Goal: Task Accomplishment & Management: Manage account settings

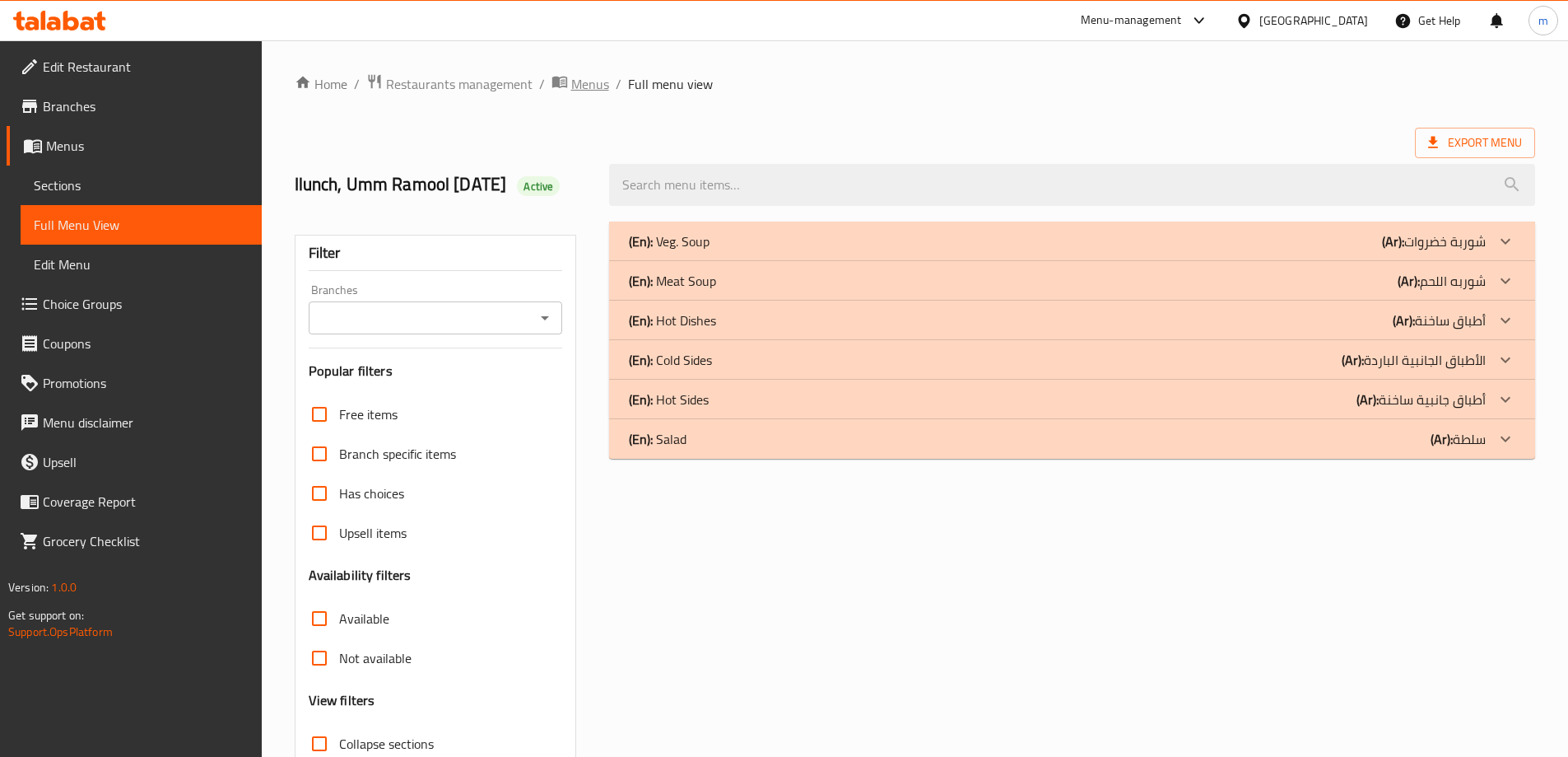
click at [596, 88] on span "Menus" at bounding box center [590, 83] width 38 height 20
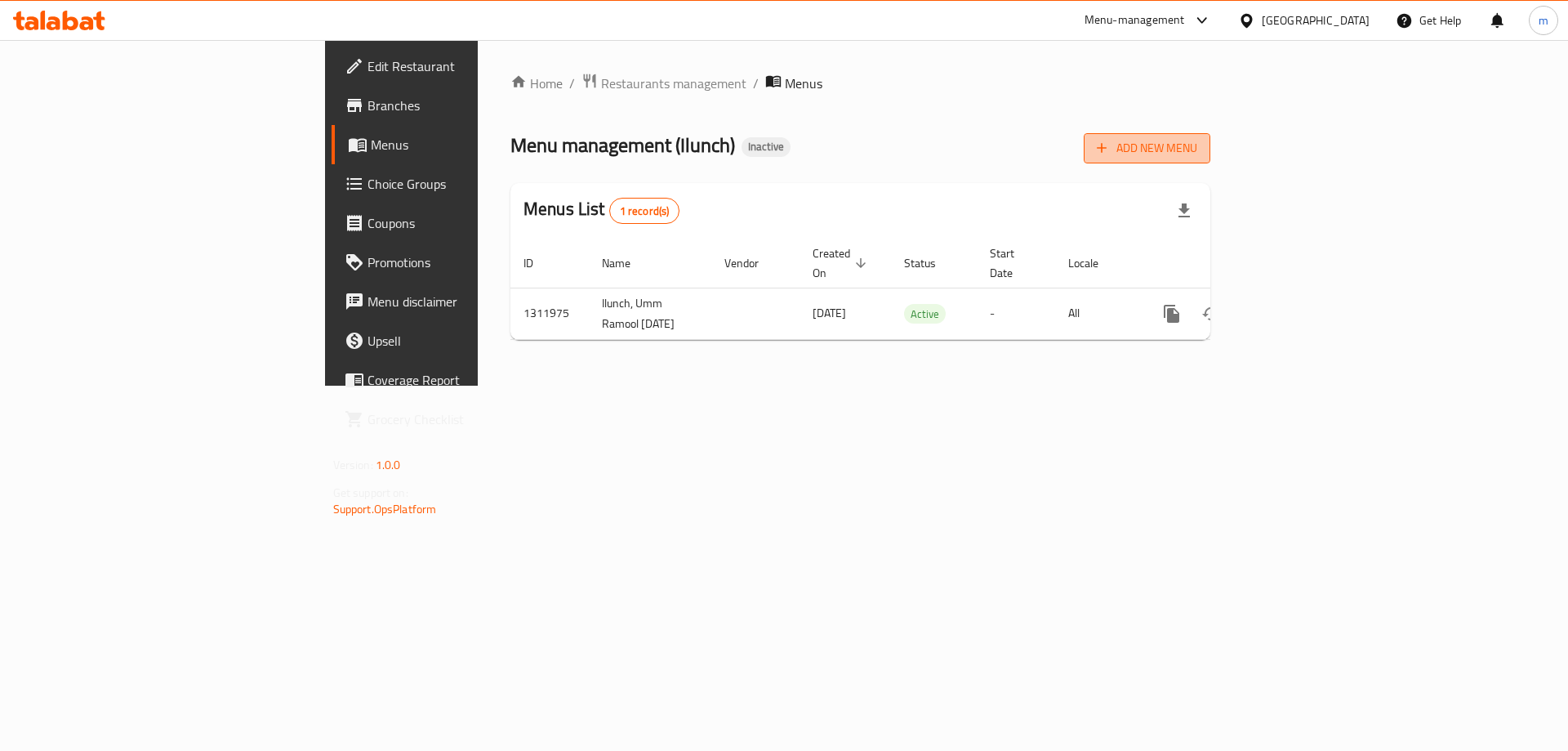
click at [1197, 154] on span "Add New Menu" at bounding box center [1147, 148] width 101 height 21
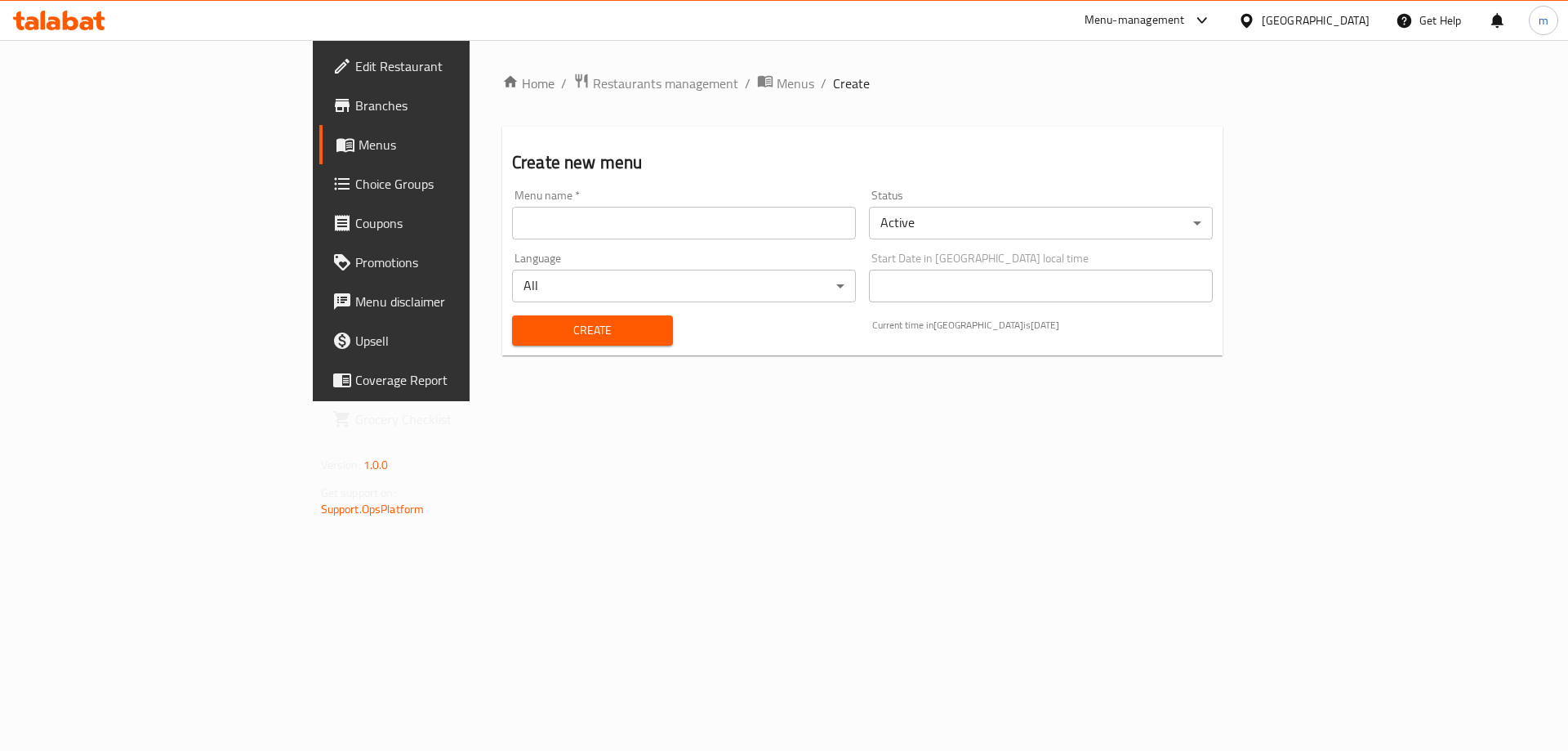
click at [512, 228] on input "text" at bounding box center [683, 223] width 344 height 32
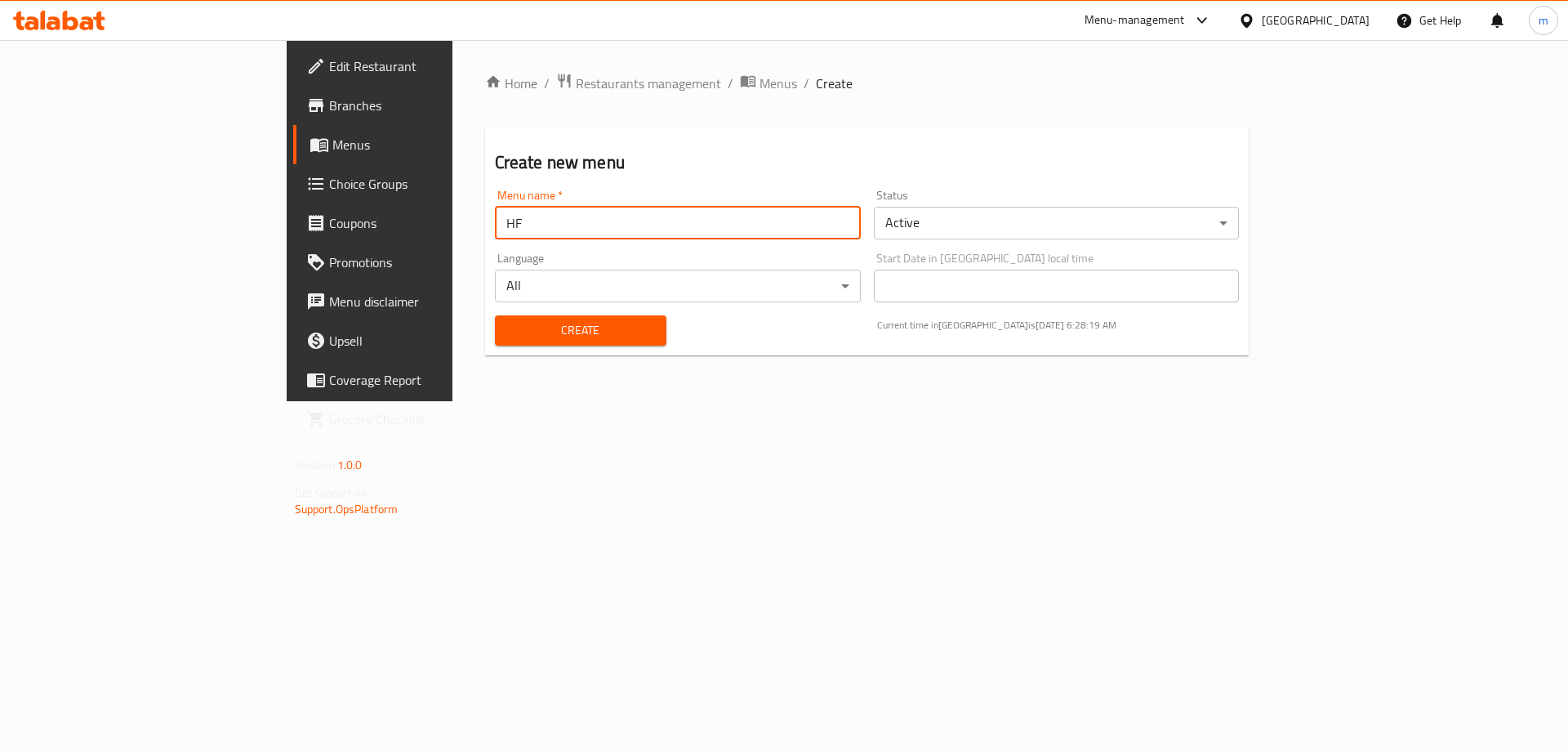
type input "H"
type input "[PERSON_NAME]"
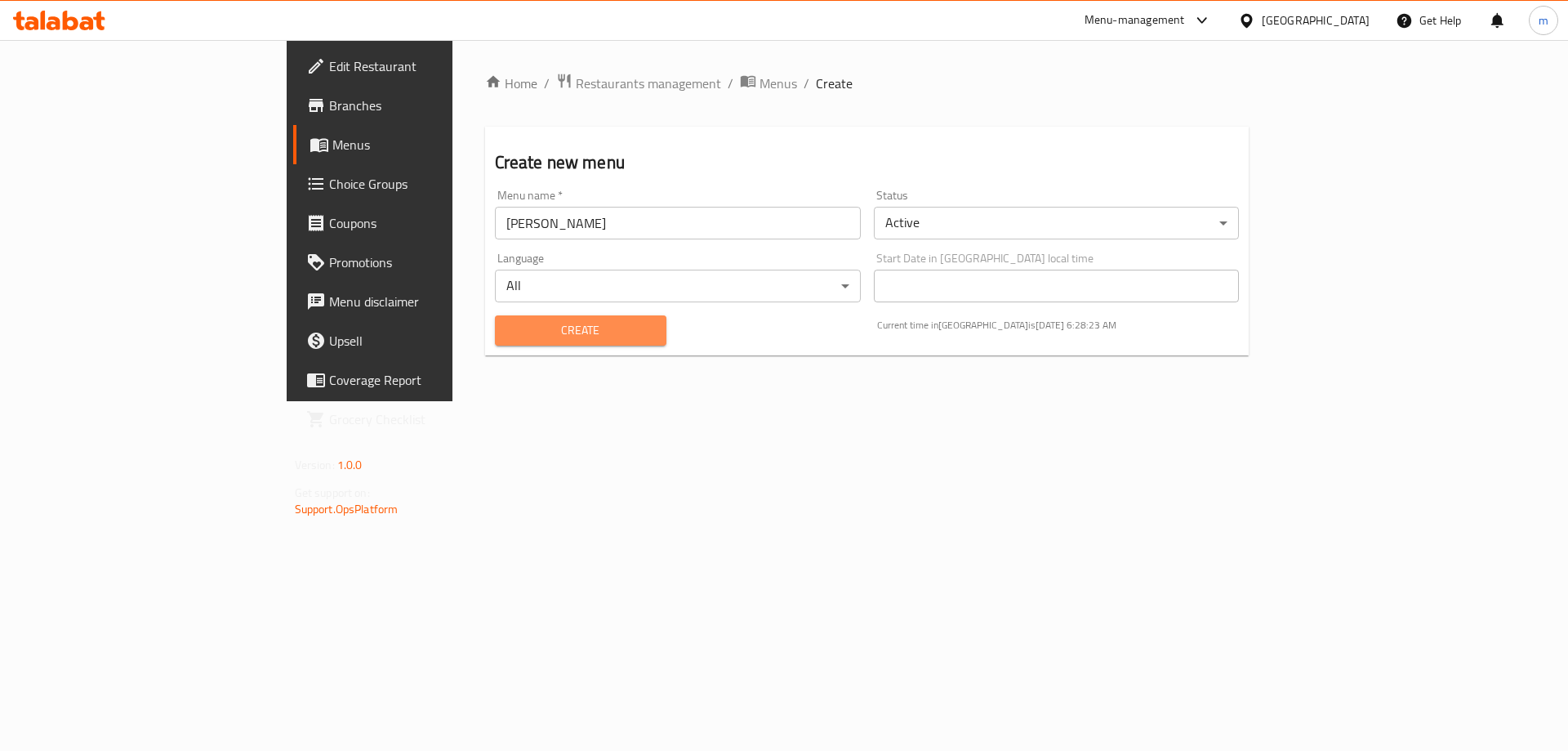
click at [536, 335] on span "Create" at bounding box center [580, 330] width 145 height 21
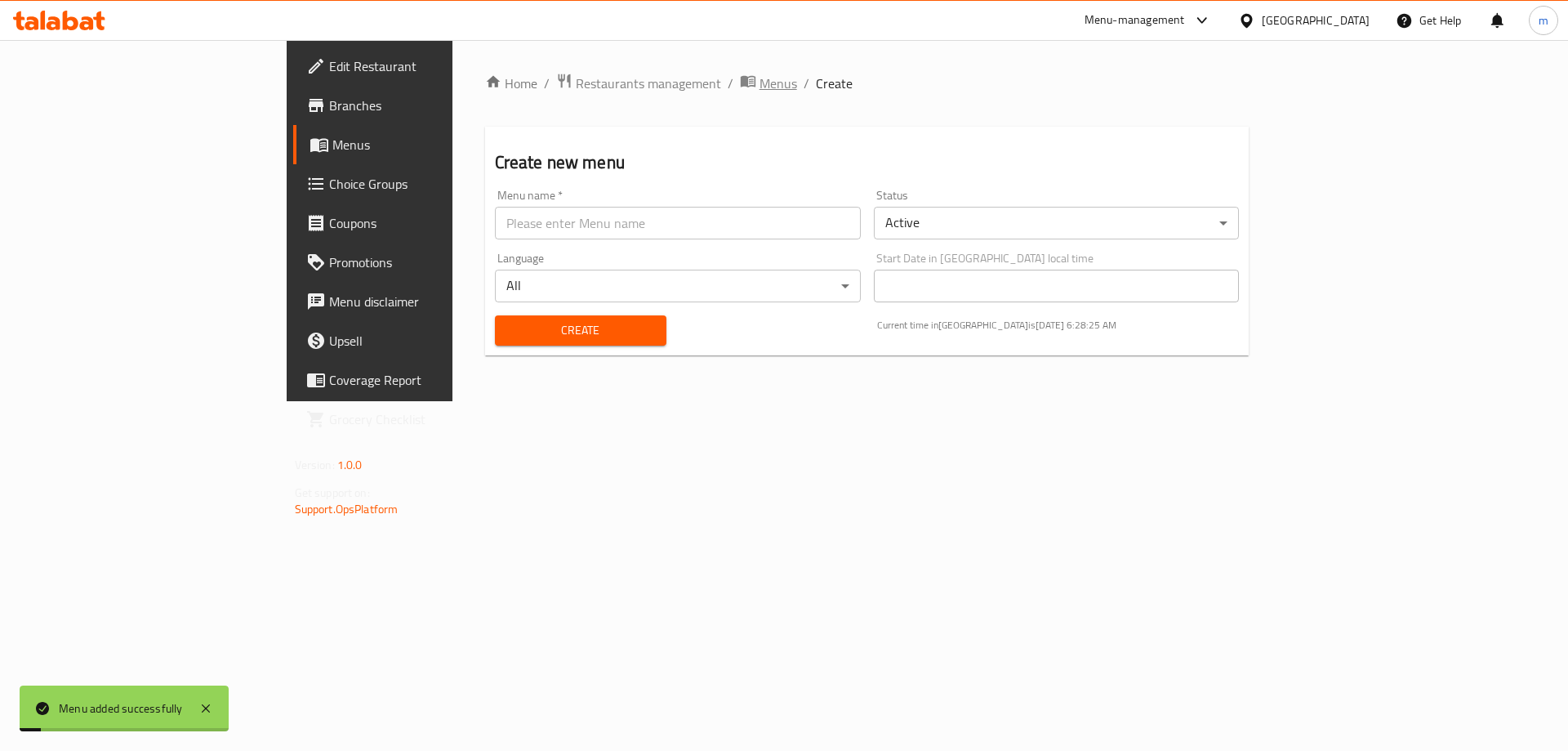
click at [759, 84] on span "Menus" at bounding box center [778, 83] width 38 height 20
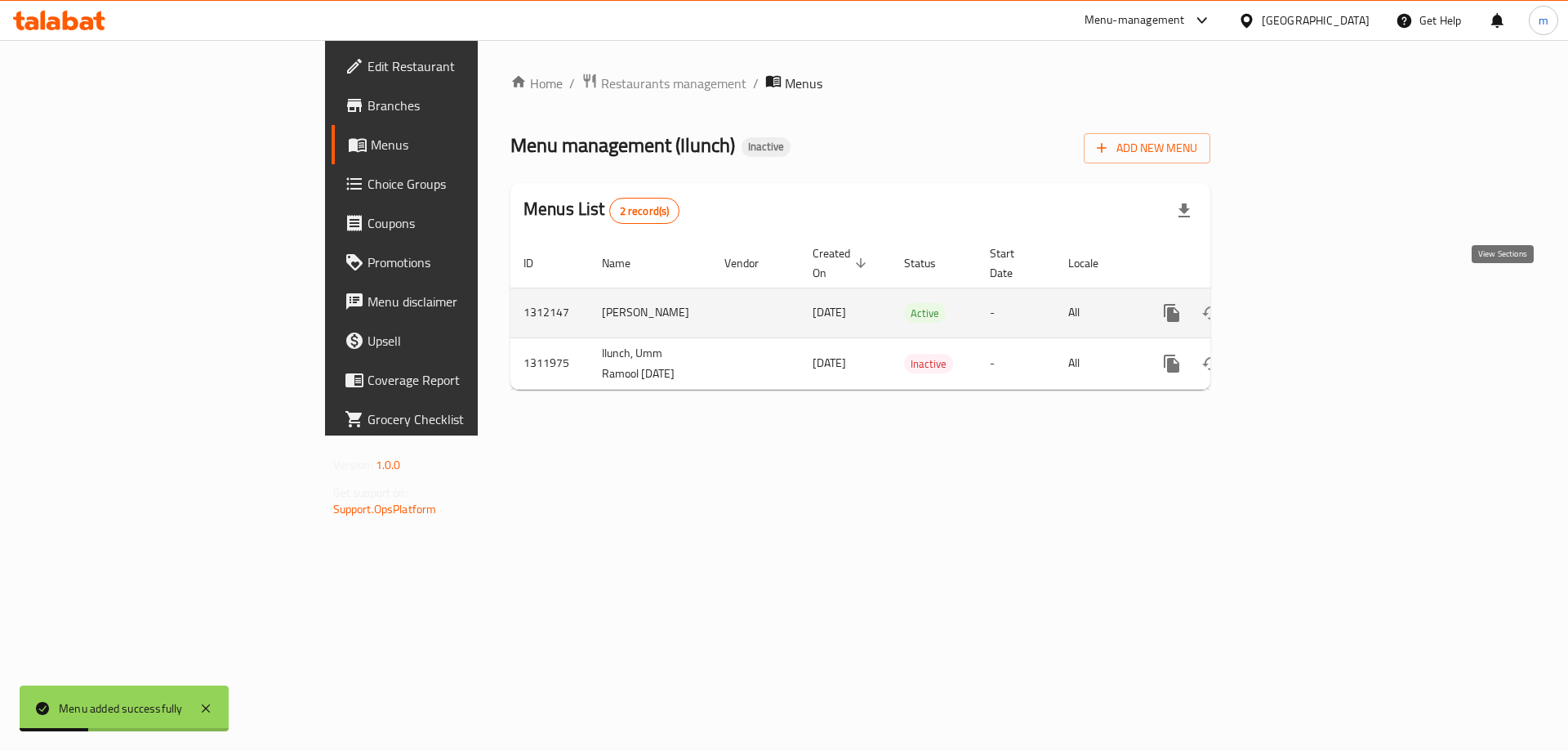
click at [1299, 303] on icon "enhanced table" at bounding box center [1289, 312] width 20 height 20
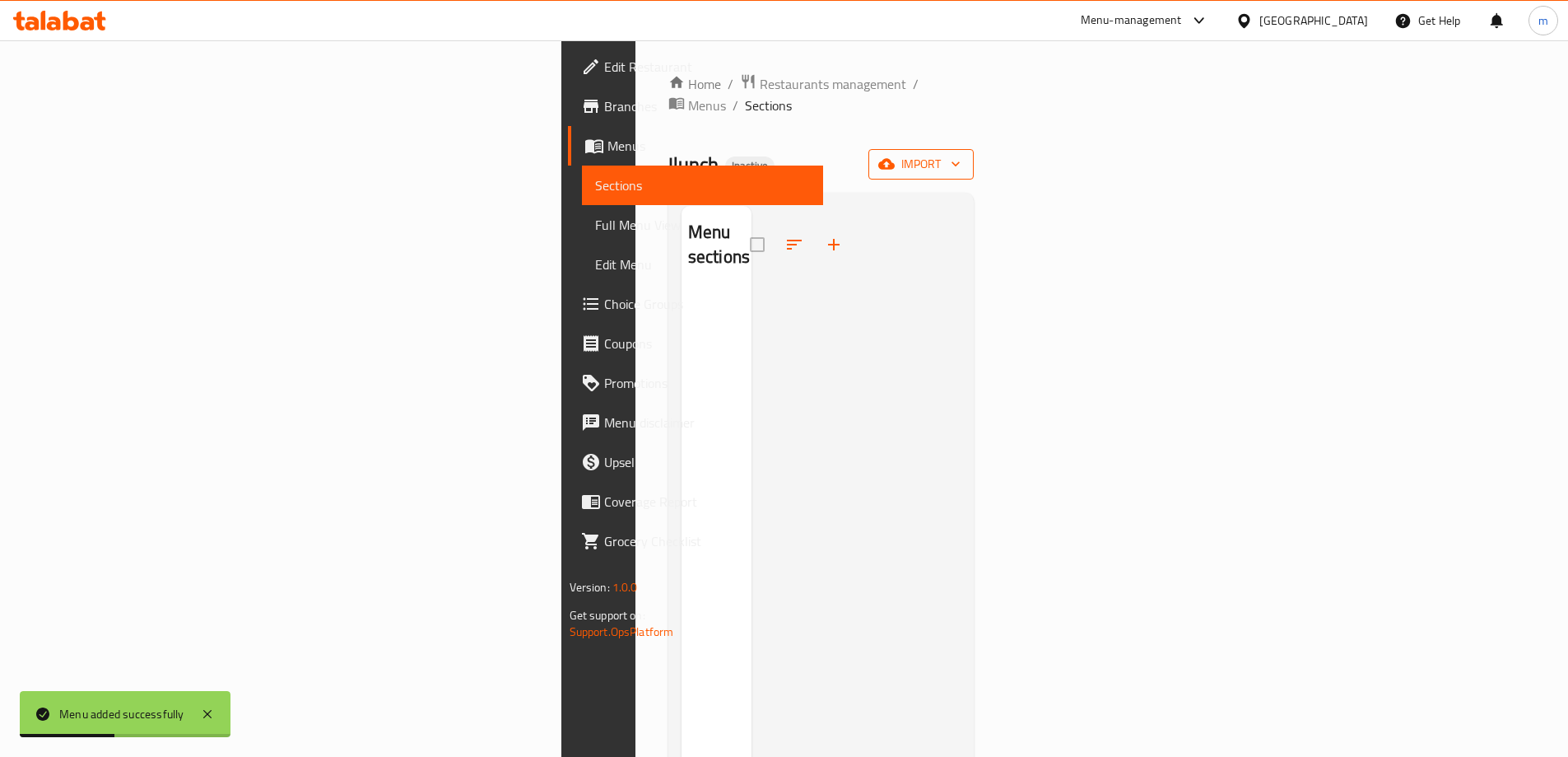
click at [961, 154] on span "import" at bounding box center [920, 165] width 79 height 21
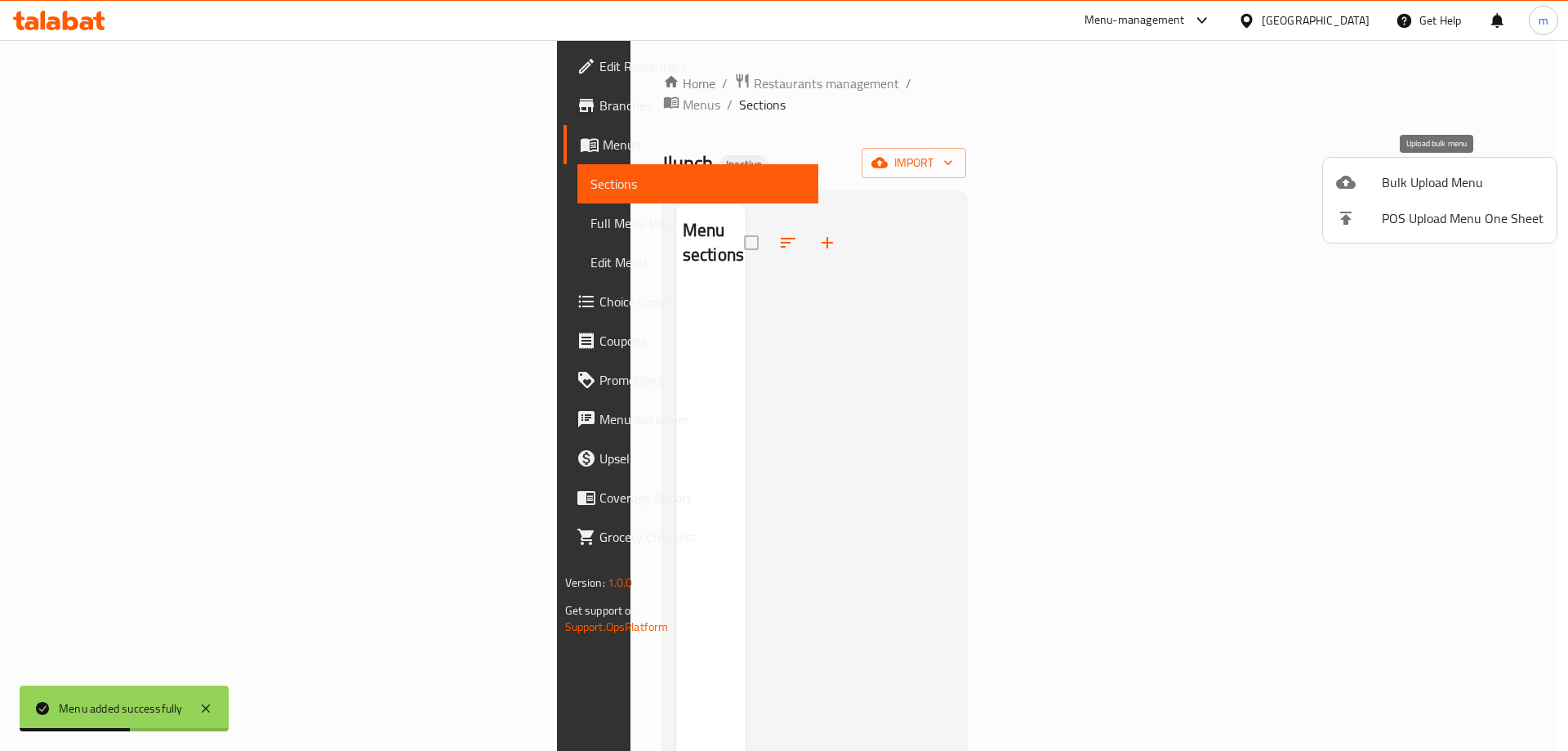
click at [1376, 179] on div at bounding box center [1358, 181] width 46 height 20
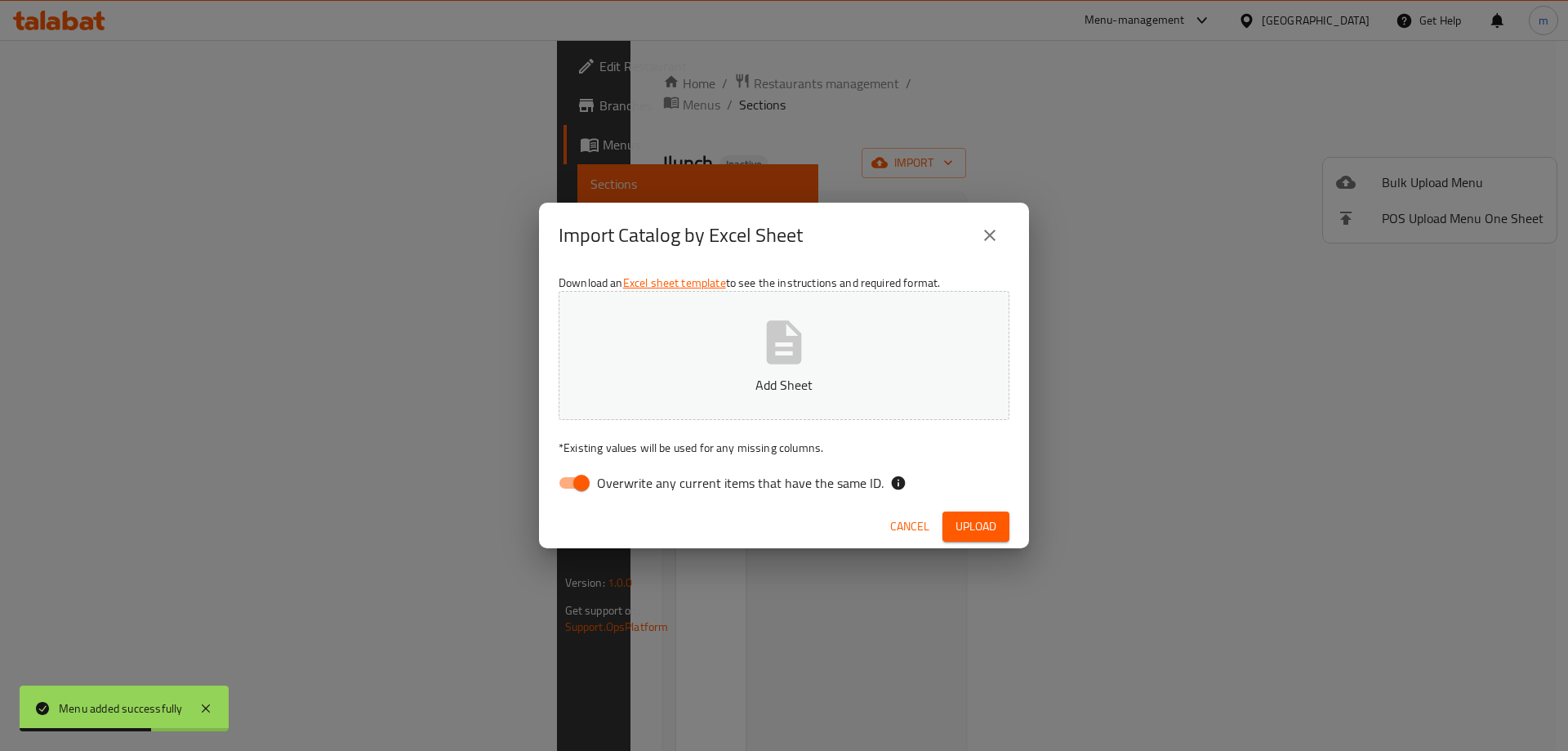
click at [577, 485] on input "Overwrite any current items that have the same ID." at bounding box center [581, 482] width 93 height 31
checkbox input "false"
click at [663, 386] on p "Add Sheet" at bounding box center [783, 385] width 400 height 20
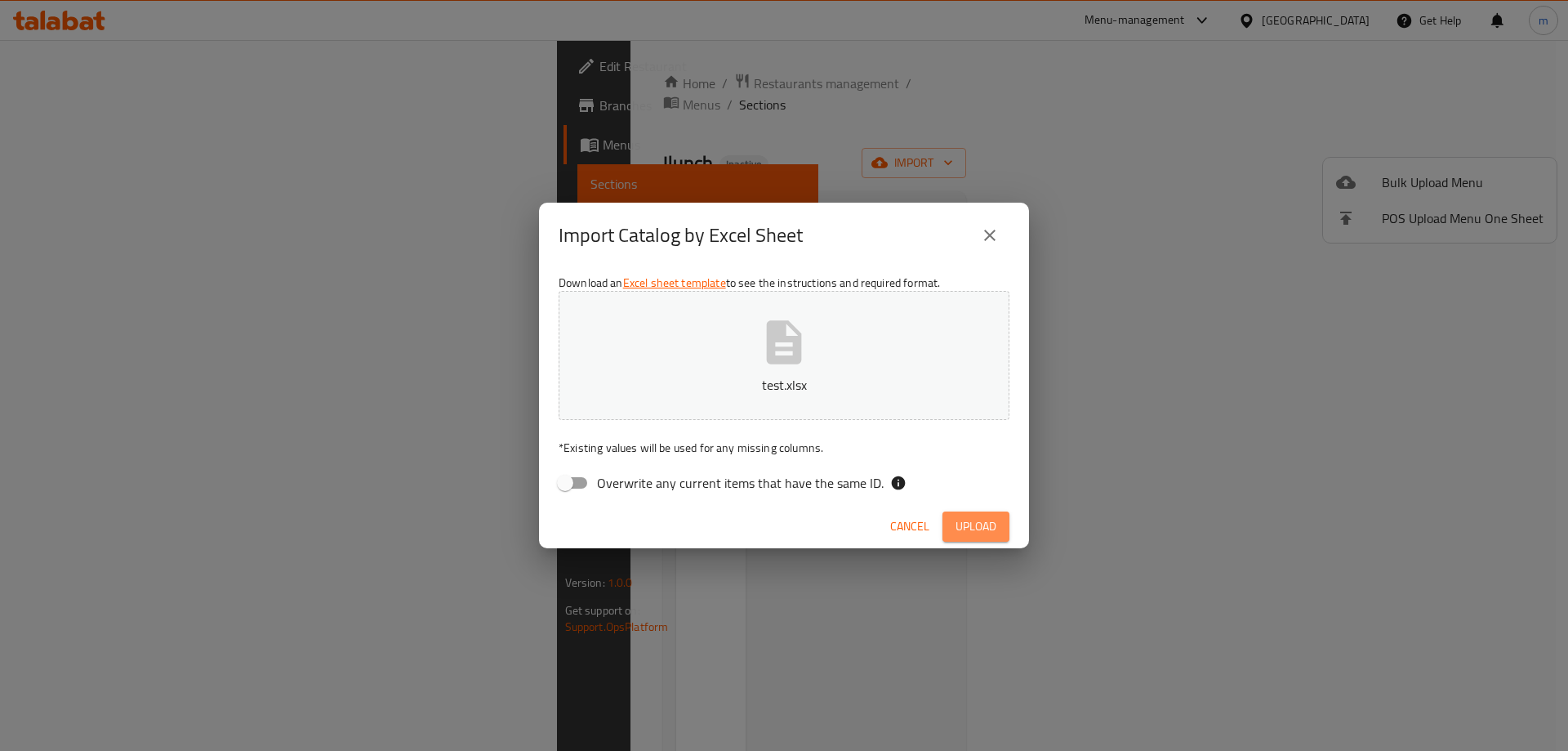
click at [983, 517] on span "Upload" at bounding box center [975, 527] width 41 height 21
click at [756, 385] on p "test.xlsx" at bounding box center [783, 385] width 400 height 20
click at [981, 520] on span "Upload" at bounding box center [975, 527] width 41 height 21
click at [804, 322] on icon "button" at bounding box center [783, 342] width 52 height 52
click at [957, 511] on button "Upload" at bounding box center [976, 526] width 67 height 30
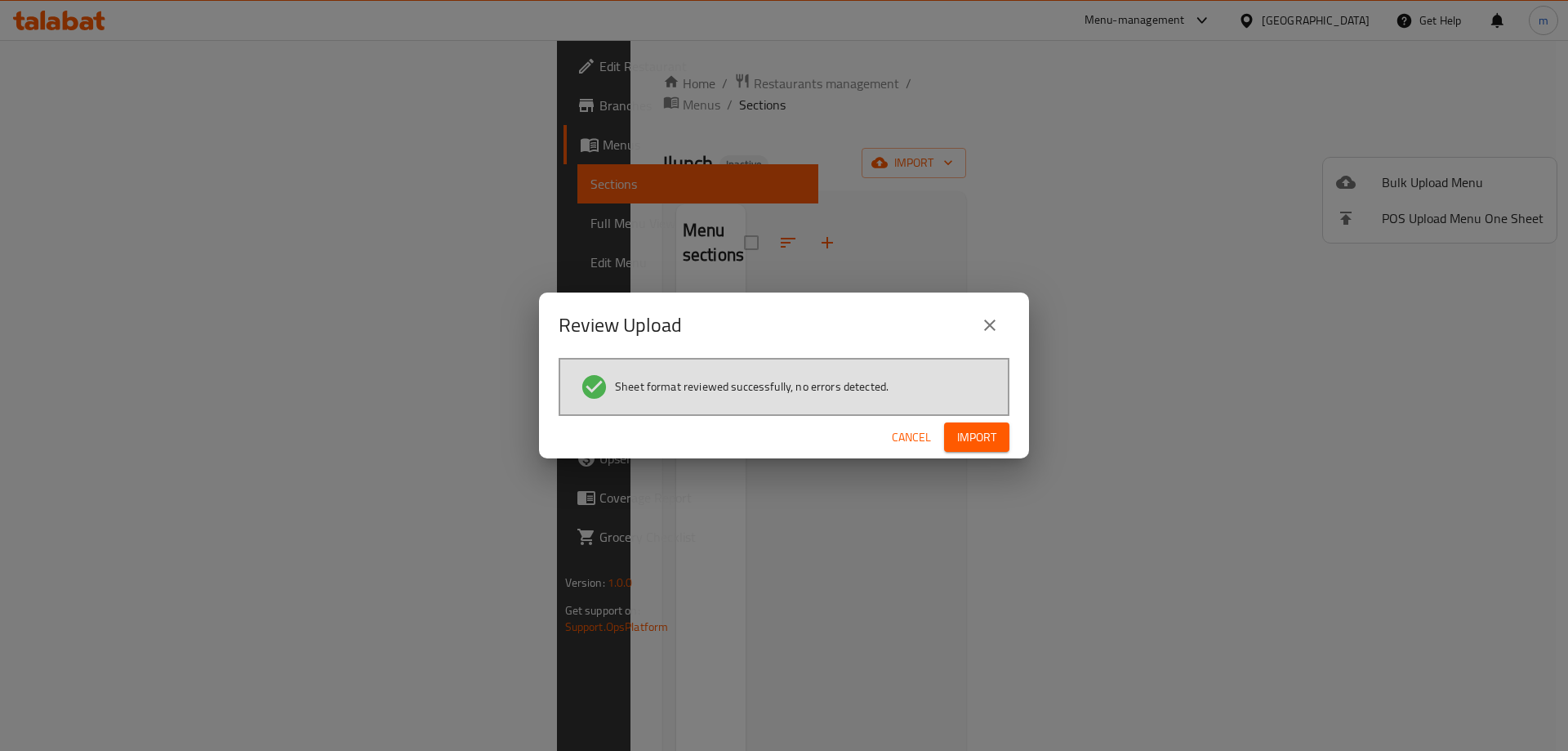
click at [996, 449] on button "Import" at bounding box center [976, 438] width 65 height 30
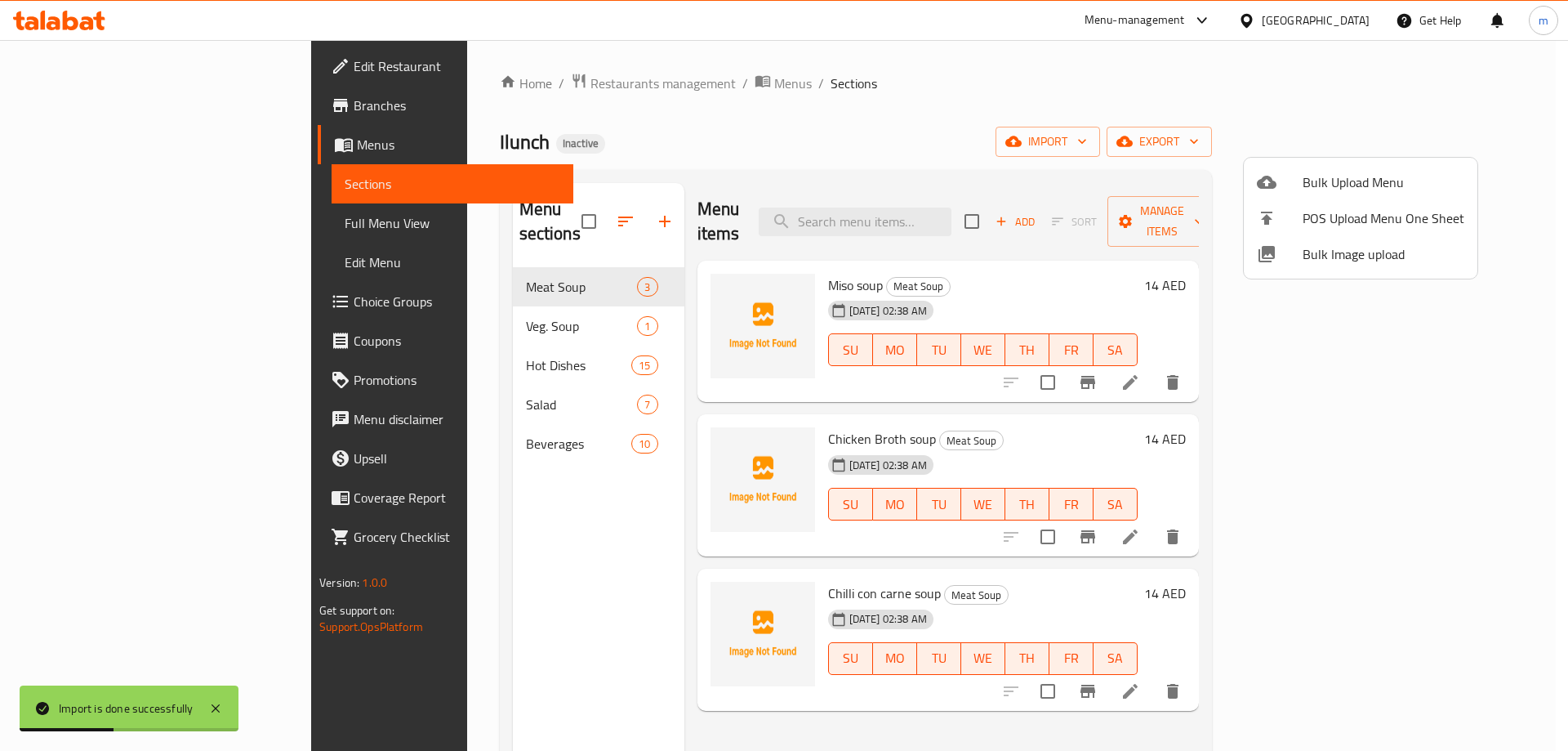
click at [120, 221] on div at bounding box center [784, 375] width 1568 height 751
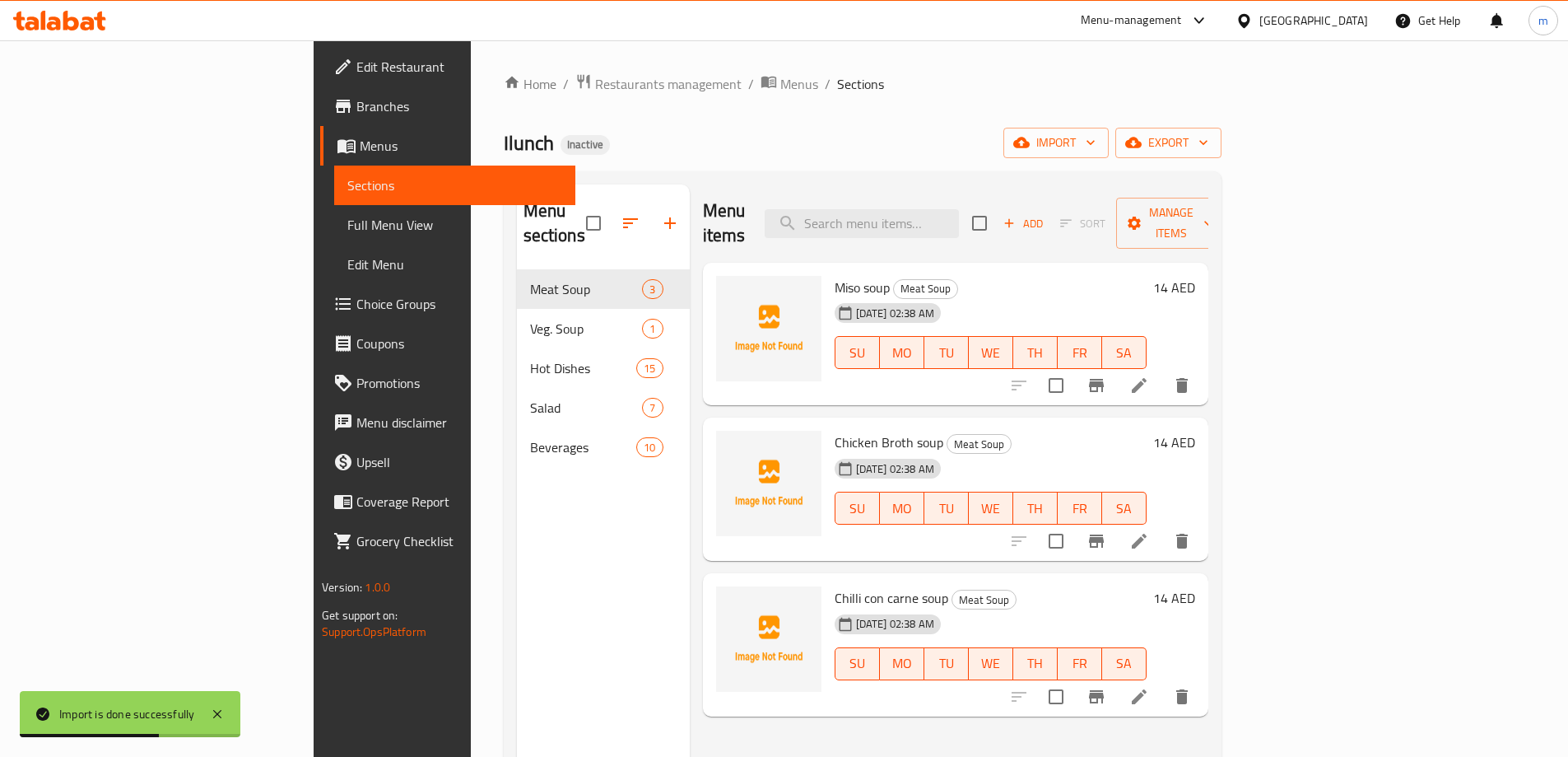
click at [347, 223] on span "Full Menu View" at bounding box center [454, 225] width 215 height 20
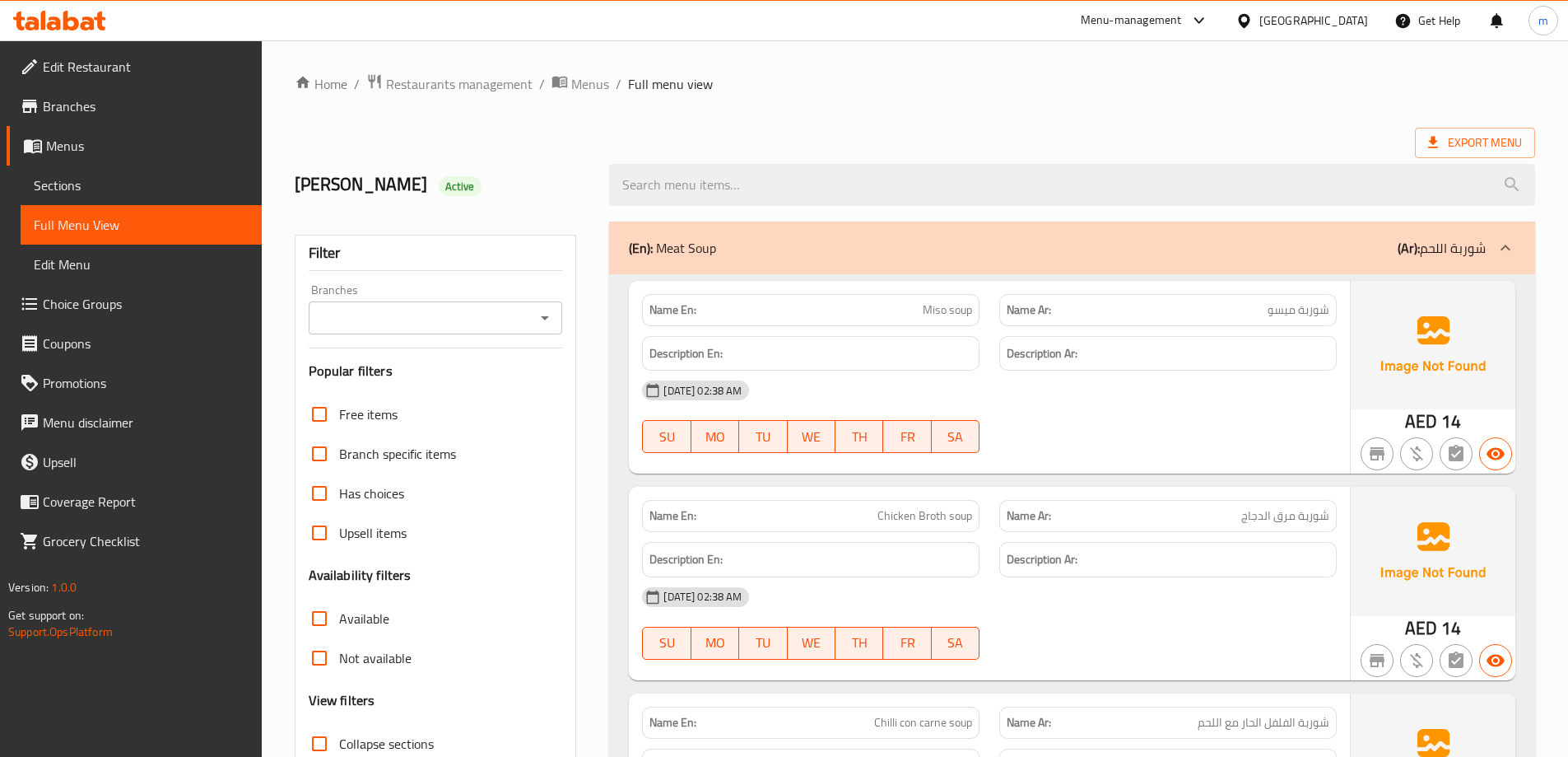
click at [1298, 244] on div "(En): Meat Soup (Ar): شوربة اللحم" at bounding box center [1056, 248] width 856 height 20
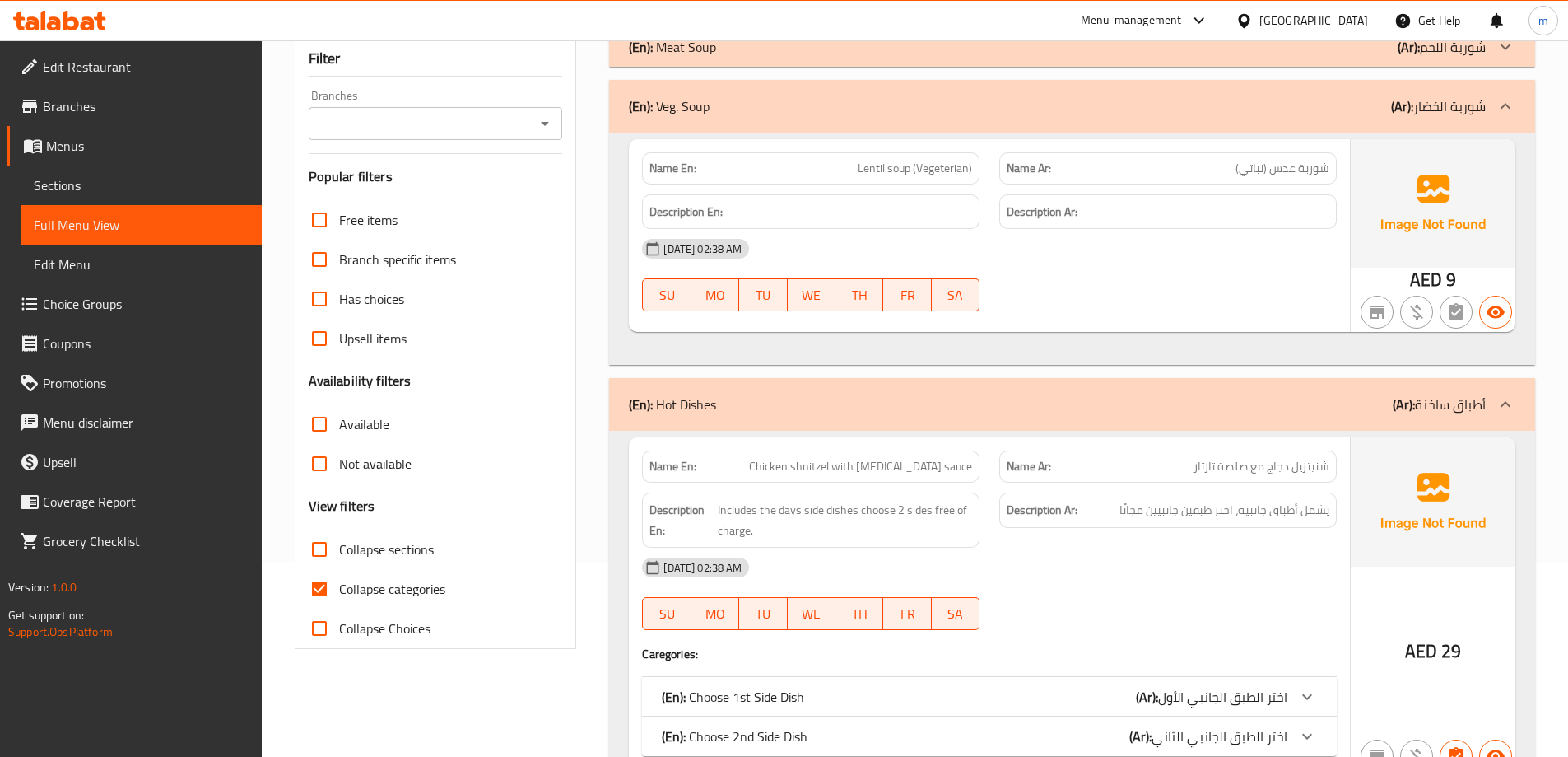
scroll to position [165, 0]
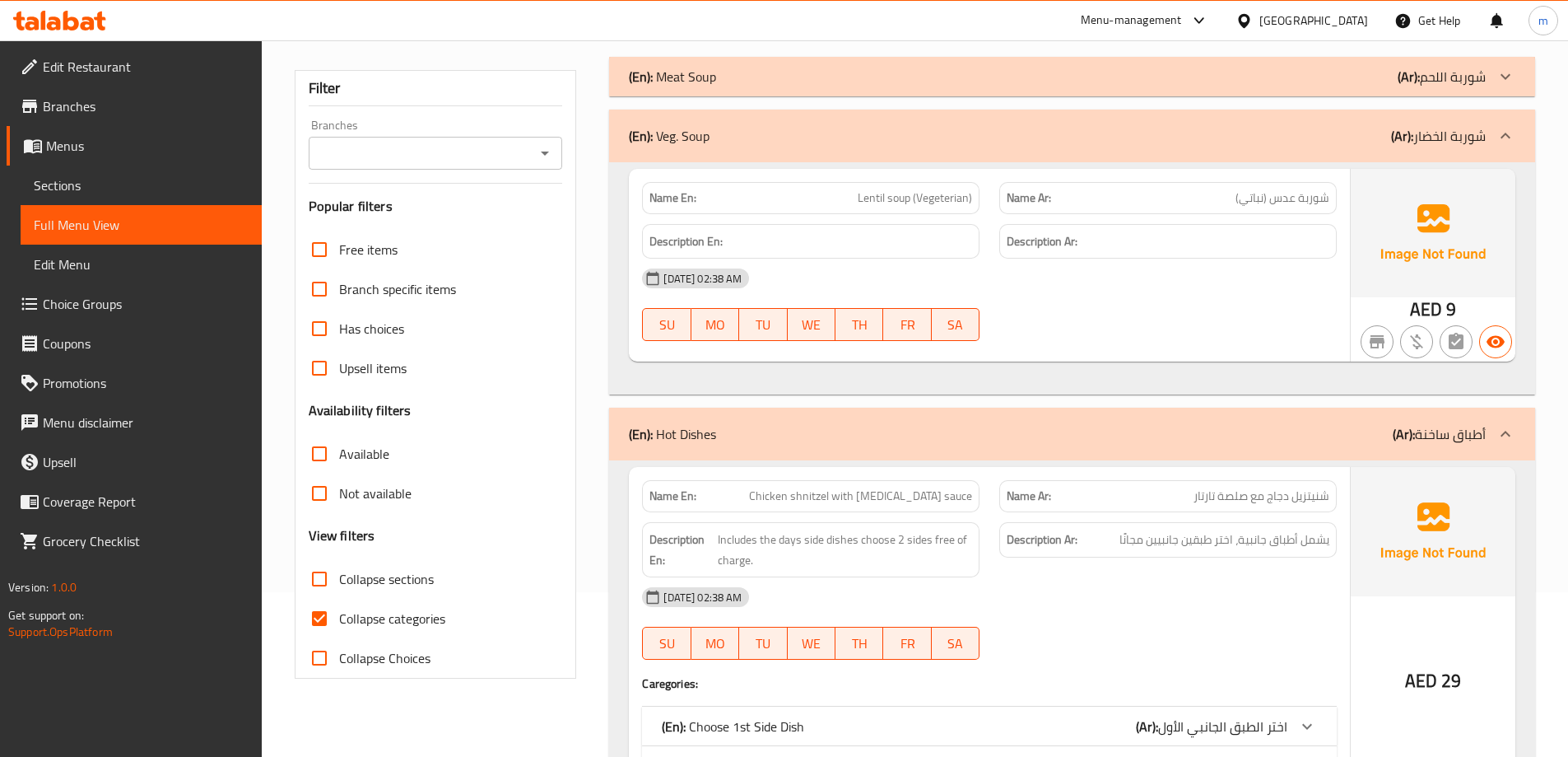
click at [973, 133] on div "(En): Veg. Soup (Ar): شوربة الخضار" at bounding box center [1056, 136] width 856 height 20
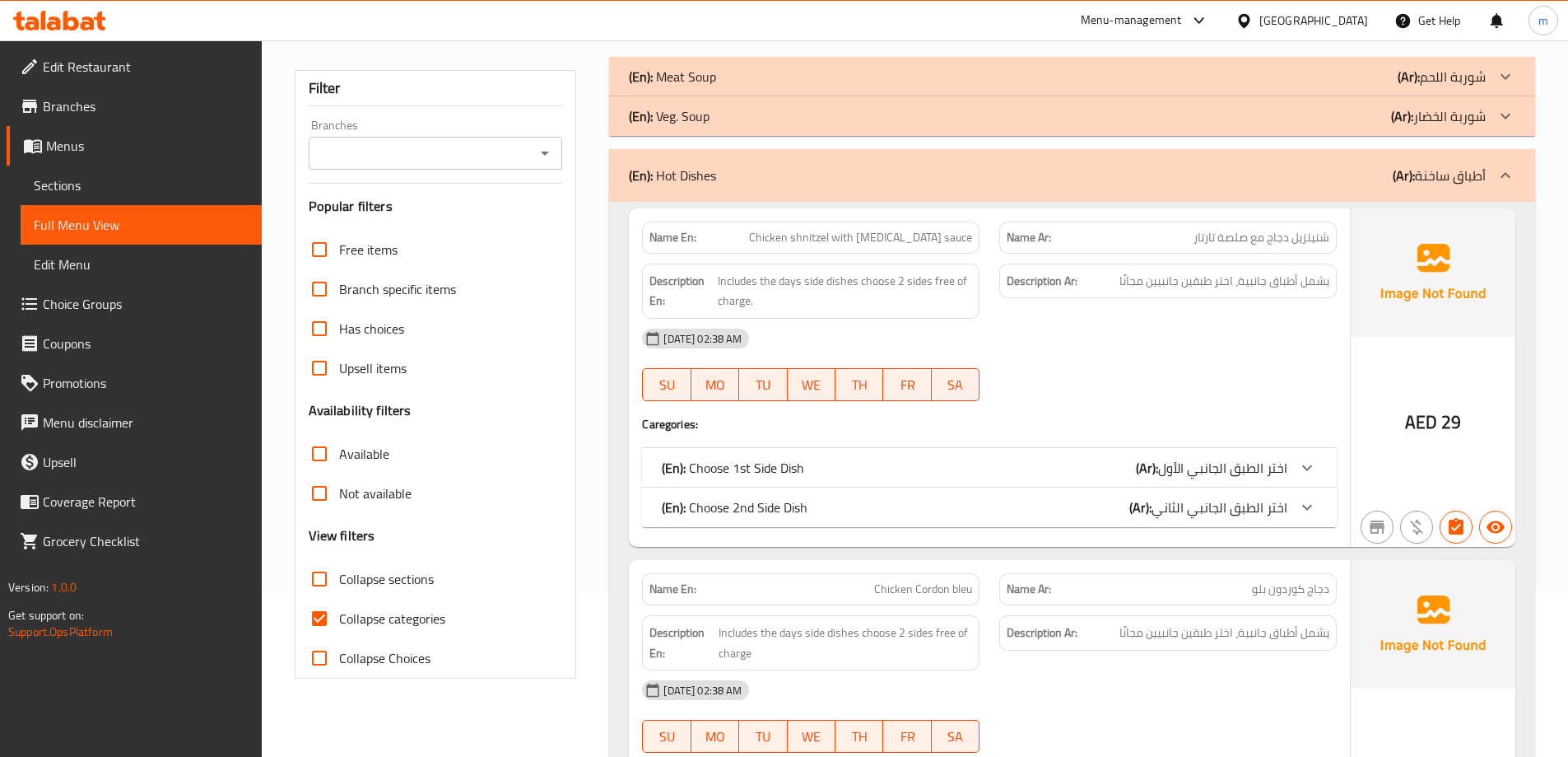
click at [1162, 462] on span "اختر الطبق الجانبي الأول" at bounding box center [1222, 468] width 129 height 25
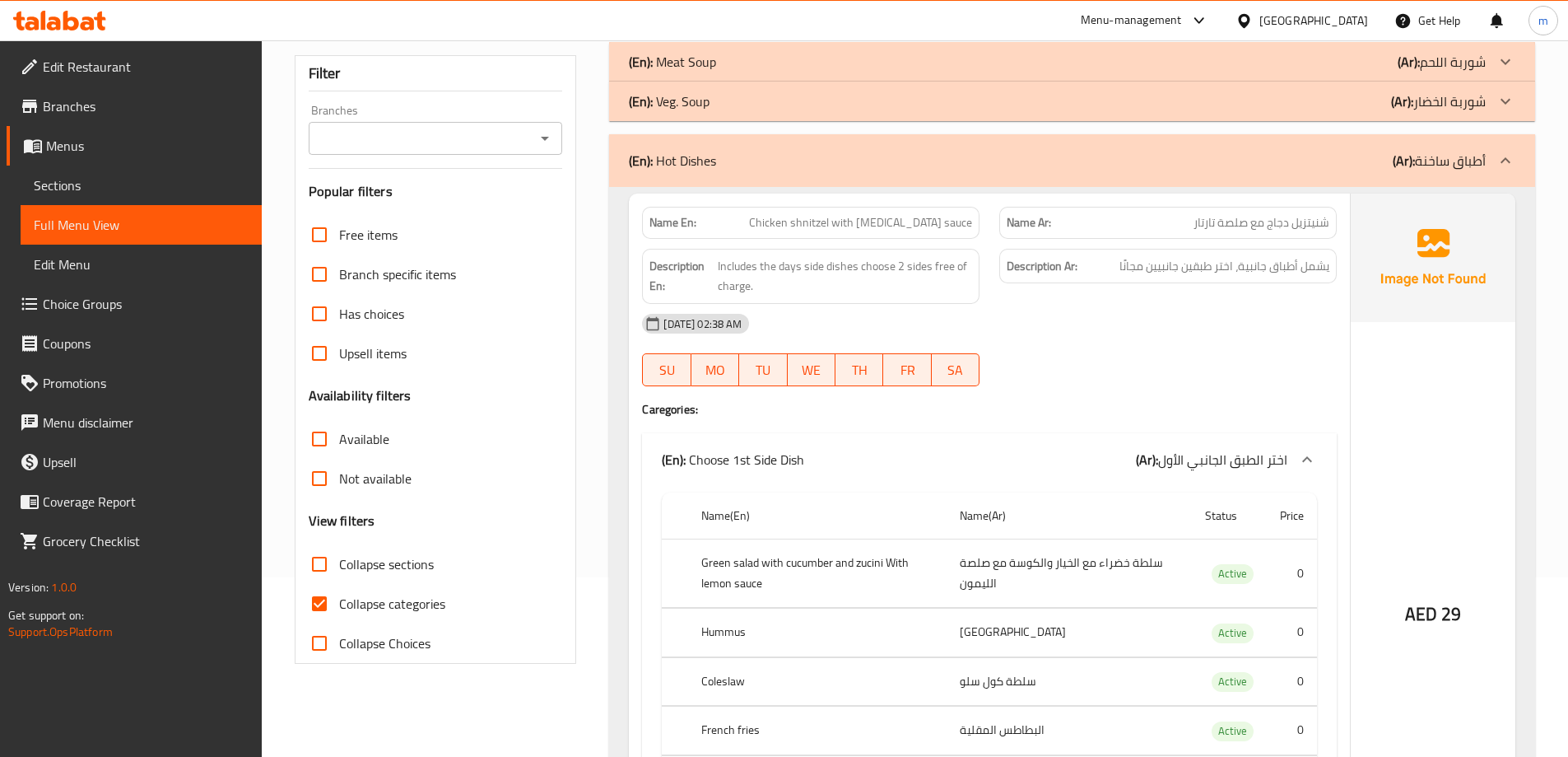
scroll to position [82, 0]
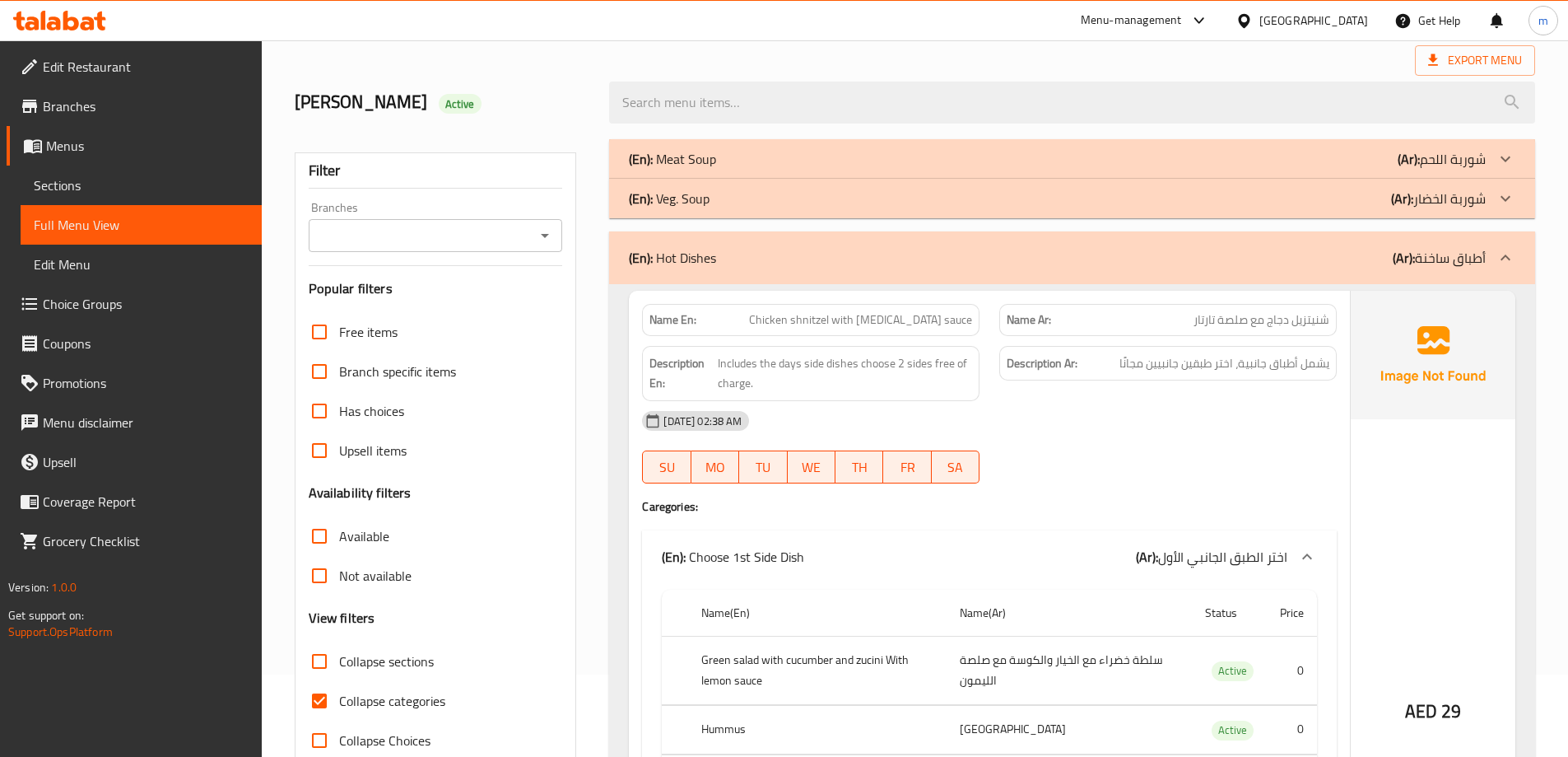
click at [137, 185] on span "Sections" at bounding box center [141, 185] width 215 height 20
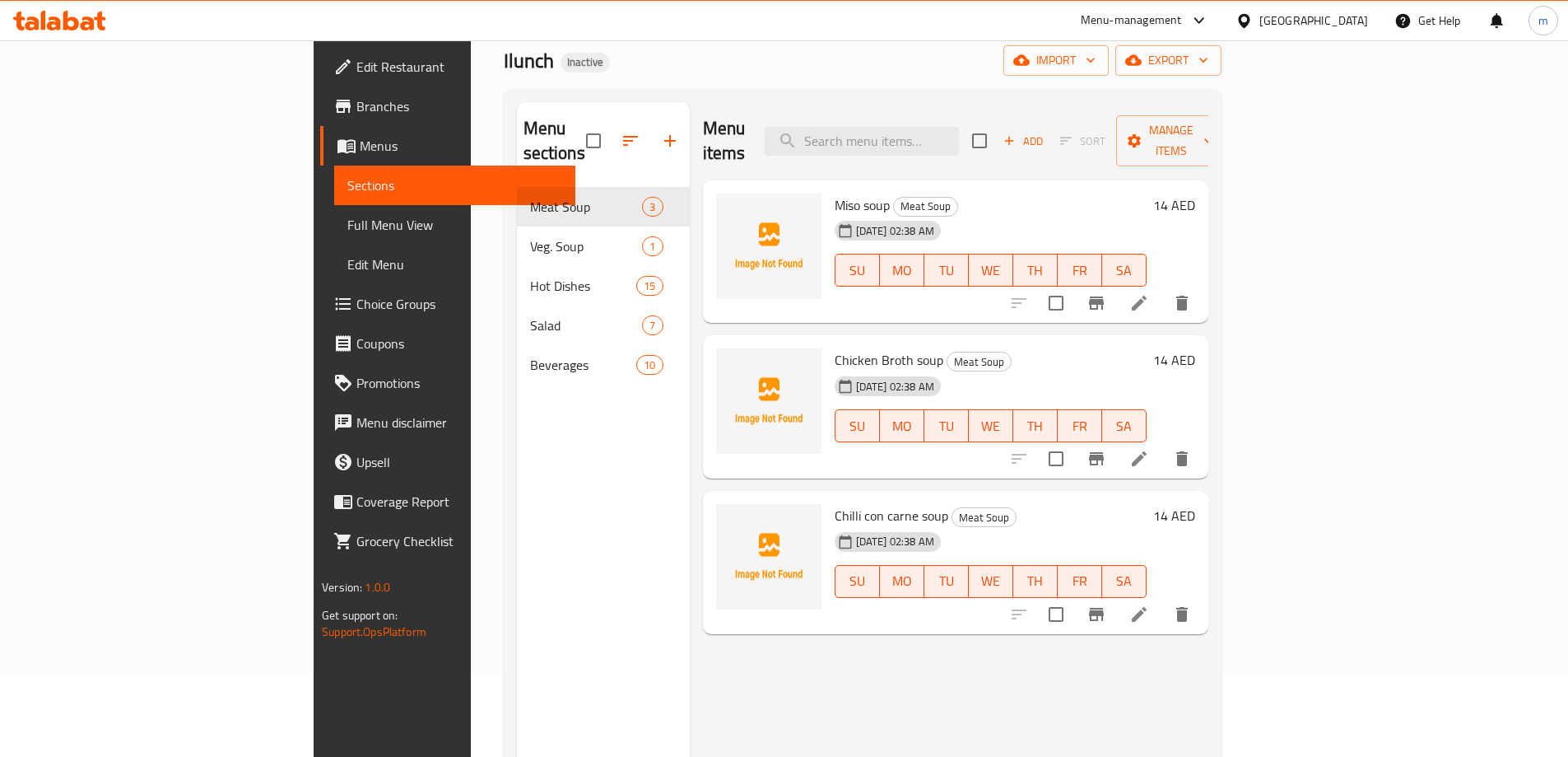
click at [1139, 258] on span "SA" at bounding box center [1124, 270] width 32 height 24
click at [1149, 293] on icon at bounding box center [1138, 302] width 20 height 20
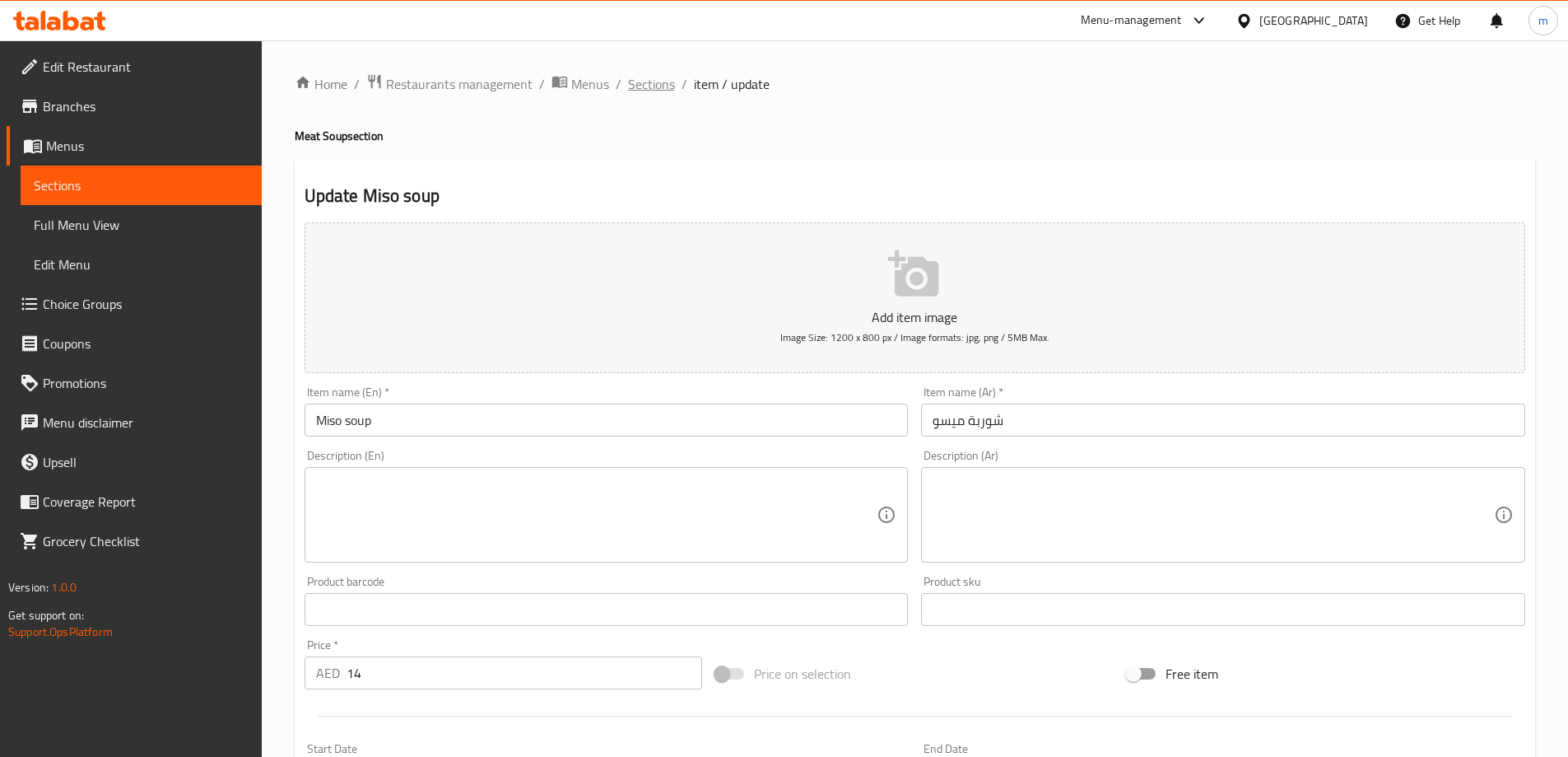
click at [645, 91] on span "Sections" at bounding box center [651, 83] width 47 height 20
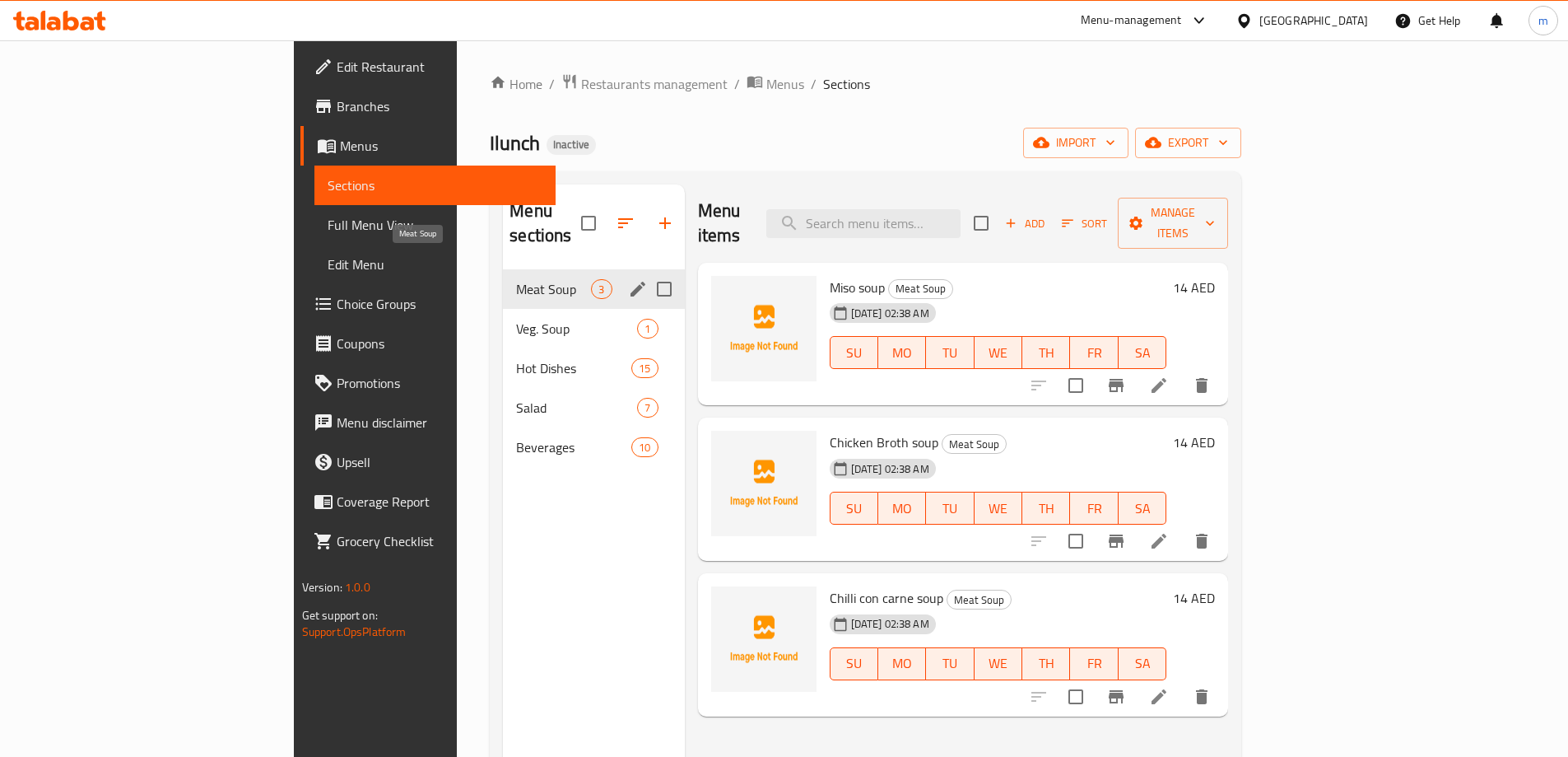
click at [516, 279] on span "Meat Soup" at bounding box center [553, 289] width 75 height 20
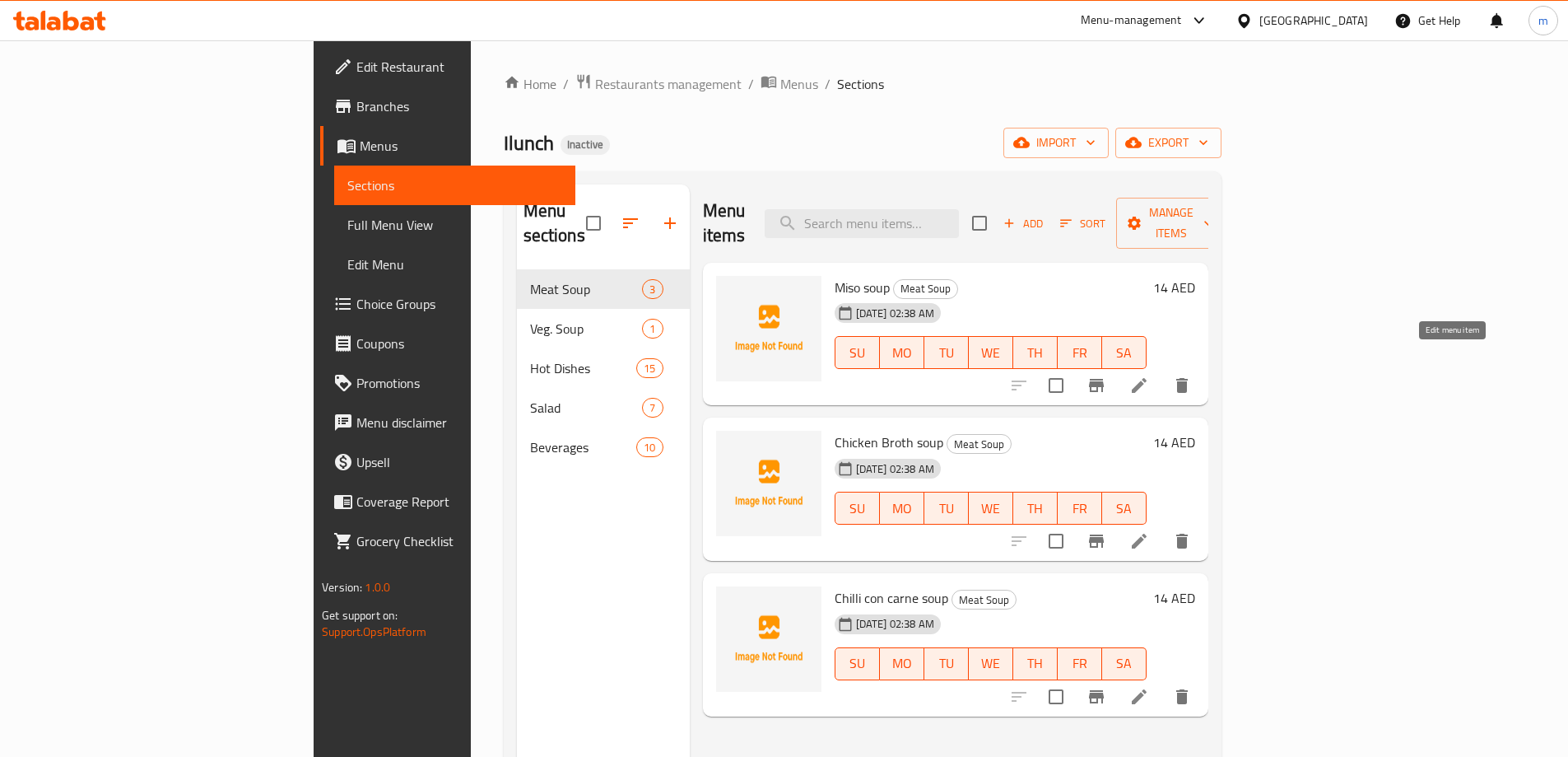
click at [1149, 375] on icon at bounding box center [1138, 385] width 20 height 20
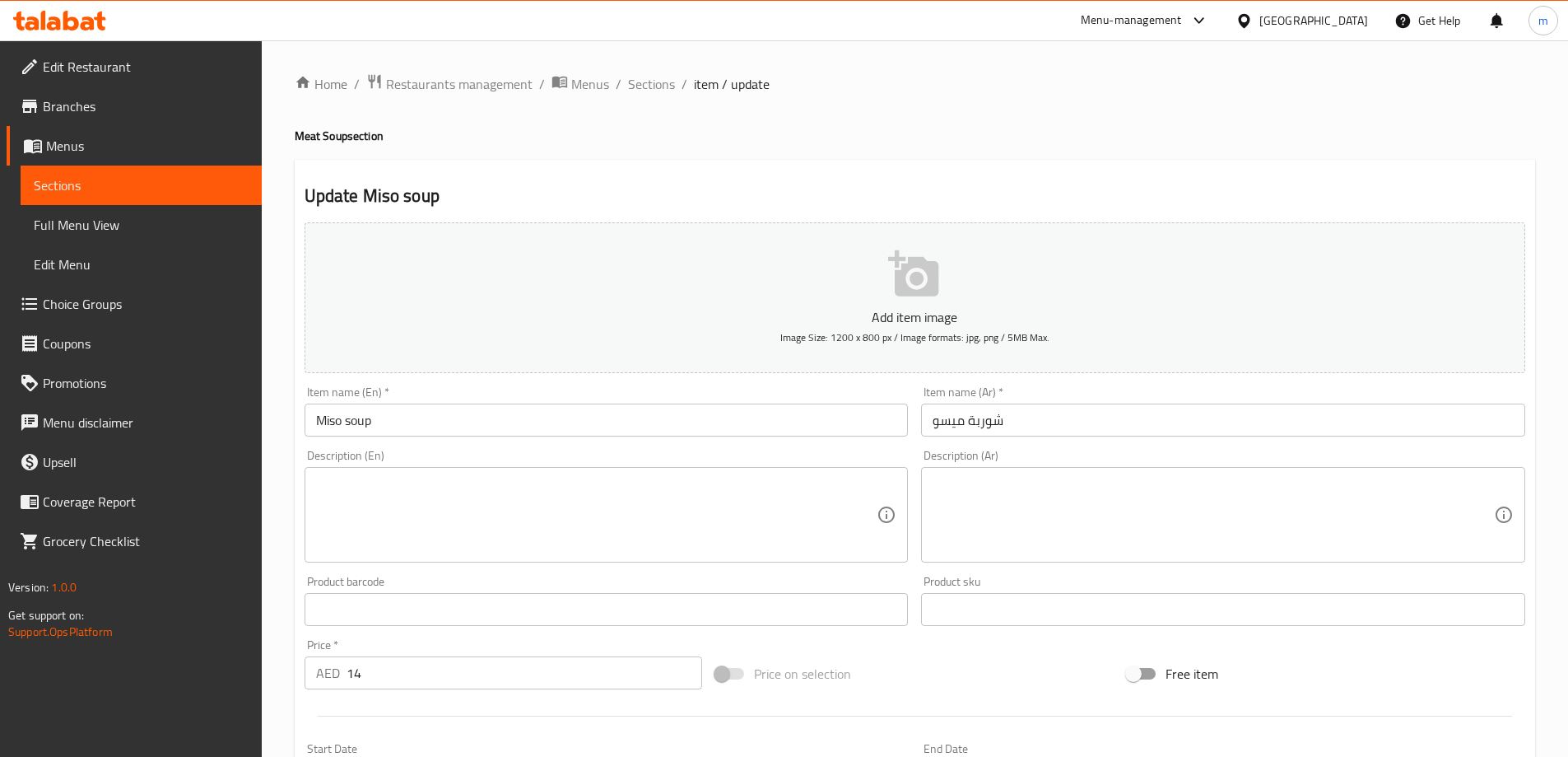
click at [366, 427] on input "Miso soup" at bounding box center [606, 419] width 604 height 33
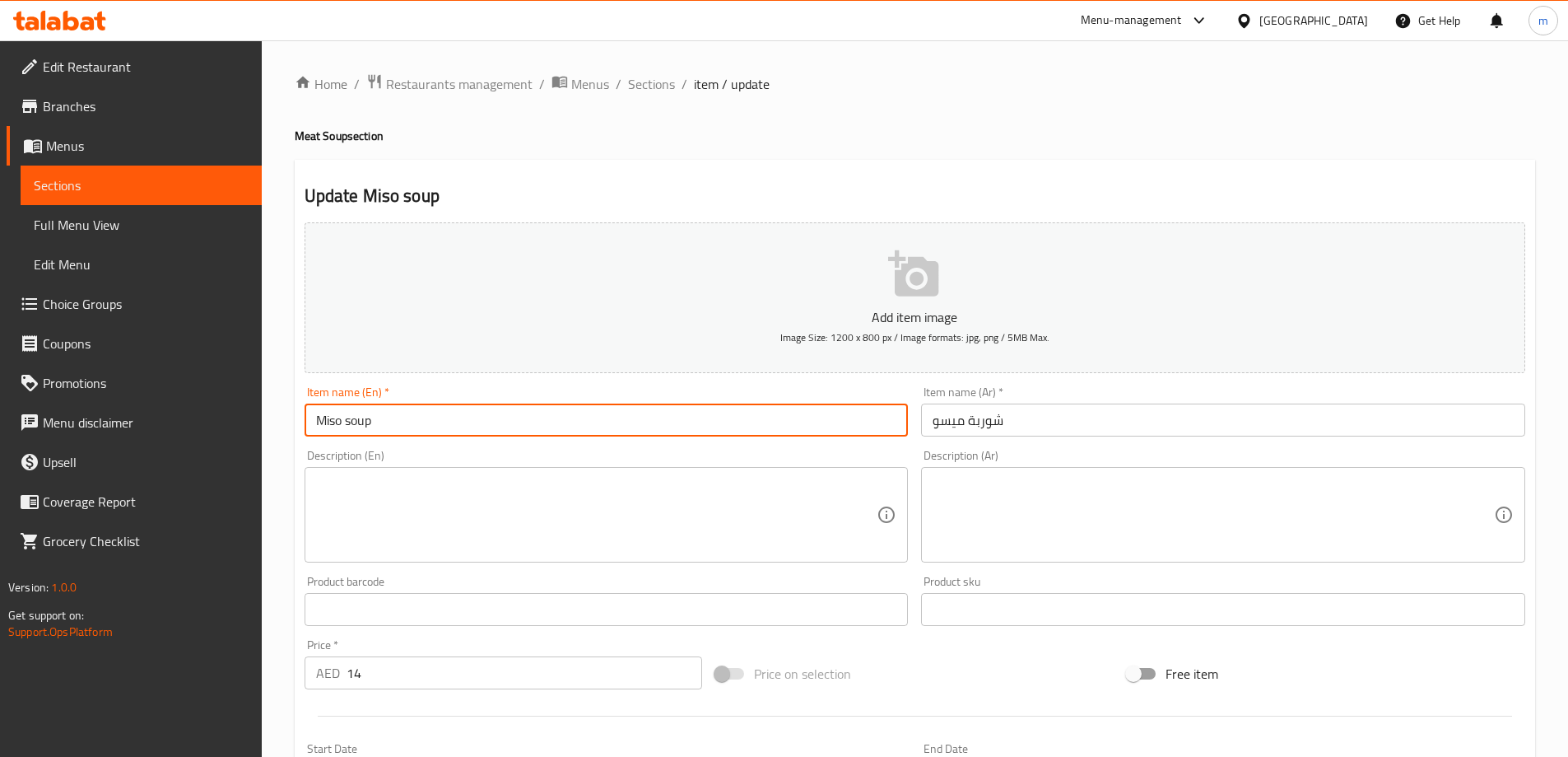
click at [366, 427] on input "Miso soup" at bounding box center [606, 419] width 604 height 33
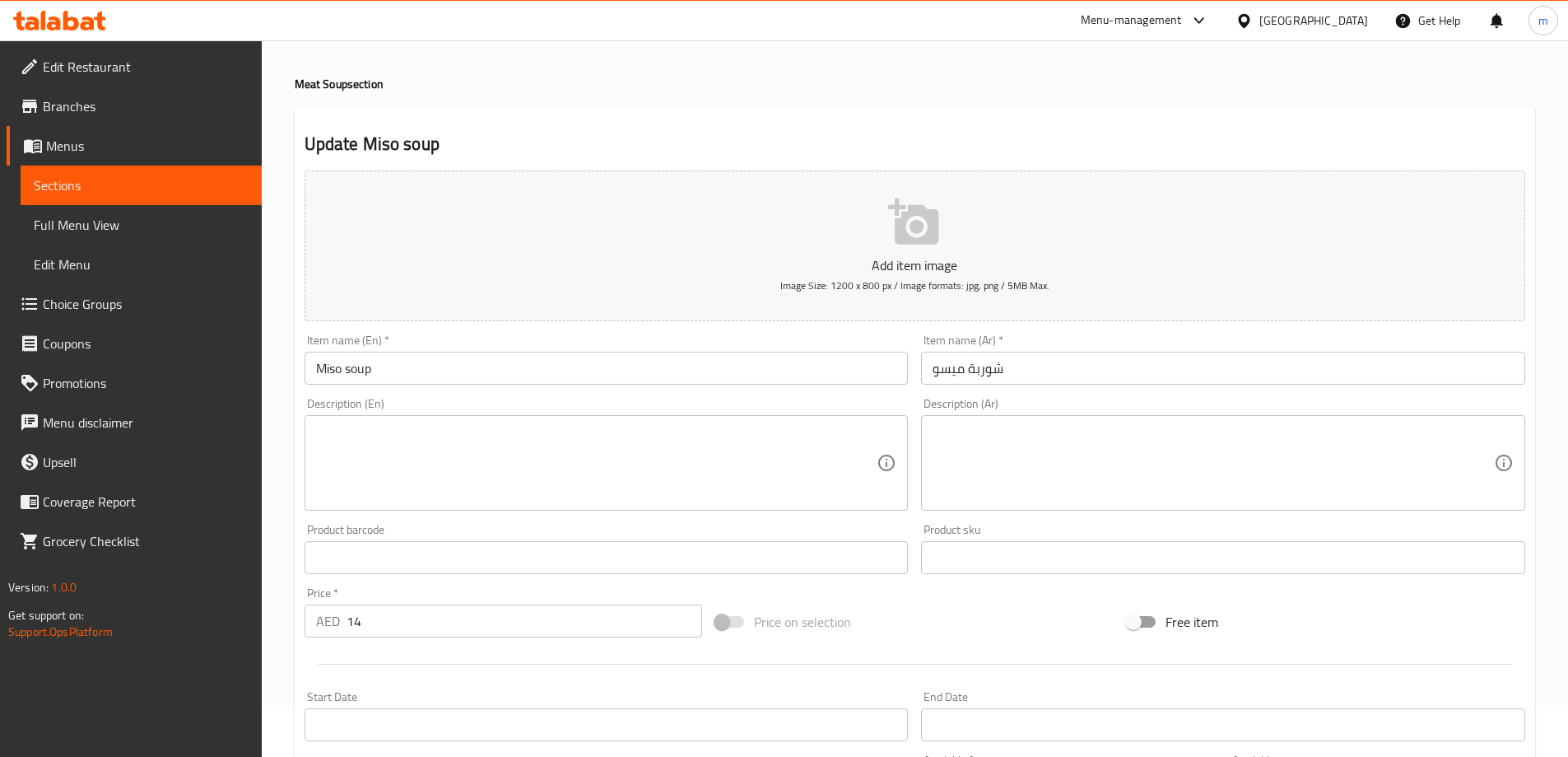
scroll to position [407, 0]
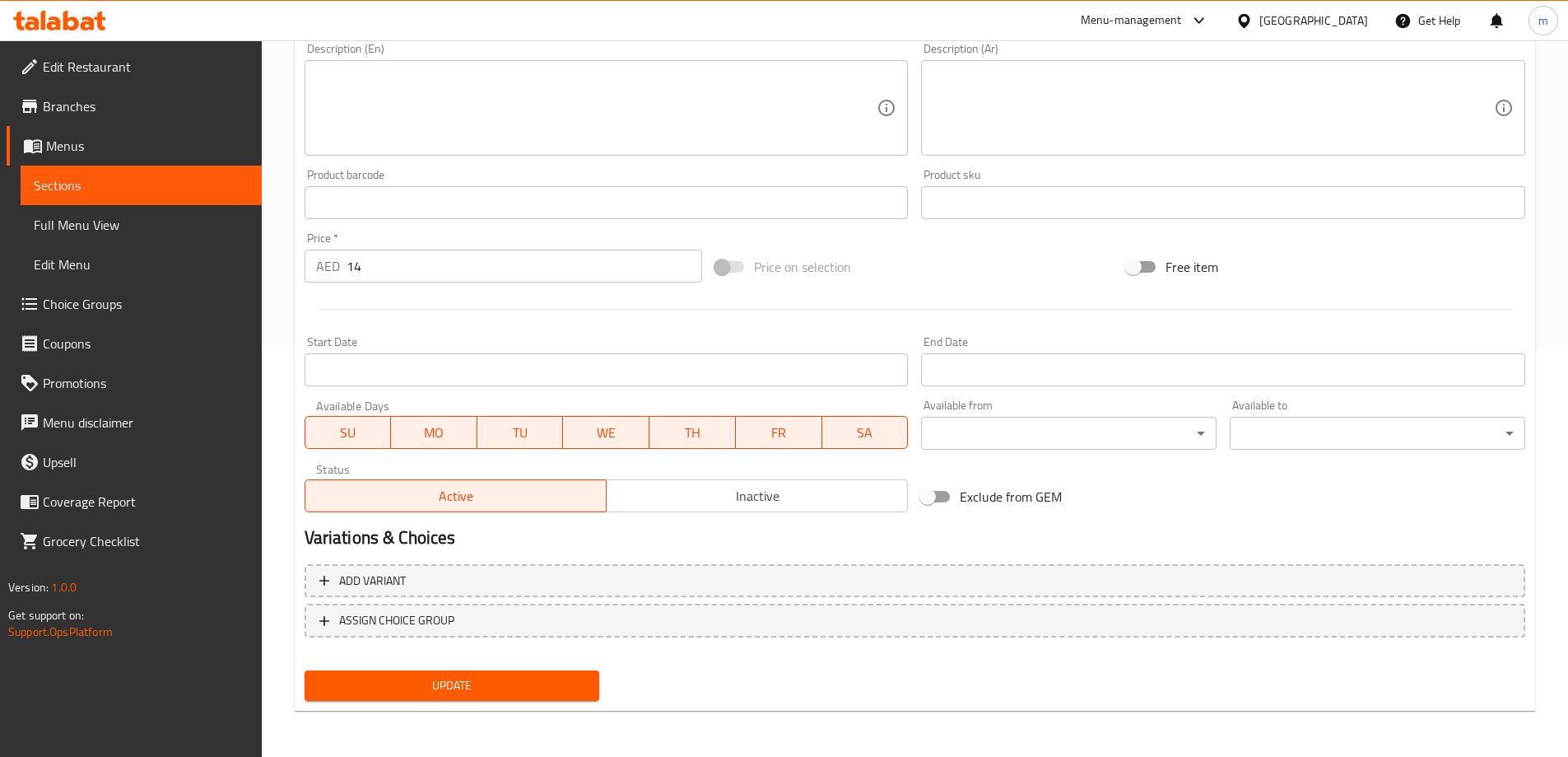
click at [368, 435] on span "SU" at bounding box center [348, 433] width 74 height 24
click at [516, 438] on span "TU" at bounding box center [520, 433] width 74 height 24
click at [703, 435] on span "TH" at bounding box center [693, 433] width 74 height 24
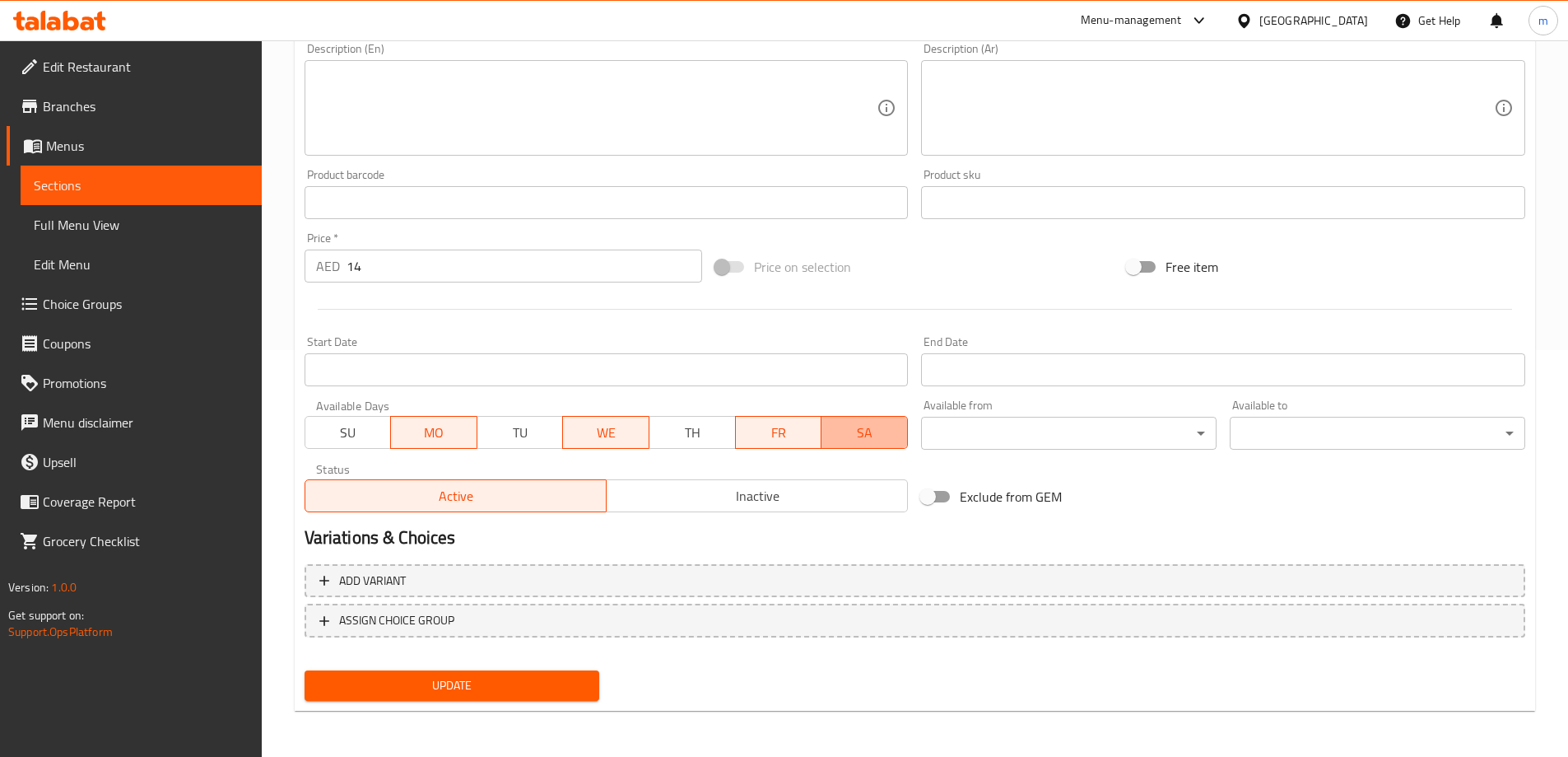
drag, startPoint x: 845, startPoint y: 437, endPoint x: 858, endPoint y: 439, distance: 13.2
click at [845, 437] on span "SA" at bounding box center [864, 433] width 74 height 24
click at [470, 682] on span "Update" at bounding box center [452, 685] width 269 height 21
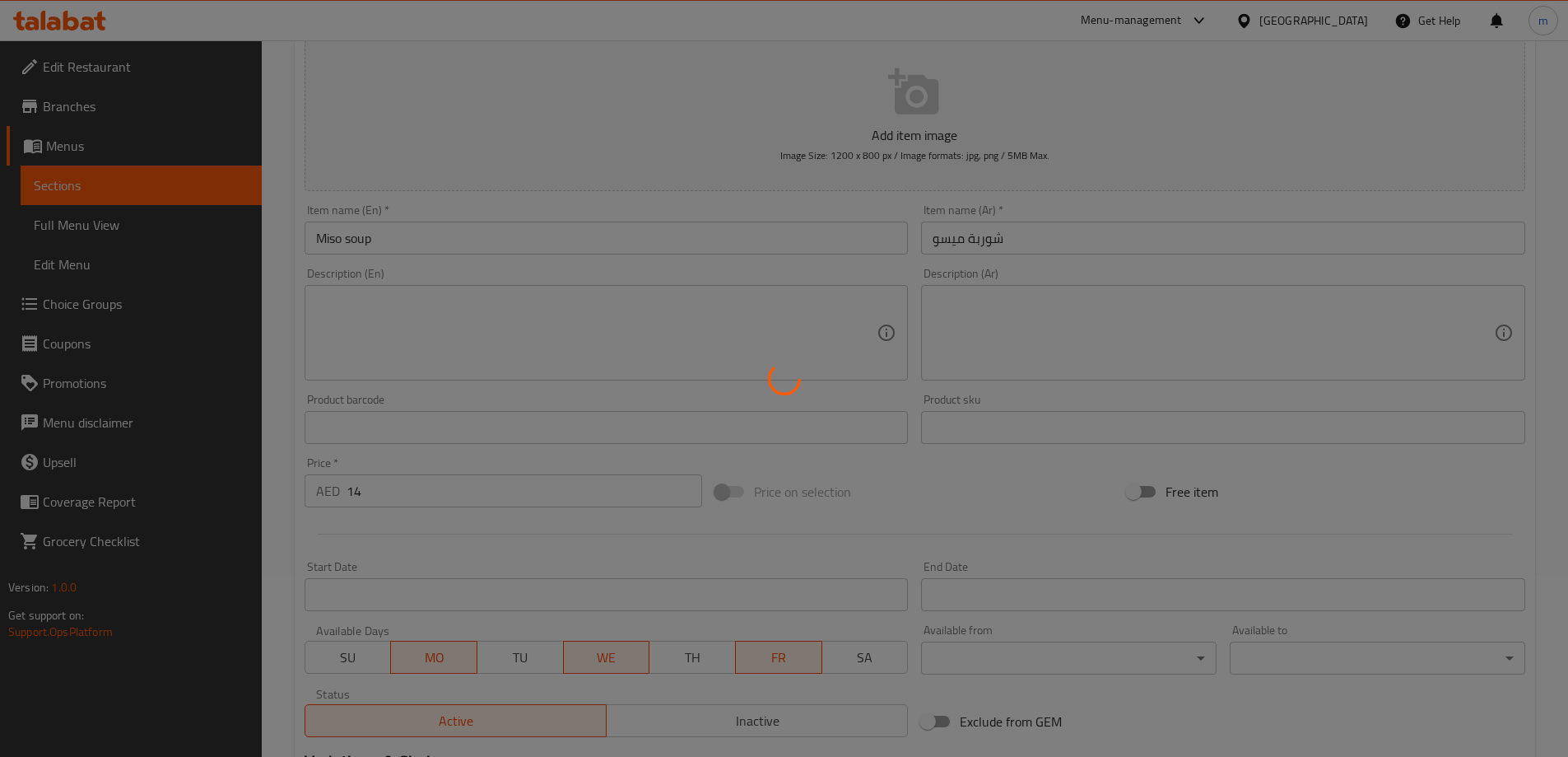
scroll to position [0, 0]
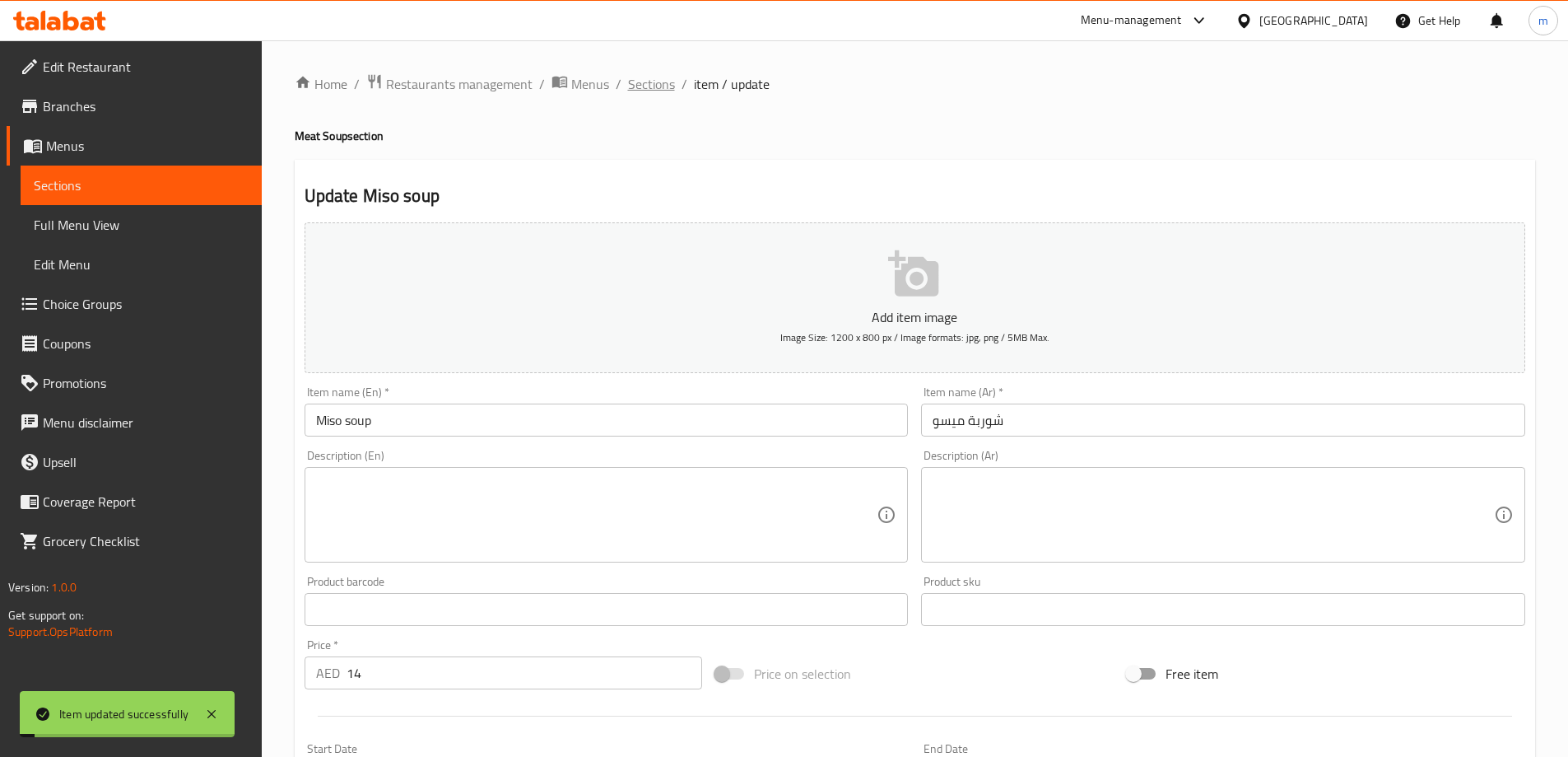
click at [652, 86] on span "Sections" at bounding box center [651, 83] width 47 height 20
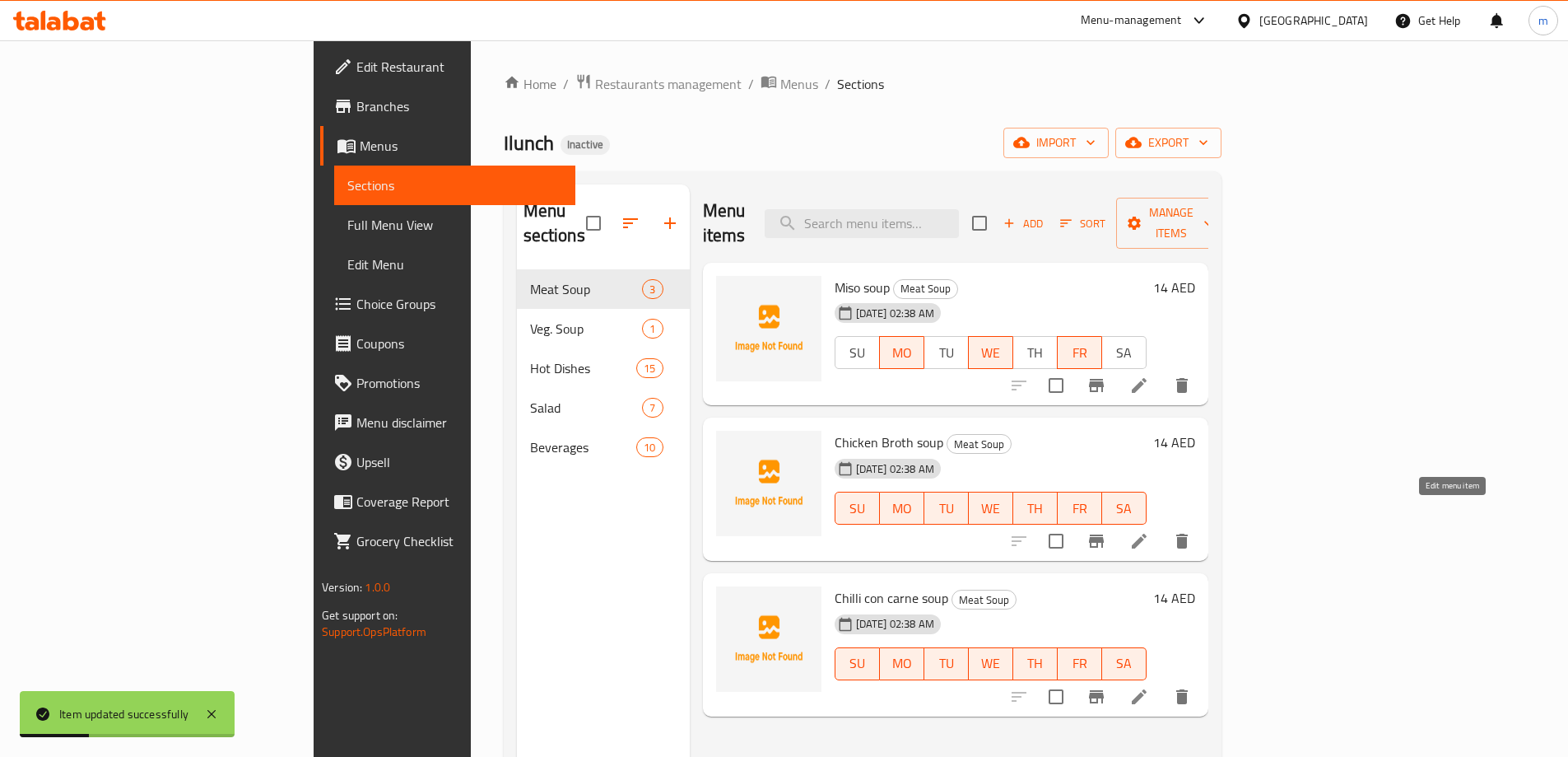
click at [1149, 531] on icon at bounding box center [1138, 541] width 20 height 20
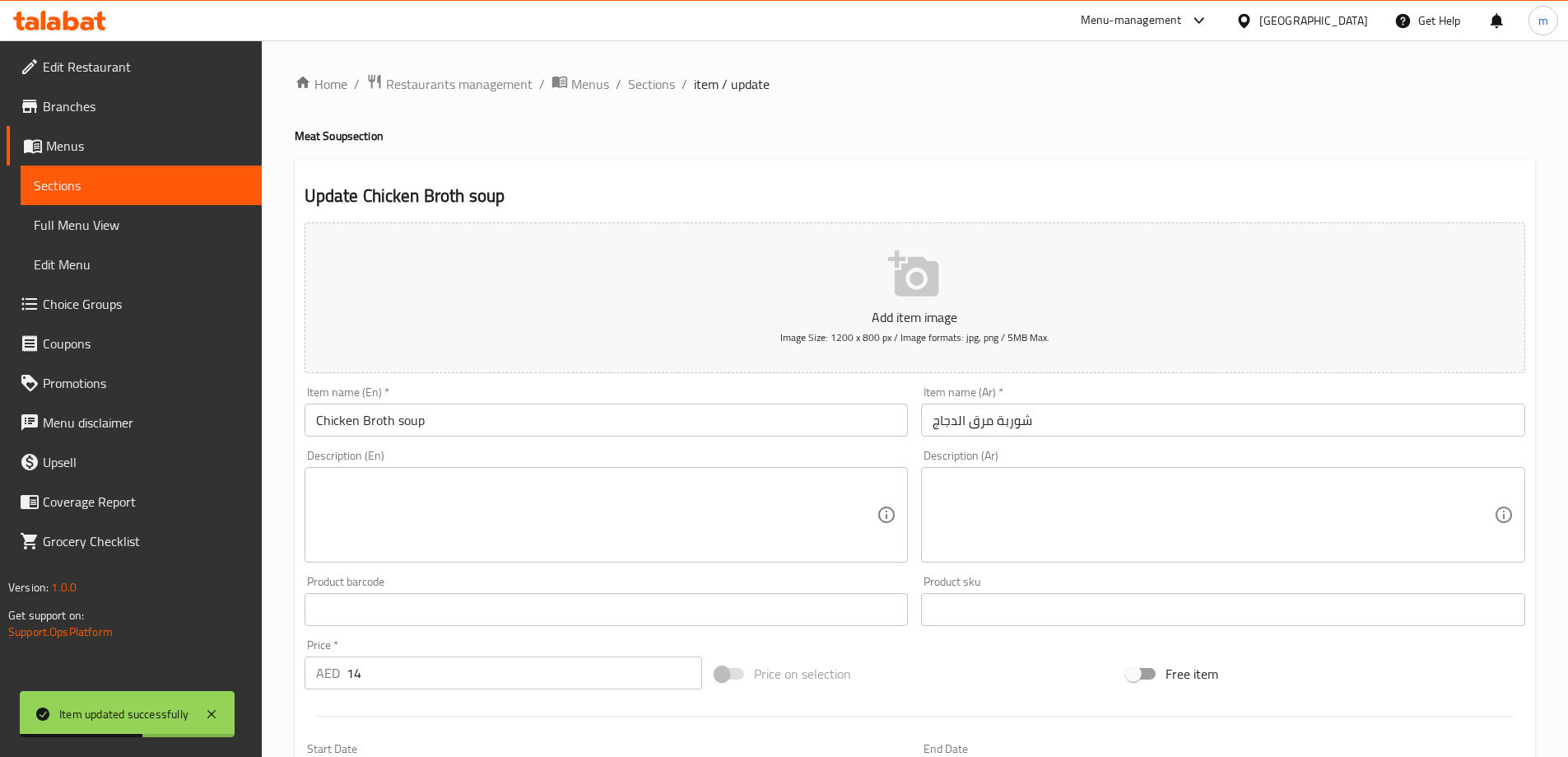
click at [565, 414] on input "Chicken Broth soup" at bounding box center [606, 419] width 604 height 33
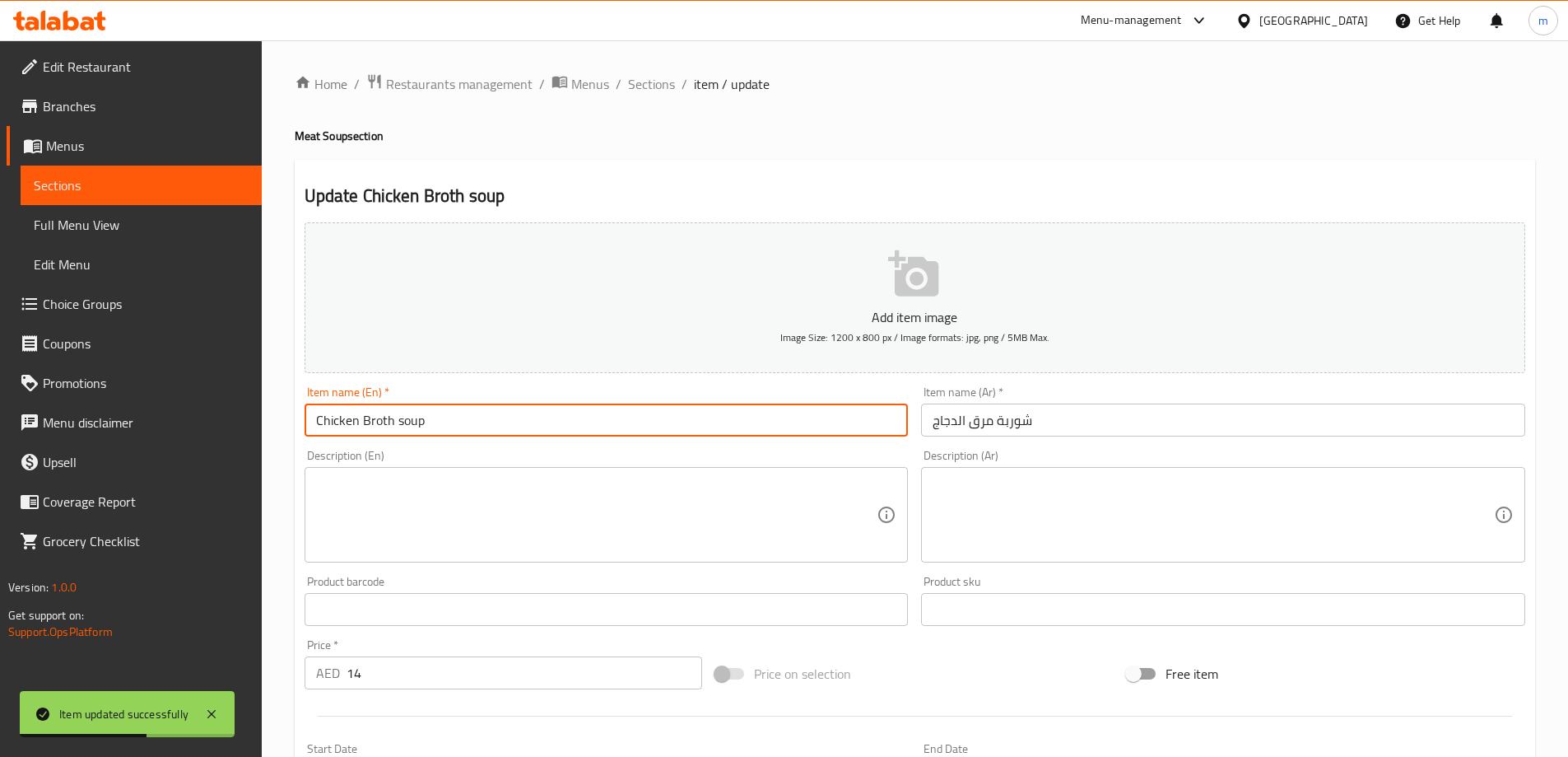
click at [565, 414] on input "Chicken Broth soup" at bounding box center [606, 419] width 604 height 33
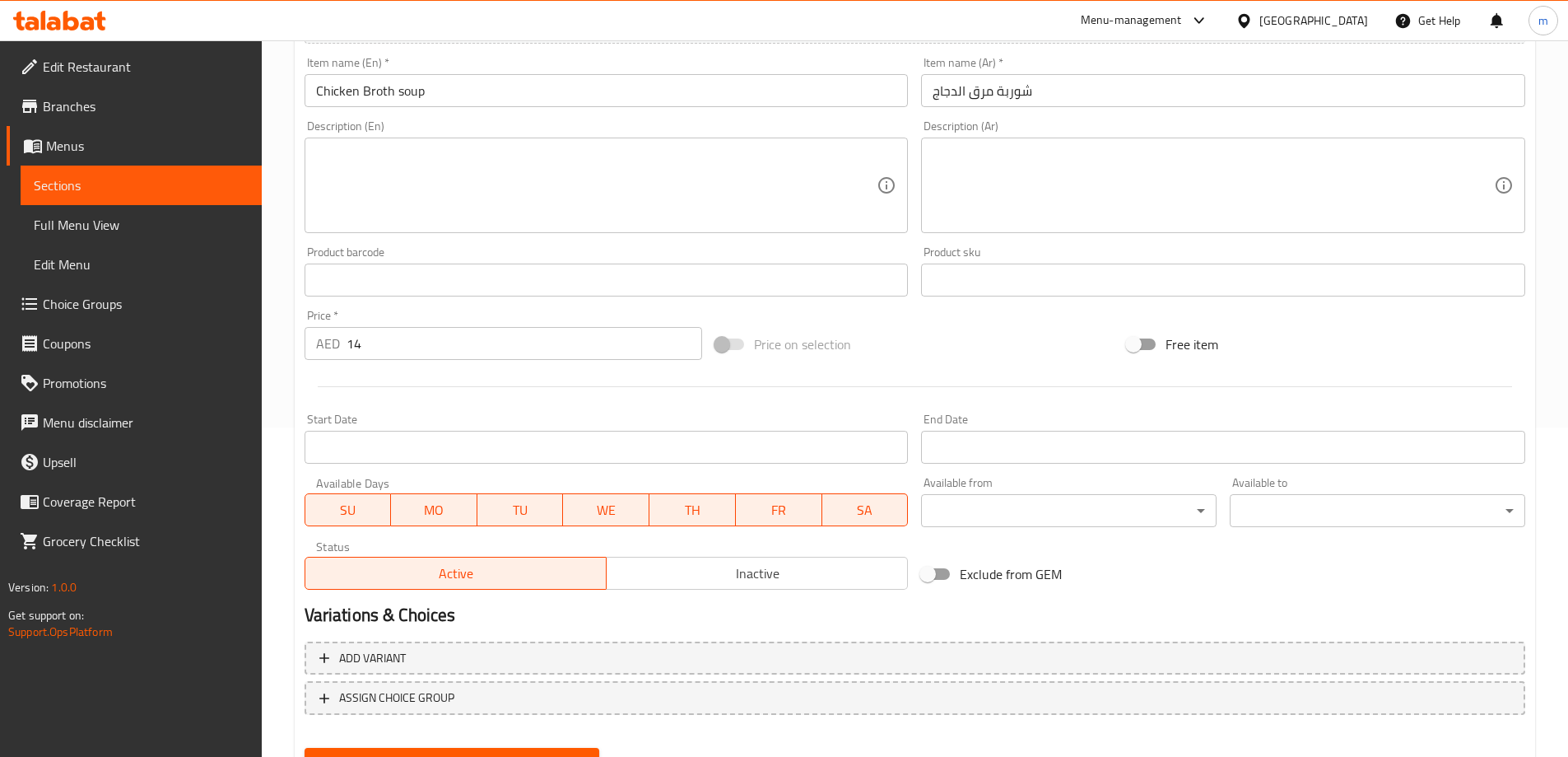
scroll to position [407, 0]
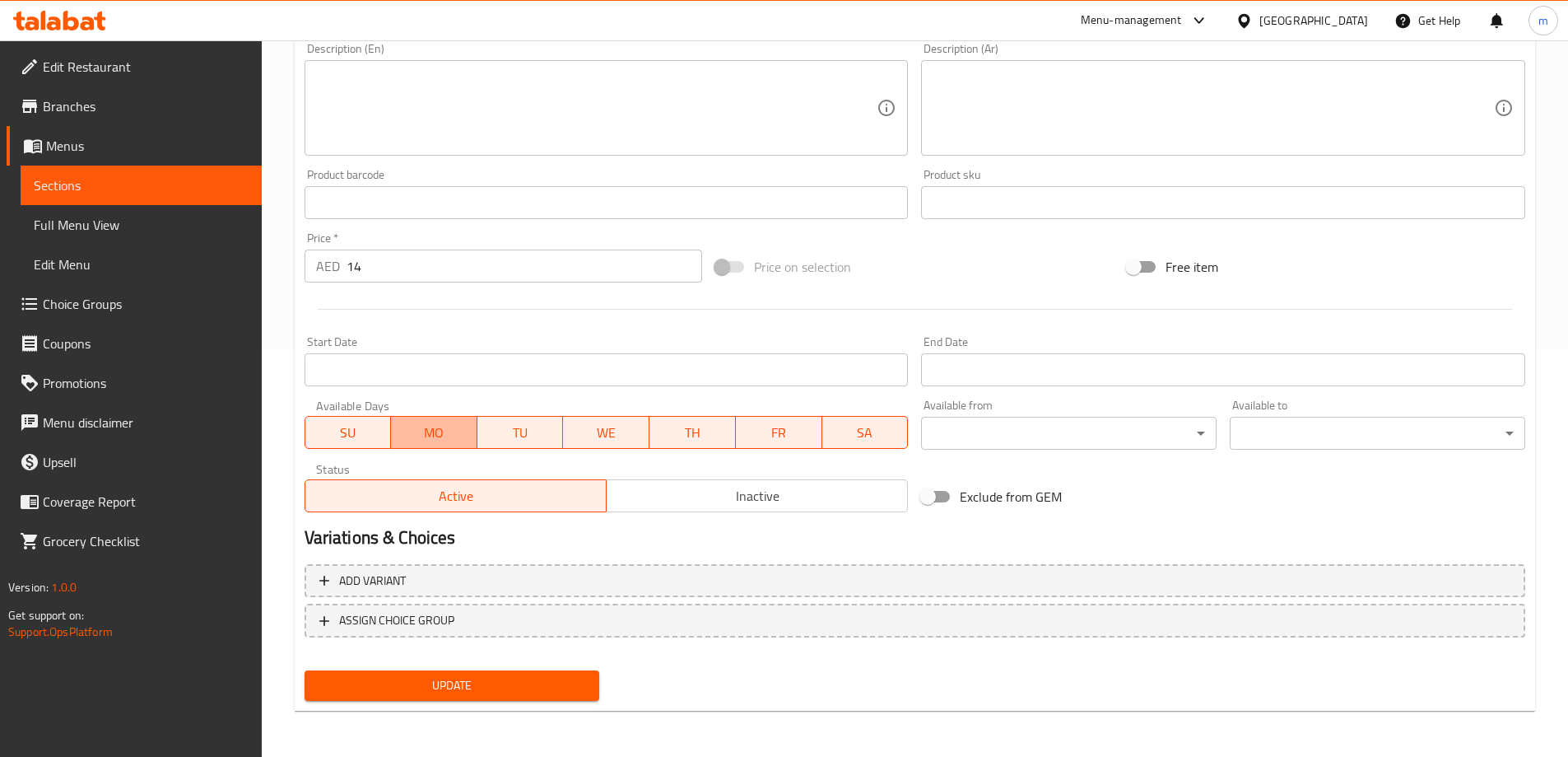
click at [432, 438] on span "MO" at bounding box center [433, 433] width 74 height 24
click at [341, 433] on span "SU" at bounding box center [348, 433] width 74 height 24
click at [602, 434] on span "WE" at bounding box center [606, 433] width 74 height 24
click at [697, 430] on span "TH" at bounding box center [693, 433] width 74 height 24
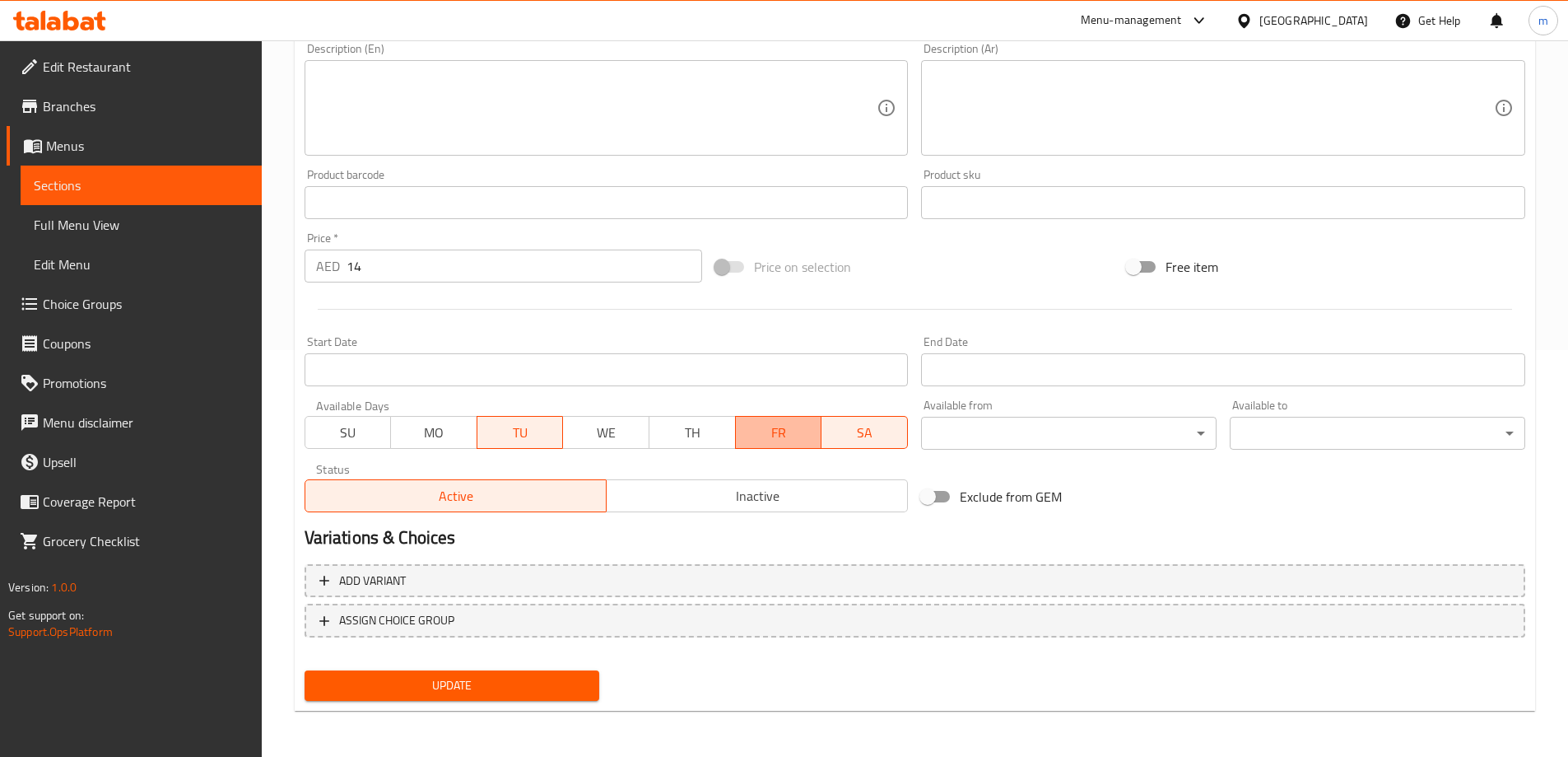
click at [792, 431] on span "FR" at bounding box center [779, 433] width 74 height 24
click at [867, 431] on span "SA" at bounding box center [865, 433] width 74 height 24
click at [511, 676] on span "Update" at bounding box center [452, 685] width 269 height 21
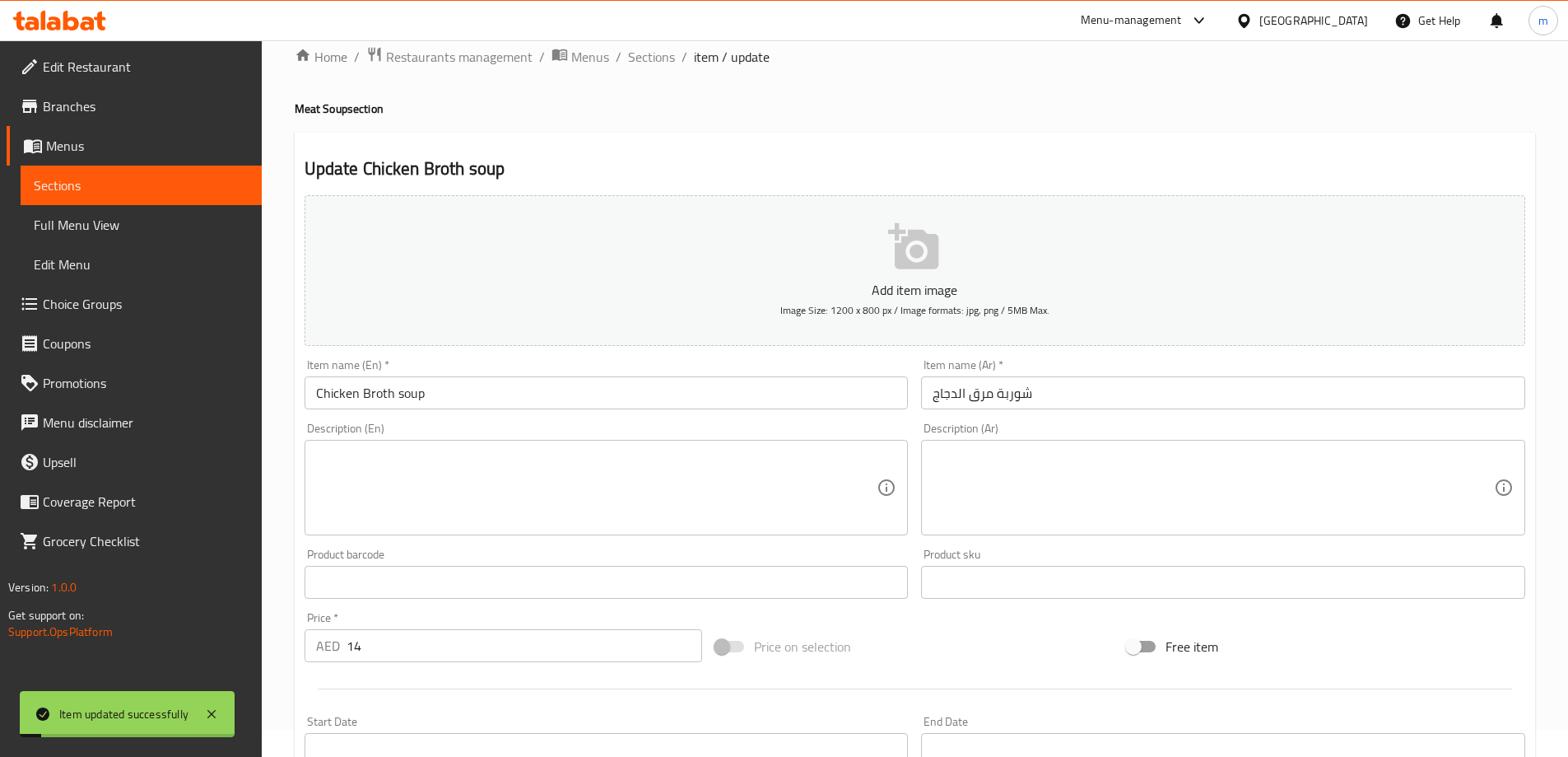
scroll to position [0, 0]
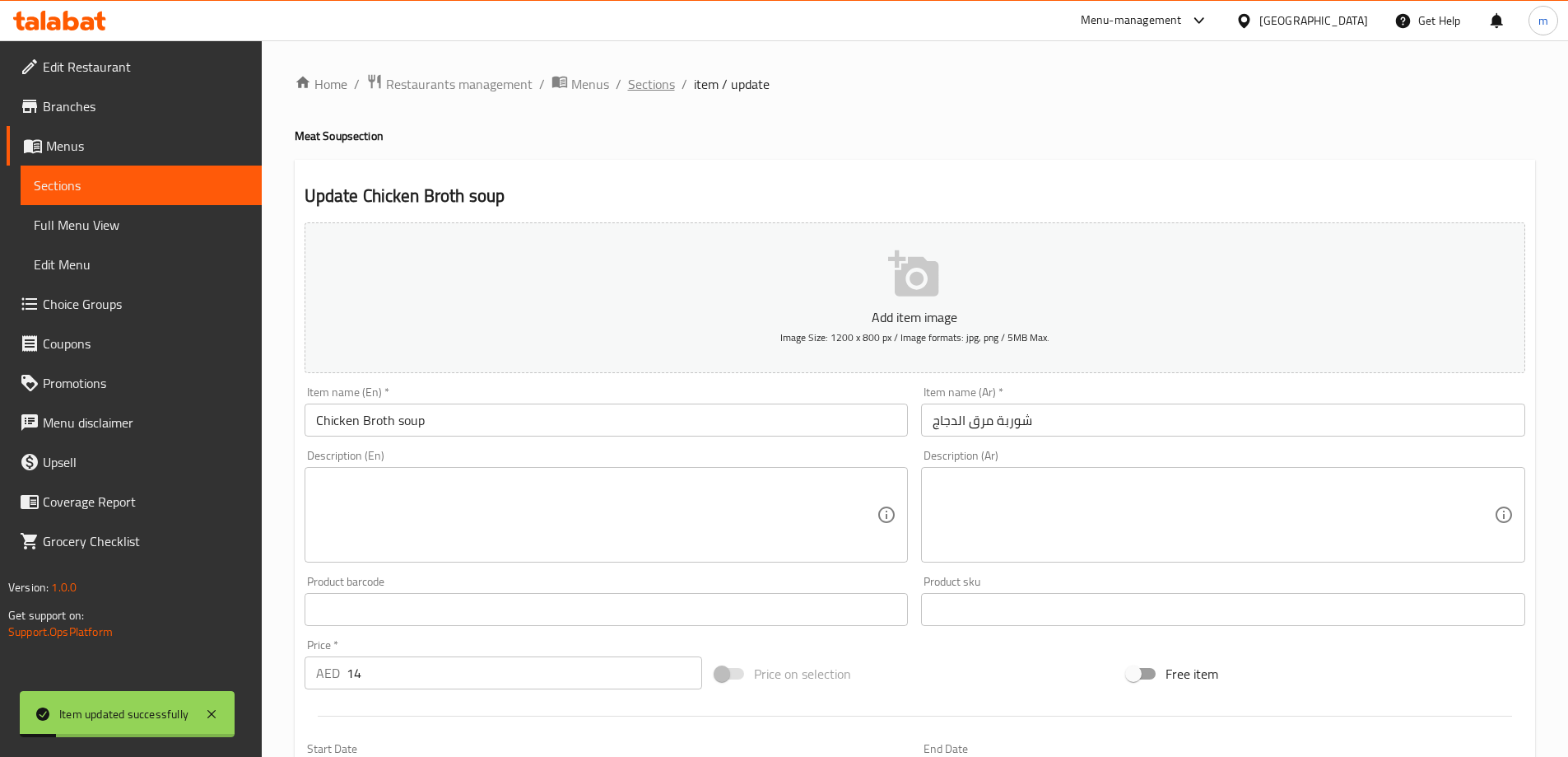
click at [644, 87] on span "Sections" at bounding box center [651, 83] width 47 height 20
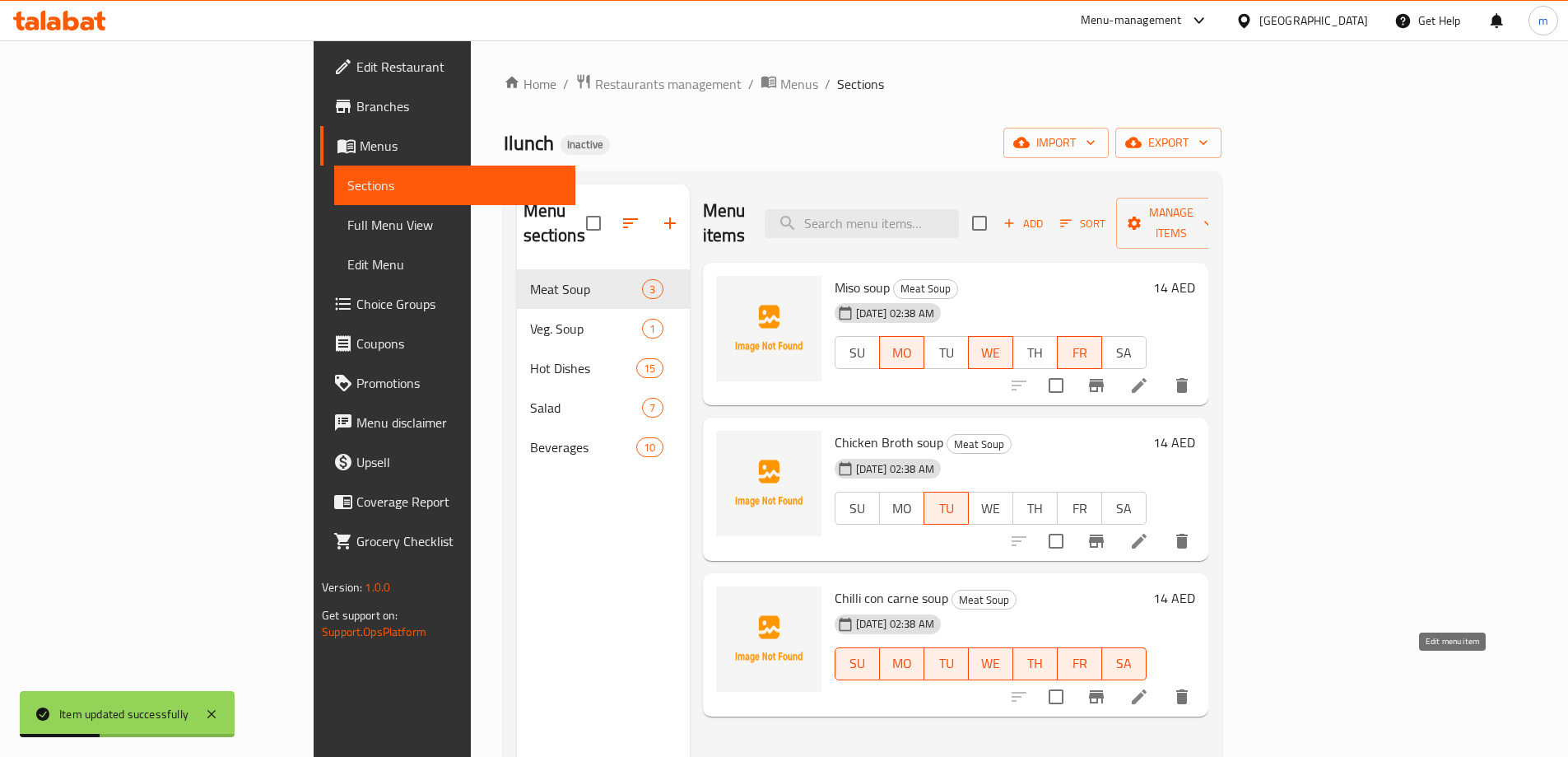
click at [1149, 686] on icon at bounding box center [1138, 696] width 20 height 20
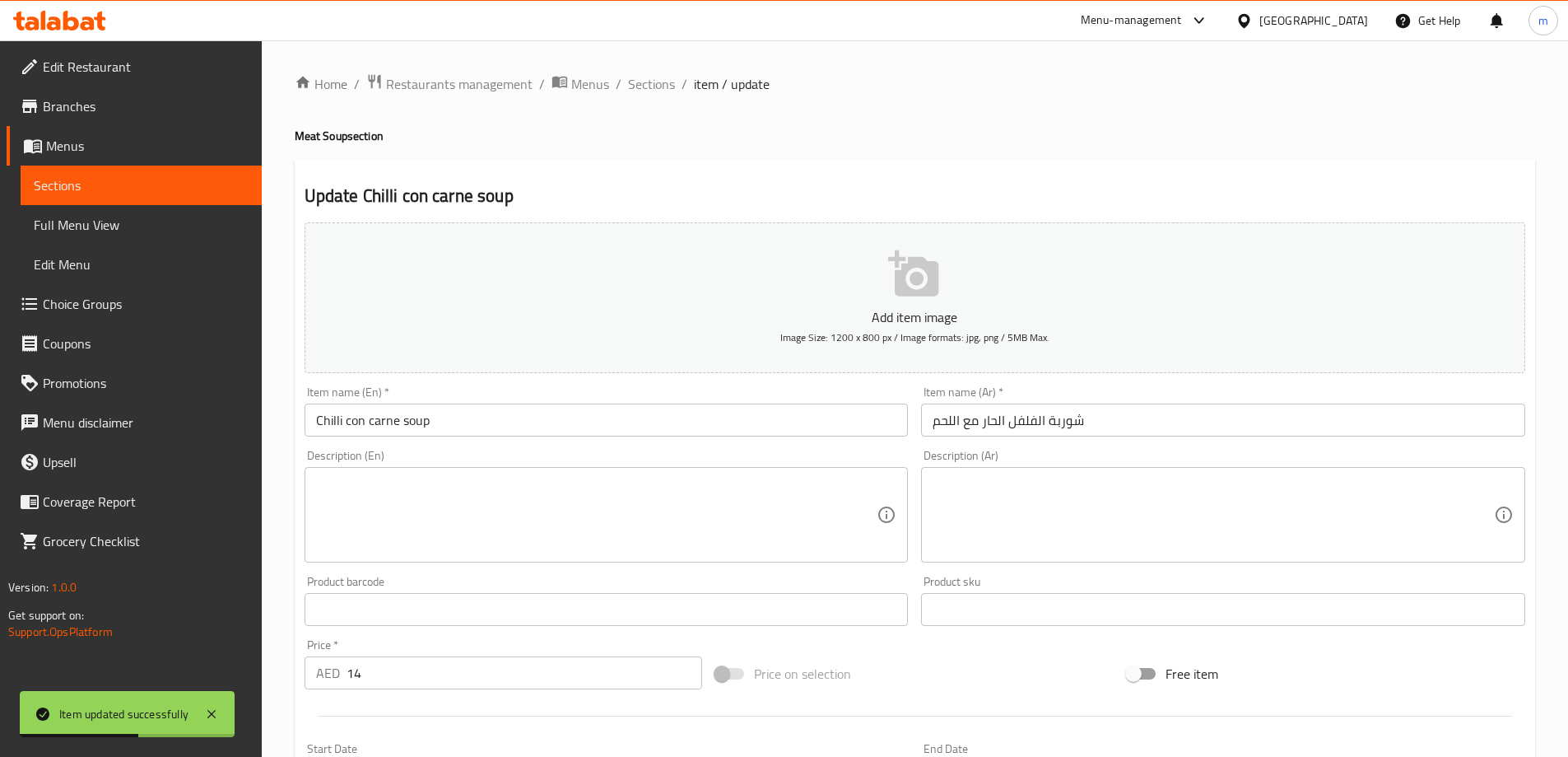
click at [393, 411] on input "Chilli con carne soup" at bounding box center [606, 419] width 604 height 33
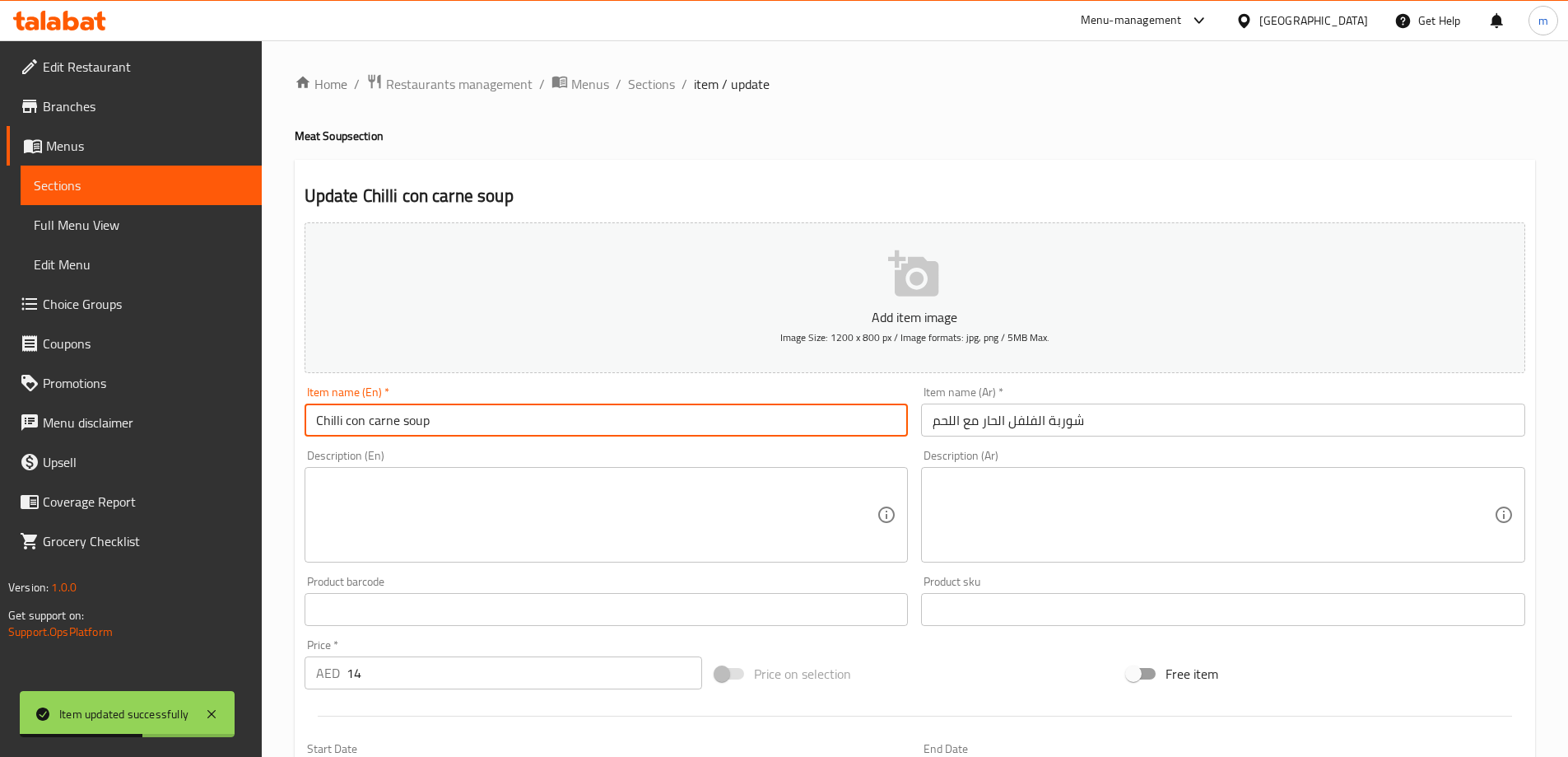
click at [393, 411] on input "Chilli con carne soup" at bounding box center [606, 419] width 604 height 33
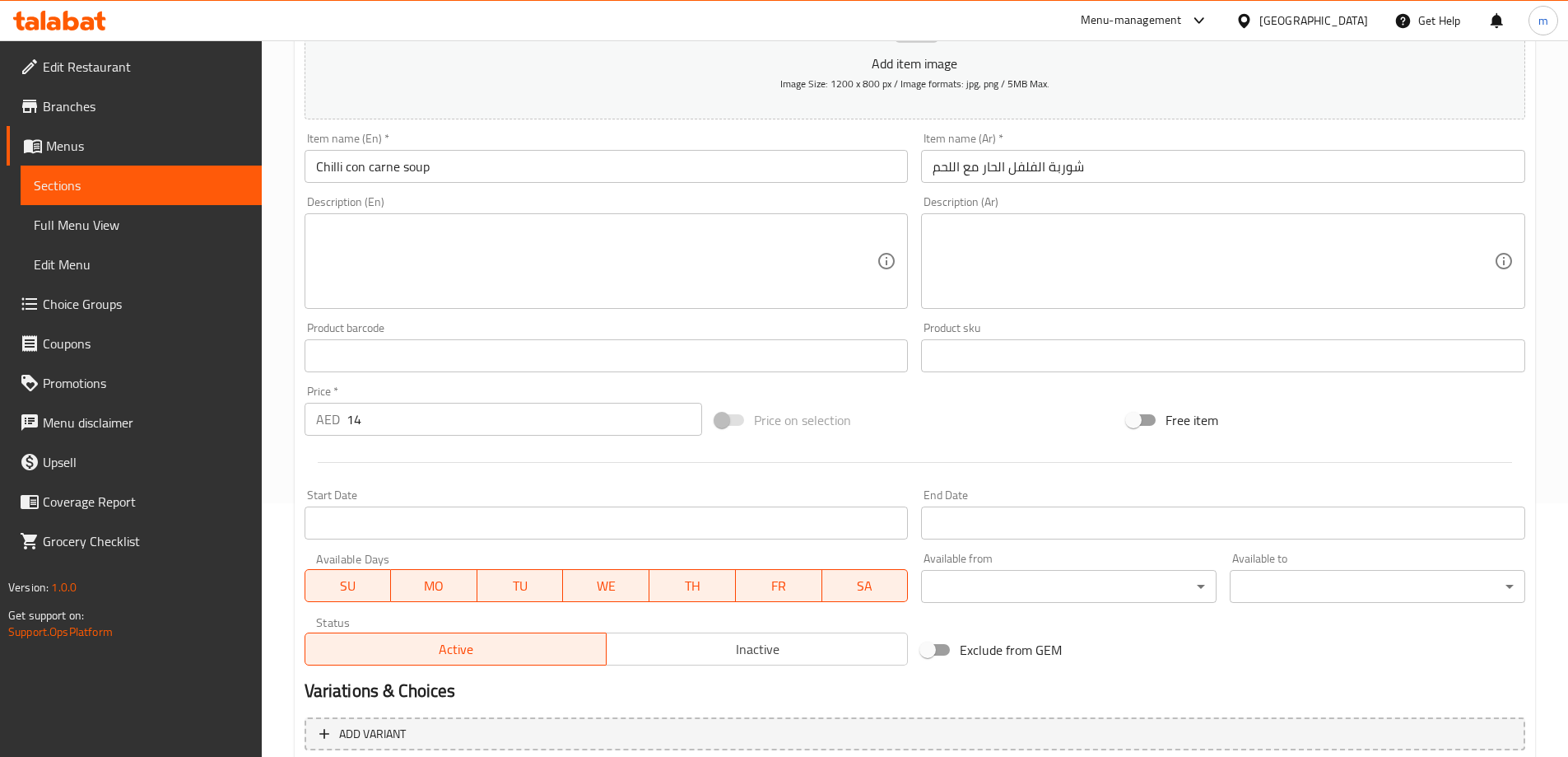
scroll to position [407, 0]
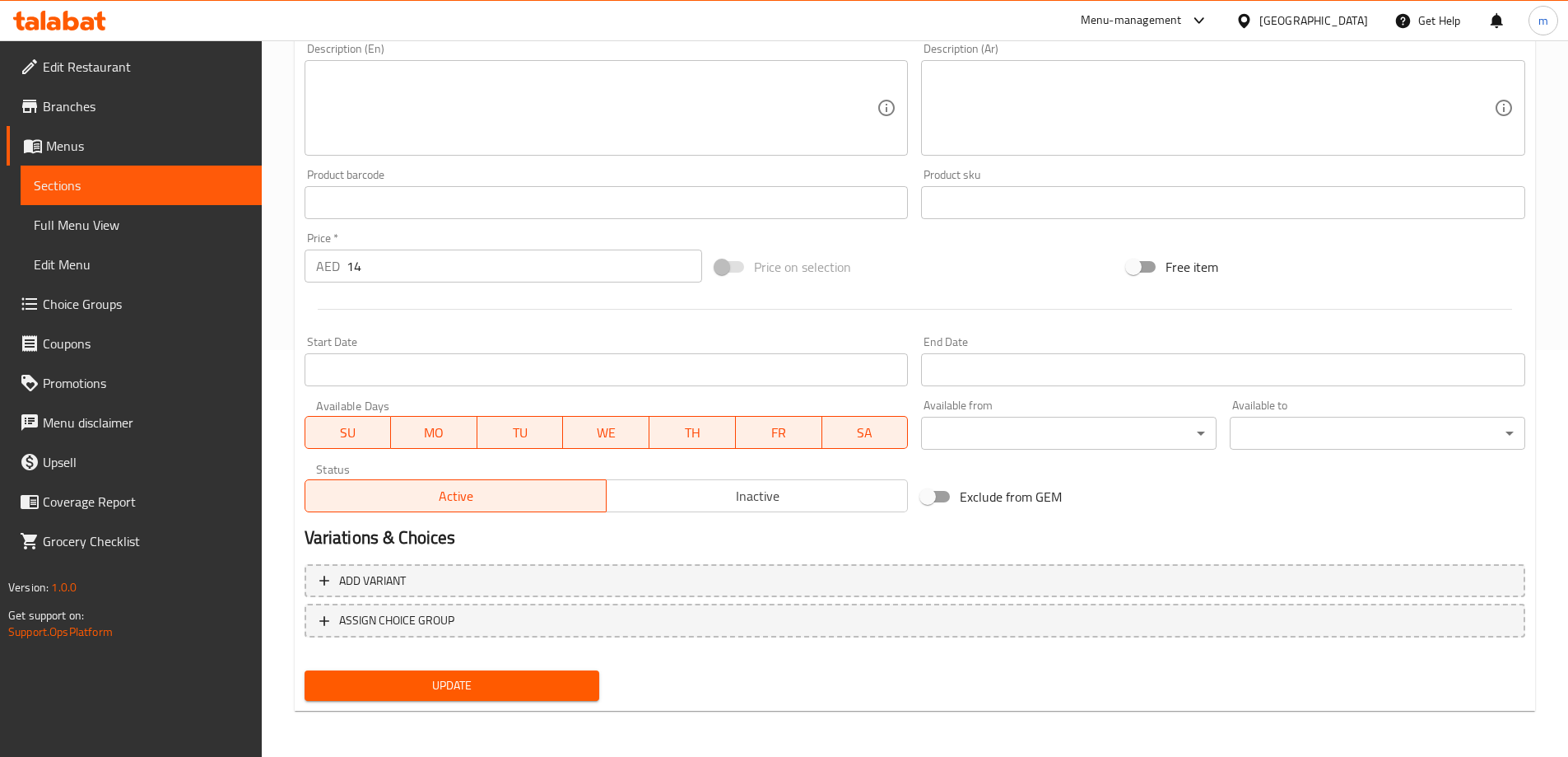
click at [380, 418] on button "SU" at bounding box center [347, 432] width 87 height 33
click at [428, 427] on span "MO" at bounding box center [433, 433] width 74 height 24
click at [532, 433] on span "TU" at bounding box center [520, 433] width 74 height 24
click at [617, 433] on span "WE" at bounding box center [606, 433] width 74 height 24
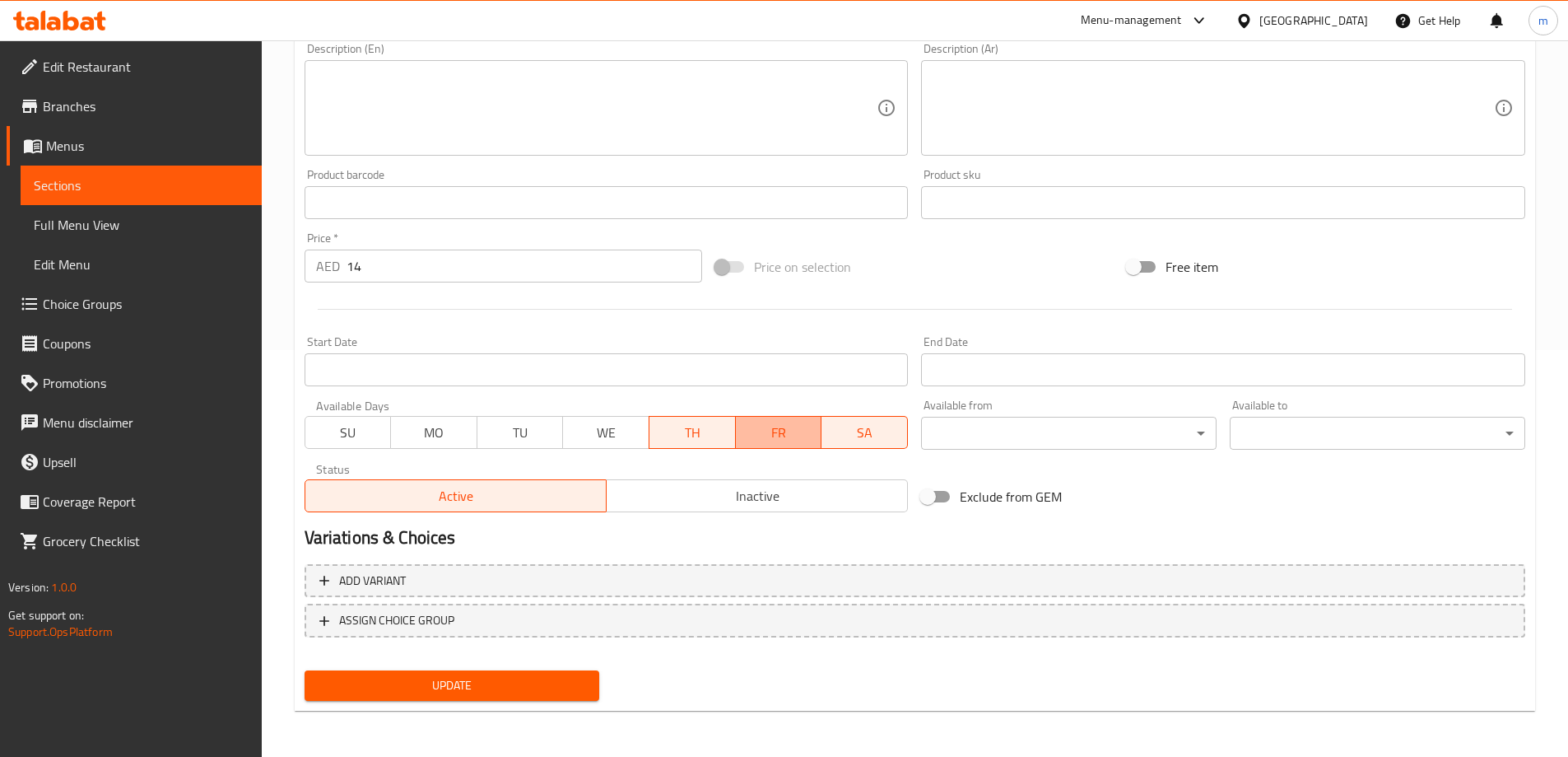
click at [763, 438] on span "FR" at bounding box center [779, 433] width 74 height 24
click at [868, 427] on span "SA" at bounding box center [865, 433] width 74 height 24
click at [519, 673] on button "Update" at bounding box center [452, 685] width 296 height 31
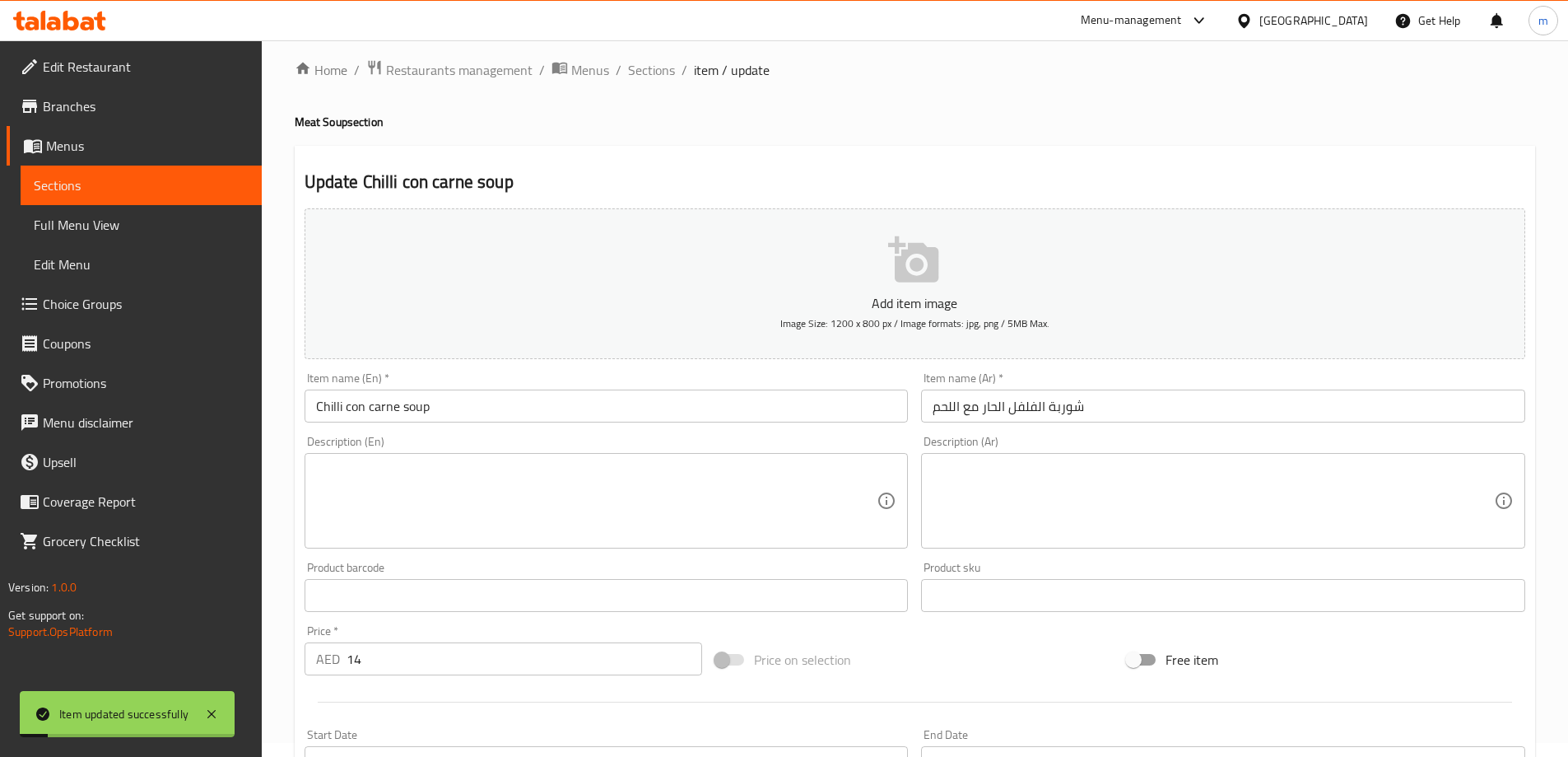
scroll to position [0, 0]
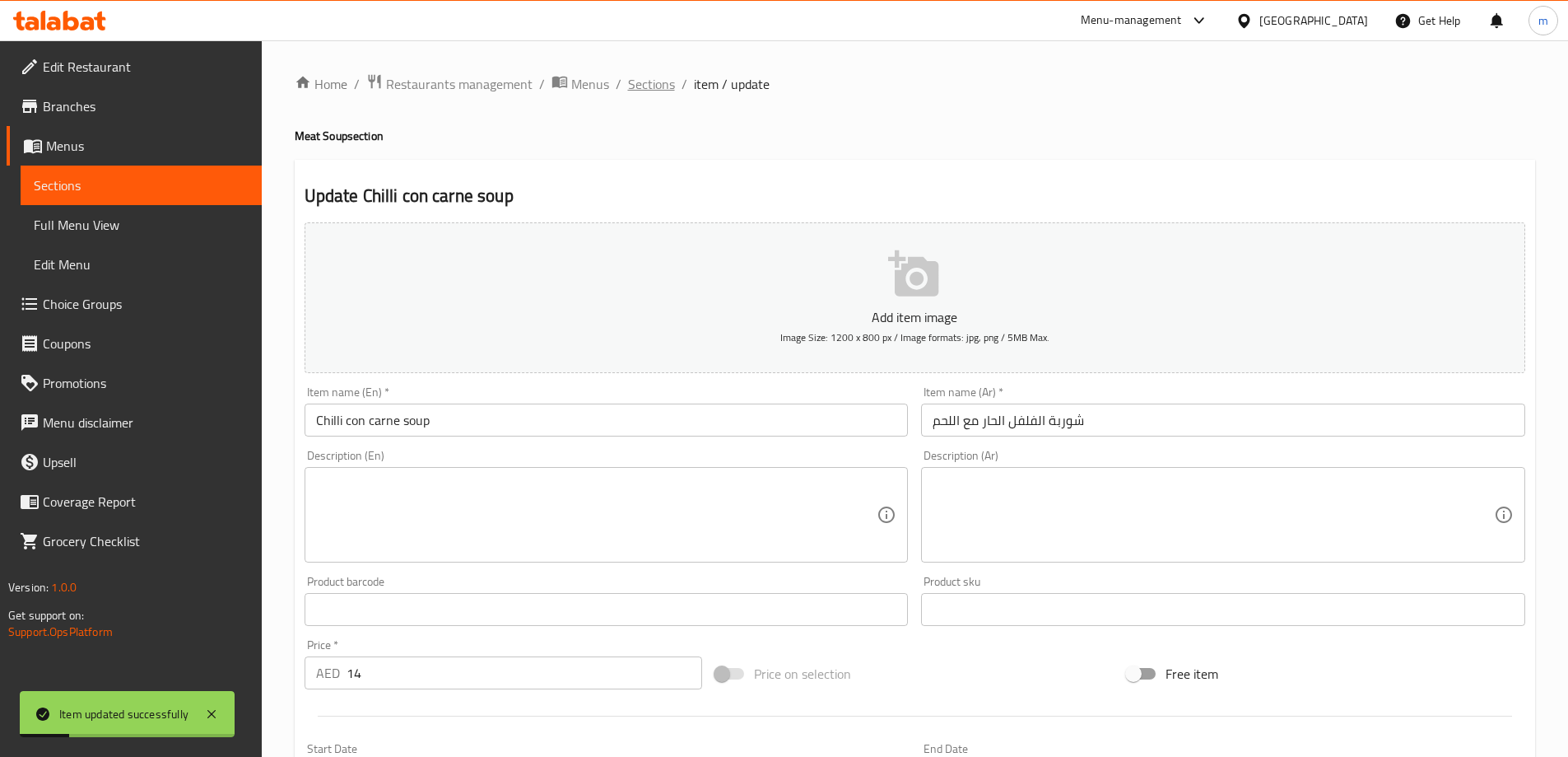
click at [645, 91] on span "Sections" at bounding box center [651, 83] width 47 height 20
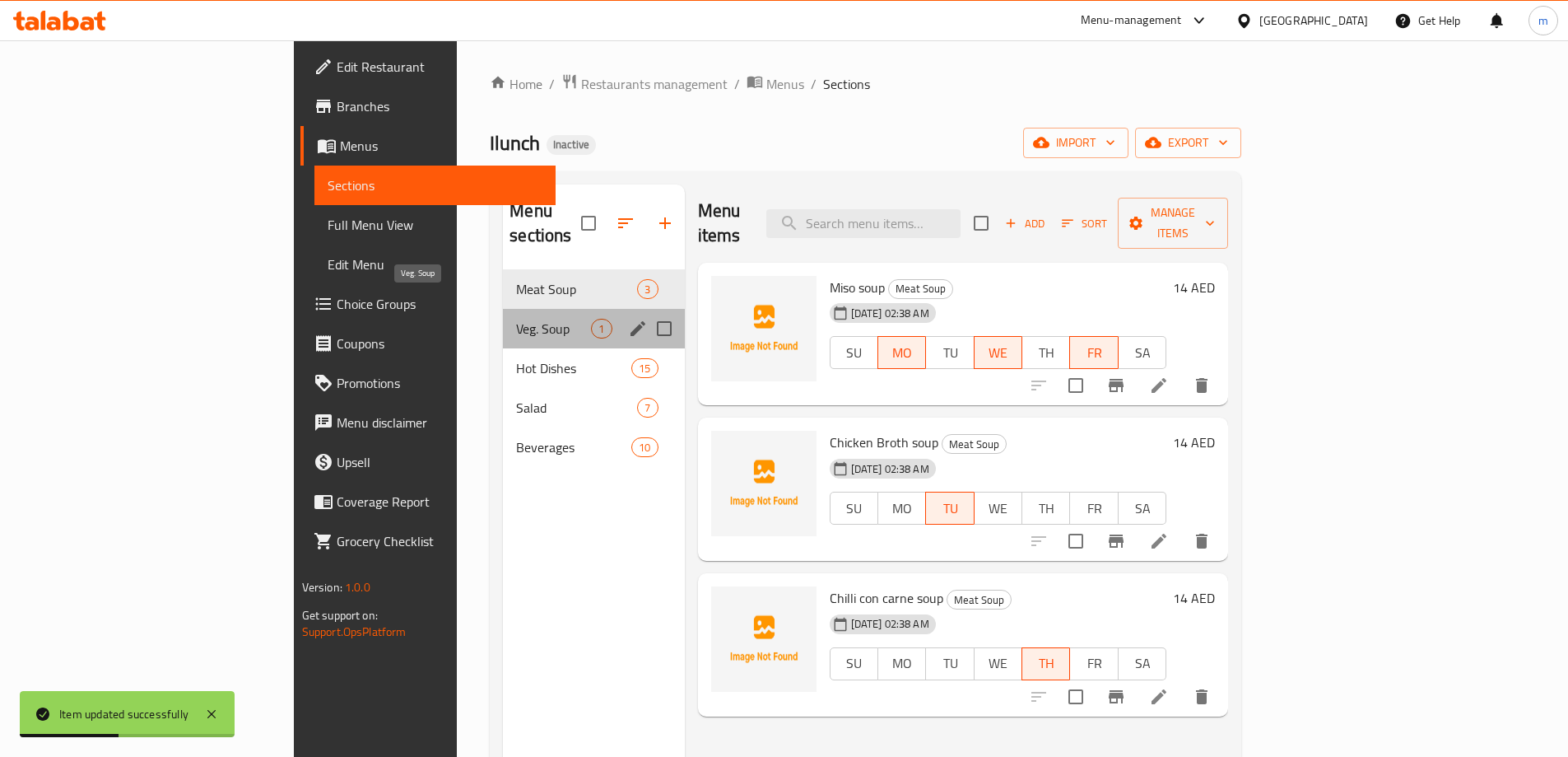
click at [516, 319] on span "Veg. Soup" at bounding box center [553, 328] width 75 height 20
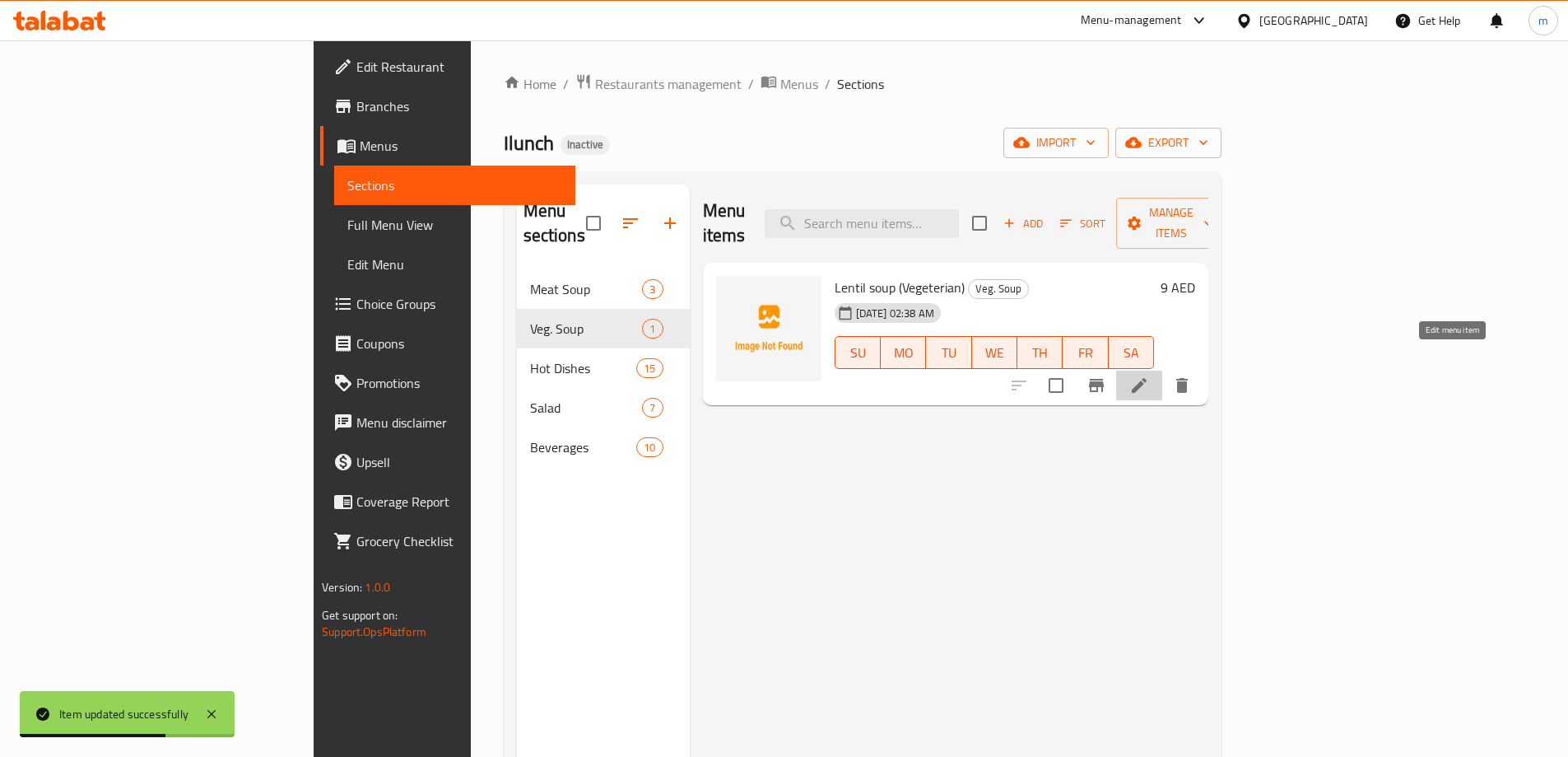
click at [1149, 375] on icon at bounding box center [1138, 385] width 20 height 20
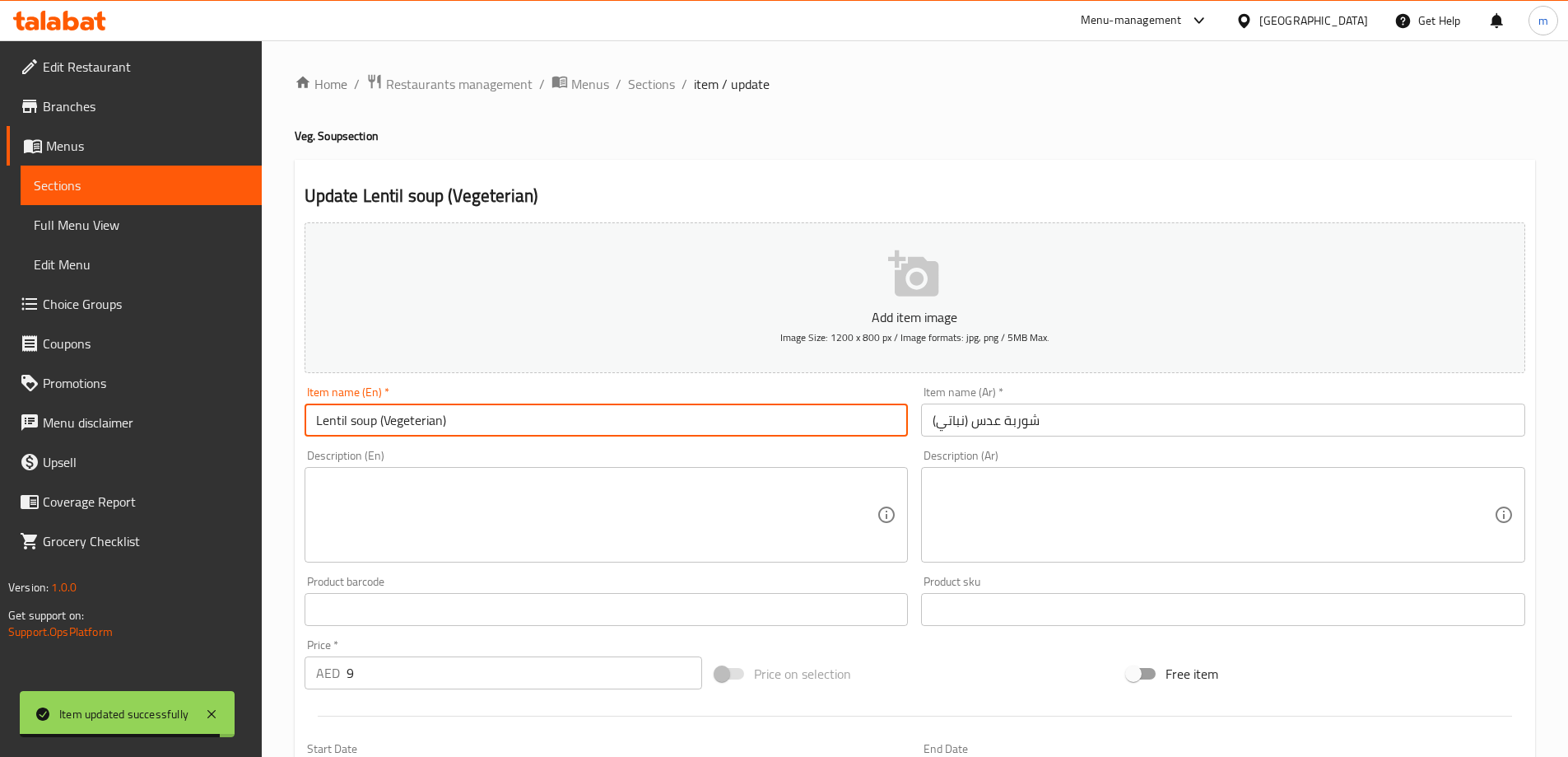
drag, startPoint x: 376, startPoint y: 419, endPoint x: 247, endPoint y: 410, distance: 129.3
click at [191, 437] on div "Edit Restaurant Branches Menus Sections Full Menu View Edit Menu Choice Groups …" at bounding box center [784, 601] width 1568 height 1123
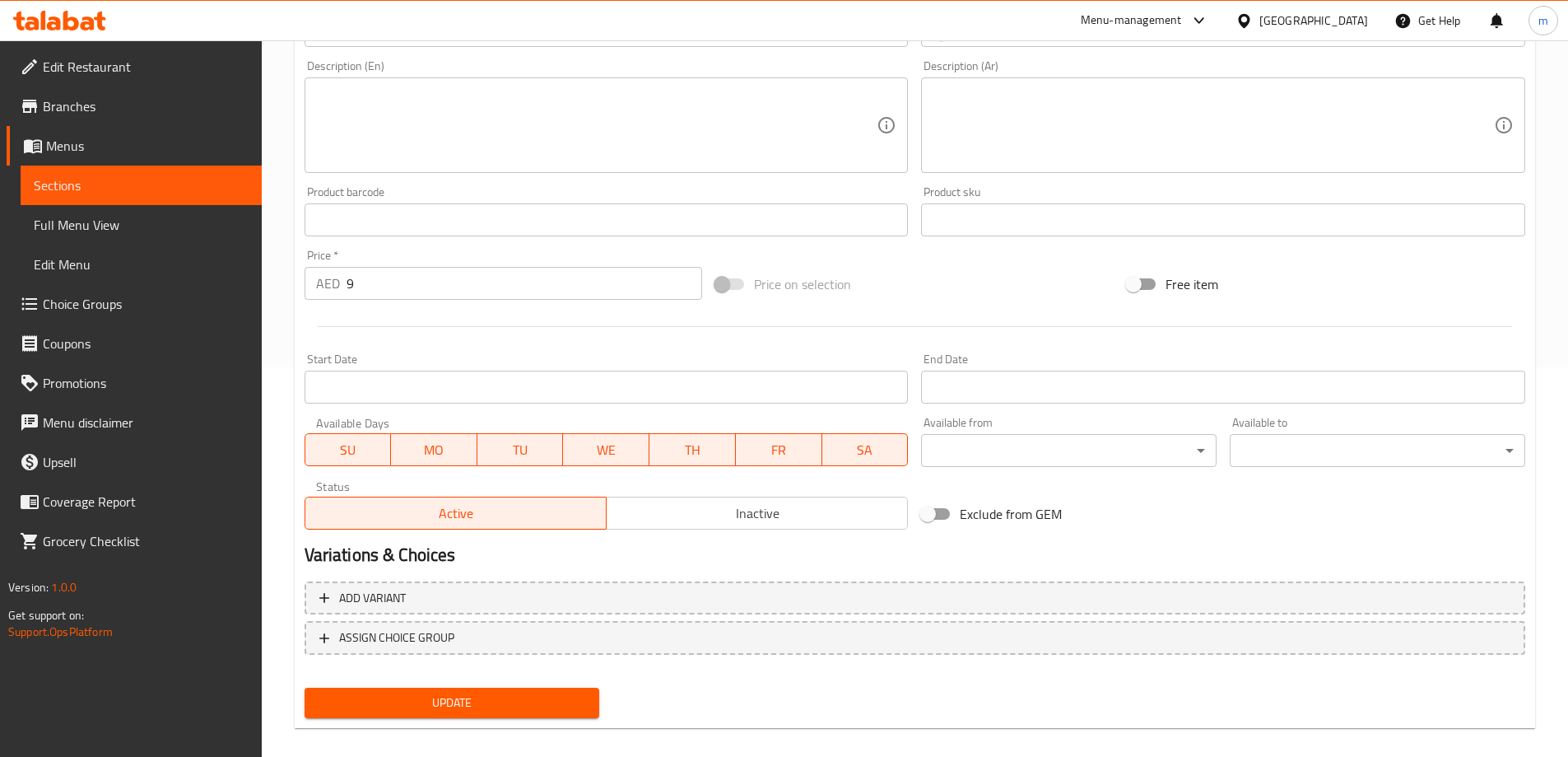
scroll to position [407, 0]
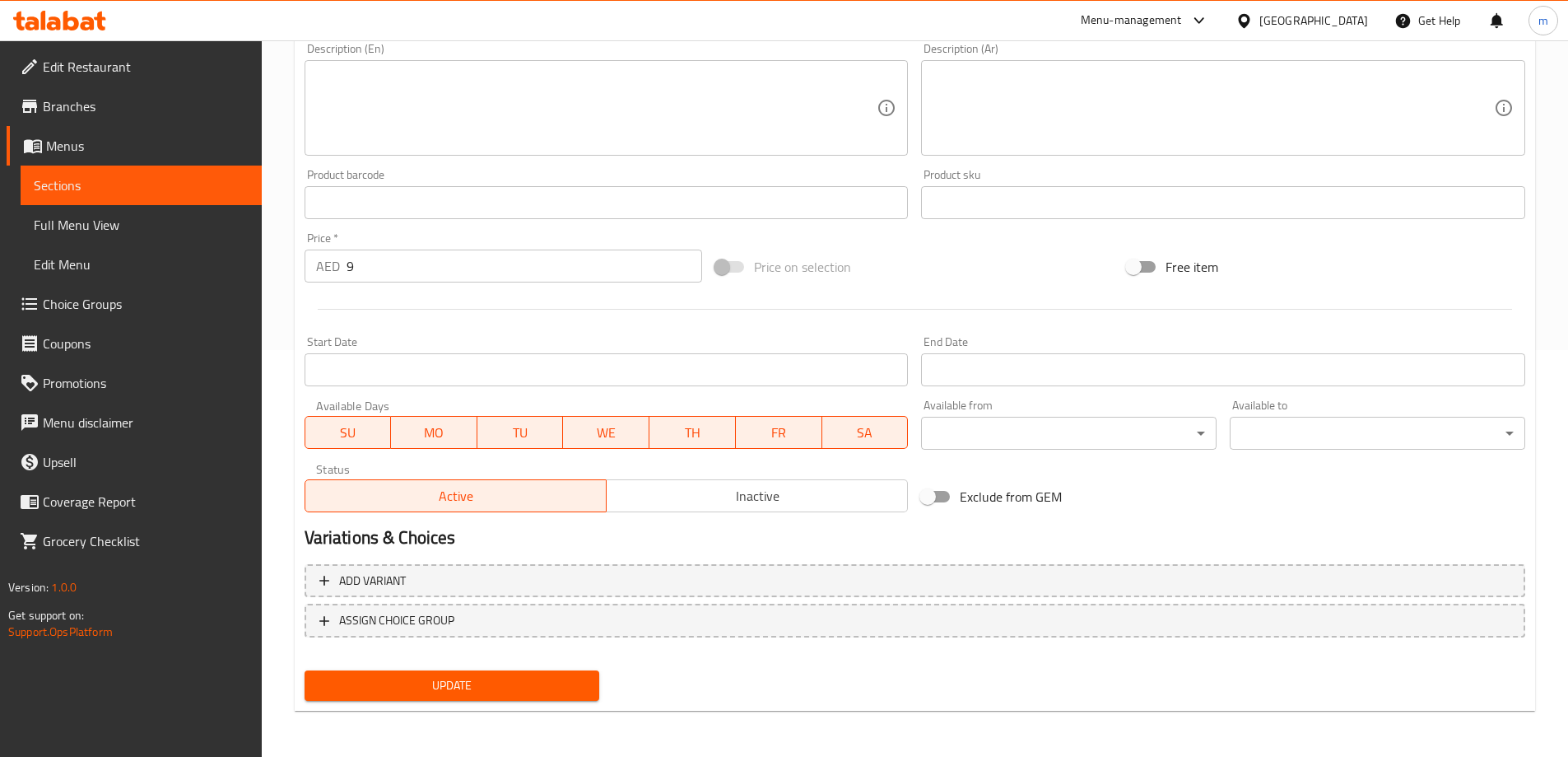
click at [851, 437] on span "SA" at bounding box center [865, 433] width 74 height 24
click at [354, 437] on span "SU" at bounding box center [348, 433] width 74 height 24
click at [489, 684] on span "Update" at bounding box center [452, 685] width 269 height 21
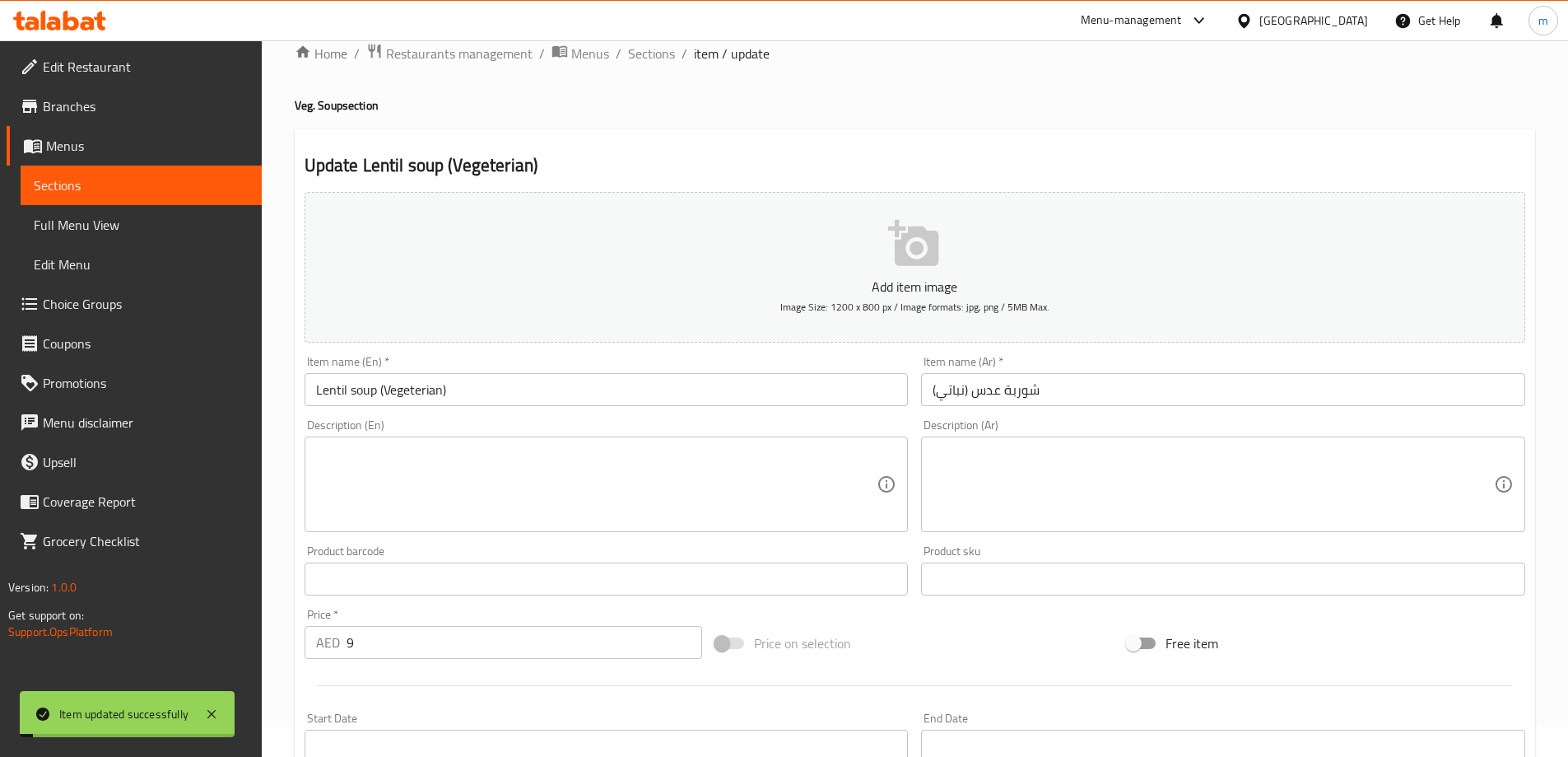
scroll to position [0, 0]
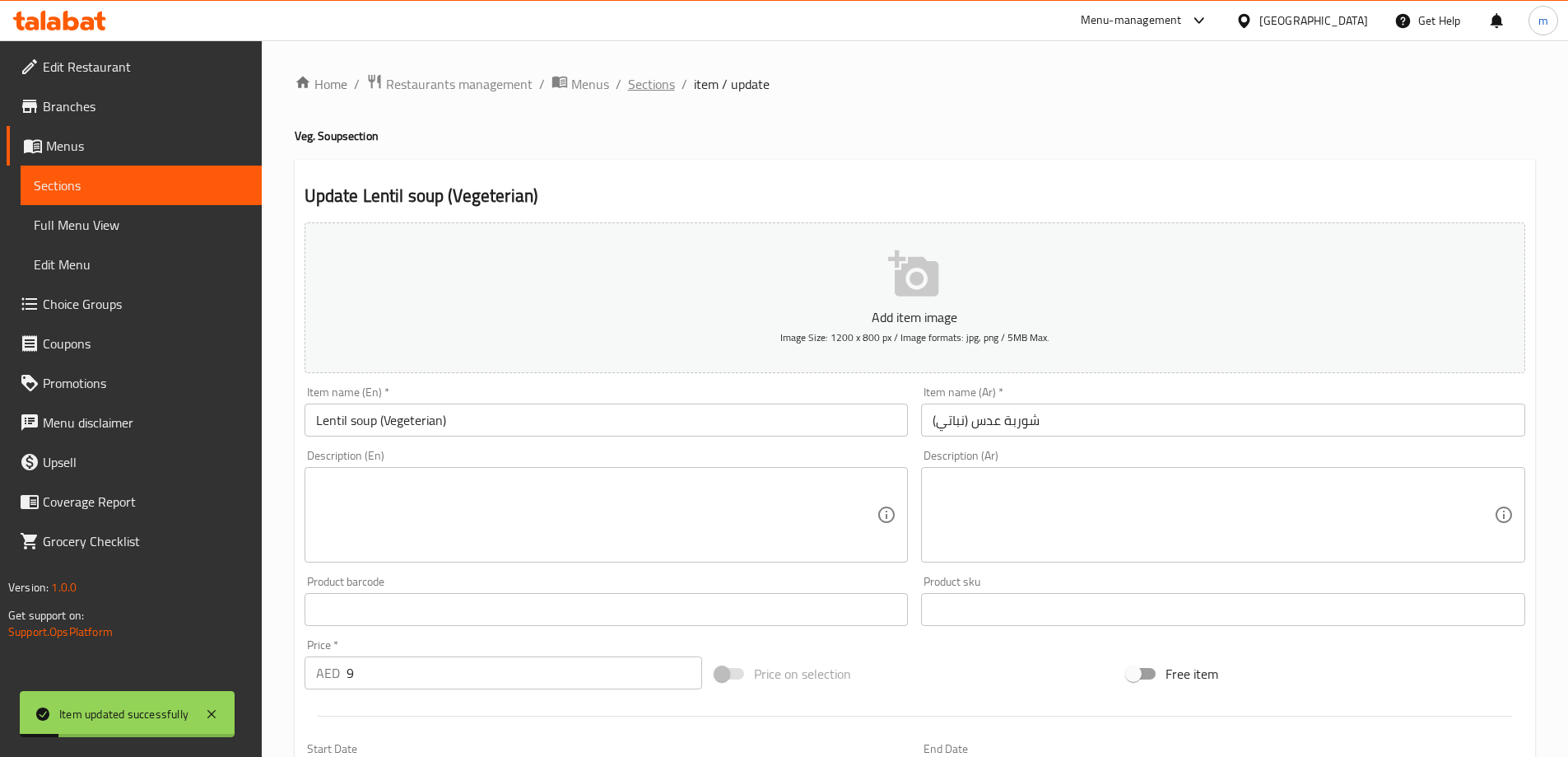
click at [651, 89] on span "Sections" at bounding box center [651, 83] width 47 height 20
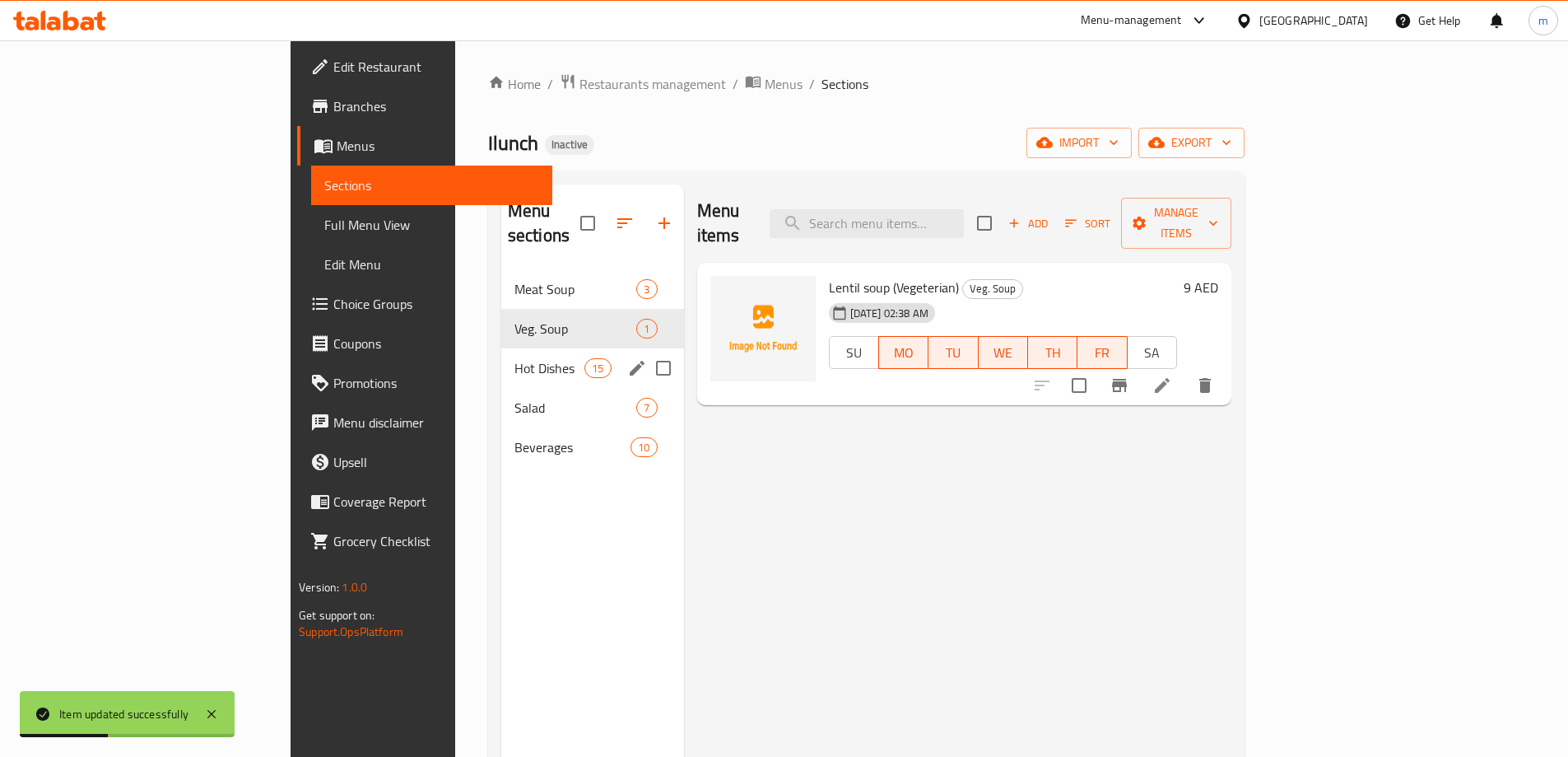
click at [501, 355] on div "Hot Dishes 15" at bounding box center [592, 367] width 183 height 39
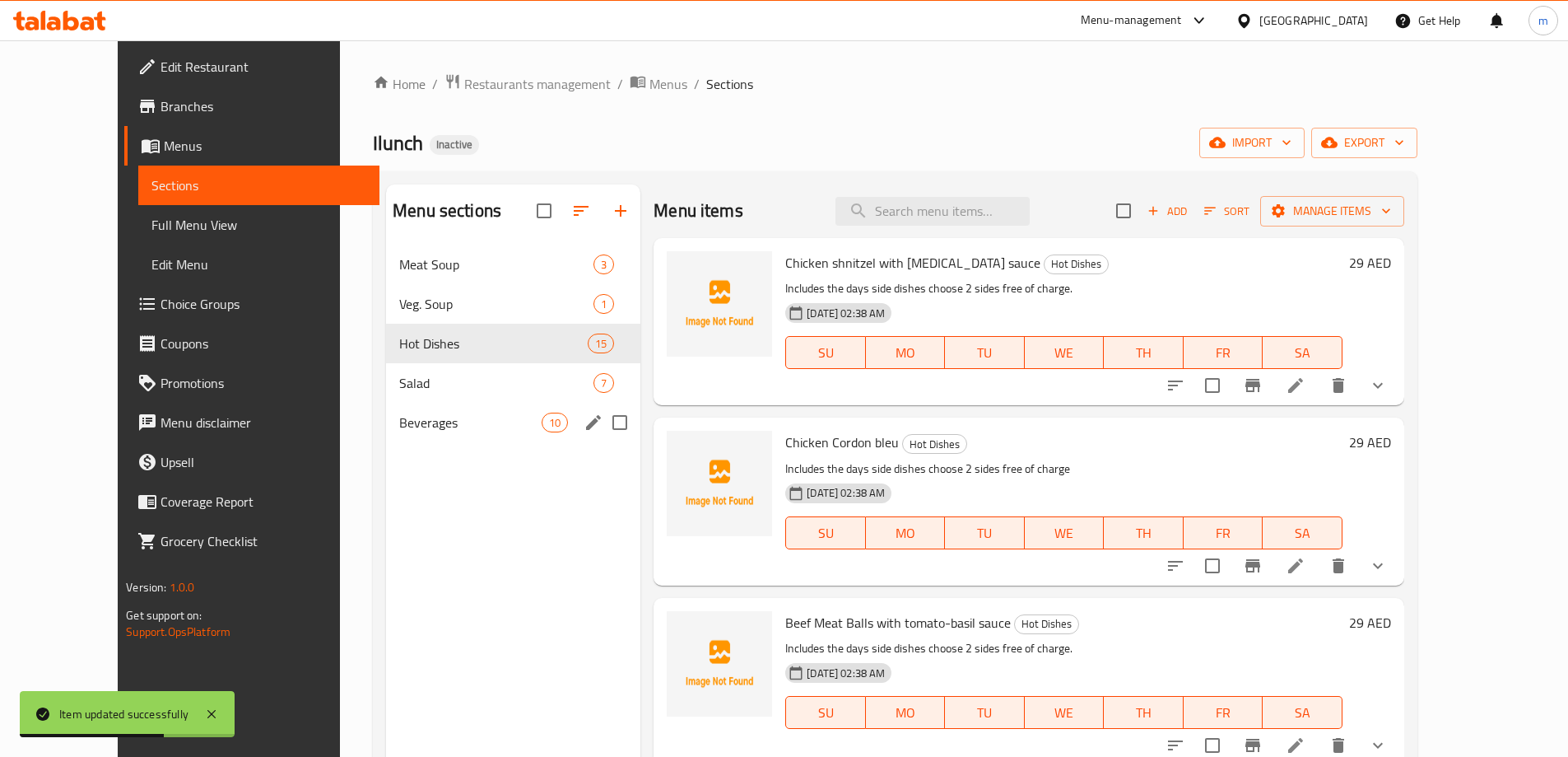
click at [386, 410] on div "Beverages 10" at bounding box center [513, 422] width 254 height 39
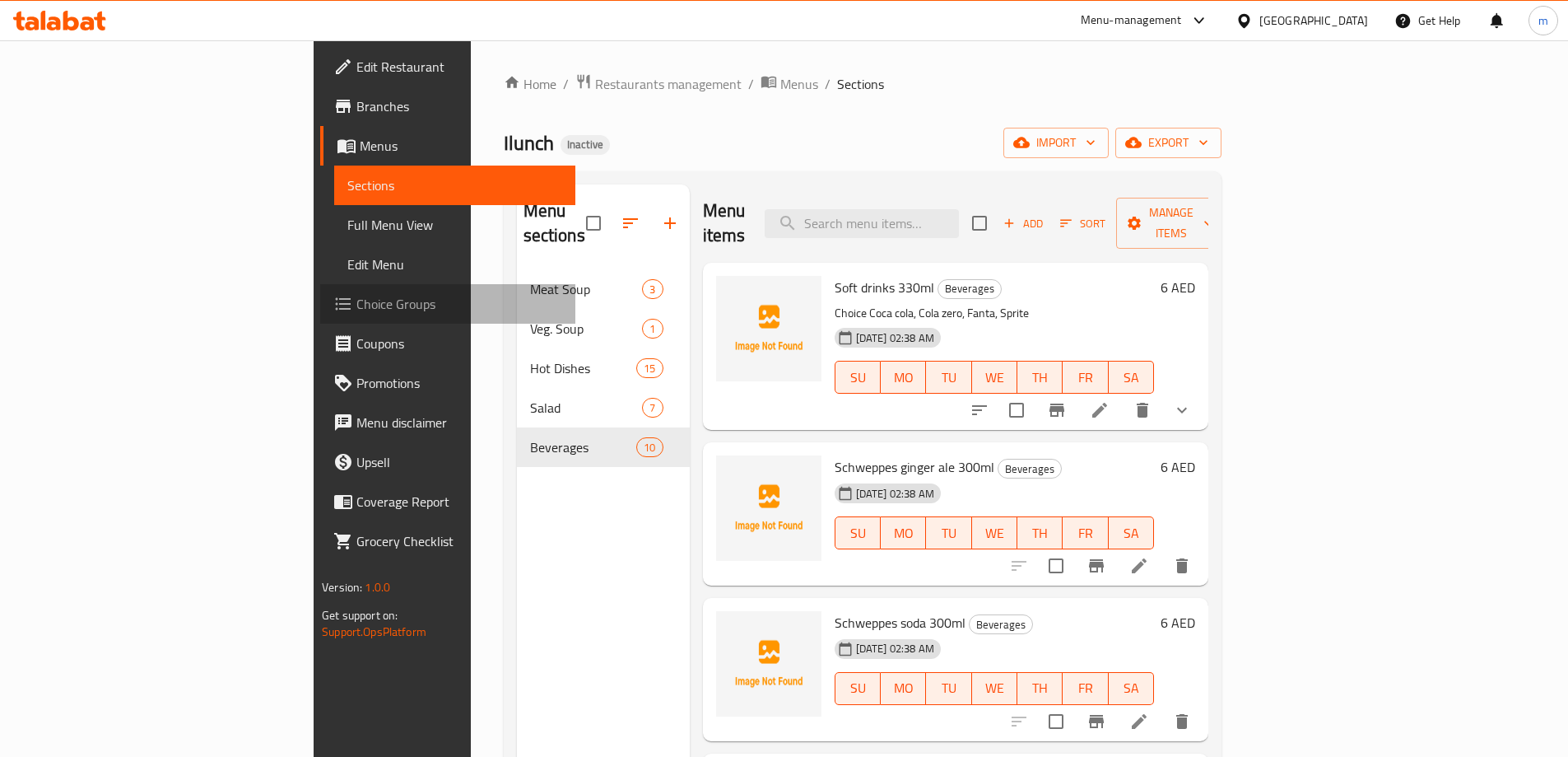
click at [356, 302] on span "Choice Groups" at bounding box center [458, 303] width 206 height 20
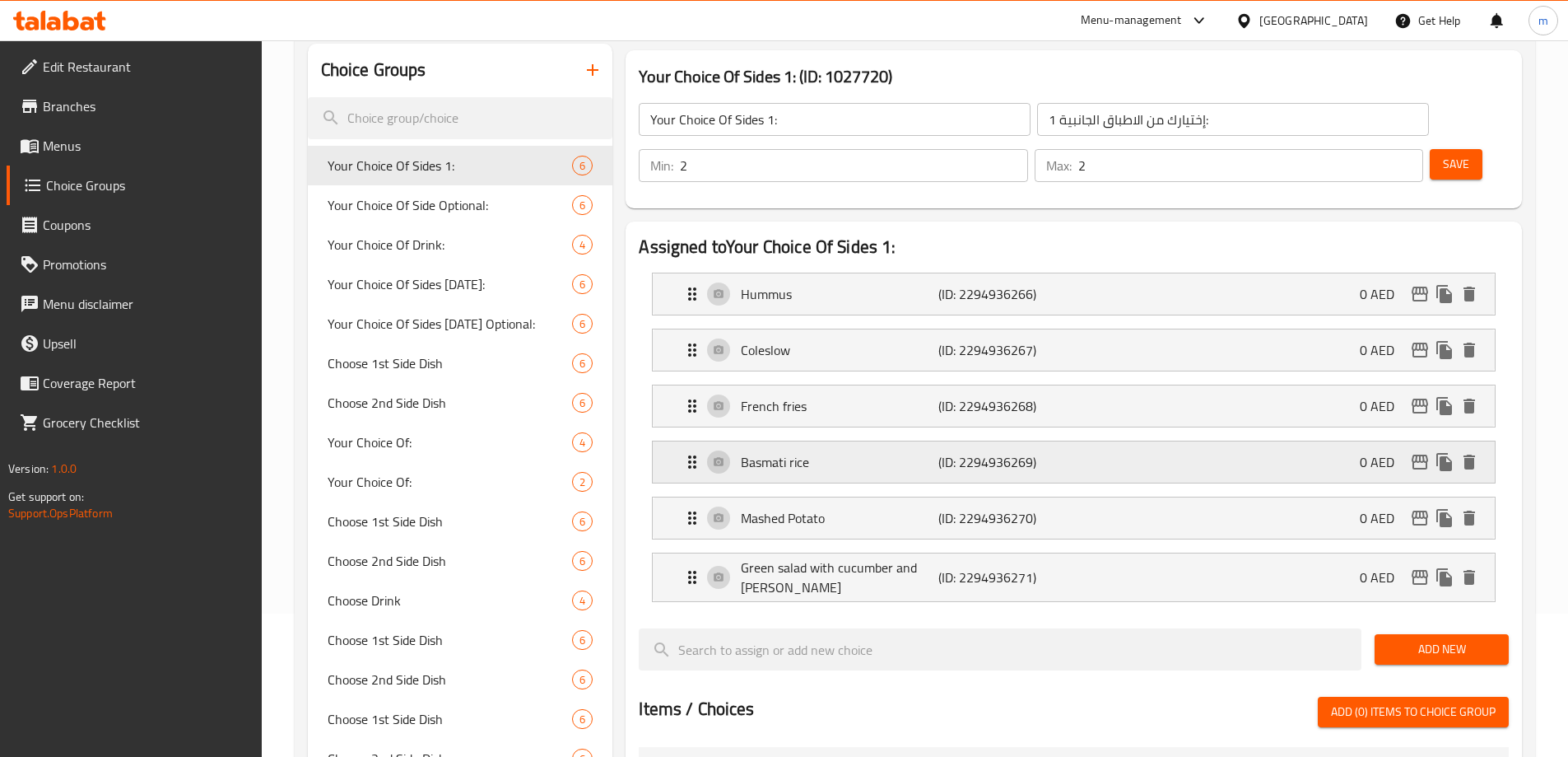
scroll to position [139, 0]
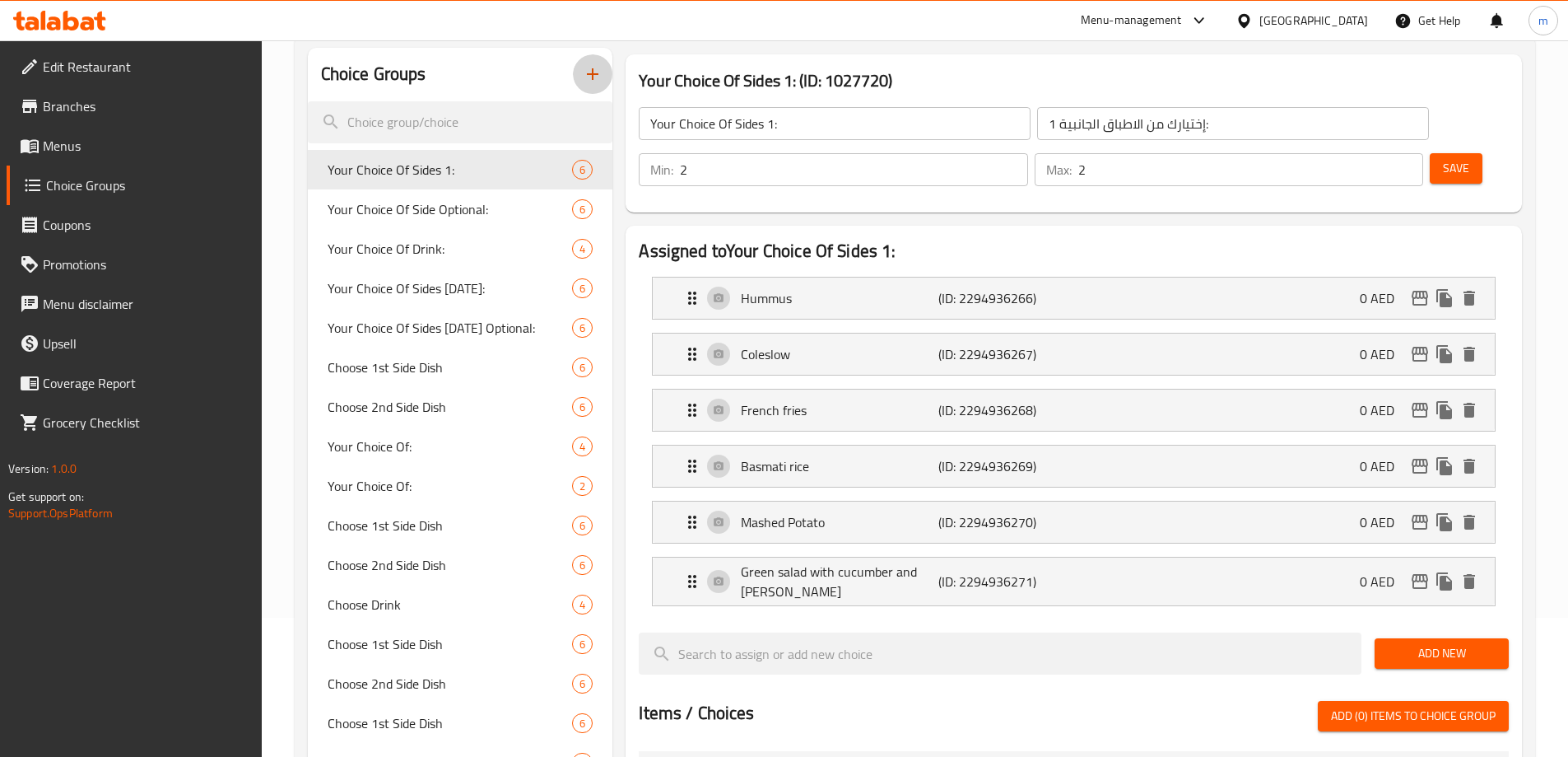
click at [579, 79] on button "button" at bounding box center [592, 74] width 39 height 39
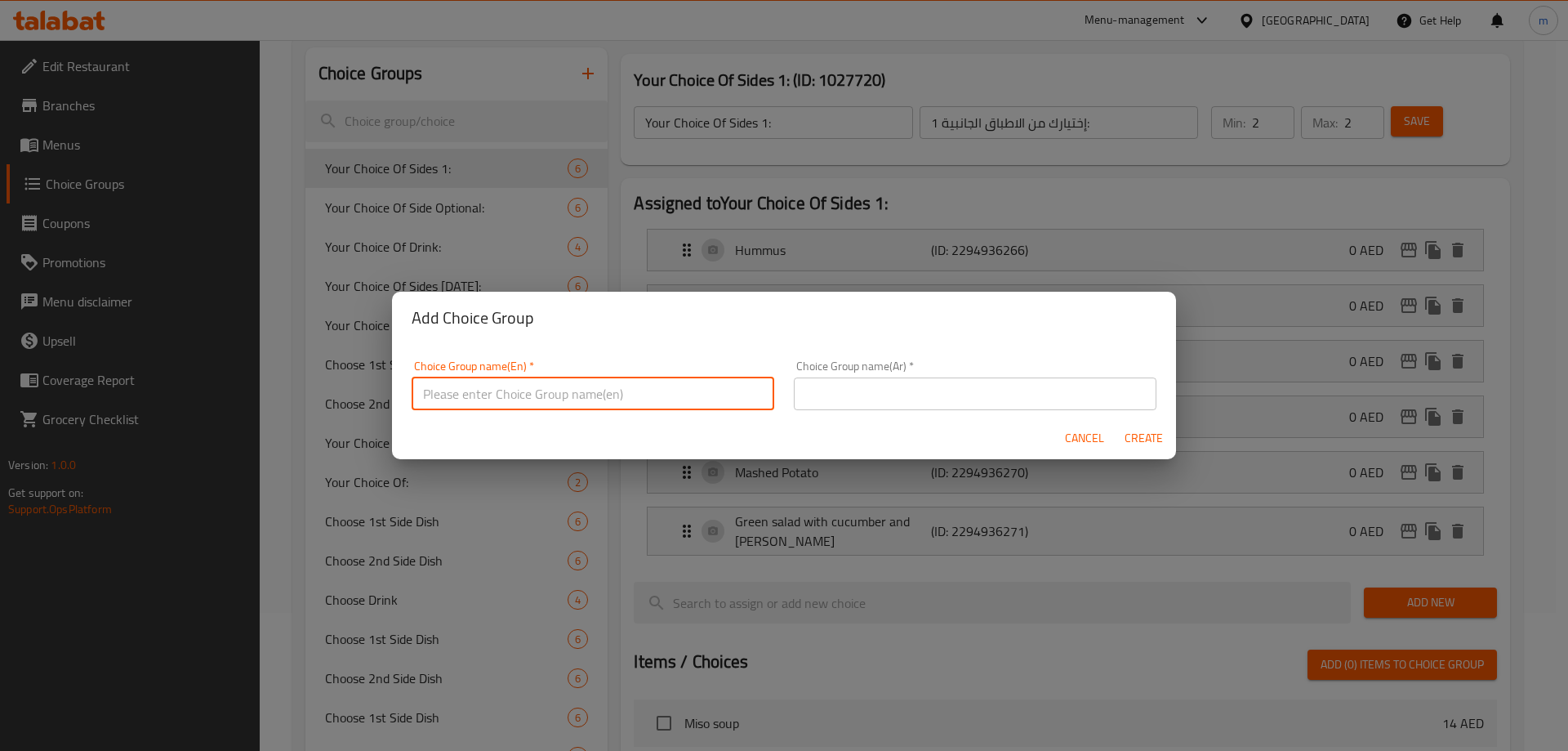
click at [684, 387] on input "text" at bounding box center [593, 393] width 363 height 32
paste input "Your Choice Of:"
click at [499, 392] on input "Your Choice Of:" at bounding box center [593, 393] width 363 height 32
click at [502, 394] on input "Your Choice Of:" at bounding box center [593, 393] width 363 height 32
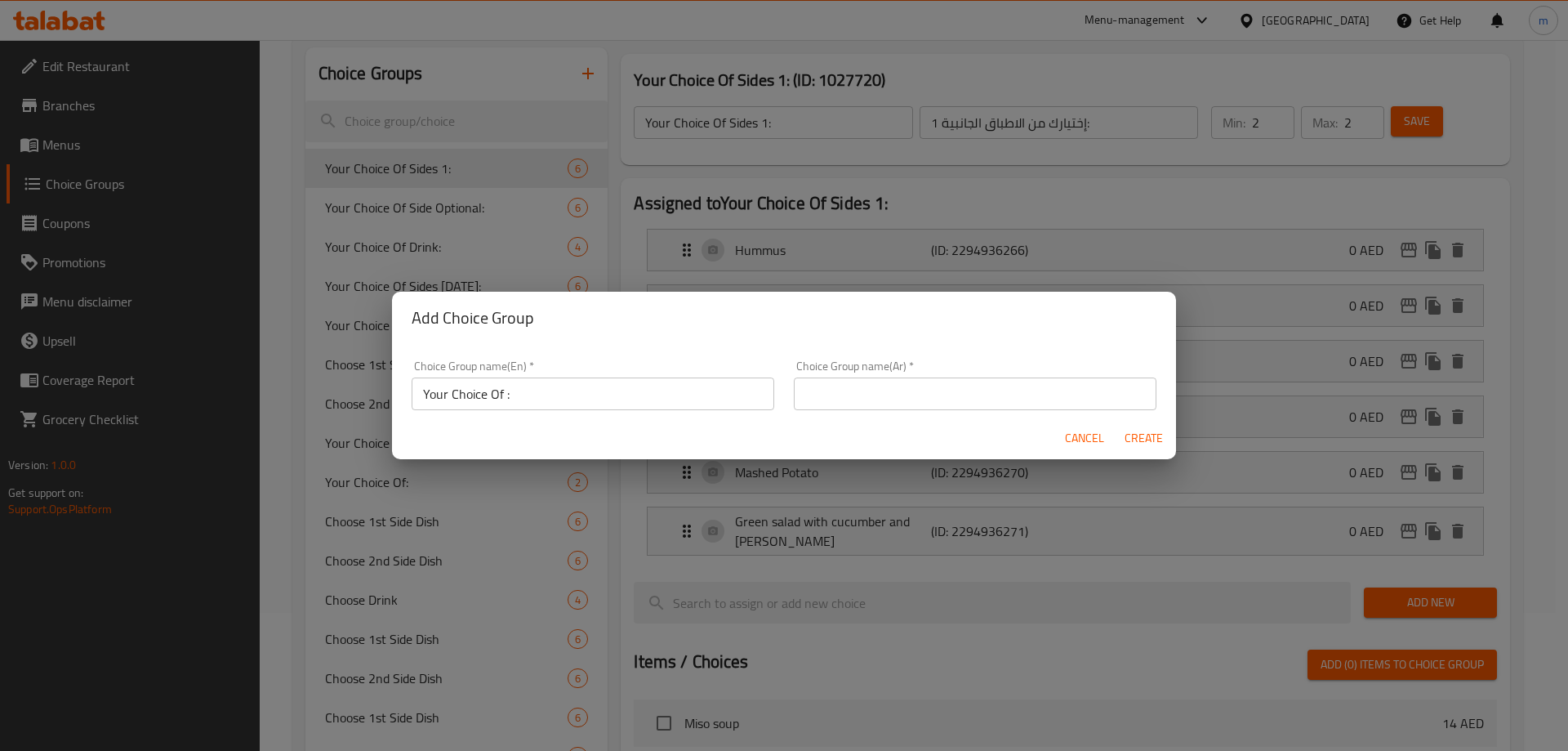
drag, startPoint x: 651, startPoint y: 409, endPoint x: 623, endPoint y: 403, distance: 28.6
click at [650, 409] on input "Your Choice Of :" at bounding box center [593, 393] width 363 height 32
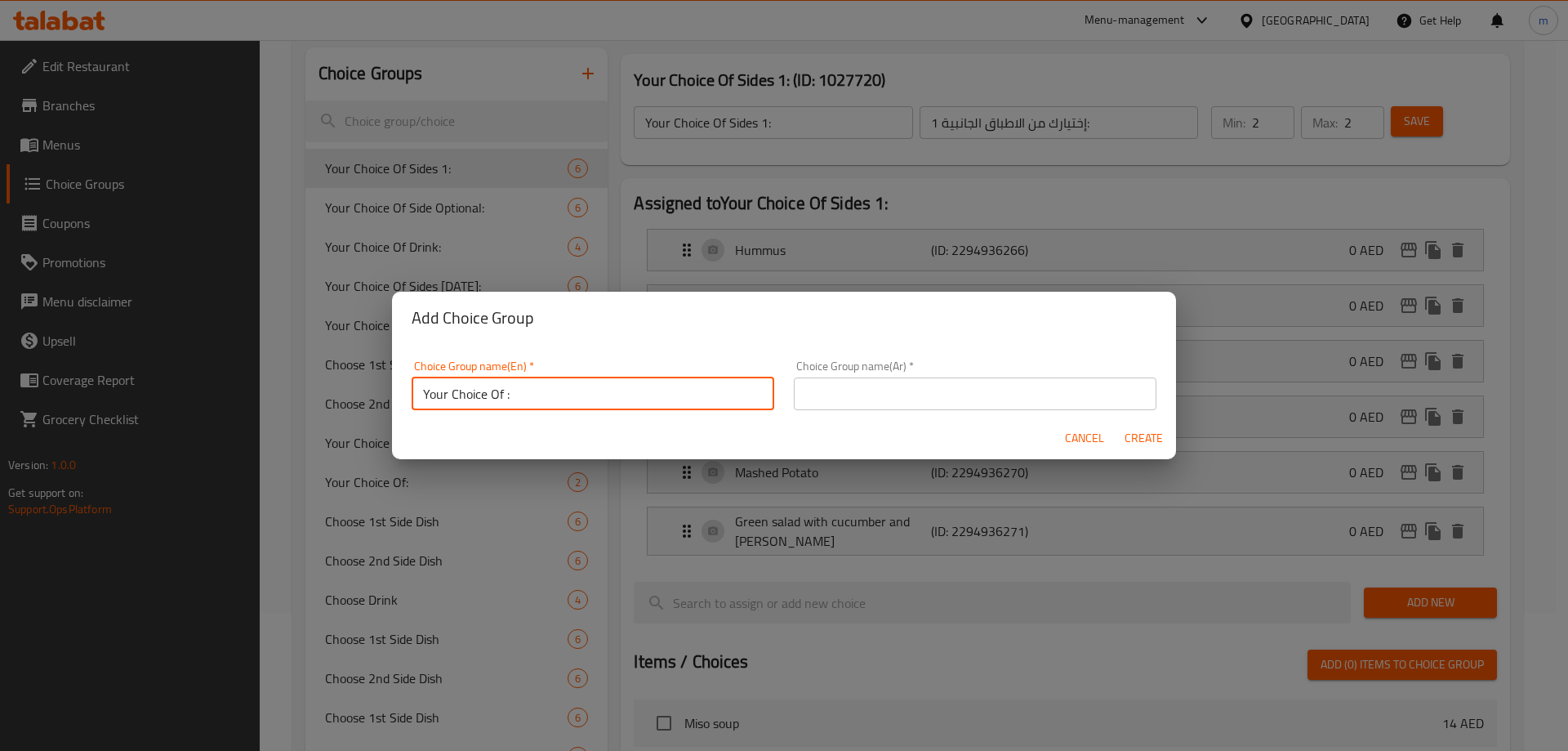
paste input "sauce"
click at [509, 393] on input "Your Choice Of sauce:" at bounding box center [593, 393] width 363 height 32
type input "Your Choice Of Sauce:"
click at [631, 383] on input "Your Choice Of Sauce:" at bounding box center [593, 393] width 363 height 32
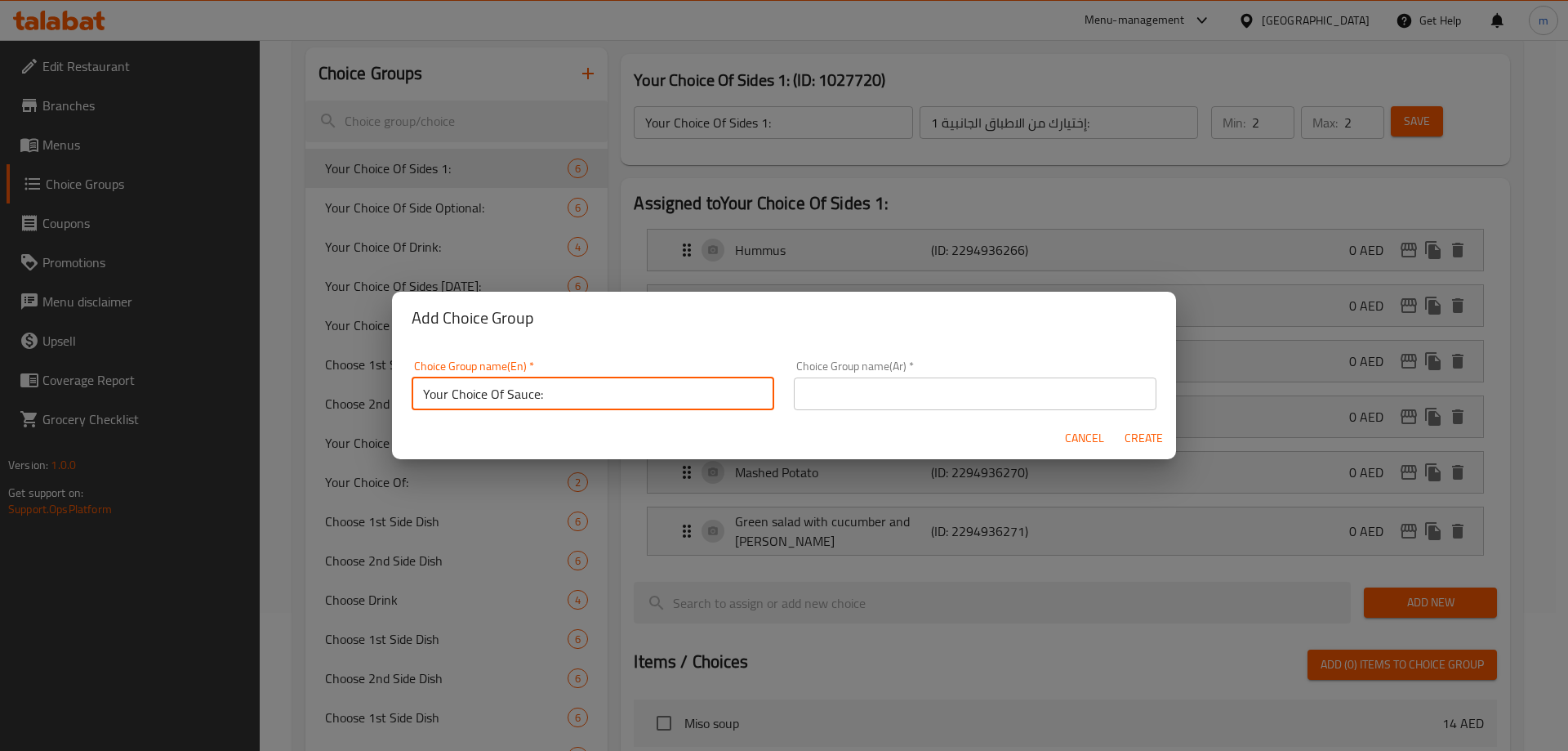
click at [631, 383] on input "Your Choice Of Sauce:" at bounding box center [593, 393] width 363 height 32
click at [914, 410] on div "Choice Group name(Ar)   * Choice Group name(Ar) *" at bounding box center [975, 385] width 383 height 69
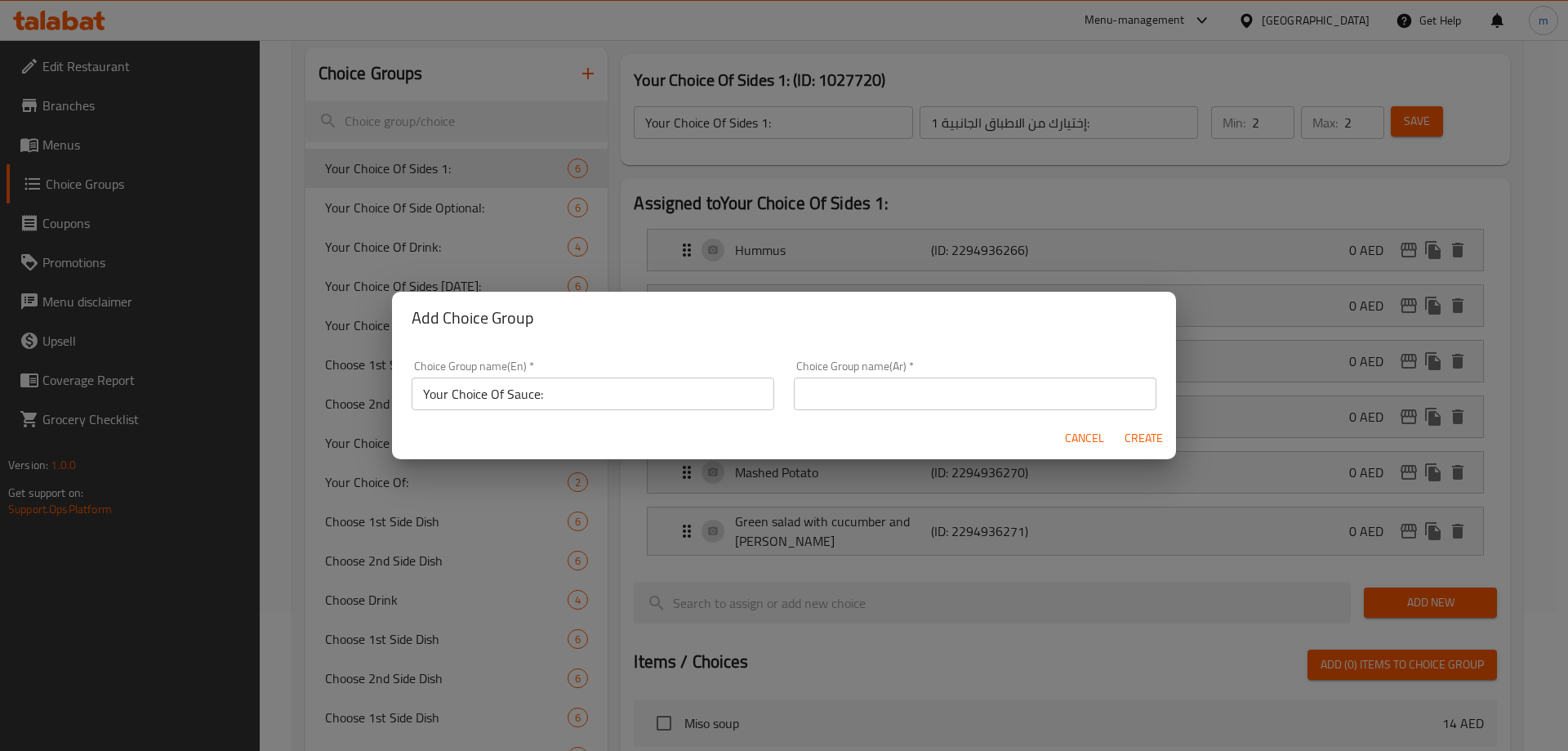
click at [909, 393] on input "text" at bounding box center [975, 393] width 363 height 32
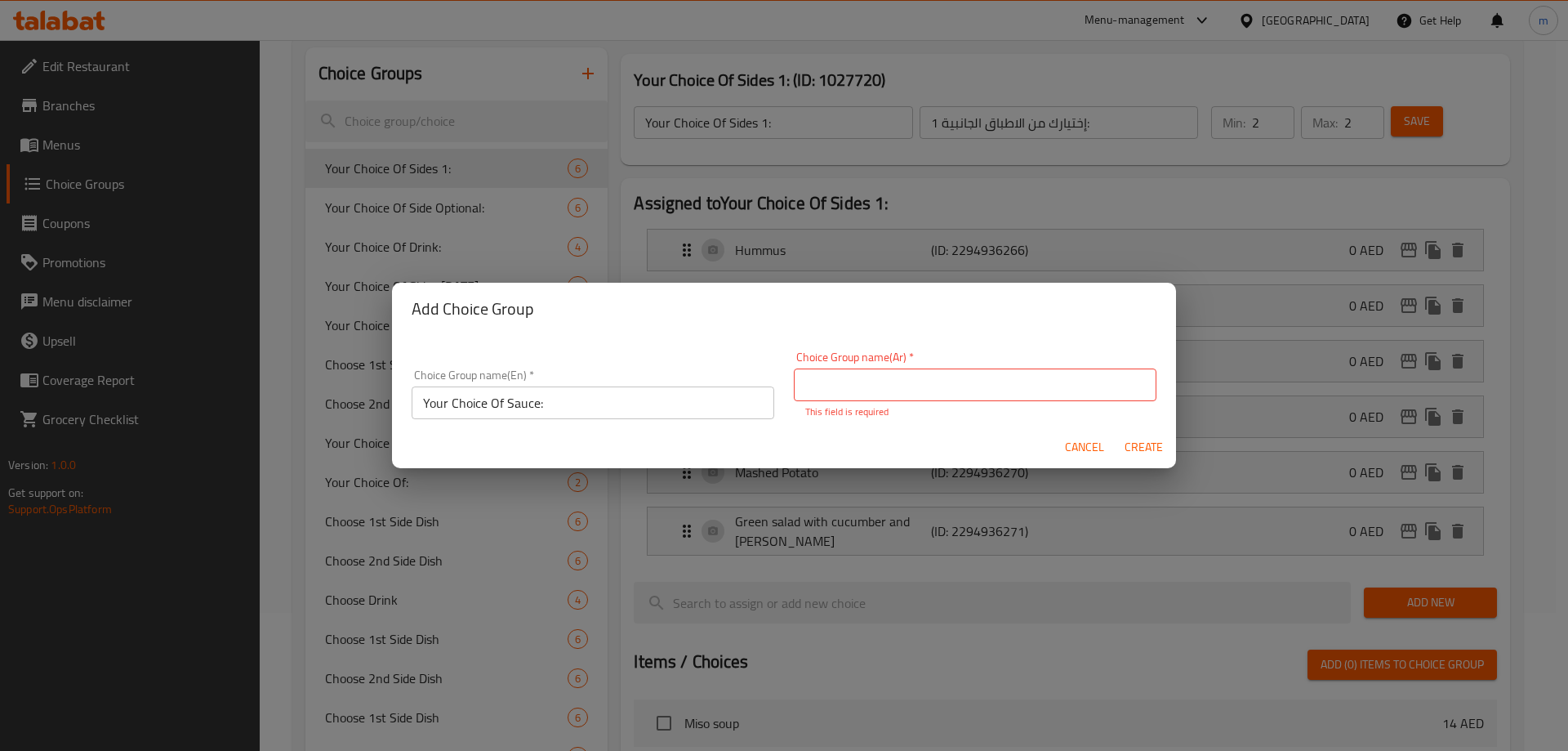
drag, startPoint x: 969, startPoint y: 394, endPoint x: 917, endPoint y: 397, distance: 52.1
click at [969, 394] on input "text" at bounding box center [975, 385] width 363 height 32
paste input "إختيارك من:"
click at [1074, 383] on input "إختيارك من:" at bounding box center [975, 385] width 363 height 32
type input "إختيارك من الصلصة:"
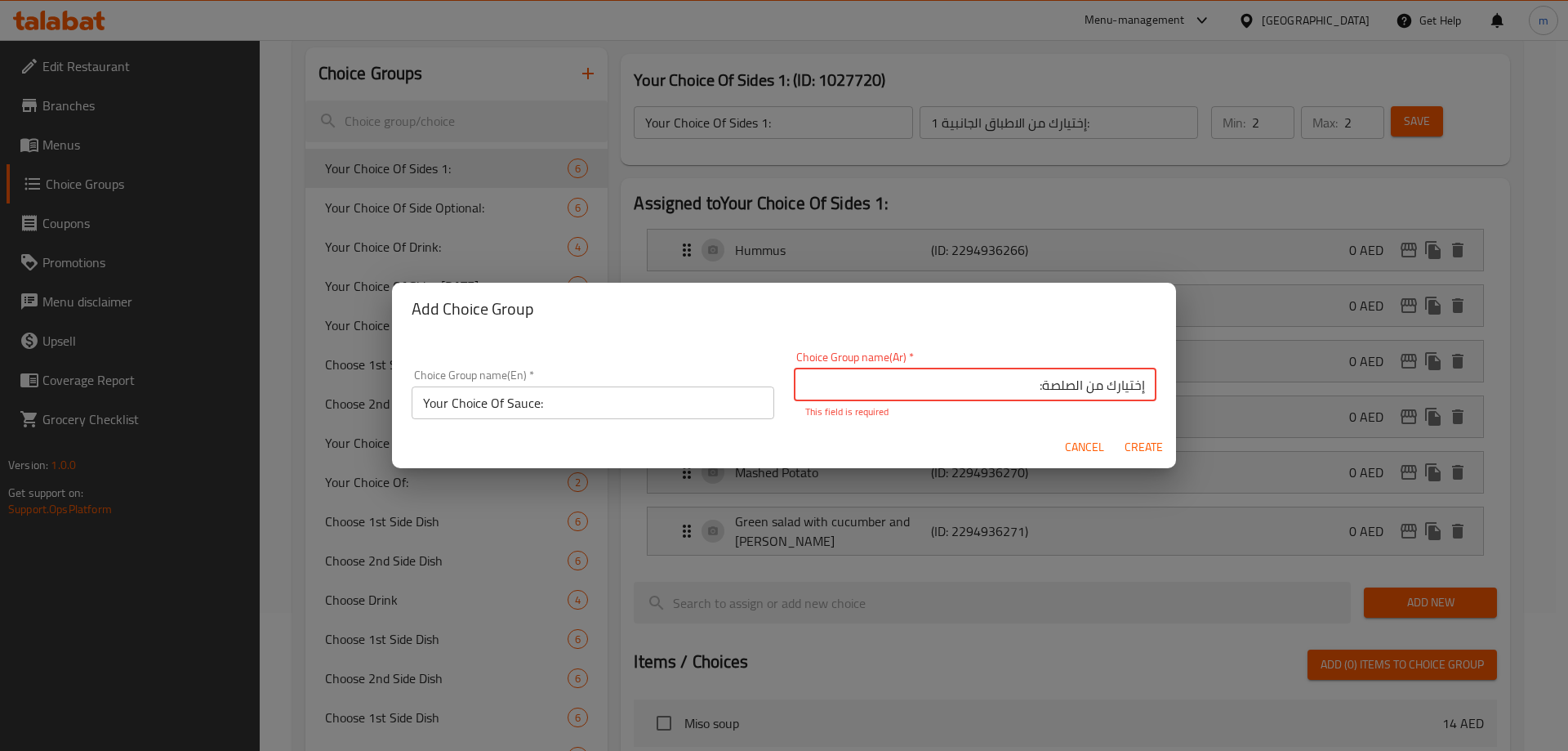
click at [1130, 449] on button "Create" at bounding box center [1143, 447] width 52 height 30
type input "Your Choice Of Sauce:"
type input "إختيارك من الصلصة:"
type input "0"
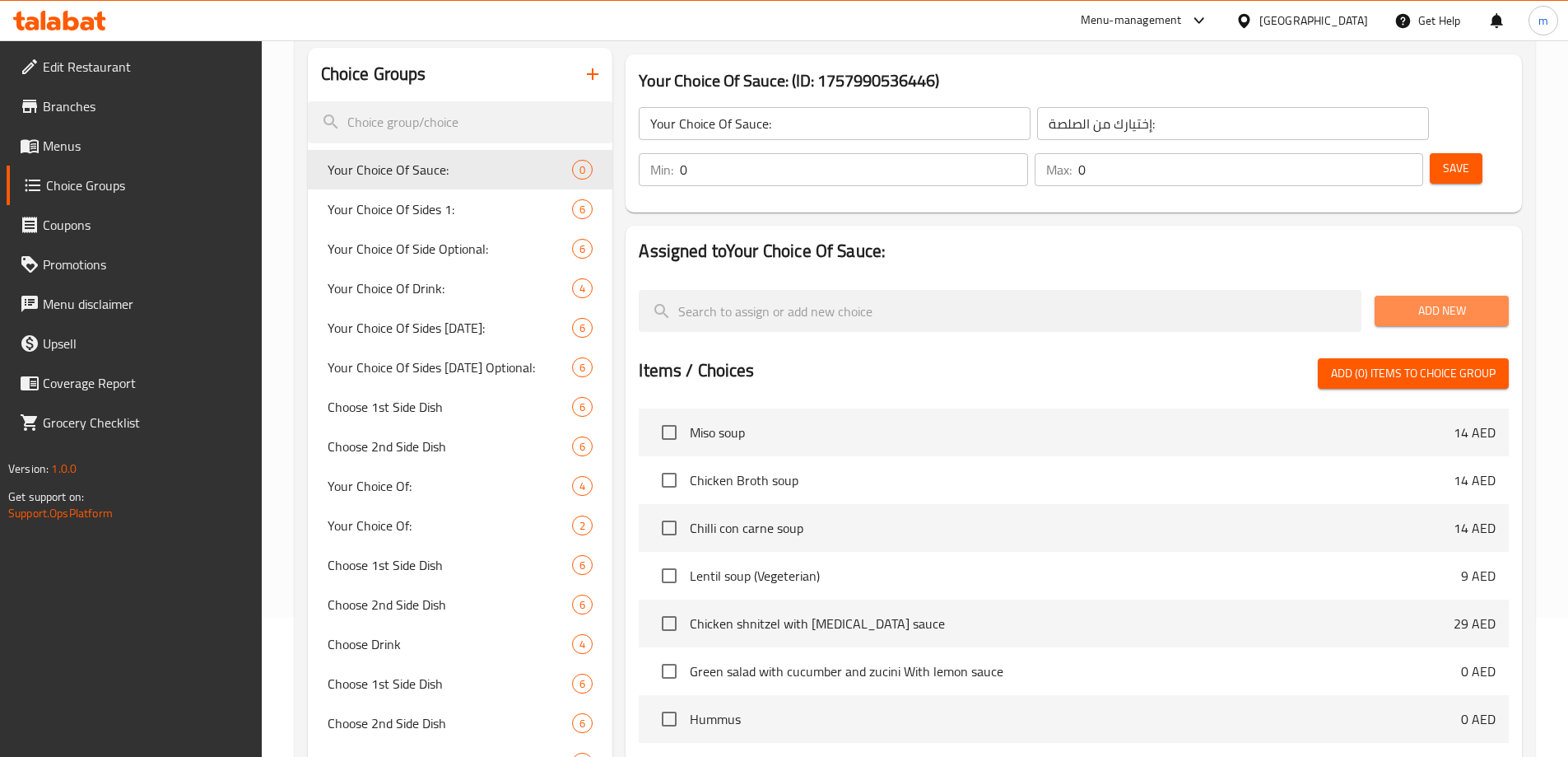
click at [1443, 301] on span "Add New" at bounding box center [1441, 311] width 108 height 21
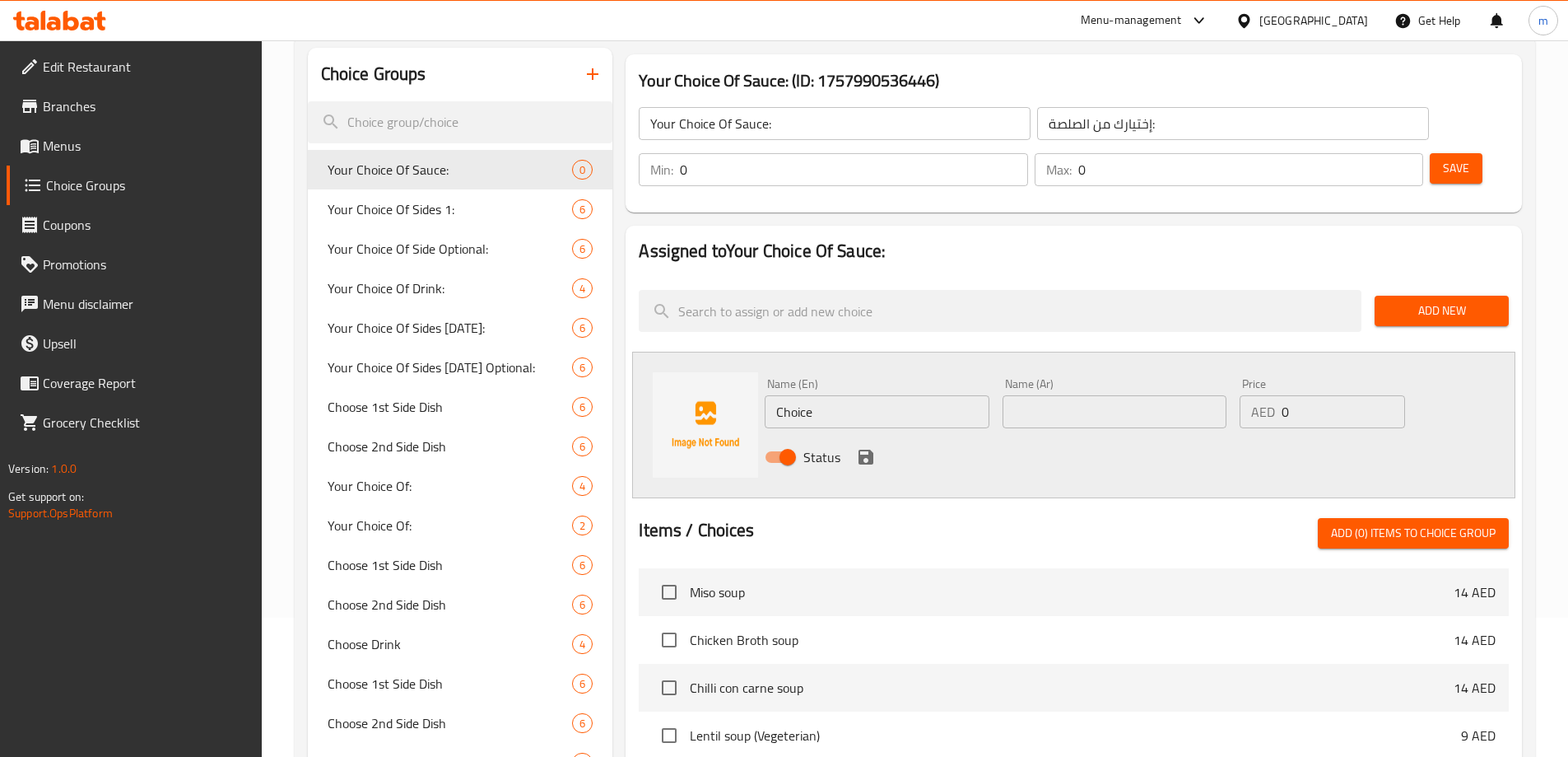
click at [830, 395] on input "Choice" at bounding box center [876, 412] width 224 height 33
paste input "Ketchup"
type input "Ketchup"
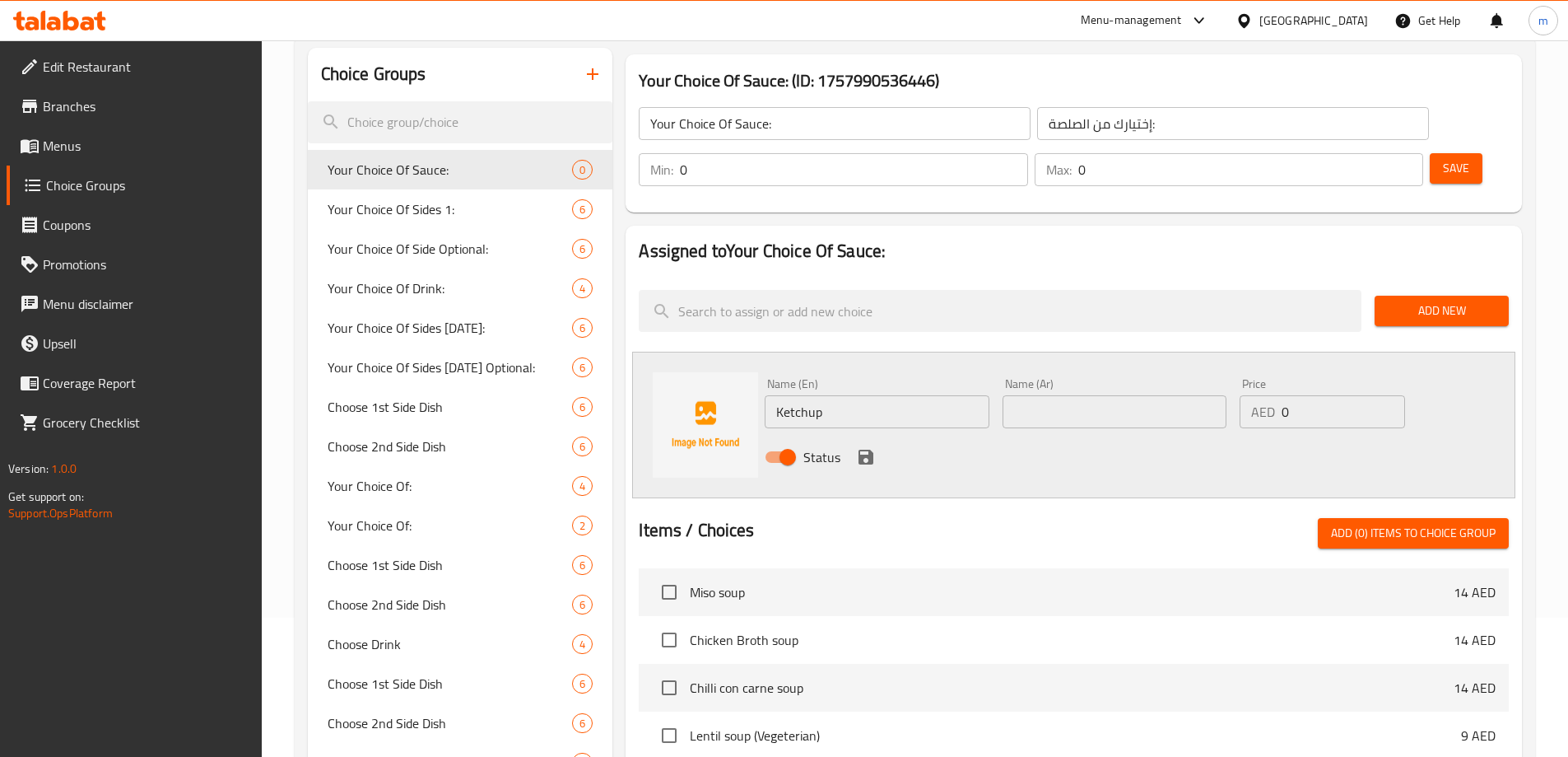
click at [1144, 395] on input "text" at bounding box center [1115, 412] width 224 height 33
click at [821, 395] on input "Ketchup" at bounding box center [876, 412] width 224 height 33
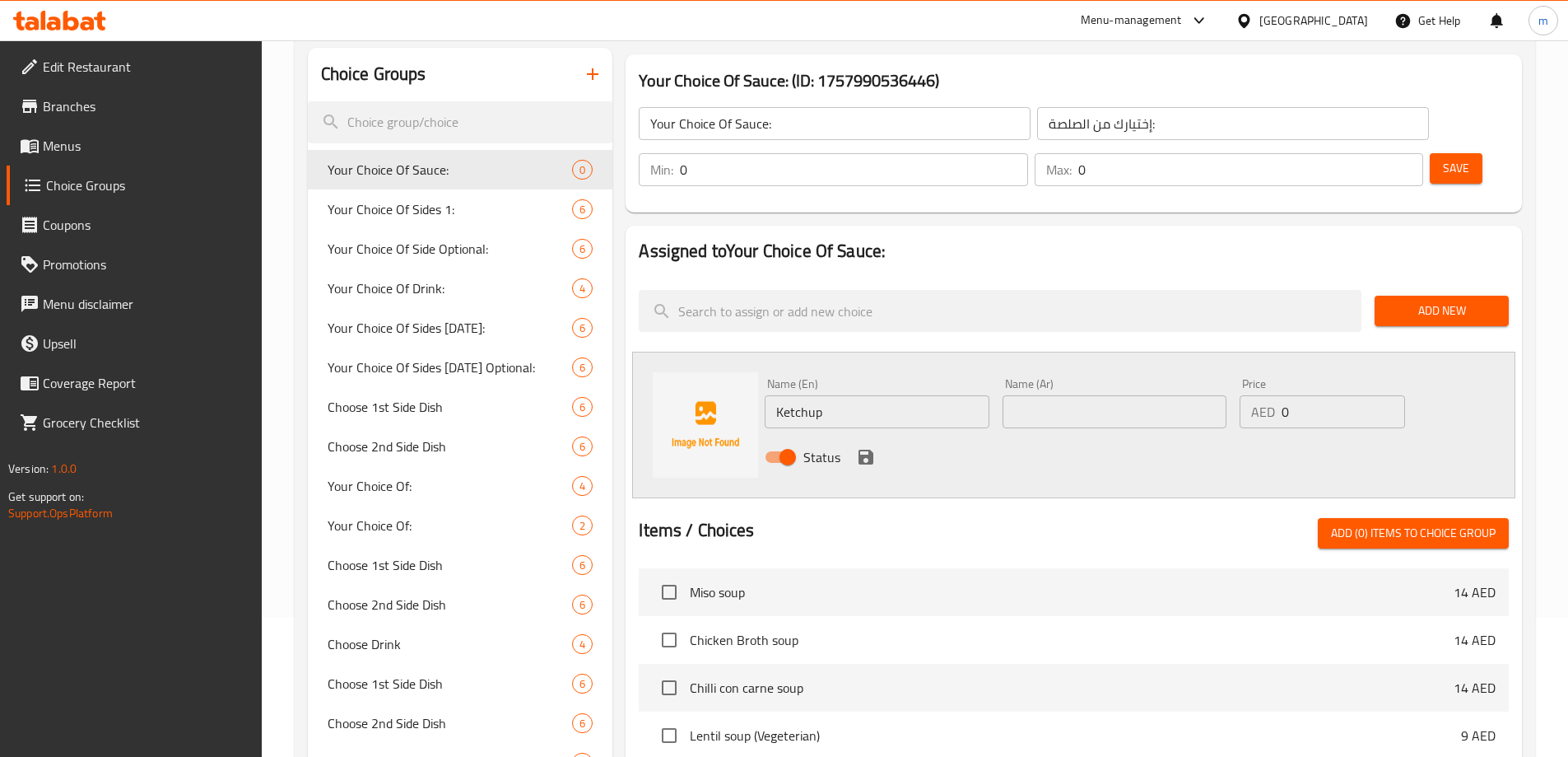
click at [1063, 395] on input "text" at bounding box center [1115, 412] width 224 height 33
paste input "كاتشب"
type input "كاتشب"
click at [1306, 395] on input "0" at bounding box center [1342, 412] width 122 height 33
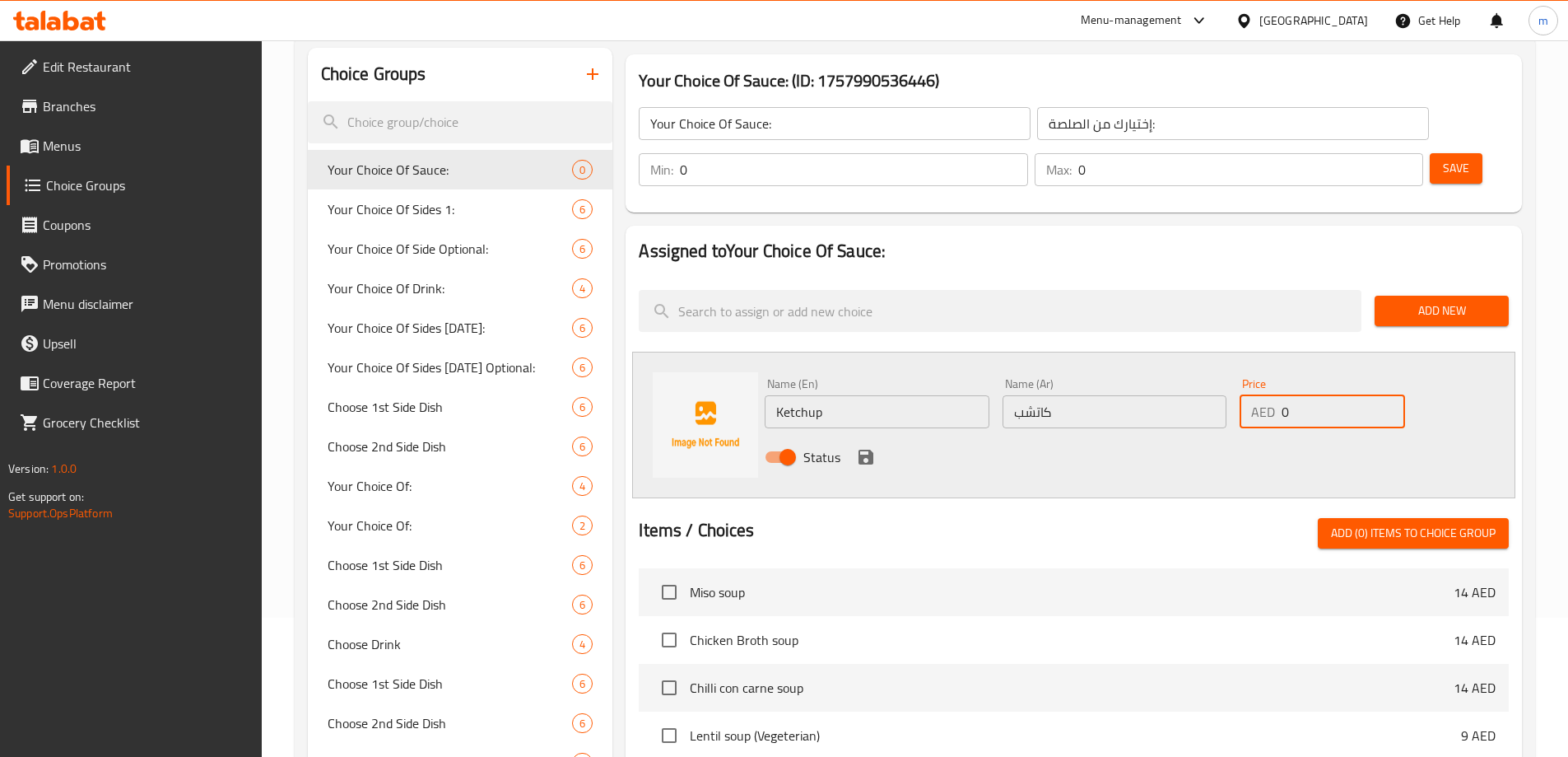
click at [1306, 395] on input "0" at bounding box center [1342, 412] width 122 height 33
type input "2"
click at [862, 450] on icon "save" at bounding box center [865, 456] width 14 height 14
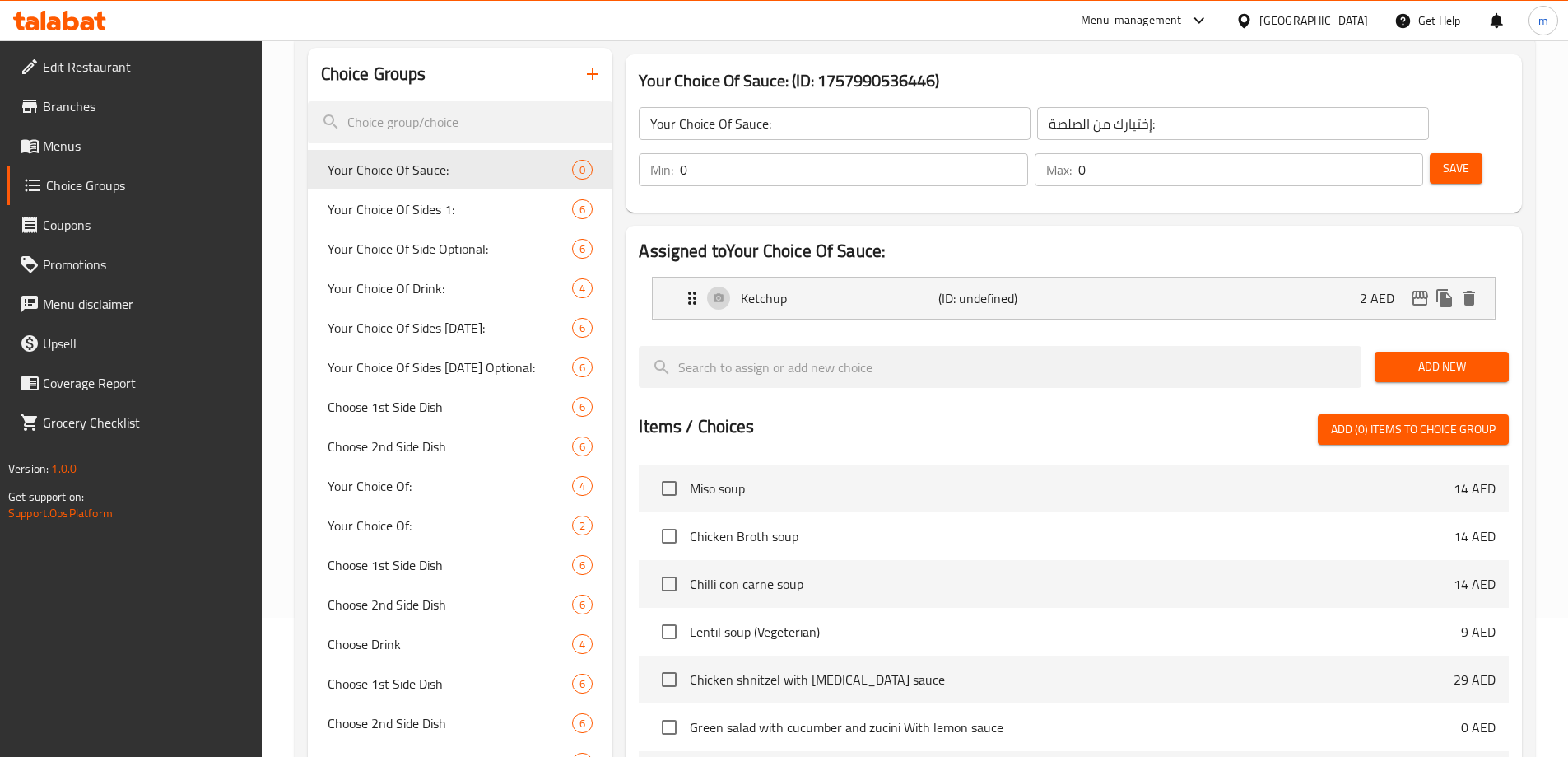
click at [1457, 356] on span "Add New" at bounding box center [1441, 367] width 108 height 21
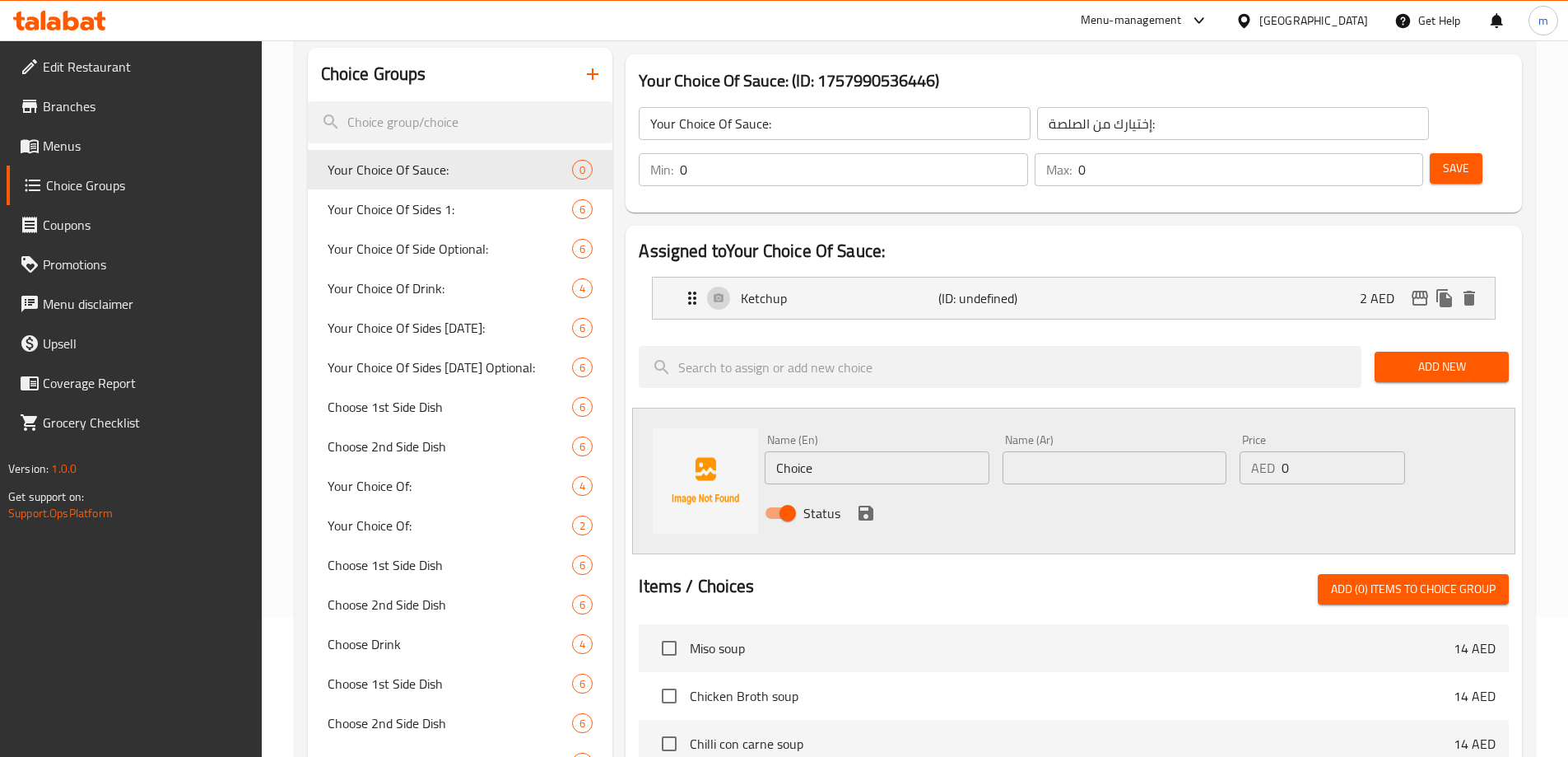
click at [826, 451] on input "Choice" at bounding box center [876, 467] width 224 height 33
paste input "sour cream"
click at [798, 451] on input "sour cream" at bounding box center [876, 467] width 224 height 33
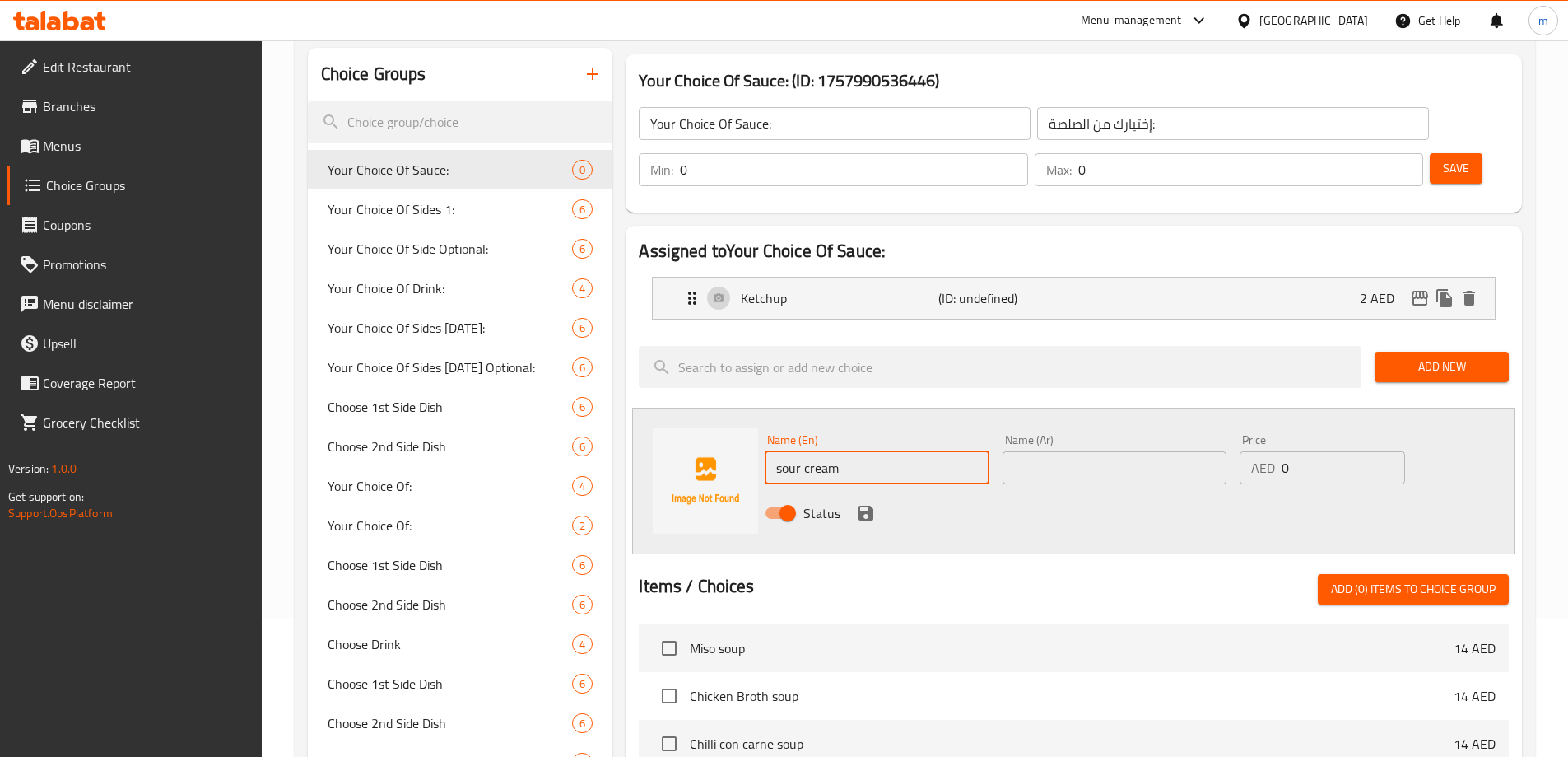
click at [798, 451] on input "sour cream" at bounding box center [876, 467] width 224 height 33
type input "Sour Cream"
click at [1093, 451] on input "text" at bounding box center [1115, 467] width 224 height 33
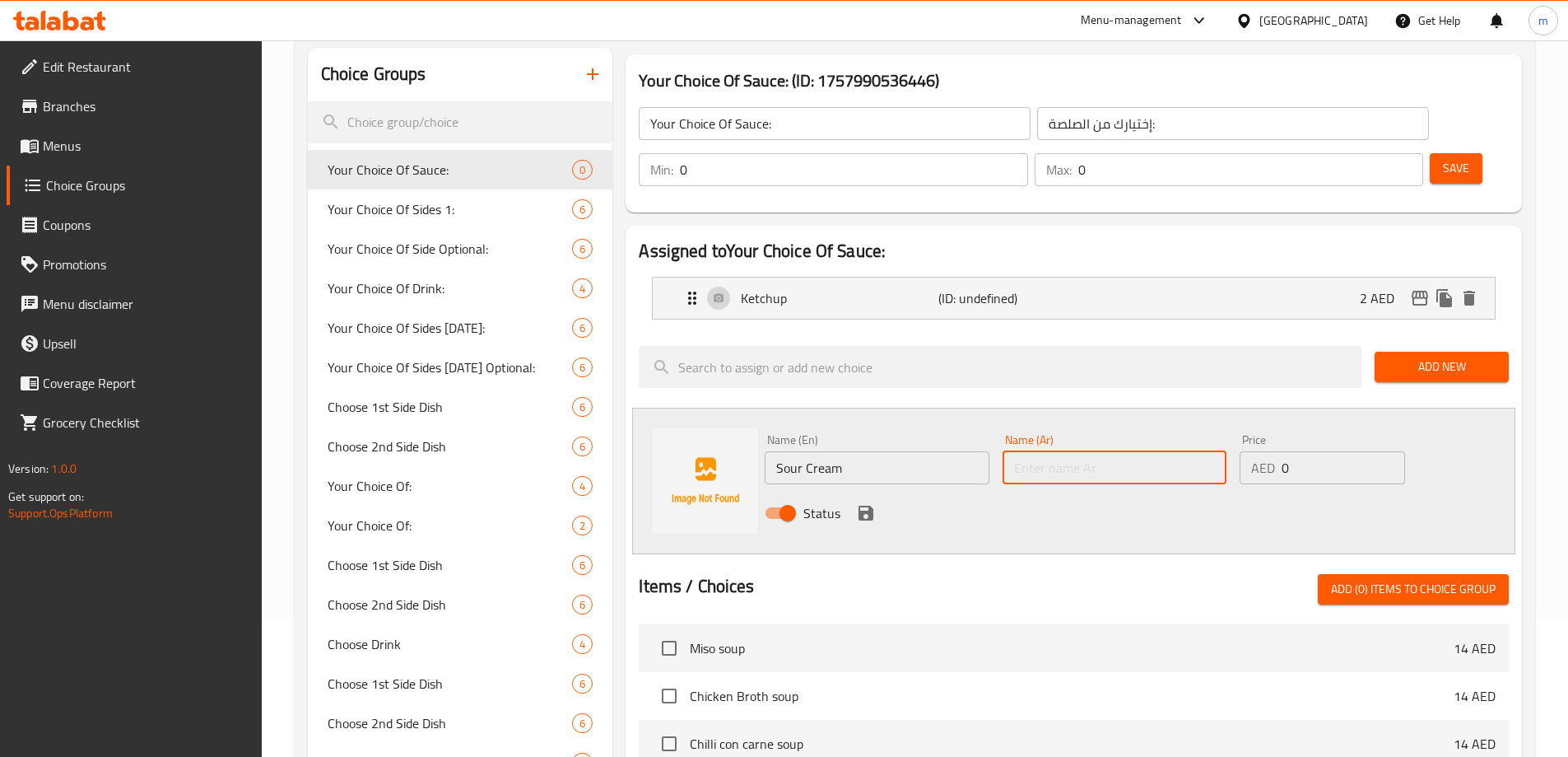
paste input "كريمة حامضة"
type input "كريمة حامضة"
click at [1291, 451] on input "0" at bounding box center [1342, 467] width 122 height 33
click at [1289, 451] on input "0" at bounding box center [1342, 467] width 122 height 33
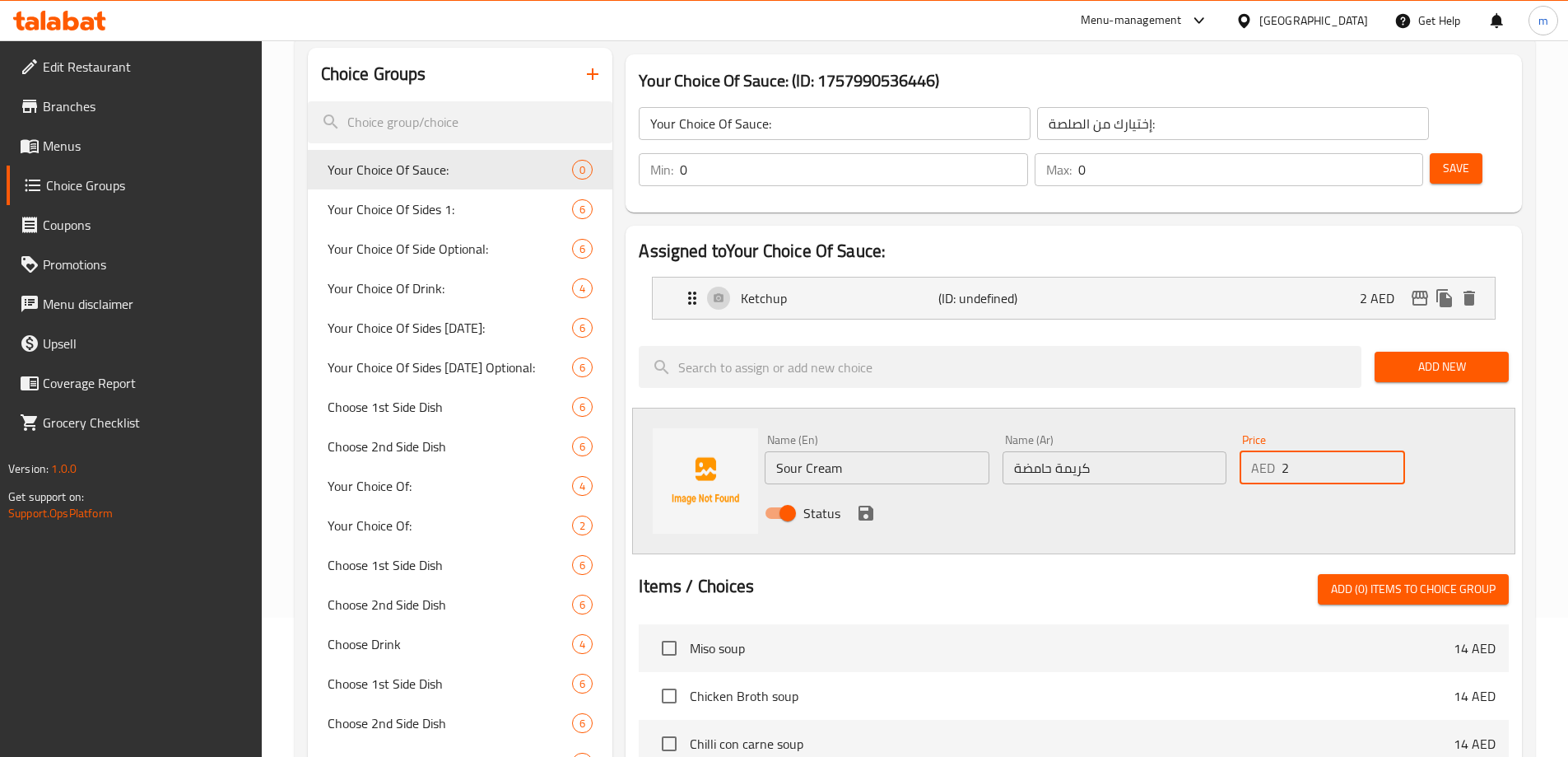
type input "2"
click at [868, 505] on icon "save" at bounding box center [865, 512] width 14 height 14
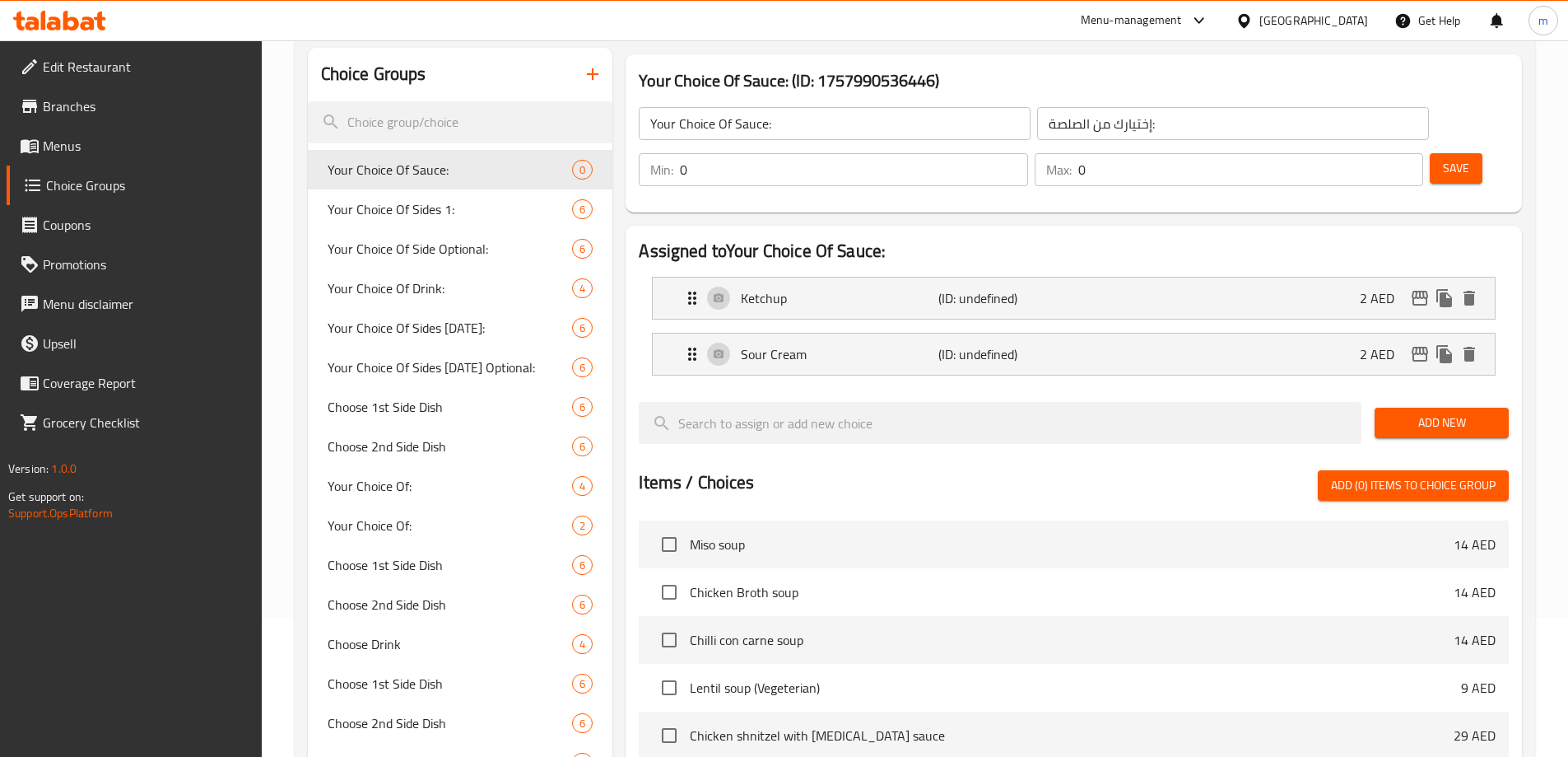
click at [1027, 153] on input "0" at bounding box center [853, 169] width 347 height 33
click at [1027, 153] on input "1" at bounding box center [853, 169] width 347 height 33
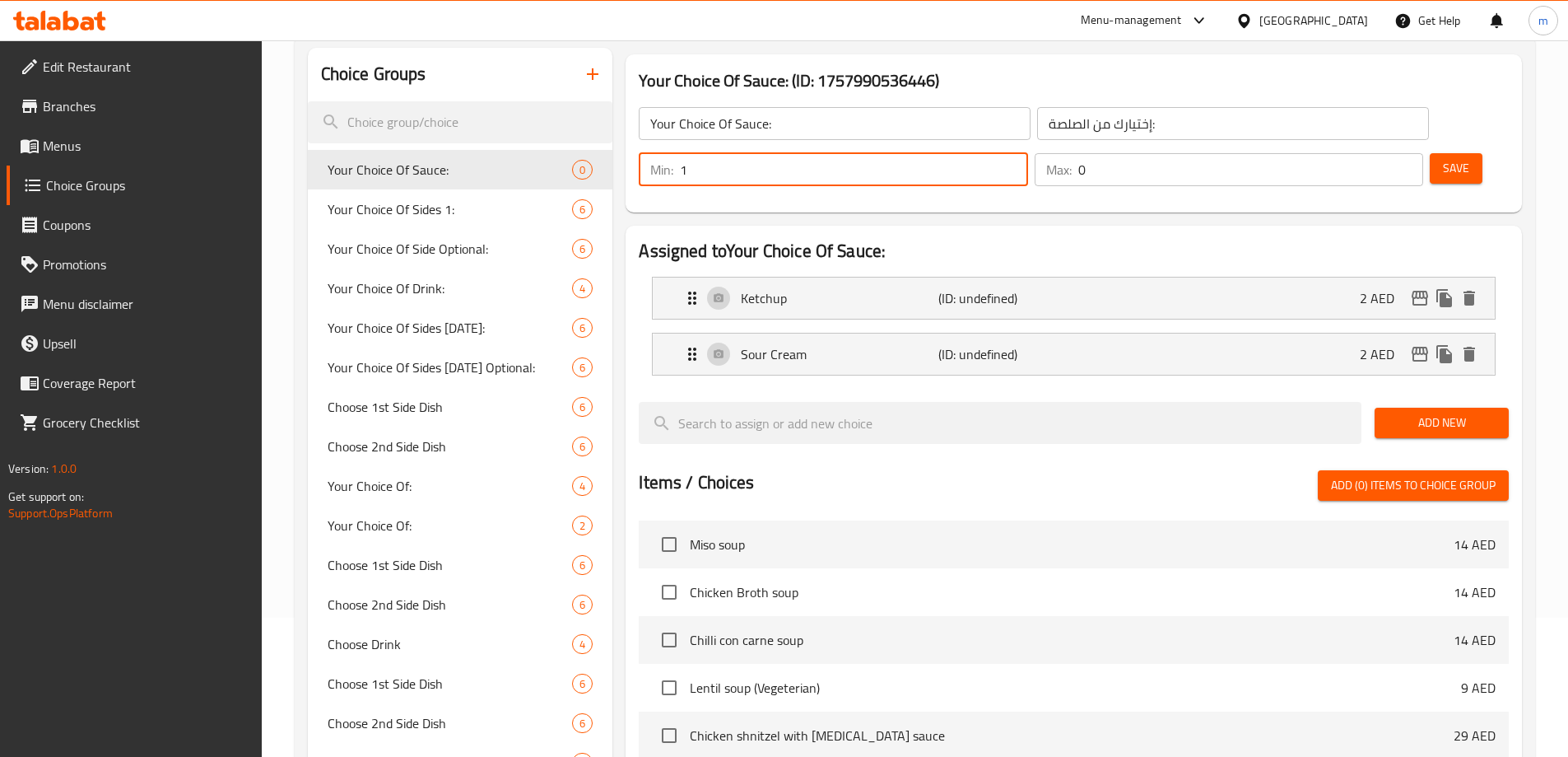
click at [1027, 153] on input "1" at bounding box center [853, 169] width 347 height 33
type input "0"
click at [1361, 153] on input "0" at bounding box center [1250, 169] width 344 height 33
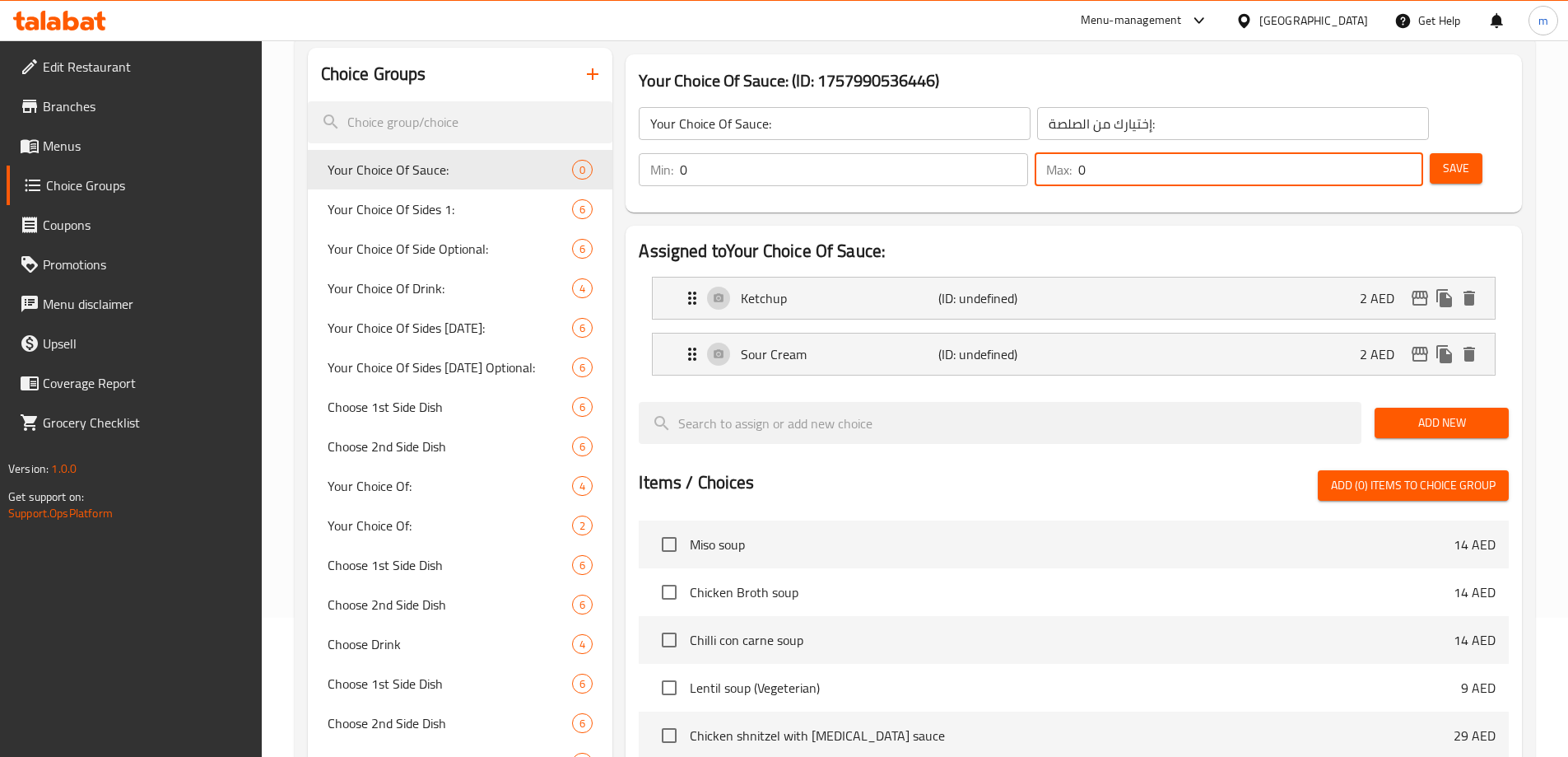
click at [1361, 153] on input "0" at bounding box center [1250, 169] width 344 height 33
type input "2"
click at [1443, 158] on span "Save" at bounding box center [1456, 168] width 27 height 21
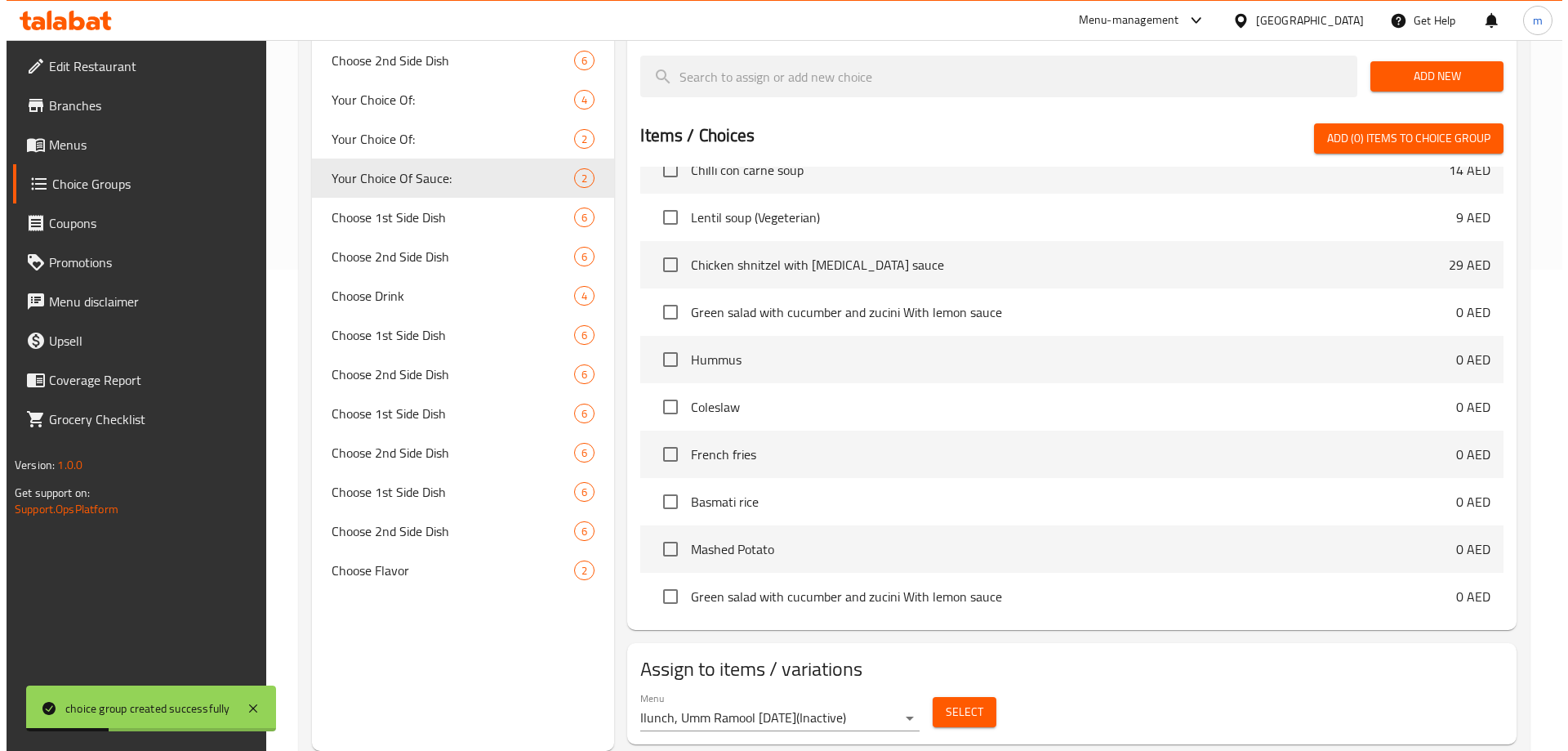
scroll to position [327, 0]
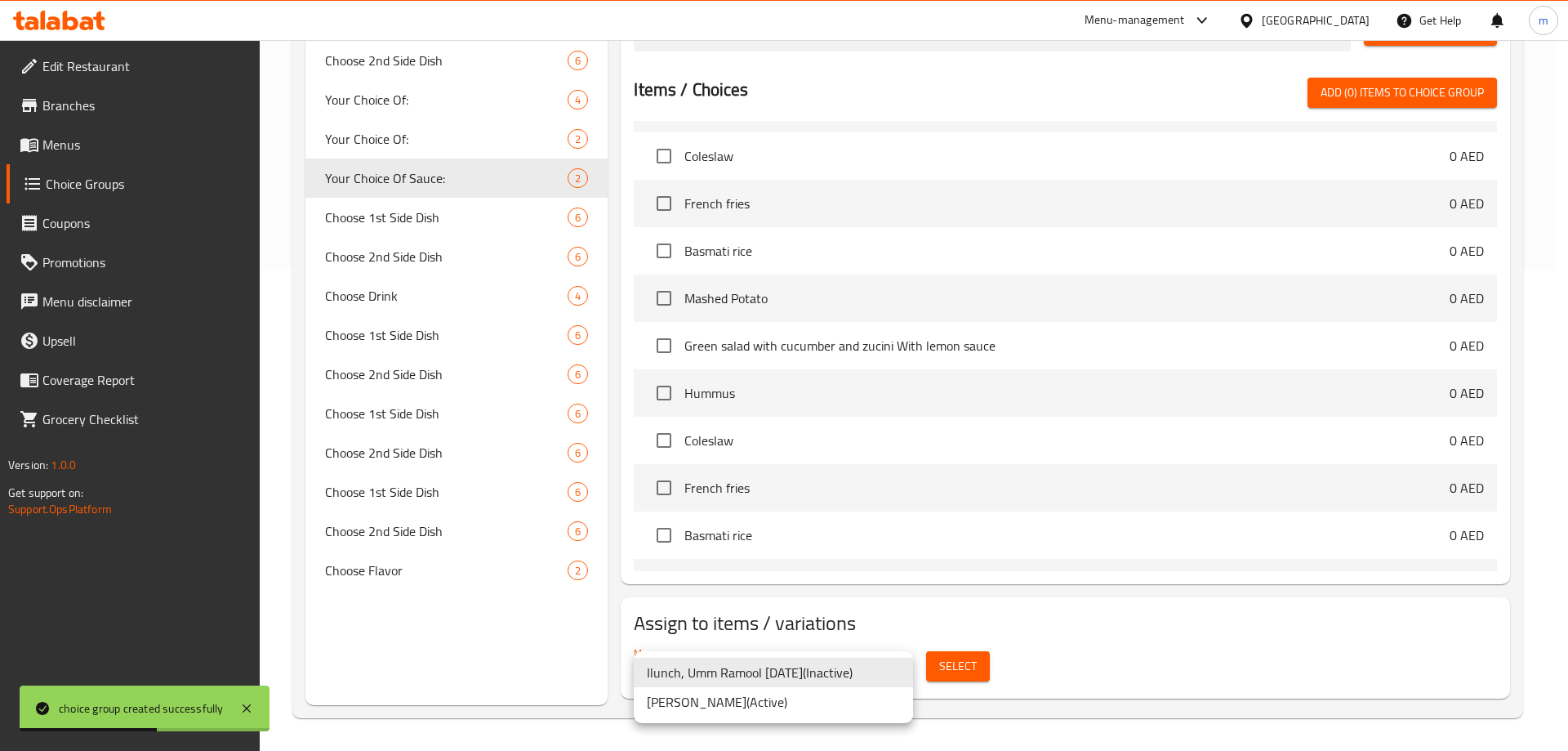
click at [981, 666] on div at bounding box center [784, 375] width 1568 height 751
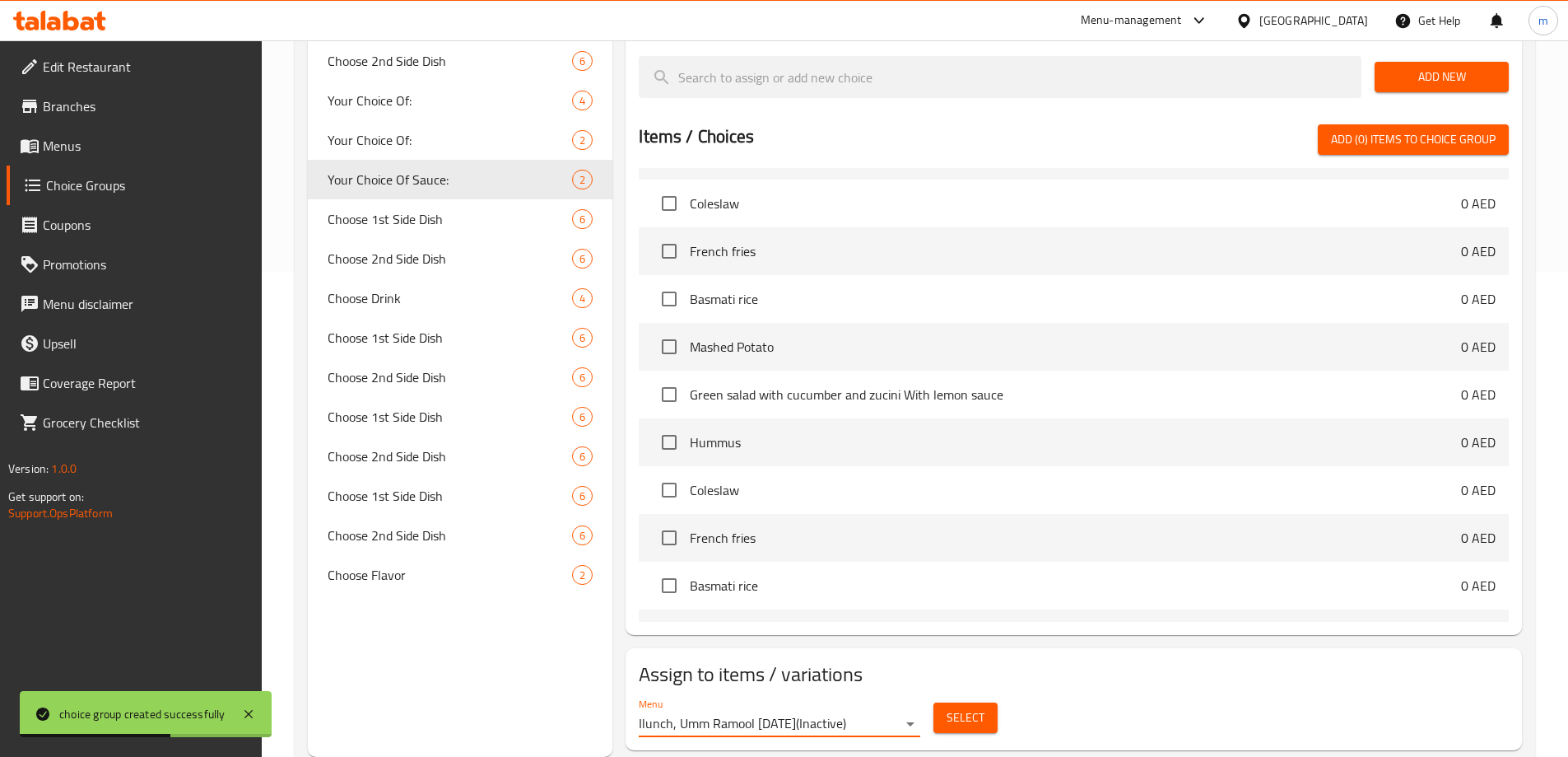
click at [989, 702] on button "Select" at bounding box center [964, 718] width 64 height 31
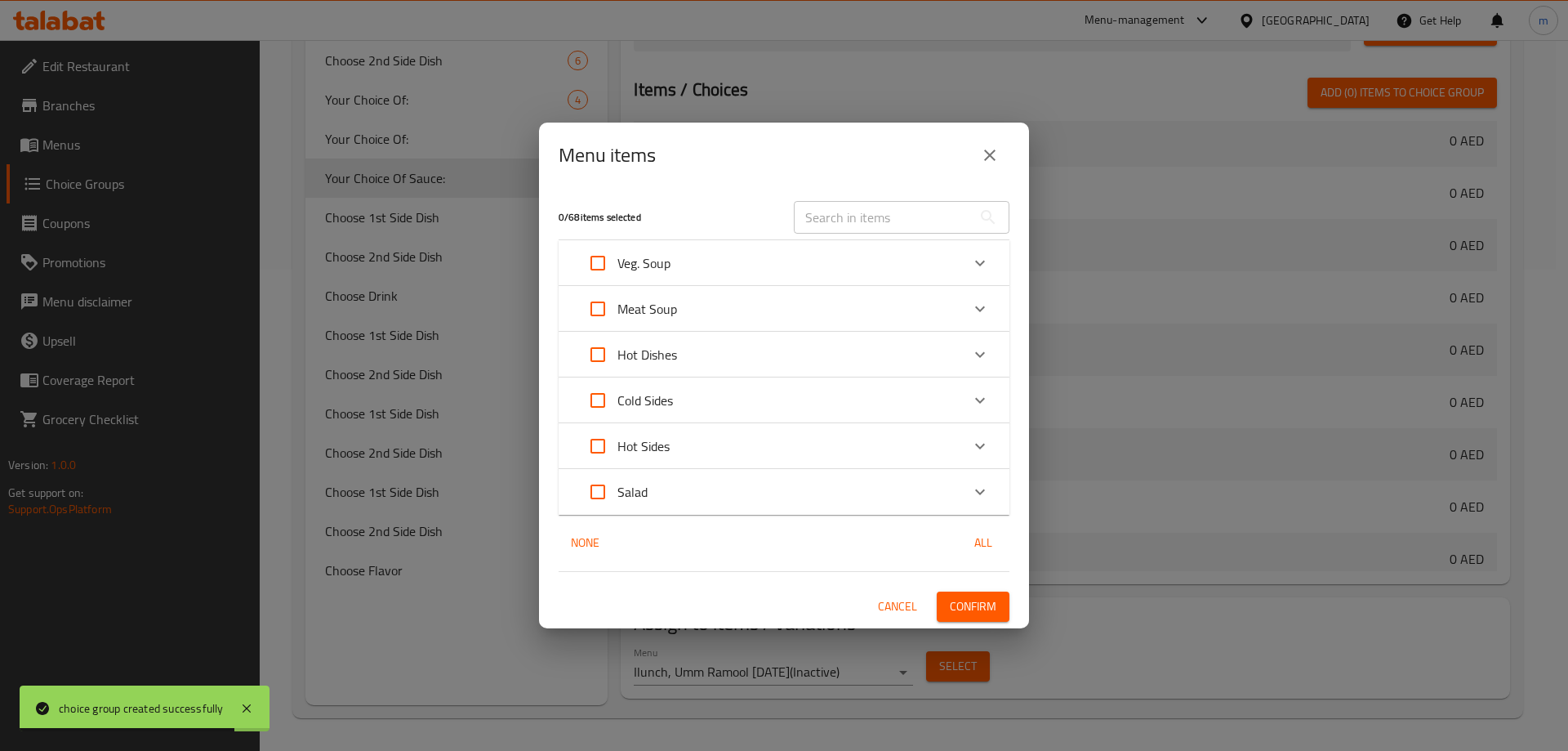
click at [609, 356] on input "Expand" at bounding box center [597, 354] width 39 height 39
checkbox input "true"
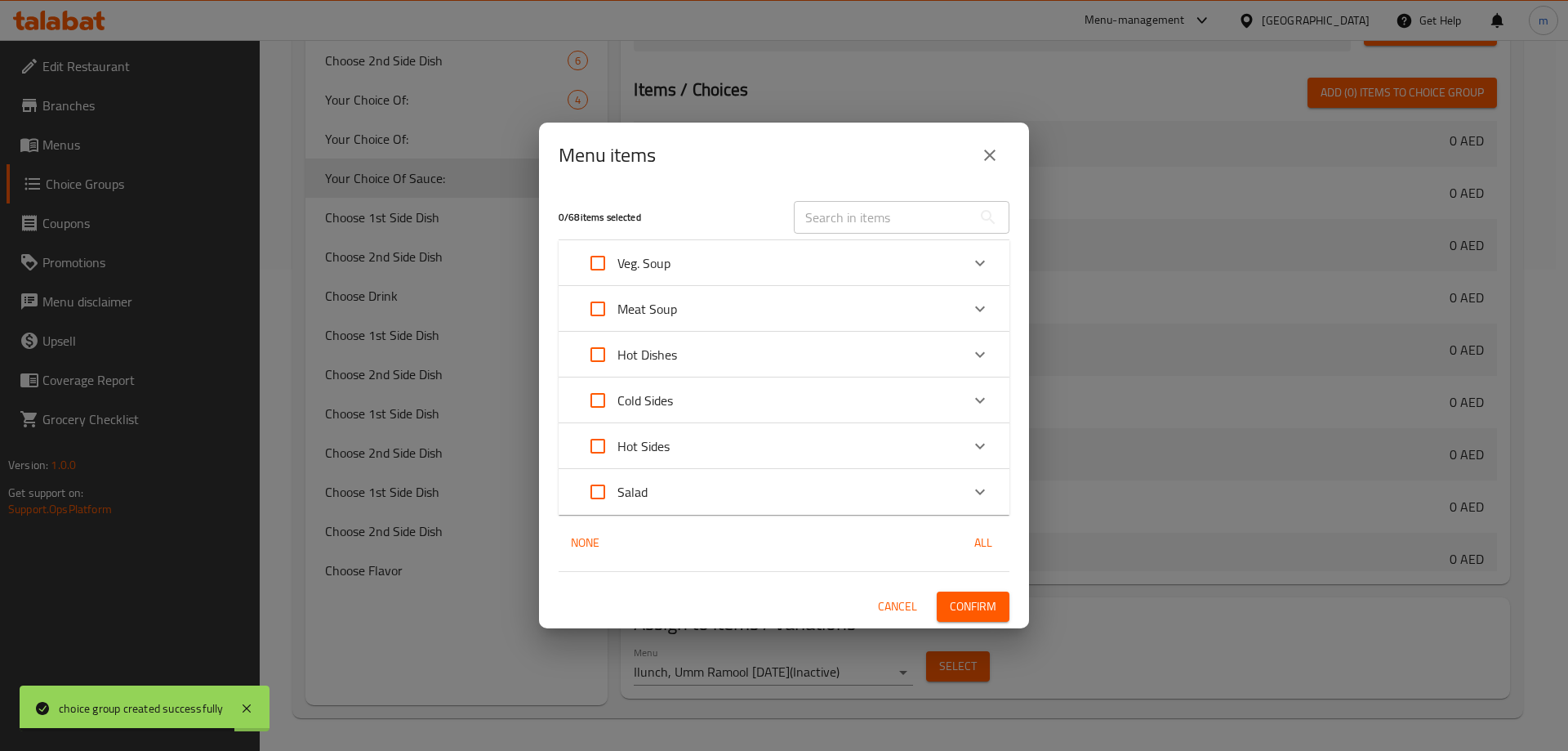
checkbox input "true"
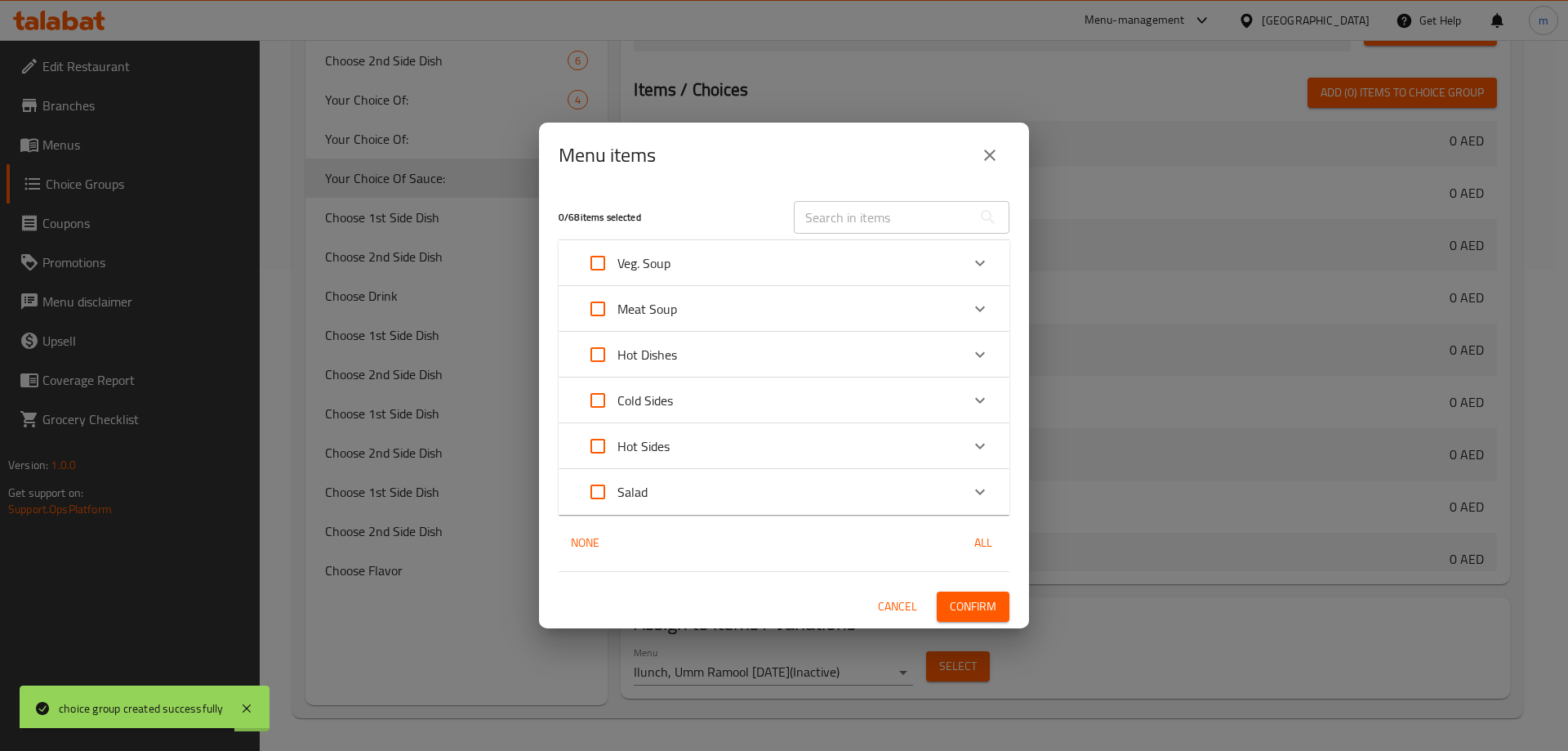
checkbox input "true"
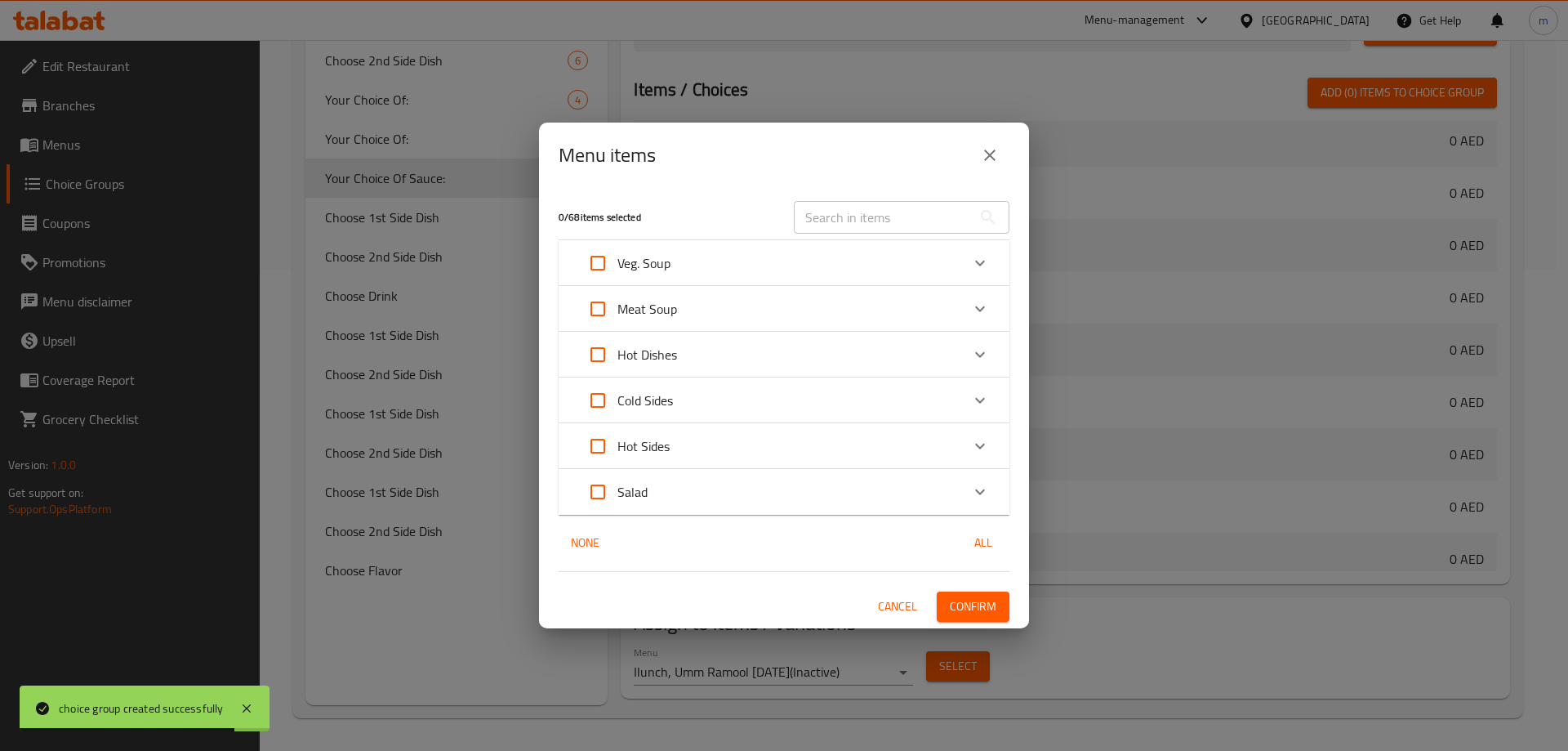
checkbox input "true"
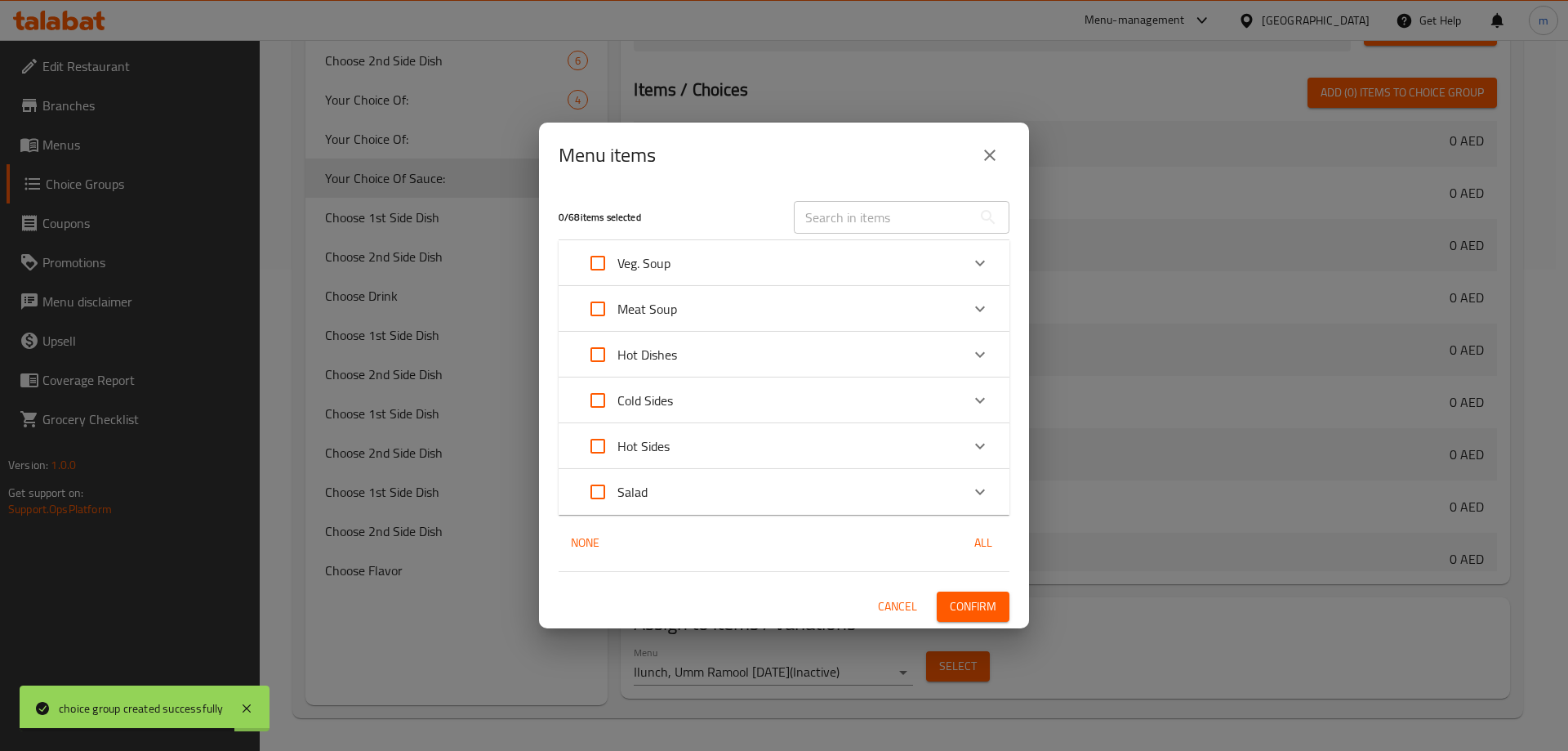
checkbox input "true"
click at [980, 353] on icon "Expand" at bounding box center [980, 354] width 20 height 20
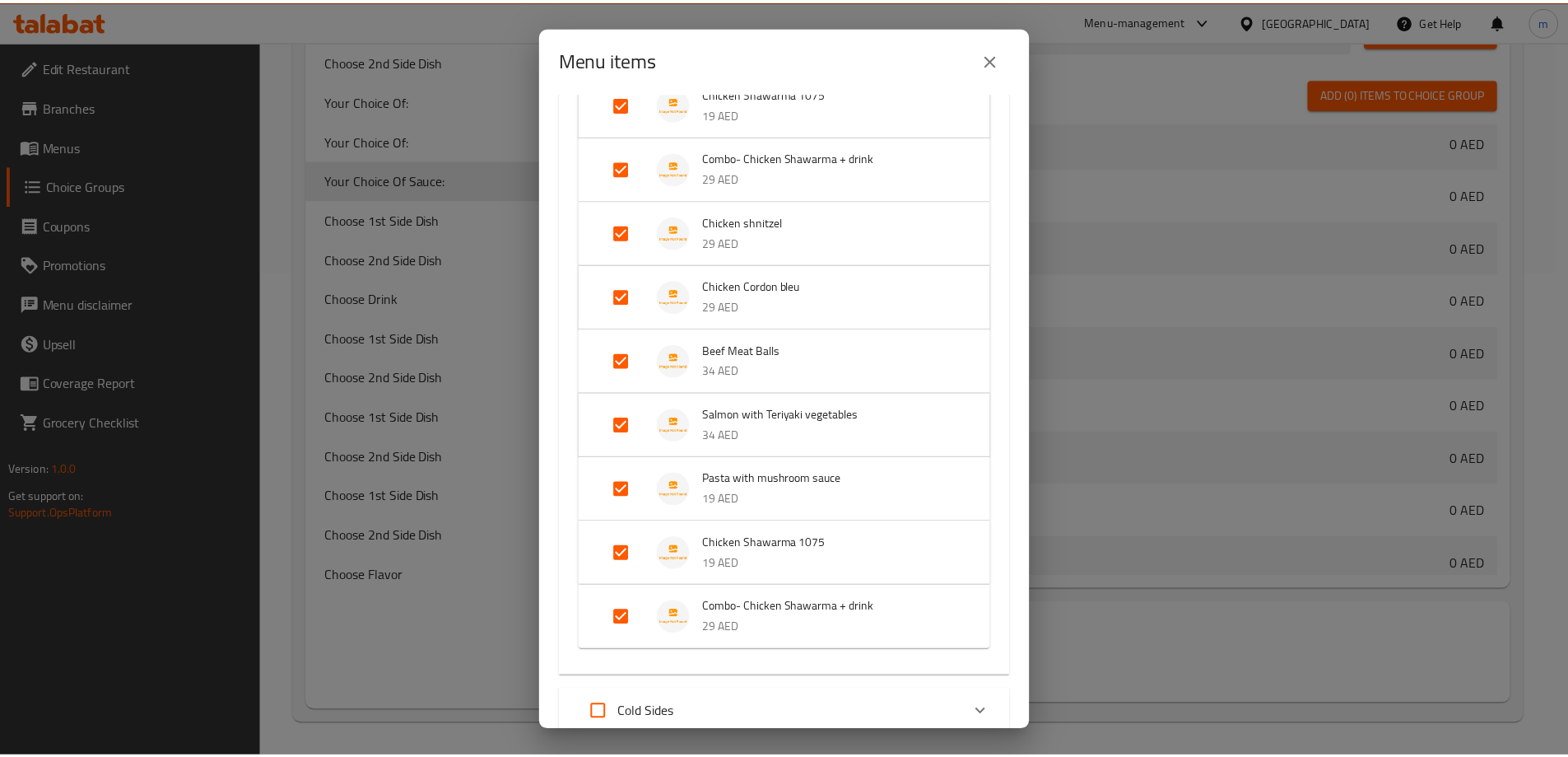
scroll to position [1226, 0]
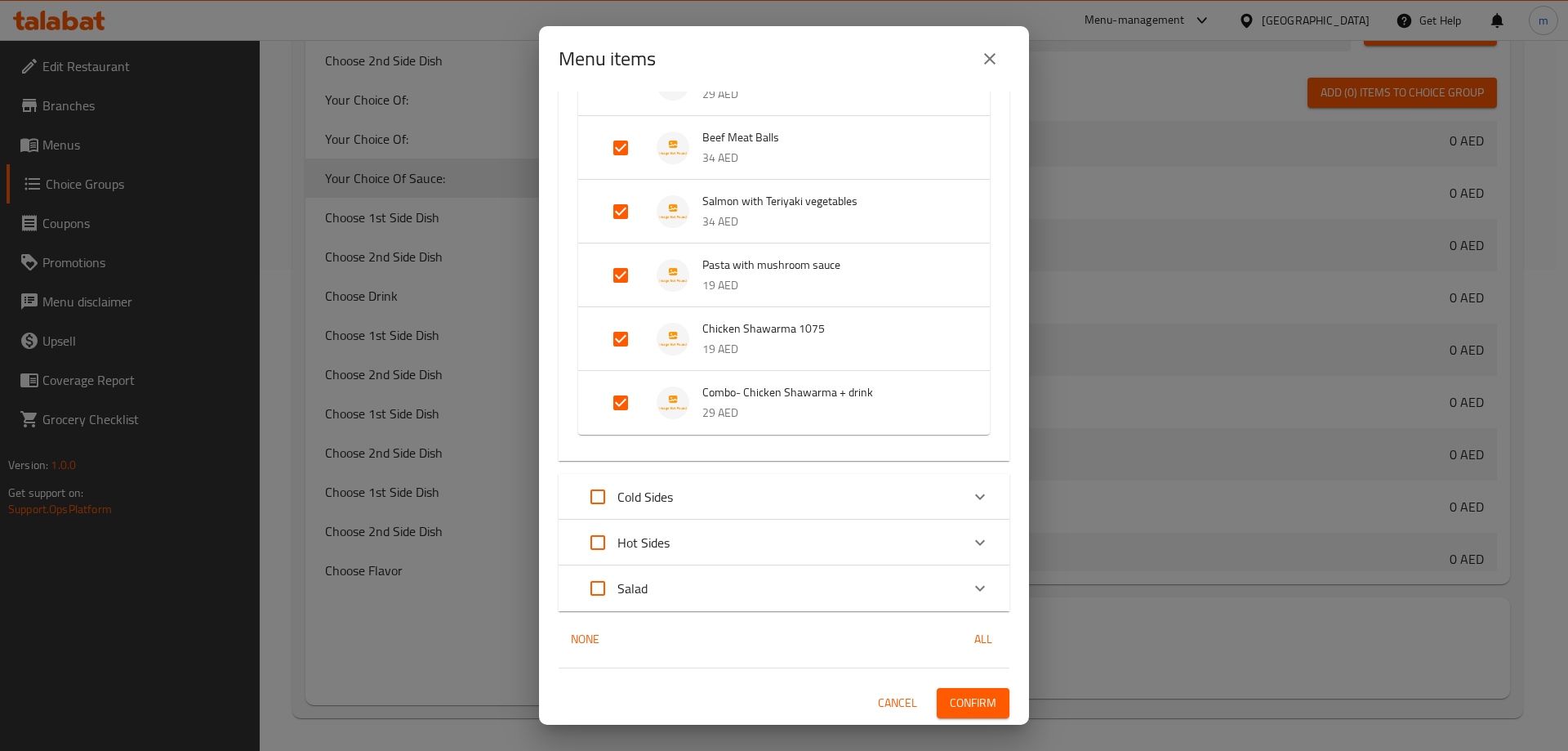
click at [982, 704] on span "Confirm" at bounding box center [972, 703] width 47 height 21
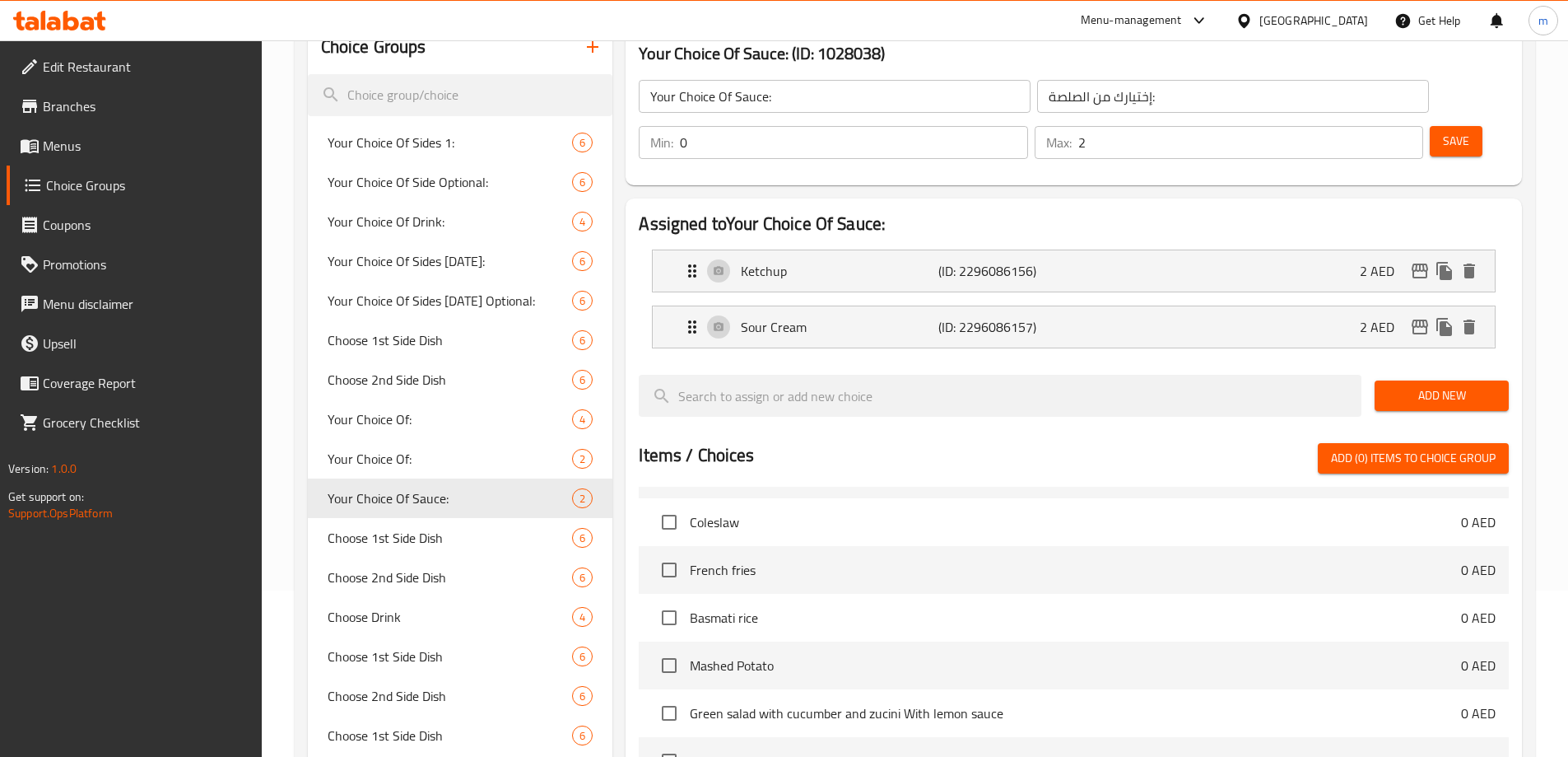
scroll to position [156, 0]
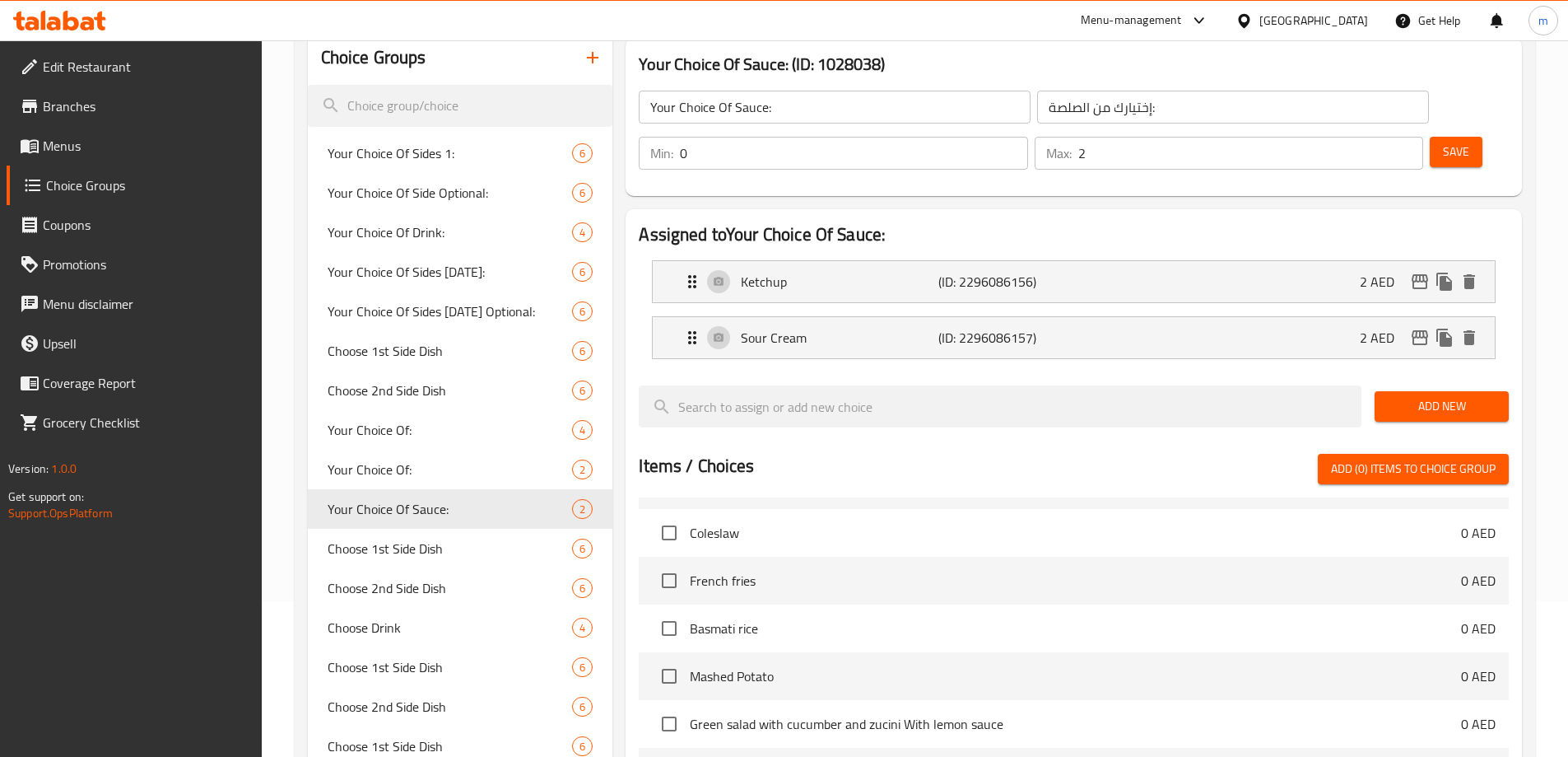
click at [121, 139] on span "Menus" at bounding box center [145, 145] width 206 height 20
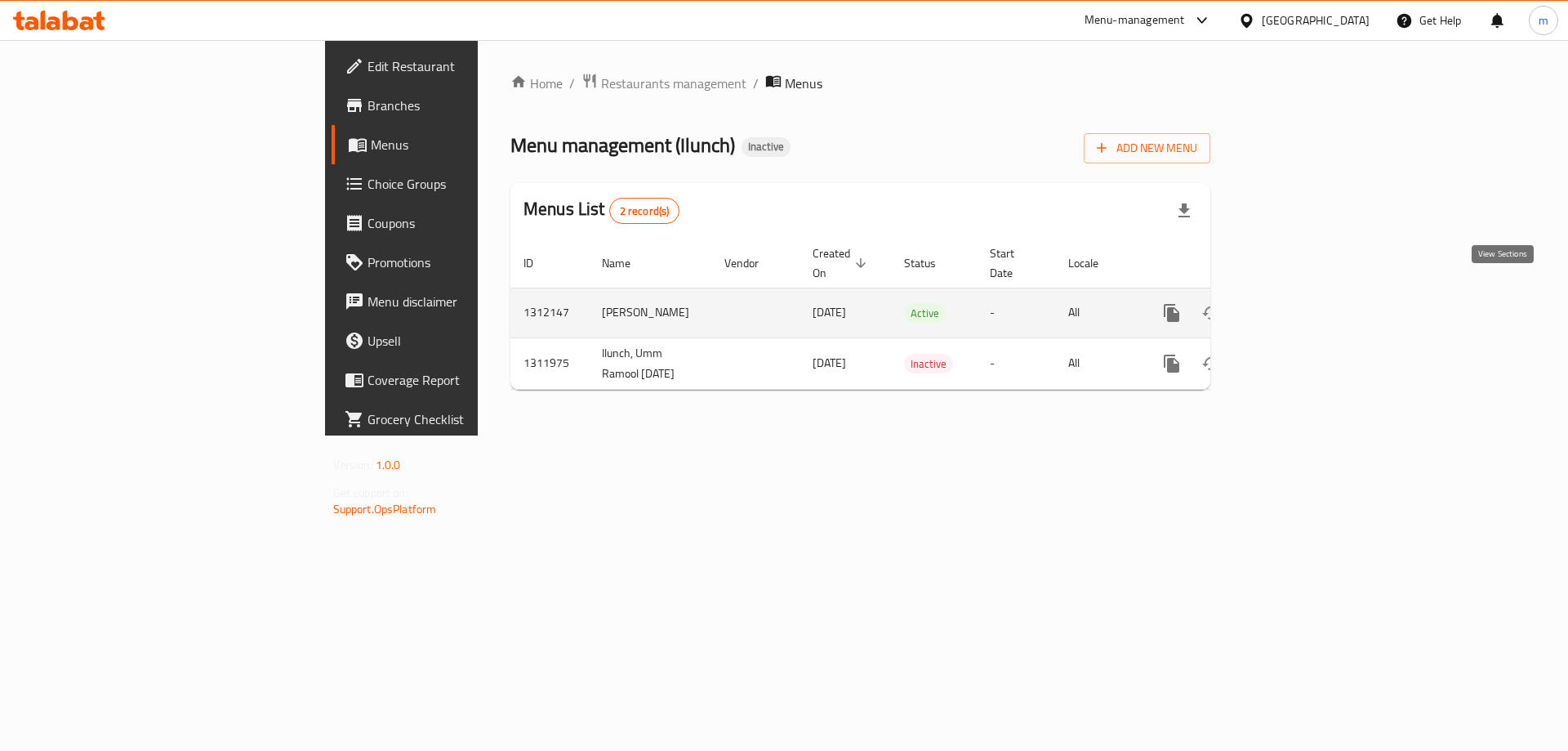
click at [1309, 293] on link "enhanced table" at bounding box center [1289, 312] width 39 height 39
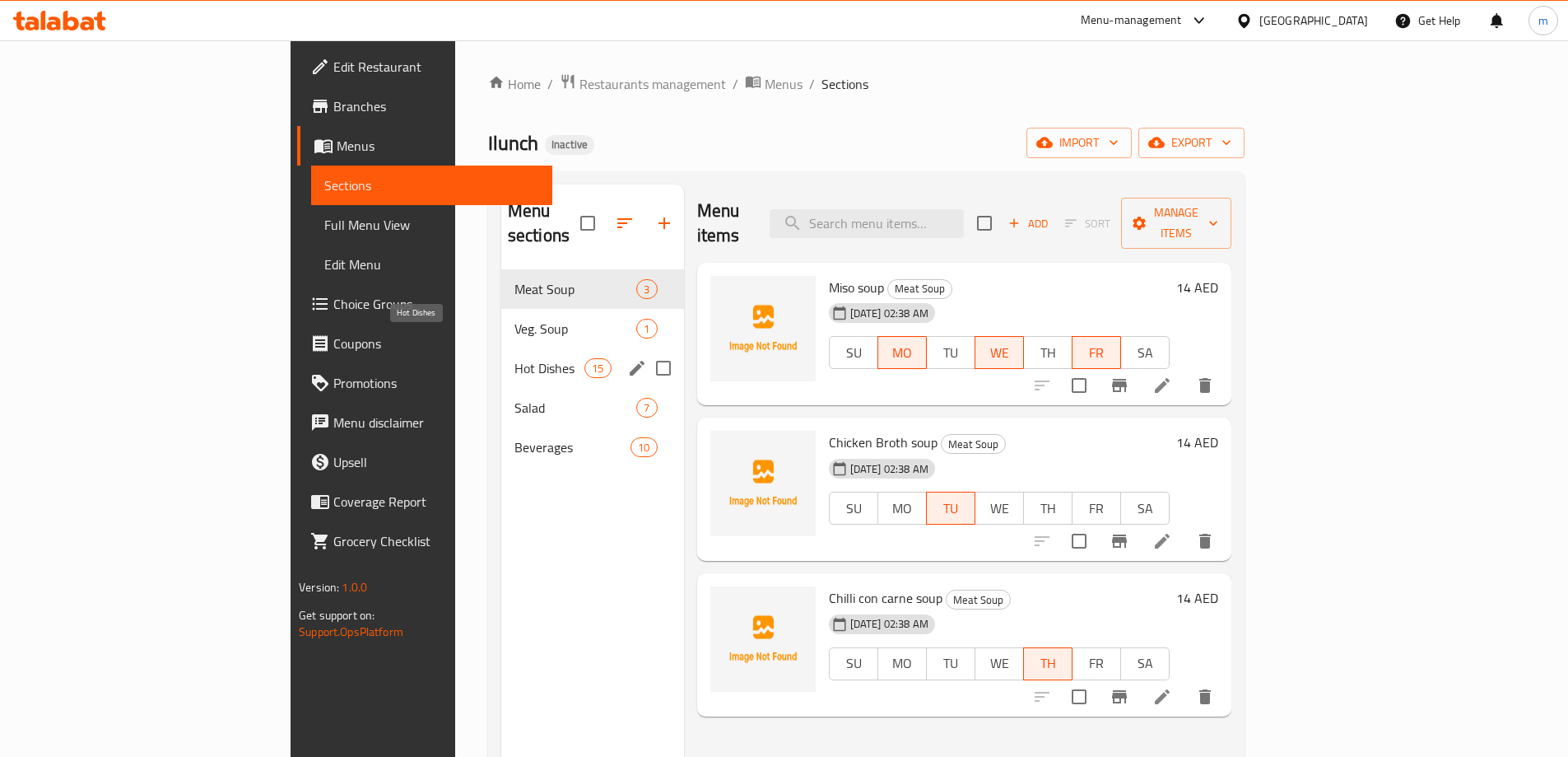
click at [515, 358] on span "Hot Dishes" at bounding box center [549, 367] width 70 height 20
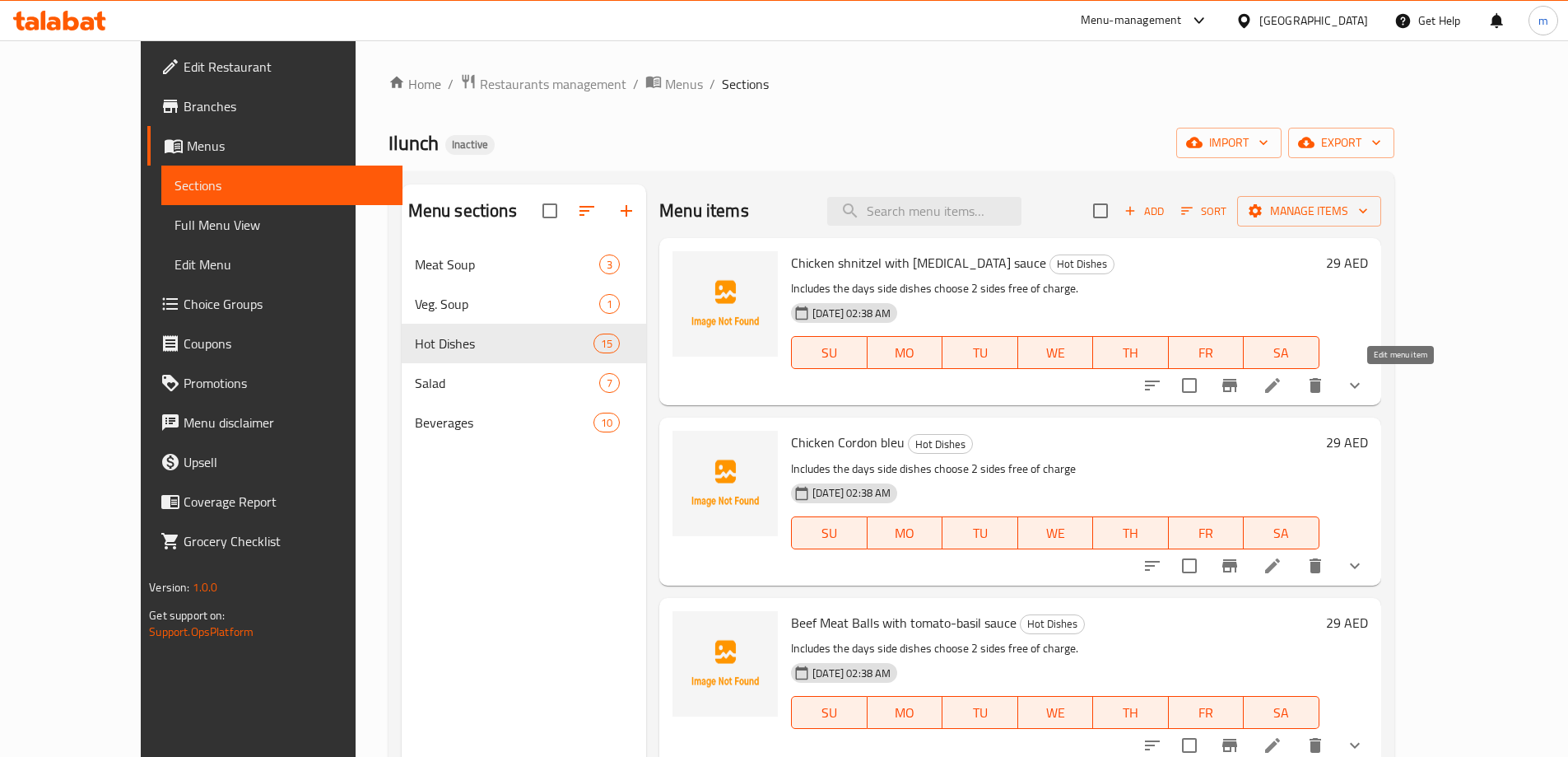
click at [1282, 379] on icon at bounding box center [1272, 385] width 20 height 20
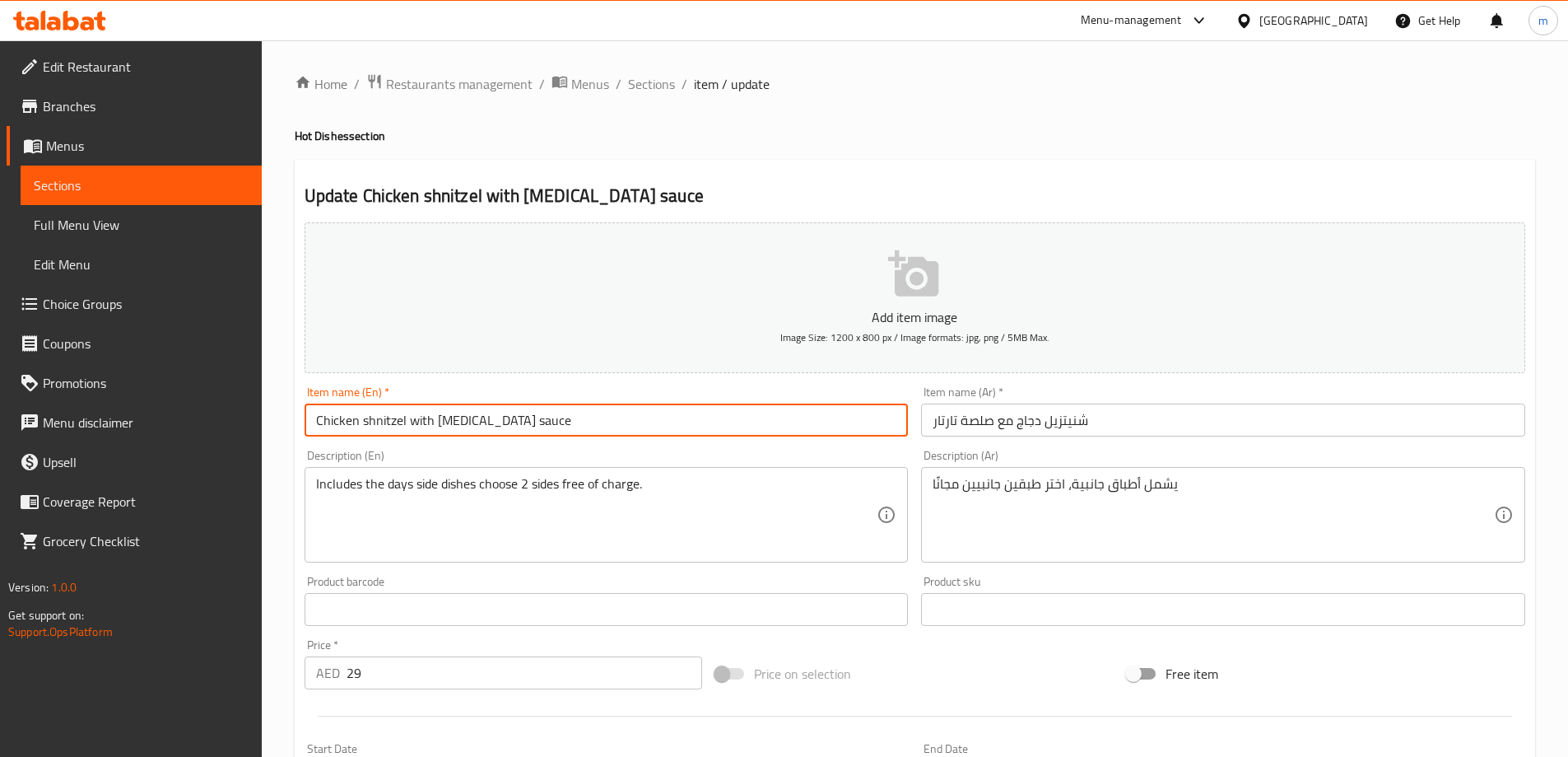
click at [578, 431] on input "Chicken shnitzel with [MEDICAL_DATA] sauce" at bounding box center [606, 419] width 604 height 33
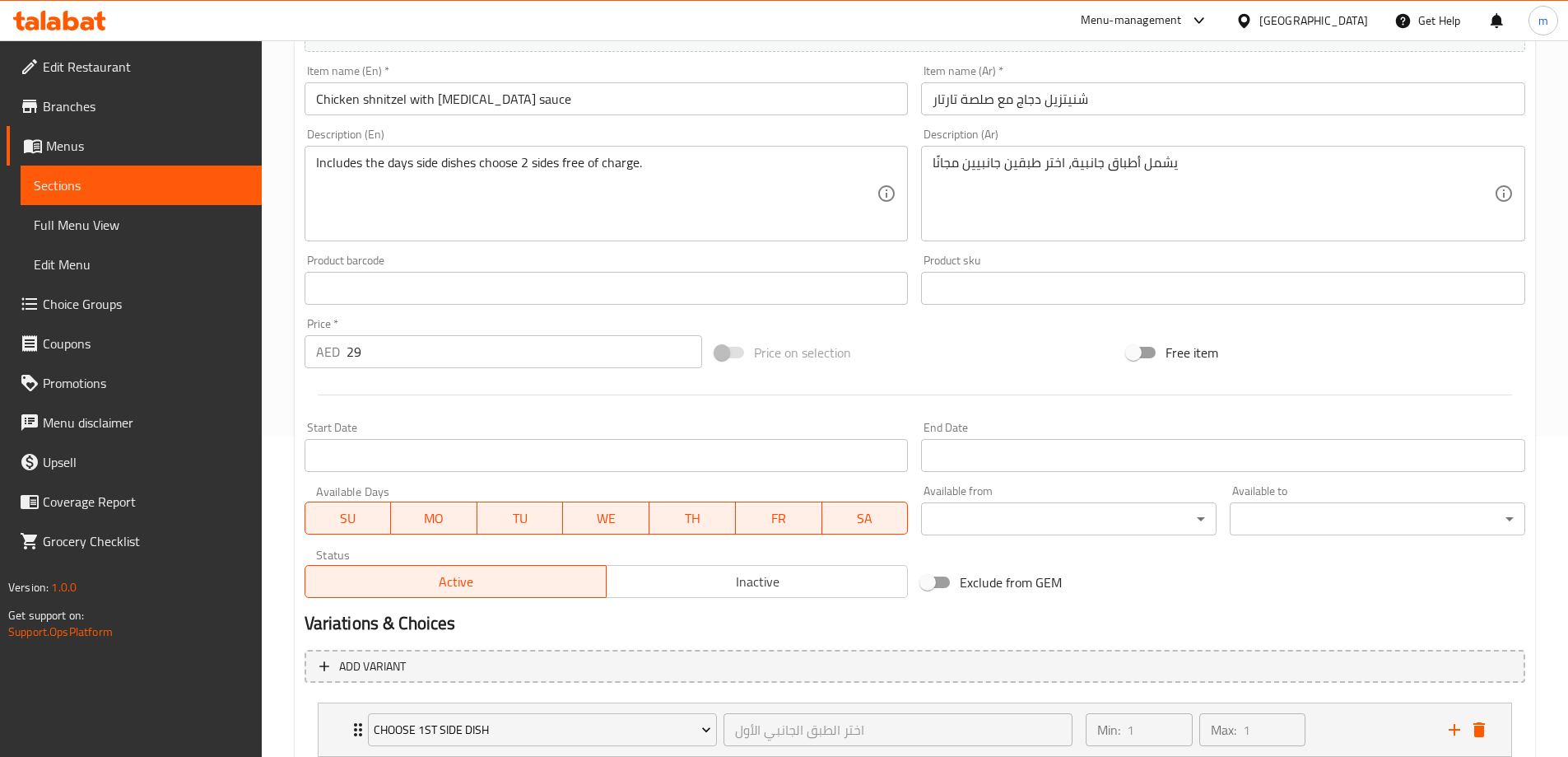
scroll to position [494, 0]
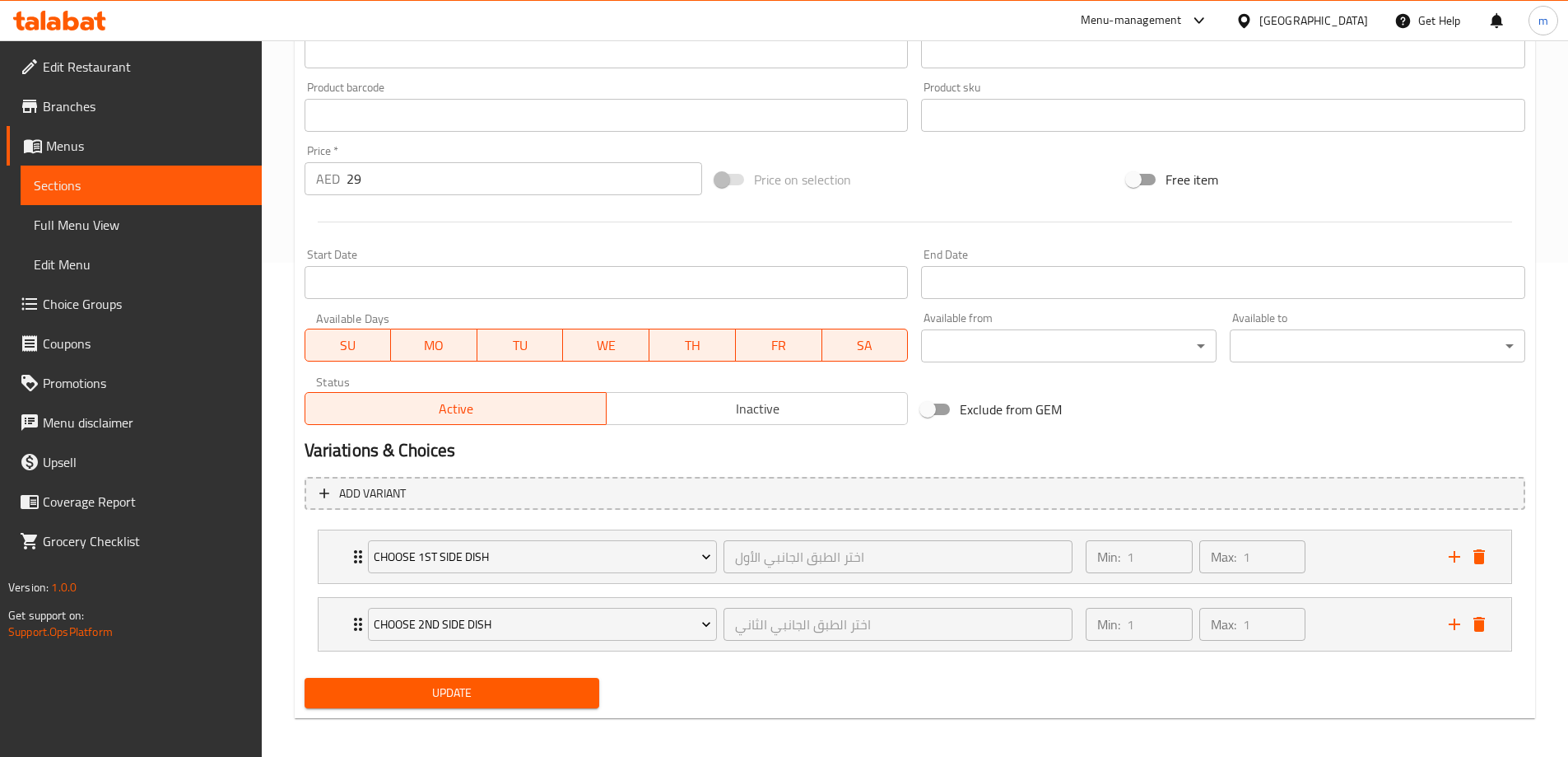
click at [350, 340] on span "SU" at bounding box center [348, 345] width 74 height 24
click at [877, 347] on span "SA" at bounding box center [865, 345] width 74 height 24
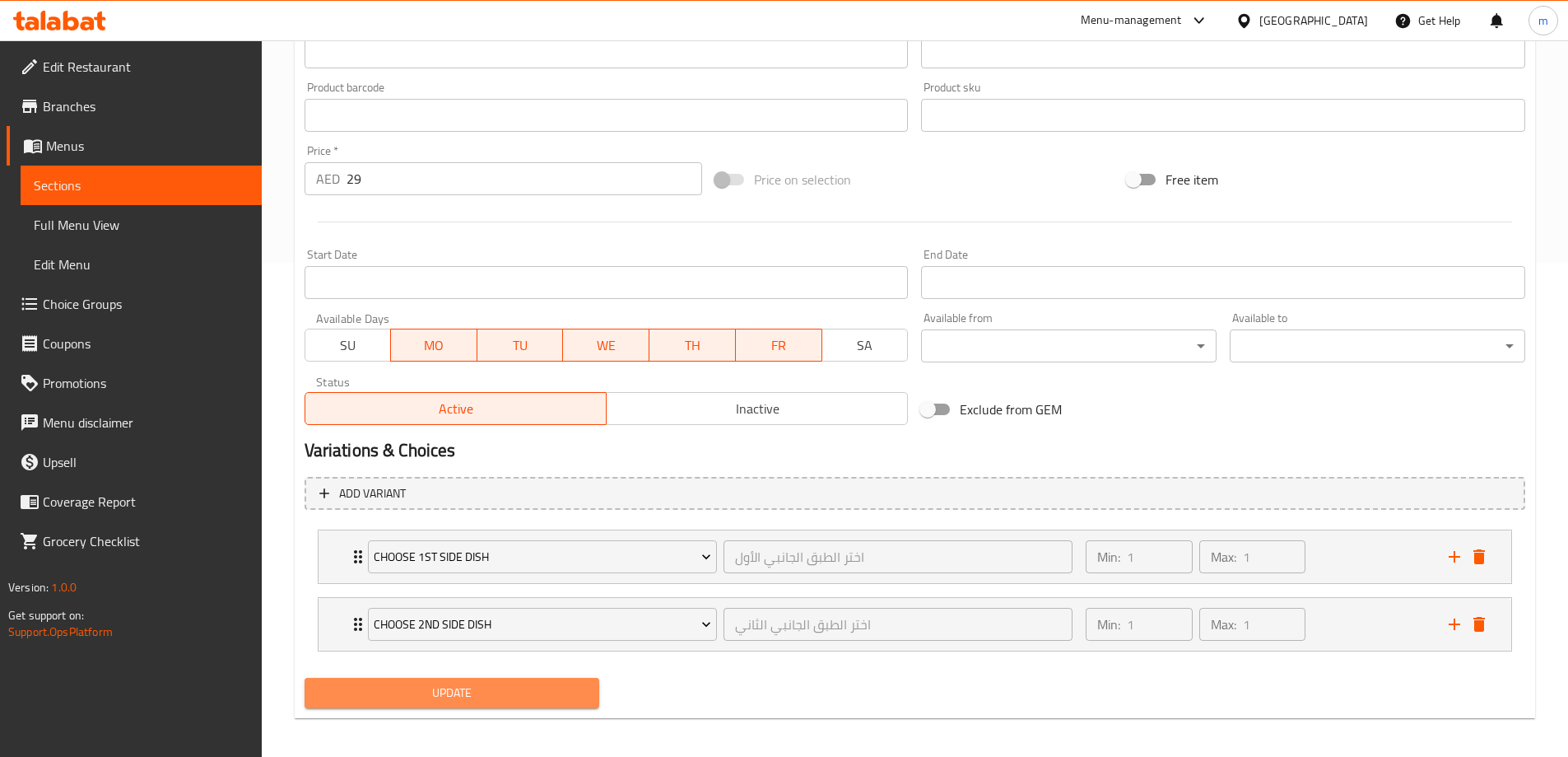
click at [516, 696] on span "Update" at bounding box center [452, 693] width 269 height 21
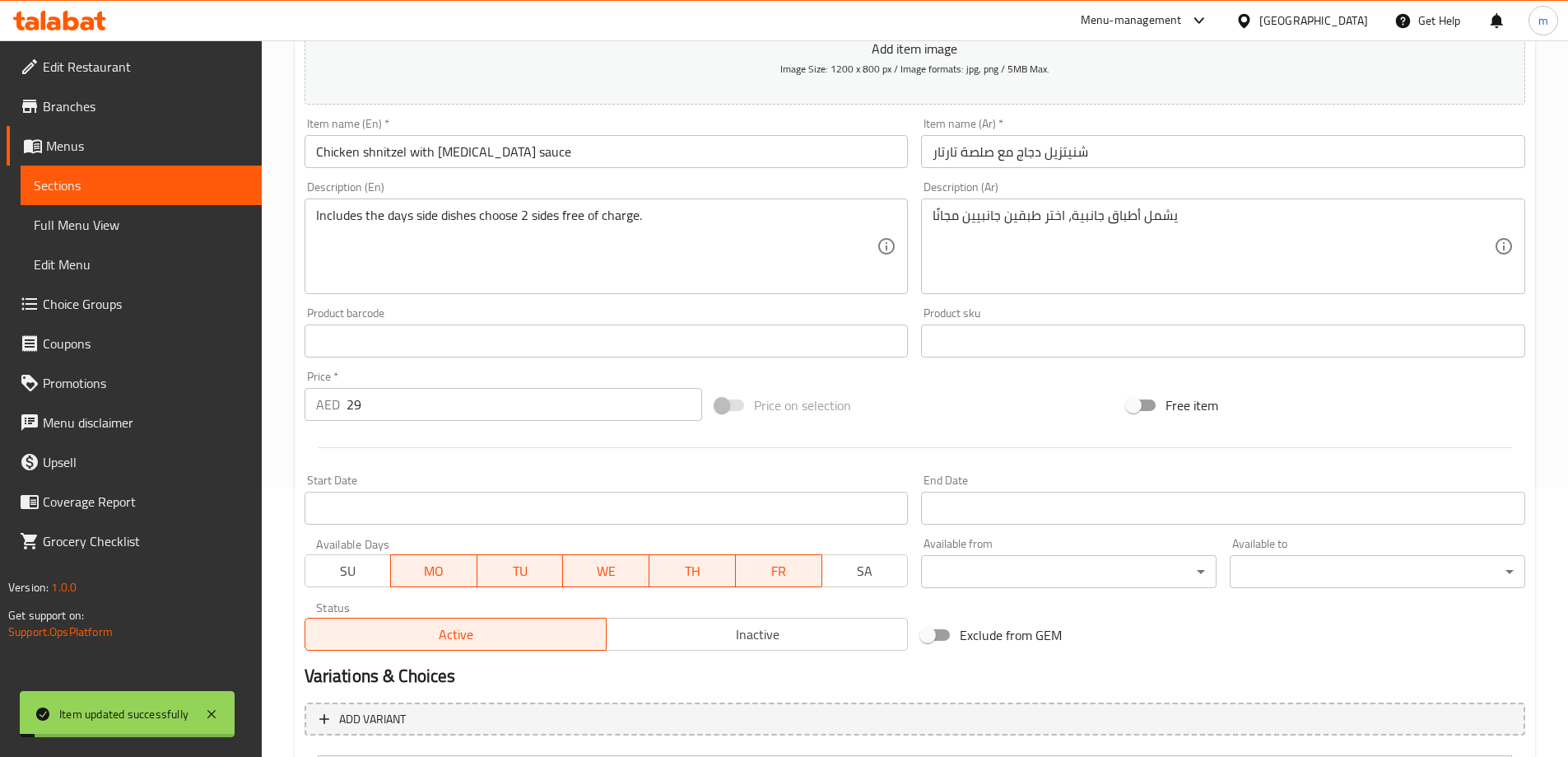
scroll to position [0, 0]
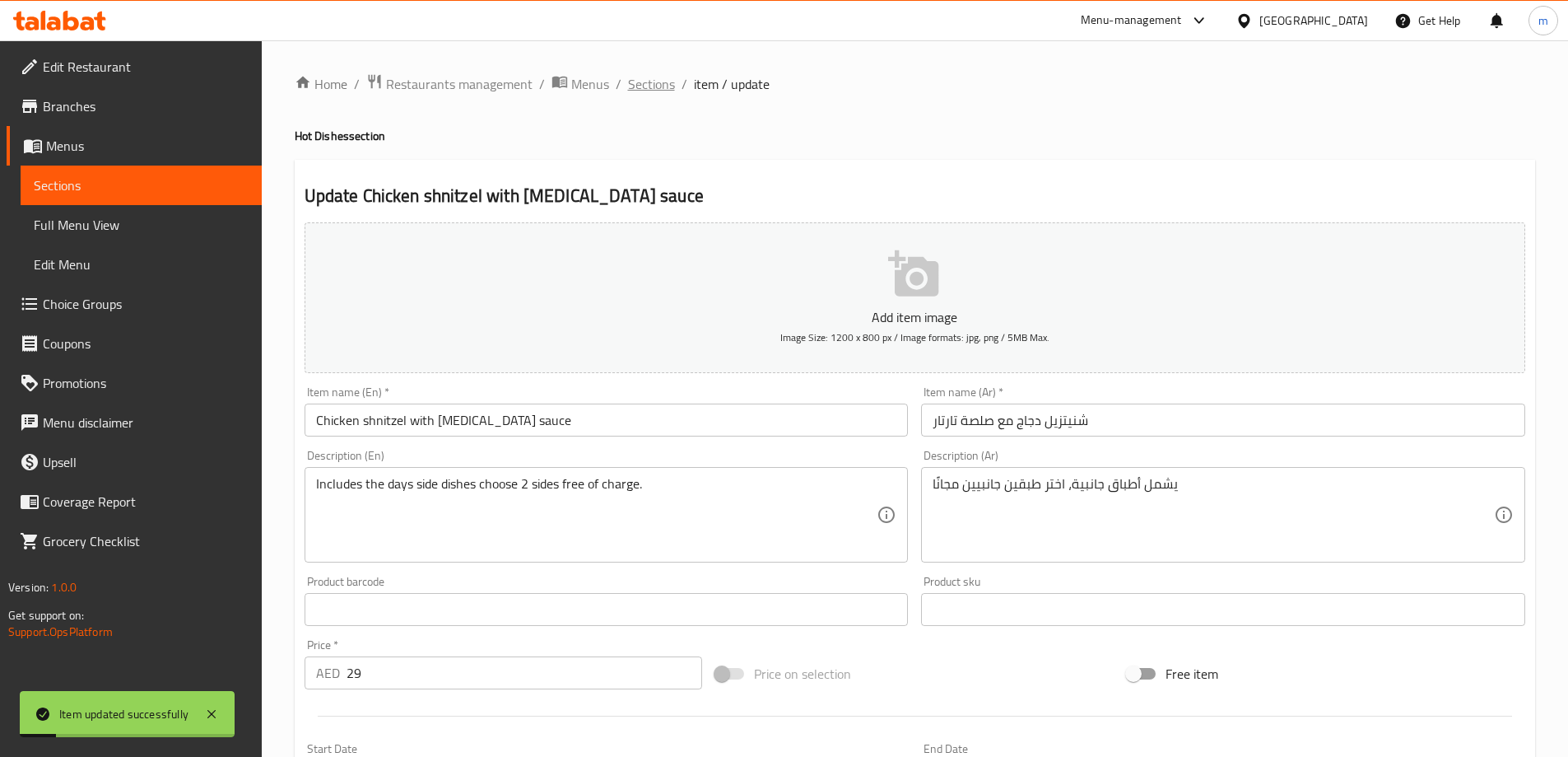
click at [661, 75] on span "Sections" at bounding box center [651, 83] width 47 height 20
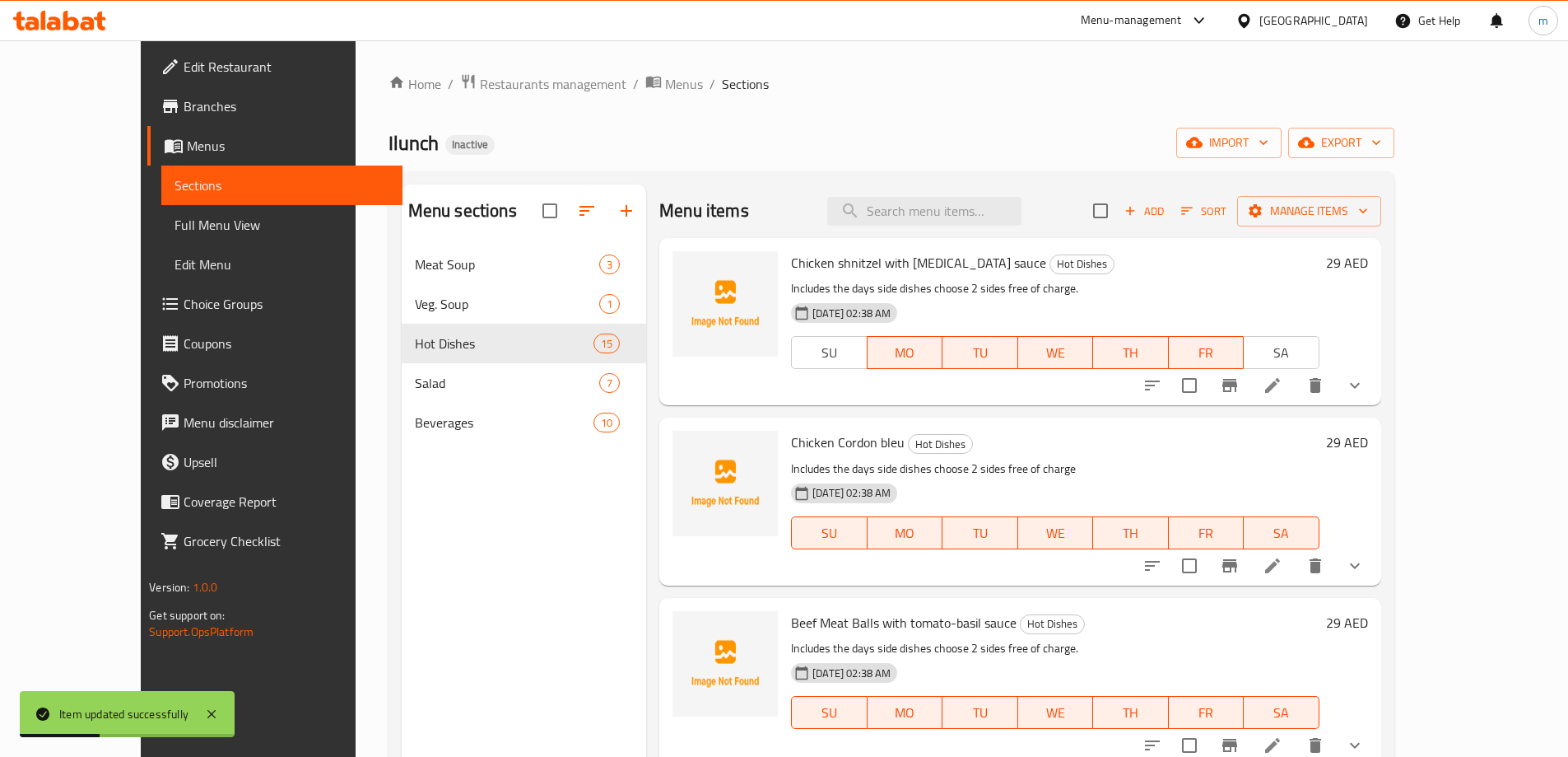
click at [815, 438] on span "Chicken Cordon bleu" at bounding box center [848, 442] width 114 height 25
copy h6 "Chicken Cordon bleu"
click at [1295, 564] on li at bounding box center [1272, 565] width 46 height 30
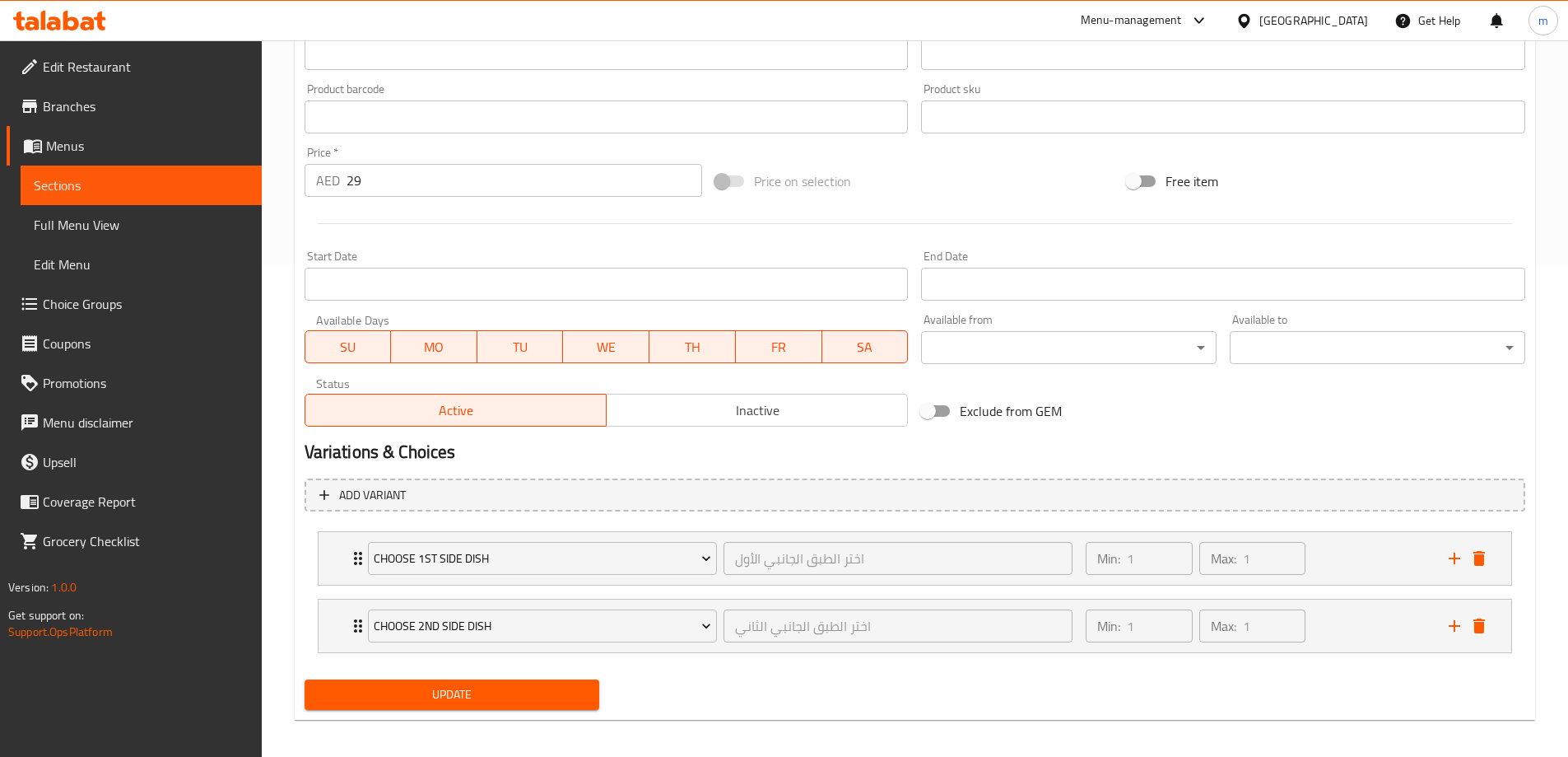
scroll to position [501, 0]
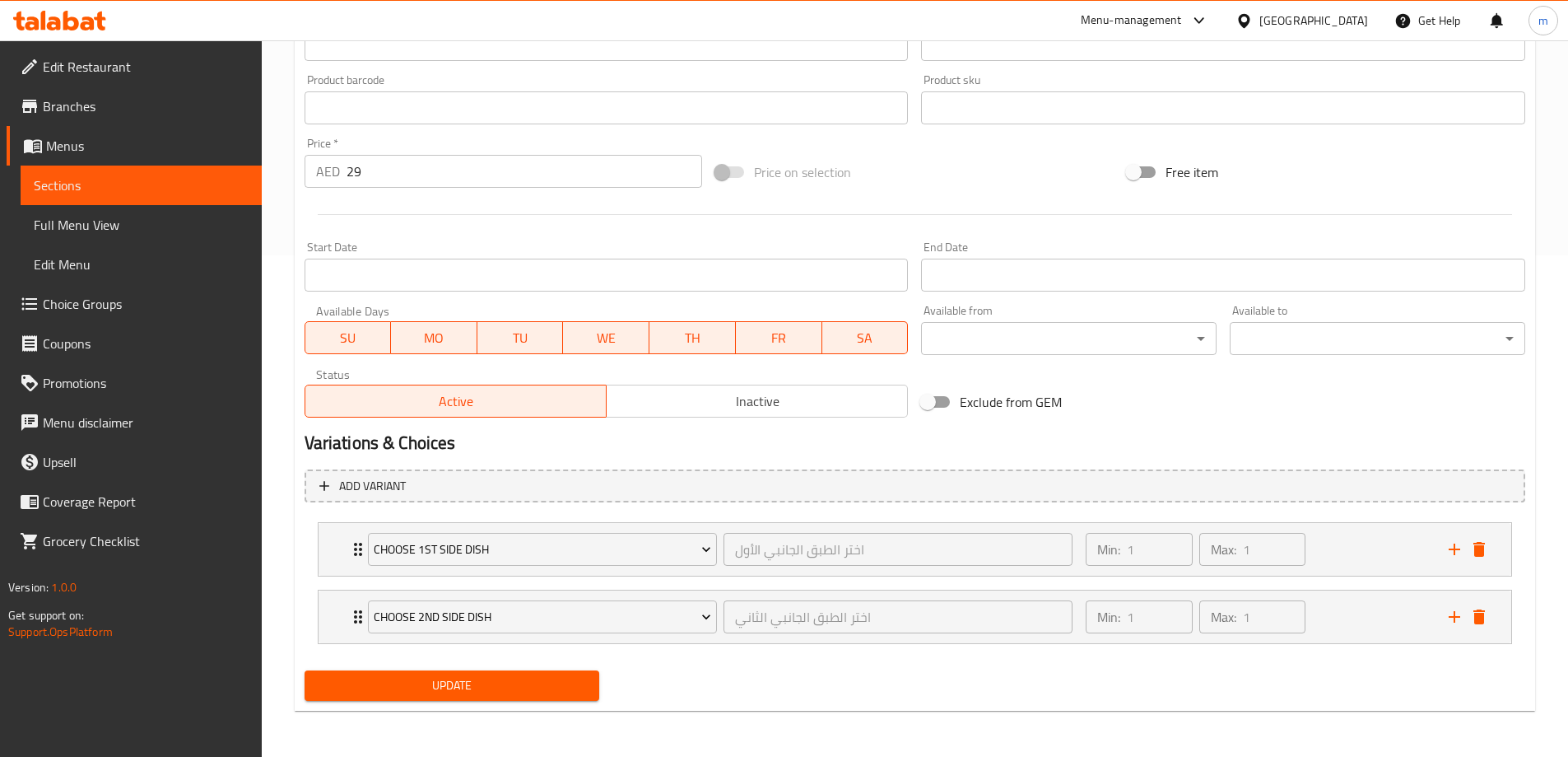
click at [350, 339] on span "SU" at bounding box center [348, 338] width 74 height 24
click at [522, 334] on span "TU" at bounding box center [520, 338] width 74 height 24
click at [686, 344] on span "TH" at bounding box center [693, 338] width 74 height 24
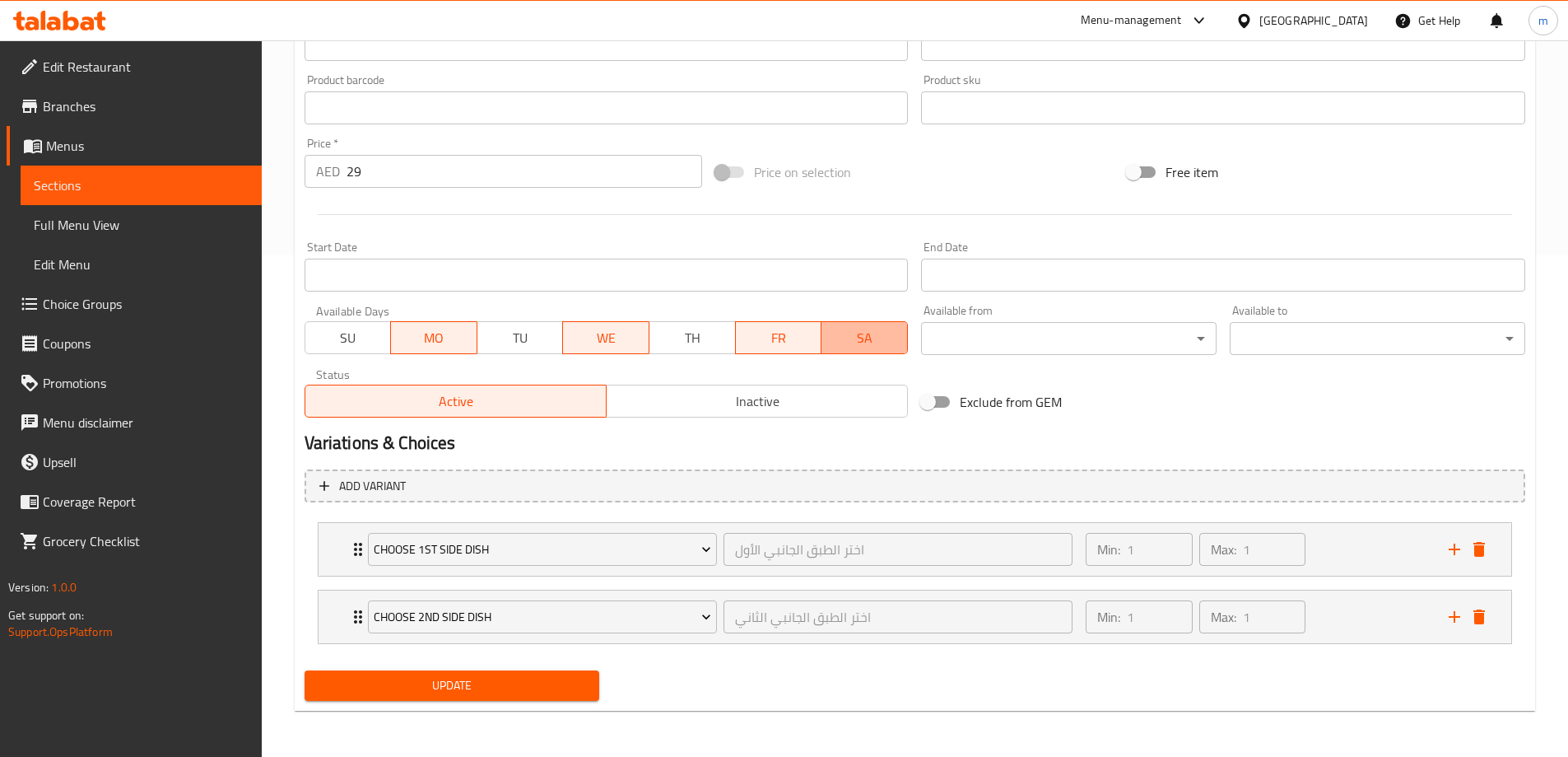
click at [893, 345] on span "SA" at bounding box center [864, 338] width 74 height 24
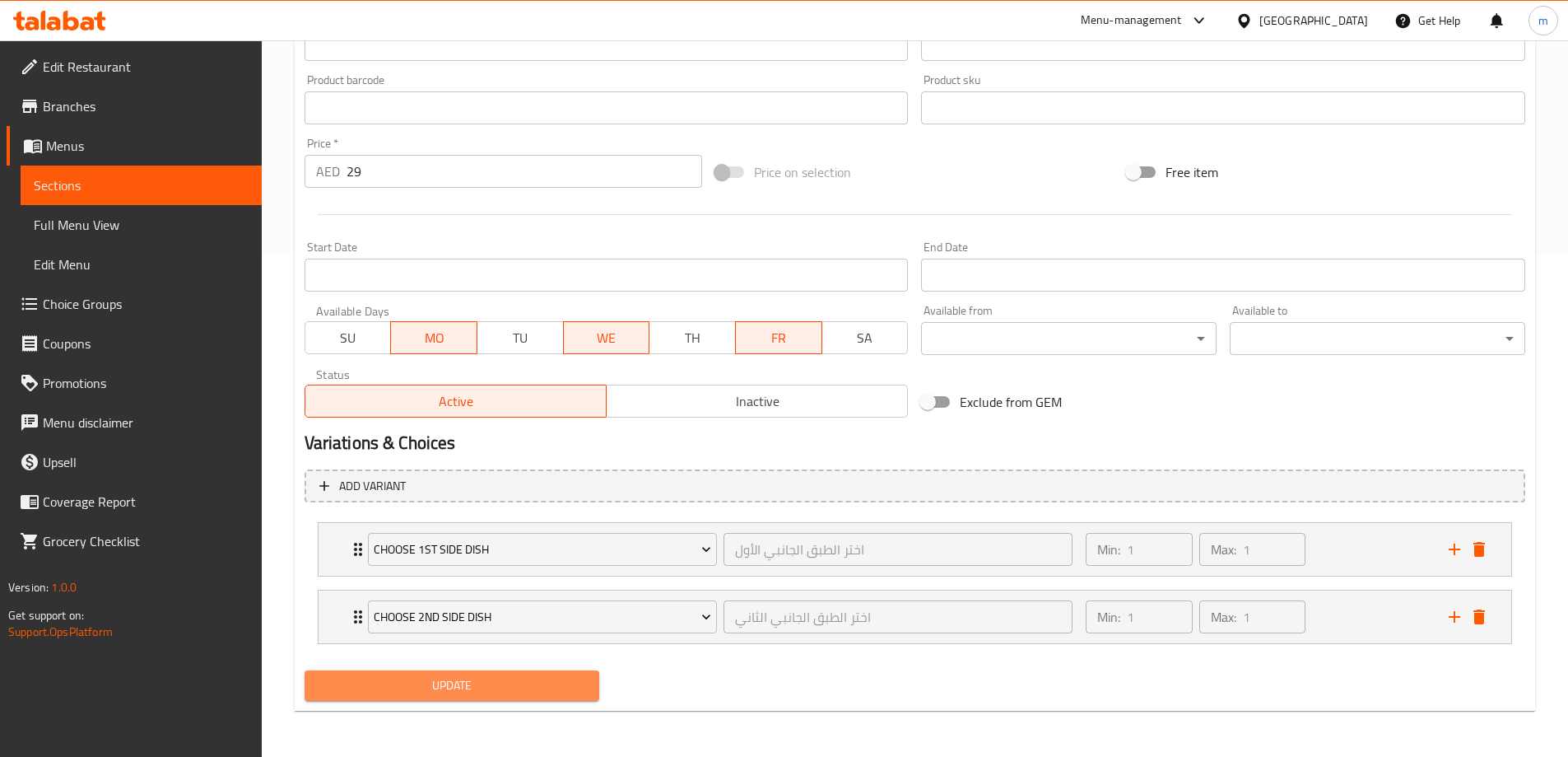
click at [481, 685] on span "Update" at bounding box center [452, 685] width 269 height 21
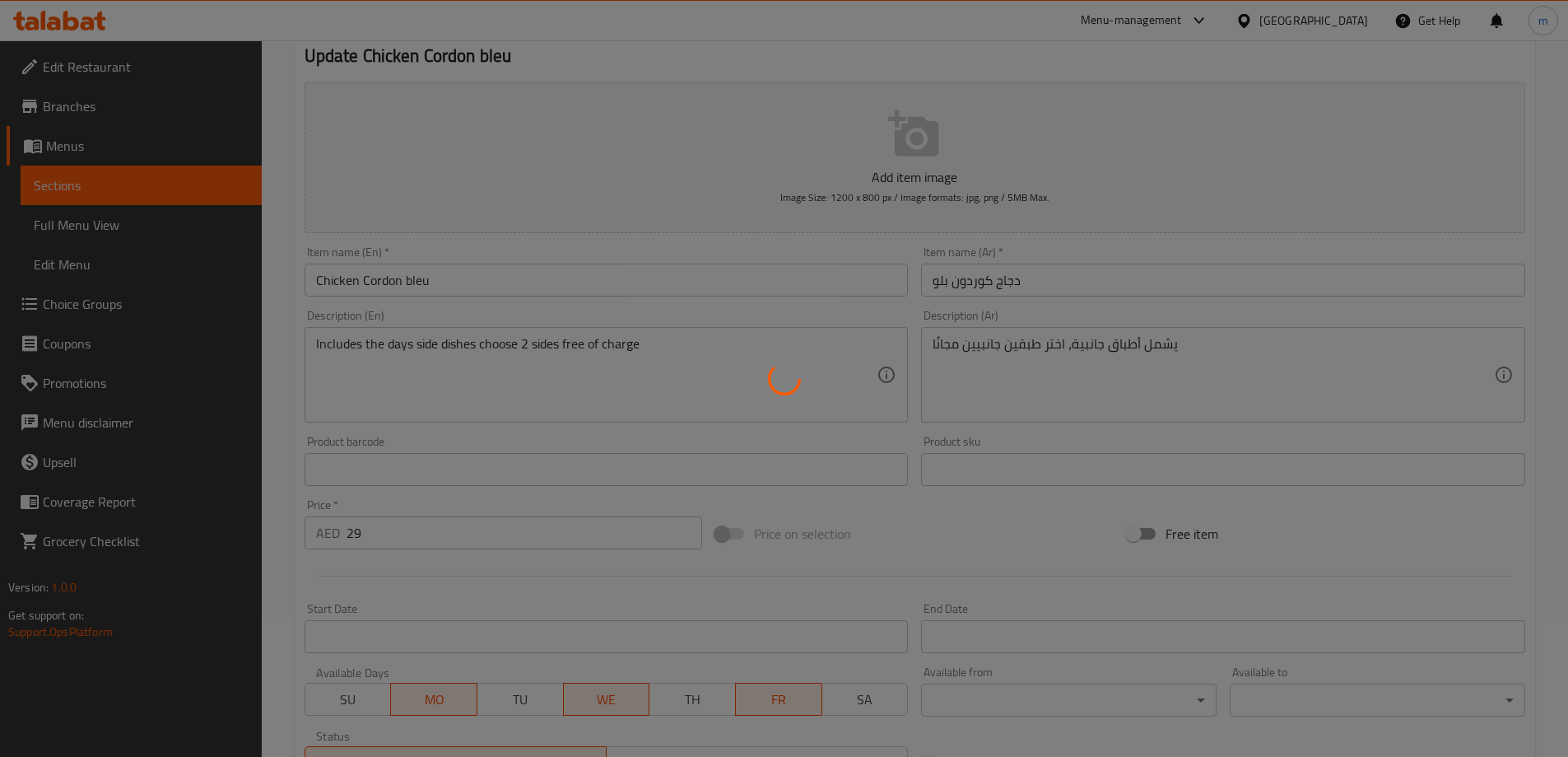
scroll to position [0, 0]
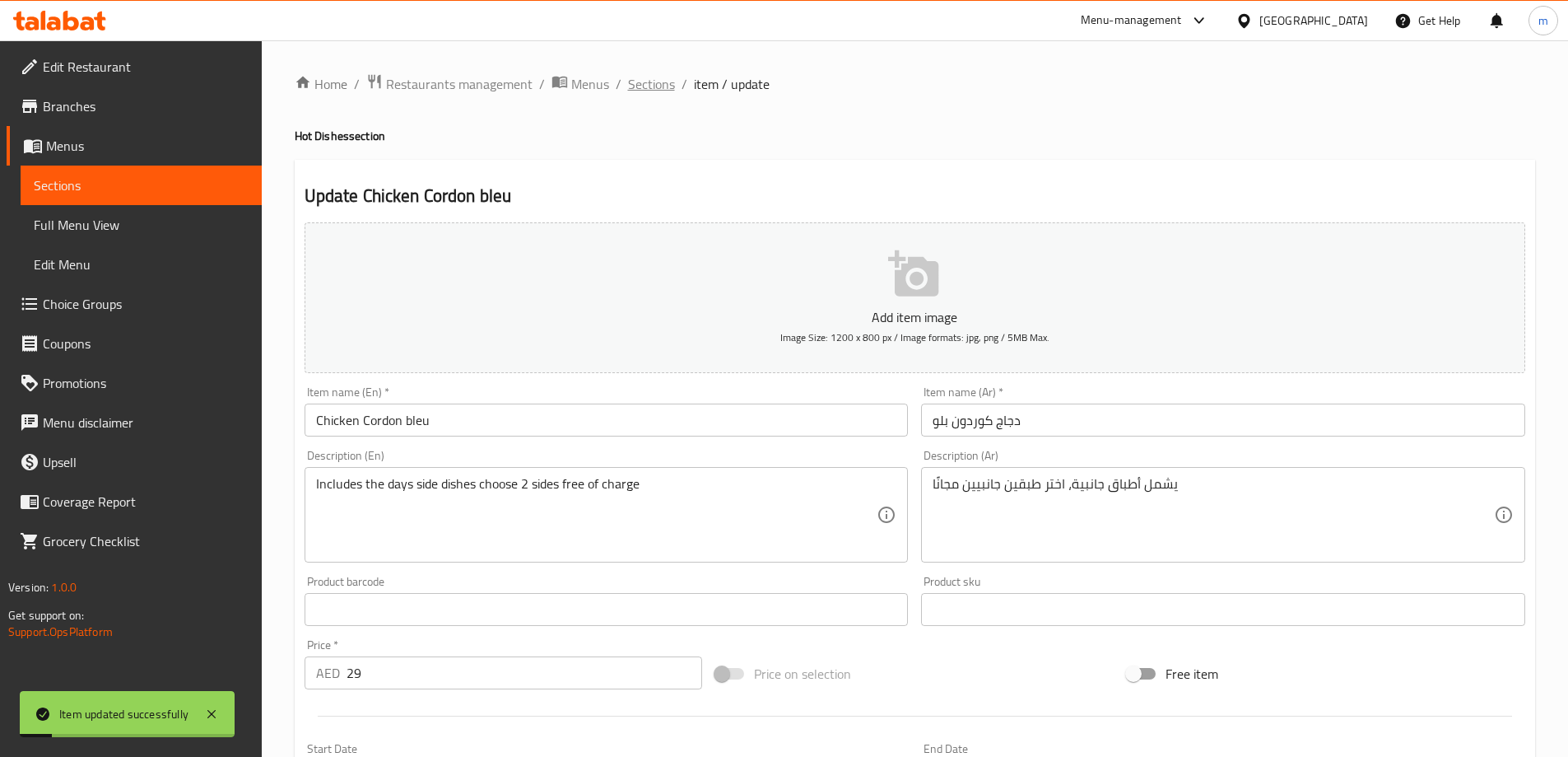
click at [652, 85] on span "Sections" at bounding box center [651, 83] width 47 height 20
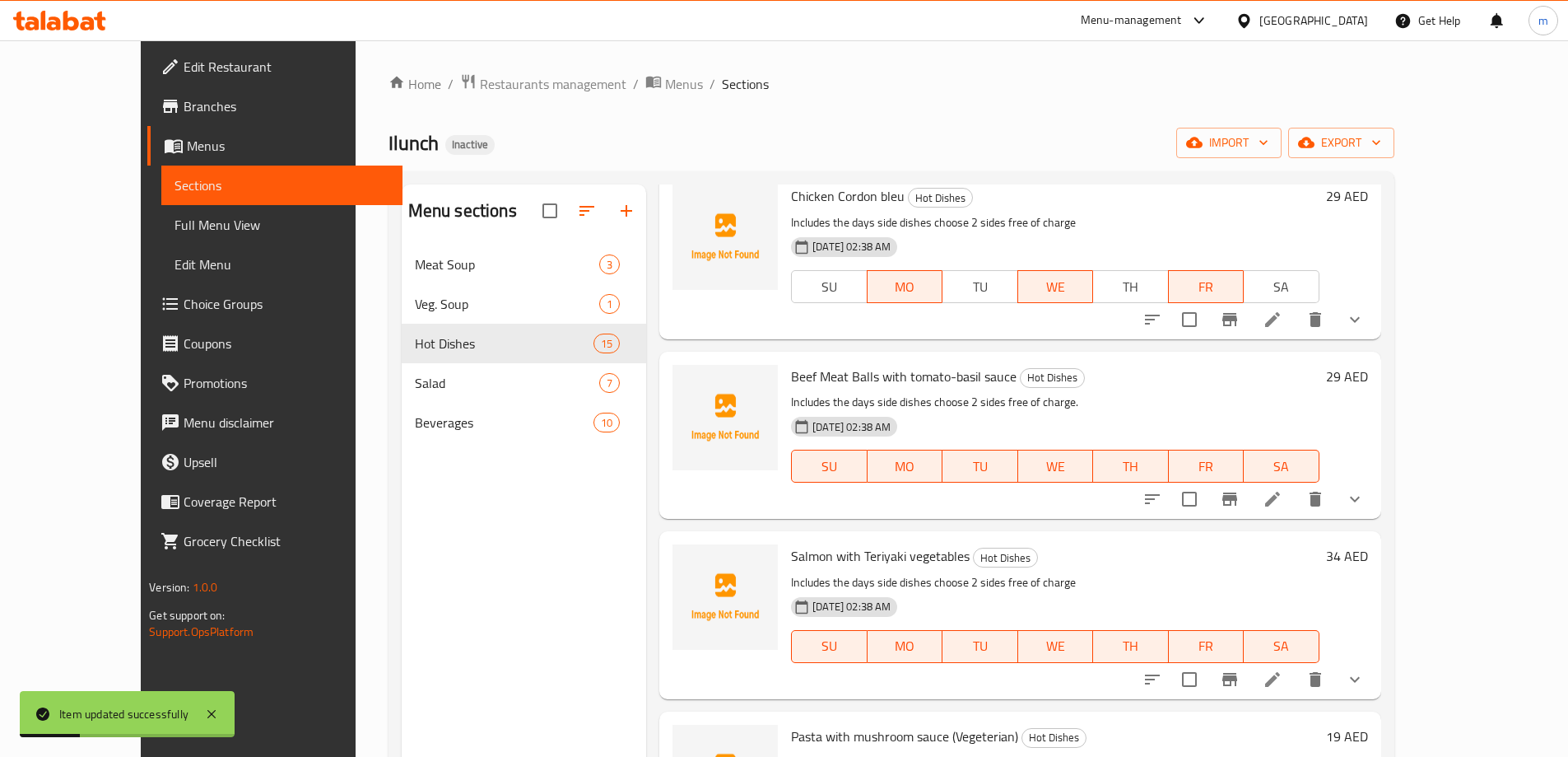
scroll to position [247, 0]
click at [848, 382] on span "Beef Meat Balls with tomato-basil sauce" at bounding box center [904, 375] width 226 height 25
copy h6 "Beef Meat Balls with tomato-basil sauce"
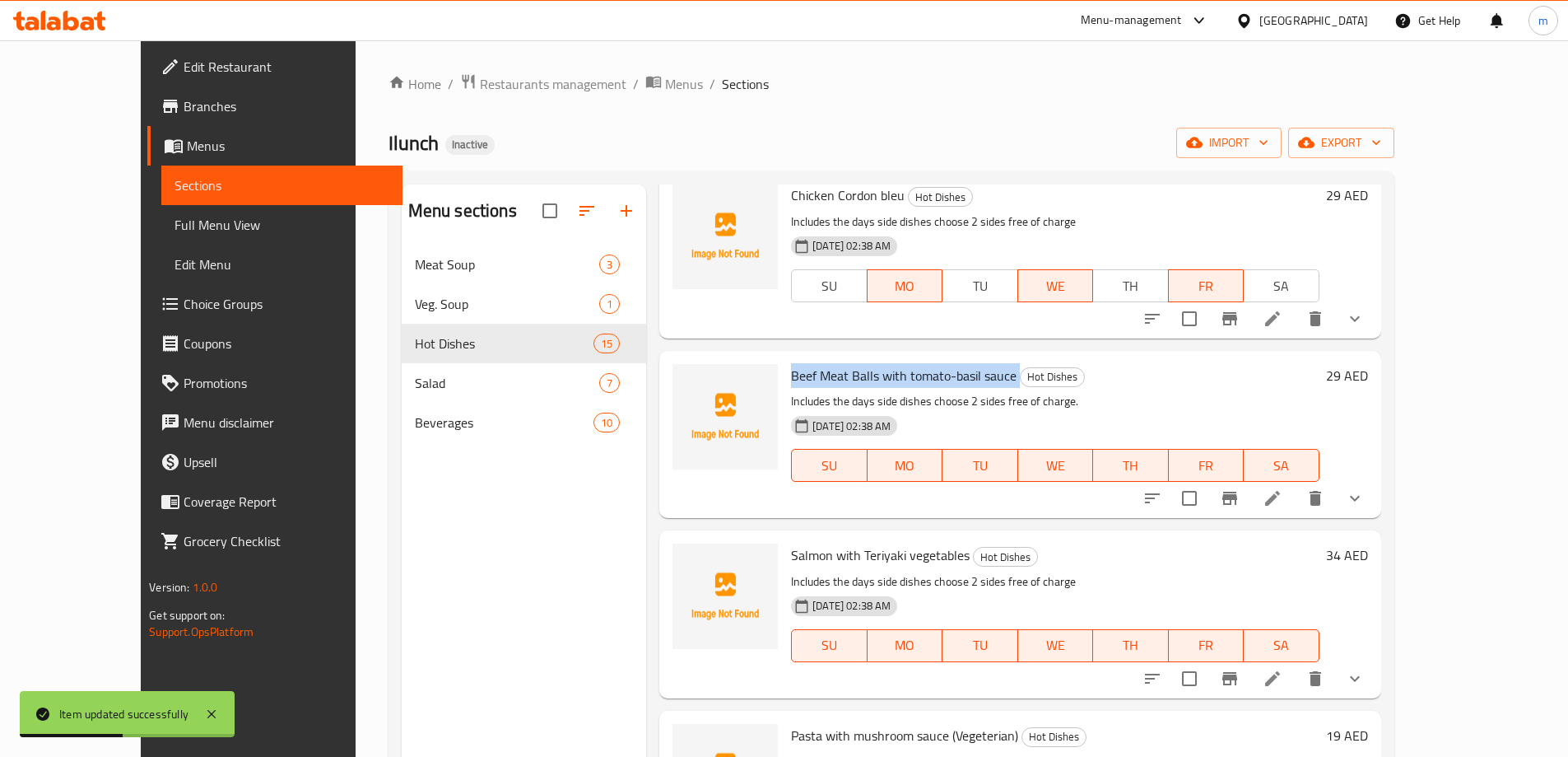
click at [823, 370] on span "Beef Meat Balls with tomato-basil sauce" at bounding box center [904, 375] width 226 height 25
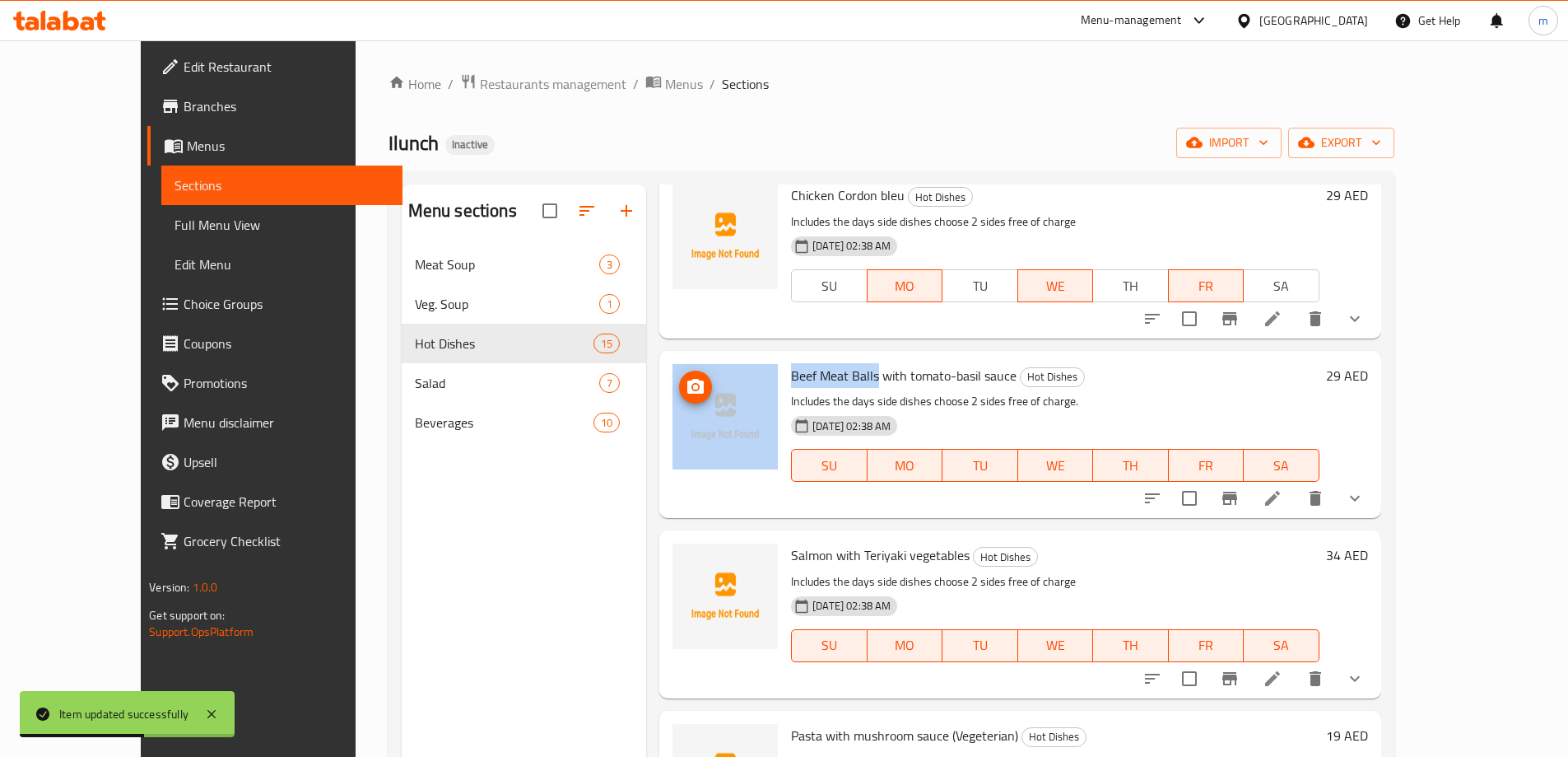
drag, startPoint x: 843, startPoint y: 378, endPoint x: 716, endPoint y: 374, distance: 127.1
click at [716, 374] on div "Beef Meat Balls with tomato-basil sauce Hot Dishes Includes the days side dishe…" at bounding box center [1020, 434] width 708 height 154
copy div "Beef Meat Balls"
click at [1282, 500] on icon at bounding box center [1272, 498] width 20 height 20
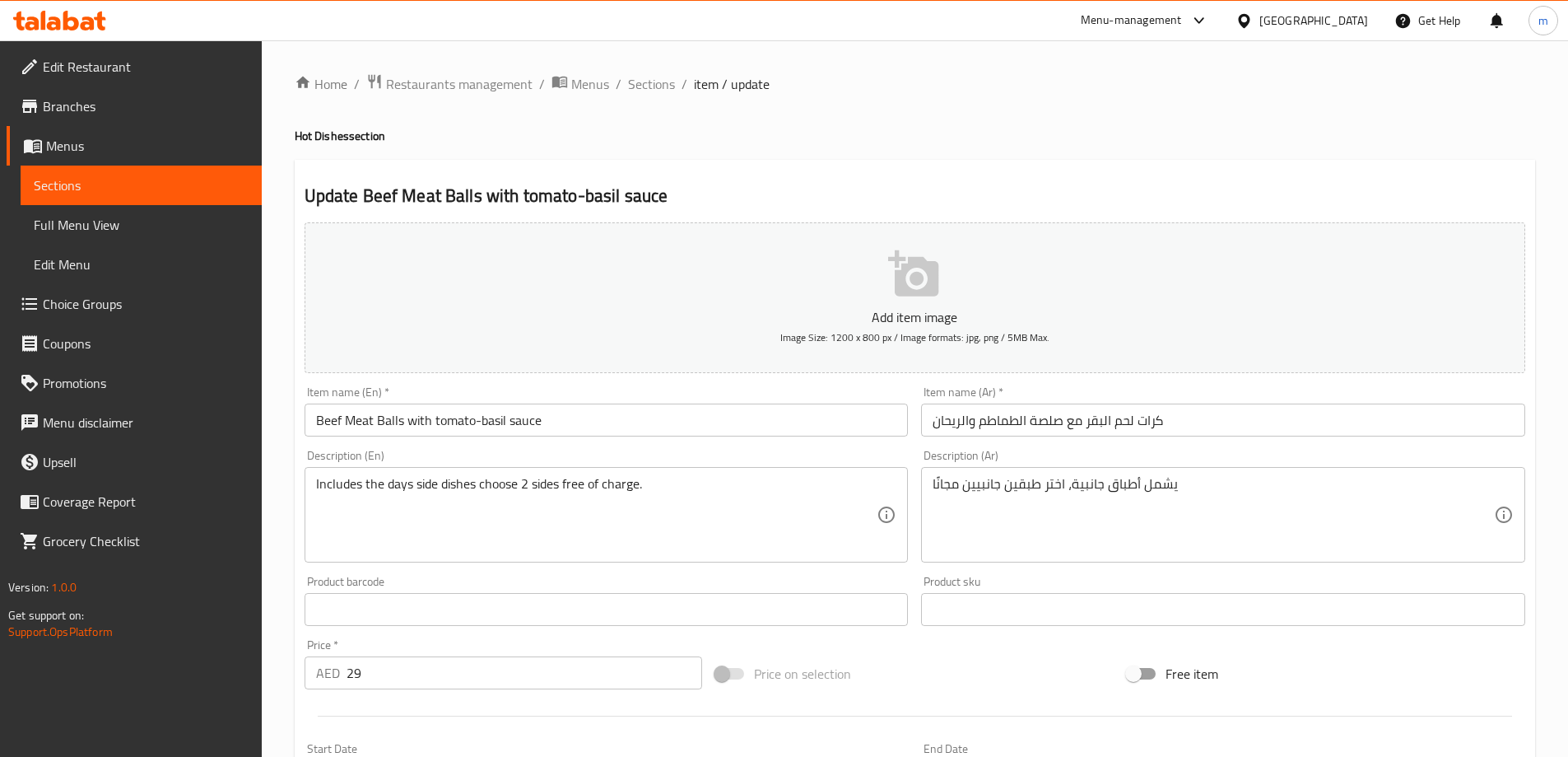
click at [721, 433] on input "Beef Meat Balls with tomato-basil sauce" at bounding box center [606, 419] width 604 height 33
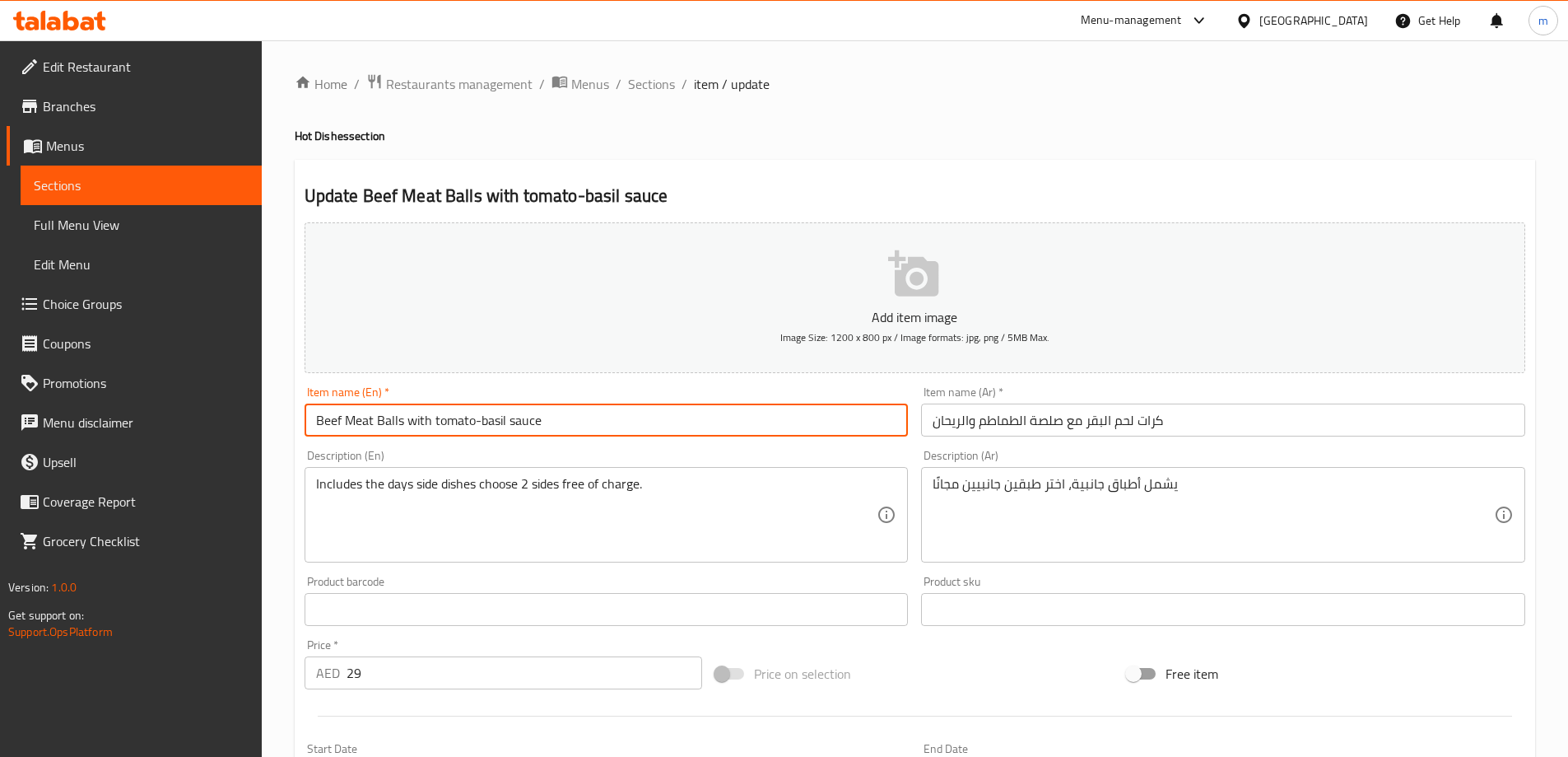
click at [721, 433] on input "Beef Meat Balls with tomato-basil sauce" at bounding box center [606, 419] width 604 height 33
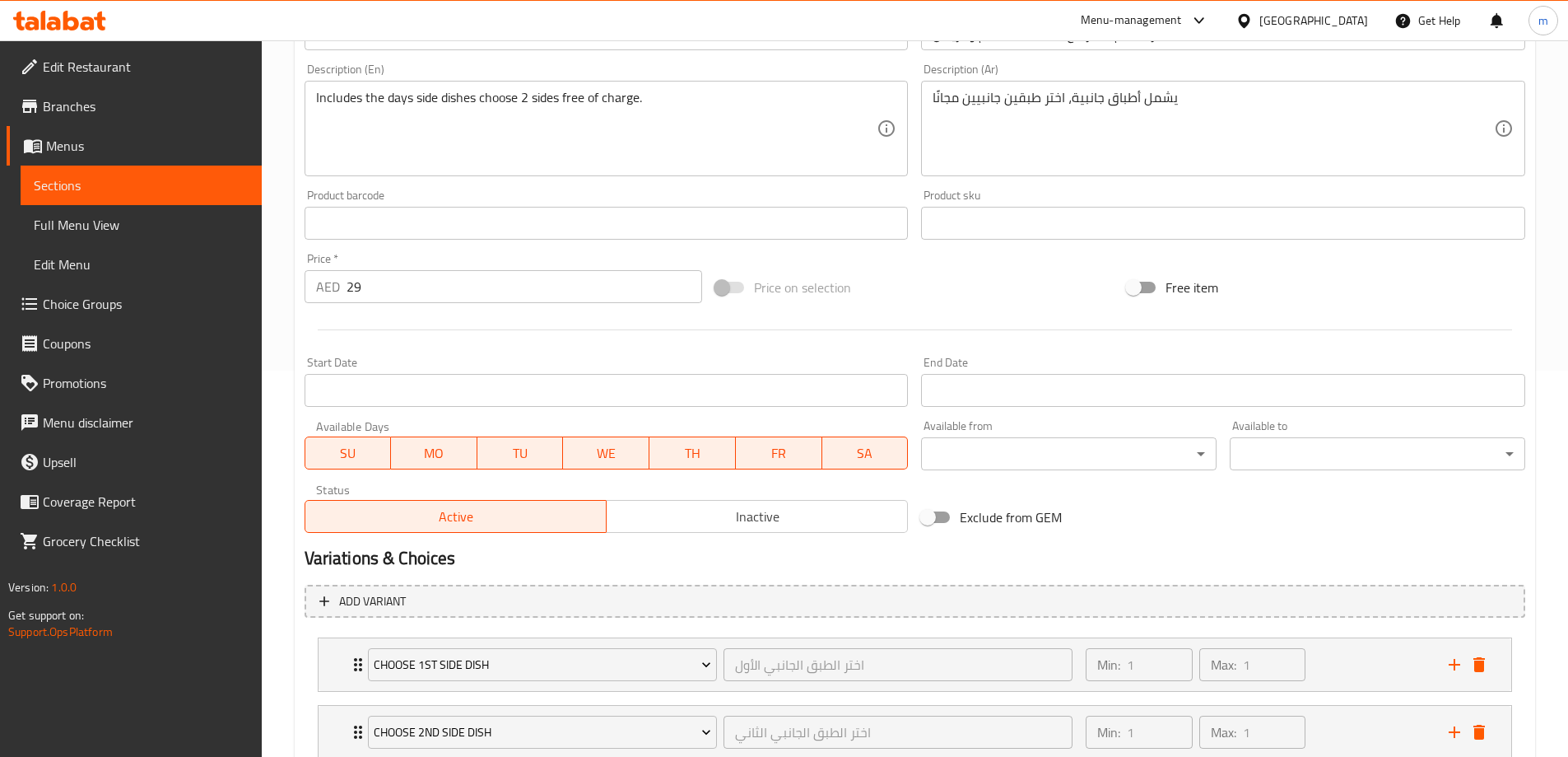
scroll to position [412, 0]
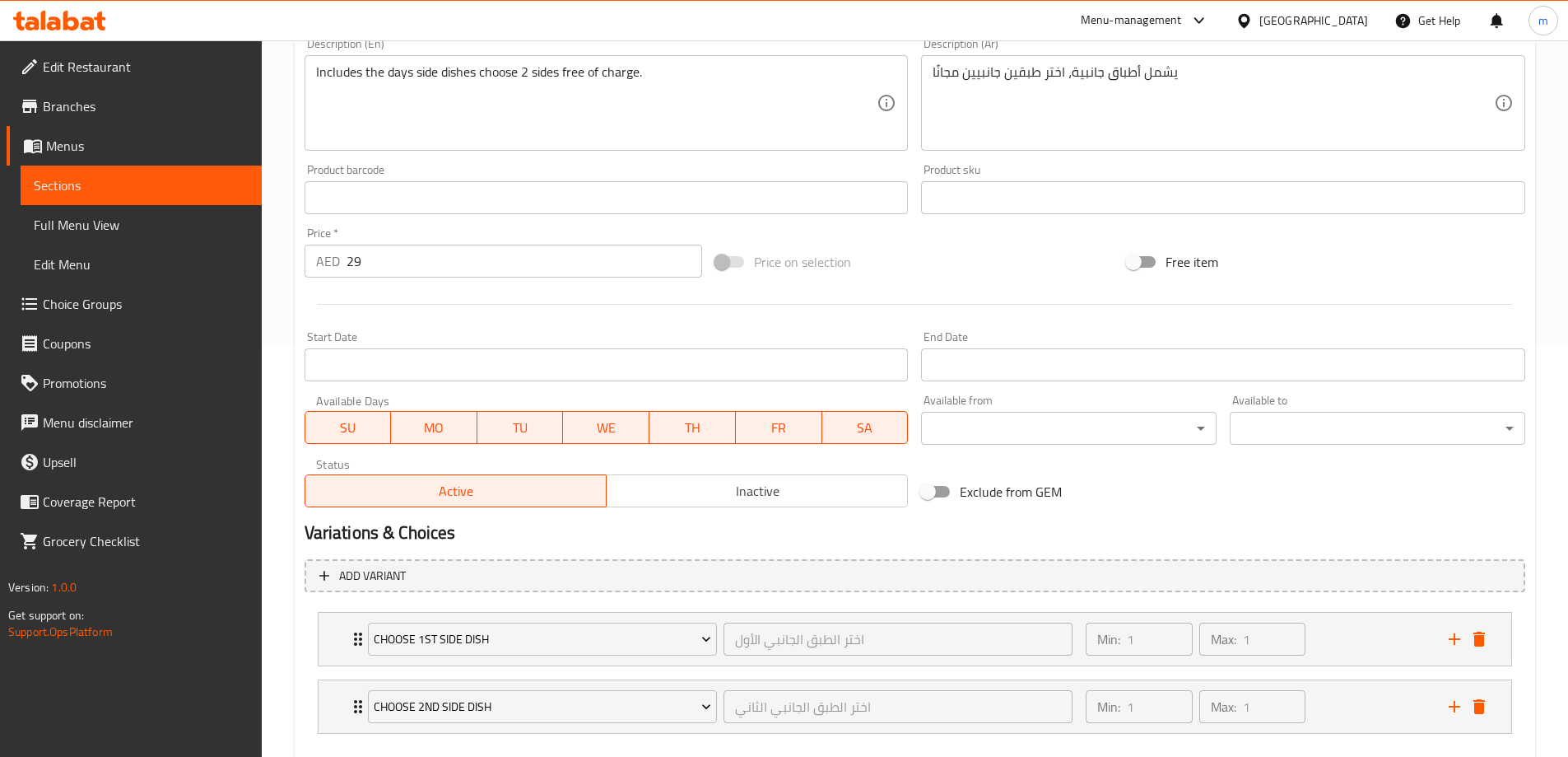
click at [354, 427] on span "SU" at bounding box center [348, 427] width 74 height 24
click at [503, 434] on span "TU" at bounding box center [520, 427] width 74 height 24
click at [690, 427] on span "TH" at bounding box center [693, 427] width 74 height 24
click at [868, 425] on span "SA" at bounding box center [864, 427] width 74 height 24
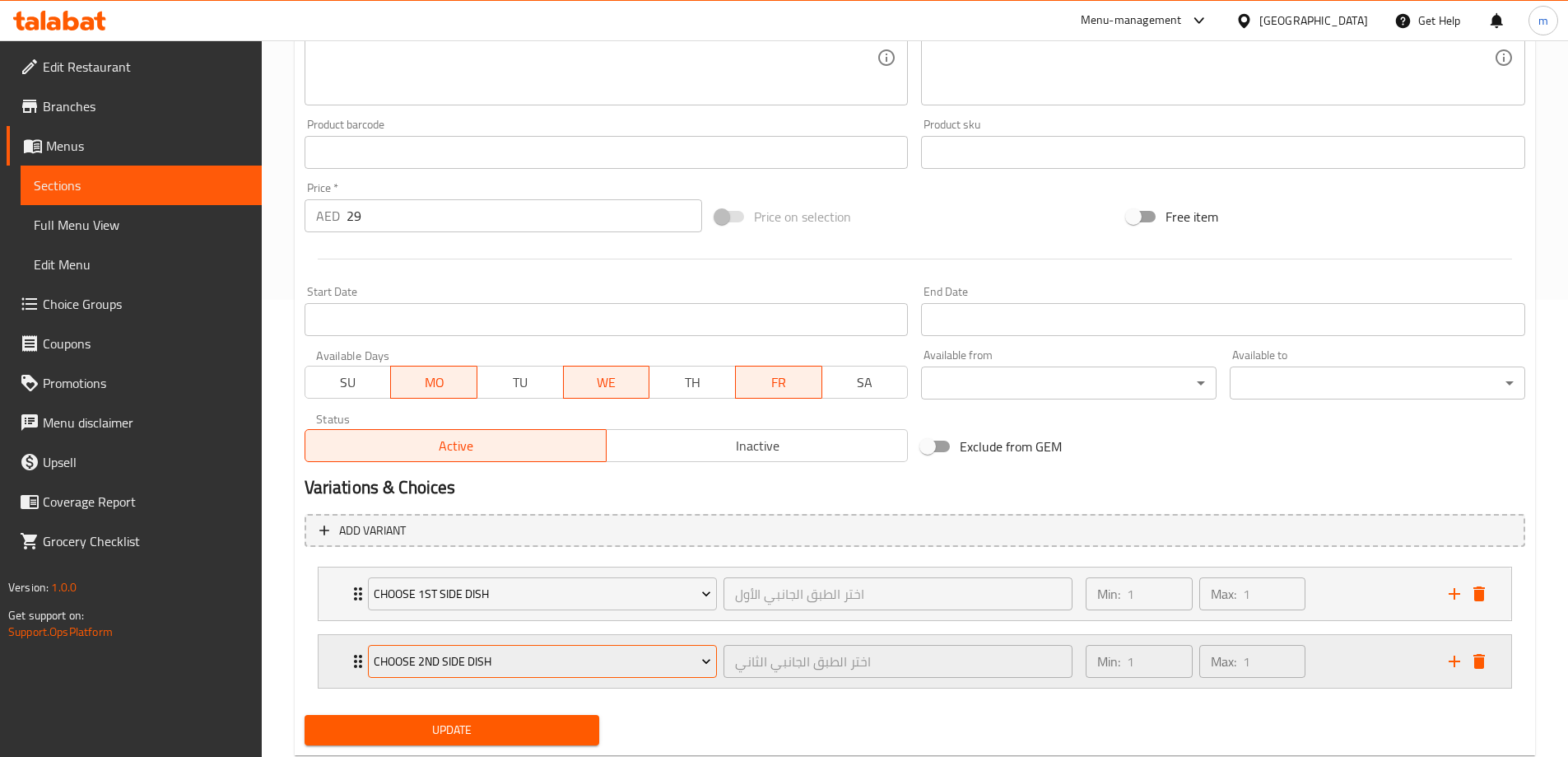
scroll to position [501, 0]
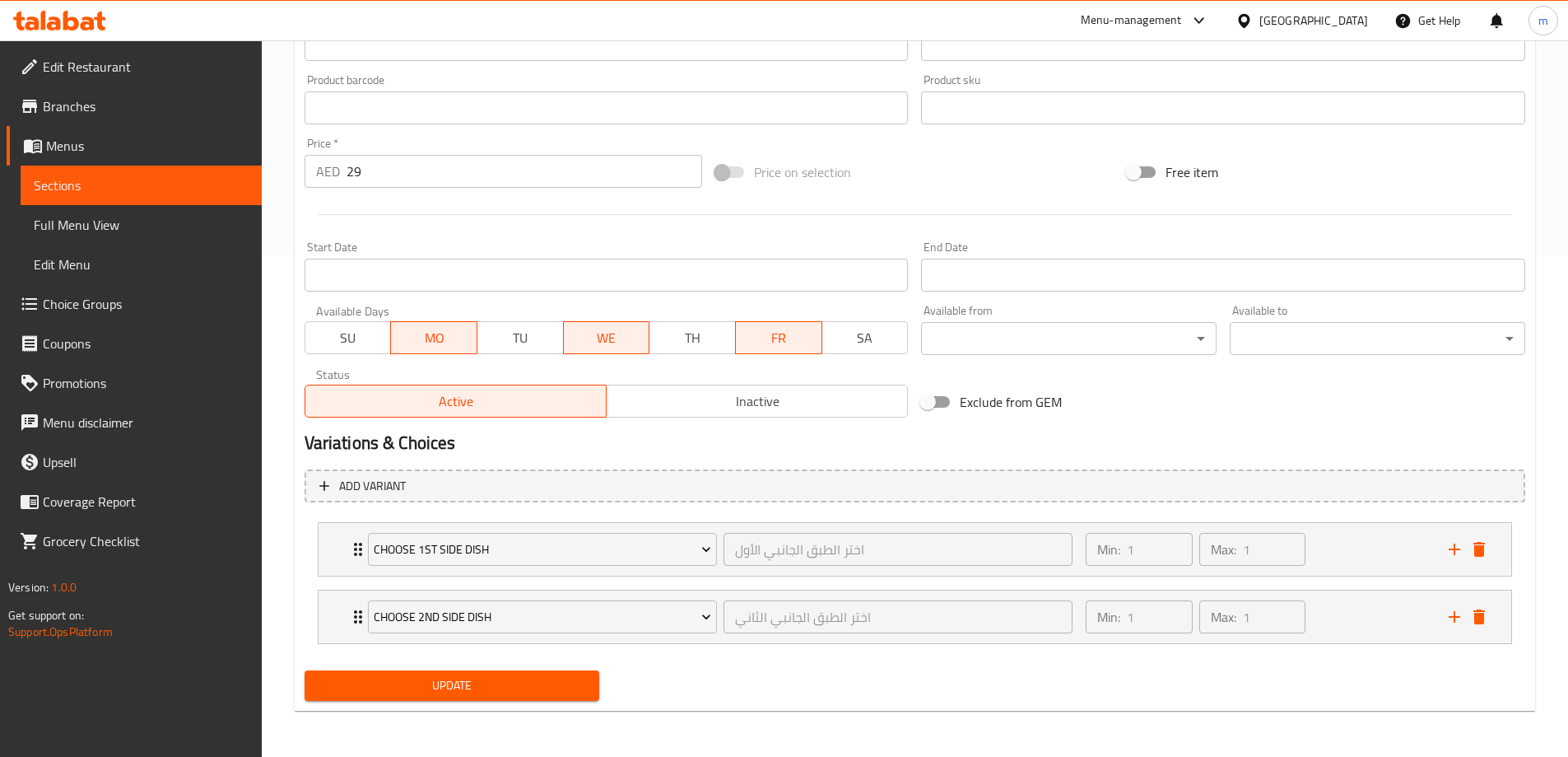
click at [442, 678] on span "Update" at bounding box center [452, 685] width 269 height 21
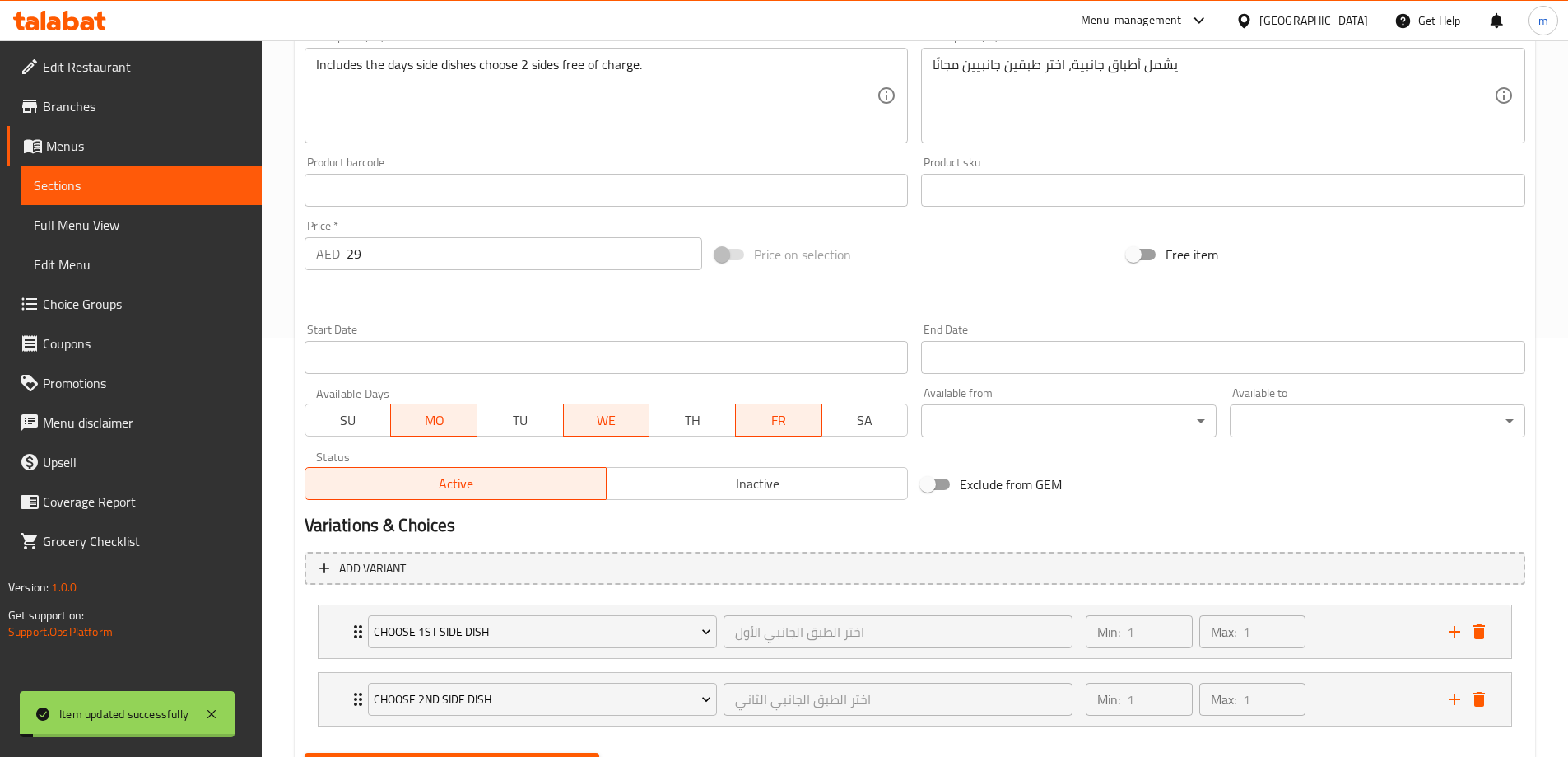
scroll to position [0, 0]
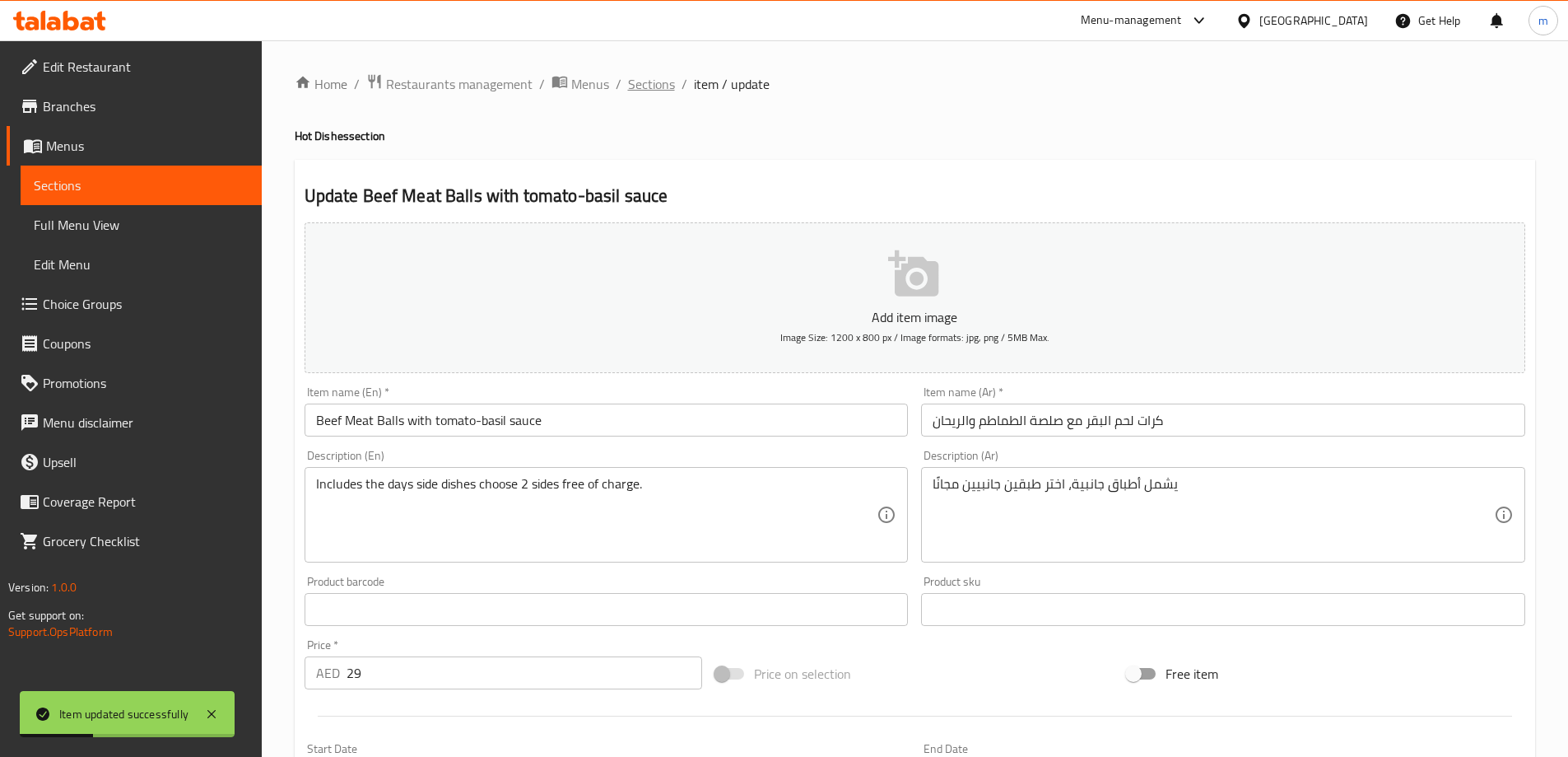
click at [644, 79] on span "Sections" at bounding box center [651, 83] width 47 height 20
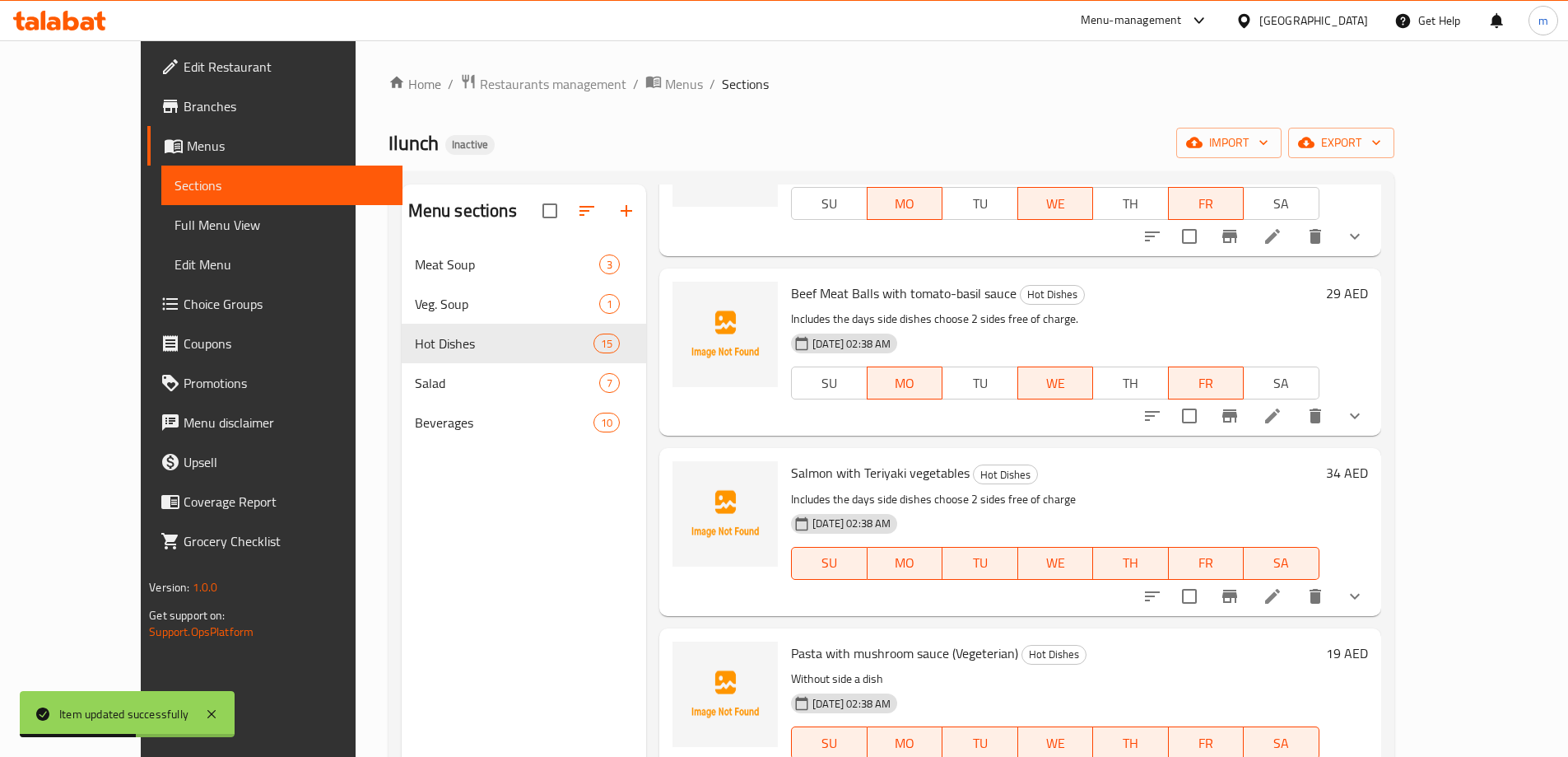
scroll to position [412, 0]
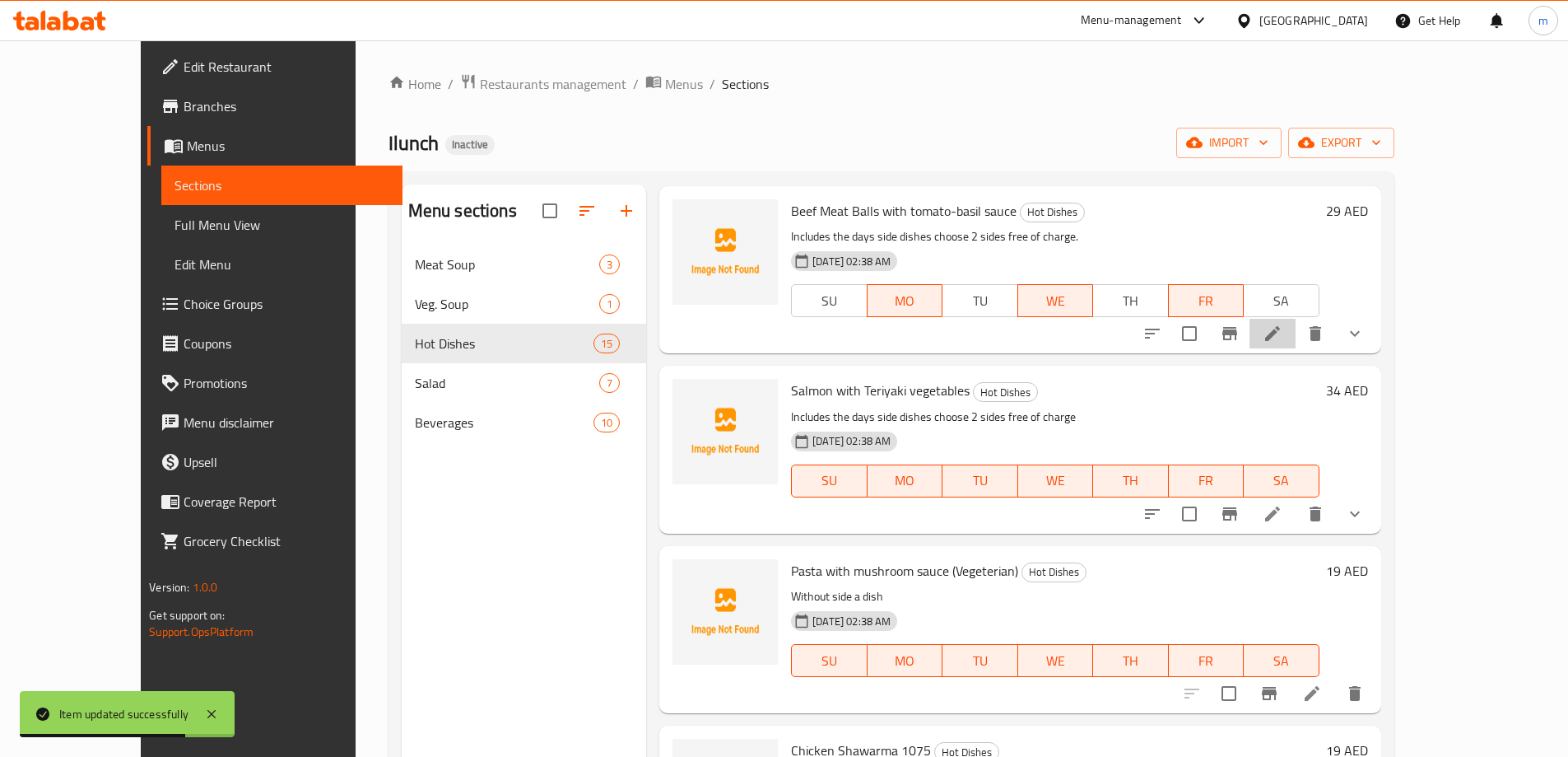
click at [1295, 334] on li at bounding box center [1272, 333] width 46 height 30
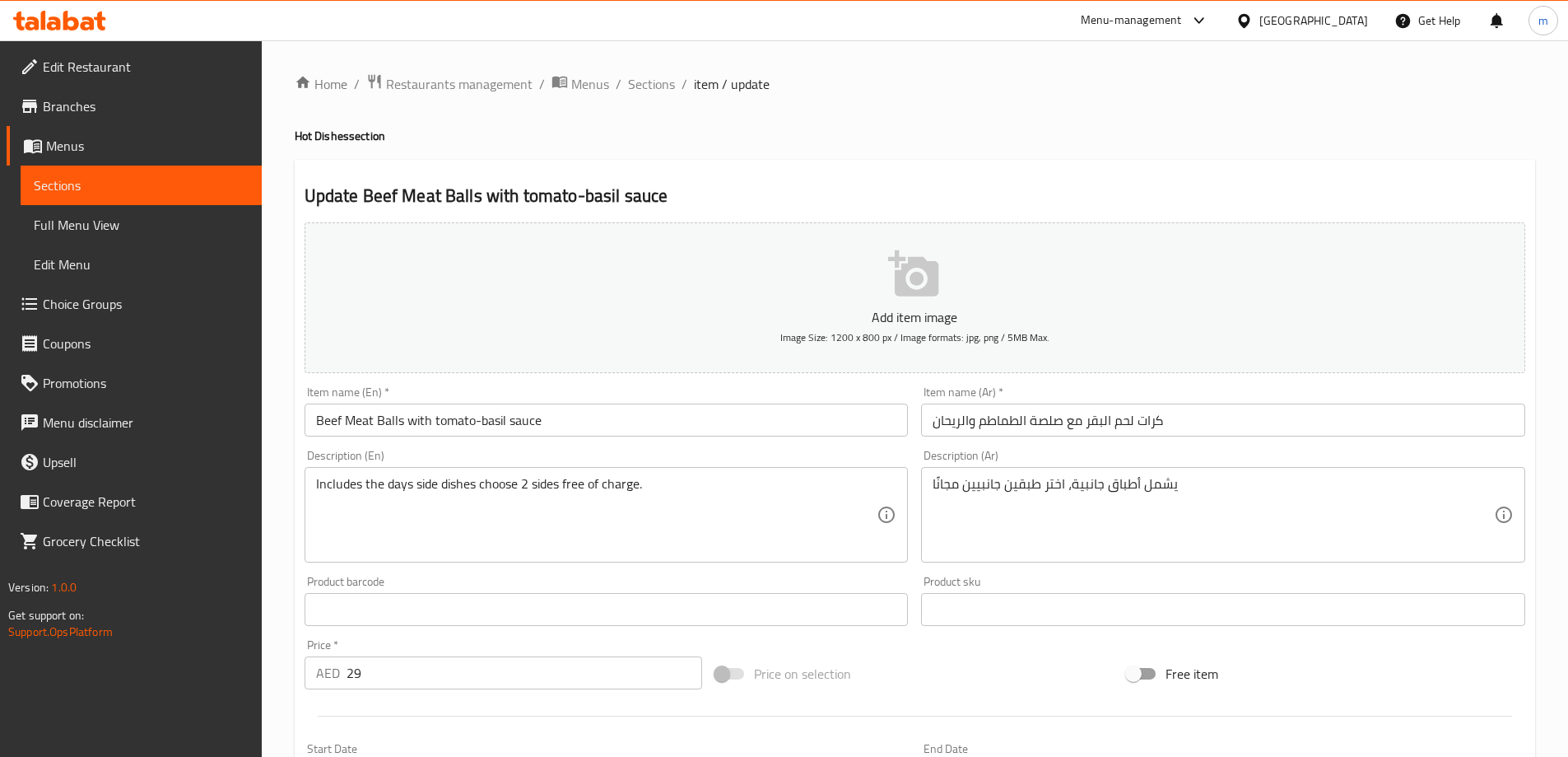
click at [1097, 422] on input "كرات لحم البقر مع صلصة الطماطم والريحان" at bounding box center [1223, 419] width 604 height 33
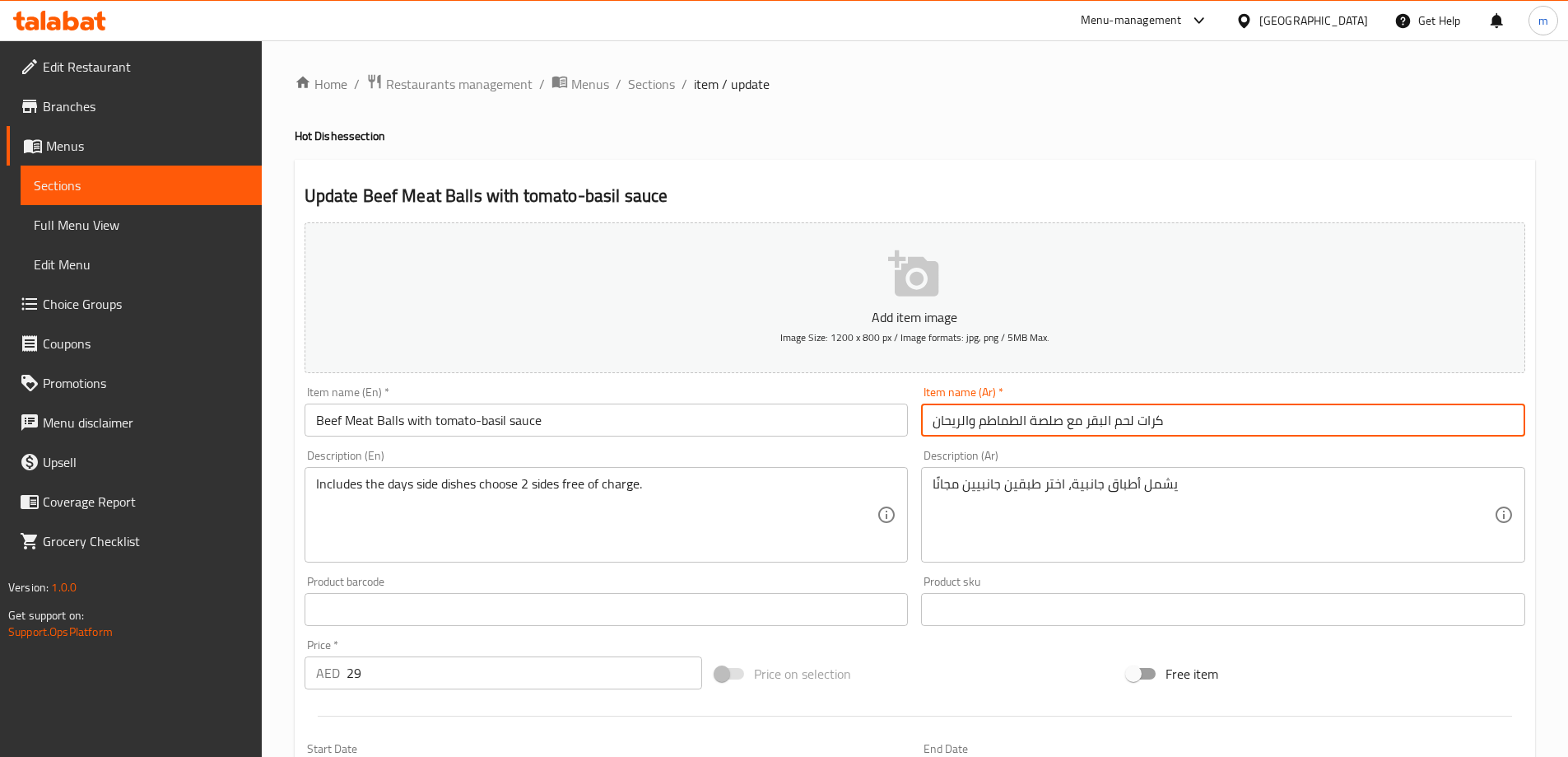
click at [1097, 422] on input "كرات لحم البقر مع صلصة الطماطم والريحان" at bounding box center [1223, 419] width 604 height 33
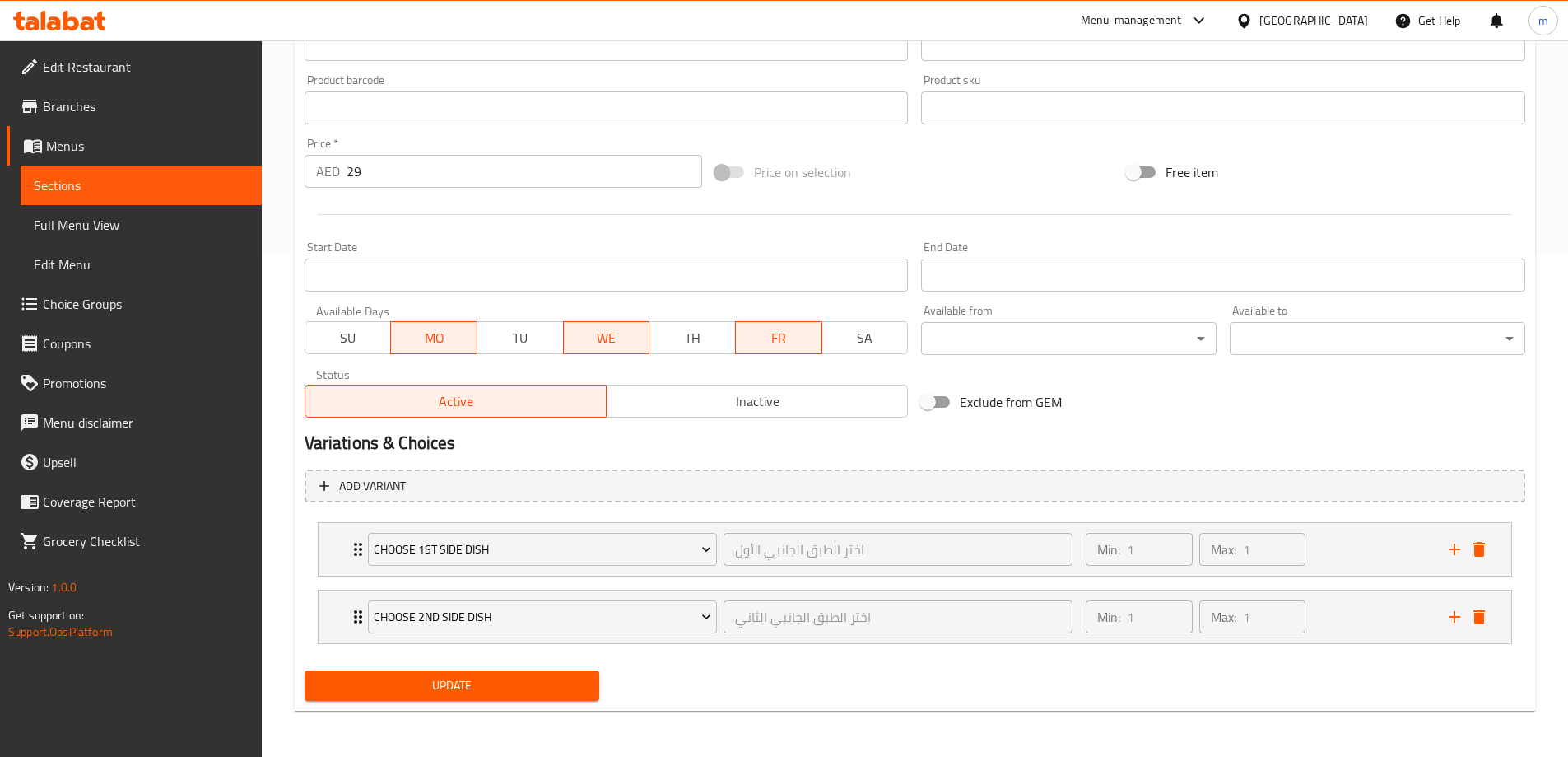
type input "كرات لحم بقري مع صلصة الطماطم والريحان"
click at [528, 692] on span "Update" at bounding box center [452, 685] width 269 height 21
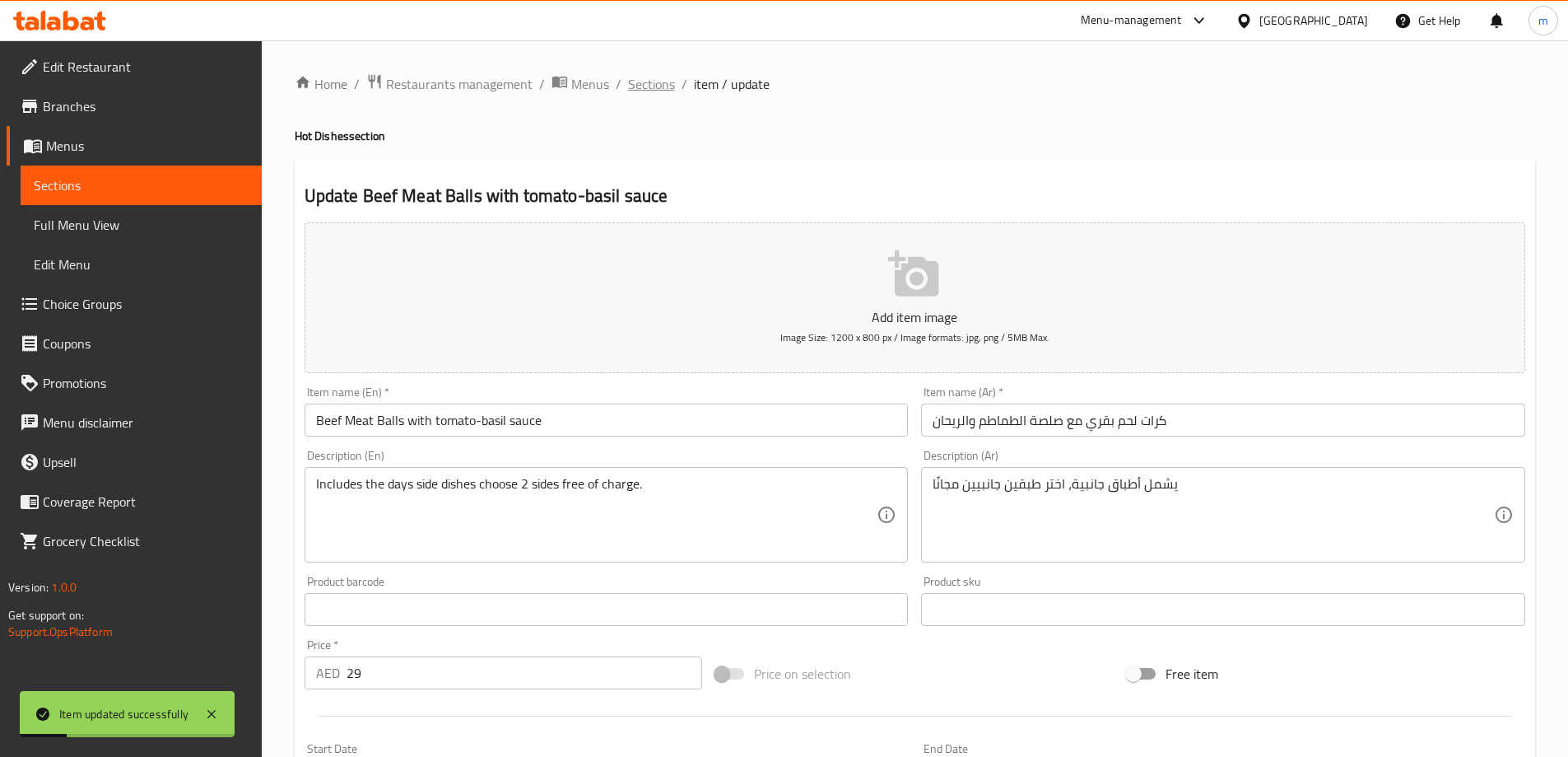
click at [638, 80] on span "Sections" at bounding box center [651, 83] width 47 height 20
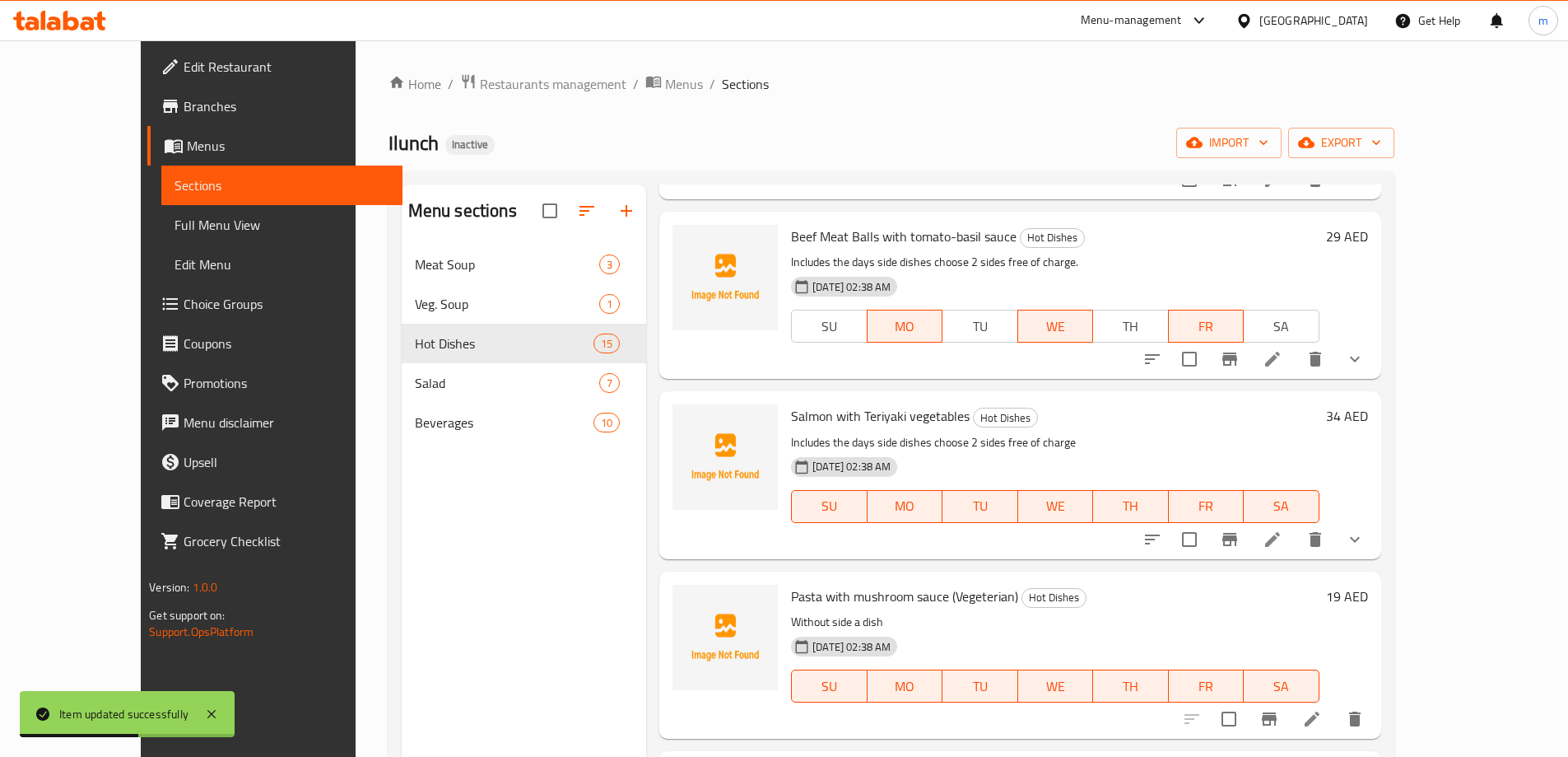
scroll to position [412, 0]
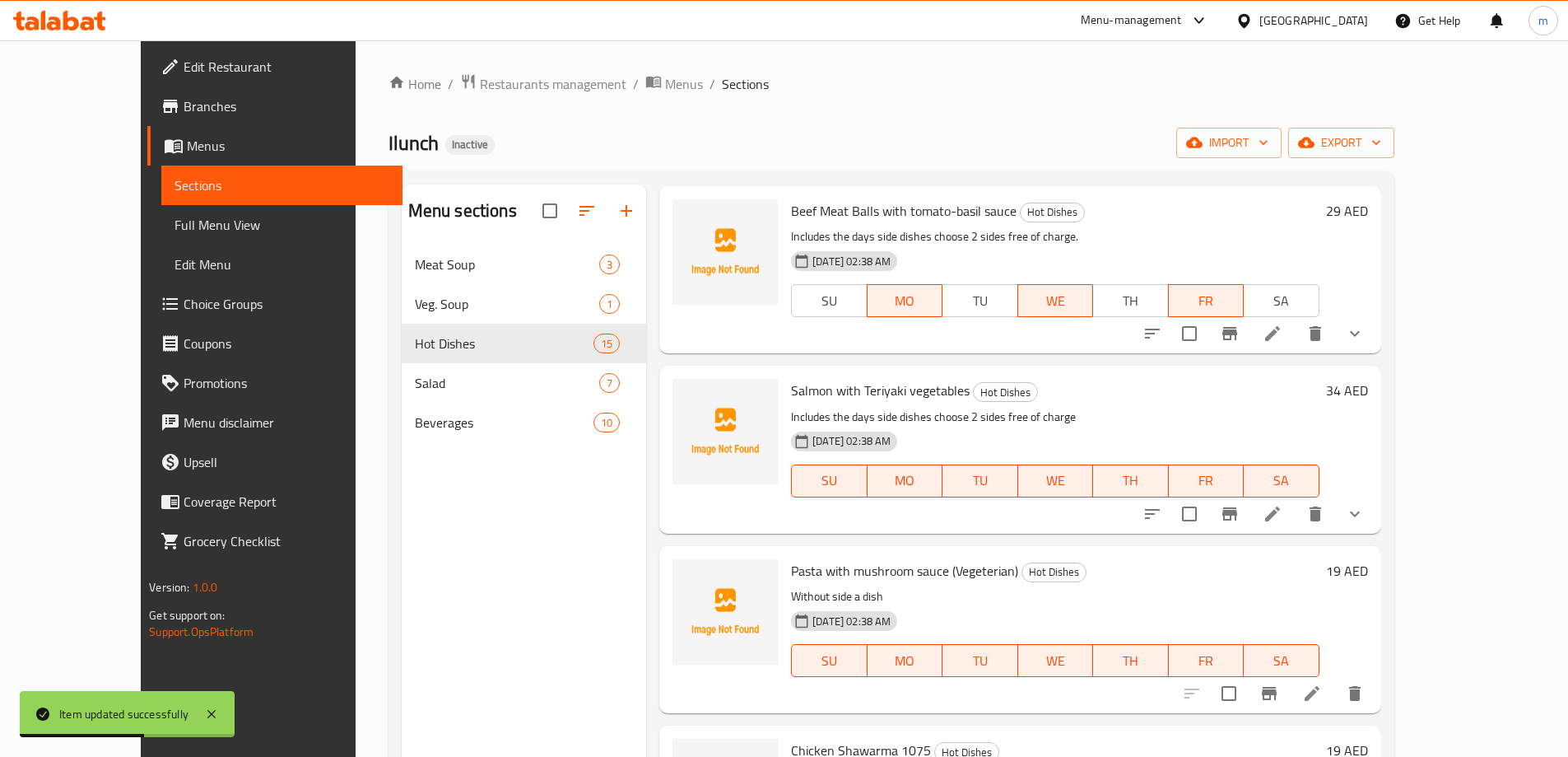
click at [888, 404] on div "Salmon with Teriyaki vegetables Hot Dishes Includes the days side dishes choose…" at bounding box center [1054, 449] width 541 height 154
click at [882, 398] on span "Salmon with Teriyaki vegetables" at bounding box center [880, 390] width 179 height 25
copy h6 "Salmon with Teriyaki vegetables"
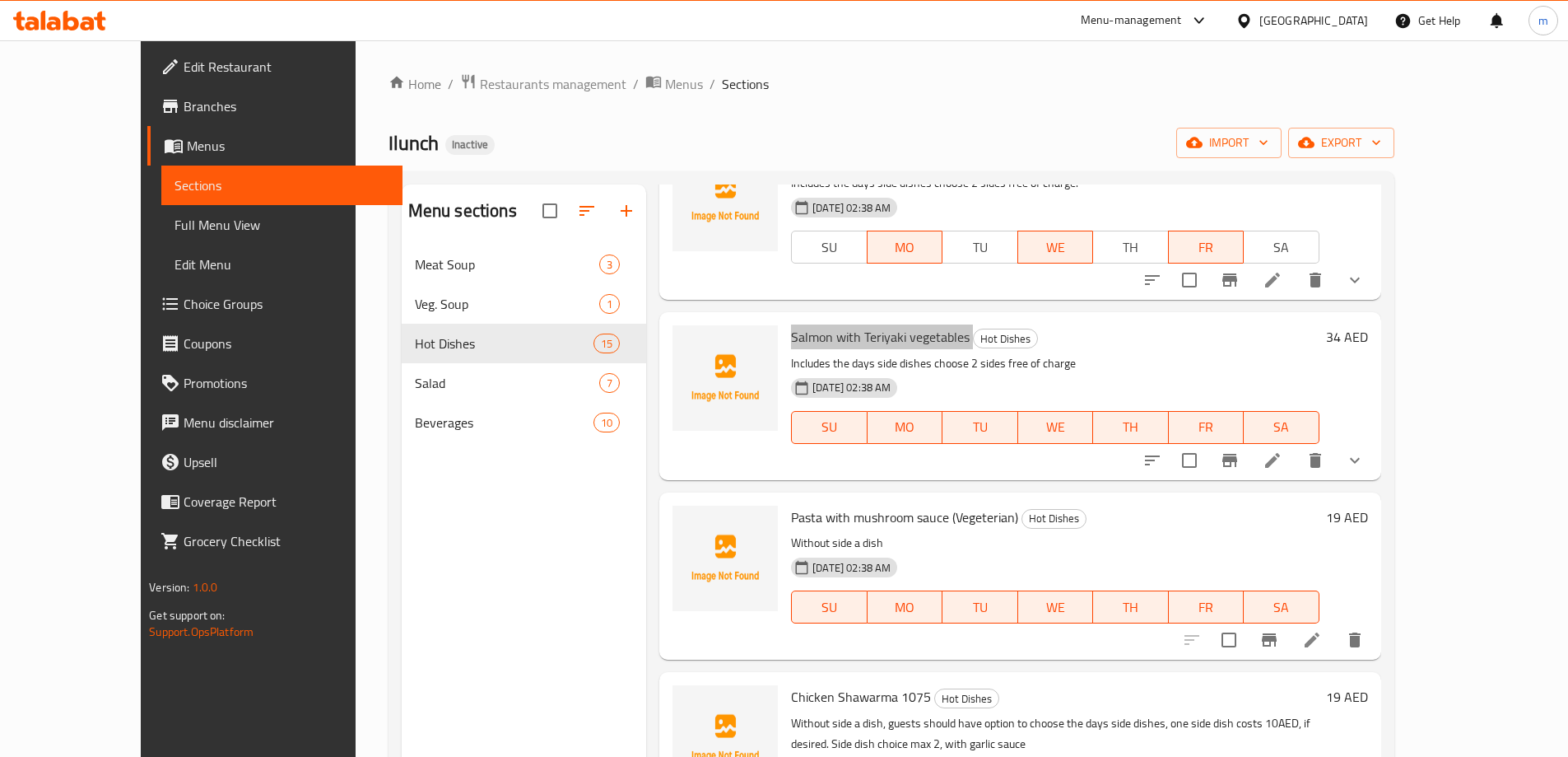
scroll to position [494, 0]
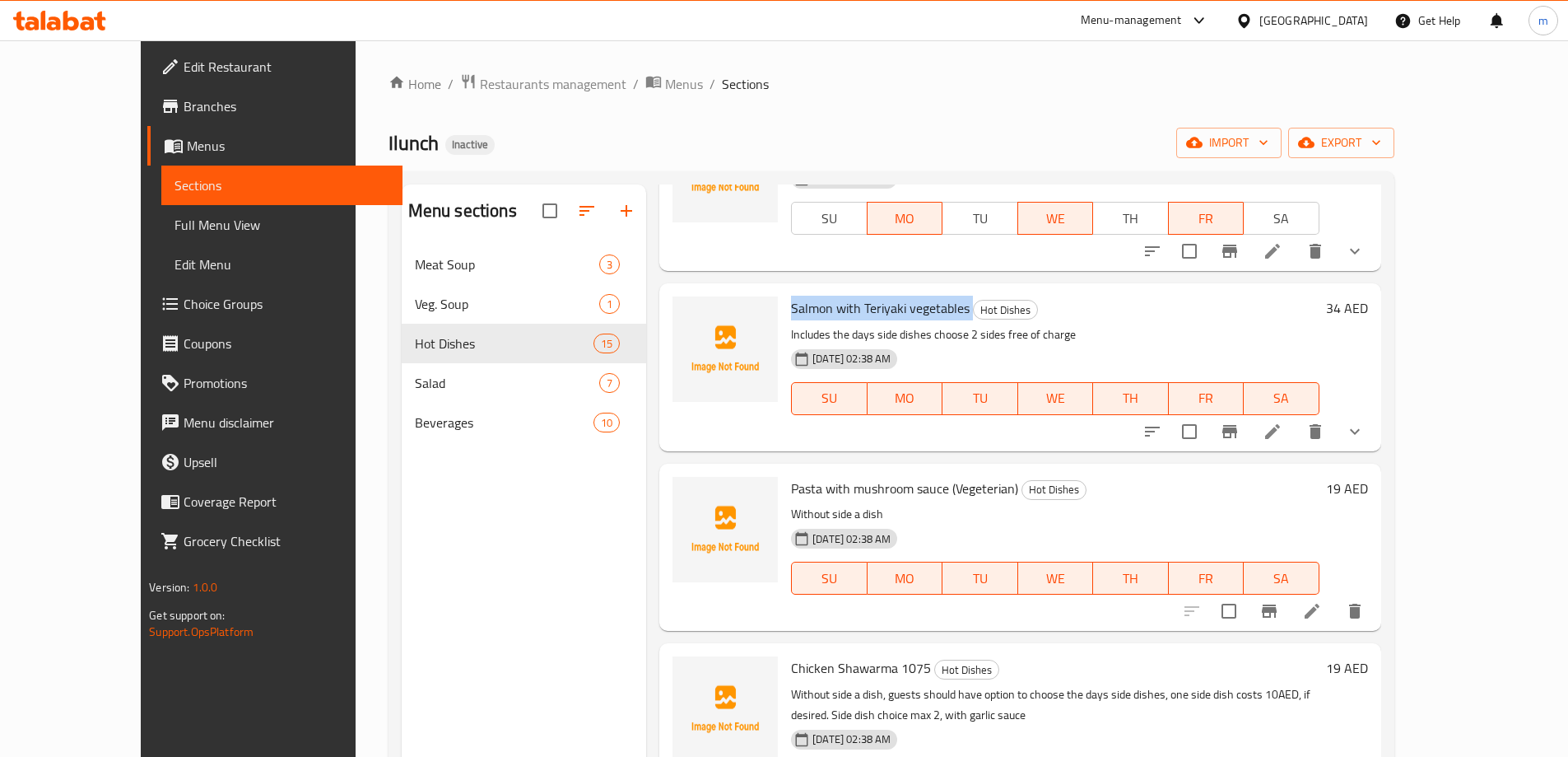
click at [1295, 440] on li at bounding box center [1272, 431] width 46 height 30
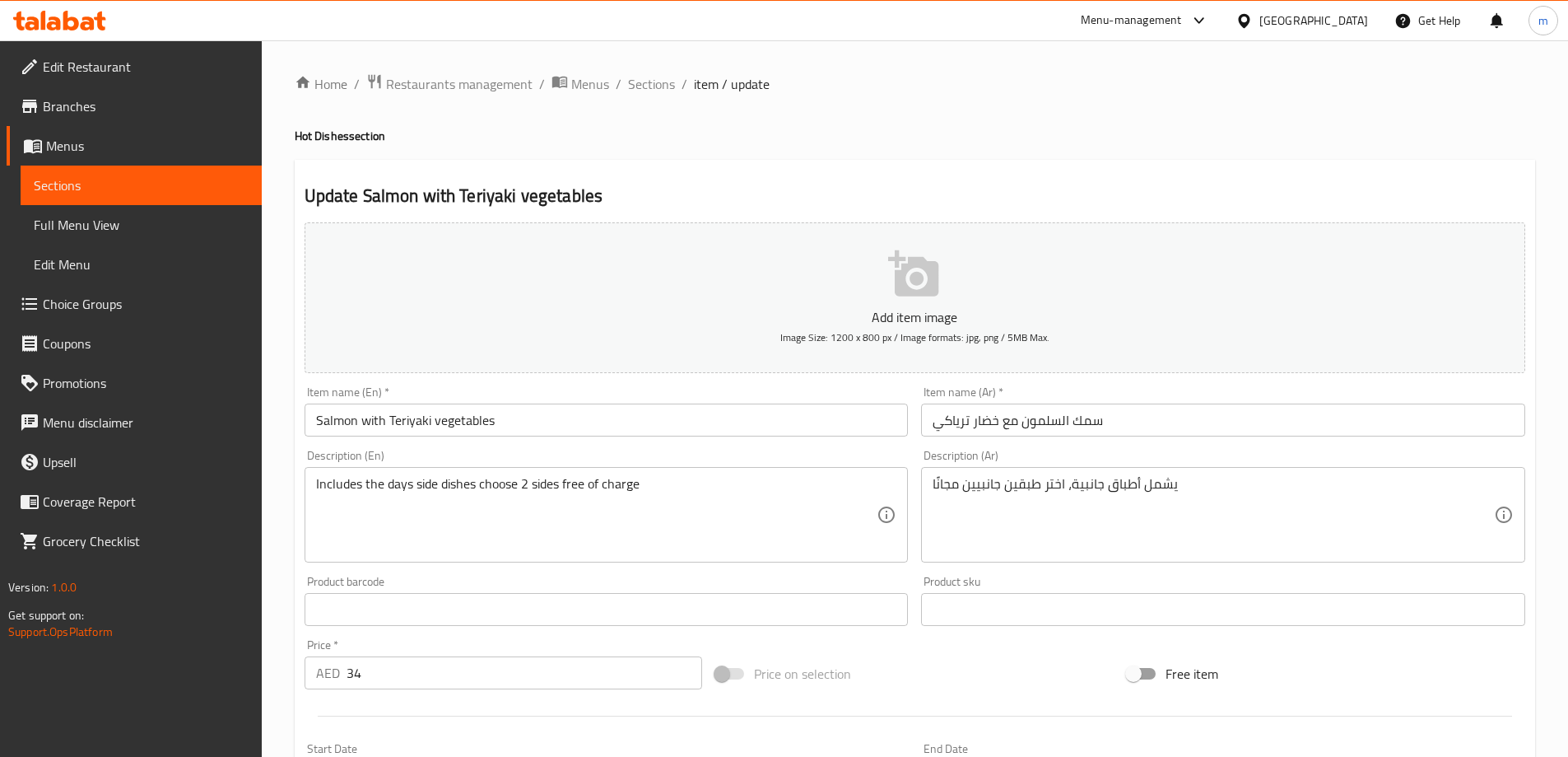
scroll to position [412, 0]
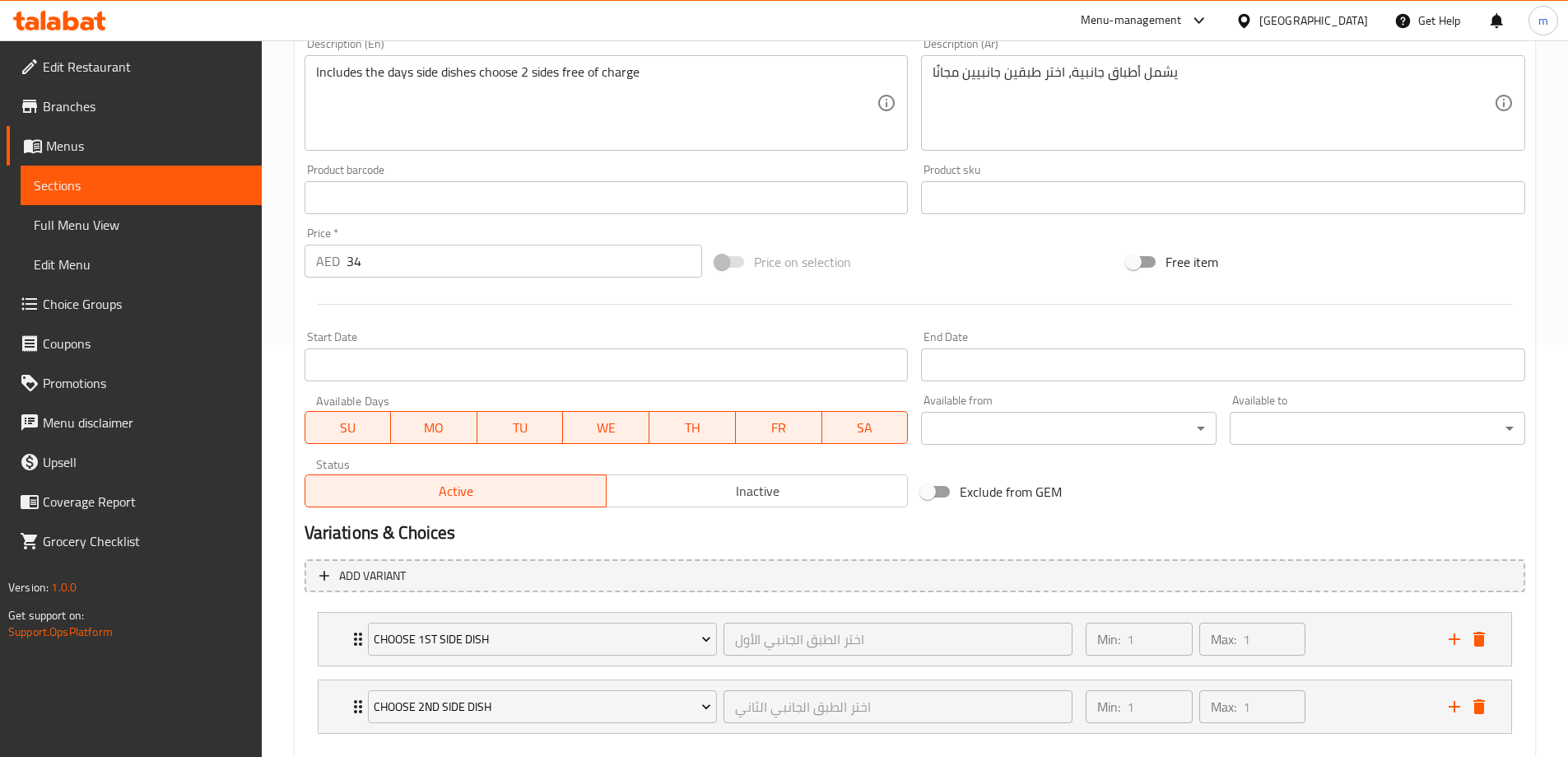
click at [362, 433] on span "SU" at bounding box center [348, 427] width 74 height 24
click at [522, 427] on span "TU" at bounding box center [520, 427] width 74 height 24
click at [685, 427] on span "TH" at bounding box center [693, 427] width 74 height 24
click at [882, 427] on span "SA" at bounding box center [864, 427] width 74 height 24
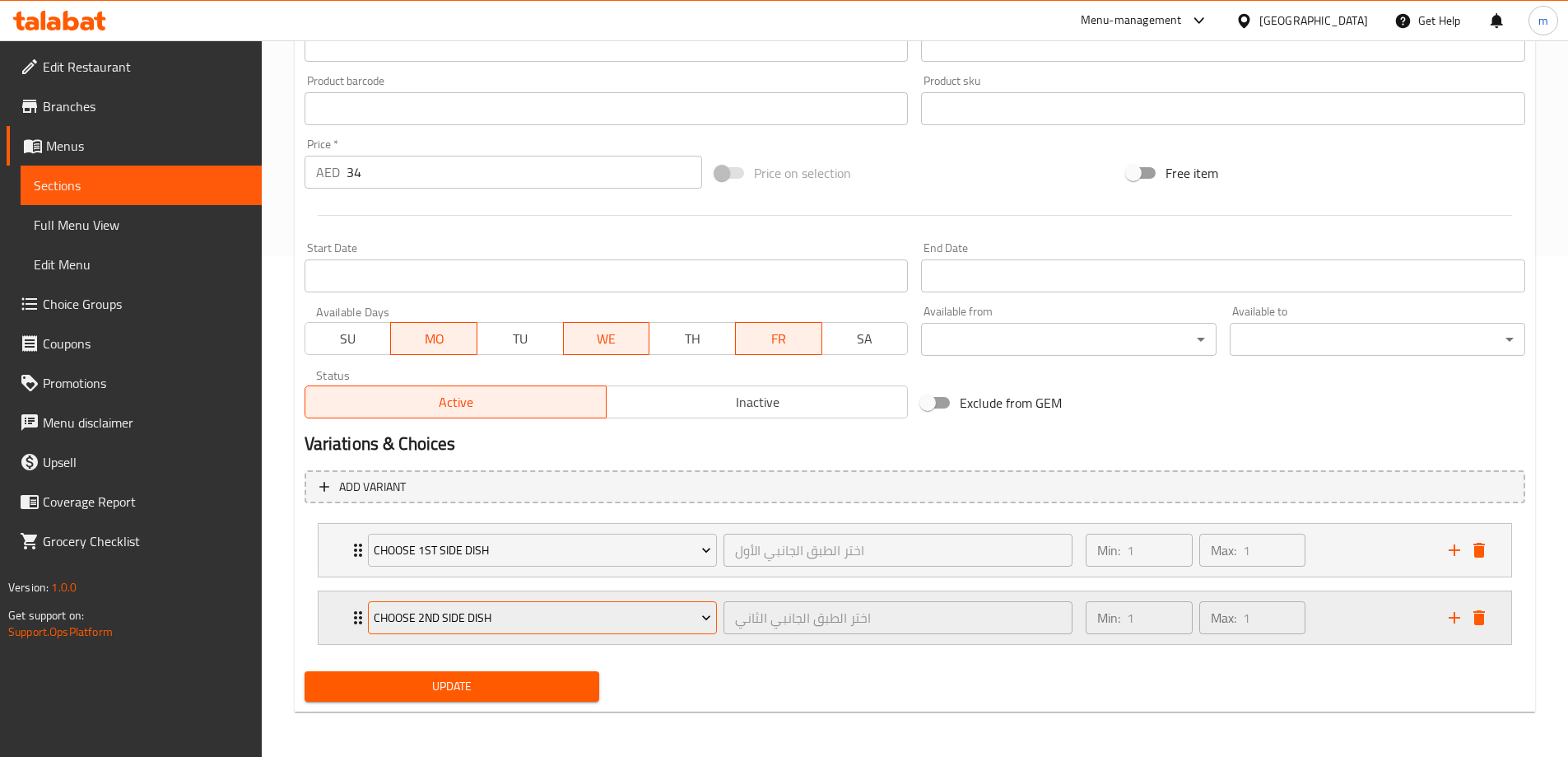
scroll to position [501, 0]
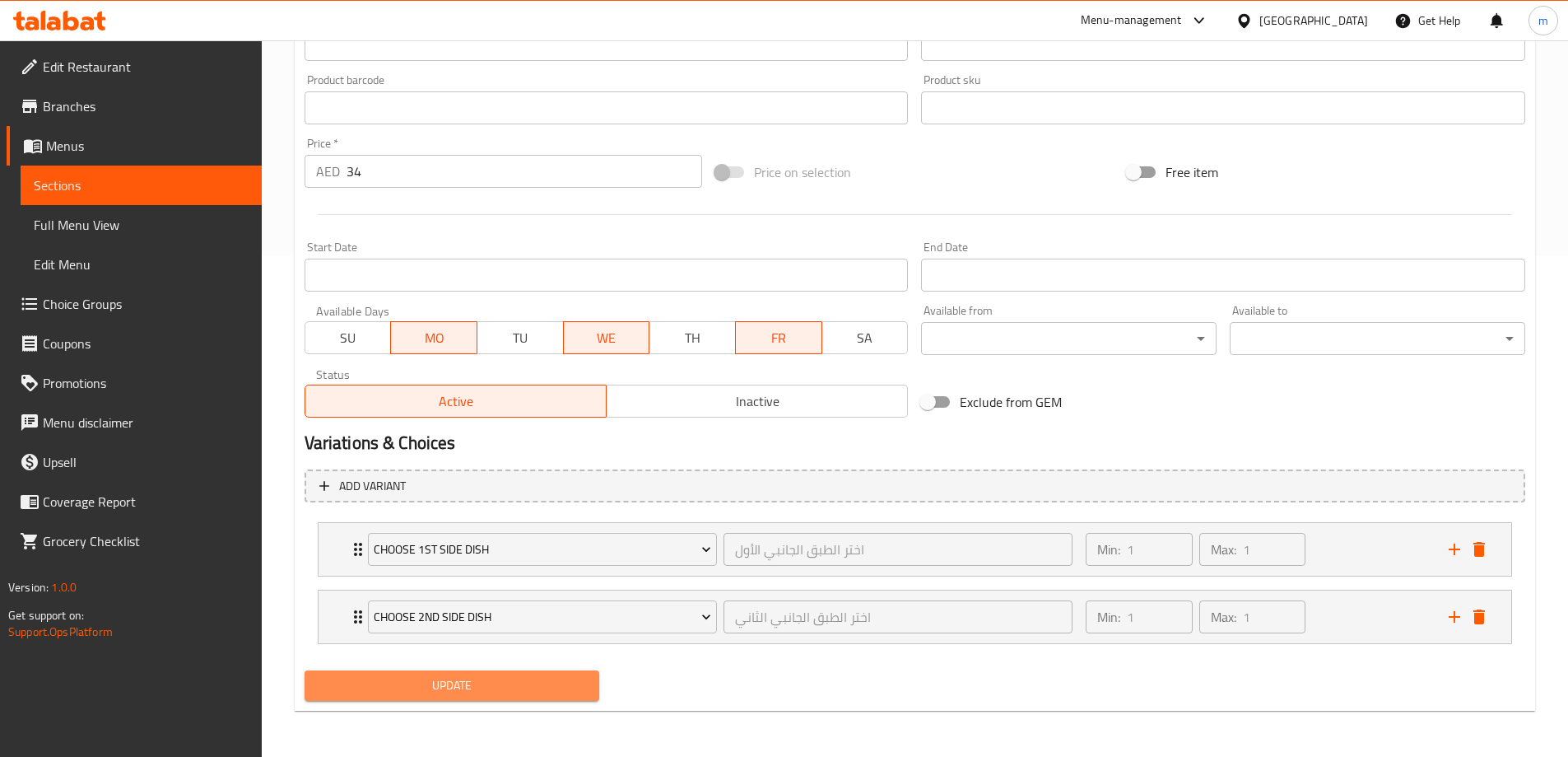
click at [496, 679] on span "Update" at bounding box center [452, 685] width 269 height 21
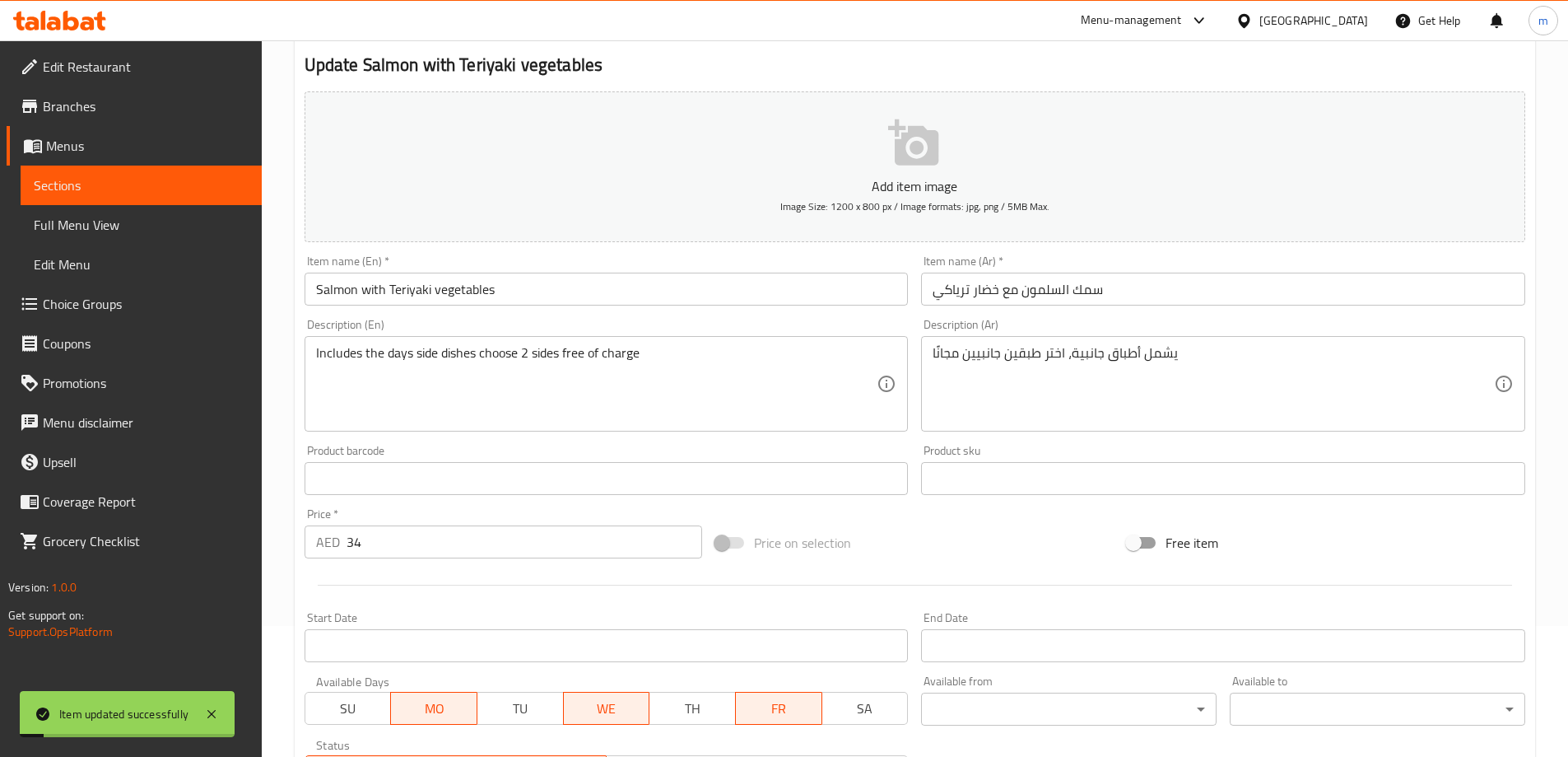
scroll to position [0, 0]
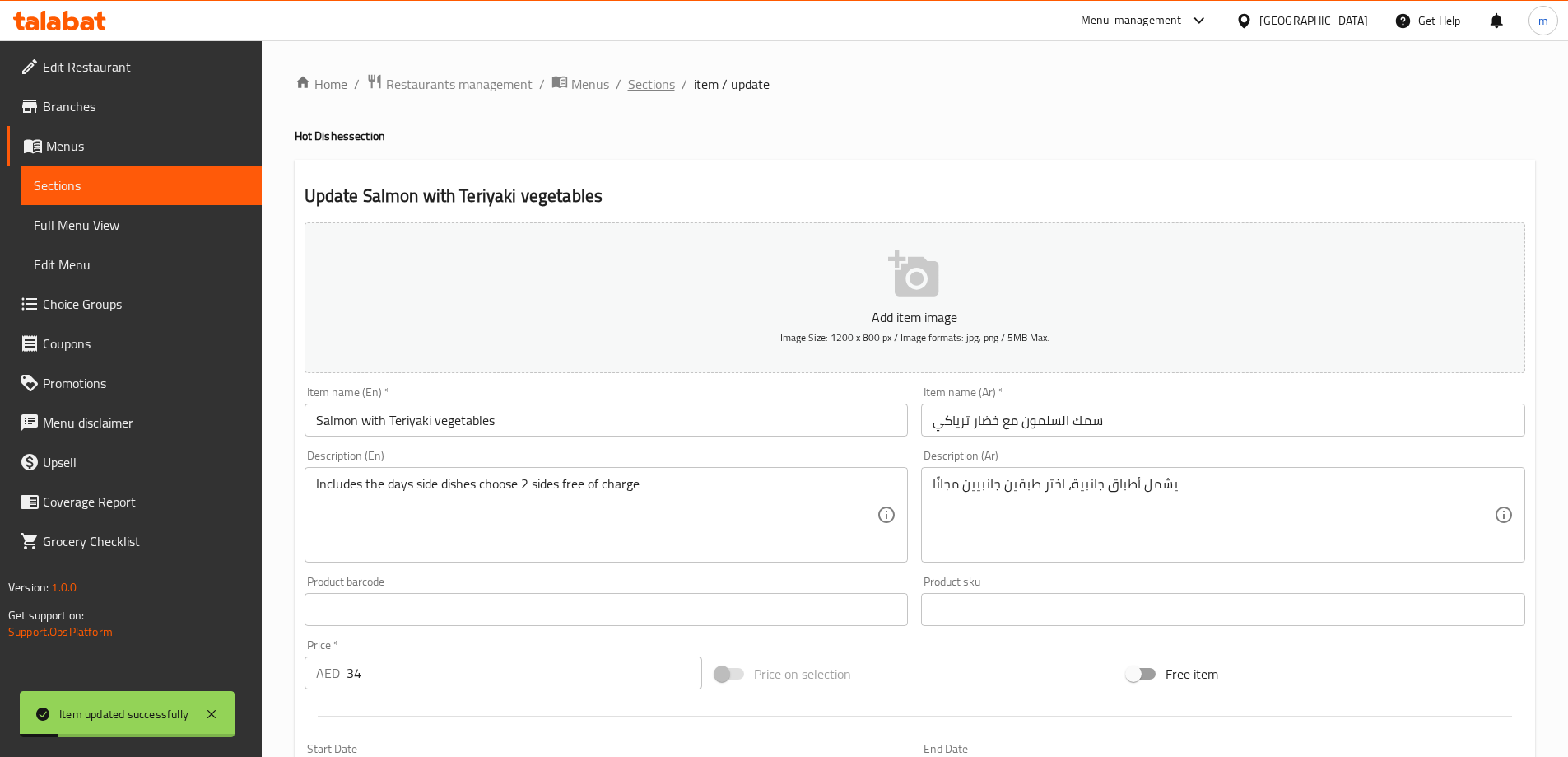
click at [648, 82] on span "Sections" at bounding box center [651, 83] width 47 height 20
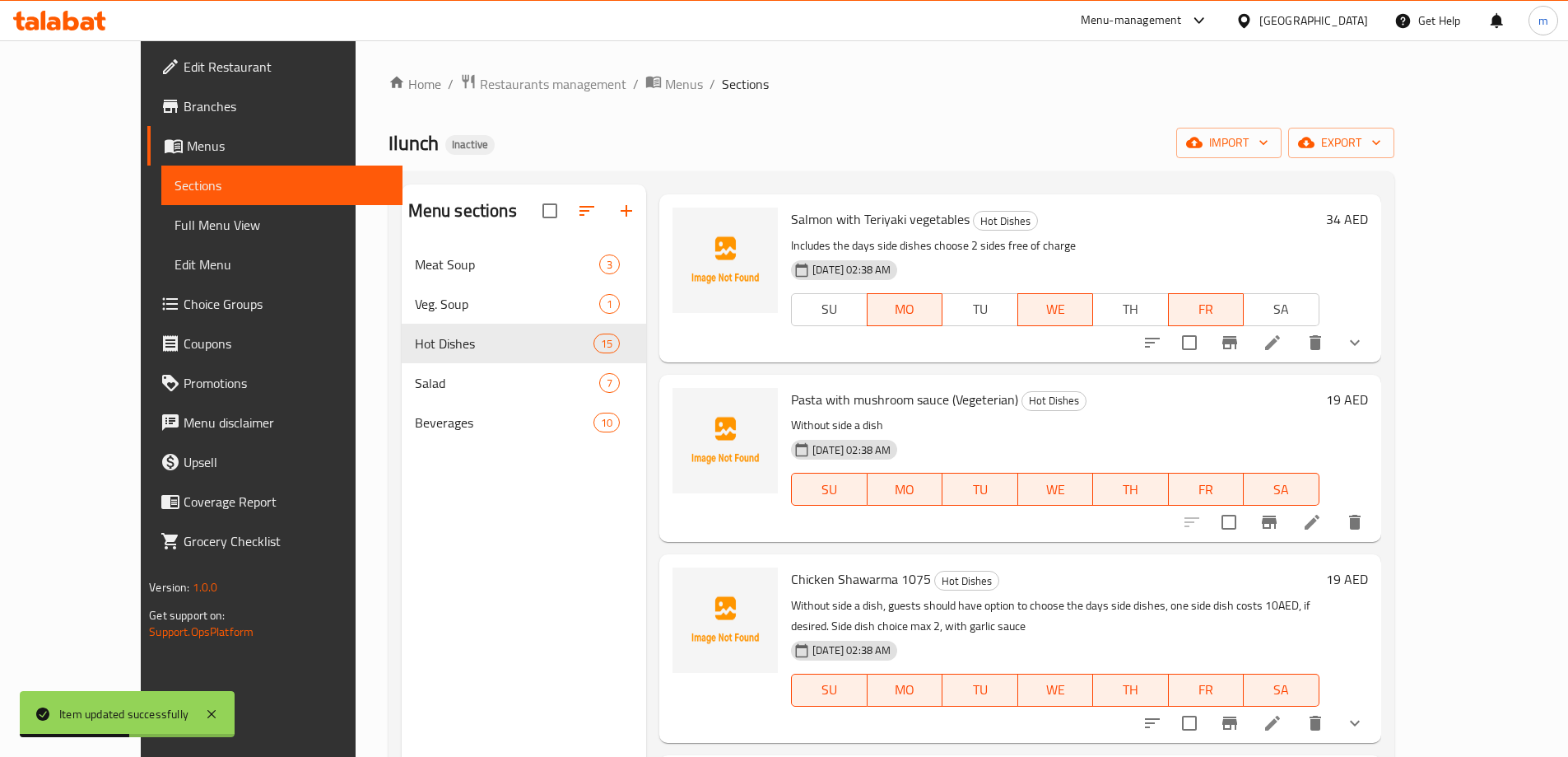
scroll to position [494, 0]
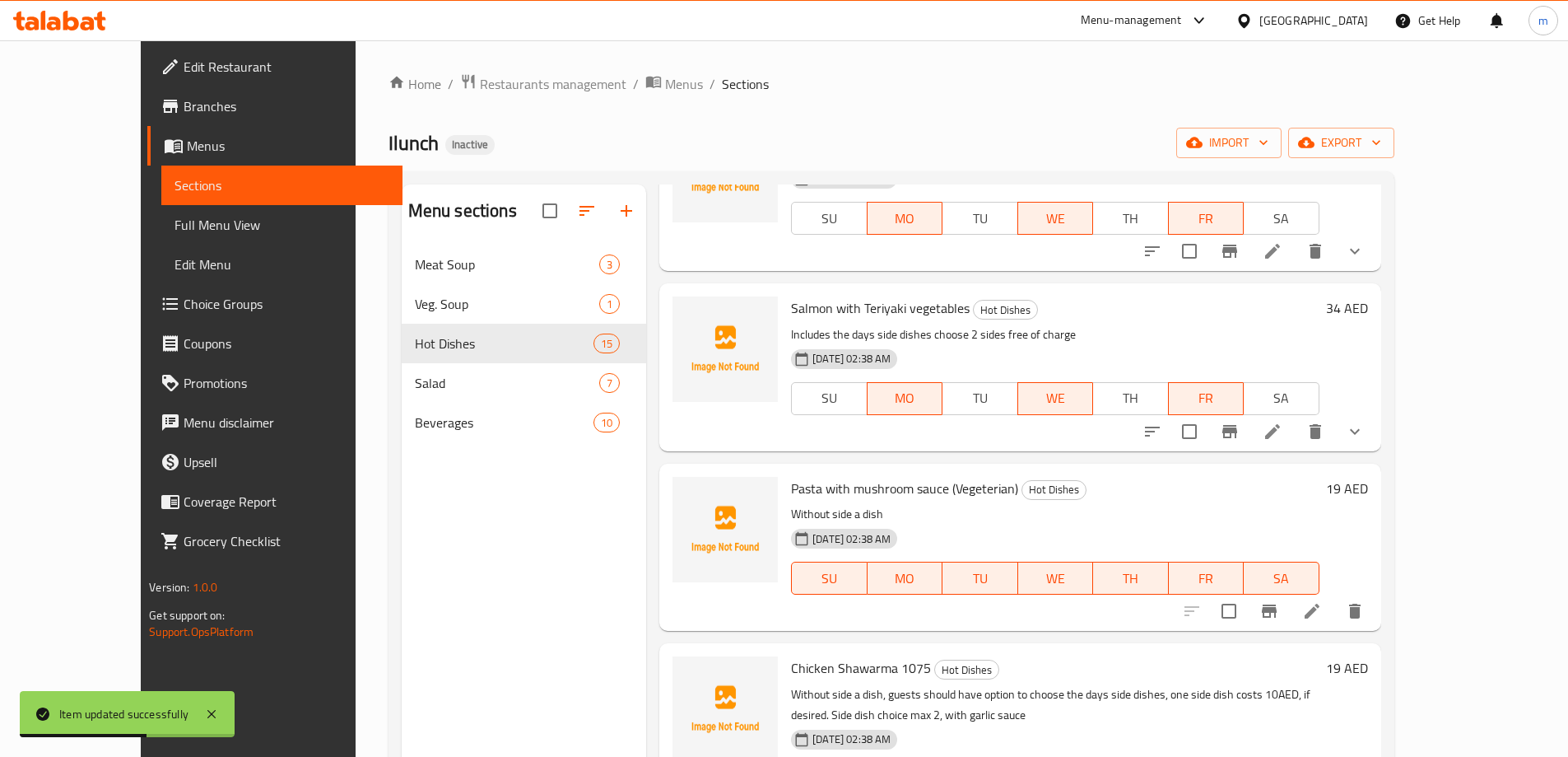
click at [843, 494] on span "Pasta with mushroom sauce (Vegeterian)" at bounding box center [904, 488] width 227 height 25
click at [945, 502] on div "Pasta with mushroom sauce (Vegeterian) Hot Dishes Without side a dish 16-09-202…" at bounding box center [1054, 546] width 541 height 154
click at [934, 502] on div "Pasta with mushroom sauce (Vegeterian) Hot Dishes Without side a dish 16-09-202…" at bounding box center [1054, 546] width 541 height 154
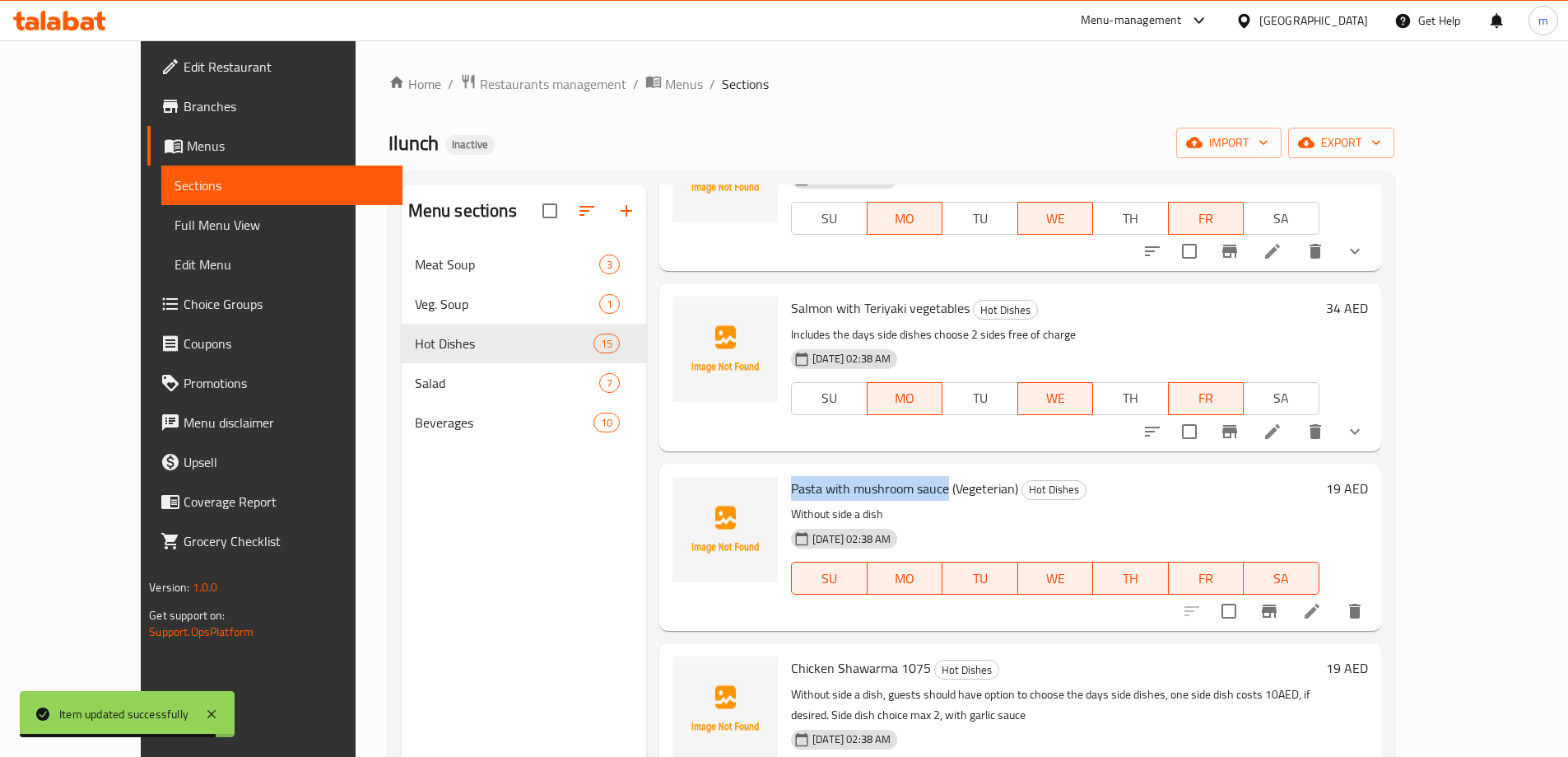
drag, startPoint x: 914, startPoint y: 492, endPoint x: 756, endPoint y: 488, distance: 158.1
click at [791, 488] on span "Pasta with mushroom sauce (Vegeterian)" at bounding box center [904, 488] width 227 height 25
copy span "Pasta with mushroom sauce"
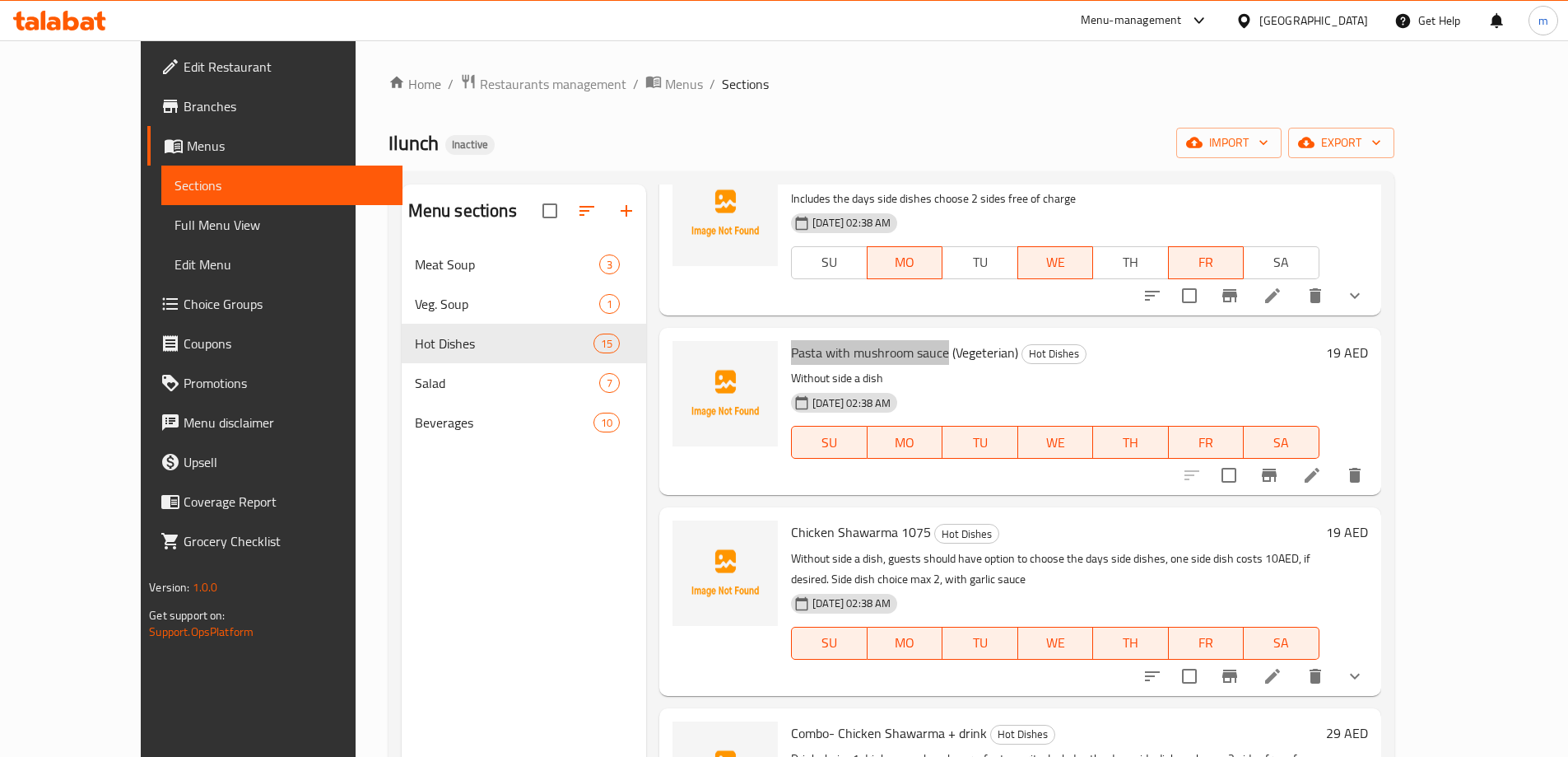
scroll to position [658, 0]
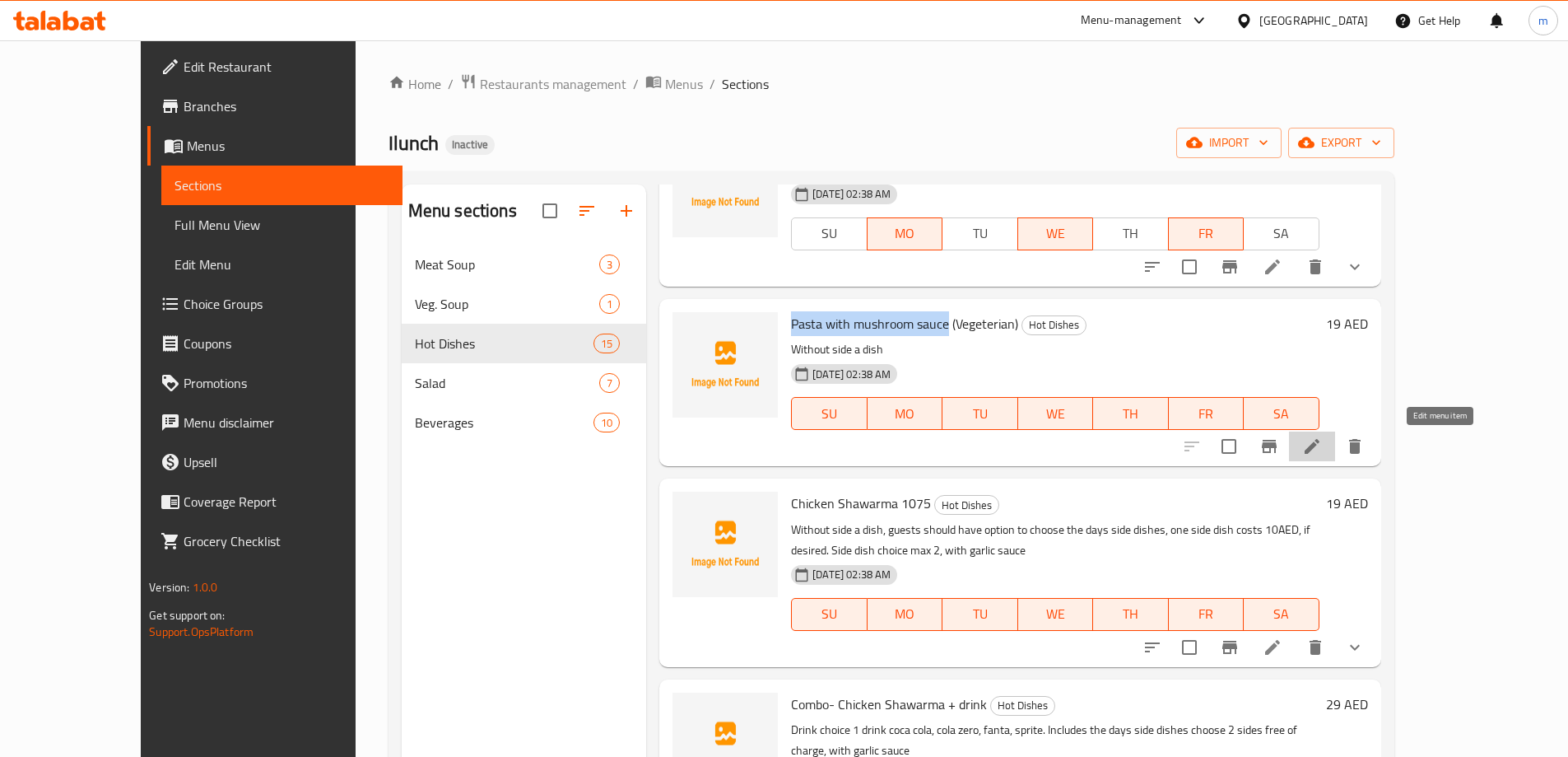
click at [1321, 455] on icon at bounding box center [1312, 446] width 20 height 20
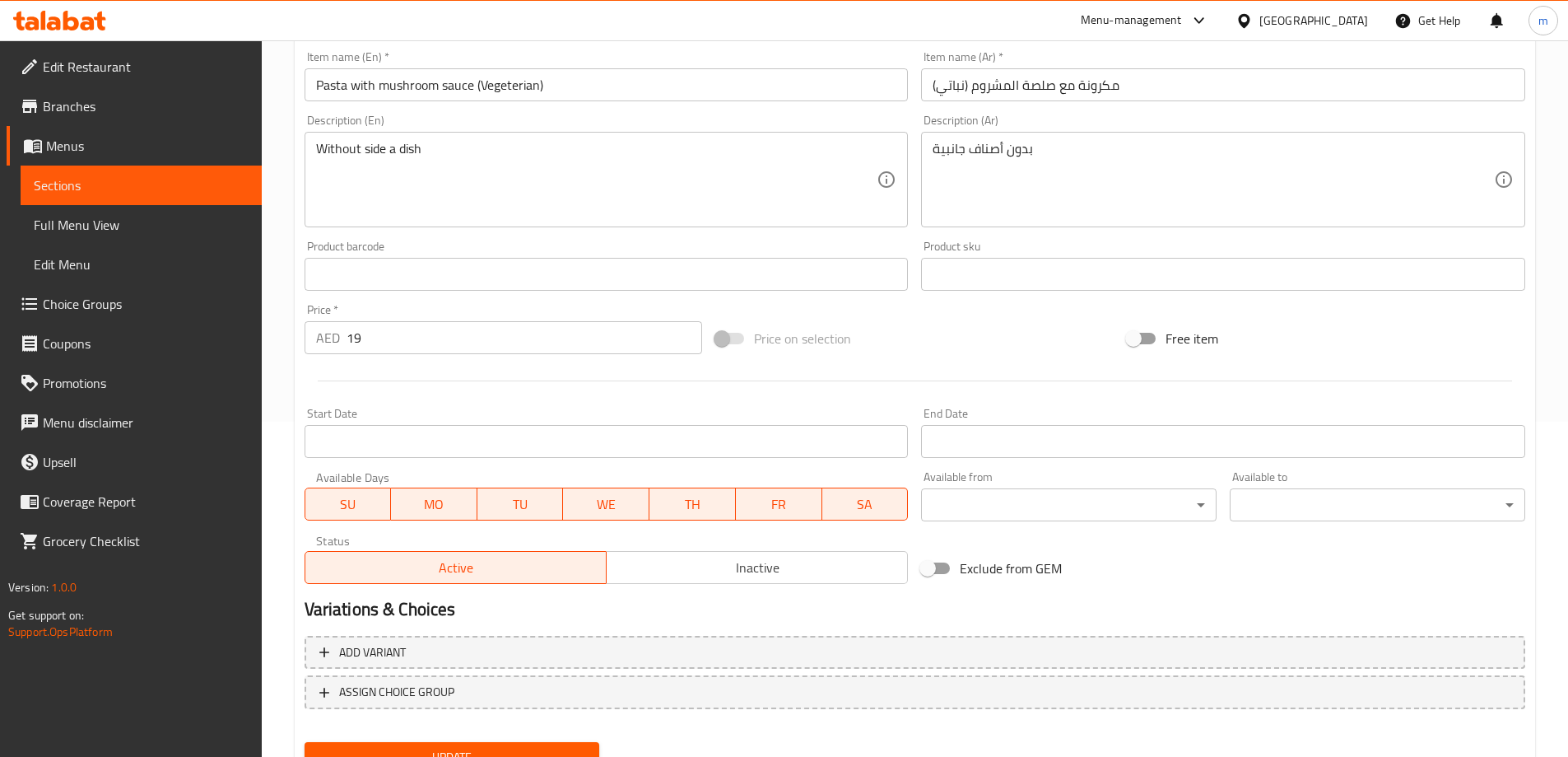
scroll to position [407, 0]
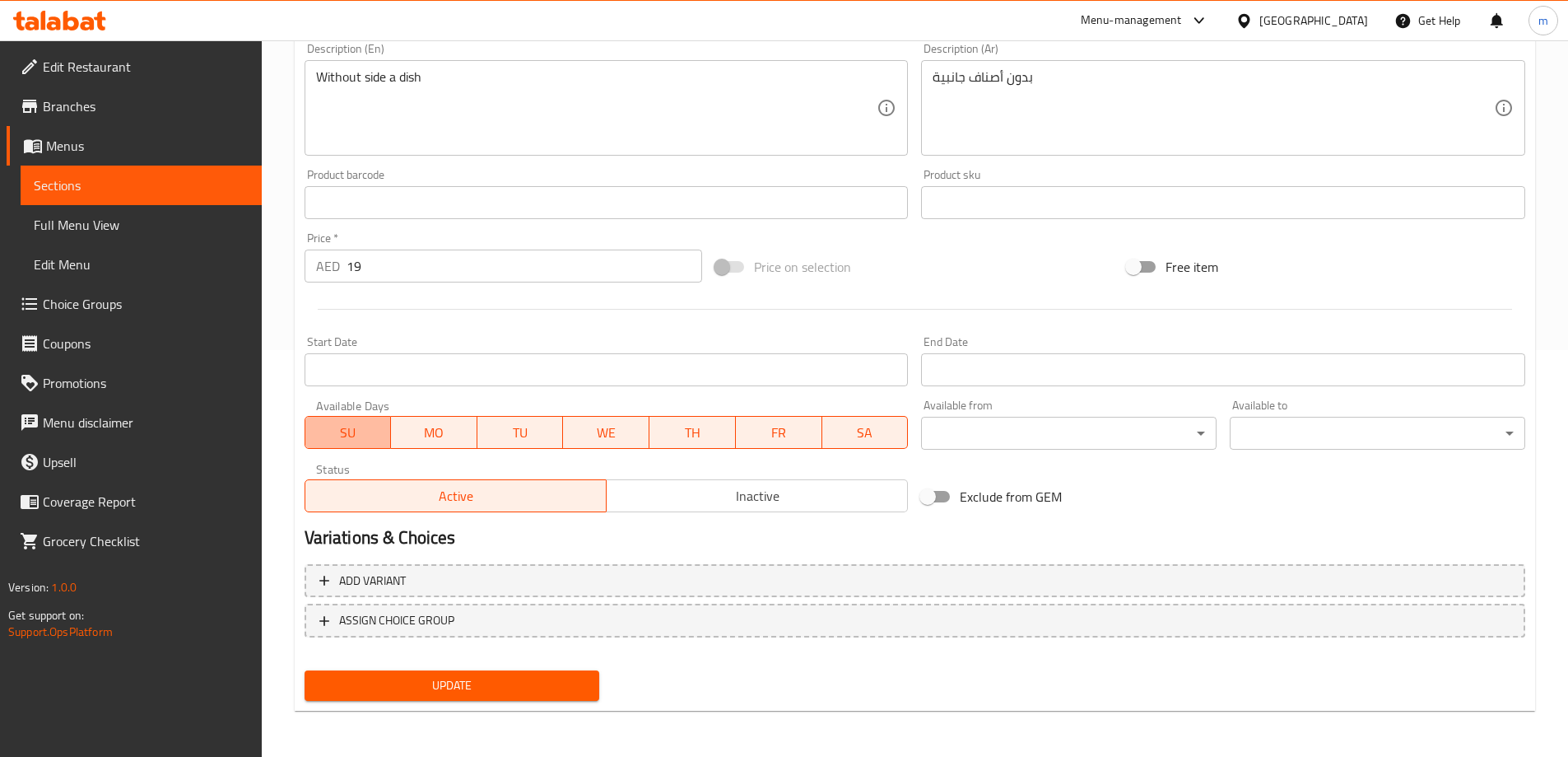
click at [359, 444] on span "SU" at bounding box center [348, 433] width 74 height 24
drag, startPoint x: 535, startPoint y: 438, endPoint x: 591, endPoint y: 440, distance: 56.0
click at [535, 438] on span "TU" at bounding box center [520, 433] width 74 height 24
click at [604, 437] on span "WE" at bounding box center [606, 433] width 74 height 24
click at [674, 434] on span "TH" at bounding box center [693, 433] width 74 height 24
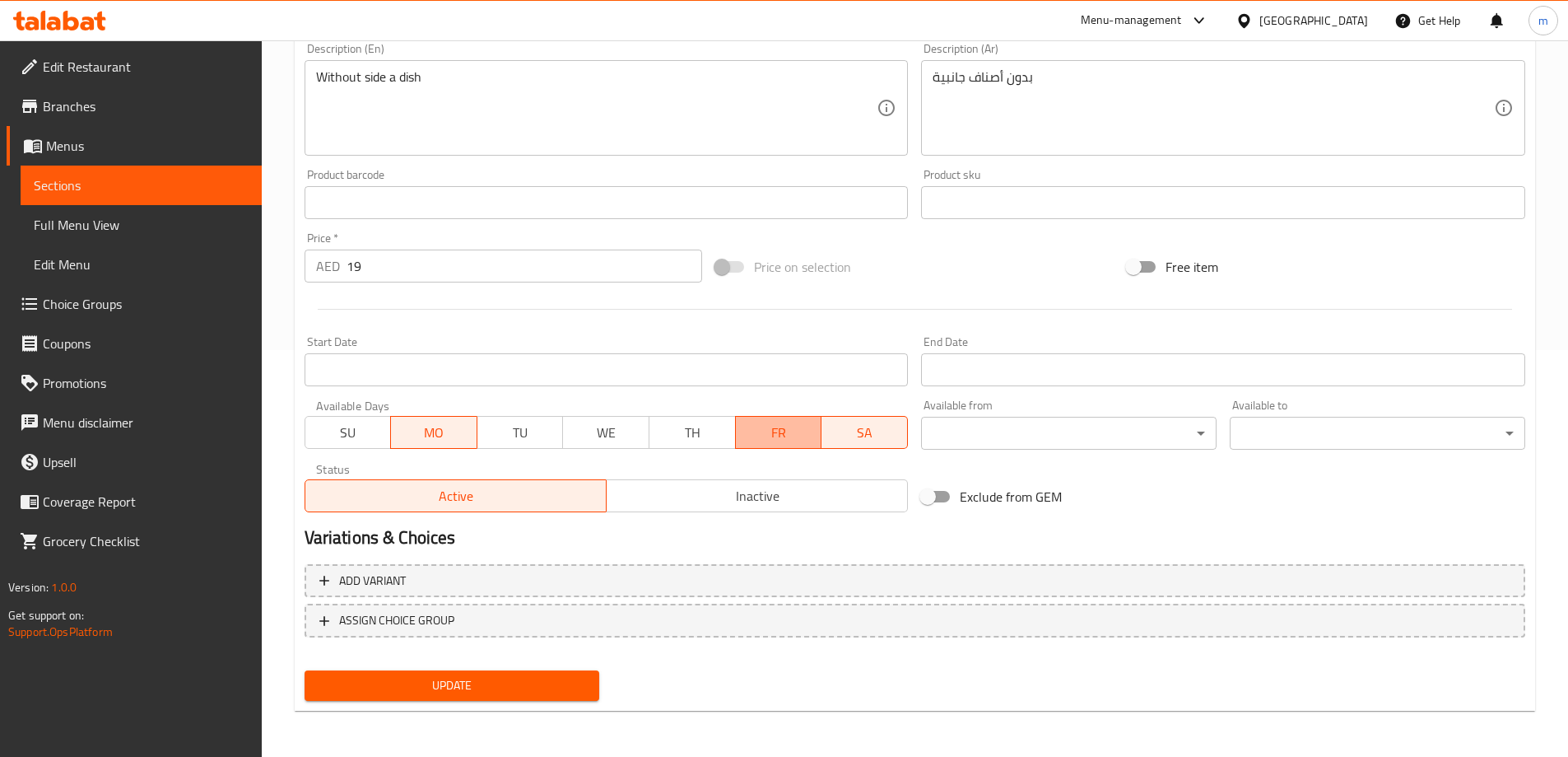
drag, startPoint x: 768, startPoint y: 433, endPoint x: 845, endPoint y: 430, distance: 77.1
click at [769, 433] on span "FR" at bounding box center [779, 433] width 74 height 24
click at [851, 430] on span "SA" at bounding box center [865, 433] width 74 height 24
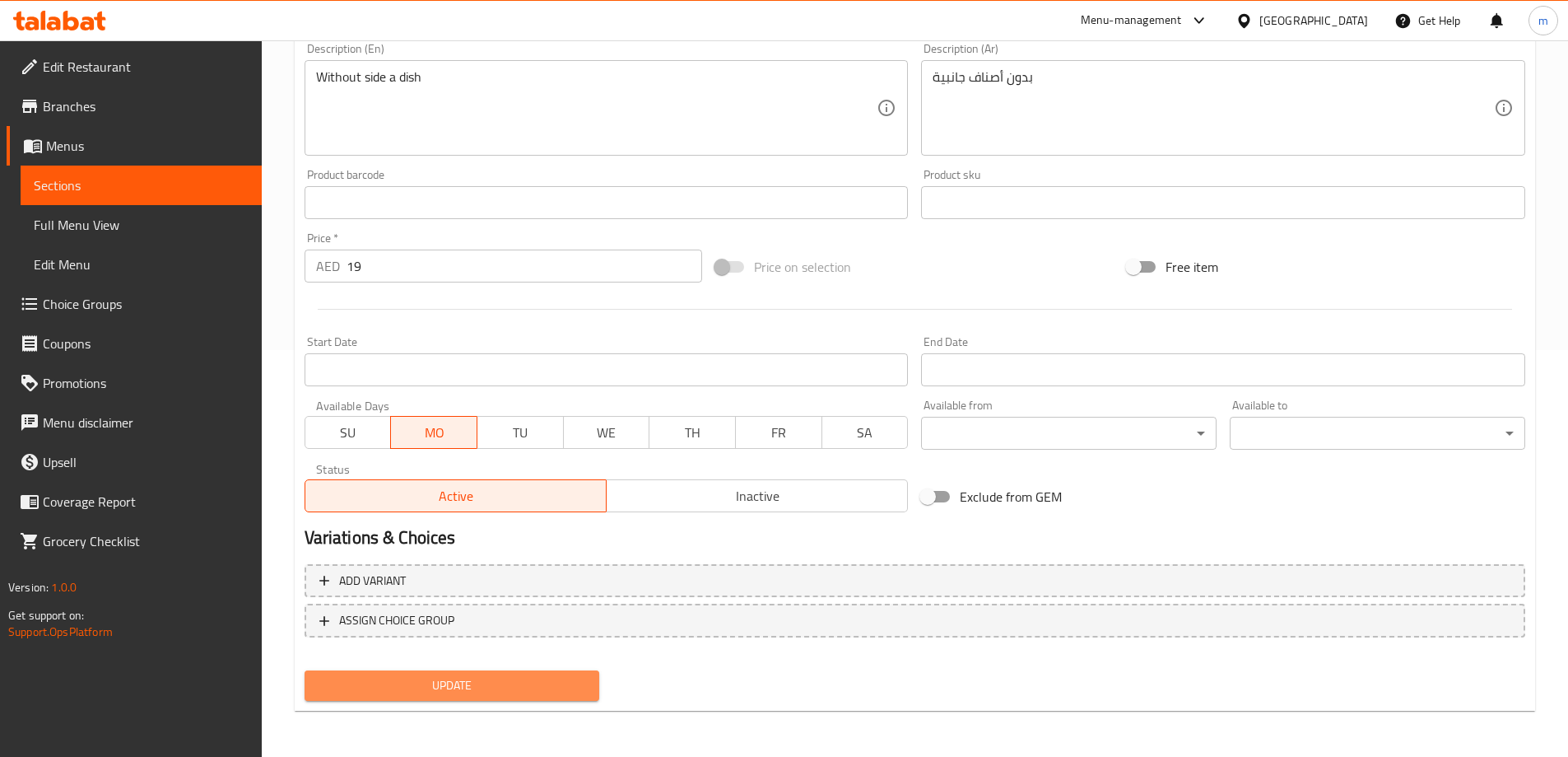
click at [495, 672] on button "Update" at bounding box center [452, 685] width 296 height 31
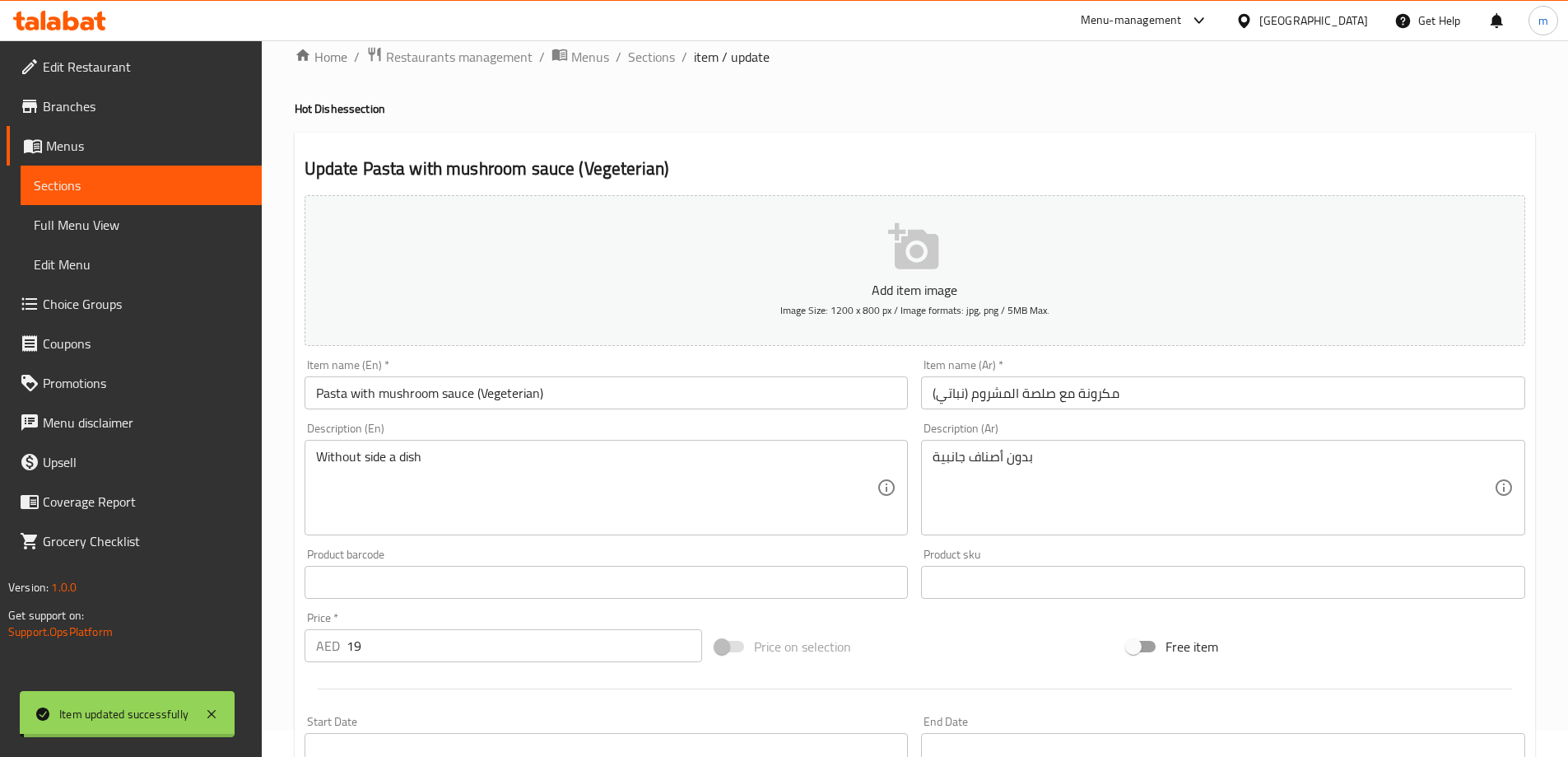
scroll to position [0, 0]
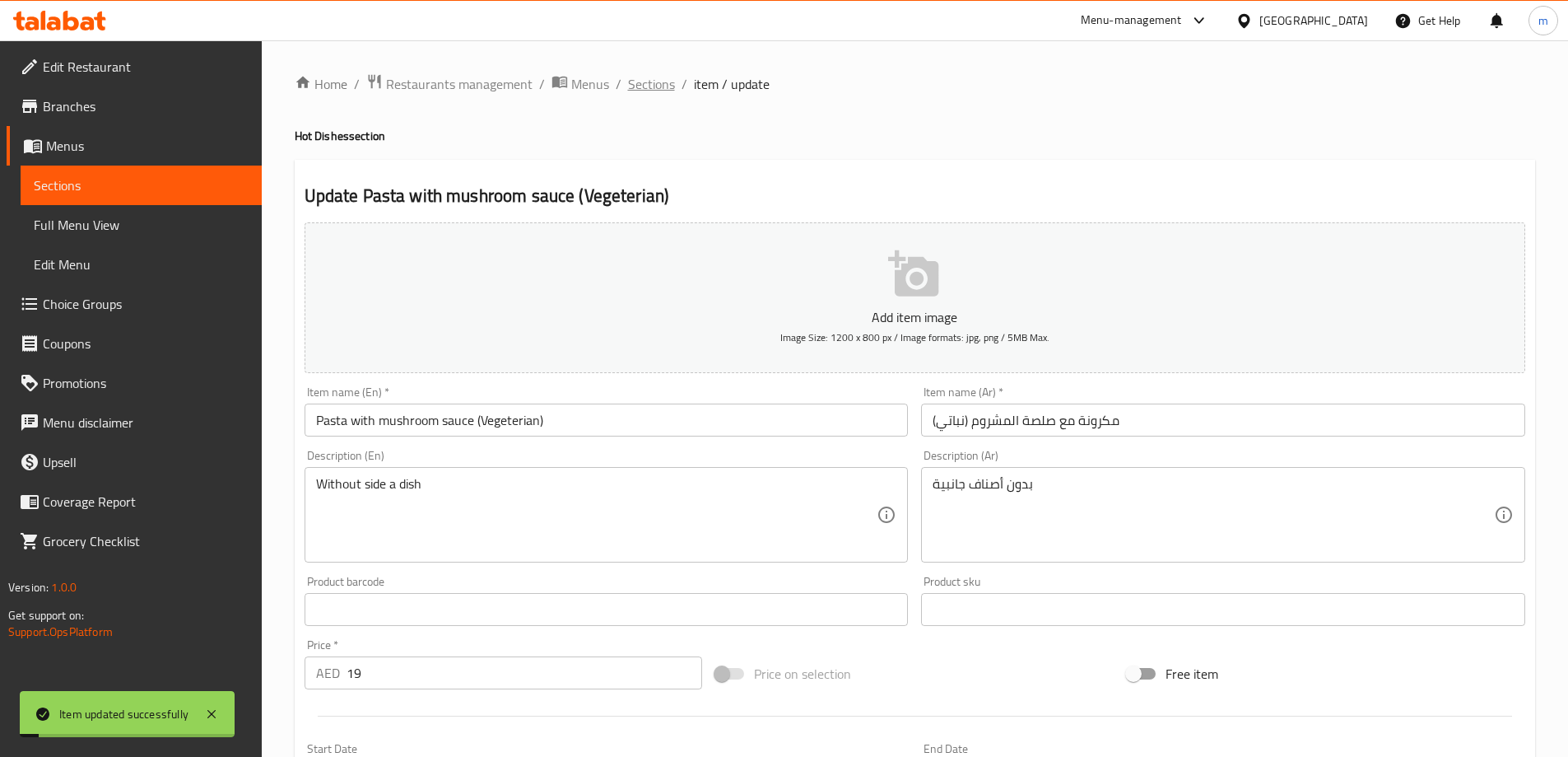
click at [655, 84] on span "Sections" at bounding box center [651, 83] width 47 height 20
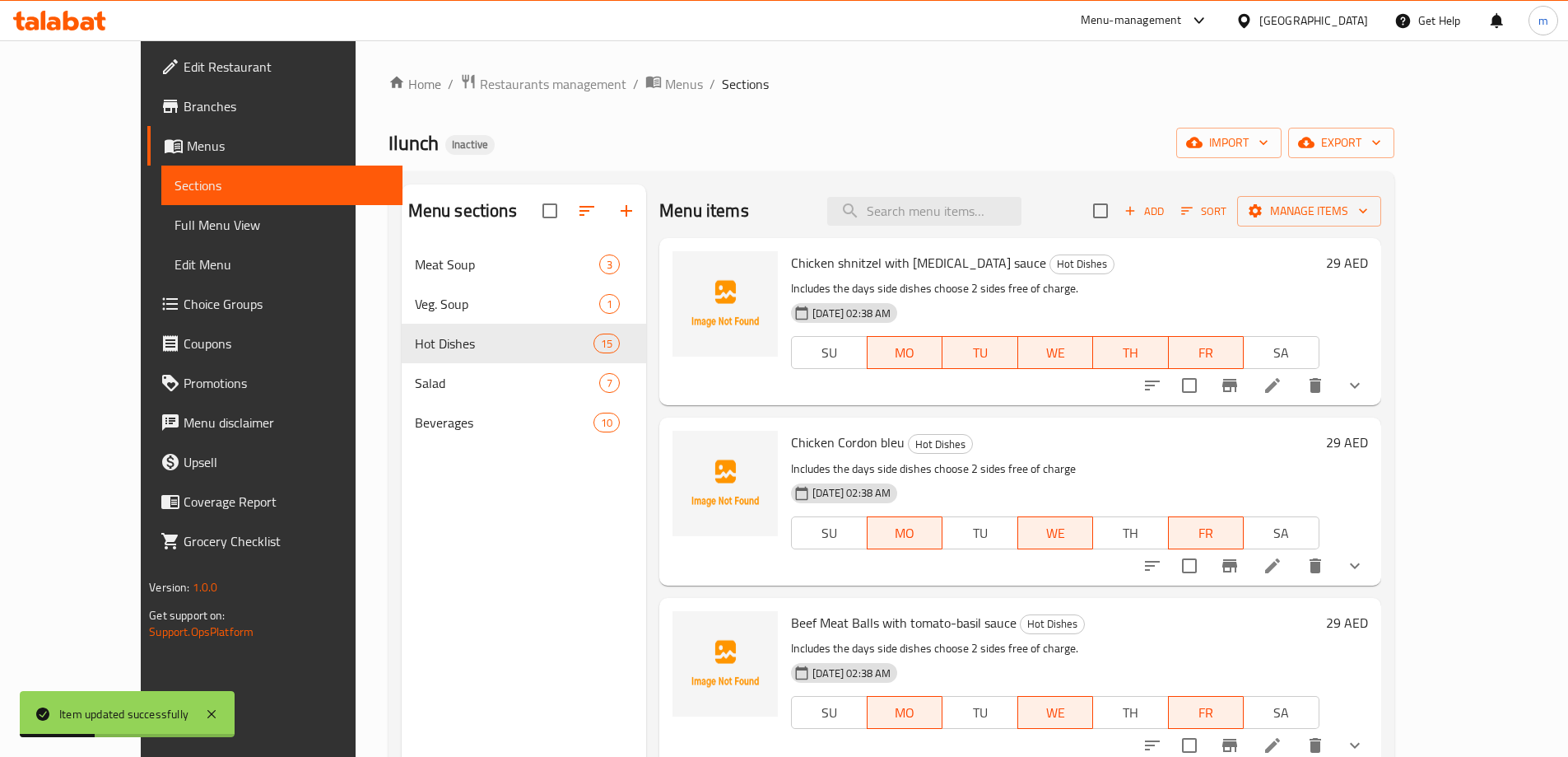
click at [1215, 100] on div "Home / Restaurants management / Menus / Sections Ilunch Inactive import export …" at bounding box center [891, 514] width 1005 height 880
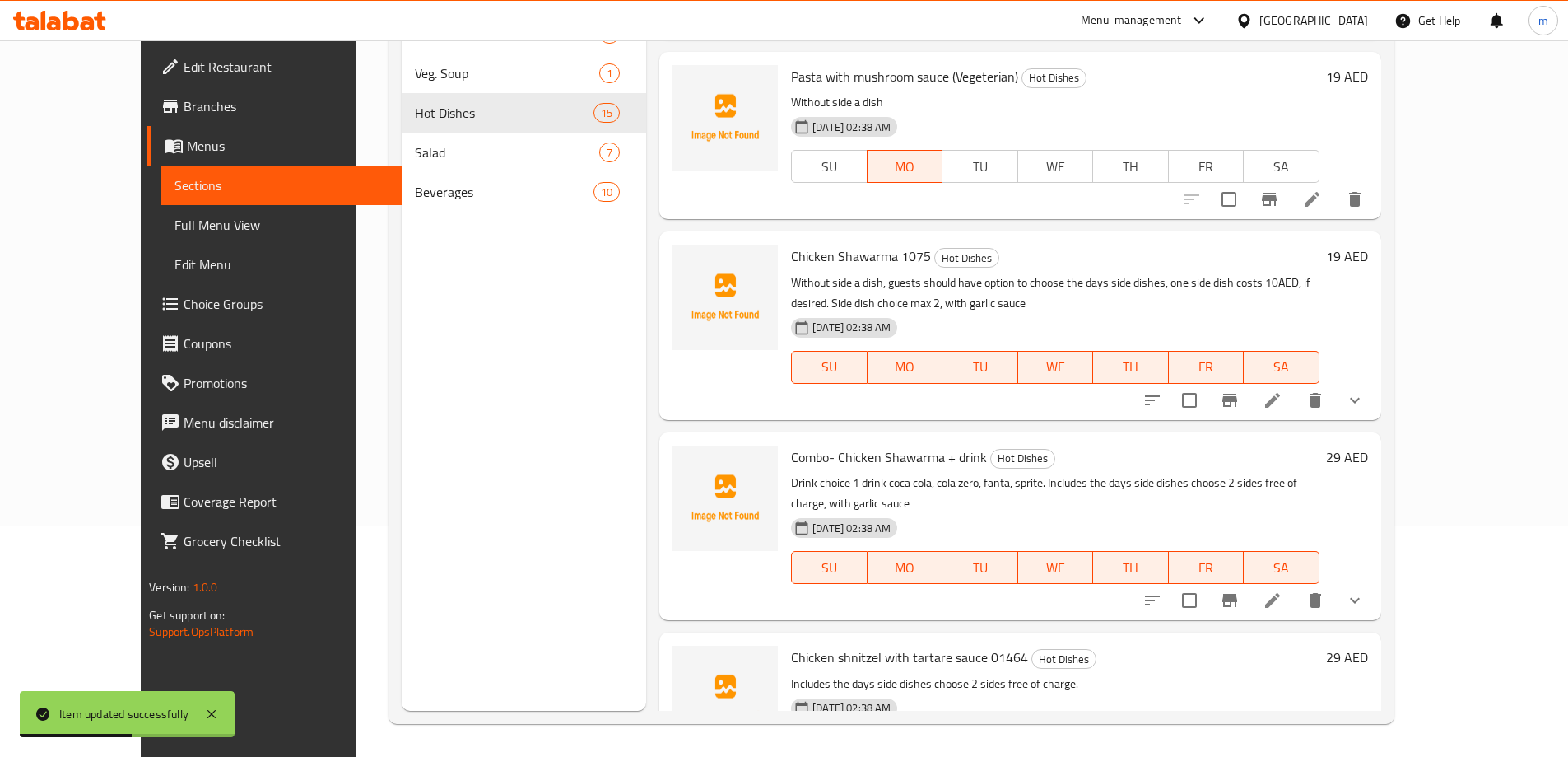
scroll to position [748, 0]
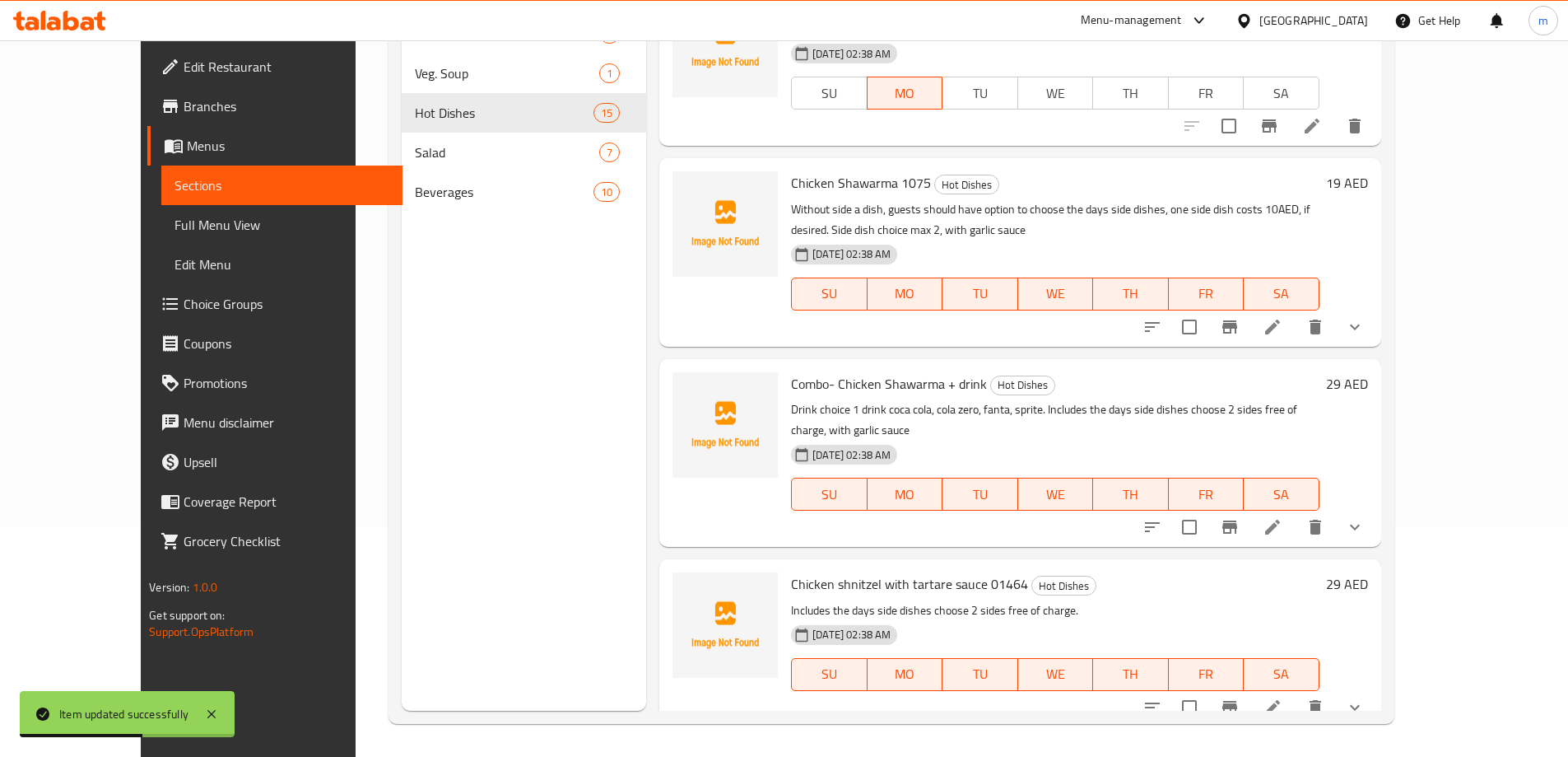
click at [812, 182] on span "Chicken Shawarma 1075" at bounding box center [861, 183] width 140 height 25
click at [812, 183] on span "Chicken Shawarma 1075" at bounding box center [861, 183] width 140 height 25
copy h6 "Chicken Shawarma 1075"
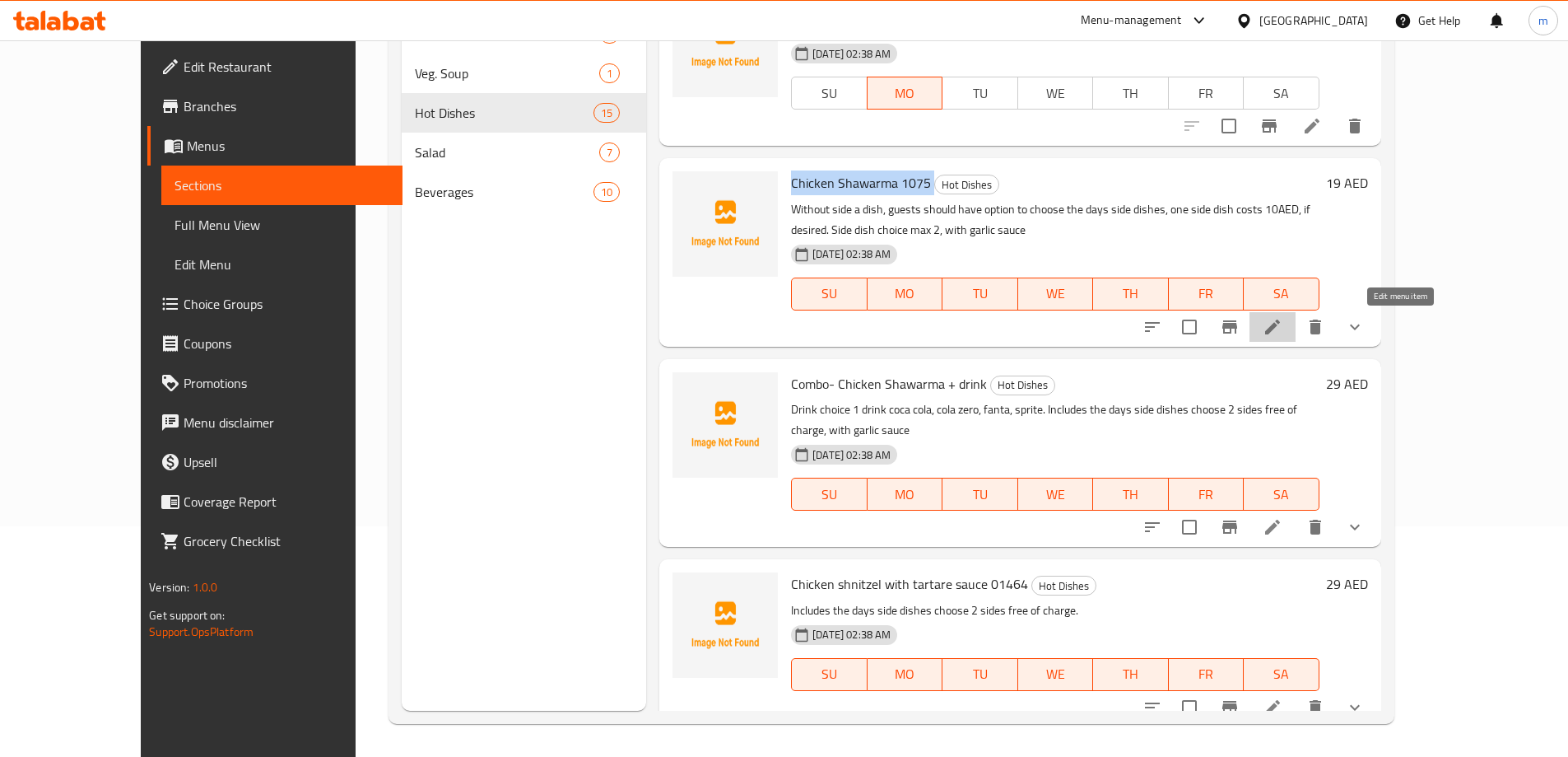
click at [1282, 324] on icon at bounding box center [1272, 326] width 20 height 20
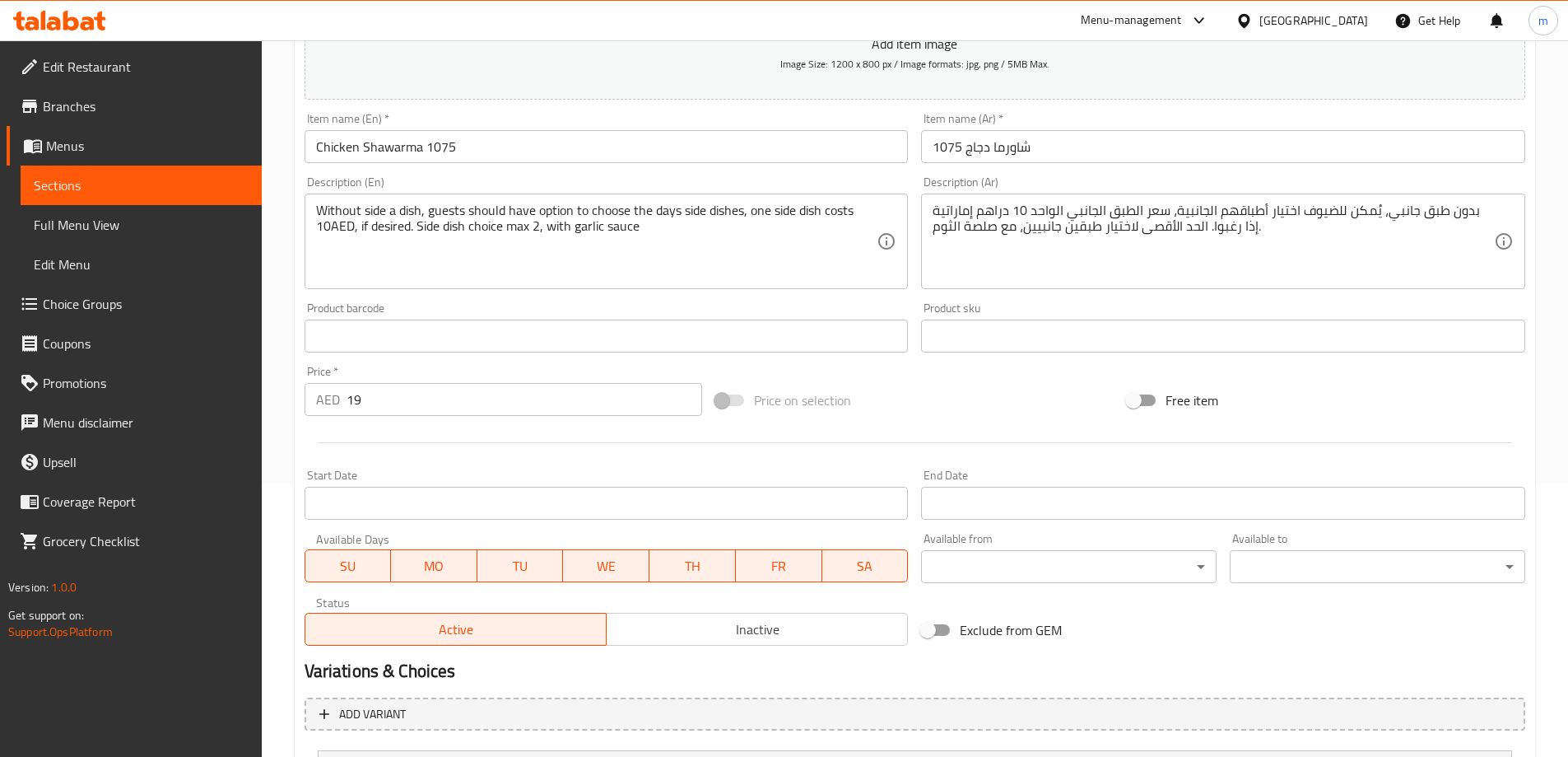
scroll to position [247, 0]
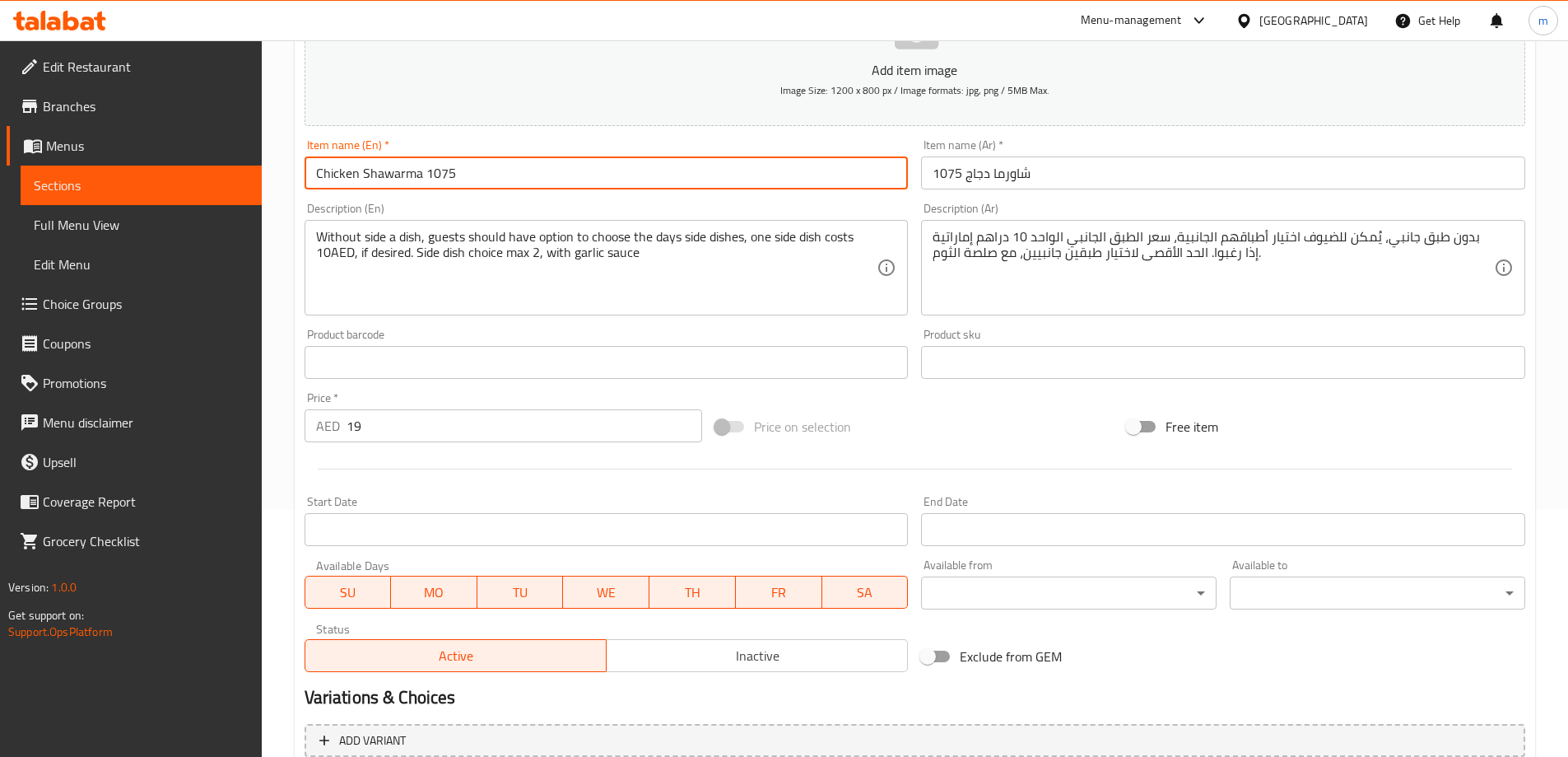
click at [503, 158] on input "Chicken Shawarma 1075" at bounding box center [606, 172] width 604 height 33
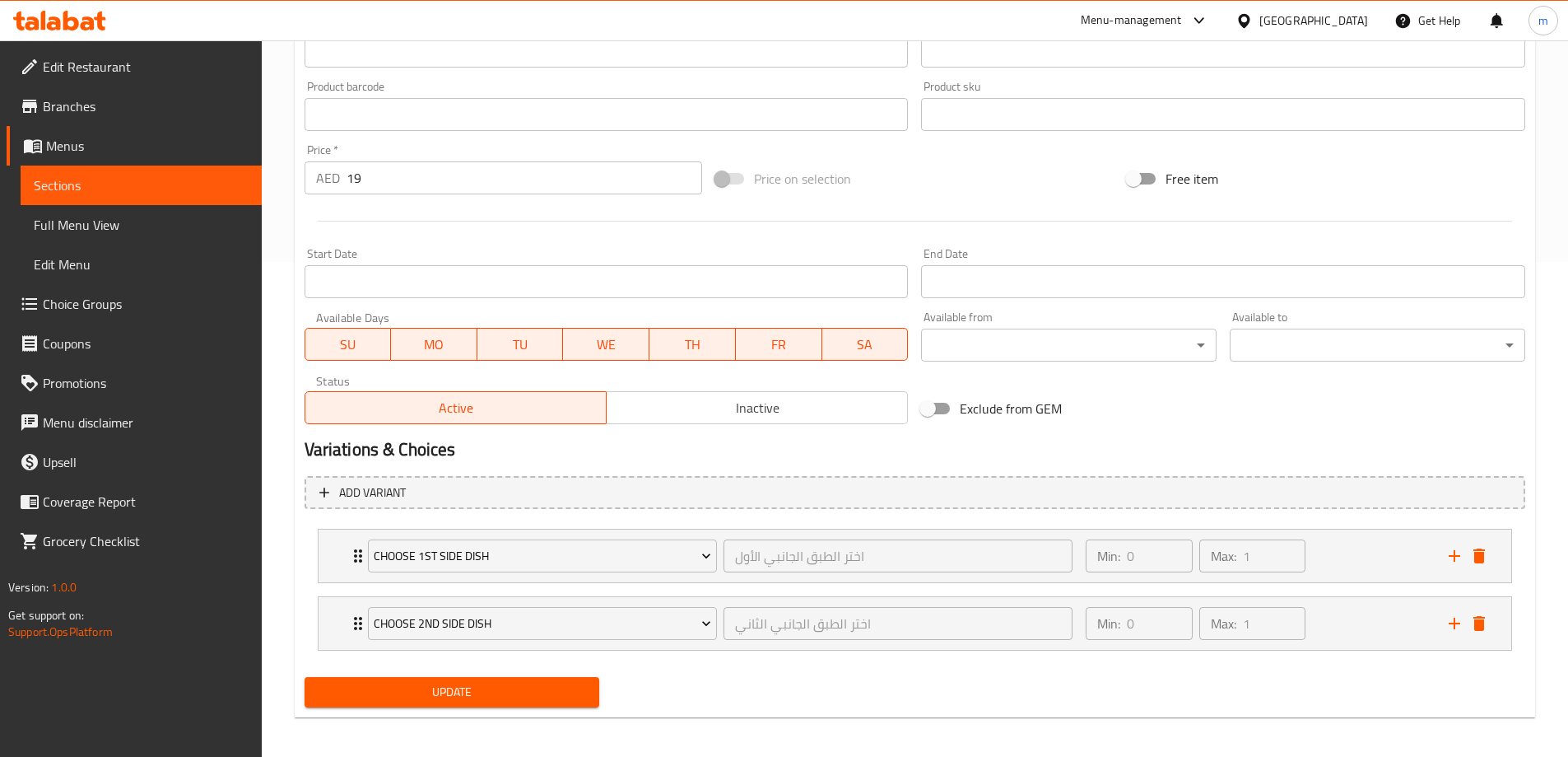
scroll to position [501, 0]
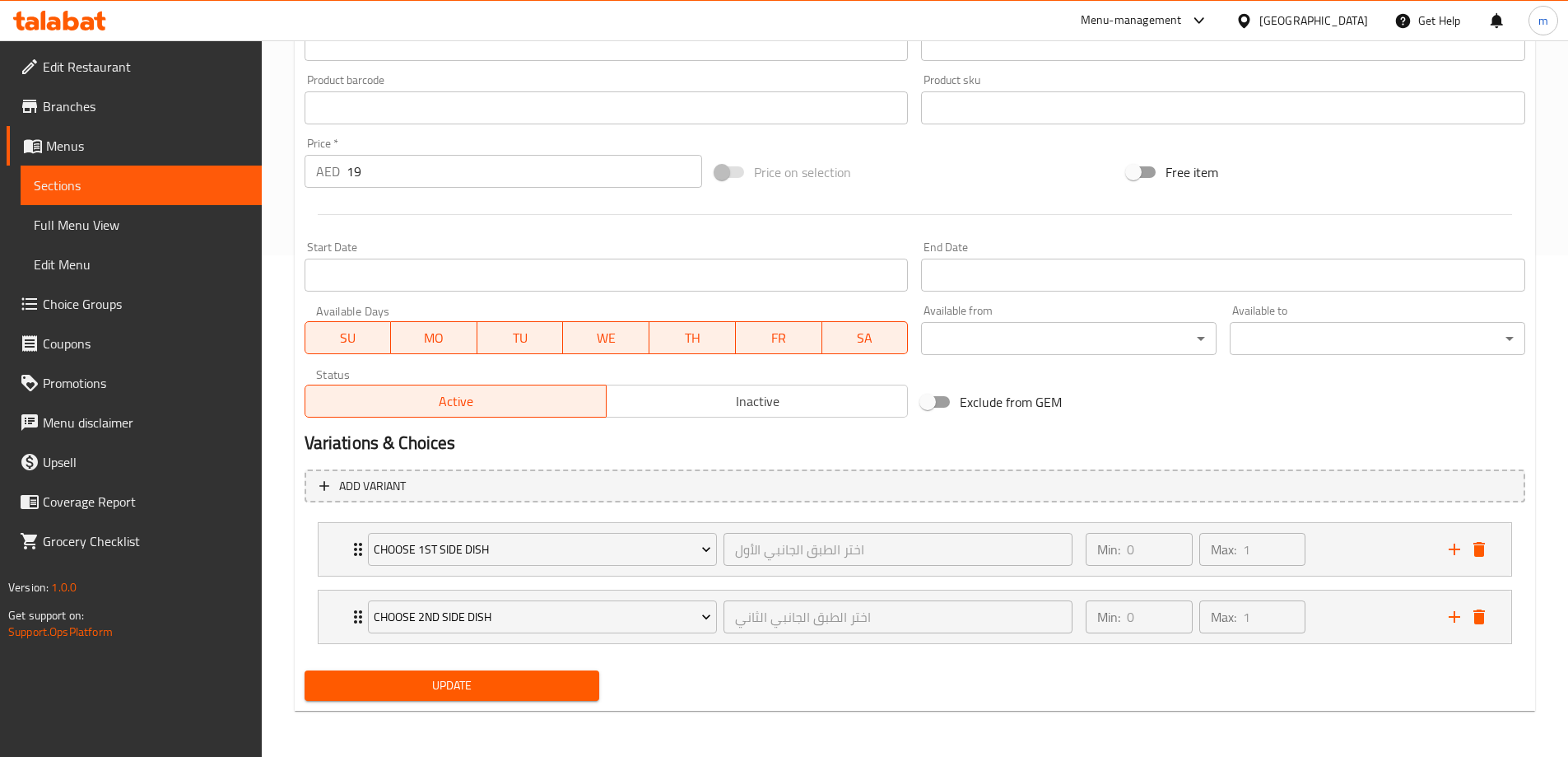
click at [350, 338] on span "SU" at bounding box center [348, 338] width 74 height 24
click at [509, 335] on span "TU" at bounding box center [520, 338] width 74 height 24
click at [569, 340] on span "WE" at bounding box center [606, 338] width 74 height 24
click at [720, 345] on span "TH" at bounding box center [693, 338] width 74 height 24
click at [743, 334] on span "FR" at bounding box center [779, 338] width 74 height 24
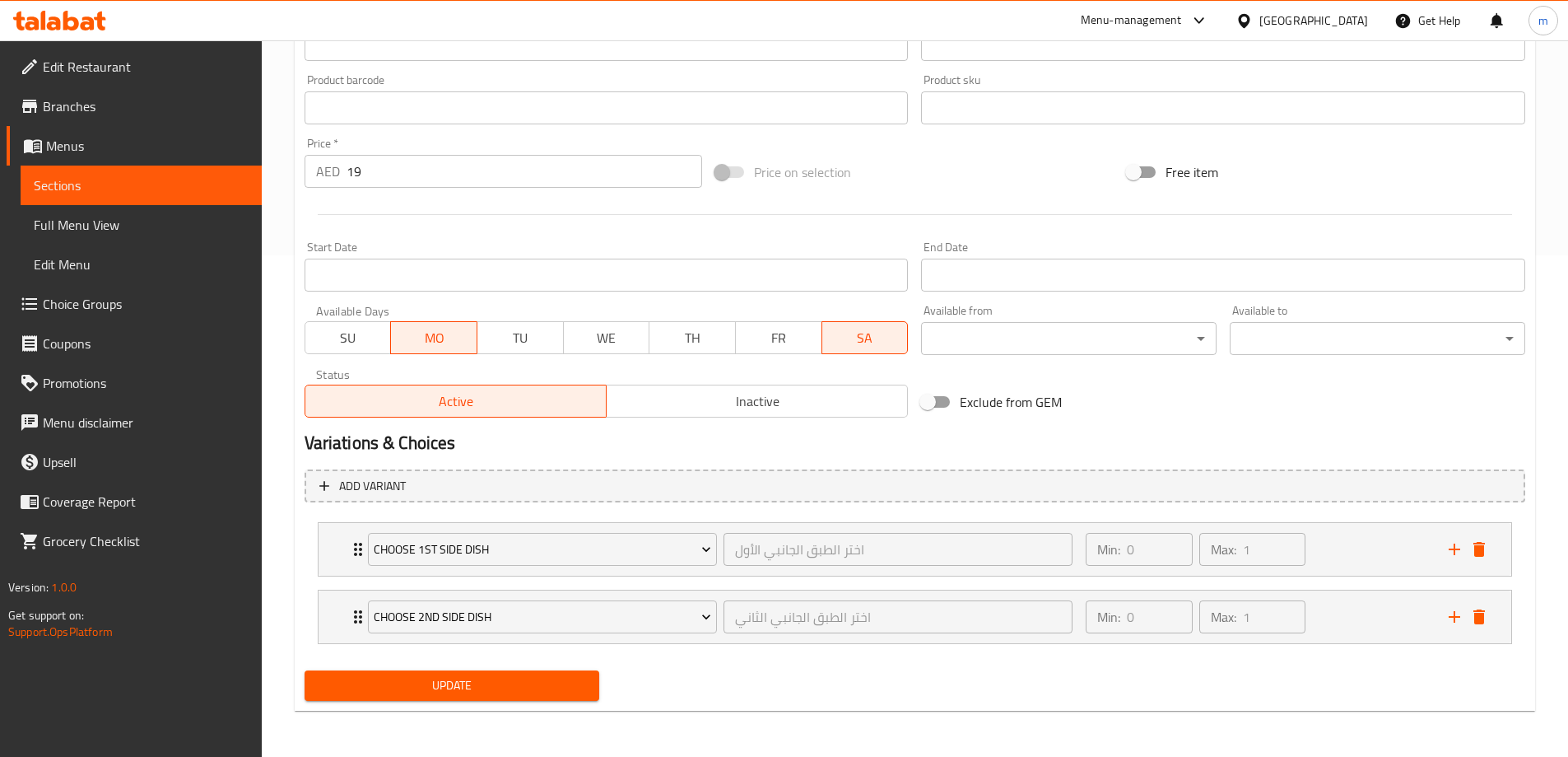
click at [876, 342] on span "SA" at bounding box center [865, 338] width 74 height 24
click at [522, 686] on span "Update" at bounding box center [452, 685] width 269 height 21
click at [533, 692] on span "Update" at bounding box center [452, 685] width 269 height 21
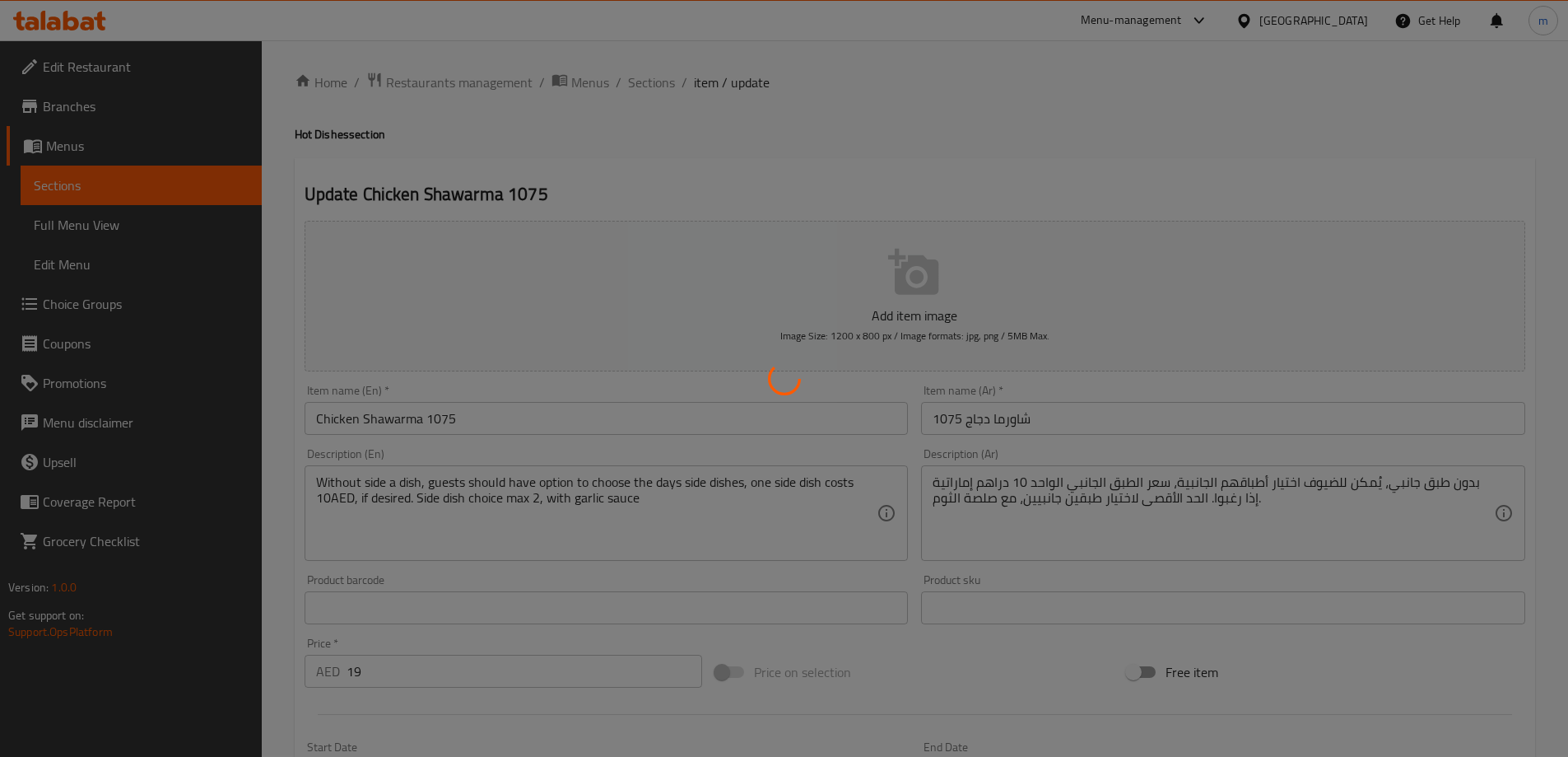
scroll to position [0, 0]
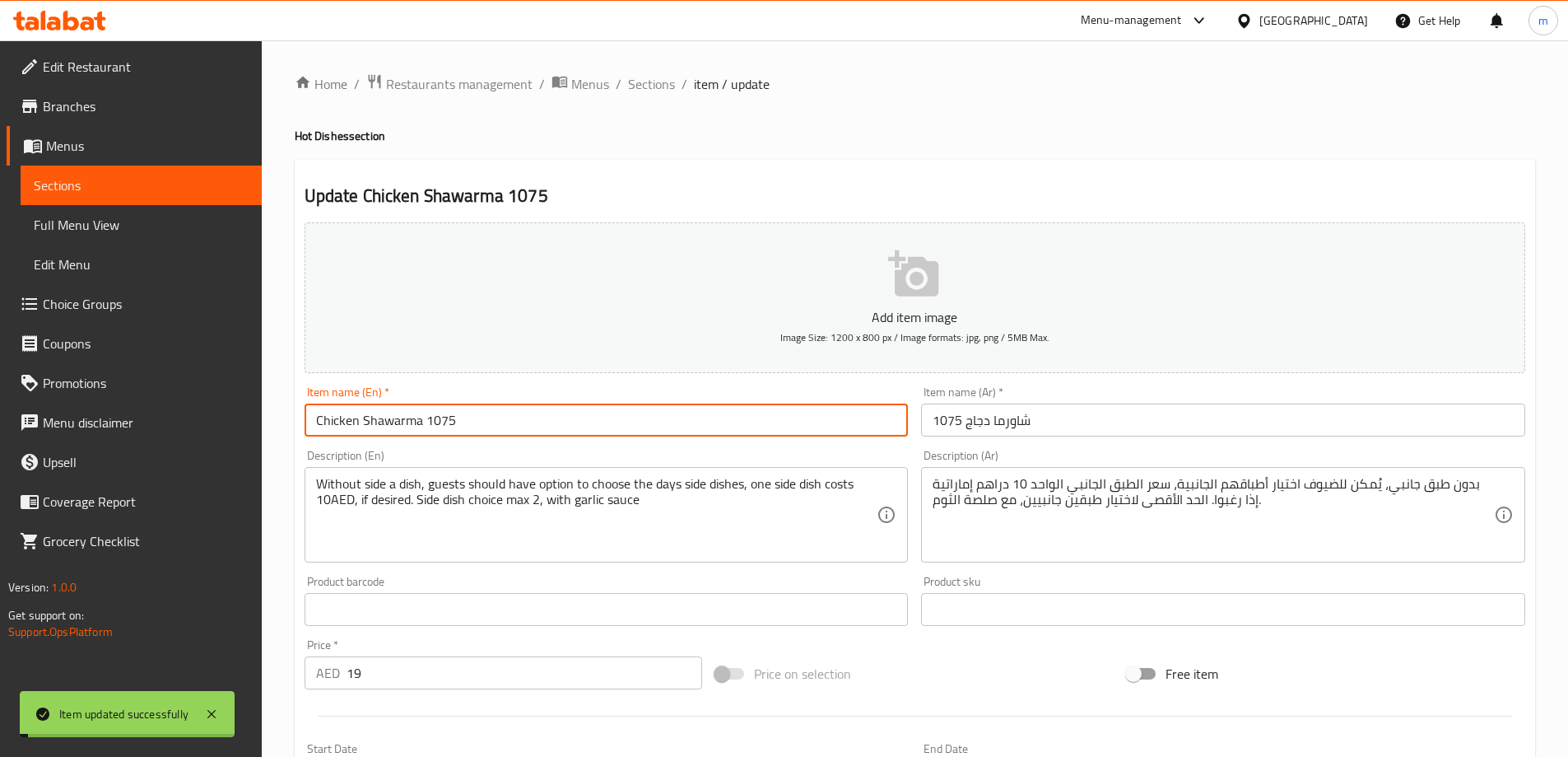
click at [497, 420] on input "Chicken Shawarma 1075" at bounding box center [606, 419] width 604 height 33
drag, startPoint x: 497, startPoint y: 420, endPoint x: 503, endPoint y: 404, distance: 17.1
click at [497, 421] on input "Chicken Shawarma 1075" at bounding box center [606, 419] width 604 height 33
click at [640, 80] on span "Sections" at bounding box center [651, 83] width 47 height 20
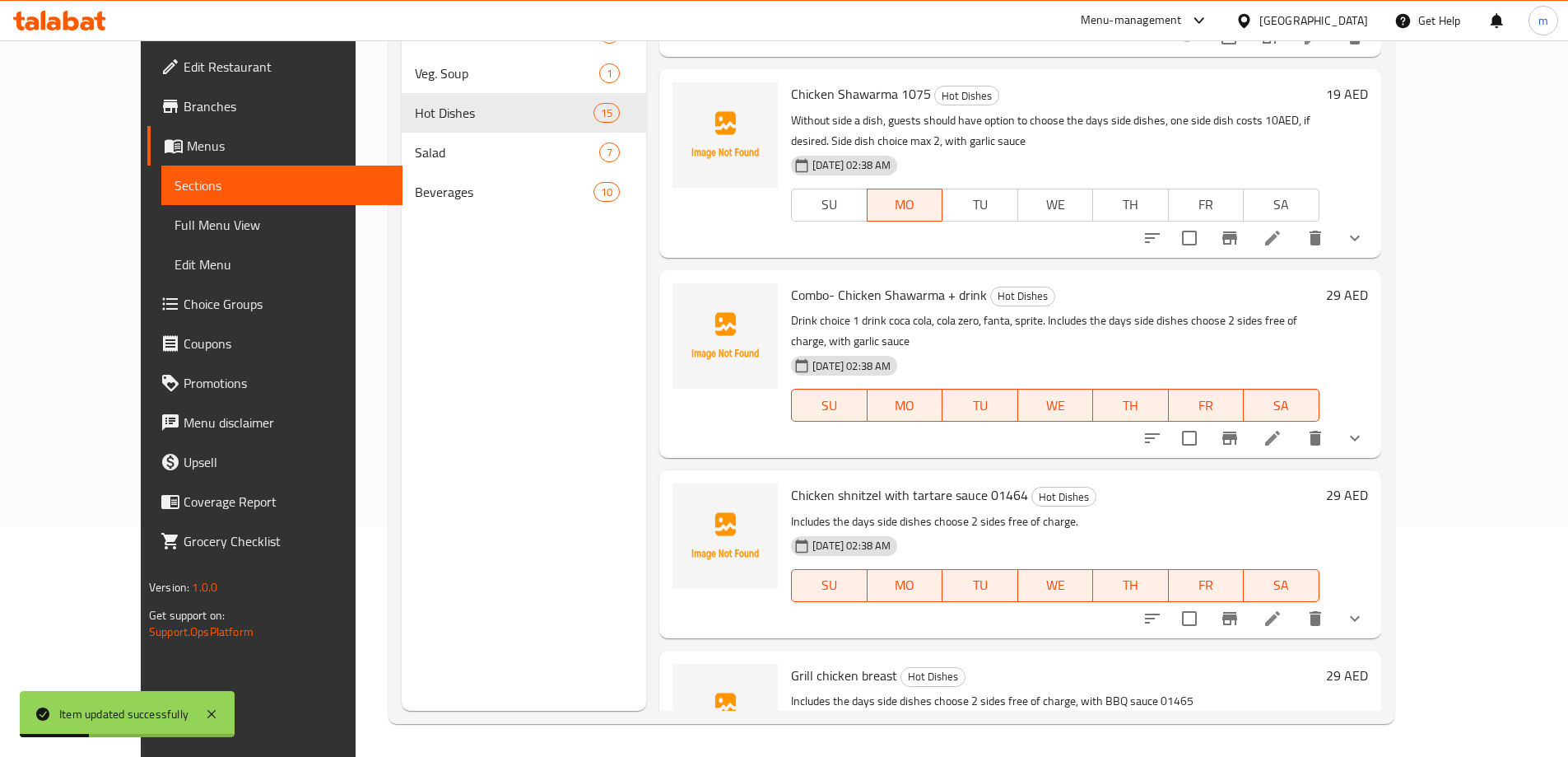
scroll to position [846, 0]
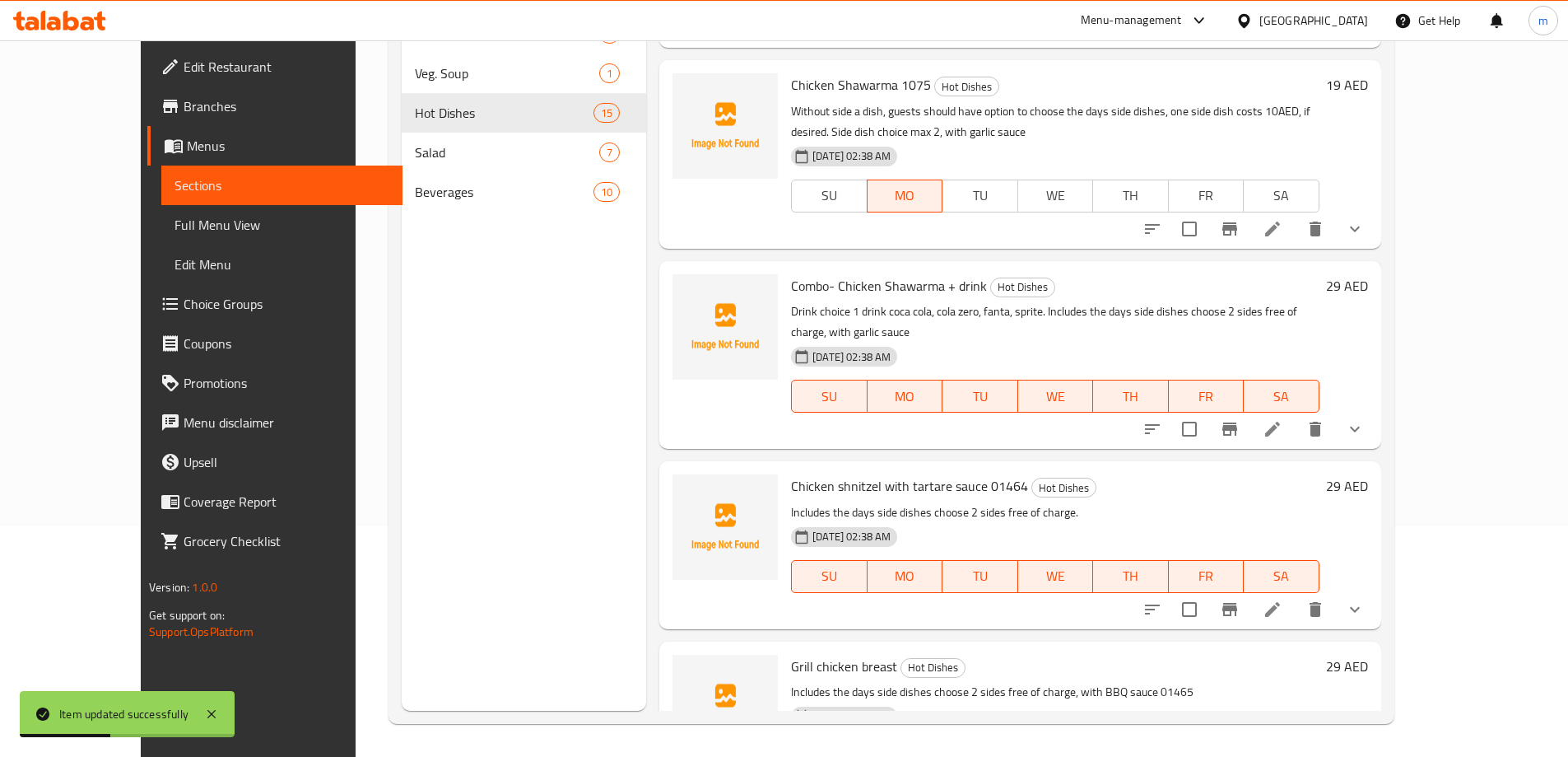
click at [847, 291] on span "Combo- Chicken Shawarma + drink" at bounding box center [889, 286] width 196 height 25
copy h6 "Combo- Chicken Shawarma + drink"
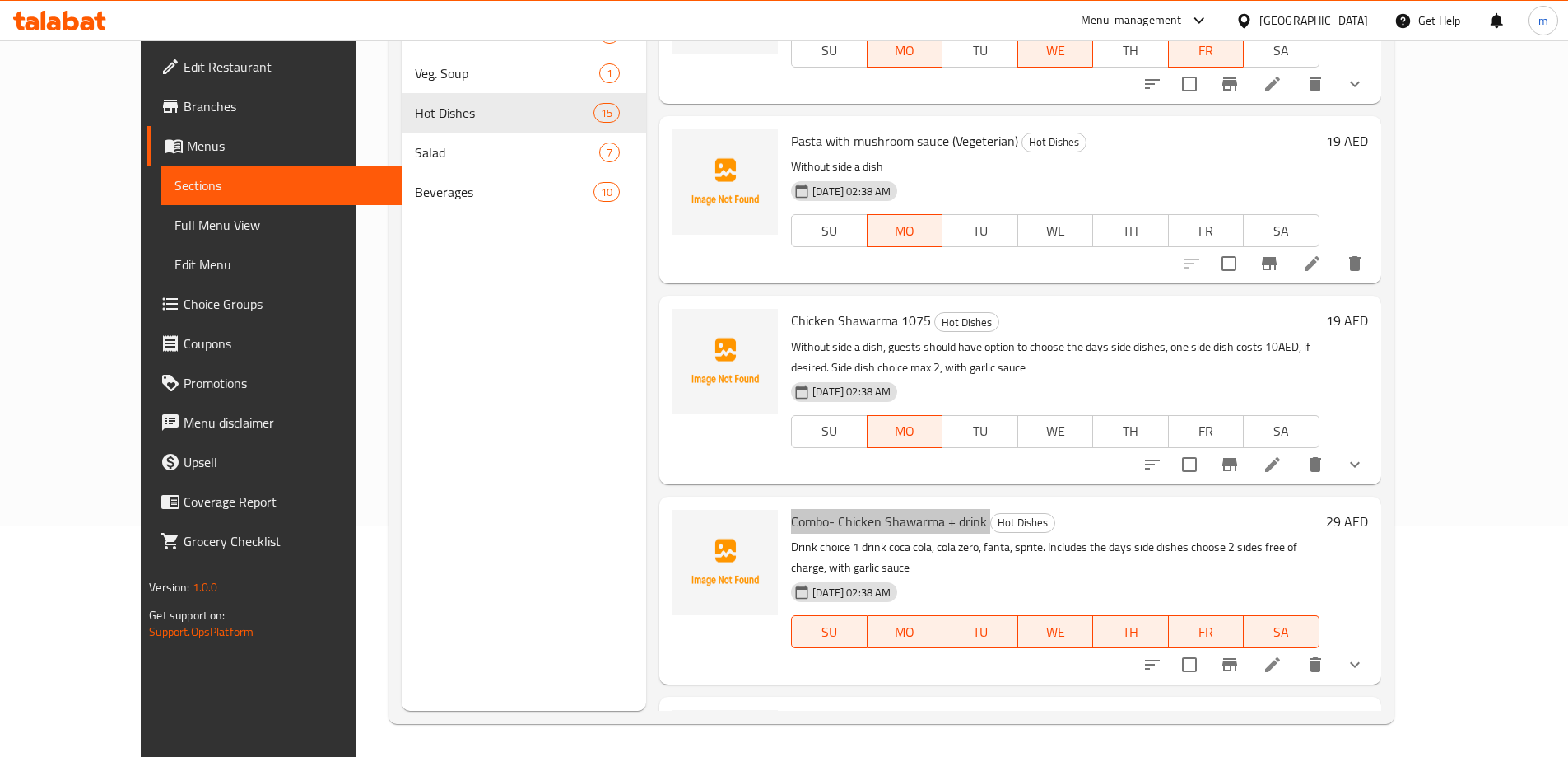
scroll to position [438, 0]
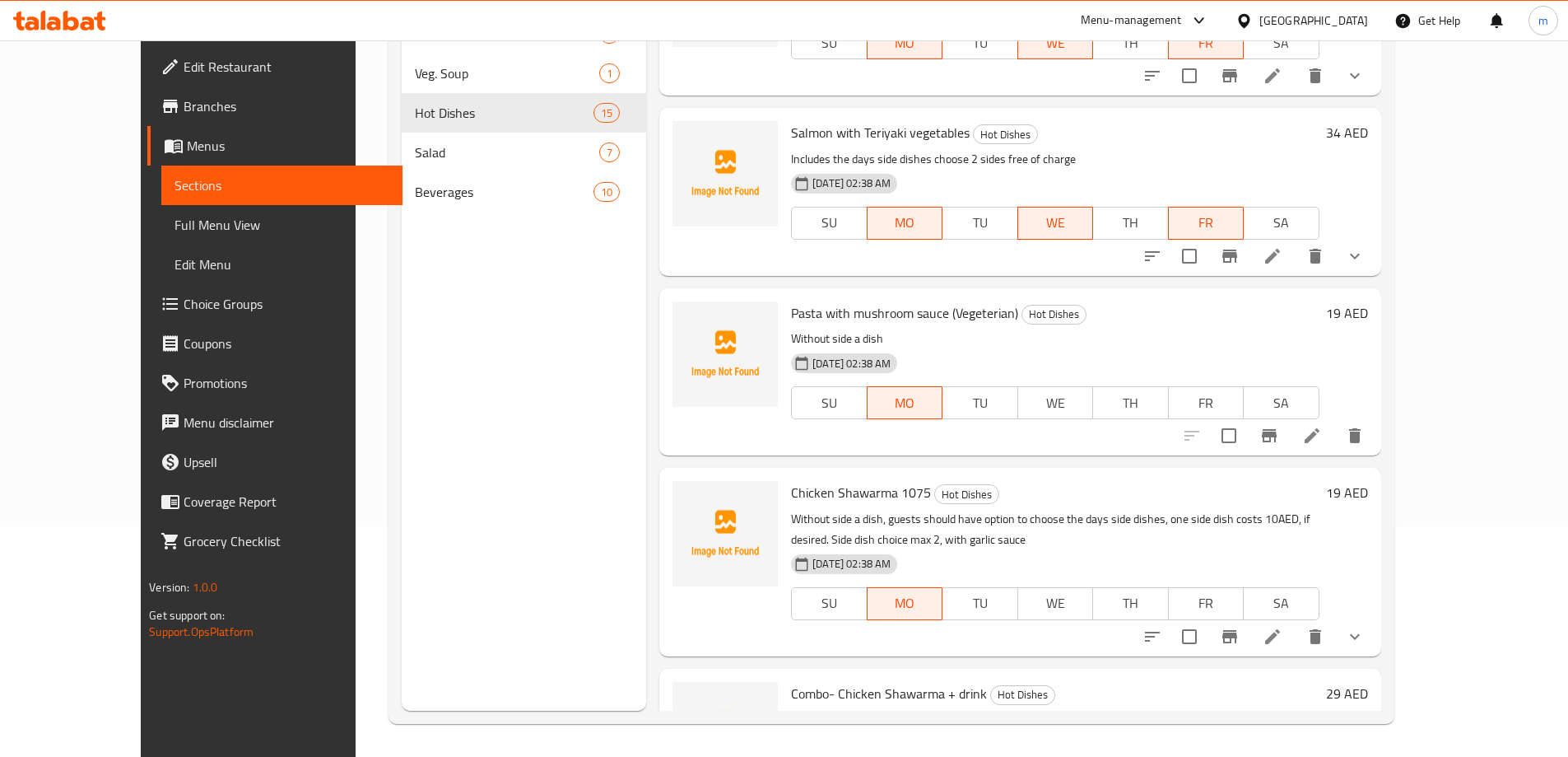
click at [1282, 645] on icon at bounding box center [1272, 636] width 20 height 20
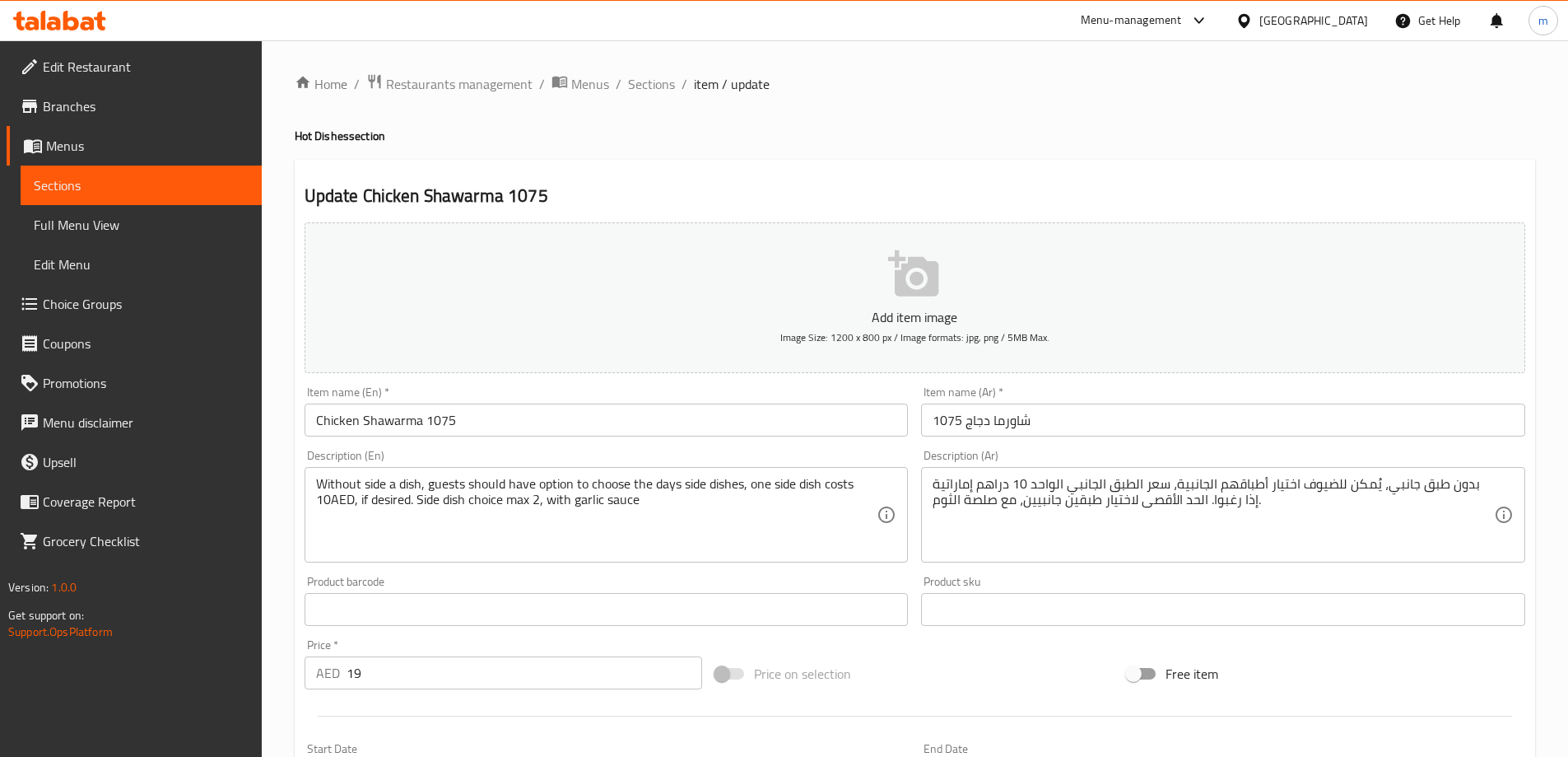
click at [449, 422] on input "Chicken Shawarma 1075" at bounding box center [606, 419] width 604 height 33
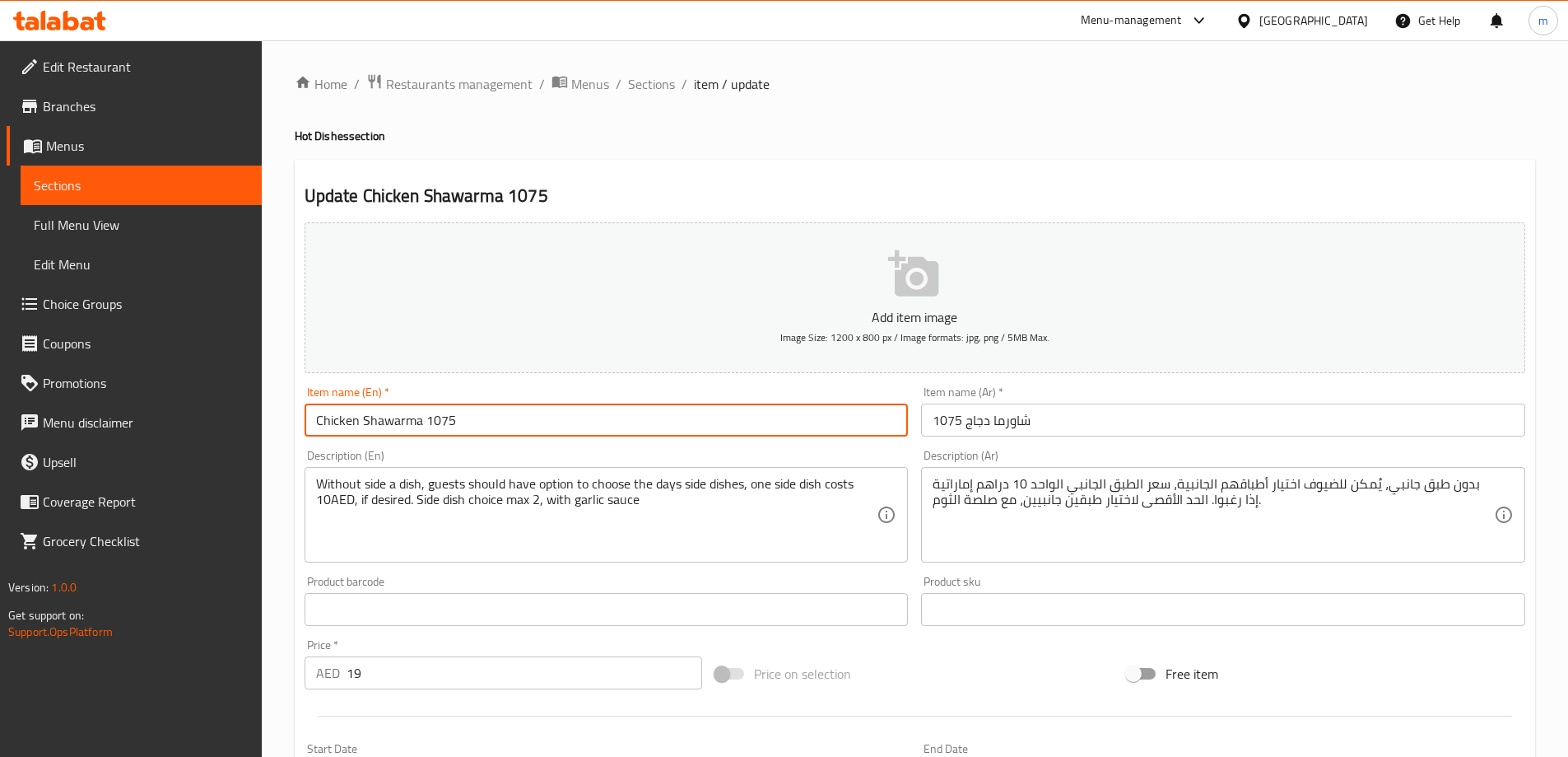
click at [449, 422] on input "Chicken Shawarma 1075" at bounding box center [606, 419] width 604 height 33
type input "Chicken Shawarma"
click at [942, 419] on input "شاورما دجاج 1075" at bounding box center [1223, 419] width 604 height 33
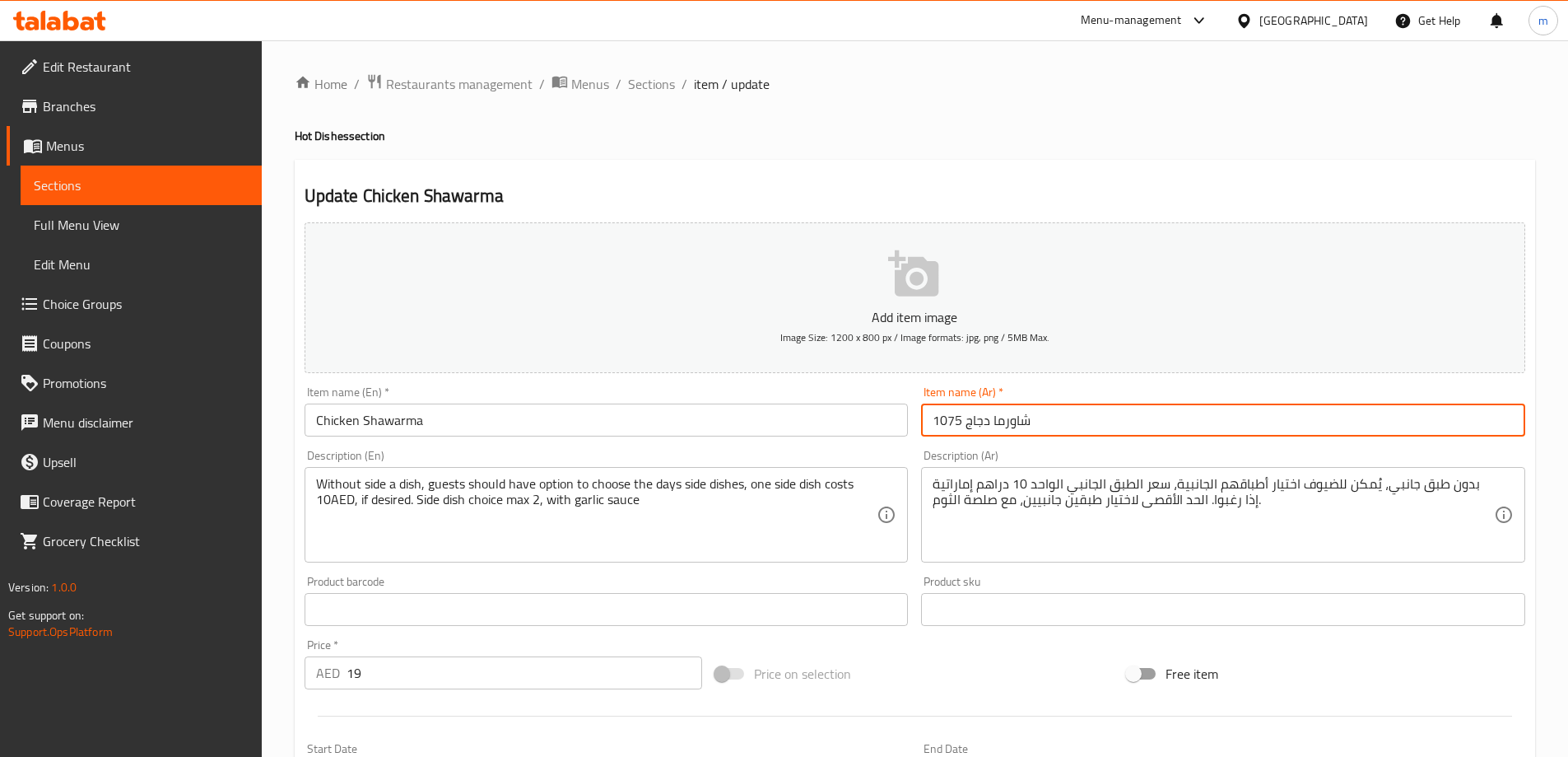
click at [942, 419] on input "شاورما دجاج 1075" at bounding box center [1223, 419] width 604 height 33
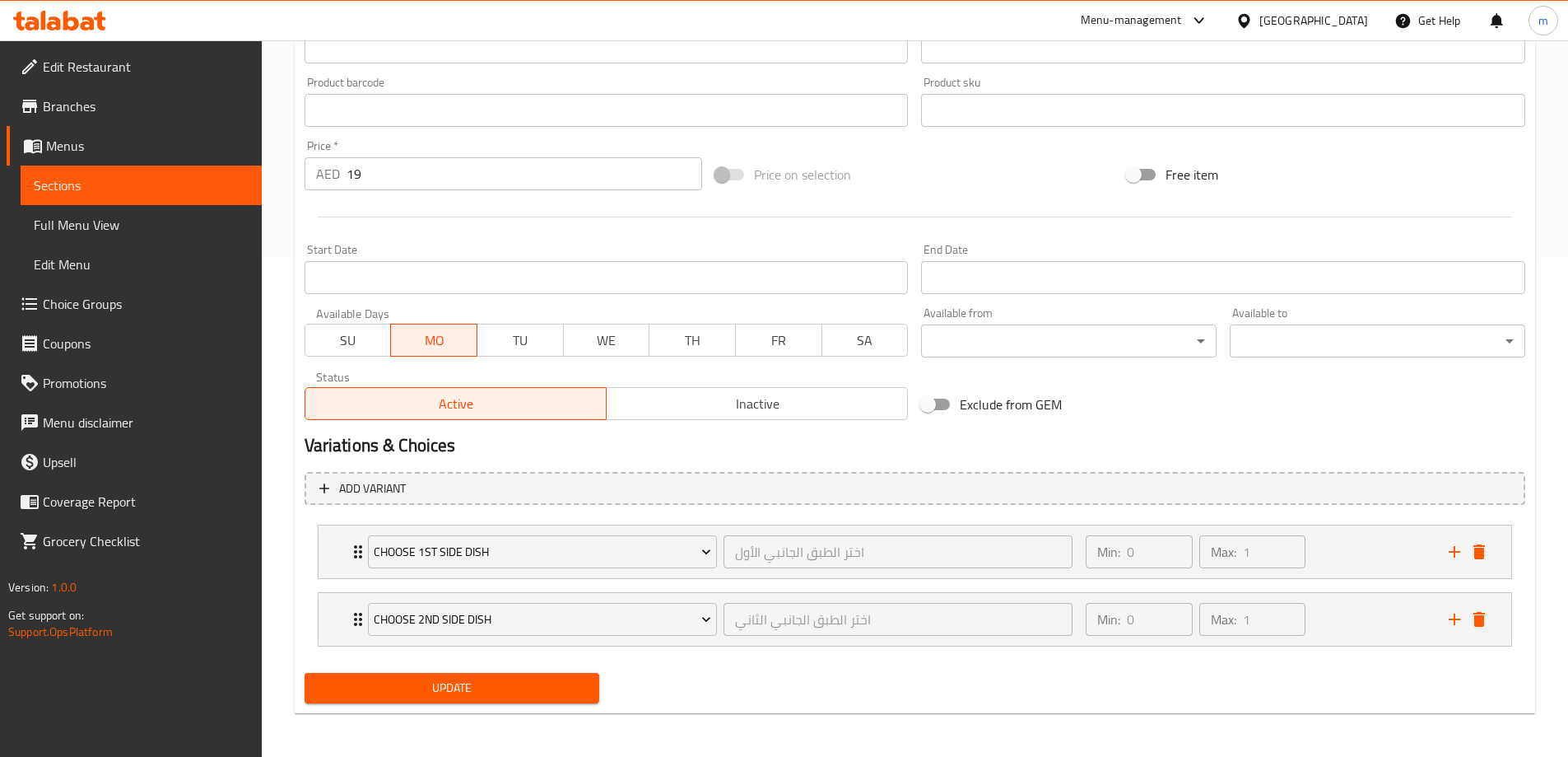
scroll to position [501, 0]
type input "شاورما دجاج"
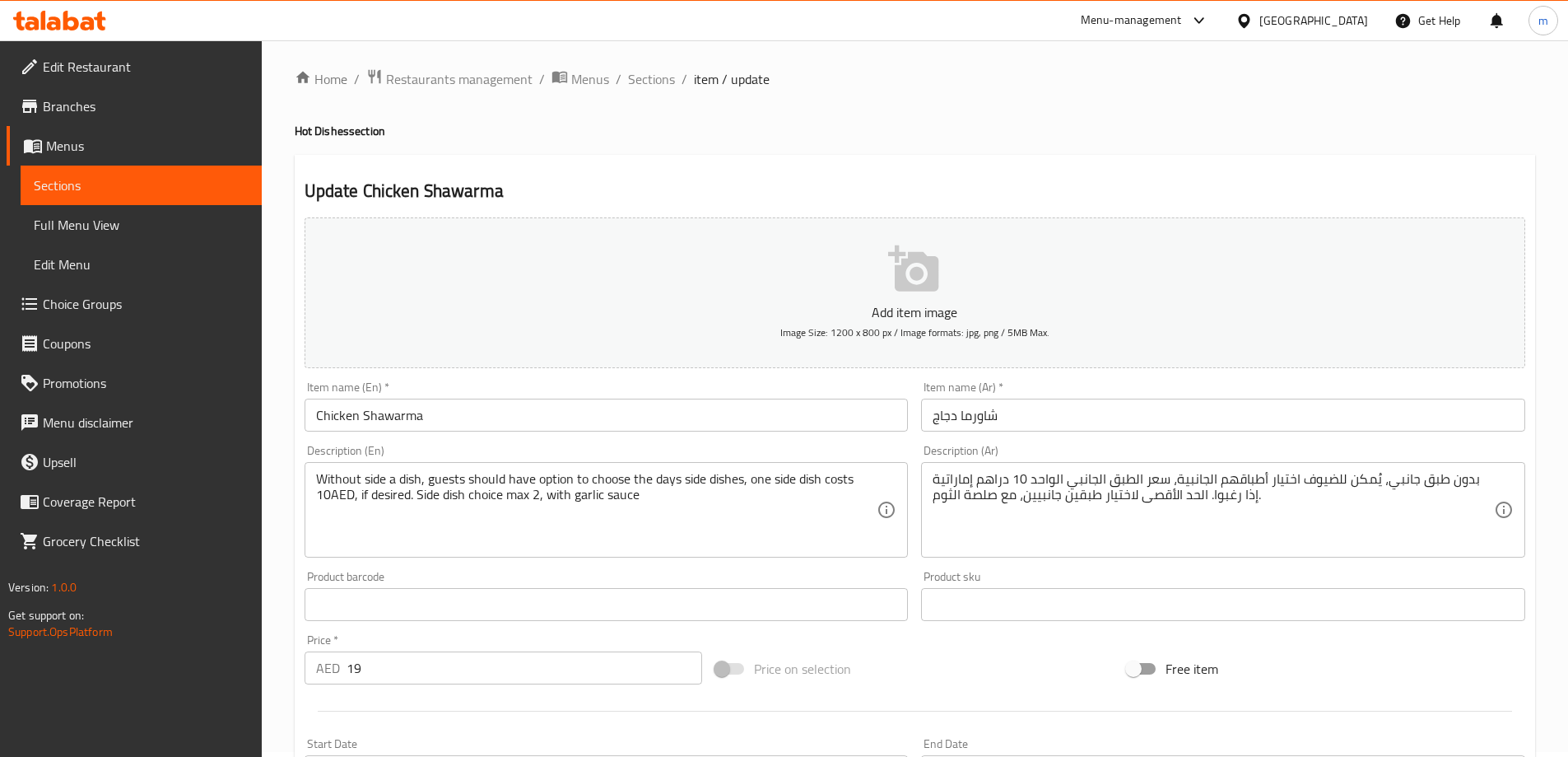
scroll to position [0, 0]
click at [440, 427] on input "Chicken Shawarma" at bounding box center [606, 419] width 604 height 33
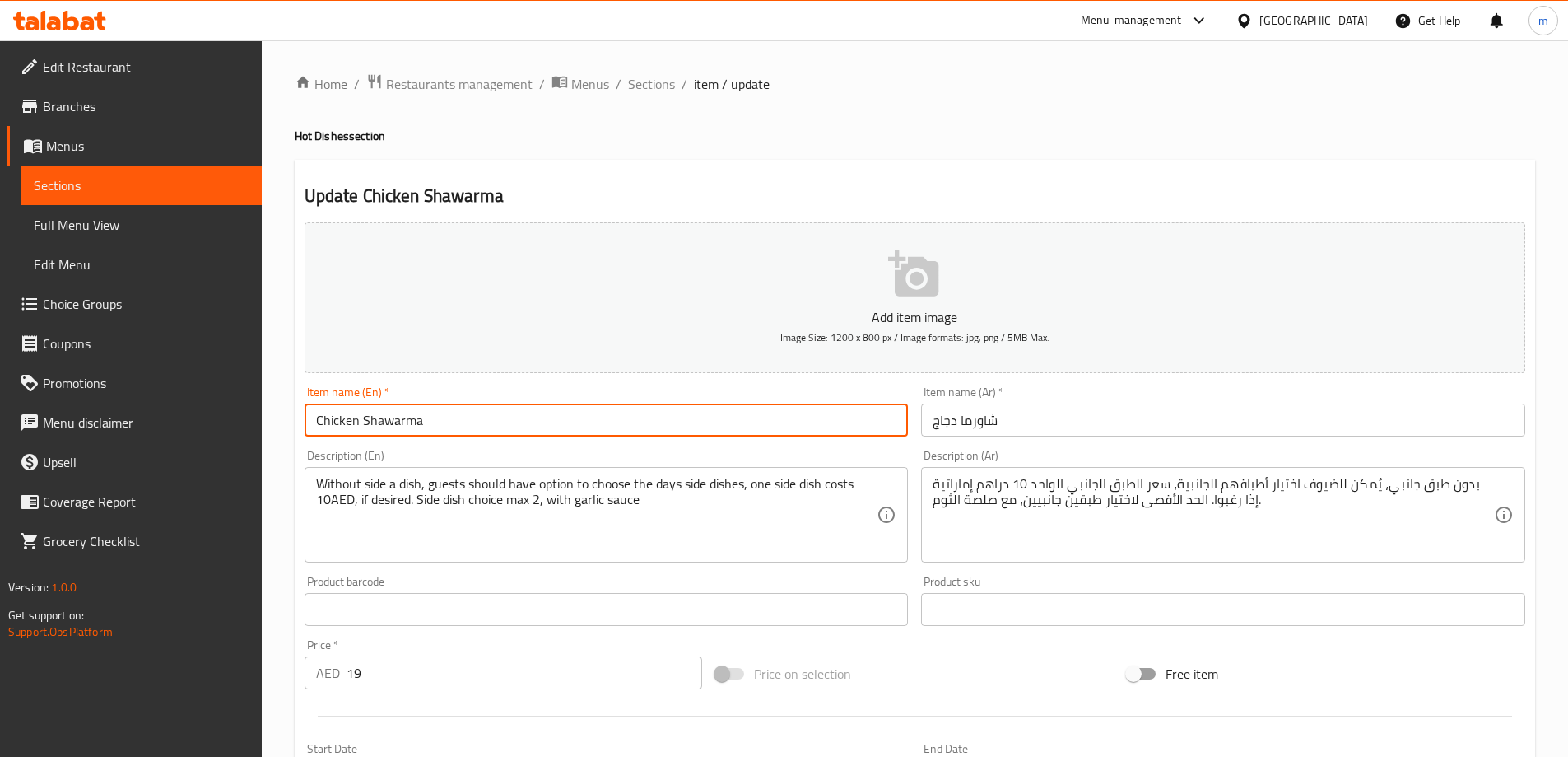
click at [440, 427] on input "Chicken Shawarma" at bounding box center [606, 419] width 604 height 33
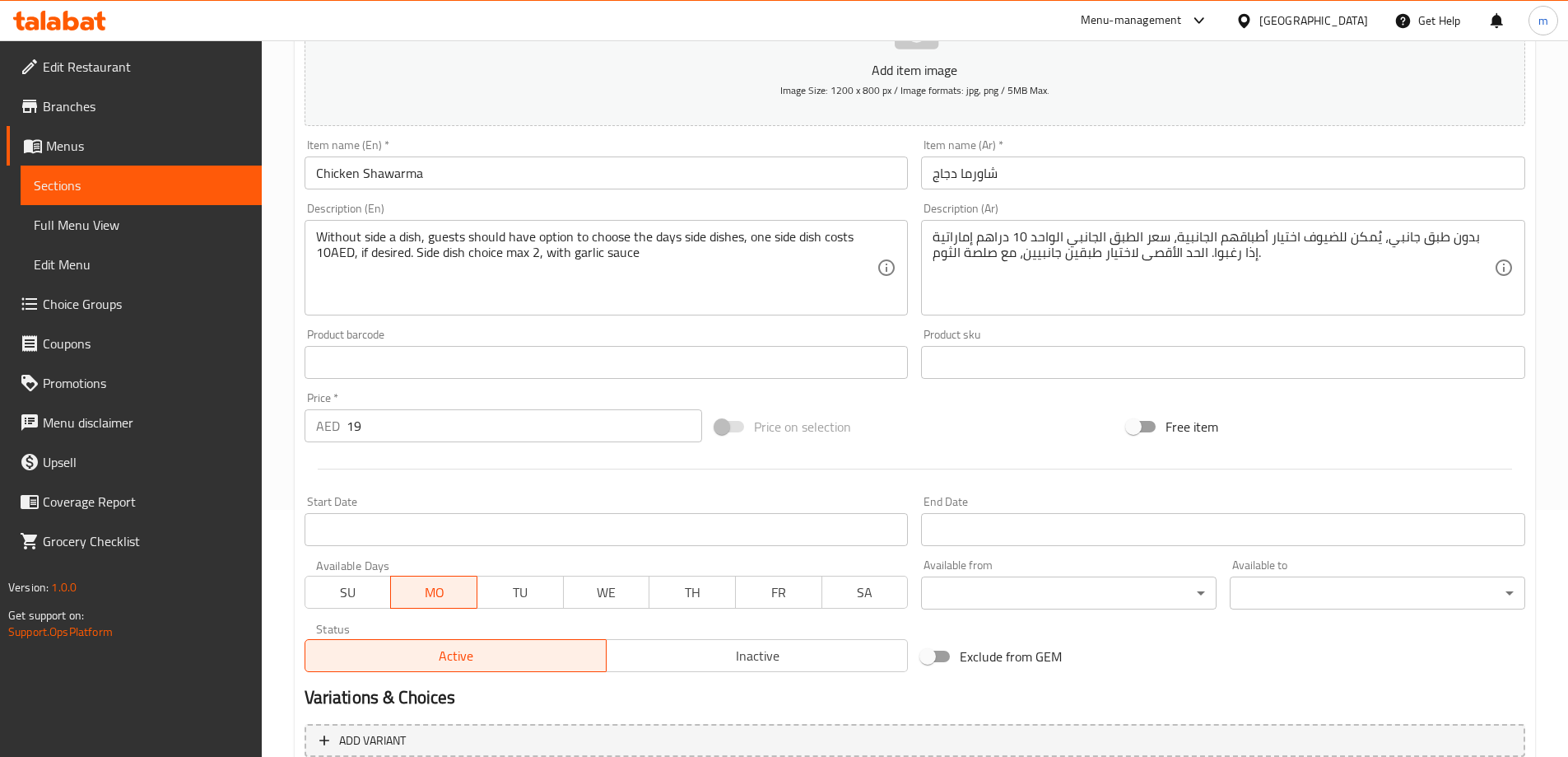
scroll to position [501, 0]
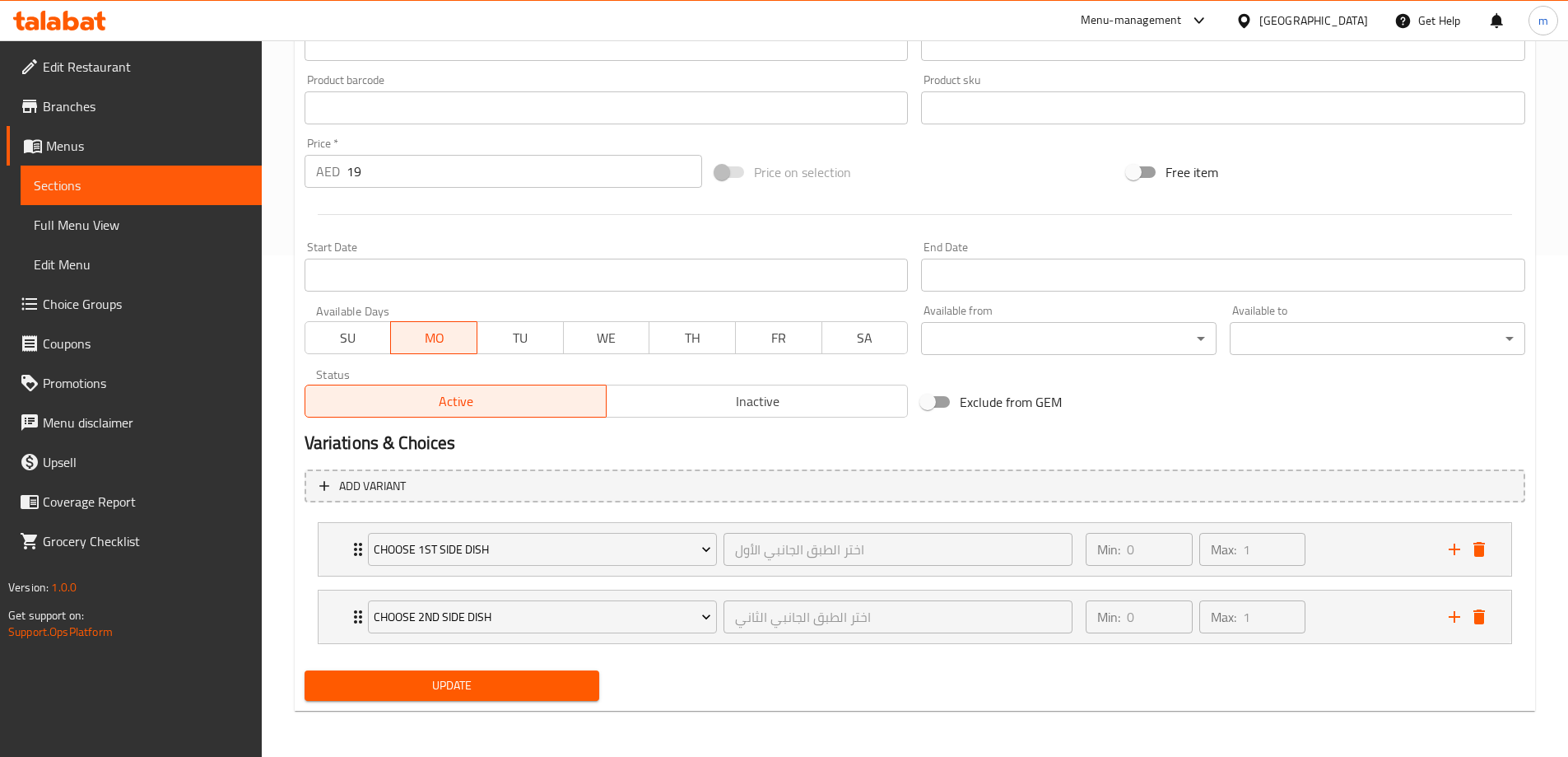
drag, startPoint x: 620, startPoint y: 339, endPoint x: 627, endPoint y: 345, distance: 9.2
click at [620, 339] on span "WE" at bounding box center [607, 338] width 74 height 24
click at [763, 342] on span "FR" at bounding box center [779, 338] width 74 height 24
click at [506, 701] on div "Update" at bounding box center [452, 685] width 309 height 44
click at [507, 694] on span "Update" at bounding box center [452, 685] width 269 height 21
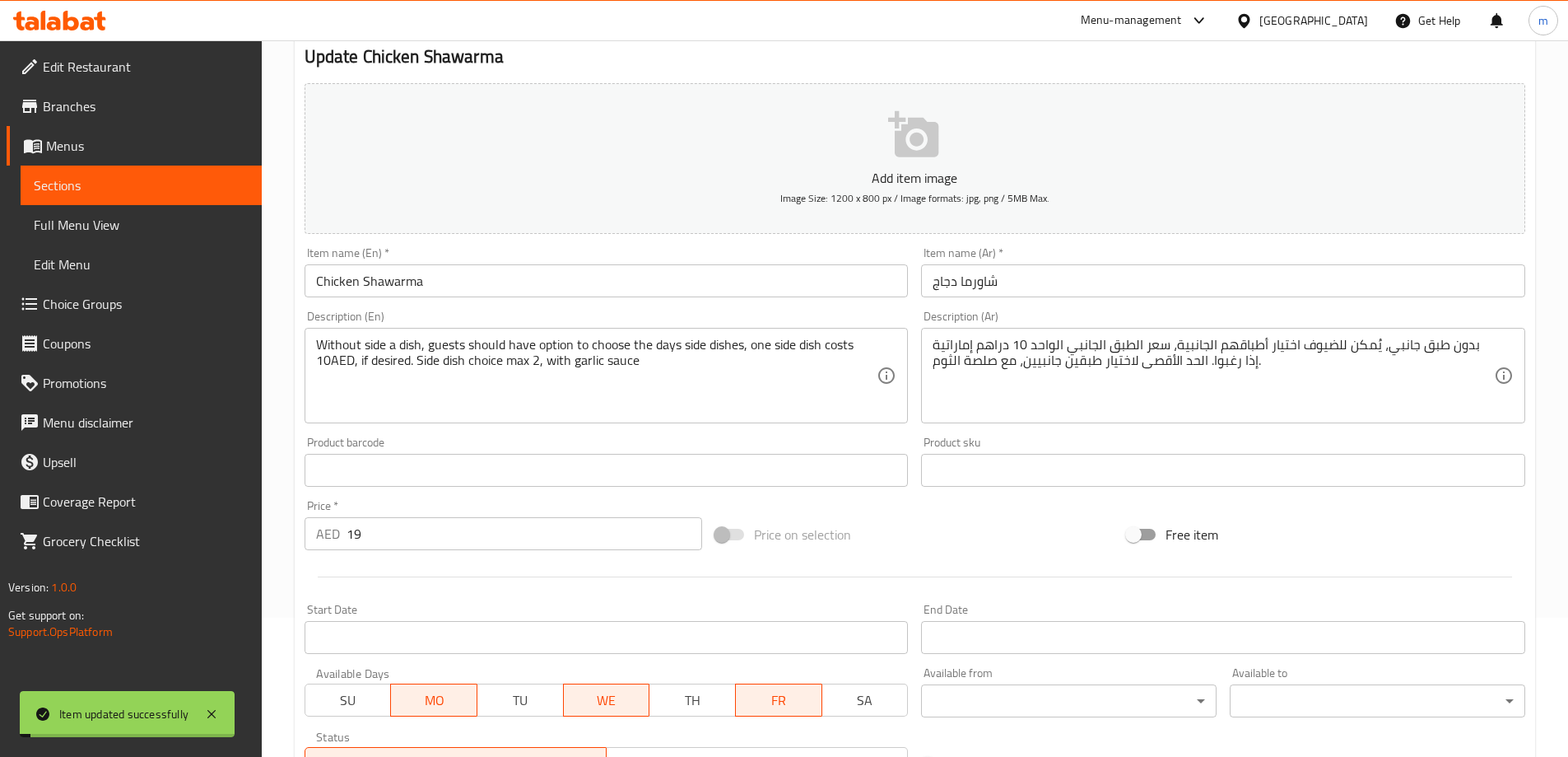
scroll to position [8, 0]
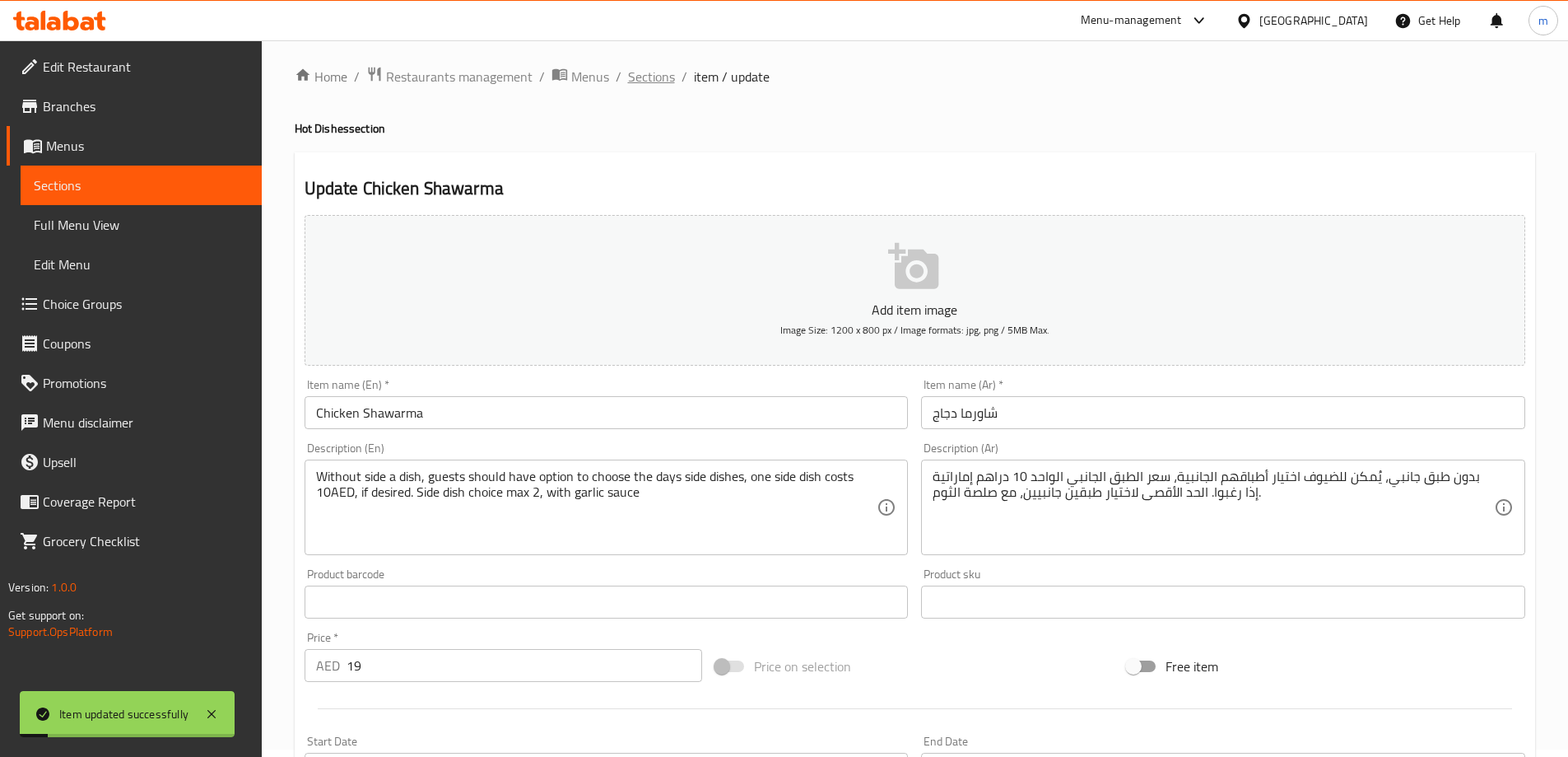
click at [651, 84] on span "Sections" at bounding box center [651, 77] width 47 height 20
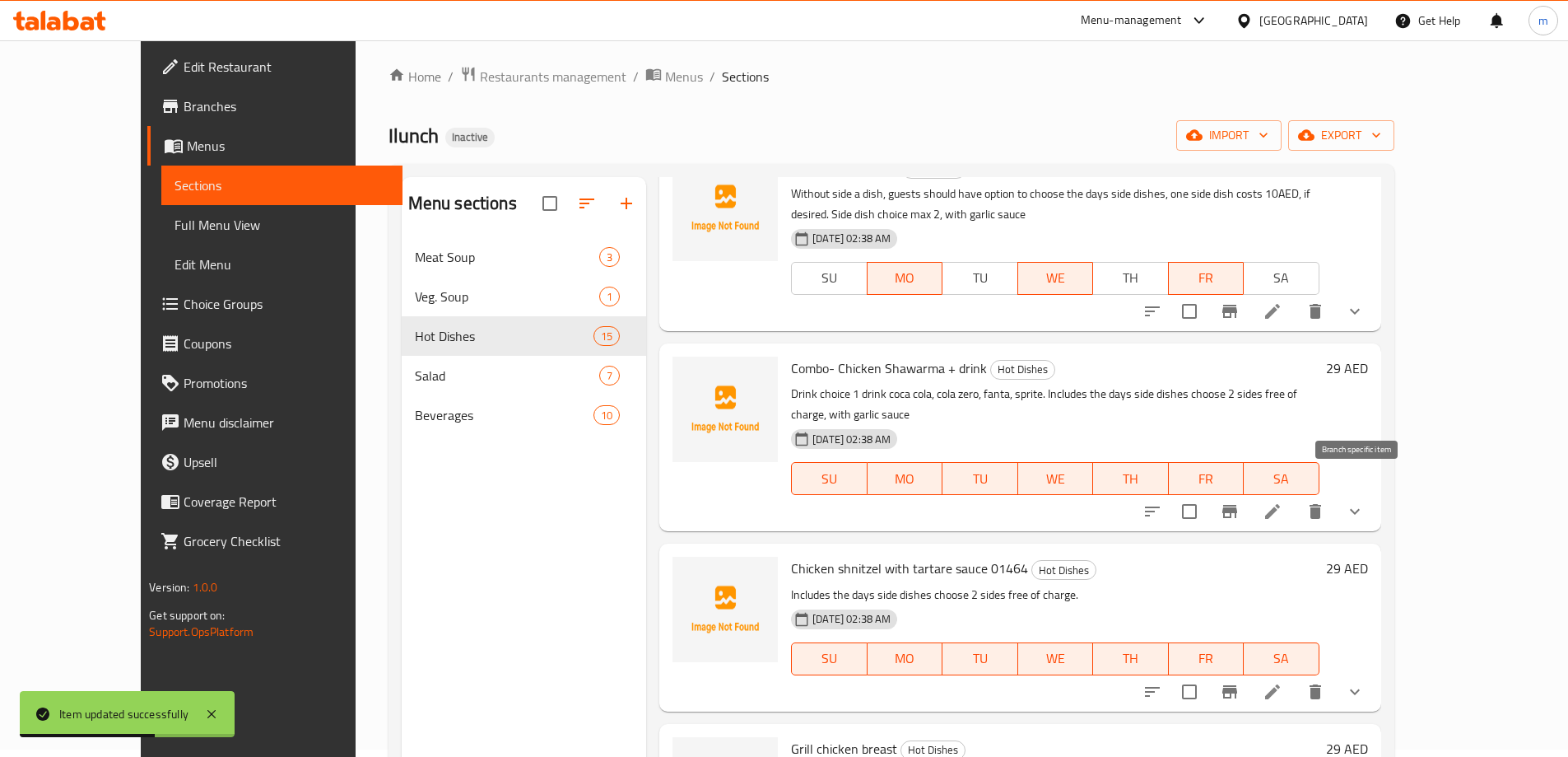
scroll to position [988, 0]
click at [1295, 501] on li at bounding box center [1272, 510] width 46 height 30
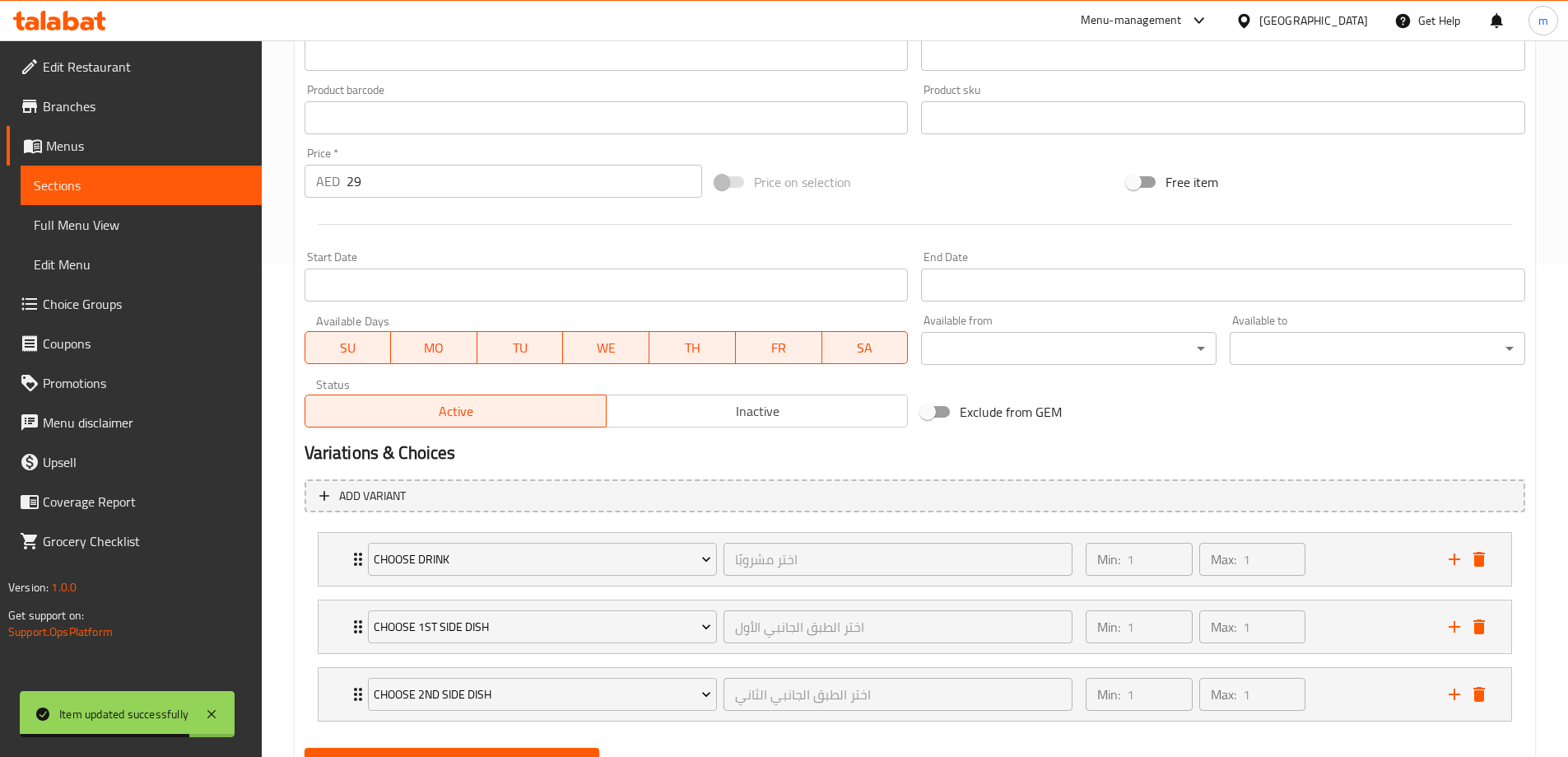
scroll to position [494, 0]
click at [369, 353] on span "SU" at bounding box center [348, 345] width 74 height 24
drag, startPoint x: 482, startPoint y: 350, endPoint x: 497, endPoint y: 350, distance: 15.0
click at [483, 350] on button "TU" at bounding box center [520, 345] width 86 height 33
click at [693, 345] on span "TH" at bounding box center [693, 345] width 74 height 24
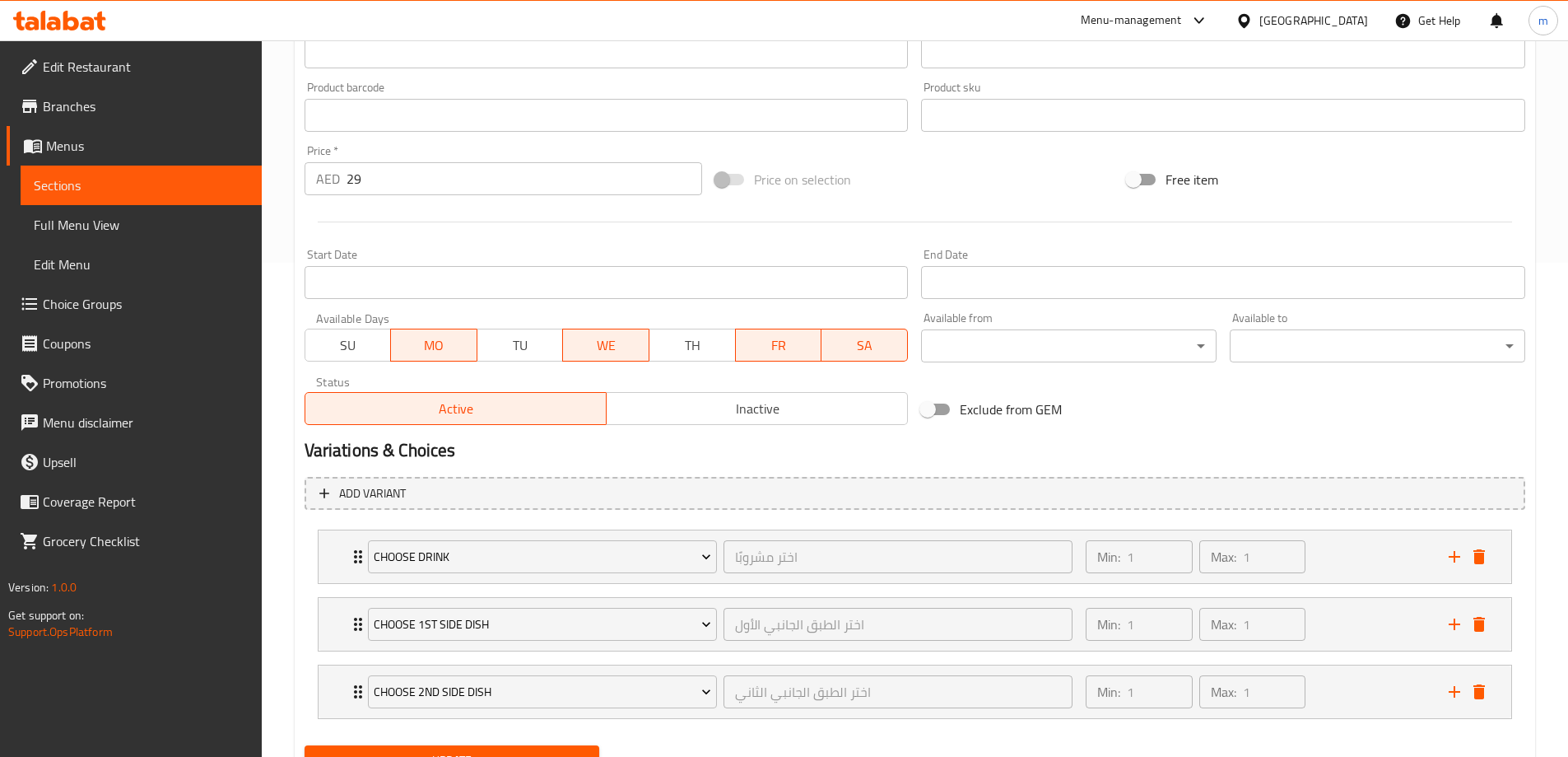
click at [845, 345] on span "SA" at bounding box center [864, 345] width 74 height 24
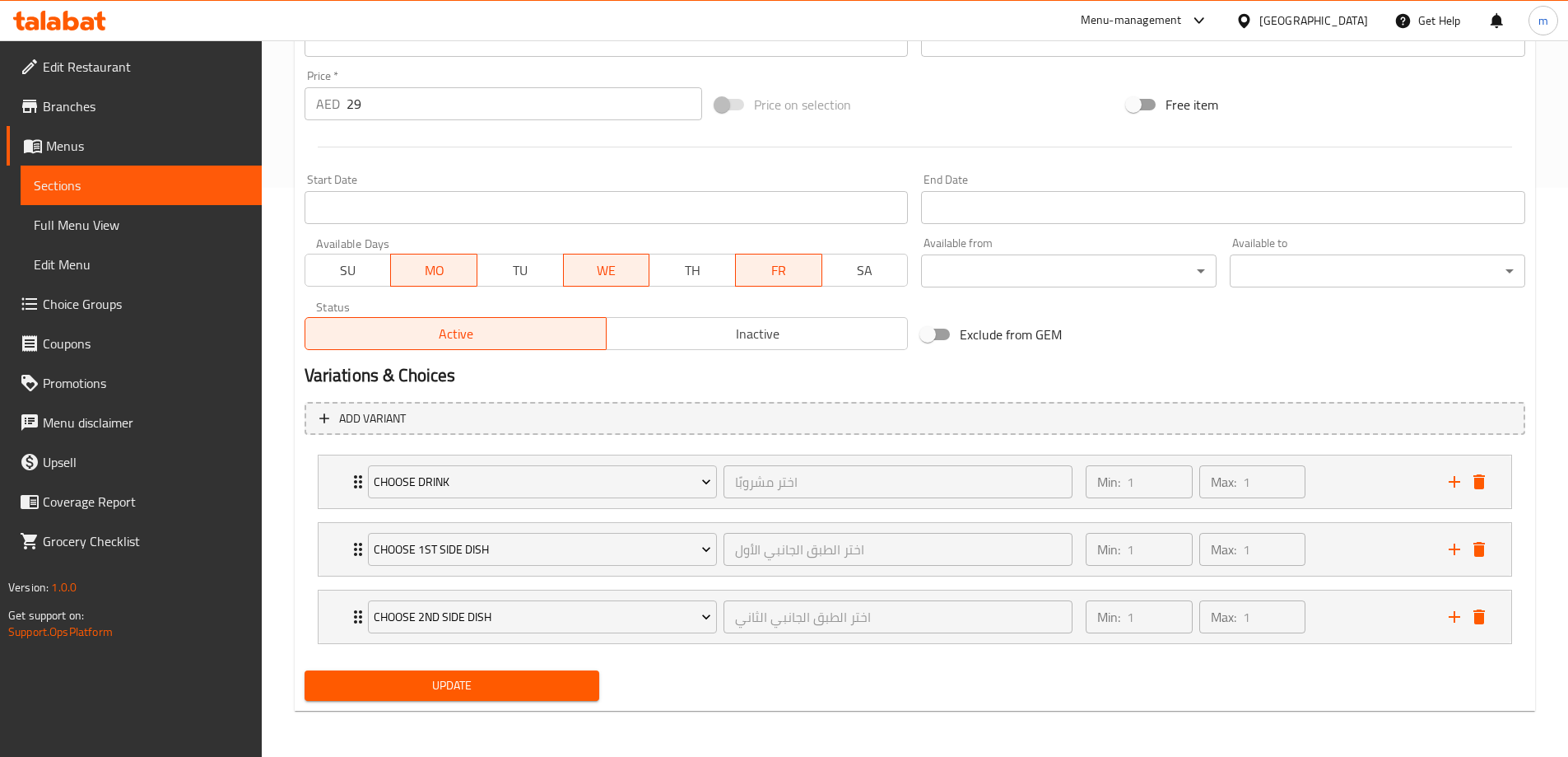
click at [524, 679] on span "Update" at bounding box center [452, 685] width 269 height 21
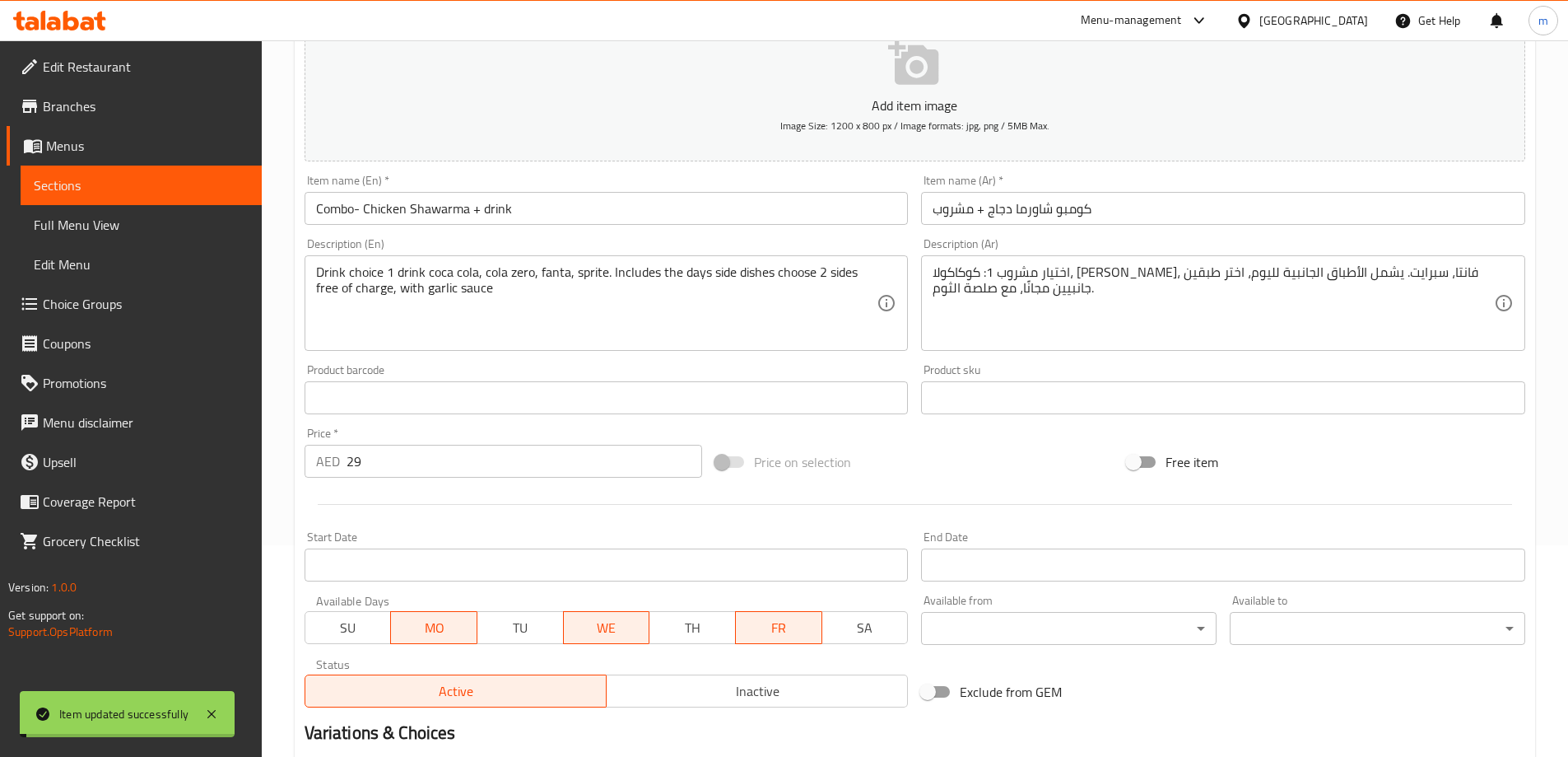
scroll to position [0, 0]
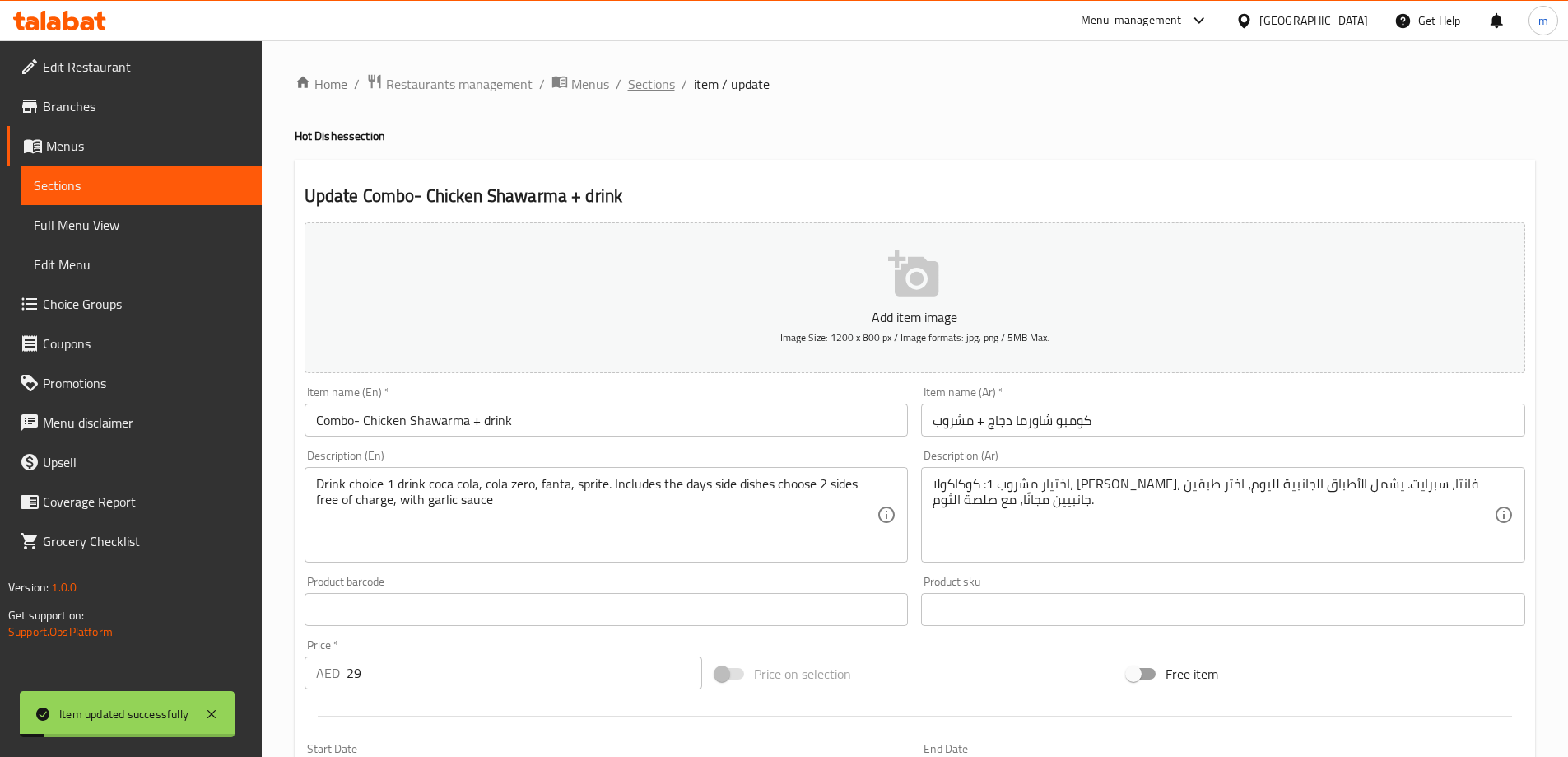
click at [648, 90] on span "Sections" at bounding box center [651, 83] width 47 height 20
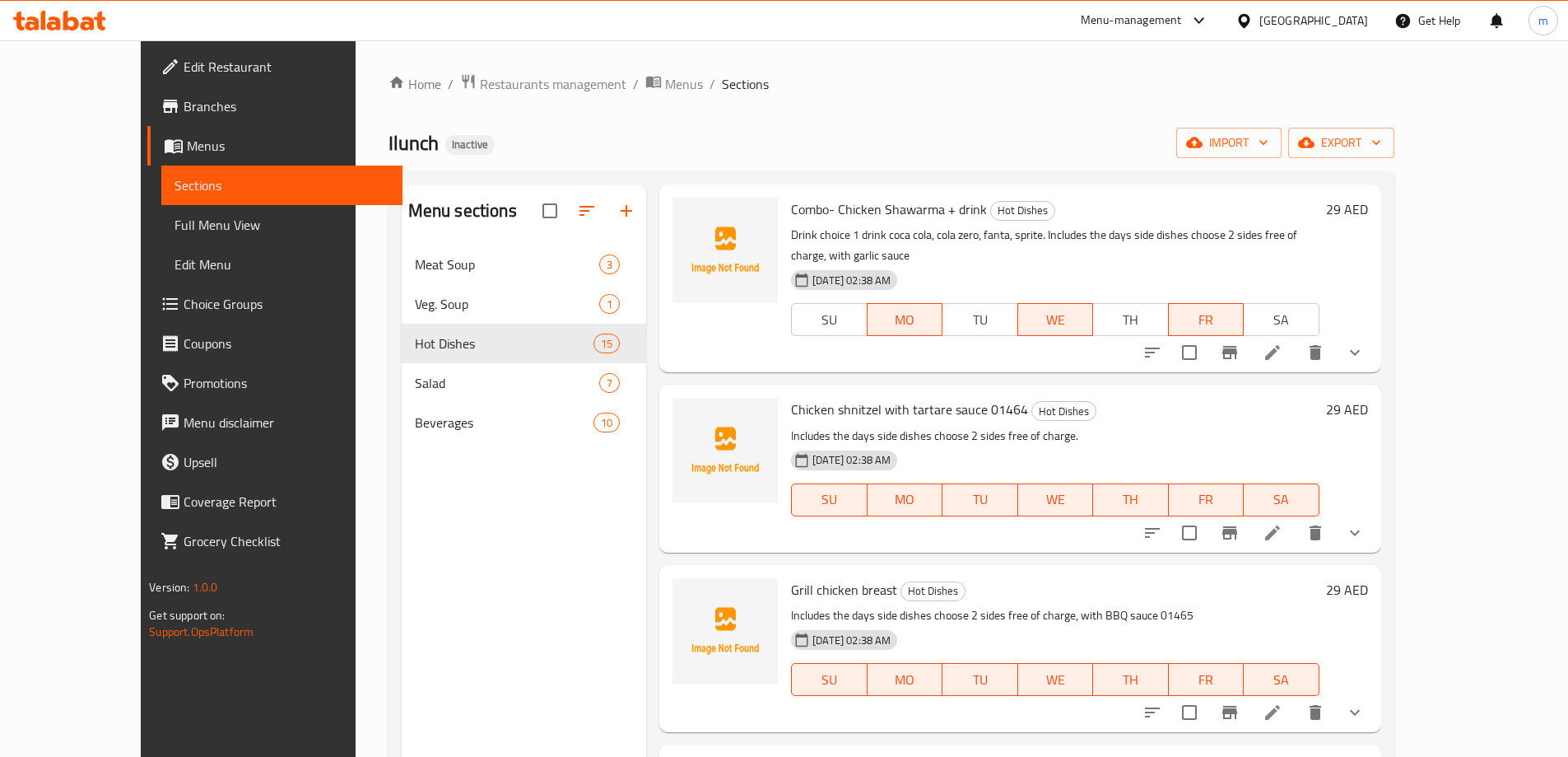
scroll to position [1152, 0]
click at [895, 397] on span "Chicken shnitzel with tartare sauce 01464" at bounding box center [910, 410] width 237 height 25
click at [896, 397] on span "Chicken shnitzel with tartare sauce 01464" at bounding box center [910, 410] width 237 height 25
click at [897, 397] on span "Chicken shnitzel with tartare sauce 01464" at bounding box center [910, 410] width 237 height 25
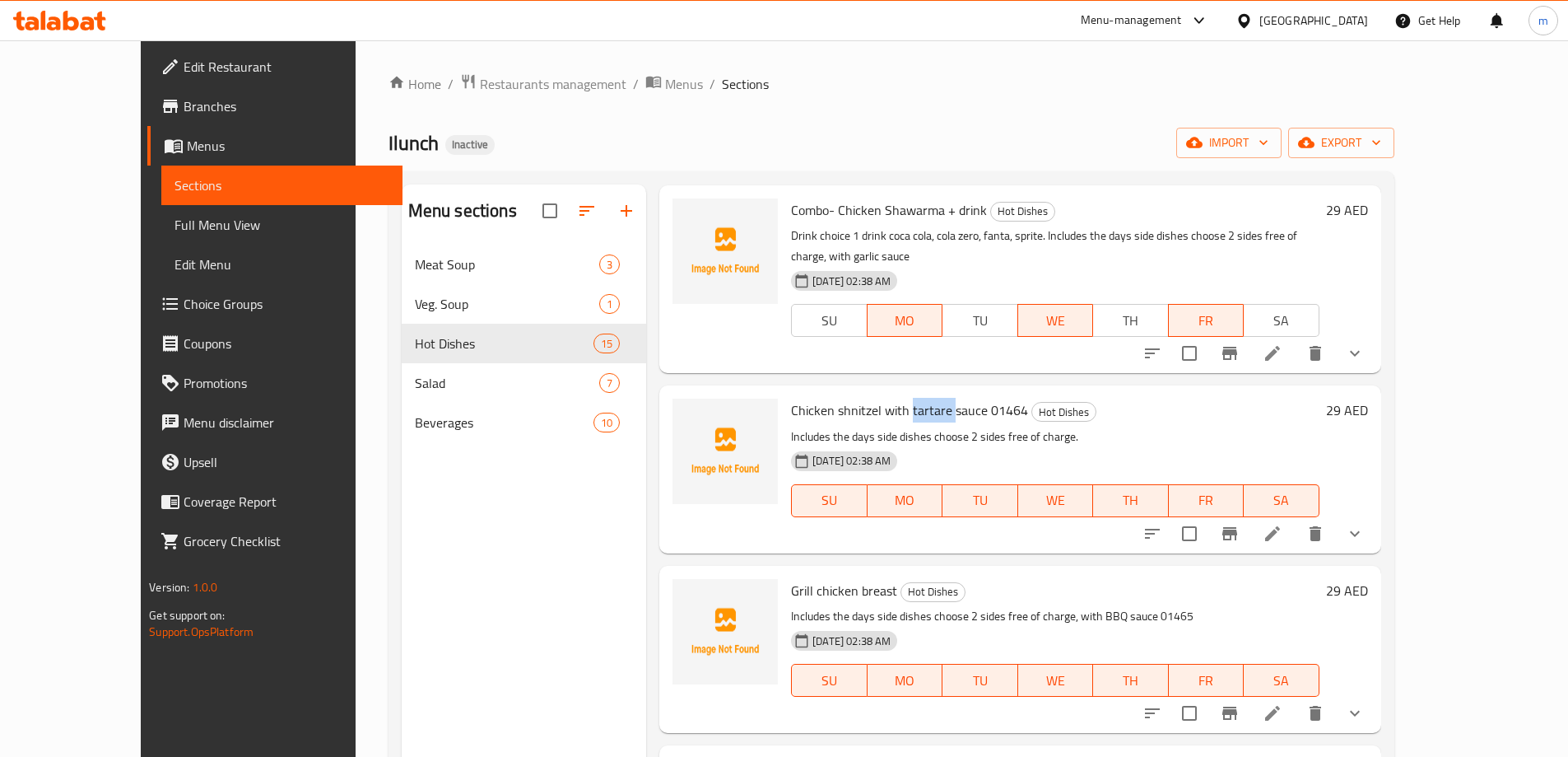
click at [897, 397] on span "Chicken shnitzel with tartare sauce 01464" at bounding box center [910, 410] width 237 height 25
click at [892, 397] on span "Chicken shnitzel with tartare sauce 01464" at bounding box center [910, 410] width 237 height 25
drag, startPoint x: 845, startPoint y: 389, endPoint x: 758, endPoint y: 384, distance: 87.1
click at [791, 397] on span "Chicken shnitzel with tartare sauce 01464" at bounding box center [910, 410] width 237 height 25
copy span "Chicken shnitzel"
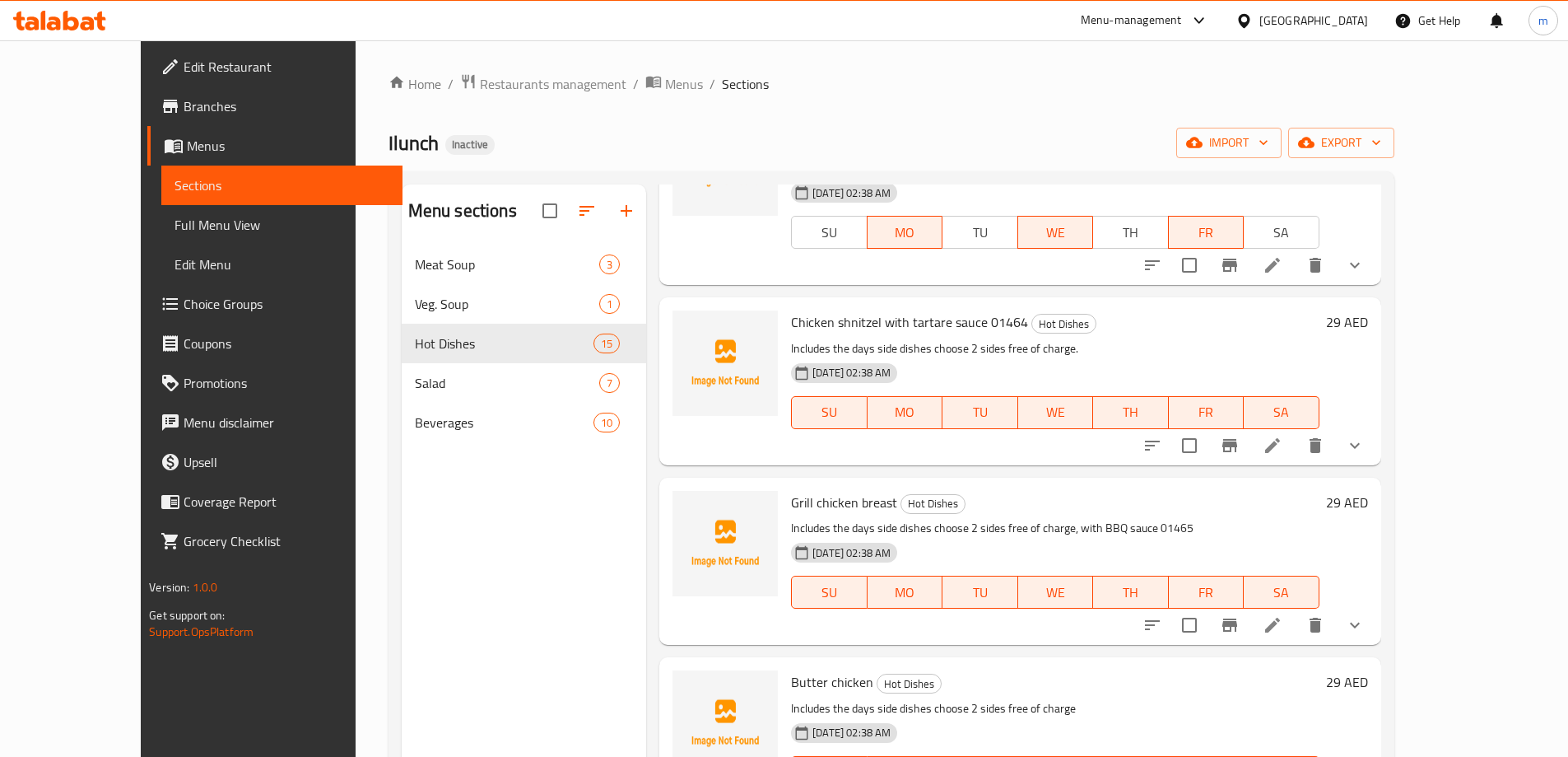
scroll to position [1211, 0]
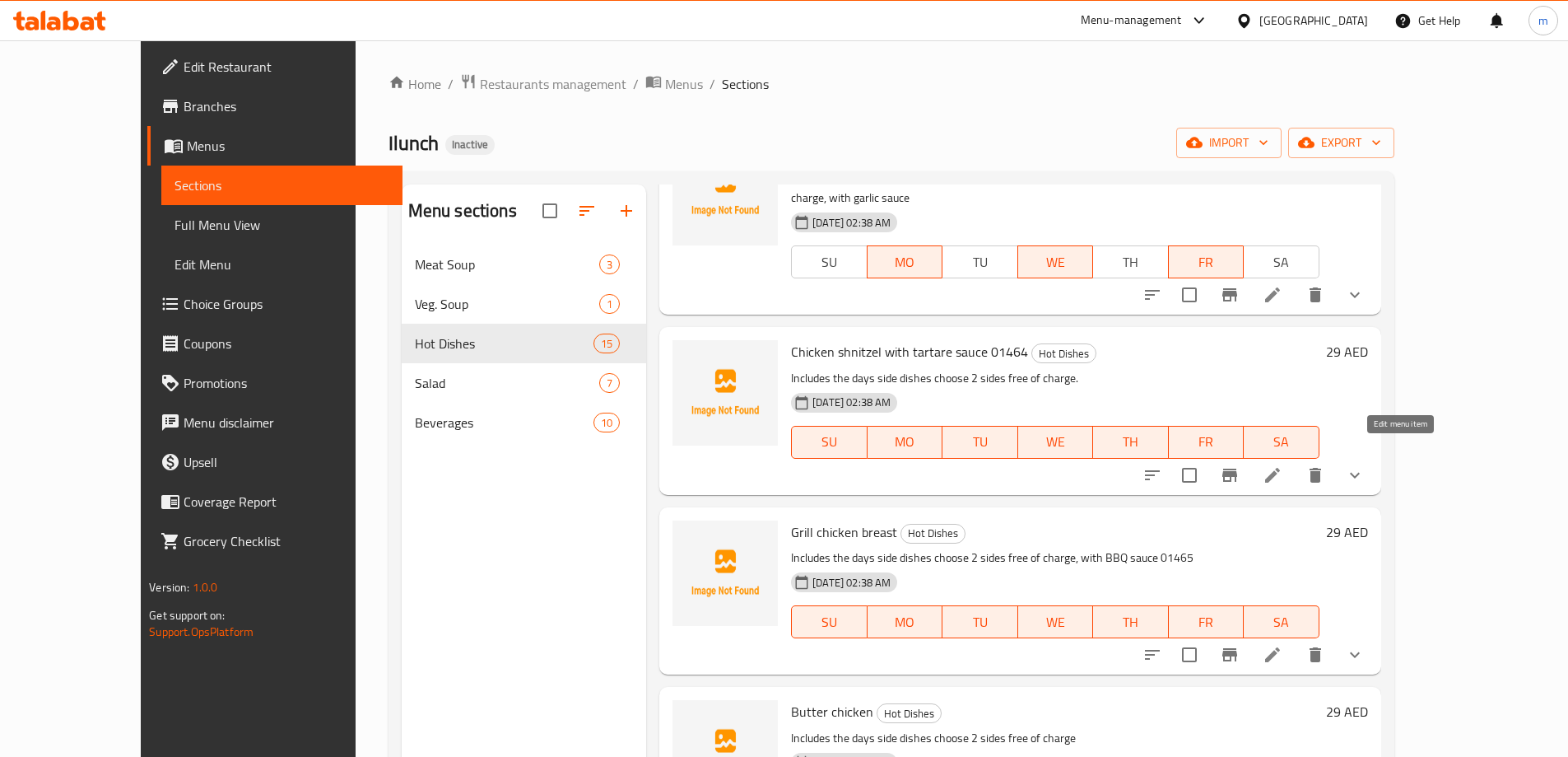
click at [1282, 465] on icon at bounding box center [1272, 475] width 20 height 20
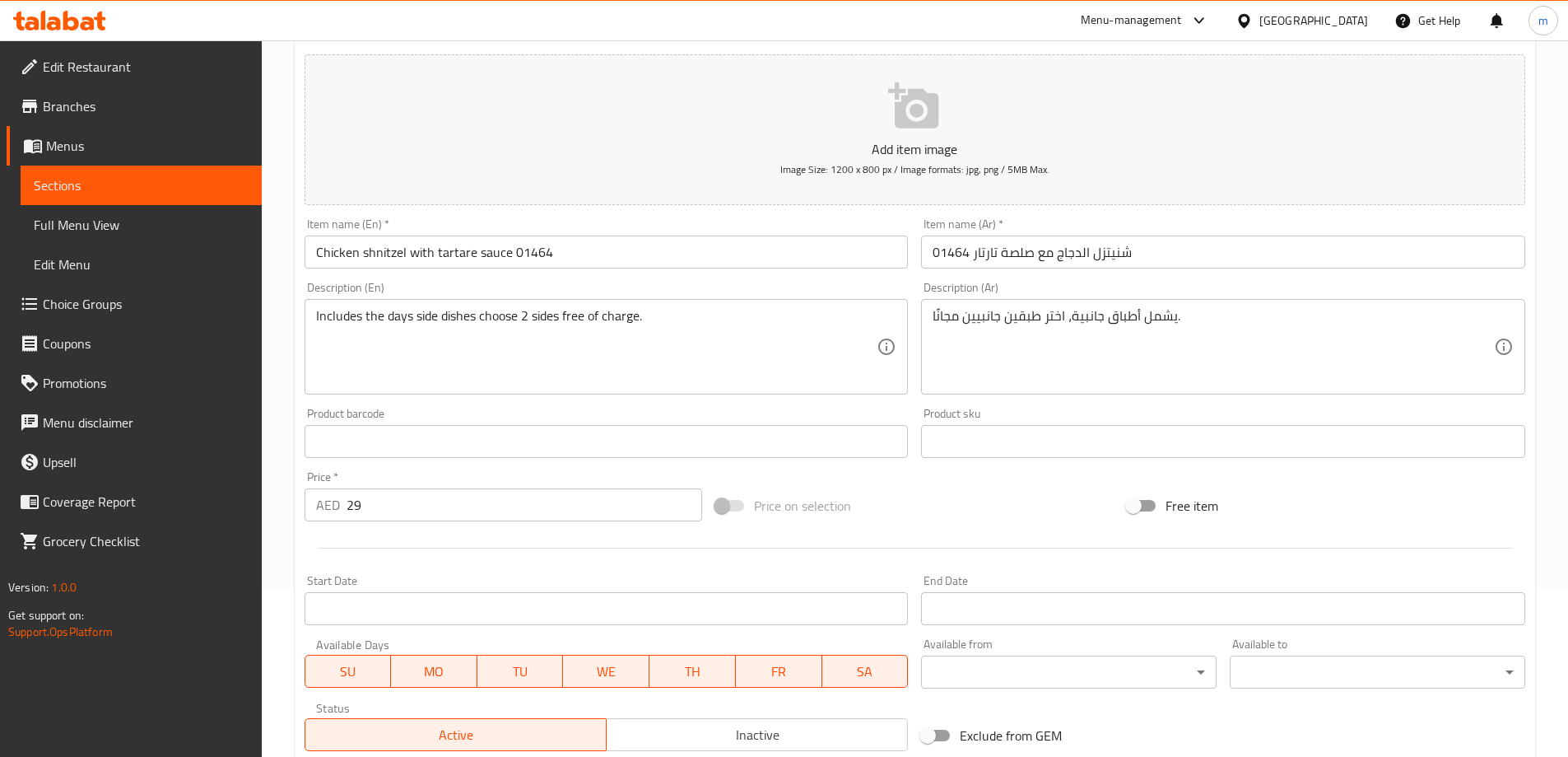
scroll to position [165, 0]
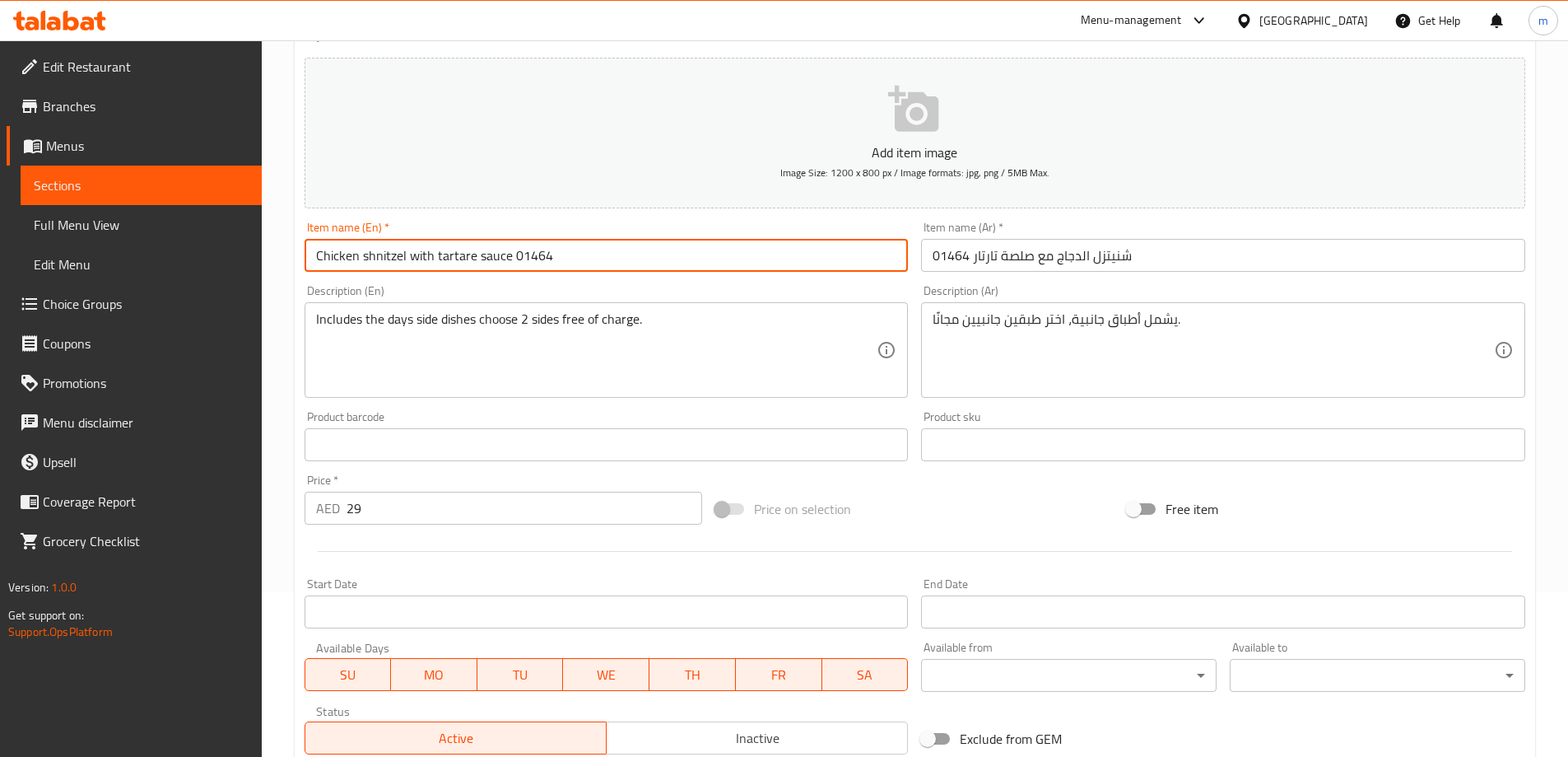
click at [402, 256] on input "Chicken shnitzel with tartare sauce 01464" at bounding box center [606, 255] width 604 height 33
drag, startPoint x: 403, startPoint y: 256, endPoint x: 261, endPoint y: 261, distance: 142.1
click at [261, 261] on div "Edit Restaurant Branches Menus Sections Full Menu View Edit Menu Choice Groups …" at bounding box center [784, 484] width 1568 height 1217
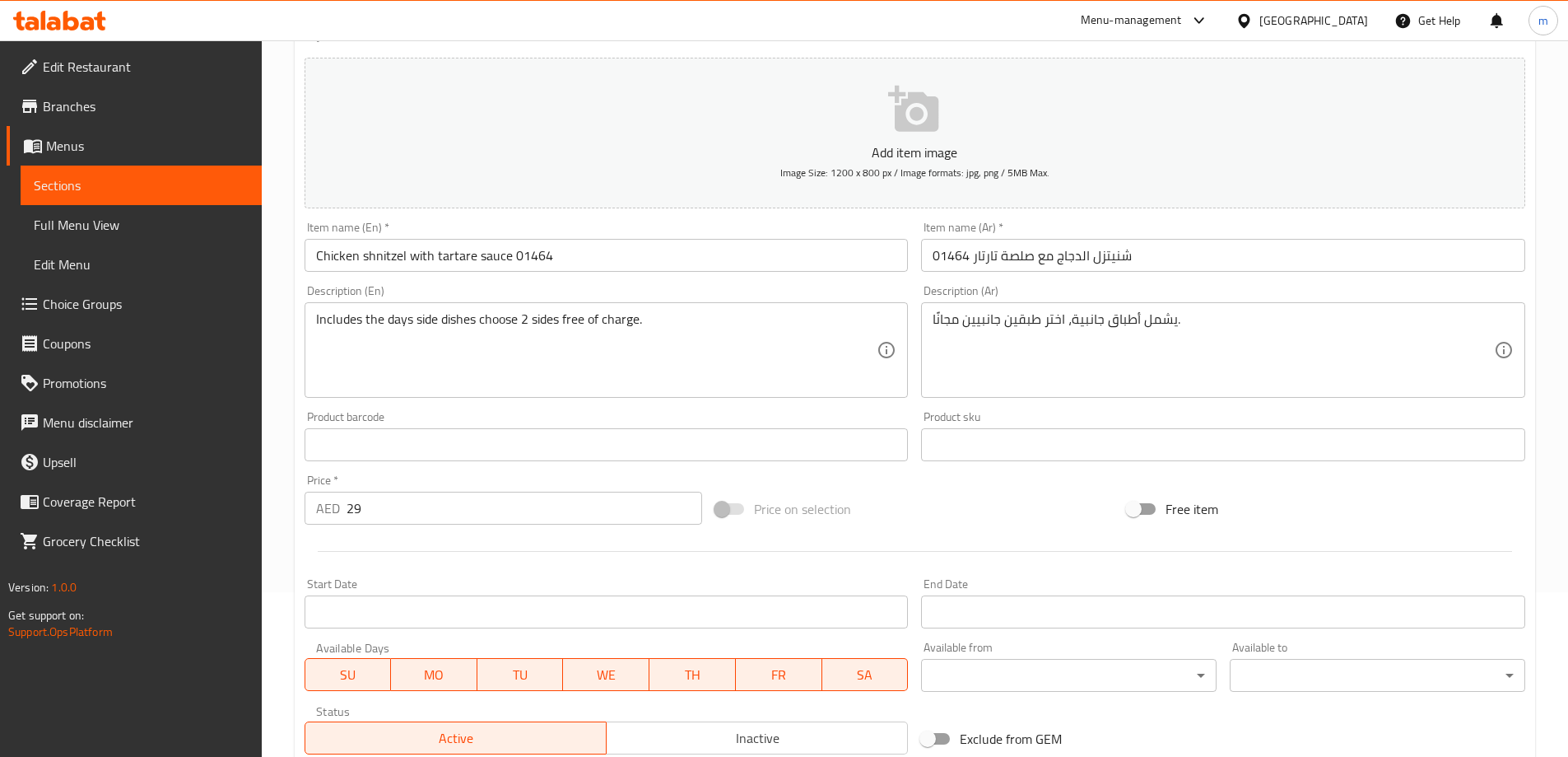
click at [521, 263] on input "Chicken shnitzel with tartare sauce 01464" at bounding box center [606, 255] width 604 height 33
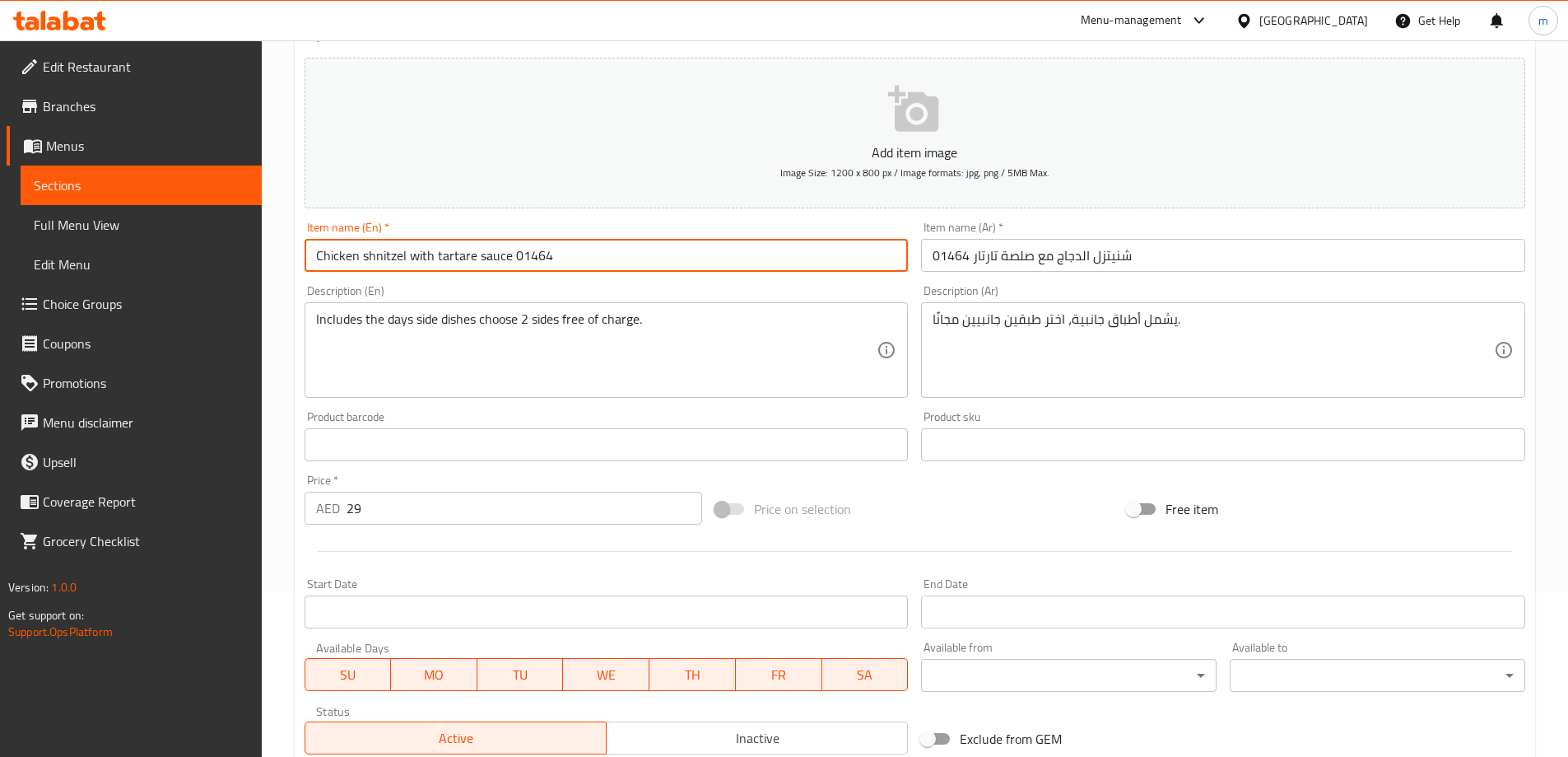
click at [521, 263] on input "Chicken shnitzel with tartare sauce 01464" at bounding box center [606, 255] width 604 height 33
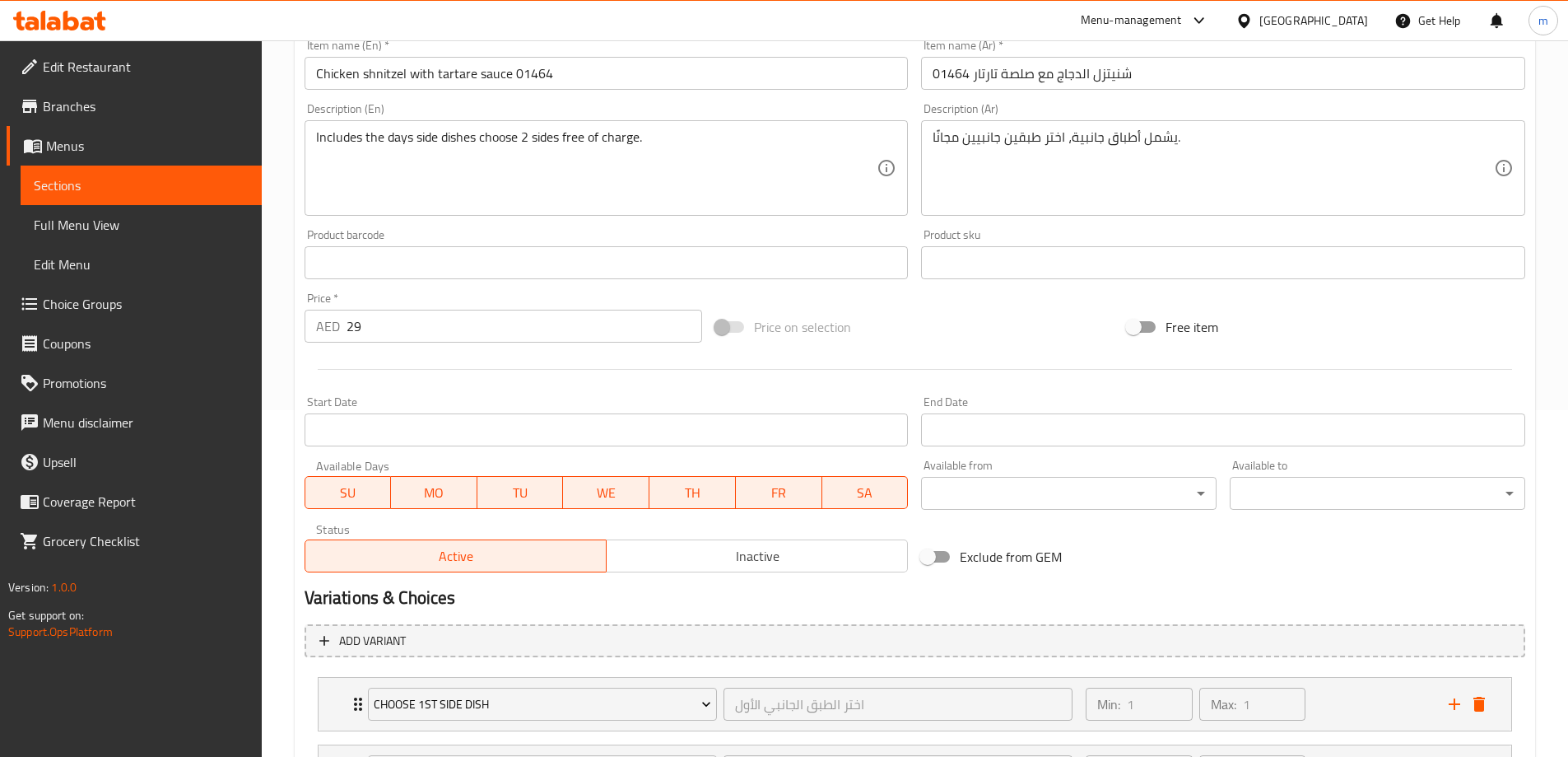
scroll to position [172, 0]
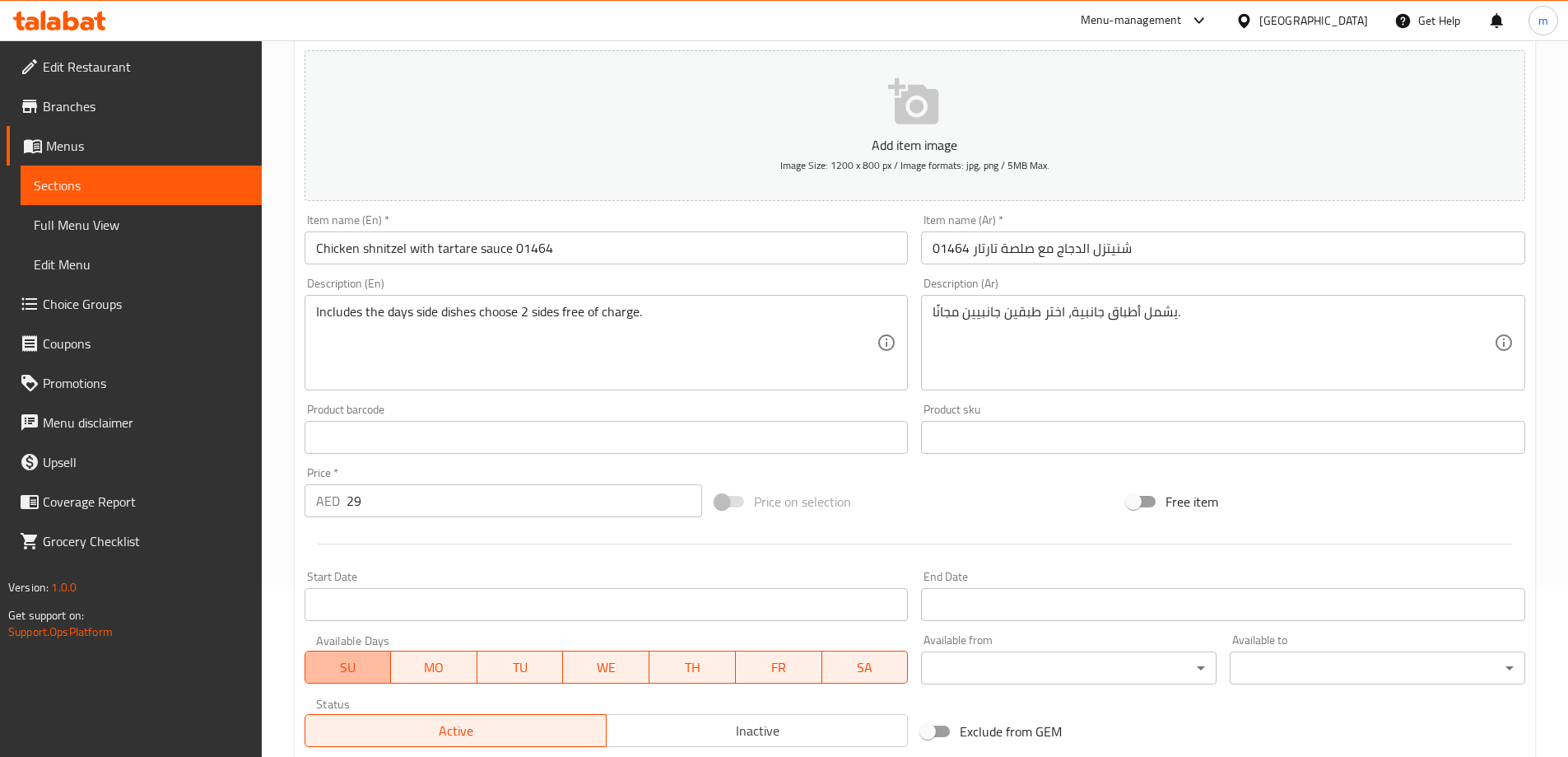
click at [327, 680] on button "SU" at bounding box center [347, 667] width 87 height 33
click at [400, 668] on span "MO" at bounding box center [433, 667] width 74 height 24
click at [584, 671] on span "WE" at bounding box center [606, 667] width 74 height 24
click at [674, 665] on span "TH" at bounding box center [693, 667] width 74 height 24
click at [776, 666] on span "FR" at bounding box center [779, 667] width 74 height 24
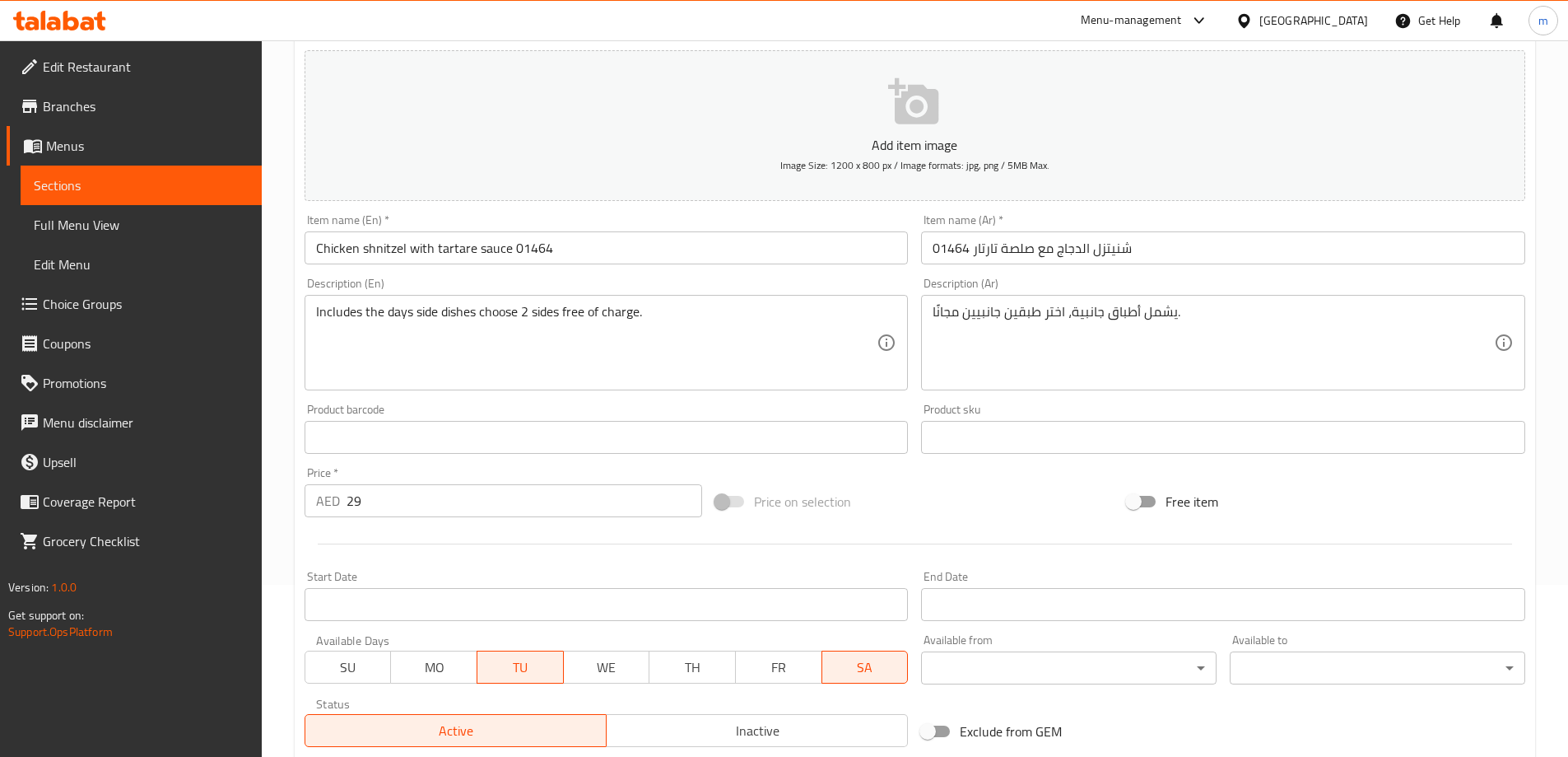
click at [857, 665] on span "SA" at bounding box center [865, 667] width 74 height 24
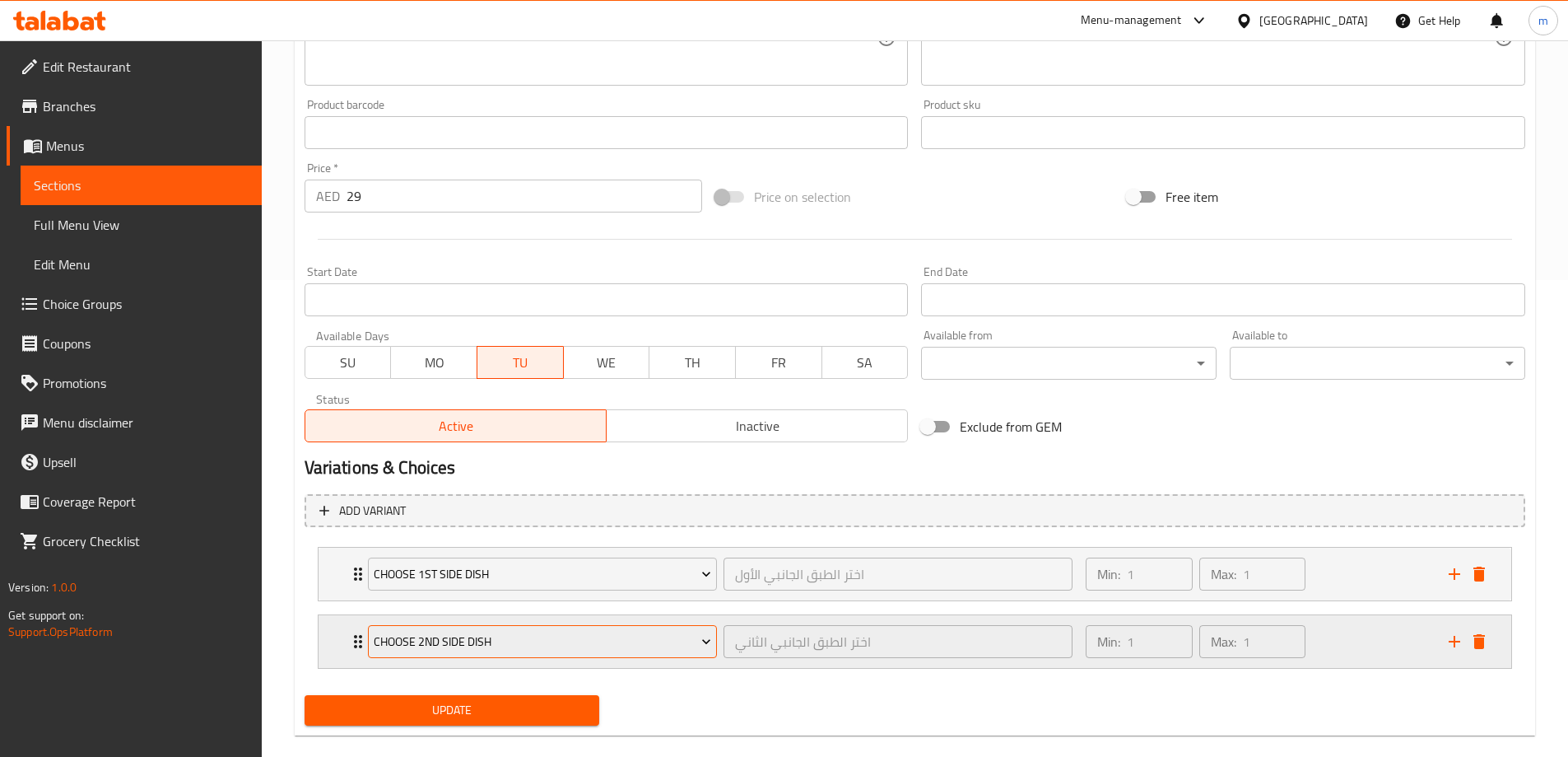
scroll to position [501, 0]
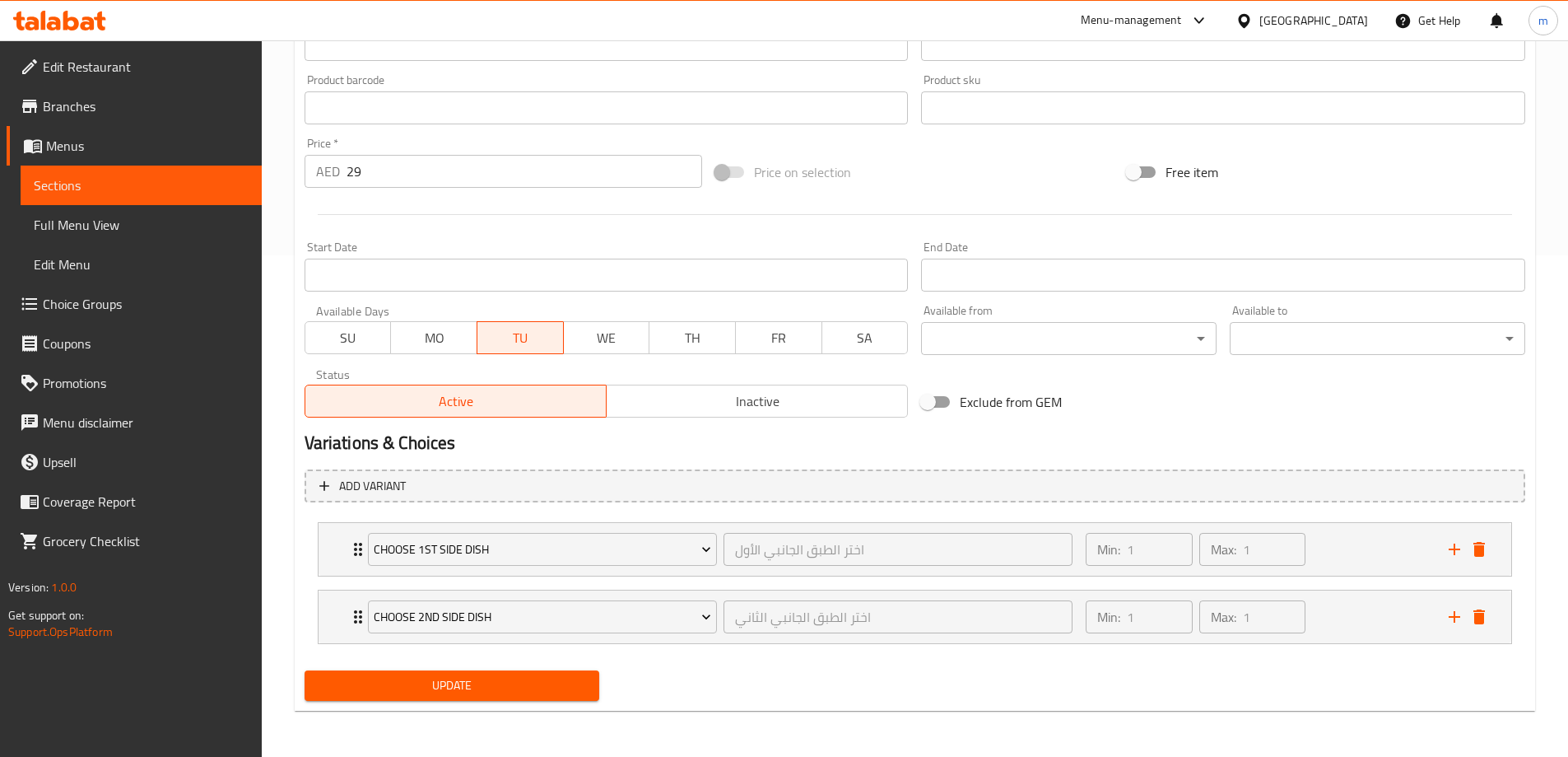
click at [468, 691] on span "Update" at bounding box center [452, 685] width 269 height 21
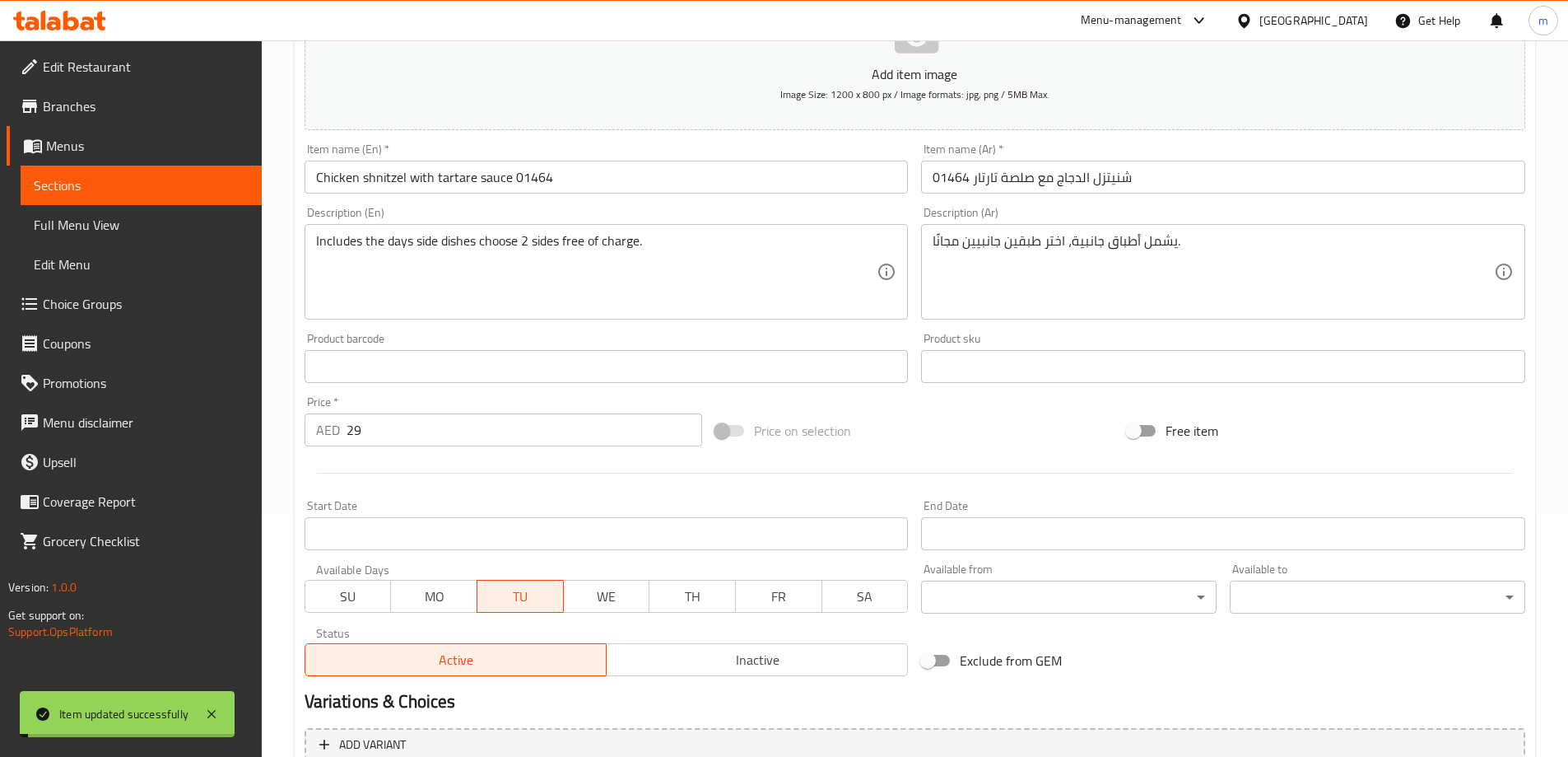
scroll to position [419, 0]
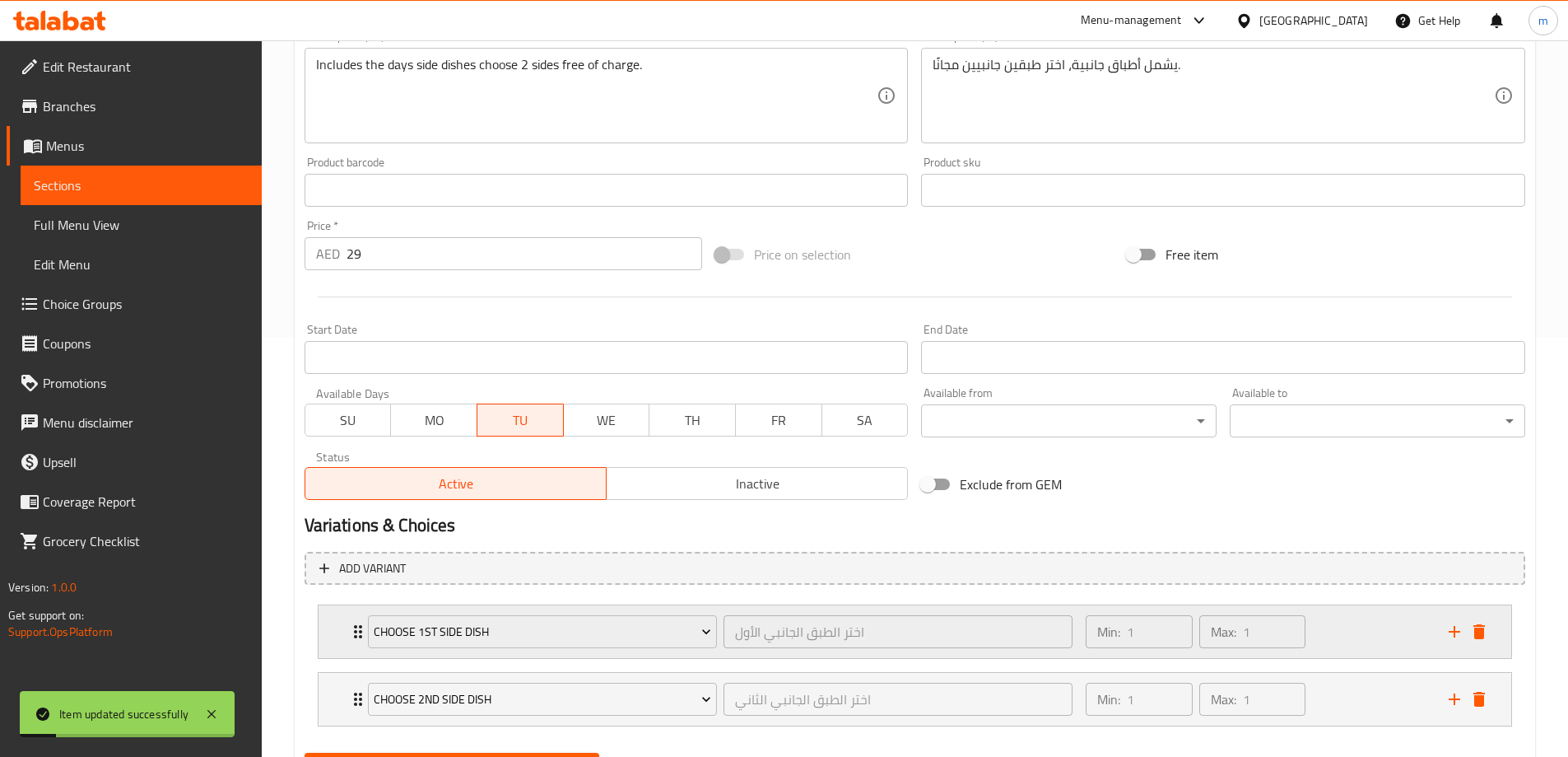
click at [341, 630] on div "Choose 1st Side Dish اختر الطبق الجانبي الأول ​ Min: 1 ​ Max: 1 ​" at bounding box center [915, 631] width 1192 height 53
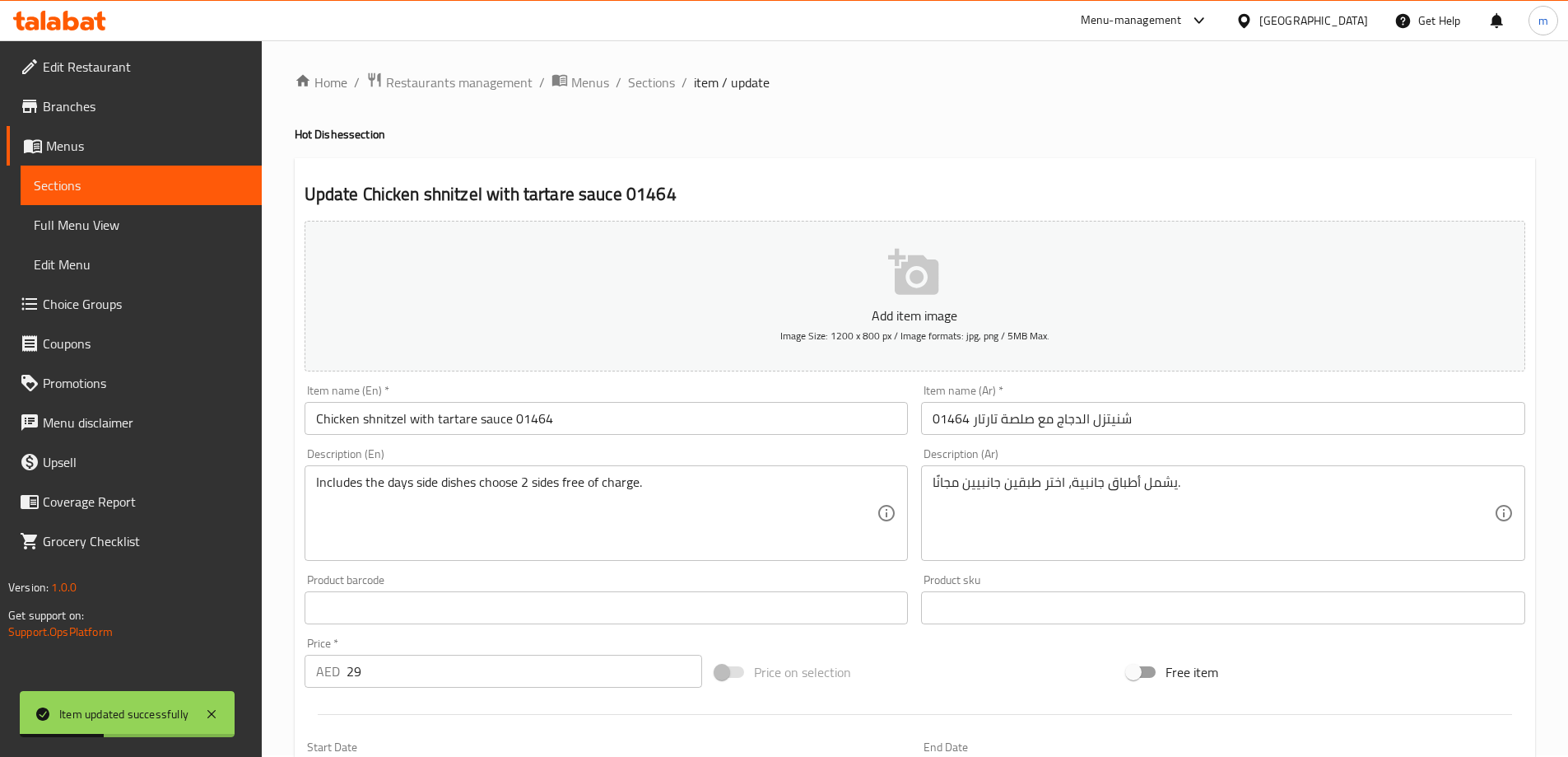
scroll to position [0, 0]
click at [662, 89] on span "Sections" at bounding box center [651, 83] width 47 height 20
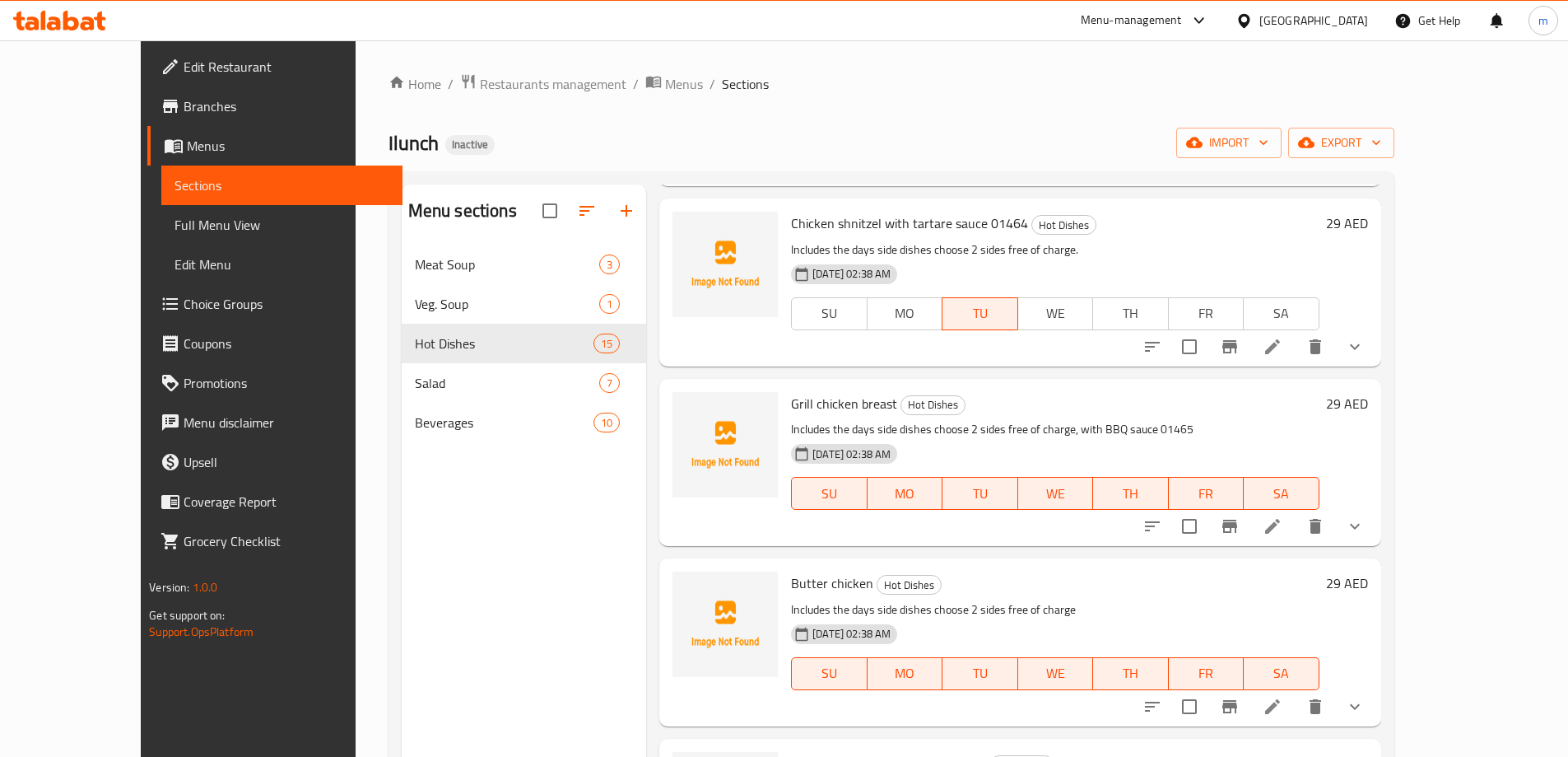
scroll to position [1345, 0]
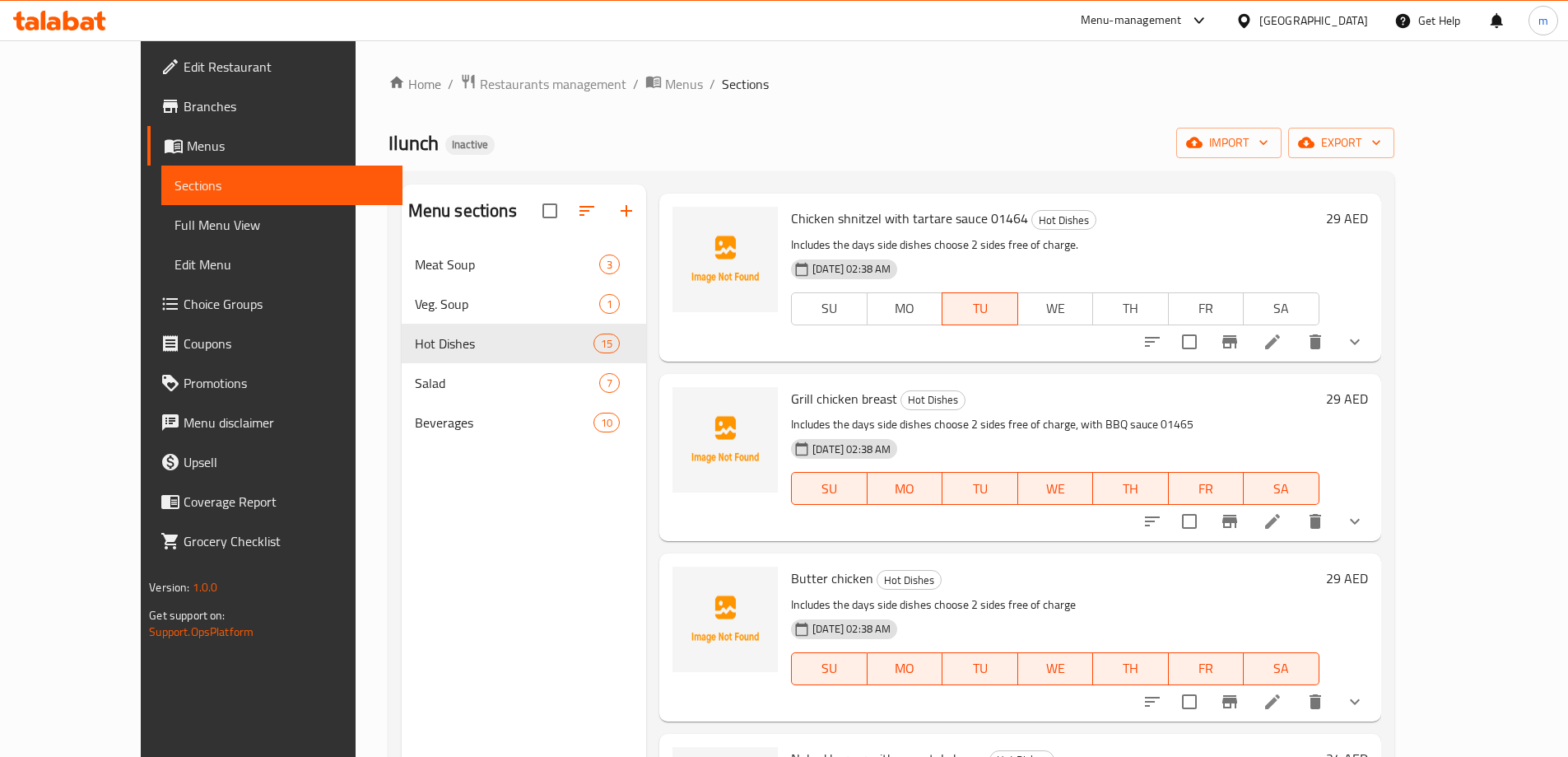
click at [806, 386] on span "Grill chicken breast" at bounding box center [844, 398] width 106 height 25
copy h6 "Grill chicken breast"
click at [1282, 511] on icon at bounding box center [1272, 521] width 20 height 20
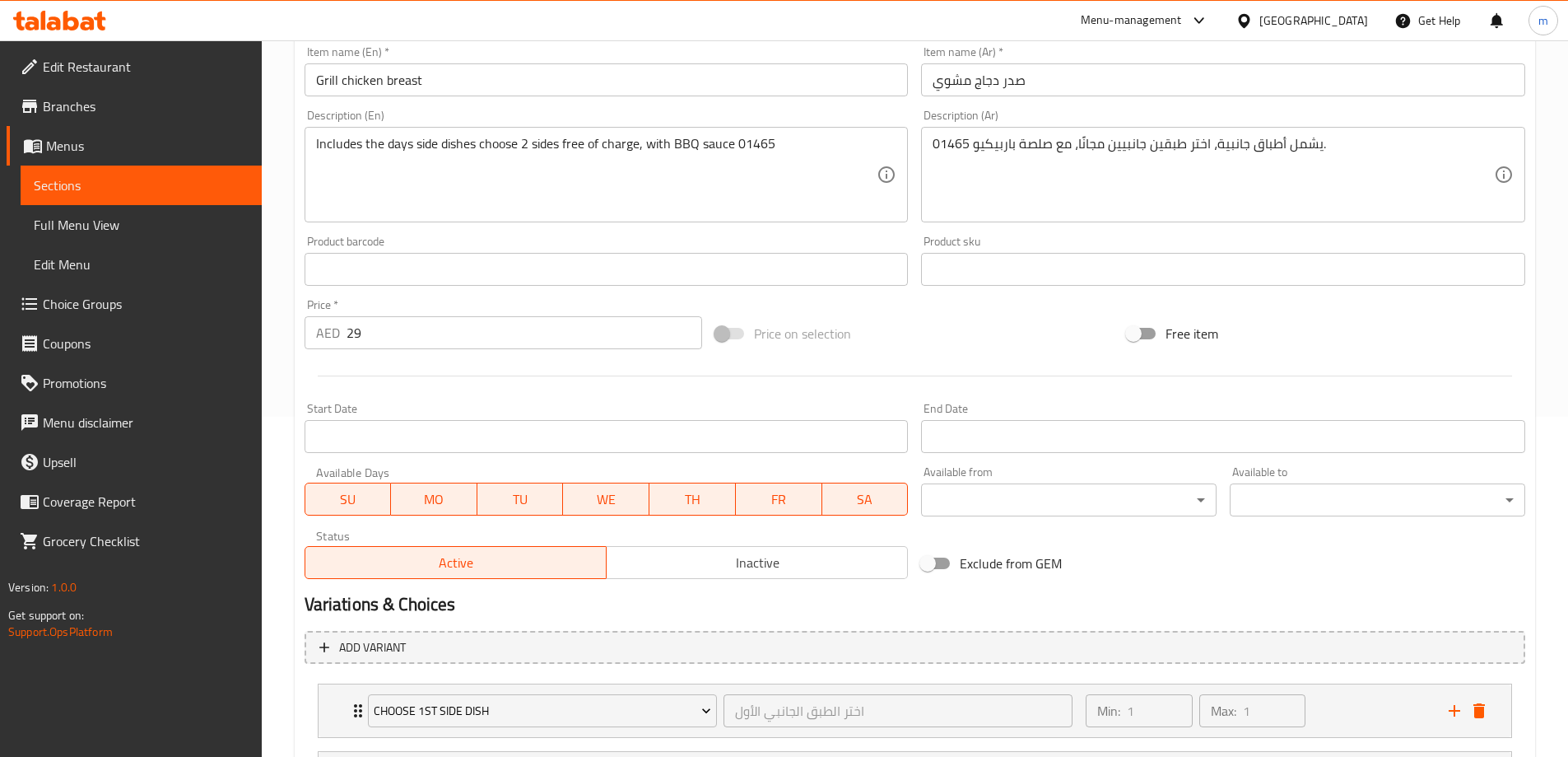
scroll to position [501, 0]
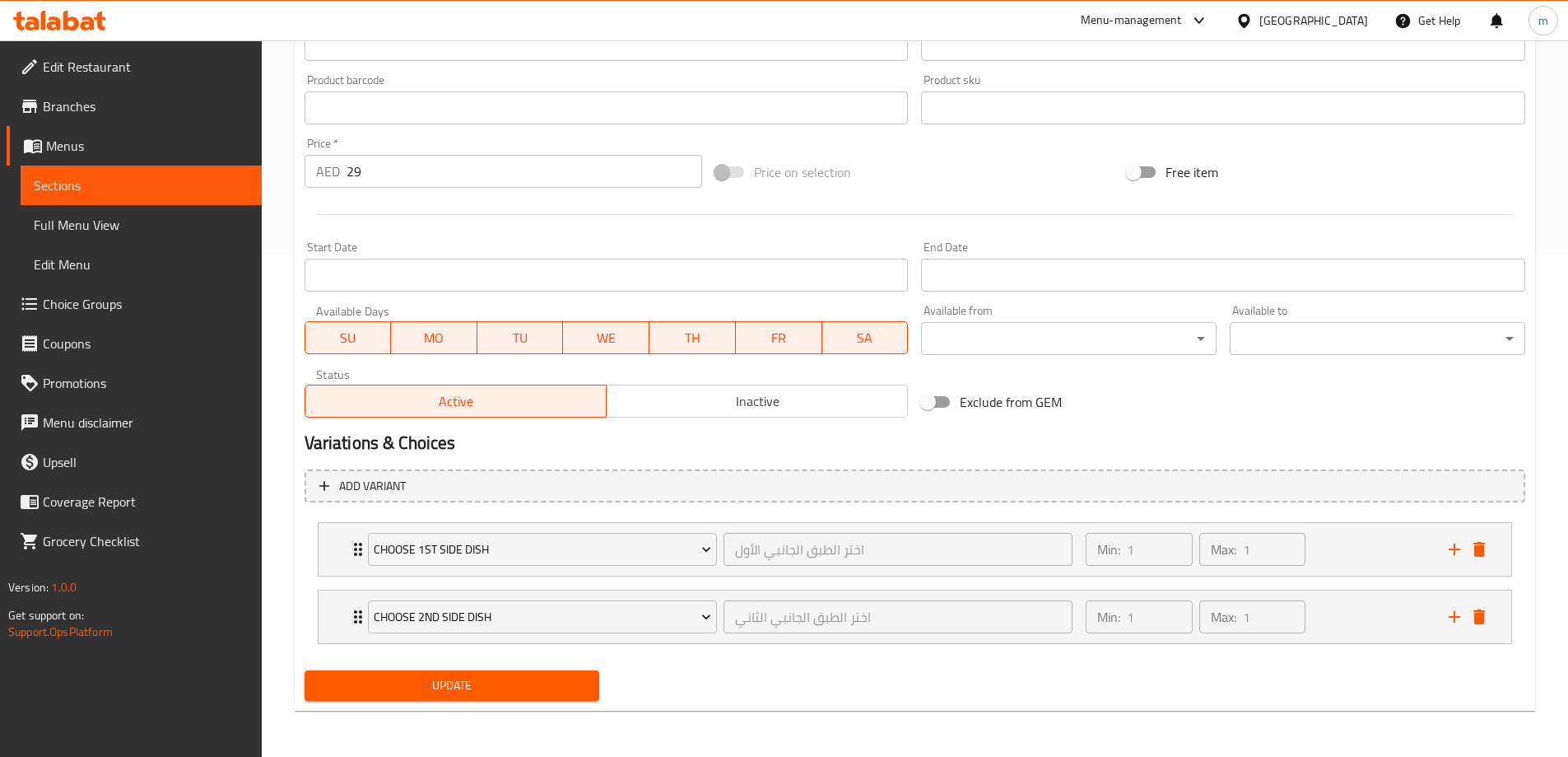
click at [369, 345] on span "SU" at bounding box center [348, 338] width 74 height 24
click at [409, 344] on span "MO" at bounding box center [433, 338] width 74 height 24
click at [597, 331] on span "WE" at bounding box center [606, 338] width 74 height 24
click at [767, 342] on span "FR" at bounding box center [779, 338] width 74 height 24
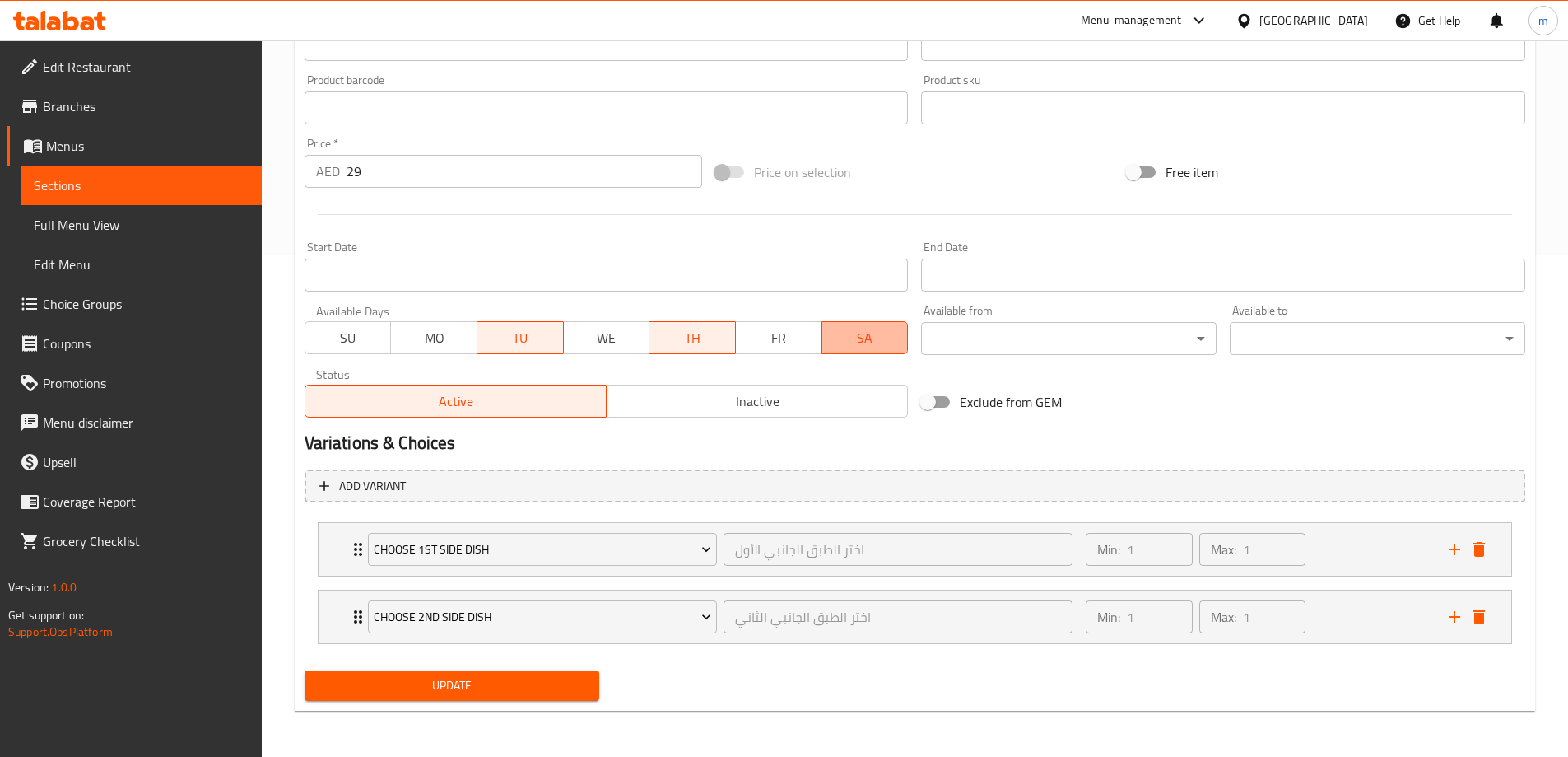
click at [870, 342] on span "SA" at bounding box center [865, 338] width 74 height 24
click at [327, 545] on div "Choose 1st Side Dish اختر الطبق الجانبي الأول ​ Min: 1 ​ Max: 1 ​" at bounding box center [915, 548] width 1192 height 53
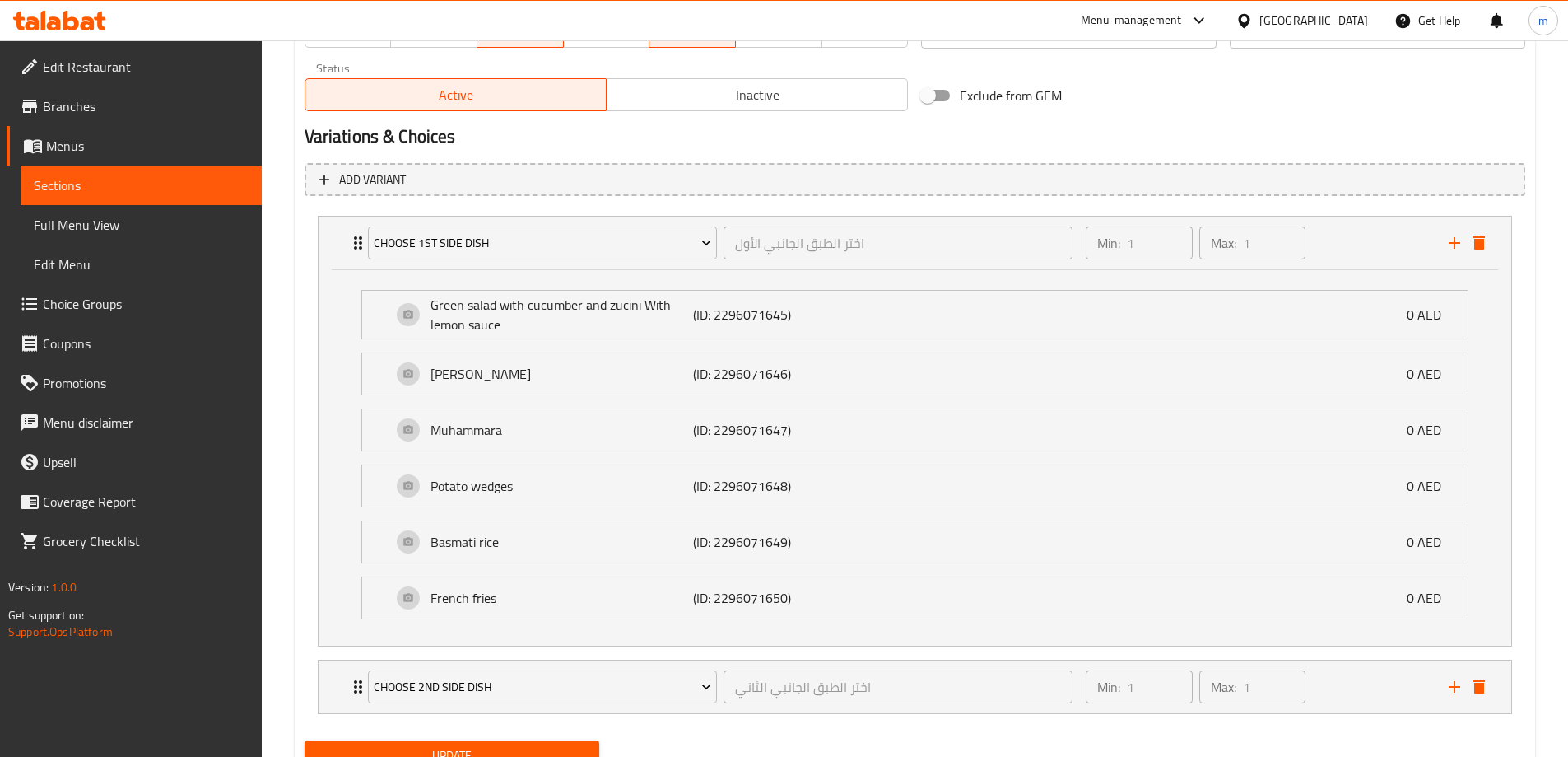
scroll to position [878, 0]
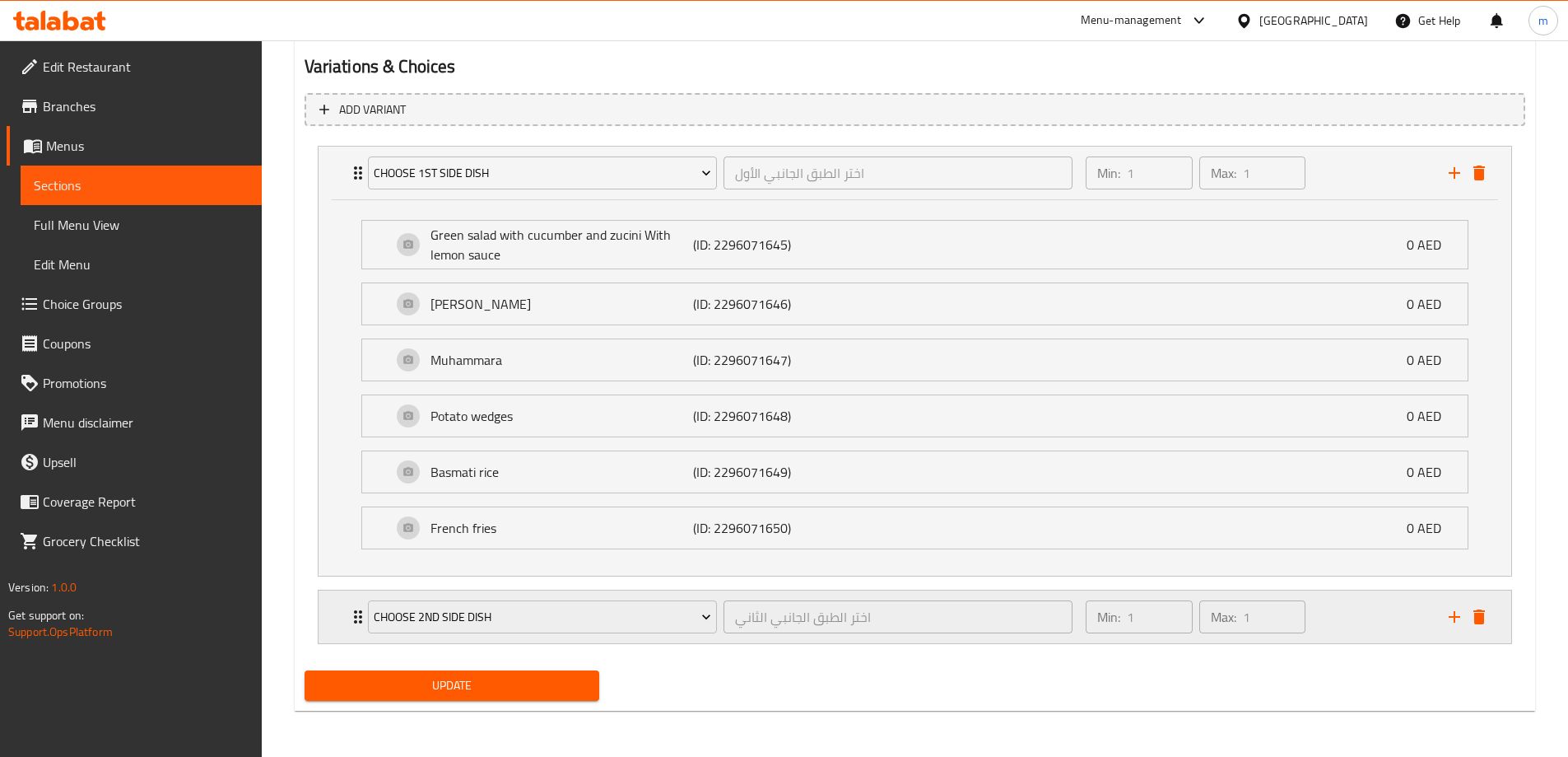
click at [341, 612] on div "Choose 2nd Side Dish اختر الطبق الجانبي الثاني ​ Min: 1 ​ Max: 1 ​" at bounding box center [915, 616] width 1192 height 53
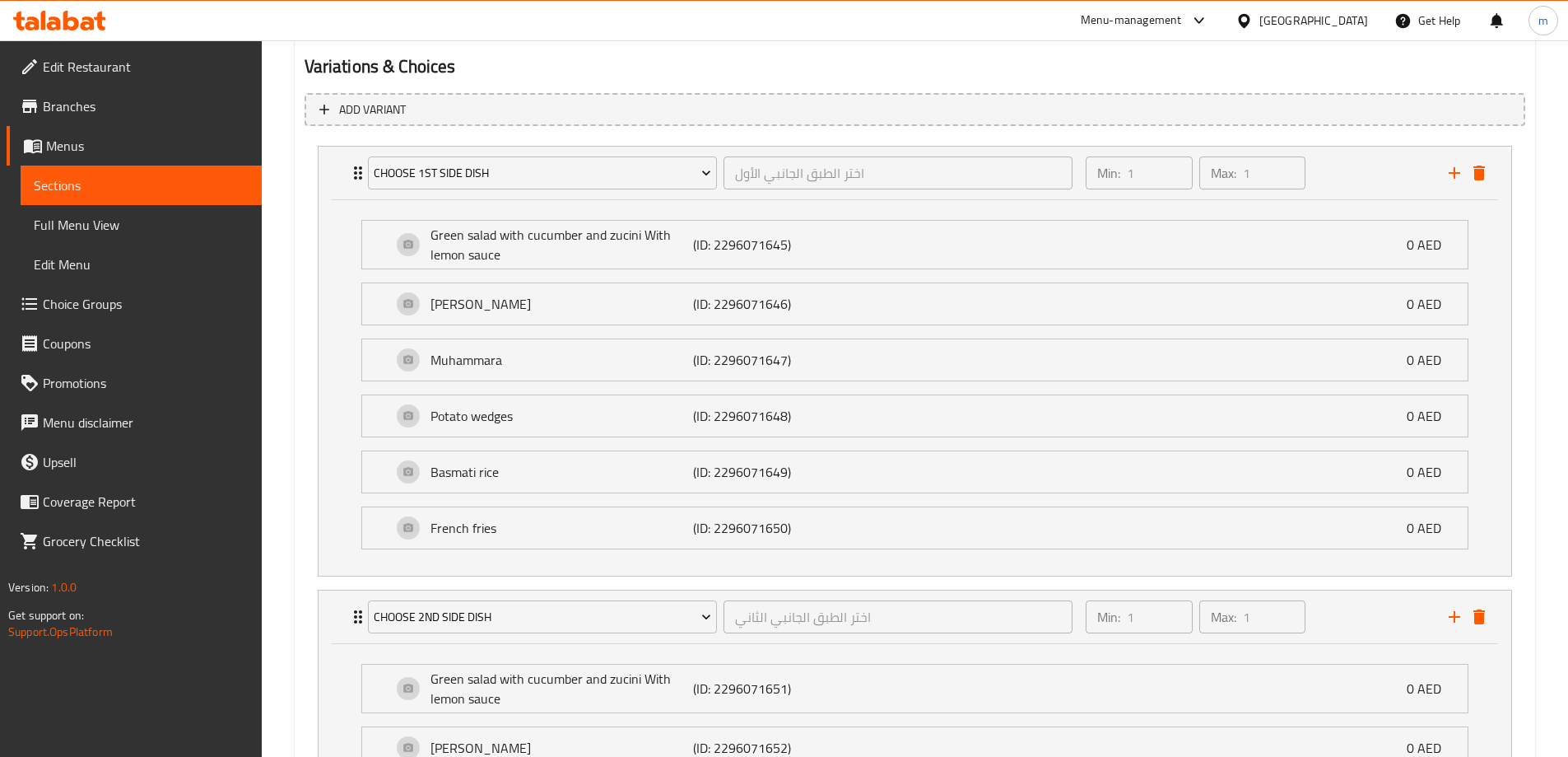
scroll to position [1124, 0]
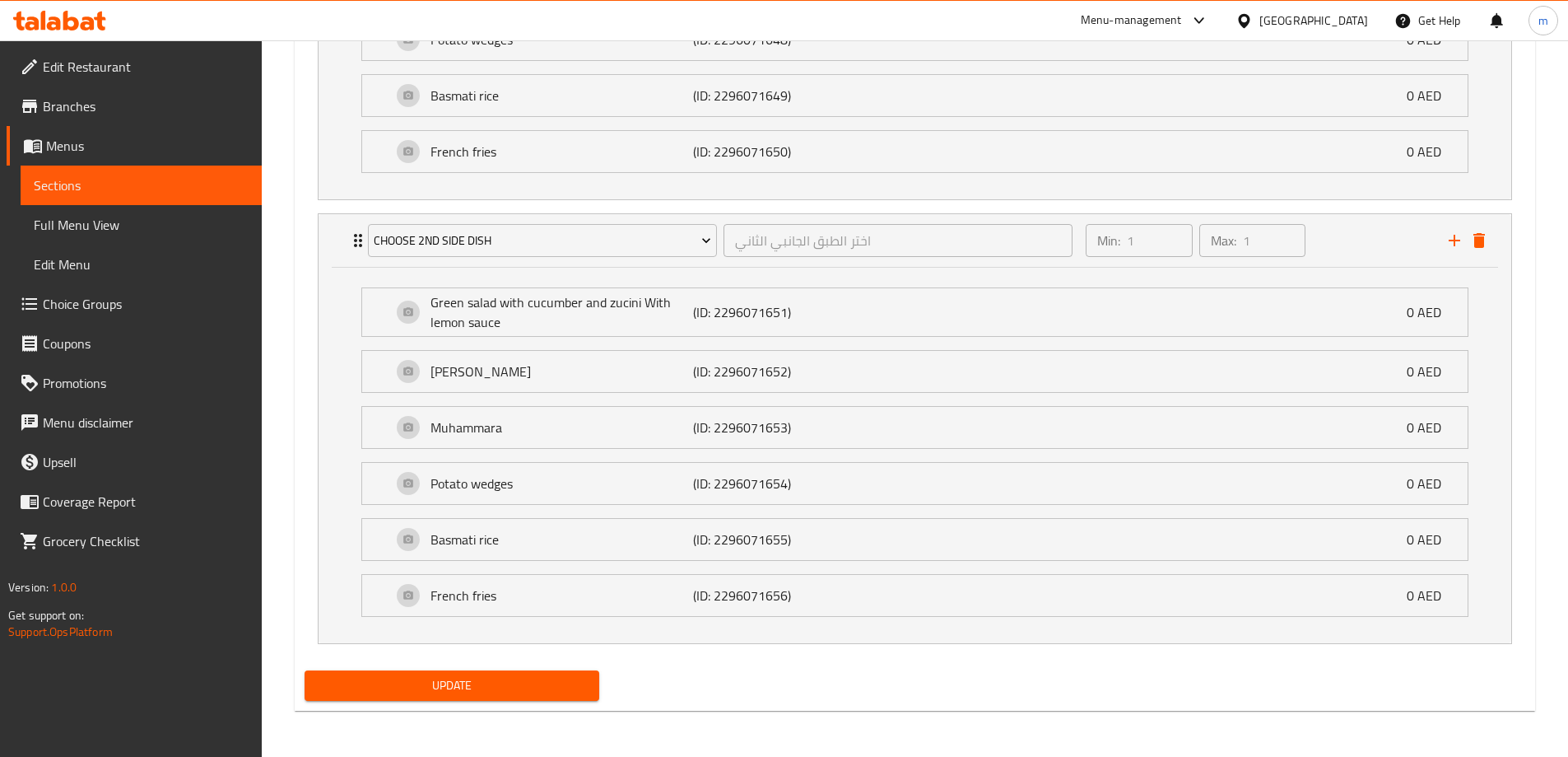
click at [433, 685] on span "Update" at bounding box center [452, 685] width 269 height 21
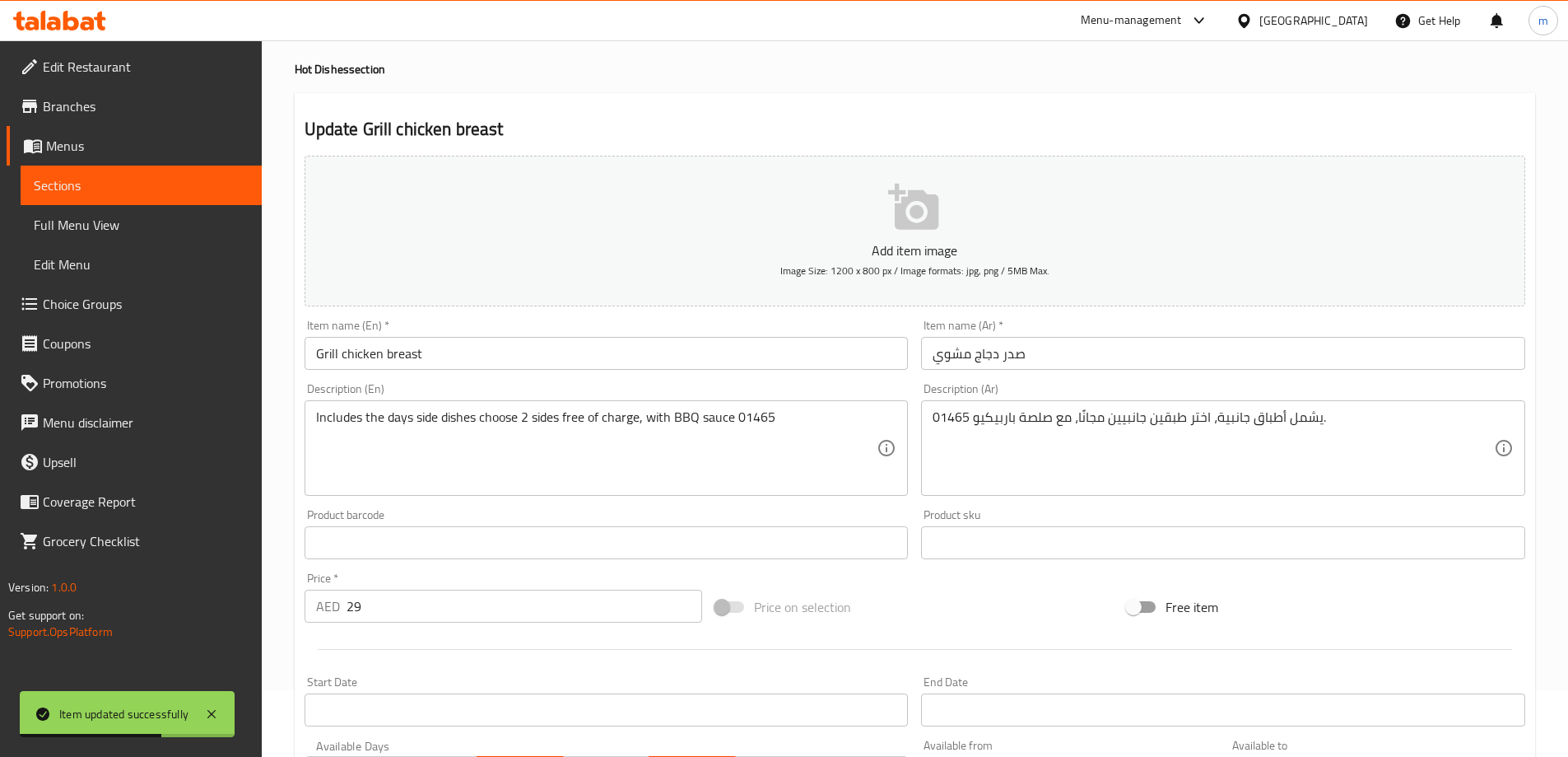
scroll to position [0, 0]
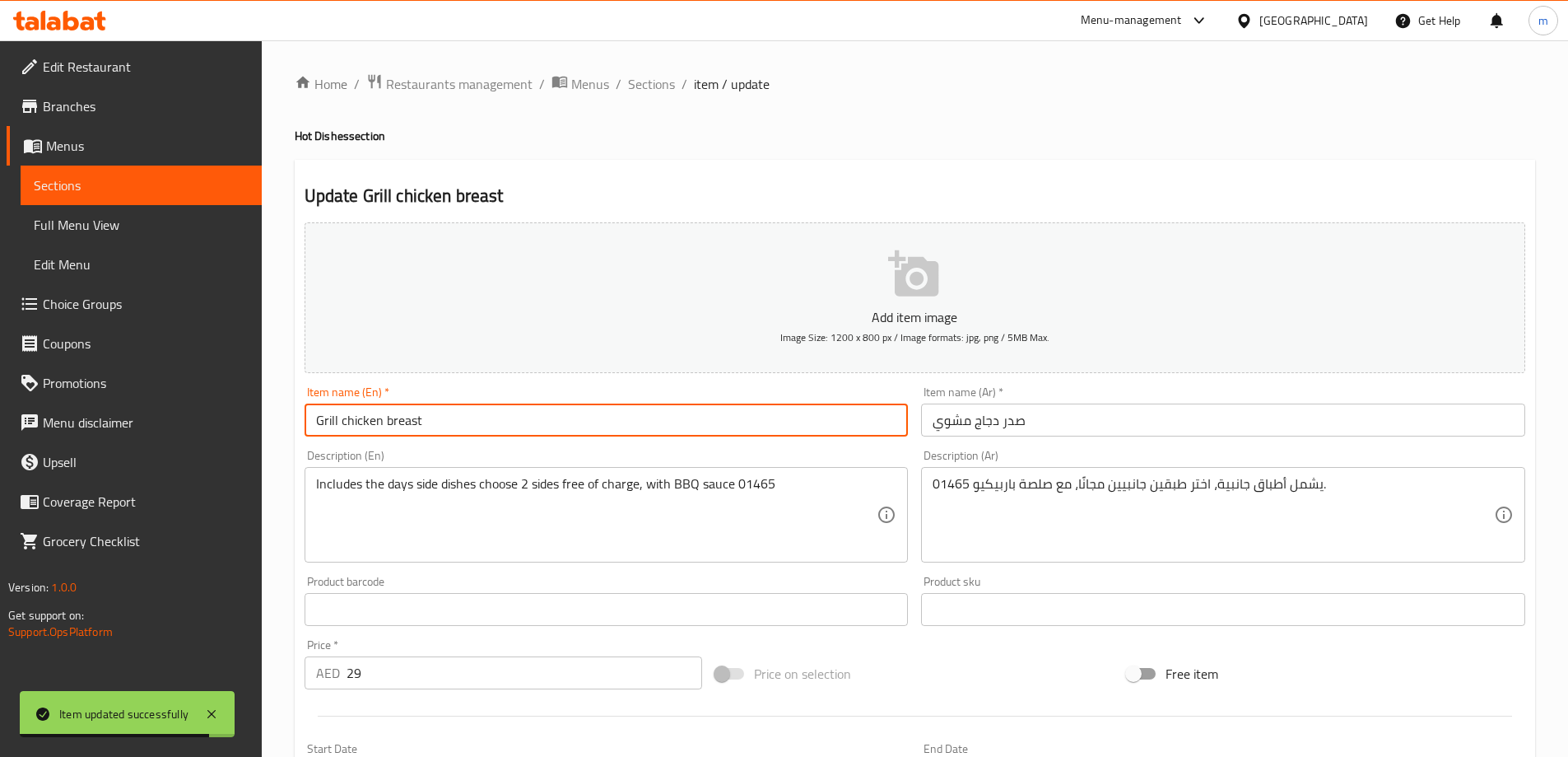
click at [466, 412] on input "Grill chicken breast" at bounding box center [606, 419] width 604 height 33
click at [646, 83] on span "Sections" at bounding box center [651, 83] width 47 height 20
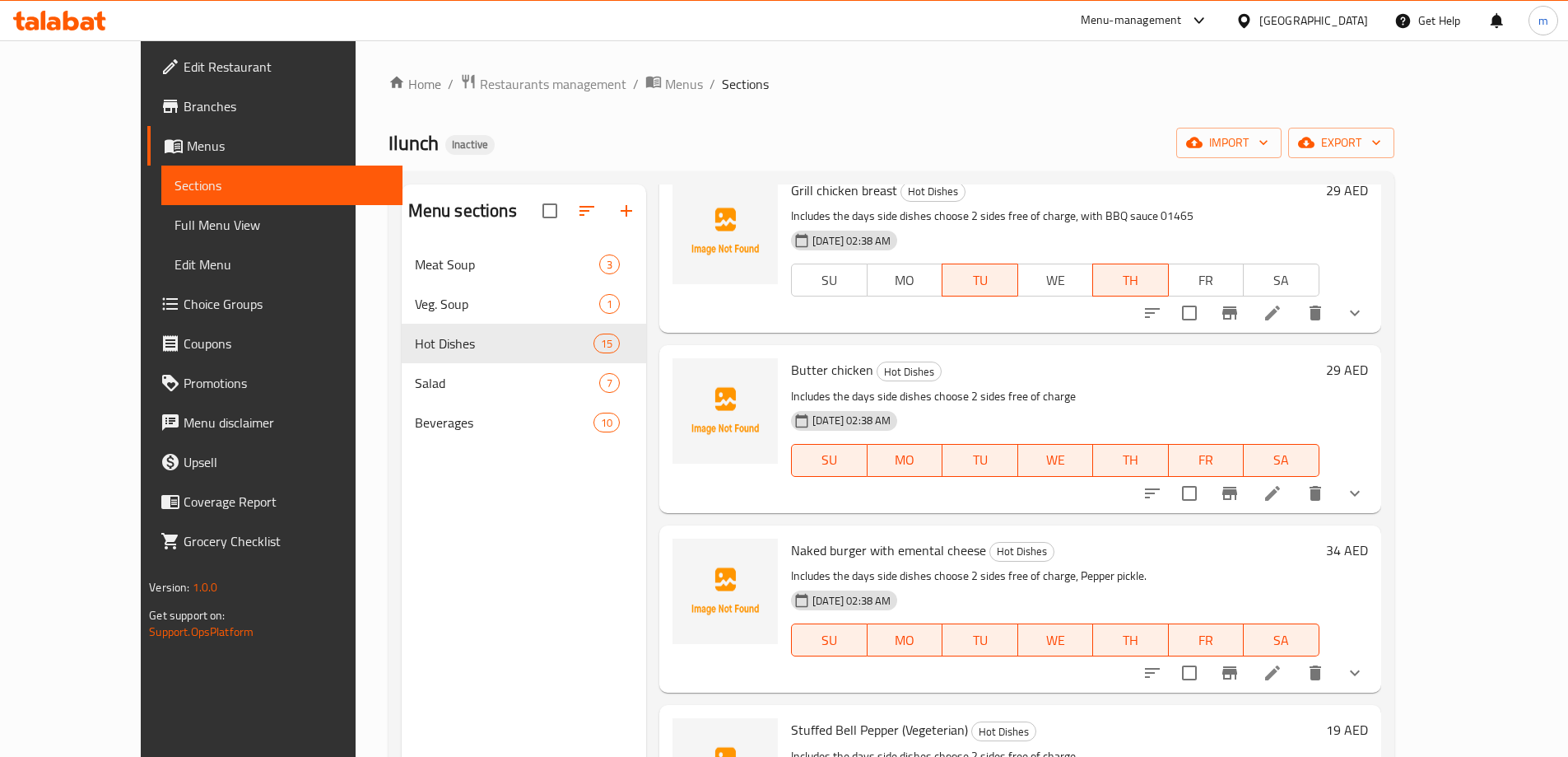
scroll to position [1570, 0]
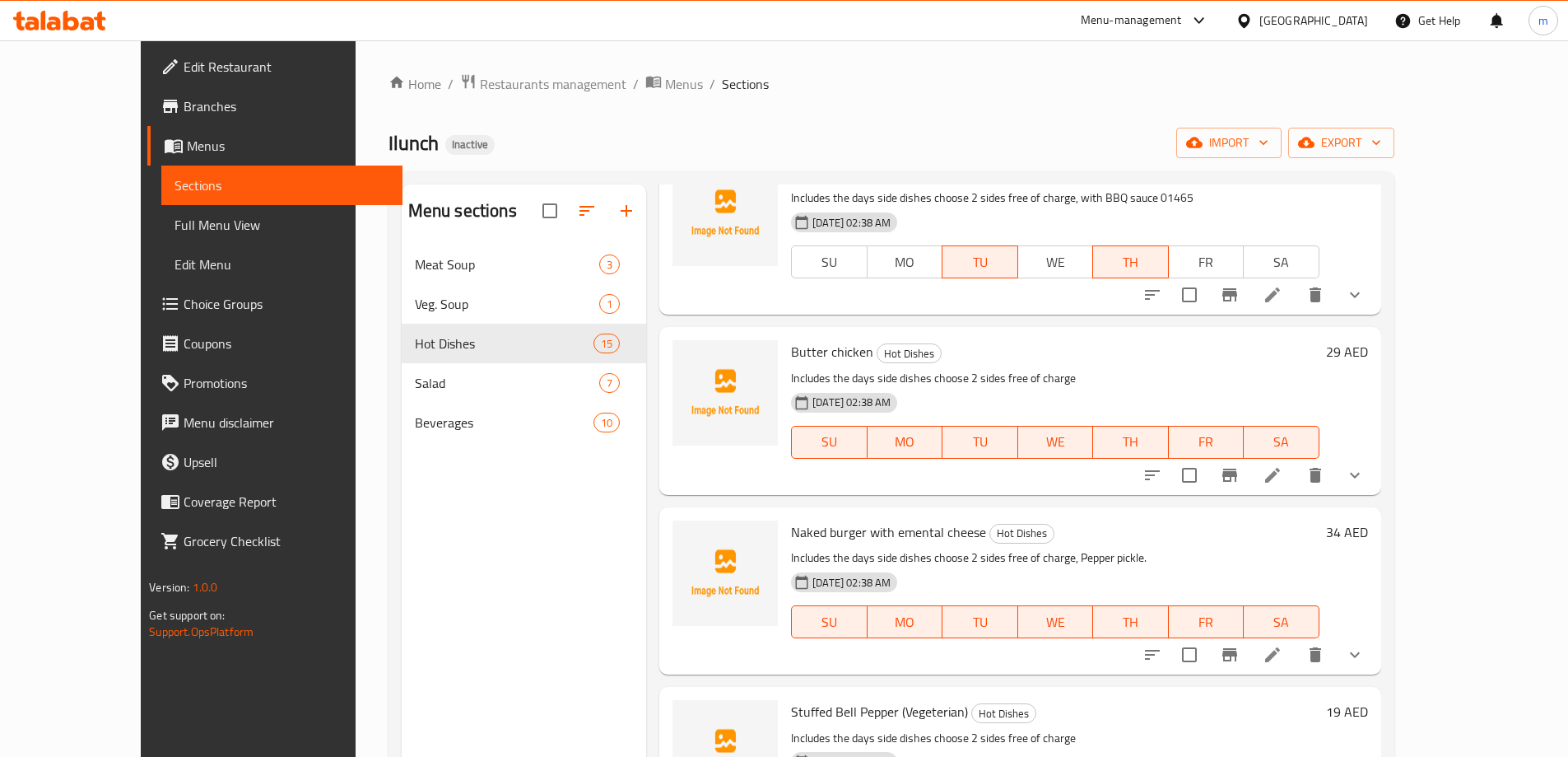
click at [791, 339] on span "Butter chicken" at bounding box center [832, 351] width 82 height 25
copy h6 "Butter chicken"
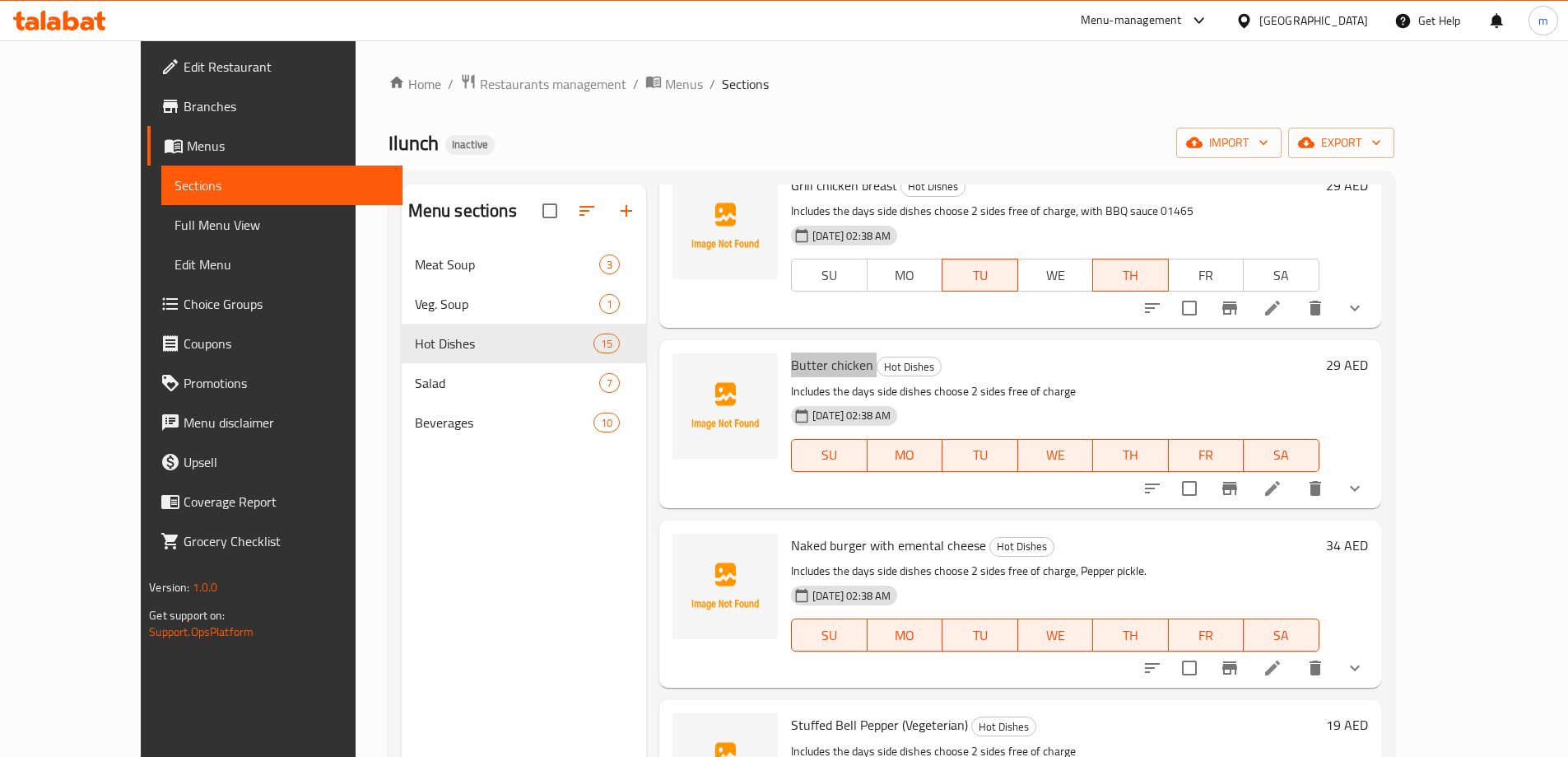
scroll to position [1406, 0]
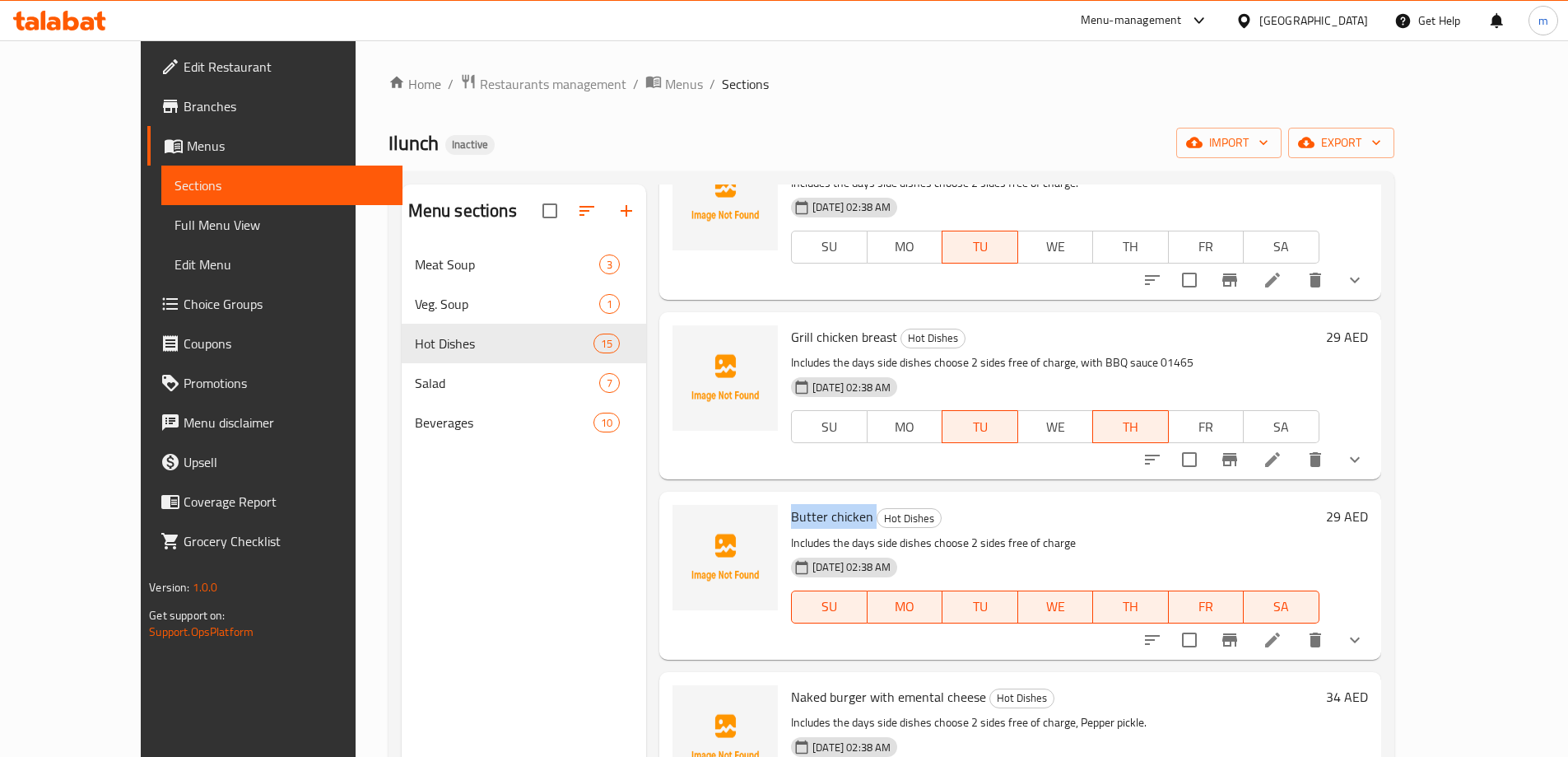
click at [1295, 625] on li at bounding box center [1272, 639] width 46 height 30
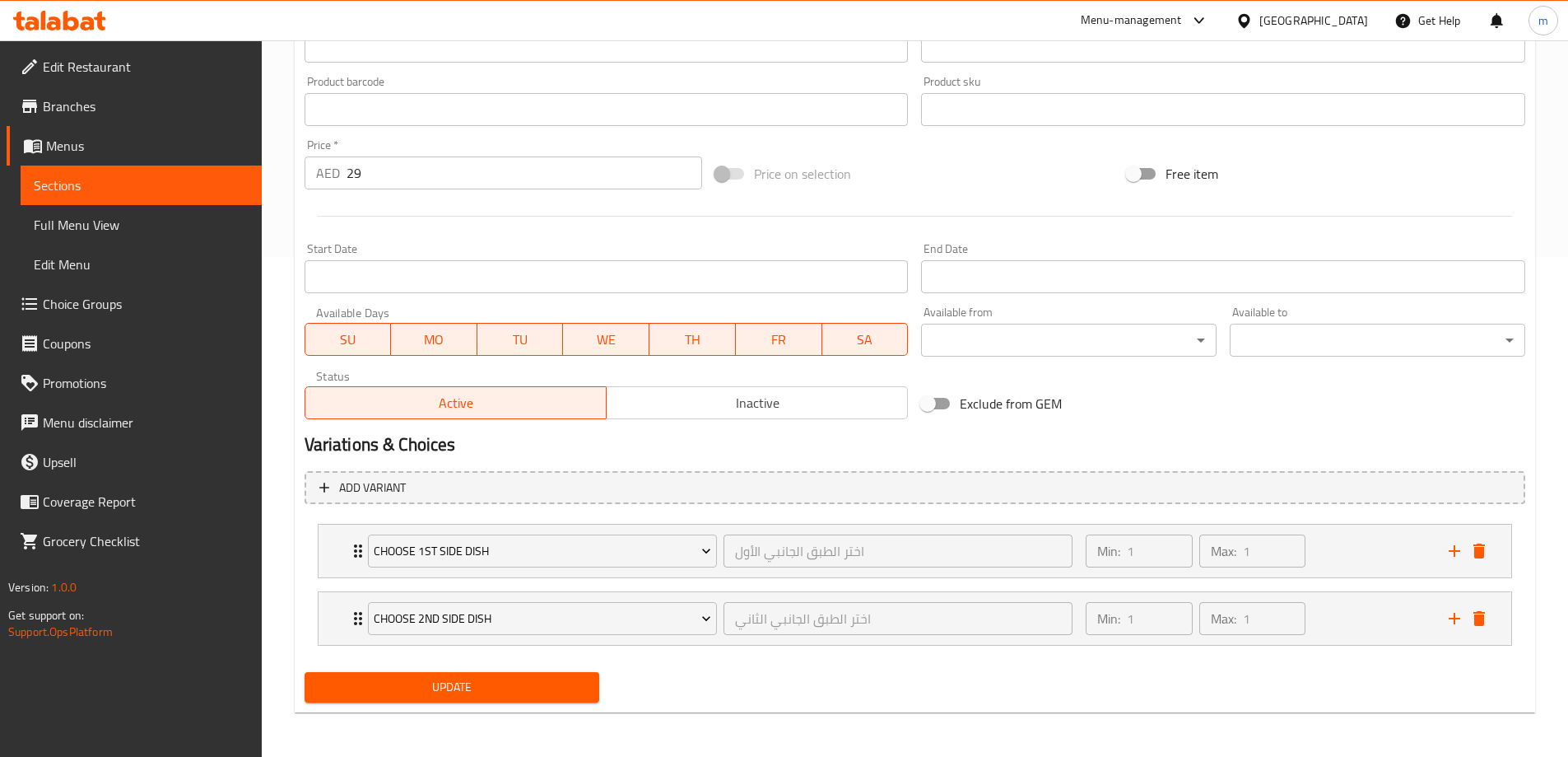
scroll to position [501, 0]
click at [365, 342] on span "SU" at bounding box center [348, 338] width 74 height 24
click at [415, 344] on span "MO" at bounding box center [433, 338] width 74 height 24
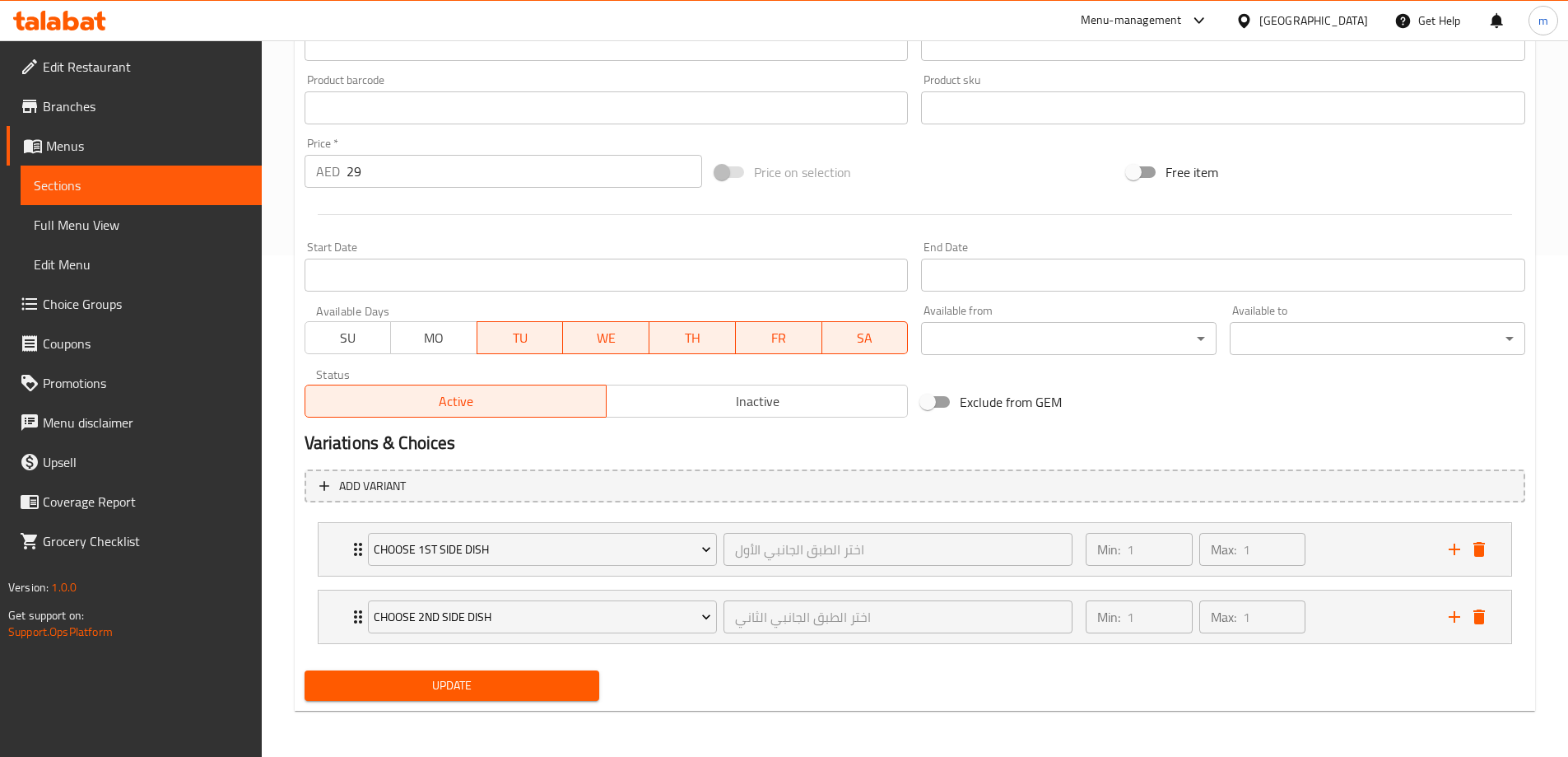
click at [597, 340] on span "WE" at bounding box center [606, 338] width 74 height 24
click at [782, 341] on span "FR" at bounding box center [779, 338] width 74 height 24
click at [850, 345] on span "SA" at bounding box center [865, 338] width 74 height 24
click at [470, 701] on div "Update" at bounding box center [452, 685] width 309 height 44
click at [468, 694] on span "Update" at bounding box center [452, 685] width 269 height 21
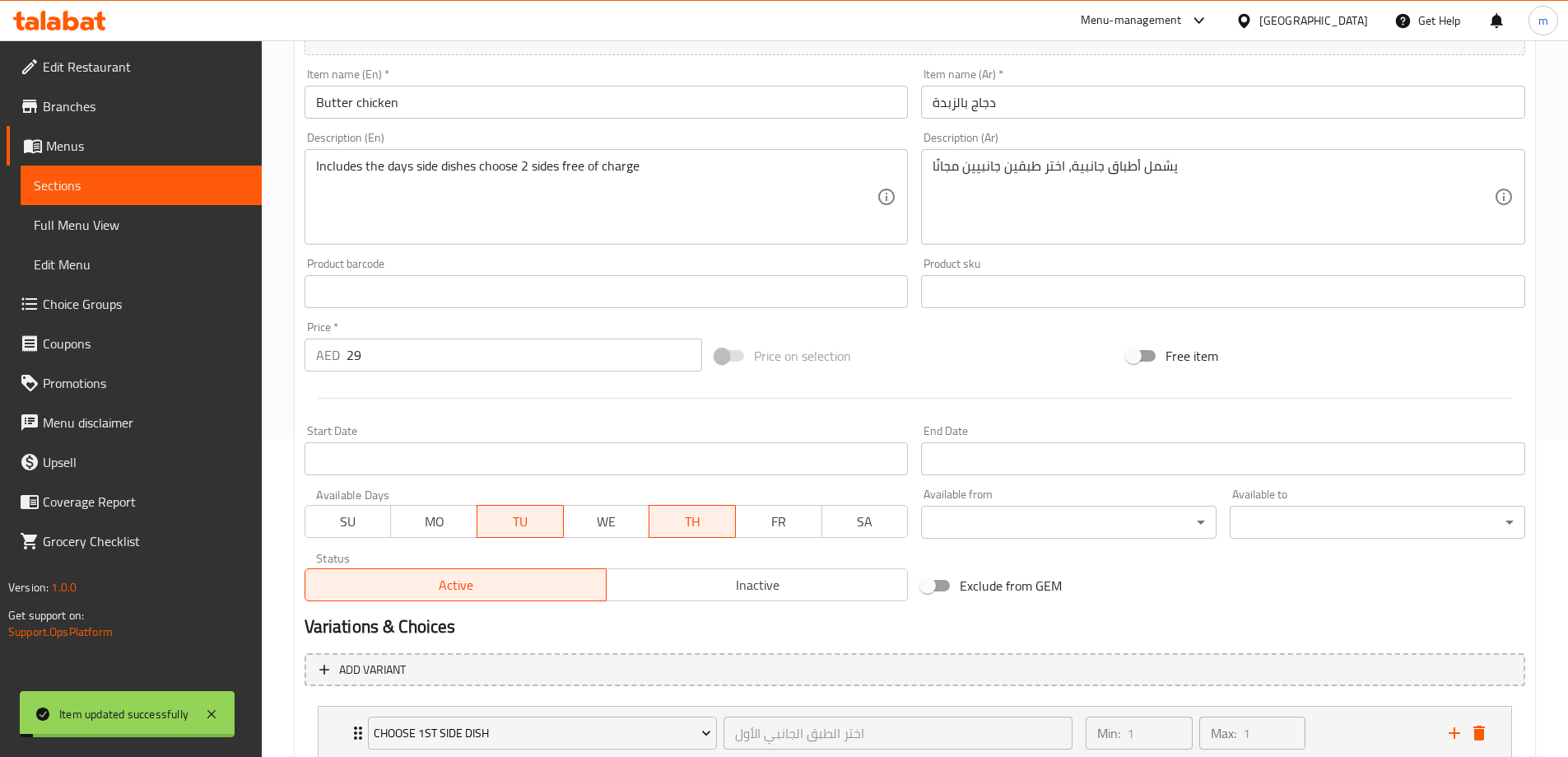
scroll to position [0, 0]
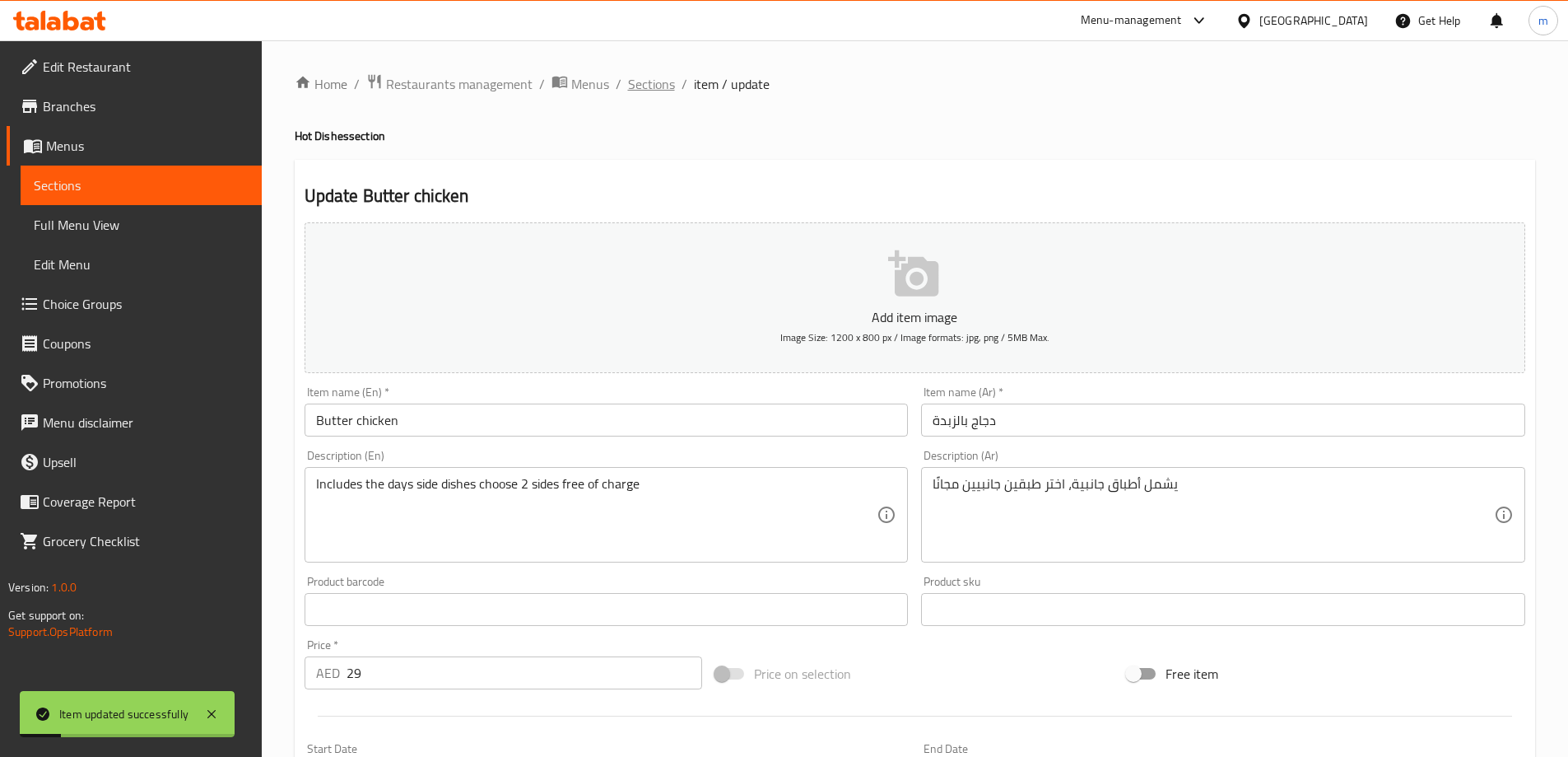
click at [656, 82] on span "Sections" at bounding box center [651, 83] width 47 height 20
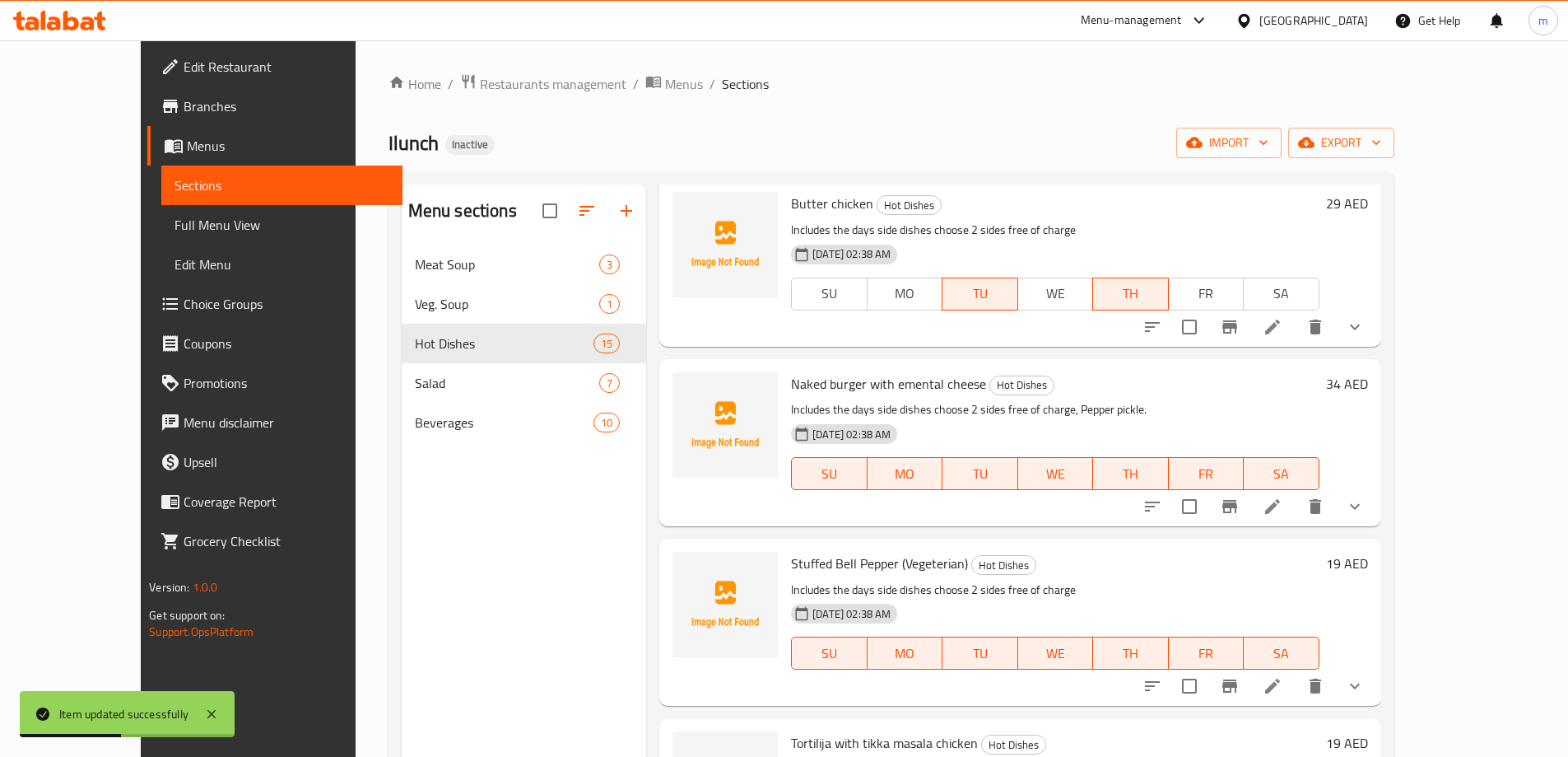
scroll to position [1811, 0]
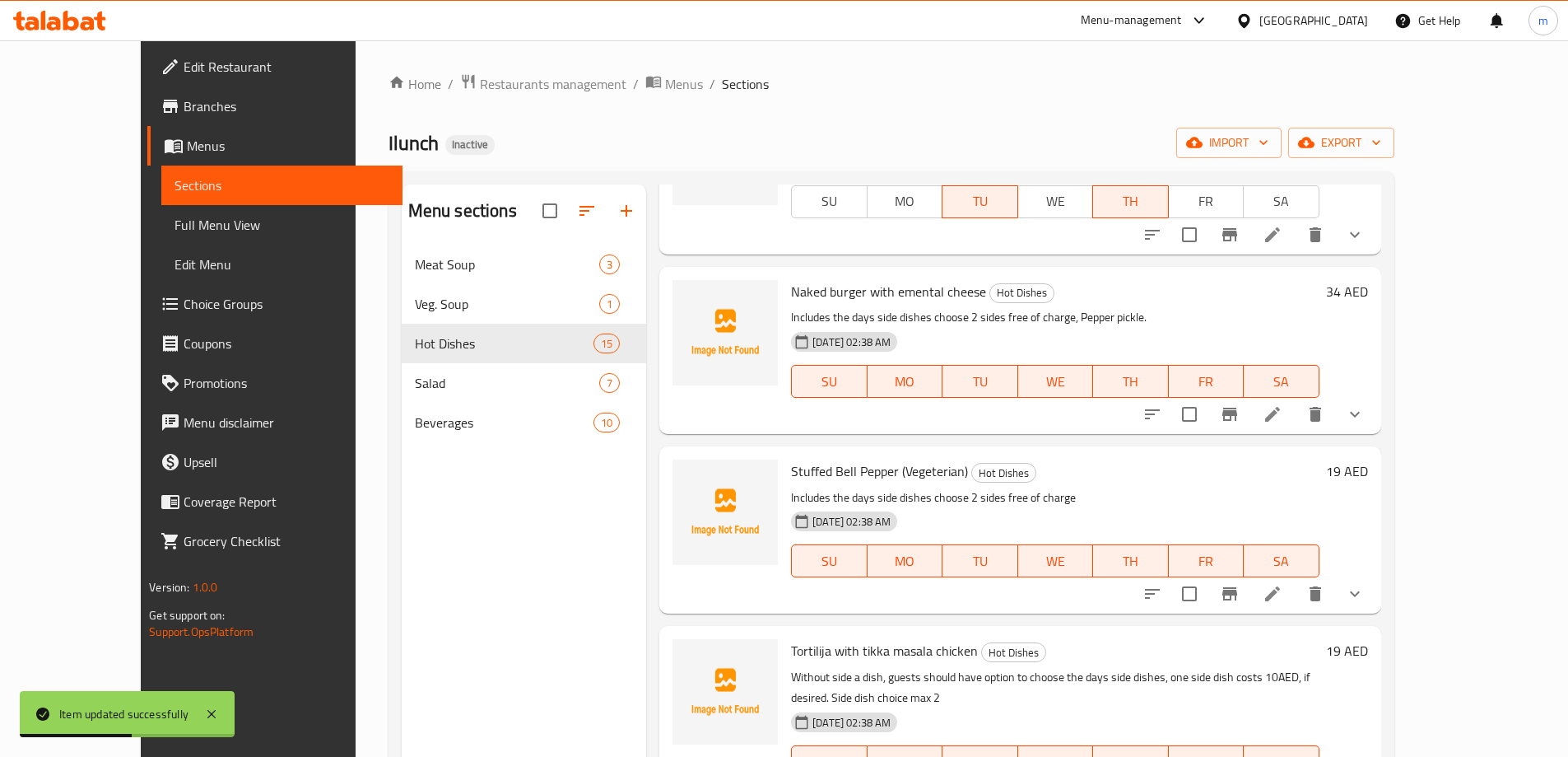
click at [855, 281] on span "Naked burger with emental cheese" at bounding box center [889, 292] width 195 height 25
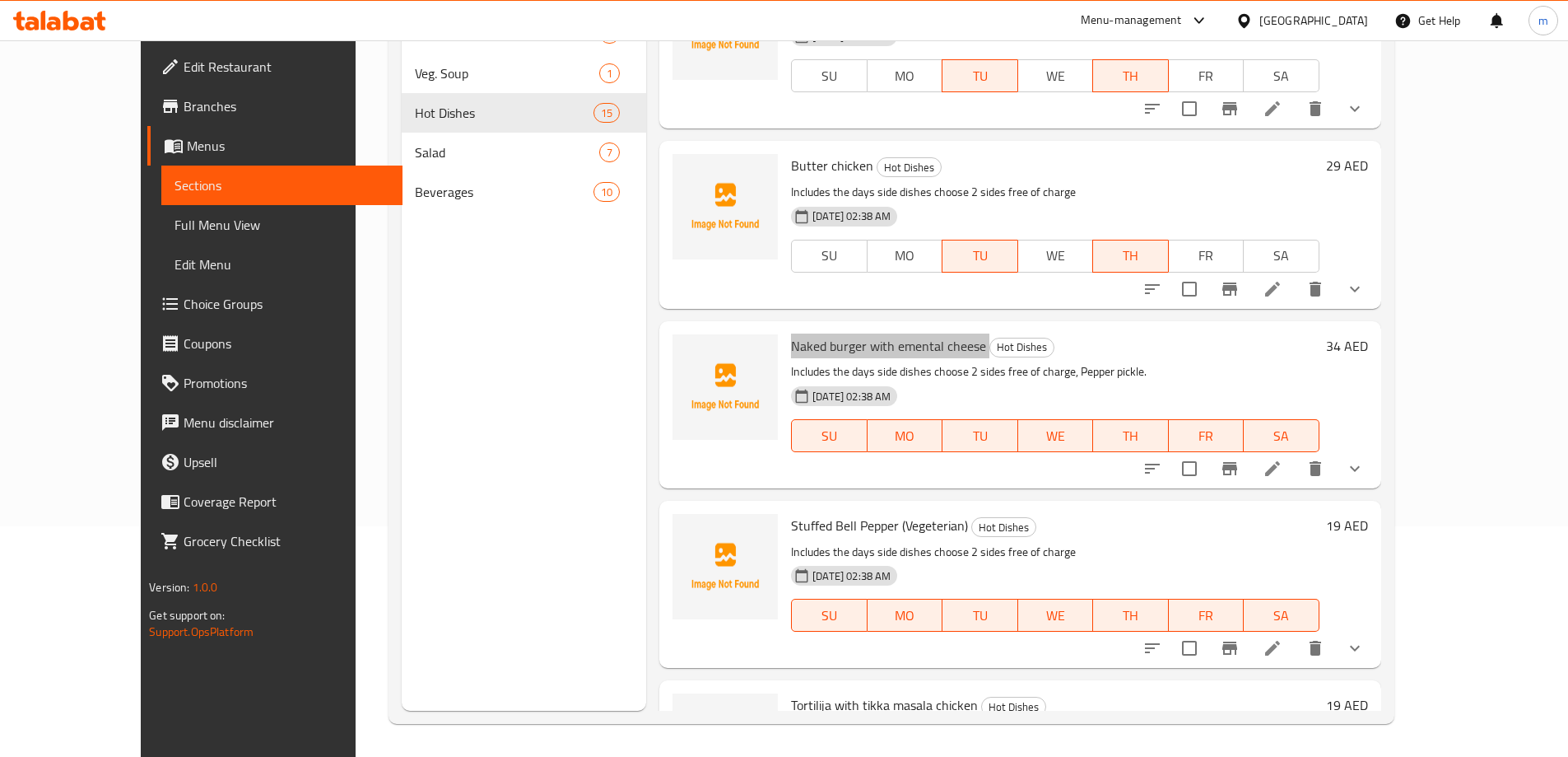
scroll to position [1509, 0]
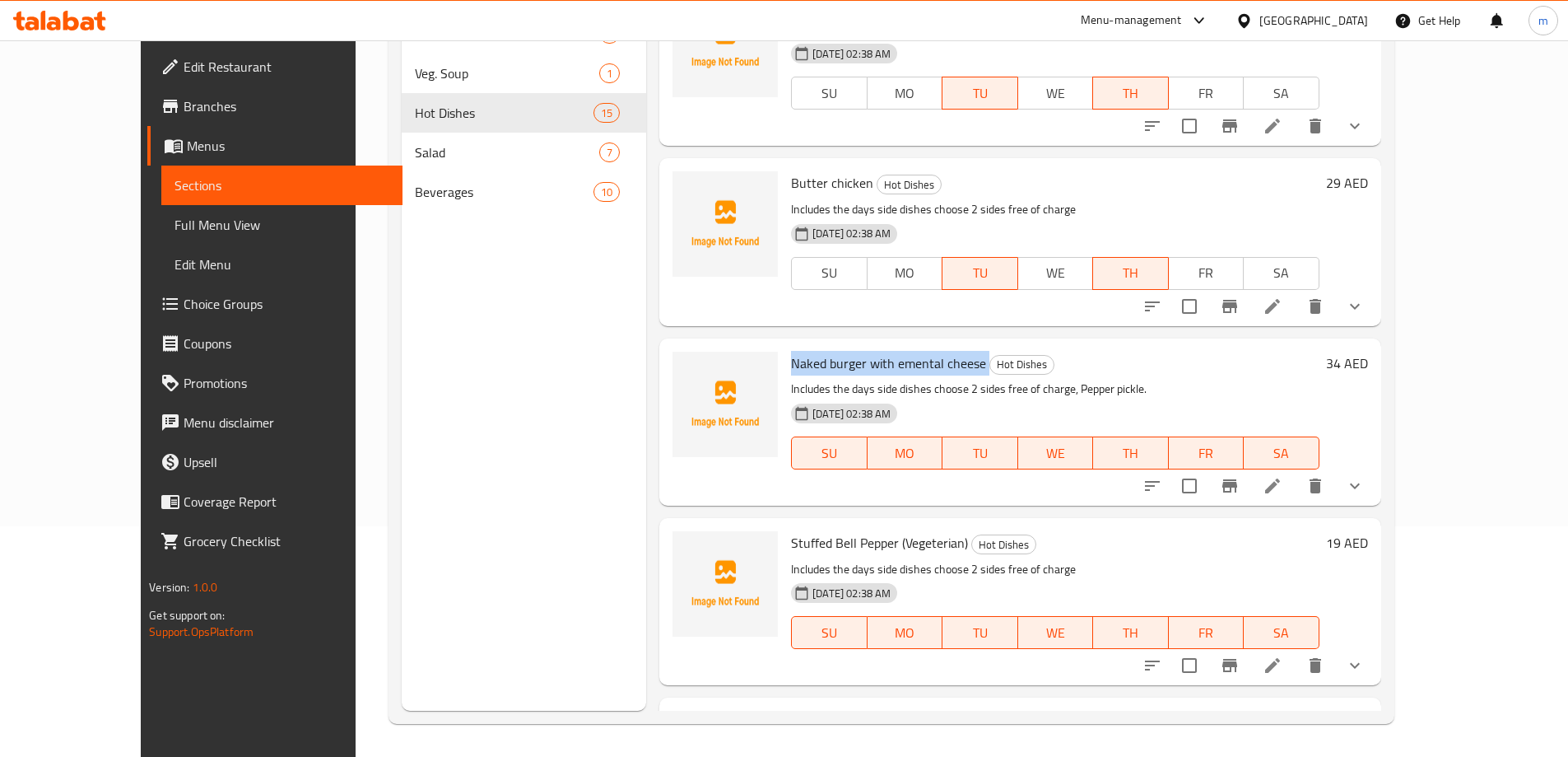
click at [1282, 476] on icon at bounding box center [1272, 485] width 20 height 20
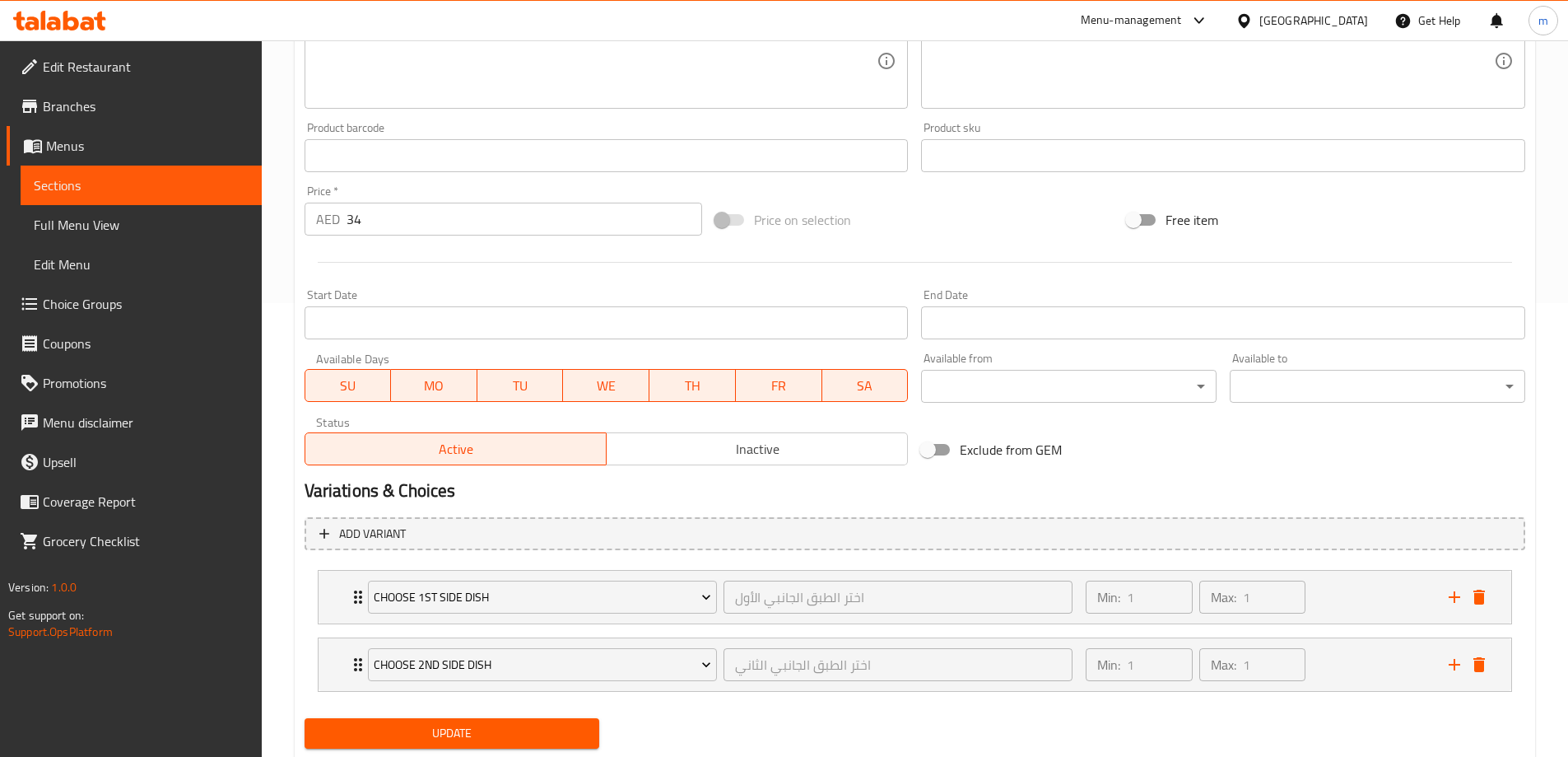
scroll to position [501, 0]
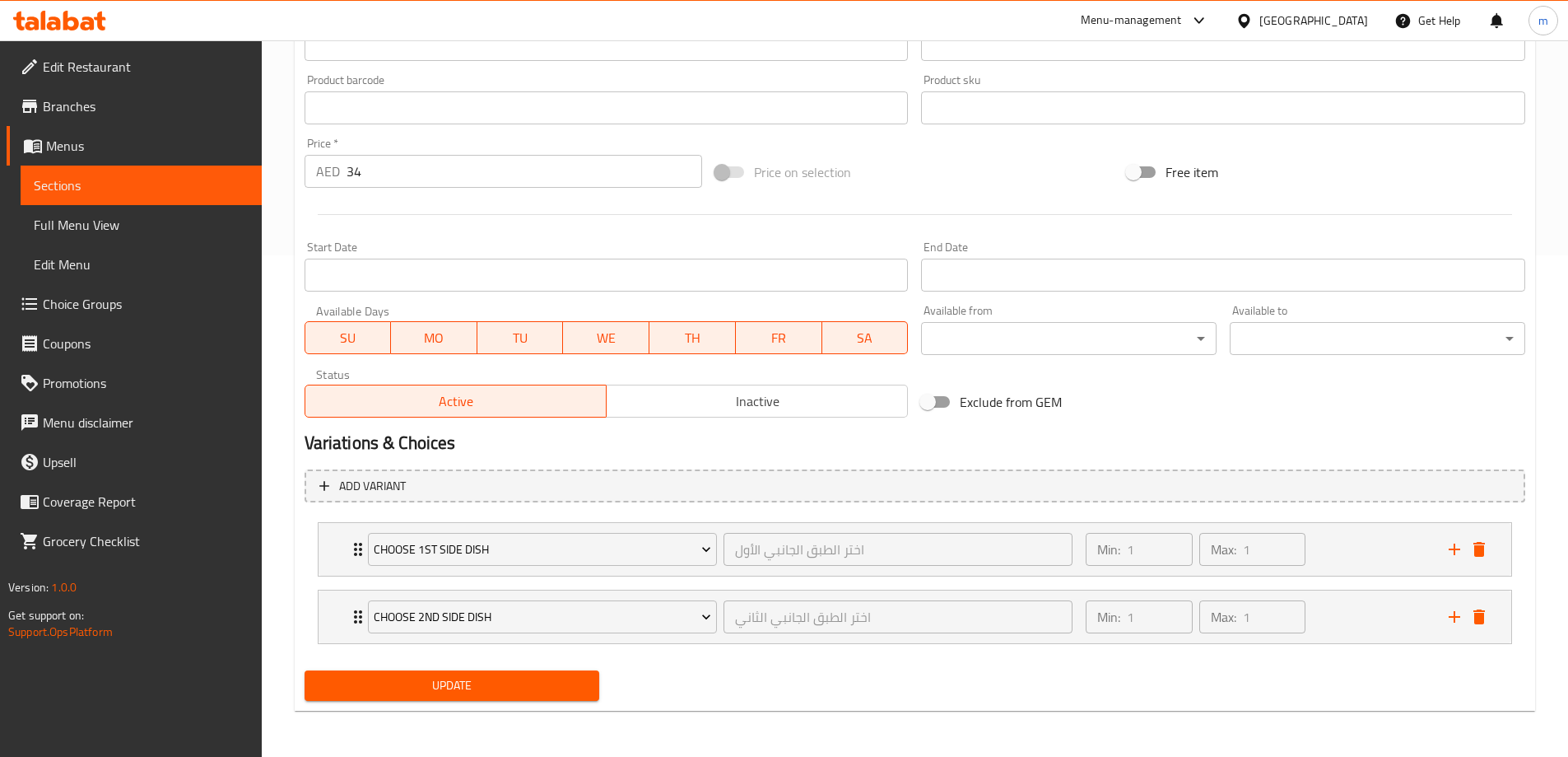
click at [380, 342] on span "SU" at bounding box center [348, 338] width 74 height 24
click at [417, 342] on span "MO" at bounding box center [433, 338] width 74 height 24
click at [585, 339] on span "WE" at bounding box center [606, 338] width 74 height 24
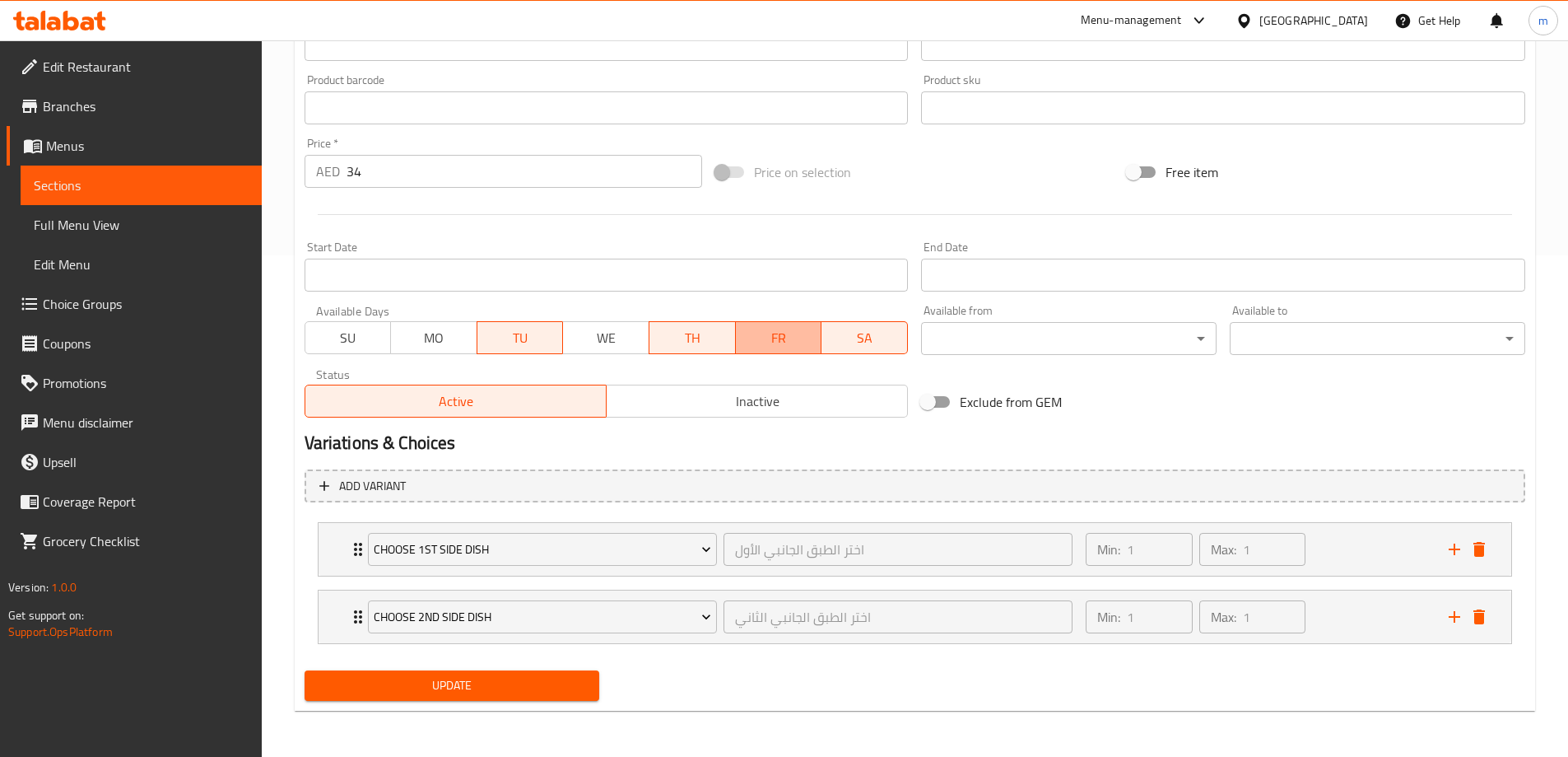
click at [779, 342] on span "FR" at bounding box center [779, 338] width 74 height 24
click at [850, 341] on span "SA" at bounding box center [865, 338] width 74 height 24
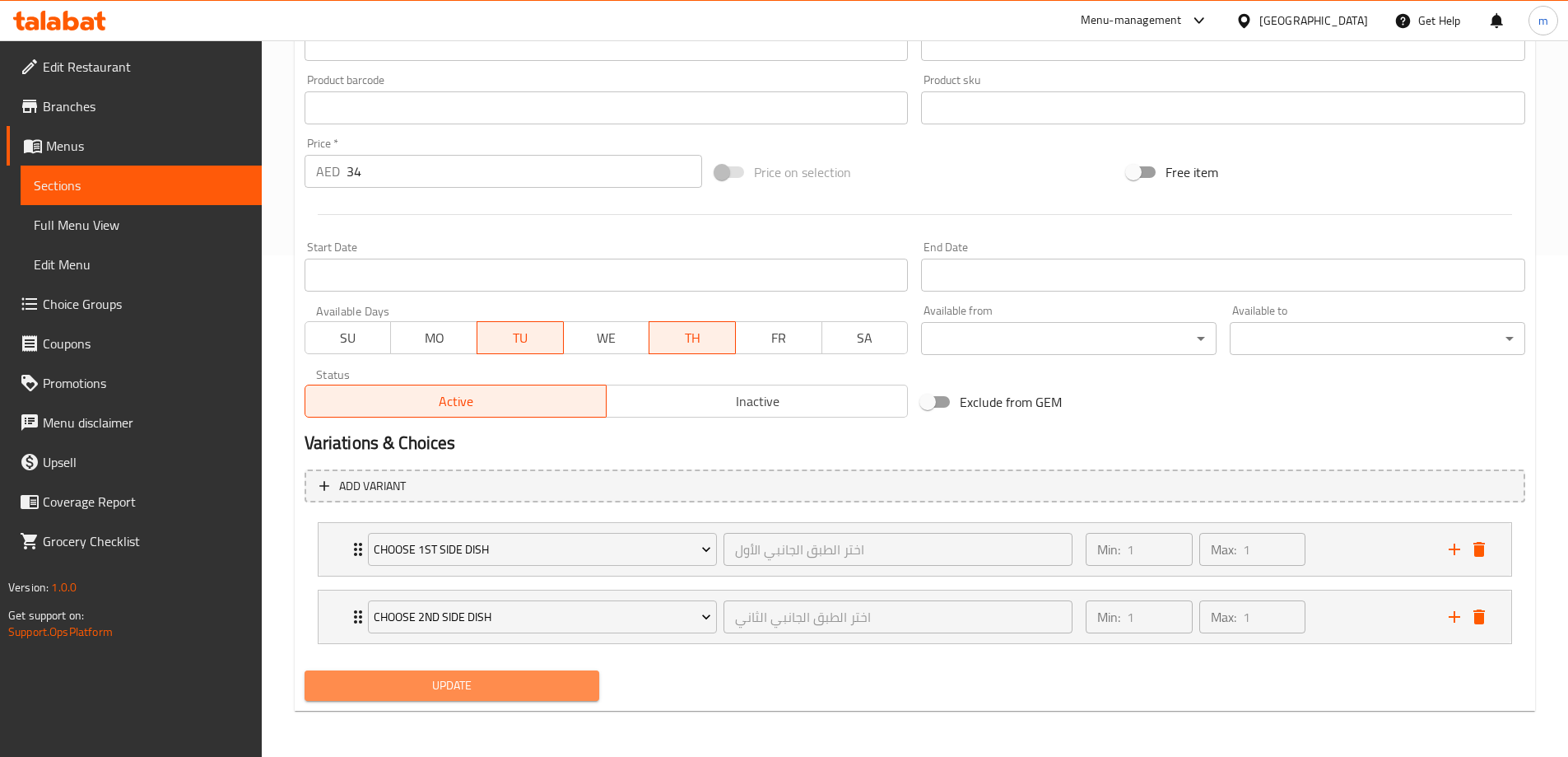
click at [501, 671] on button "Update" at bounding box center [452, 685] width 296 height 31
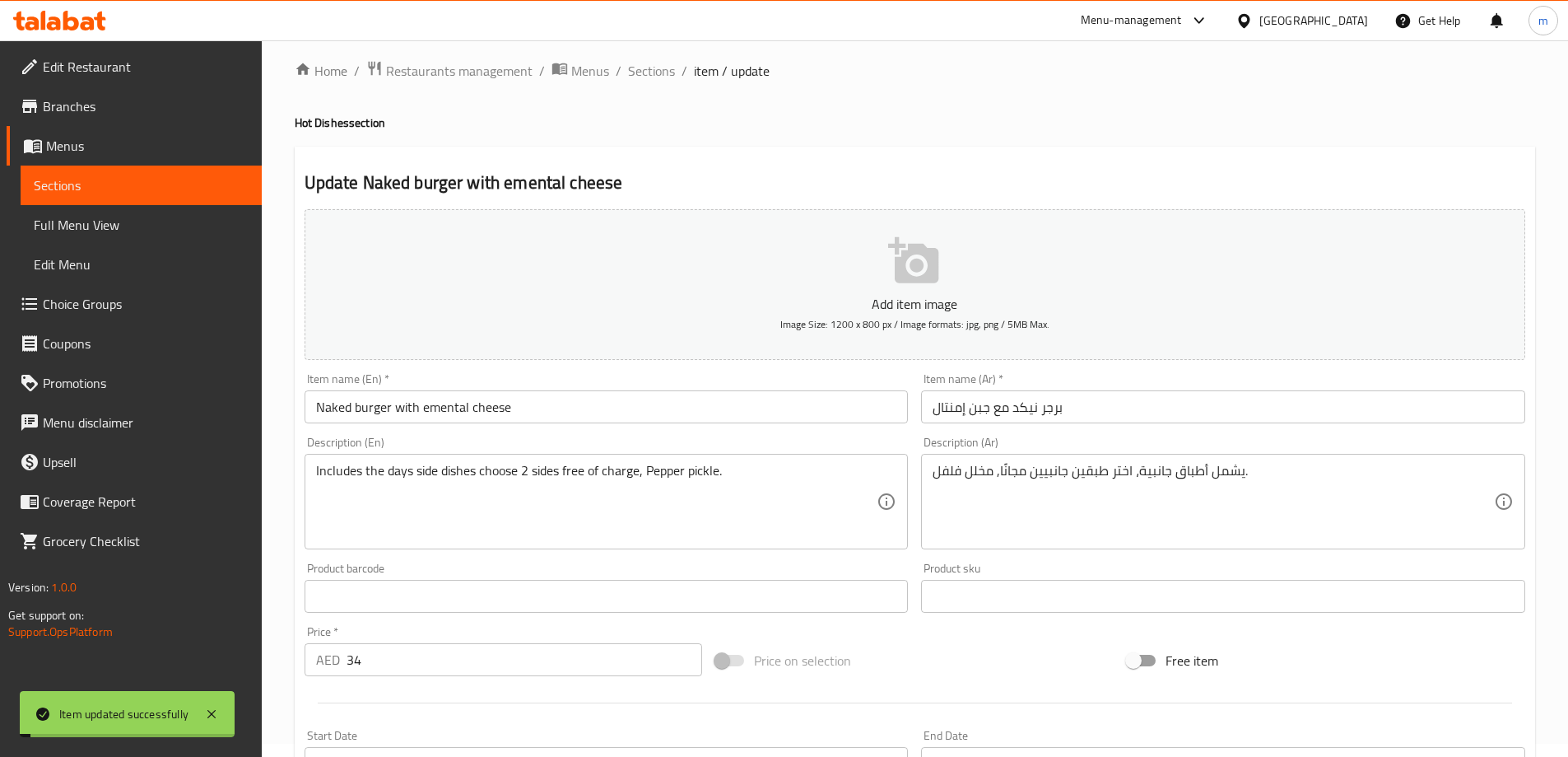
scroll to position [8, 0]
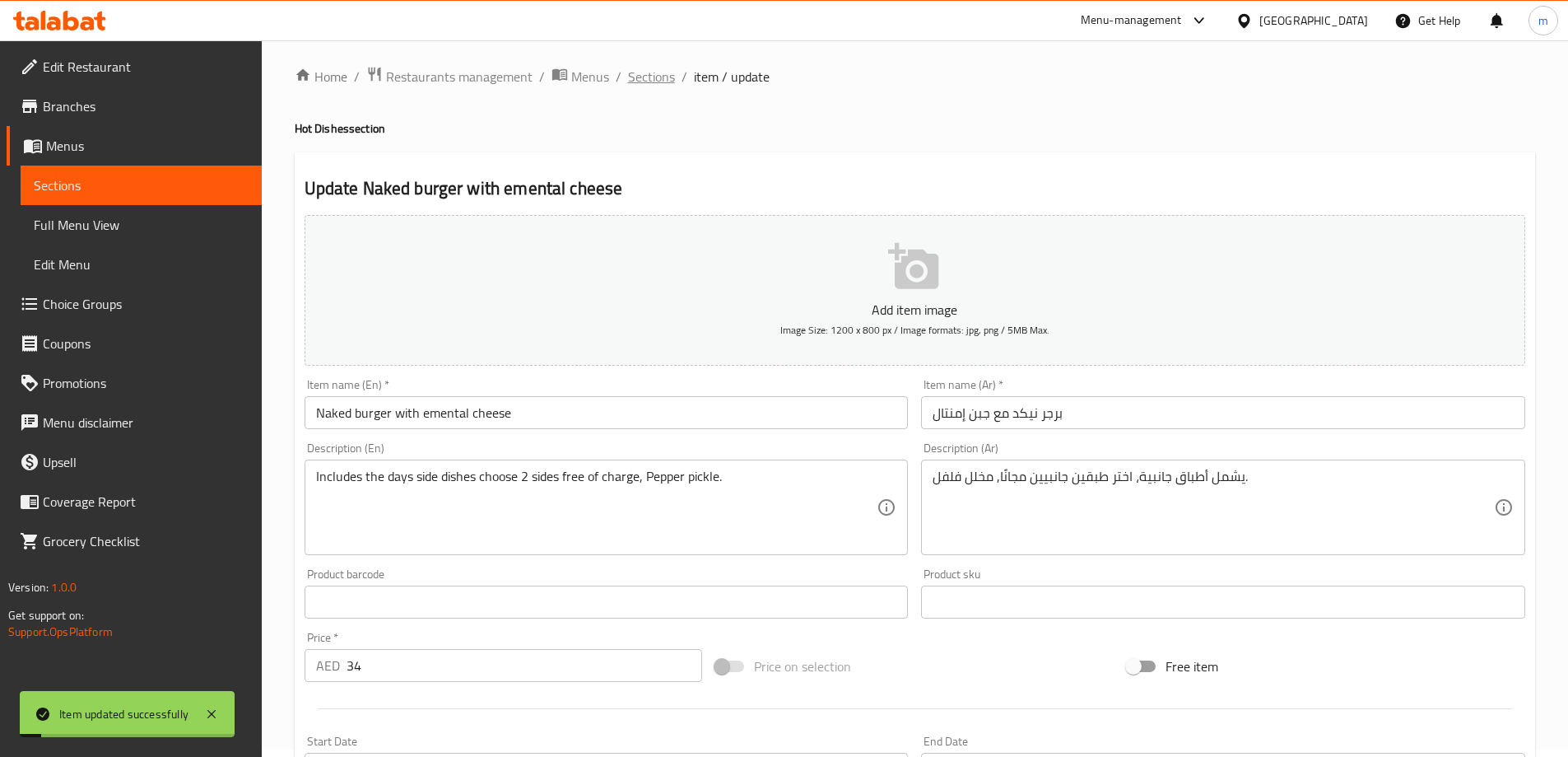
click at [644, 86] on span "Sections" at bounding box center [651, 77] width 47 height 20
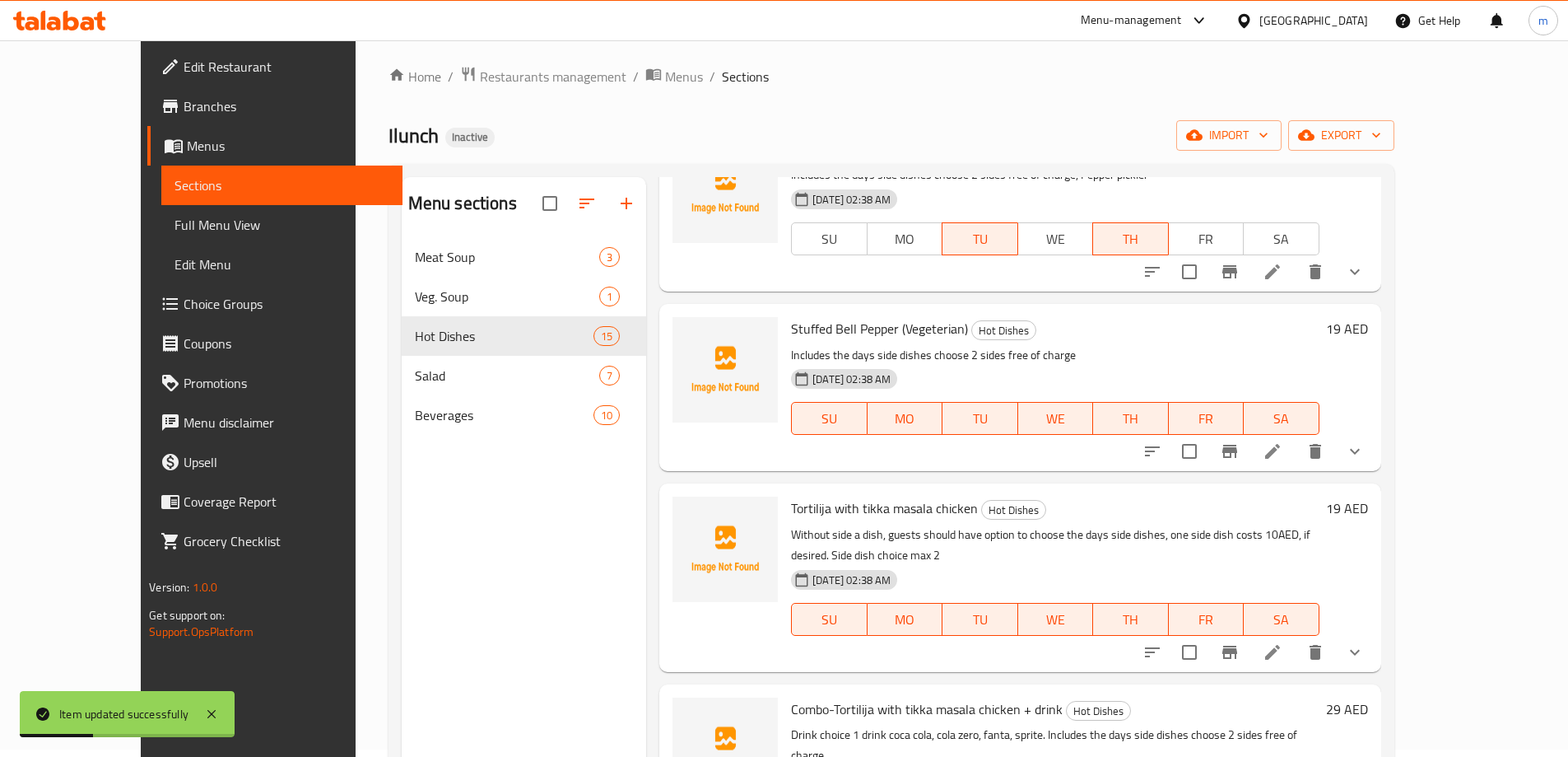
scroll to position [1975, 0]
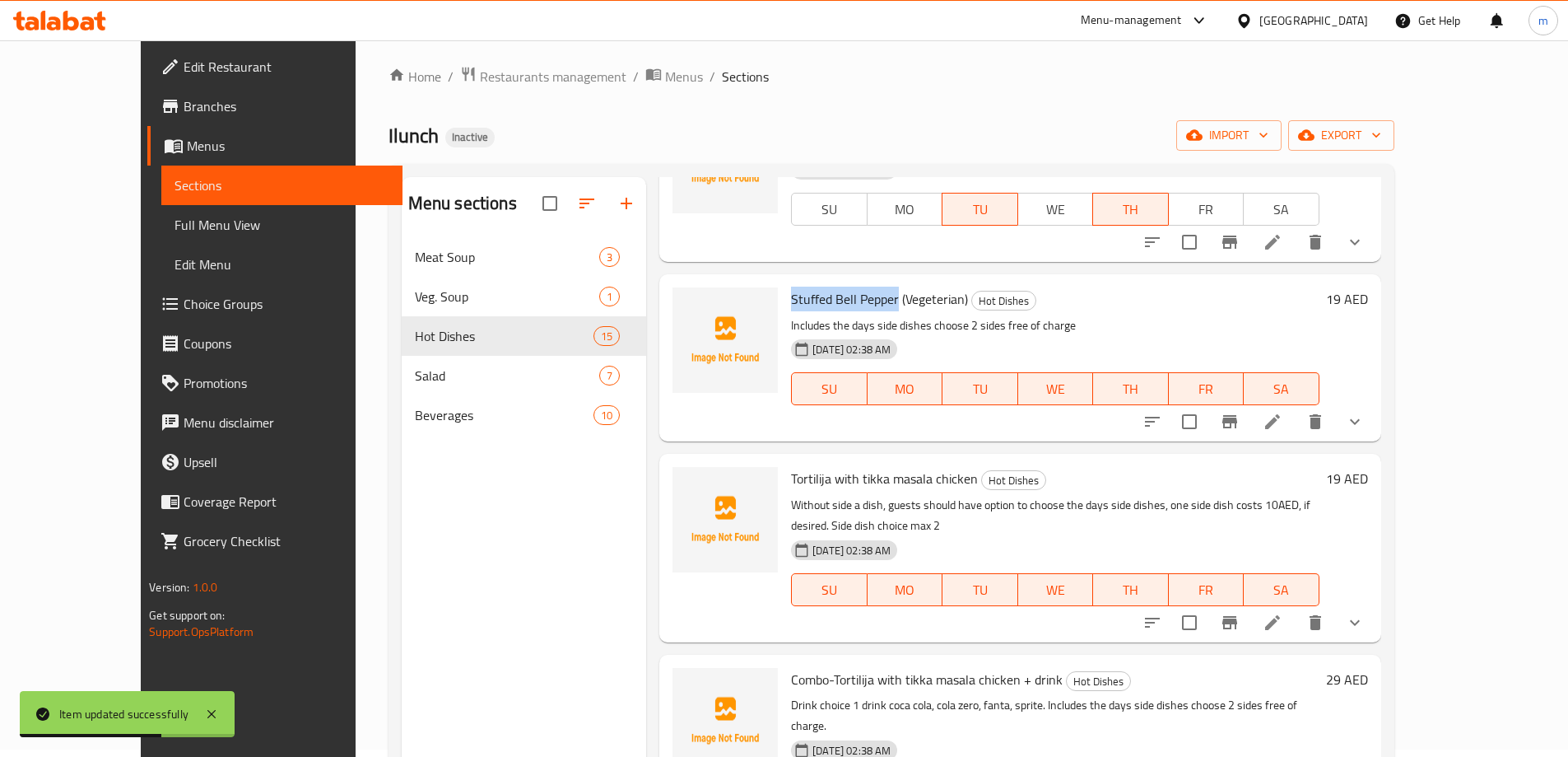
drag, startPoint x: 862, startPoint y: 277, endPoint x: 758, endPoint y: 279, distance: 104.0
click at [791, 286] on span "Stuffed Bell Pepper (Vegeterian)" at bounding box center [879, 299] width 177 height 25
click at [1282, 412] on icon at bounding box center [1272, 421] width 20 height 20
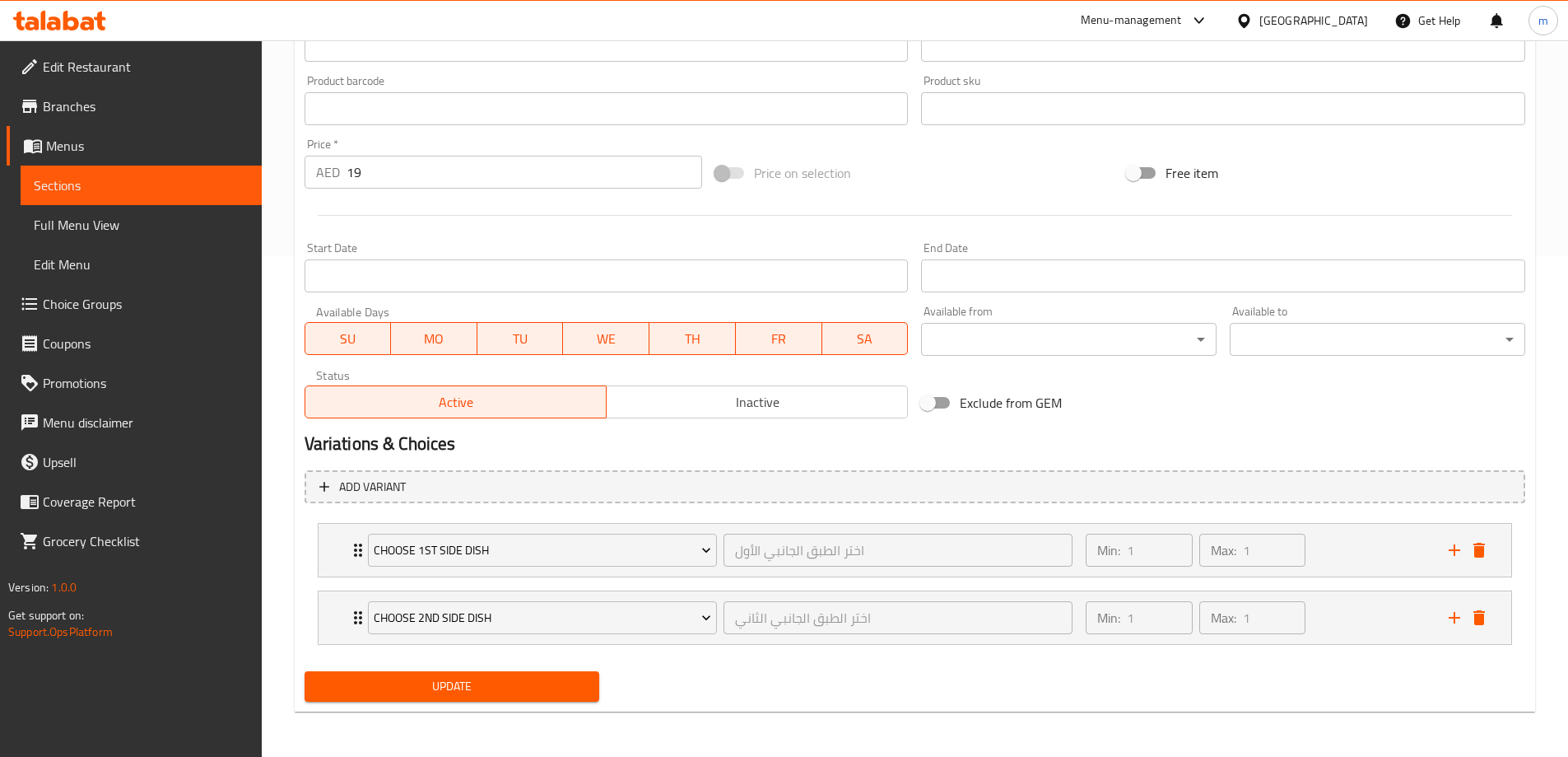
scroll to position [501, 0]
click at [373, 333] on span "SU" at bounding box center [348, 338] width 74 height 24
click at [420, 336] on span "MO" at bounding box center [433, 338] width 74 height 24
click at [609, 334] on span "WE" at bounding box center [606, 338] width 74 height 24
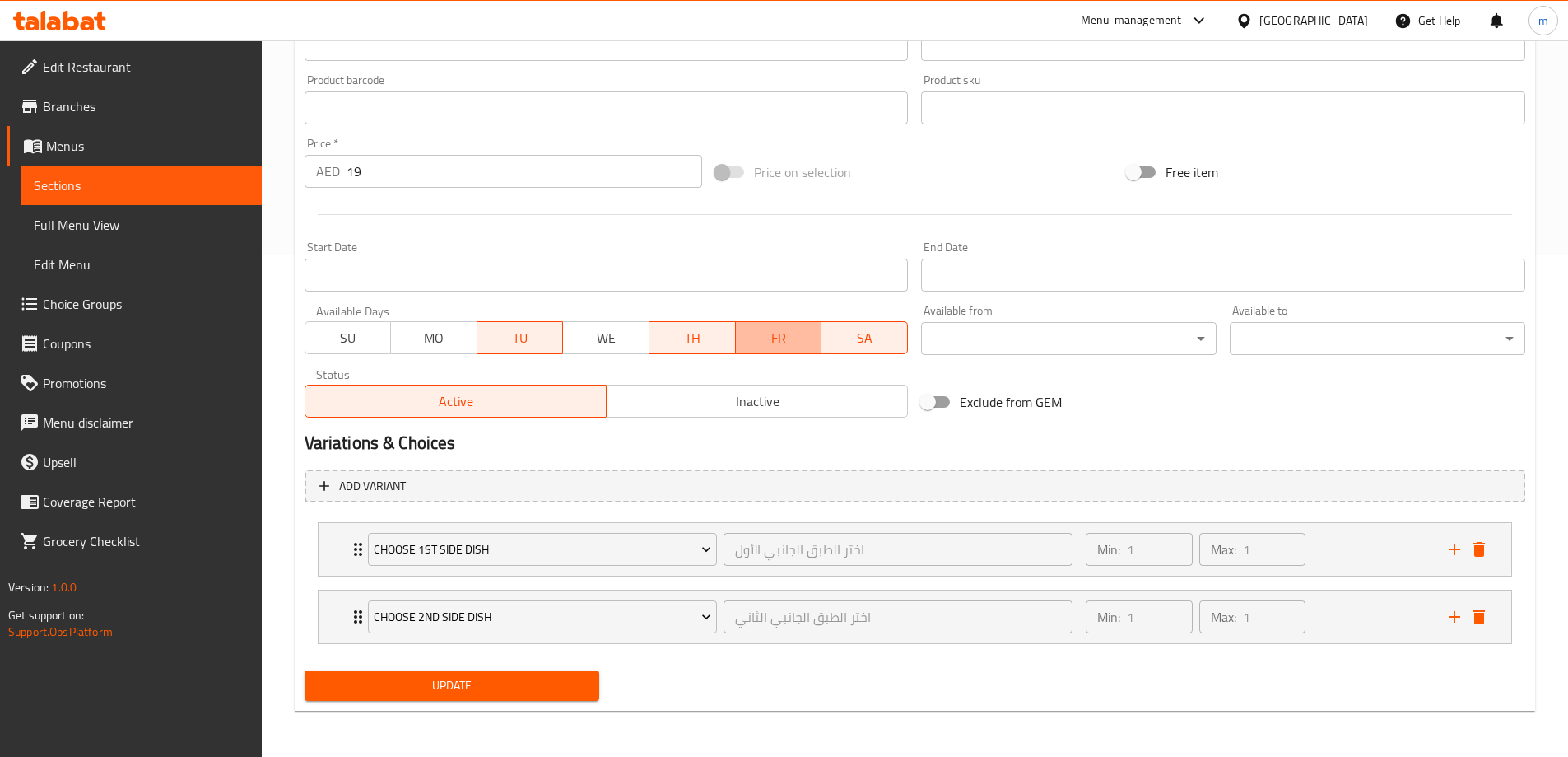
click at [752, 344] on span "FR" at bounding box center [779, 338] width 74 height 24
click at [884, 339] on span "SA" at bounding box center [865, 338] width 74 height 24
click at [533, 690] on span "Update" at bounding box center [452, 685] width 269 height 21
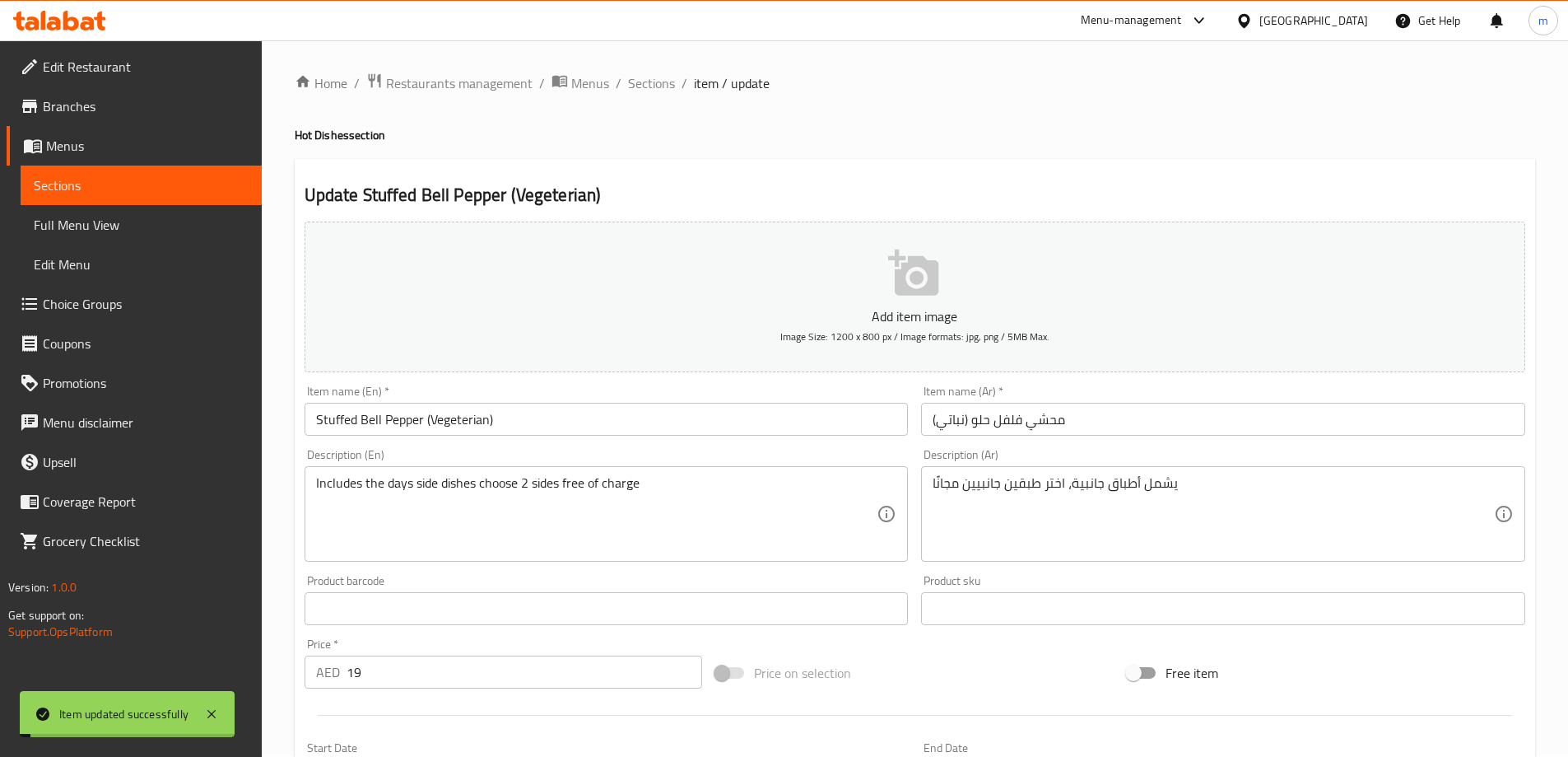
scroll to position [0, 0]
click at [664, 88] on span "Sections" at bounding box center [651, 83] width 47 height 20
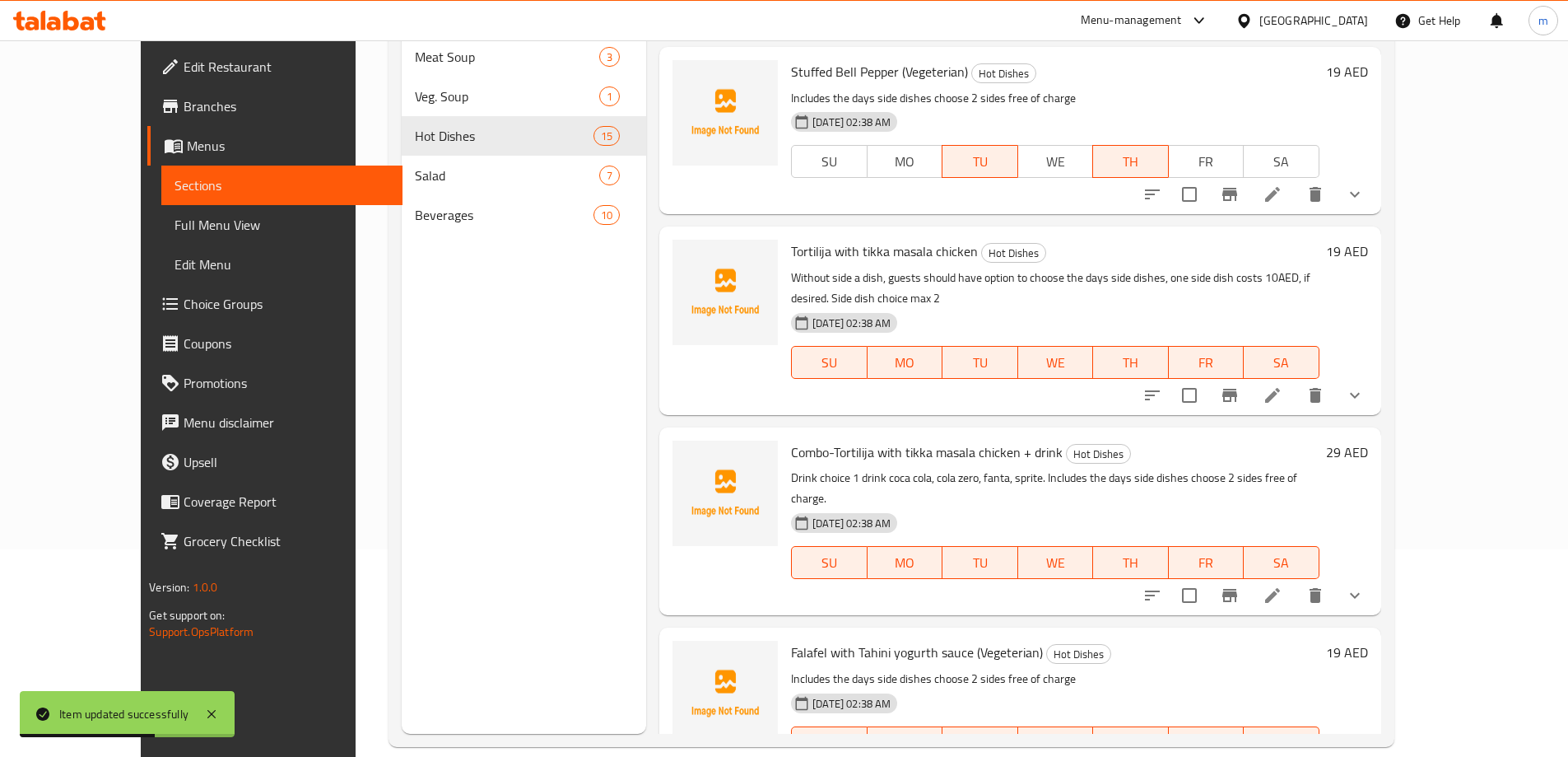
scroll to position [231, 0]
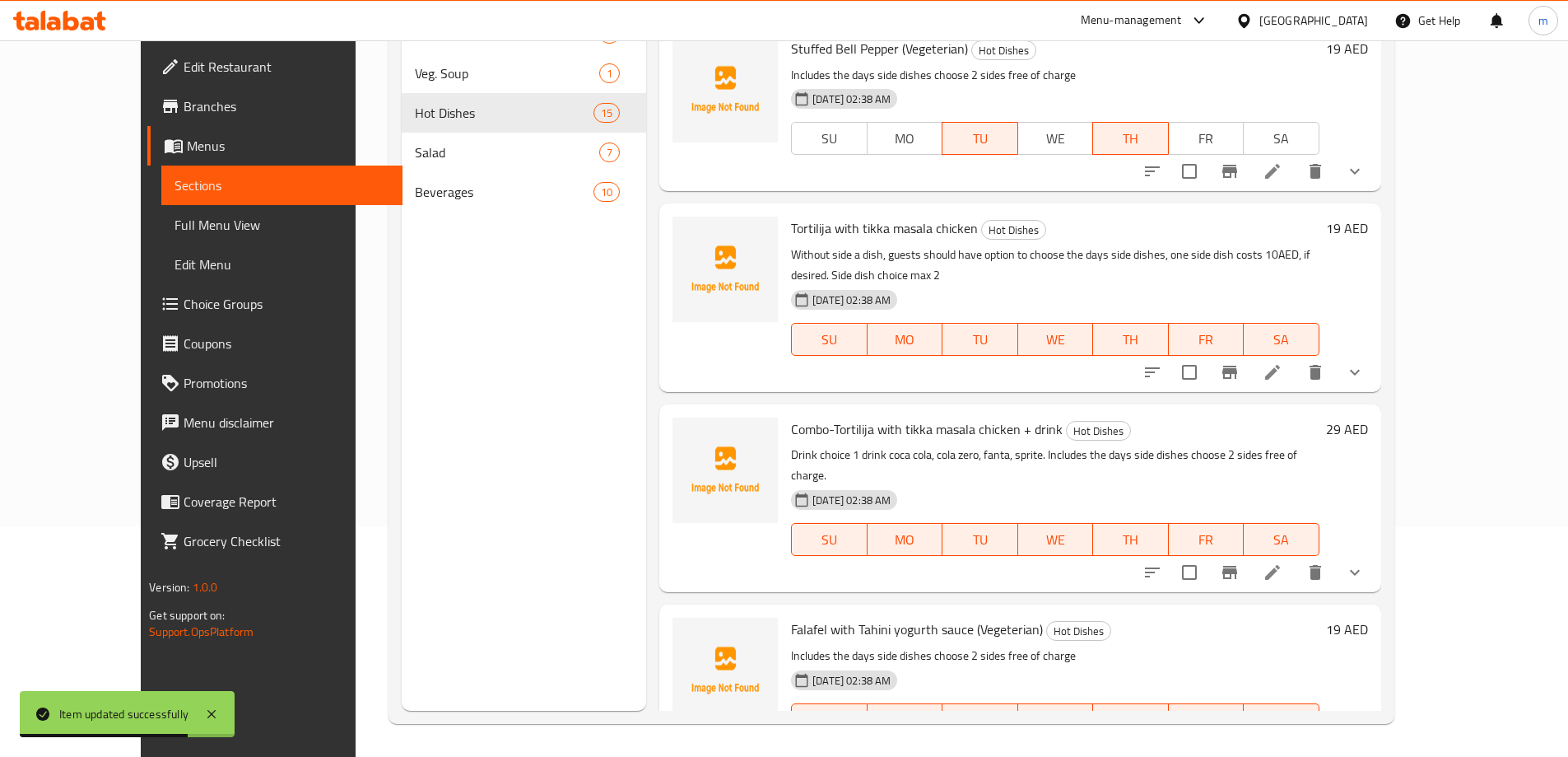
click at [924, 215] on span "Tortilija with tikka masala chicken" at bounding box center [884, 228] width 187 height 25
click at [1282, 362] on icon at bounding box center [1272, 371] width 20 height 20
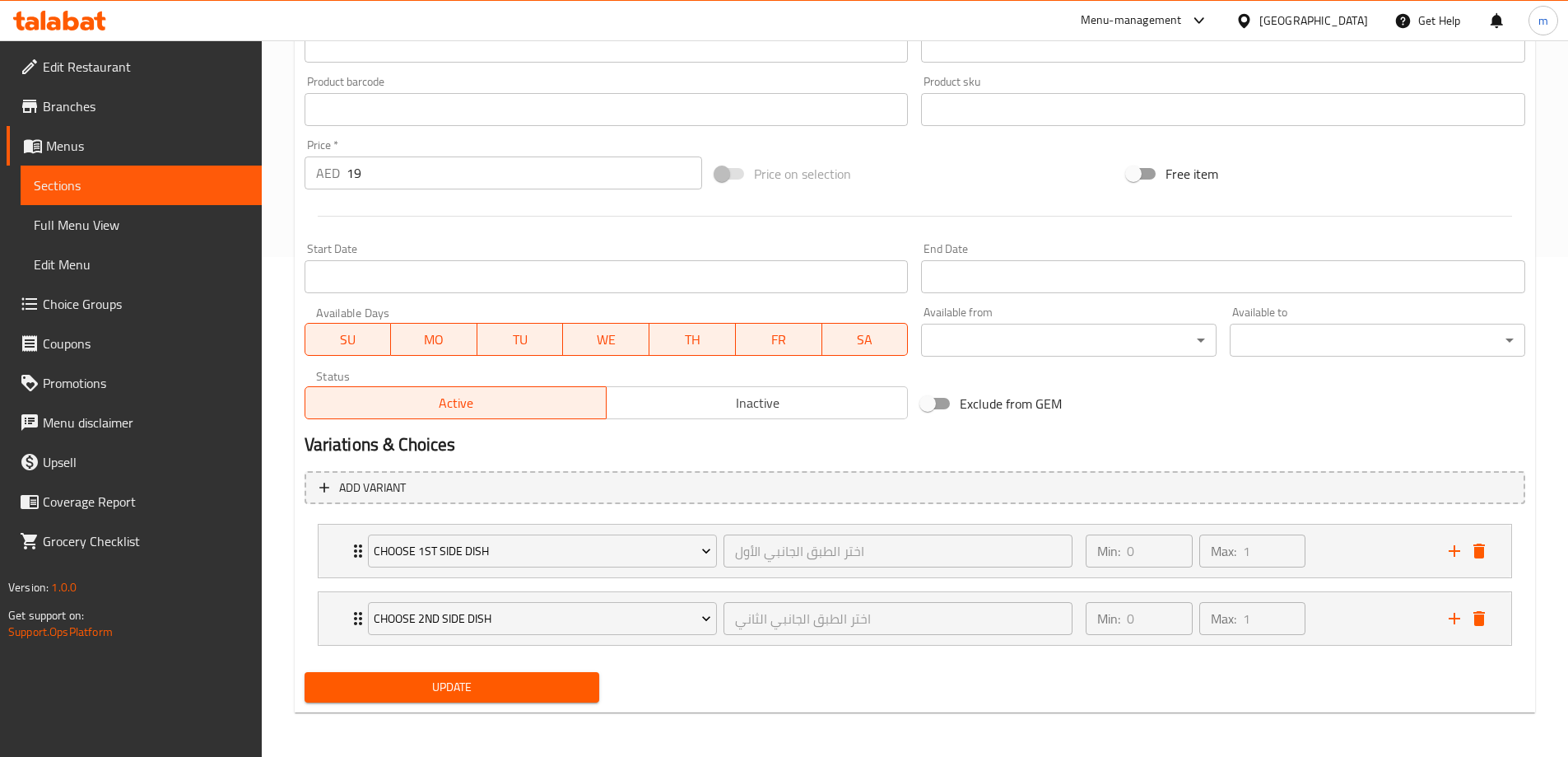
scroll to position [501, 0]
click at [356, 323] on button "SU" at bounding box center [347, 337] width 87 height 33
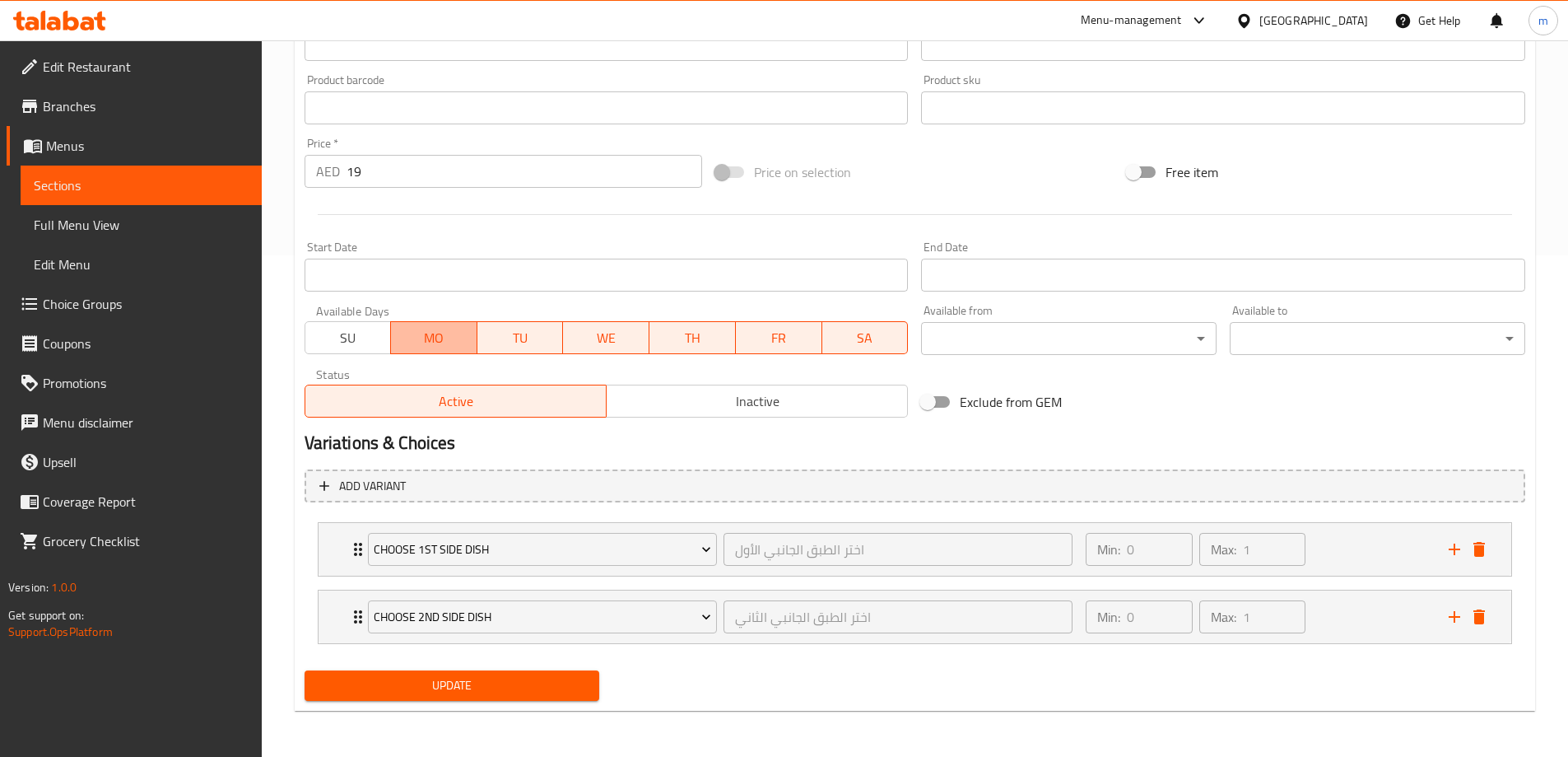
click at [415, 336] on span "MO" at bounding box center [433, 338] width 74 height 24
click at [591, 339] on span "WE" at bounding box center [606, 338] width 74 height 24
click at [773, 344] on span "FR" at bounding box center [779, 338] width 74 height 24
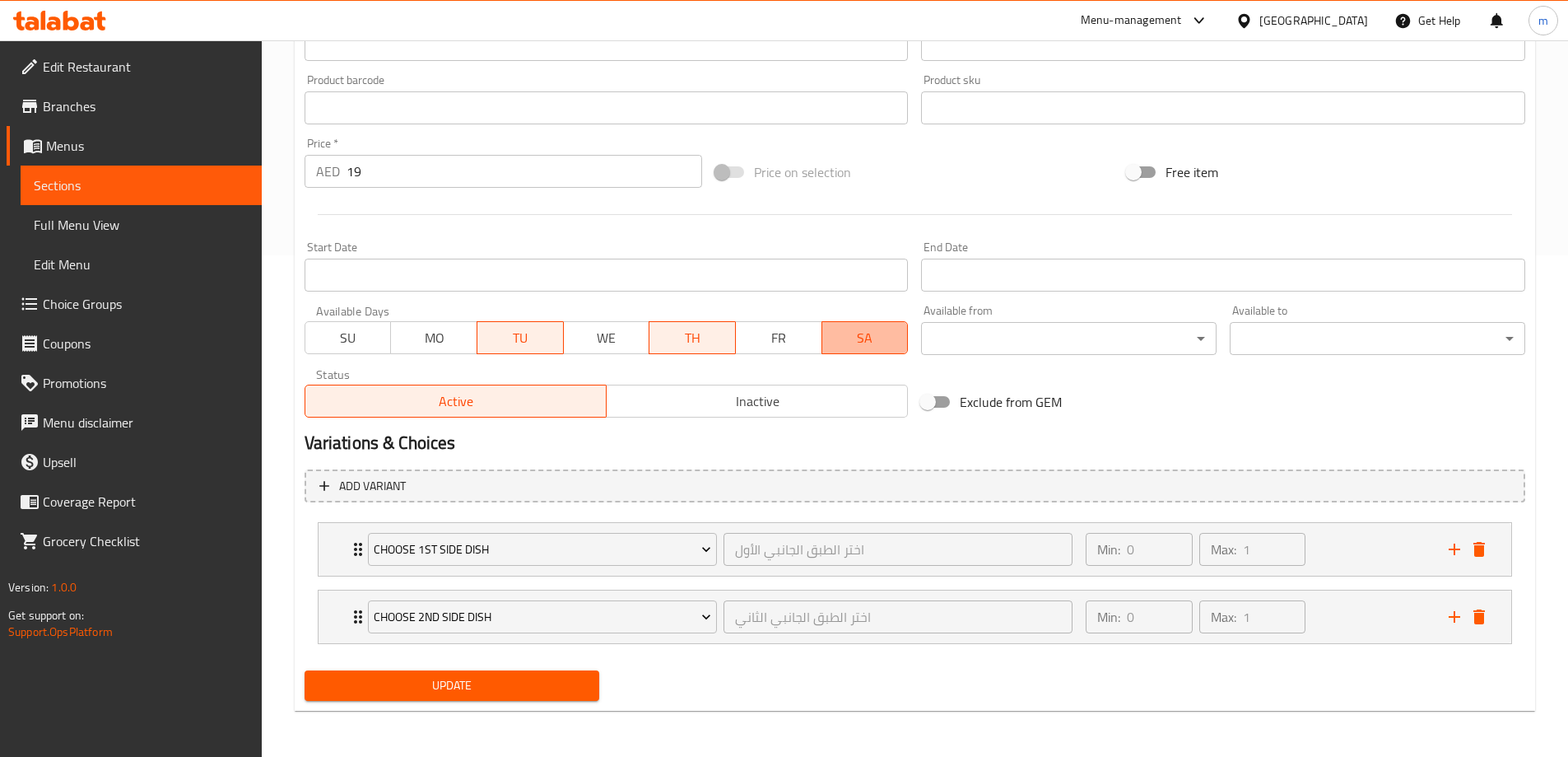
click at [847, 335] on span "SA" at bounding box center [865, 338] width 74 height 24
click at [503, 679] on span "Update" at bounding box center [452, 685] width 269 height 21
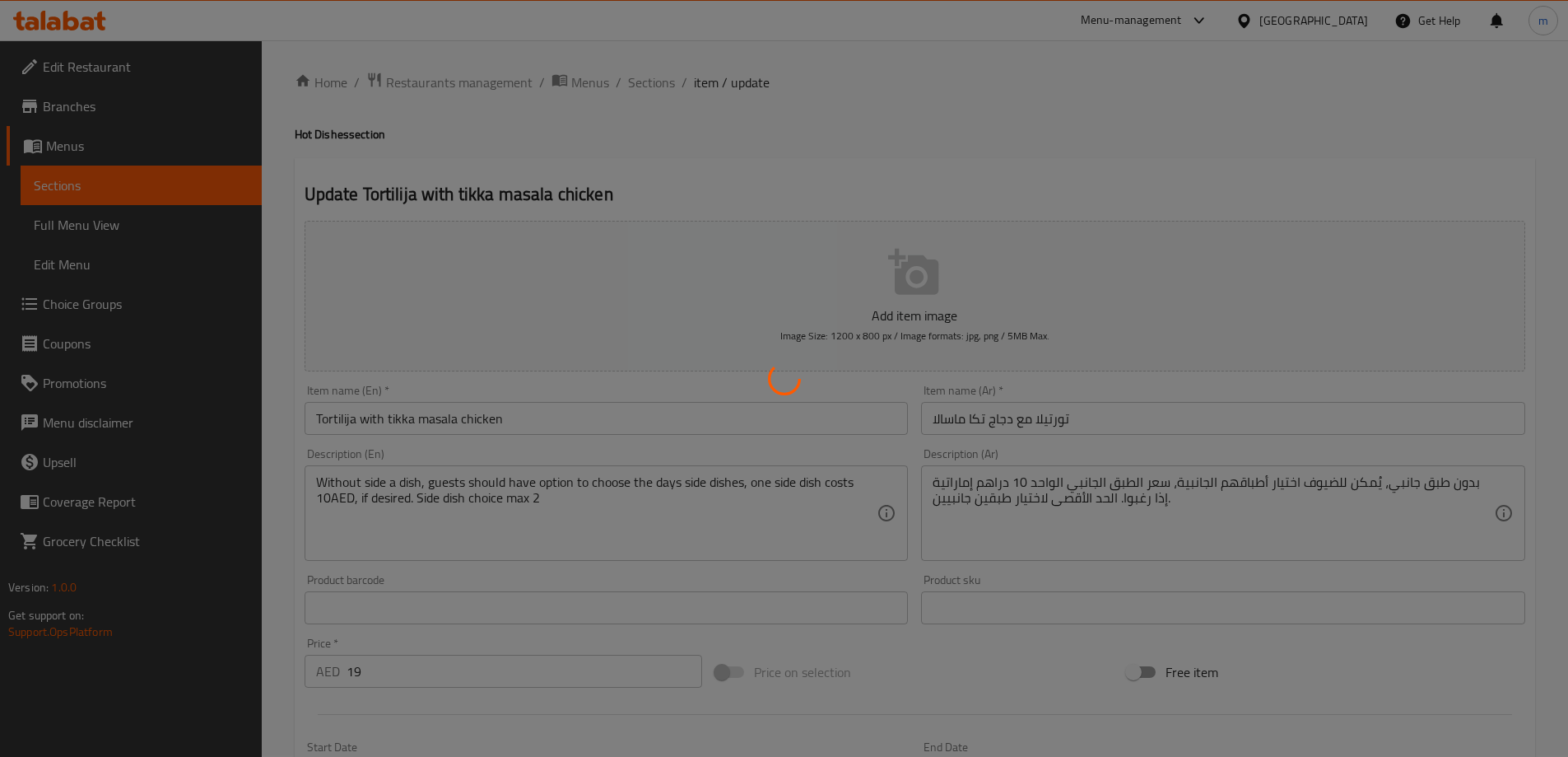
scroll to position [0, 0]
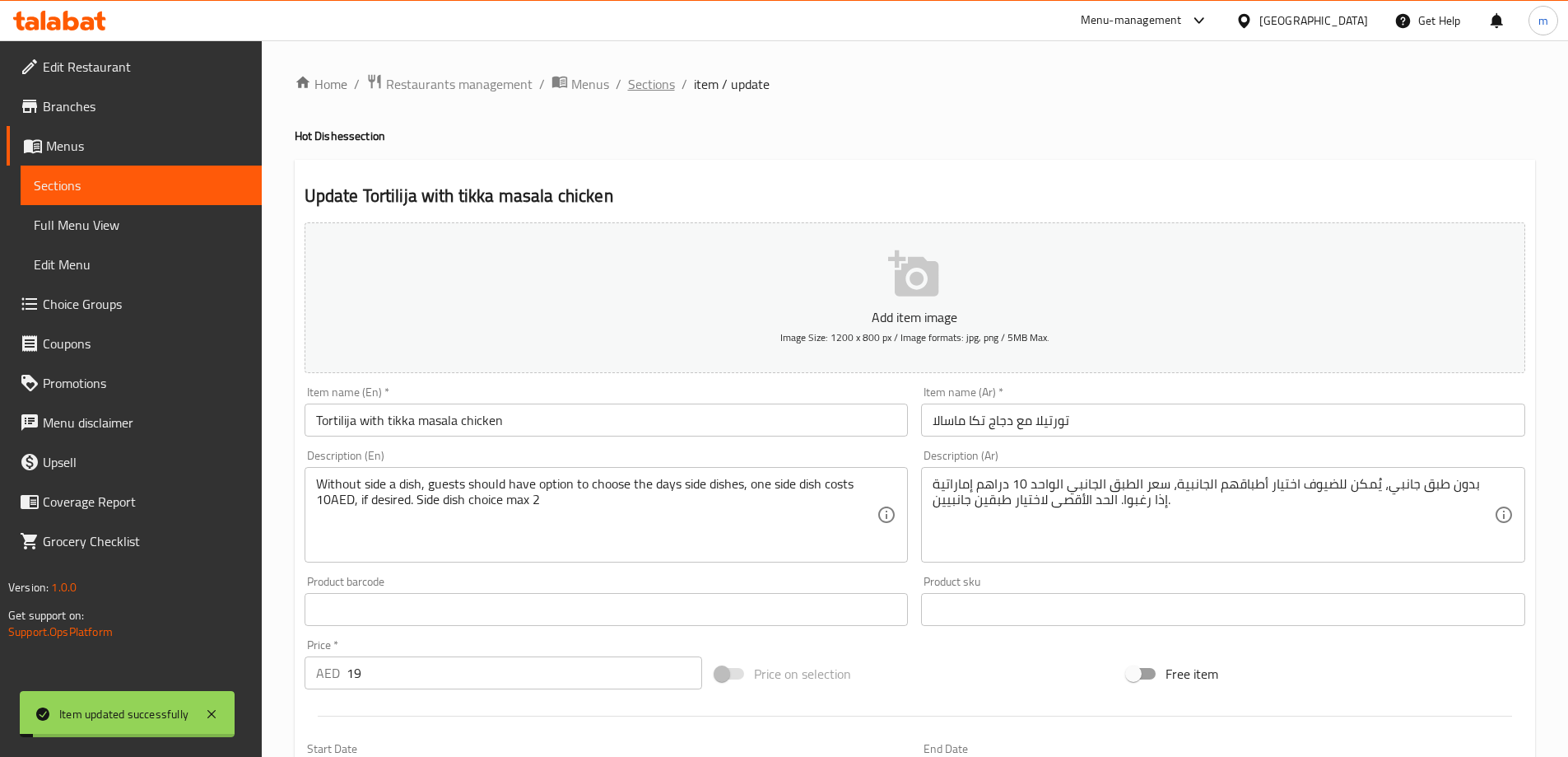
click at [645, 91] on span "Sections" at bounding box center [651, 83] width 47 height 20
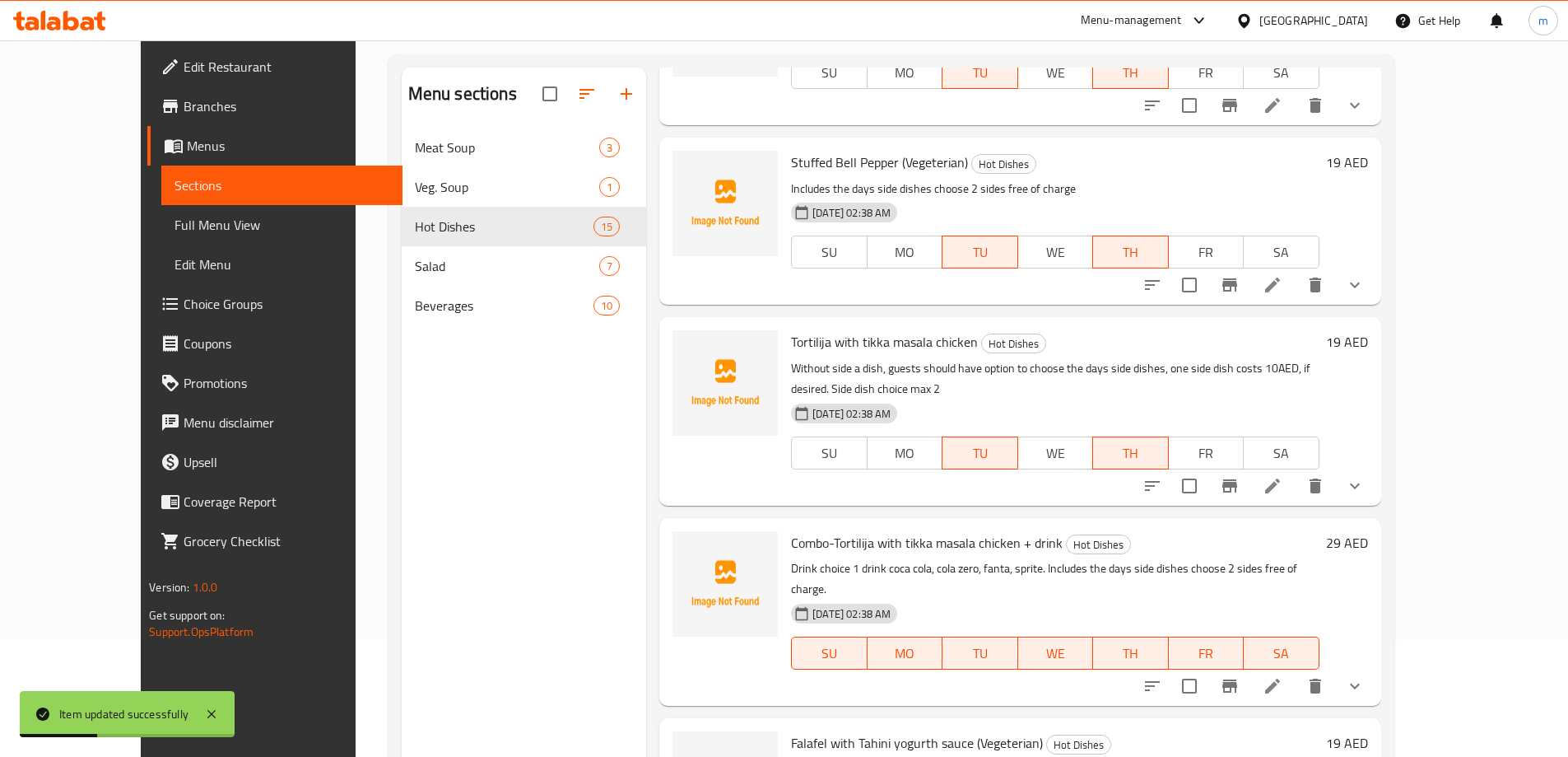
scroll to position [231, 0]
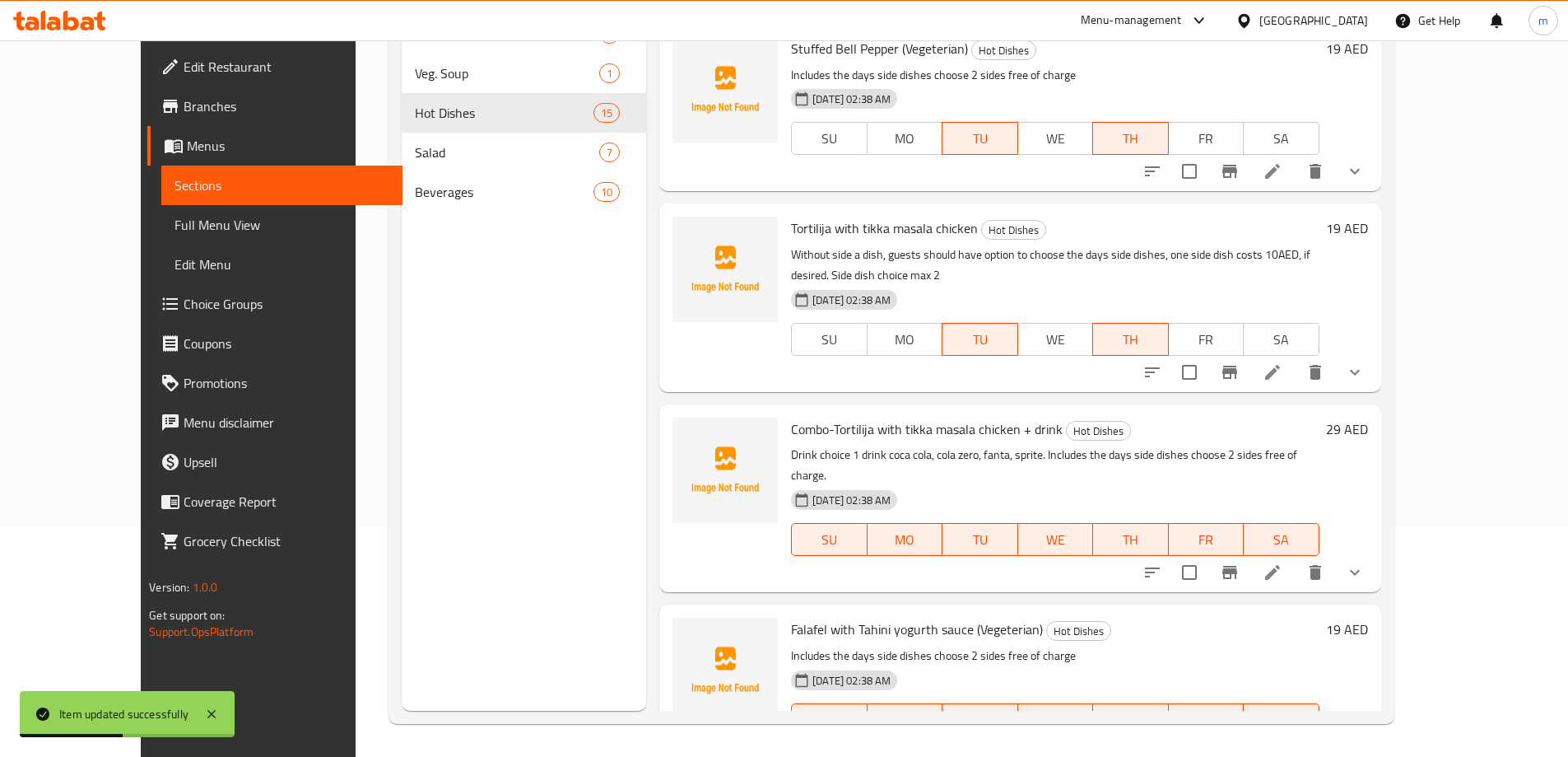
click at [877, 416] on span "Combo-Tortilija with tikka masala chicken + drink" at bounding box center [927, 429] width 272 height 25
click at [1282, 563] on icon at bounding box center [1272, 572] width 20 height 20
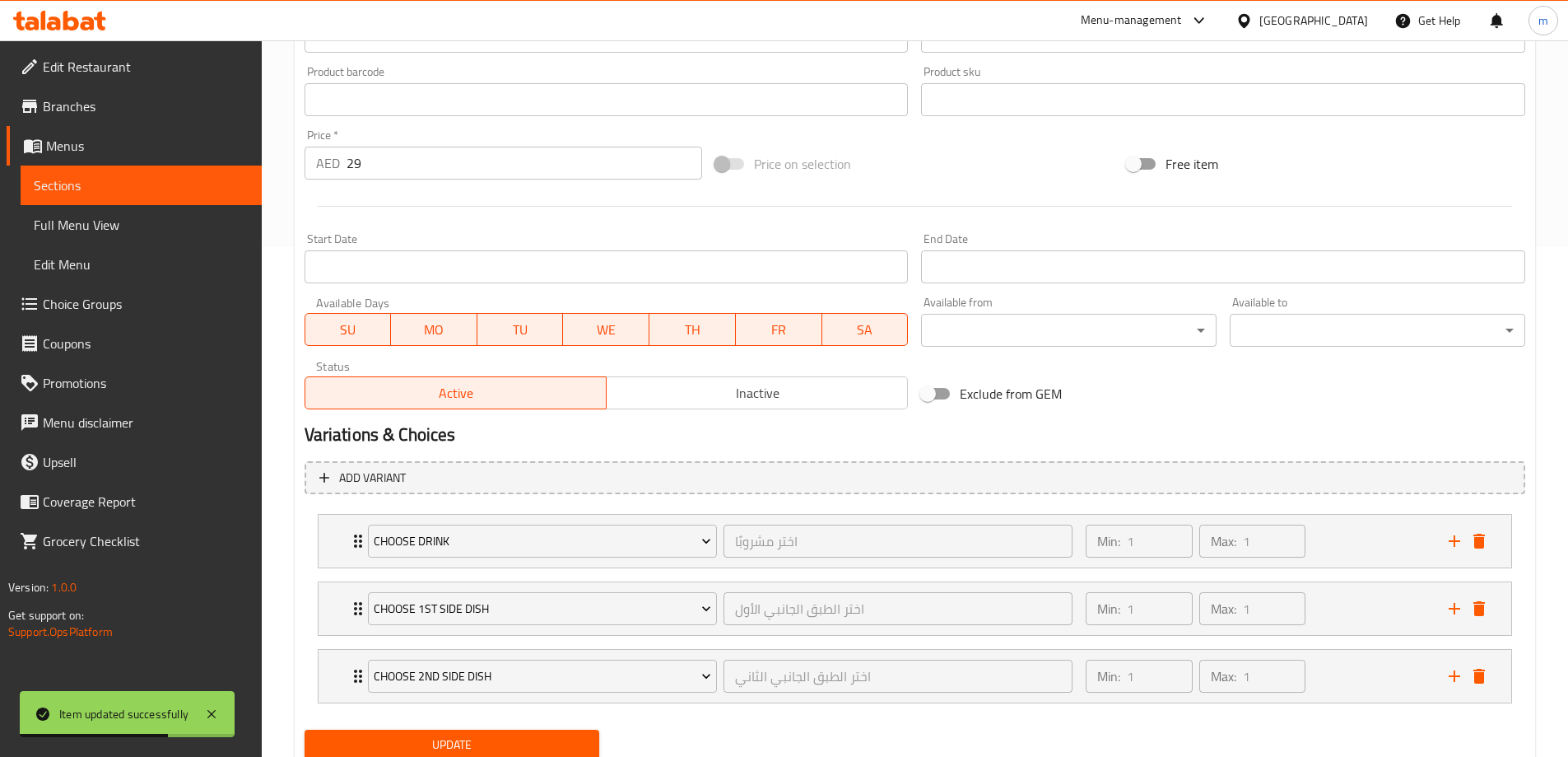
scroll to position [568, 0]
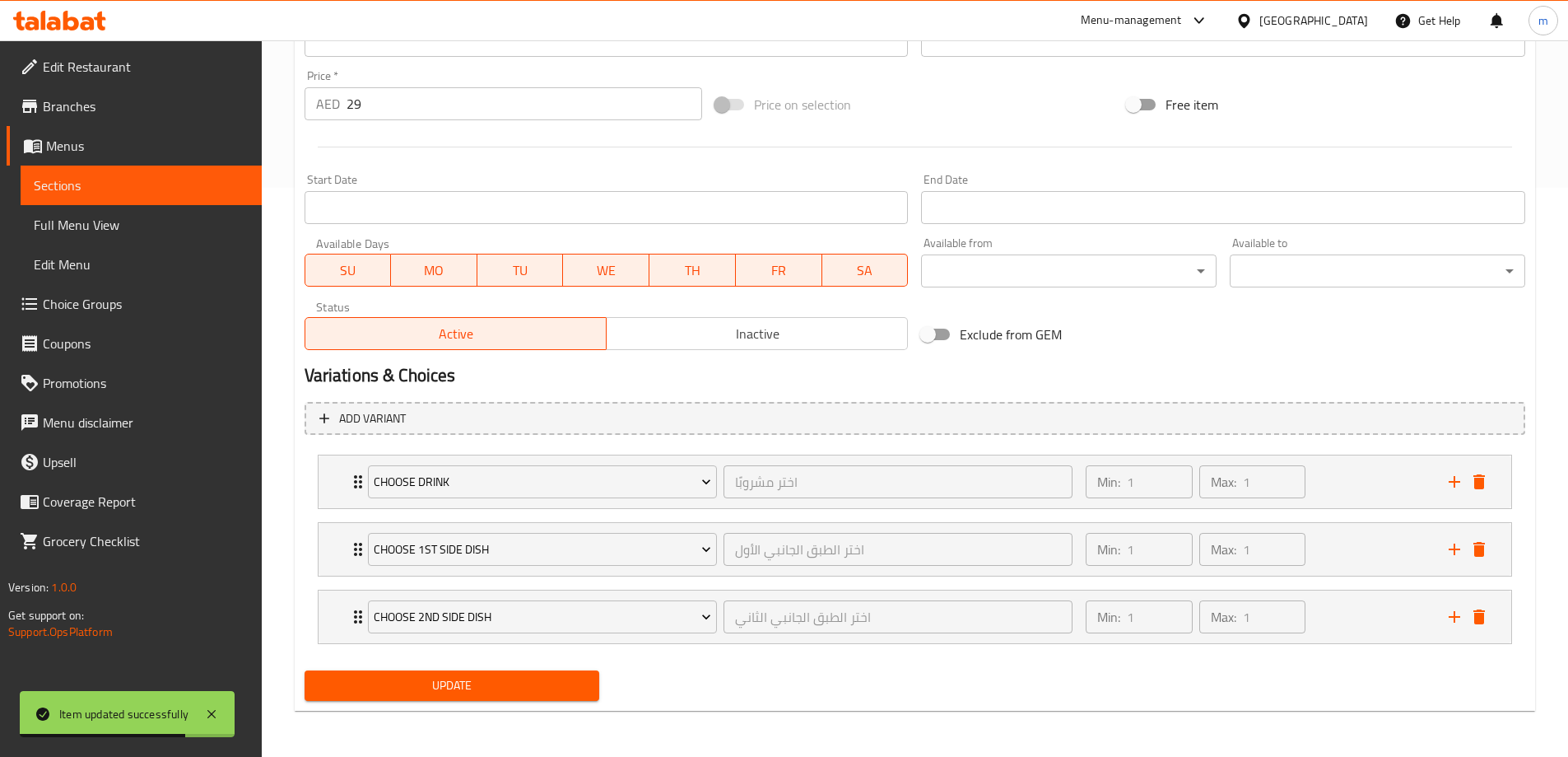
click at [374, 272] on span "SU" at bounding box center [348, 270] width 74 height 24
click at [433, 270] on span "MO" at bounding box center [433, 270] width 74 height 24
click at [579, 270] on span "WE" at bounding box center [606, 270] width 74 height 24
click at [762, 277] on span "FR" at bounding box center [779, 270] width 74 height 24
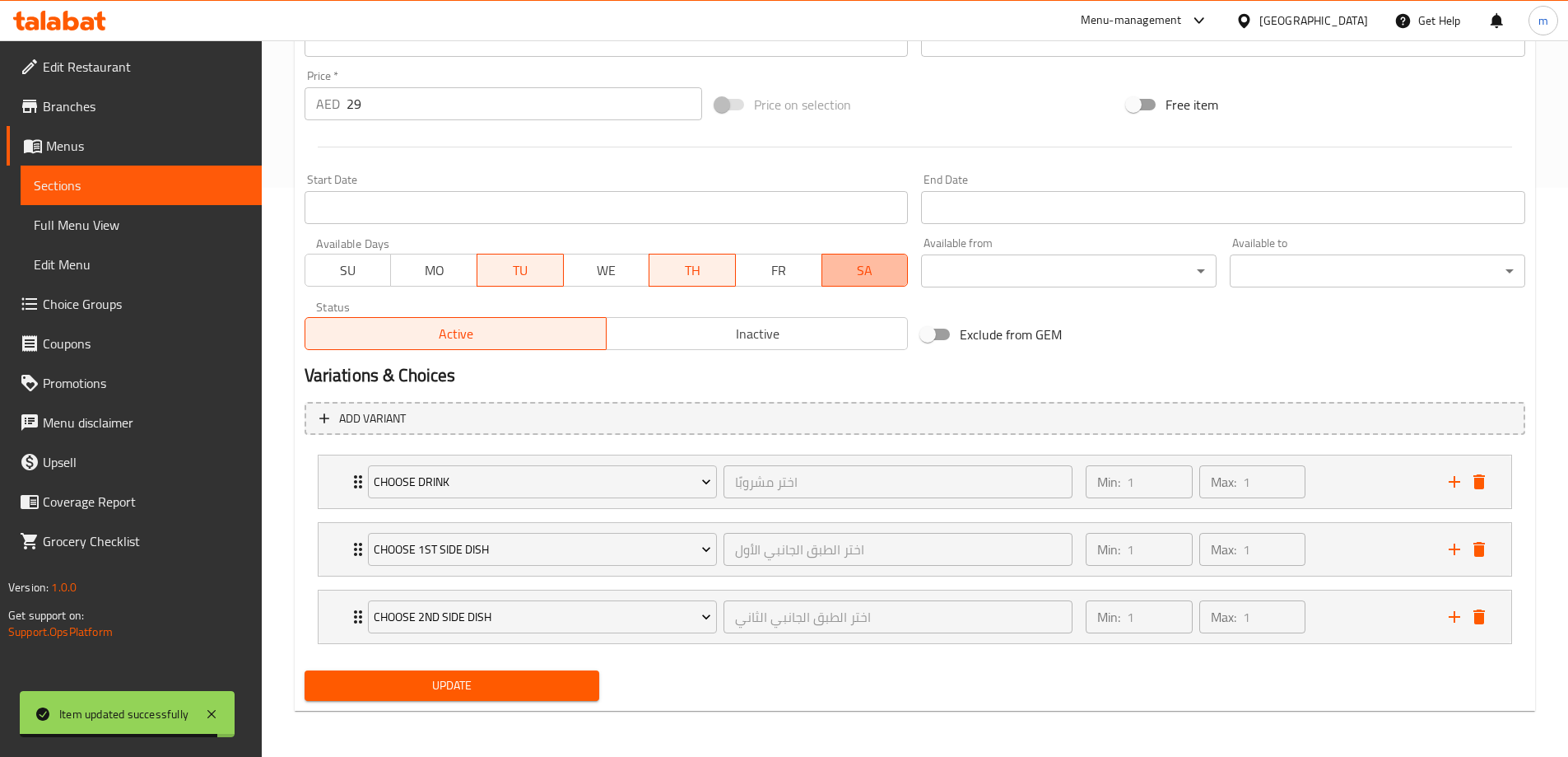
click at [850, 267] on span "SA" at bounding box center [865, 270] width 74 height 24
click at [549, 678] on span "Update" at bounding box center [452, 685] width 269 height 21
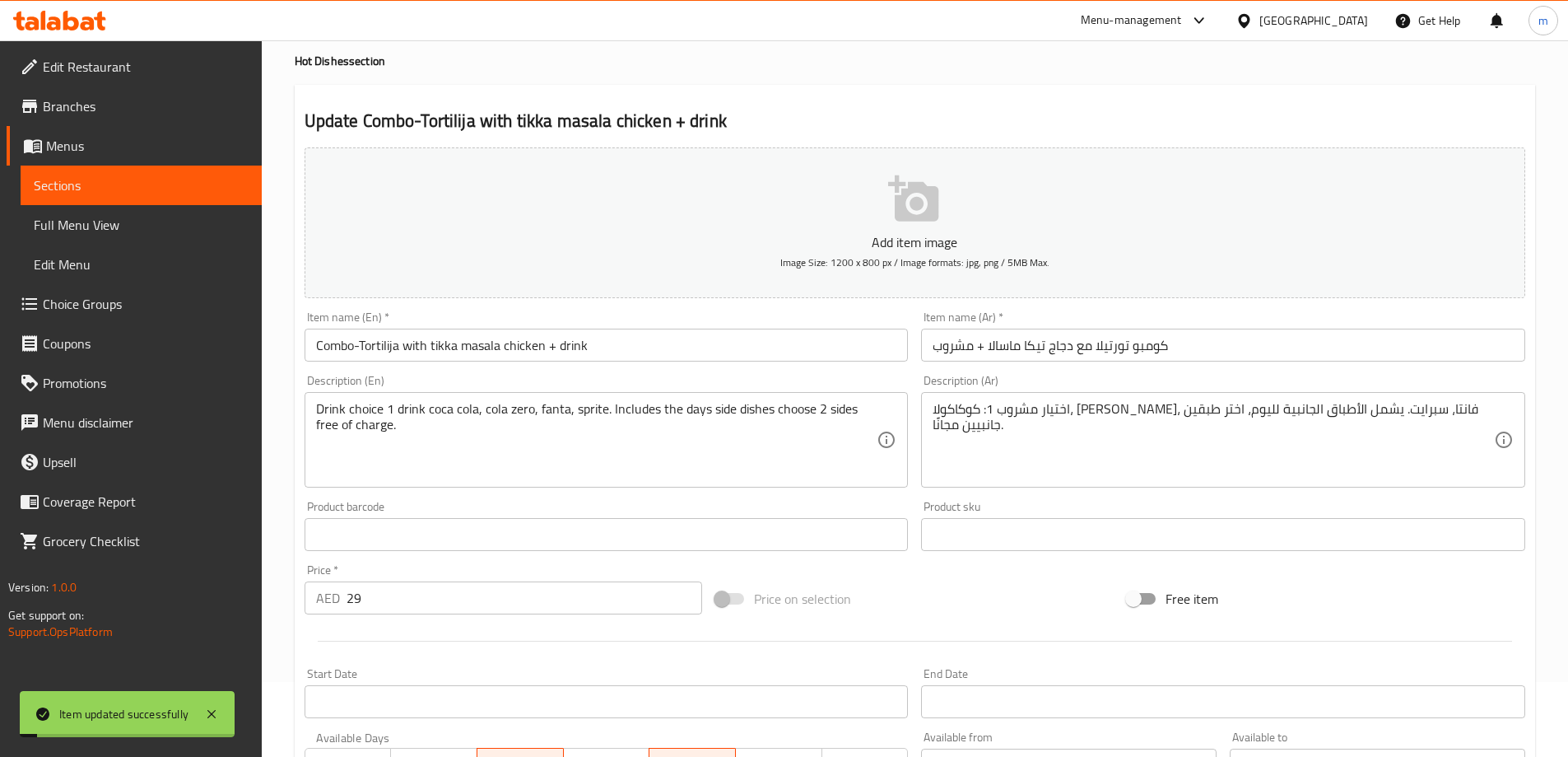
scroll to position [0, 0]
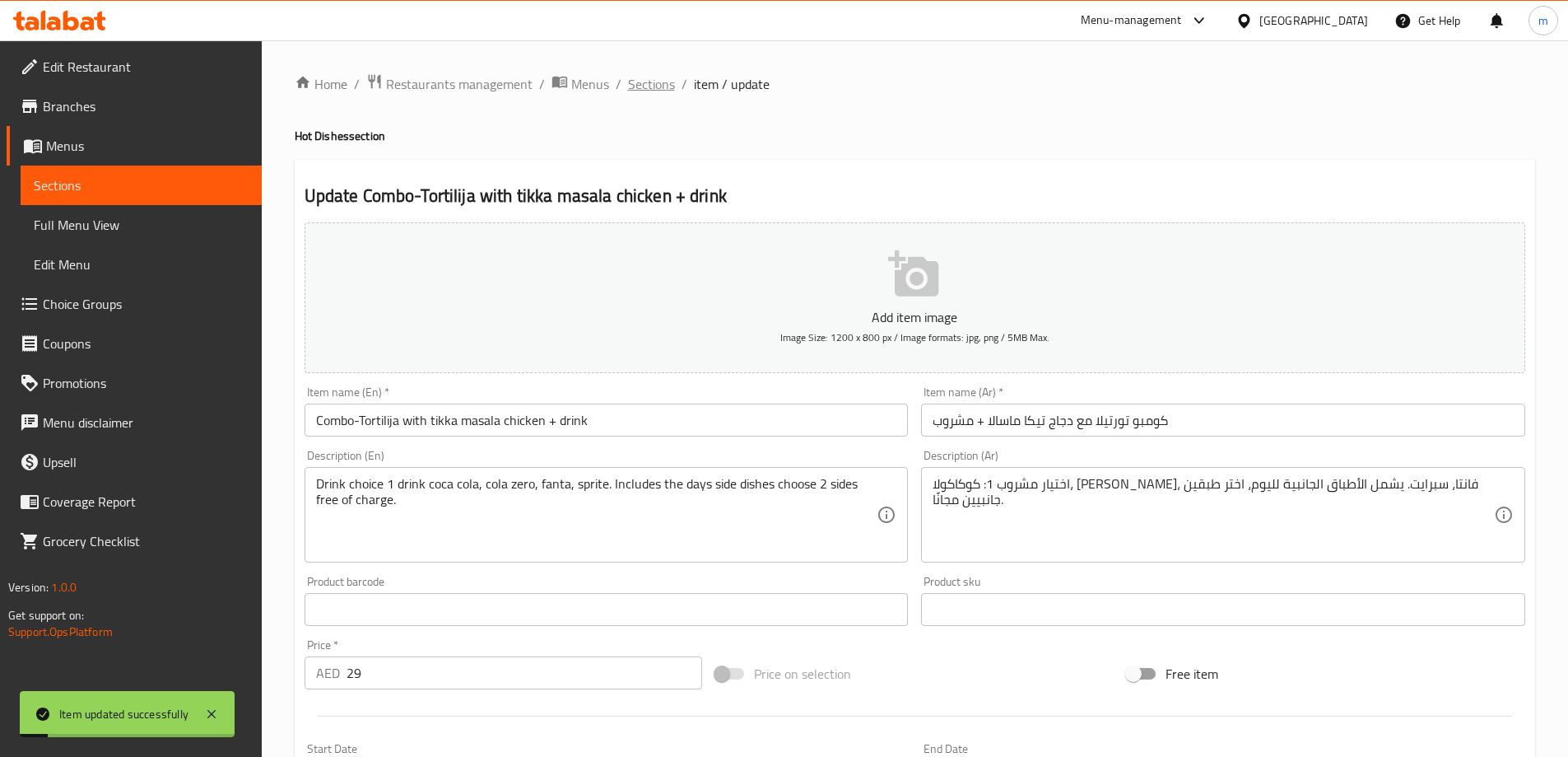
click at [657, 77] on span "Sections" at bounding box center [651, 83] width 47 height 20
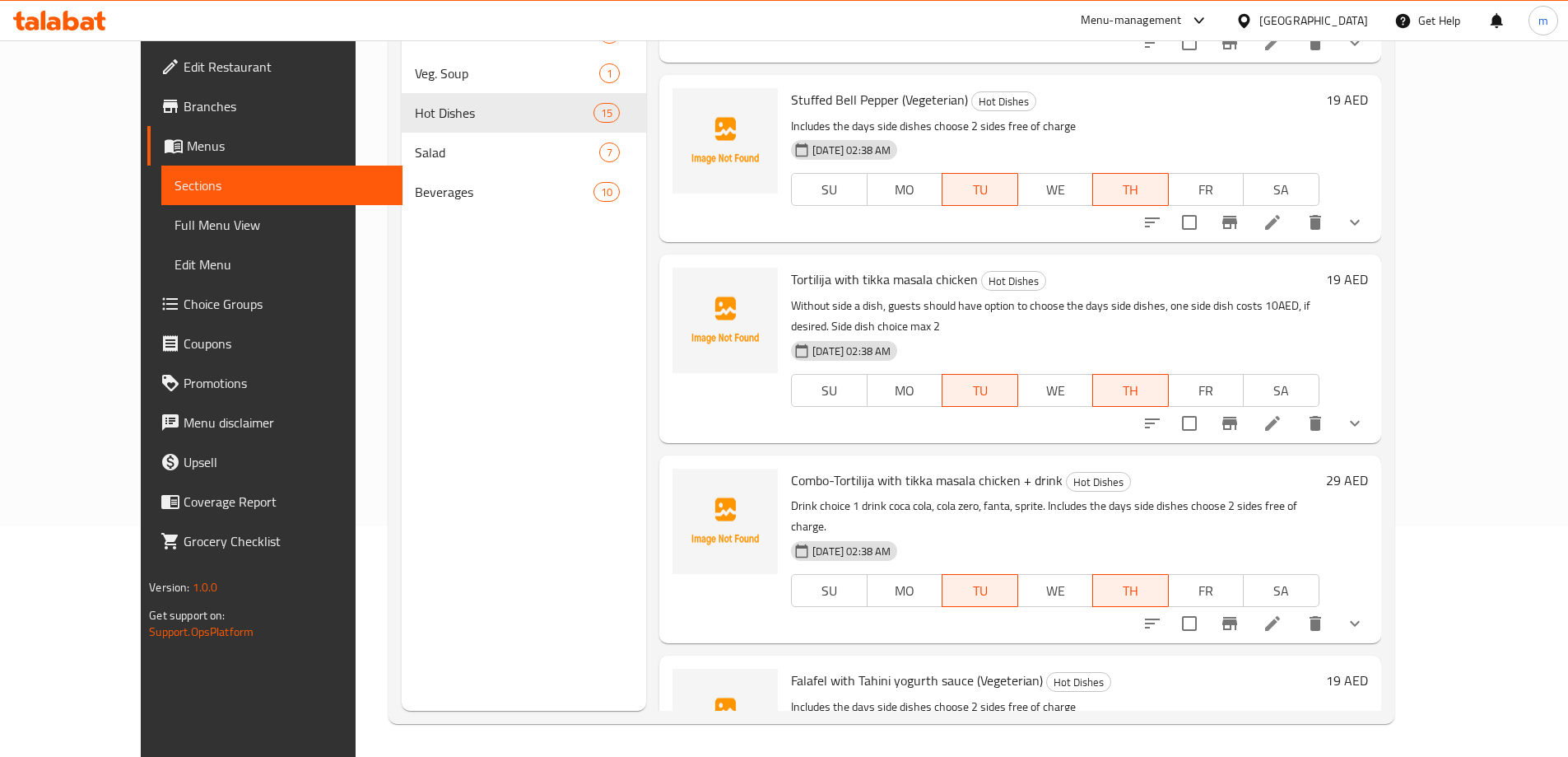
scroll to position [2003, 0]
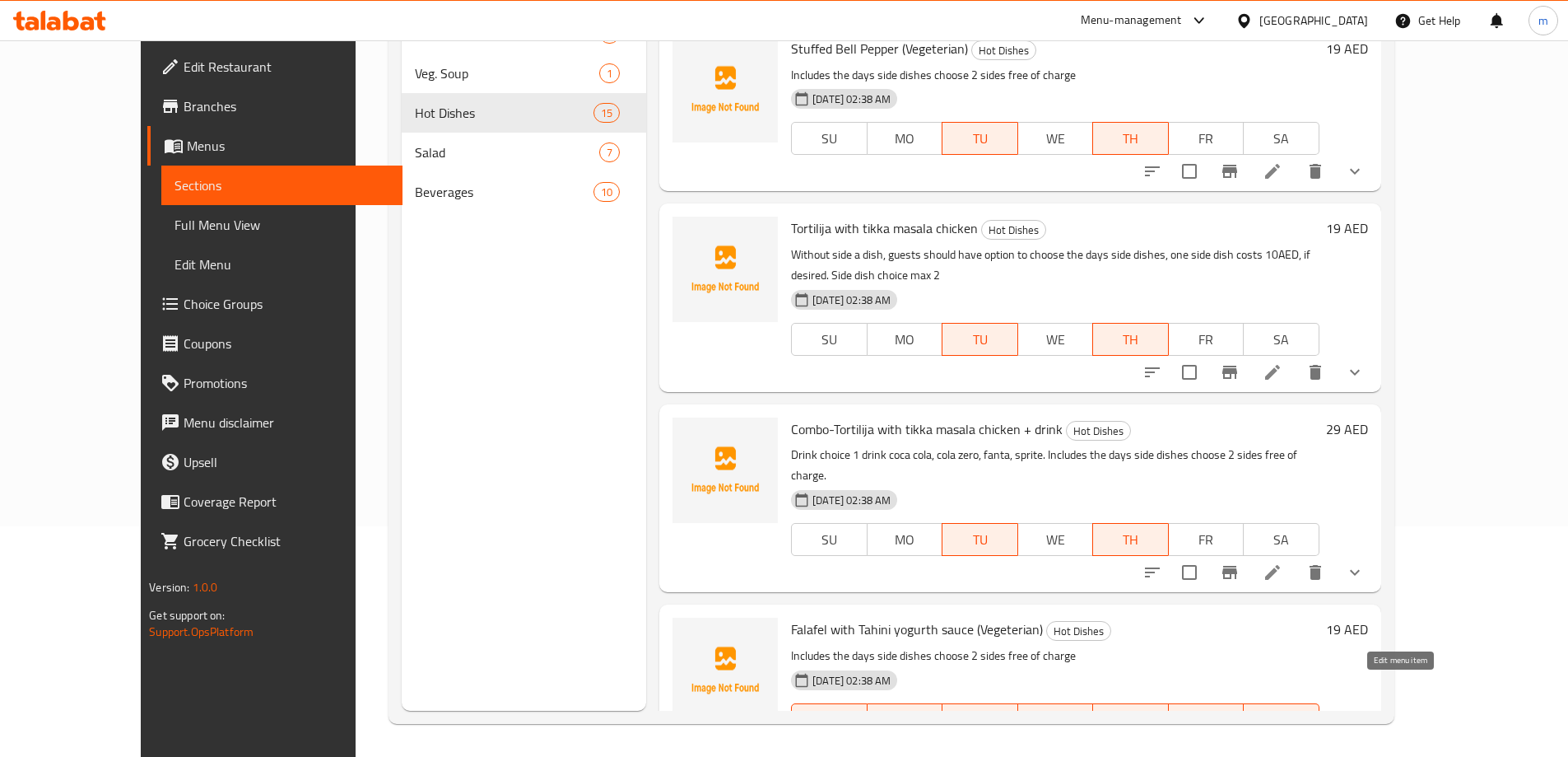
click at [1280, 745] on icon at bounding box center [1271, 751] width 14 height 14
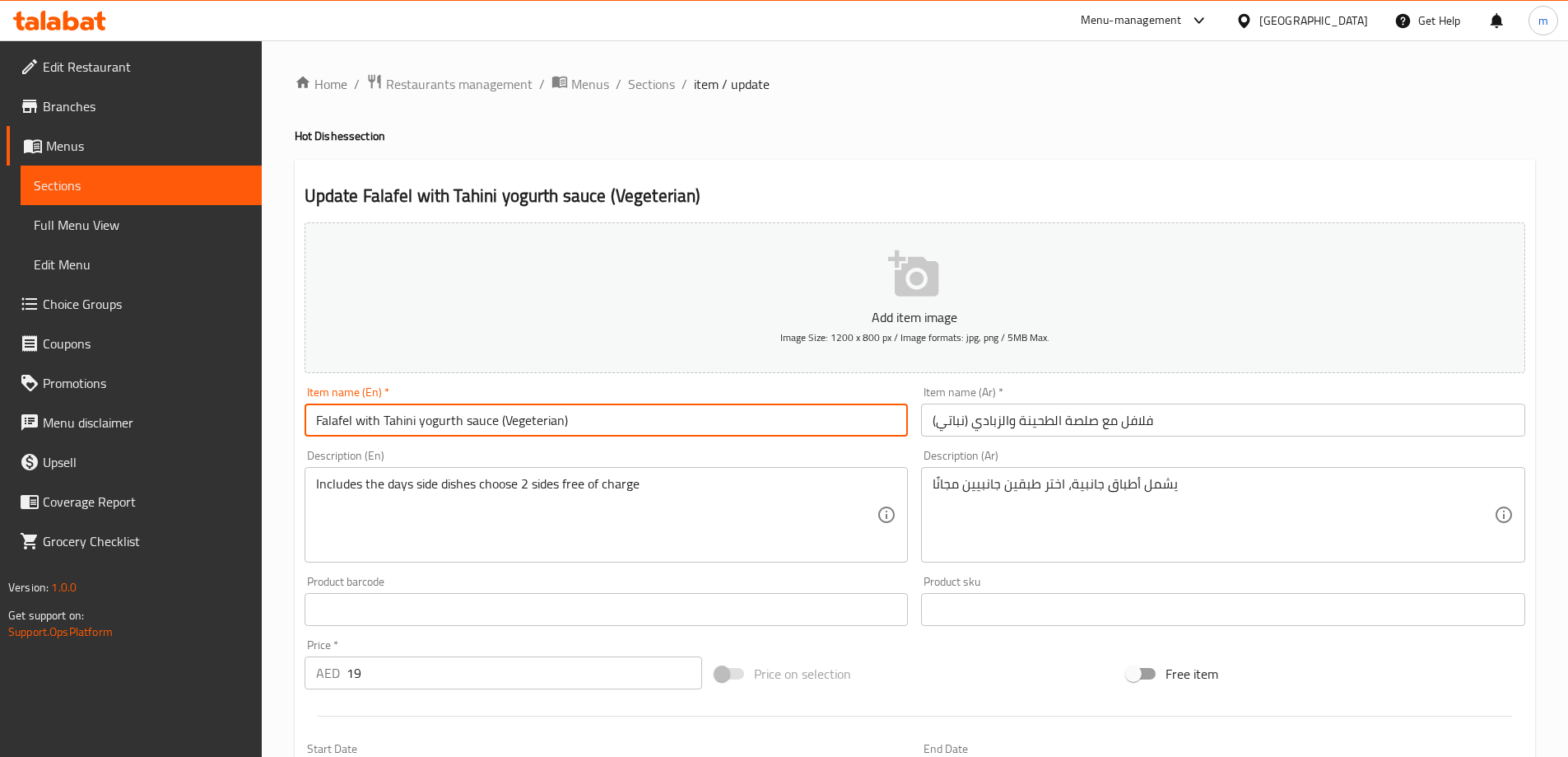
drag, startPoint x: 497, startPoint y: 421, endPoint x: 245, endPoint y: 395, distance: 253.3
click at [245, 395] on div "Edit Restaurant Branches Menus Sections Full Menu View Edit Menu Choice Groups …" at bounding box center [784, 649] width 1568 height 1217
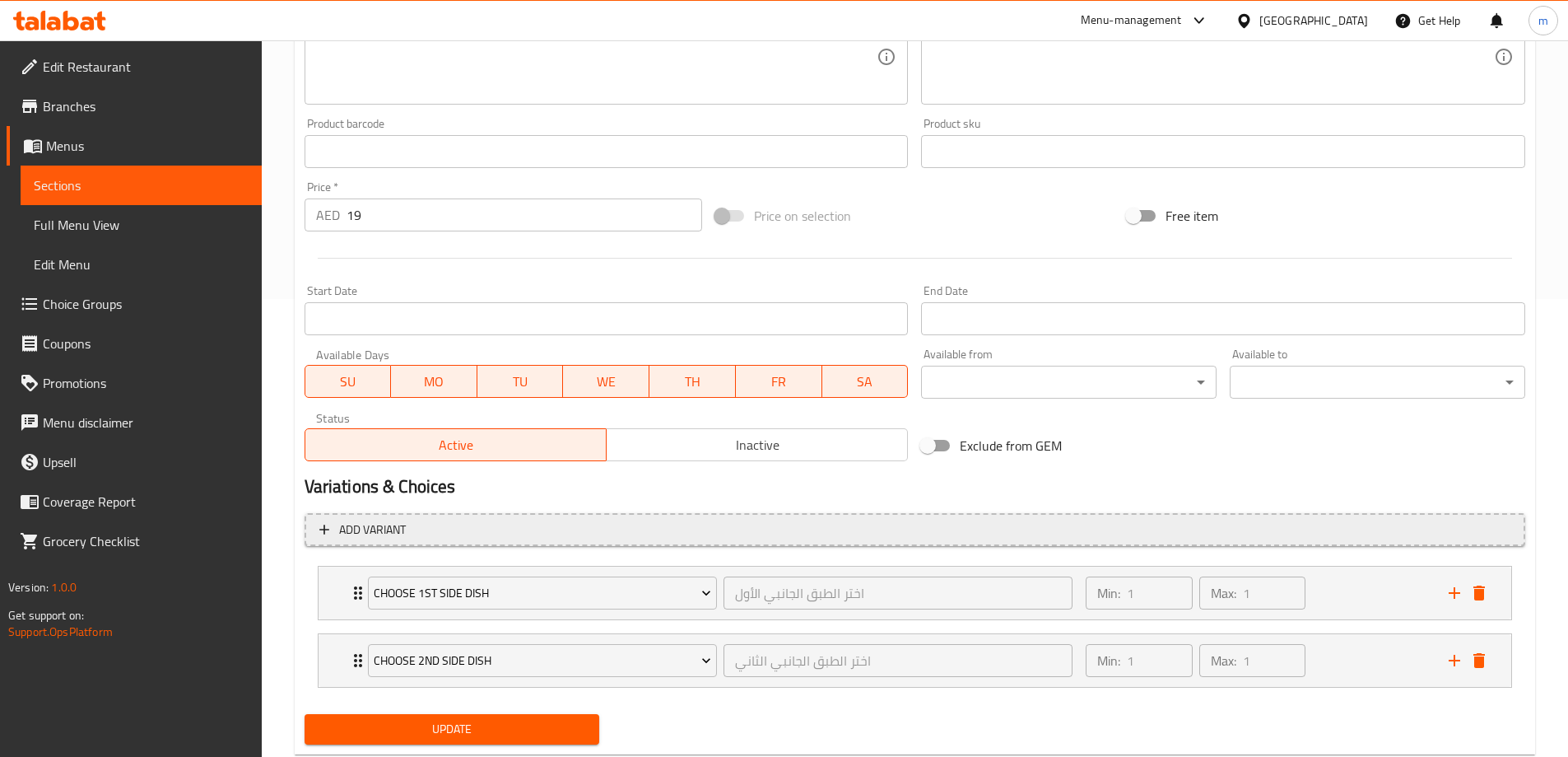
scroll to position [501, 0]
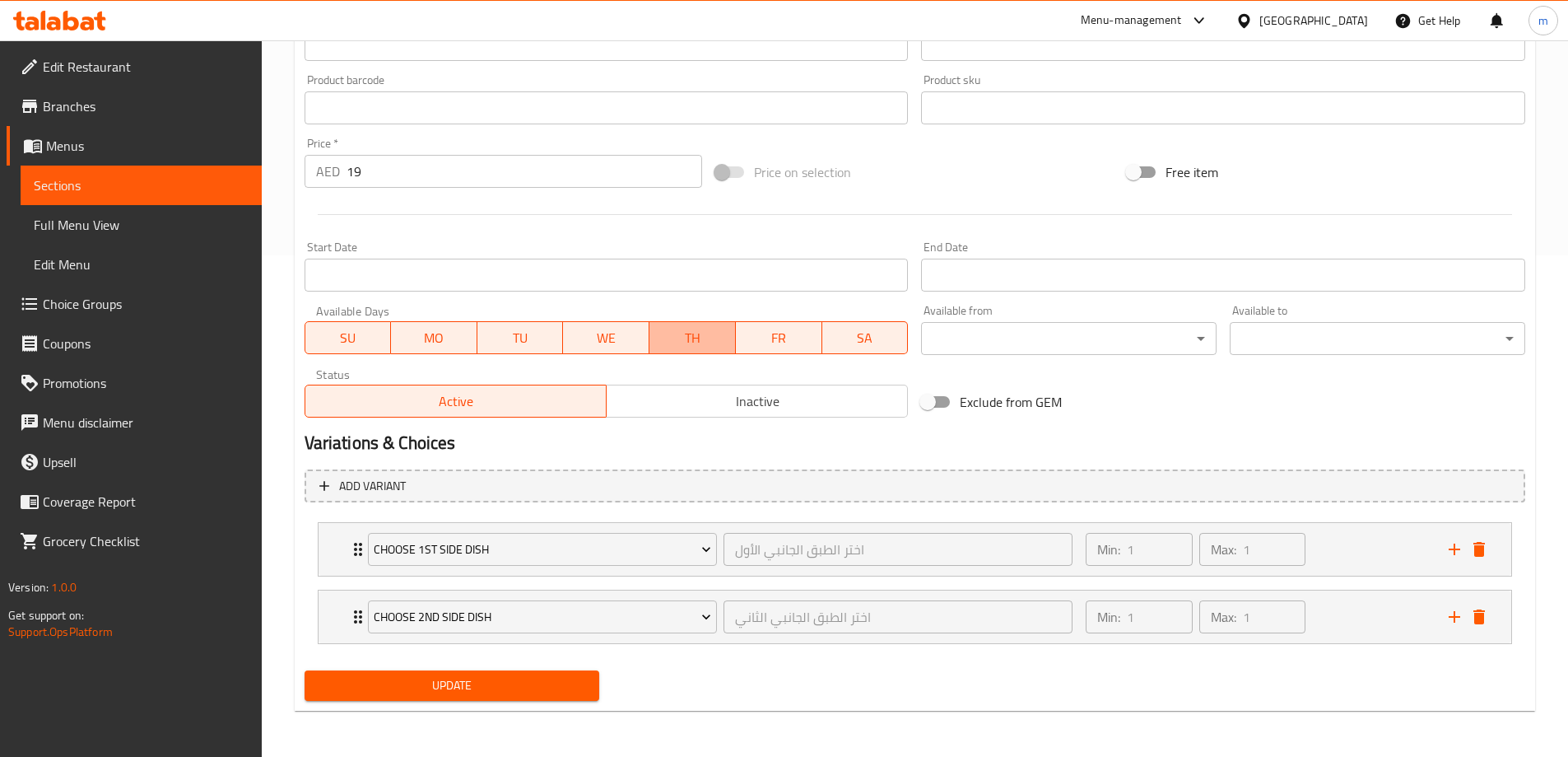
click at [674, 345] on span "TH" at bounding box center [693, 338] width 74 height 24
drag, startPoint x: 865, startPoint y: 345, endPoint x: 853, endPoint y: 347, distance: 12.2
click at [865, 345] on span "SA" at bounding box center [865, 338] width 74 height 24
click at [490, 336] on span "TU" at bounding box center [520, 338] width 74 height 24
click at [398, 337] on span "MO" at bounding box center [433, 338] width 74 height 24
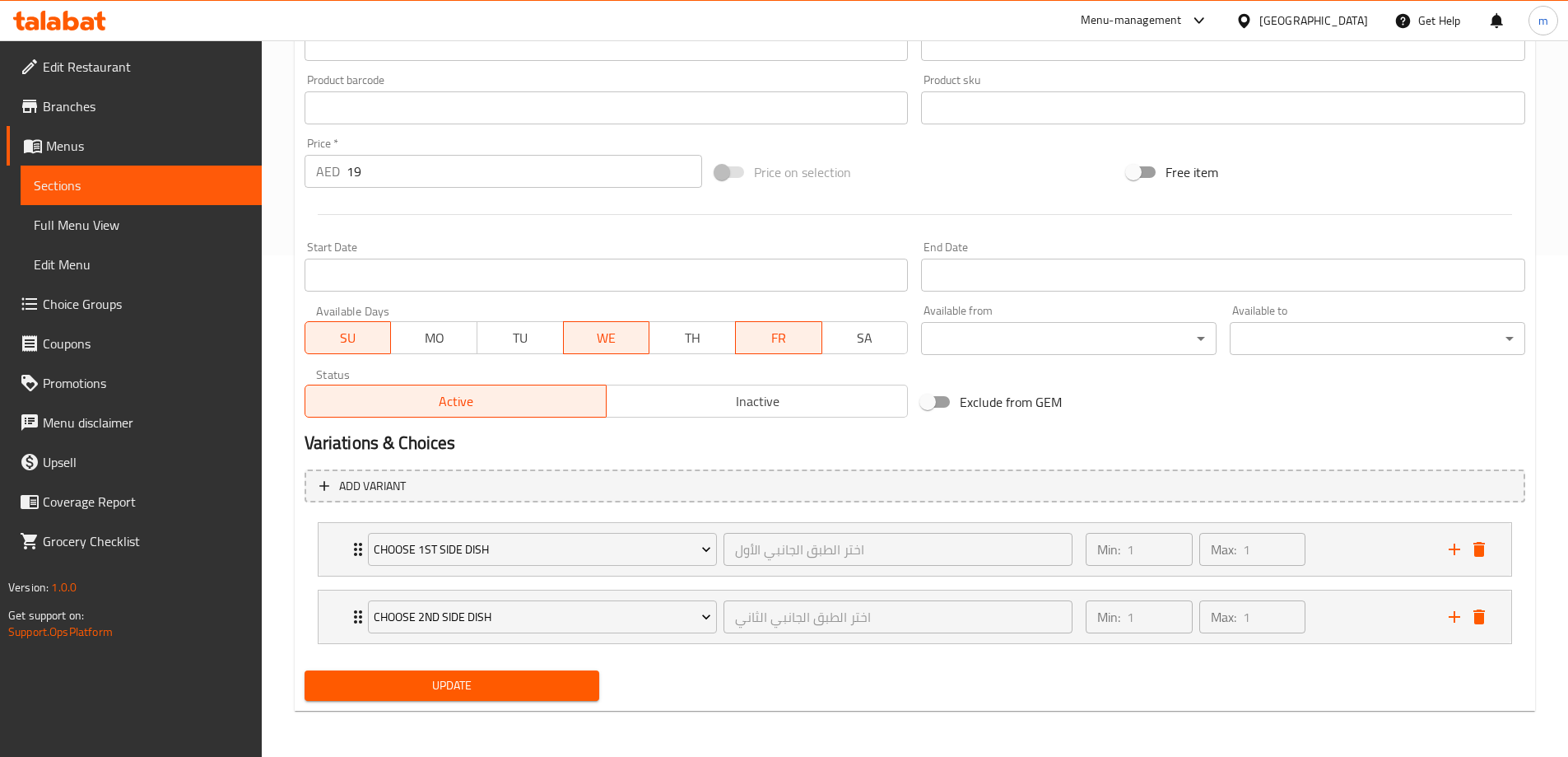
click at [356, 338] on span "SU" at bounding box center [348, 338] width 74 height 24
click at [559, 683] on span "Update" at bounding box center [452, 685] width 269 height 21
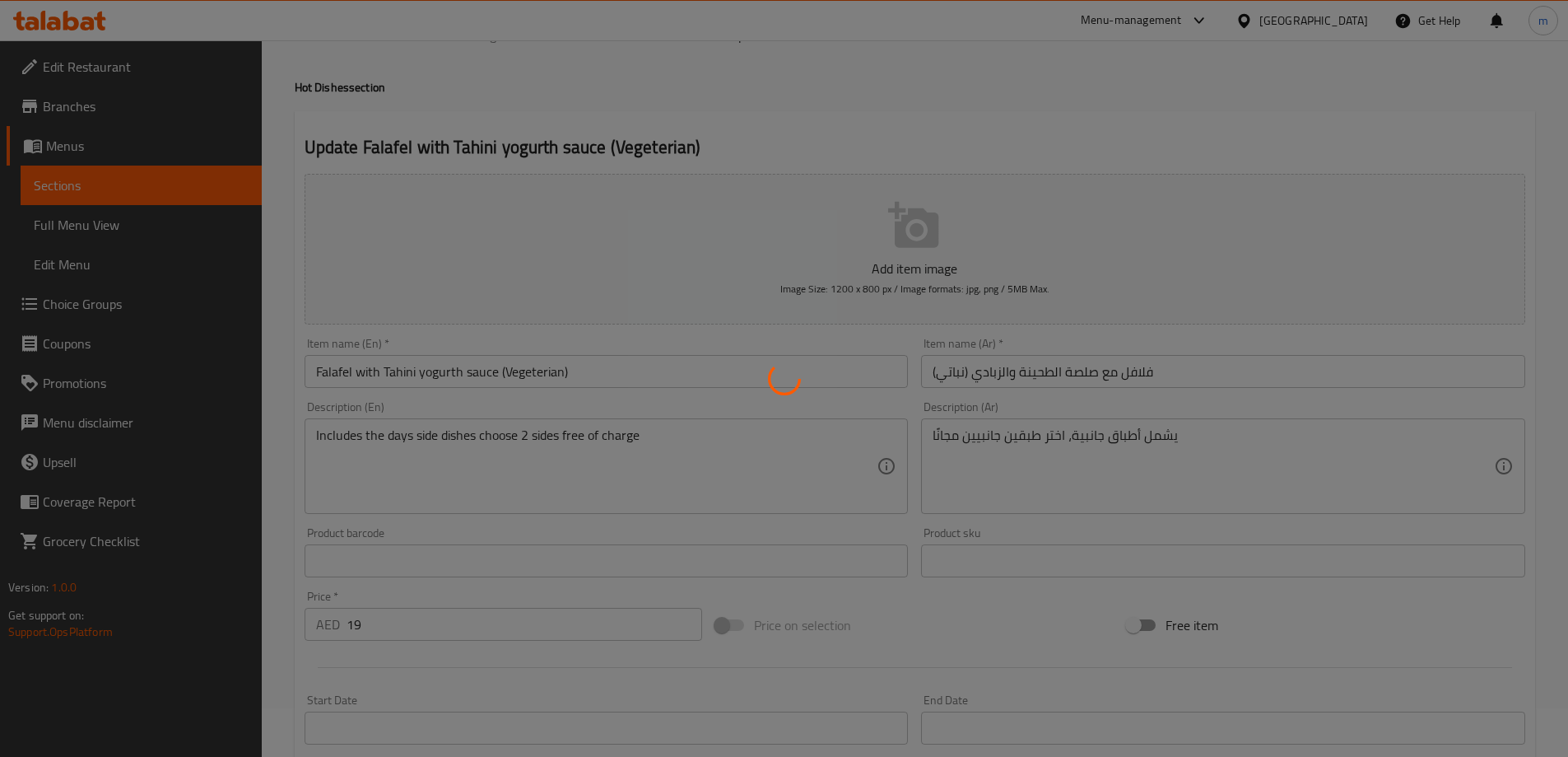
scroll to position [0, 0]
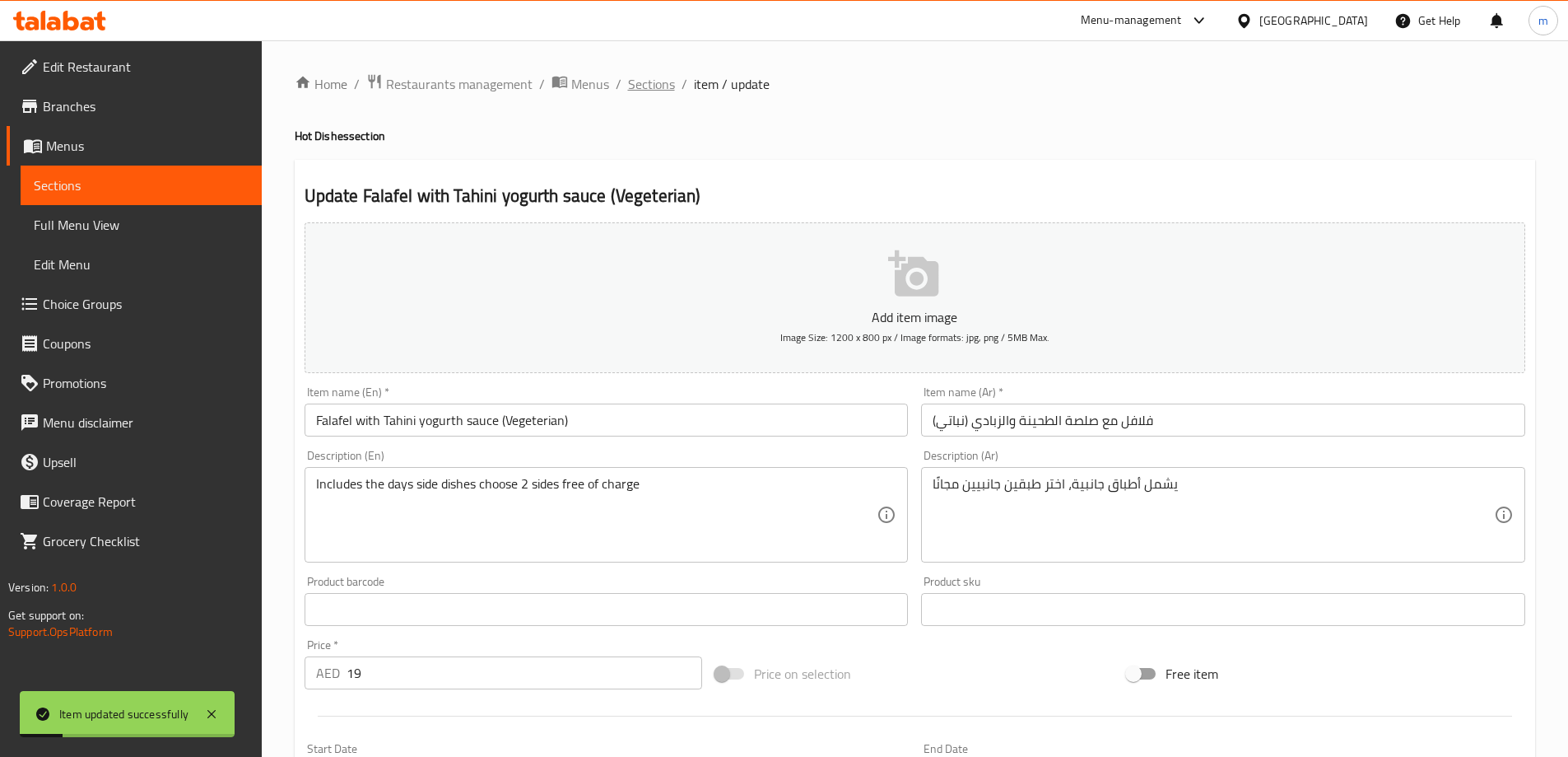
click at [654, 84] on span "Sections" at bounding box center [651, 83] width 47 height 20
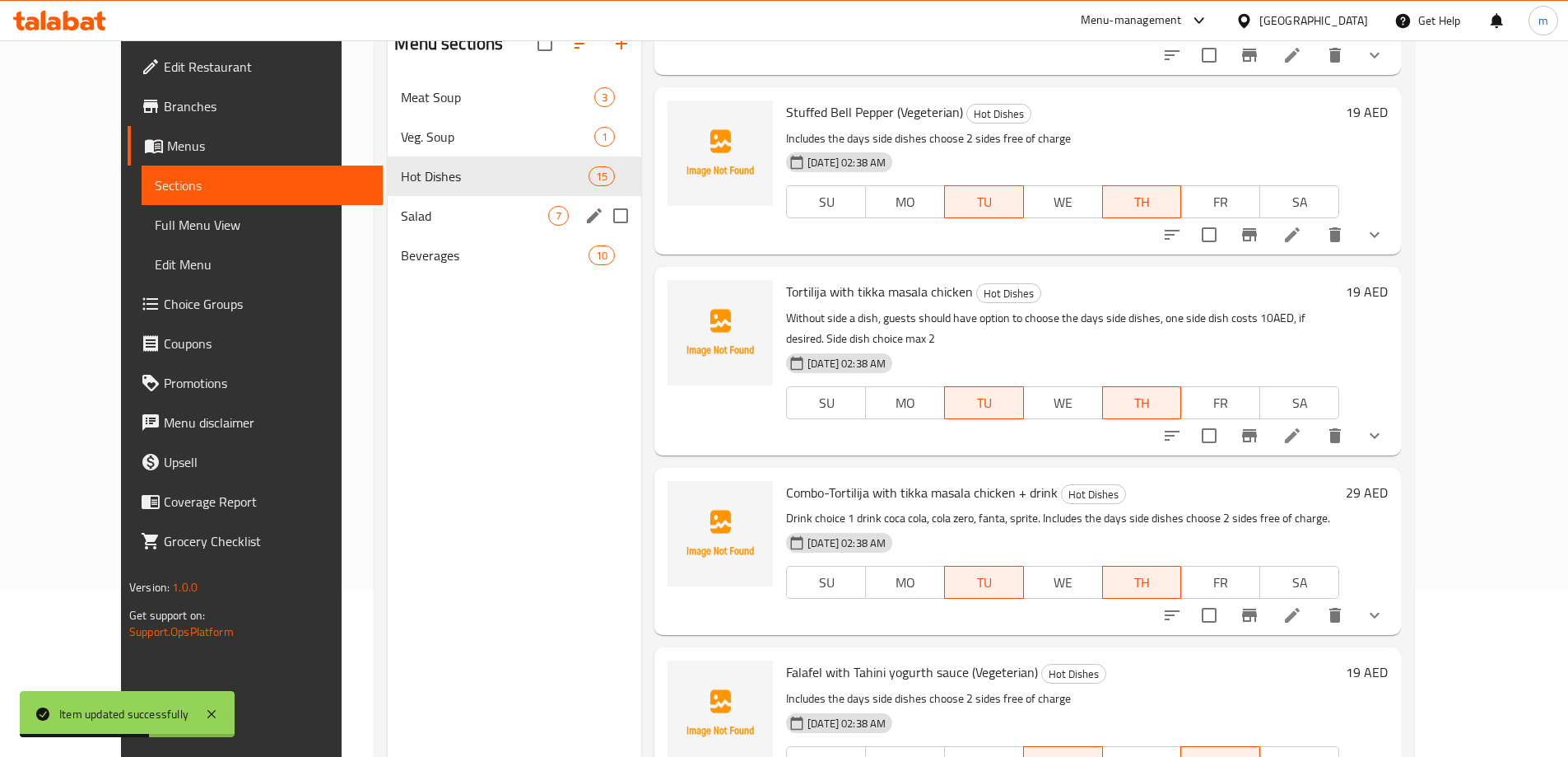
scroll to position [148, 0]
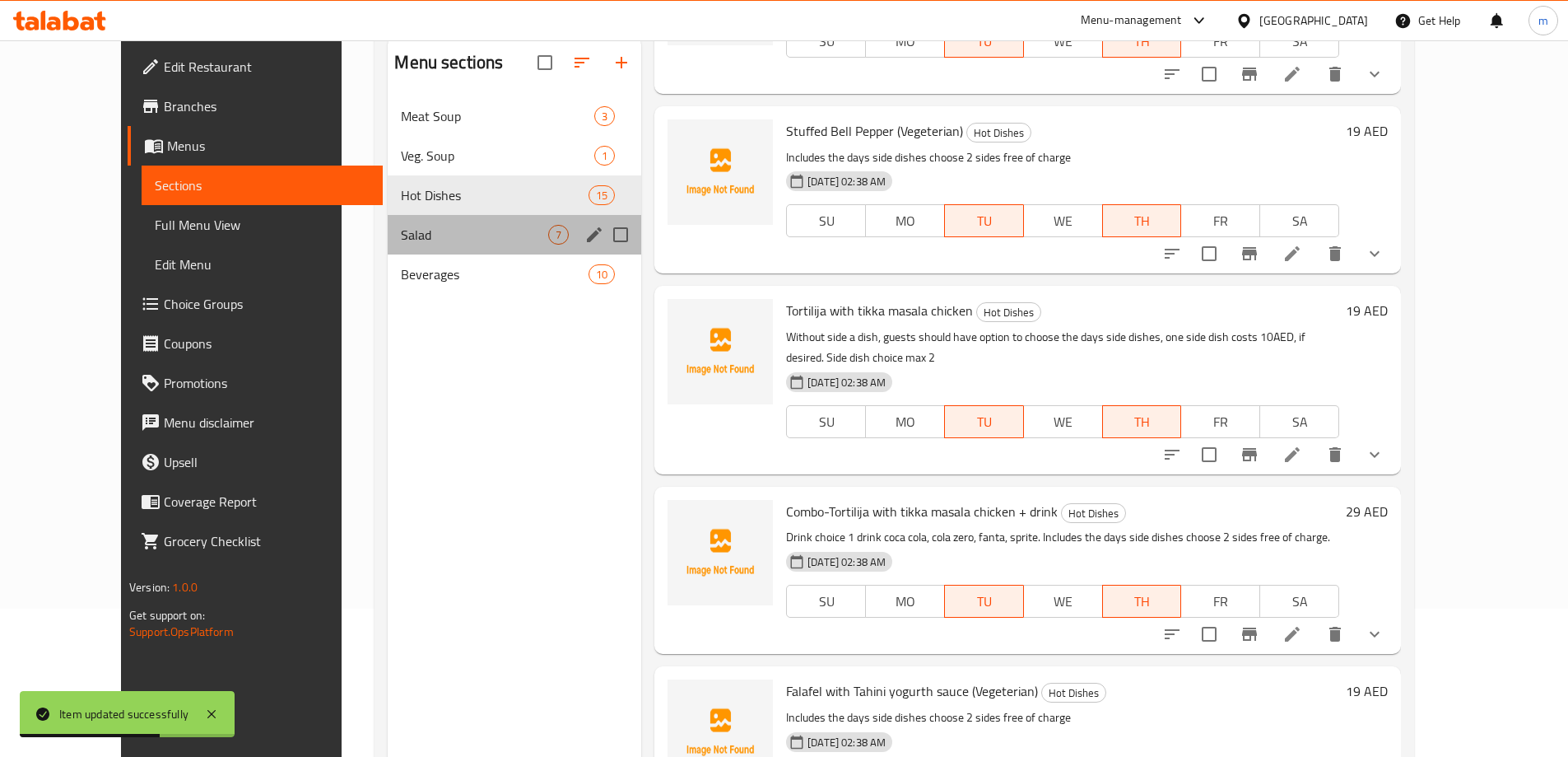
click at [486, 245] on div "Salad 7" at bounding box center [514, 234] width 254 height 39
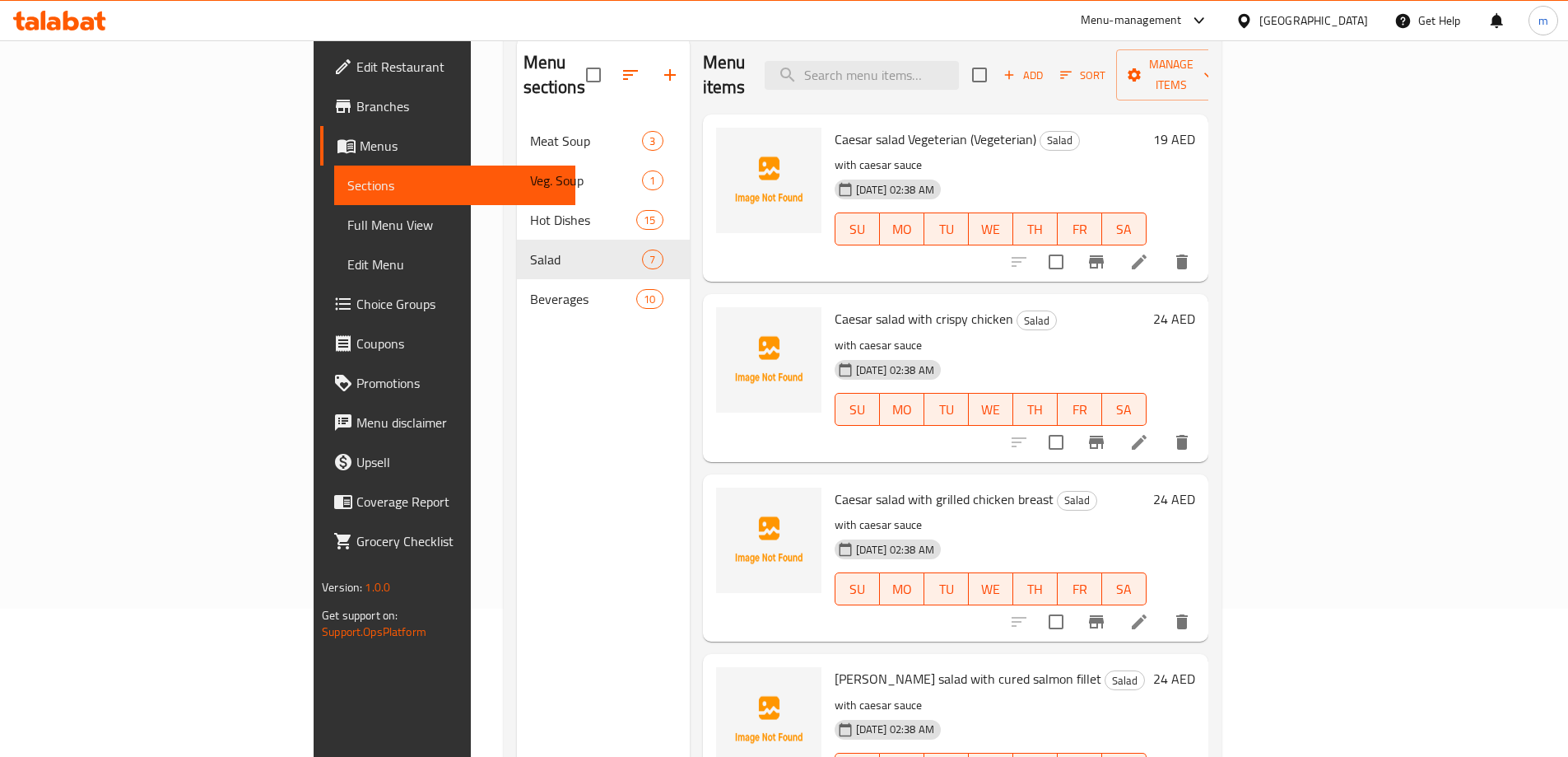
click at [1149, 252] on icon at bounding box center [1138, 261] width 20 height 20
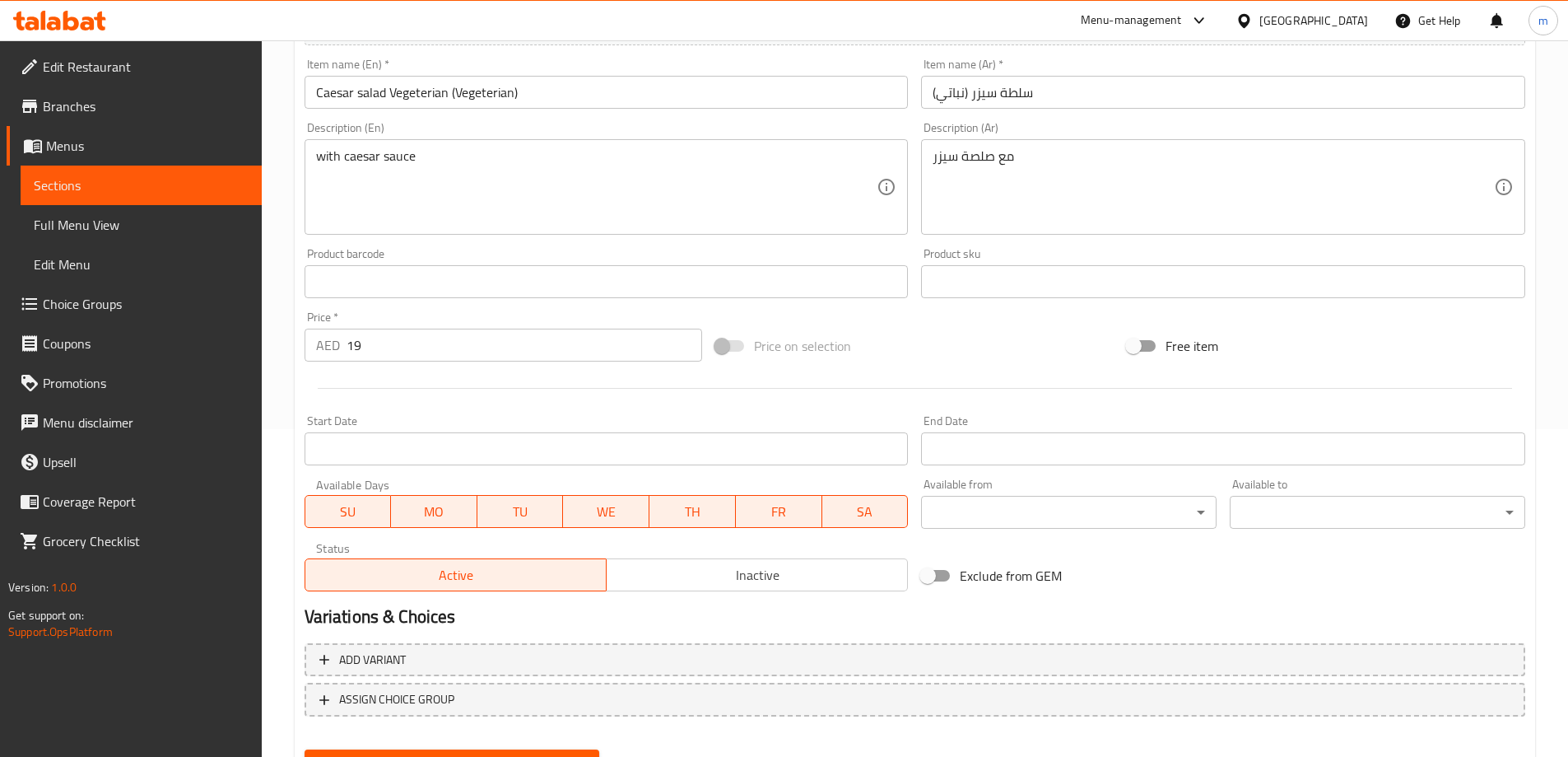
scroll to position [329, 0]
click at [358, 509] on span "SU" at bounding box center [348, 509] width 74 height 24
click at [850, 519] on span "SA" at bounding box center [865, 509] width 74 height 24
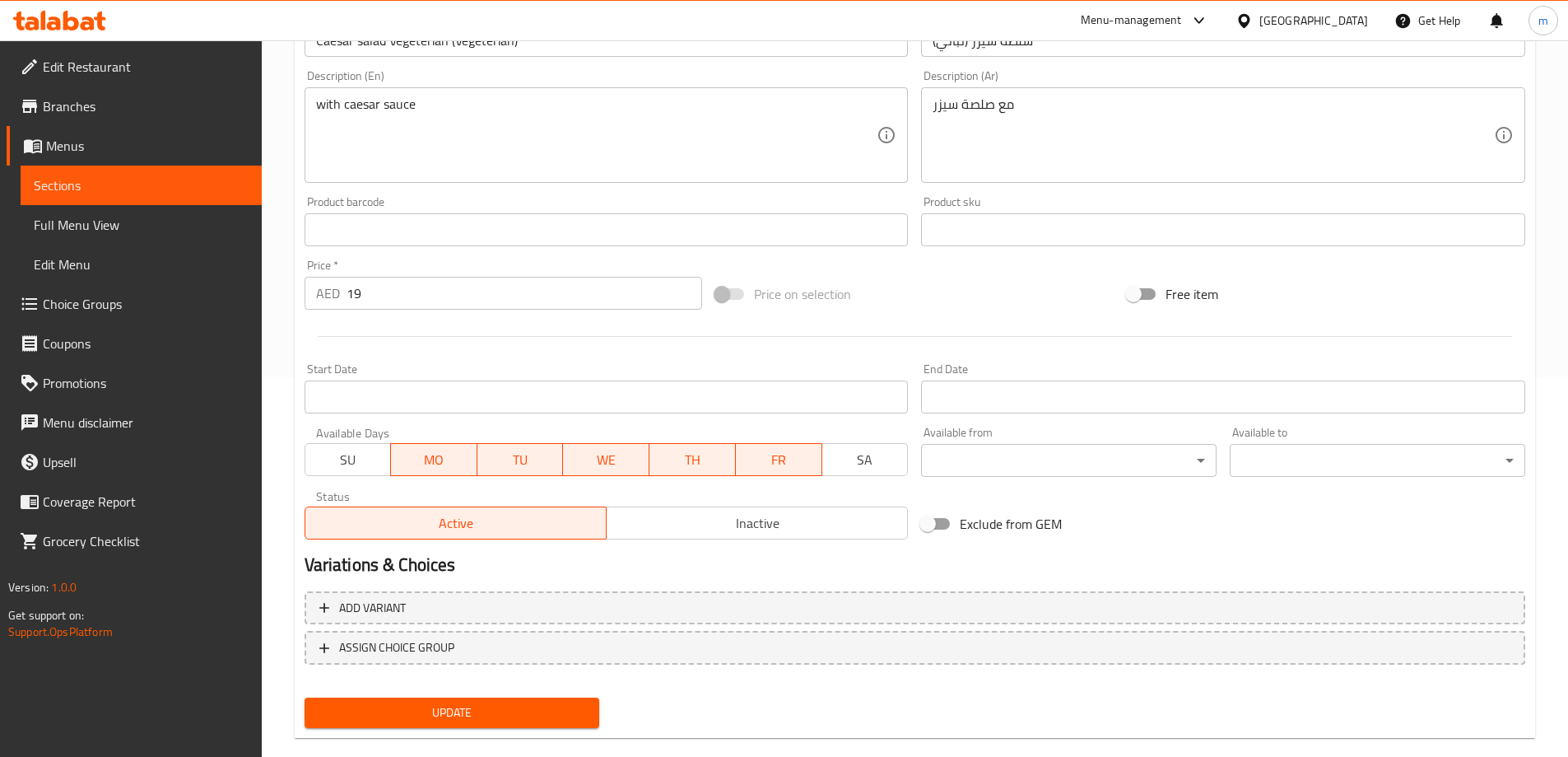
scroll to position [407, 0]
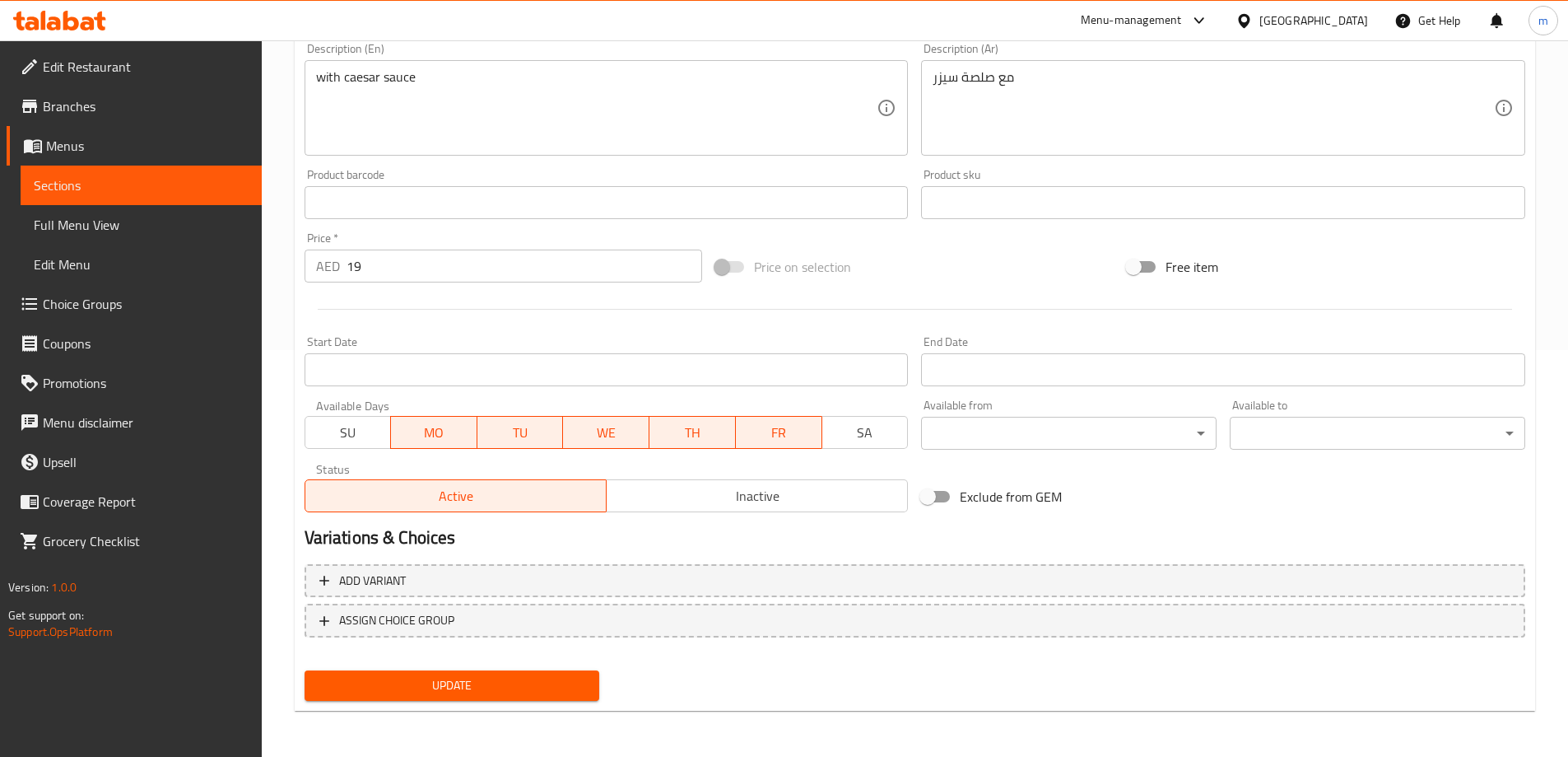
click at [453, 670] on button "Update" at bounding box center [452, 685] width 296 height 31
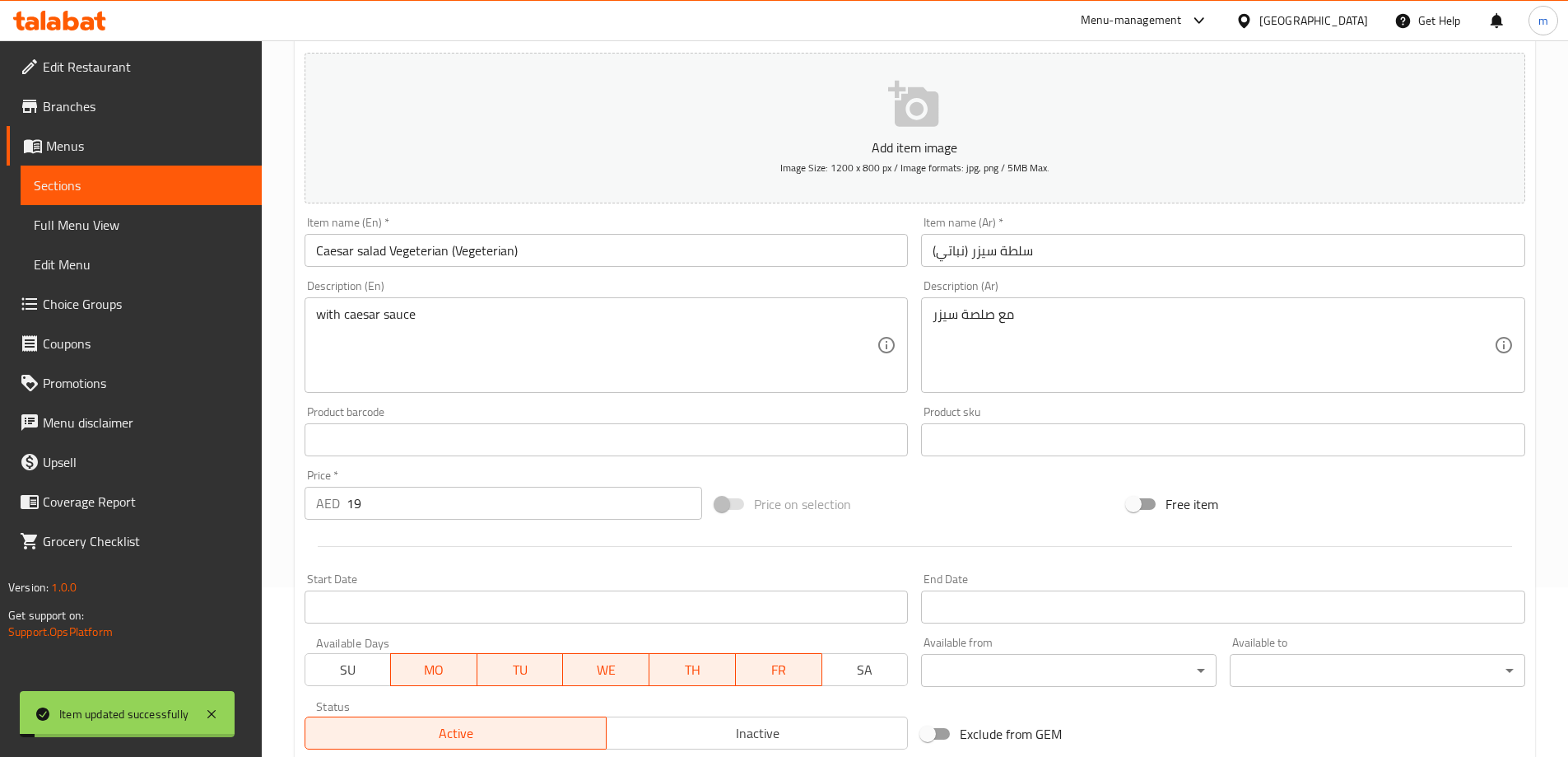
scroll to position [0, 0]
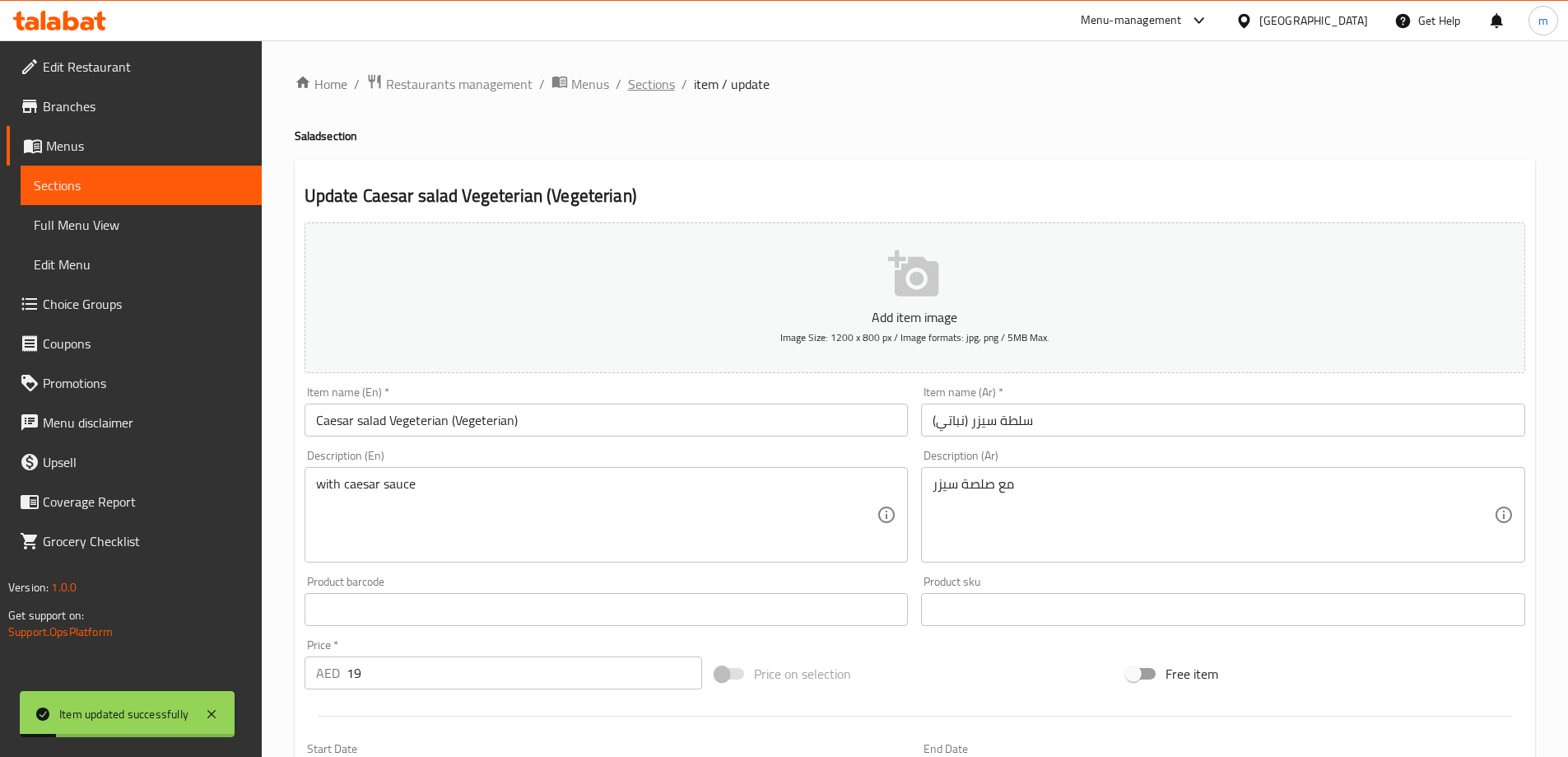
click at [652, 81] on span "Sections" at bounding box center [651, 83] width 47 height 20
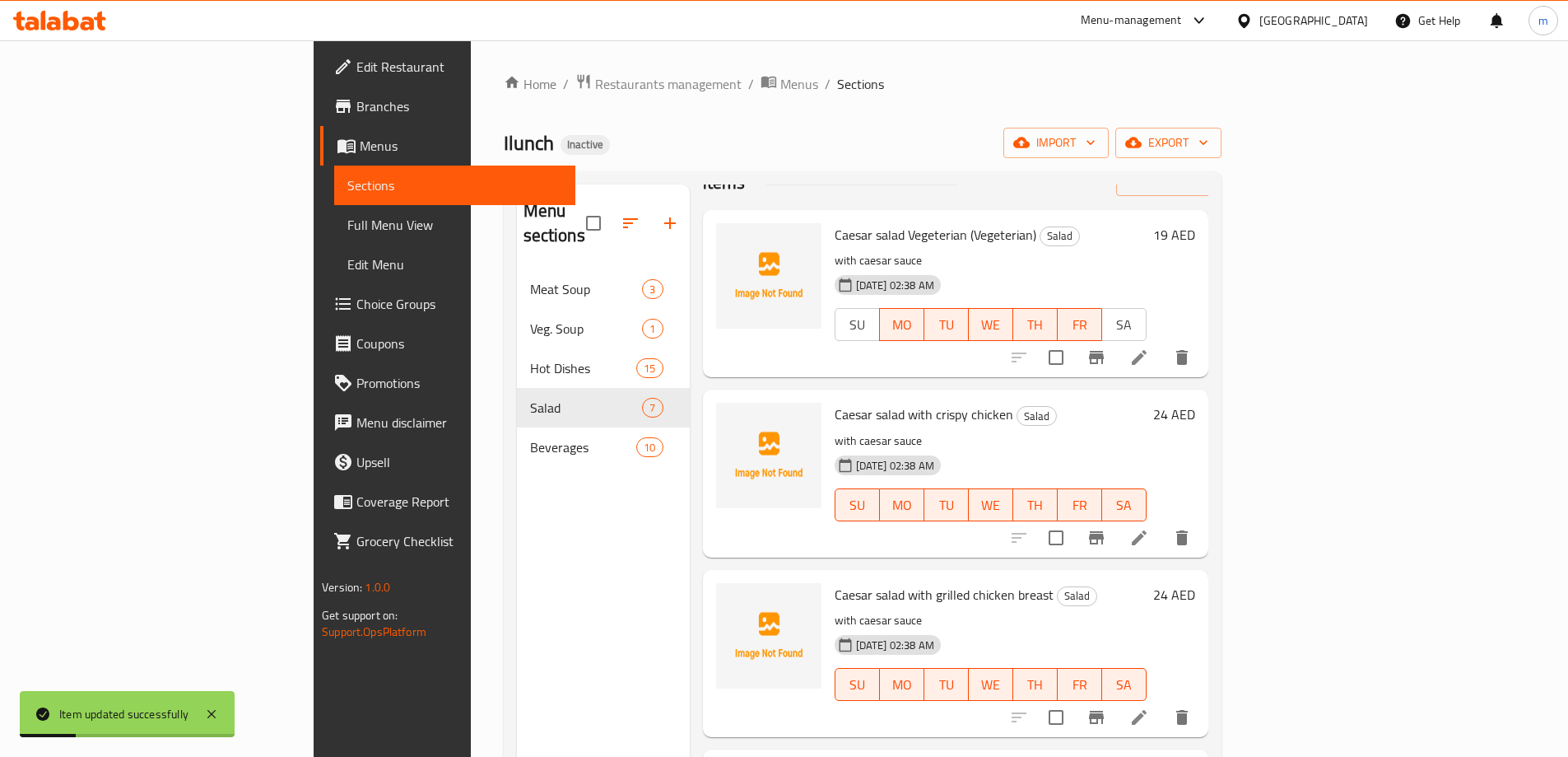
scroll to position [82, 0]
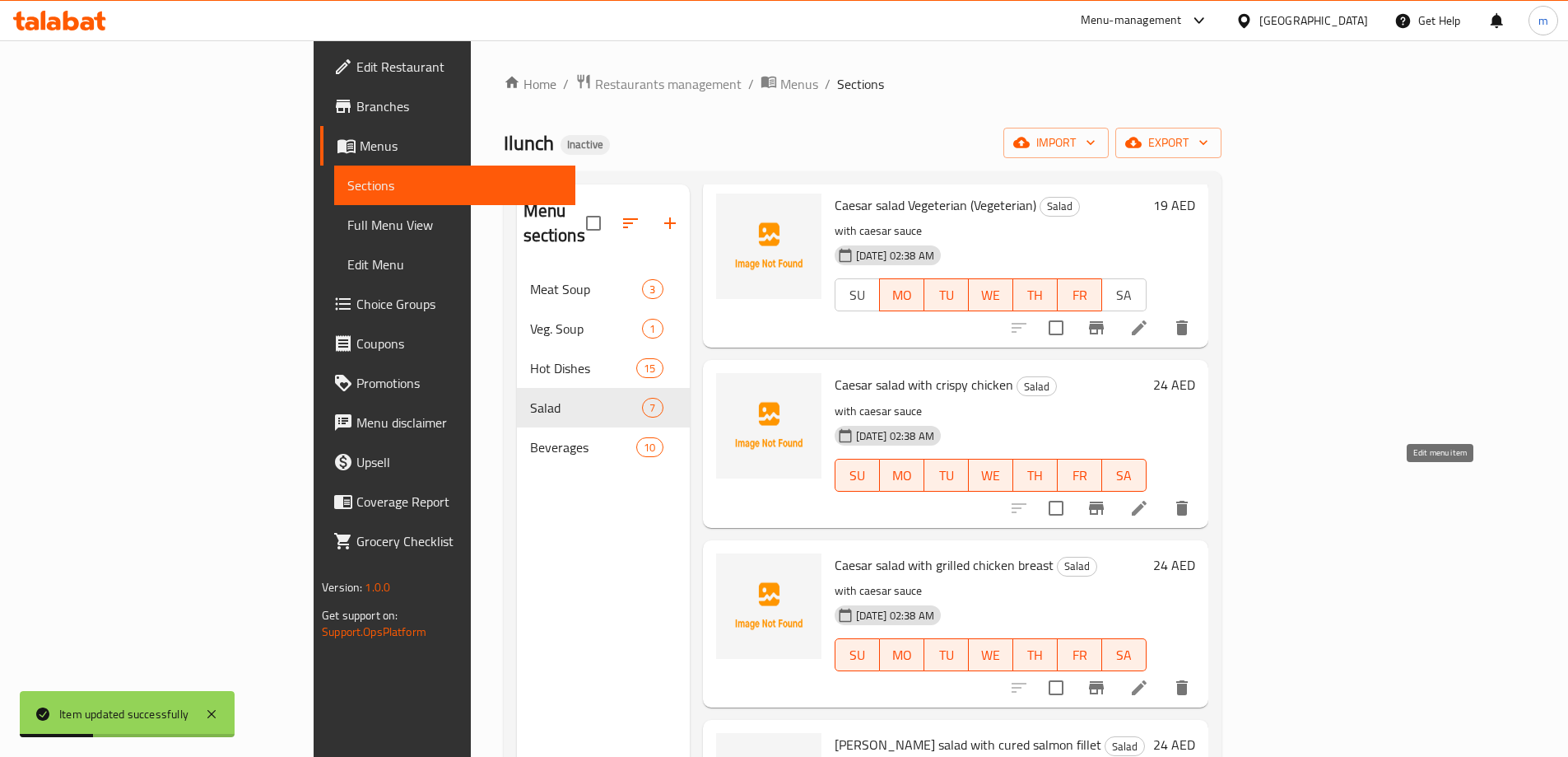
click at [1149, 498] on icon at bounding box center [1138, 507] width 20 height 20
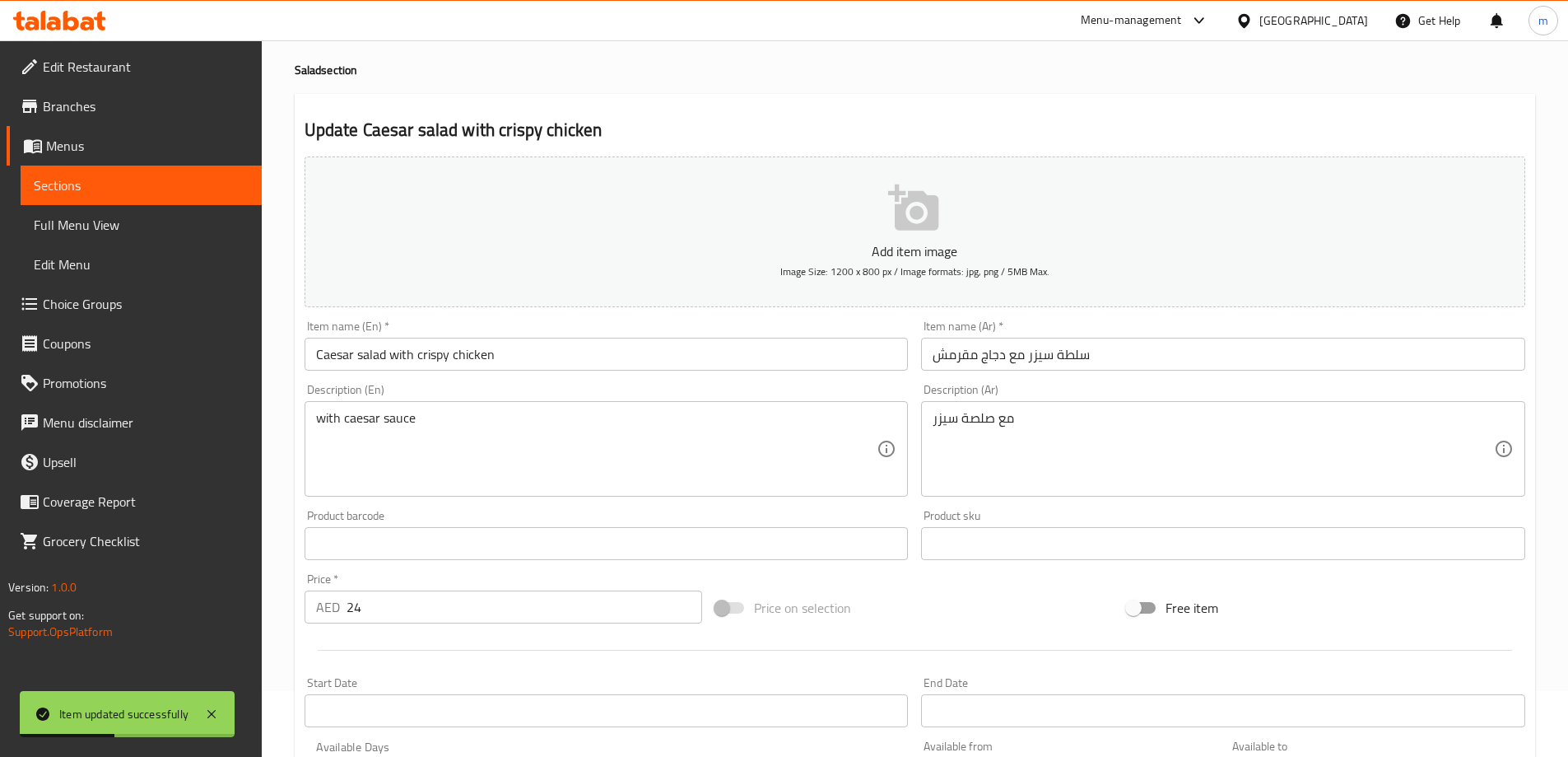
scroll to position [407, 0]
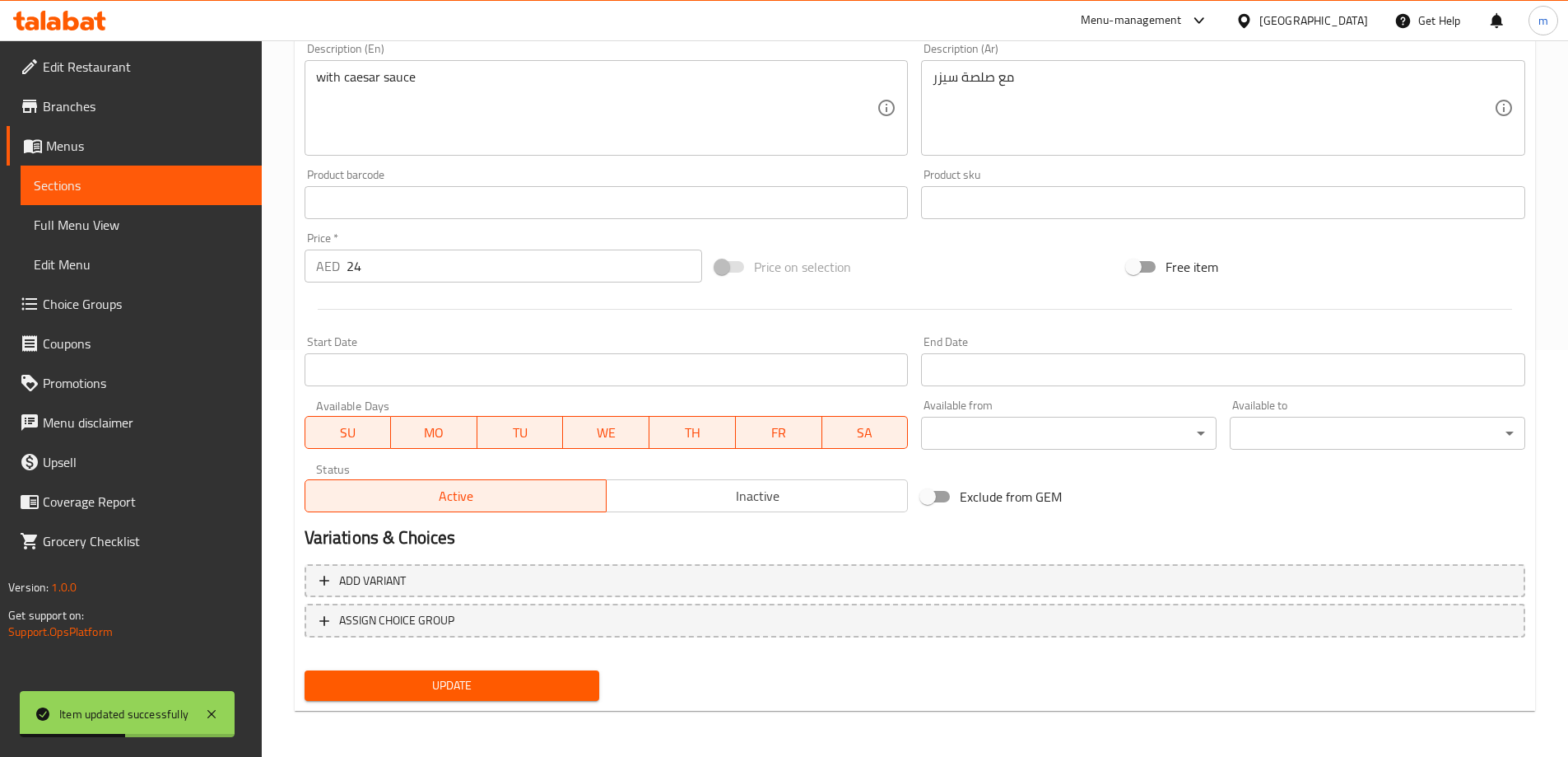
click at [338, 432] on span "SU" at bounding box center [348, 433] width 74 height 24
click at [890, 427] on span "SA" at bounding box center [865, 433] width 74 height 24
click at [542, 674] on button "Update" at bounding box center [452, 685] width 296 height 31
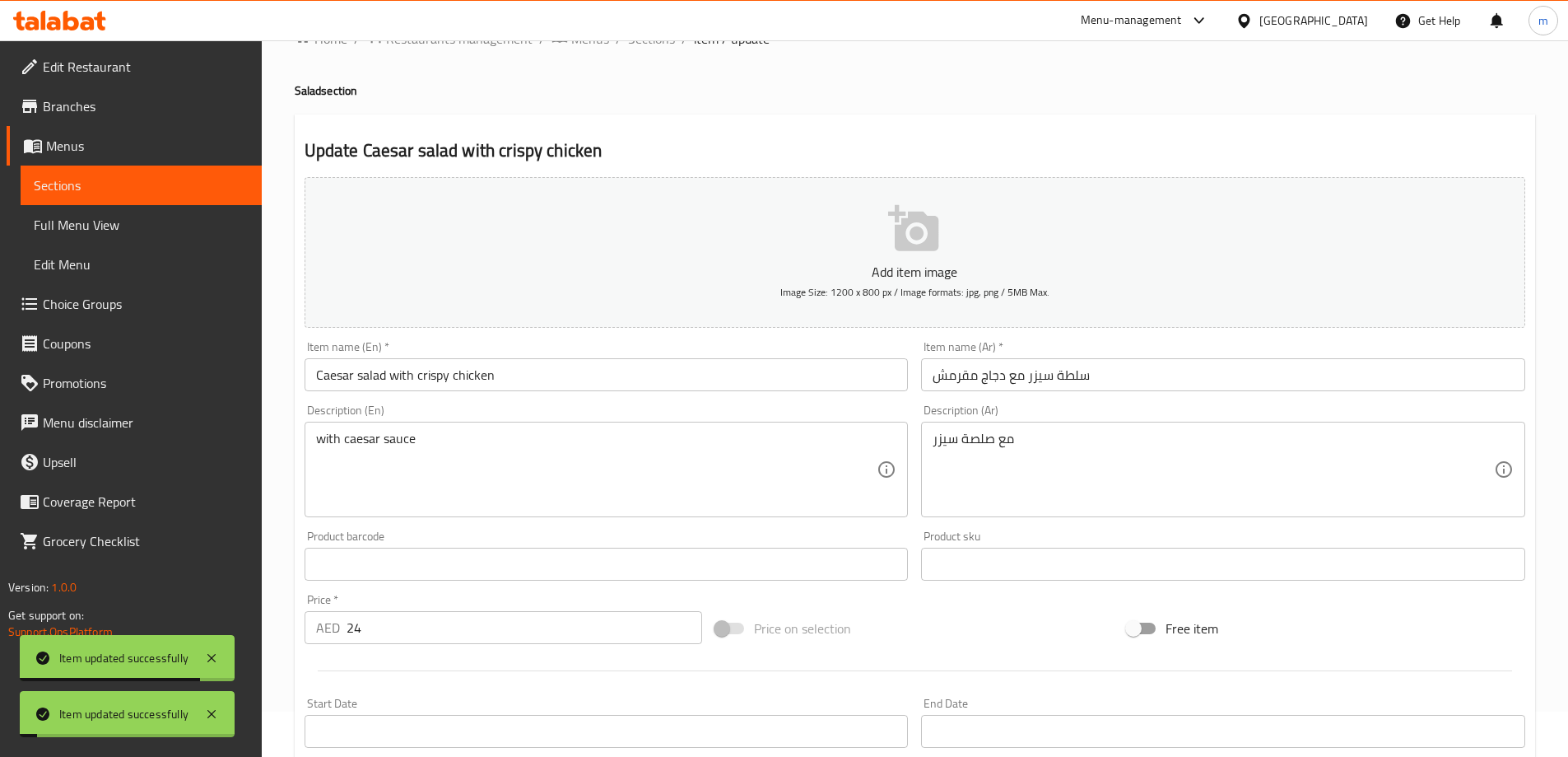
scroll to position [0, 0]
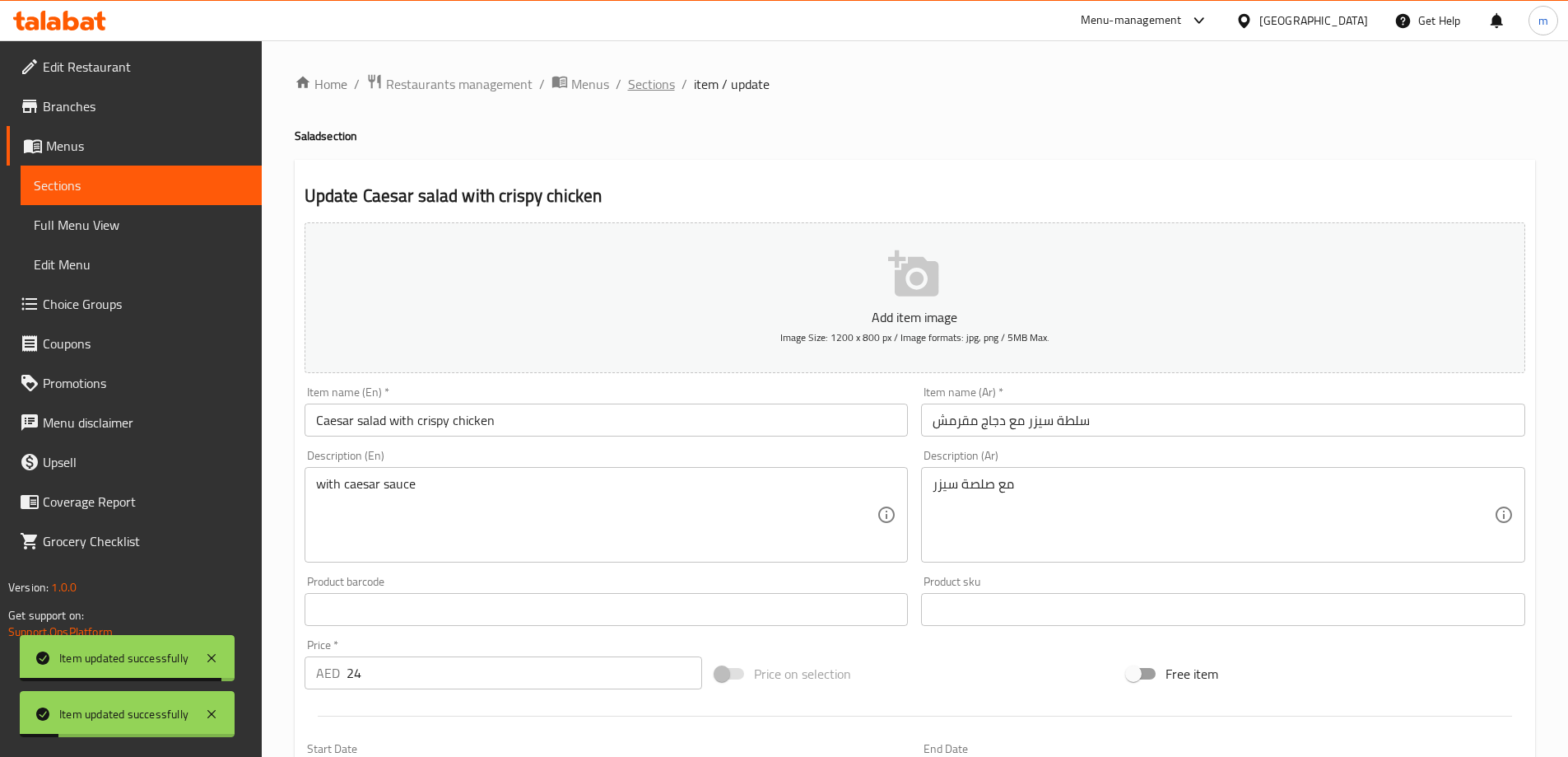
click at [653, 93] on span "Sections" at bounding box center [651, 83] width 47 height 20
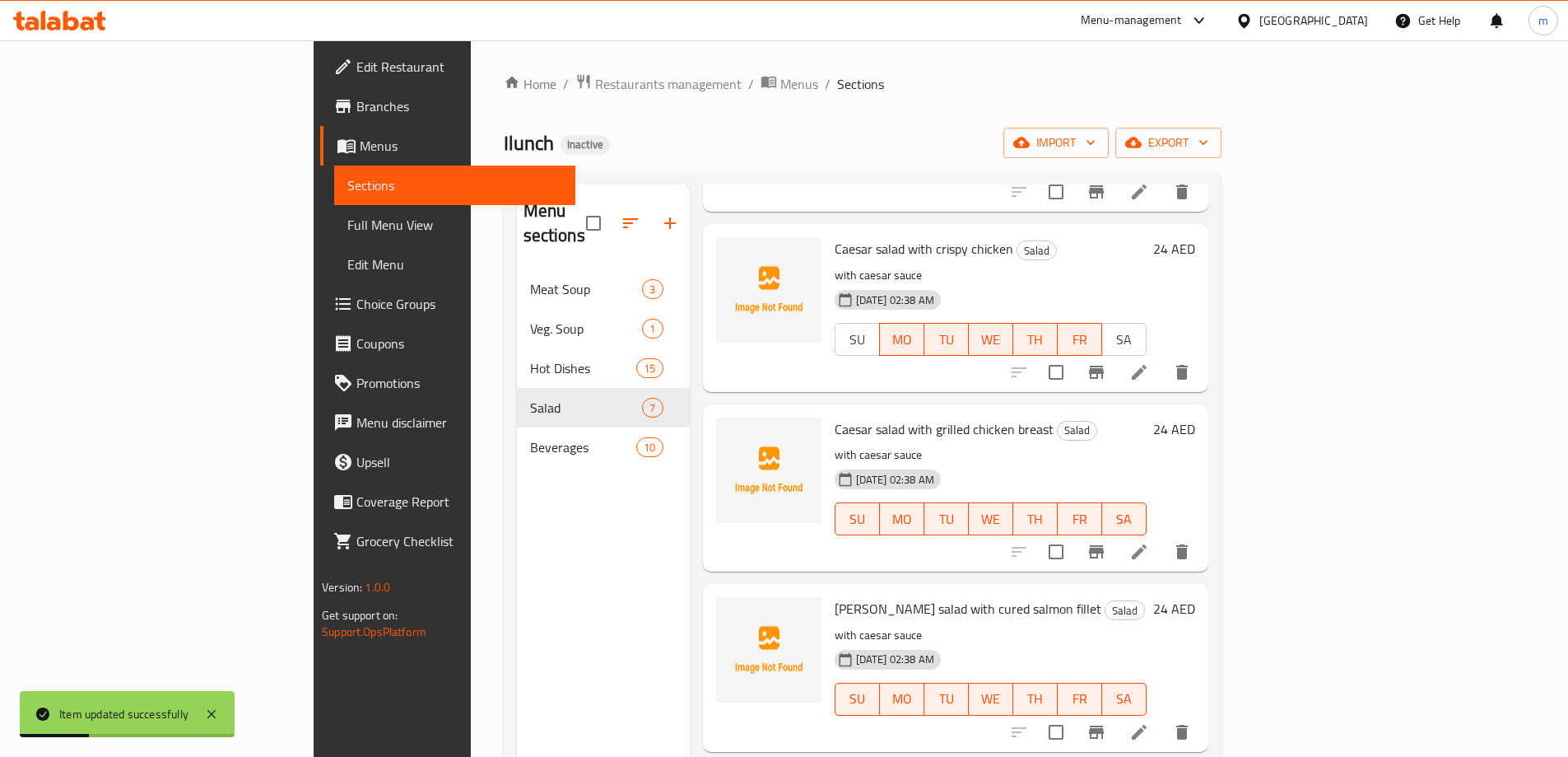
scroll to position [247, 0]
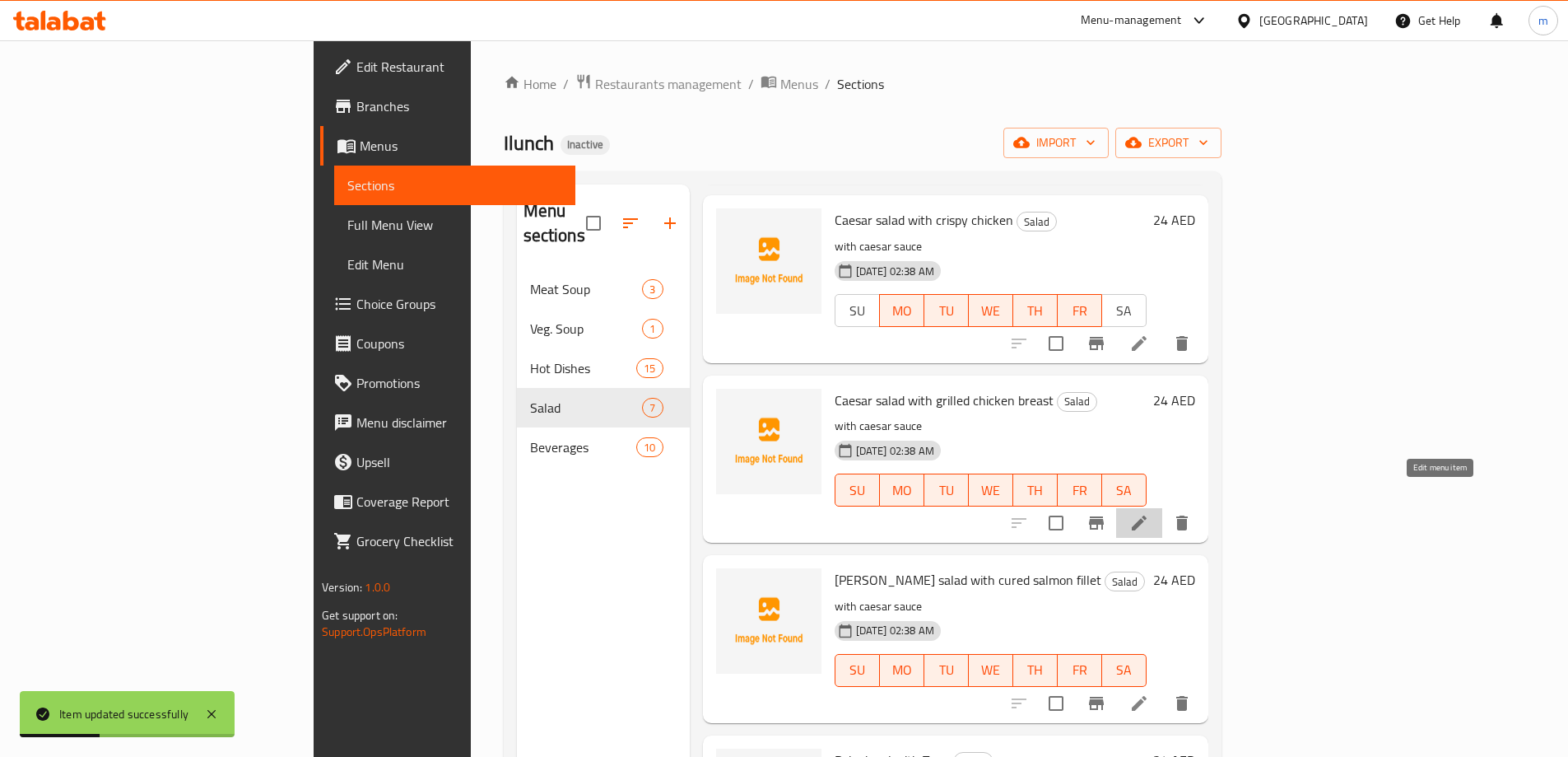
click at [1146, 515] on icon at bounding box center [1138, 522] width 14 height 14
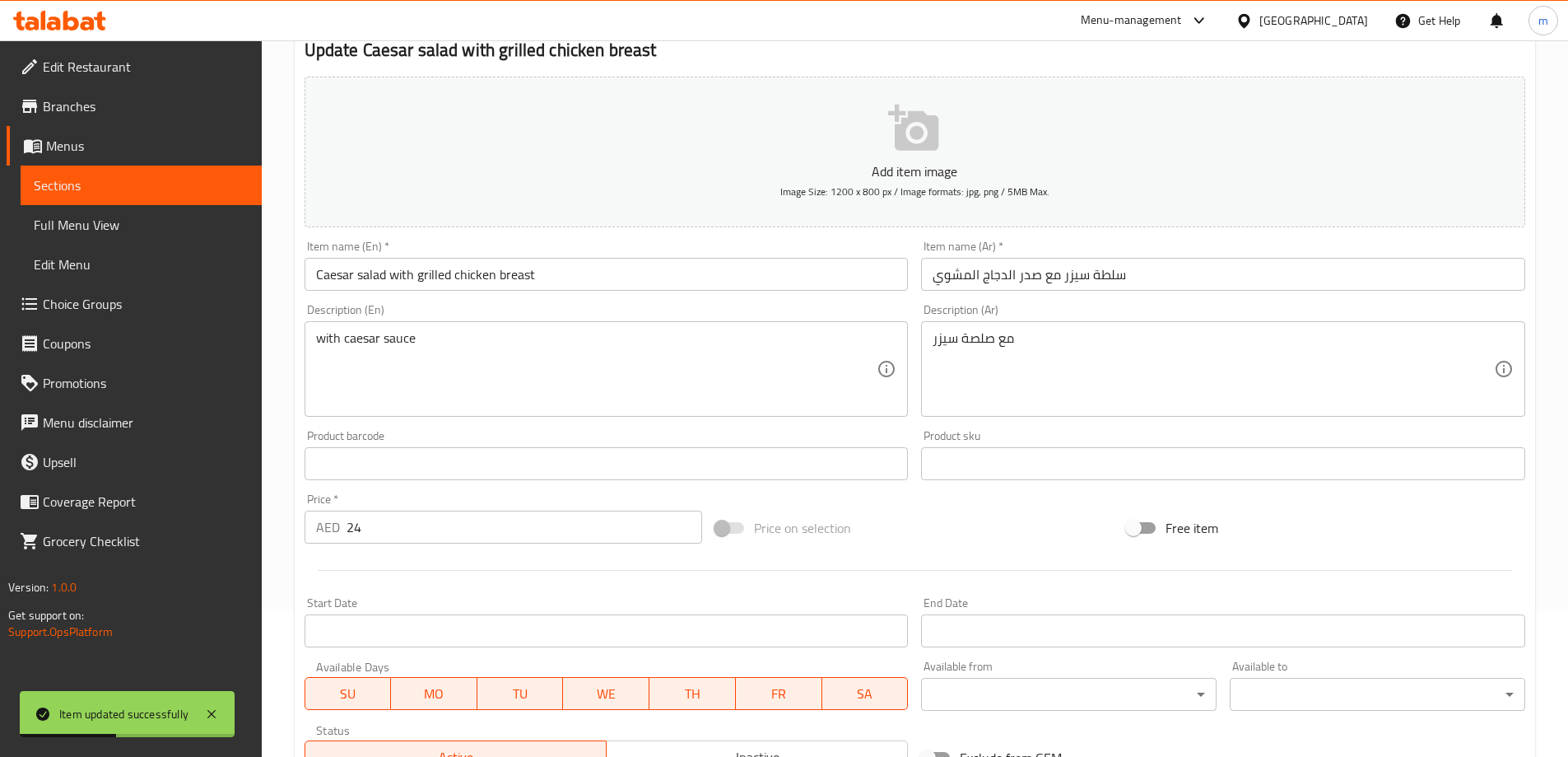
scroll to position [407, 0]
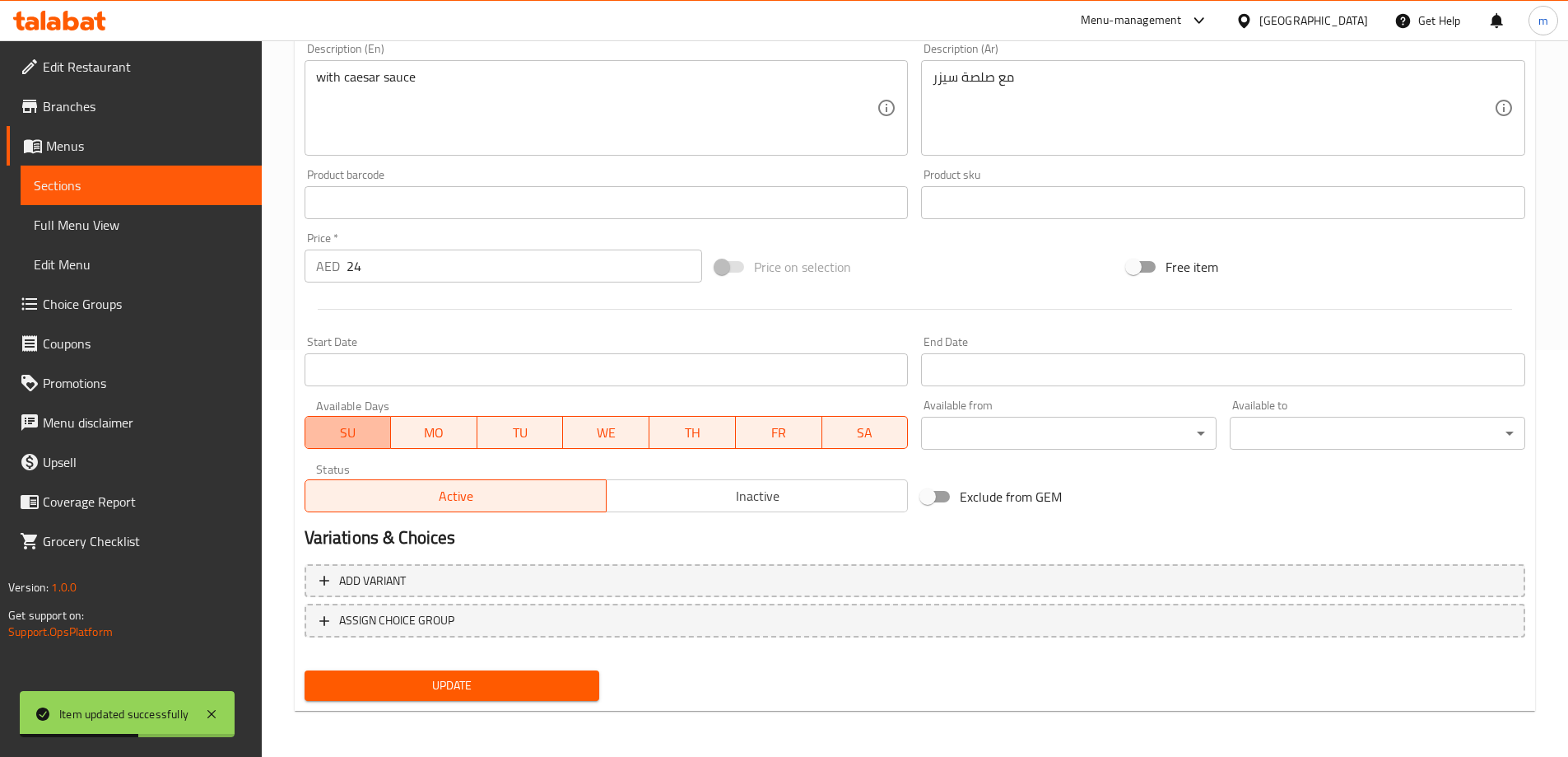
click at [365, 440] on span "SU" at bounding box center [348, 433] width 74 height 24
click at [872, 434] on span "SA" at bounding box center [865, 433] width 74 height 24
click at [566, 673] on button "Update" at bounding box center [452, 685] width 296 height 31
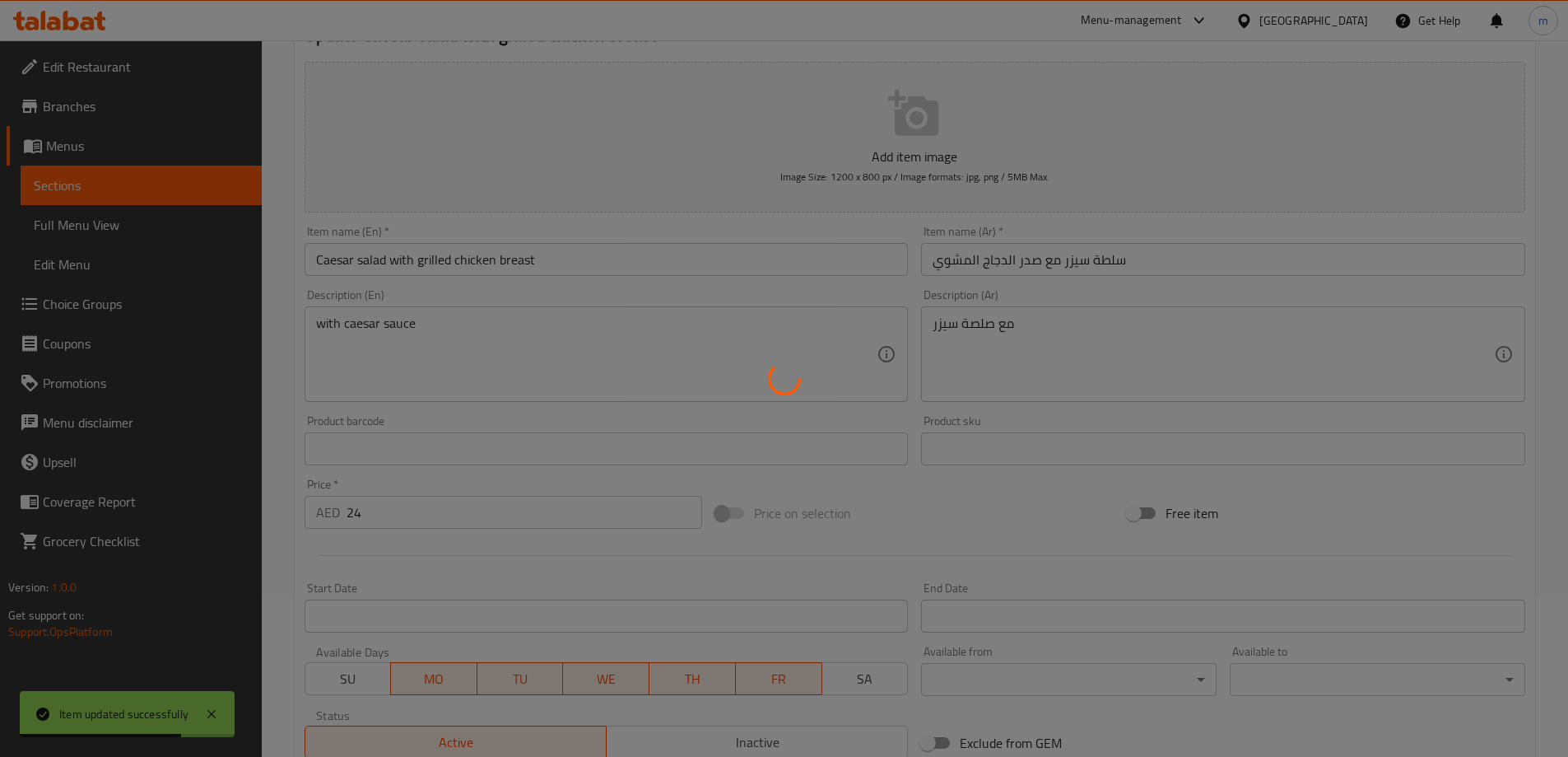
scroll to position [0, 0]
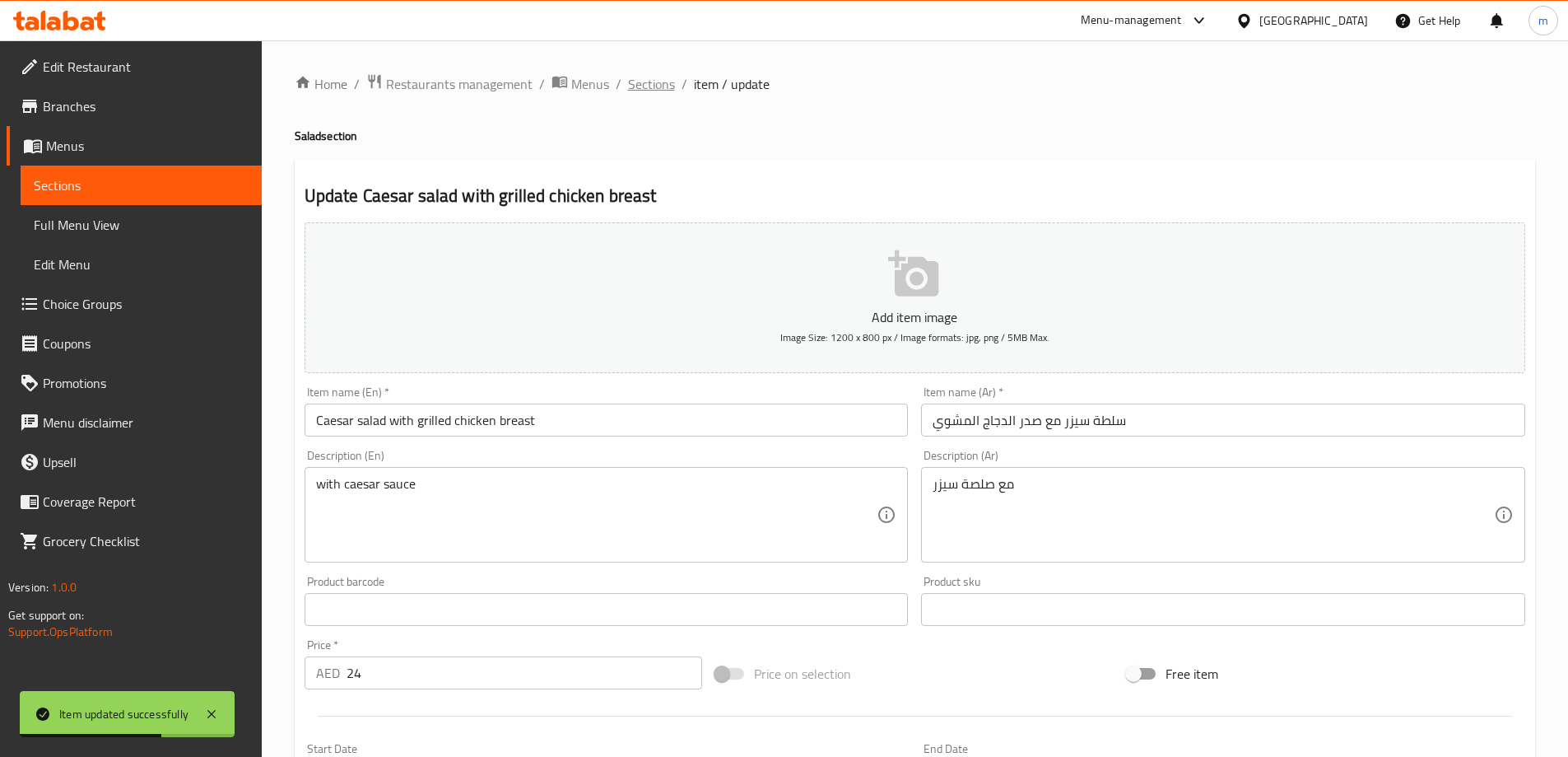
click at [651, 83] on span "Sections" at bounding box center [651, 83] width 47 height 20
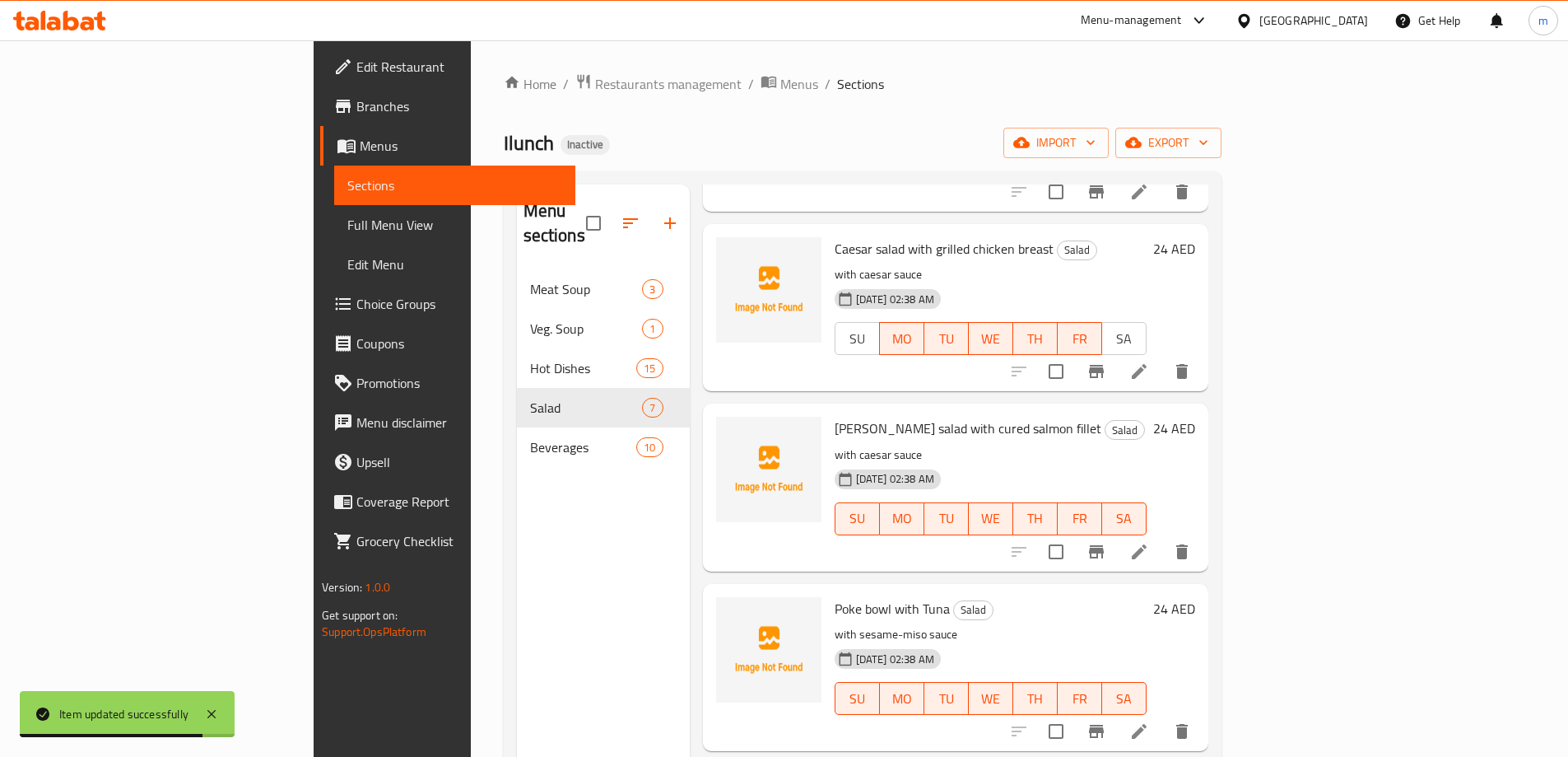
scroll to position [494, 0]
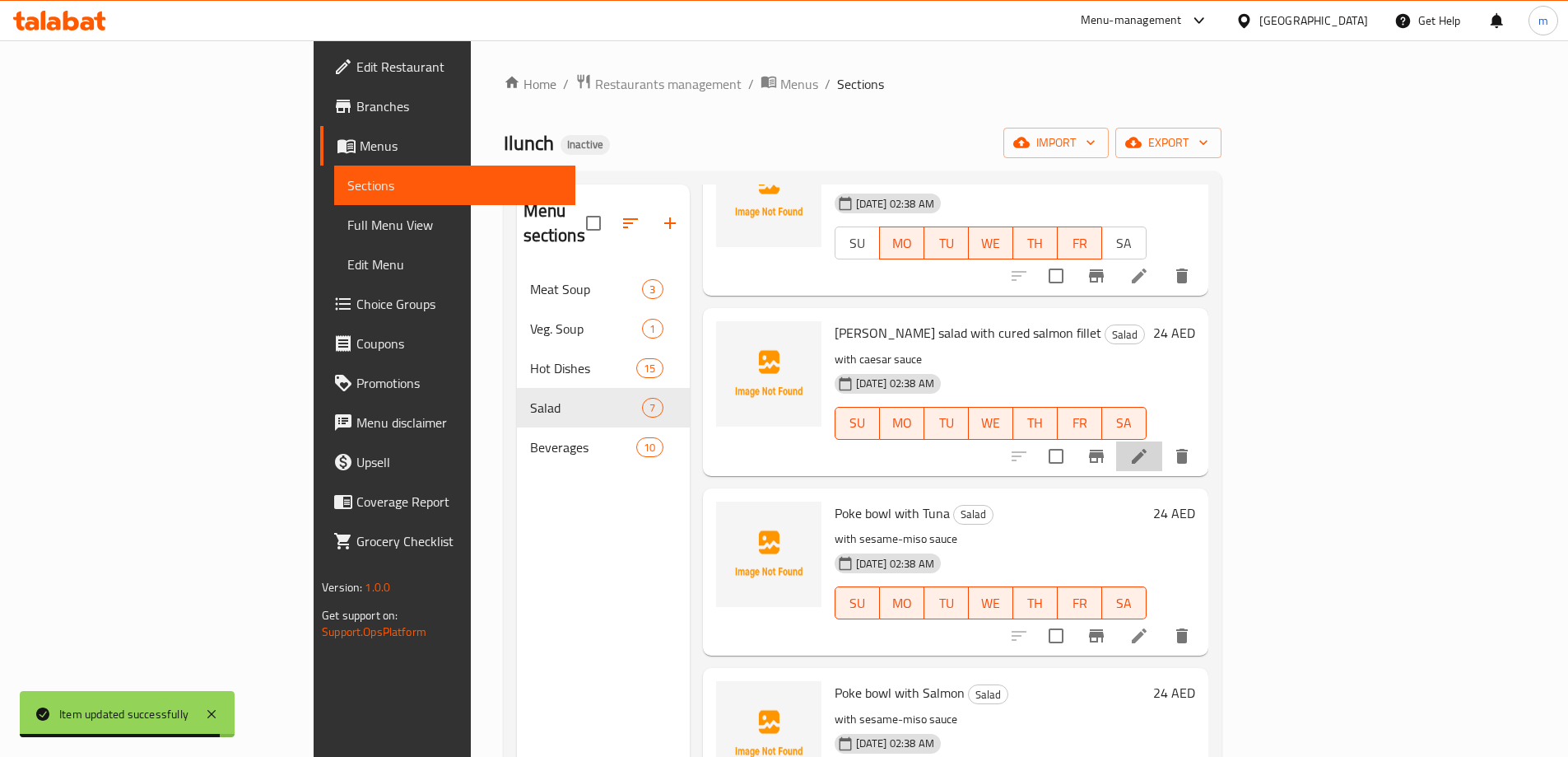
click at [1162, 441] on li at bounding box center [1138, 456] width 46 height 30
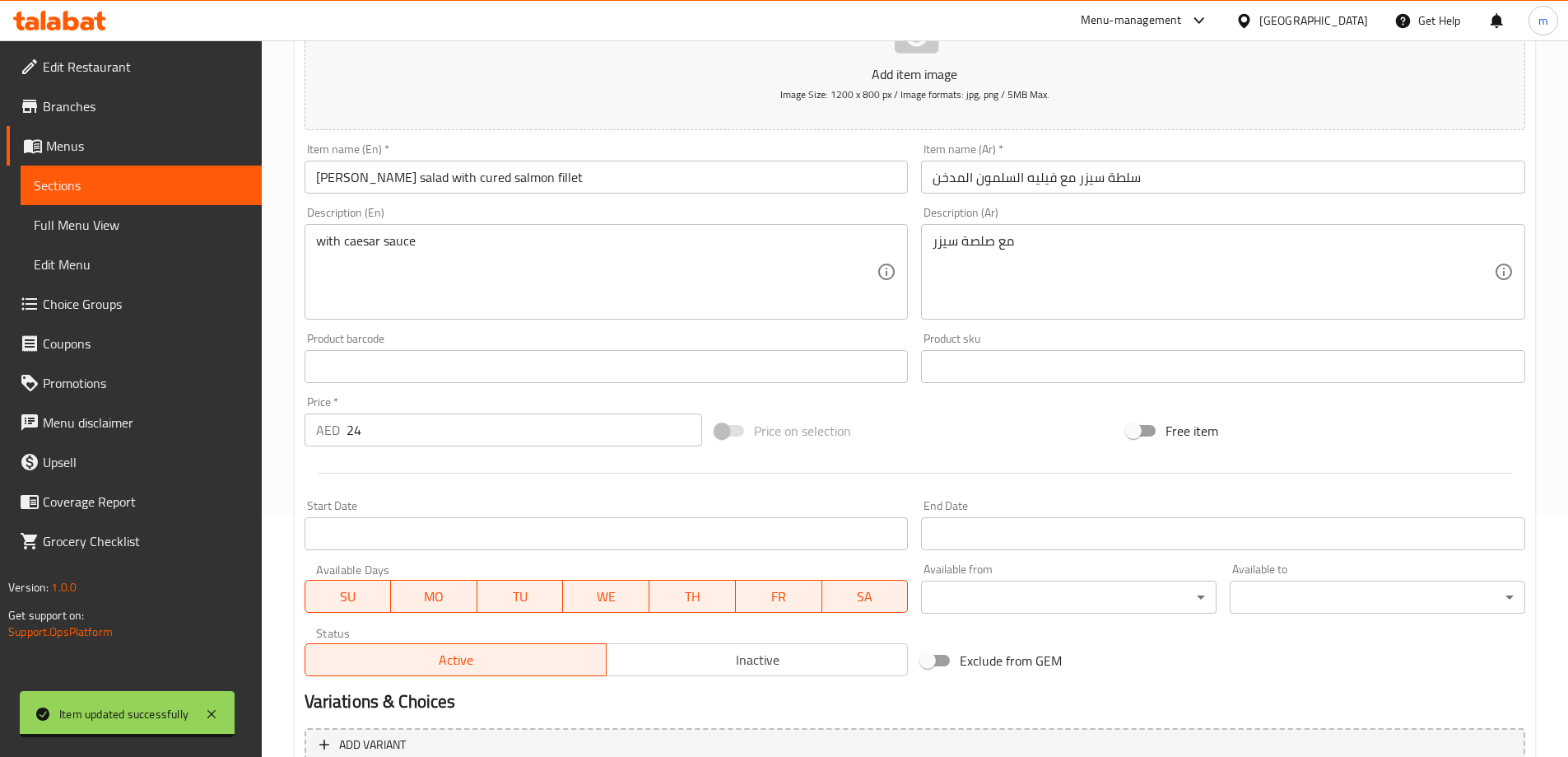
scroll to position [407, 0]
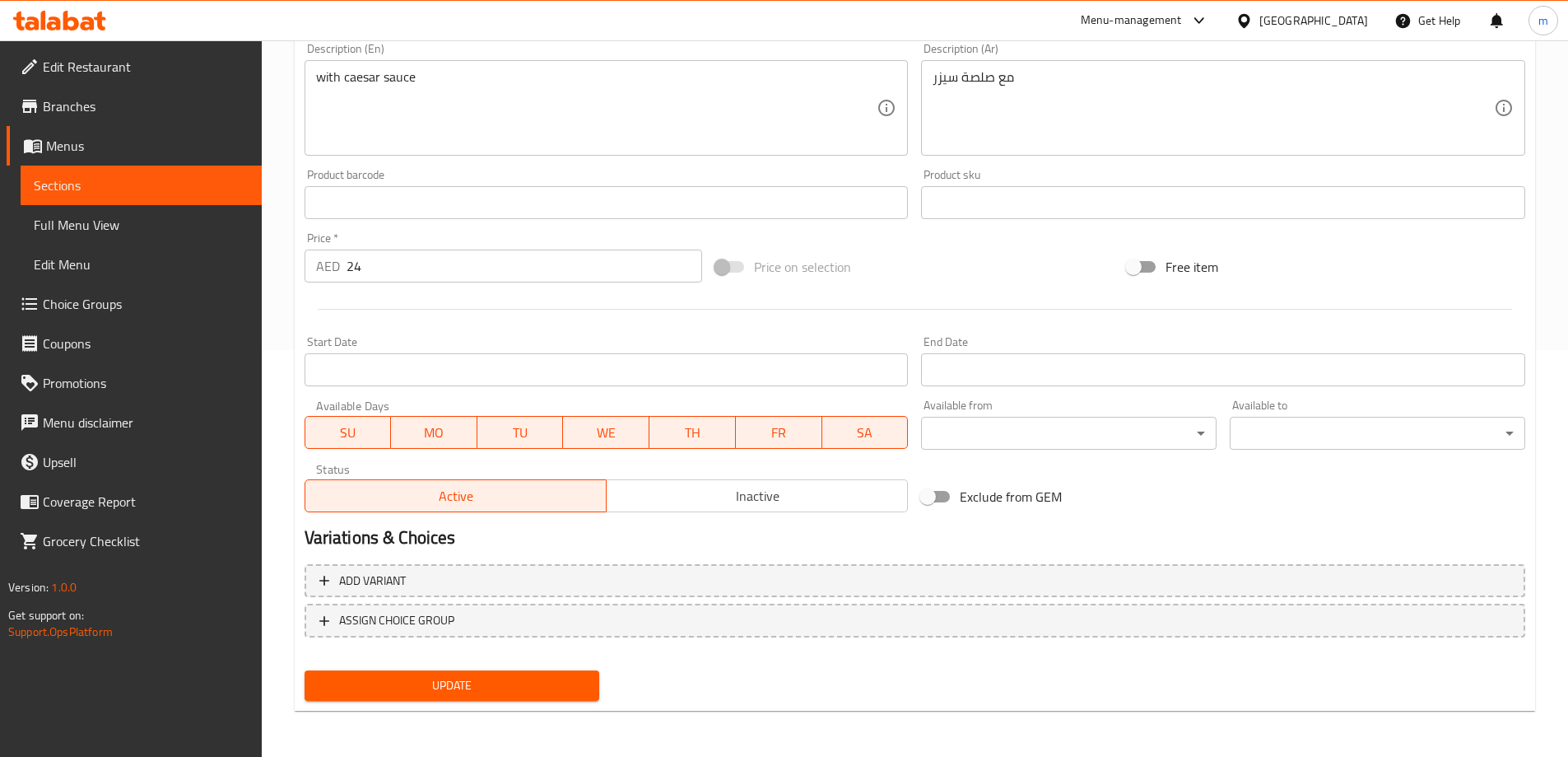
click at [336, 437] on span "SU" at bounding box center [348, 433] width 74 height 24
click at [880, 433] on span "SA" at bounding box center [865, 433] width 74 height 24
click at [545, 676] on span "Update" at bounding box center [452, 685] width 269 height 21
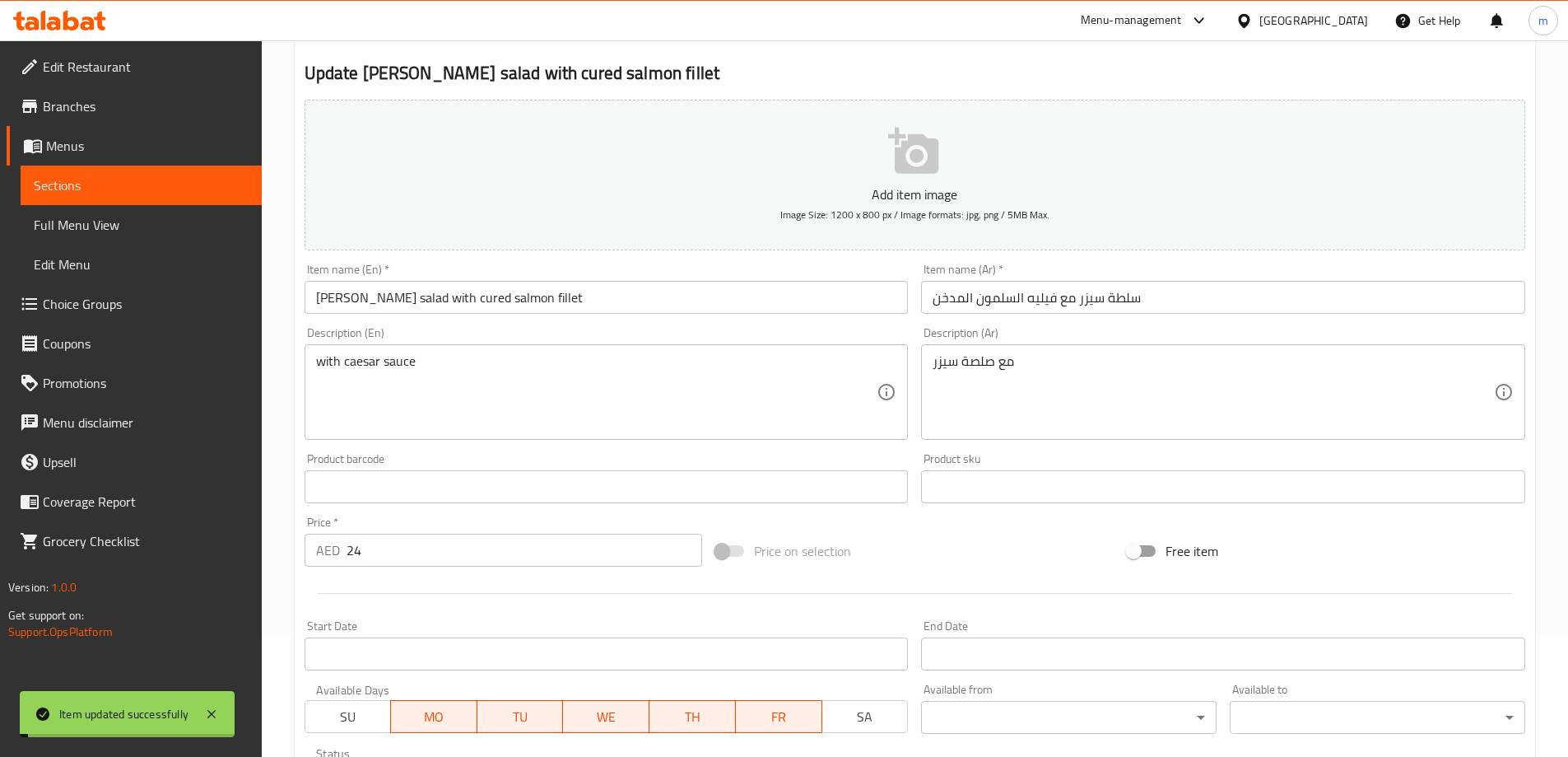
scroll to position [0, 0]
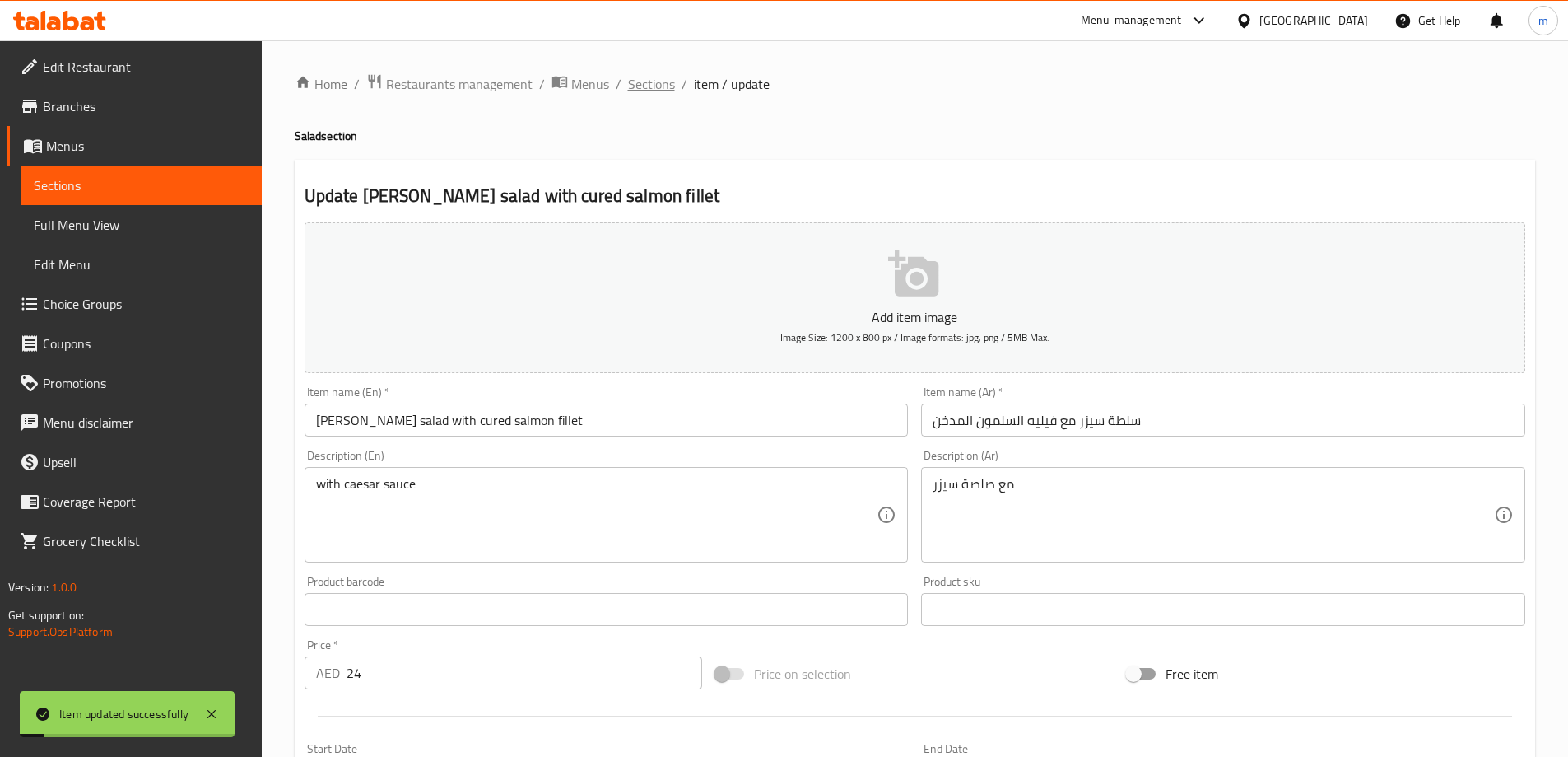
click at [668, 85] on span "Sections" at bounding box center [651, 83] width 47 height 20
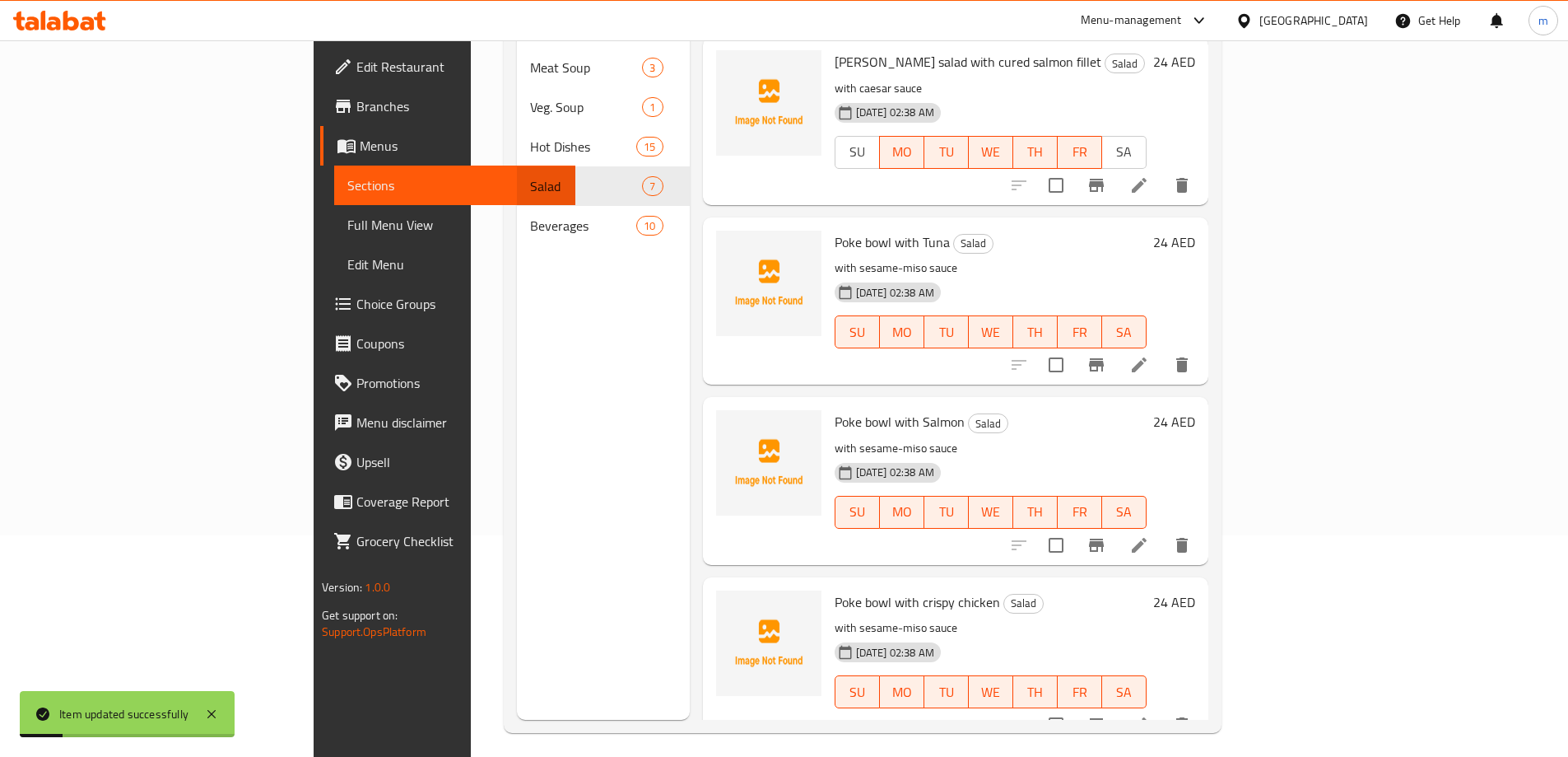
scroll to position [231, 0]
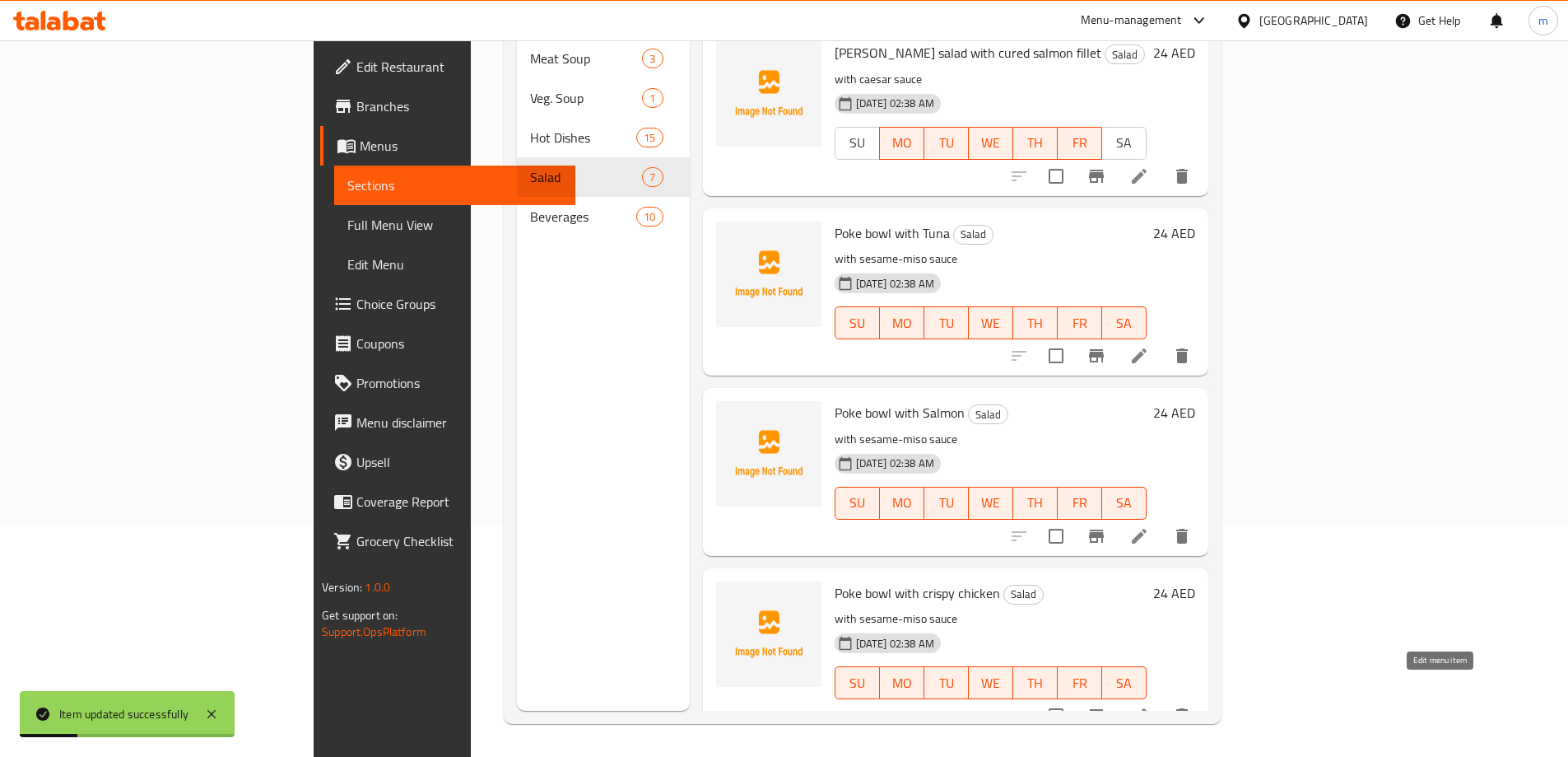
click at [1149, 705] on icon at bounding box center [1138, 715] width 20 height 20
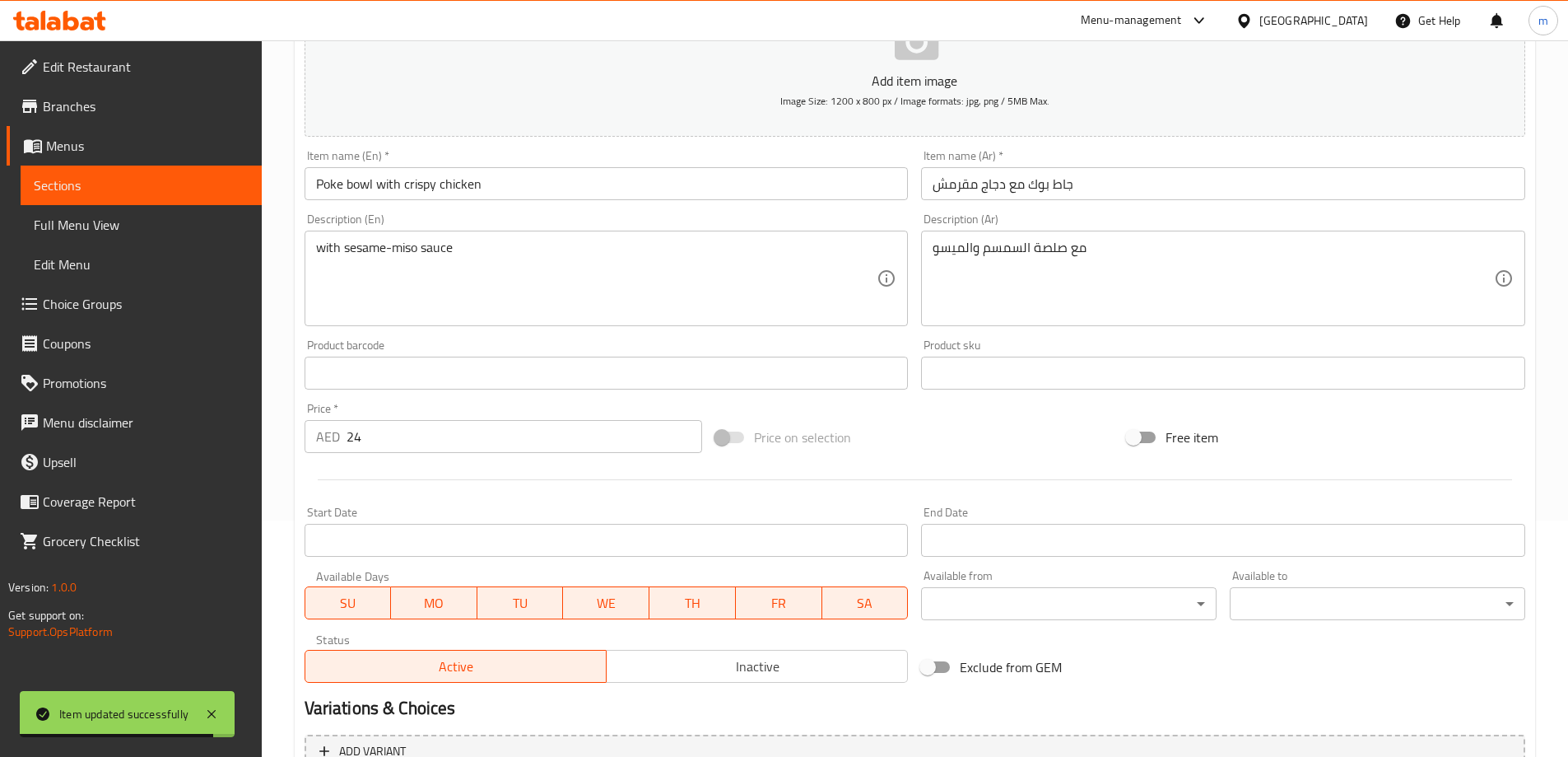
scroll to position [407, 0]
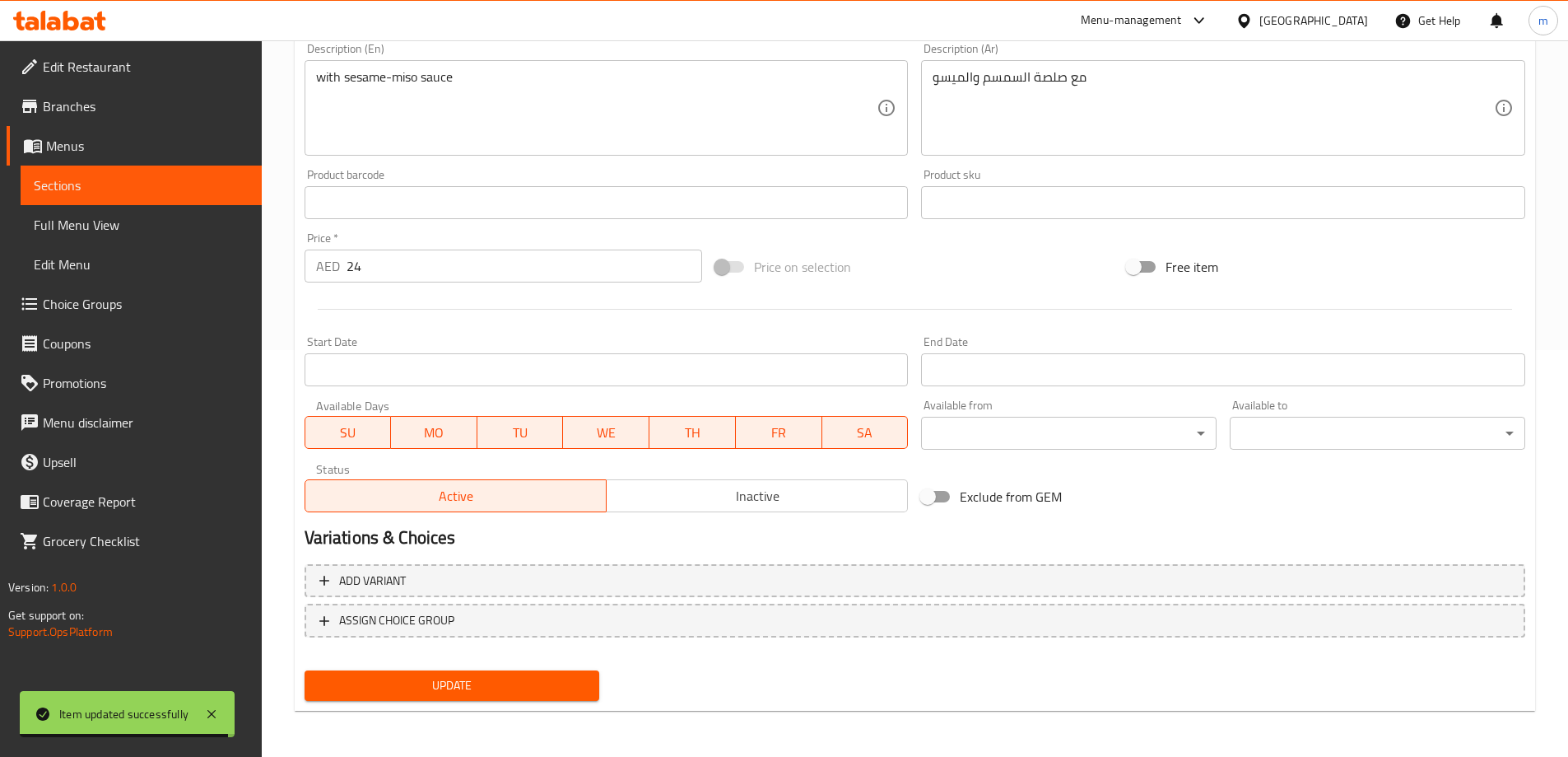
click at [852, 437] on span "SA" at bounding box center [865, 433] width 74 height 24
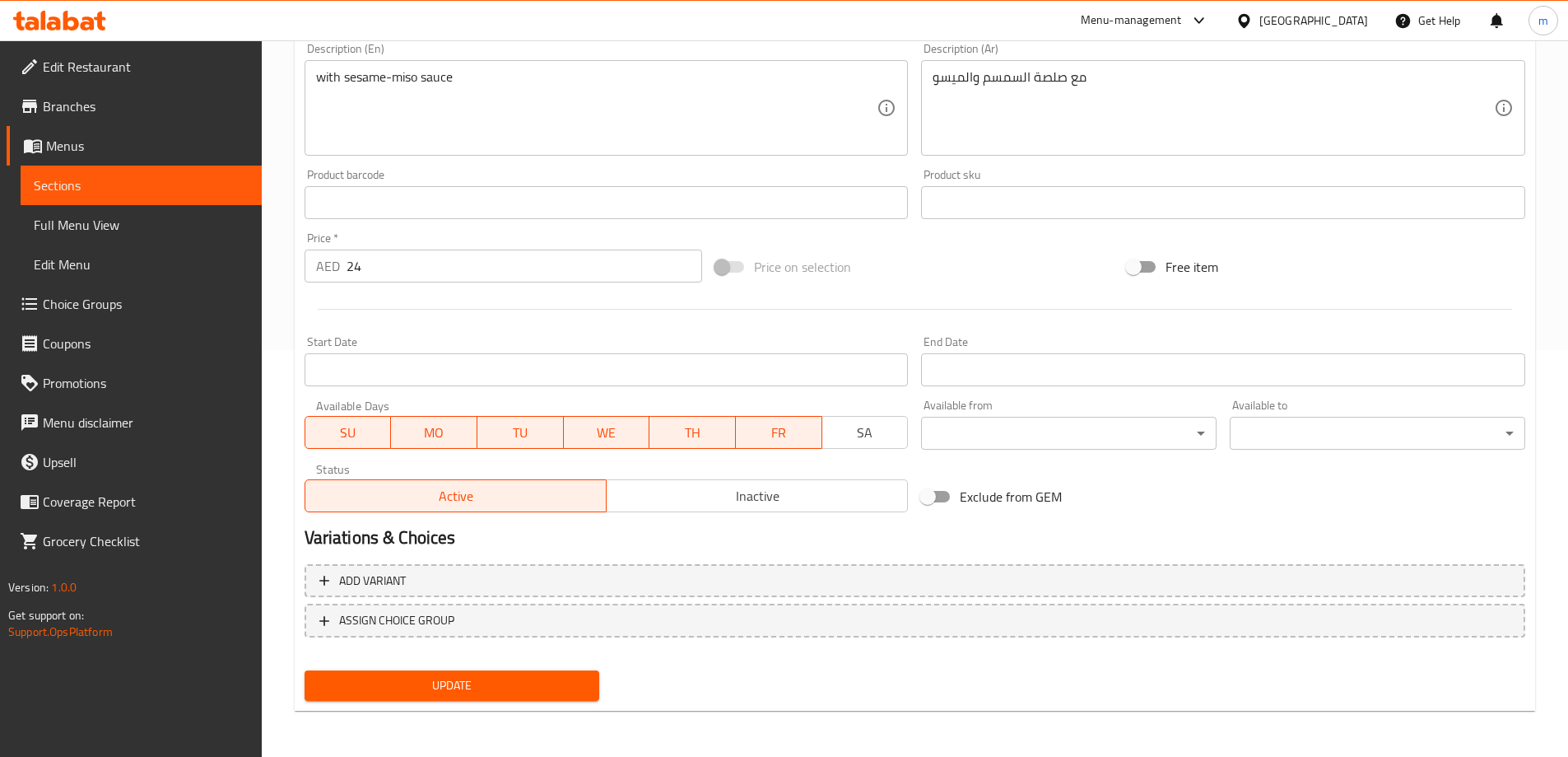
click at [336, 438] on span "SU" at bounding box center [348, 433] width 74 height 24
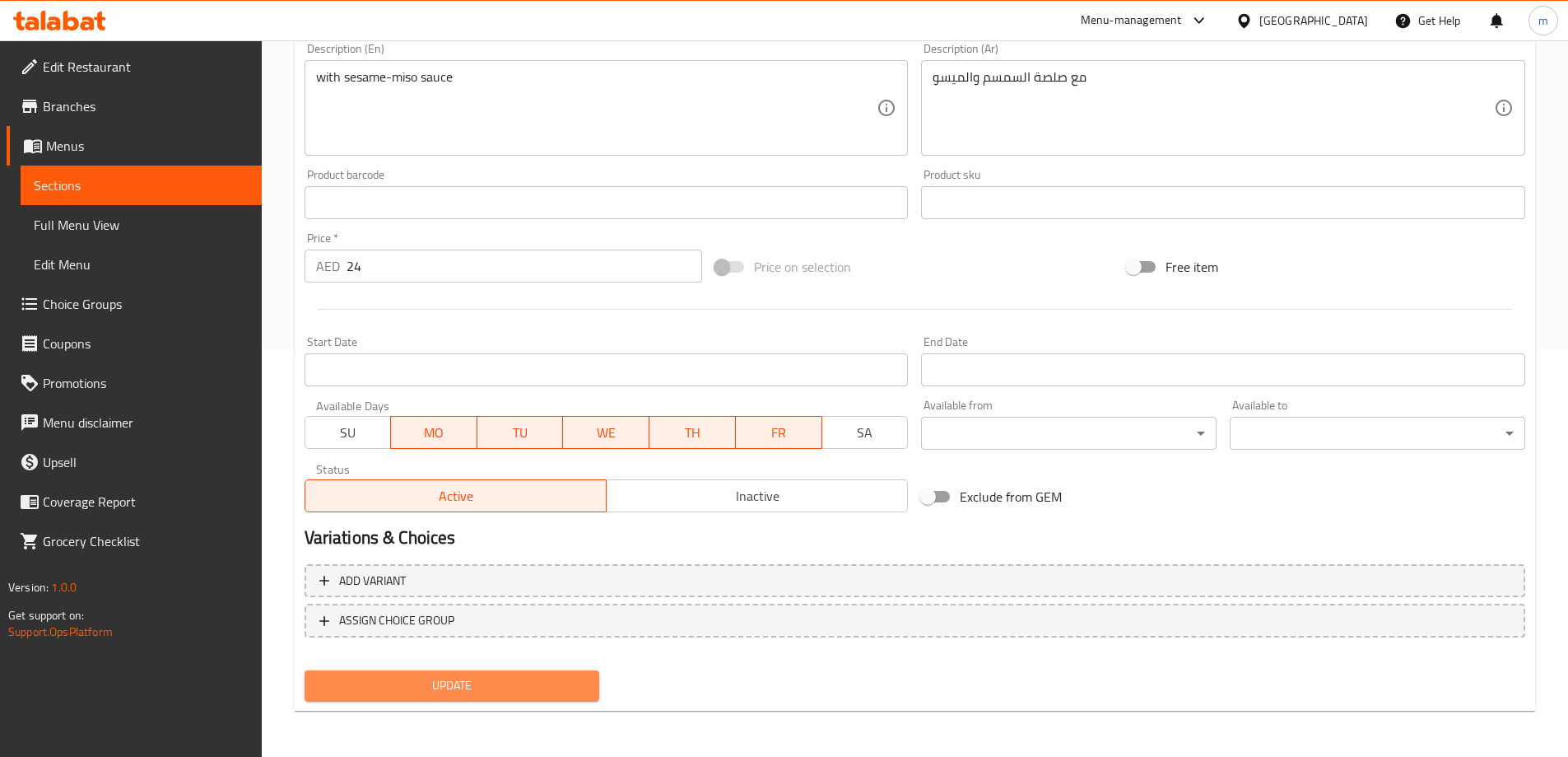
click at [458, 680] on span "Update" at bounding box center [452, 685] width 269 height 21
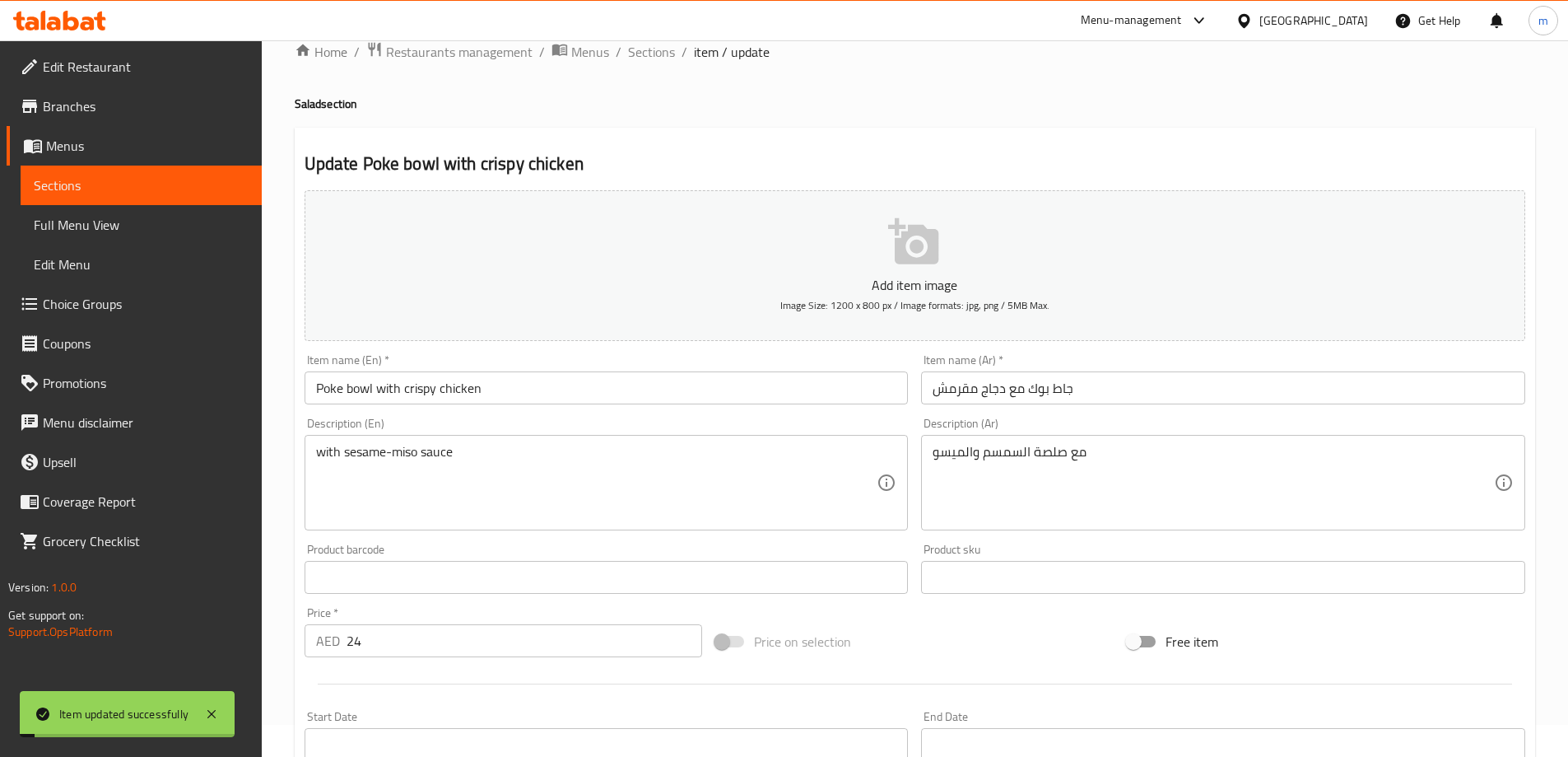
scroll to position [0, 0]
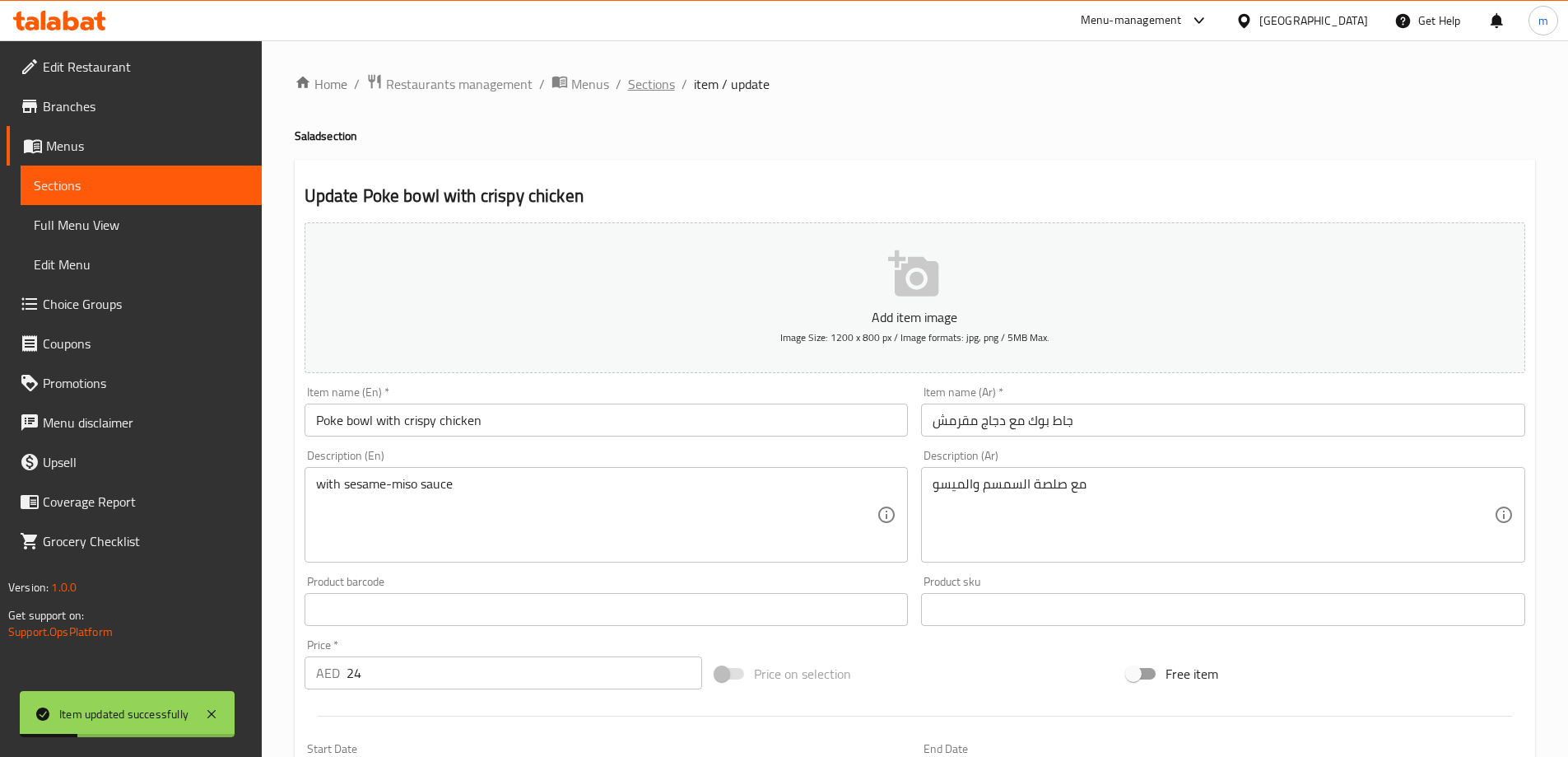
click at [654, 86] on span "Sections" at bounding box center [651, 83] width 47 height 20
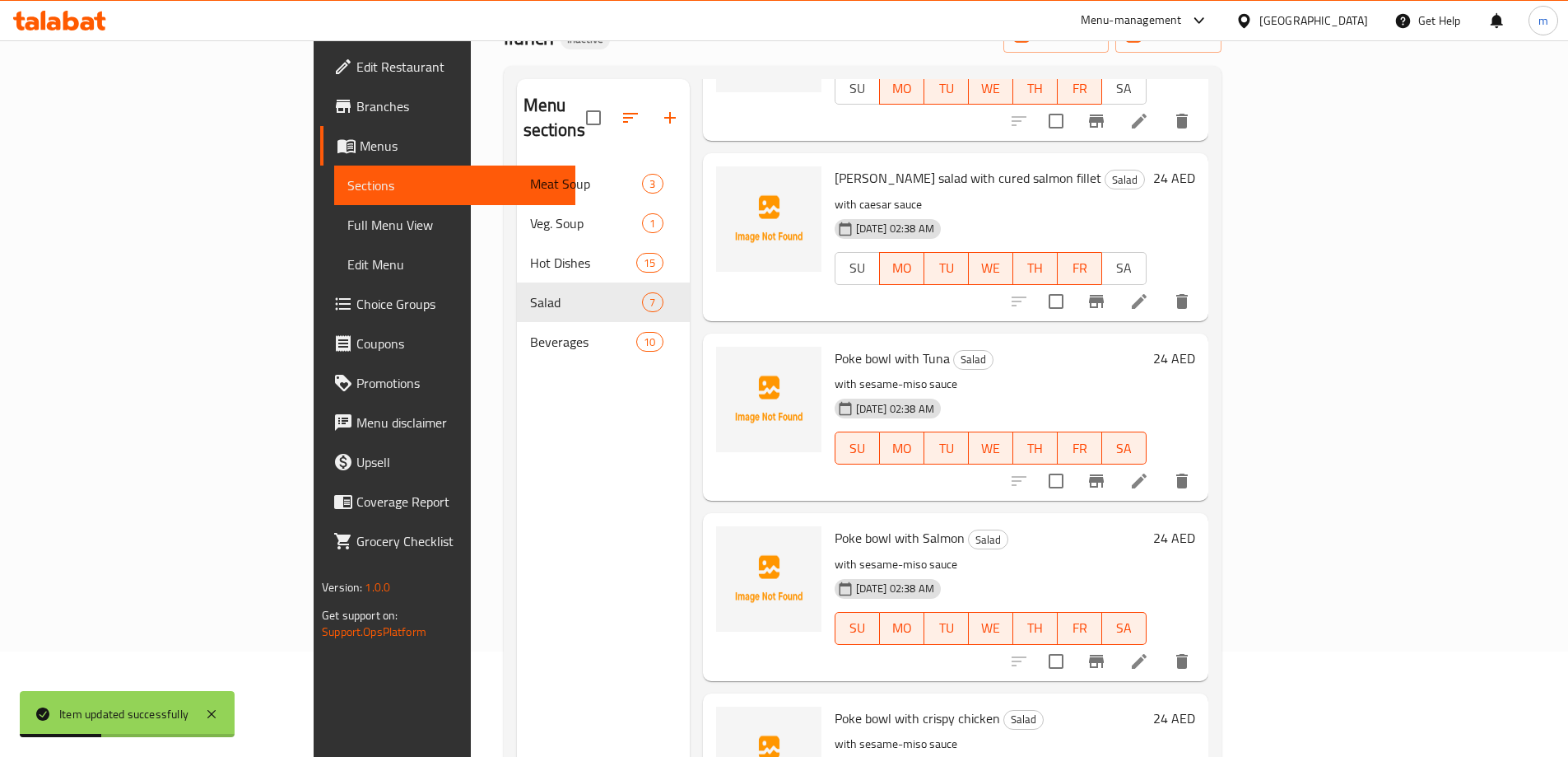
scroll to position [231, 0]
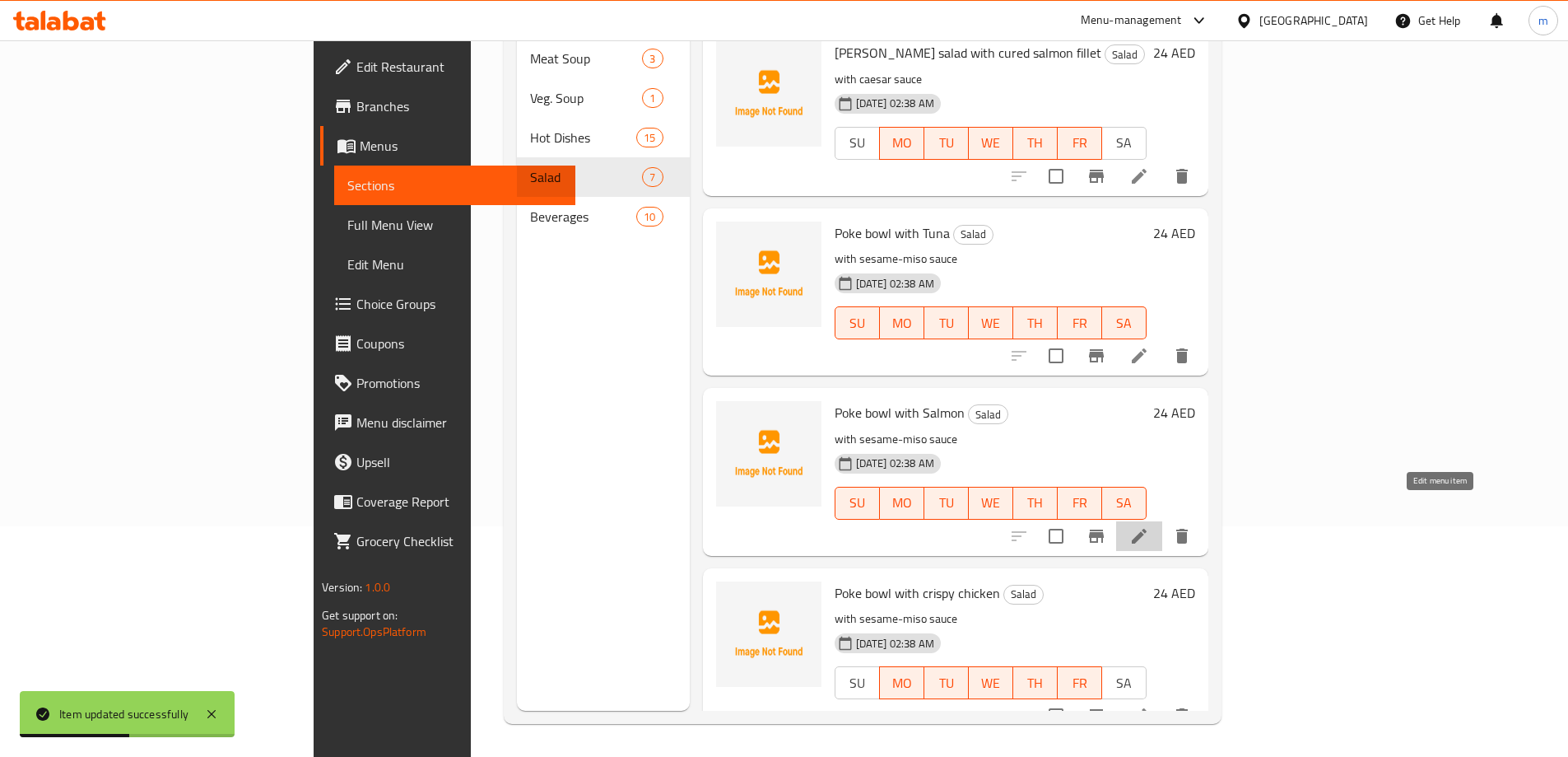
click at [1149, 526] on icon at bounding box center [1138, 536] width 20 height 20
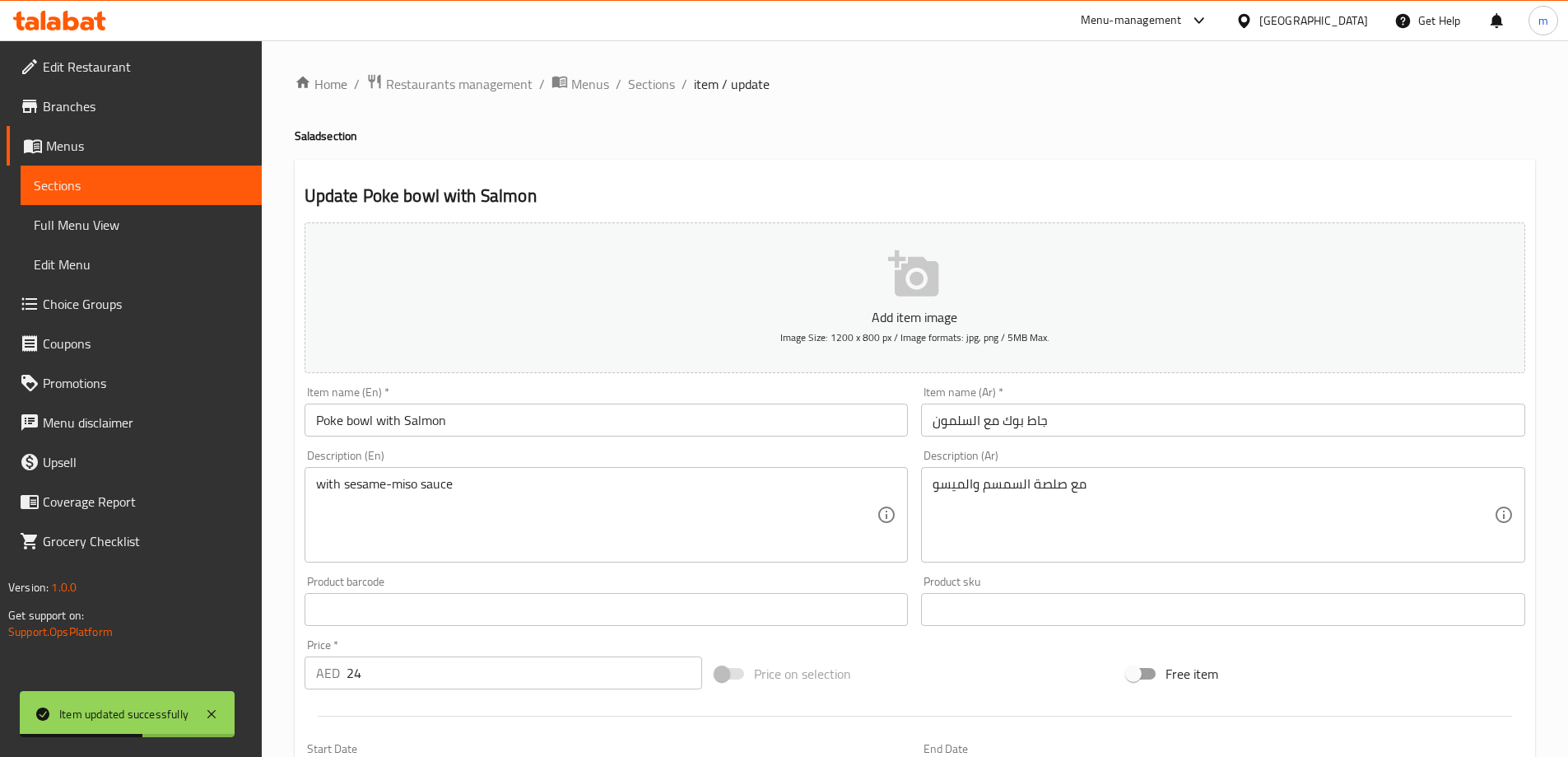
scroll to position [407, 0]
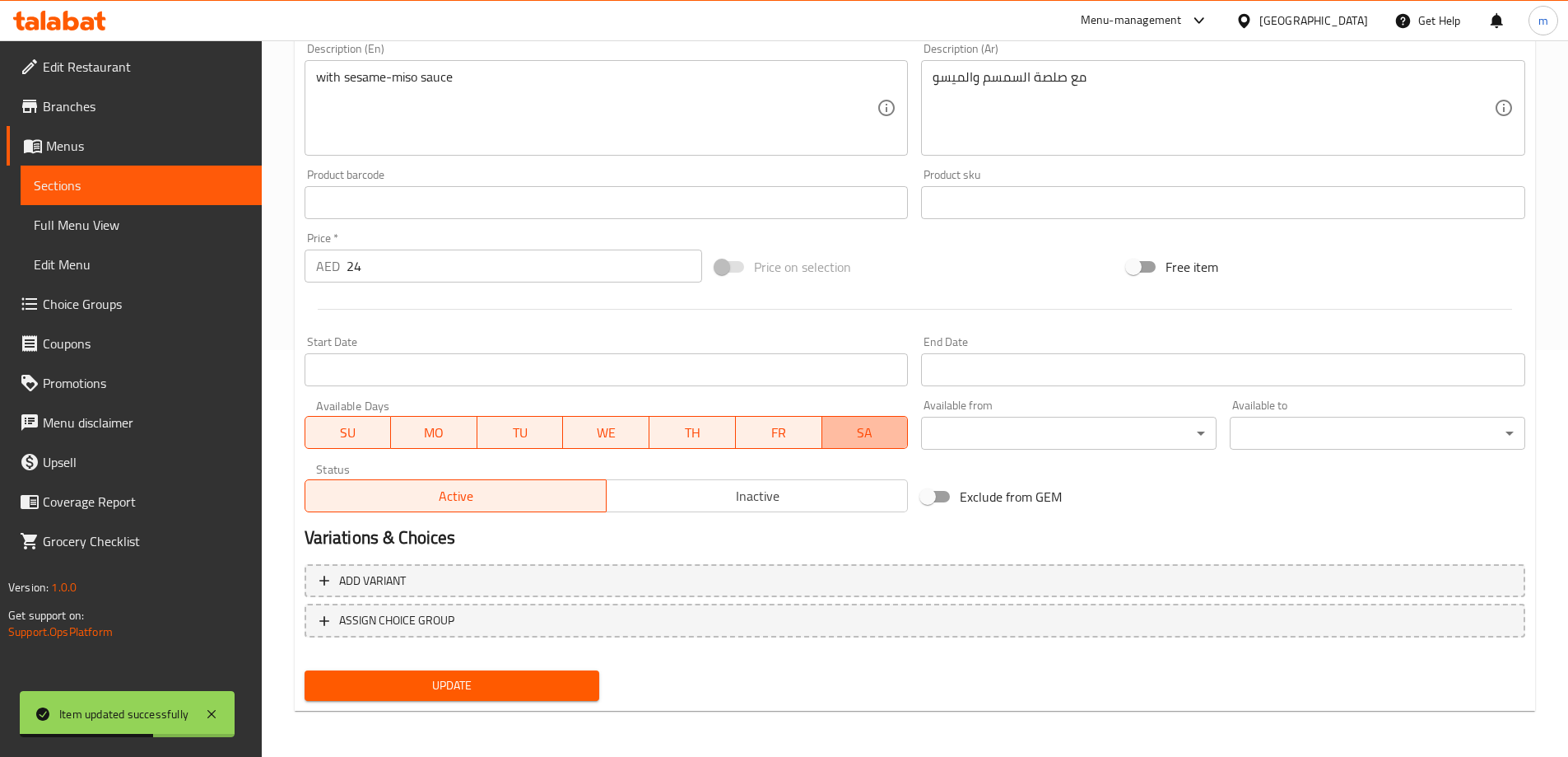
click at [862, 445] on button "SA" at bounding box center [865, 432] width 86 height 33
click at [353, 431] on span "SU" at bounding box center [348, 433] width 74 height 24
click at [492, 674] on button "Update" at bounding box center [452, 685] width 296 height 31
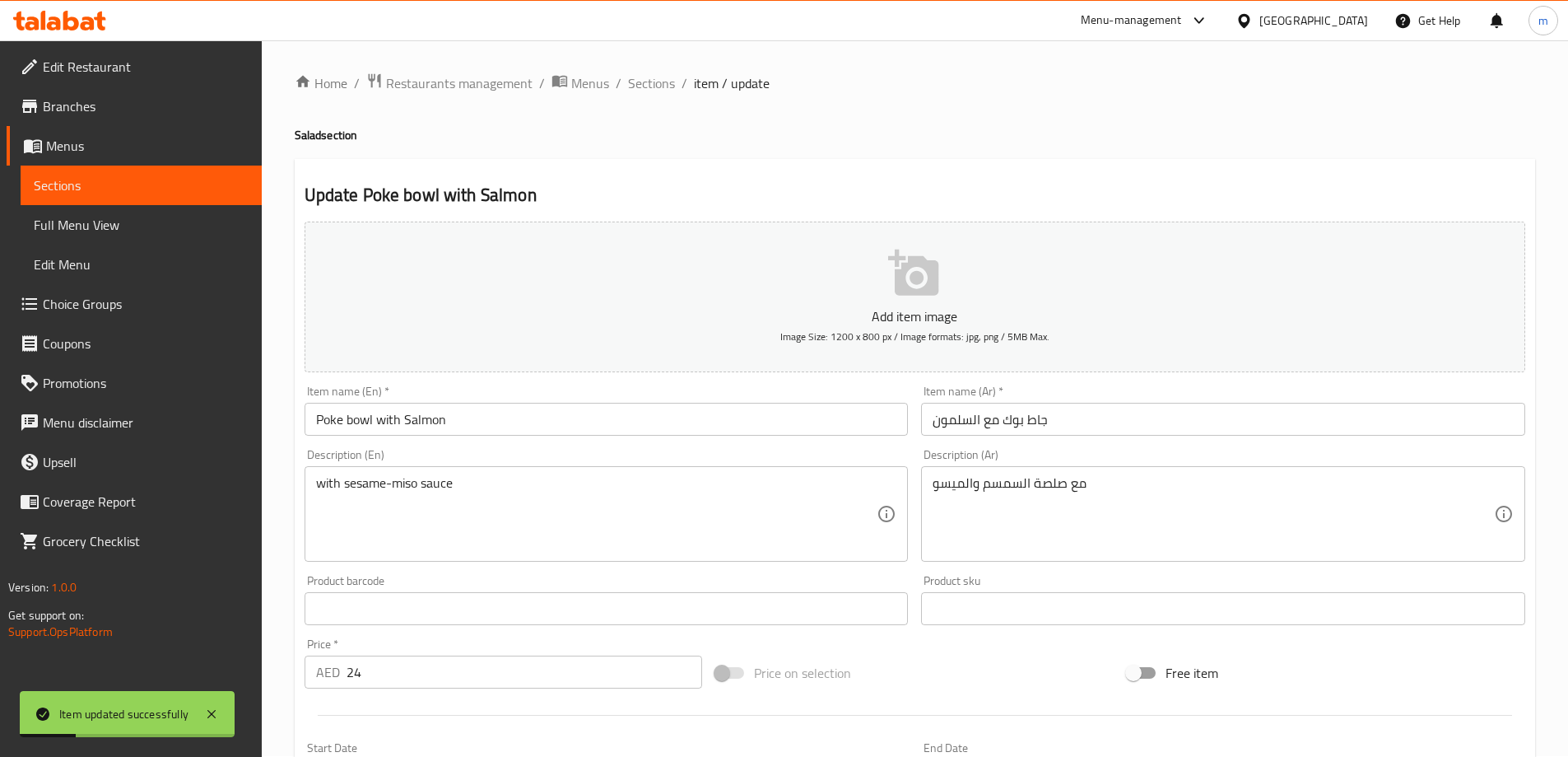
scroll to position [0, 0]
click at [637, 85] on span "Sections" at bounding box center [651, 83] width 47 height 20
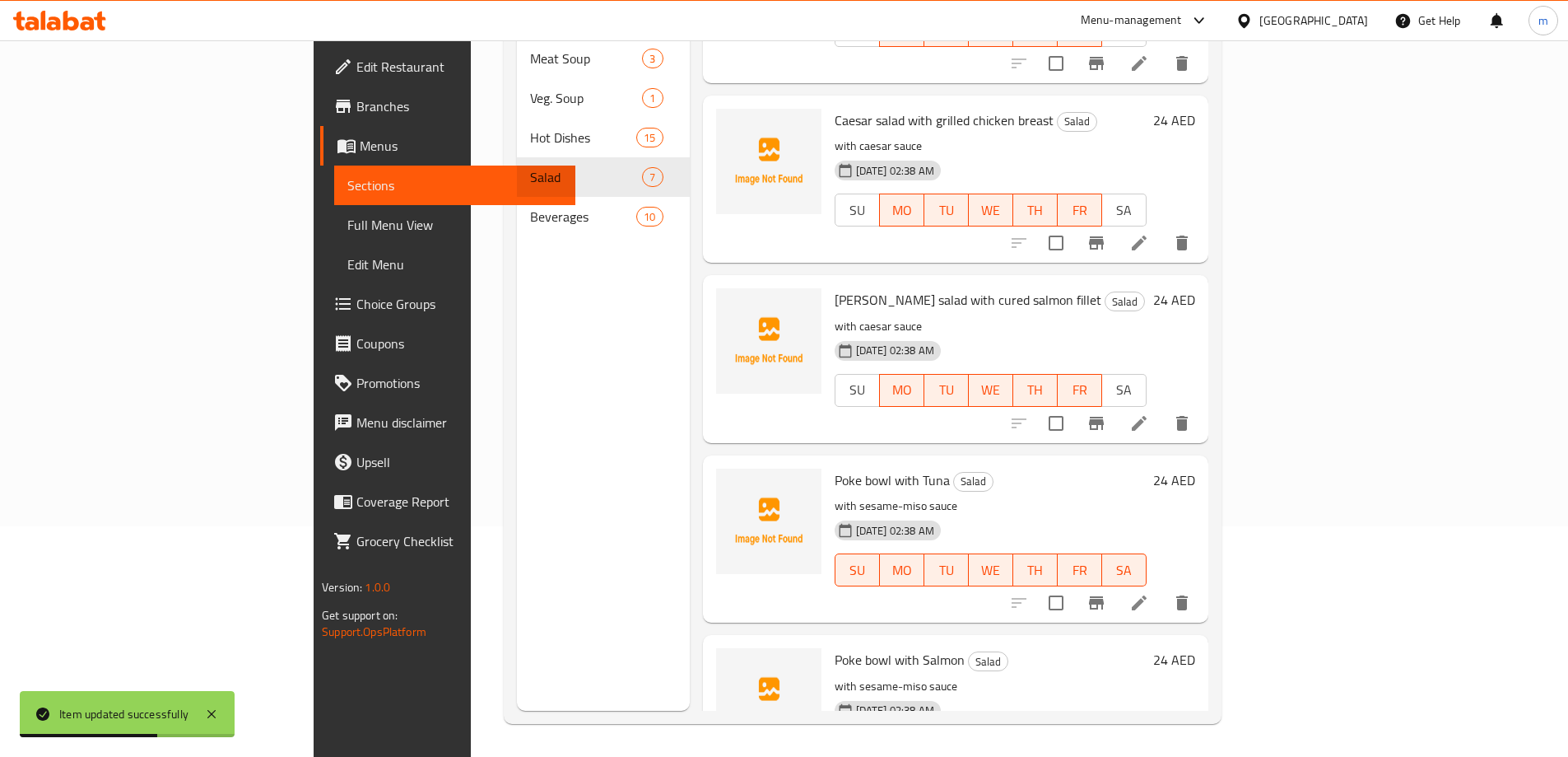
click at [1149, 592] on icon at bounding box center [1138, 602] width 20 height 20
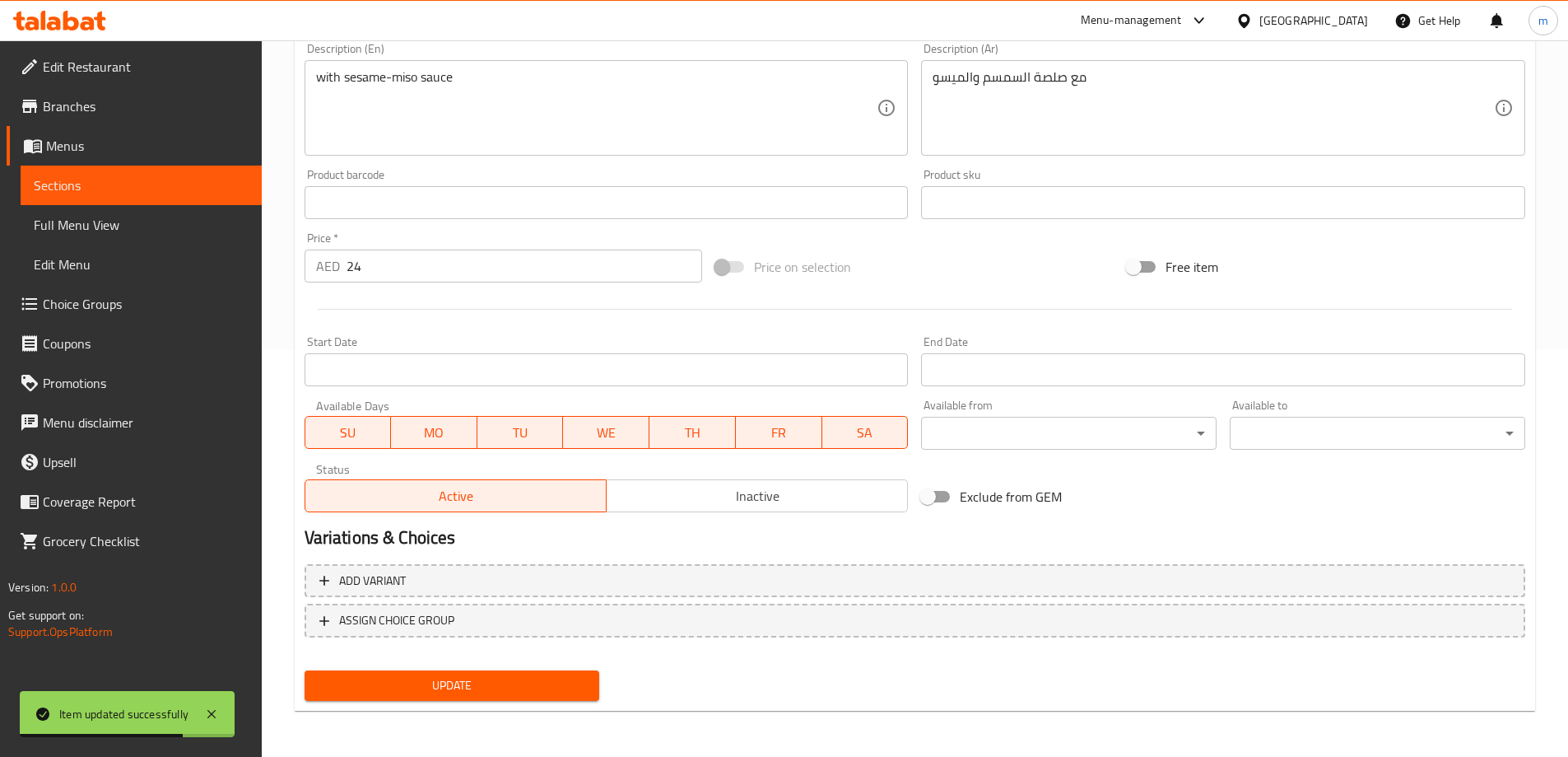
click at [841, 435] on span "SA" at bounding box center [865, 433] width 74 height 24
click at [317, 432] on span "SU" at bounding box center [348, 433] width 74 height 24
click at [444, 681] on span "Update" at bounding box center [452, 685] width 269 height 21
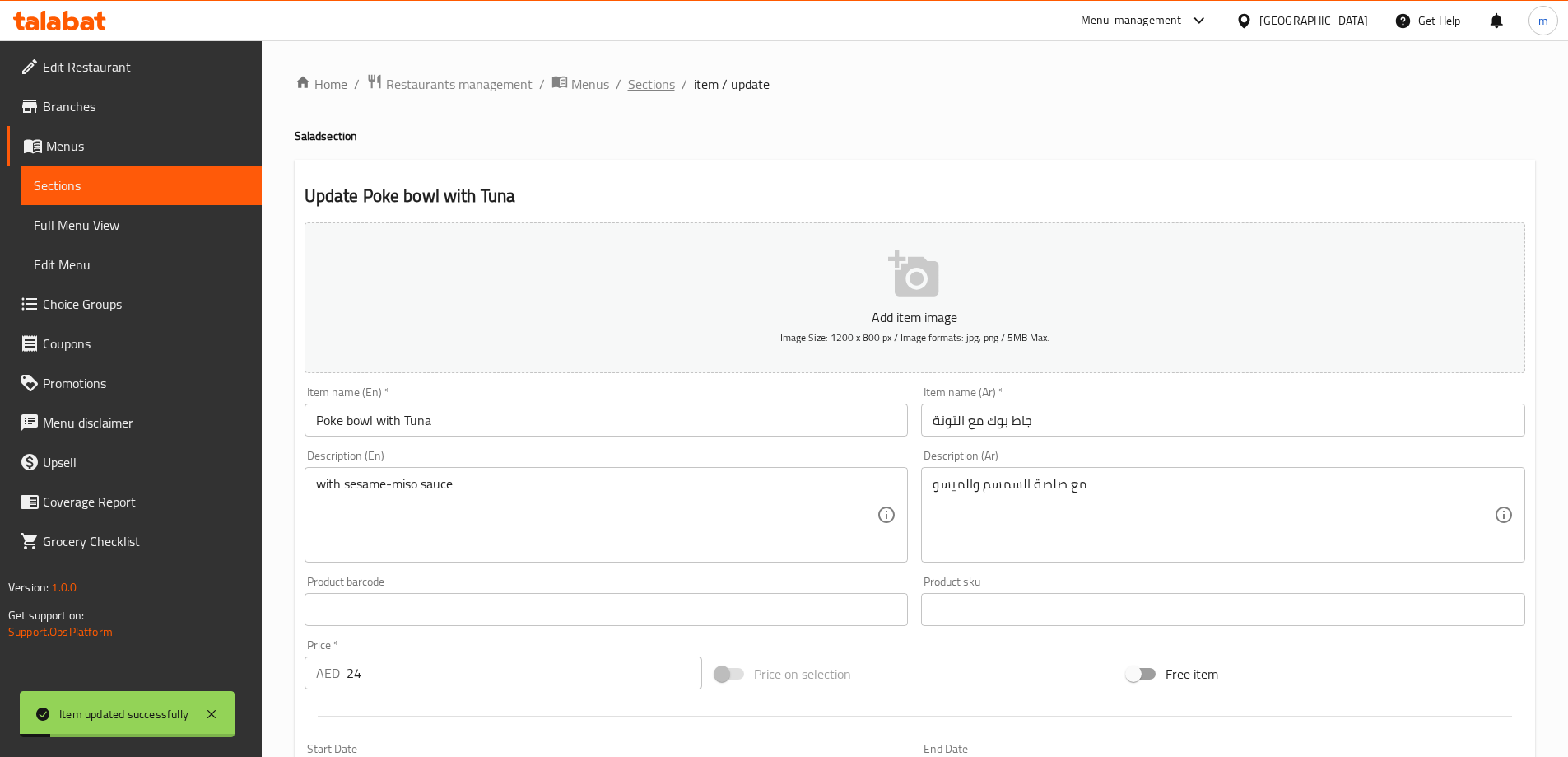
click at [654, 89] on span "Sections" at bounding box center [651, 83] width 47 height 20
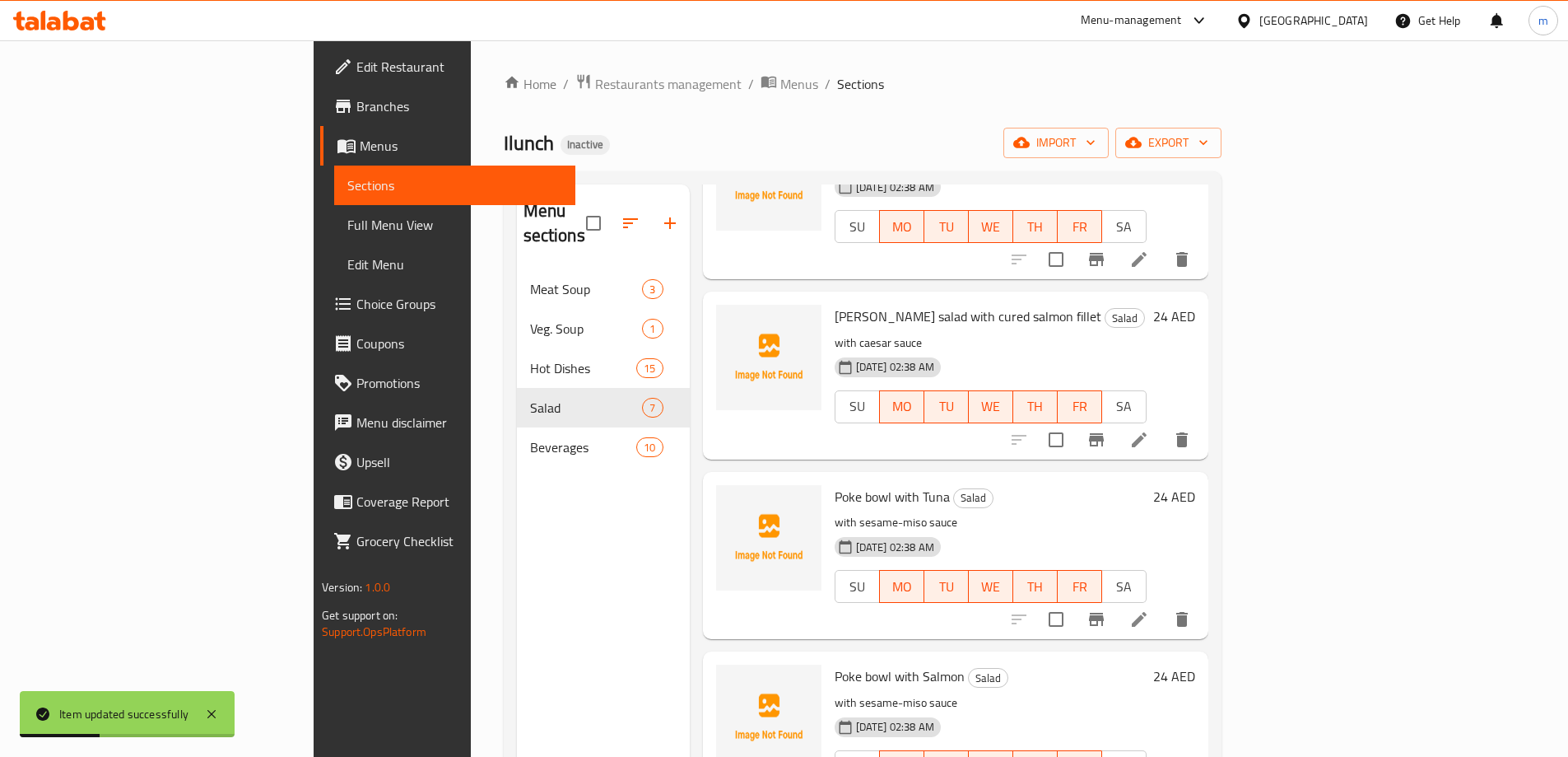
scroll to position [544, 0]
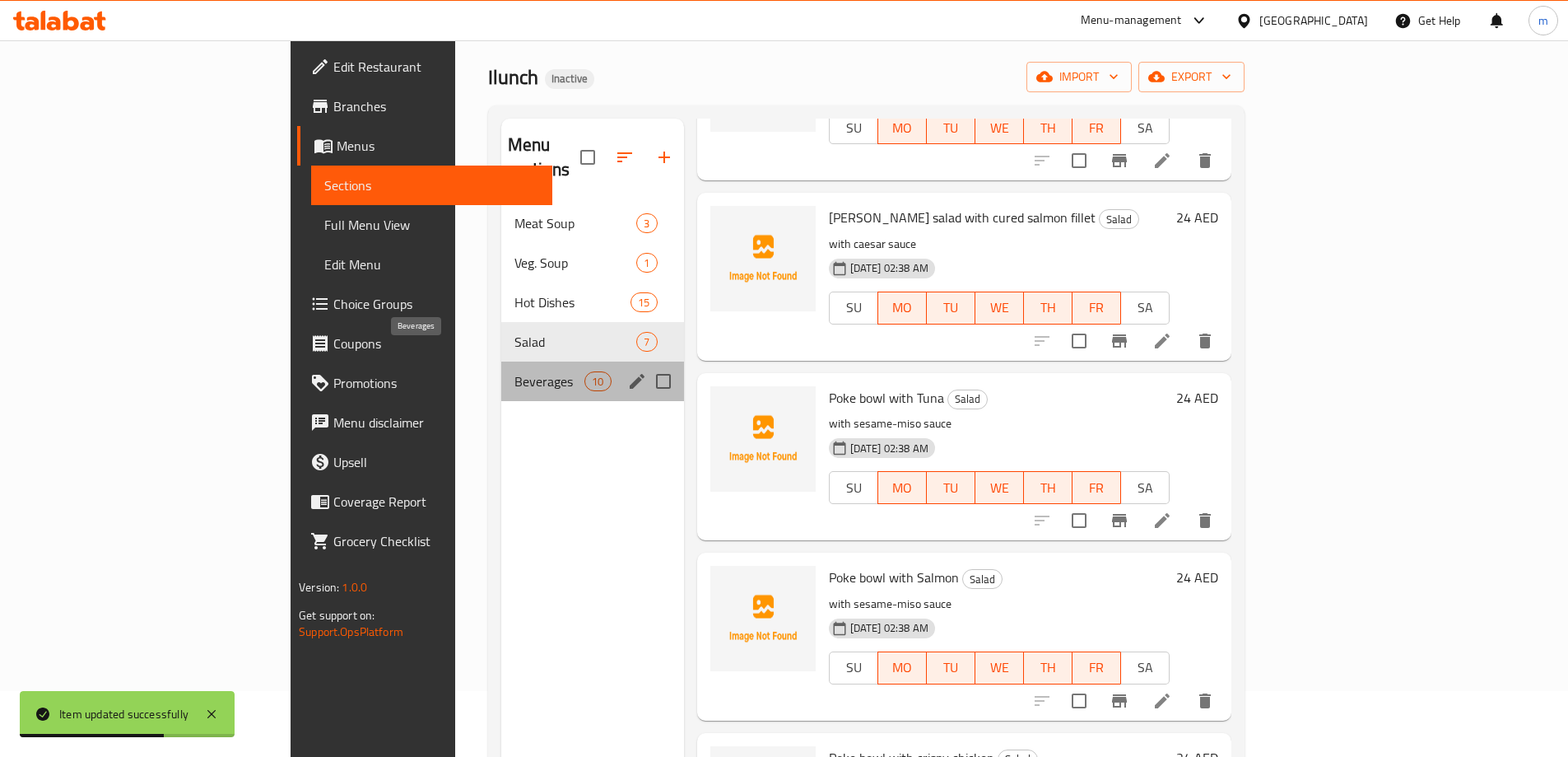
click at [515, 371] on span "Beverages" at bounding box center [549, 381] width 70 height 20
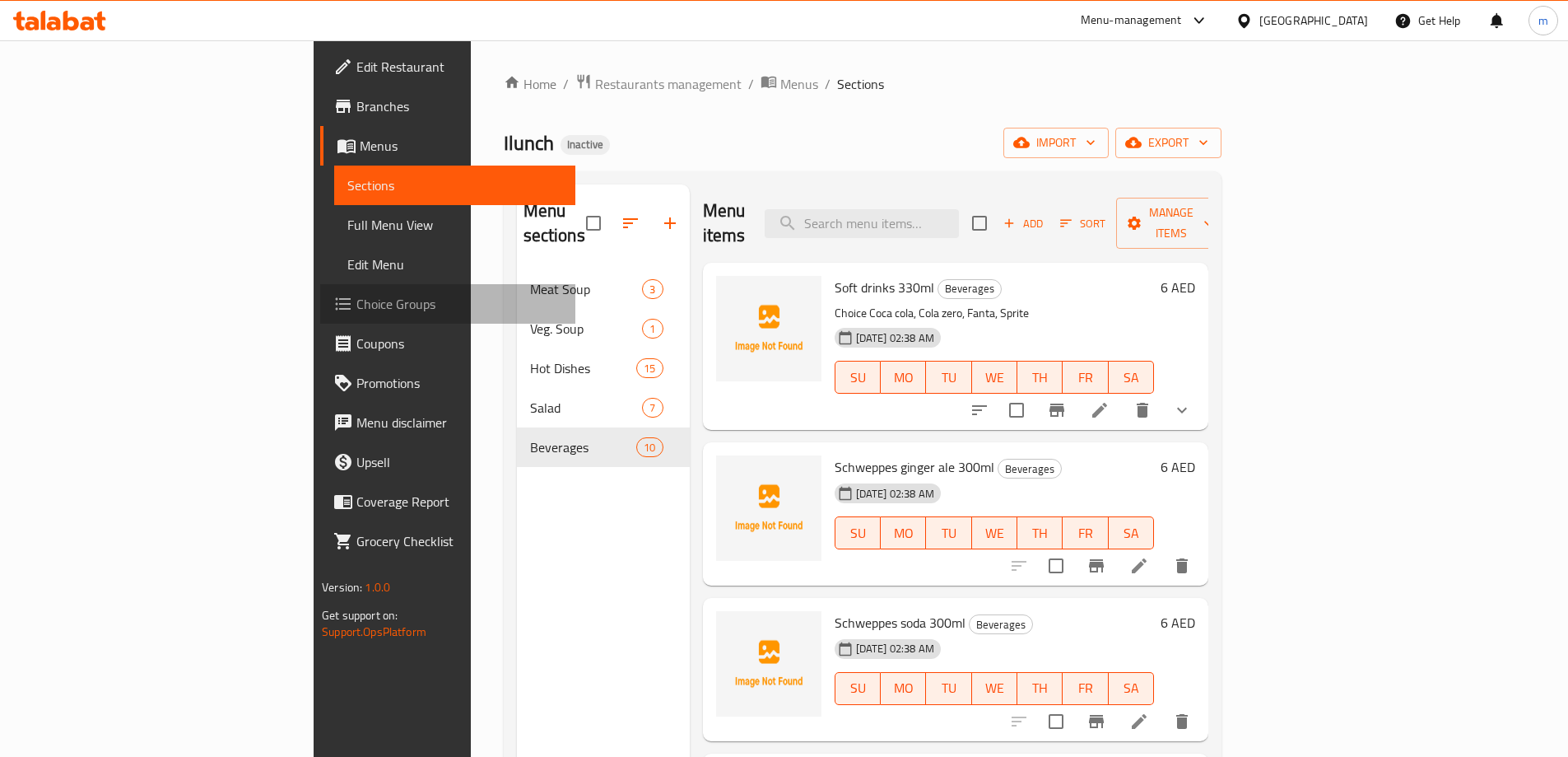
click at [356, 303] on span "Choice Groups" at bounding box center [458, 303] width 206 height 20
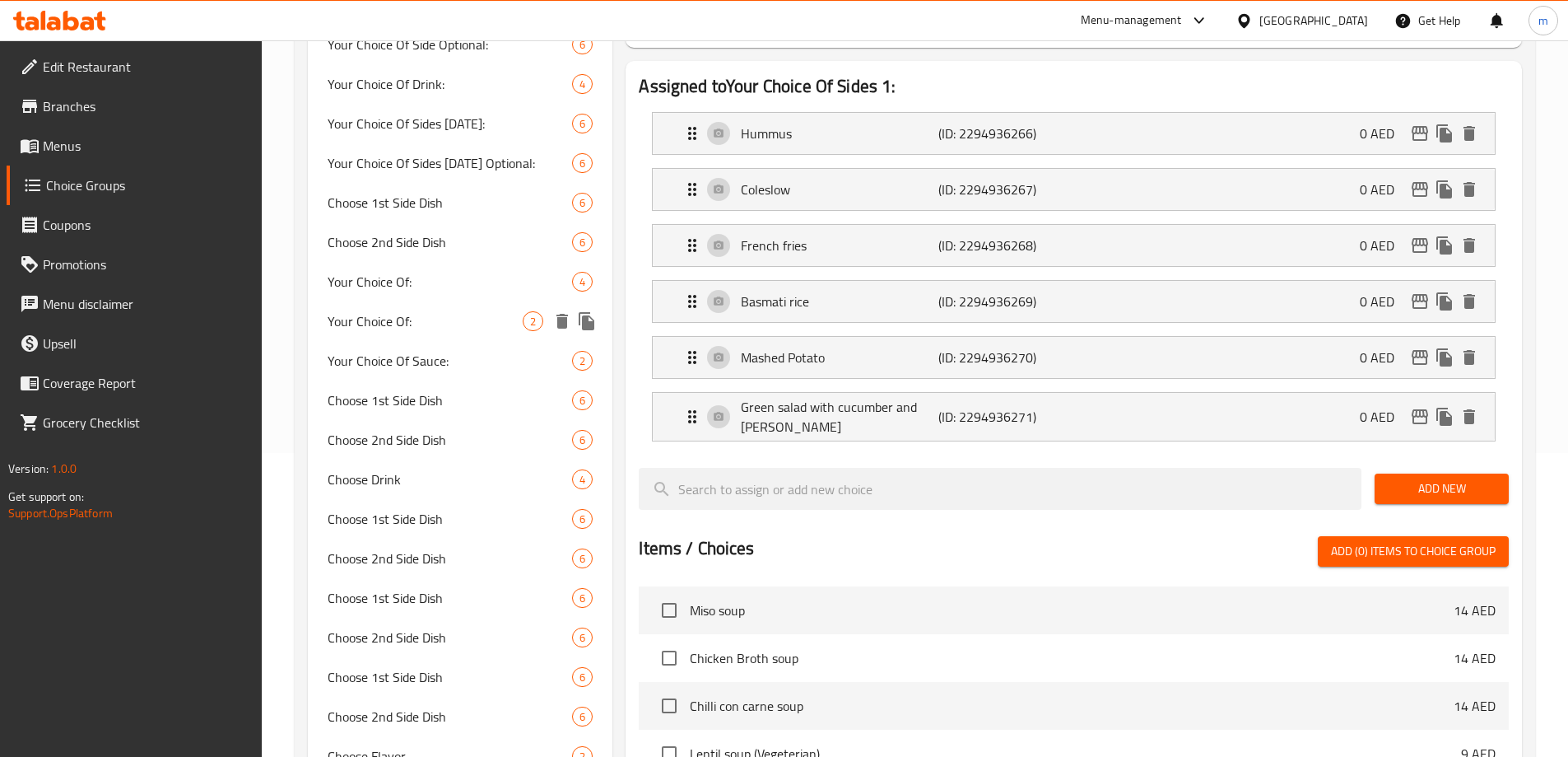
scroll to position [56, 0]
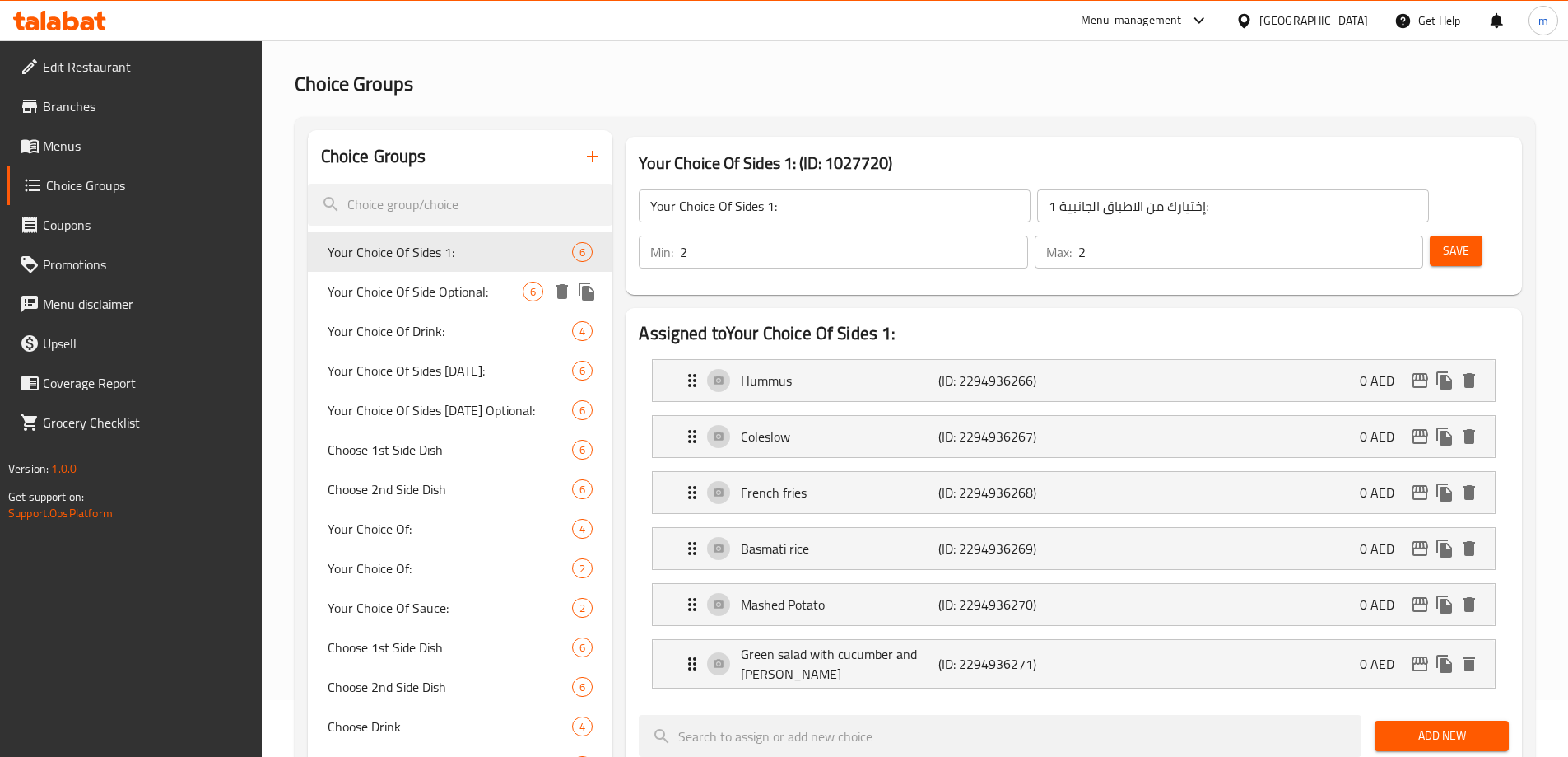
click at [441, 294] on span "Your Choice Of Side Optional:" at bounding box center [425, 291] width 196 height 20
type input "Your Choice Of Side Optional:"
type input "إختيارك للطبق الجانبى اختيارى:"
type input "0"
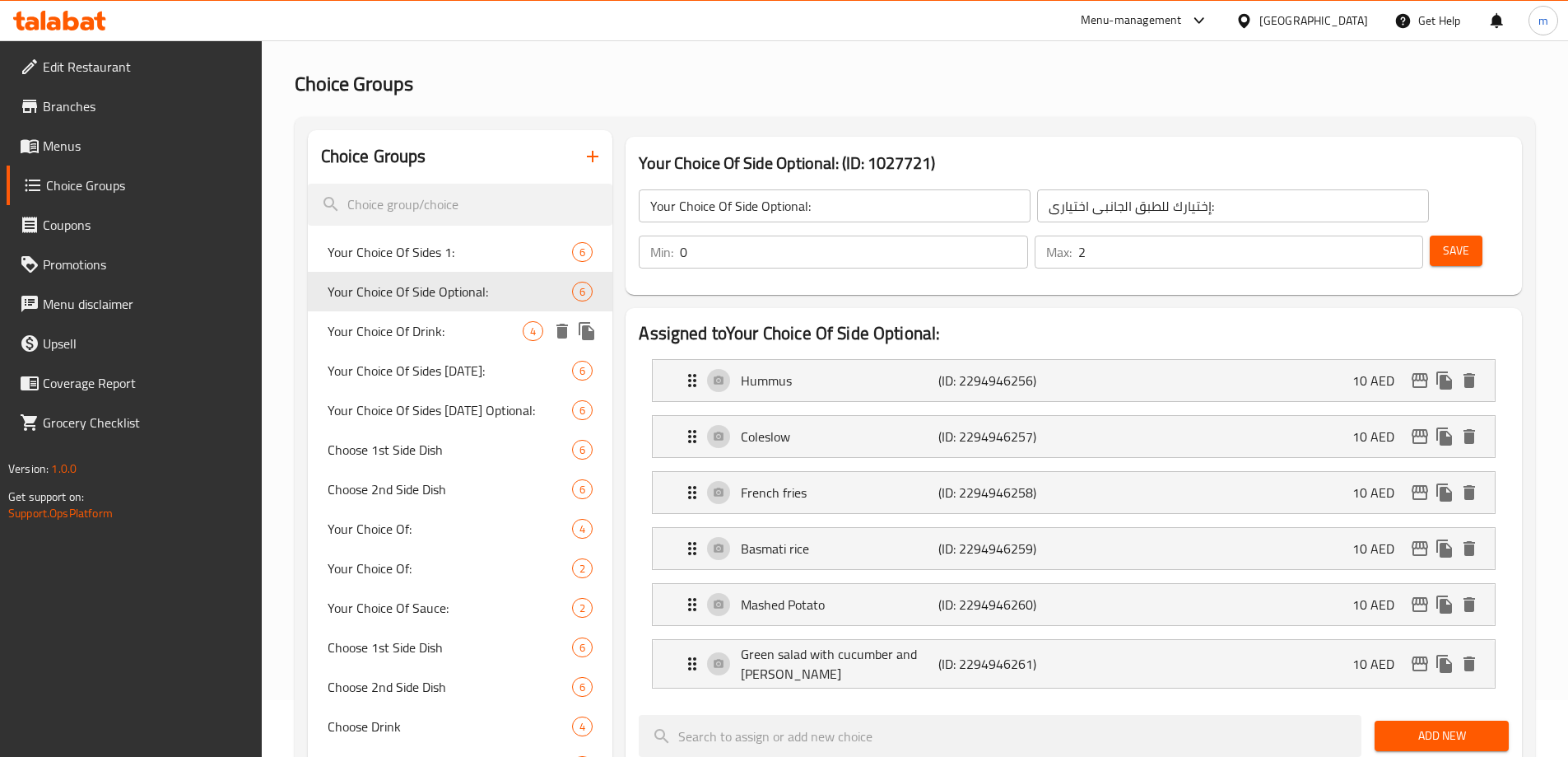
click at [428, 323] on span "Your Choice Of Drink:" at bounding box center [425, 330] width 196 height 20
type input "Your Choice Of Drink:"
type input "إختيارك من المشروب:"
type input "1"
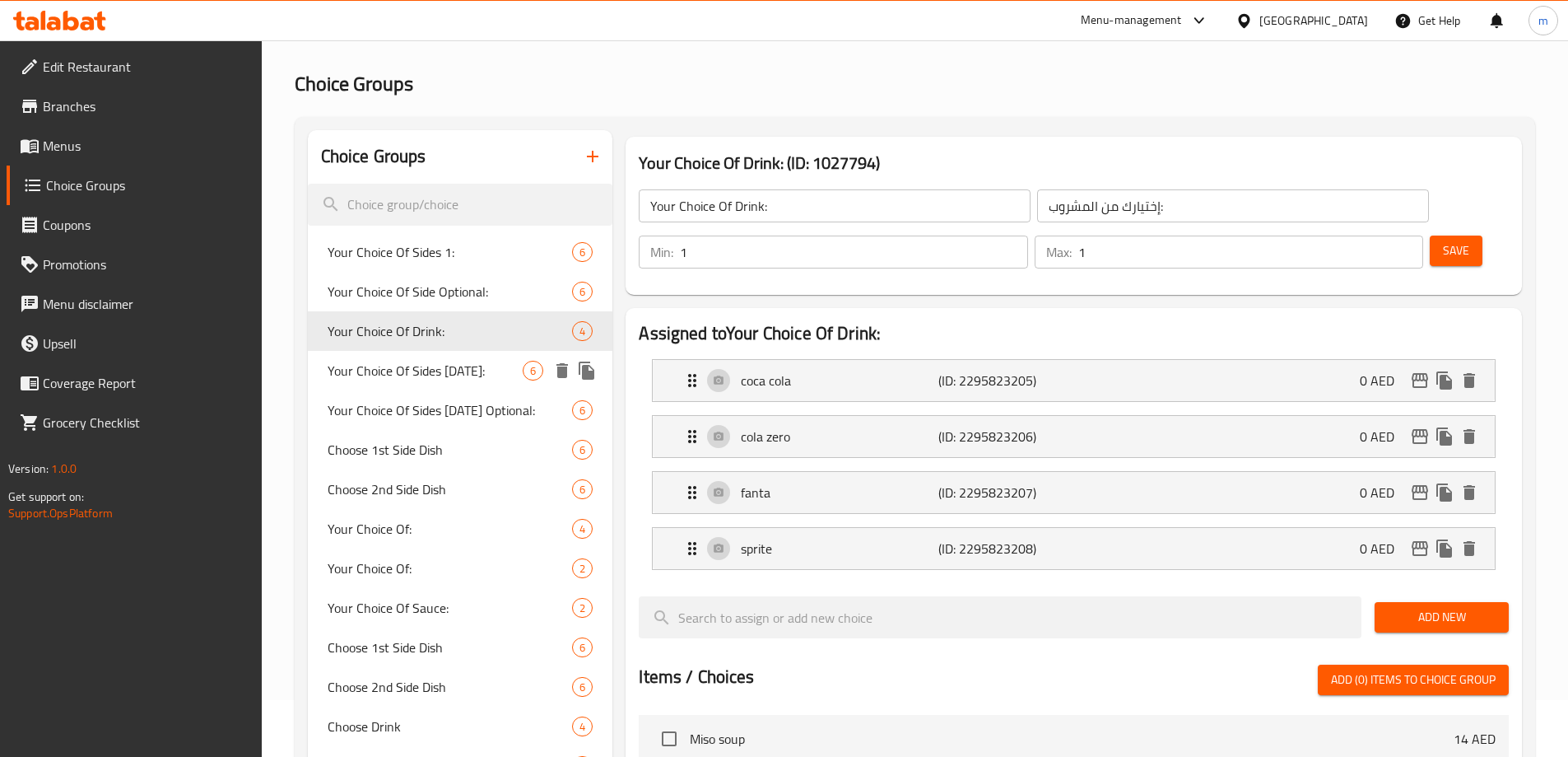
click at [417, 356] on div "Your Choice Of Sides Tuesday: 6" at bounding box center [460, 369] width 305 height 39
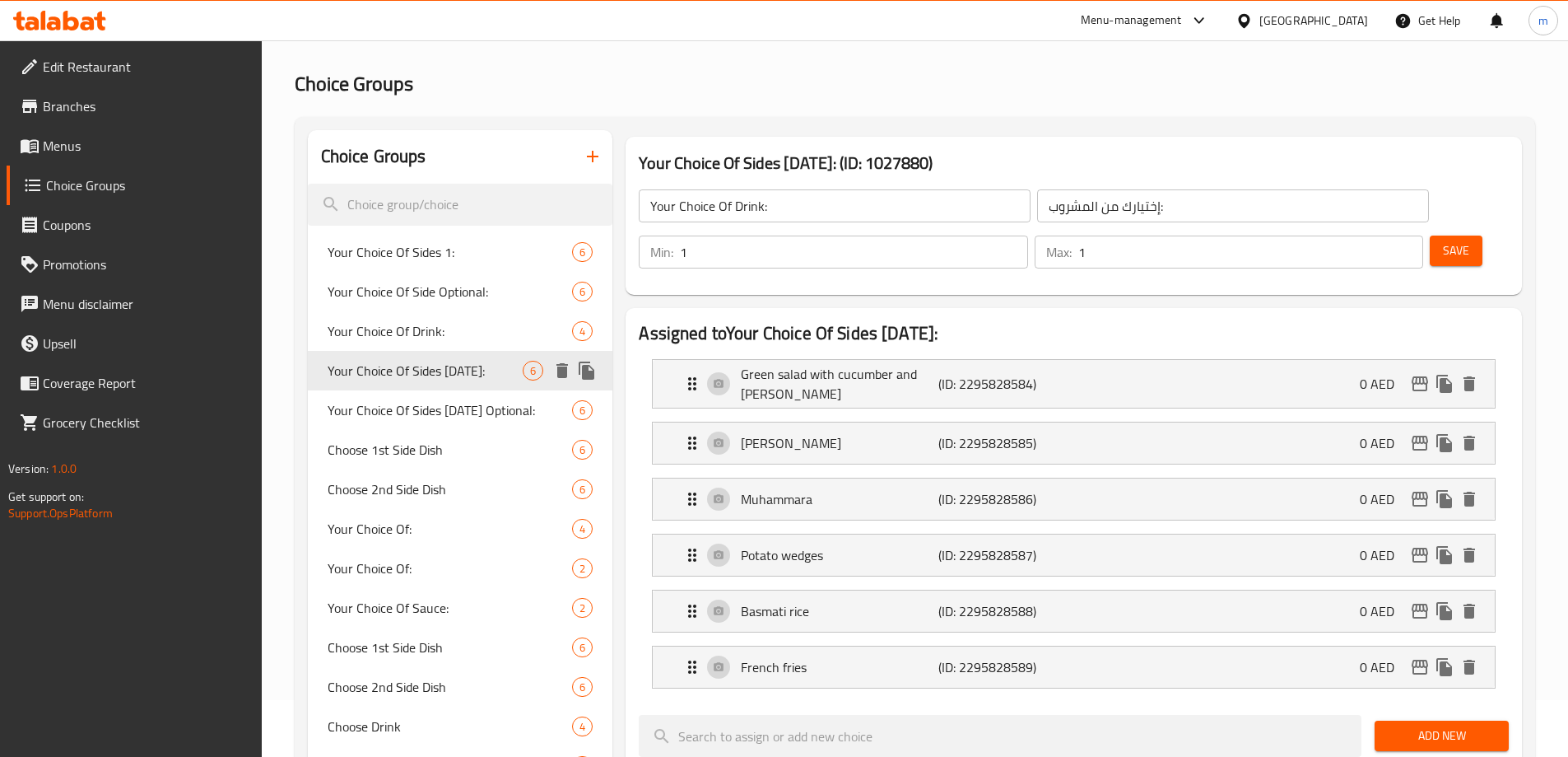
type input "Your Choice Of Sides Tuesday:"
type input "إختيارك من الاطباق الجانبية الثلاثاء:"
type input "2"
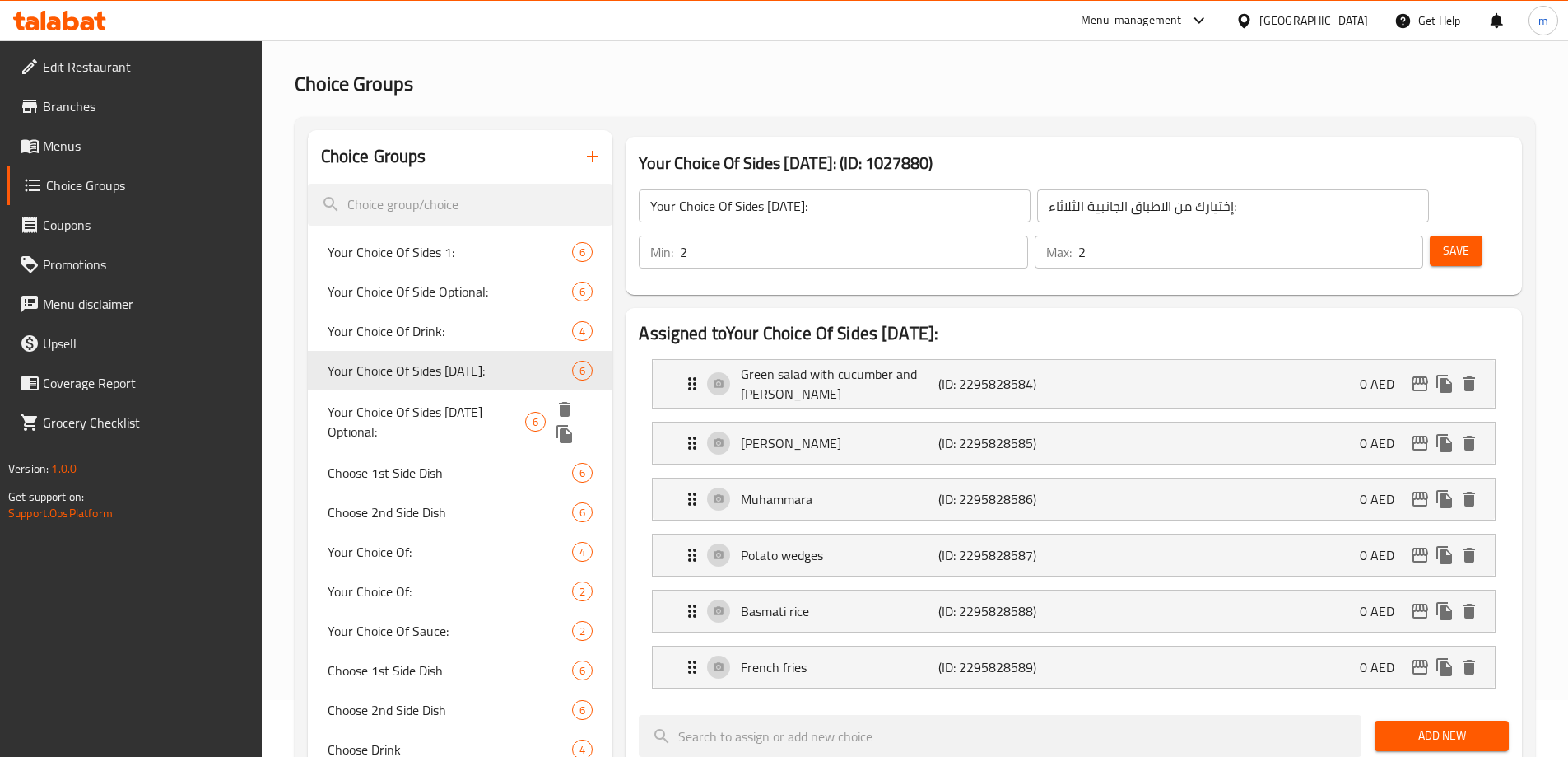
click at [409, 407] on span "Your Choice Of Sides Tuesday Optional:" at bounding box center [426, 421] width 197 height 39
type input "Your Choice Of Sides Tuesday Optional:"
type input "إختيارك للطبق الجانبى الثلاثاء اختيارى:"
type input "0"
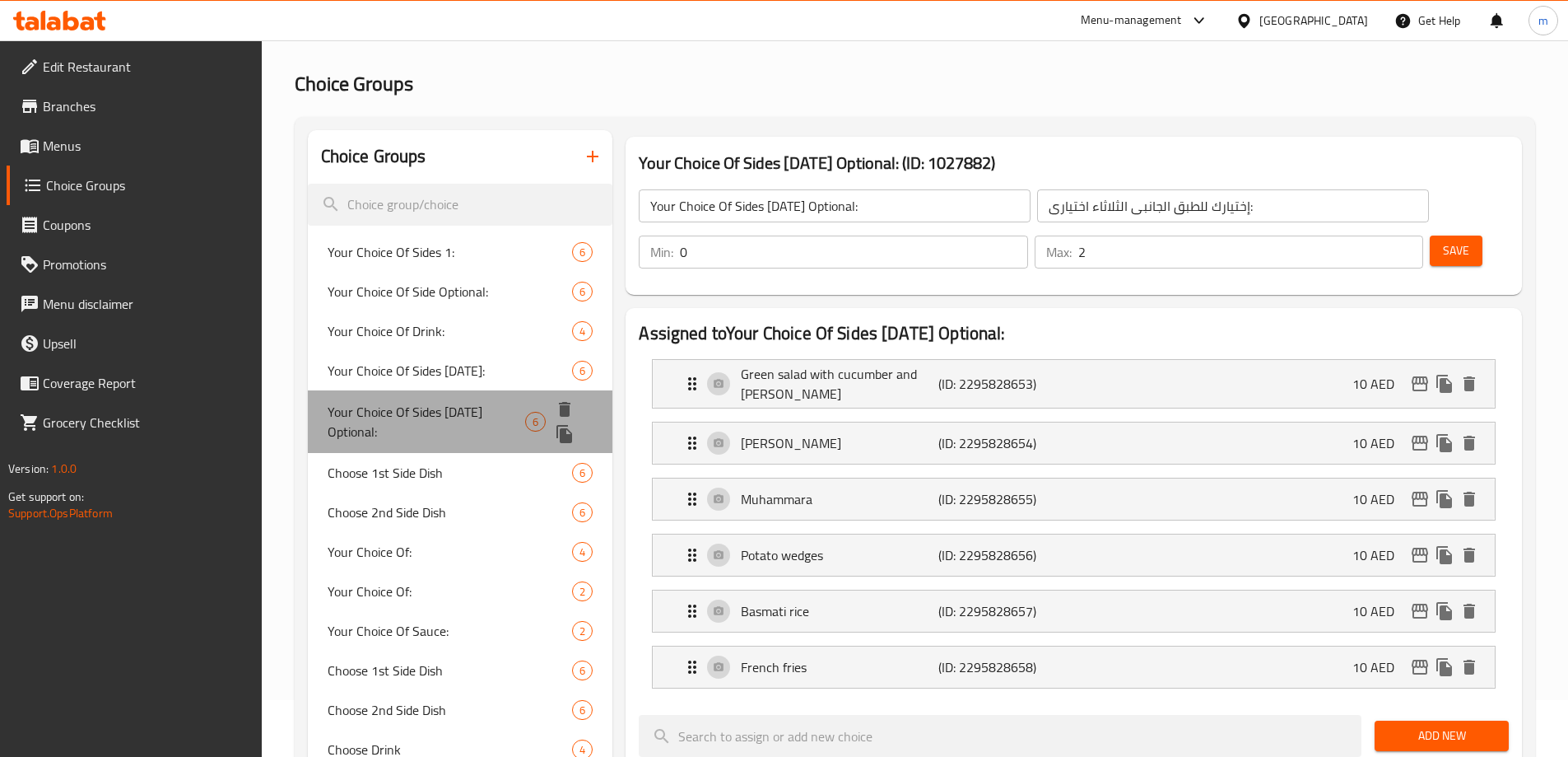
click at [403, 445] on div "Your Choice Of Sides Tuesday Optional: 6" at bounding box center [460, 421] width 305 height 62
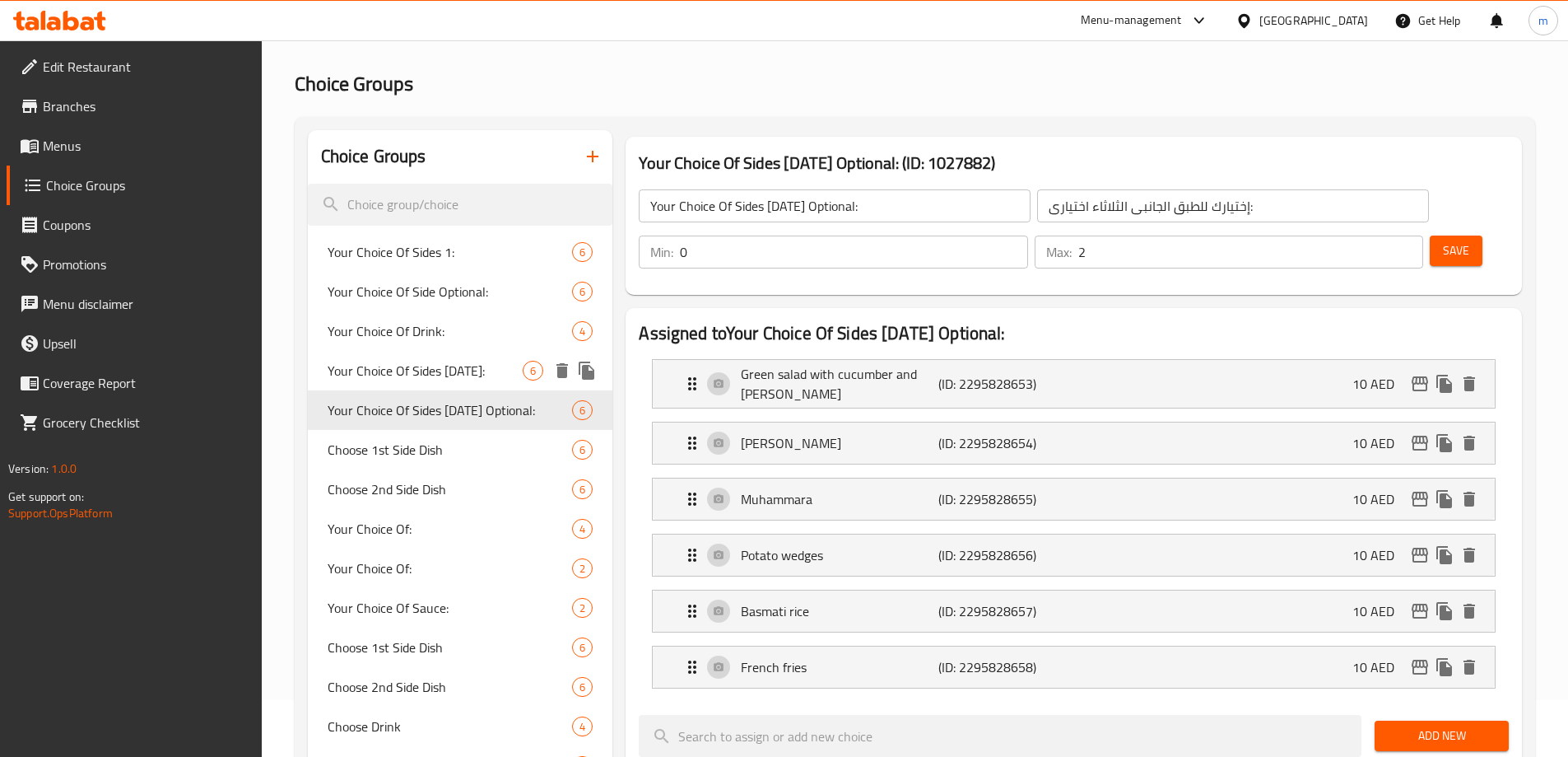
click at [441, 371] on span "Your Choice Of Sides Tuesday:" at bounding box center [425, 370] width 196 height 20
type input "Your Choice Of Sides Tuesday:"
type input "إختيارك من الاطباق الجانبية الثلاثاء:"
type input "2"
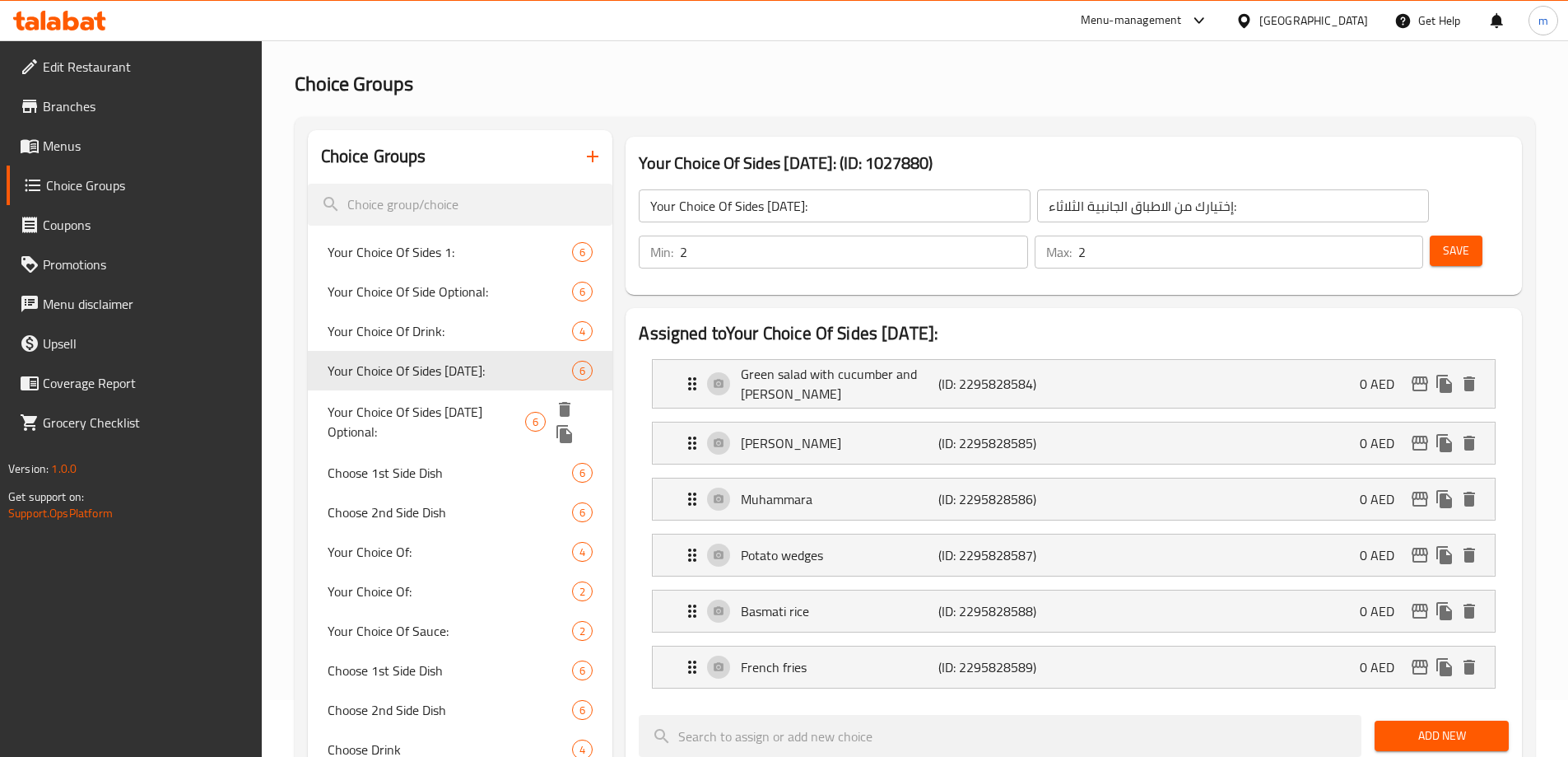
click at [443, 417] on span "Your Choice Of Sides Tuesday Optional:" at bounding box center [426, 421] width 197 height 39
type input "Your Choice Of Sides Tuesday Optional:"
type input "إختيارك للطبق الجانبى الثلاثاء اختيارى:"
type input "0"
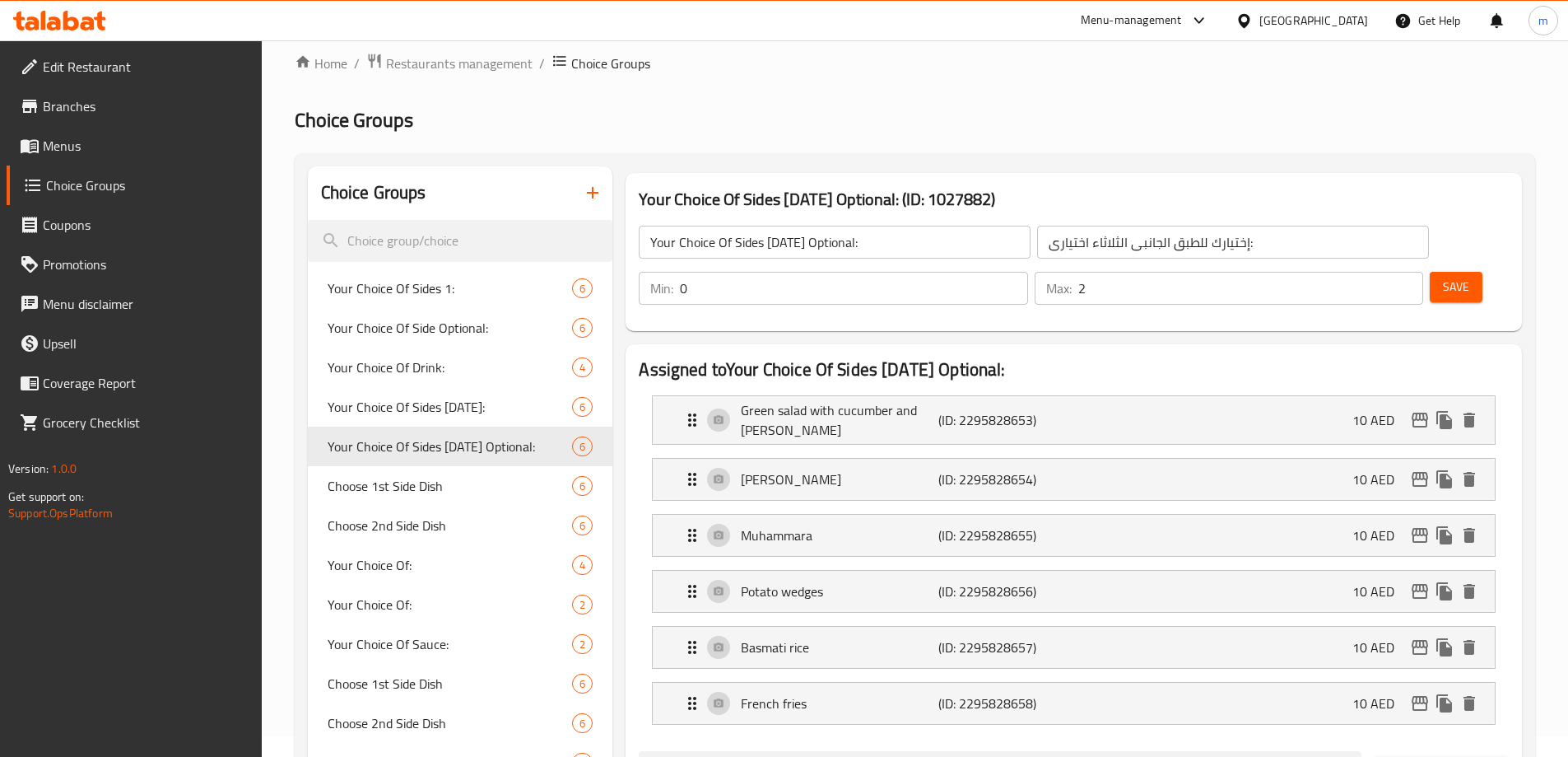
scroll to position [0, 0]
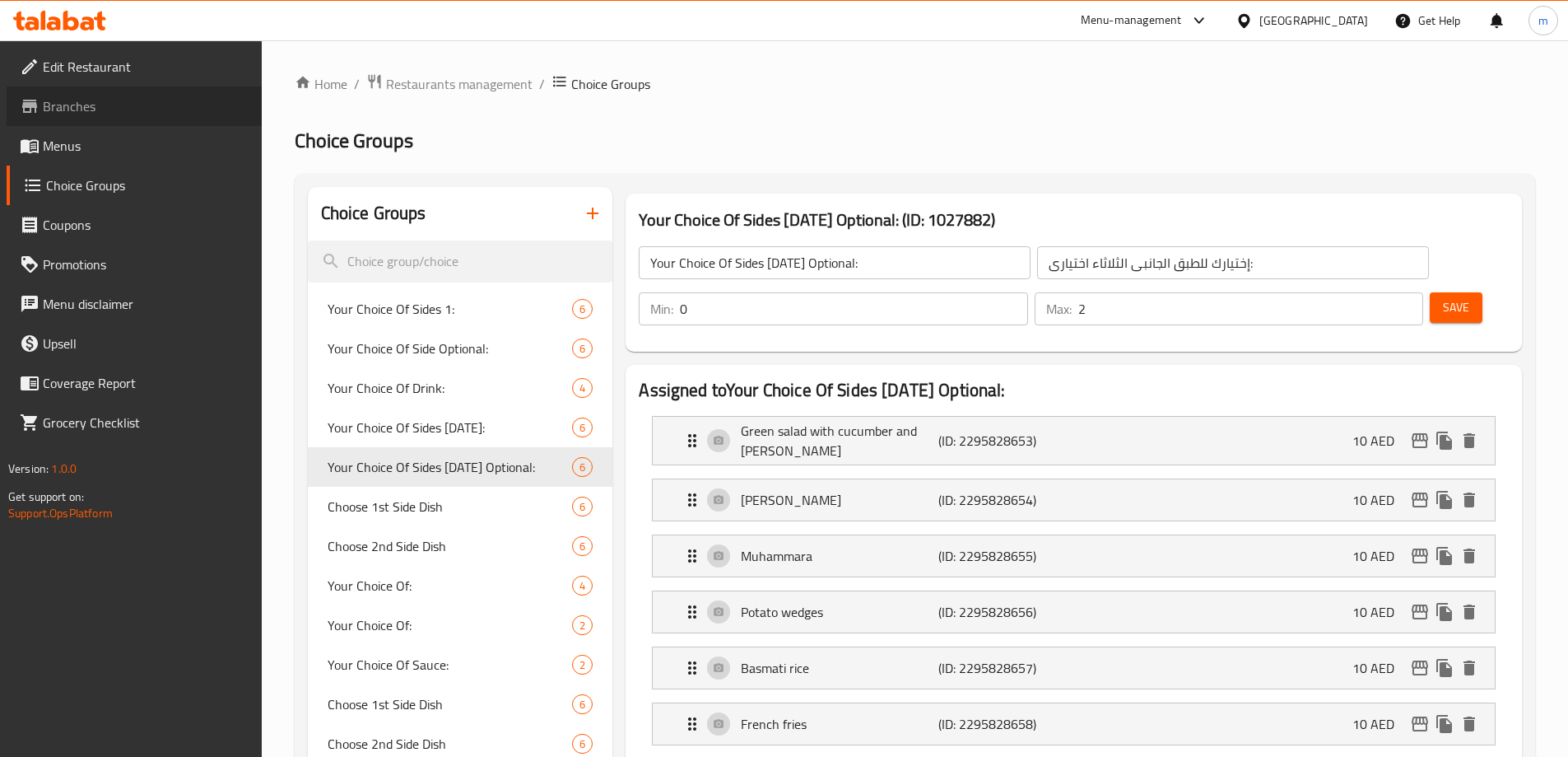
click at [104, 109] on span "Branches" at bounding box center [145, 106] width 206 height 20
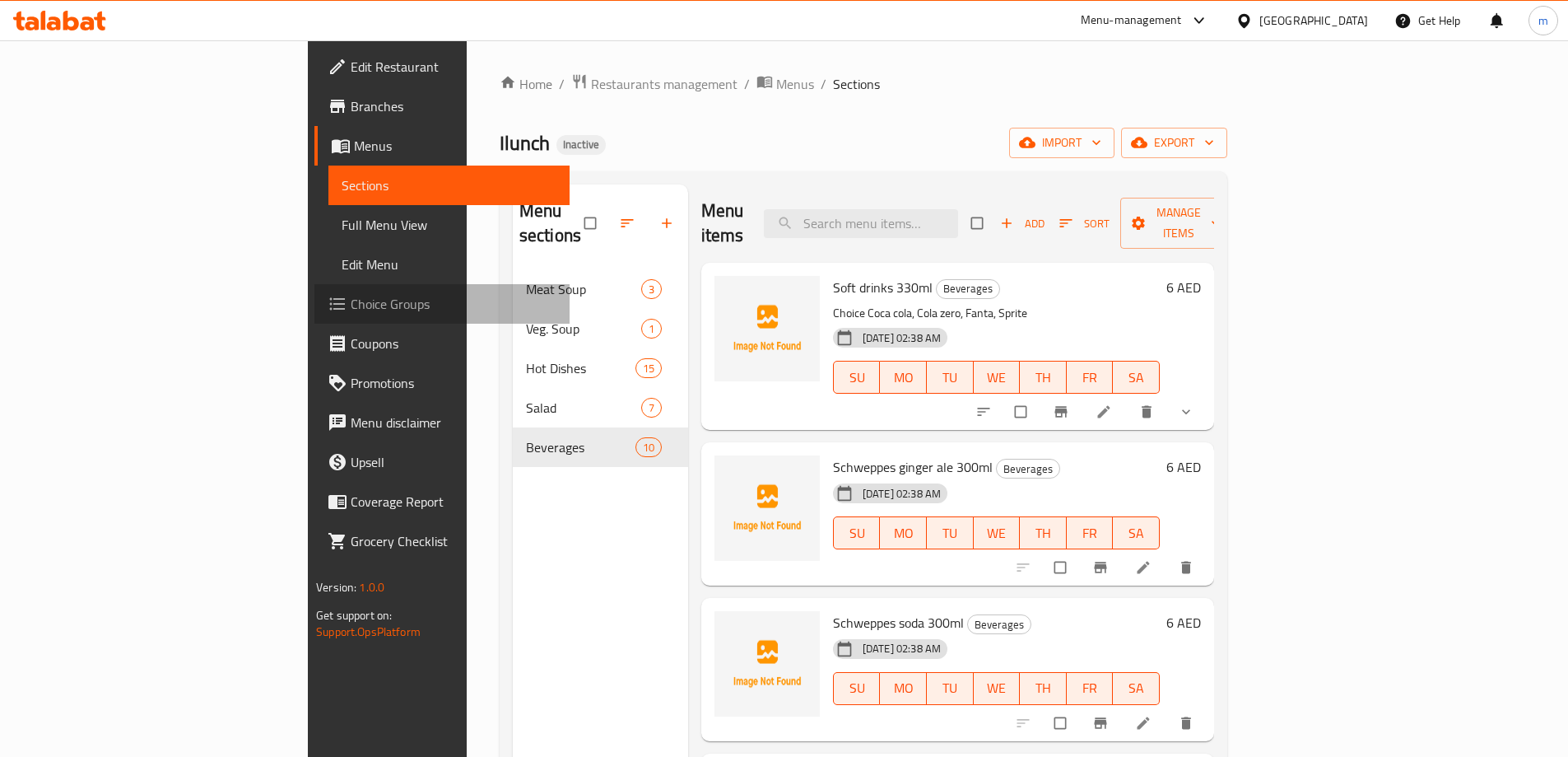
click at [350, 299] on span "Choice Groups" at bounding box center [453, 303] width 206 height 20
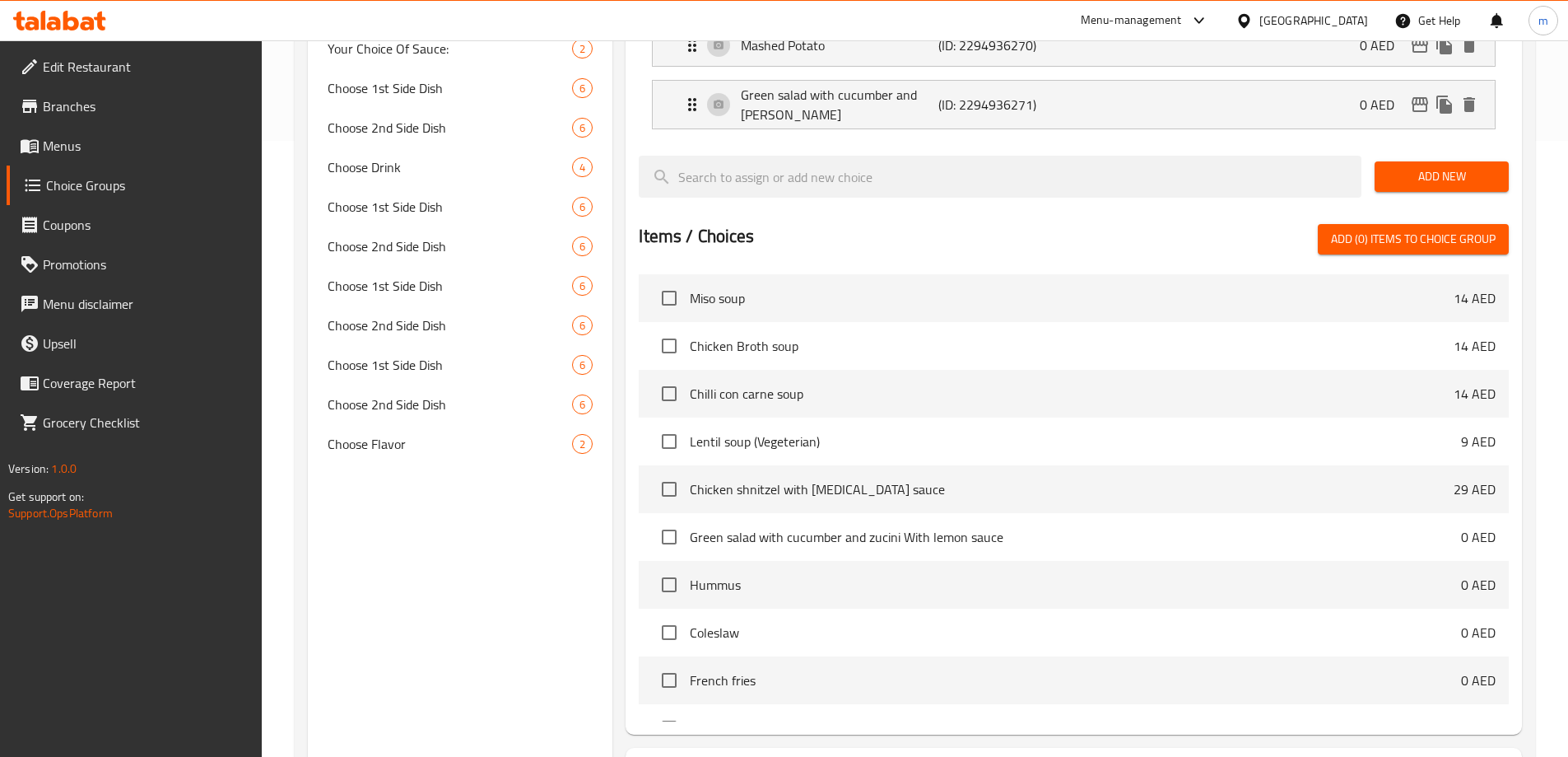
scroll to position [576, 0]
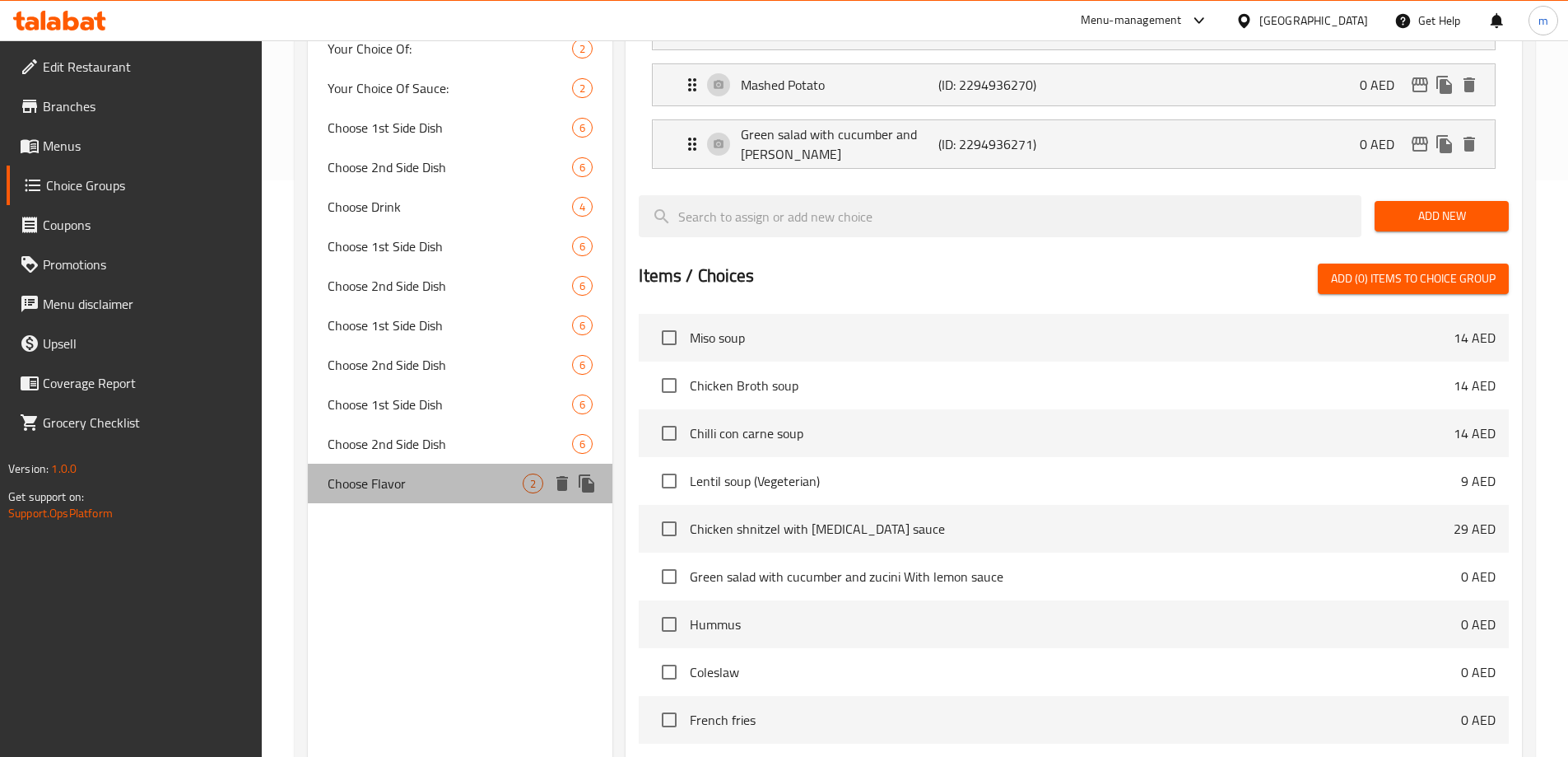
click at [396, 483] on span "Choose Flavor" at bounding box center [425, 483] width 196 height 20
type input "Choose Flavor"
type input "اختر النكهة"
type input "1"
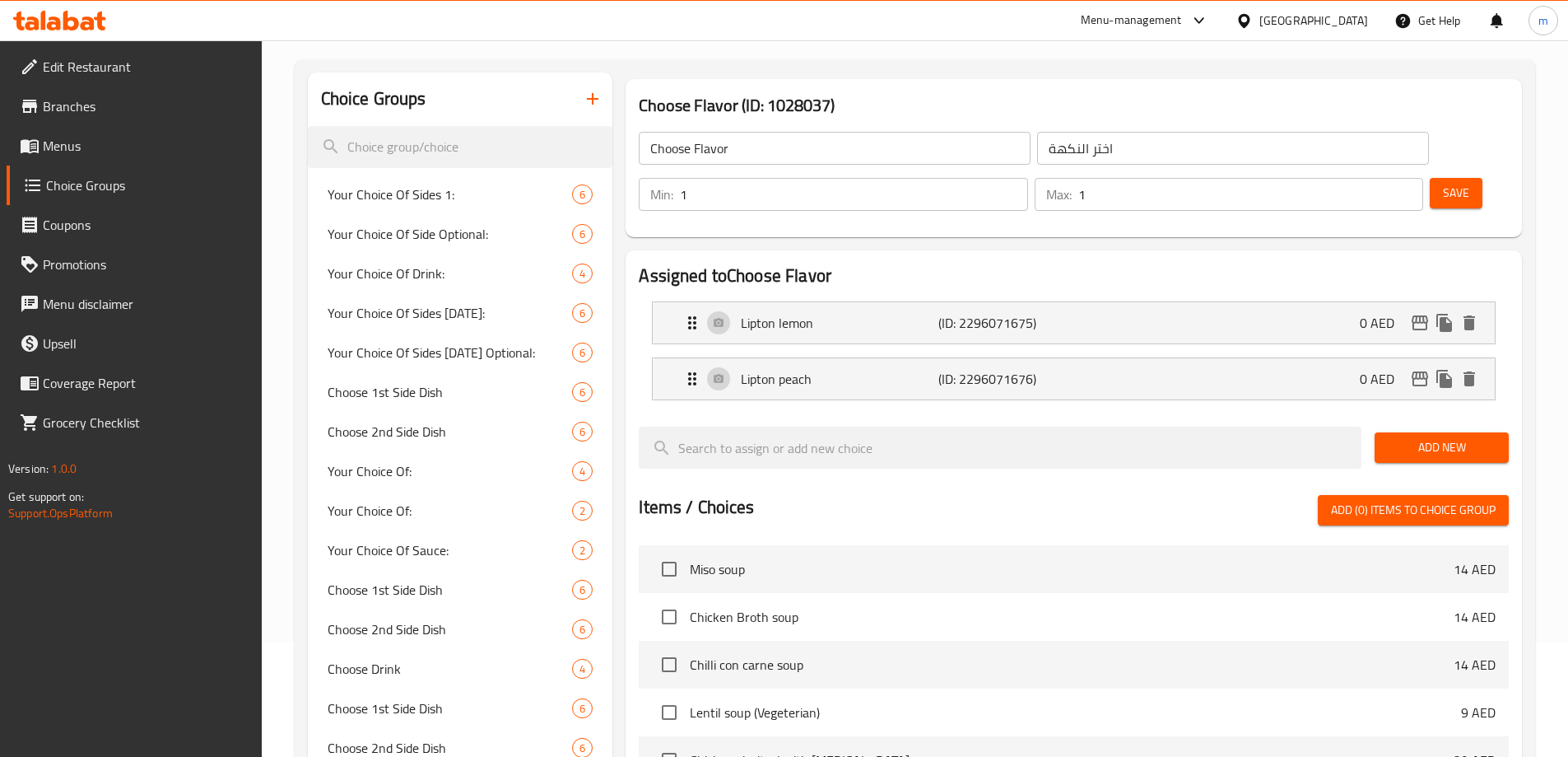
scroll to position [74, 0]
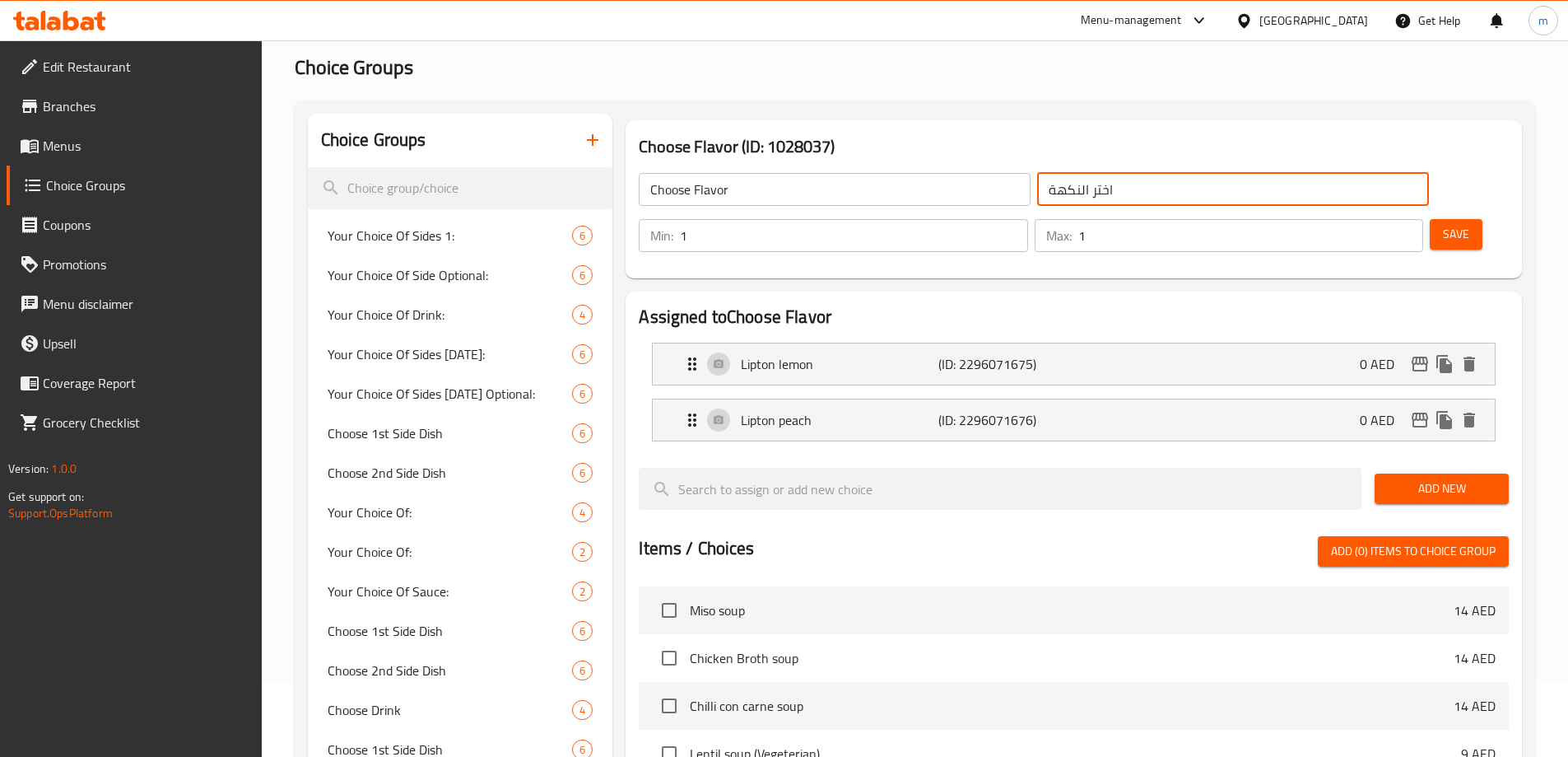
click at [1045, 200] on input "اختر النكهة" at bounding box center [1232, 189] width 391 height 33
click at [1189, 191] on input "اختر النكهة" at bounding box center [1232, 189] width 391 height 33
click at [1192, 188] on input "اختر النكهة" at bounding box center [1232, 189] width 391 height 33
type input "إختر النكهة:"
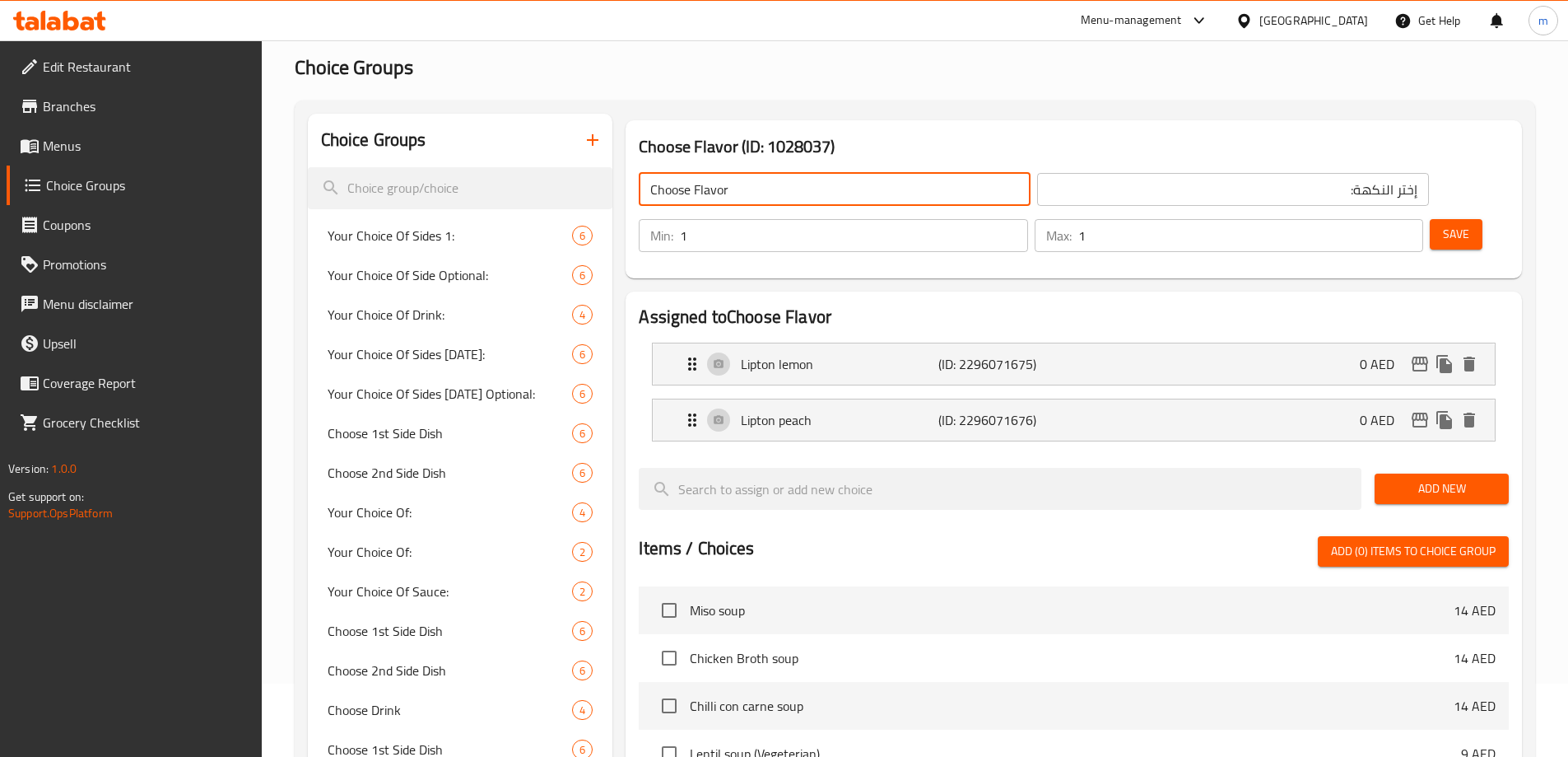
click at [744, 184] on input "Choose Flavor" at bounding box center [834, 189] width 391 height 33
click at [1452, 219] on button "Save" at bounding box center [1455, 234] width 53 height 31
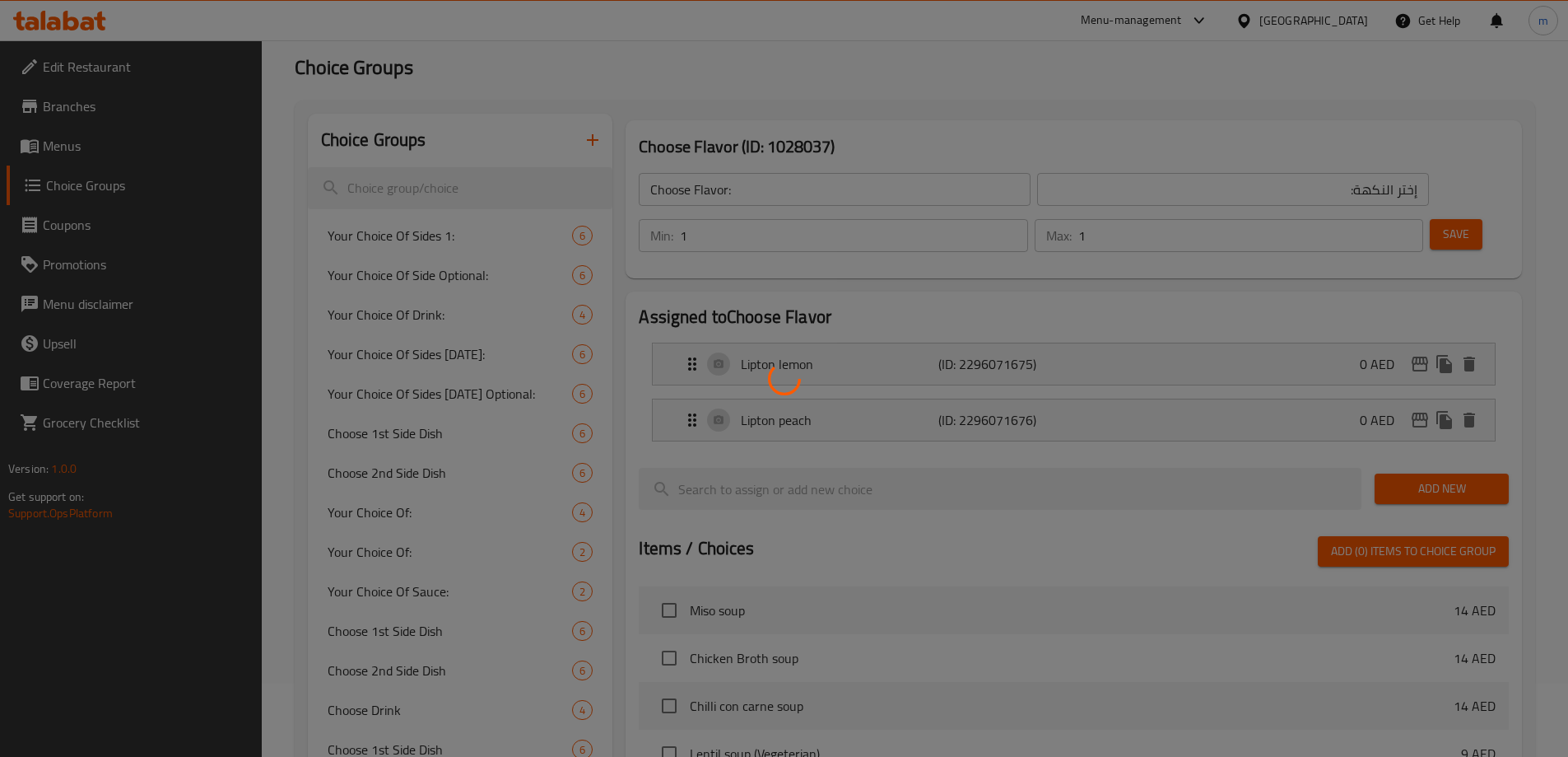
click at [1441, 186] on div at bounding box center [784, 378] width 1568 height 757
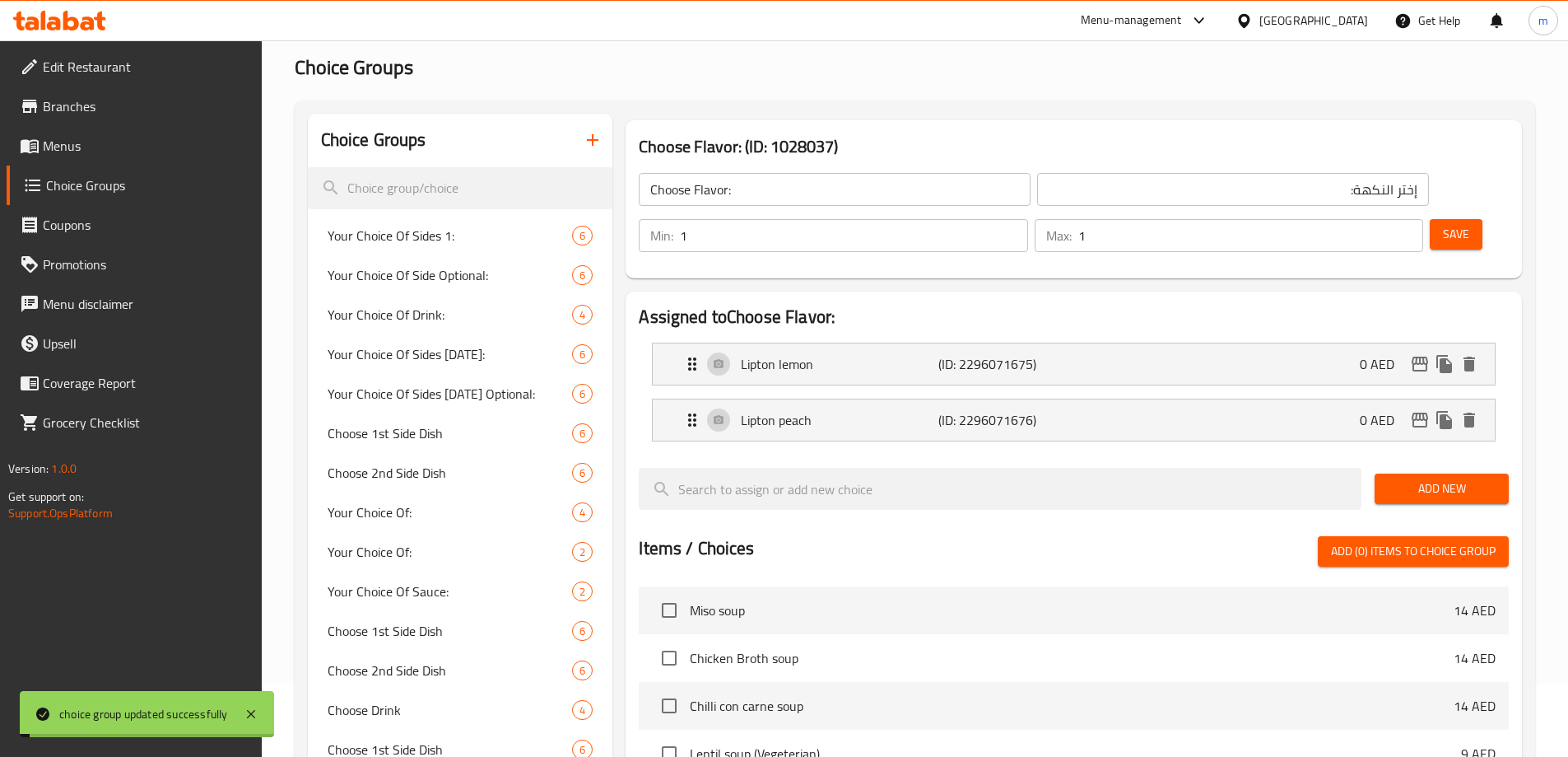
scroll to position [485, 0]
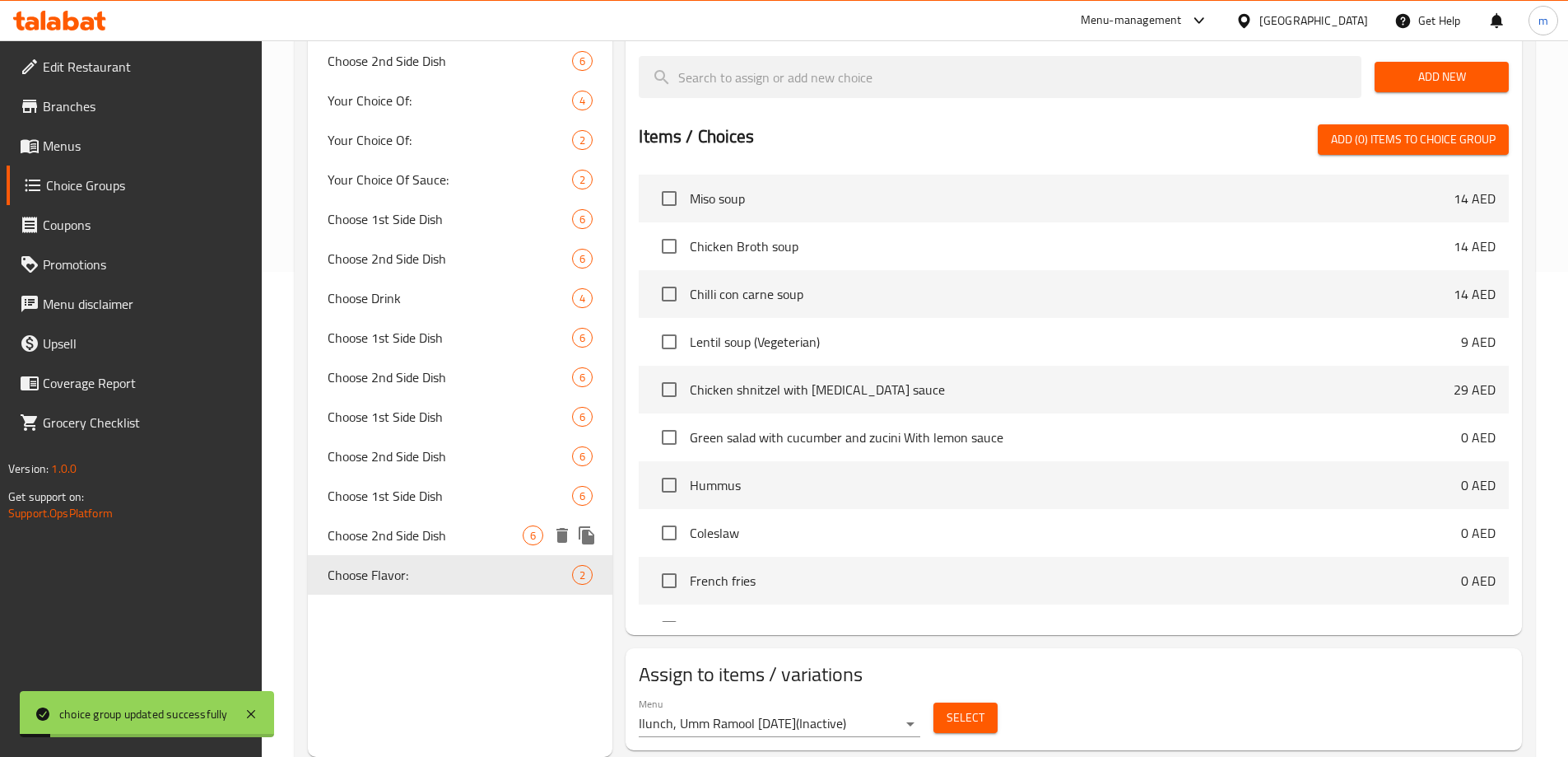
click at [444, 545] on span "Choose 2nd Side Dish" at bounding box center [425, 535] width 196 height 20
type input "Choose 2nd Side Dish"
type input "اختر الطبق الجانبي الثاني"
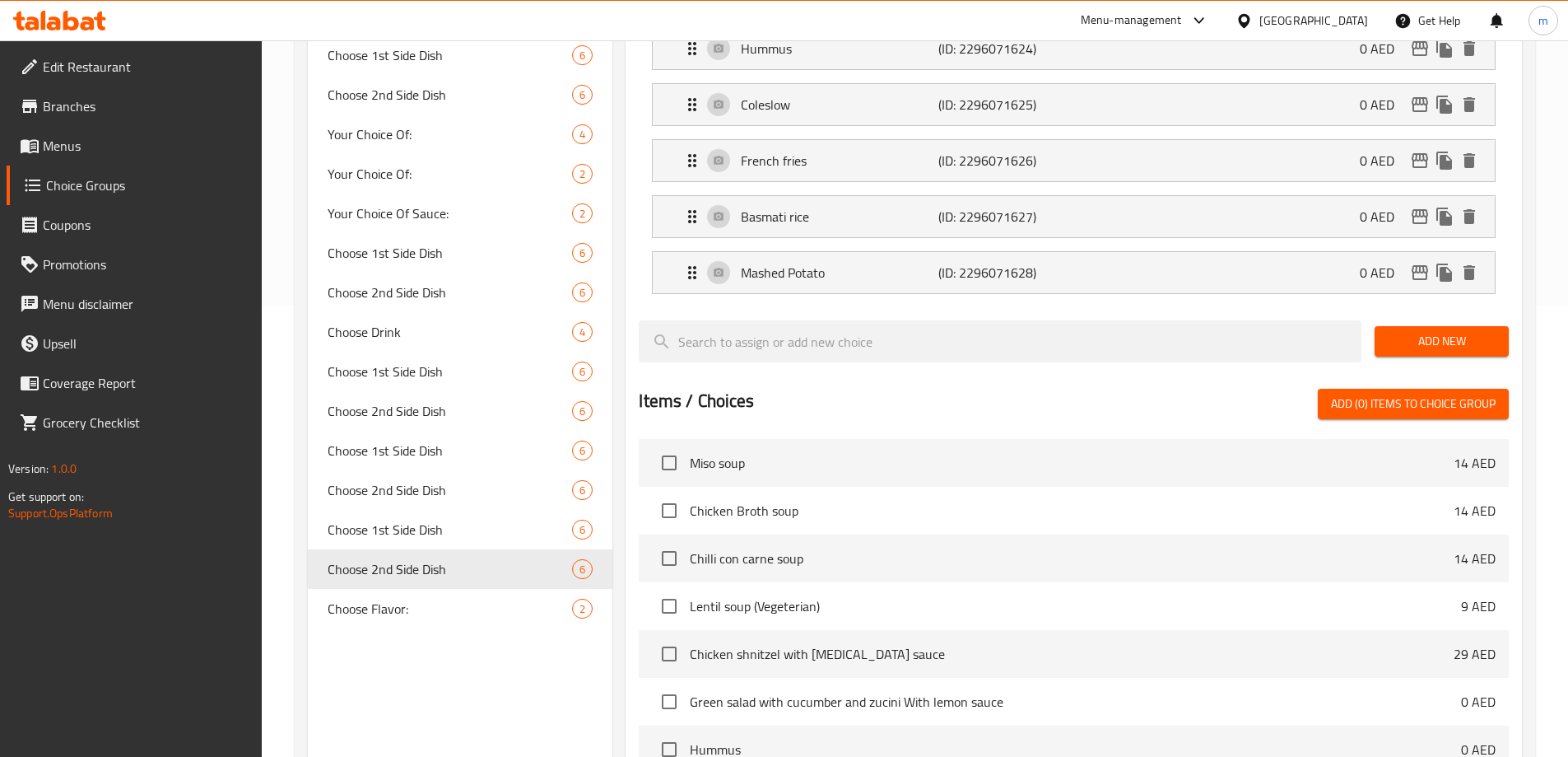
scroll to position [576, 0]
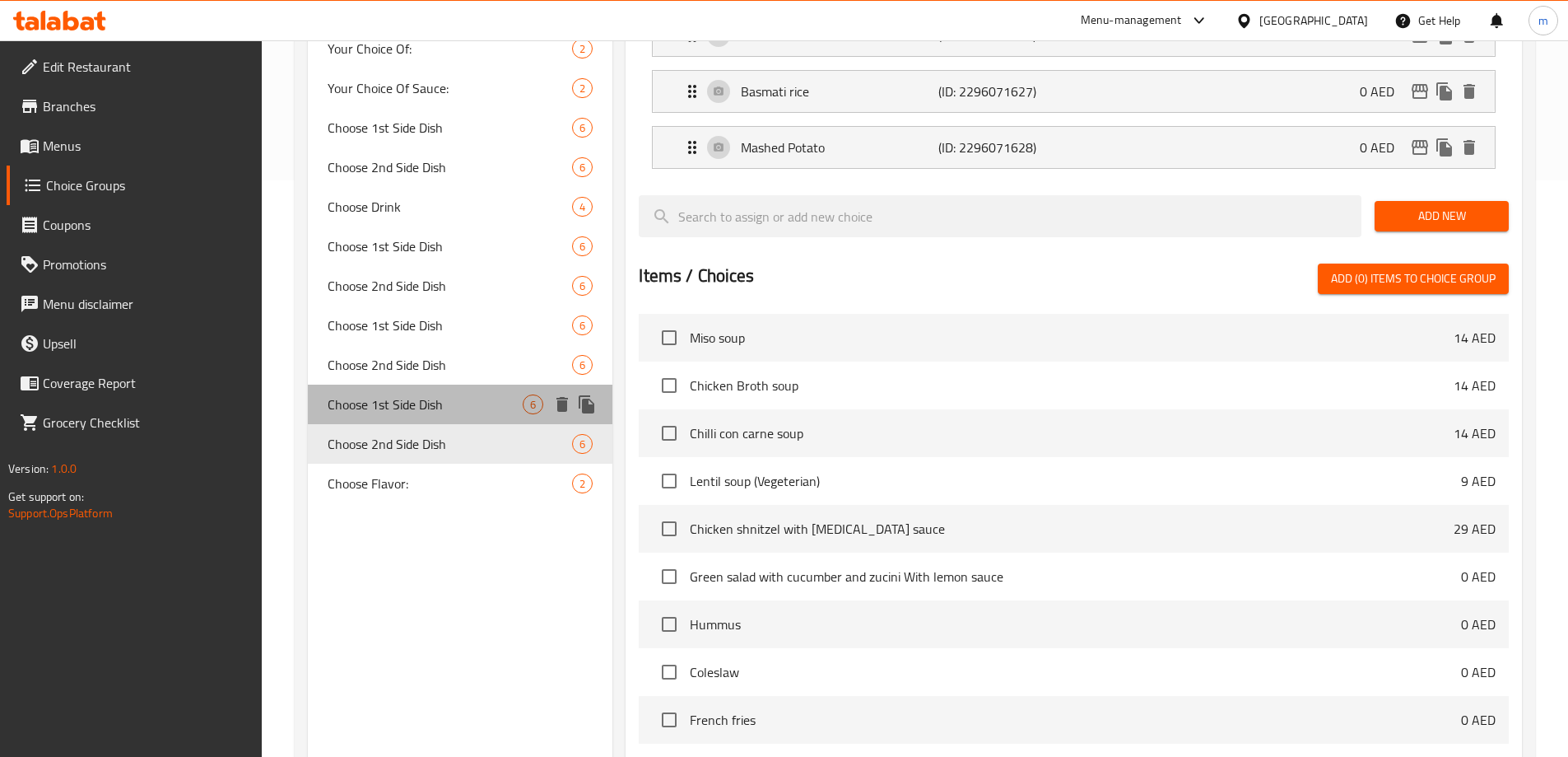
click at [482, 412] on span "Choose 1st Side Dish" at bounding box center [425, 404] width 196 height 20
type input "Choose 1st Side Dish"
type input "اختر الطبق الجانبي الأول"
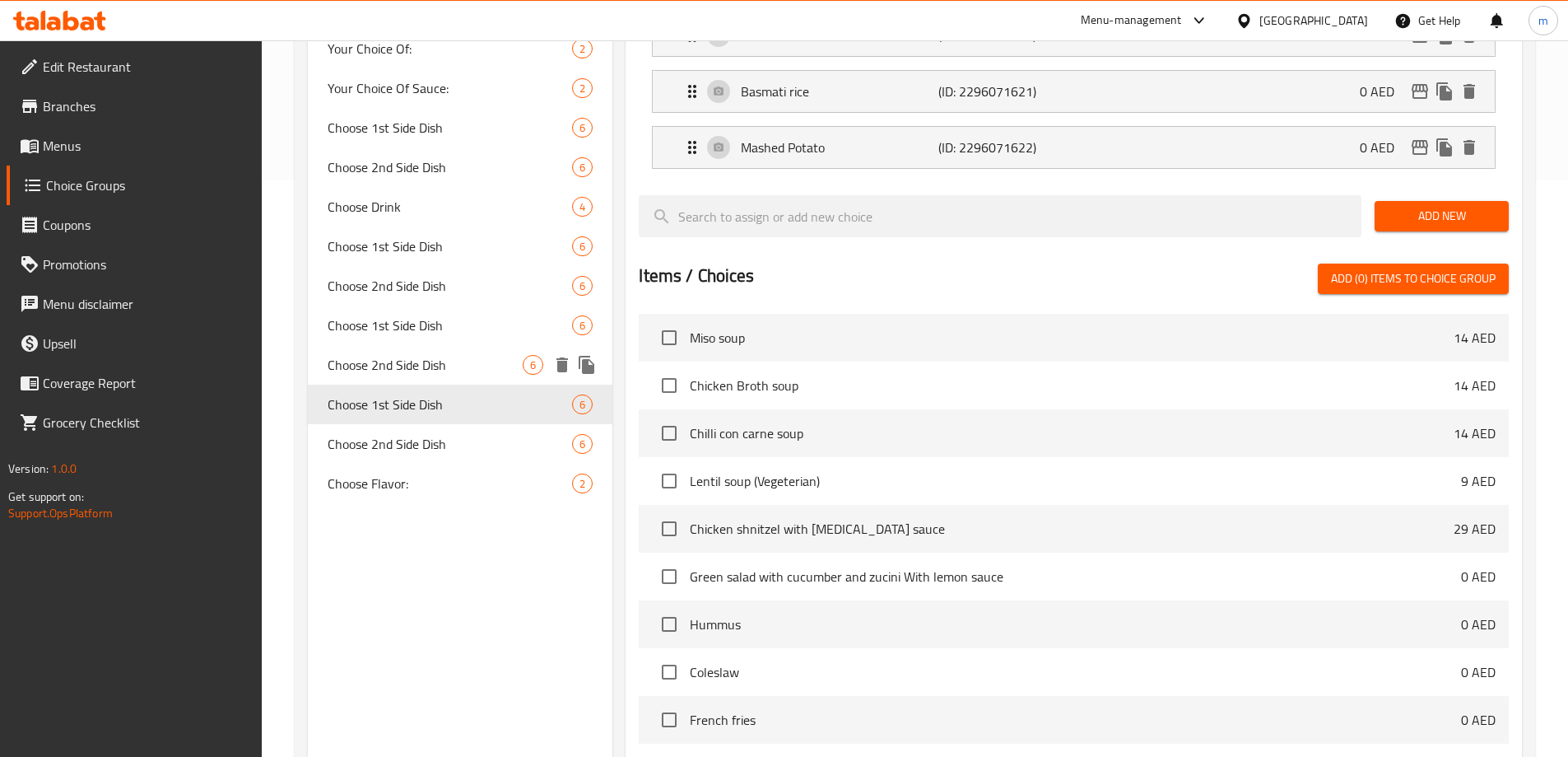
click at [466, 355] on span "Choose 2nd Side Dish" at bounding box center [425, 365] width 196 height 20
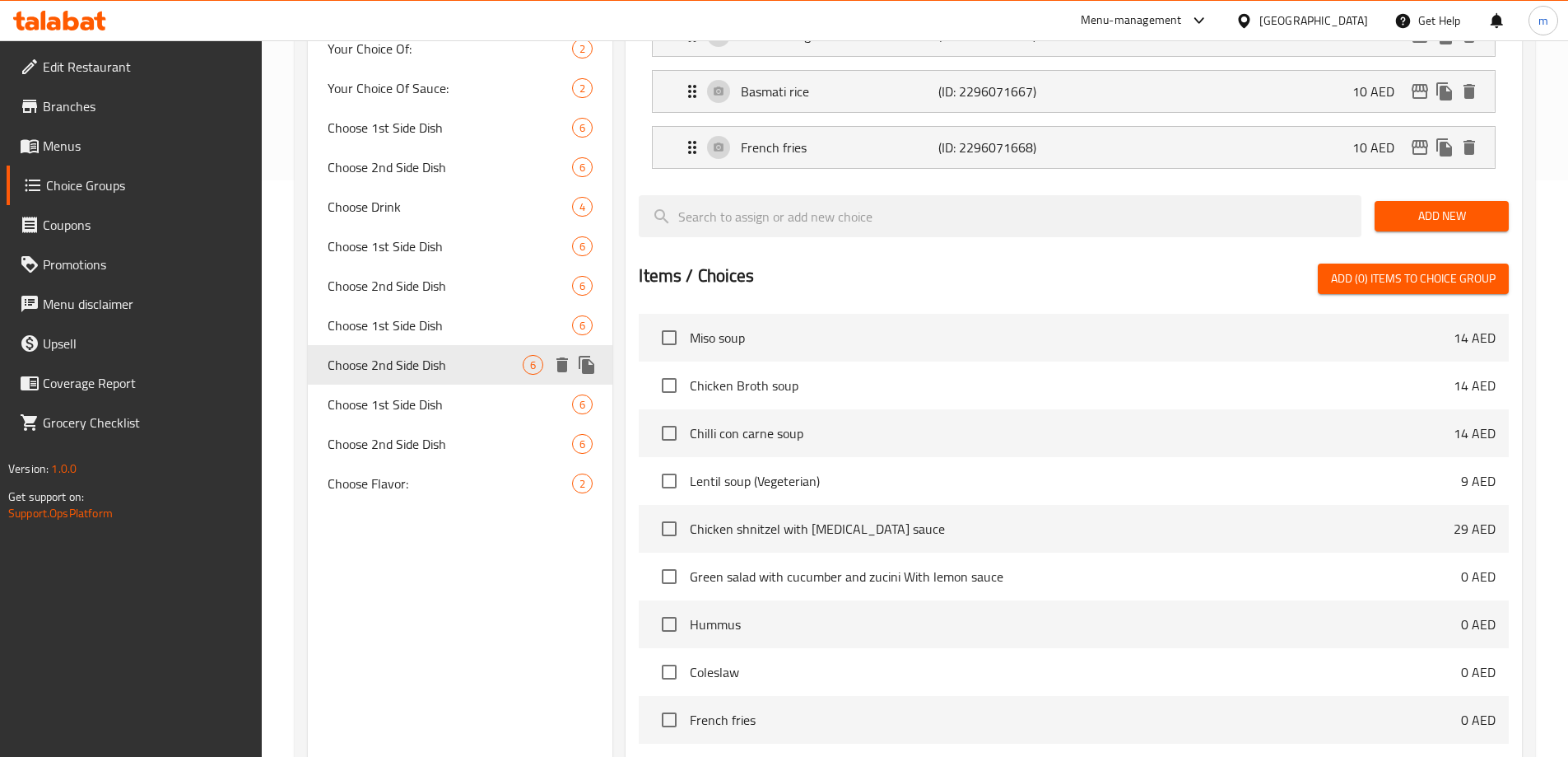
type input "Choose 2nd Side Dish"
type input "اختر الطبق الجانبي الثاني"
type input "0"
click at [477, 331] on span "Choose 1st Side Dish" at bounding box center [425, 324] width 196 height 20
type input "Choose 1st Side Dish"
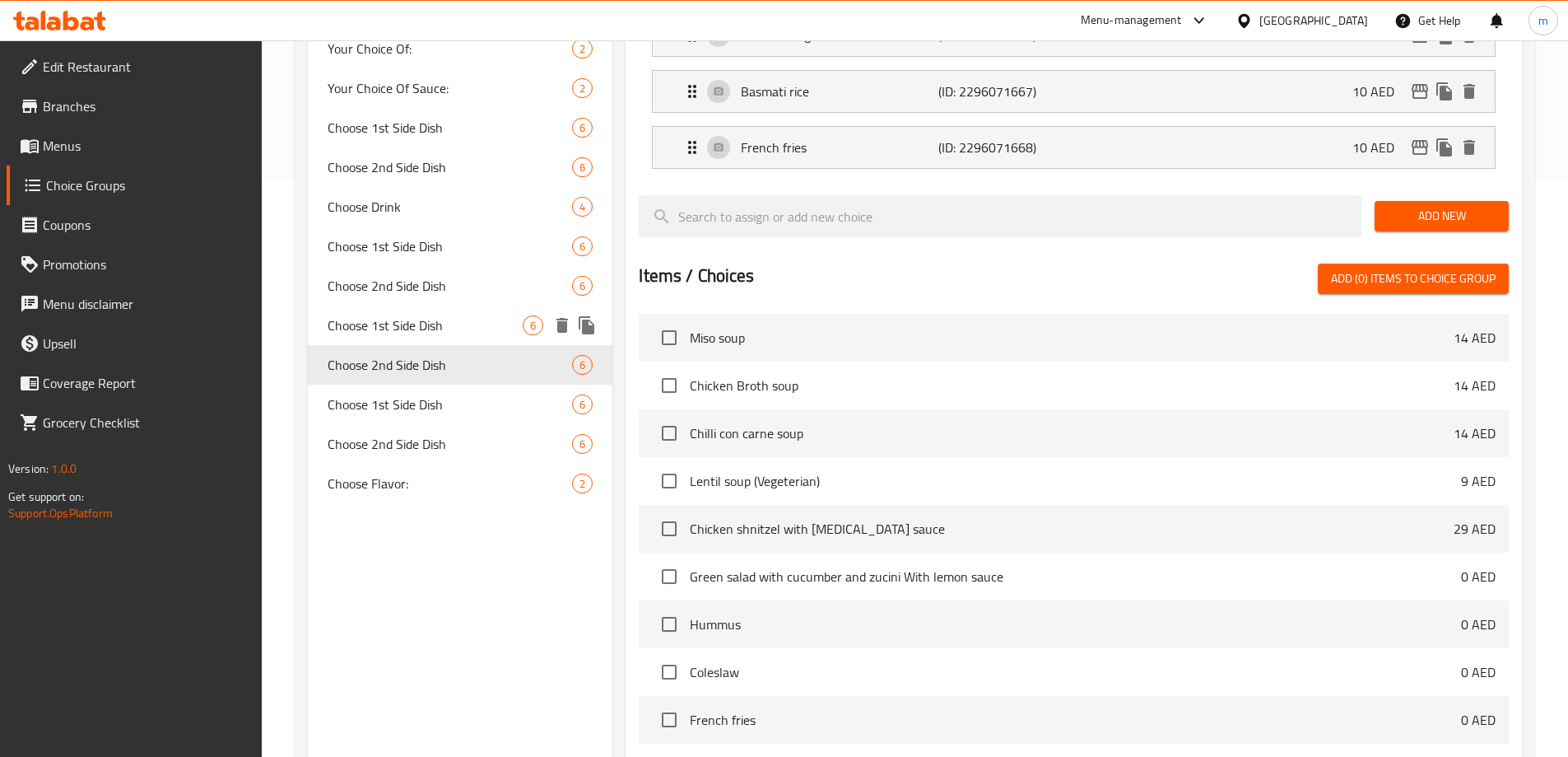
type input "اختر الطبق الجانبي الأول"
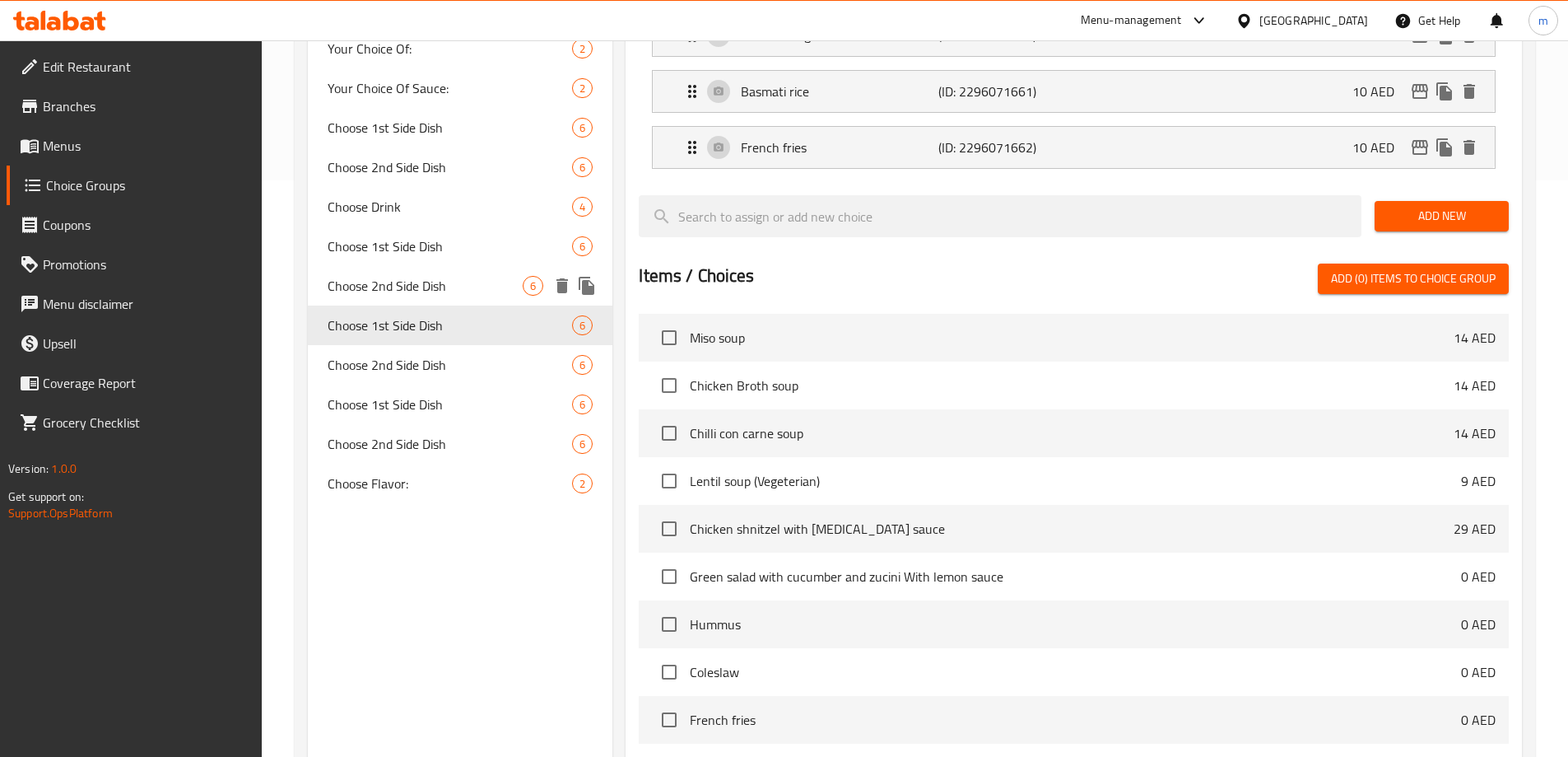
click at [474, 287] on span "Choose 2nd Side Dish" at bounding box center [425, 285] width 196 height 20
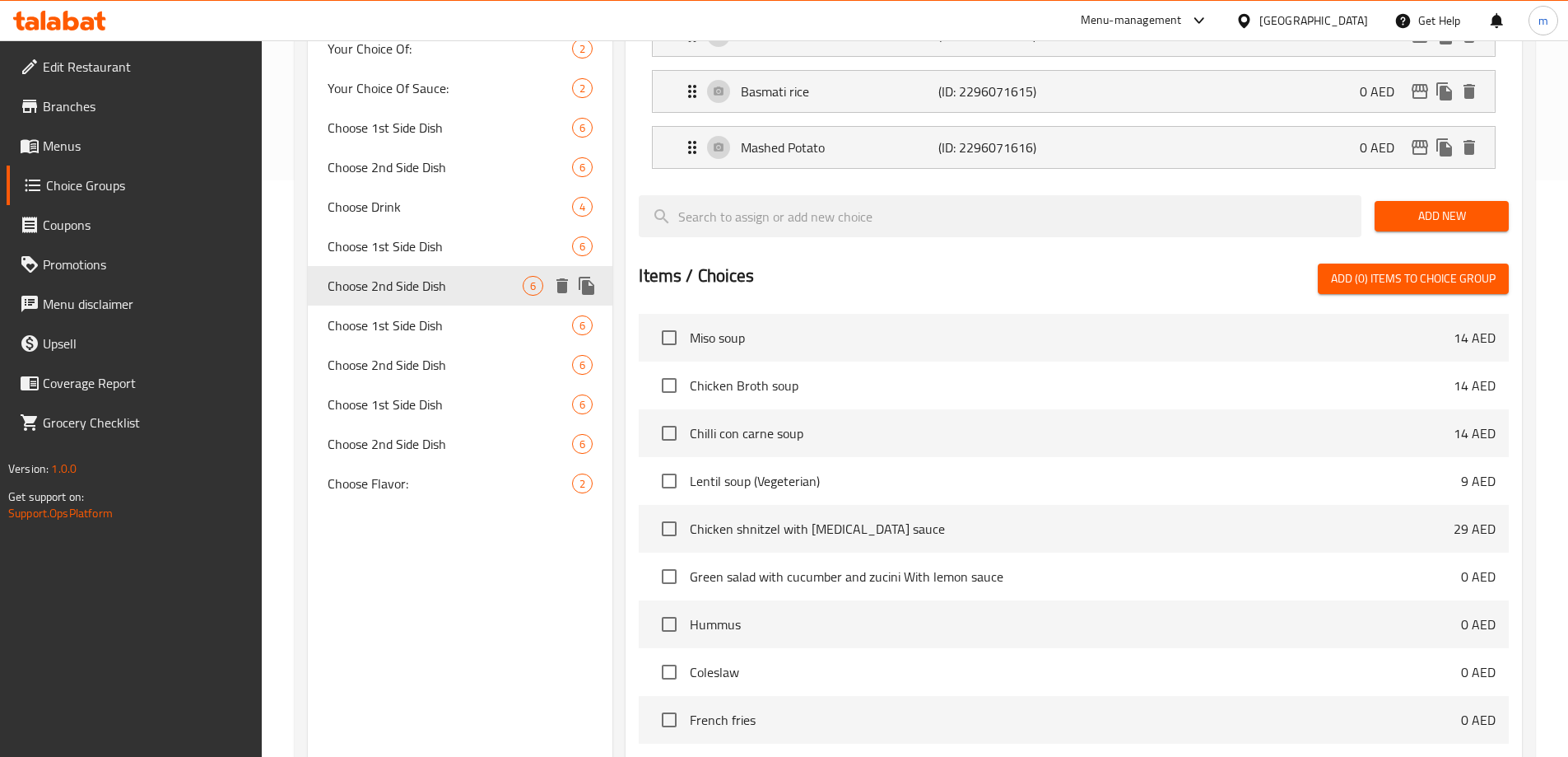
type input "Choose 2nd Side Dish"
type input "اختر الطبق الجانبي الثاني"
type input "1"
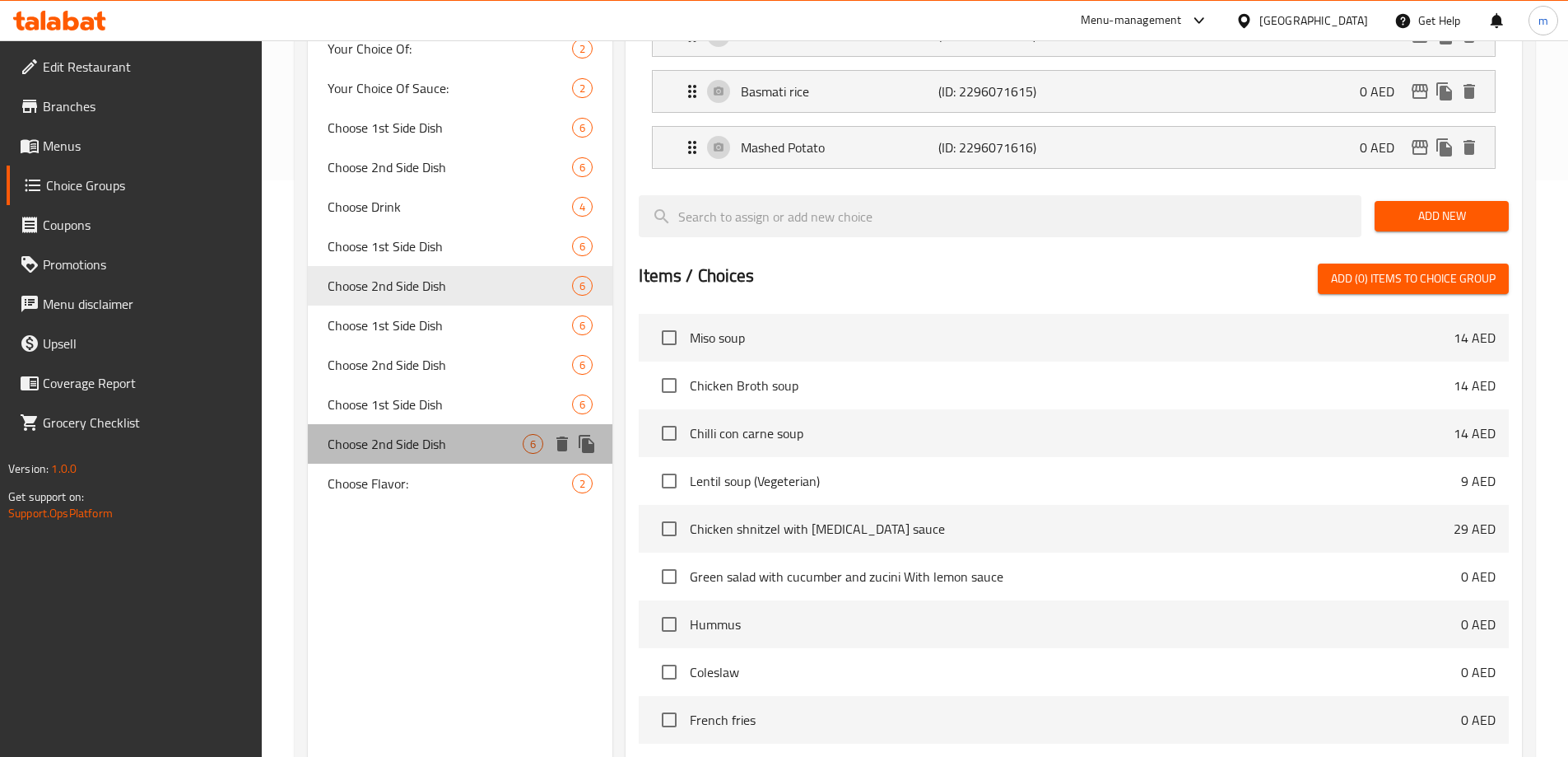
click at [453, 445] on span "Choose 2nd Side Dish" at bounding box center [425, 443] width 196 height 20
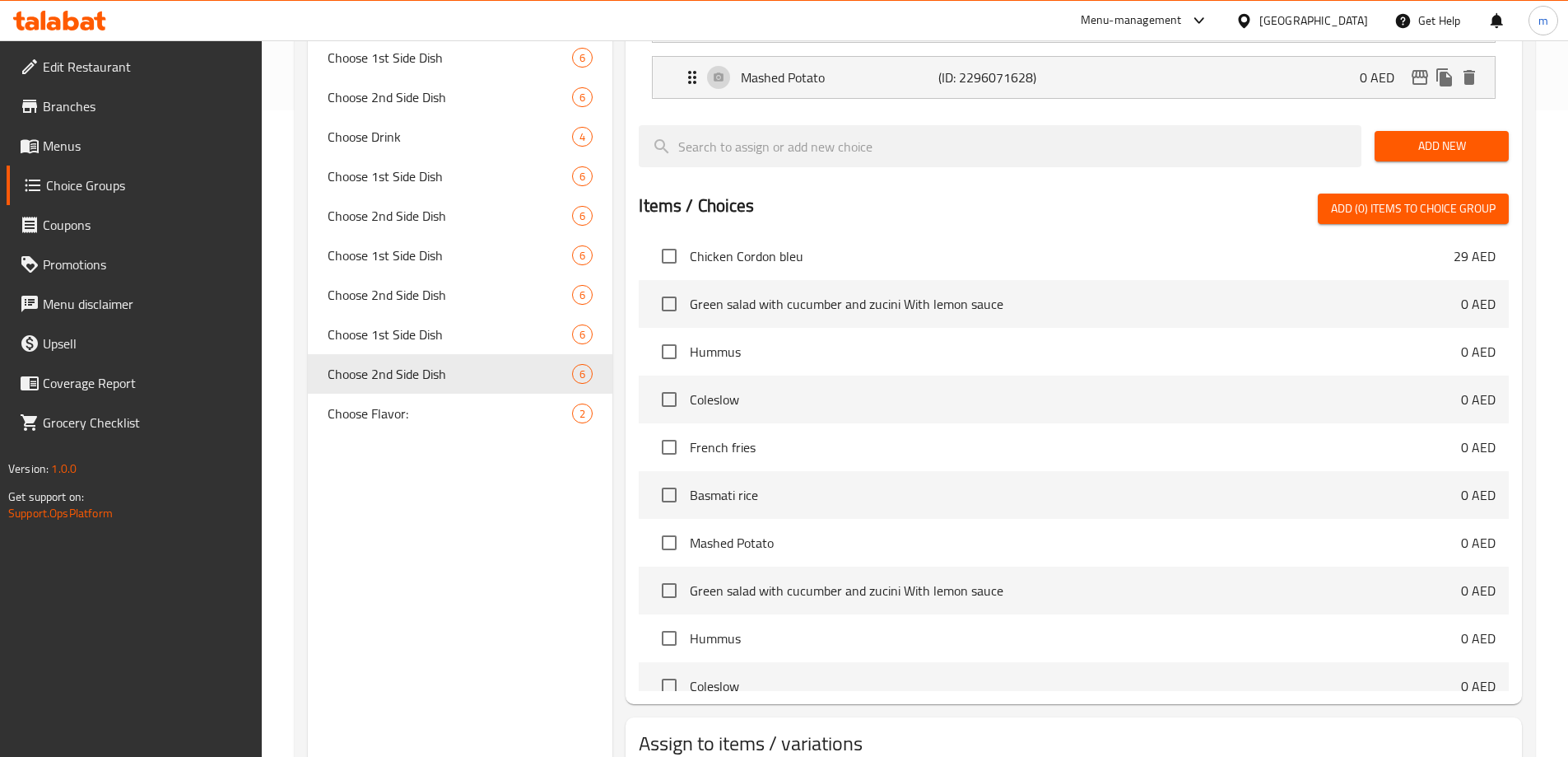
scroll to position [716, 0]
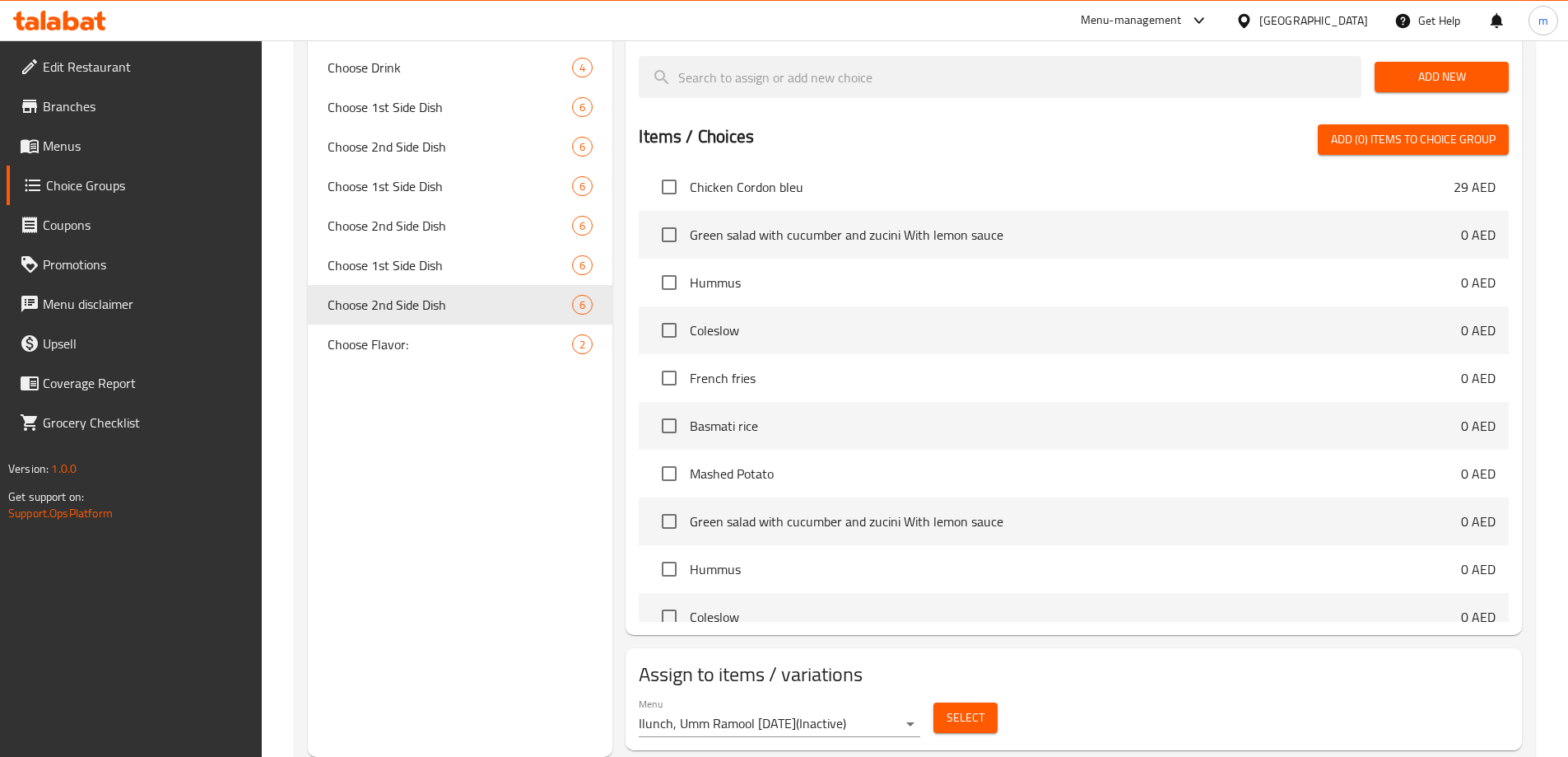
click at [975, 707] on span "Select" at bounding box center [965, 718] width 38 height 21
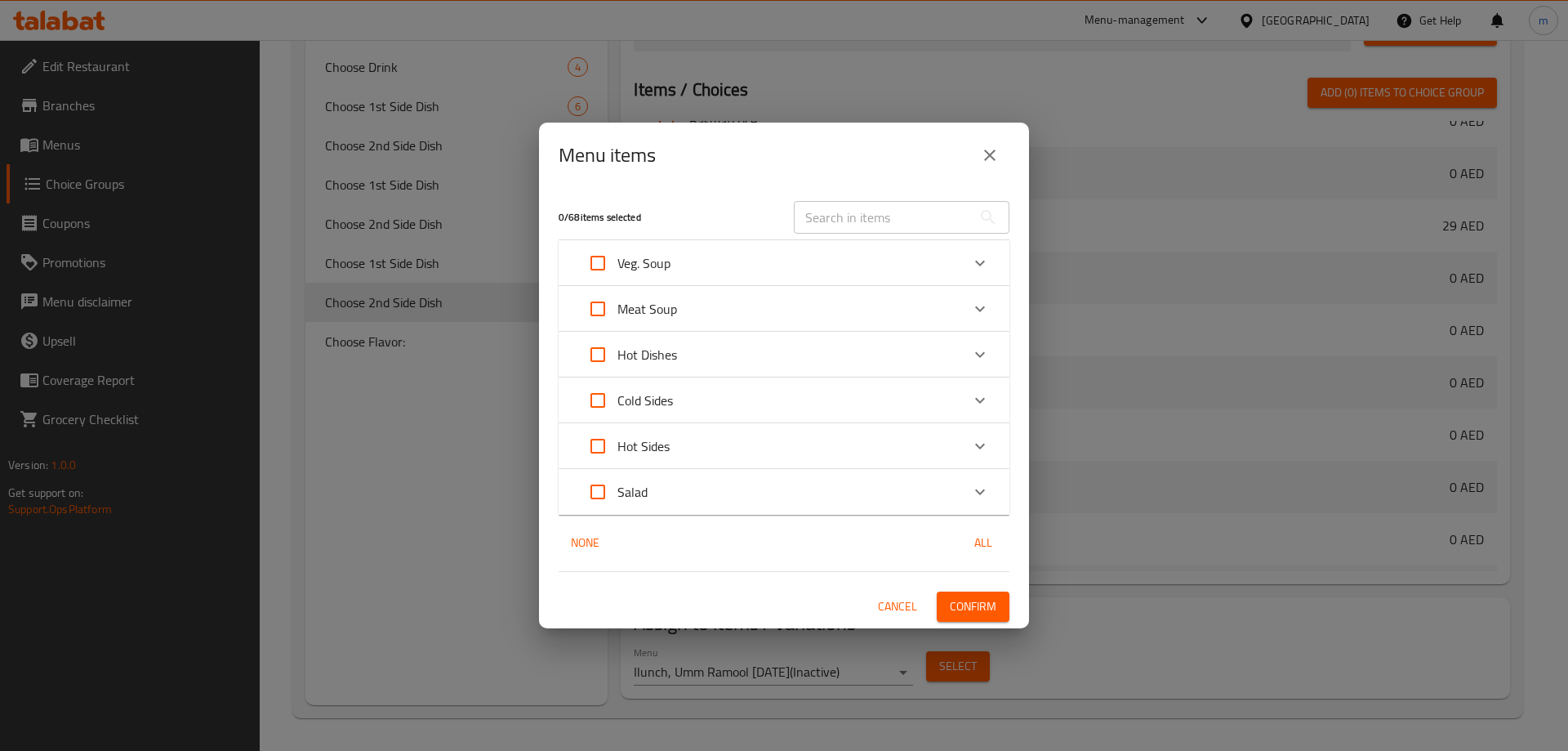
click at [990, 155] on icon "close" at bounding box center [990, 155] width 11 height 11
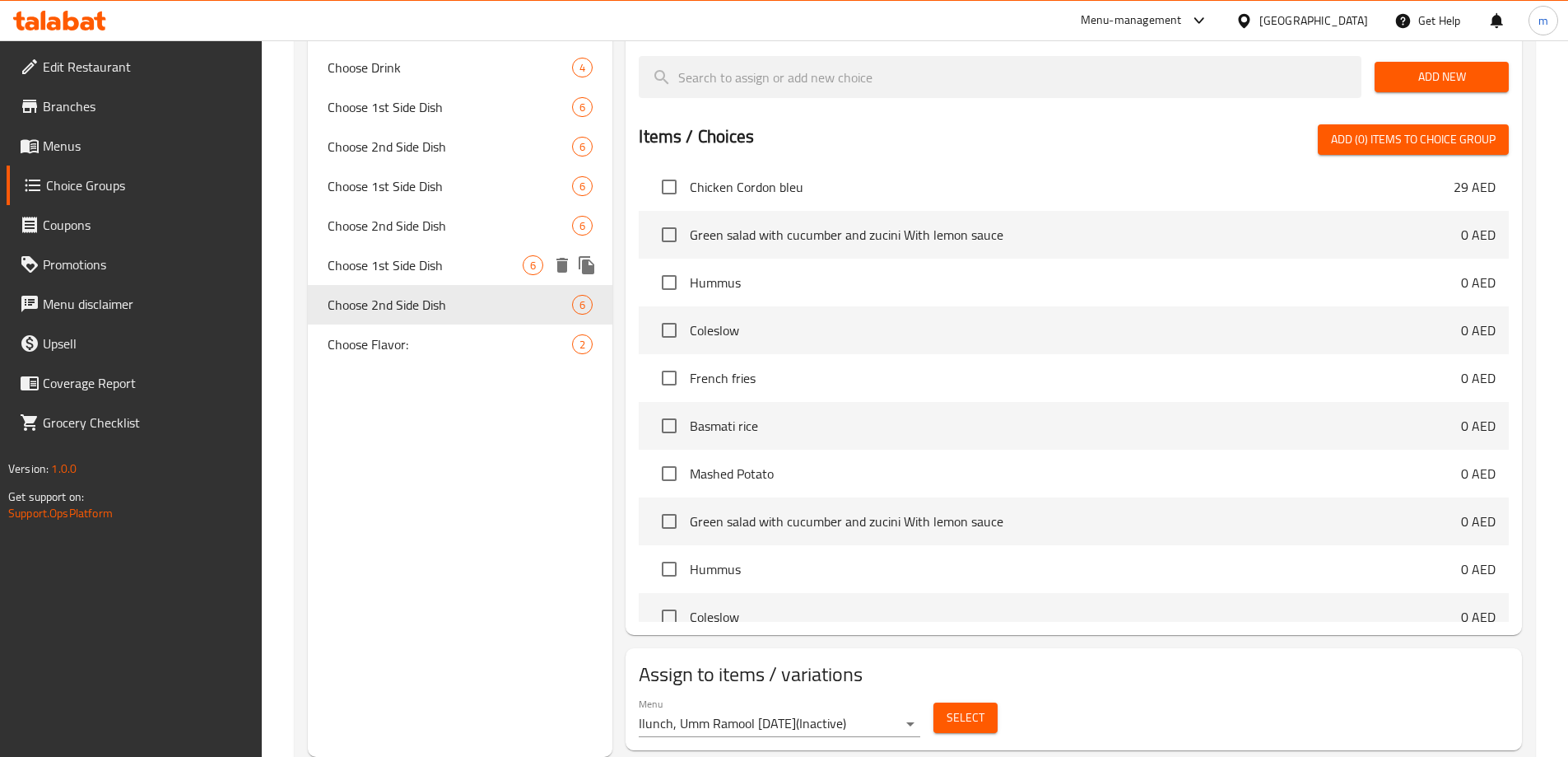
click at [414, 266] on span "Choose 1st Side Dish" at bounding box center [425, 265] width 196 height 20
type input "Choose 1st Side Dish"
type input "اختر الطبق الجانبي الأول"
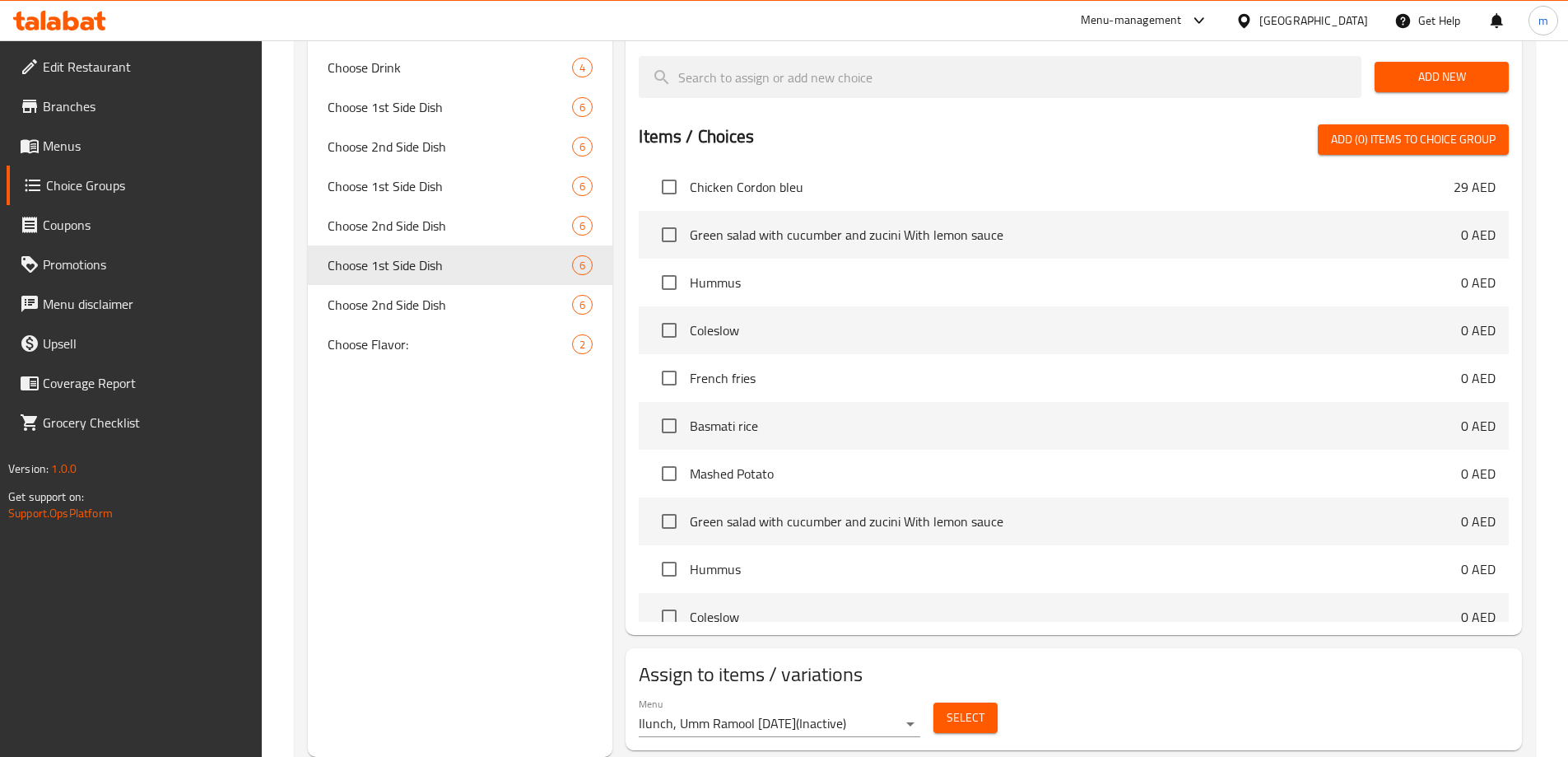
click at [982, 696] on div "Select" at bounding box center [965, 718] width 77 height 44
click at [982, 707] on span "Select" at bounding box center [965, 718] width 38 height 21
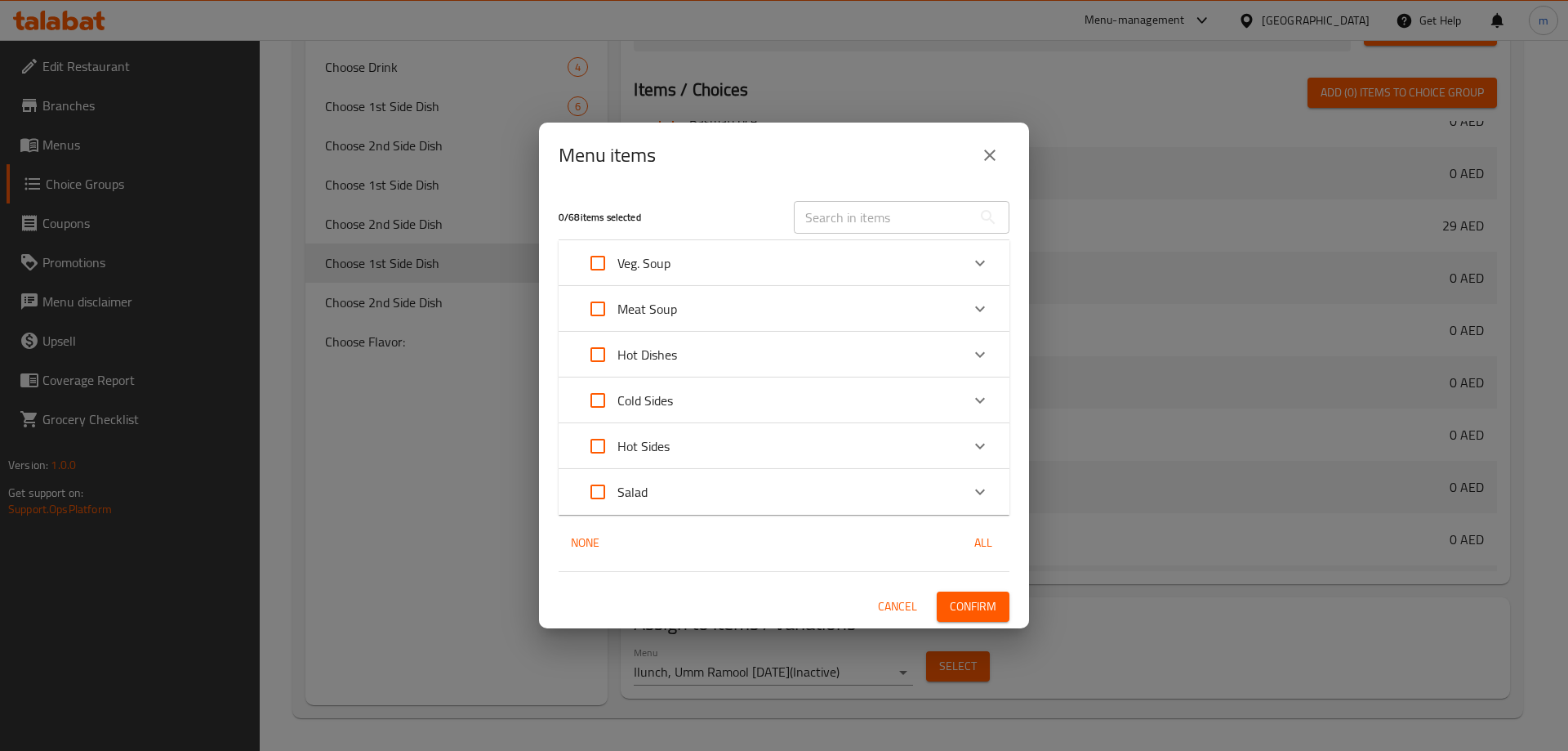
click at [383, 339] on div "Menu items 0 / 68 items selected ​ Veg. Soup Lentil soup 9 AED Lentil soup 9 AE…" at bounding box center [784, 375] width 1568 height 751
click at [980, 160] on icon "close" at bounding box center [989, 155] width 20 height 20
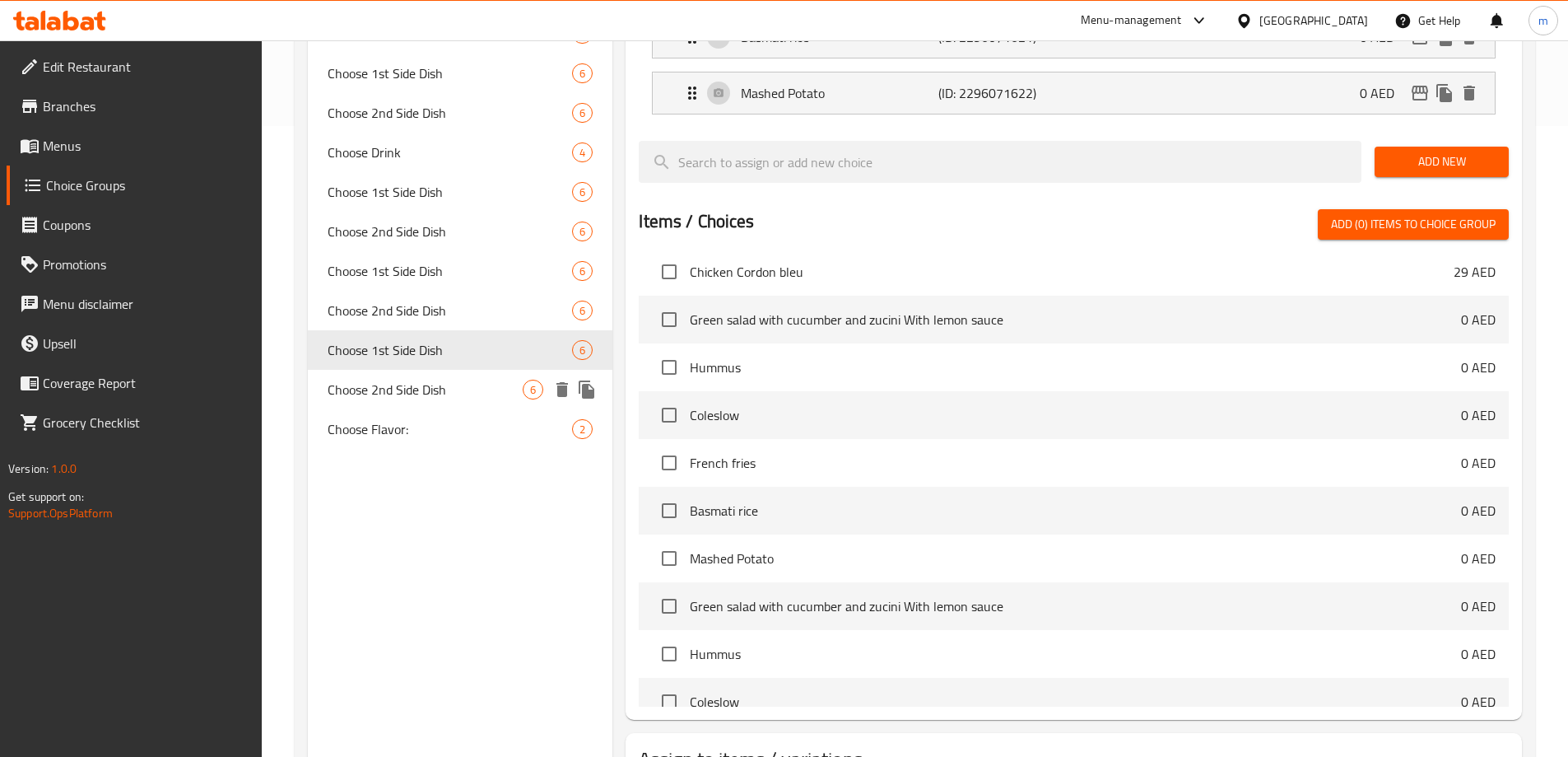
scroll to position [550, 0]
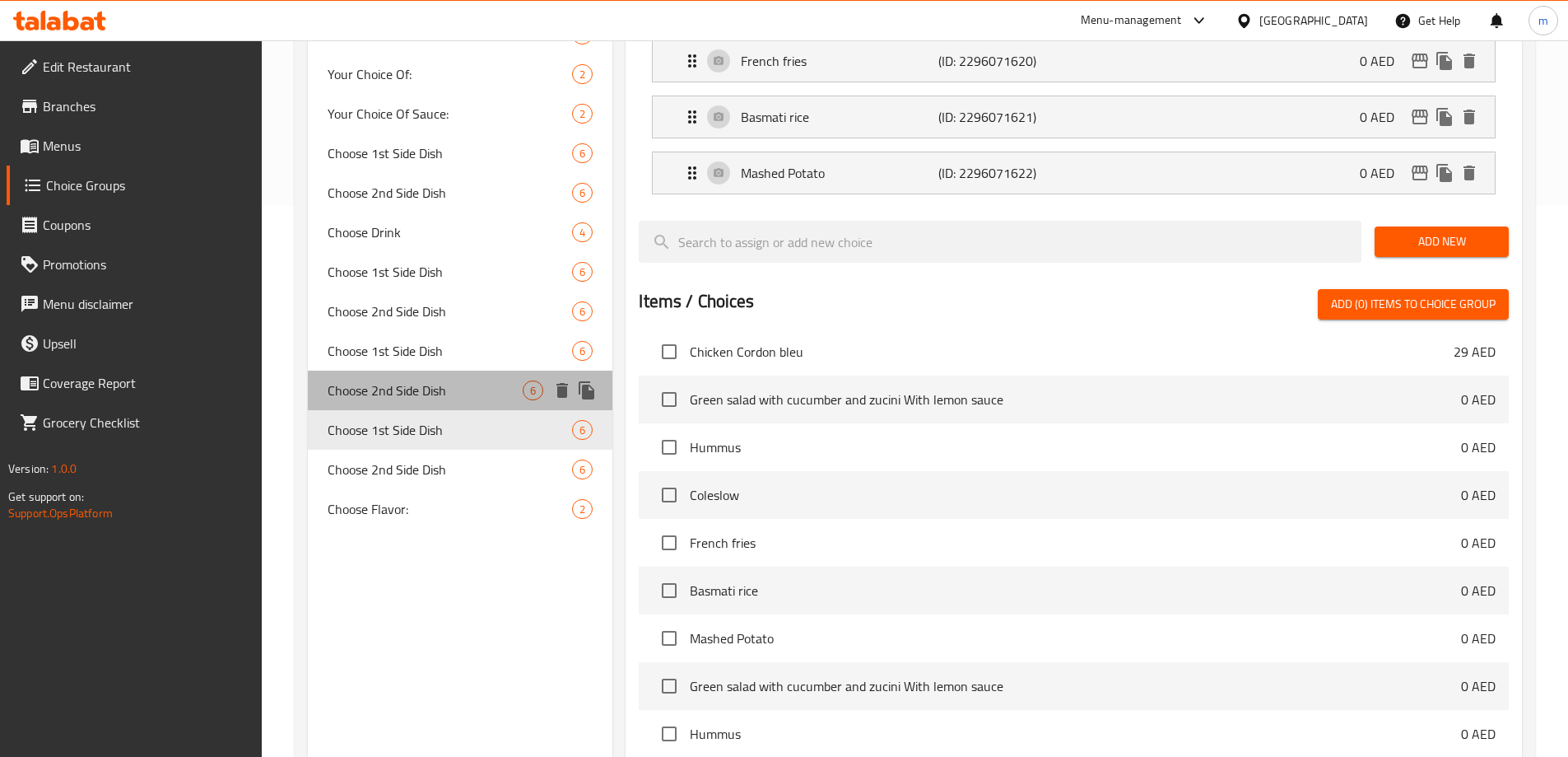
click at [406, 371] on div "Choose 2nd Side Dish 6" at bounding box center [460, 390] width 305 height 39
type input "Choose 2nd Side Dish"
type input "اختر الطبق الجانبي الثاني"
type input "0"
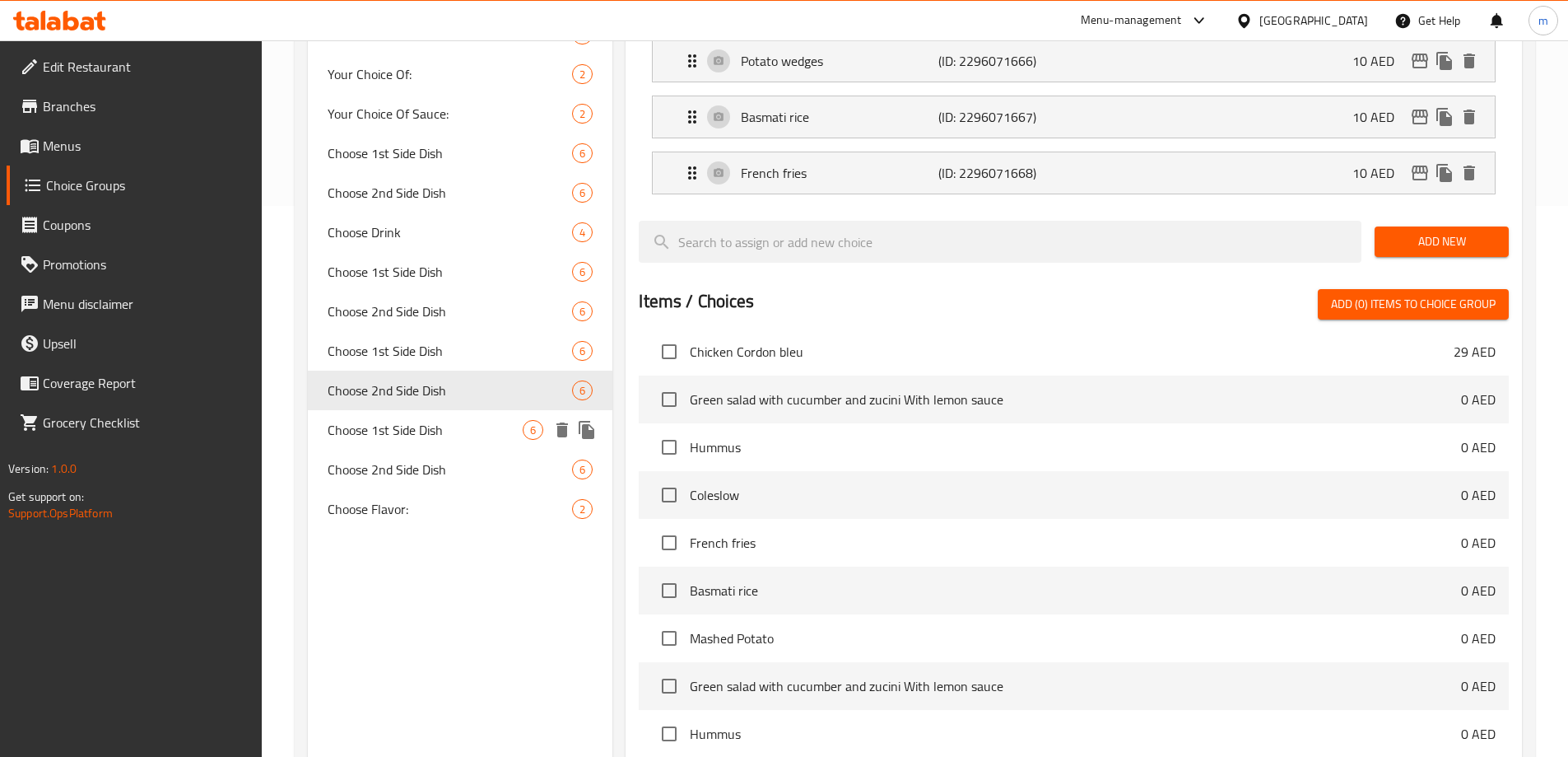
scroll to position [716, 0]
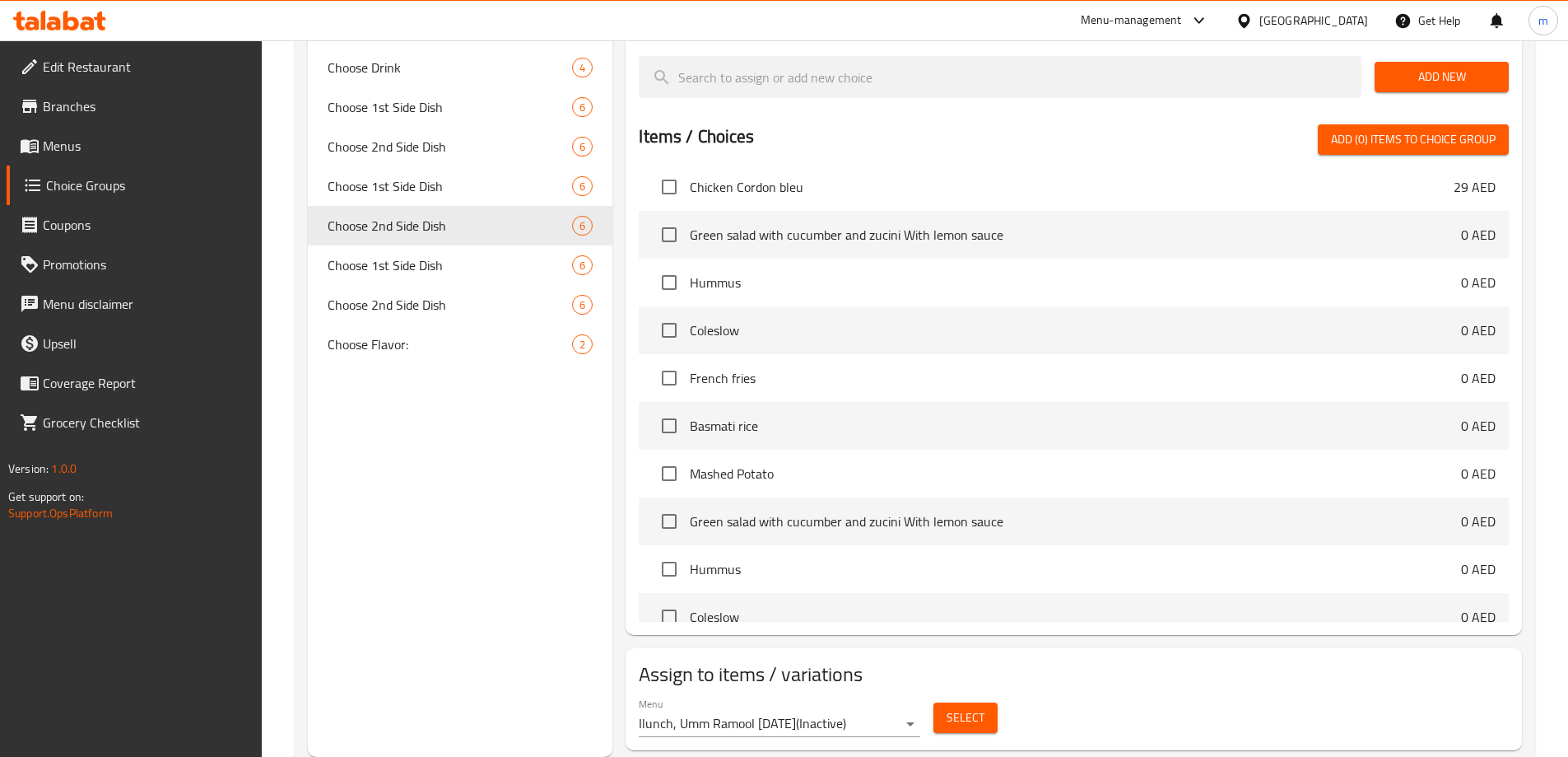
click at [938, 702] on button "Select" at bounding box center [964, 718] width 64 height 31
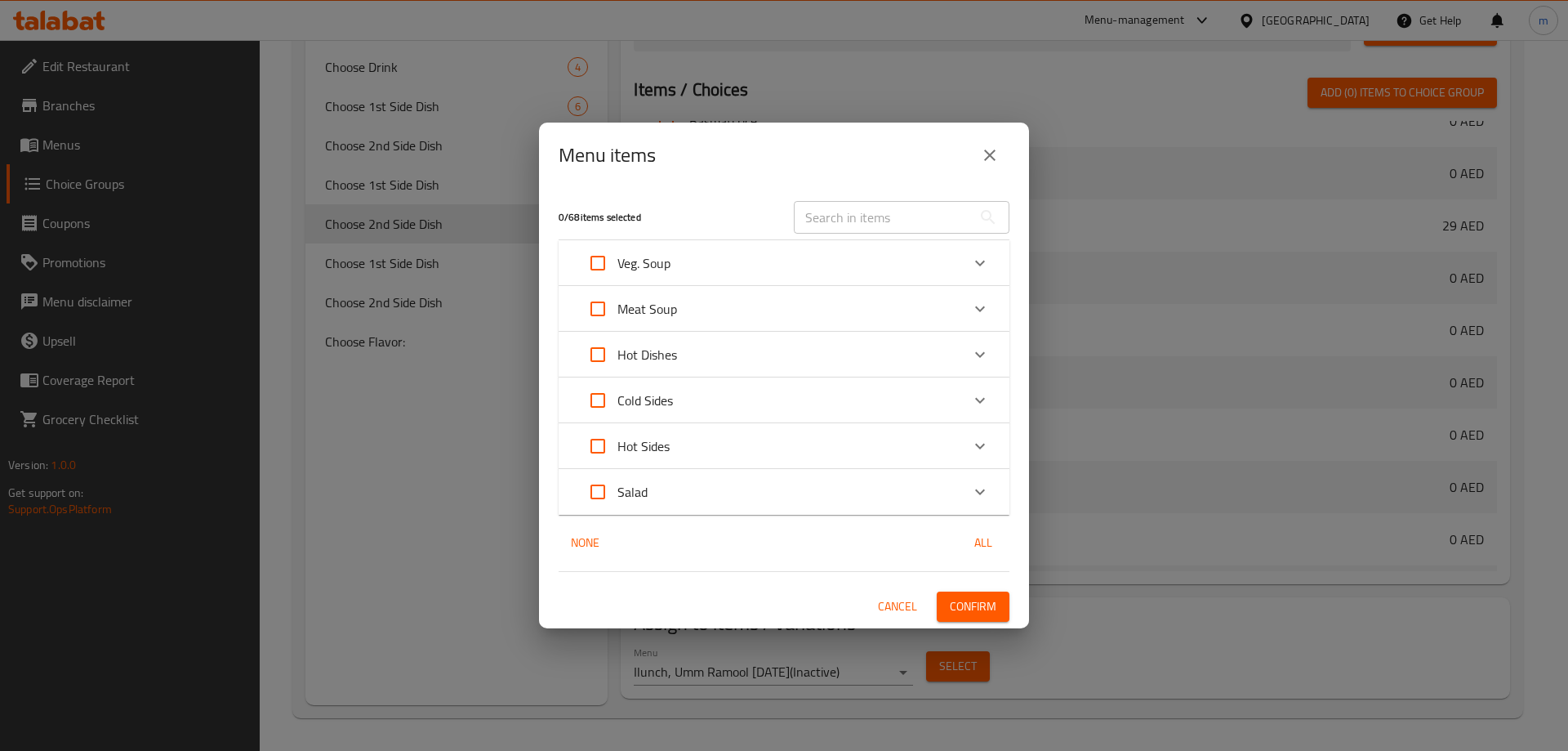
click at [418, 528] on div "Menu items 0 / 68 items selected ​ Veg. Soup Lentil soup 9 AED Lentil soup 9 AE…" at bounding box center [784, 375] width 1568 height 751
click at [999, 162] on button "close" at bounding box center [989, 155] width 39 height 39
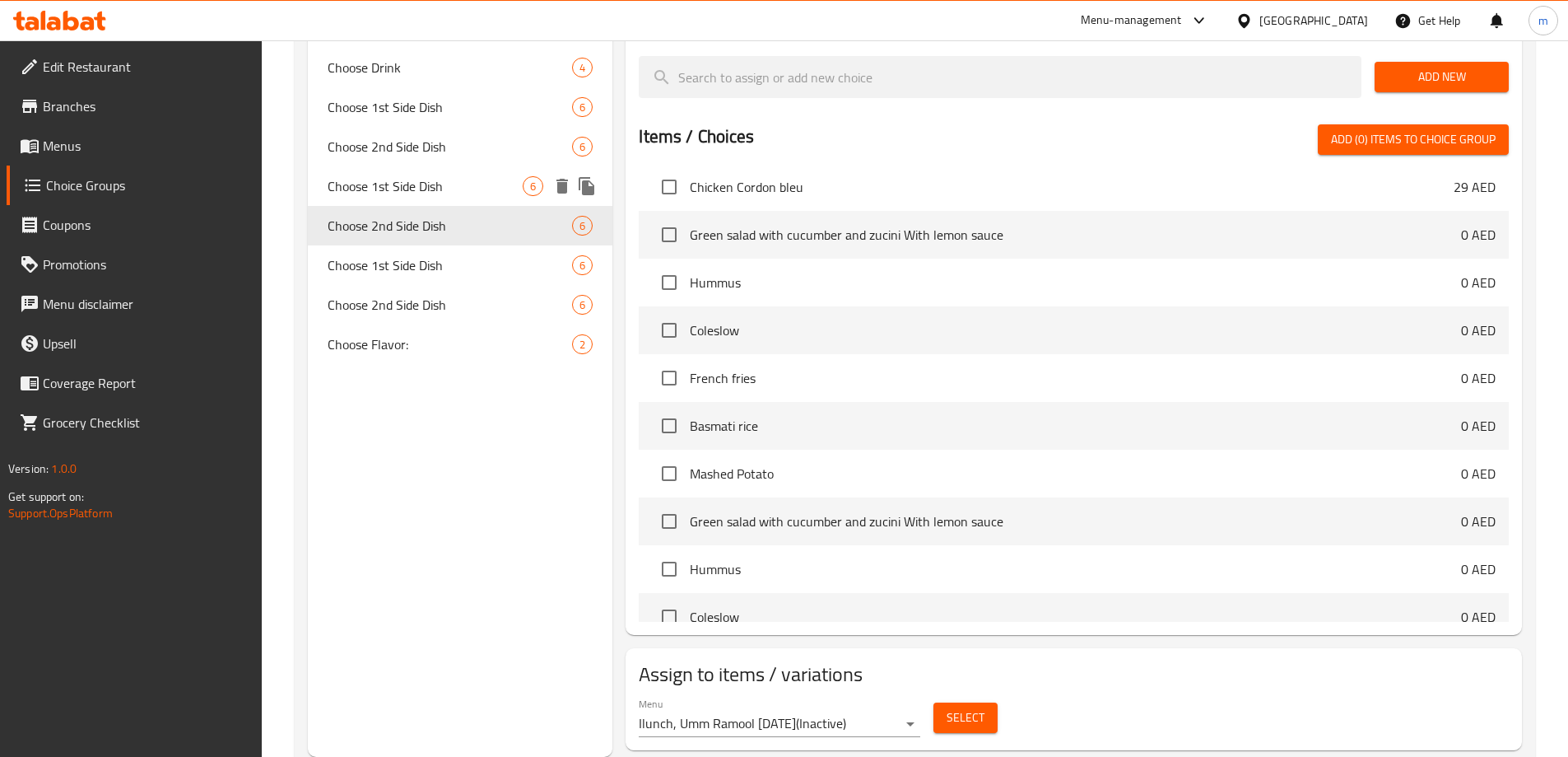
click at [449, 186] on span "Choose 1st Side Dish" at bounding box center [425, 186] width 196 height 20
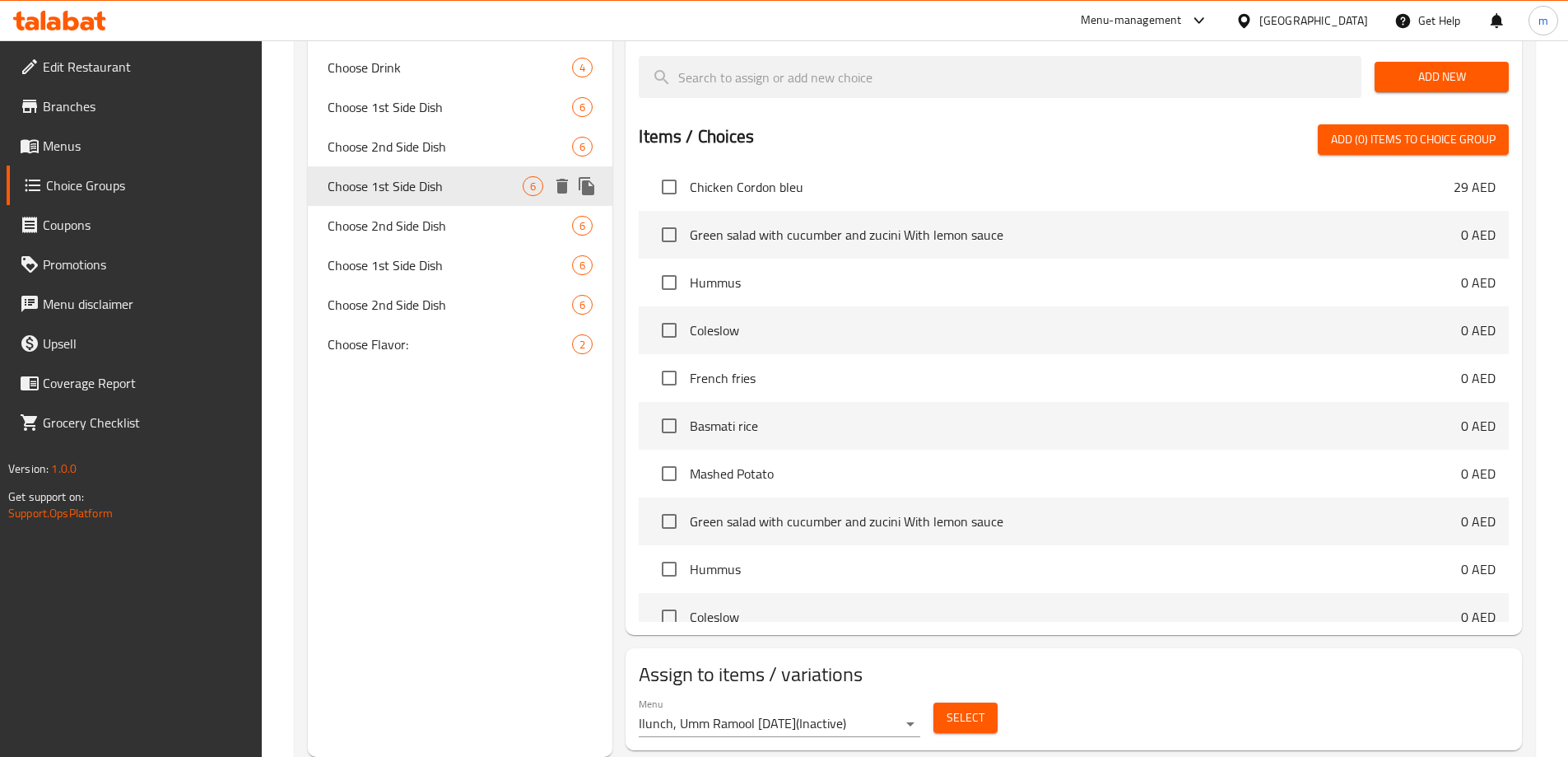
type input "Choose 1st Side Dish"
type input "اختر الطبق الجانبي الأول"
click at [979, 707] on span "Select" at bounding box center [965, 718] width 38 height 21
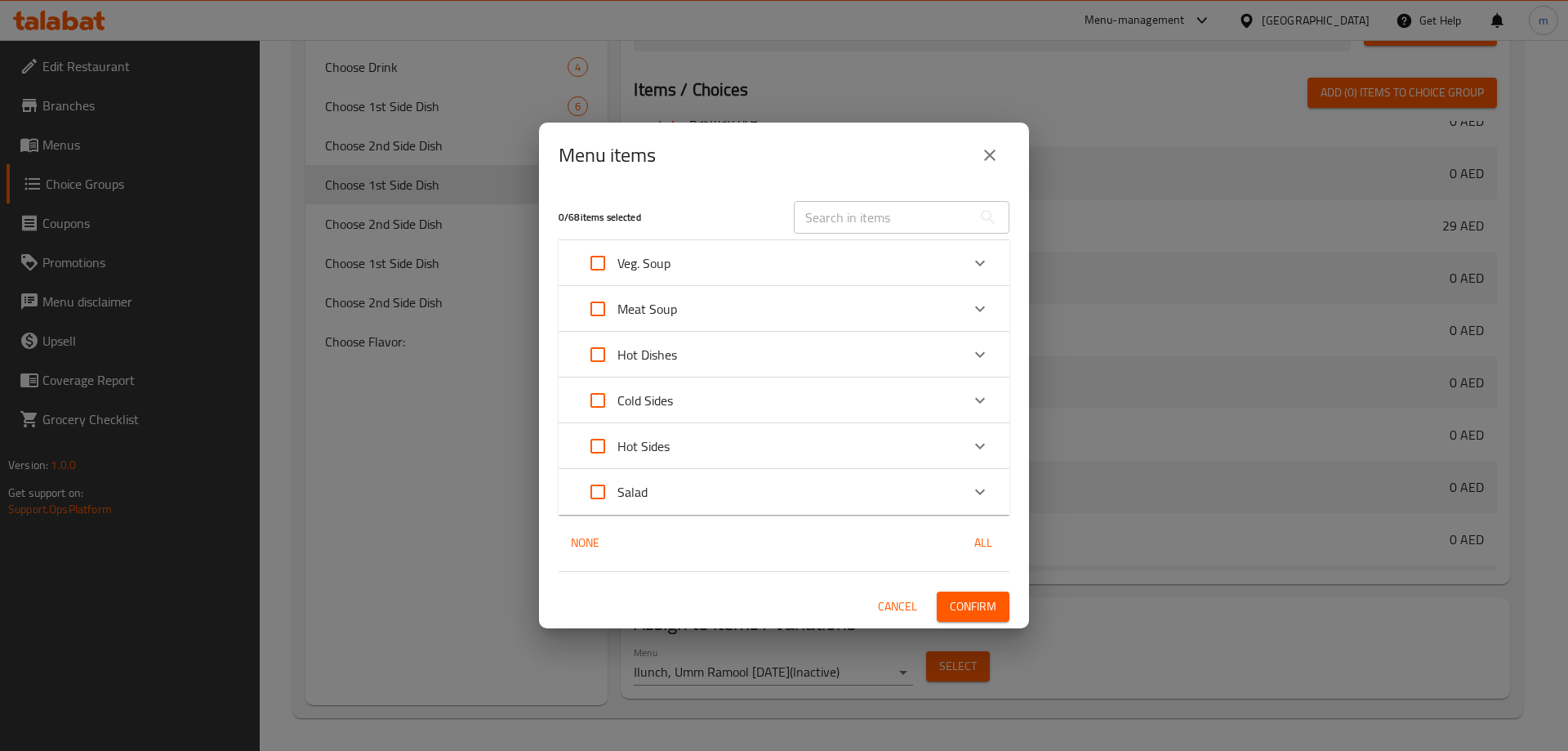
click at [390, 475] on div "Menu items 0 / 68 items selected ​ Veg. Soup Lentil soup 9 AED Lentil soup 9 AE…" at bounding box center [784, 375] width 1568 height 751
click at [993, 150] on icon "close" at bounding box center [989, 155] width 20 height 20
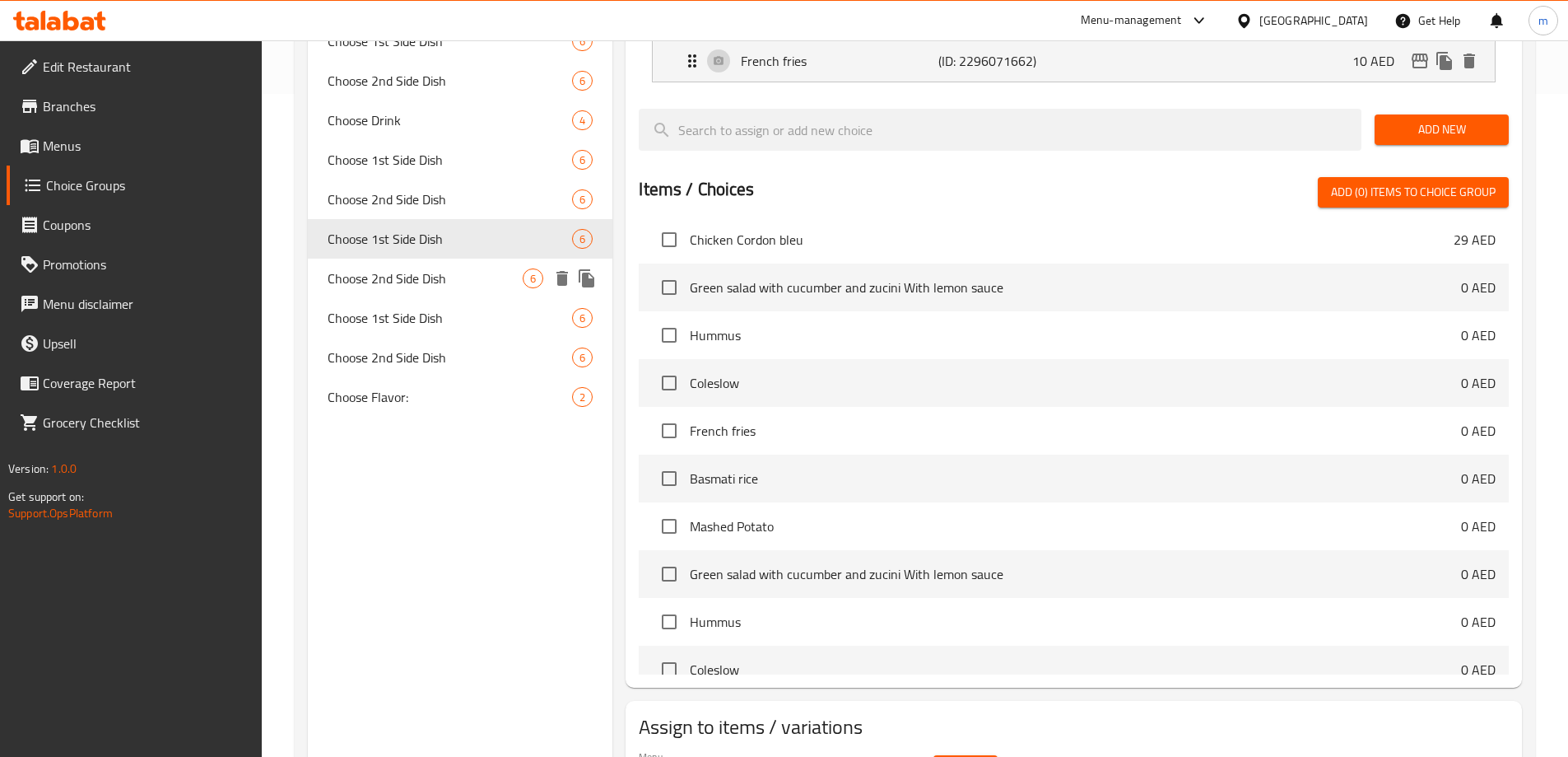
scroll to position [633, 0]
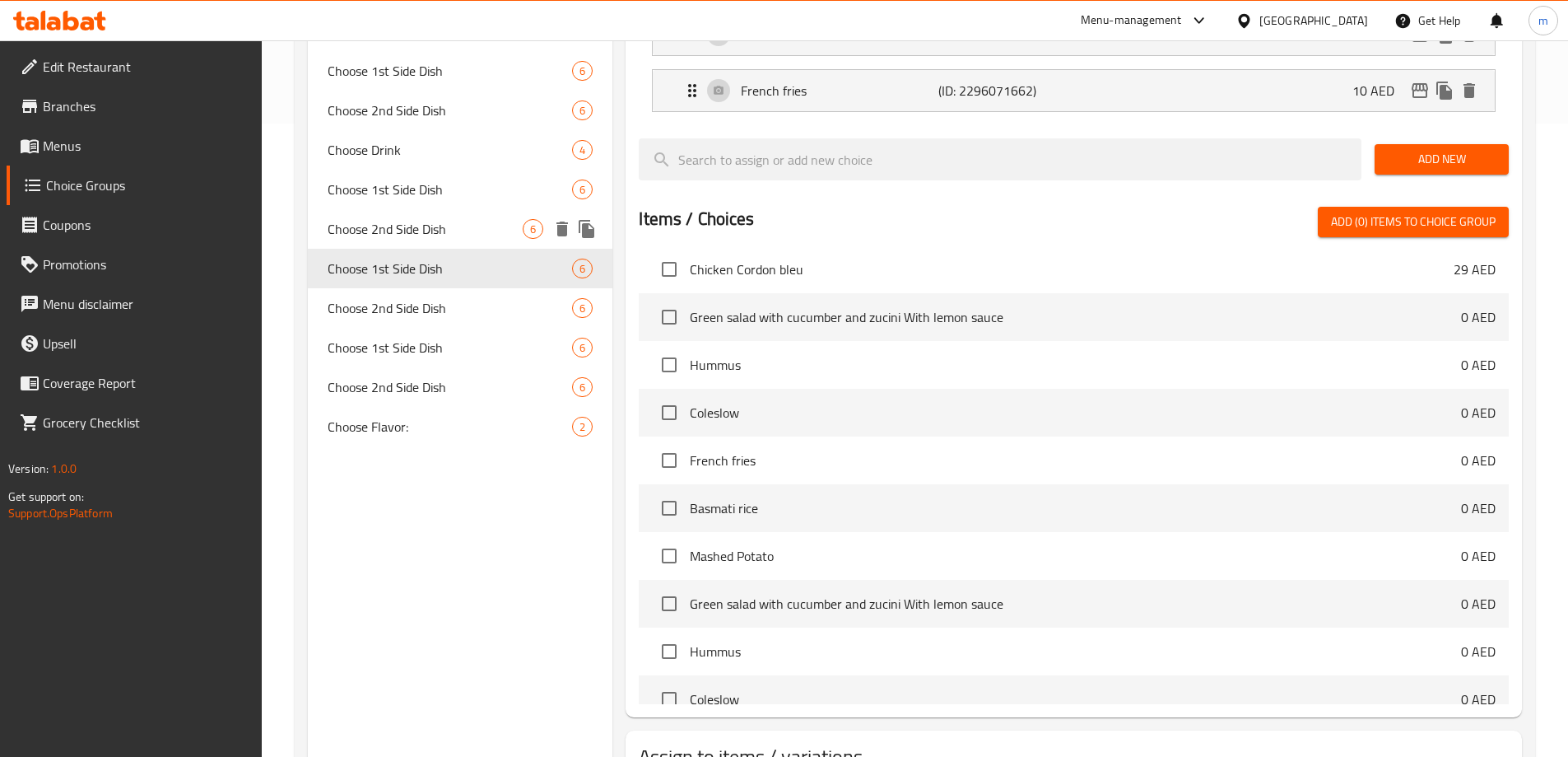
click at [431, 237] on span "Choose 2nd Side Dish" at bounding box center [425, 229] width 196 height 20
type input "Choose 2nd Side Dish"
type input "اختر الطبق الجانبي الثاني"
type input "1"
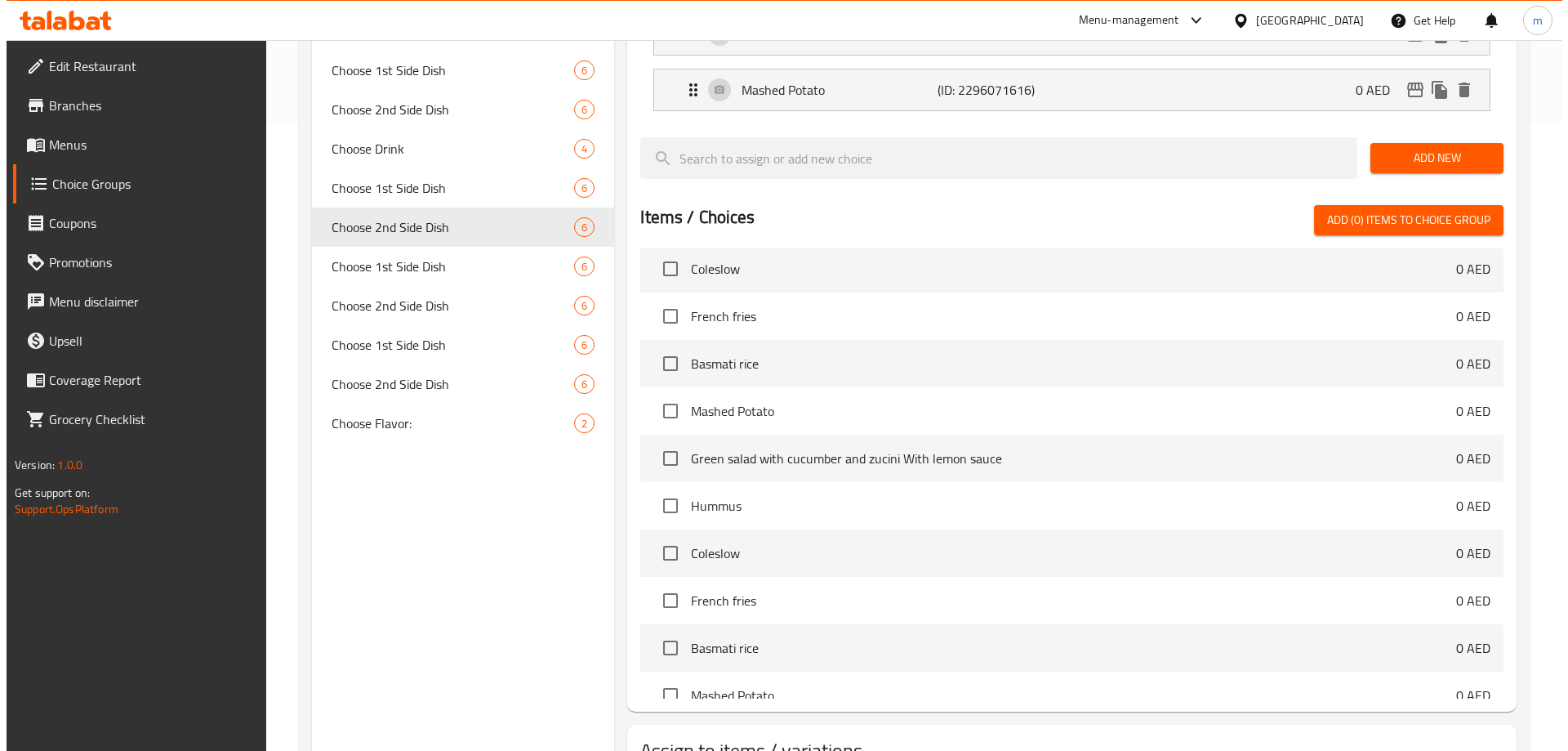
scroll to position [980, 0]
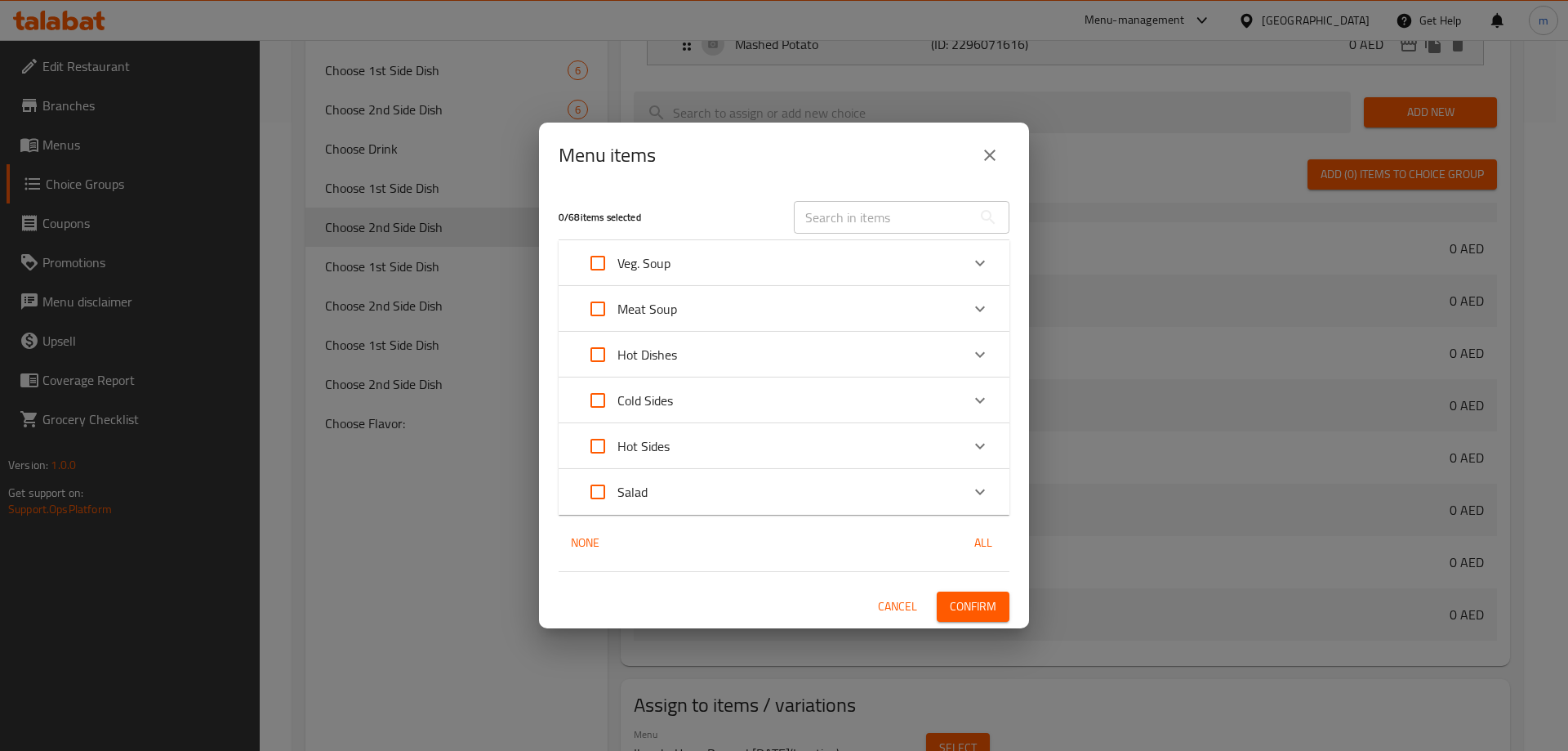
drag, startPoint x: 373, startPoint y: 558, endPoint x: 381, endPoint y: 547, distance: 13.6
click at [373, 558] on div "Menu items 0 / 68 items selected ​ Veg. Soup Lentil soup 9 AED Lentil soup 9 AE…" at bounding box center [784, 375] width 1568 height 751
click at [897, 597] on span "Cancel" at bounding box center [897, 607] width 39 height 21
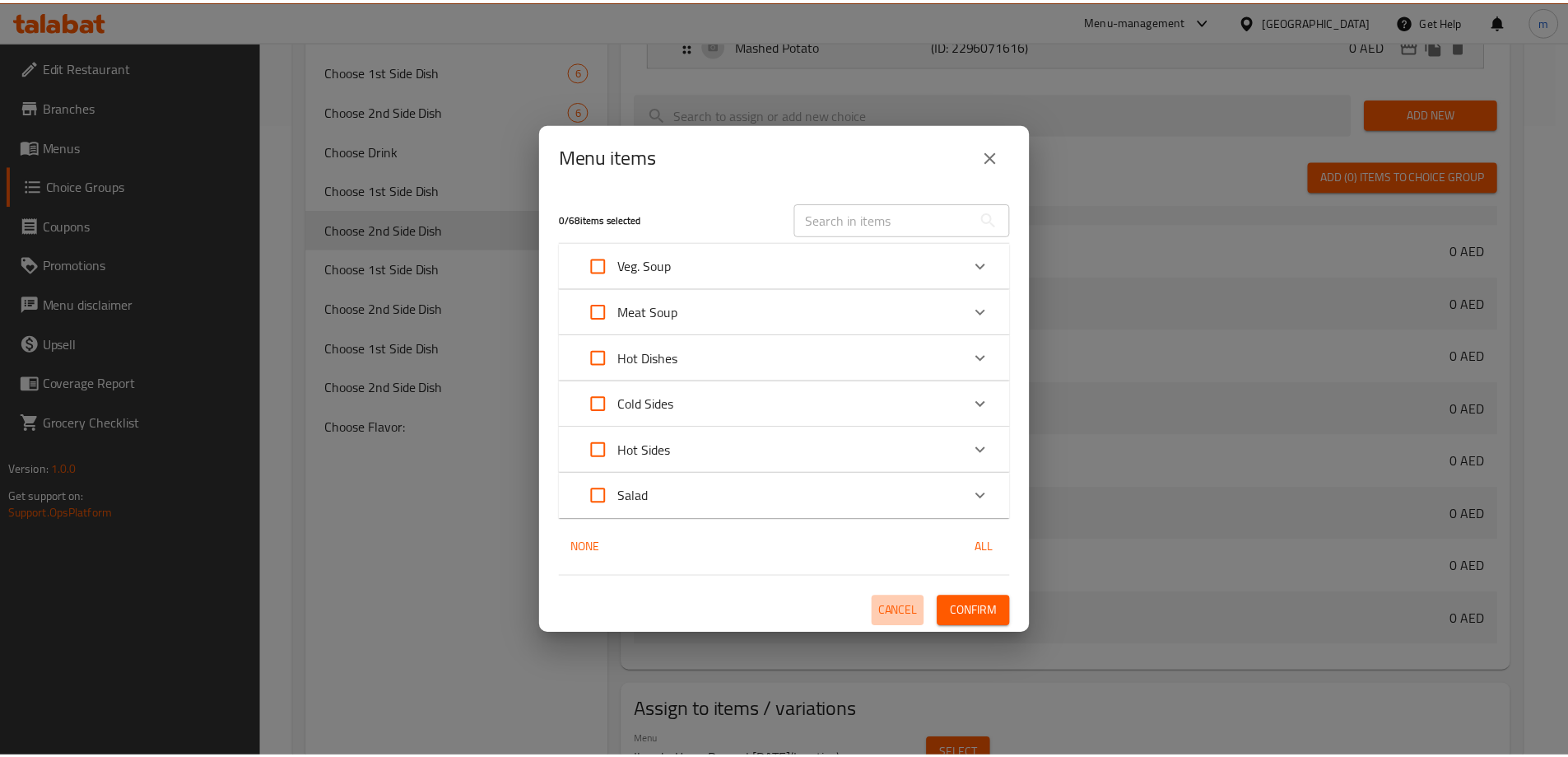
scroll to position [645, 0]
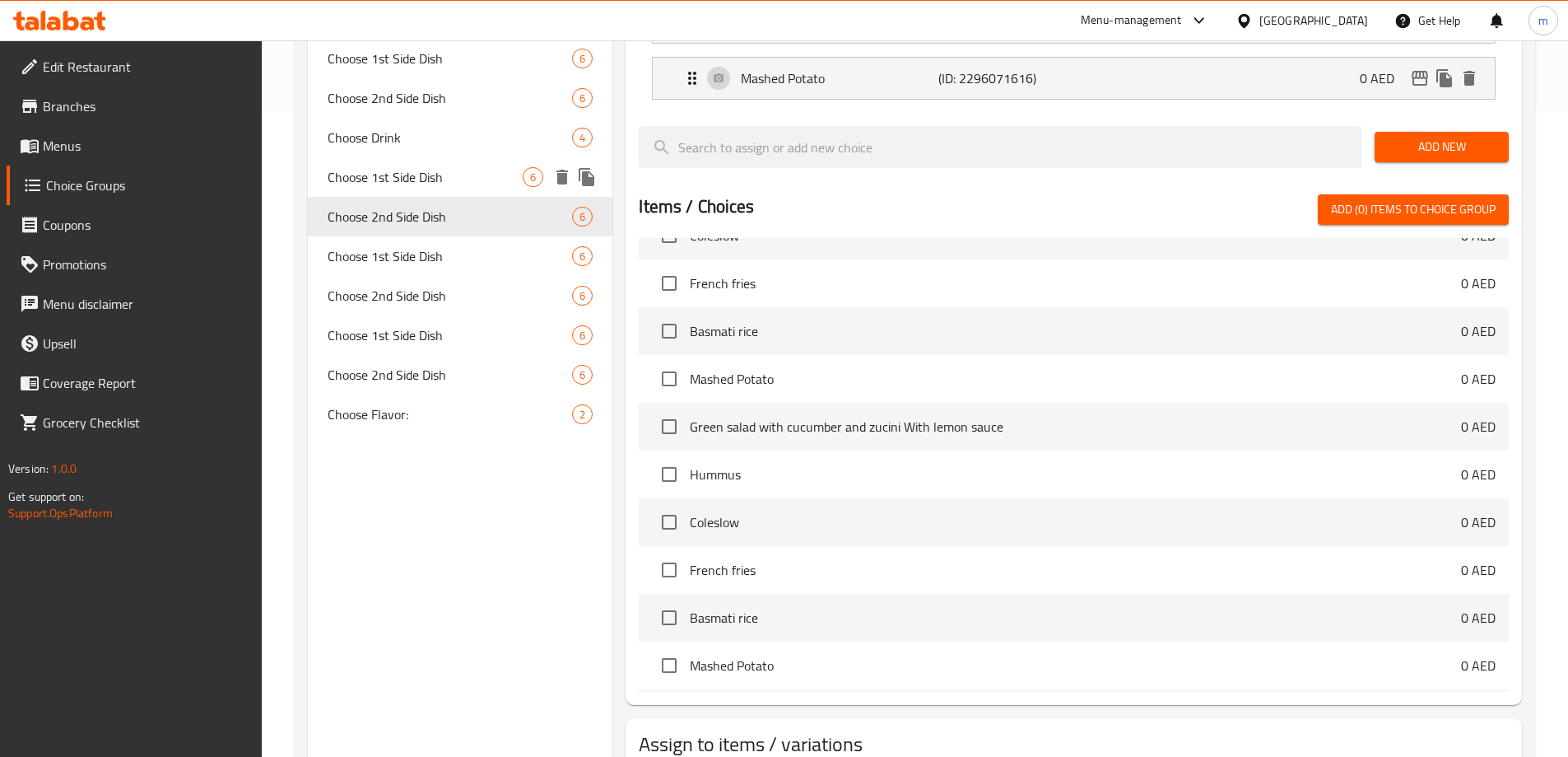
click at [477, 183] on span "Choose 1st Side Dish" at bounding box center [425, 177] width 196 height 20
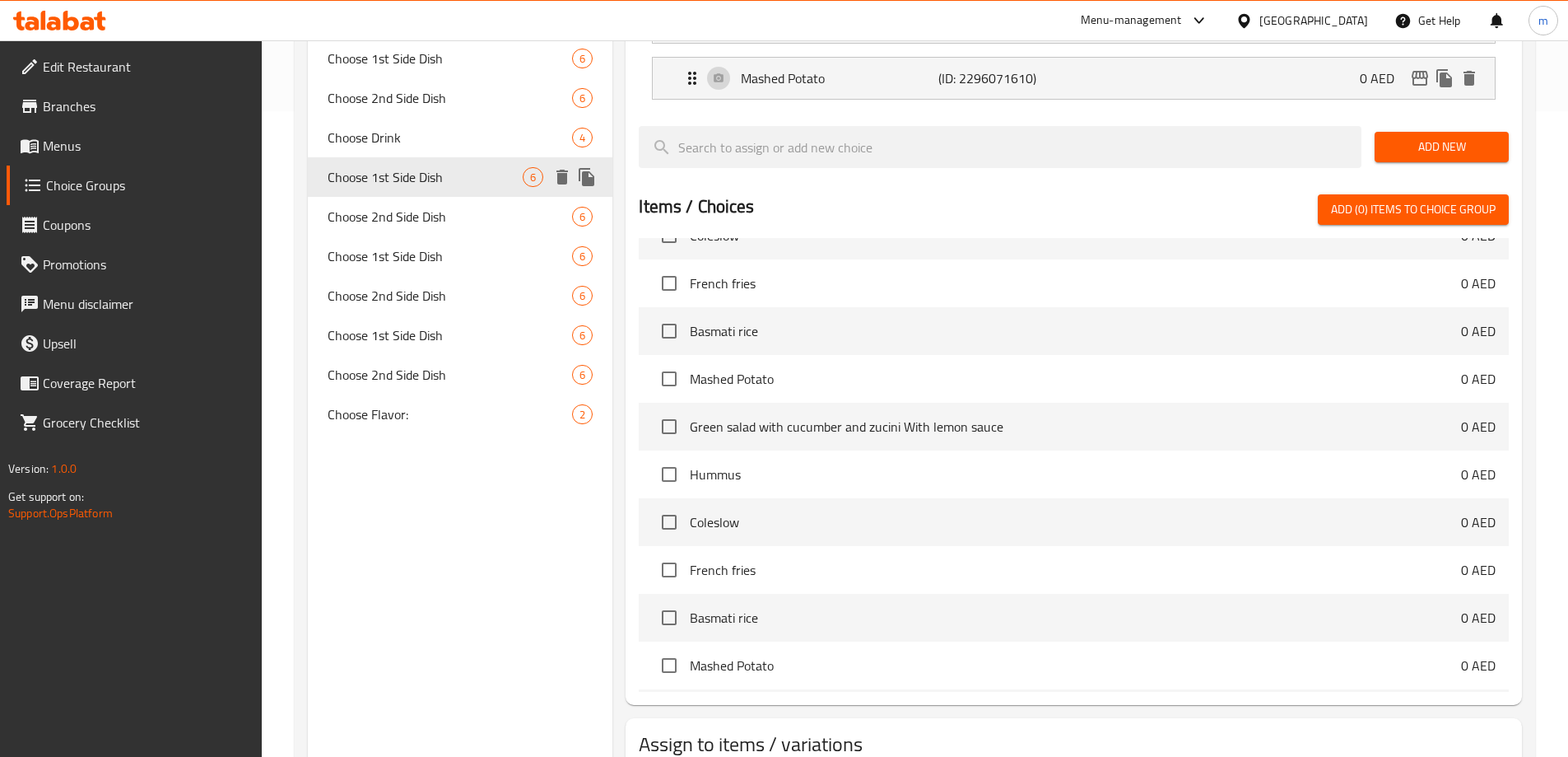
type input "Choose 1st Side Dish"
type input "اختر الطبق الجانبي الأول"
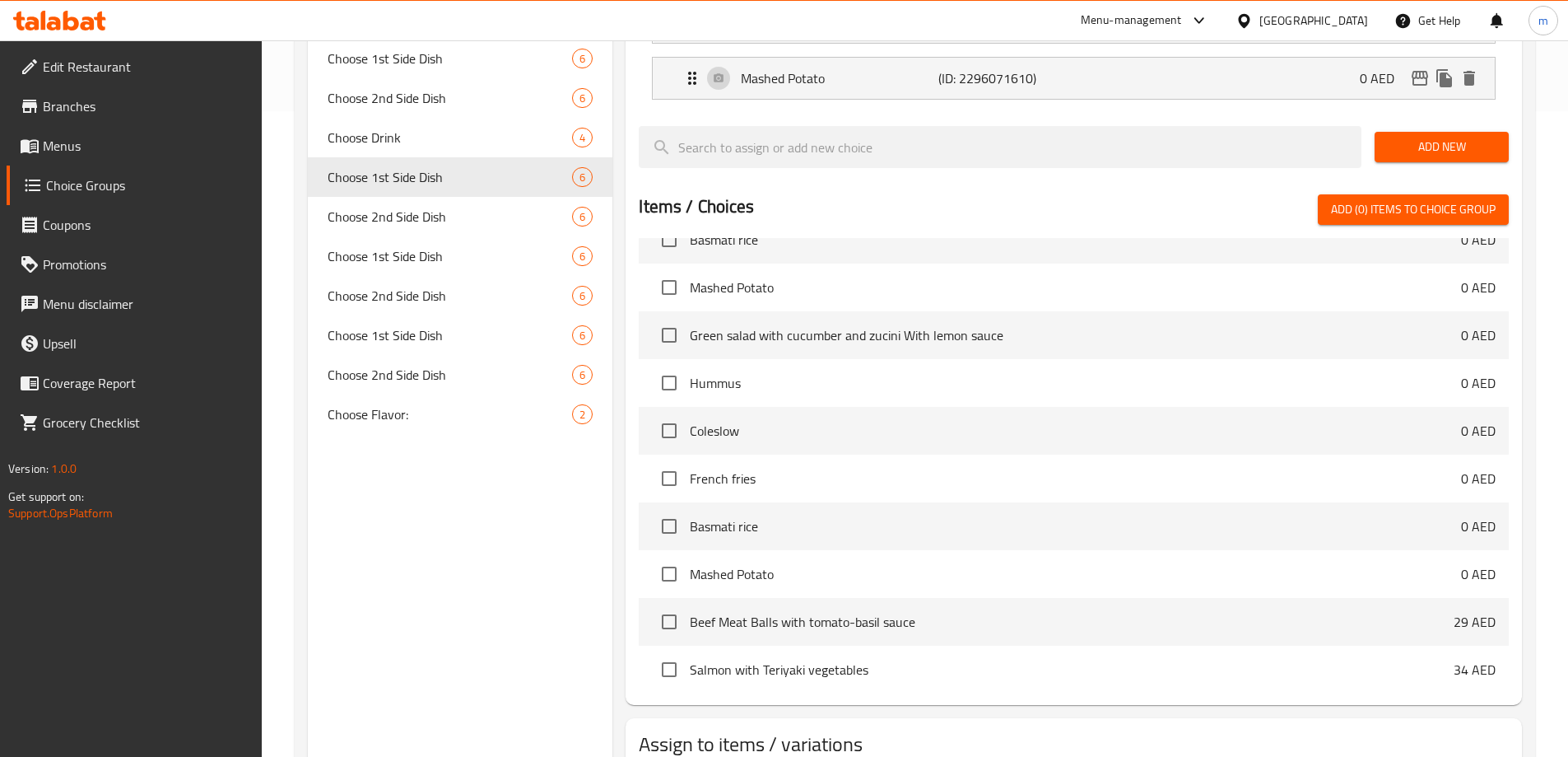
scroll to position [1235, 0]
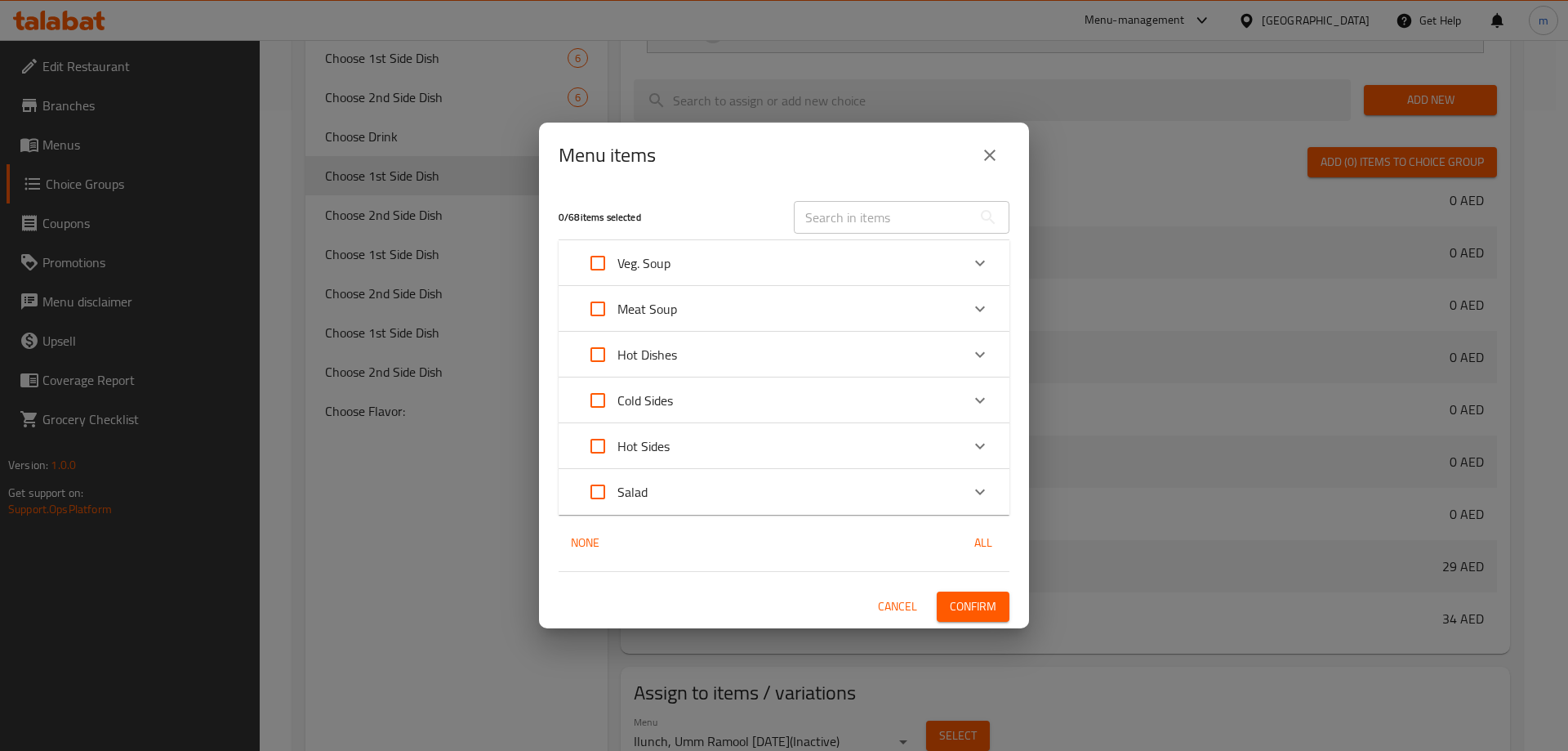
click at [990, 153] on icon "close" at bounding box center [989, 155] width 20 height 20
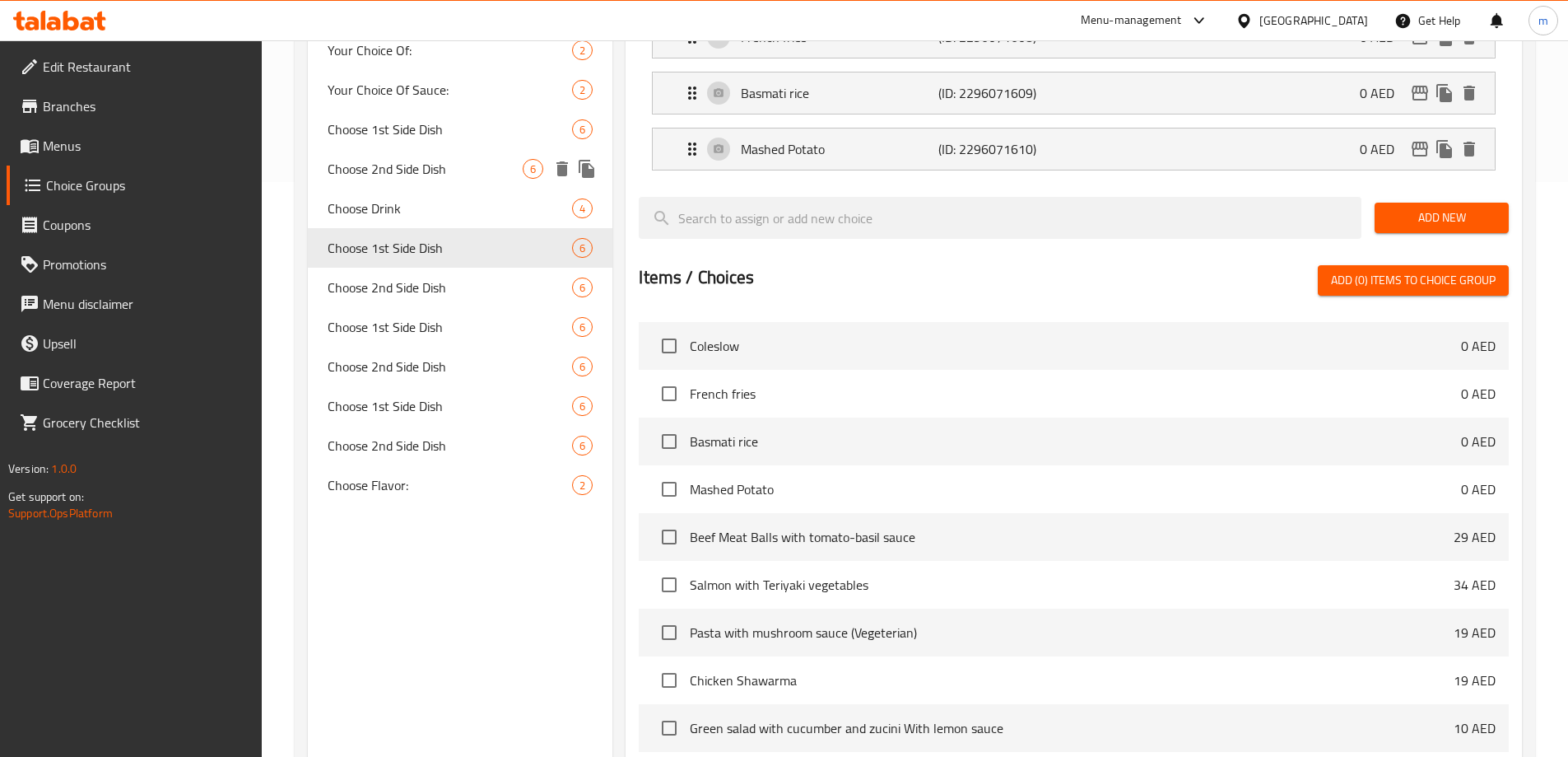
scroll to position [480, 0]
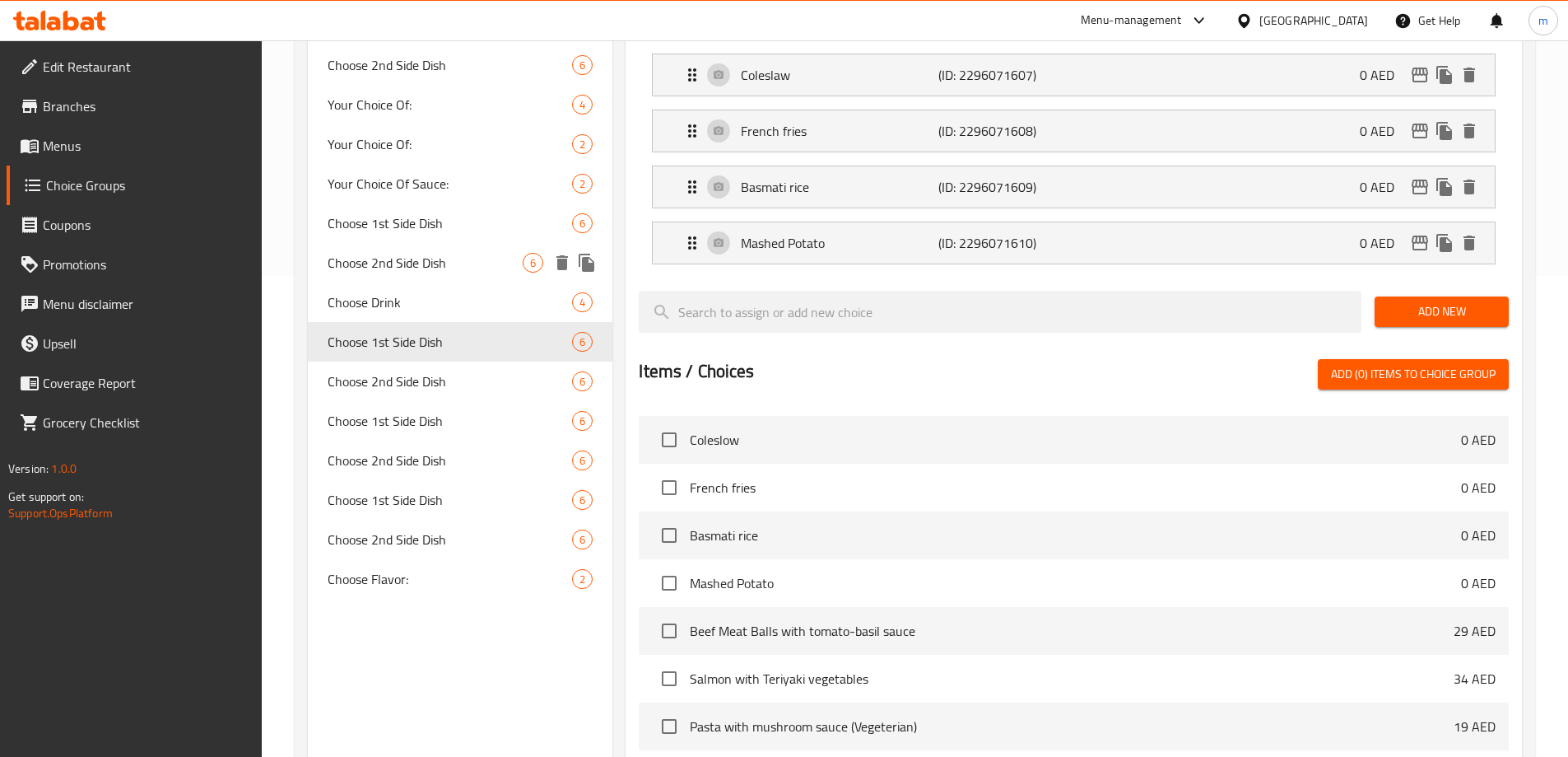
click at [440, 271] on span "Choose 2nd Side Dish" at bounding box center [425, 262] width 196 height 20
type input "Choose 2nd Side Dish"
type input "اختر الطبق الجانبي الثاني"
type input "0"
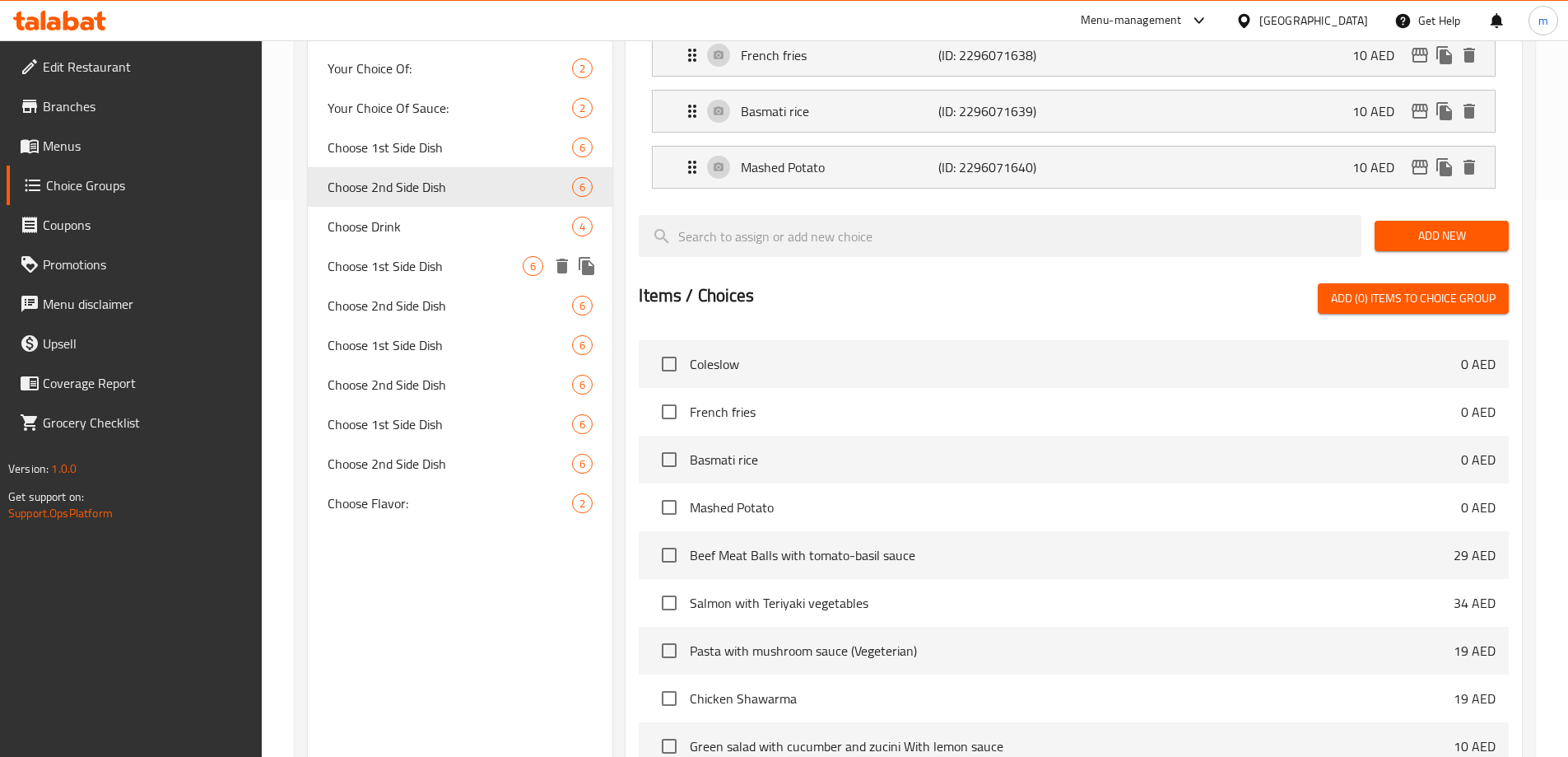
scroll to position [716, 0]
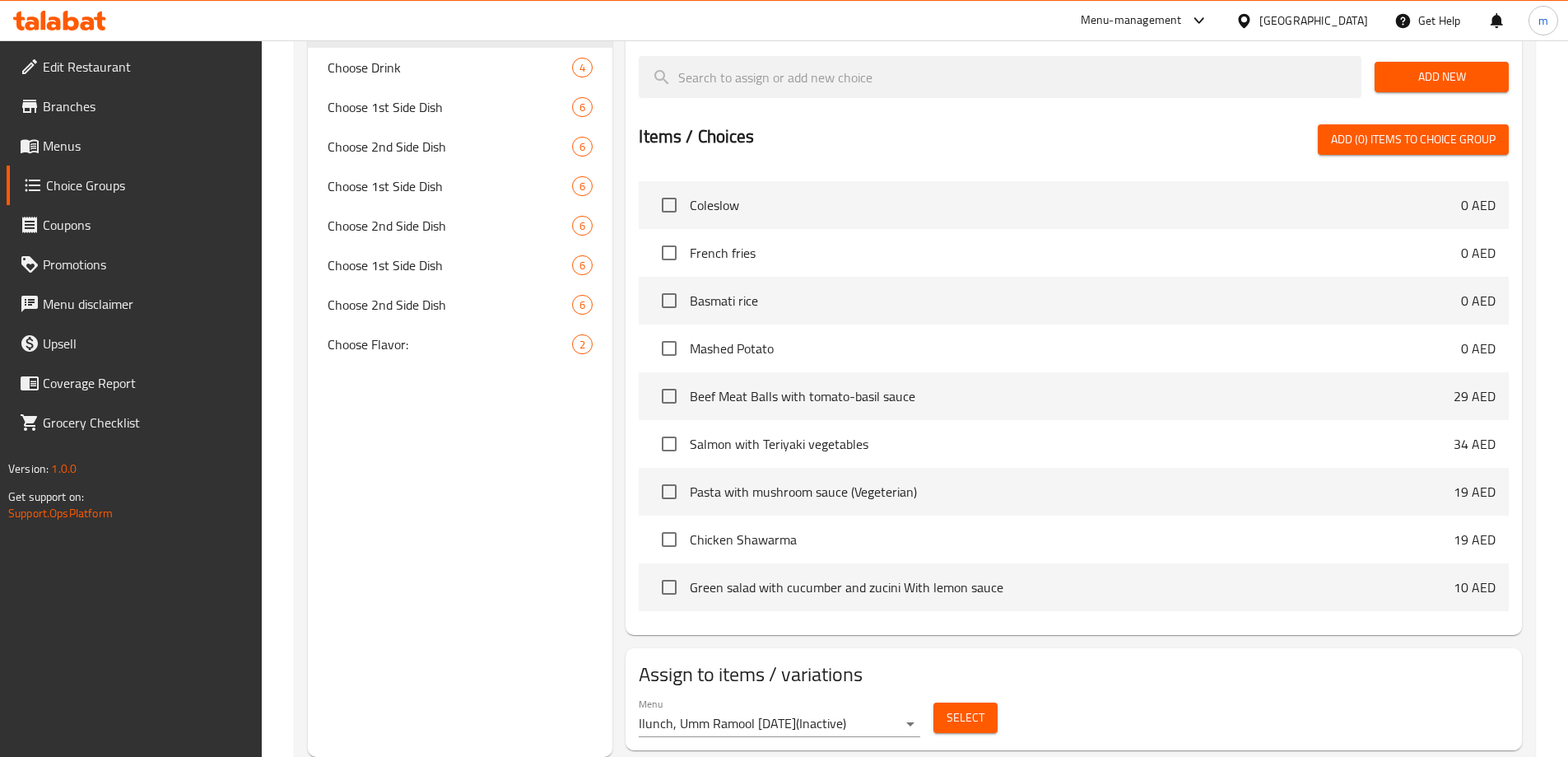
click at [950, 696] on div "Select" at bounding box center [965, 718] width 77 height 44
click at [951, 707] on span "Select" at bounding box center [965, 718] width 38 height 21
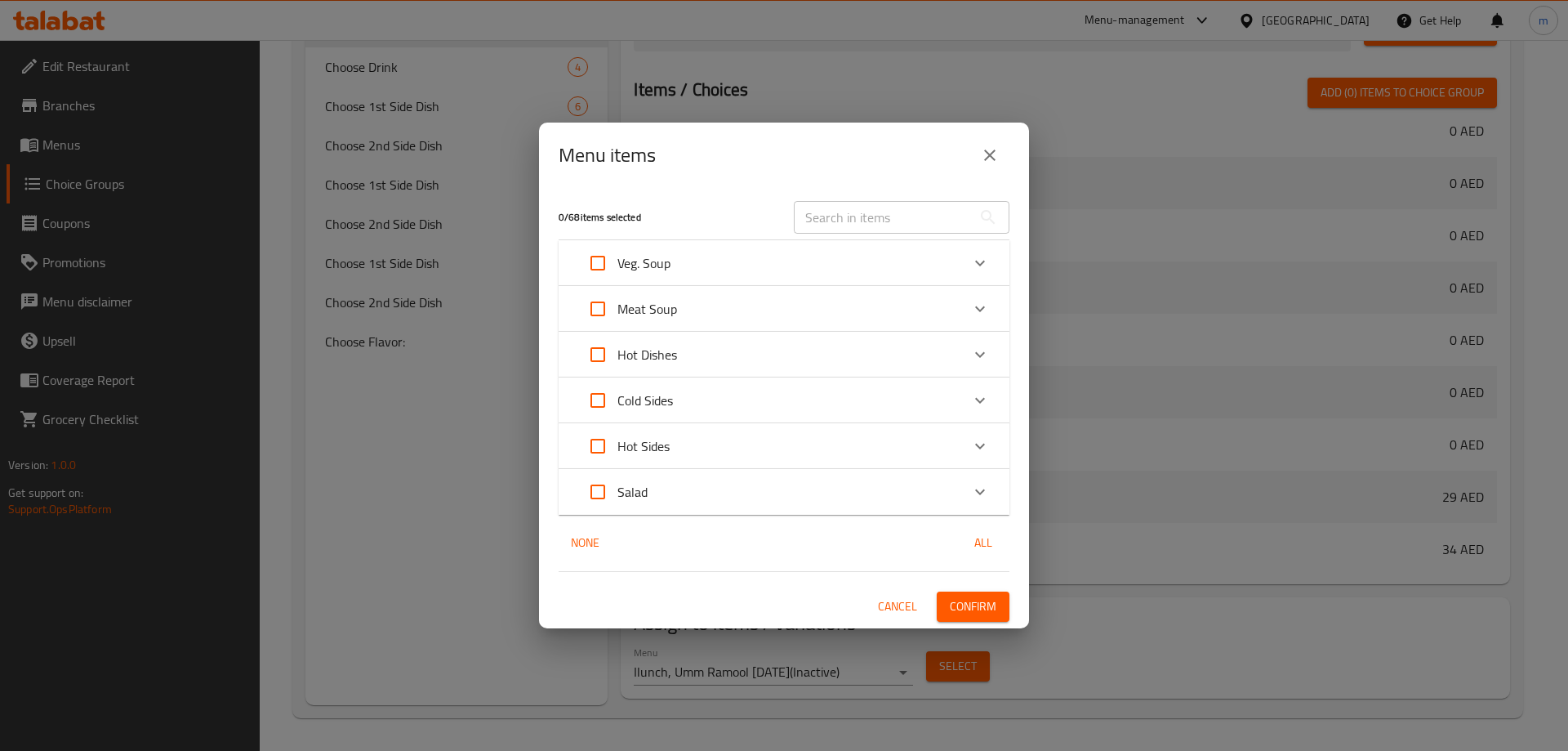
click at [989, 155] on icon "close" at bounding box center [990, 155] width 11 height 11
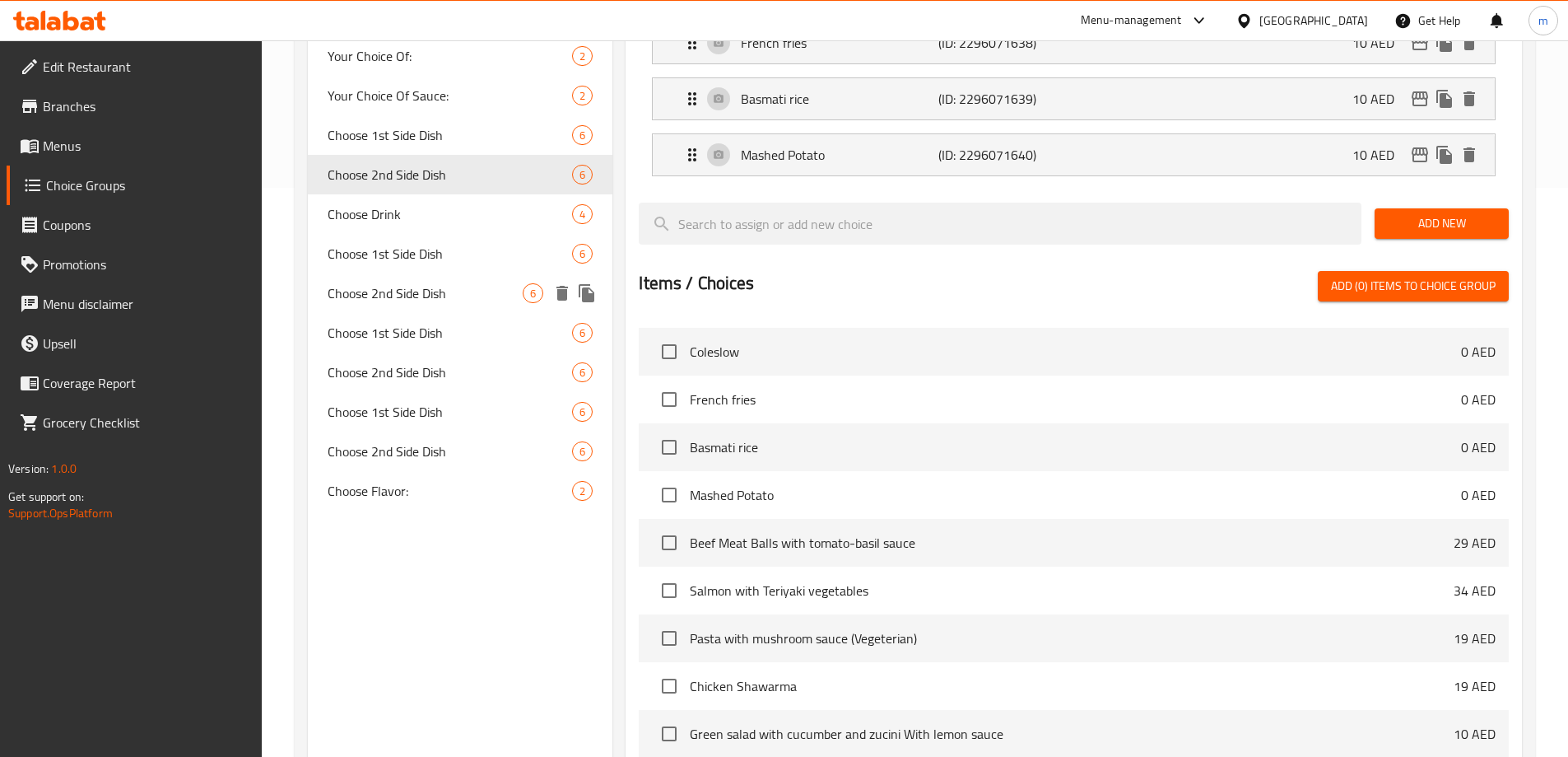
scroll to position [550, 0]
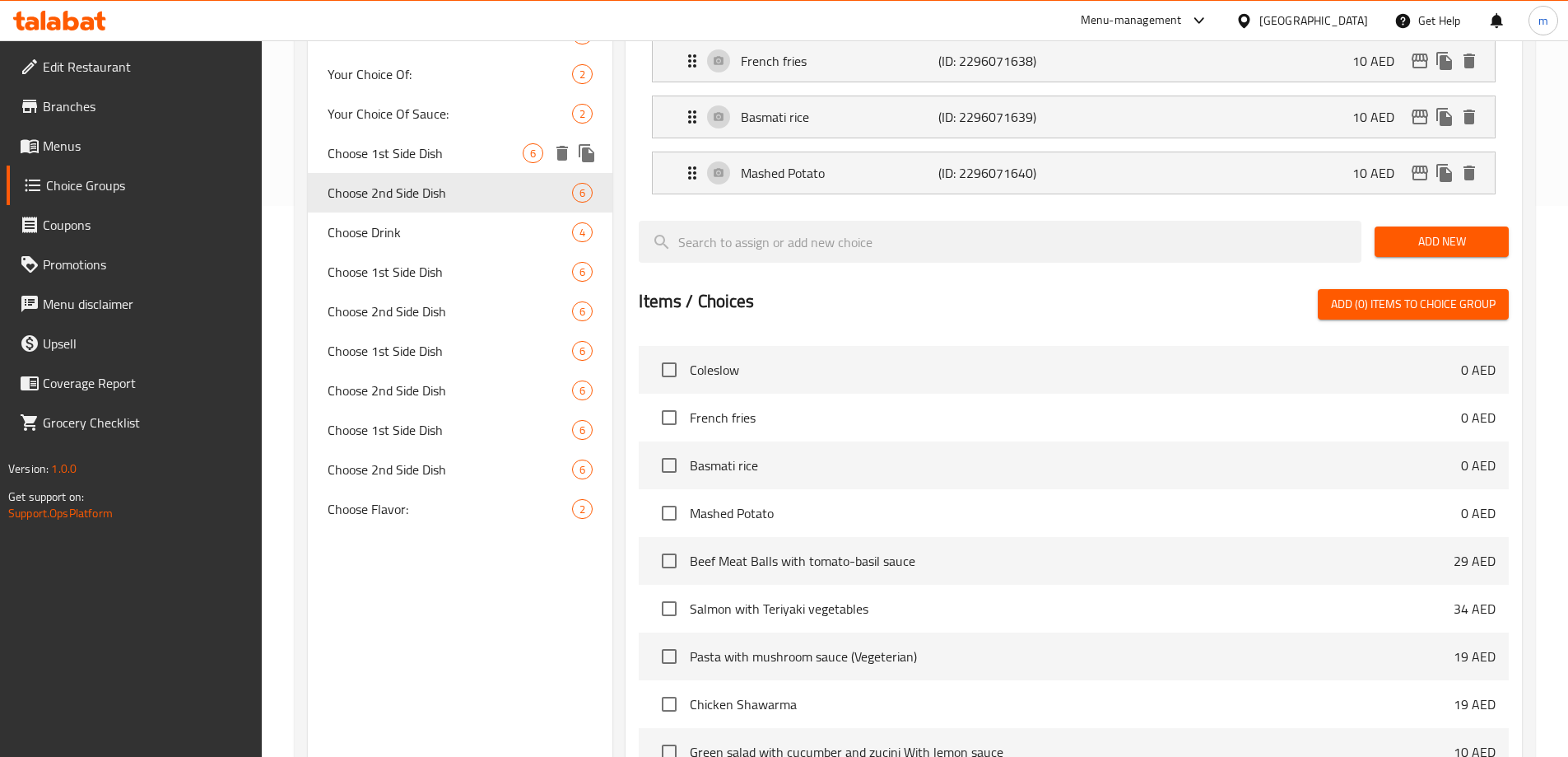
click at [494, 167] on div "Choose 1st Side Dish 6" at bounding box center [460, 152] width 305 height 39
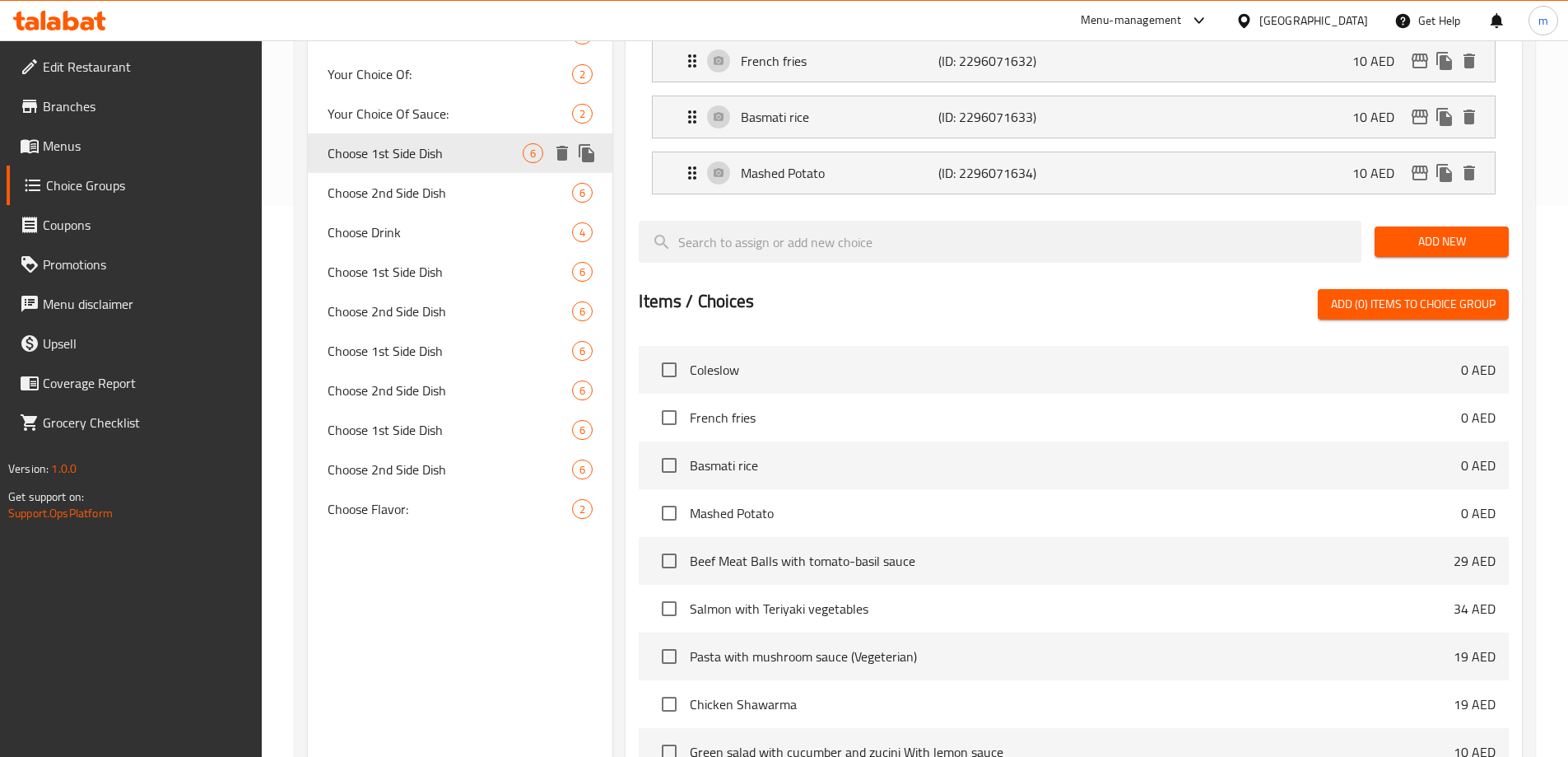
type input "Choose 1st Side Dish"
type input "اختر الطبق الجانبي الأول"
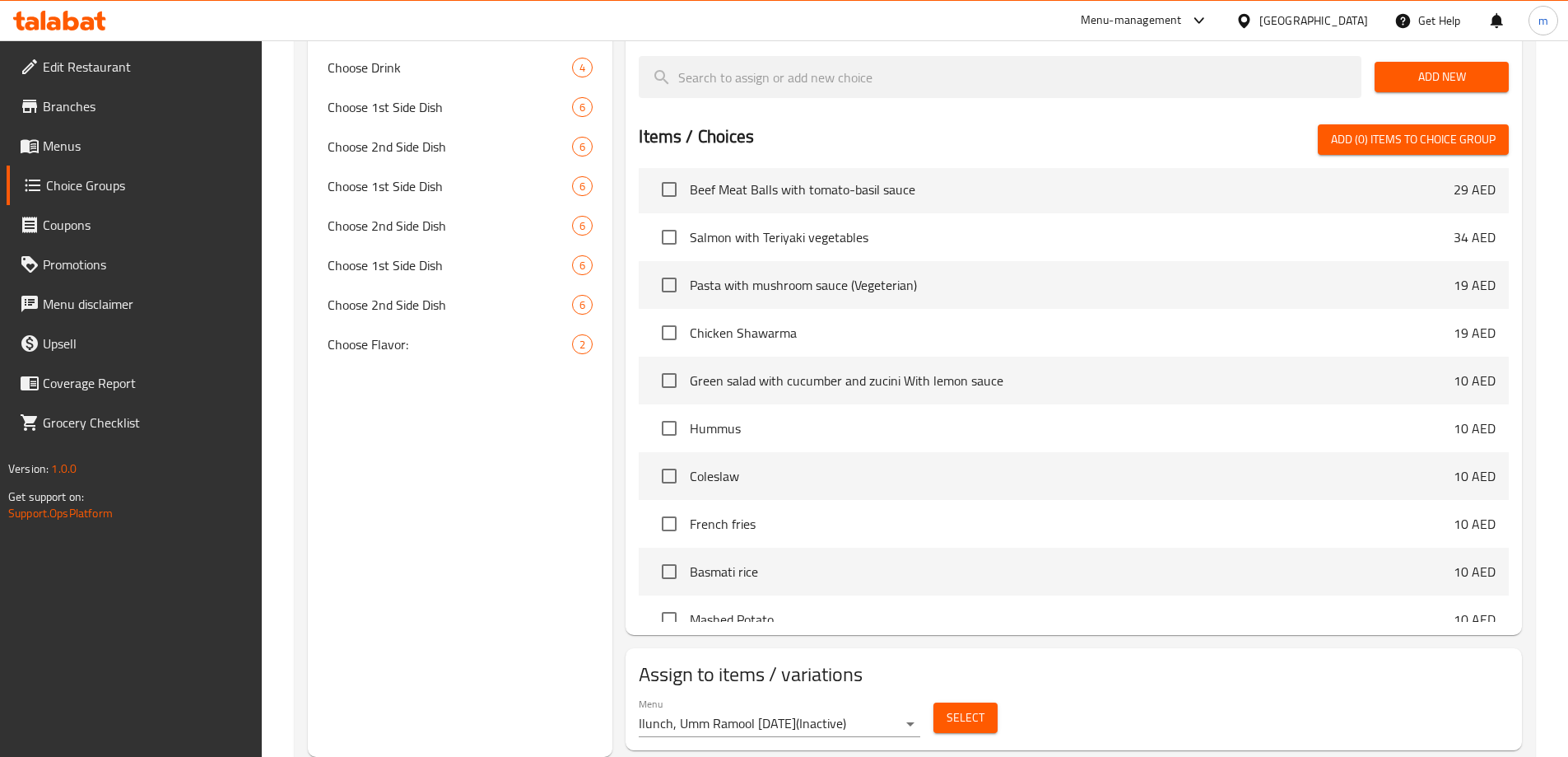
scroll to position [1564, 0]
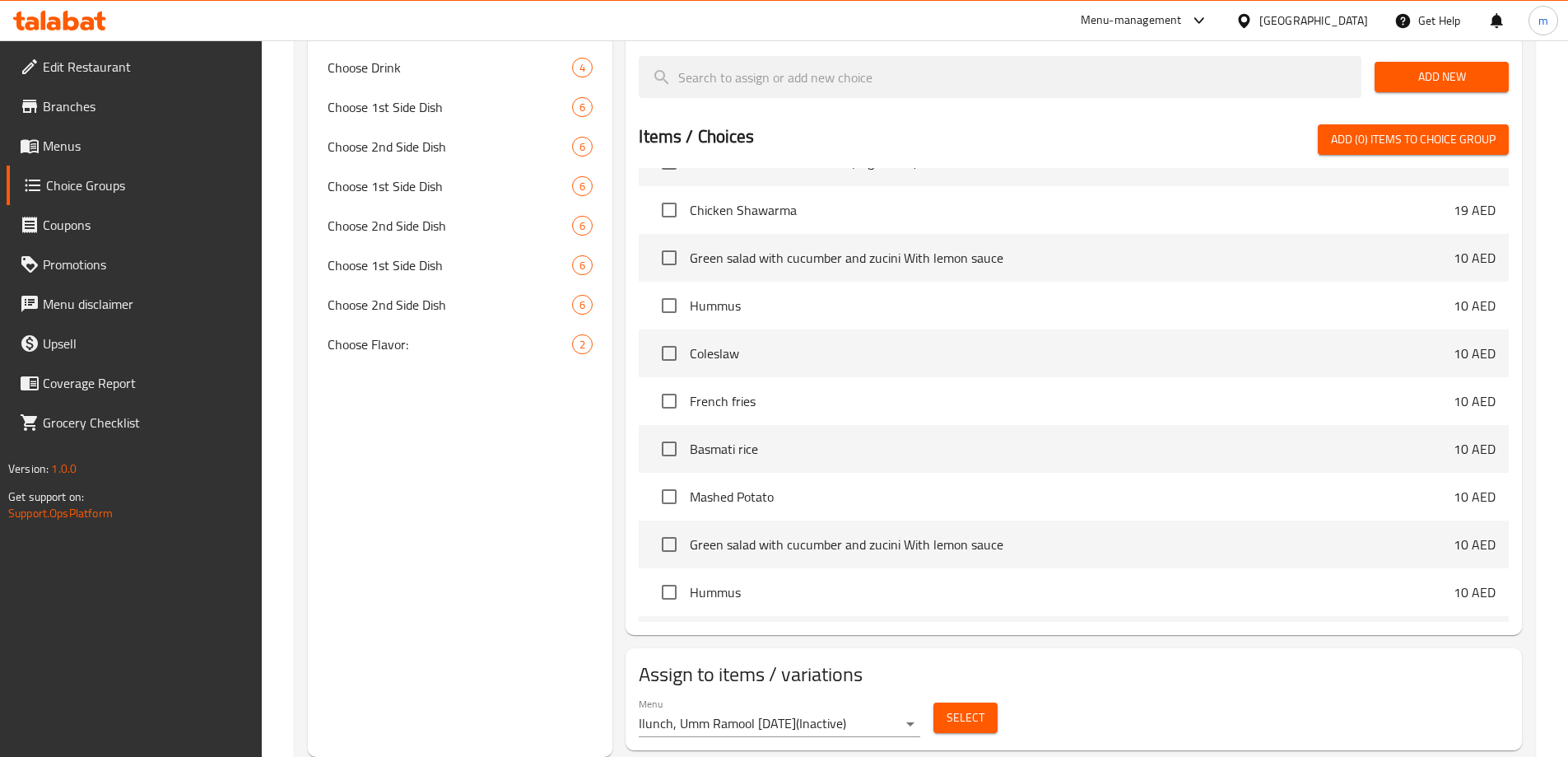
click at [942, 702] on button "Select" at bounding box center [964, 718] width 64 height 31
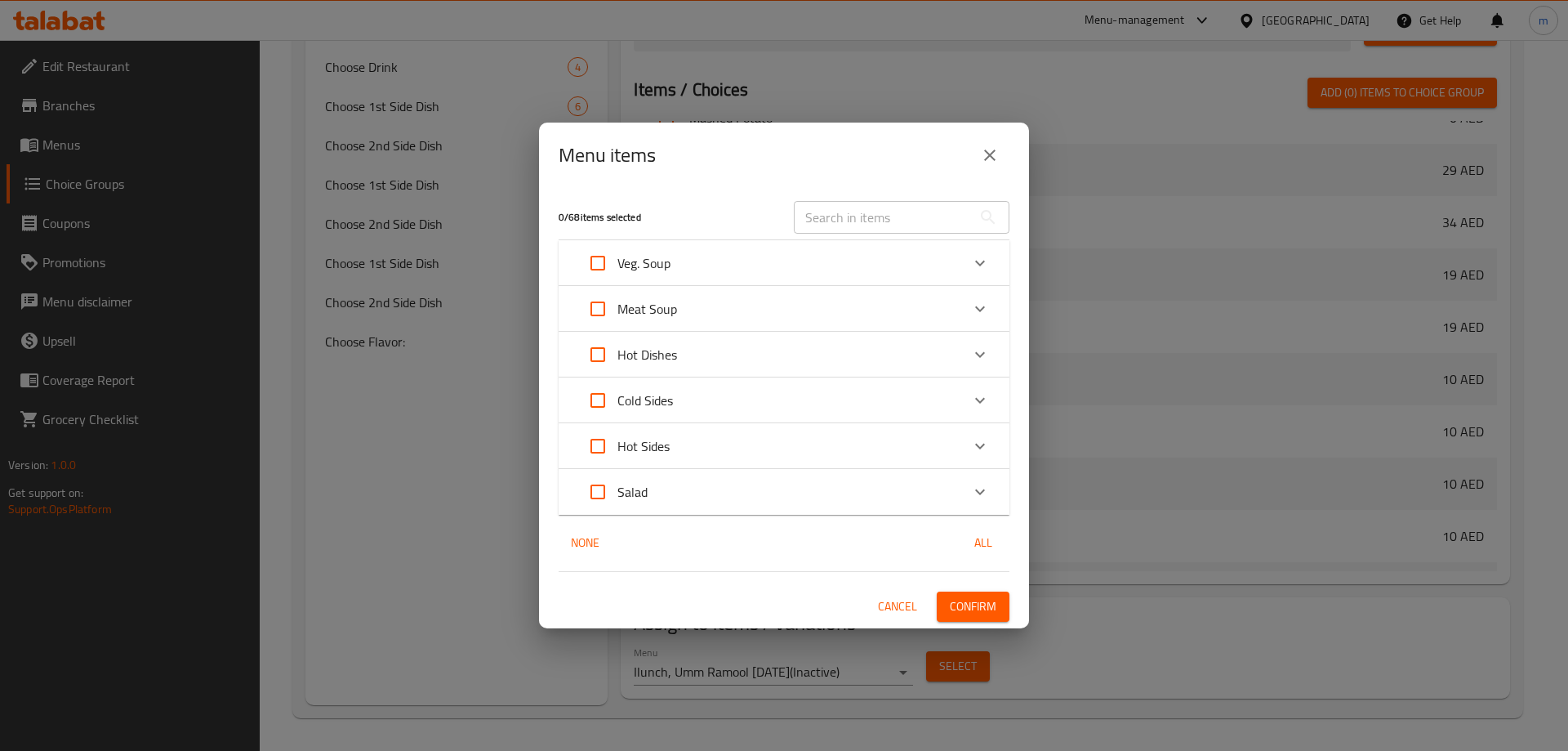
click at [990, 164] on icon "close" at bounding box center [989, 155] width 20 height 20
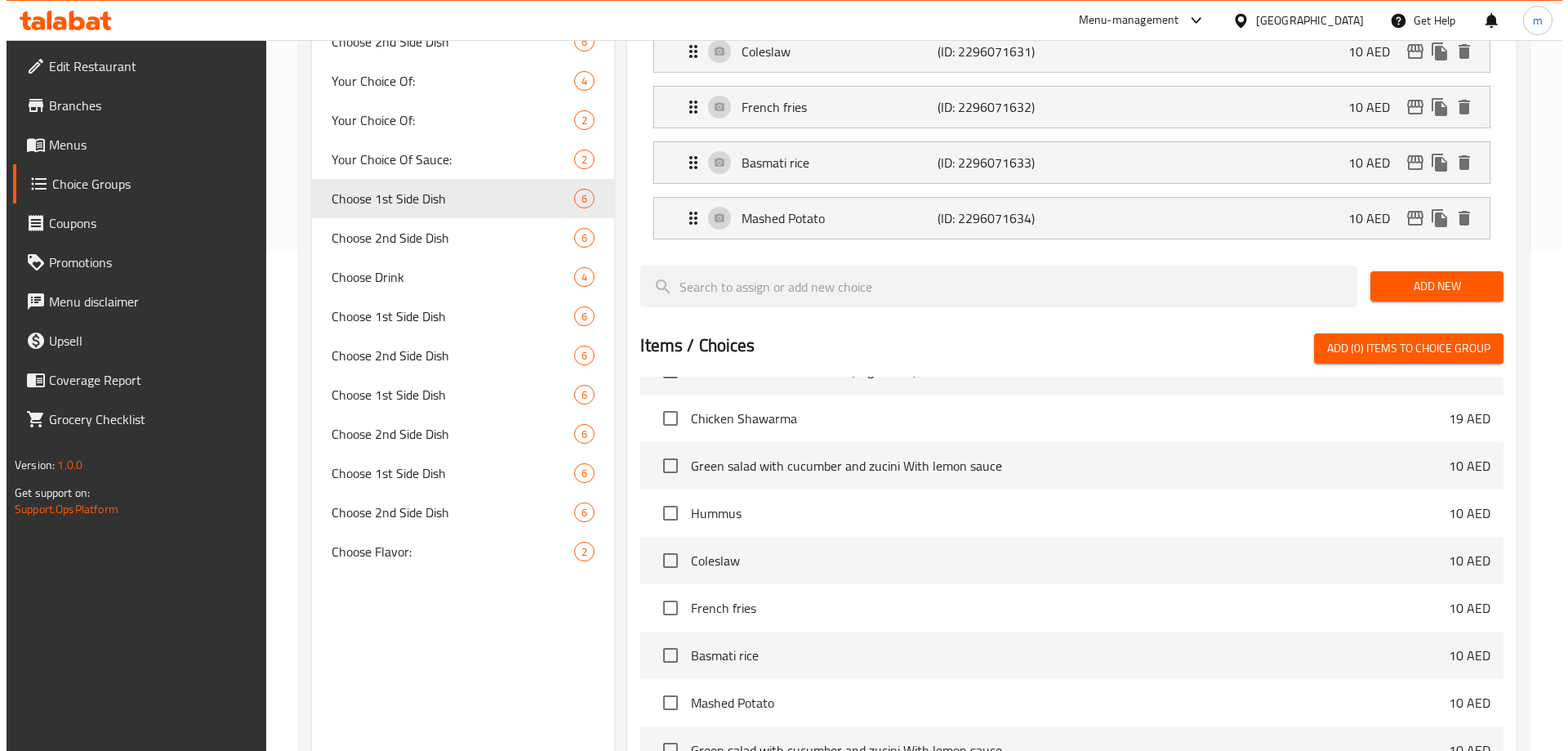
scroll to position [219, 0]
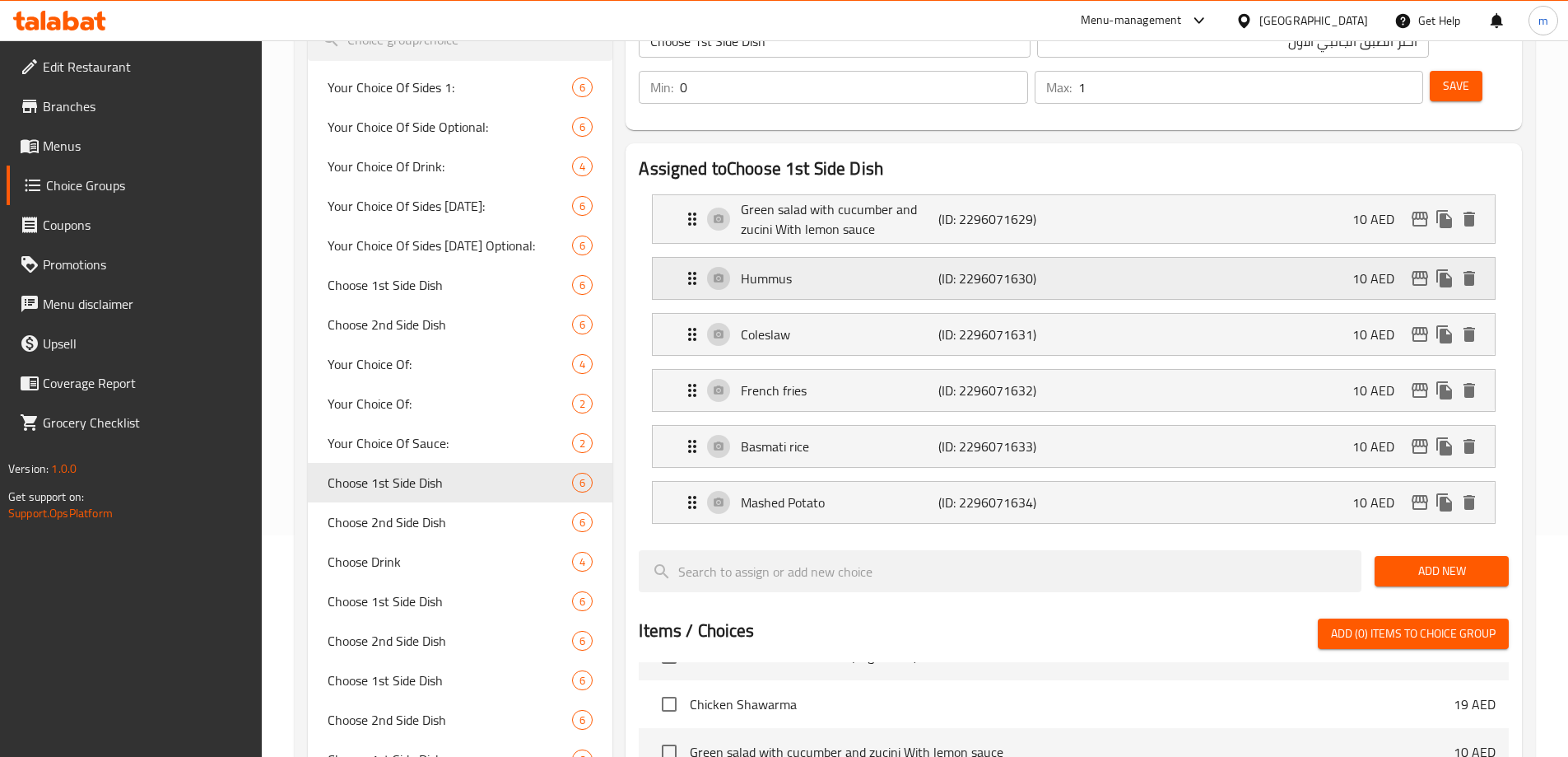
click at [1144, 257] on div "Hummus (ID: 2296071630) 10 AED" at bounding box center [1078, 278] width 792 height 41
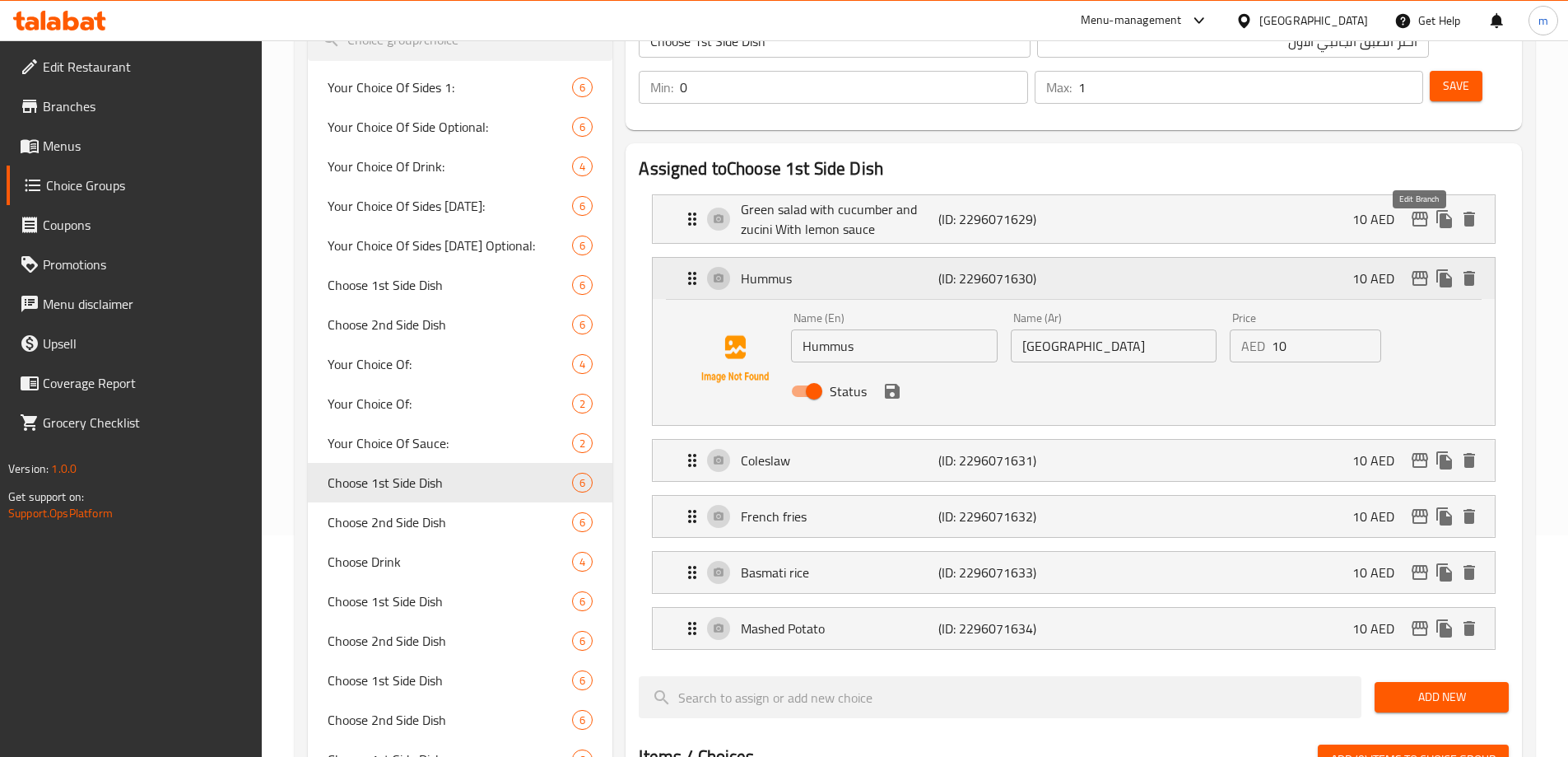
click at [1414, 271] on icon "edit" at bounding box center [1419, 278] width 16 height 14
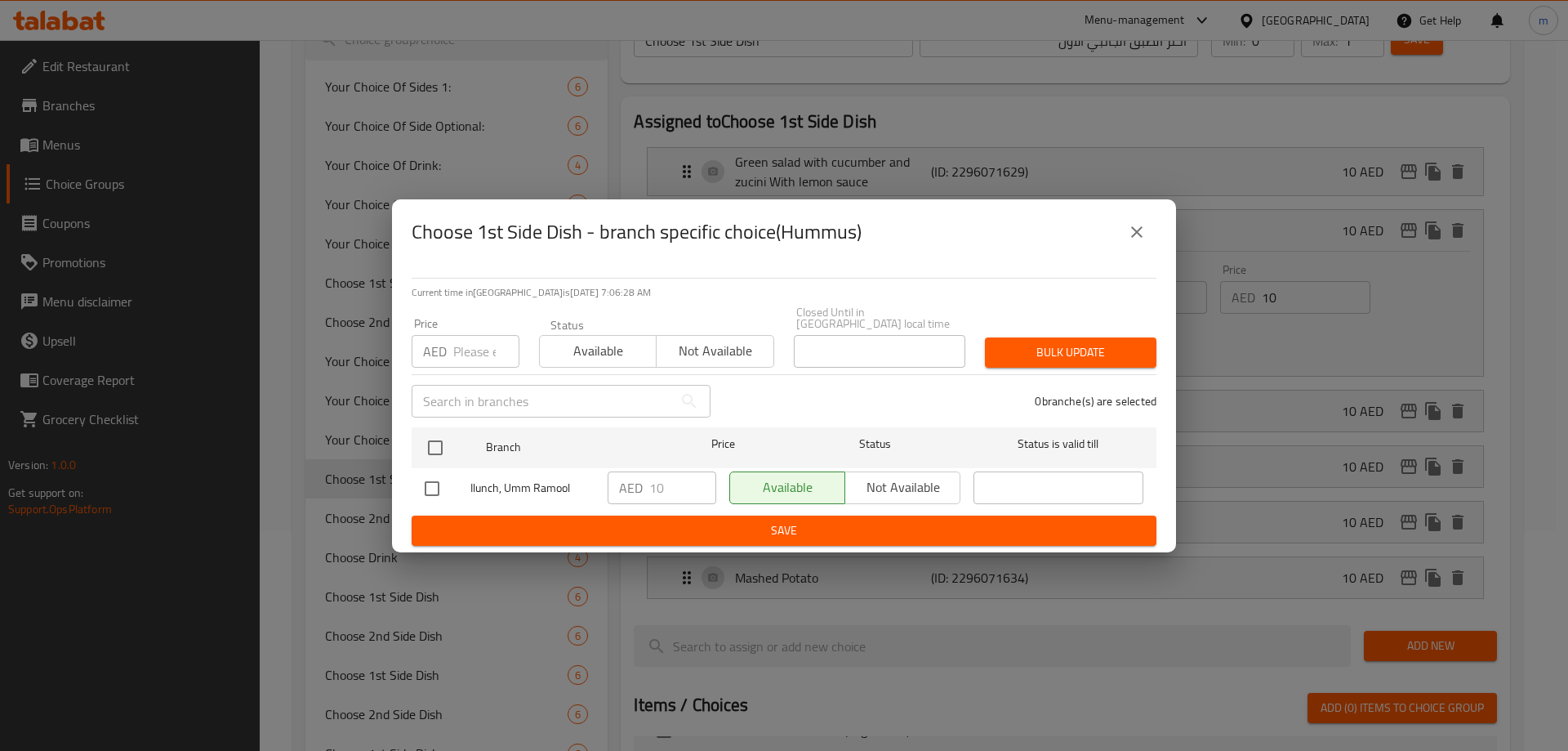
click at [526, 490] on span "Ilunch, Umm Ramool" at bounding box center [532, 488] width 124 height 21
click at [853, 395] on div "0 branche(s) are selected" at bounding box center [943, 401] width 446 height 59
click at [1138, 226] on icon "close" at bounding box center [1136, 232] width 20 height 20
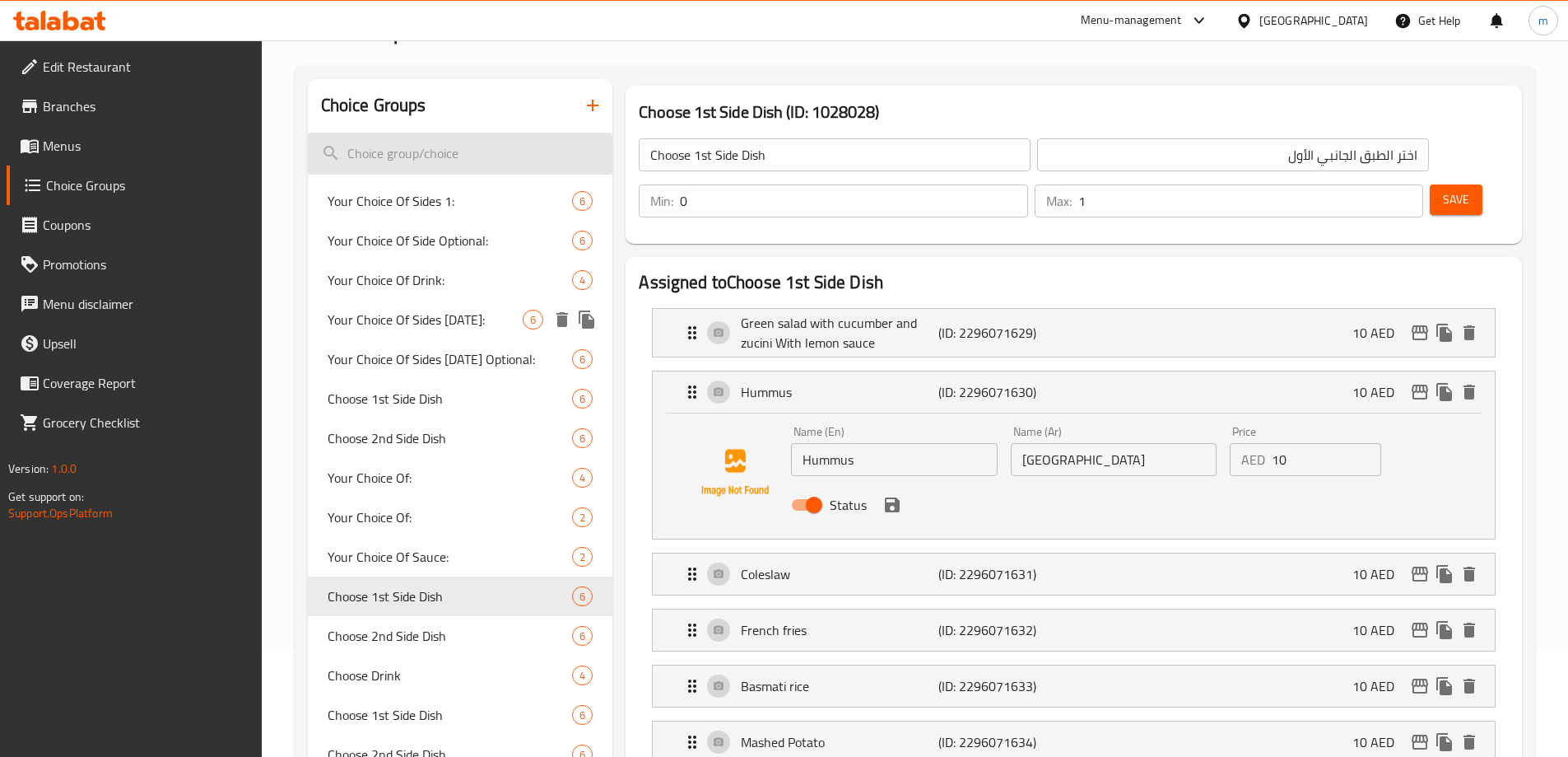
scroll to position [18, 0]
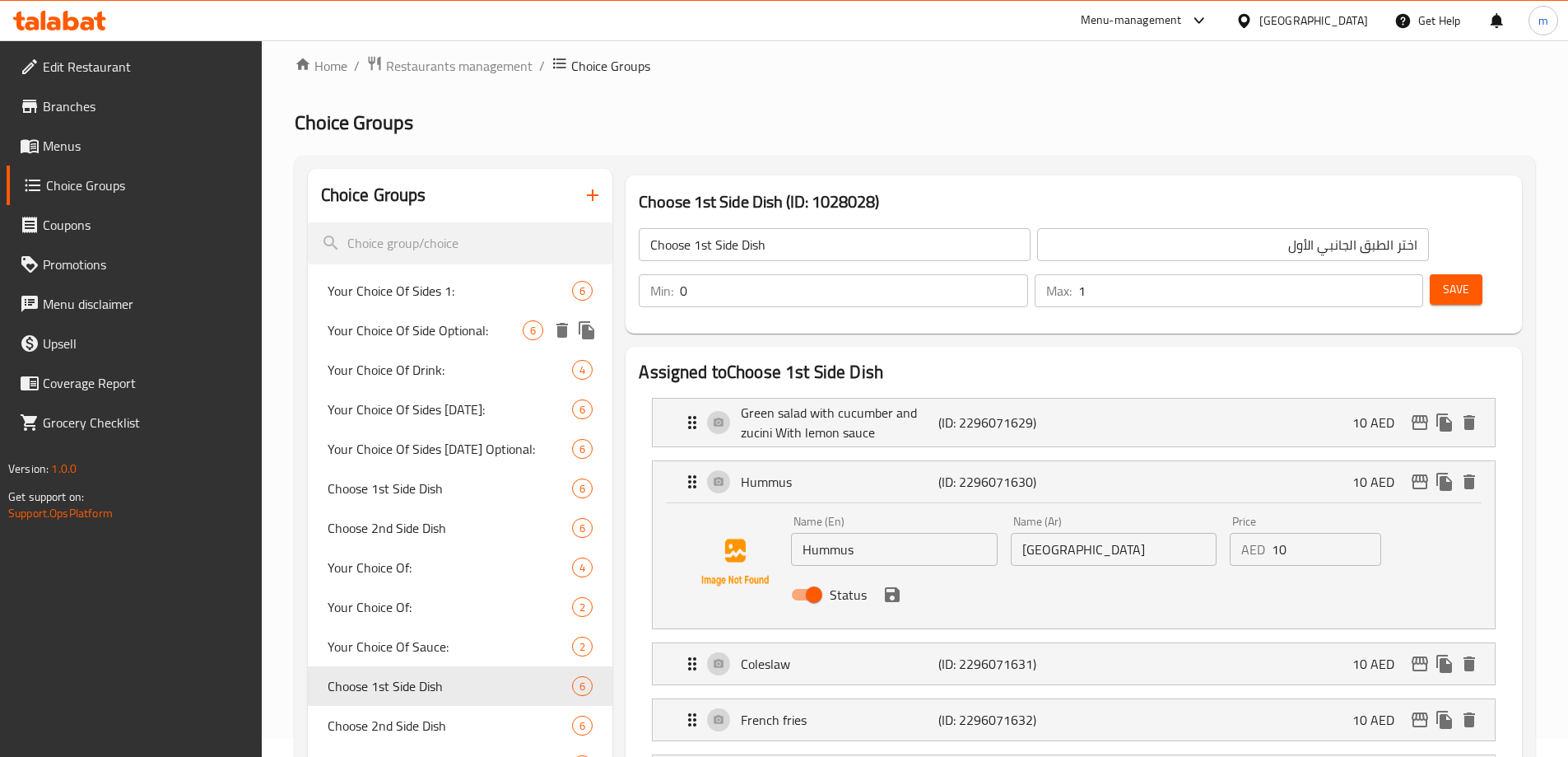
click at [458, 333] on span "Your Choice Of Side Optional:" at bounding box center [425, 330] width 196 height 20
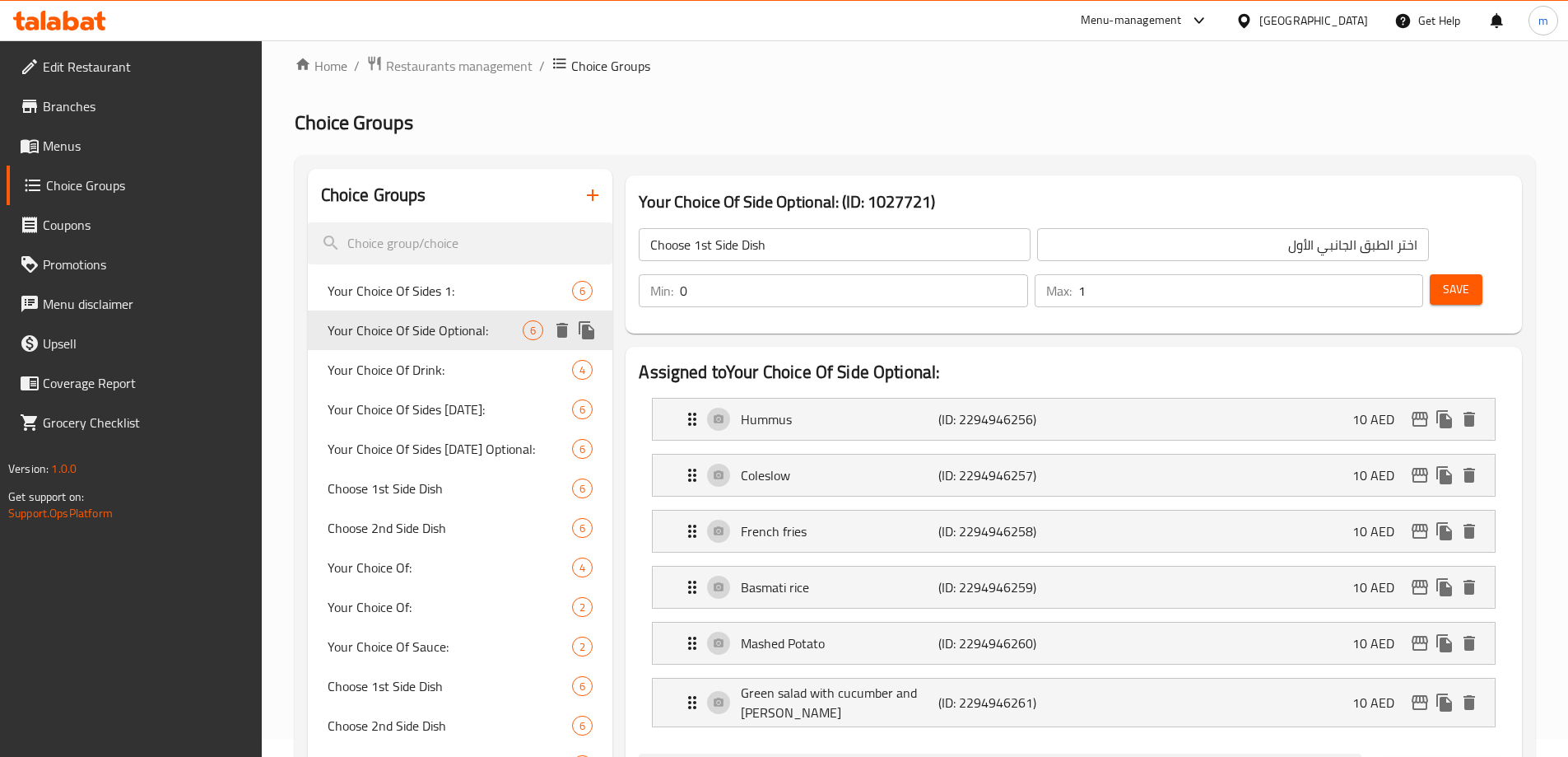
type input "Your Choice Of Side Optional:"
type input "إختيارك للطبق الجانبى اختيارى:"
type input "2"
click at [482, 298] on span "Your Choice Of Sides 1:" at bounding box center [425, 290] width 196 height 20
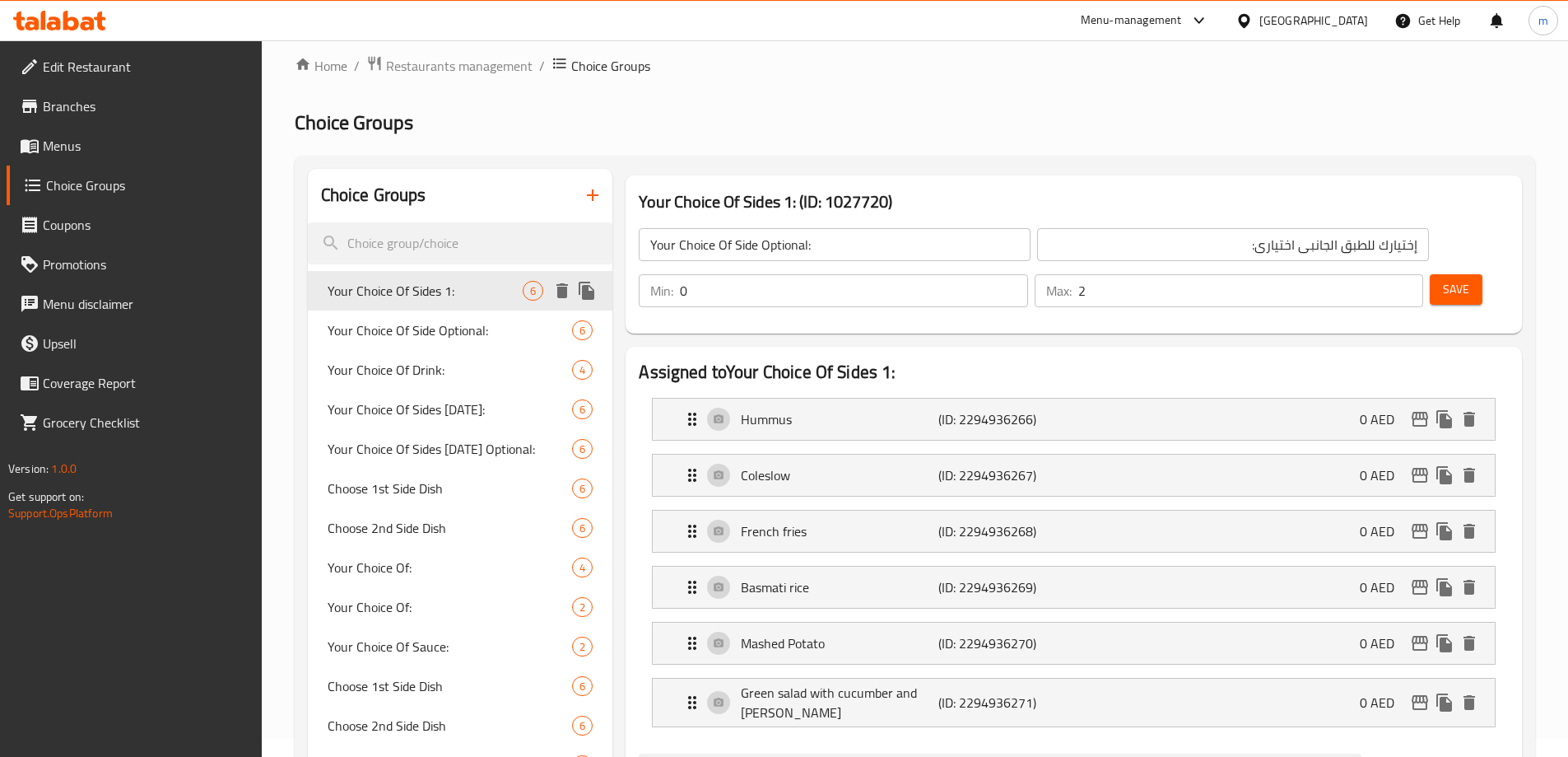
type input "Your Choice Of Sides 1:"
type input "إختيارك من الاطباق الجانبية 1:"
type input "2"
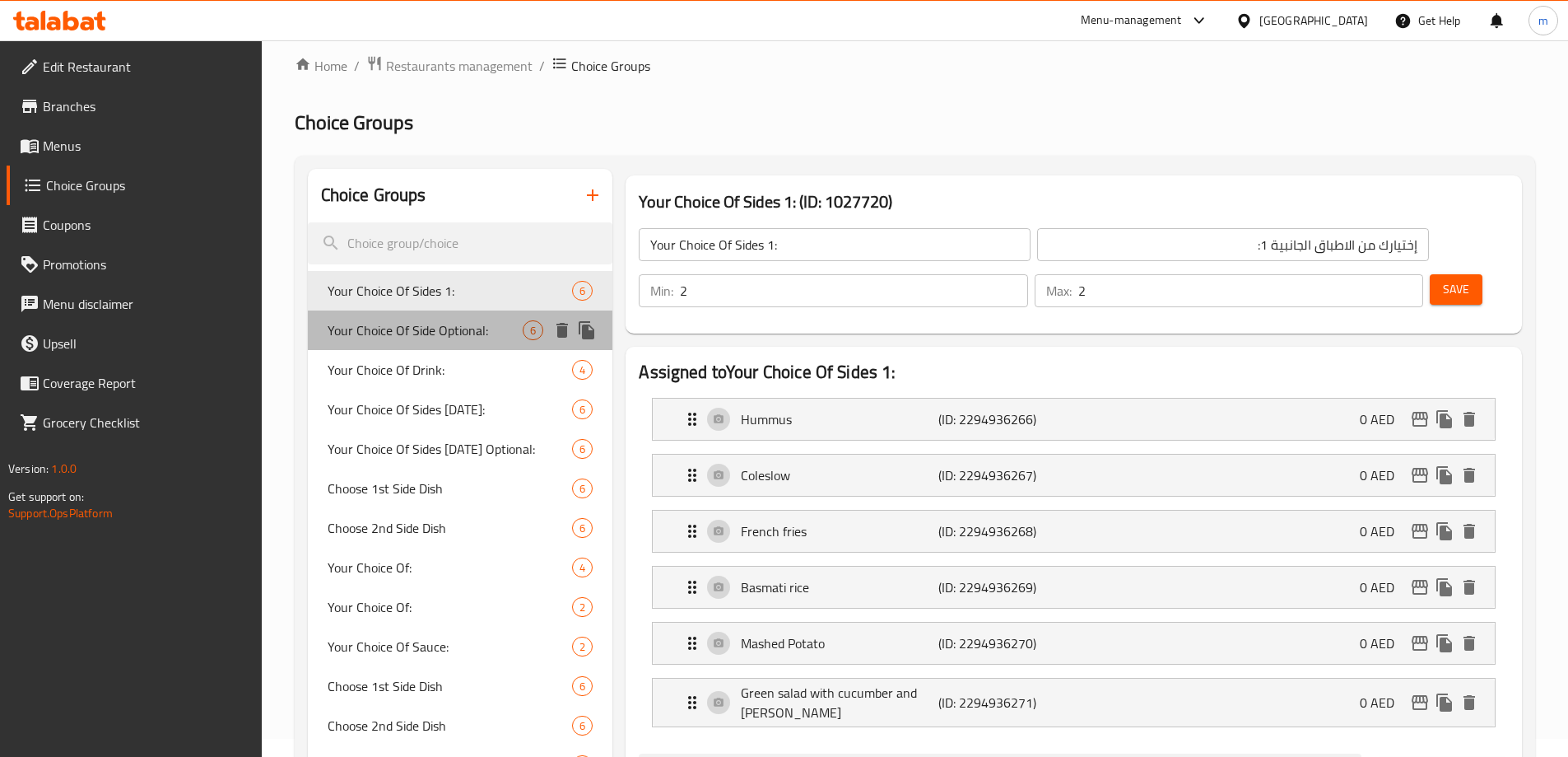
click at [457, 334] on span "Your Choice Of Side Optional:" at bounding box center [425, 330] width 196 height 20
type input "Your Choice Of Side Optional:"
type input "إختيارك للطبق الجانبى اختيارى:"
type input "0"
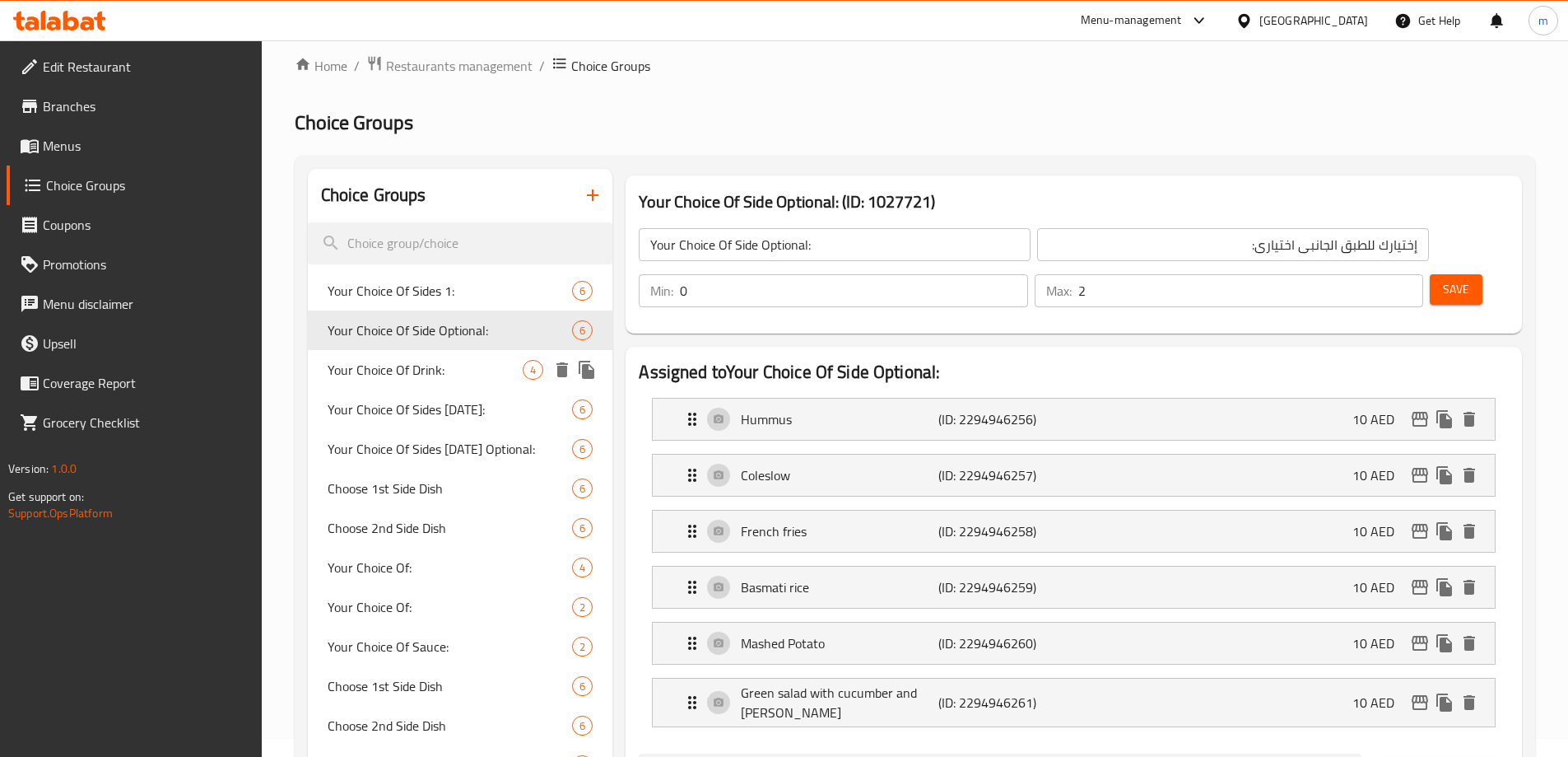
click at [443, 374] on span "Your Choice Of Drink:" at bounding box center [425, 369] width 196 height 20
type input "Your Choice Of Drink:"
type input "إختيارك من المشروب:"
type input "1"
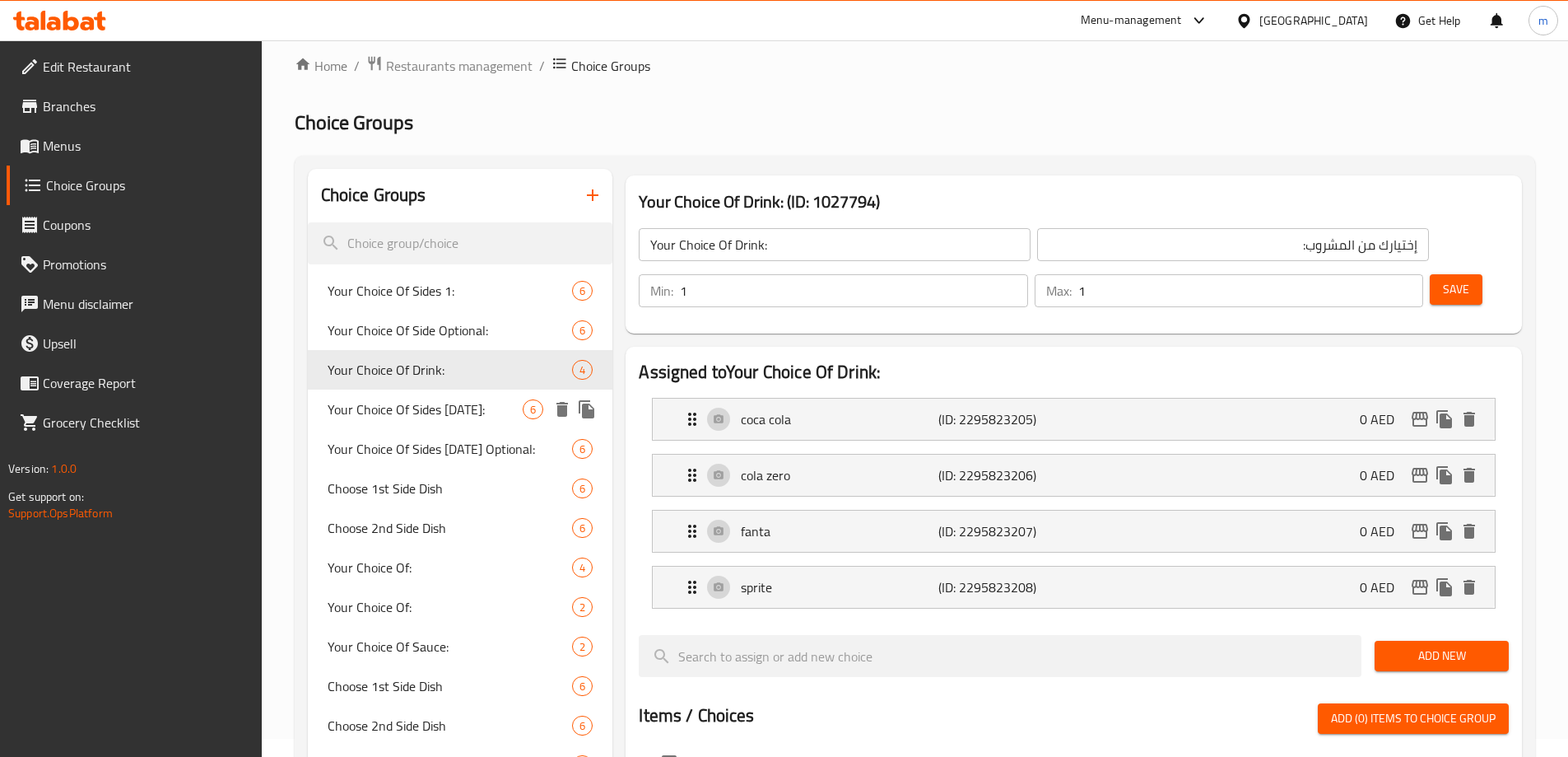
click at [428, 415] on span "Your Choice Of Sides Tuesday:" at bounding box center [425, 409] width 196 height 20
type input "Your Choice Of Sides Tuesday:"
type input "إختيارك من الاطباق الجانبية الثلاثاء:"
type input "2"
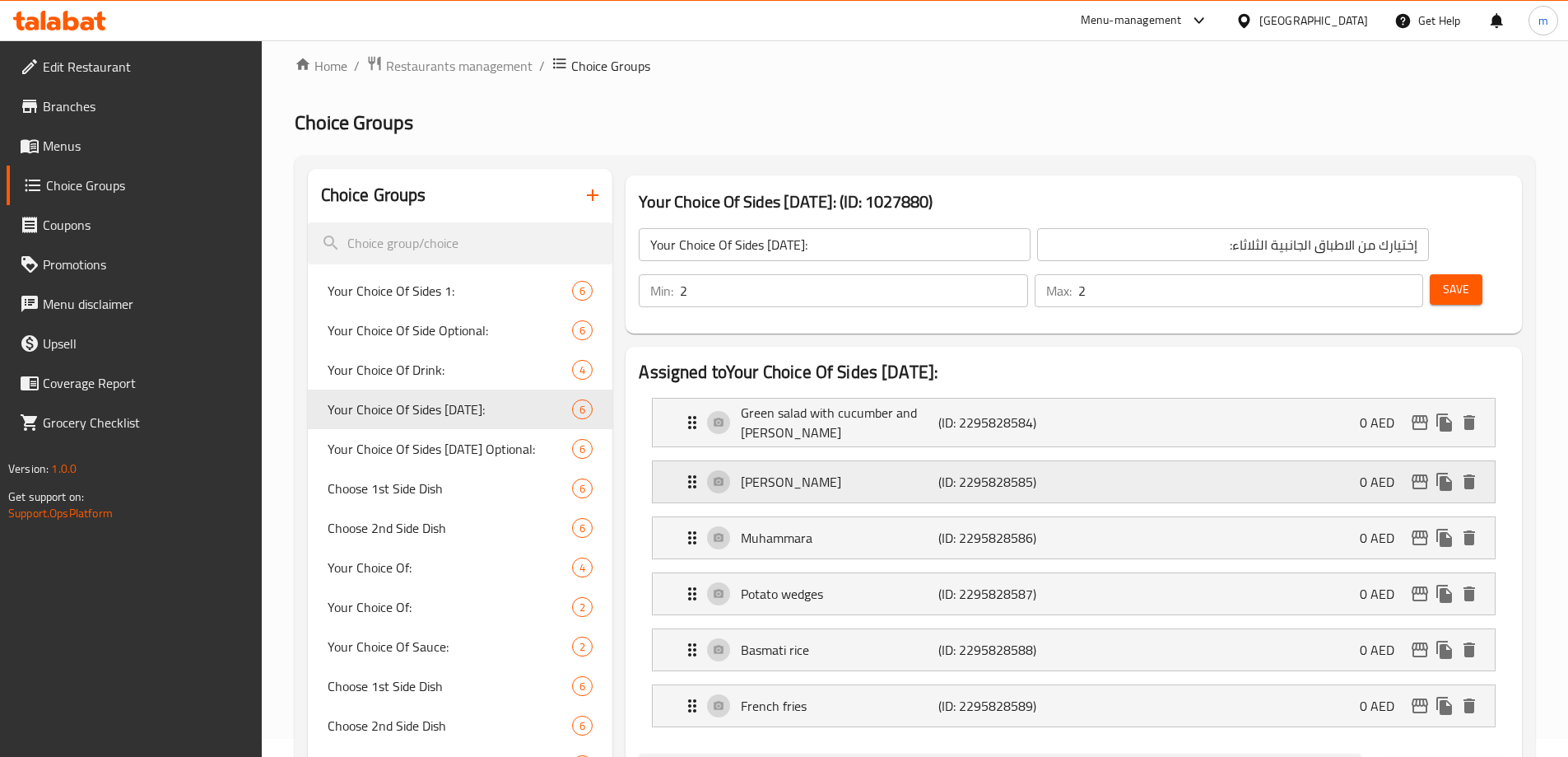
click at [866, 461] on div "Olivier salad (ID: 2295828585) 0 AED" at bounding box center [1078, 481] width 792 height 41
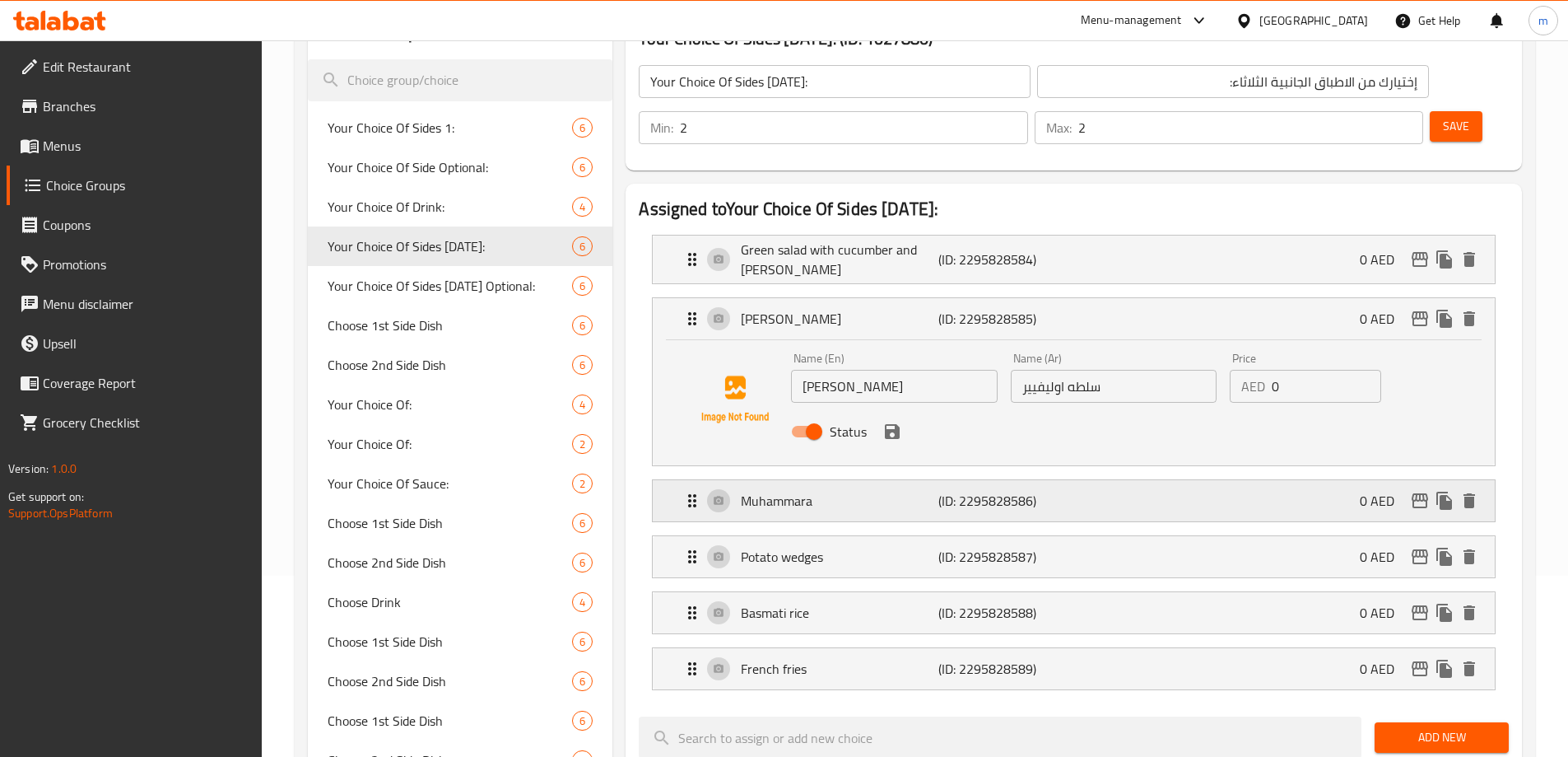
scroll to position [183, 0]
click at [872, 368] on input "Olivier salad" at bounding box center [894, 385] width 206 height 33
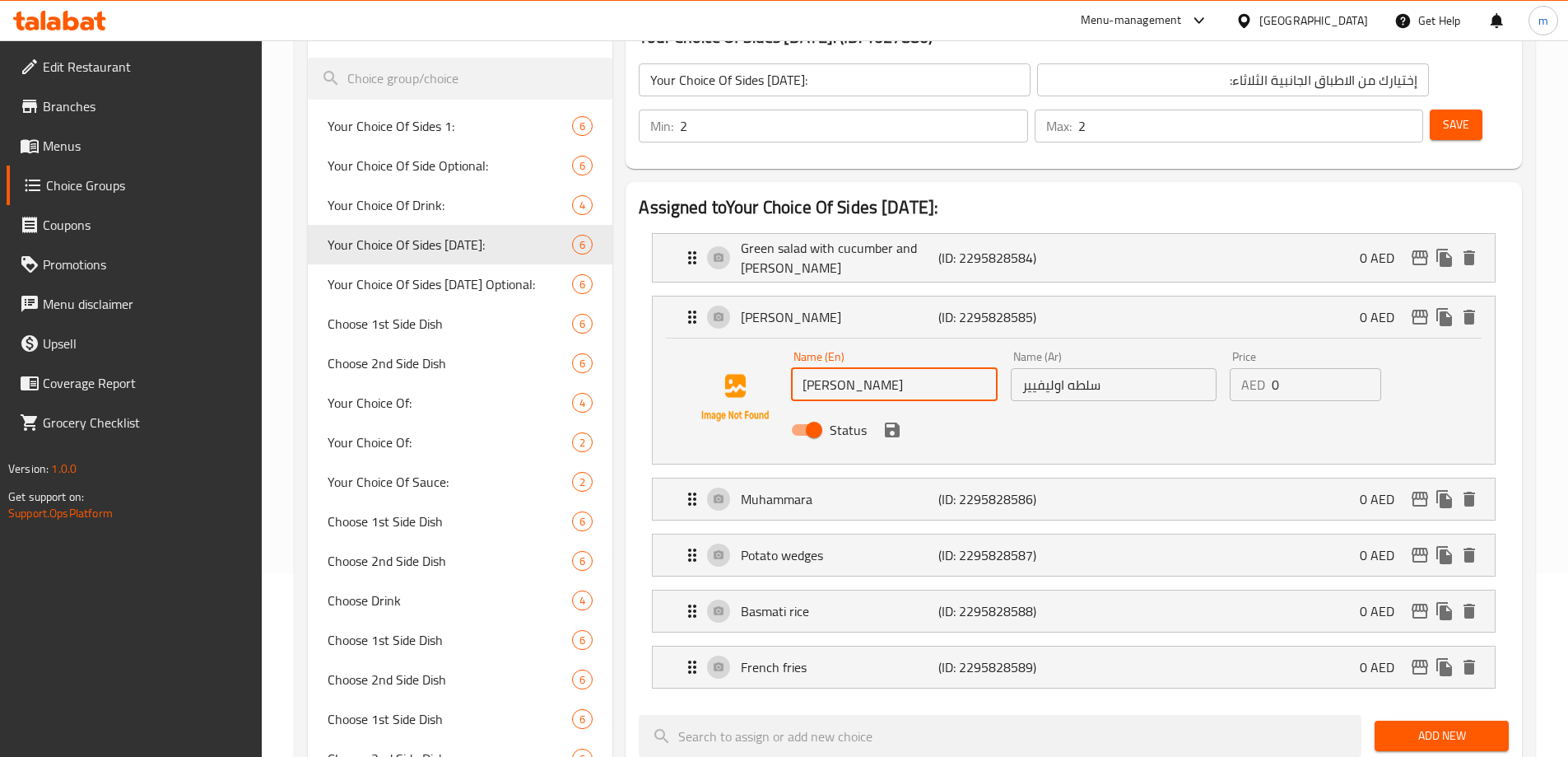
click at [872, 368] on input "Olivier salad" at bounding box center [894, 385] width 206 height 33
paste input "Russian [PERSON_NAME]"
type input "Russian [PERSON_NAME]"
click at [1089, 368] on input "سلطه اوليفيير" at bounding box center [1113, 385] width 206 height 33
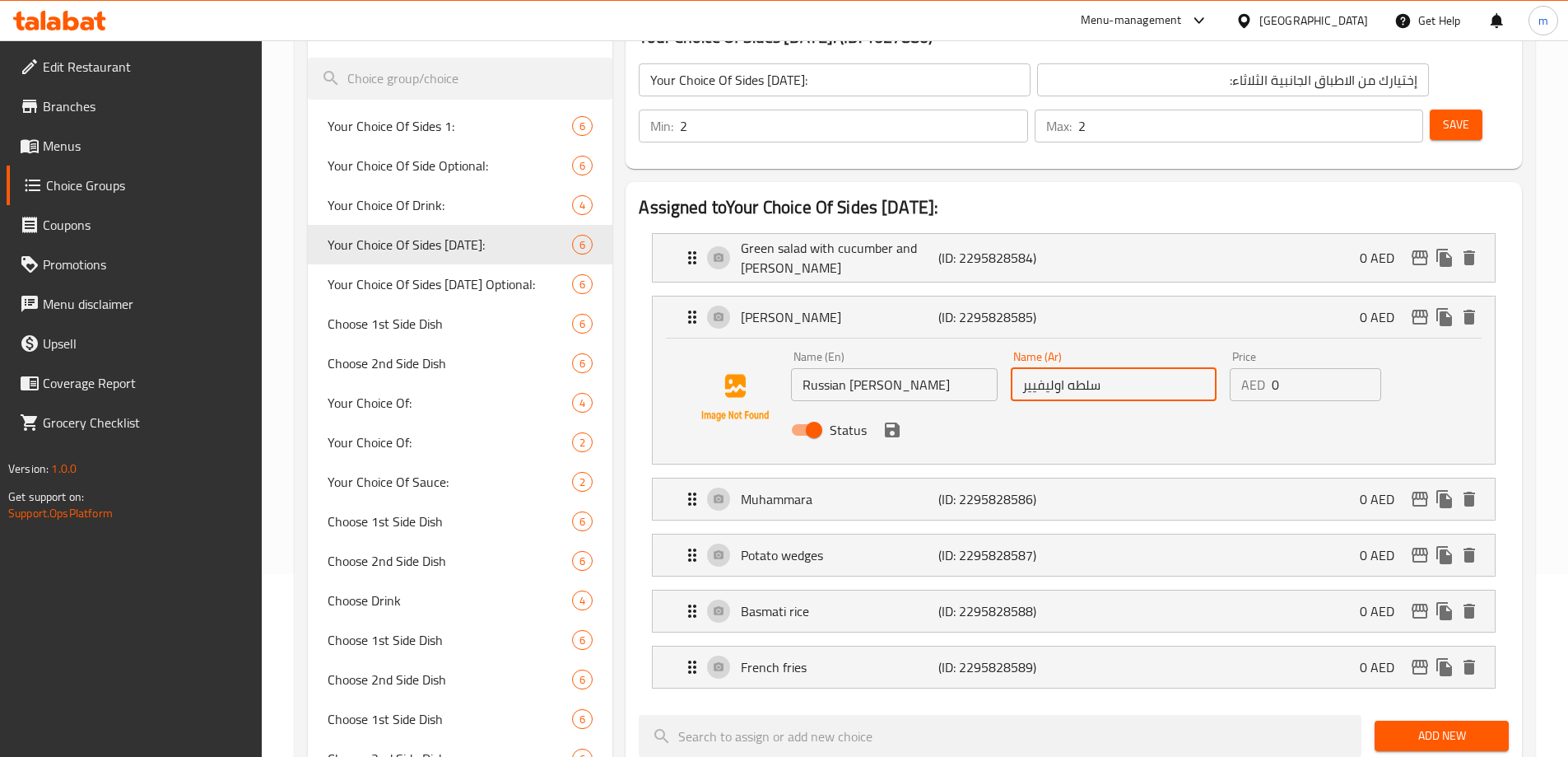
click at [1089, 368] on input "سلطه اوليفيير" at bounding box center [1113, 385] width 206 height 33
paste input "ة أوليفييه الروسية"
click at [897, 422] on icon "save" at bounding box center [892, 429] width 14 height 14
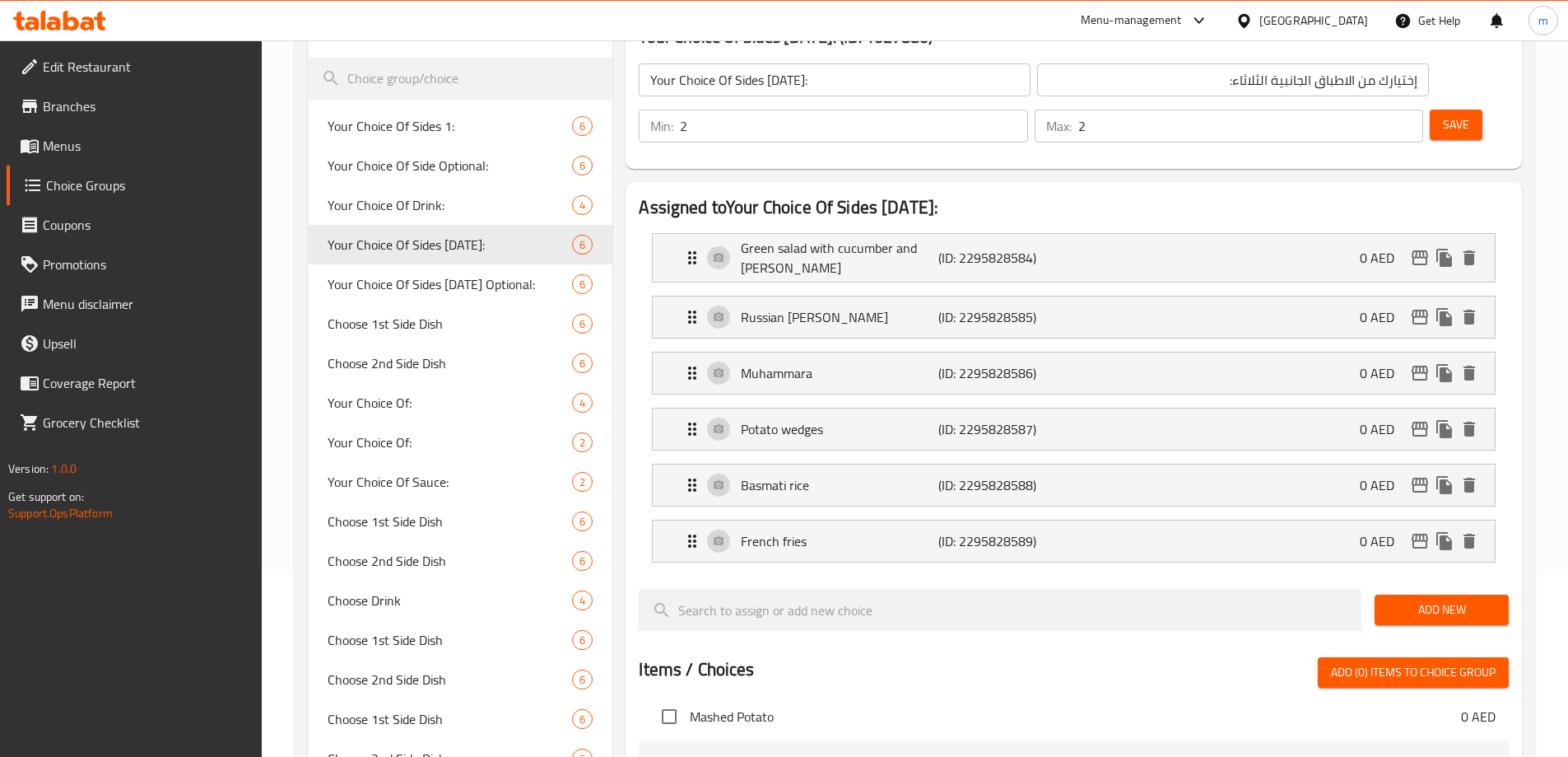
type input "سلطة أوليفييه الروسية"
click at [1429, 109] on button "Save" at bounding box center [1455, 124] width 53 height 31
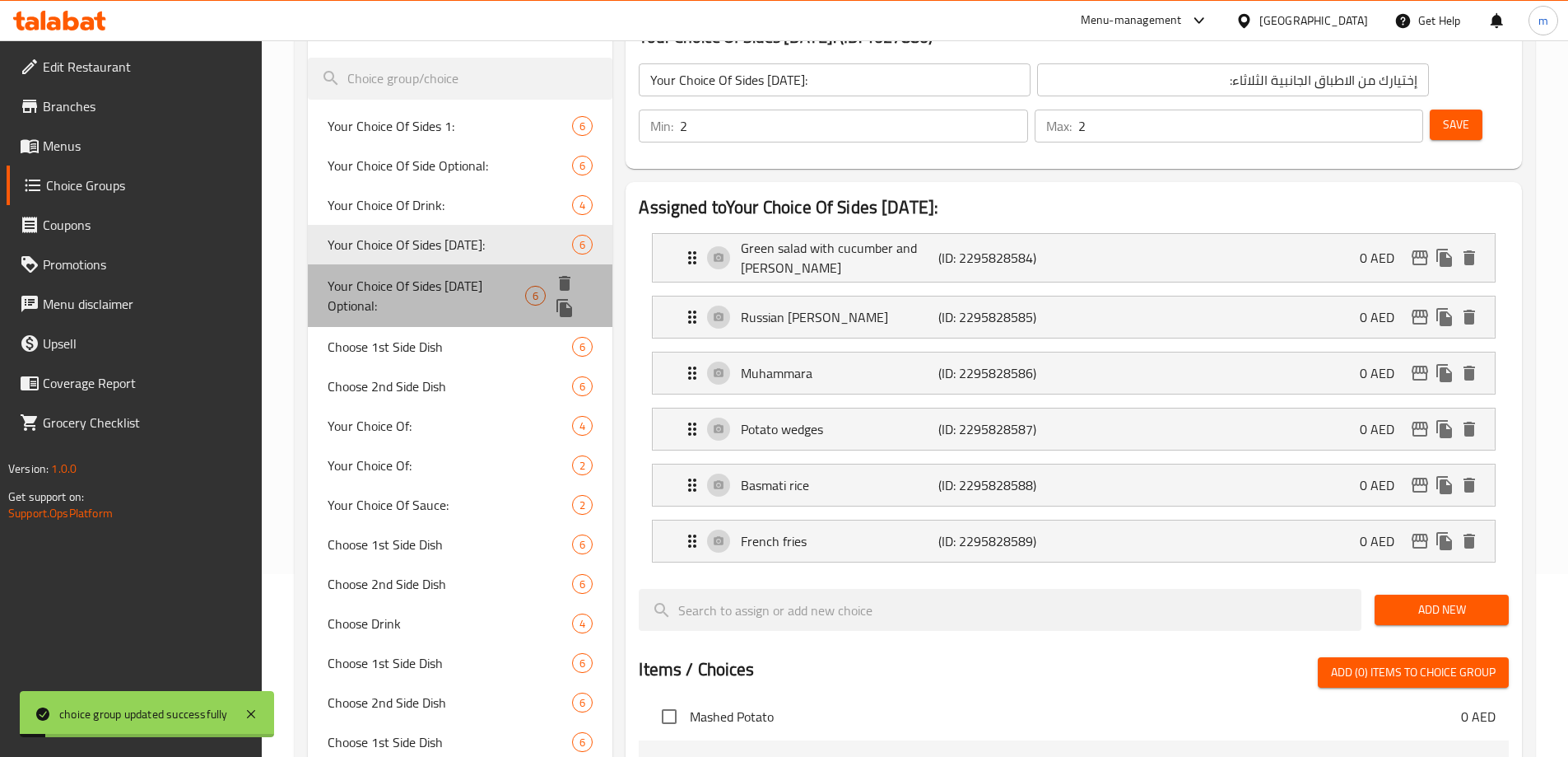
click at [450, 286] on span "Your Choice Of Sides Tuesday Optional:" at bounding box center [426, 295] width 197 height 39
type input "Your Choice Of Sides Tuesday Optional:"
type input "إختيارك للطبق الجانبى الثلاثاء اختيارى:"
type input "0"
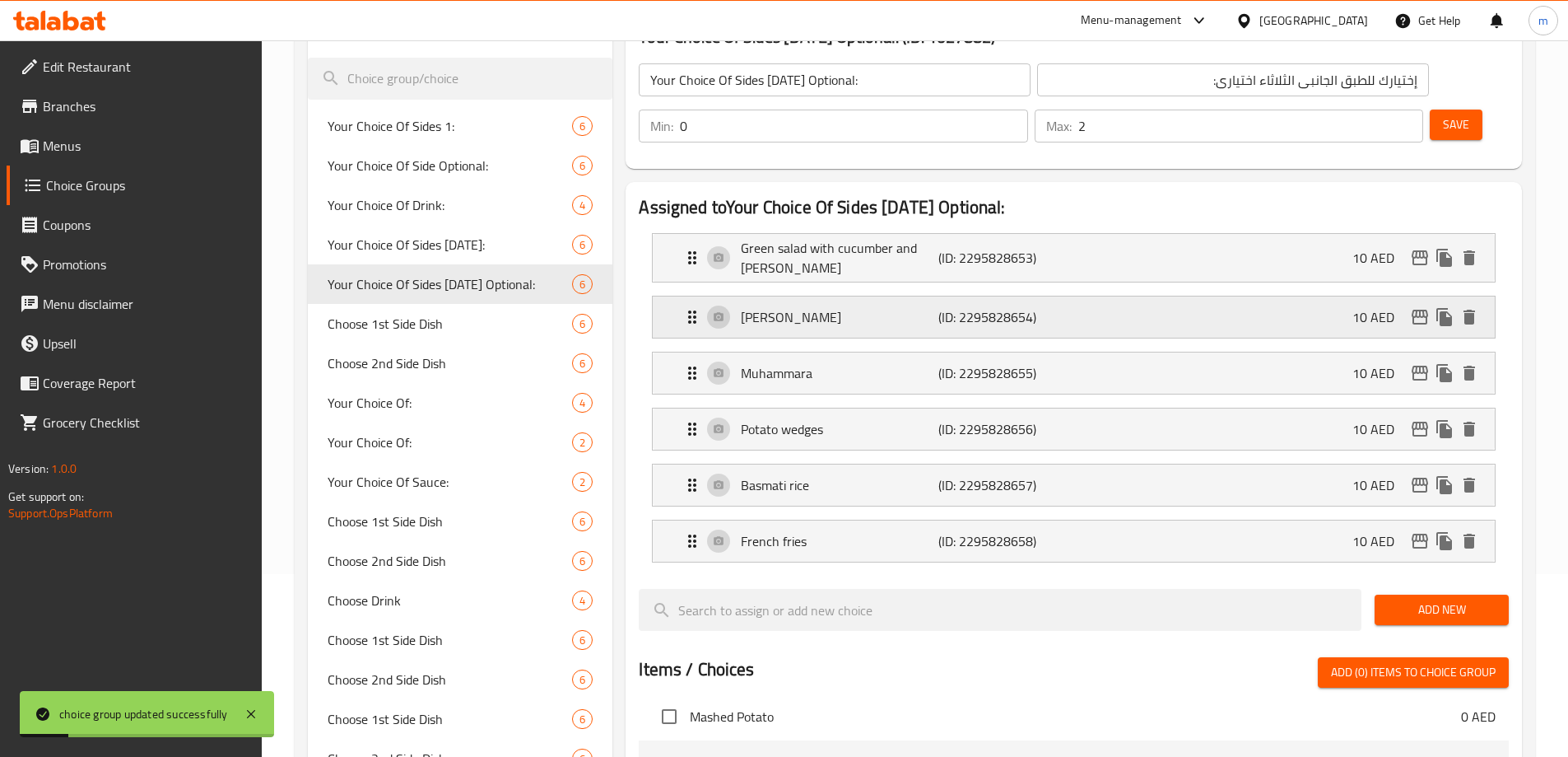
click at [850, 297] on div "Olivier salad (ID: 2295828654) 10 AED" at bounding box center [1078, 317] width 792 height 41
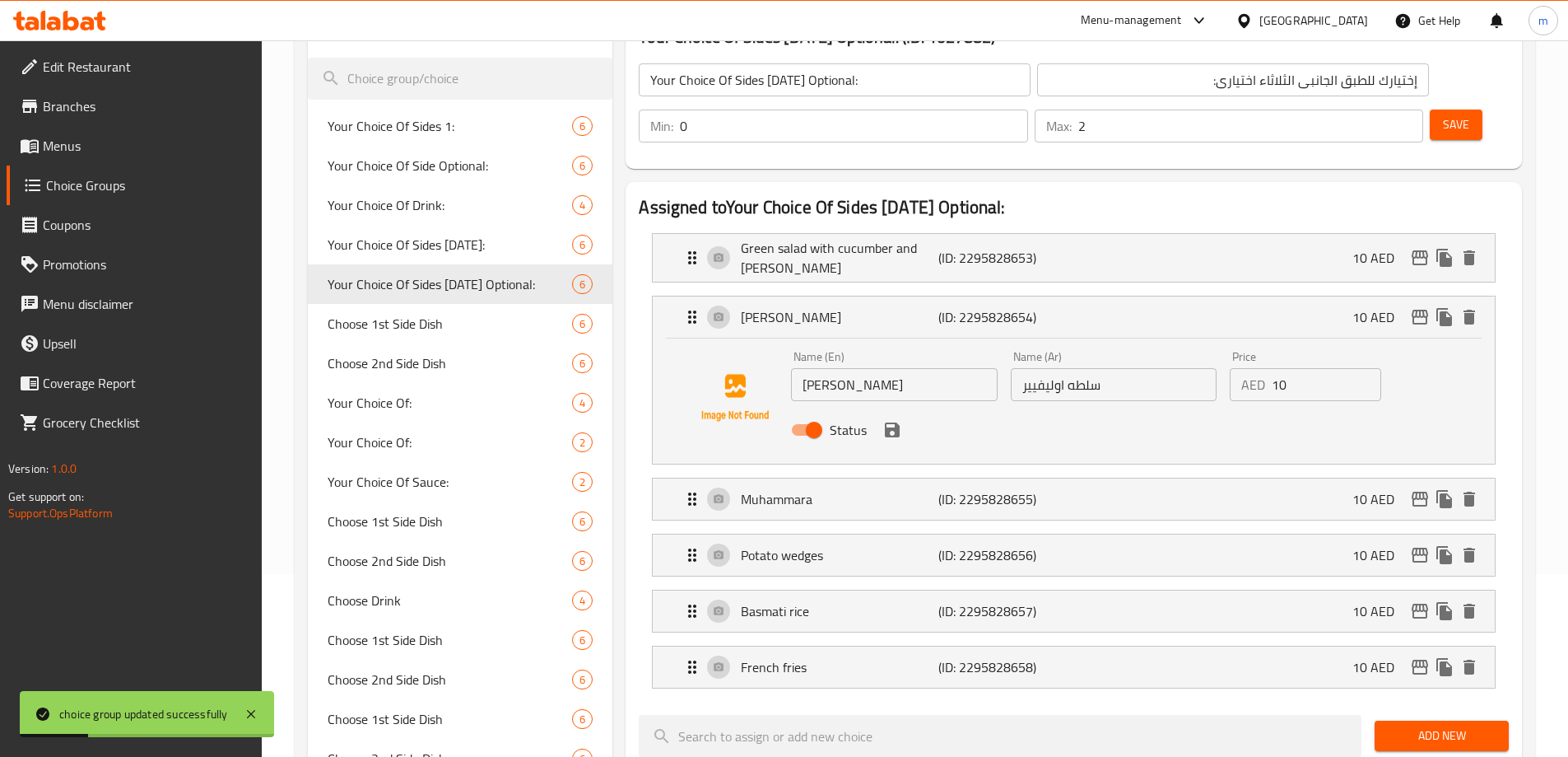
click at [1080, 368] on input "سلطه اوليفيير" at bounding box center [1113, 385] width 206 height 33
paste input "ة أوليفييه الروسية"
type input "سلطة أوليفييه الروسية"
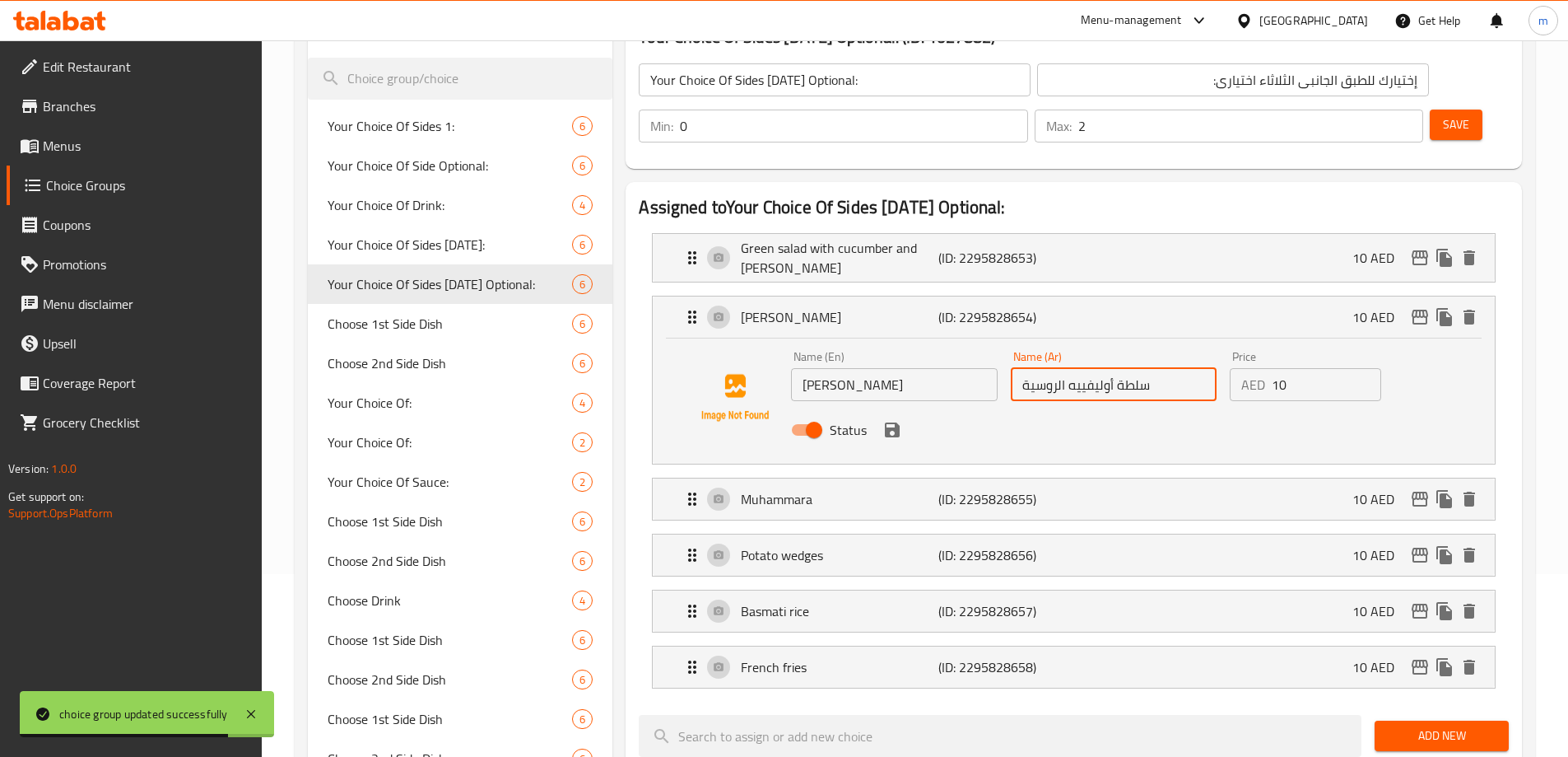
click at [806, 350] on div "Name (En) Olivier salad Name (En)" at bounding box center [894, 375] width 206 height 50
click at [868, 368] on input "Olivier salad" at bounding box center [894, 385] width 206 height 33
paste input "Russian [PERSON_NAME]"
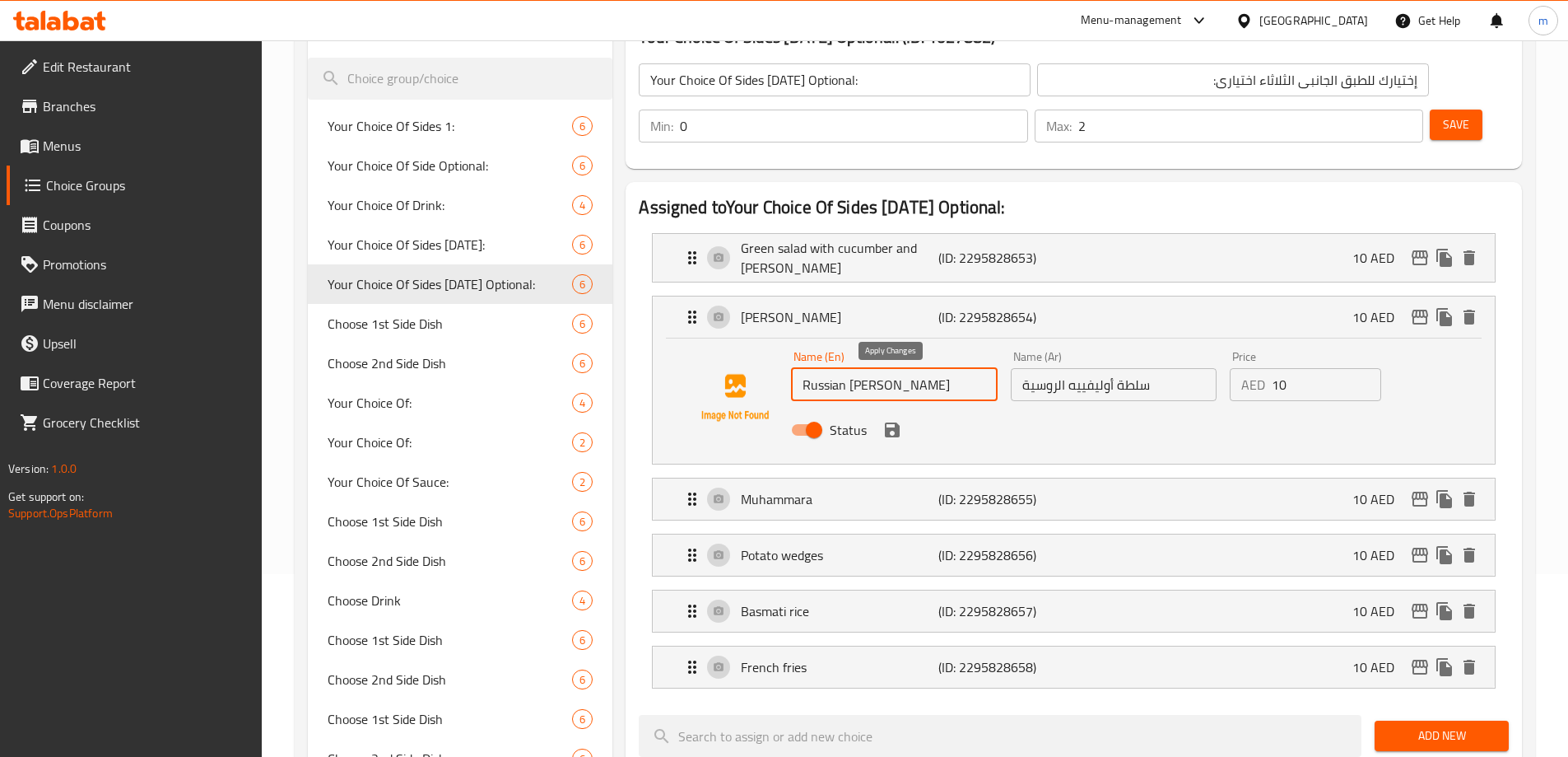
click at [898, 422] on icon "save" at bounding box center [892, 429] width 14 height 14
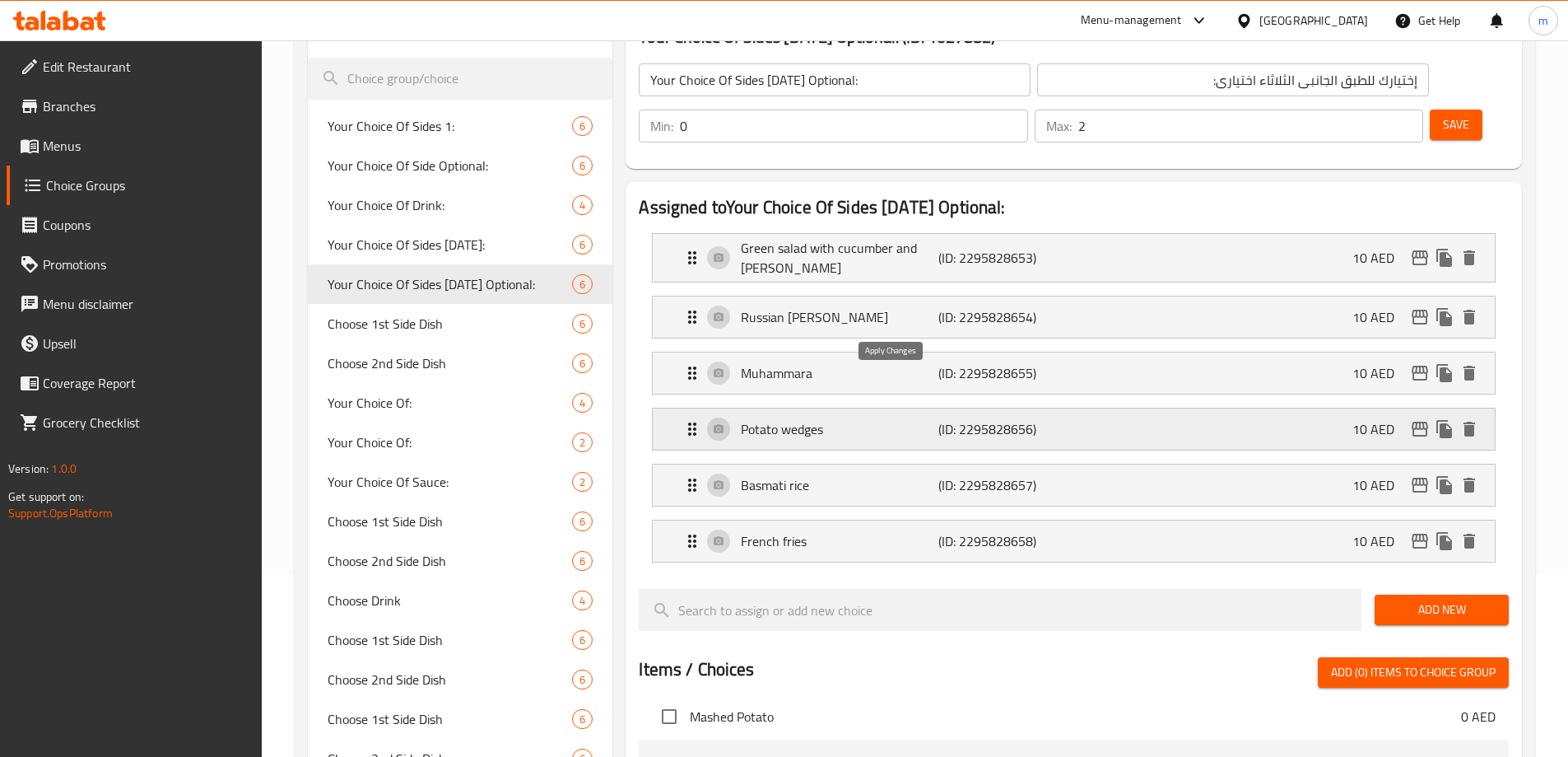
type input "Russian [PERSON_NAME]"
click at [1443, 115] on span "Save" at bounding box center [1456, 125] width 27 height 21
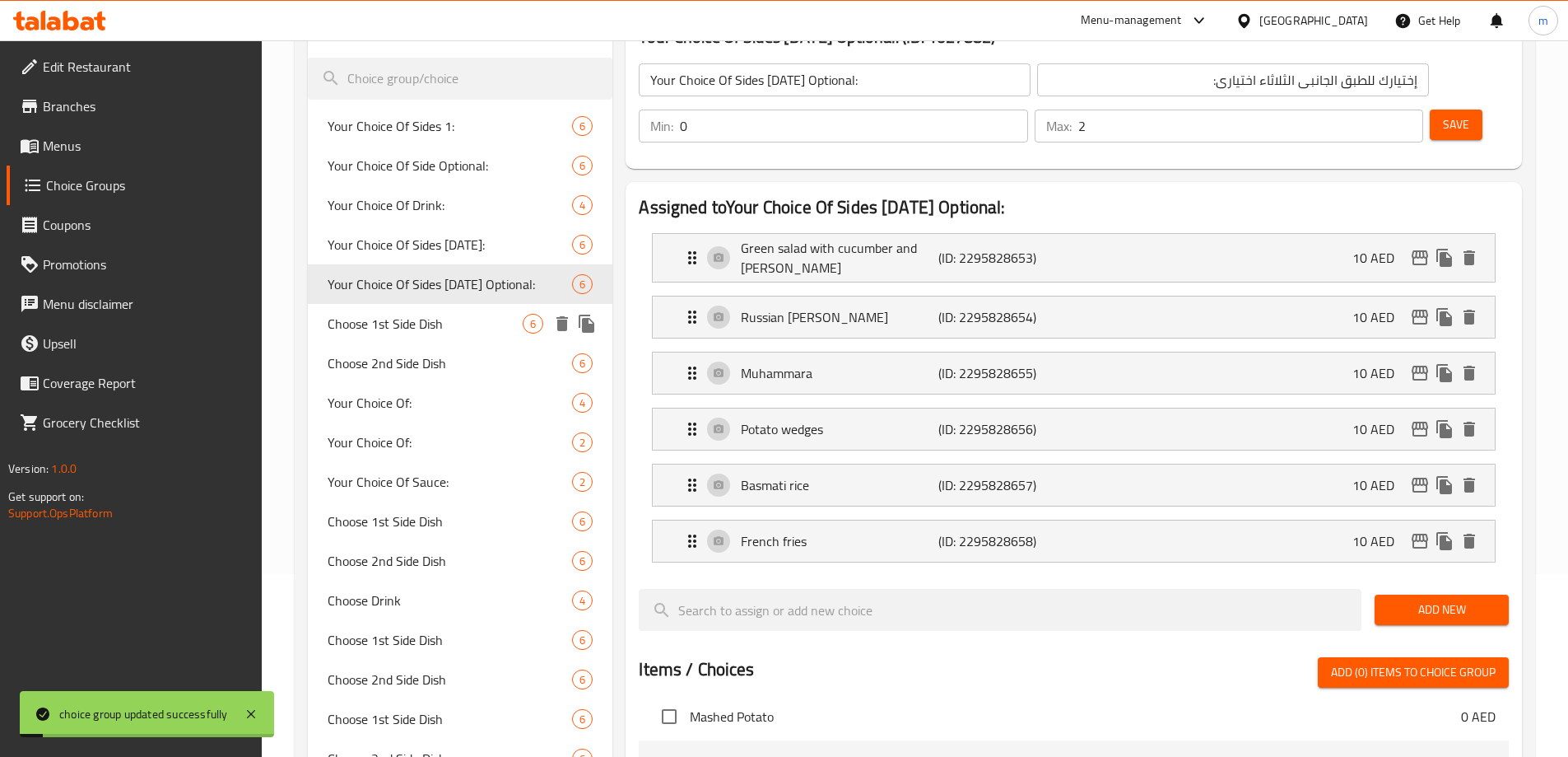
click at [434, 323] on span "Choose 1st Side Dish" at bounding box center [425, 323] width 196 height 20
type input "Choose 1st Side Dish"
type input "اختر الطبق الجانبي الأول"
type input "1"
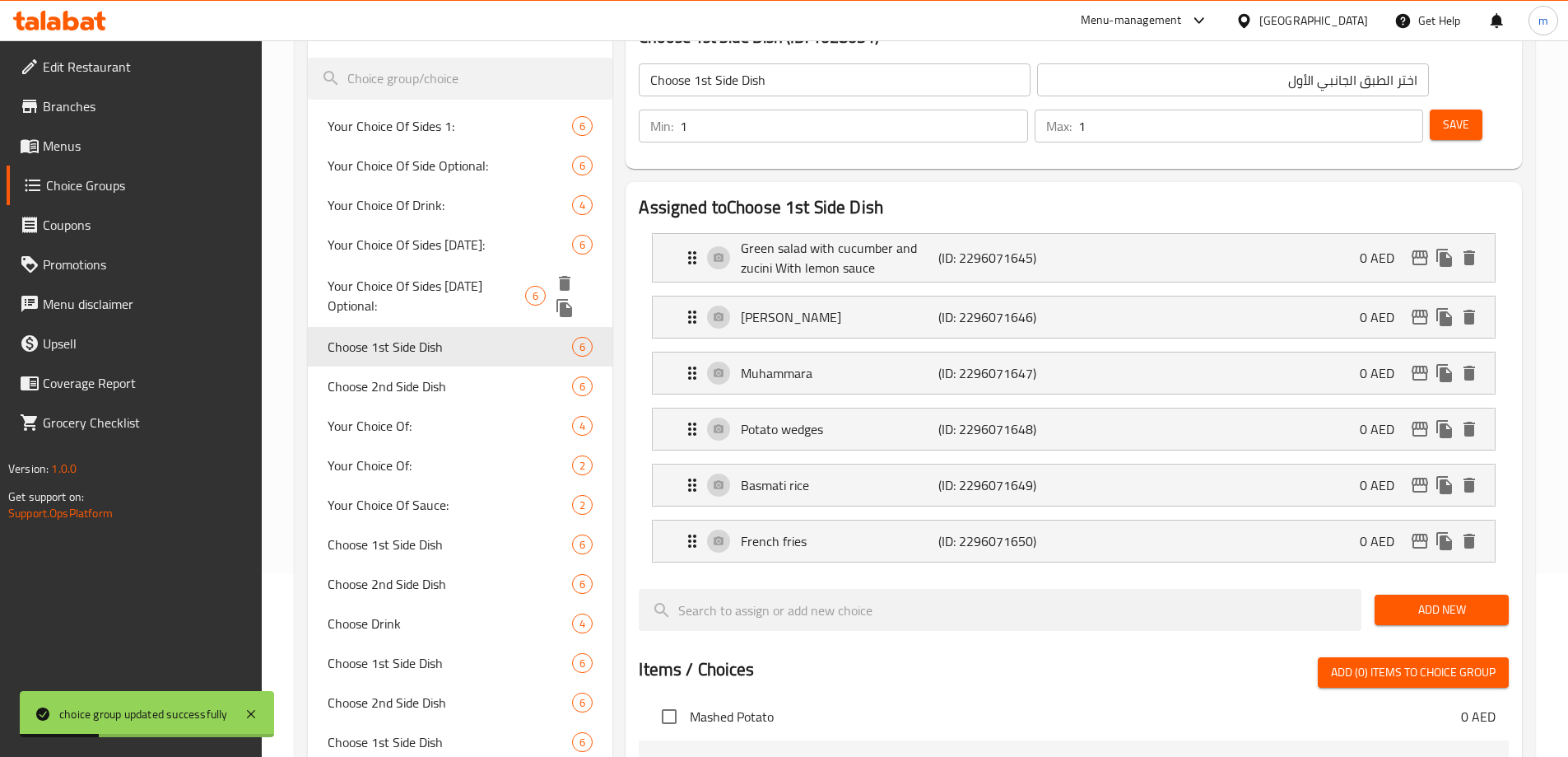
click at [409, 285] on span "Your Choice Of Sides Tuesday Optional:" at bounding box center [426, 295] width 197 height 39
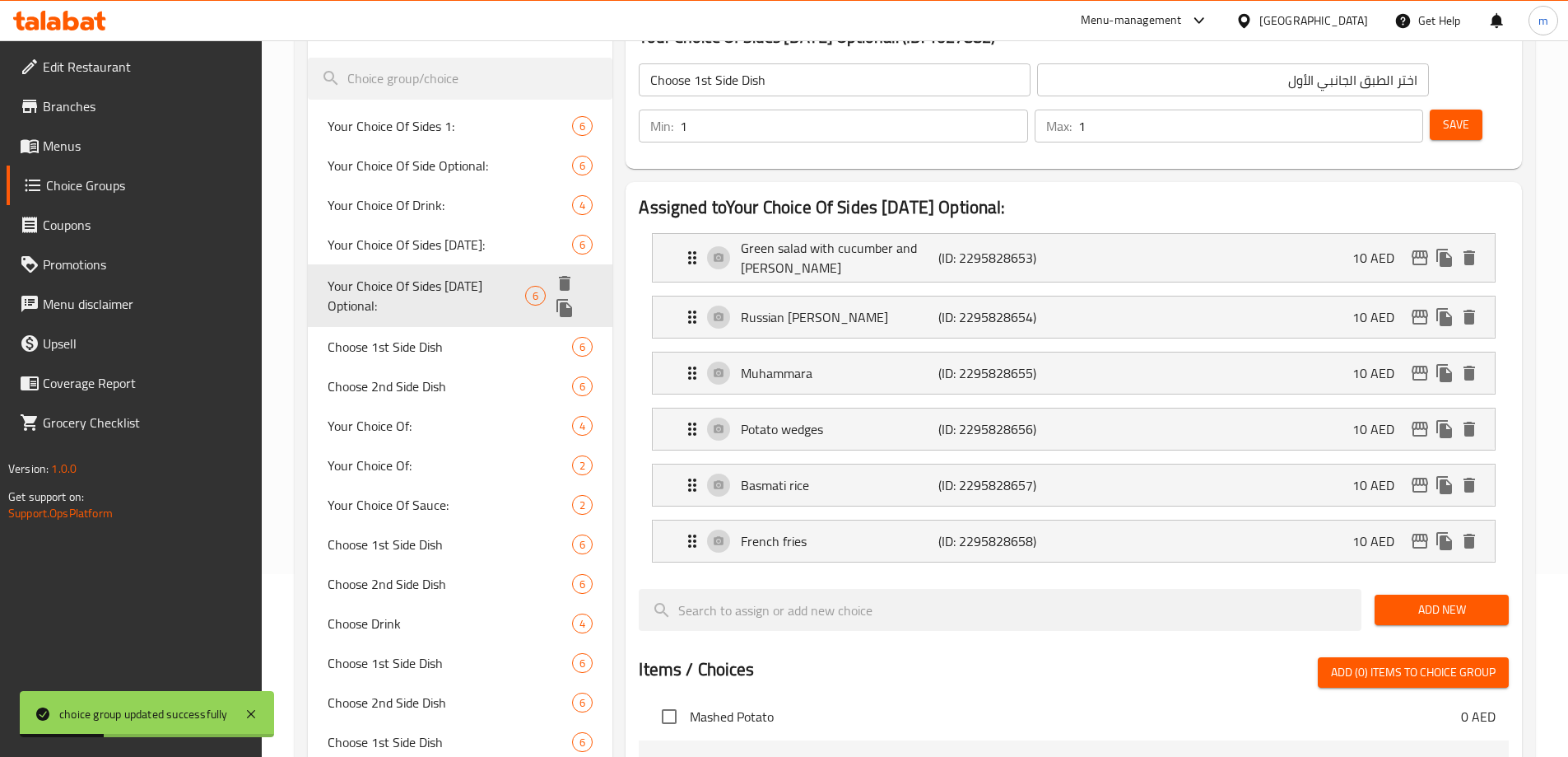
type input "Your Choice Of Sides Tuesday Optional:"
type input "إختيارك للطبق الجانبى الثلاثاء اختيارى:"
type input "0"
type input "2"
click at [384, 337] on span "Choose 1st Side Dish" at bounding box center [450, 346] width 245 height 20
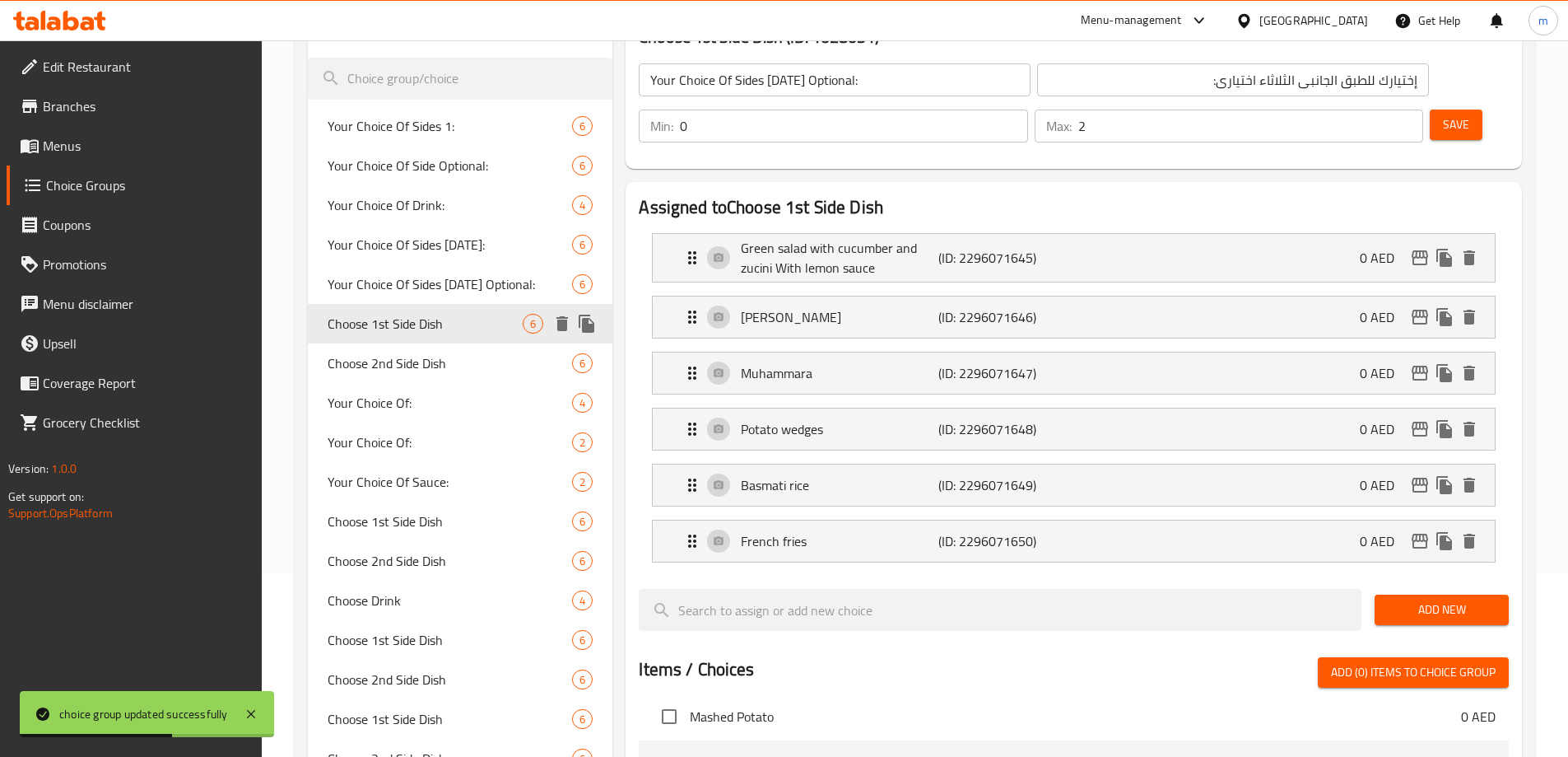
type input "Choose 1st Side Dish"
type input "اختر الطبق الجانبي الأول"
type input "1"
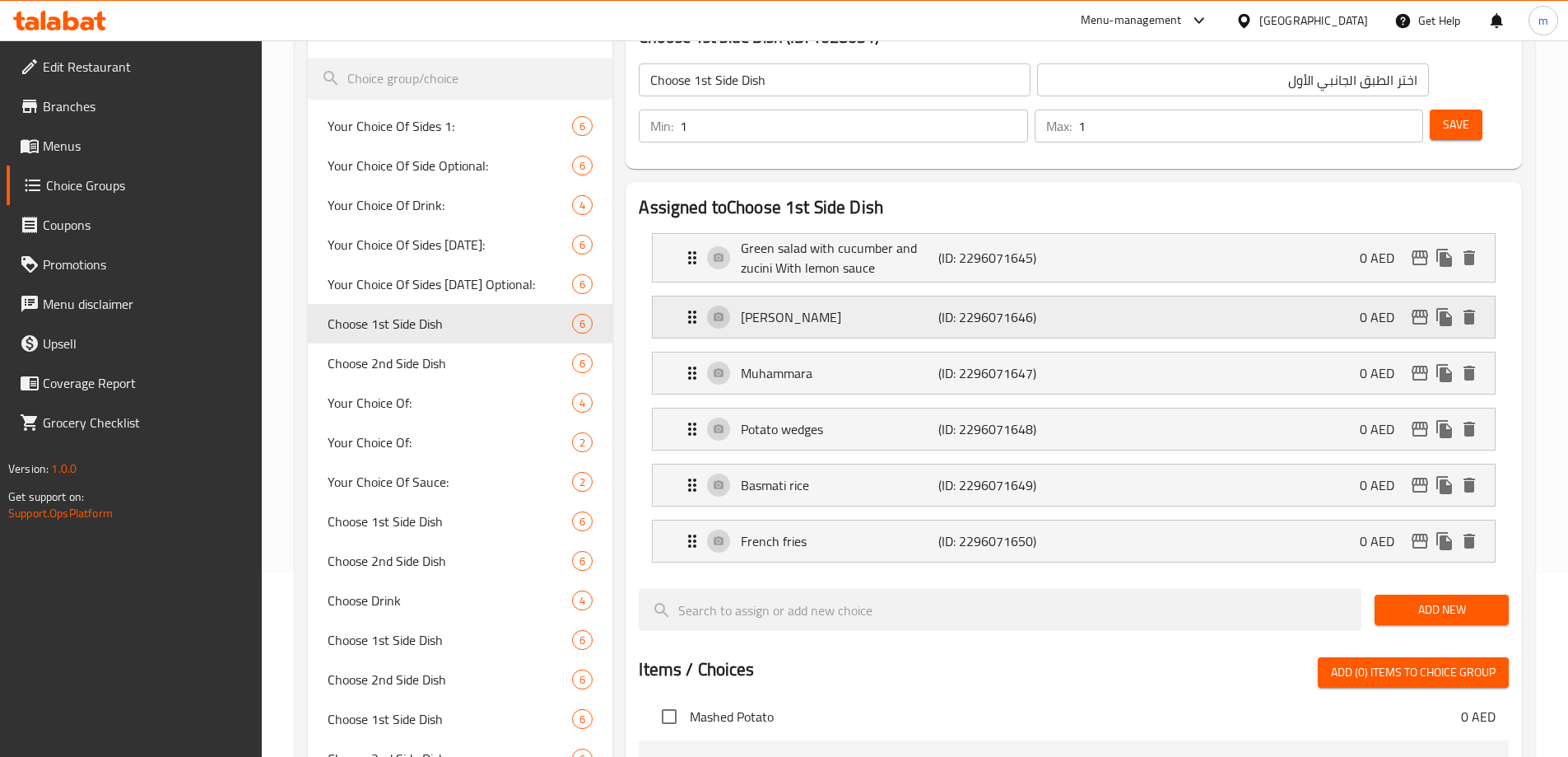
click at [821, 297] on div "Olivier salad (ID: 2296071646) 0 AED" at bounding box center [1078, 317] width 792 height 41
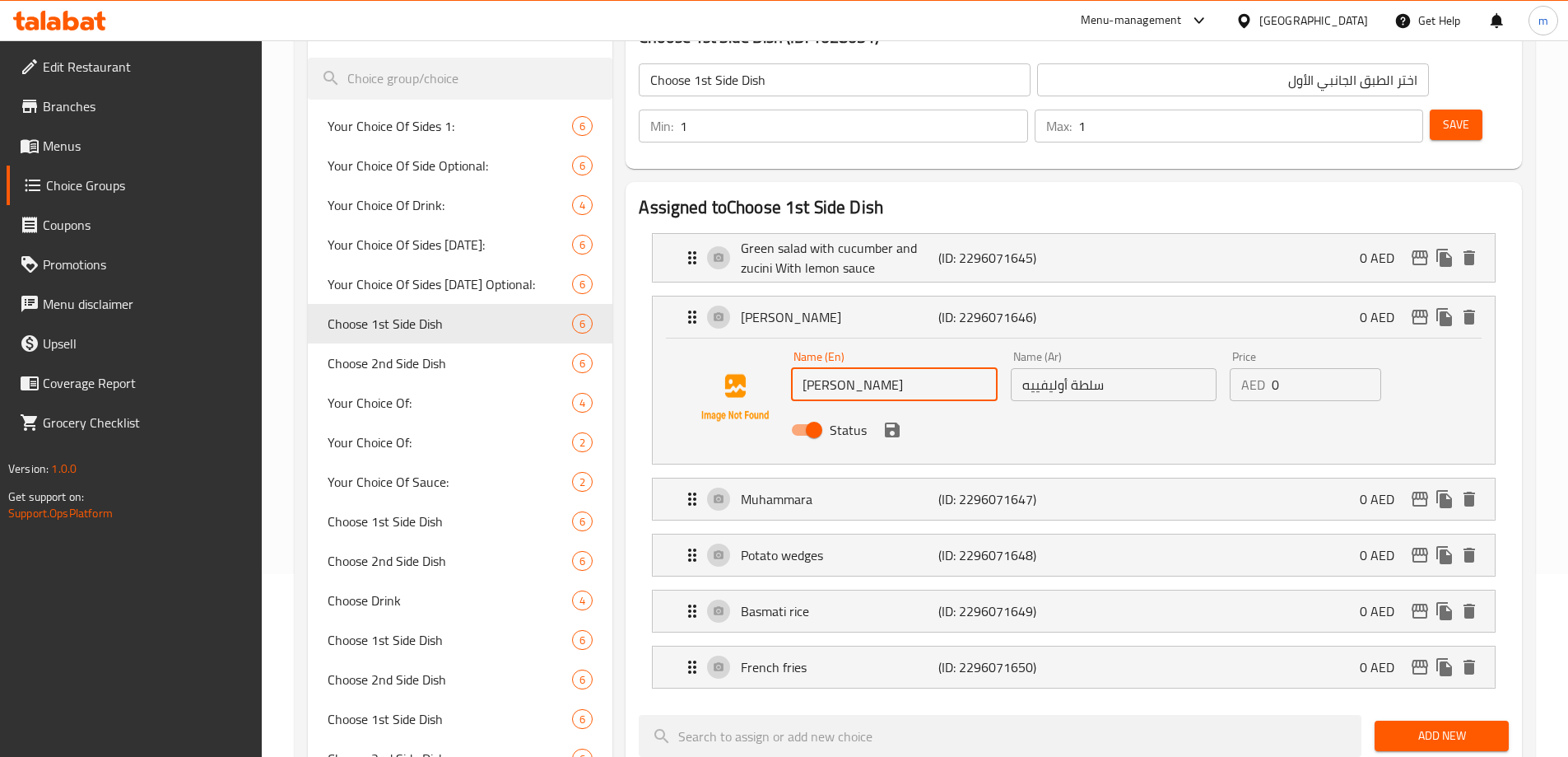
click at [875, 368] on input "Olivier salad" at bounding box center [894, 385] width 206 height 33
paste input "Russian [PERSON_NAME]"
type input "Russian [PERSON_NAME]"
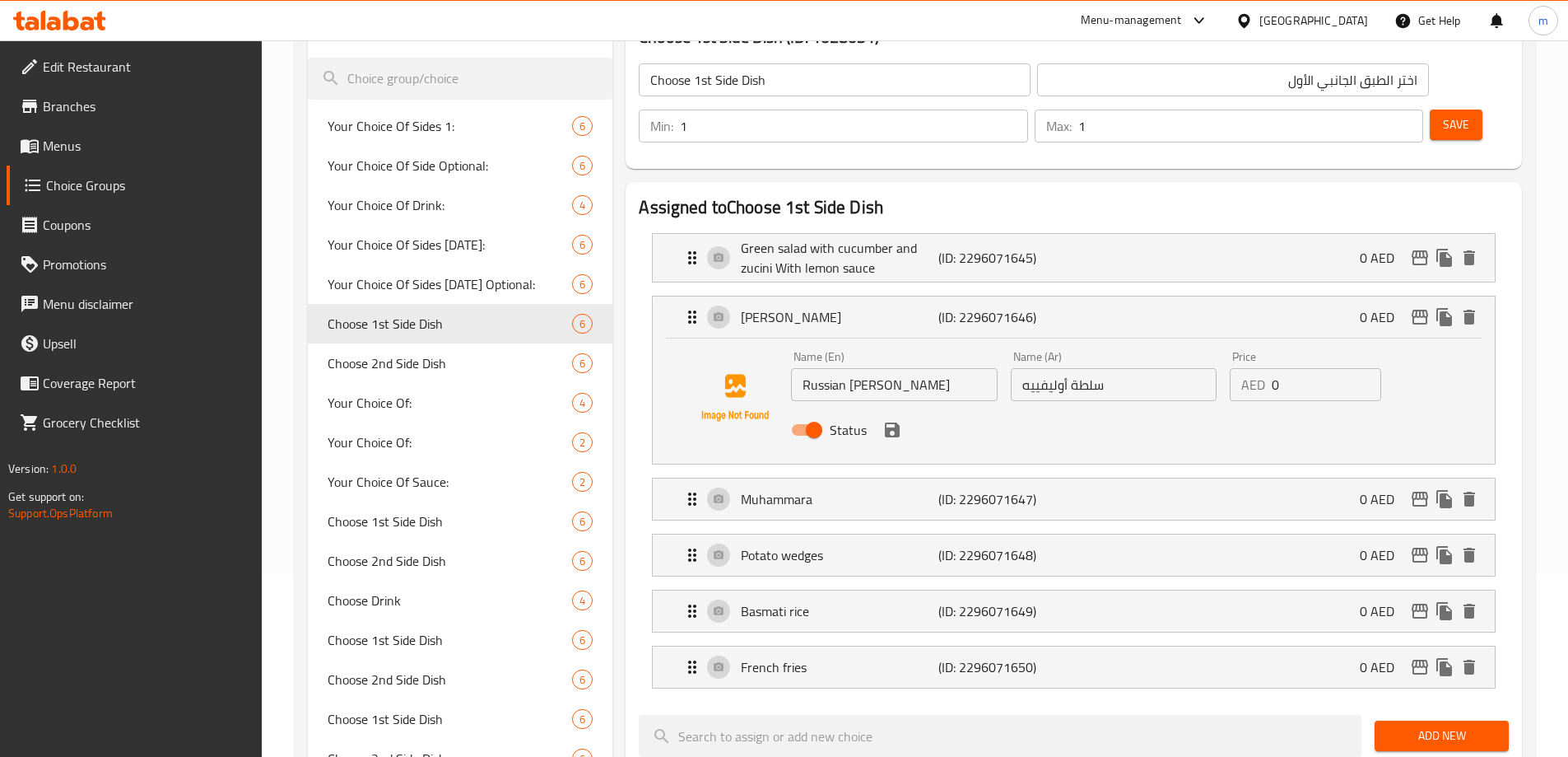
click at [1112, 368] on input "سلطة أوليفييه" at bounding box center [1113, 385] width 206 height 33
paste input "الروسية"
click at [900, 408] on div "Status" at bounding box center [1113, 430] width 657 height 44
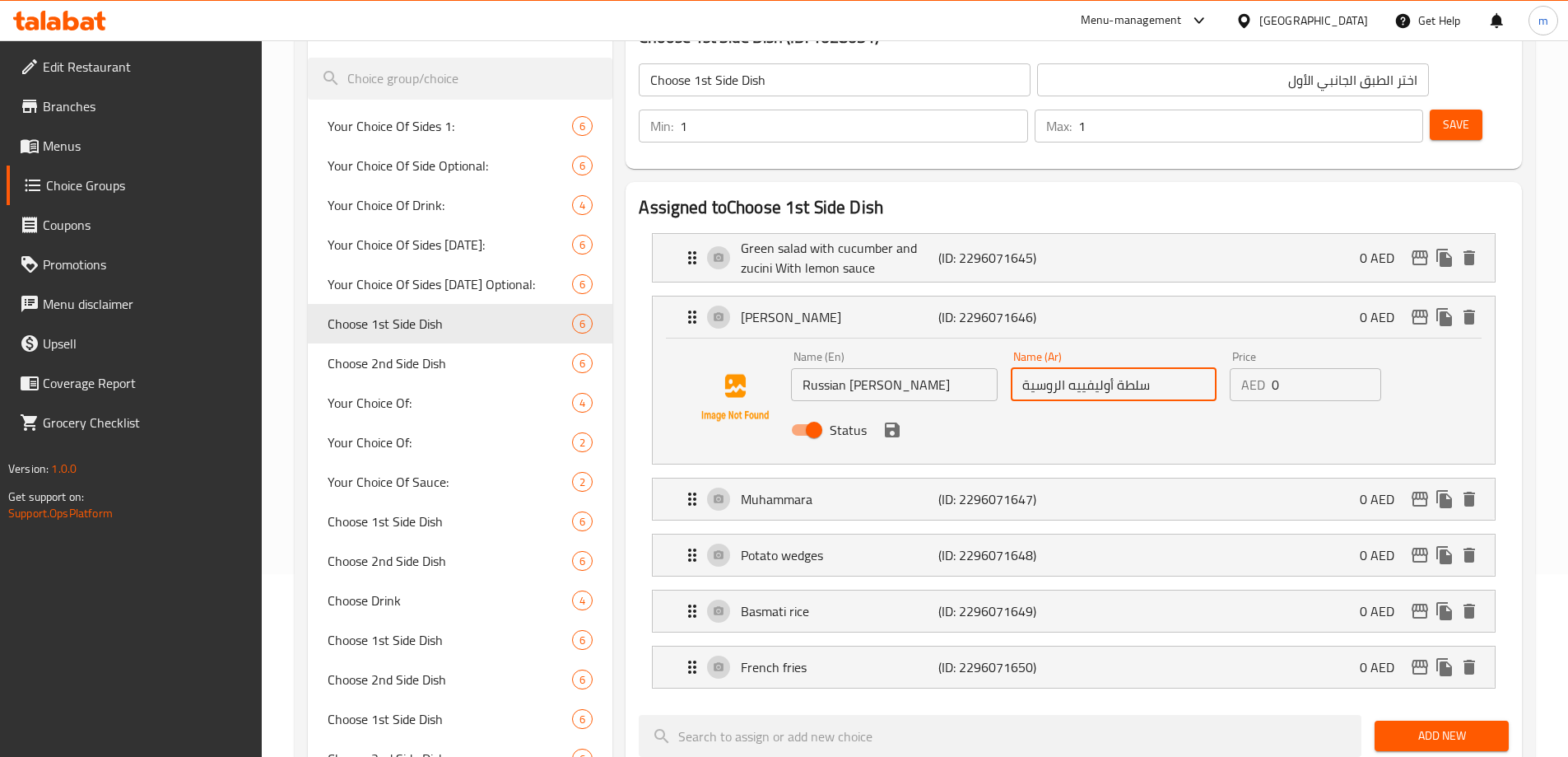
type input "سلطة أوليفييه الروسية"
click at [897, 417] on button "save" at bounding box center [893, 430] width 25 height 25
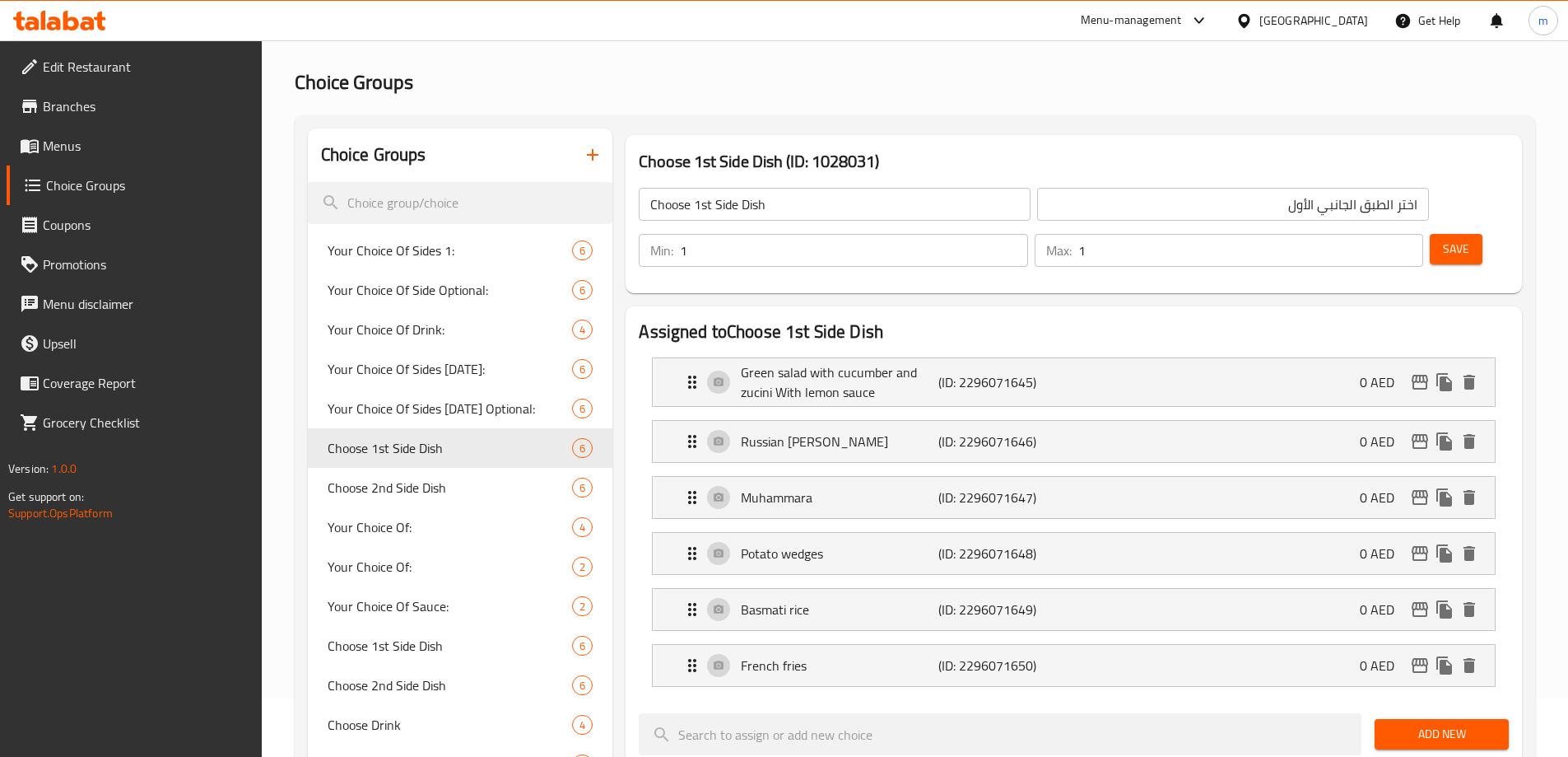
scroll to position [18, 0]
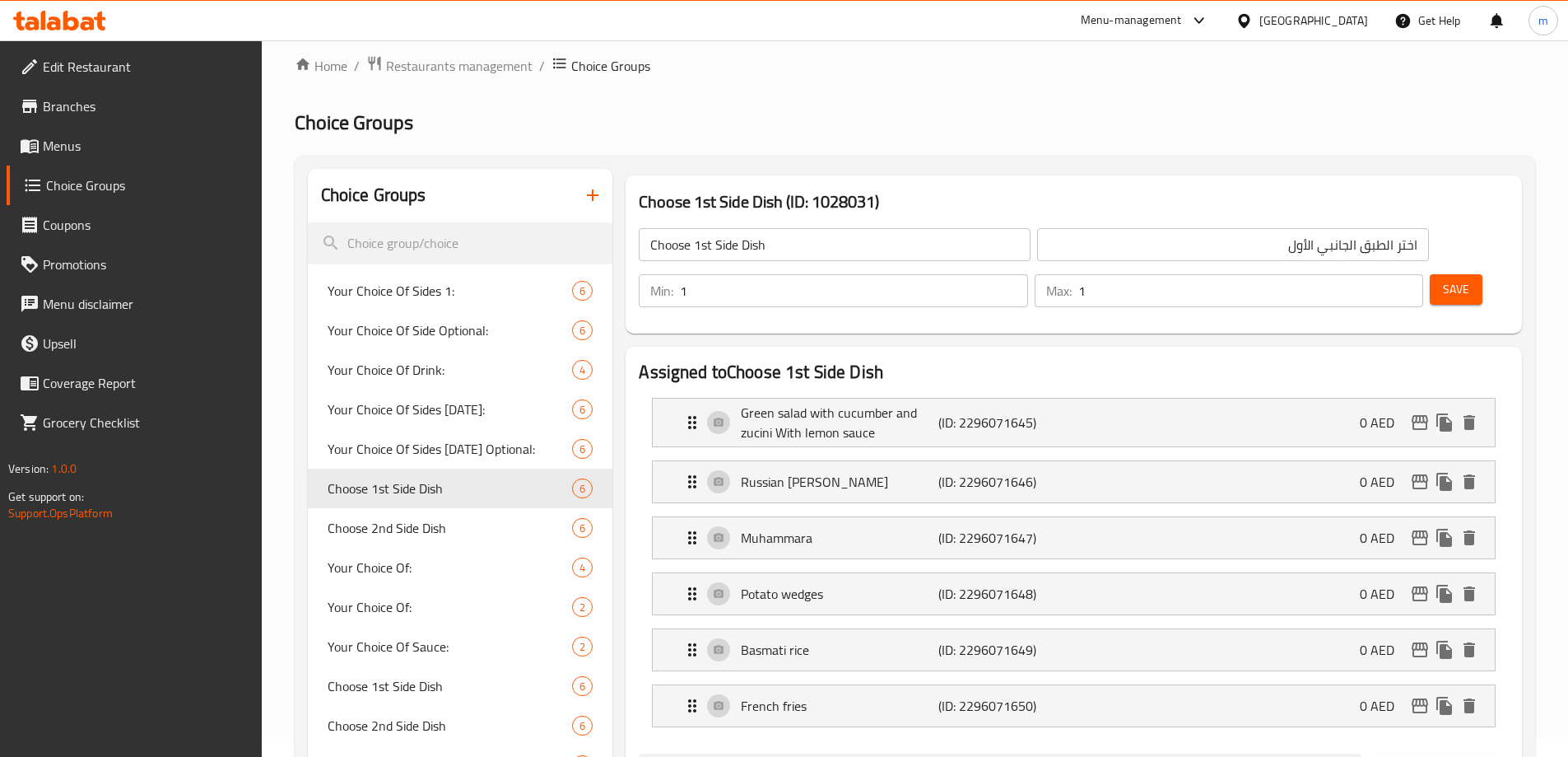
click at [1445, 274] on button "Save" at bounding box center [1455, 289] width 53 height 31
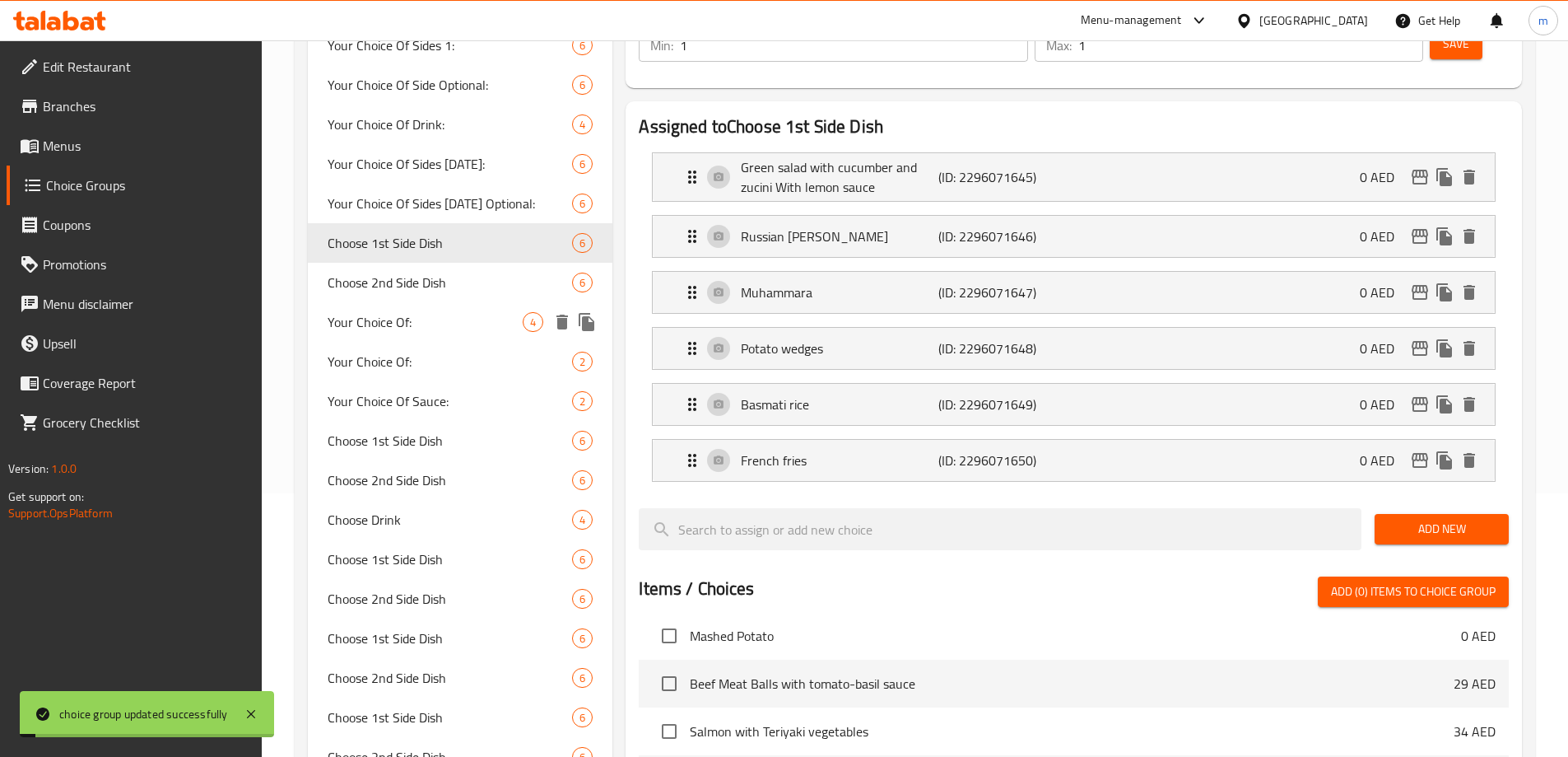
scroll to position [265, 0]
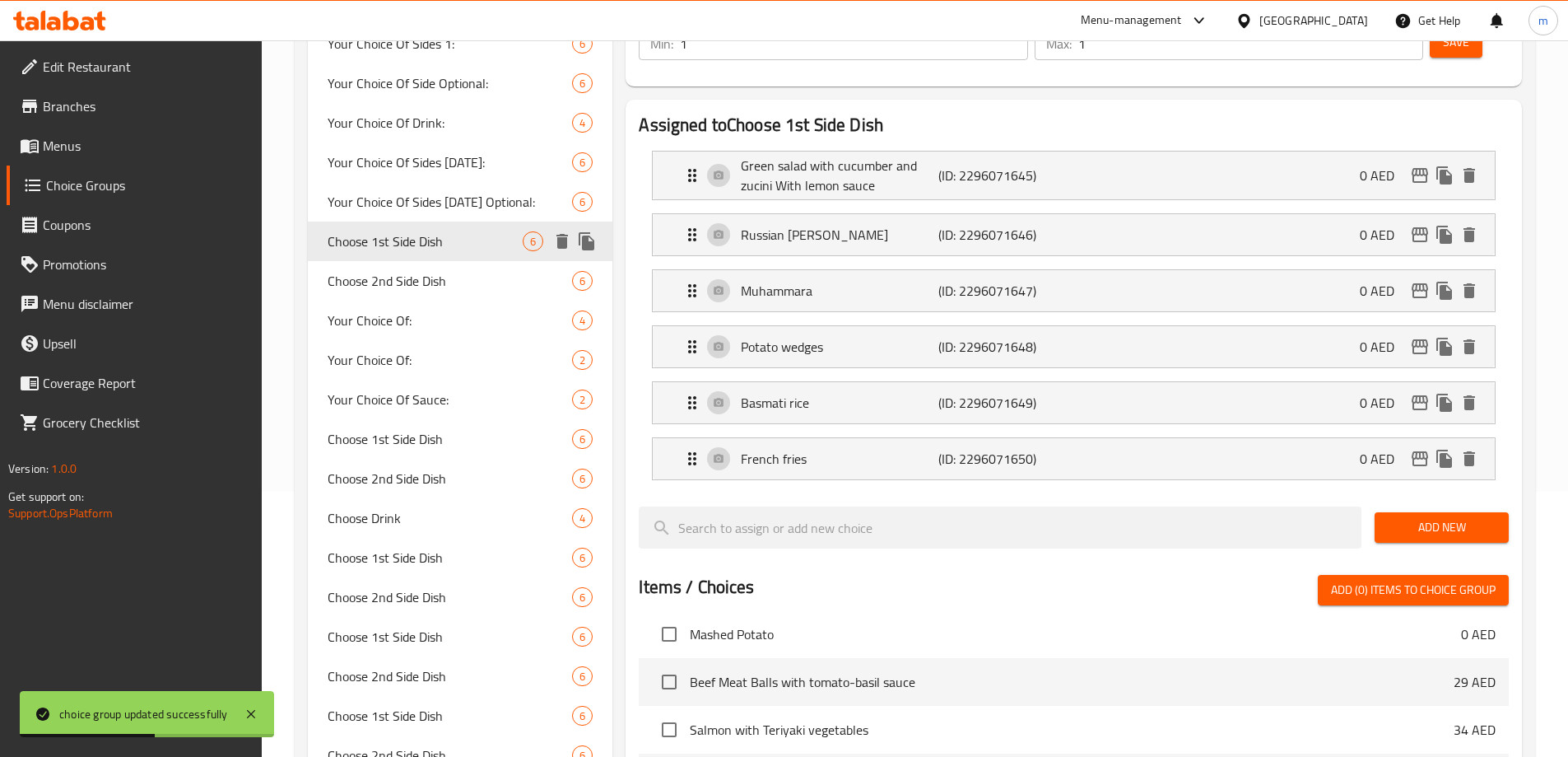
click at [484, 243] on span "Choose 1st Side Dish" at bounding box center [425, 241] width 196 height 20
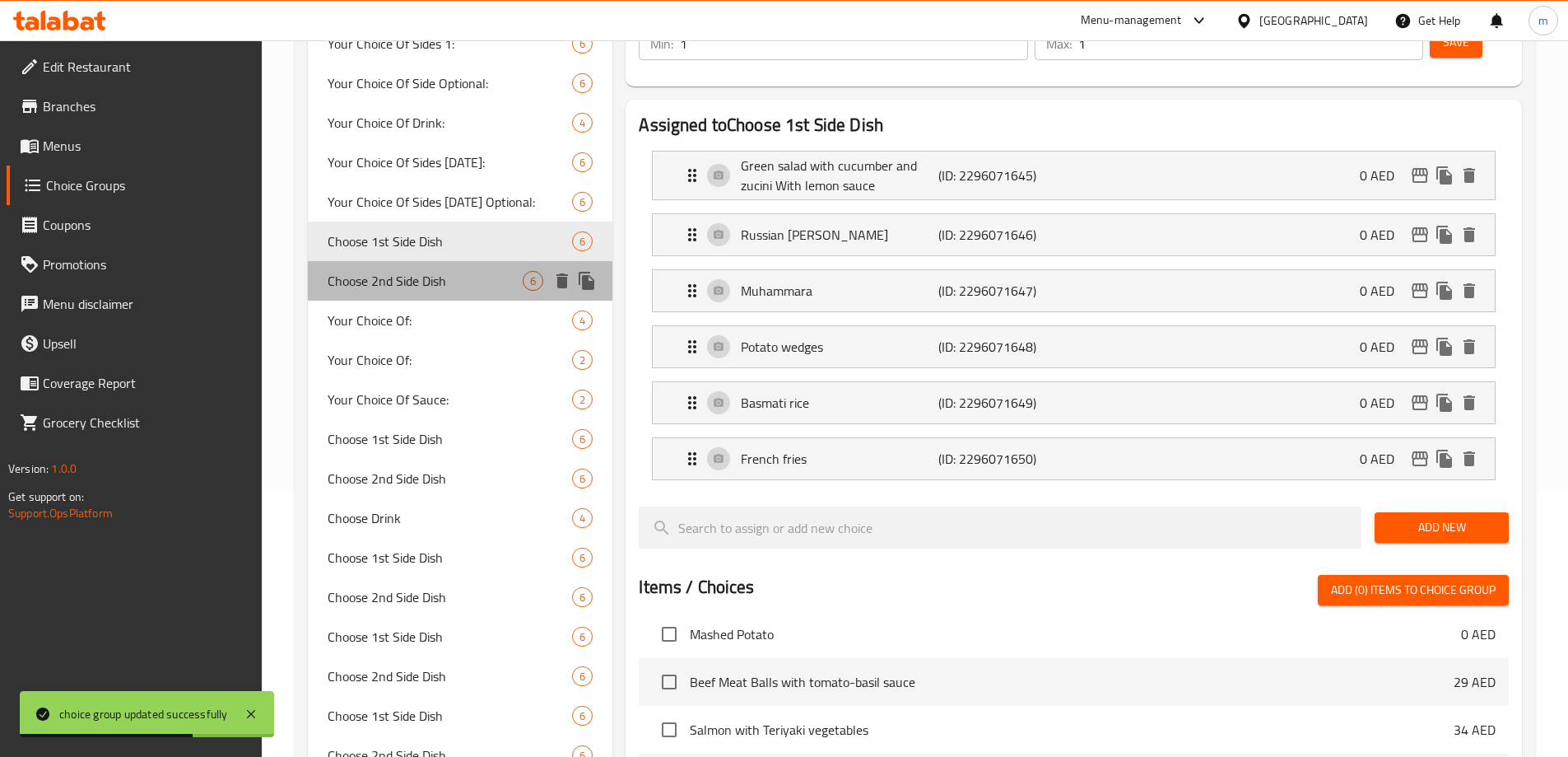
click at [503, 279] on span "Choose 2nd Side Dish" at bounding box center [425, 280] width 196 height 20
type input "Choose 2nd Side Dish"
type input "اختر الطبق الجانبي الثاني"
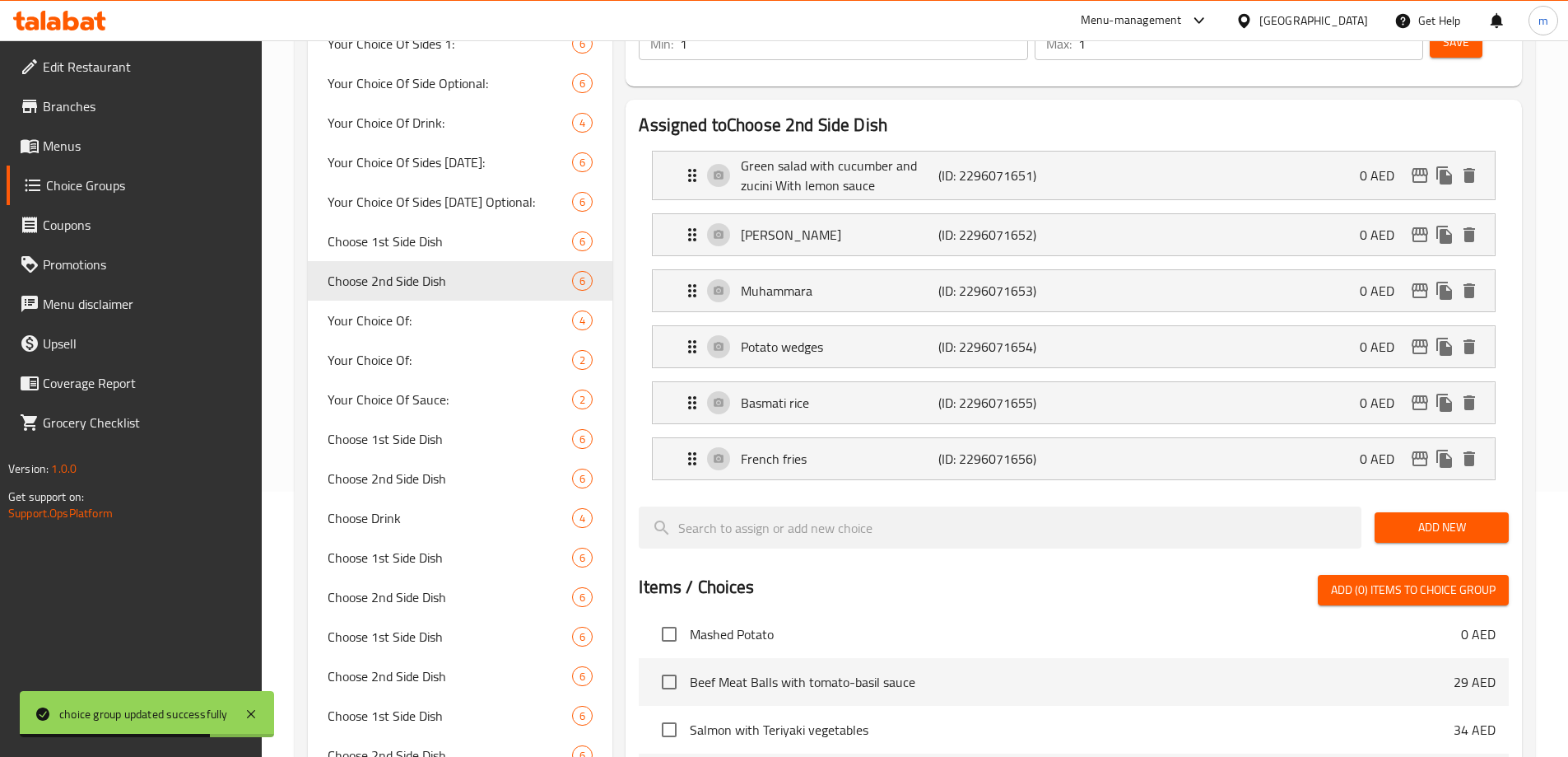
click at [785, 207] on li "Olivier salad (ID: 2296071652) 0 AED Name (En) Olivier salad Name (En) Name (Ar…" at bounding box center [1073, 234] width 870 height 56
click at [779, 225] on p "Olivier salad" at bounding box center [839, 234] width 197 height 20
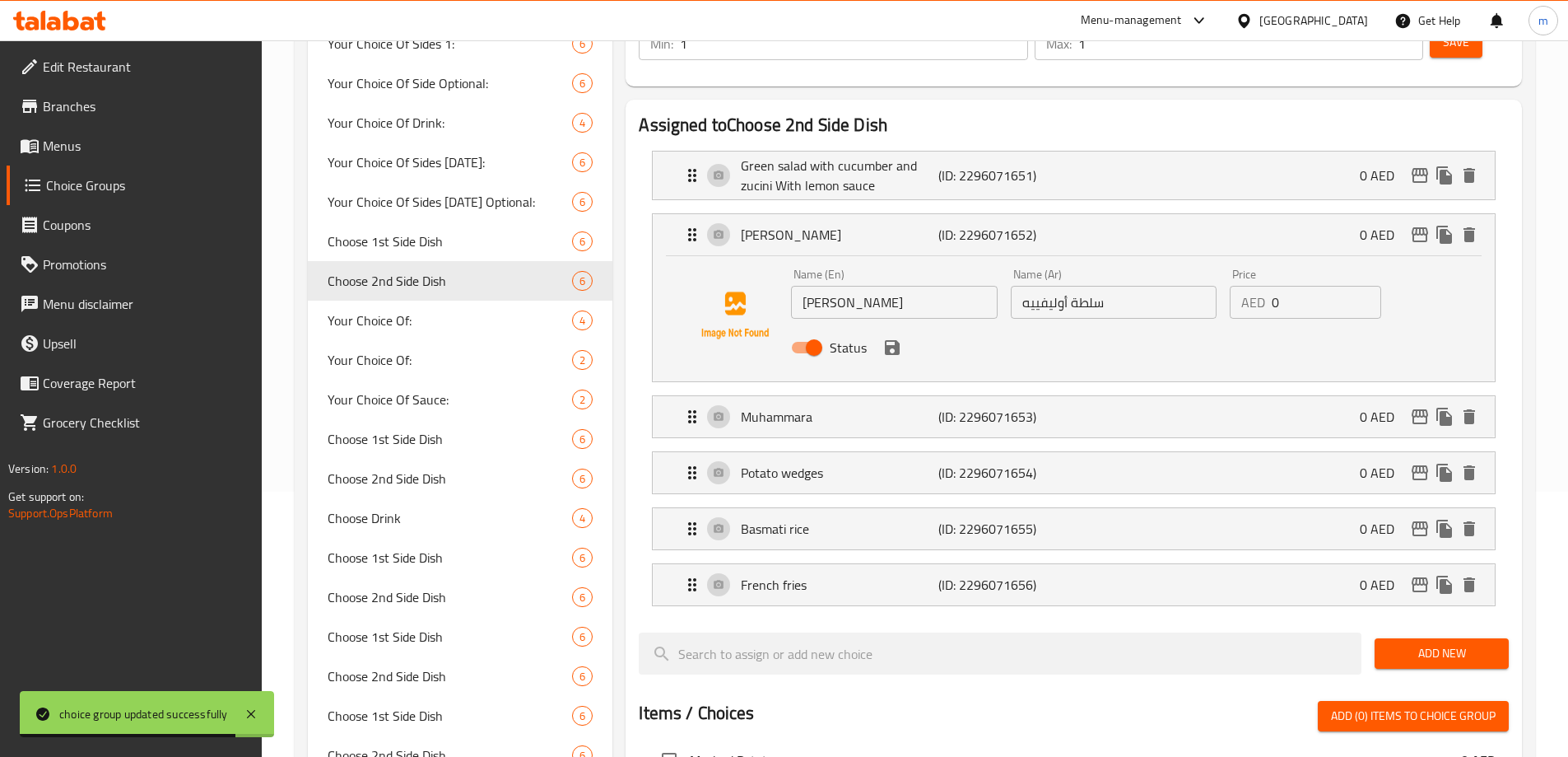
click at [1099, 285] on input "سلطة أوليفييه" at bounding box center [1113, 301] width 206 height 33
paste input "الروسية"
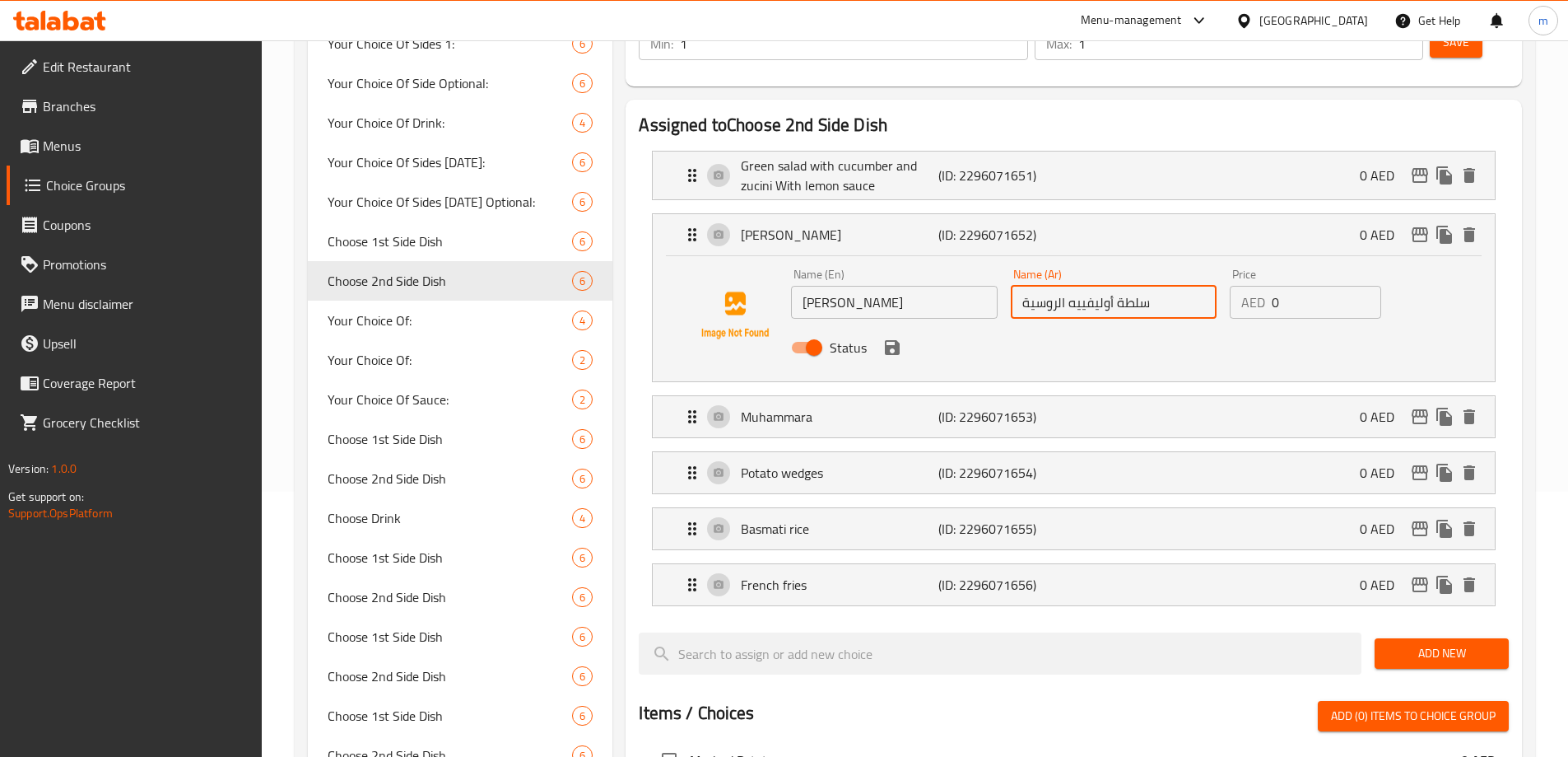
type input "سلطة أوليفييه الروسية"
click at [896, 285] on input "Olivier salad" at bounding box center [894, 301] width 206 height 33
click at [897, 285] on input "Olivier salad" at bounding box center [894, 301] width 206 height 33
paste input "Russian [PERSON_NAME]"
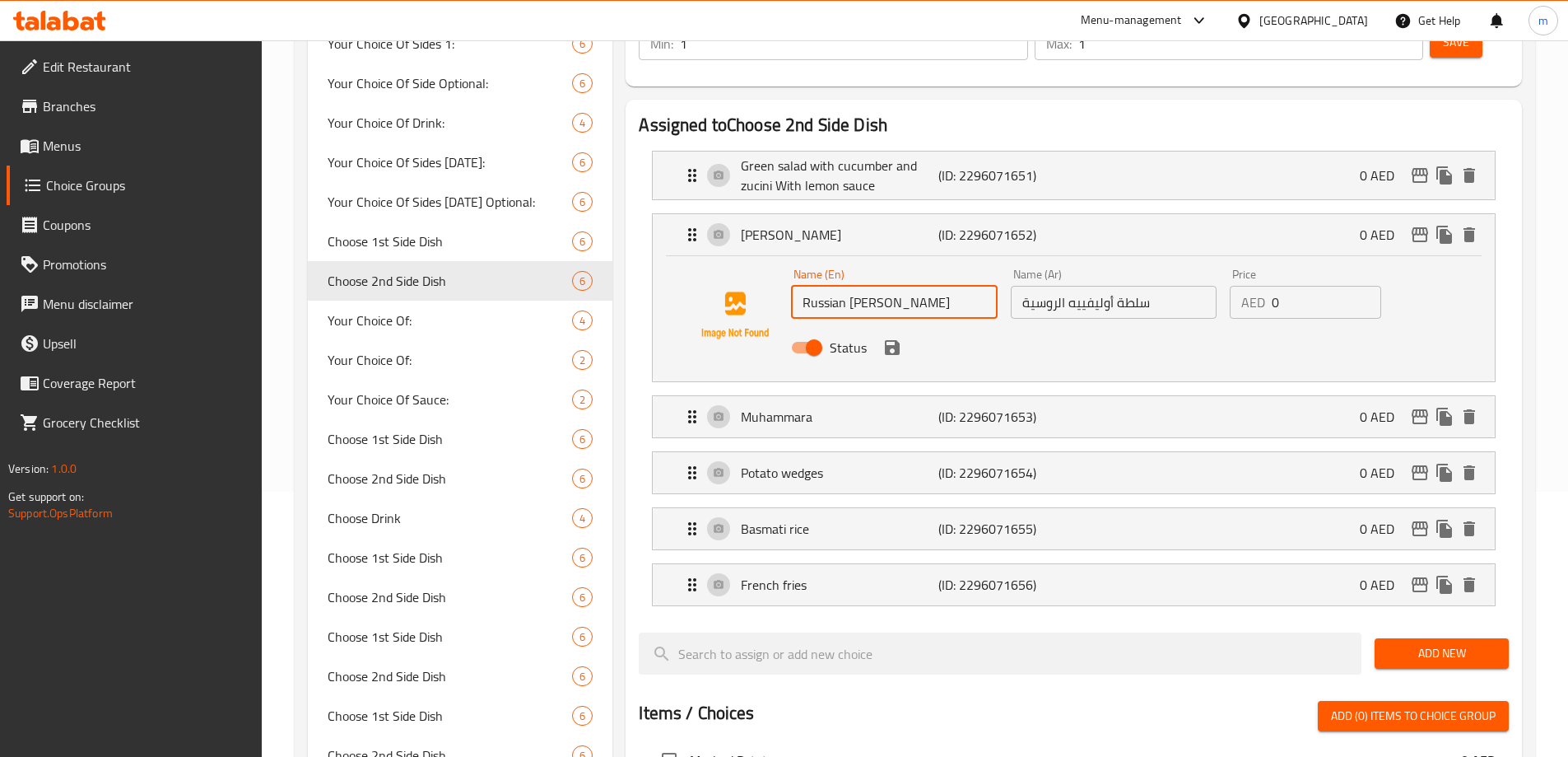
click at [892, 338] on icon "save" at bounding box center [892, 347] width 20 height 20
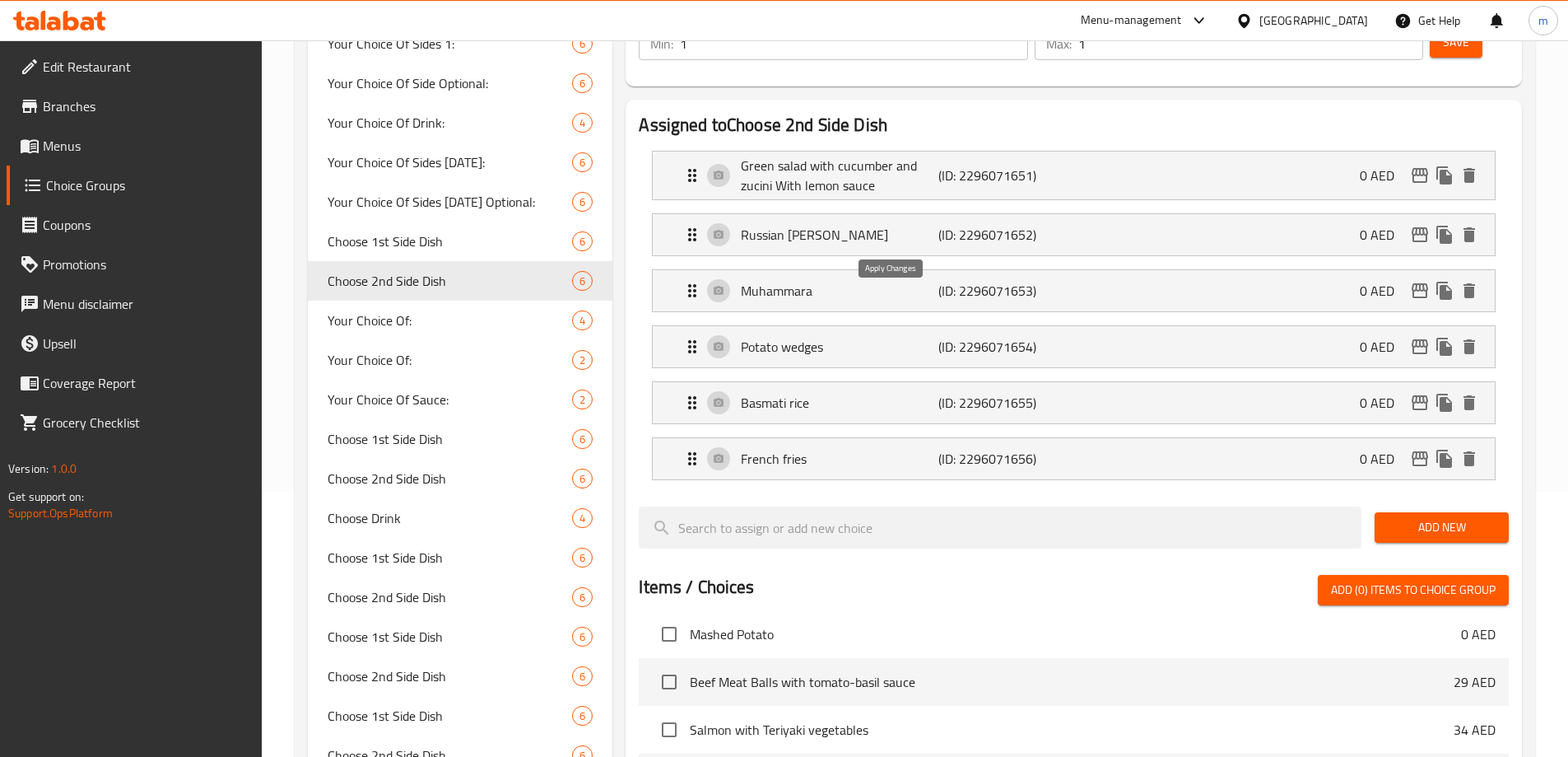
type input "Russian [PERSON_NAME]"
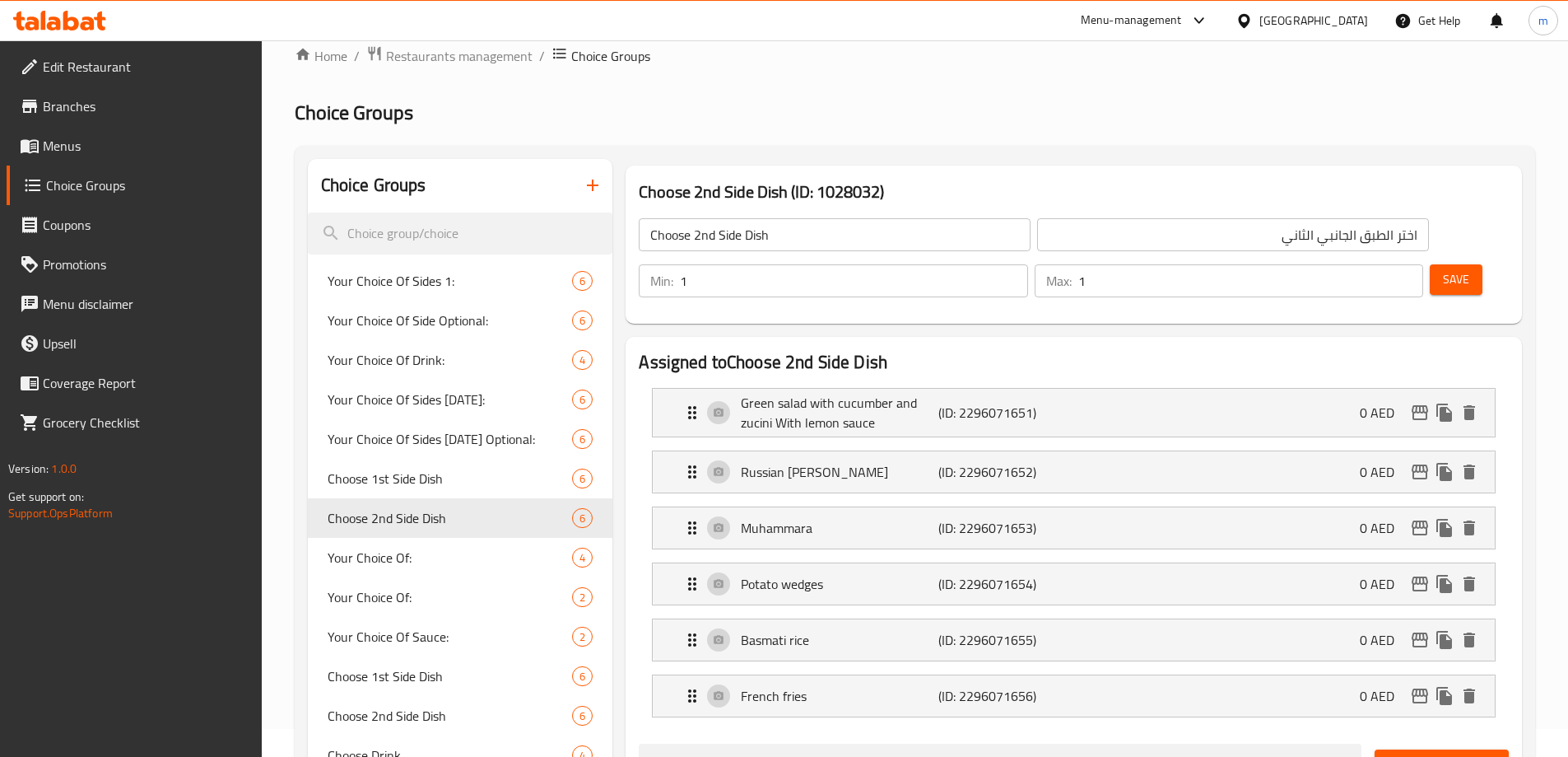
scroll to position [18, 0]
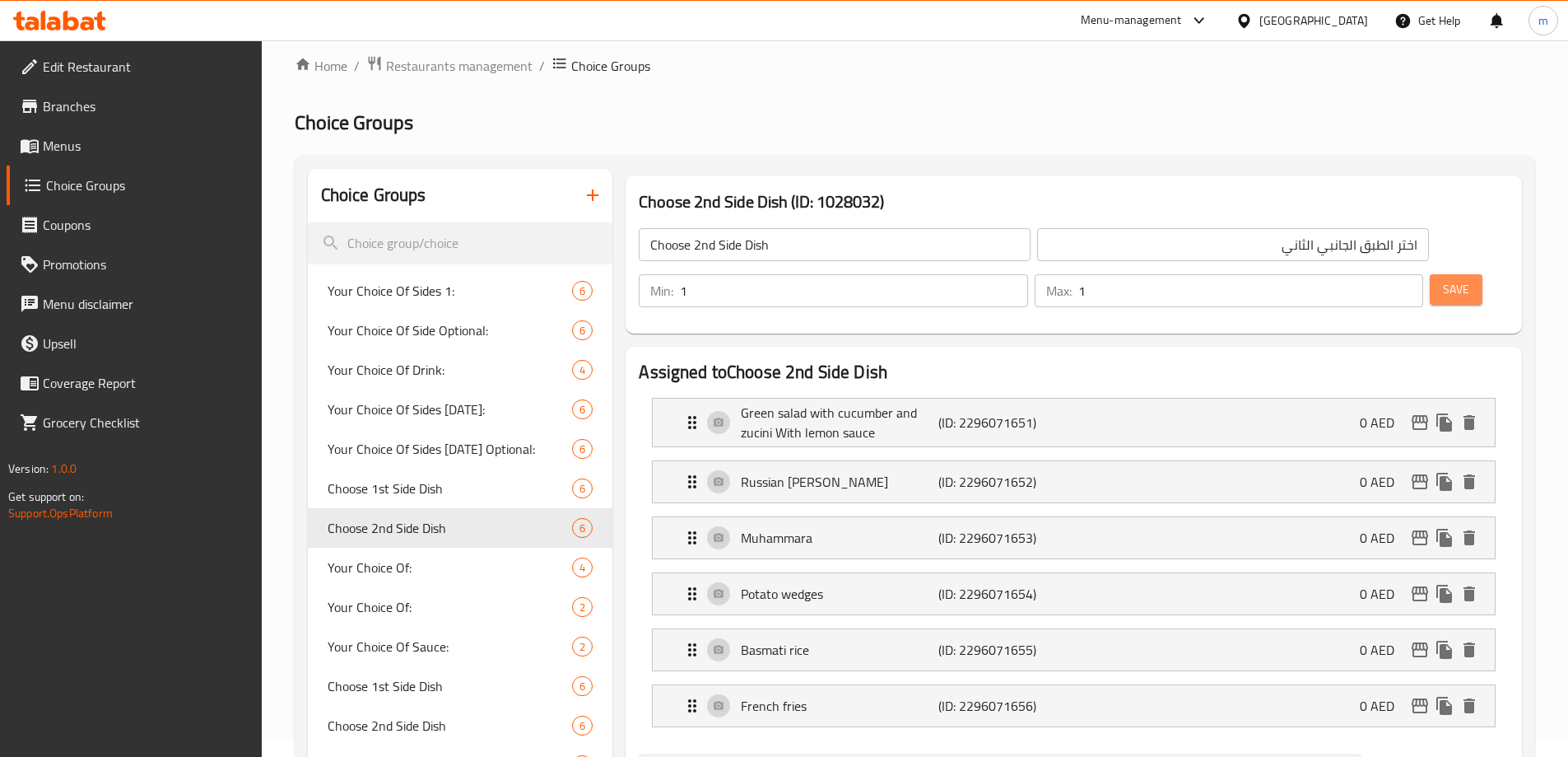
click at [1443, 279] on span "Save" at bounding box center [1456, 290] width 27 height 21
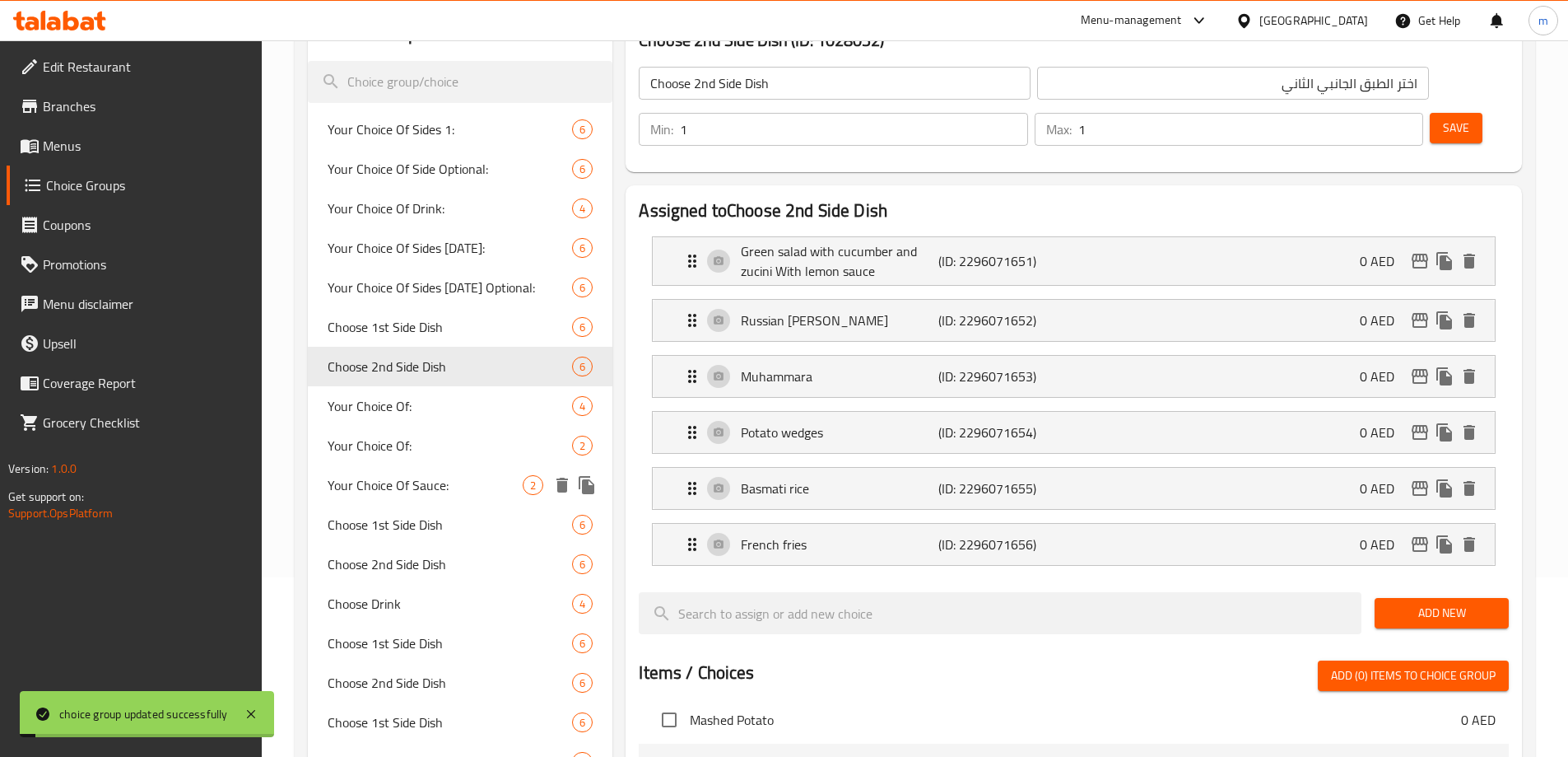
scroll to position [183, 0]
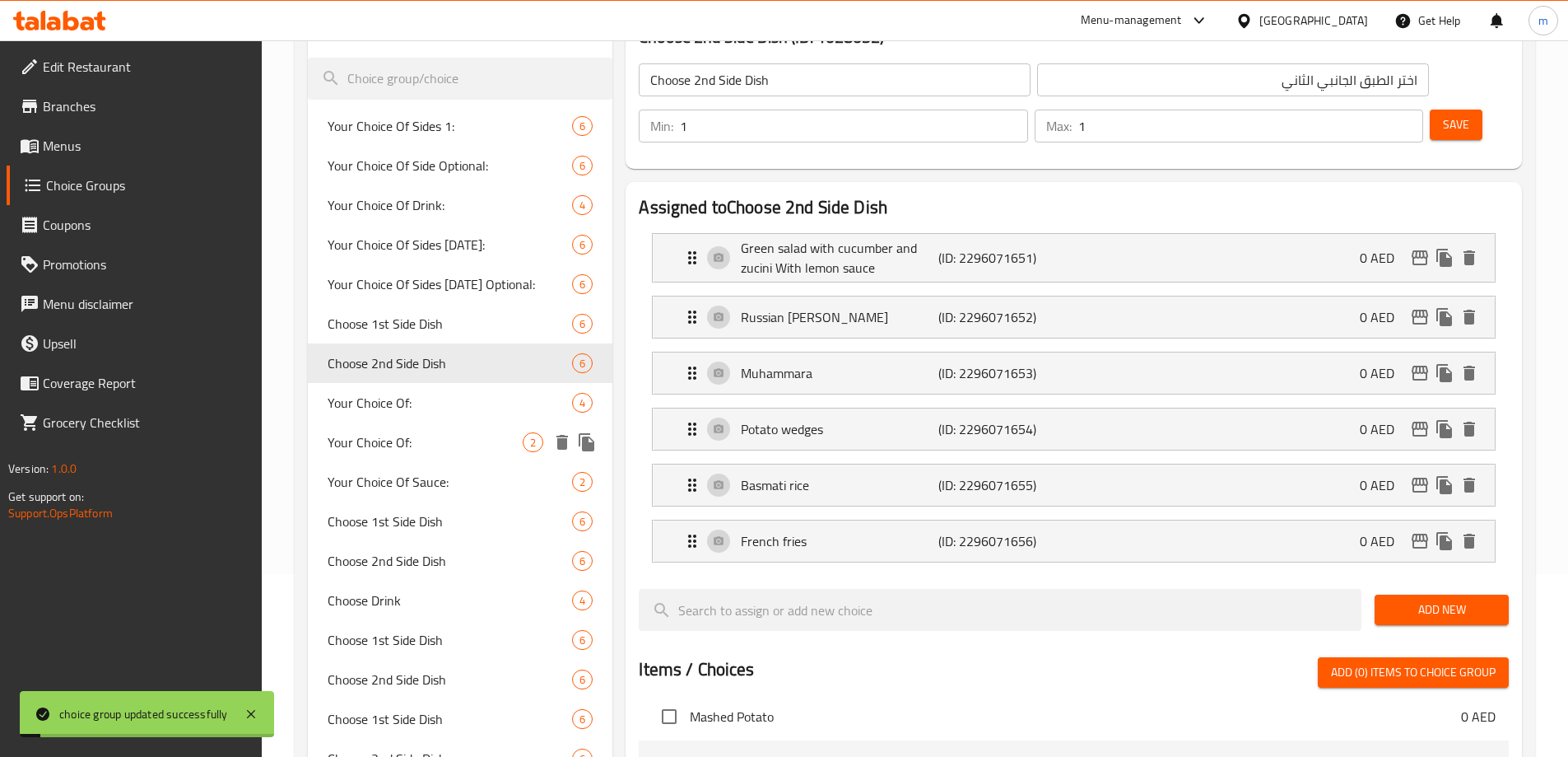
click at [441, 405] on span "Your Choice Of:" at bounding box center [450, 402] width 245 height 20
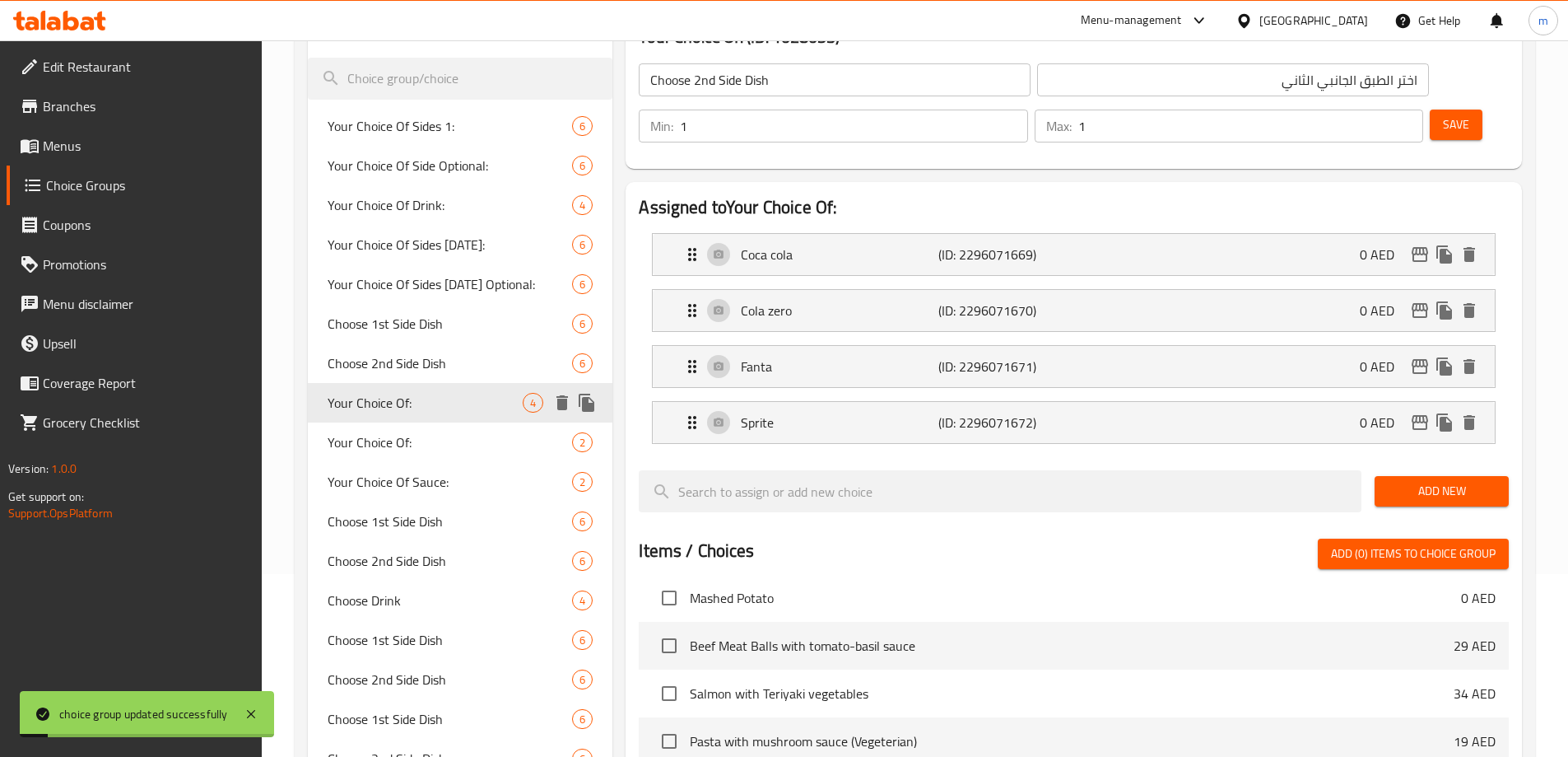
type input "Your Choice Of:"
type input "إختيارك من:"
click at [411, 452] on div "Your Choice Of: 2" at bounding box center [460, 441] width 305 height 39
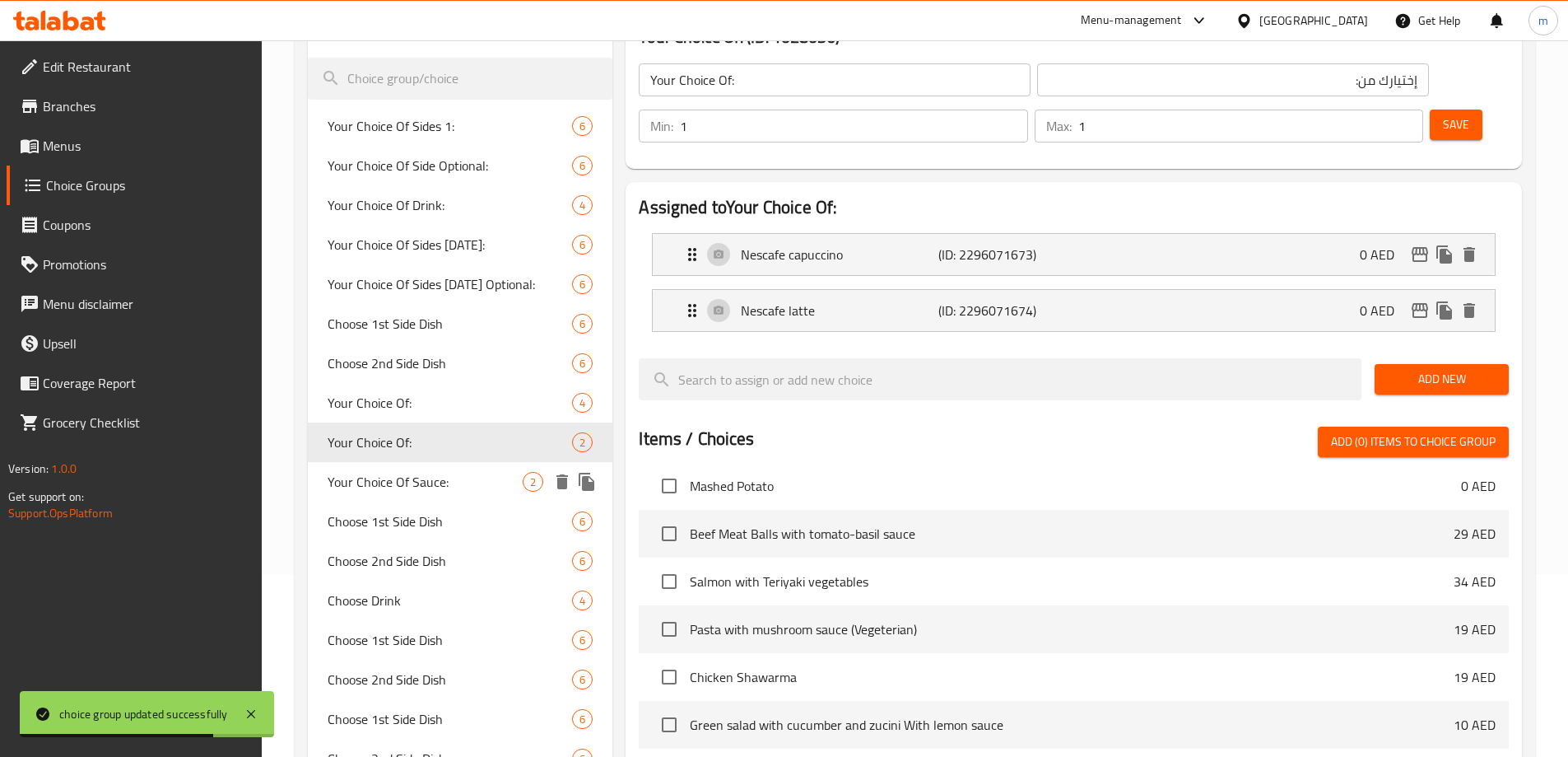
click at [419, 476] on span "Your Choice Of Sauce:" at bounding box center [425, 481] width 196 height 20
type input "Your Choice Of Sauce:"
type input "إختيارك من الصلصة:"
type input "0"
type input "2"
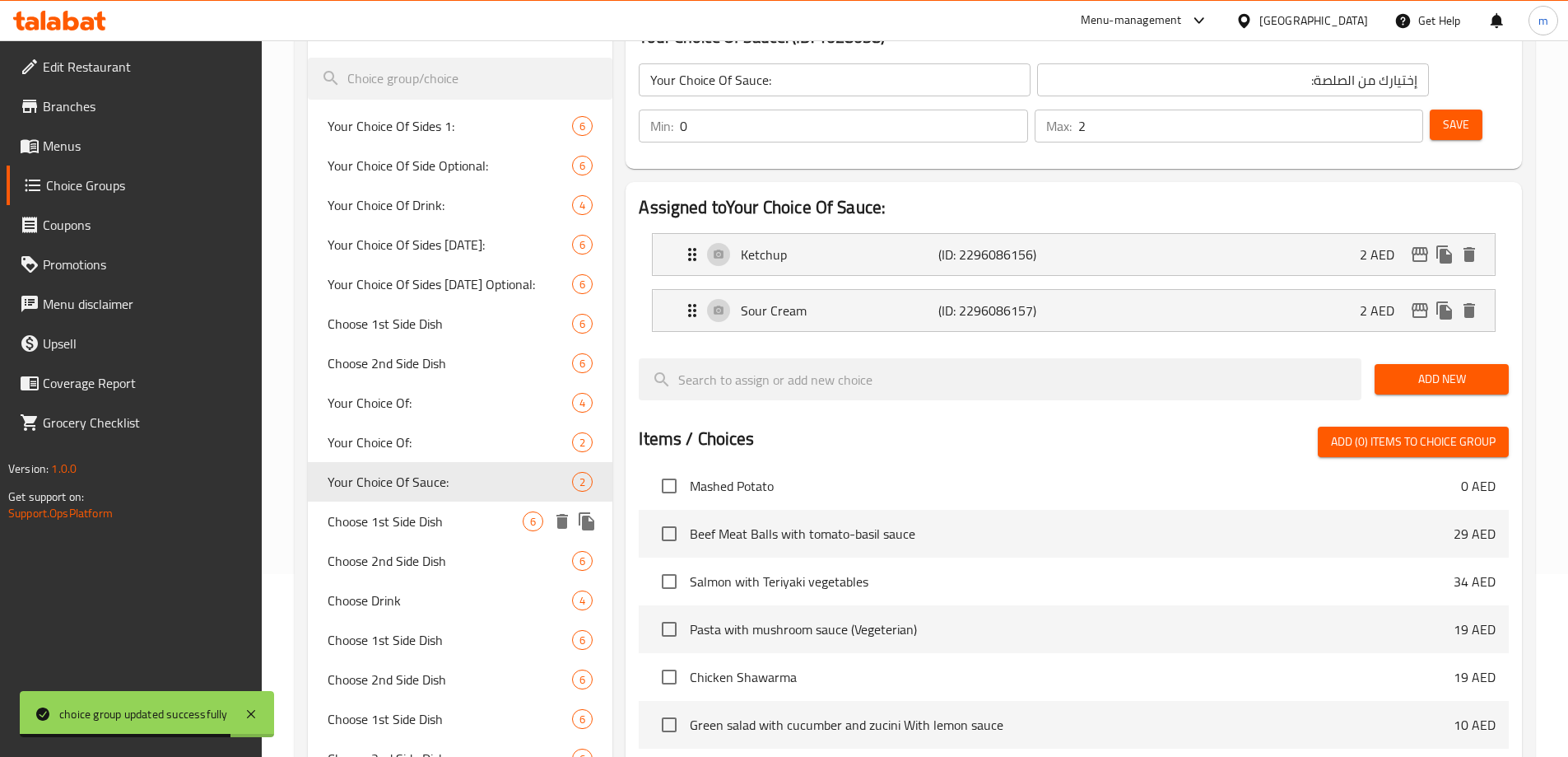
click at [415, 508] on div "Choose 1st Side Dish 6" at bounding box center [460, 521] width 305 height 39
type input "Choose 1st Side Dish"
type input "اختر الطبق الجانبي الأول"
type input "1"
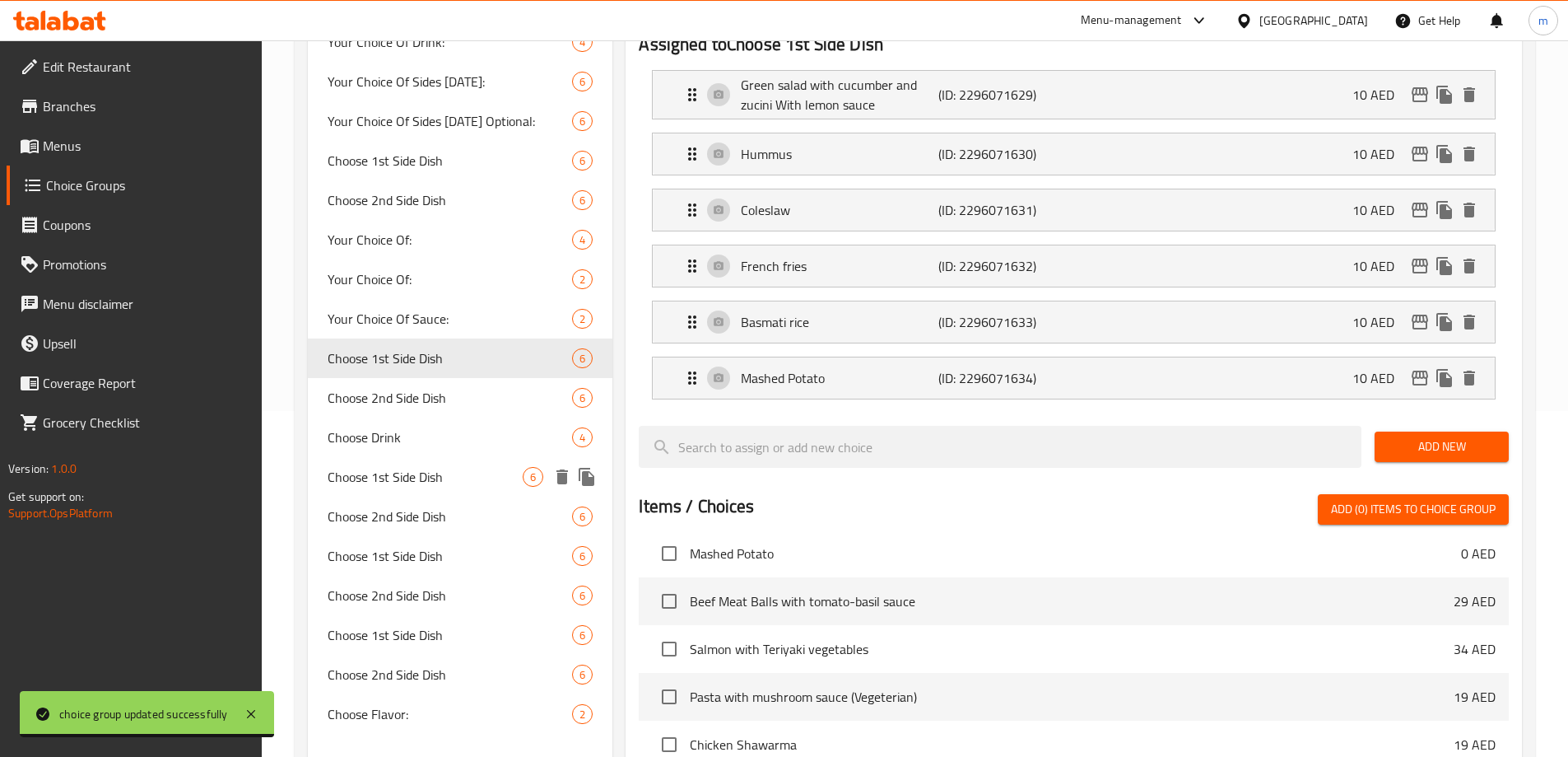
scroll to position [347, 0]
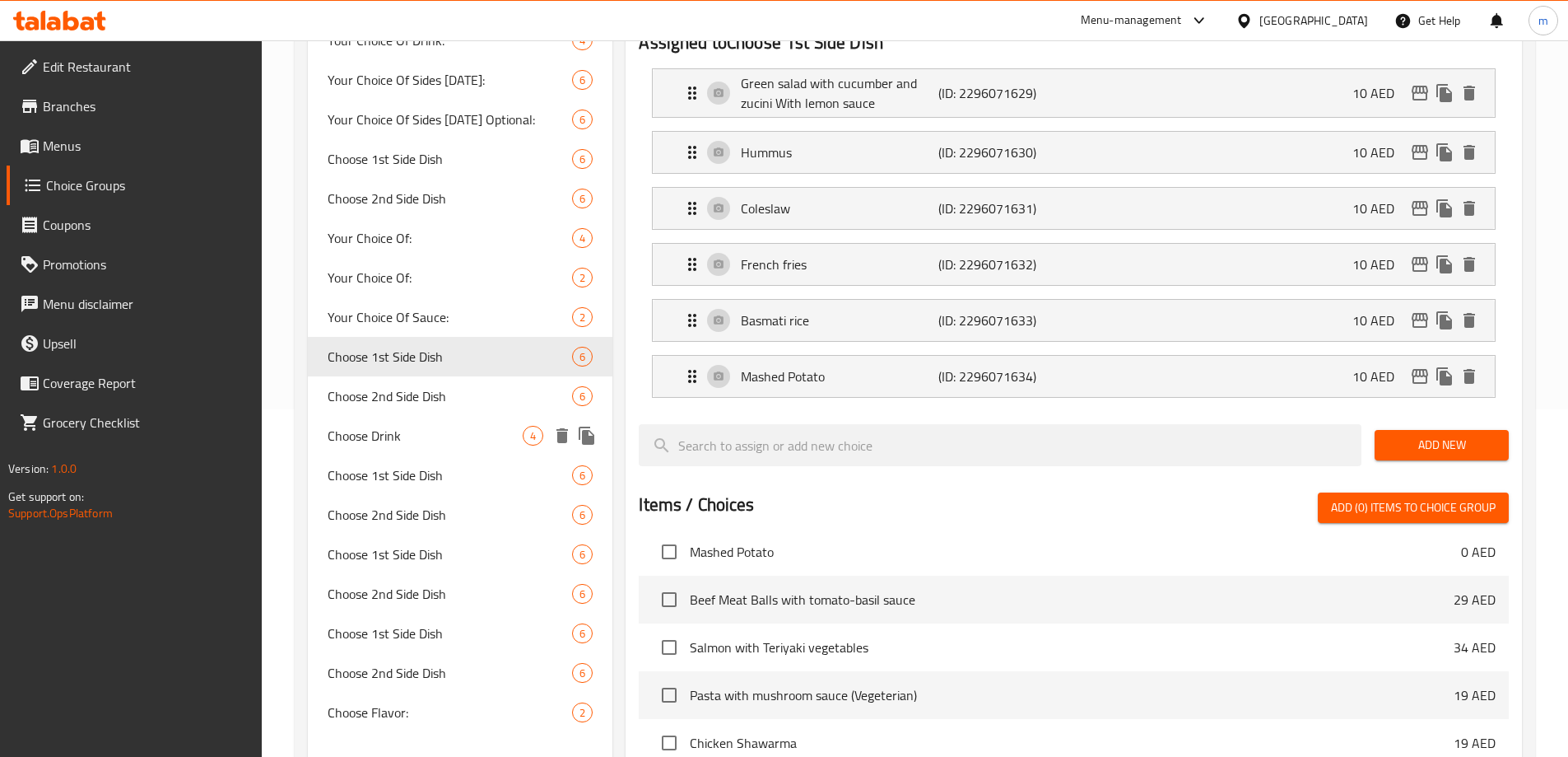
click at [436, 412] on div "Choose 2nd Side Dish 6" at bounding box center [460, 395] width 305 height 39
type input "Choose 2nd Side Dish"
type input "اختر الطبق الجانبي الثاني"
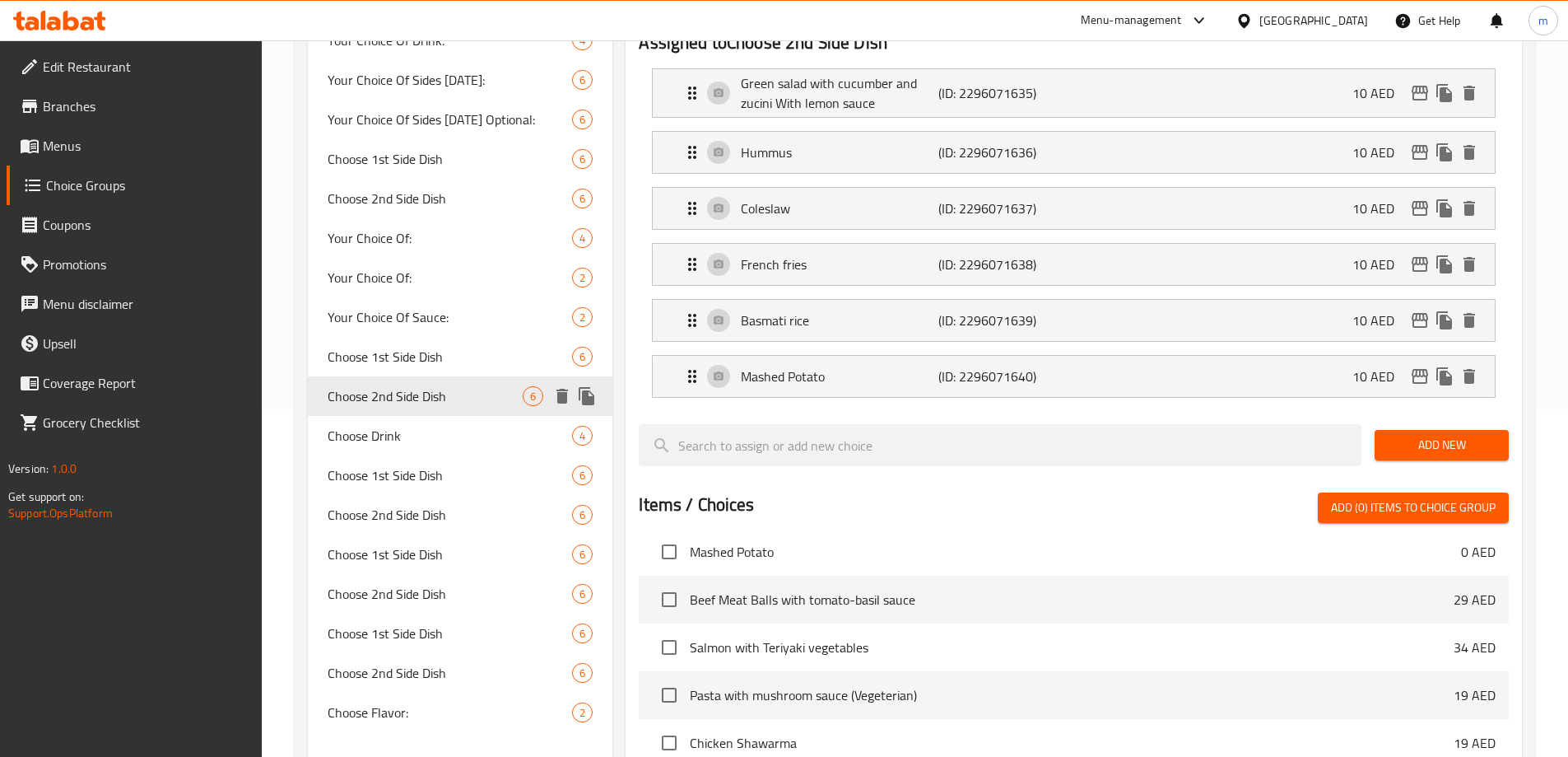
click at [436, 412] on div "Choose 2nd Side Dish 6" at bounding box center [460, 395] width 305 height 39
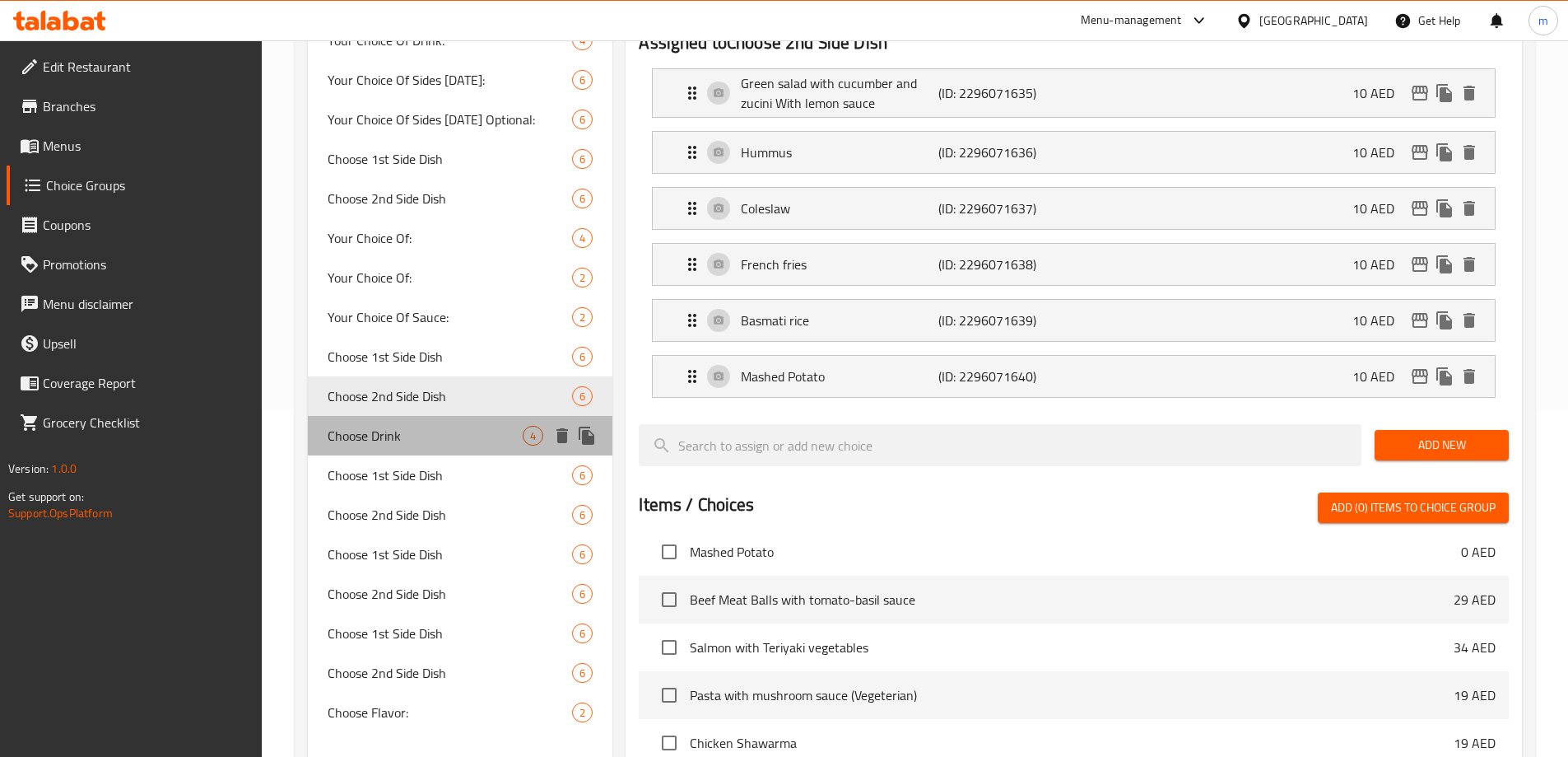
click at [416, 439] on span "Choose Drink" at bounding box center [425, 435] width 196 height 20
type input "Choose Drink"
type input "اختر مشروبًا"
type input "1"
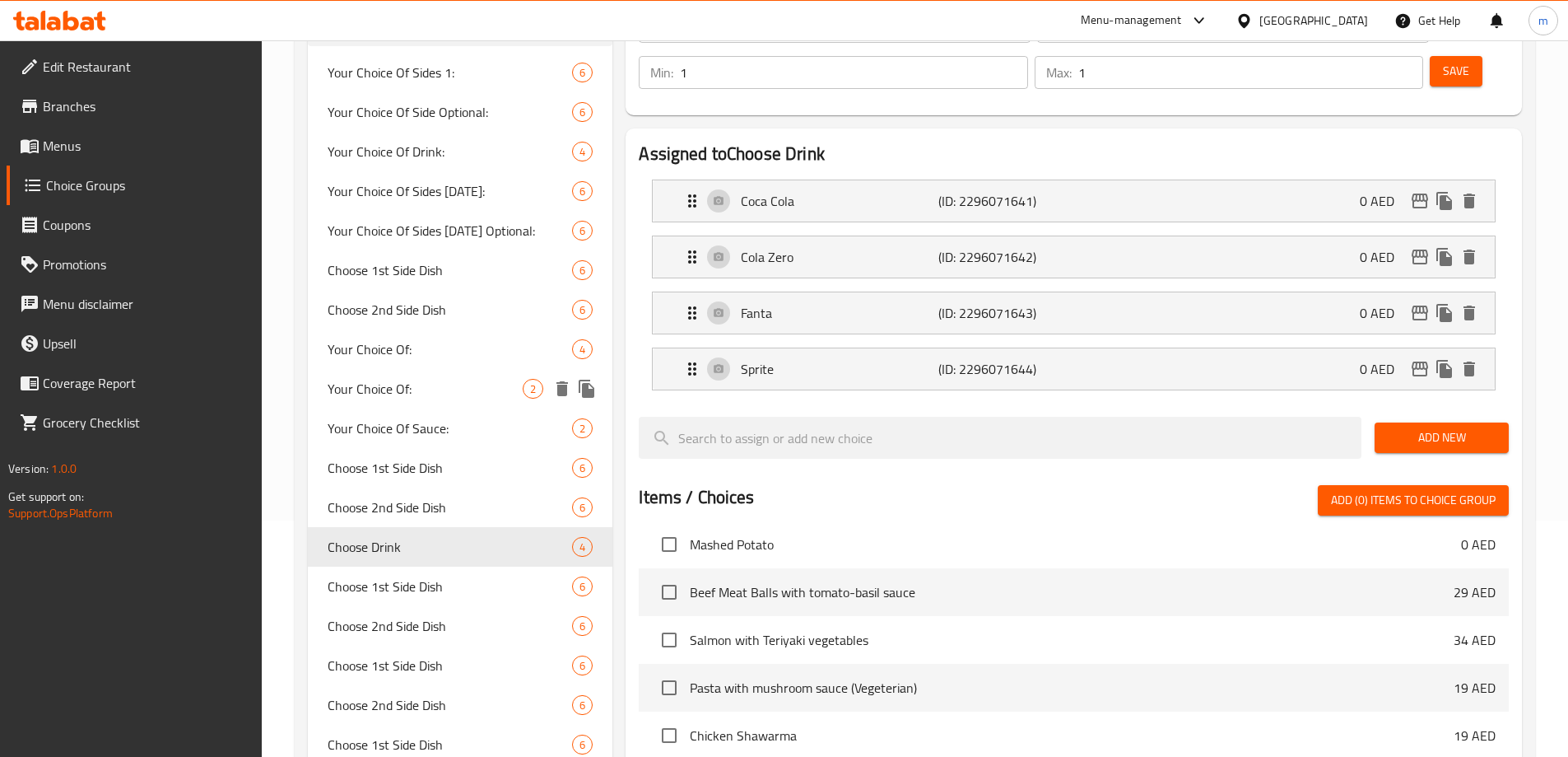
scroll to position [265, 0]
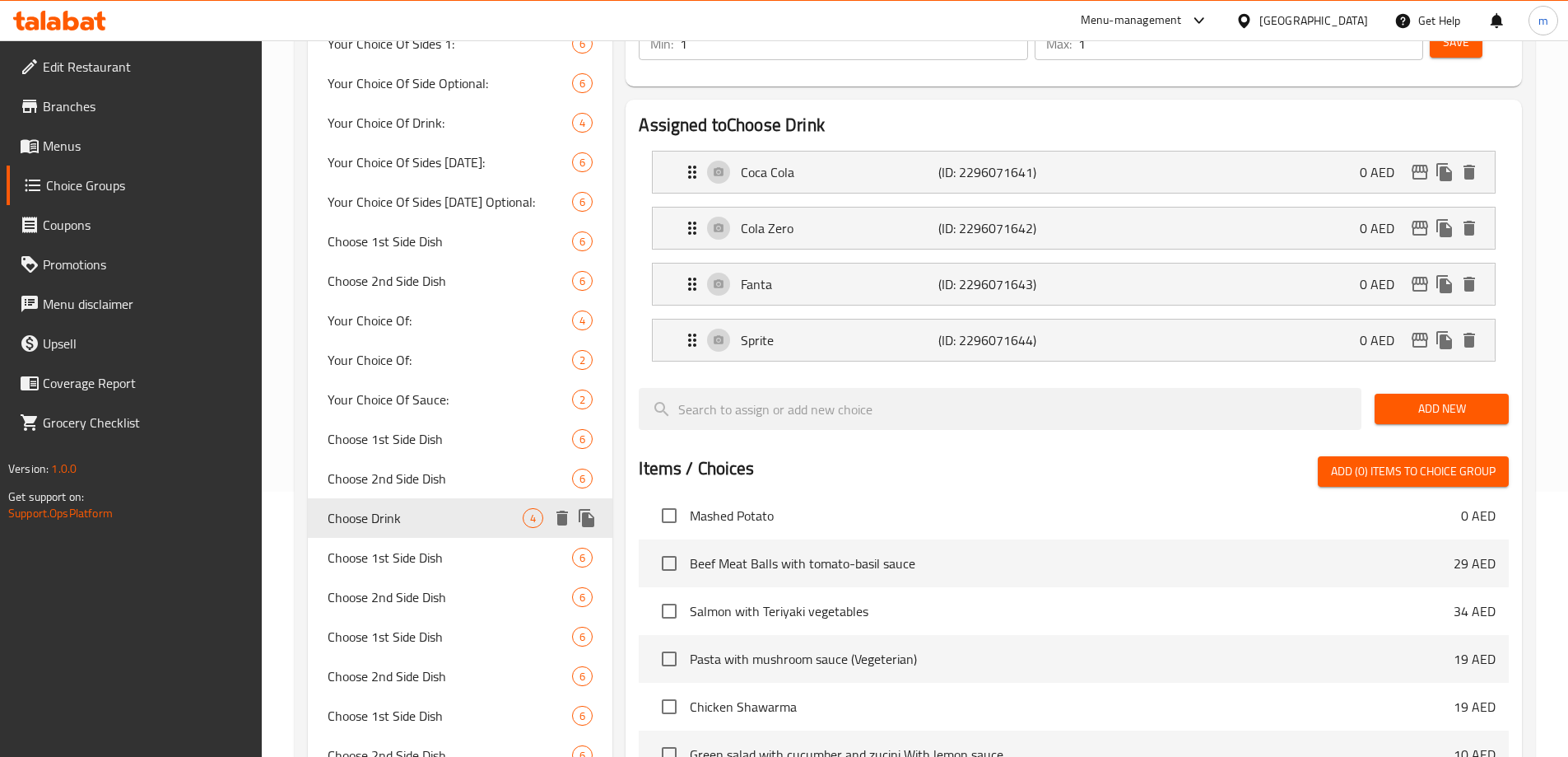
click at [401, 536] on div "Choose Drink 4" at bounding box center [460, 517] width 305 height 39
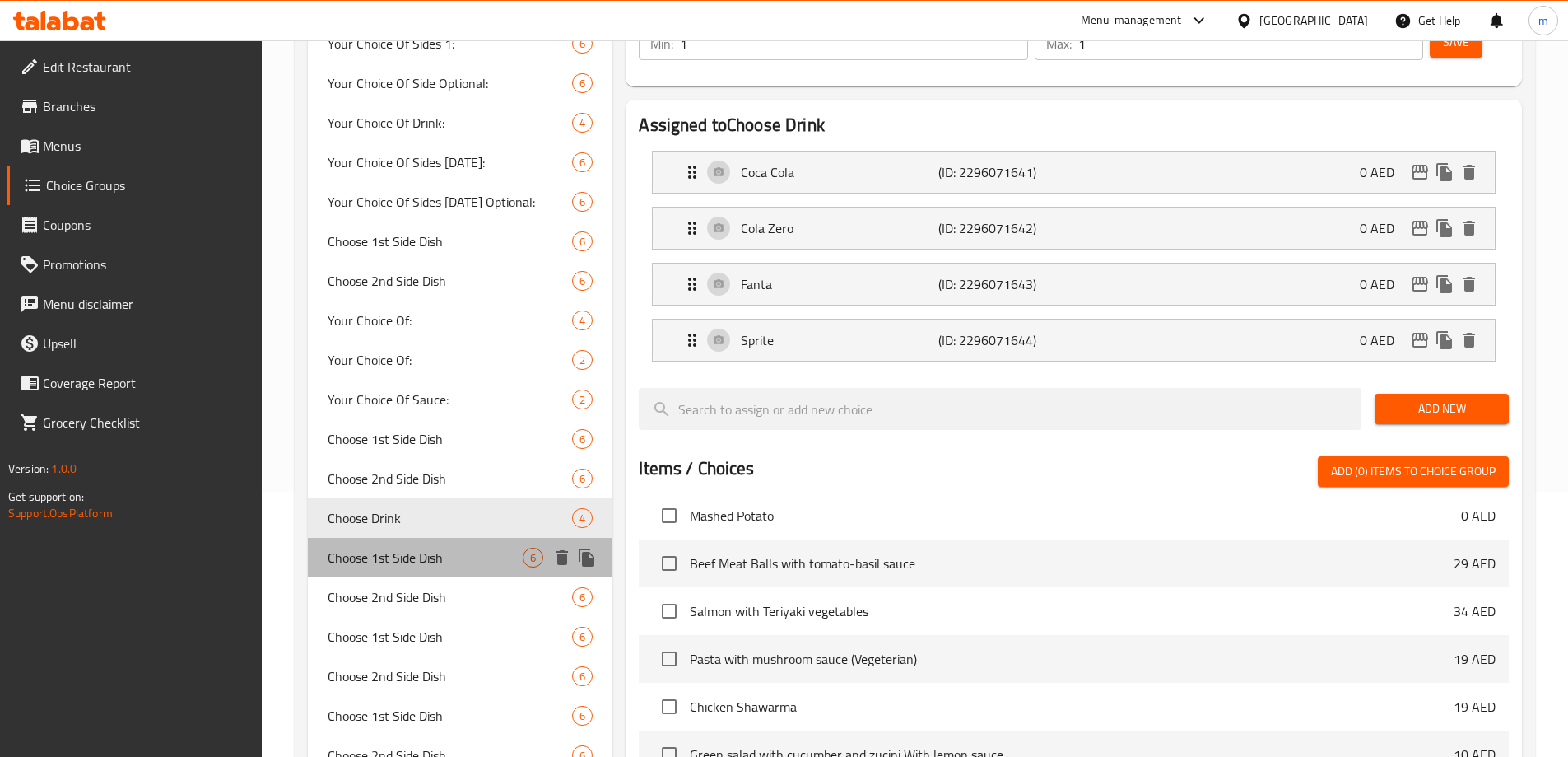
click at [402, 553] on span "Choose 1st Side Dish" at bounding box center [425, 557] width 196 height 20
type input "Choose 1st Side Dish"
type input "اختر الطبق الجانبي الأول"
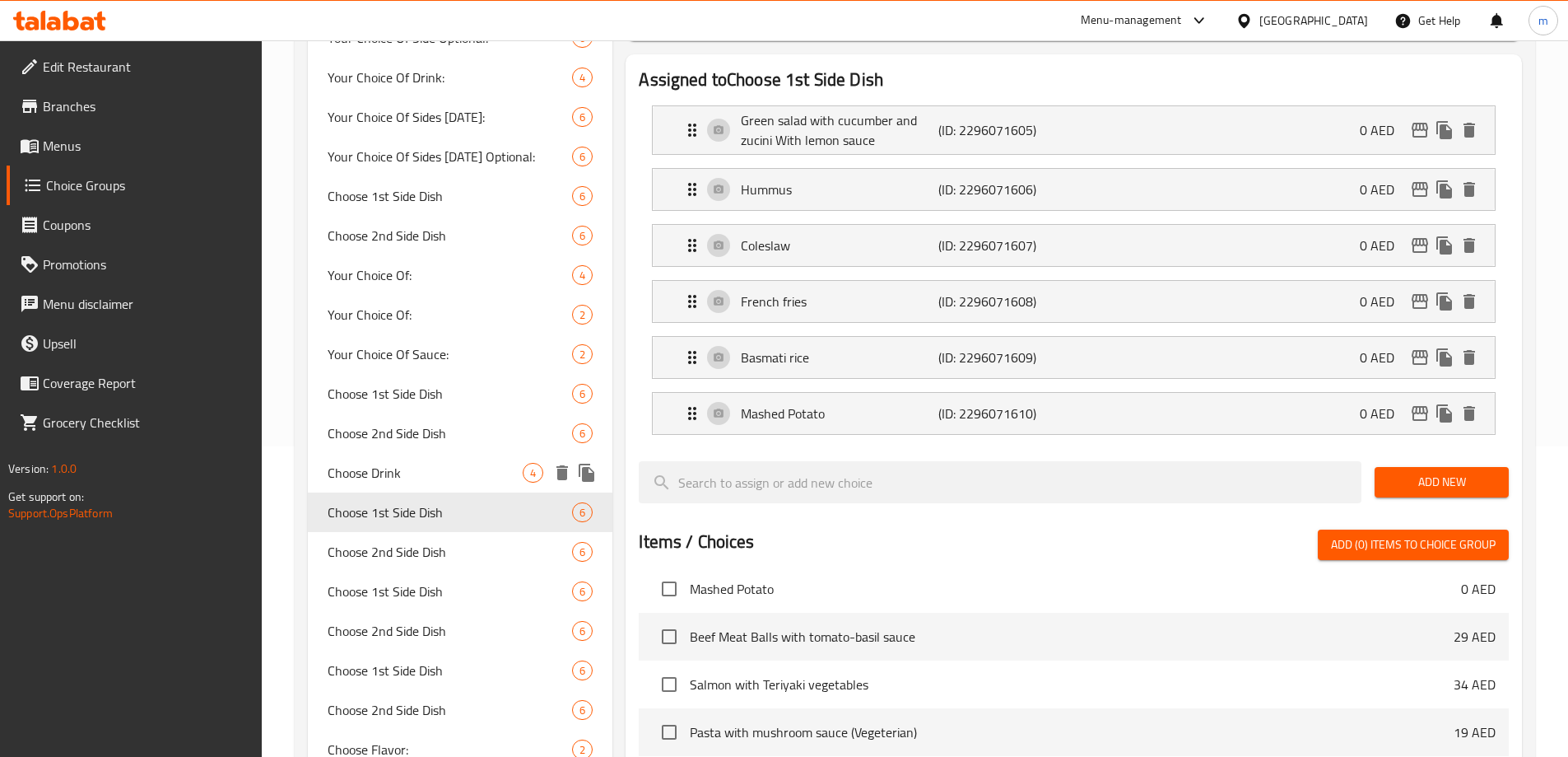
scroll to position [347, 0]
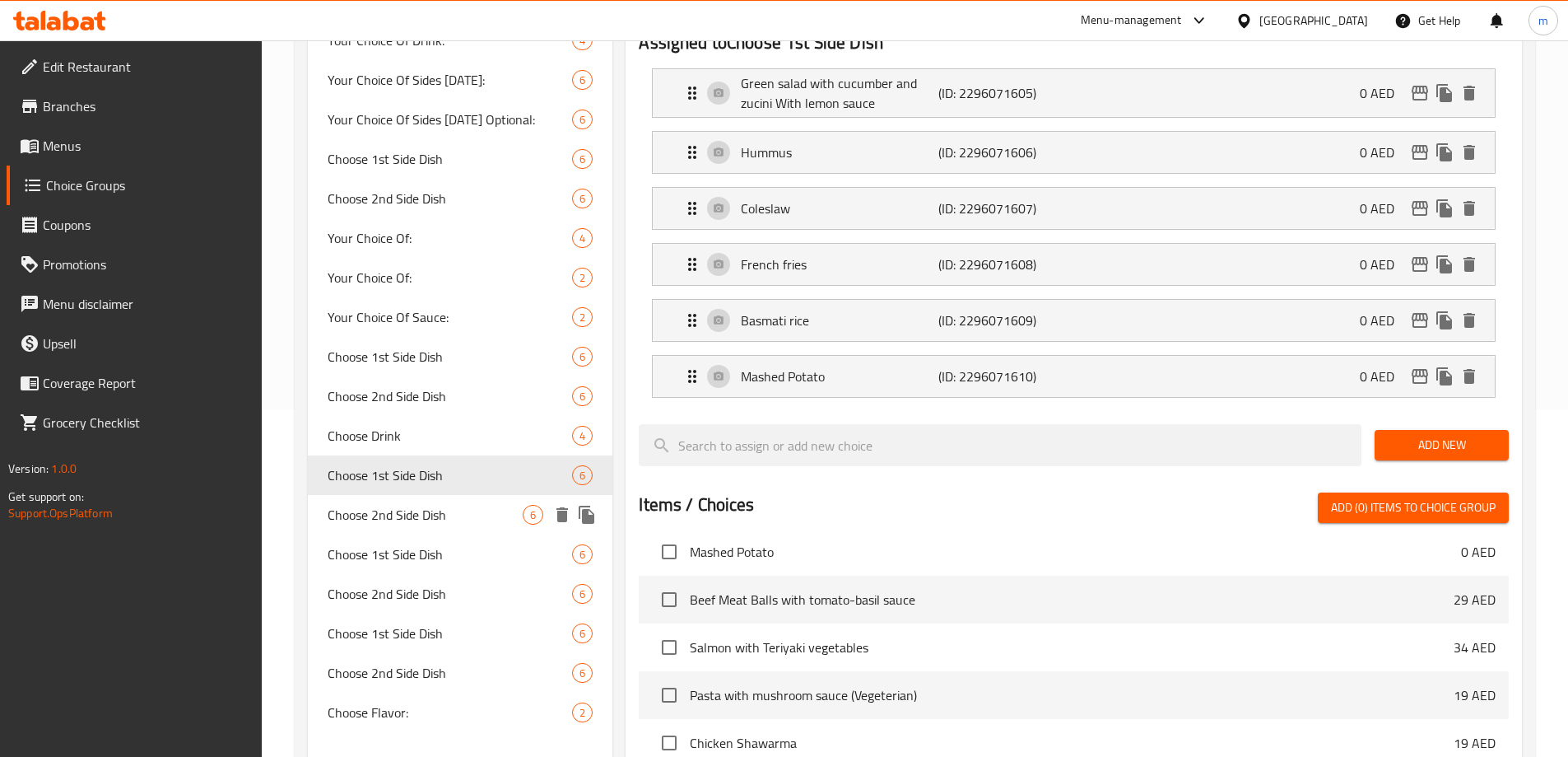
click at [407, 501] on div "Choose 2nd Side Dish 6" at bounding box center [460, 514] width 305 height 39
type input "Choose 2nd Side Dish"
type input "اختر الطبق الجانبي الثاني"
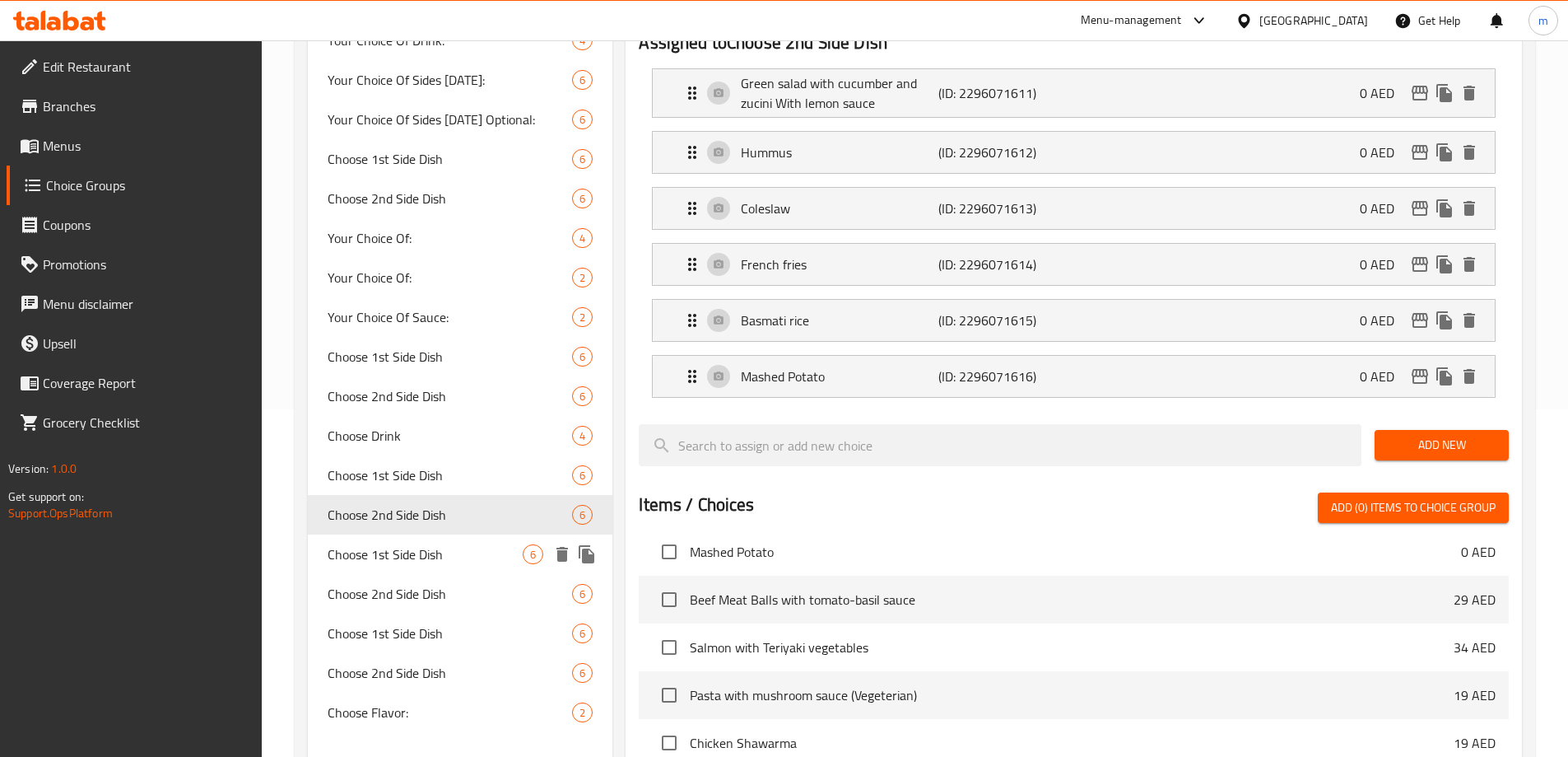
click at [430, 546] on span "Choose 1st Side Dish" at bounding box center [425, 554] width 196 height 20
type input "Choose 1st Side Dish"
type input "اختر الطبق الجانبي الأول"
type input "0"
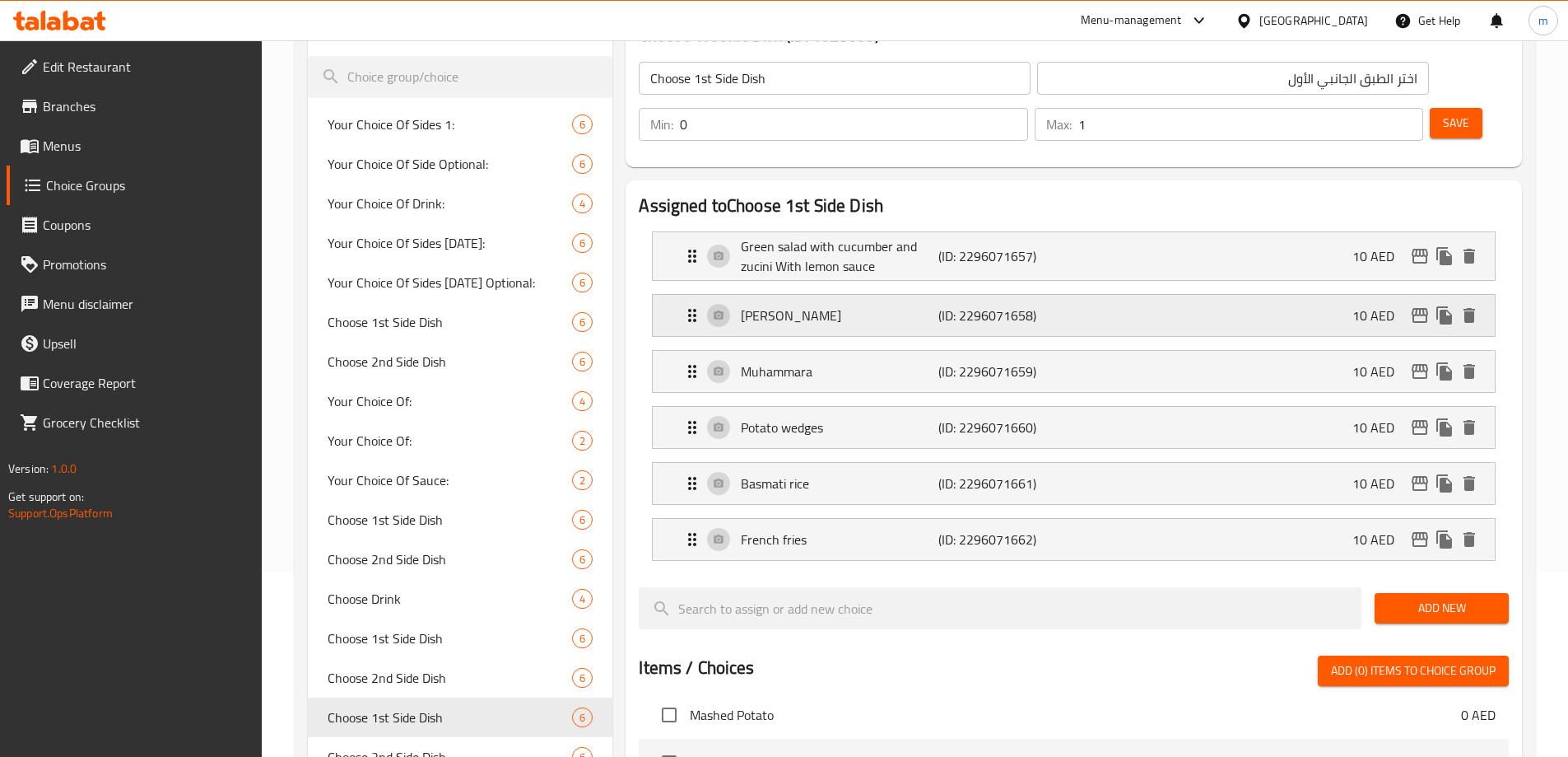
scroll to position [183, 0]
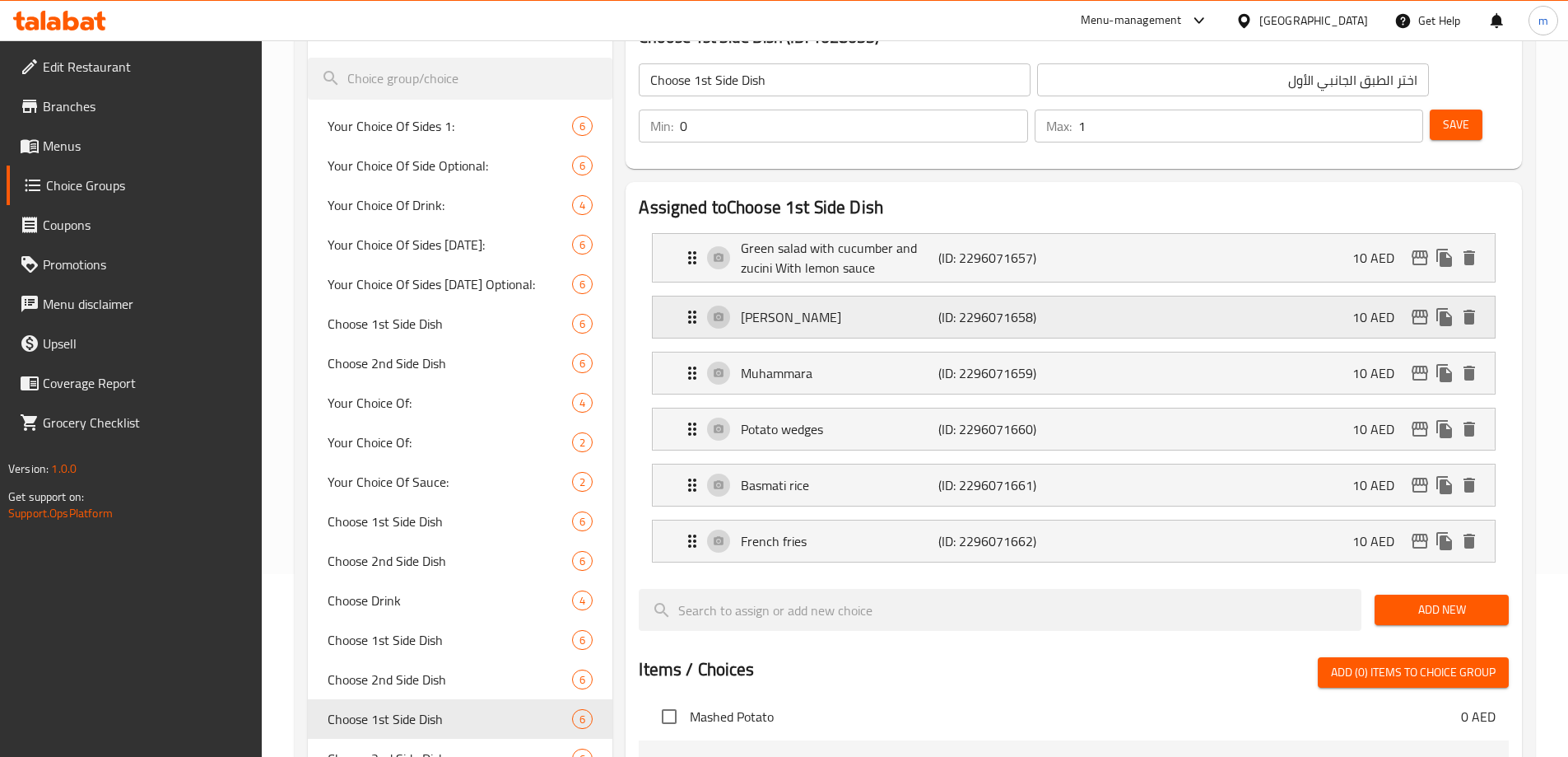
click at [855, 307] on p "Olivier salad" at bounding box center [839, 317] width 197 height 20
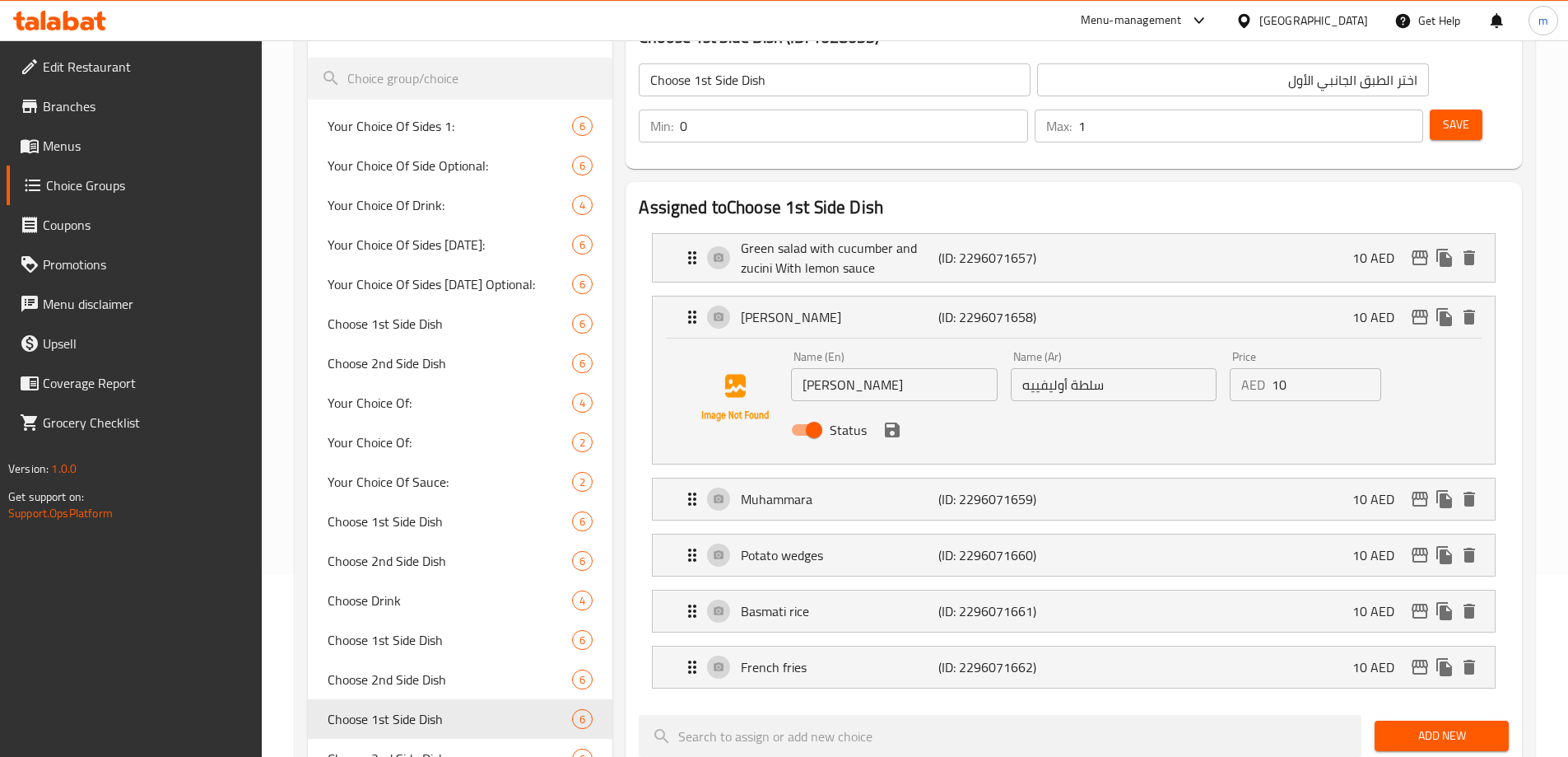
click at [1096, 368] on input "سلطة أوليفييه" at bounding box center [1113, 385] width 206 height 33
paste input "Russian [PERSON_NAME]"
type input "سلطة أوليفييه"
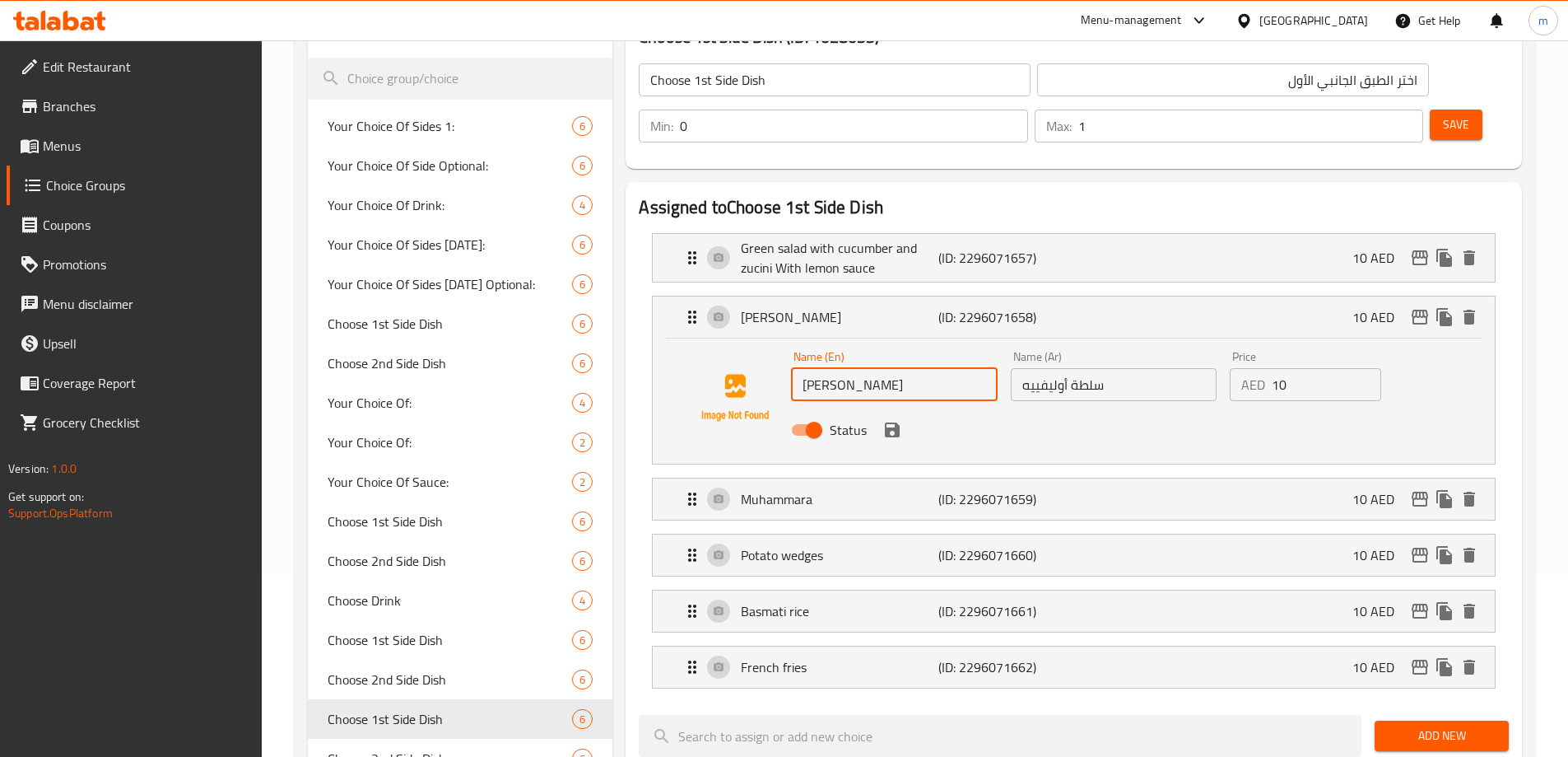
click at [942, 368] on input "Olivier salad" at bounding box center [894, 385] width 206 height 33
paste input "Russian [PERSON_NAME]"
type input "Russian [PERSON_NAME]"
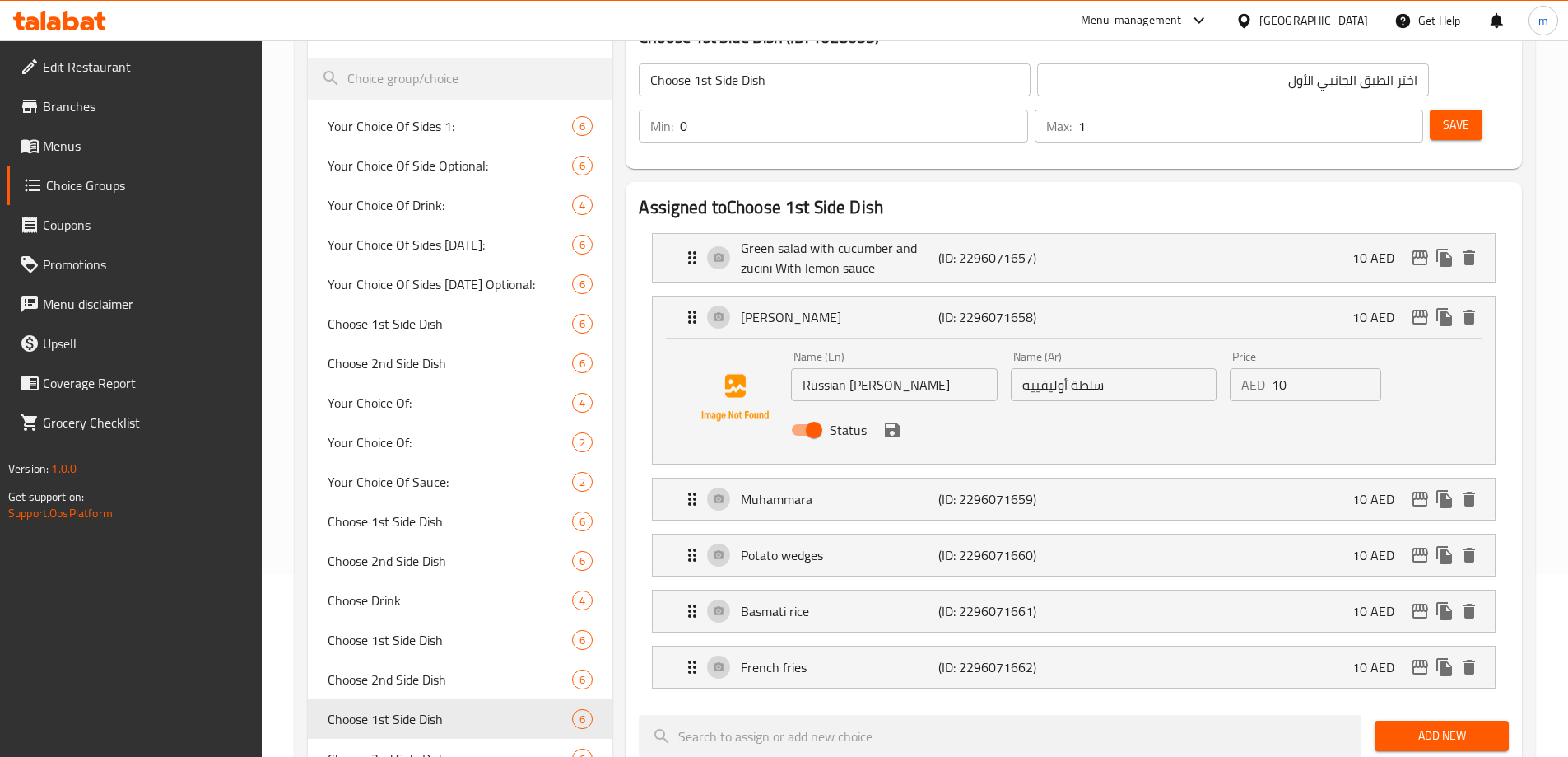
click at [1115, 368] on input "سلطة أوليفييه" at bounding box center [1113, 385] width 206 height 33
paste input "الروسية"
click at [897, 422] on icon "save" at bounding box center [892, 429] width 14 height 14
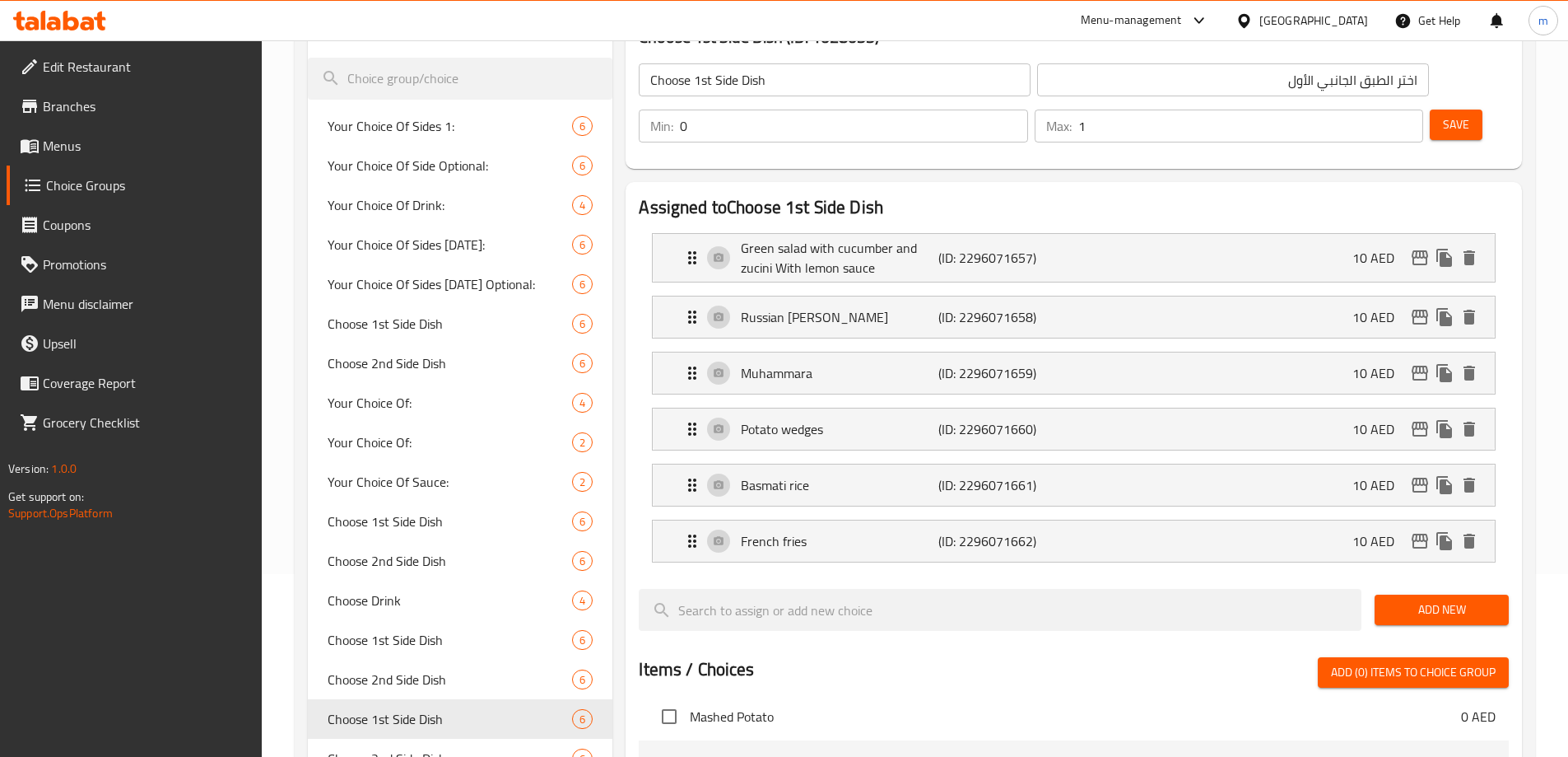
type input "سلطة أوليفييه الروسية"
click at [1443, 115] on span "Save" at bounding box center [1456, 125] width 27 height 21
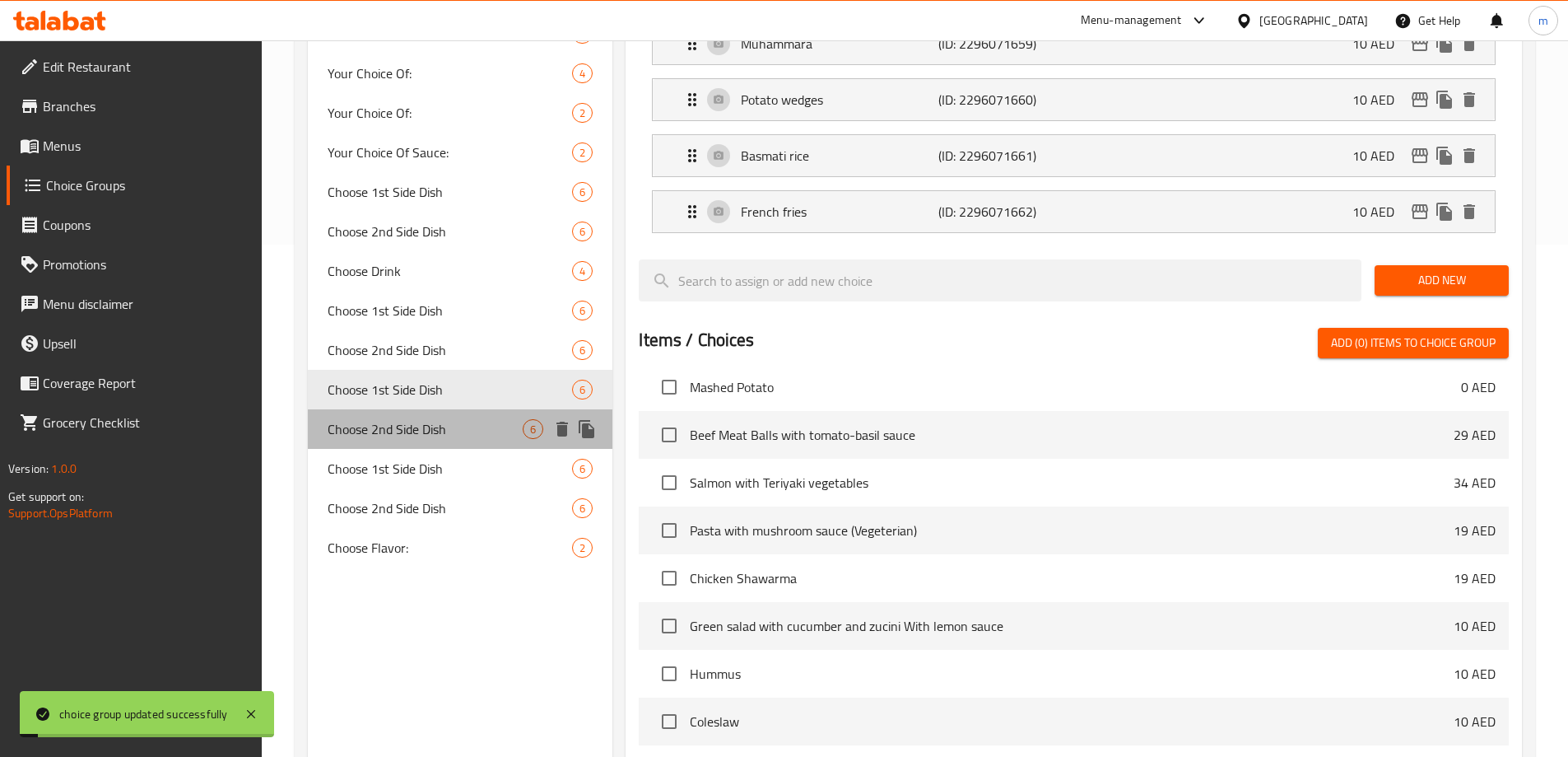
click at [442, 414] on div "Choose 2nd Side Dish 6" at bounding box center [460, 429] width 305 height 39
type input "Choose 2nd Side Dish"
type input "اختر الطبق الجانبي الثاني"
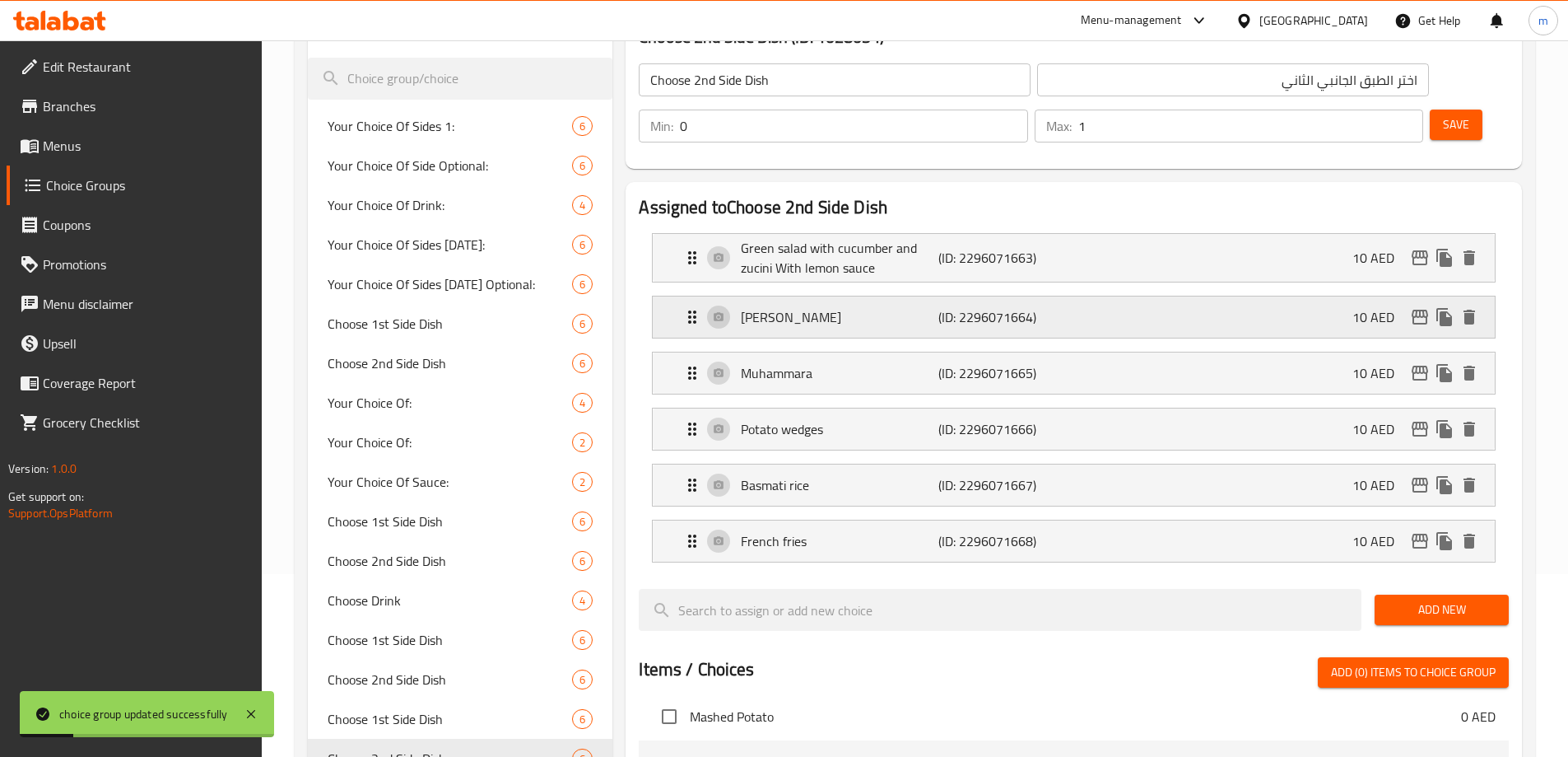
click at [782, 297] on div "Olivier salad (ID: 2296071664) 10 AED" at bounding box center [1078, 317] width 792 height 41
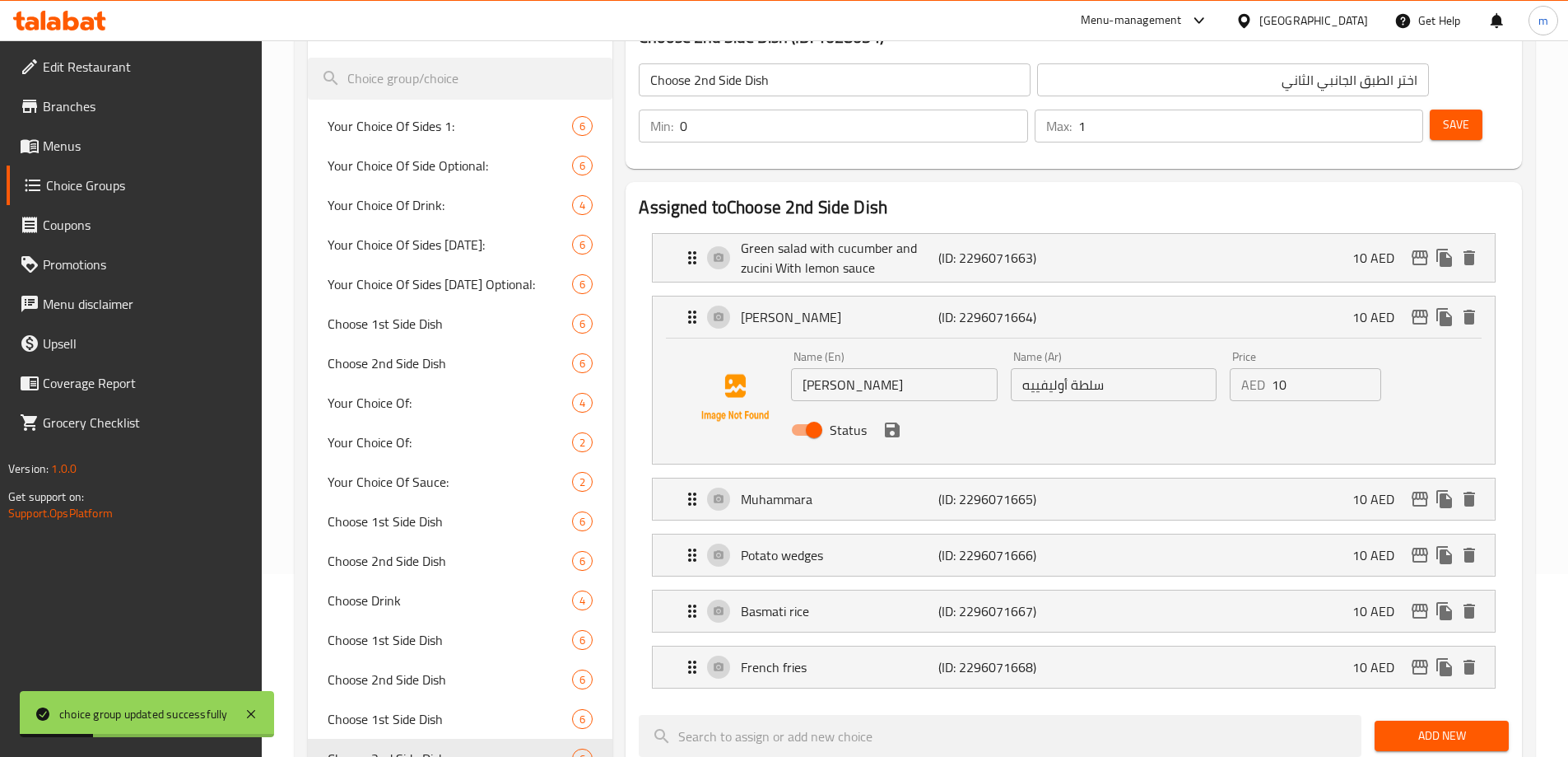
click at [1077, 368] on input "سلطة أوليفييه" at bounding box center [1113, 385] width 206 height 33
paste input "الروسية"
type input "سلطة أوليفييه الروسية"
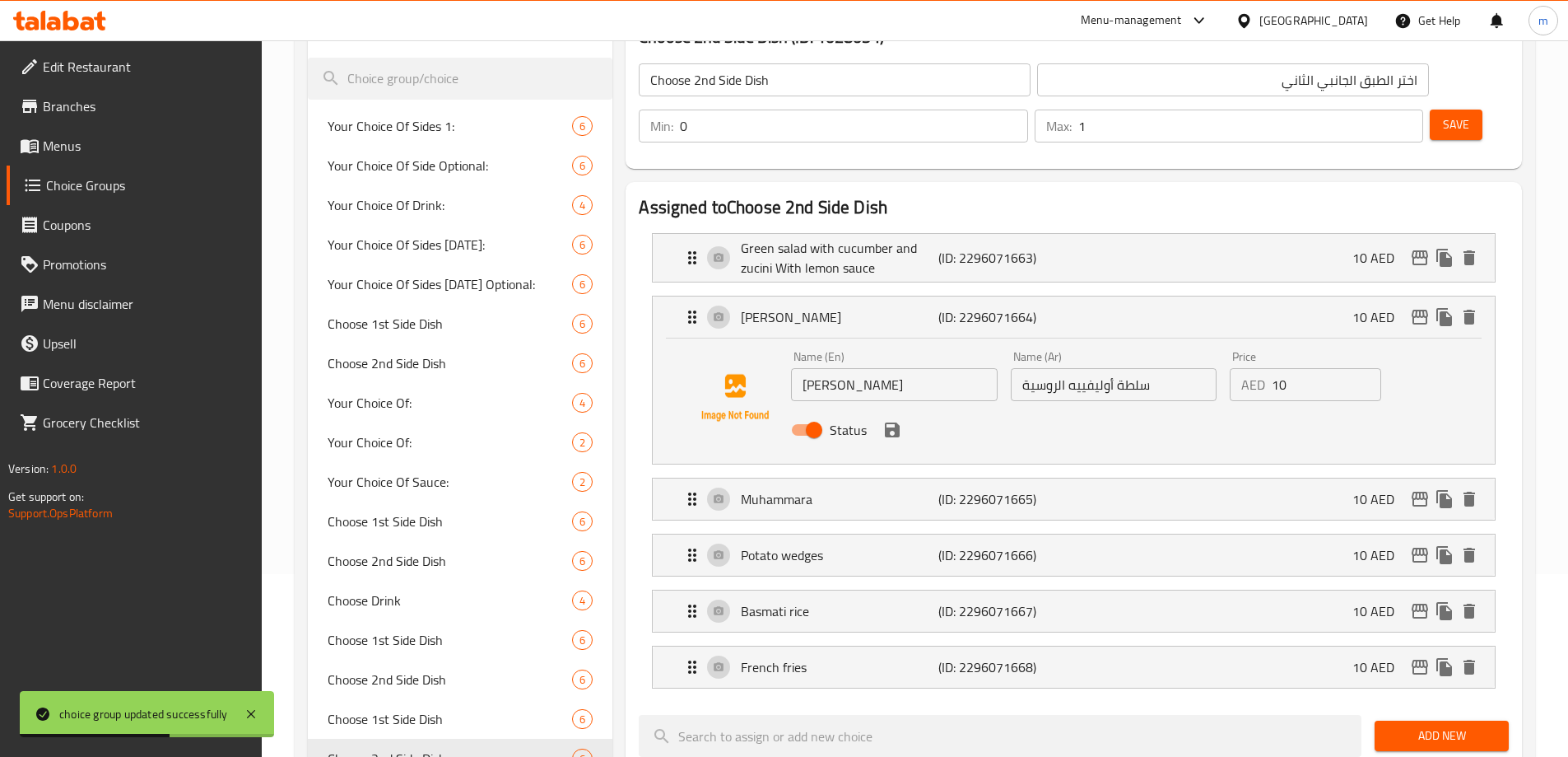
click at [939, 368] on input "Olivier salad" at bounding box center [894, 385] width 206 height 33
paste input "Russian [PERSON_NAME]"
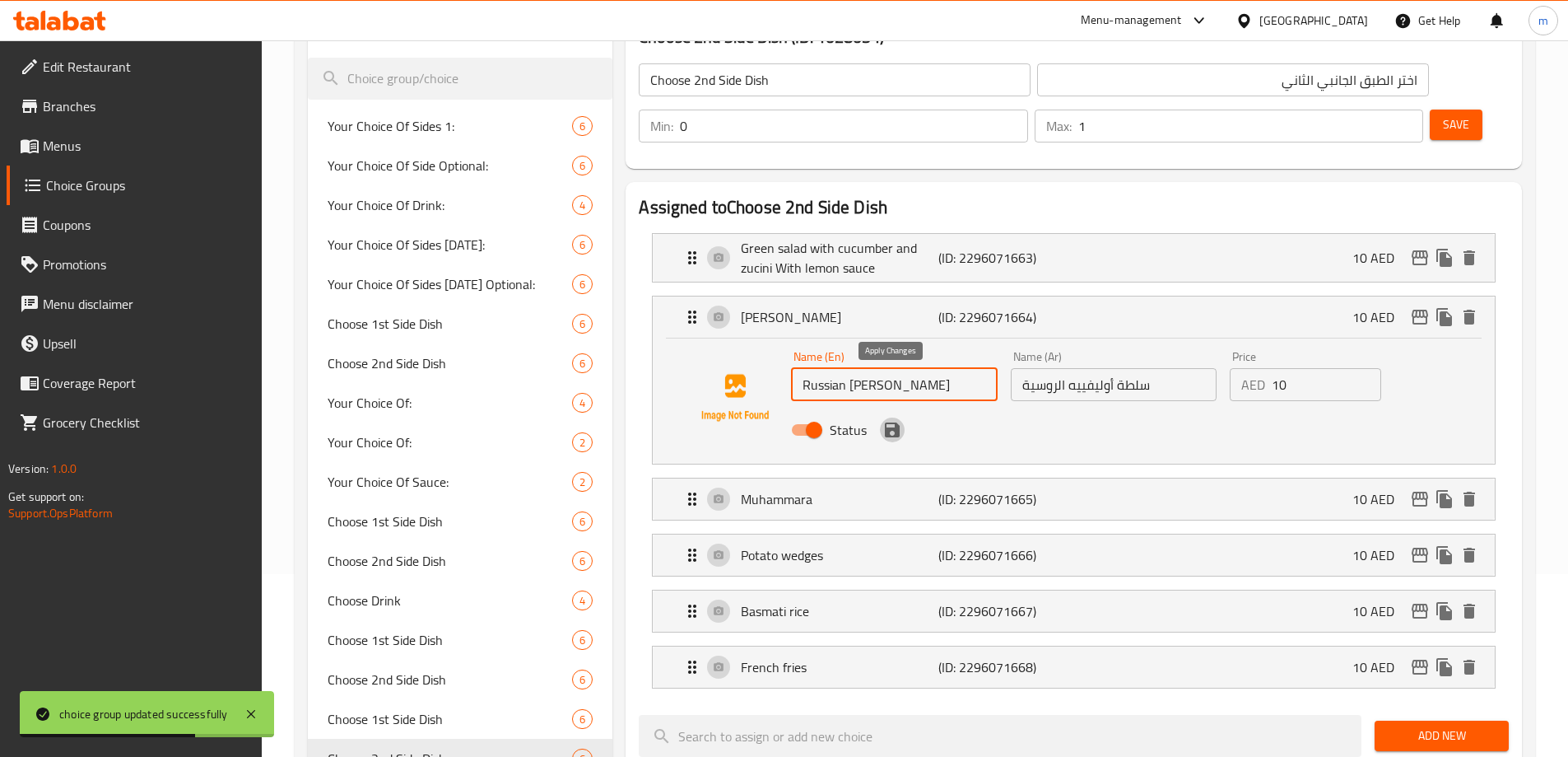
click at [896, 422] on icon "save" at bounding box center [892, 429] width 14 height 14
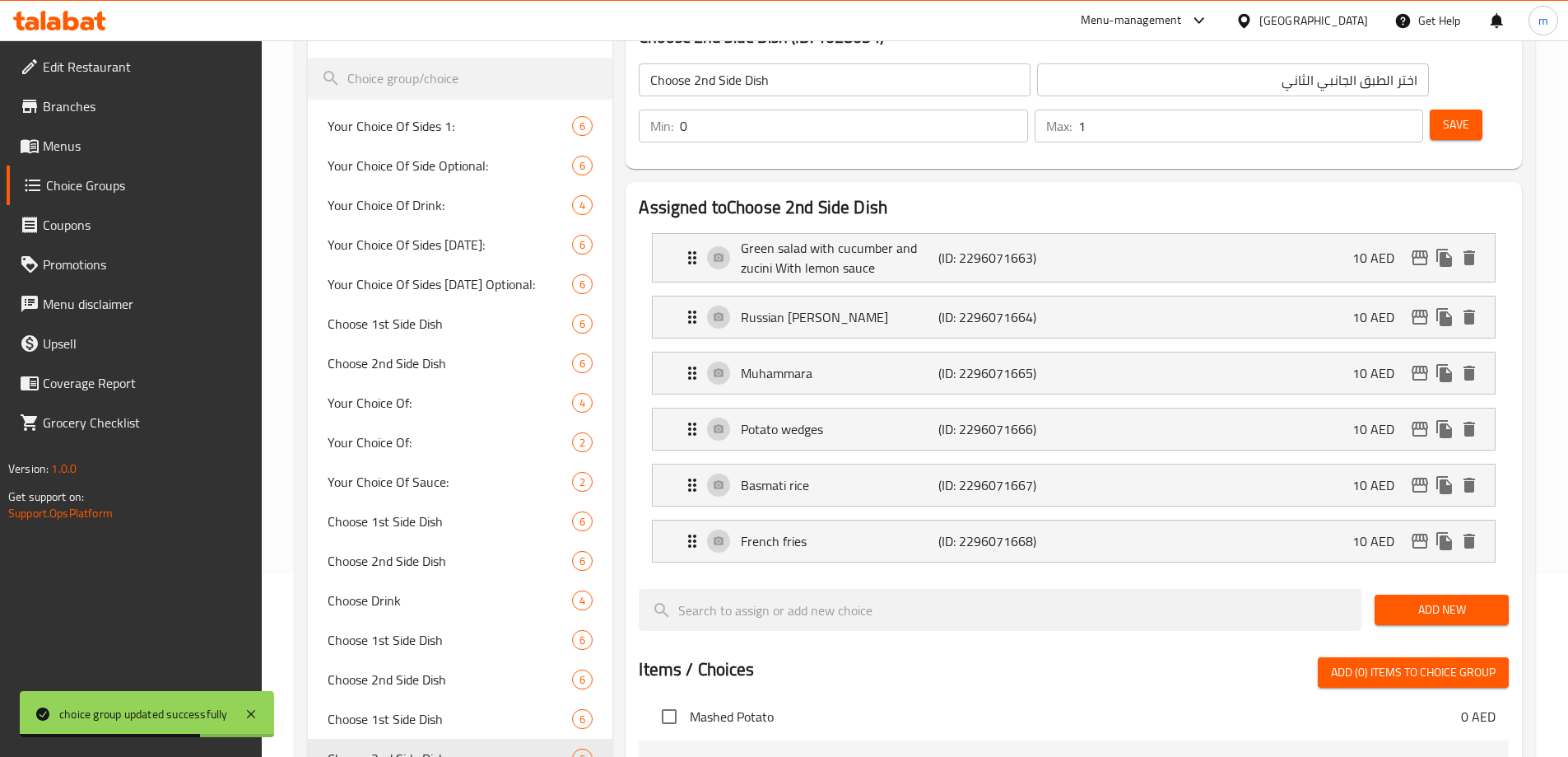
type input "Russian [PERSON_NAME]"
click at [1427, 106] on div "Save" at bounding box center [1463, 125] width 73 height 39
click at [1443, 115] on span "Save" at bounding box center [1456, 125] width 27 height 21
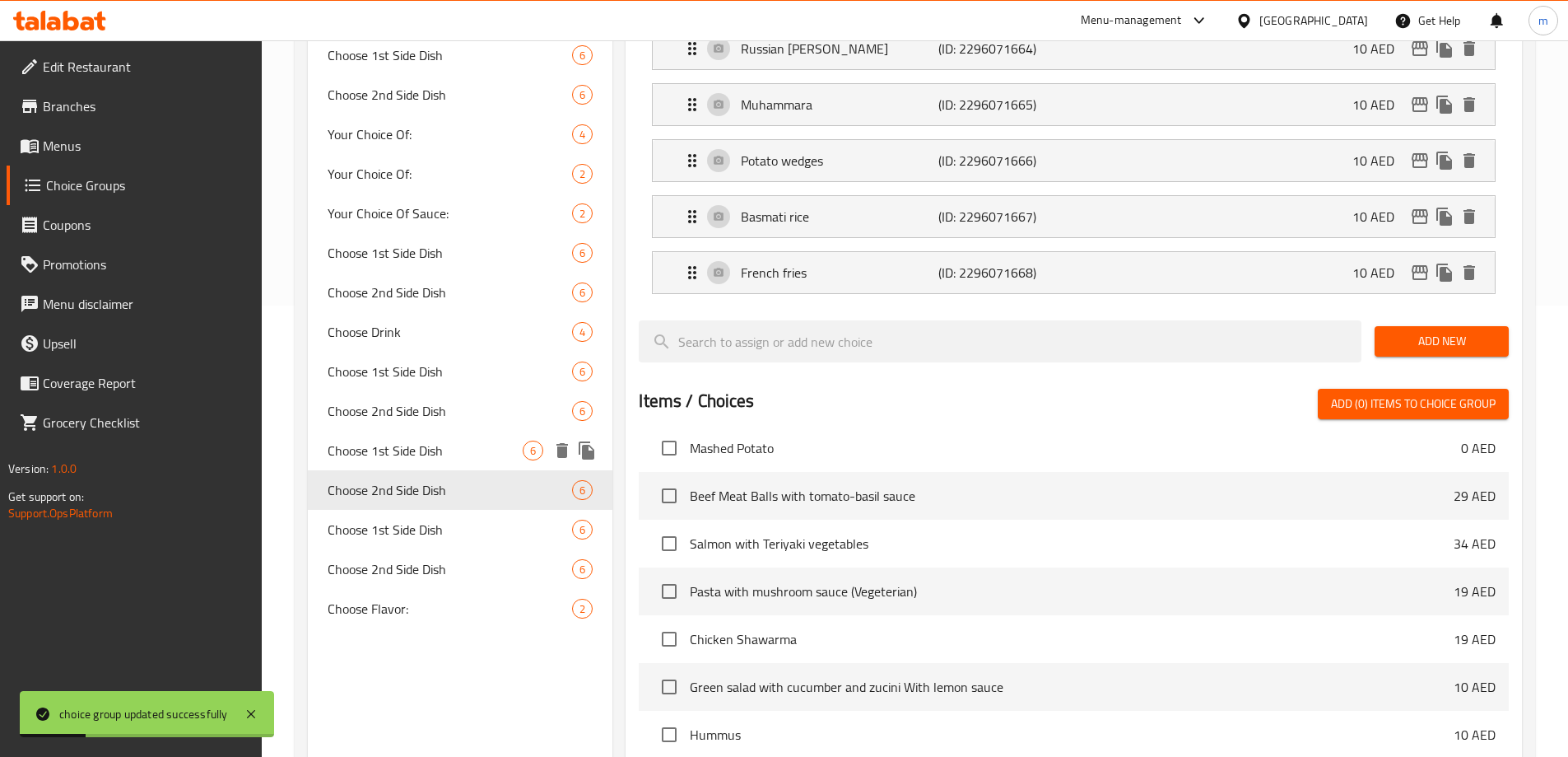
scroll to position [512, 0]
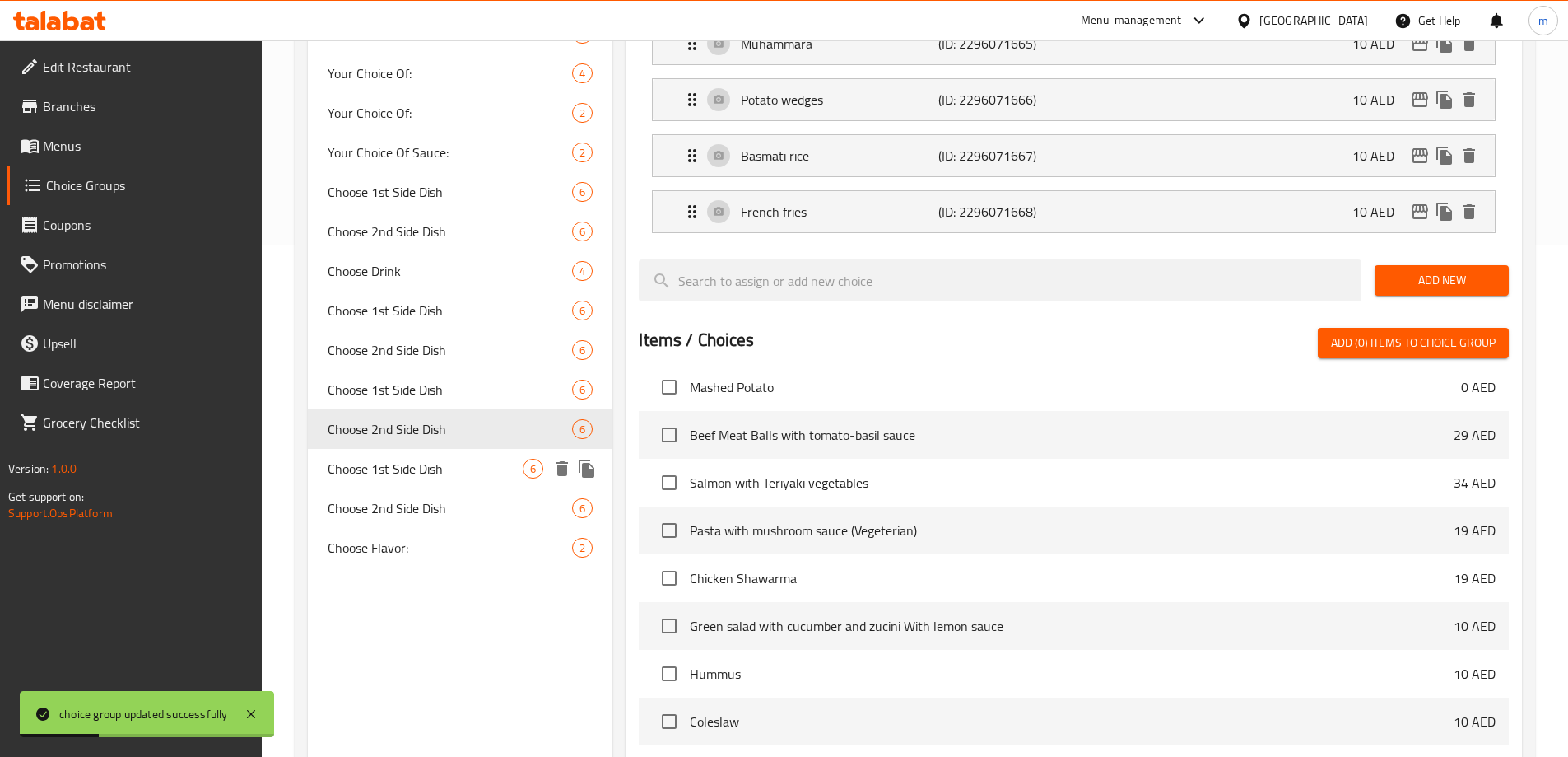
click at [455, 474] on span "Choose 1st Side Dish" at bounding box center [425, 468] width 196 height 20
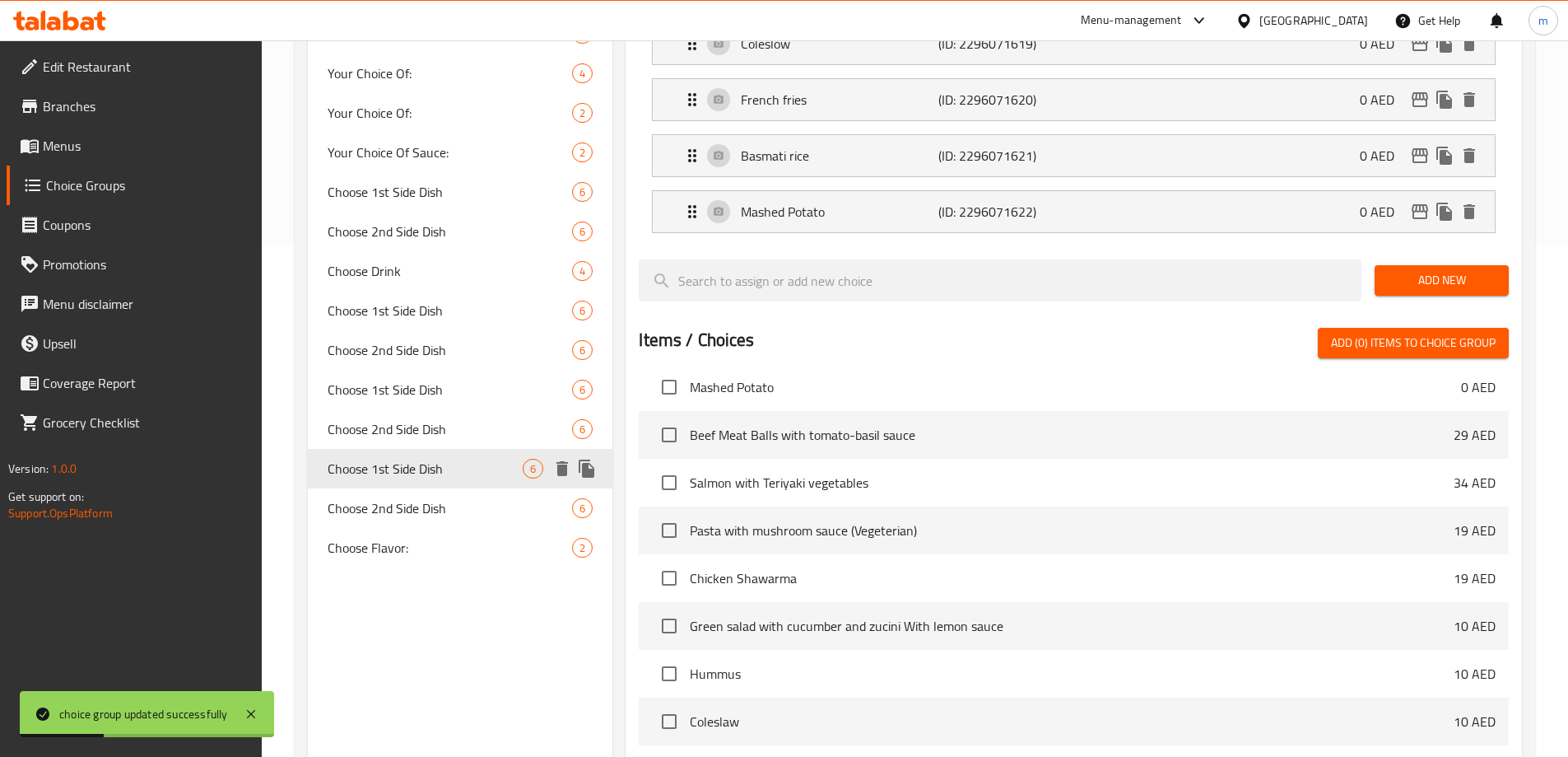
type input "Choose 1st Side Dish"
type input "اختر الطبق الجانبي الأول"
type input "1"
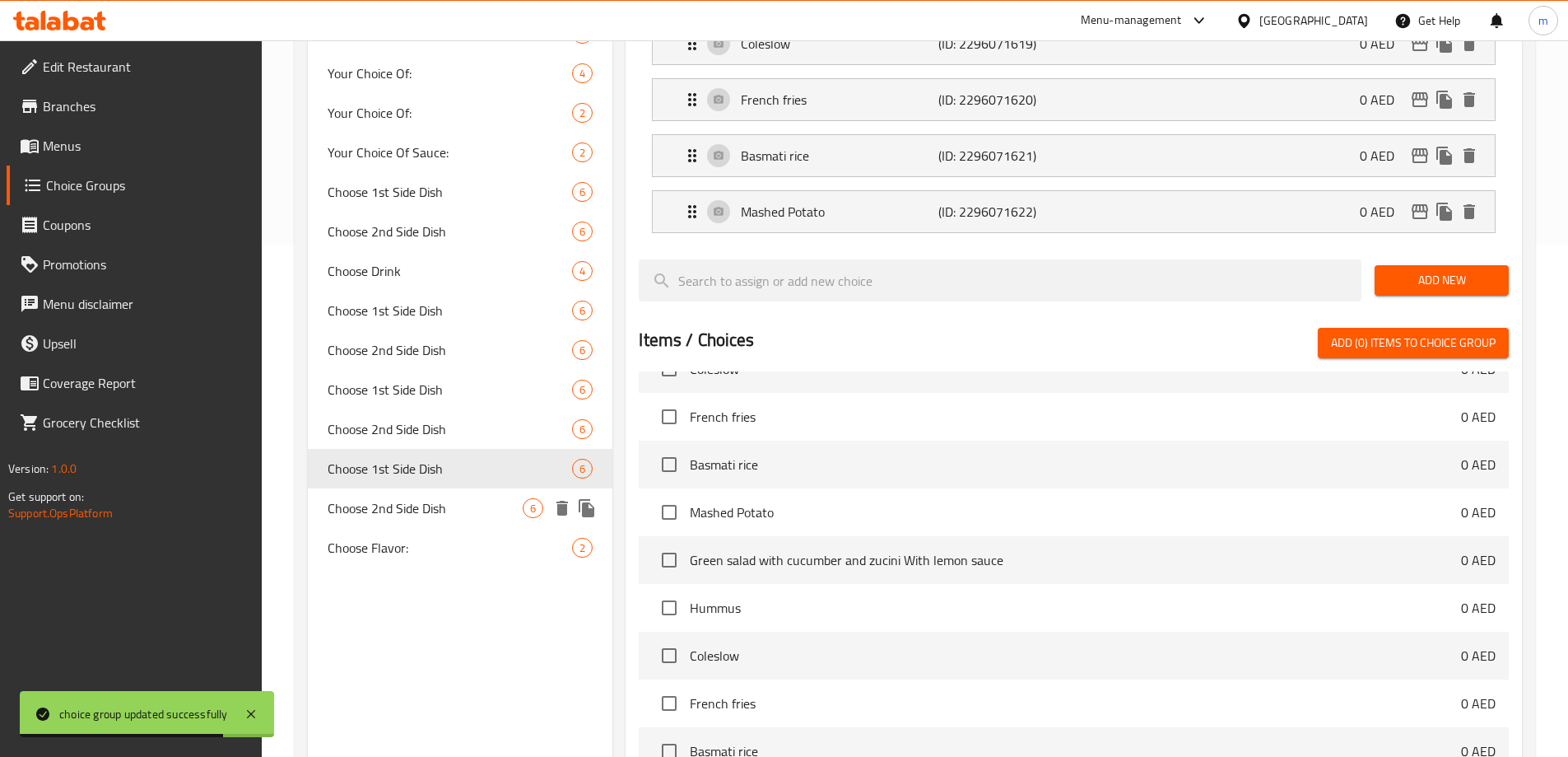
click at [454, 516] on span "Choose 2nd Side Dish" at bounding box center [425, 507] width 196 height 20
type input "Choose 2nd Side Dish"
type input "اختر الطبق الجانبي الثاني"
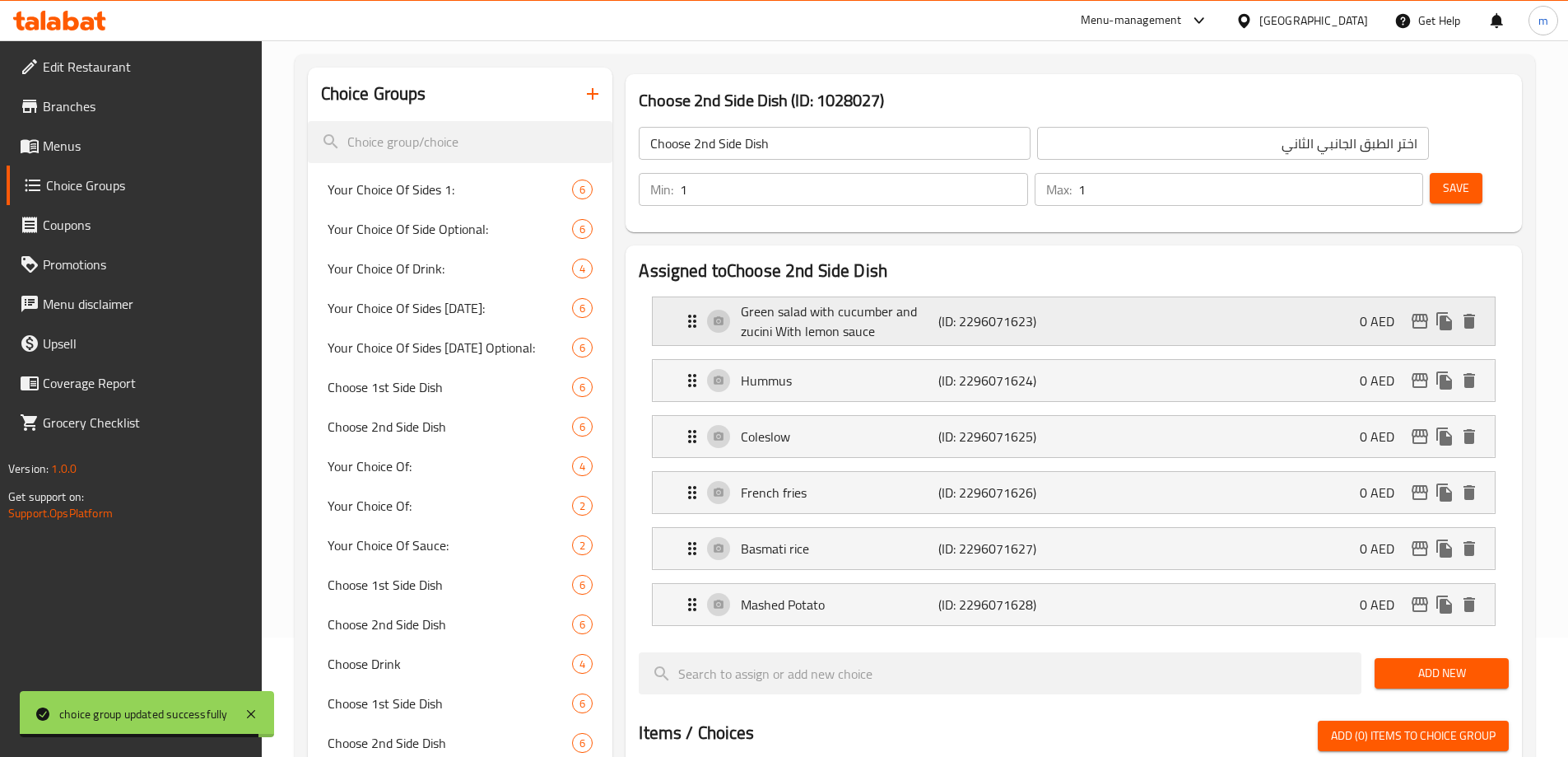
scroll to position [100, 0]
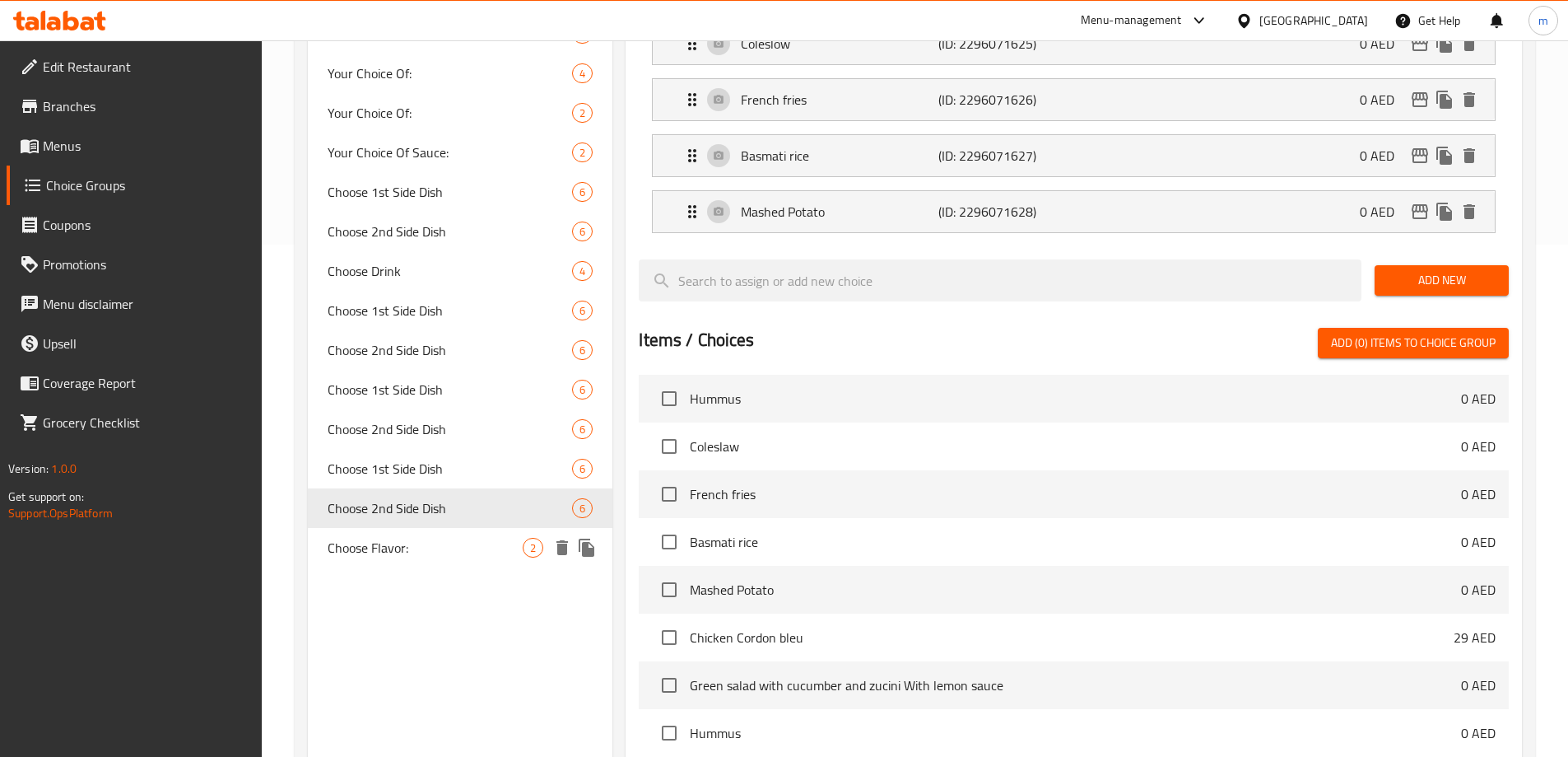
click at [445, 539] on span "Choose Flavor:" at bounding box center [425, 547] width 196 height 20
type input "Choose Flavor:"
type input "إختر النكهة:"
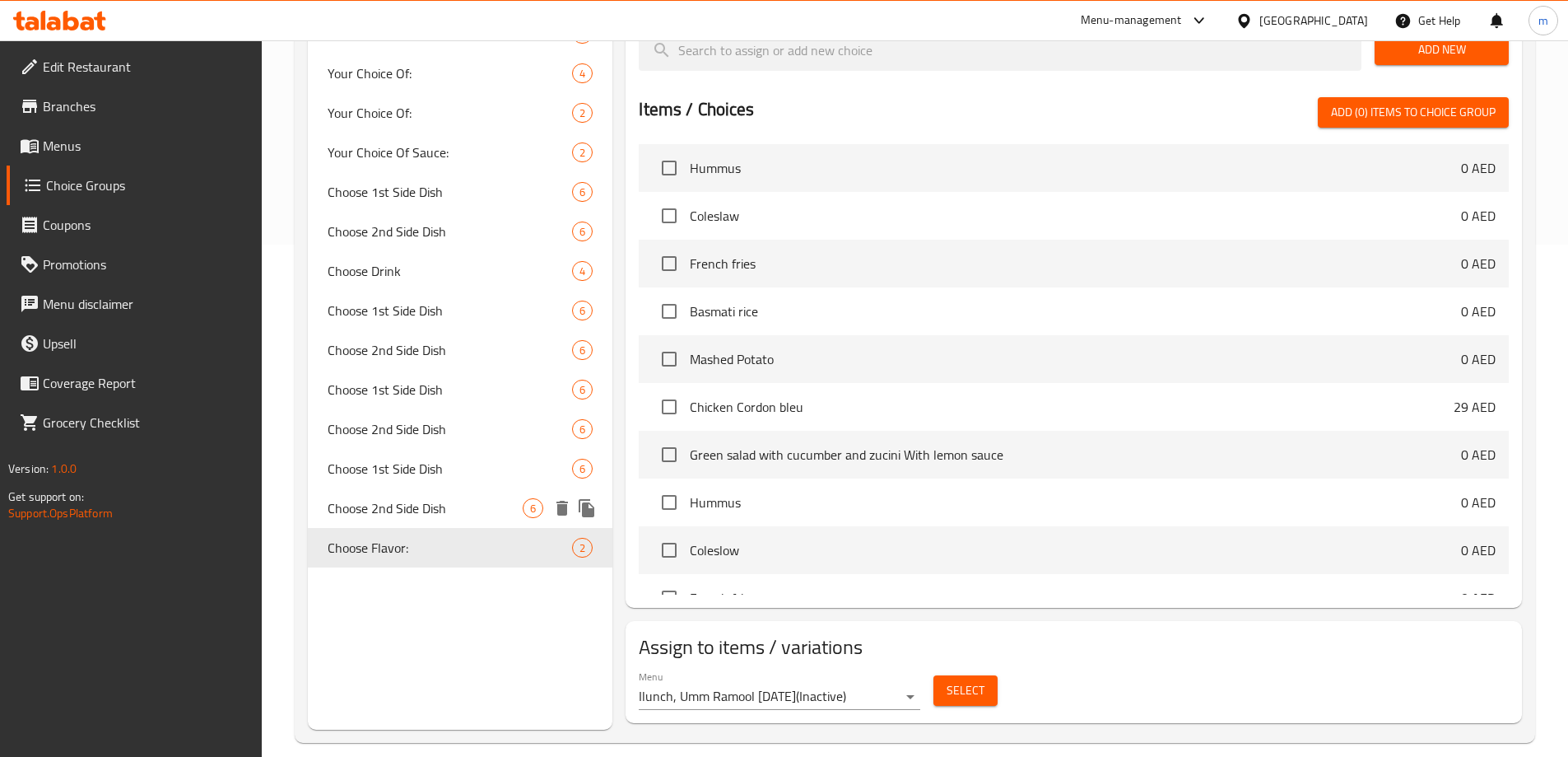
scroll to position [485, 0]
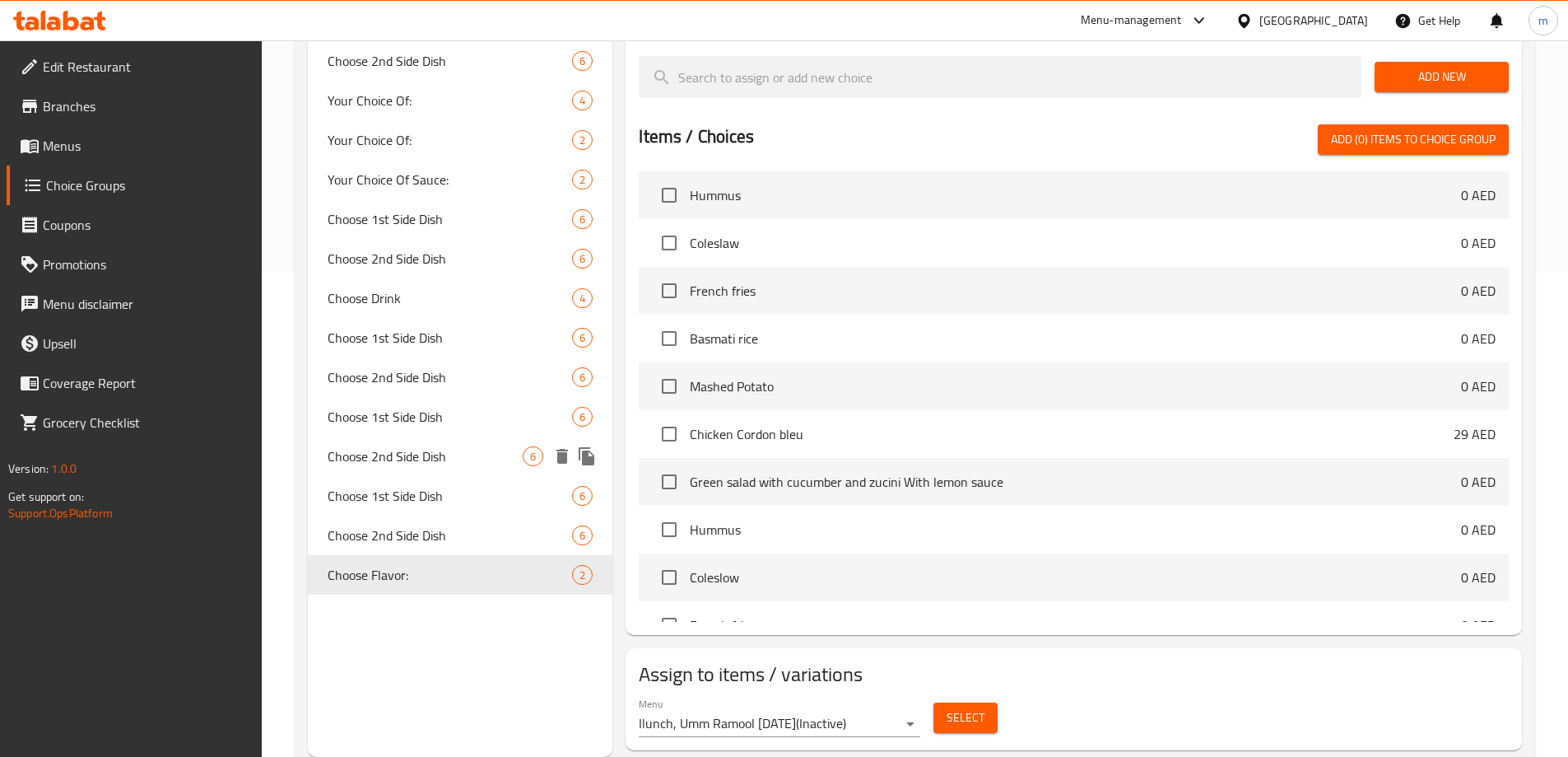
click at [450, 448] on span "Choose 2nd Side Dish" at bounding box center [425, 456] width 196 height 20
type input "Choose 2nd Side Dish"
type input "اختر الطبق الجانبي الثاني"
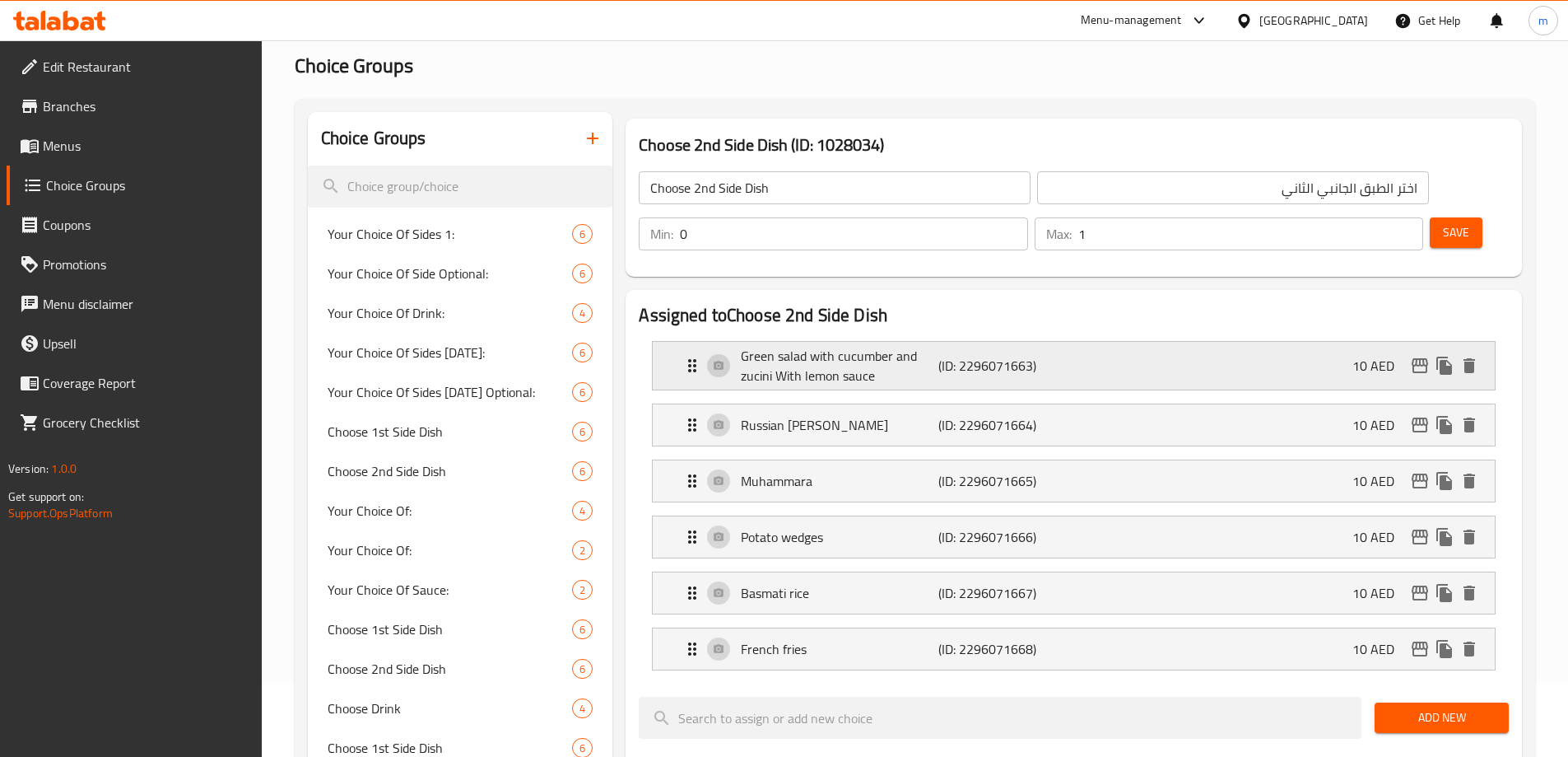
scroll to position [74, 0]
click at [1027, 219] on input "0" at bounding box center [853, 235] width 347 height 33
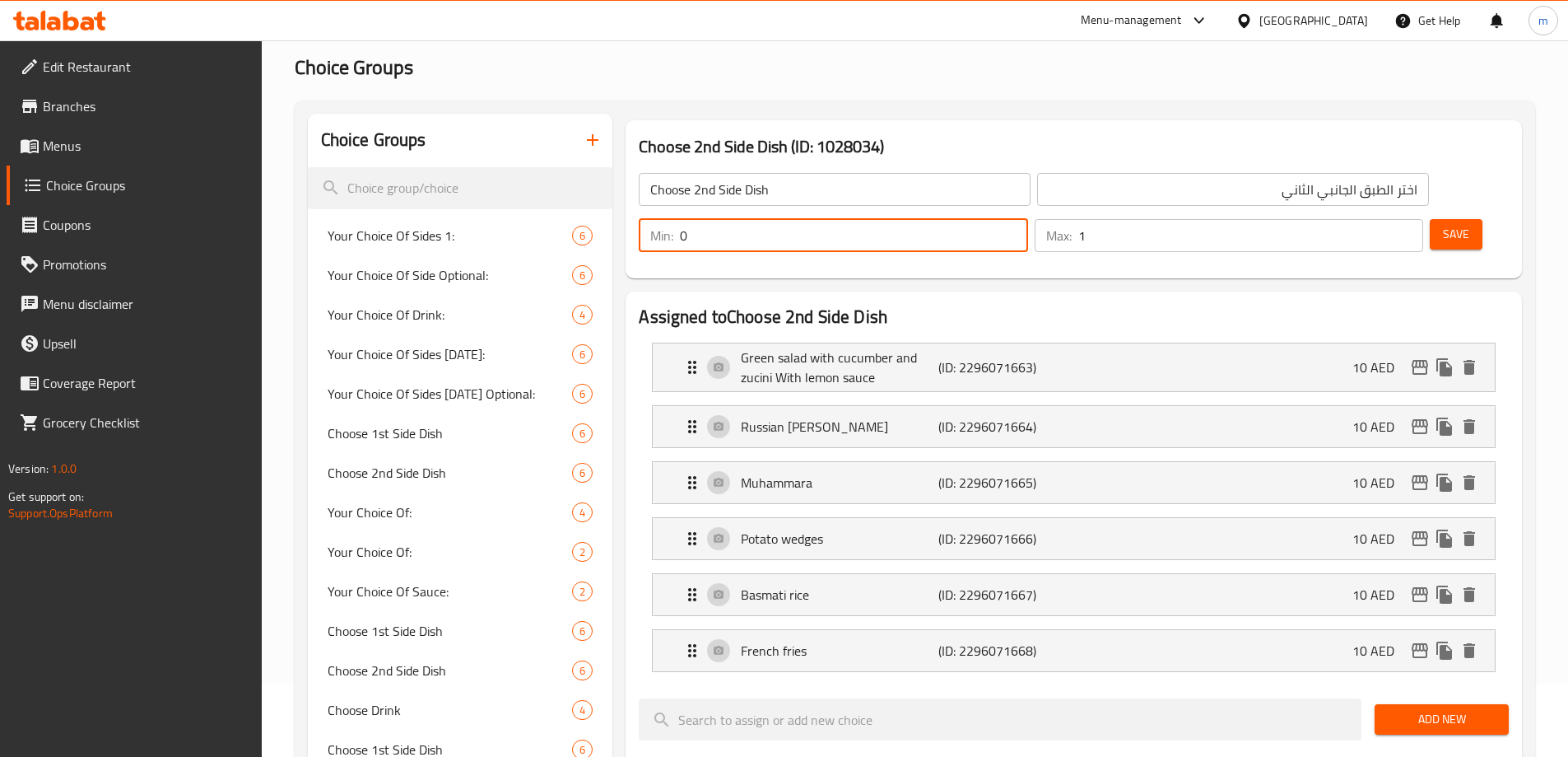
click at [1027, 219] on input "0" at bounding box center [853, 235] width 347 height 33
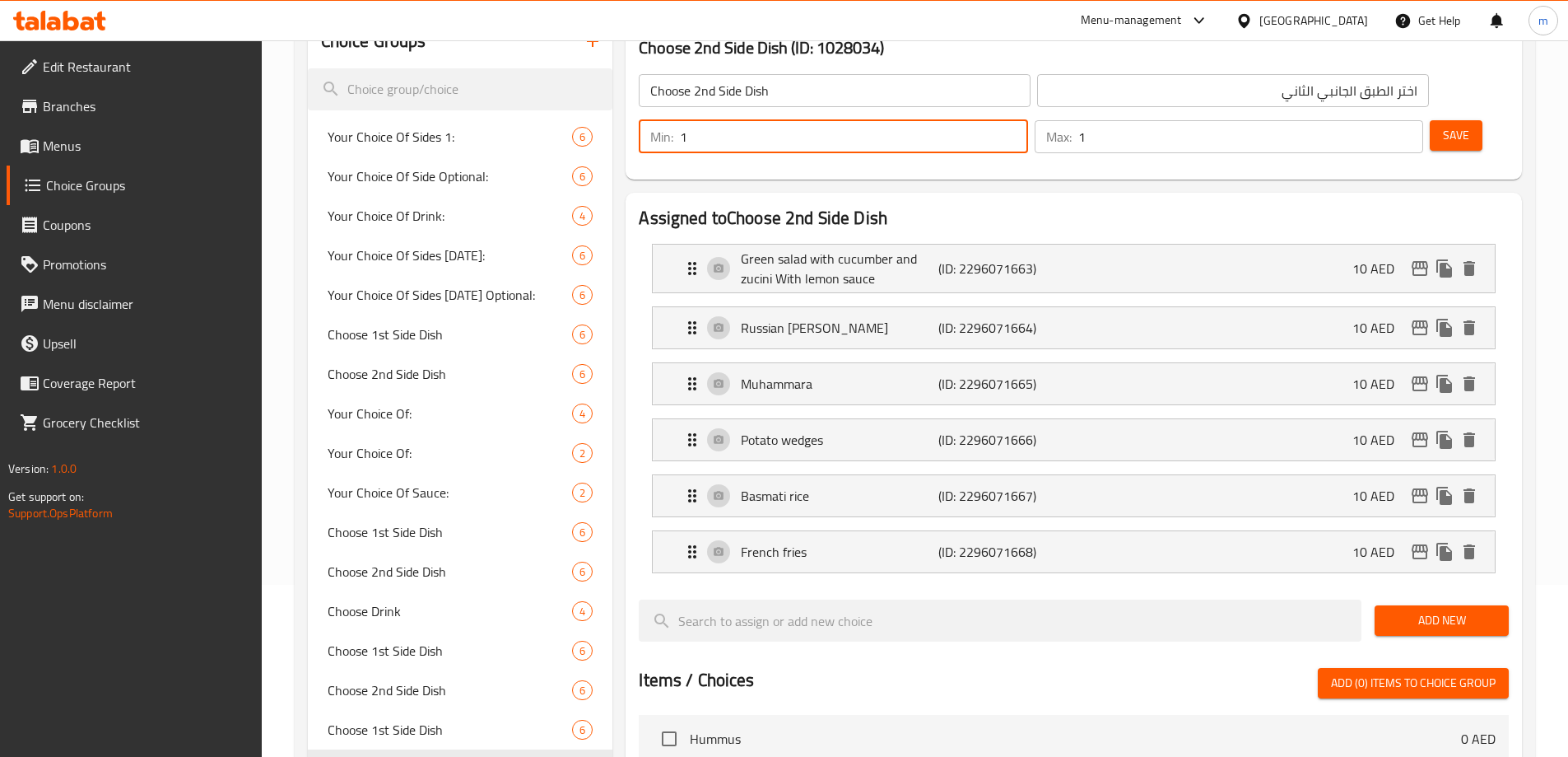
scroll to position [0, 0]
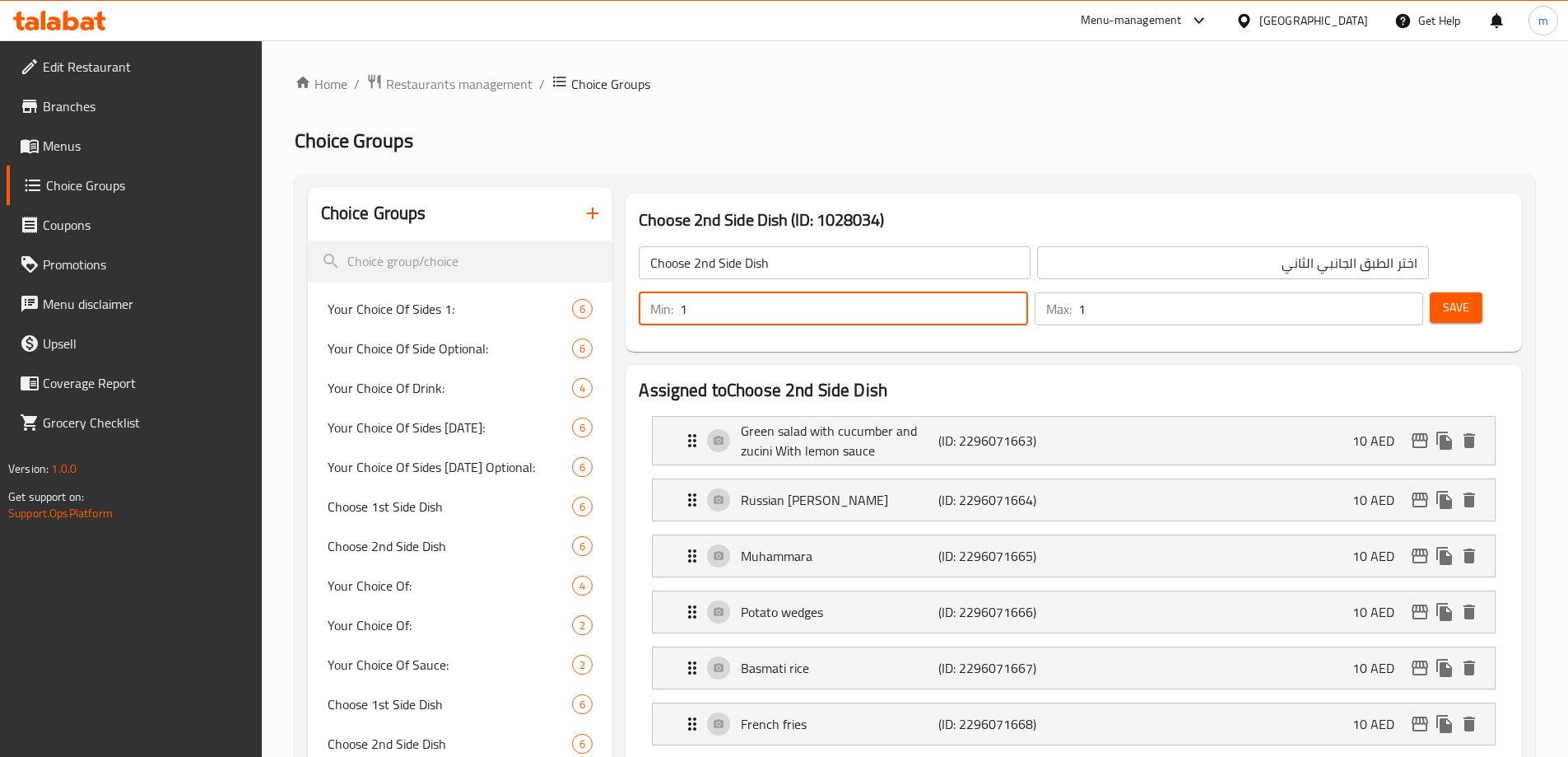
type input "1"
click at [1437, 292] on button "Save" at bounding box center [1455, 307] width 53 height 31
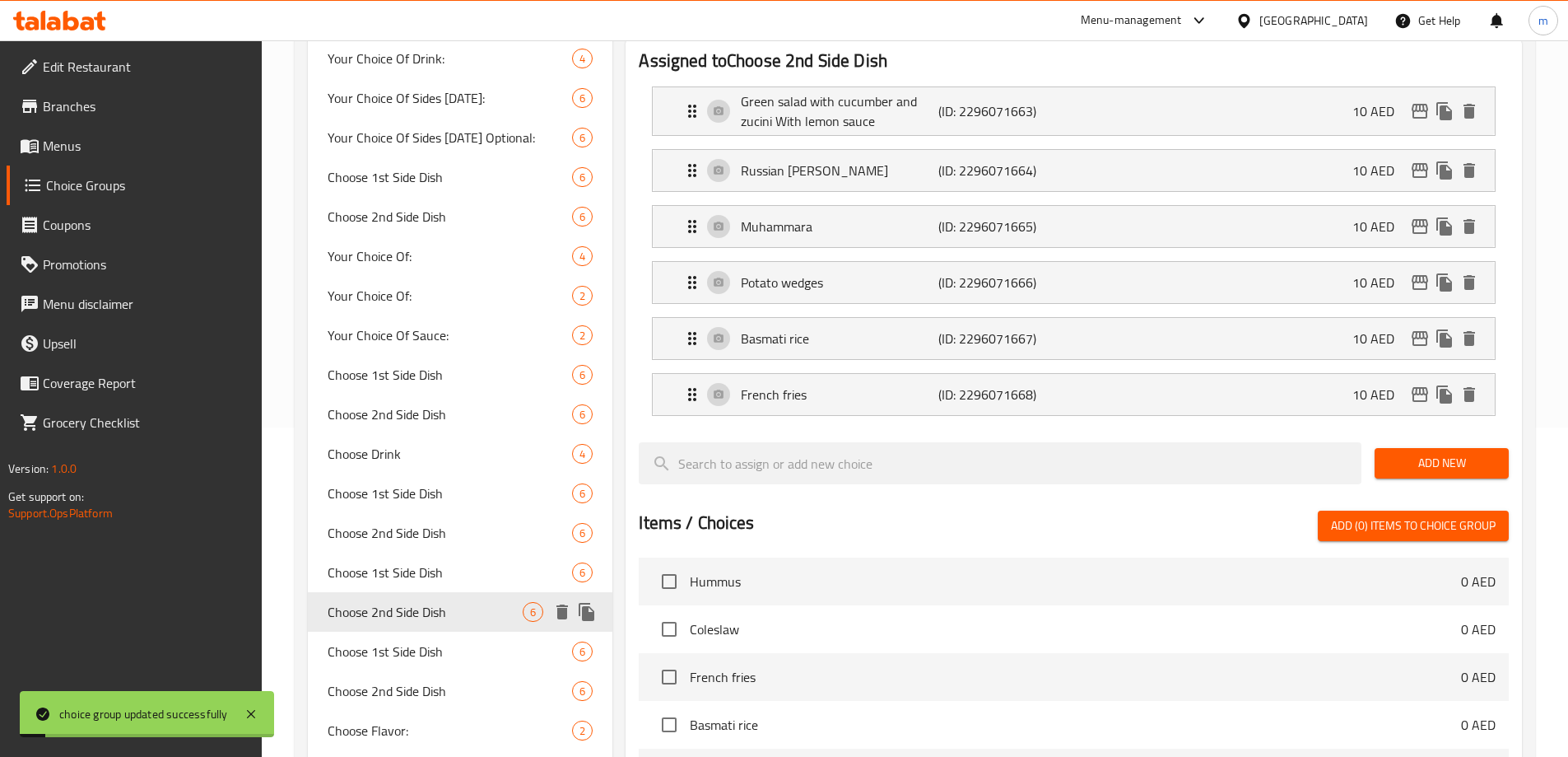
click at [441, 580] on span "Choose 1st Side Dish" at bounding box center [450, 572] width 245 height 20
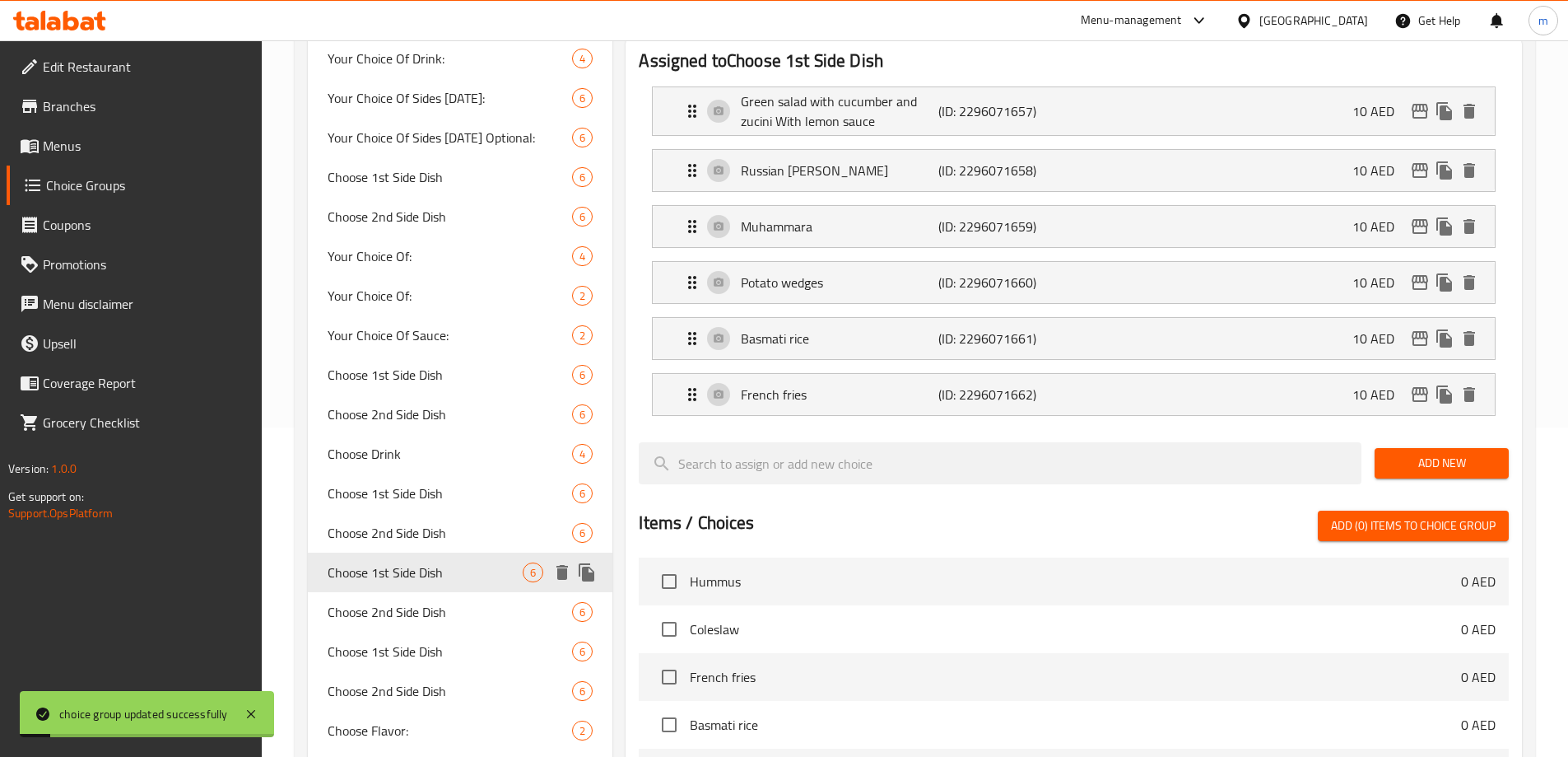
type input "Choose 1st Side Dish"
type input "اختر الطبق الجانبي الأول"
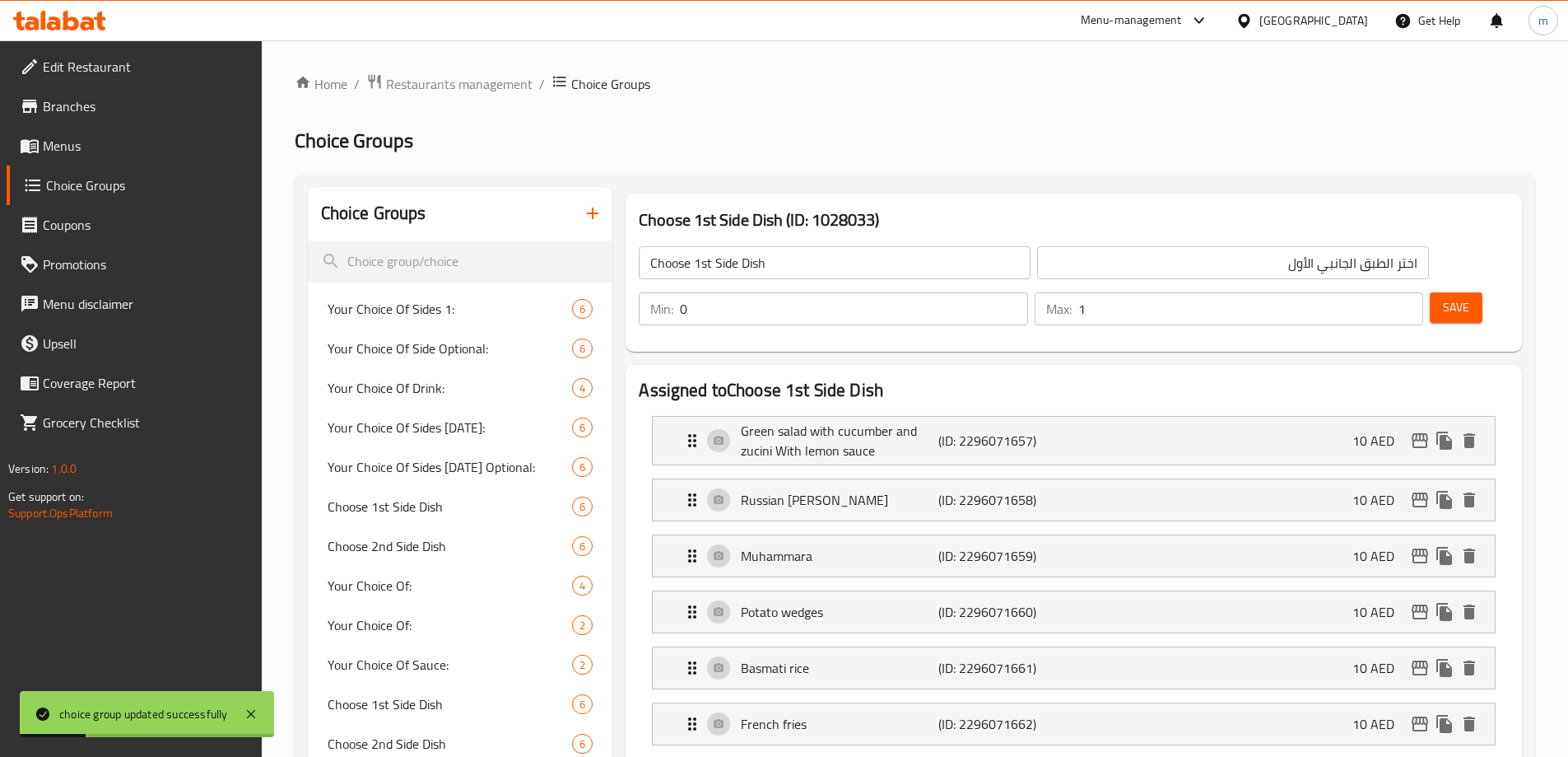
click at [1027, 292] on input "0" at bounding box center [853, 308] width 347 height 33
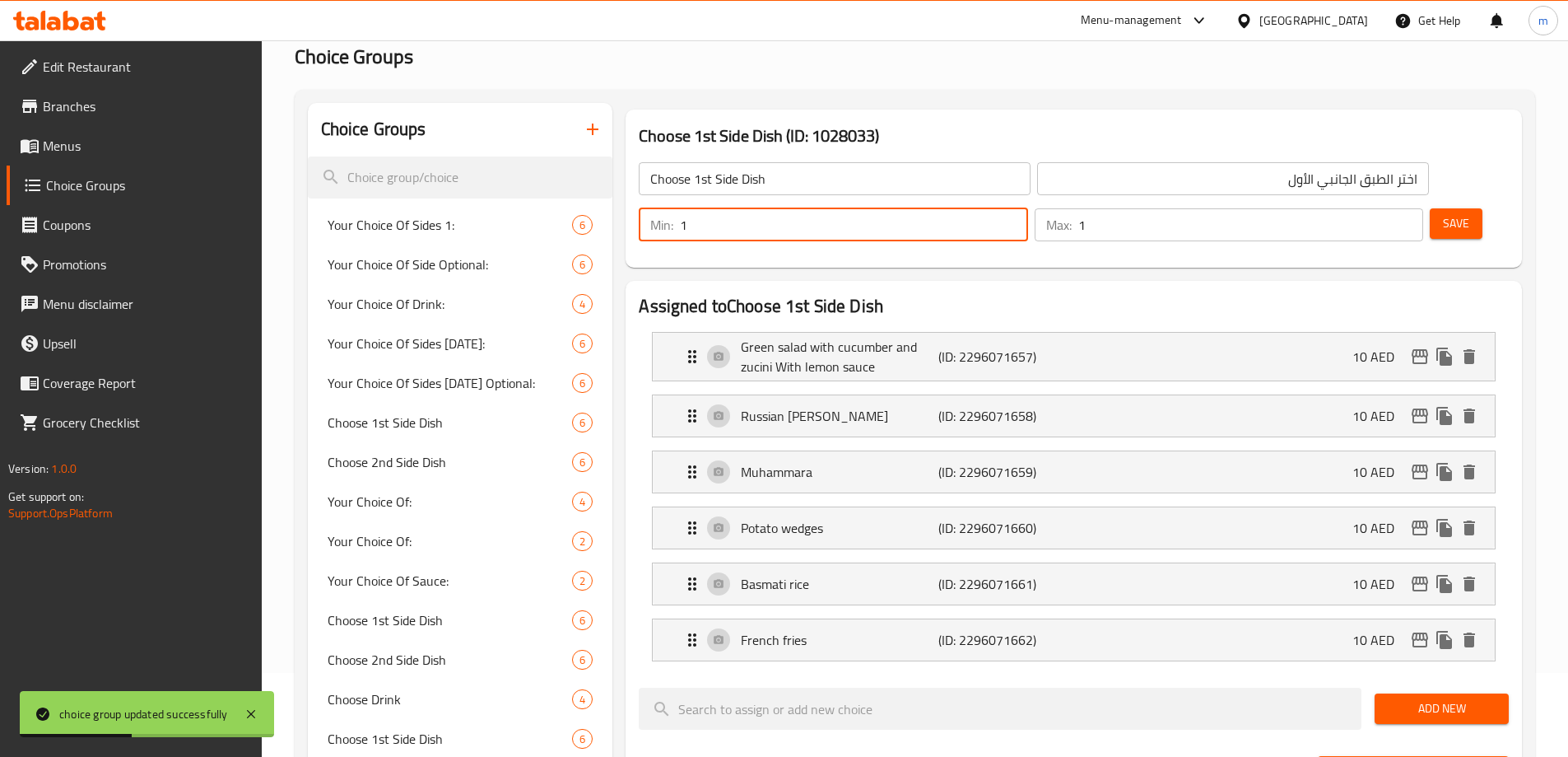
scroll to position [165, 0]
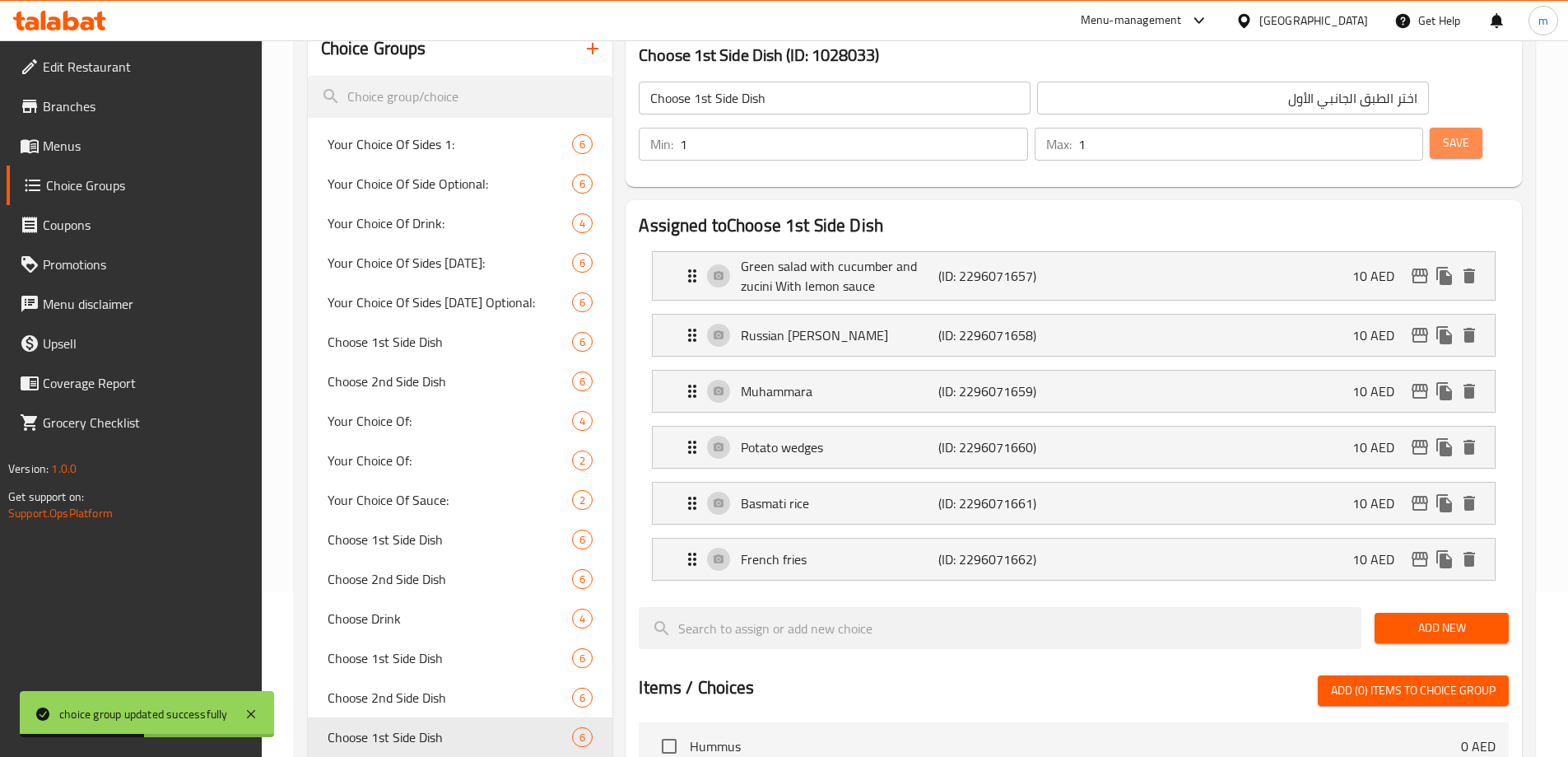
click at [1433, 127] on button "Save" at bounding box center [1455, 143] width 53 height 31
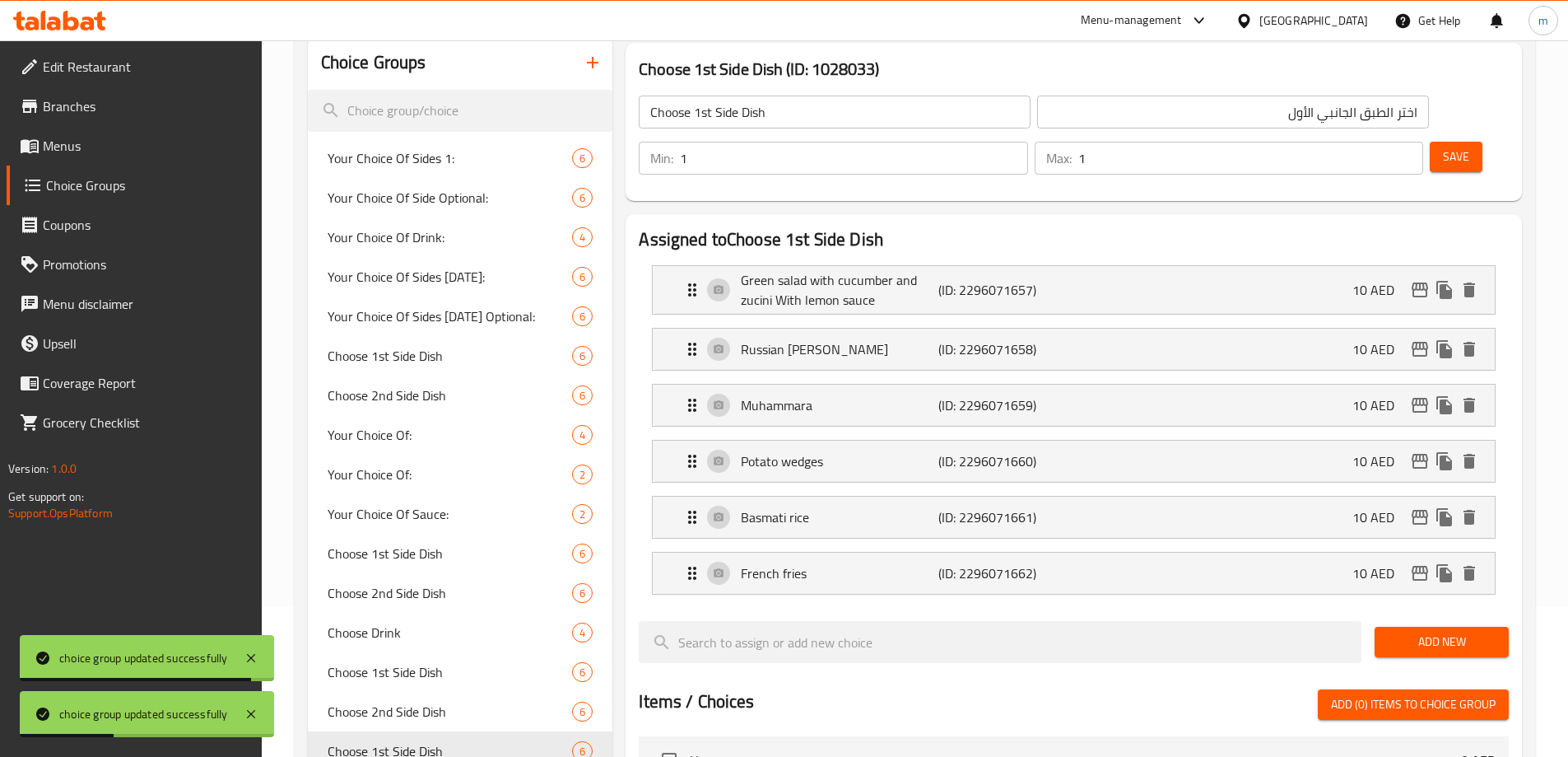
scroll to position [0, 0]
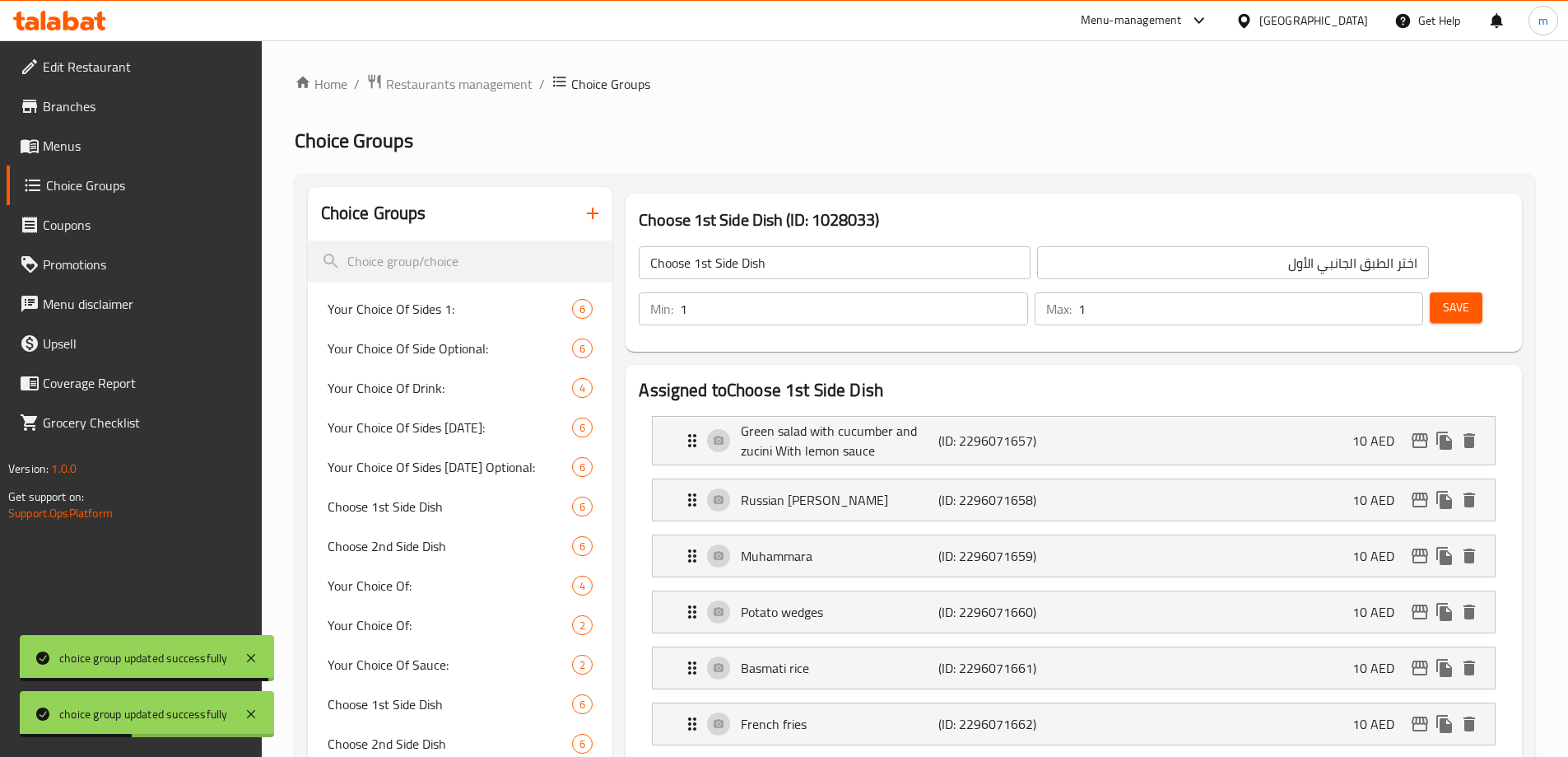
click at [1027, 292] on input "1" at bounding box center [853, 308] width 347 height 33
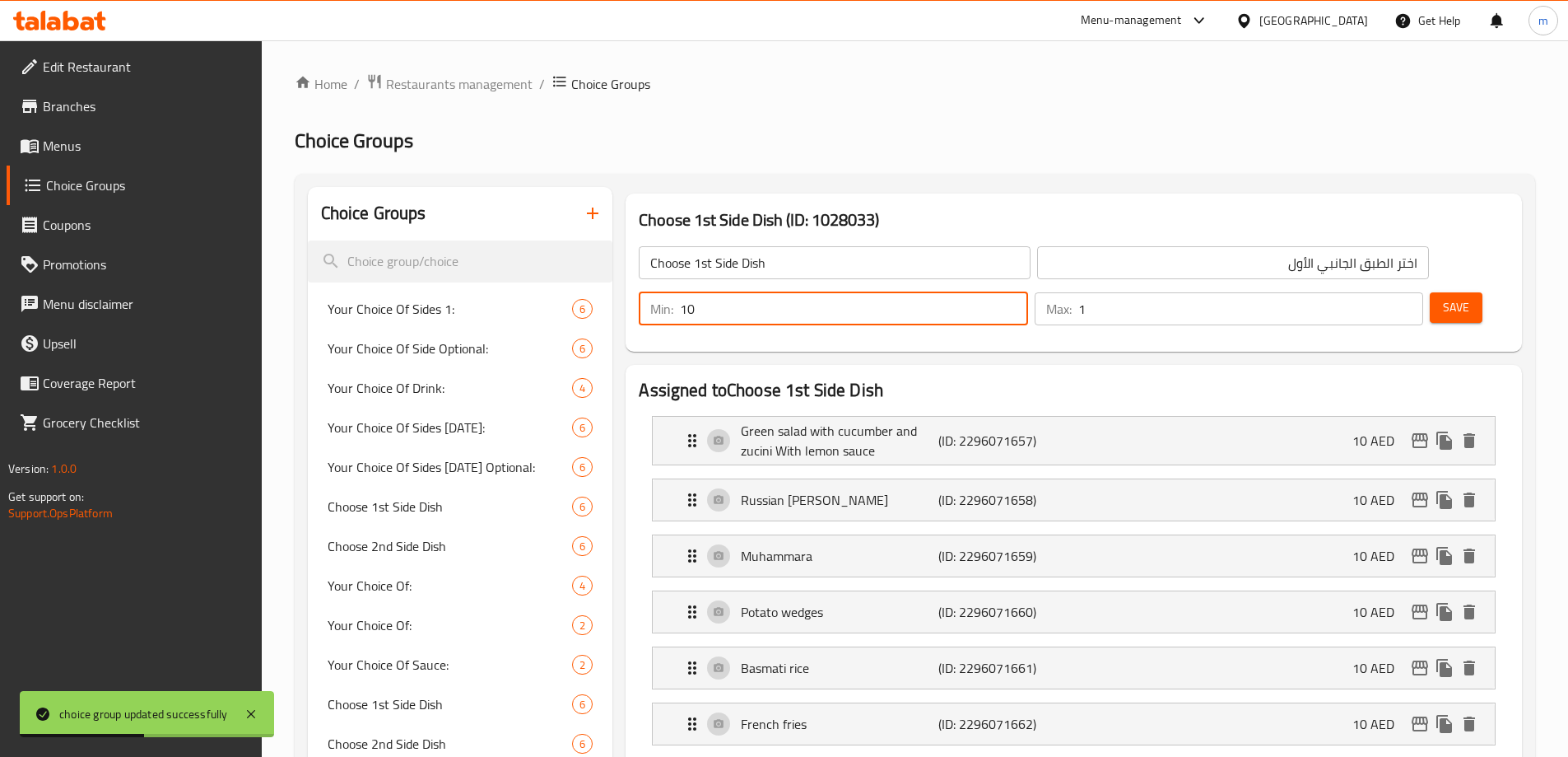
click at [1027, 292] on input "10" at bounding box center [853, 308] width 347 height 33
type input "0"
click at [1443, 298] on span "Save" at bounding box center [1456, 308] width 27 height 21
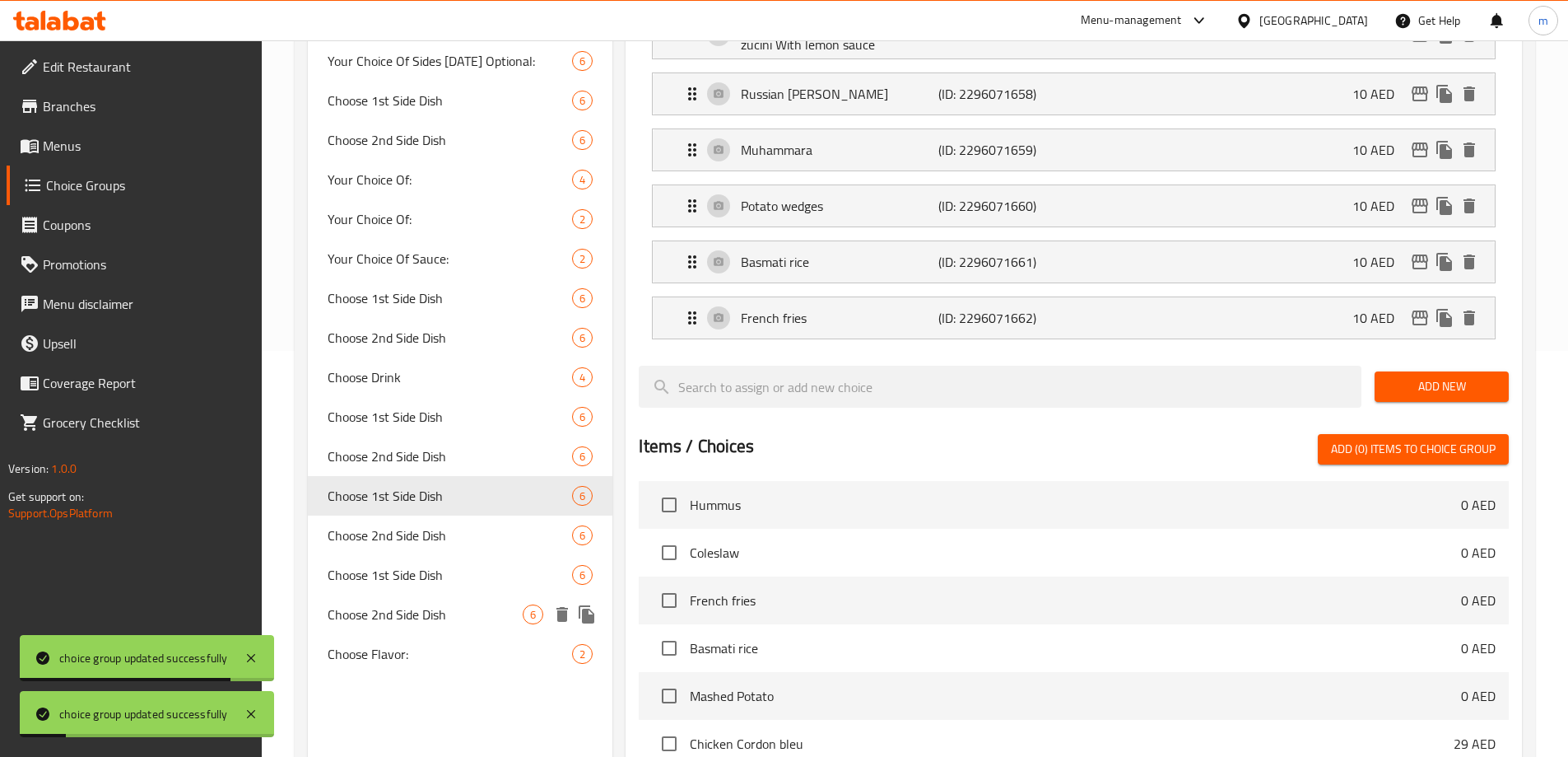
scroll to position [412, 0]
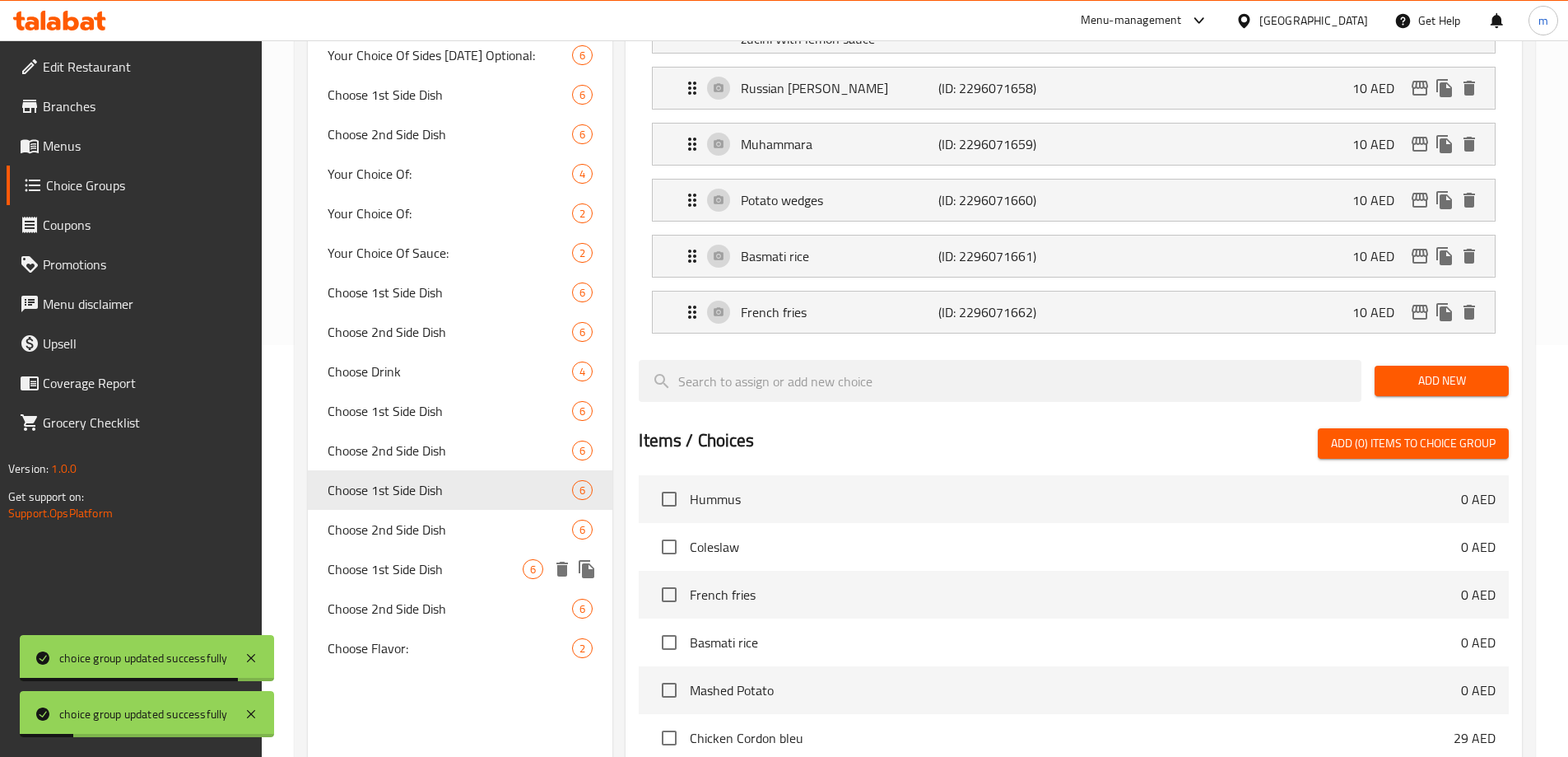
click at [438, 546] on div "Choose 2nd Side Dish 6" at bounding box center [460, 528] width 305 height 39
type input "Choose 2nd Side Dish"
type input "اختر الطبق الجانبي الثاني"
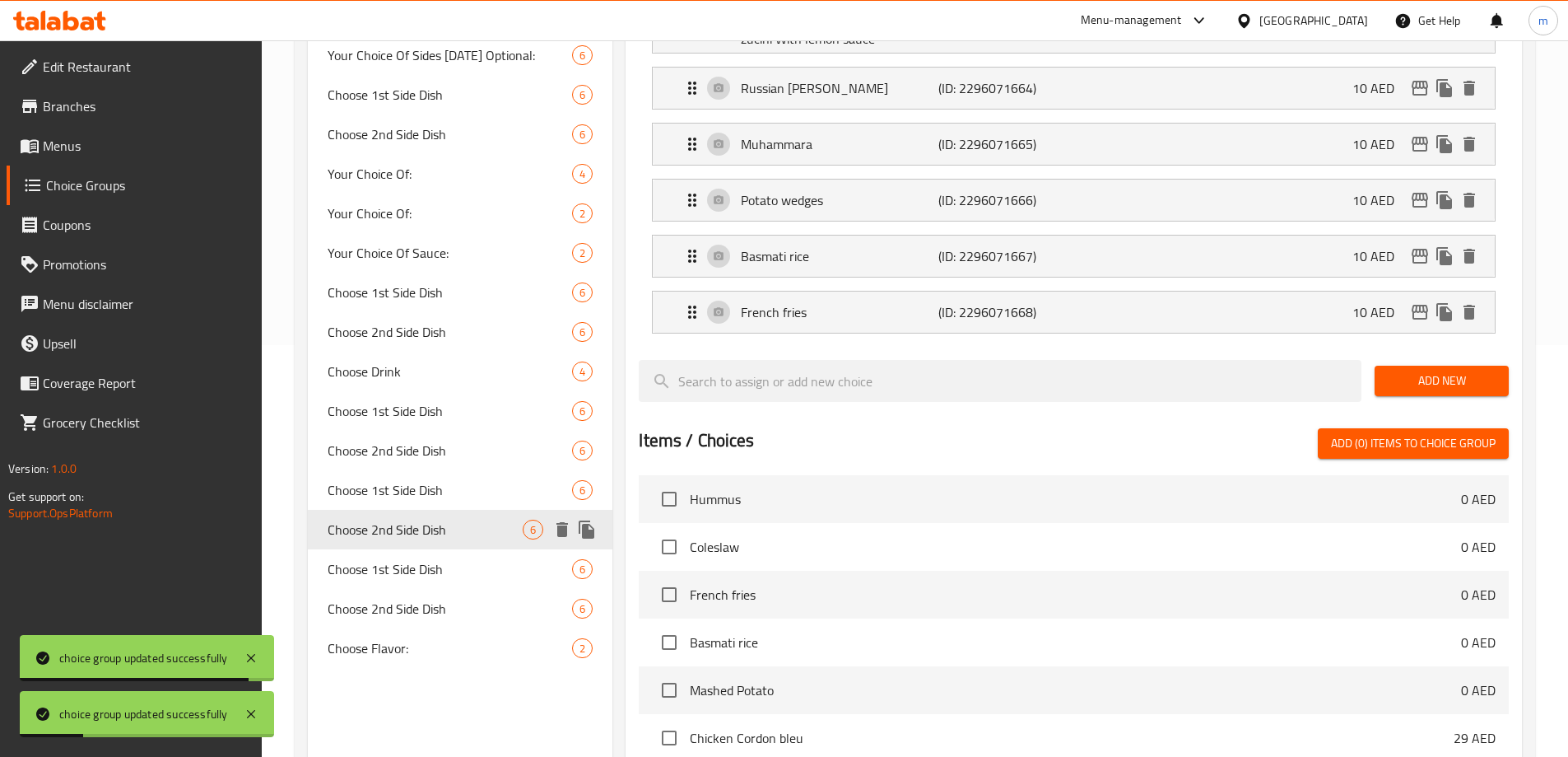
click at [444, 537] on span "Choose 2nd Side Dish" at bounding box center [425, 529] width 196 height 20
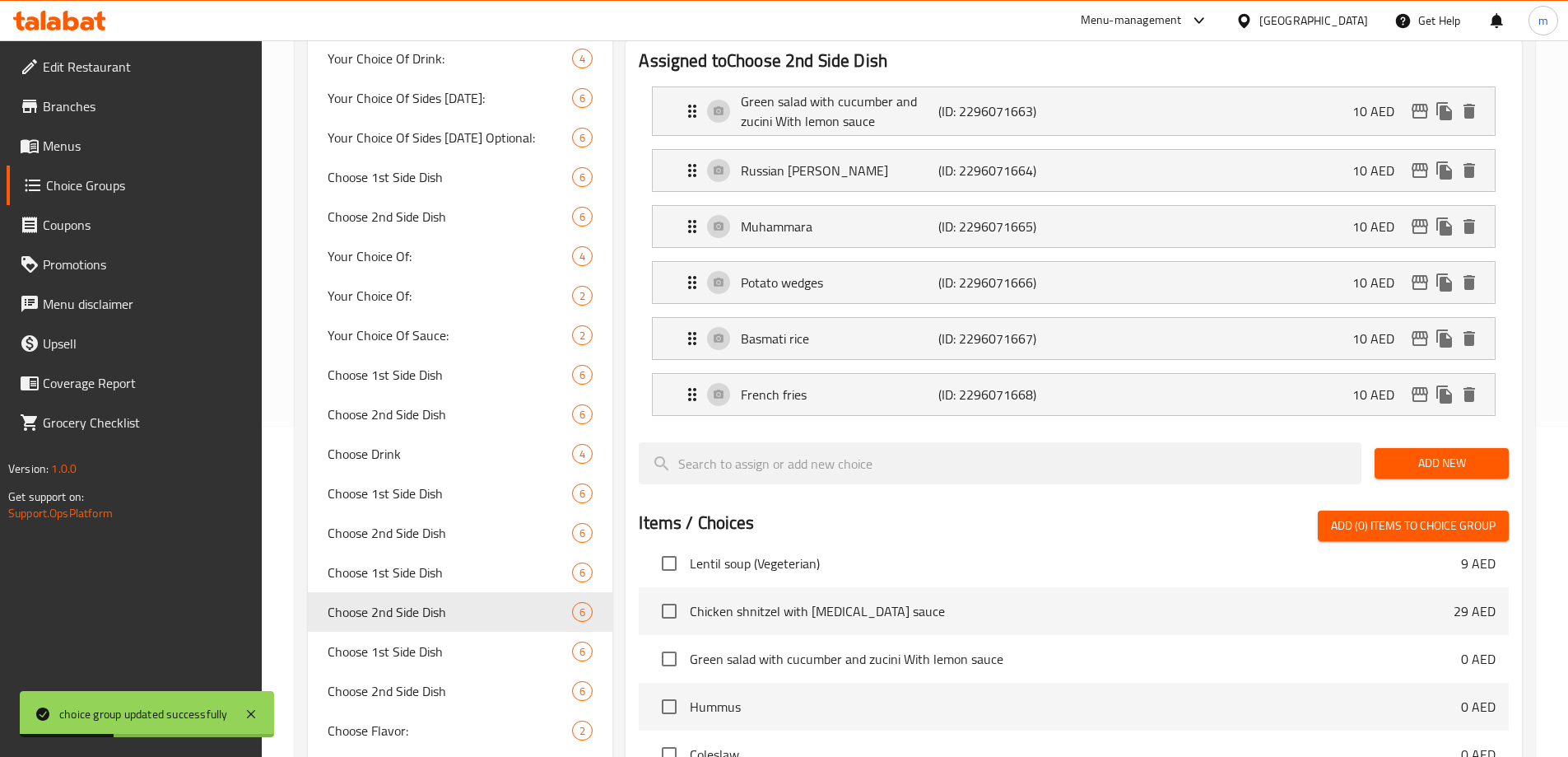
scroll to position [0, 0]
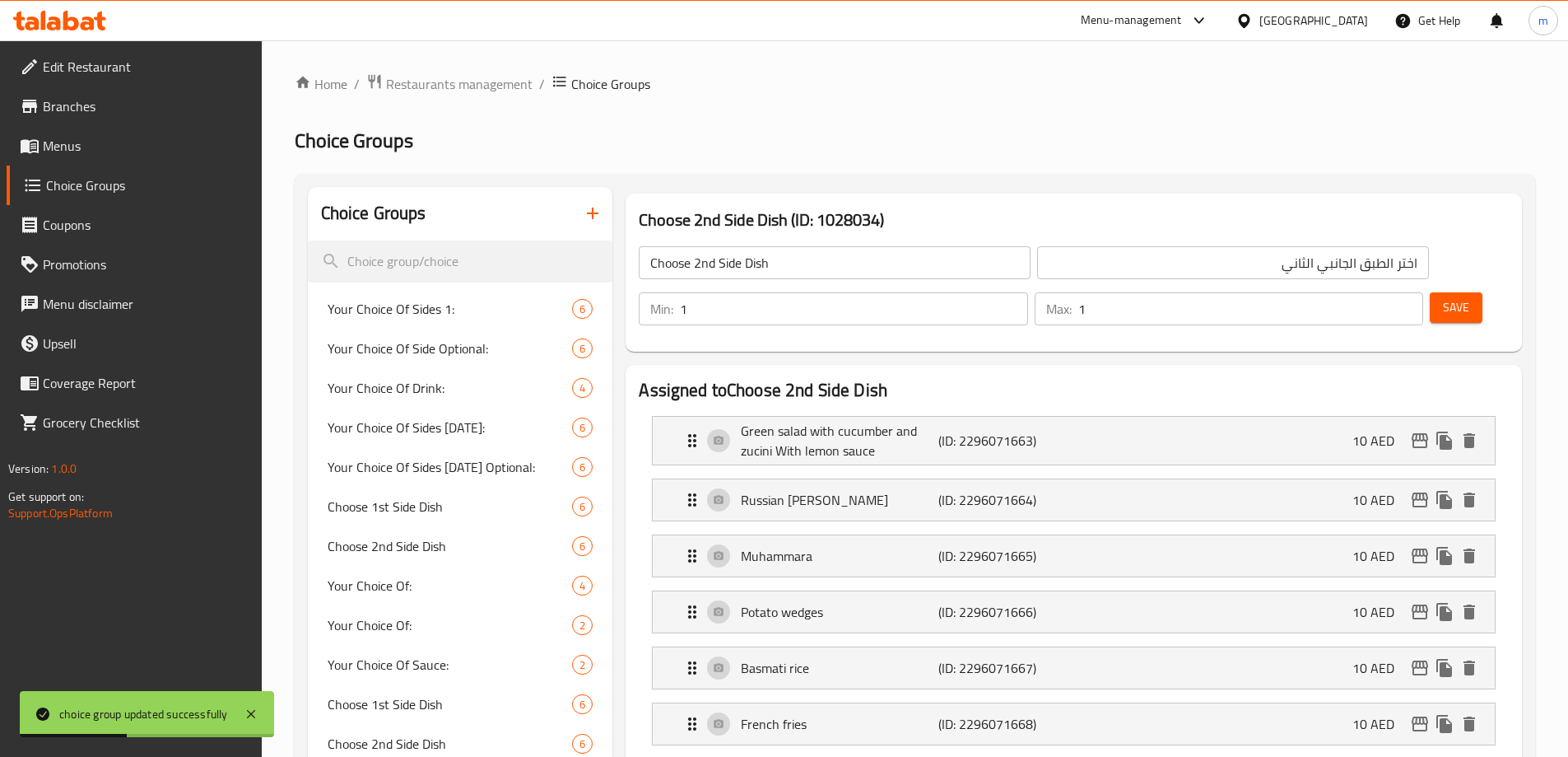
click at [1027, 292] on input "1" at bounding box center [853, 308] width 347 height 33
type input "0"
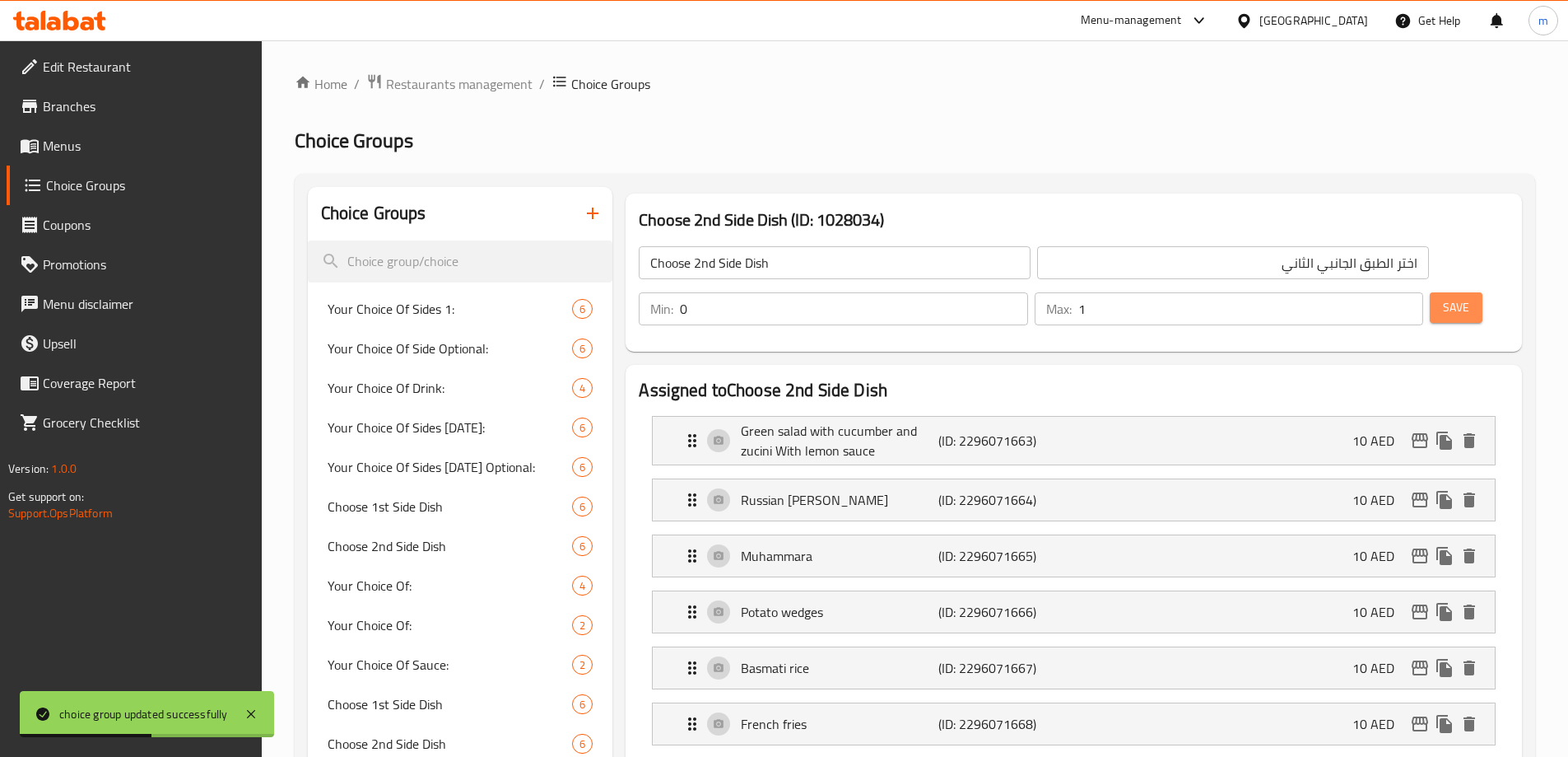
click at [1443, 298] on span "Save" at bounding box center [1456, 308] width 27 height 21
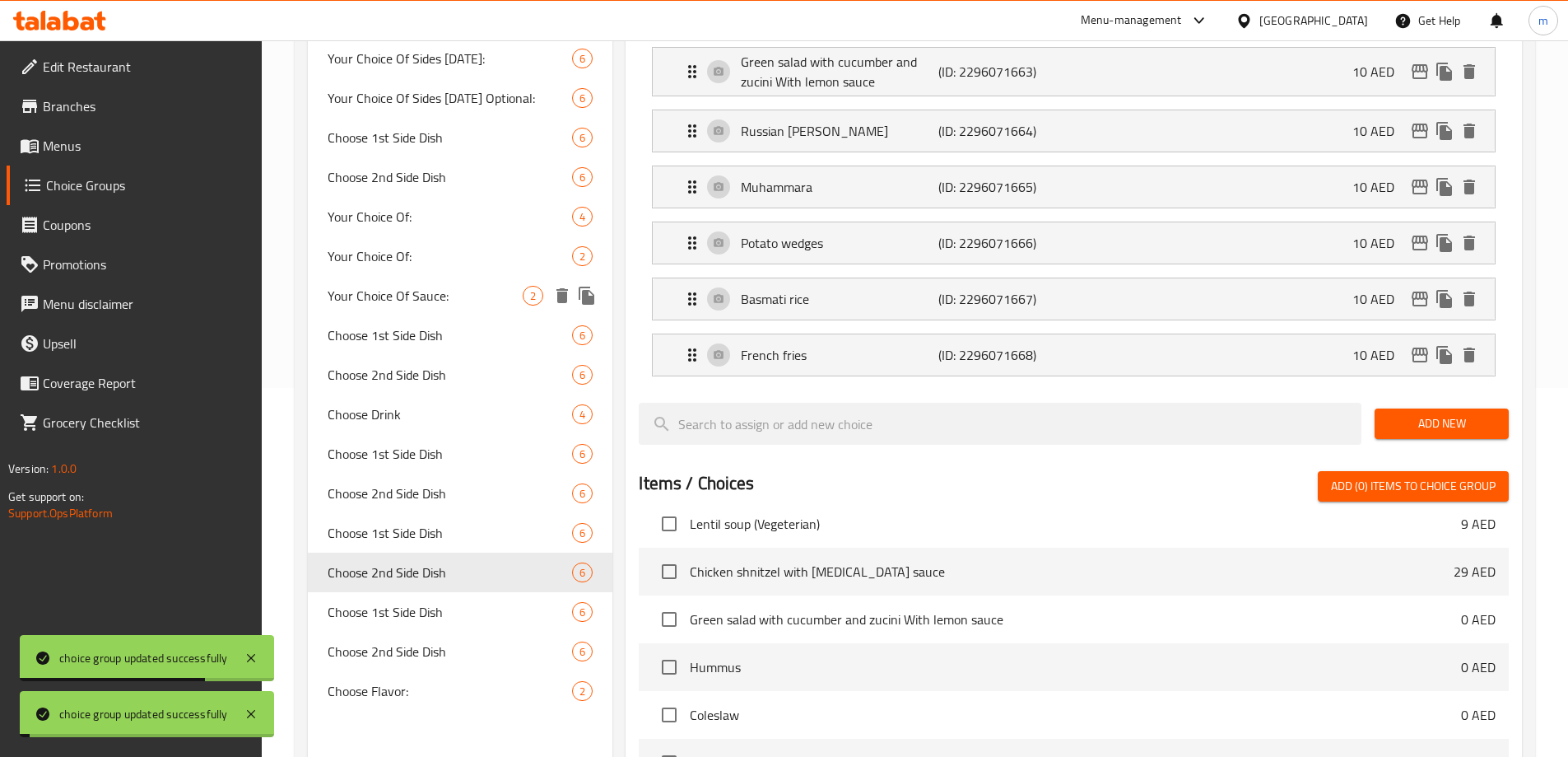
scroll to position [412, 0]
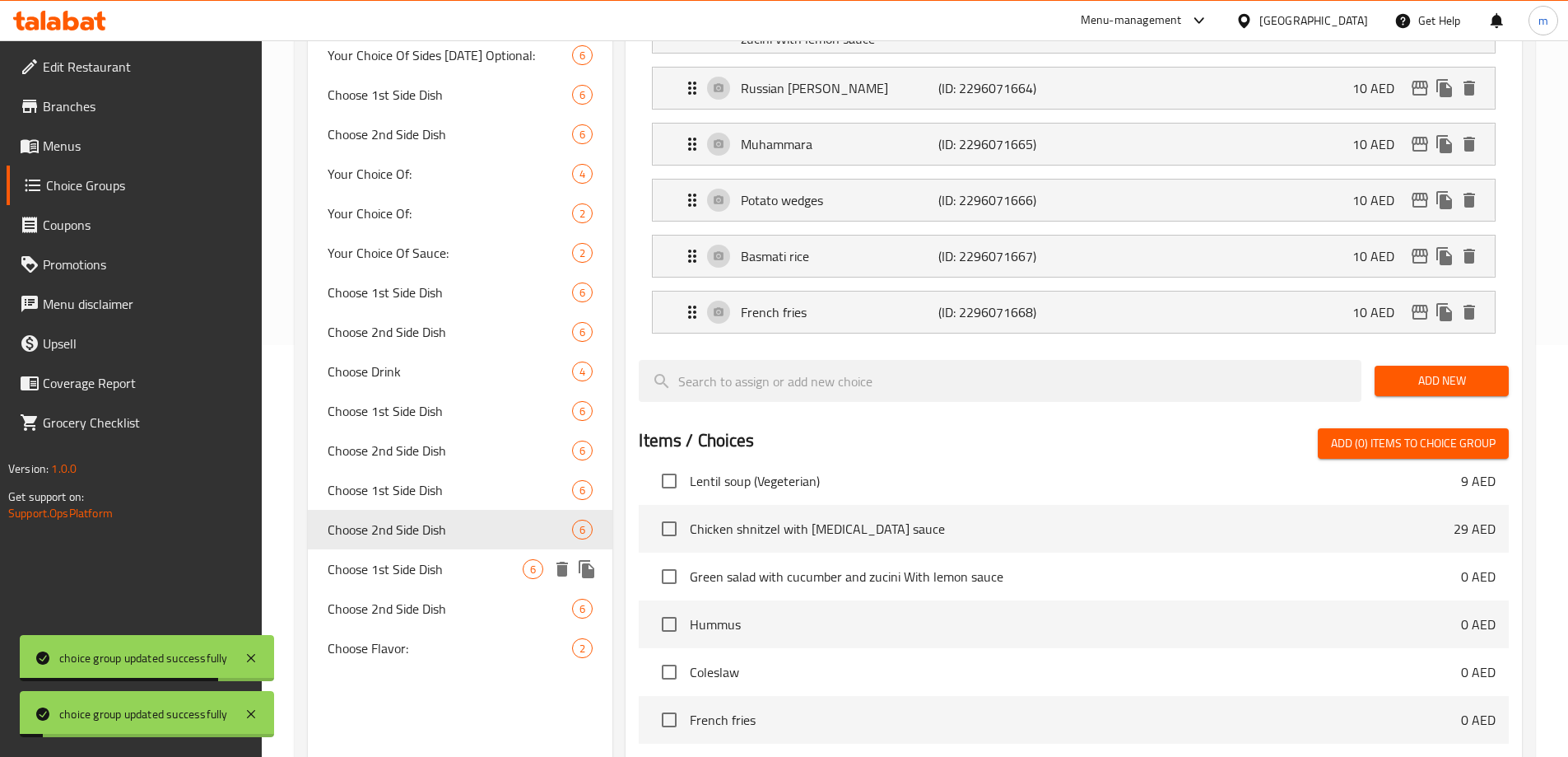
click at [413, 567] on span "Choose 1st Side Dish" at bounding box center [425, 568] width 196 height 20
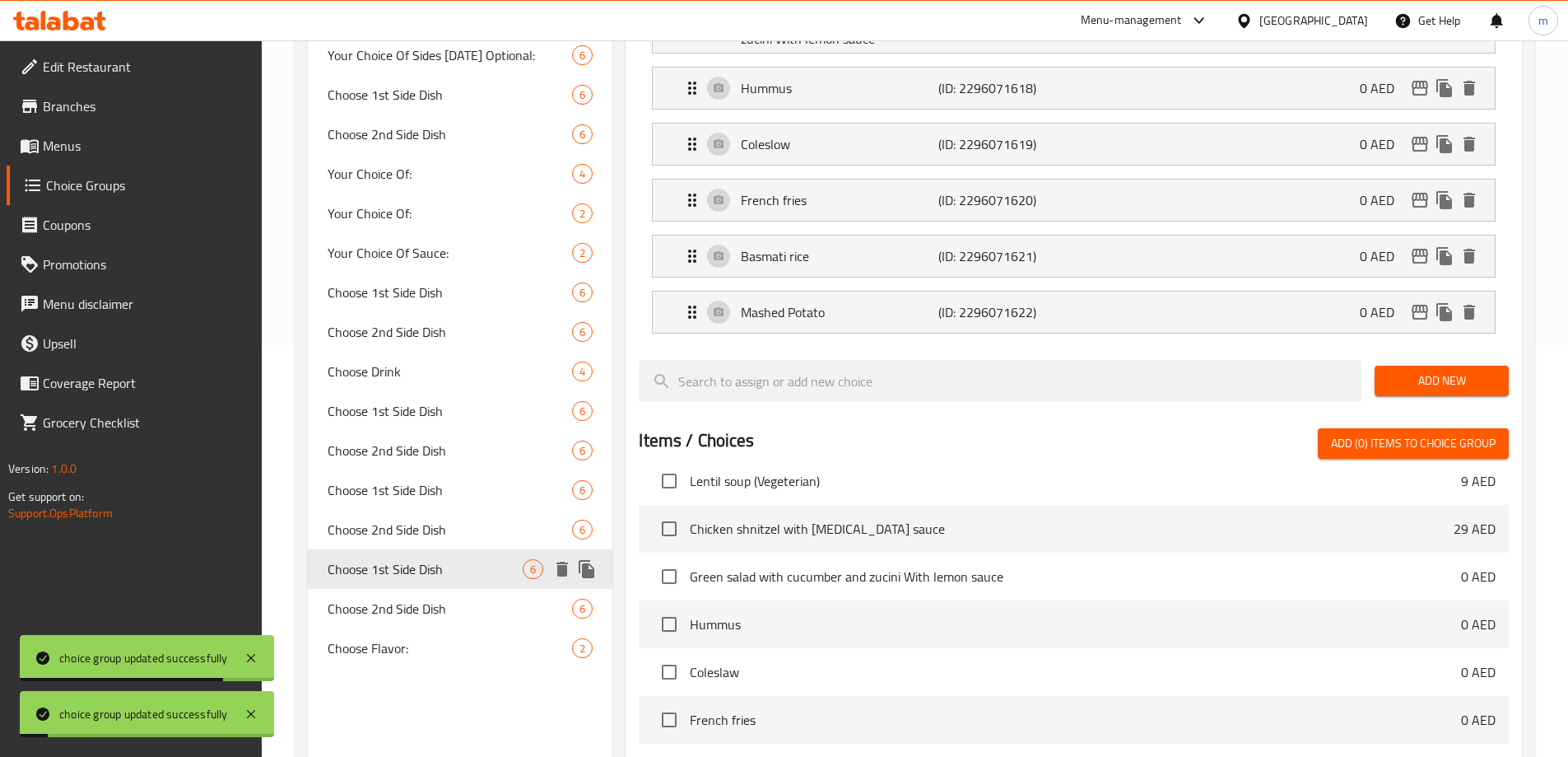
type input "Choose 1st Side Dish"
type input "اختر الطبق الجانبي الأول"
type input "1"
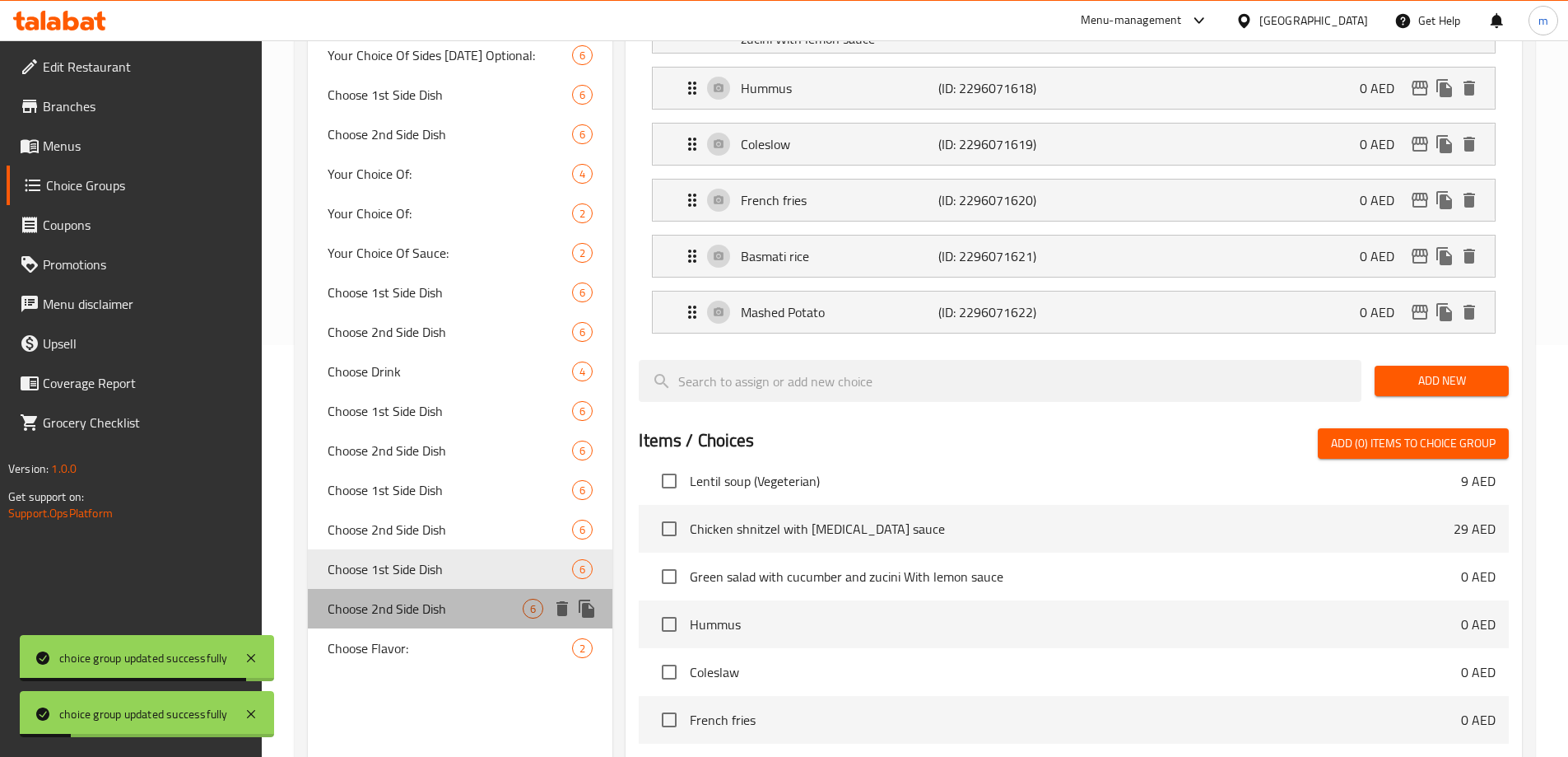
click at [412, 617] on span "Choose 2nd Side Dish" at bounding box center [425, 608] width 196 height 20
type input "Choose 2nd Side Dish"
type input "اختر الطبق الجانبي الثاني"
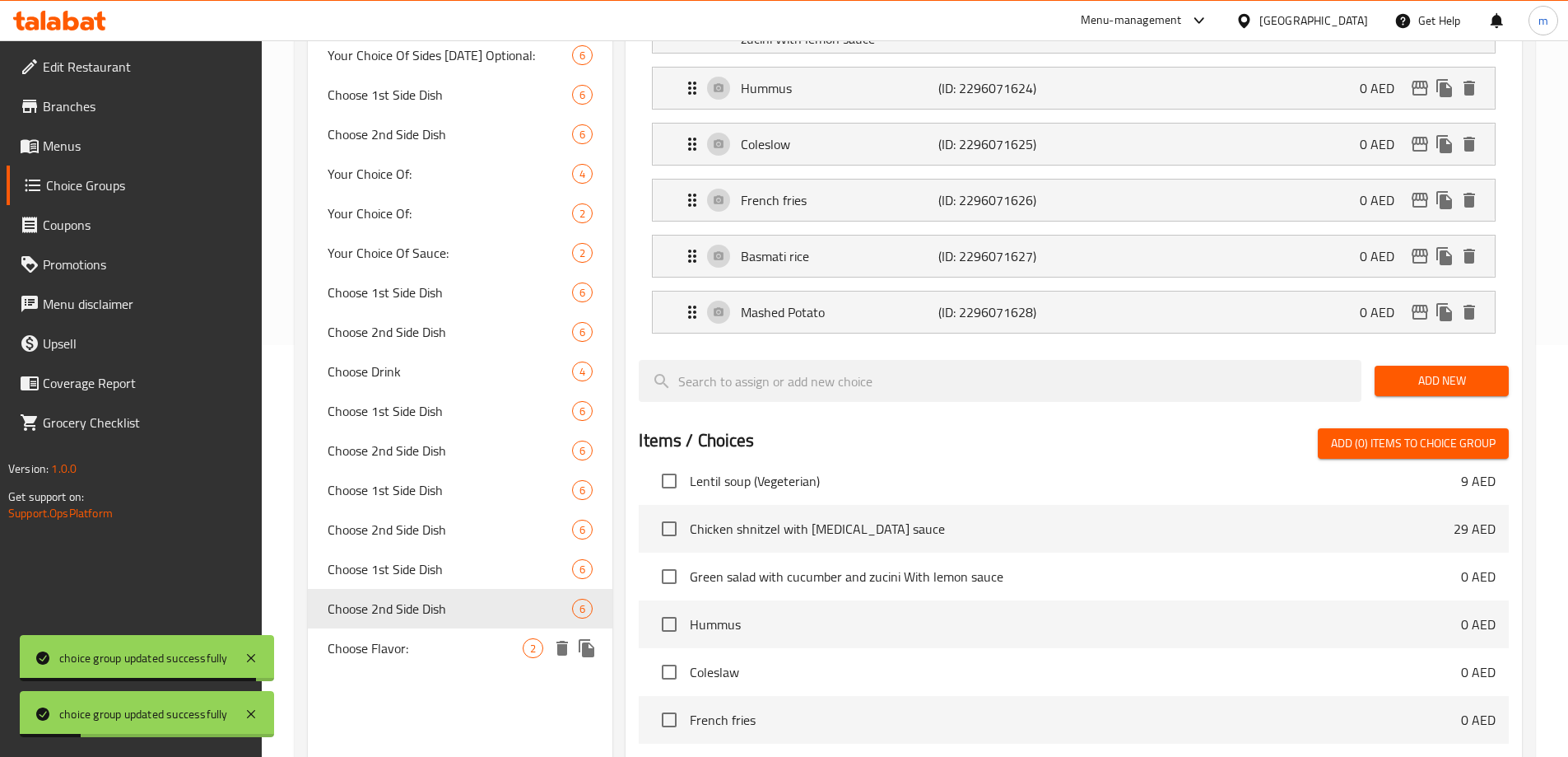
click at [405, 643] on span "Choose Flavor:" at bounding box center [425, 648] width 196 height 20
type input "Choose Flavor:"
type input "إختر النكهة:"
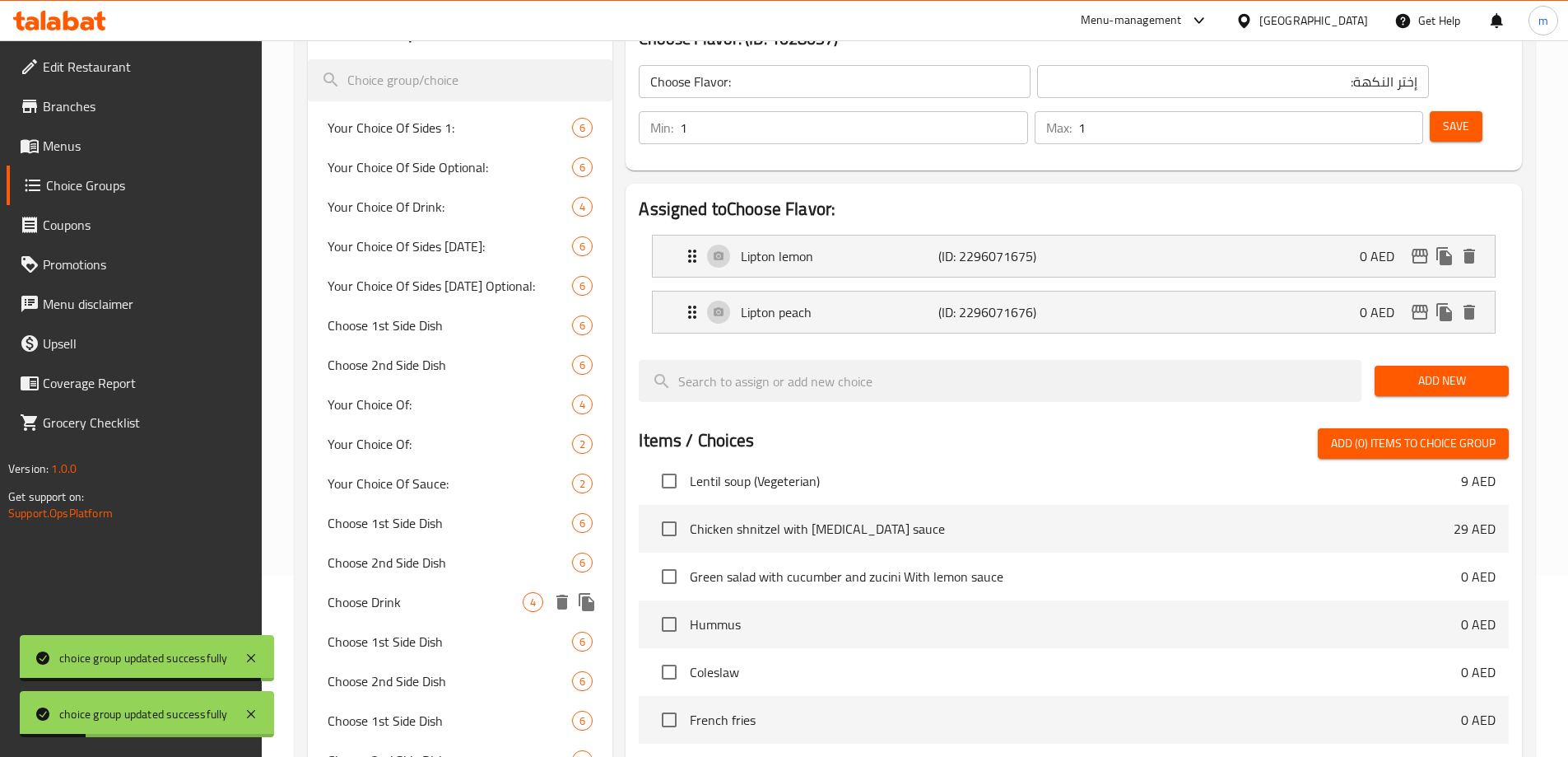
click at [425, 608] on span "Choose Drink" at bounding box center [425, 601] width 196 height 20
type input "Choose Drink"
type input "اختر مشروبًا"
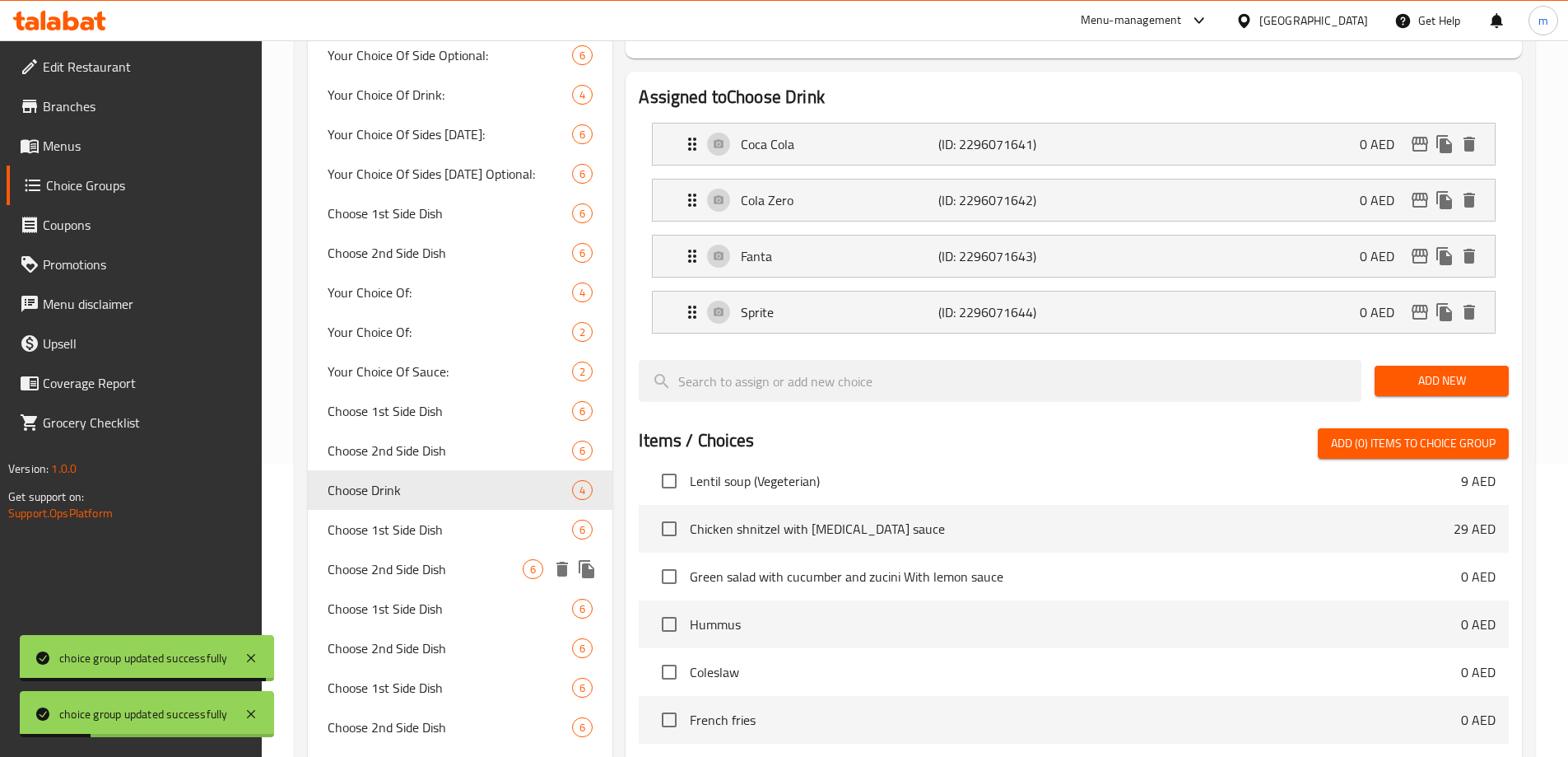
click at [424, 574] on span "Choose 2nd Side Dish" at bounding box center [425, 568] width 196 height 20
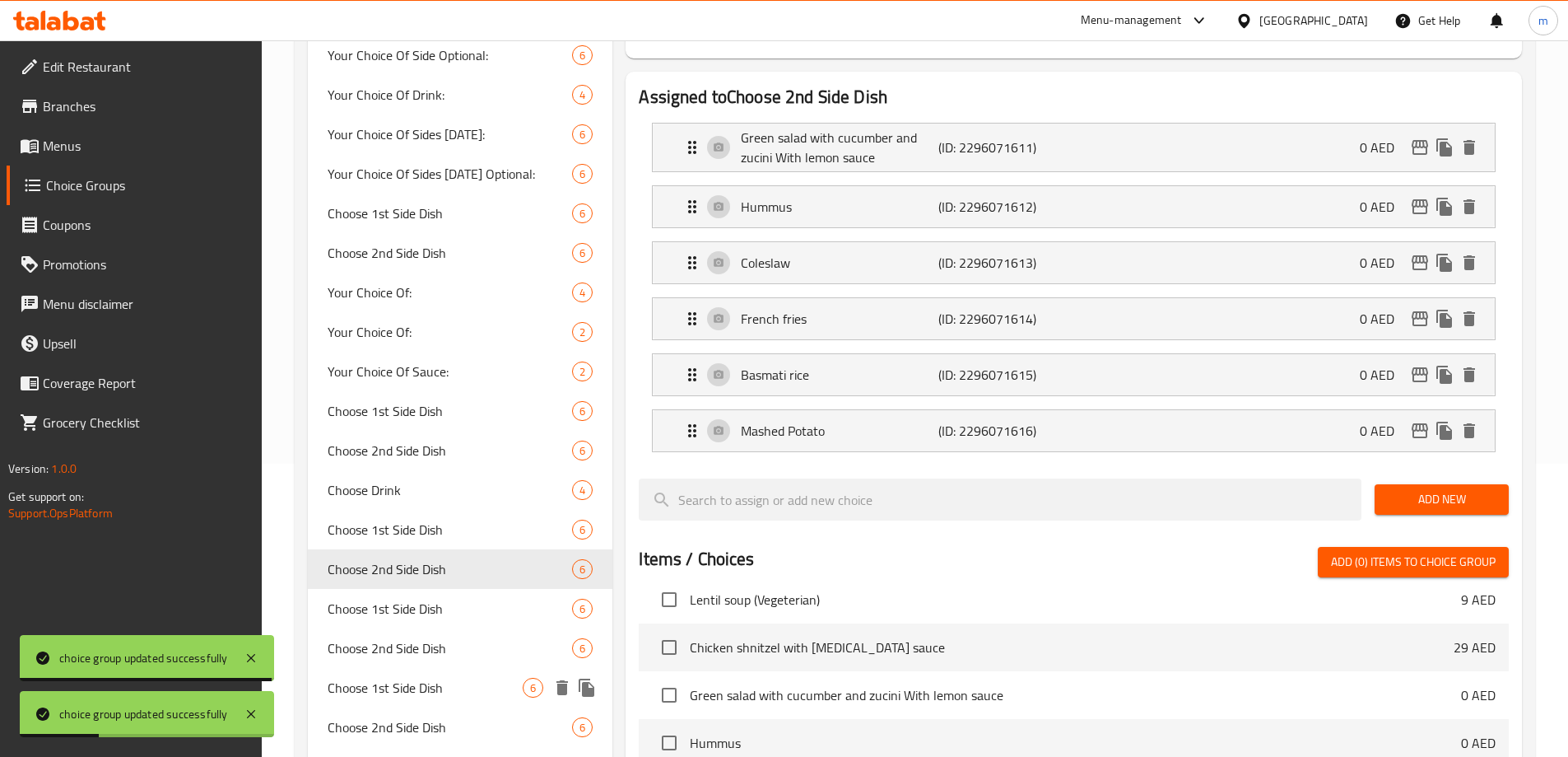
type input "Choose 2nd Side Dish"
type input "اختر الطبق الجانبي الثاني"
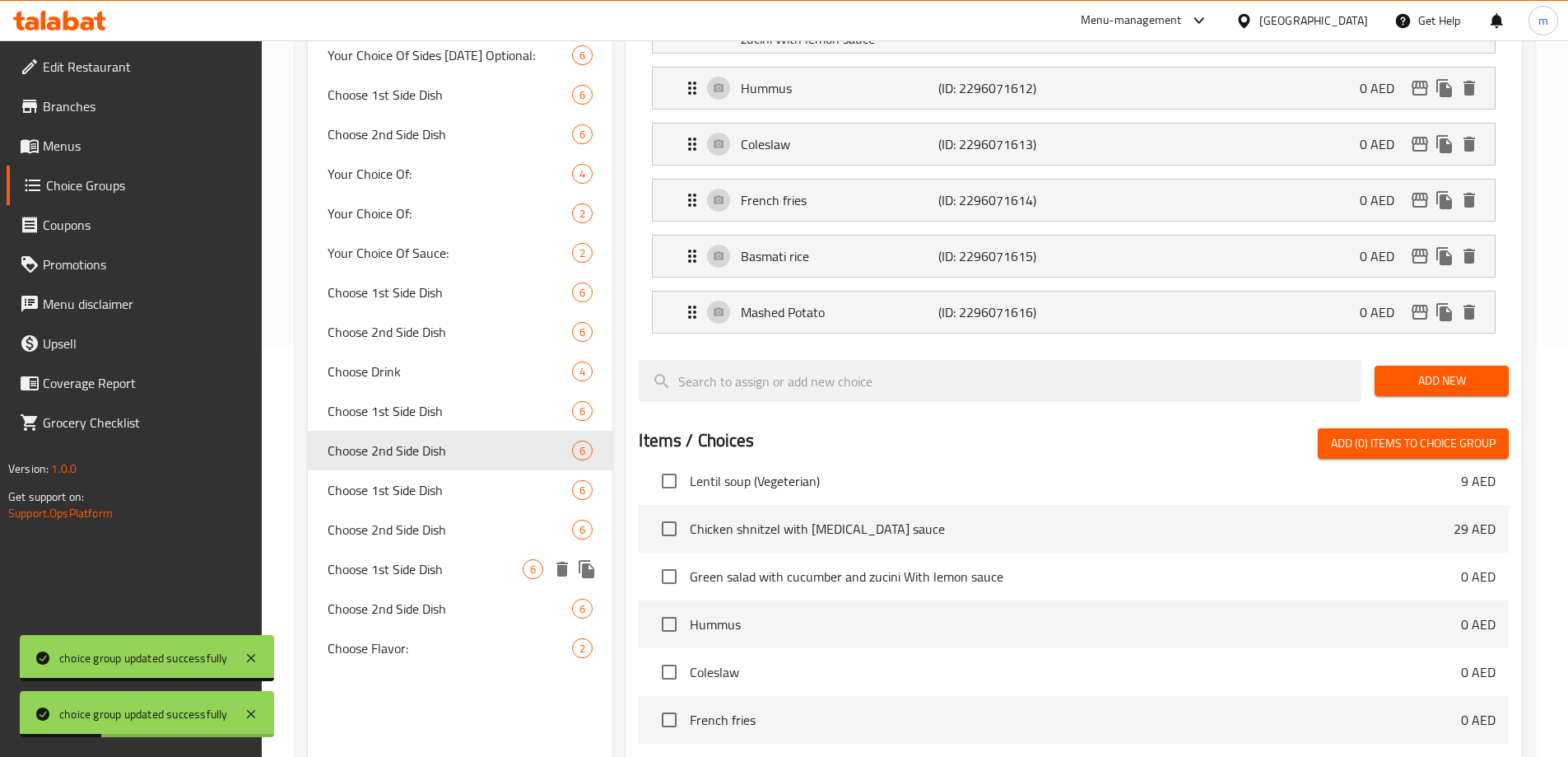
click at [426, 545] on div "Choose 2nd Side Dish 6" at bounding box center [460, 528] width 305 height 39
type input "0"
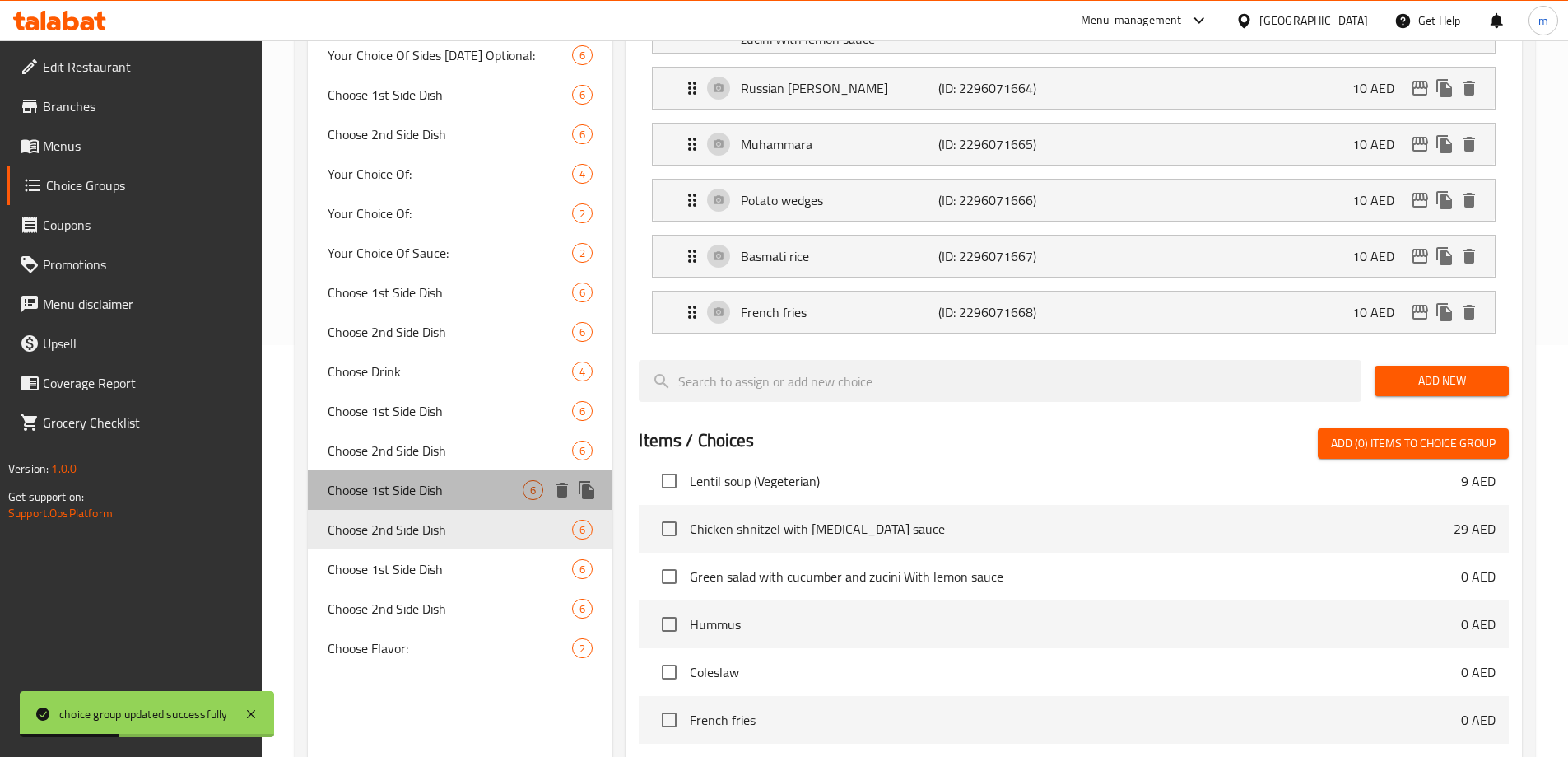
click at [434, 507] on div "Choose 1st Side Dish 6" at bounding box center [460, 489] width 305 height 39
type input "Choose 1st Side Dish"
type input "اختر الطبق الجانبي الأول"
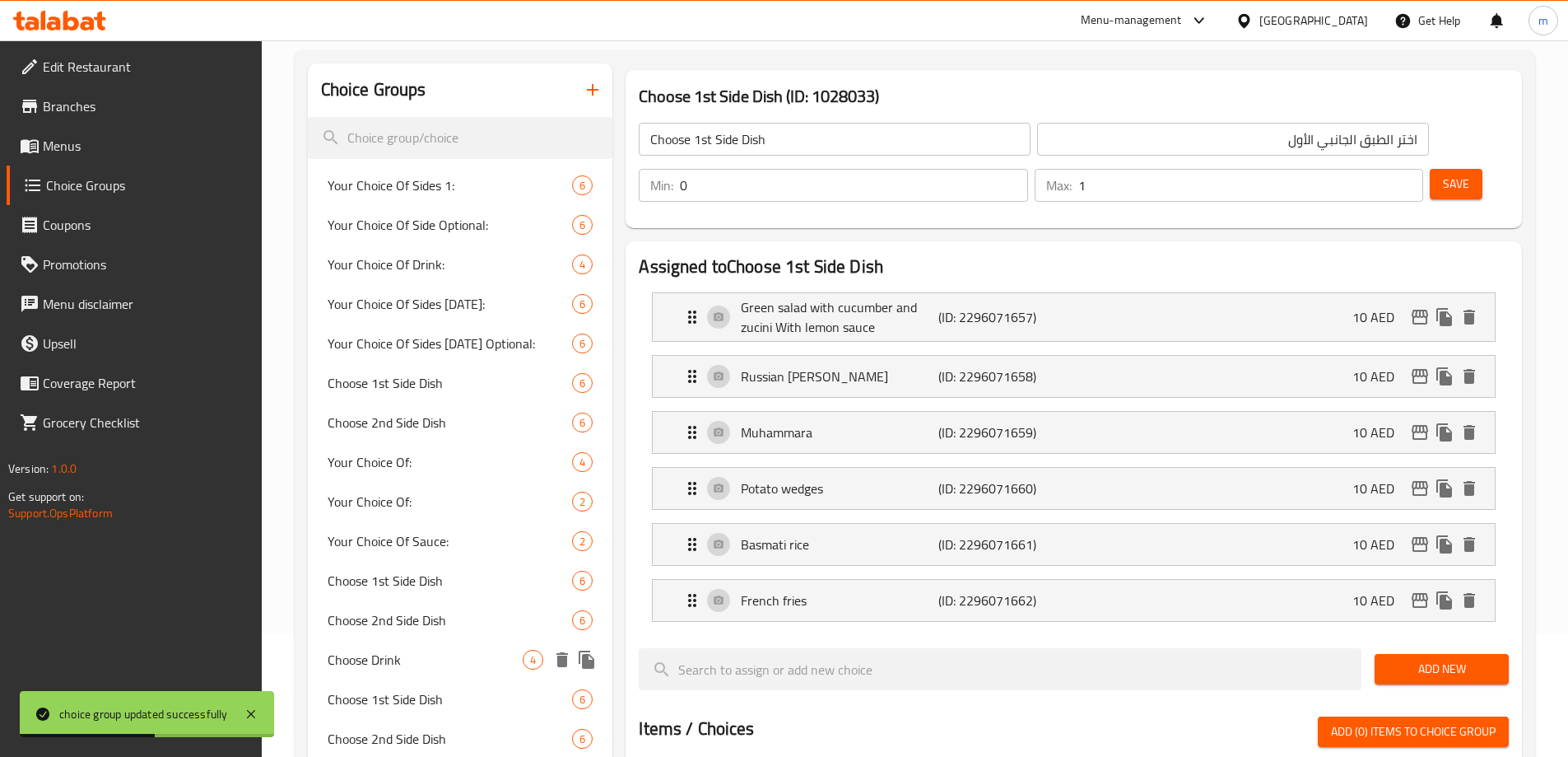
scroll to position [165, 0]
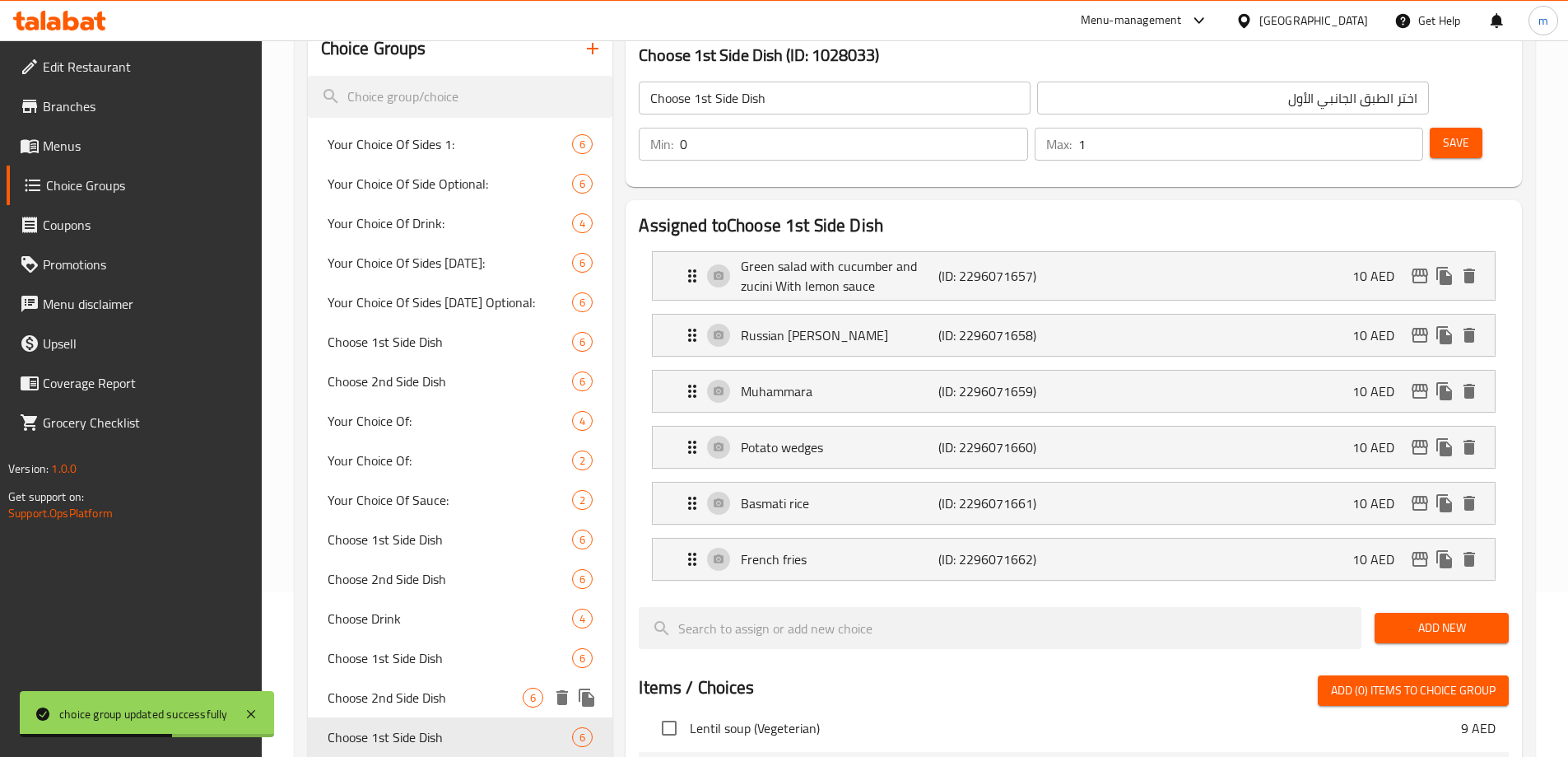
click at [419, 692] on span "Choose 2nd Side Dish" at bounding box center [425, 697] width 196 height 20
type input "Choose 2nd Side Dish"
type input "اختر الطبق الجانبي الثاني"
type input "1"
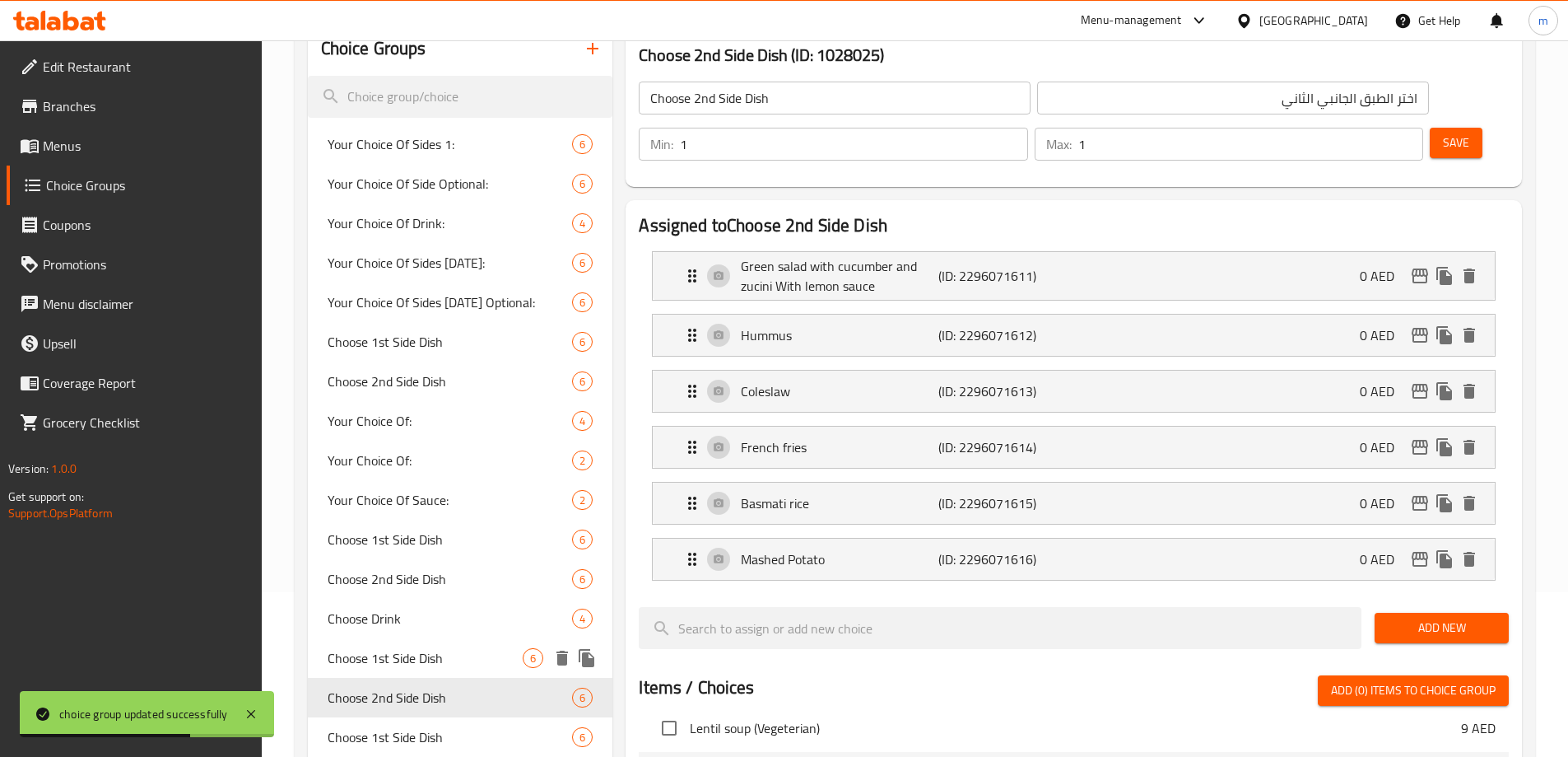
click at [428, 661] on span "Choose 1st Side Dish" at bounding box center [425, 657] width 196 height 20
type input "Choose 1st Side Dish"
type input "اختر الطبق الجانبي الأول"
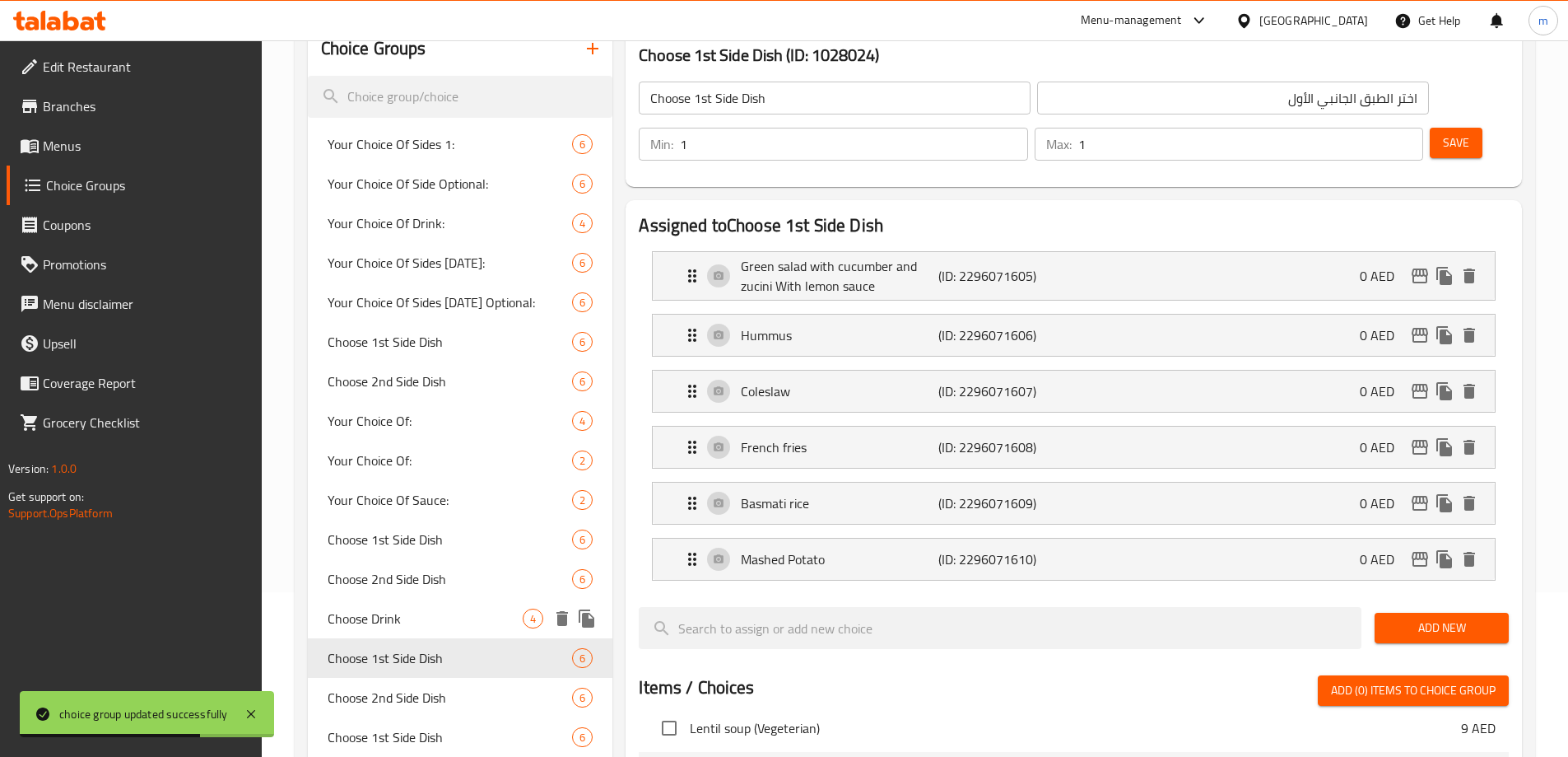
click at [432, 629] on div "Choose Drink 4" at bounding box center [460, 617] width 305 height 39
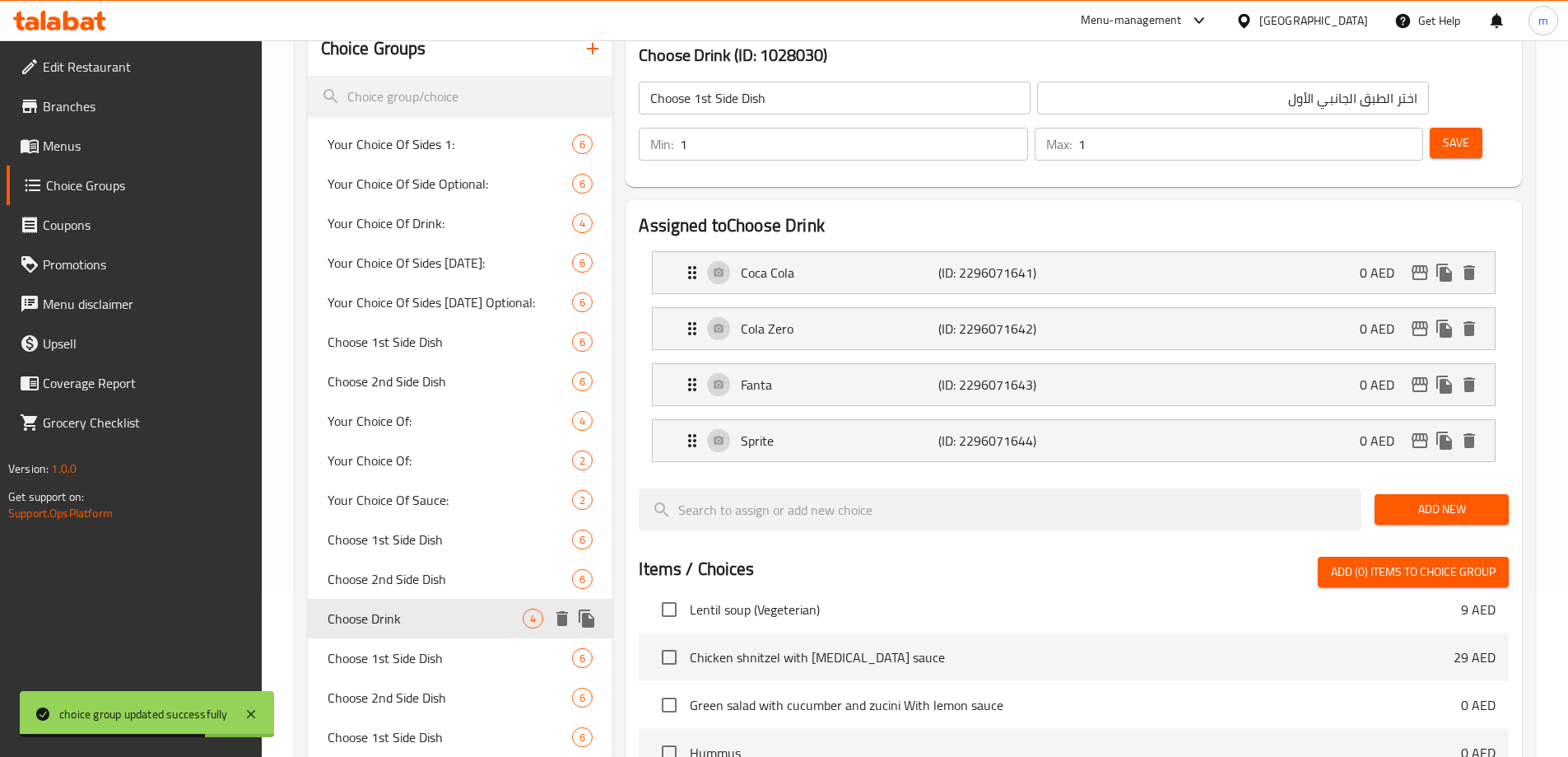
type input "Choose Drink"
type input "اختر مشروبًا"
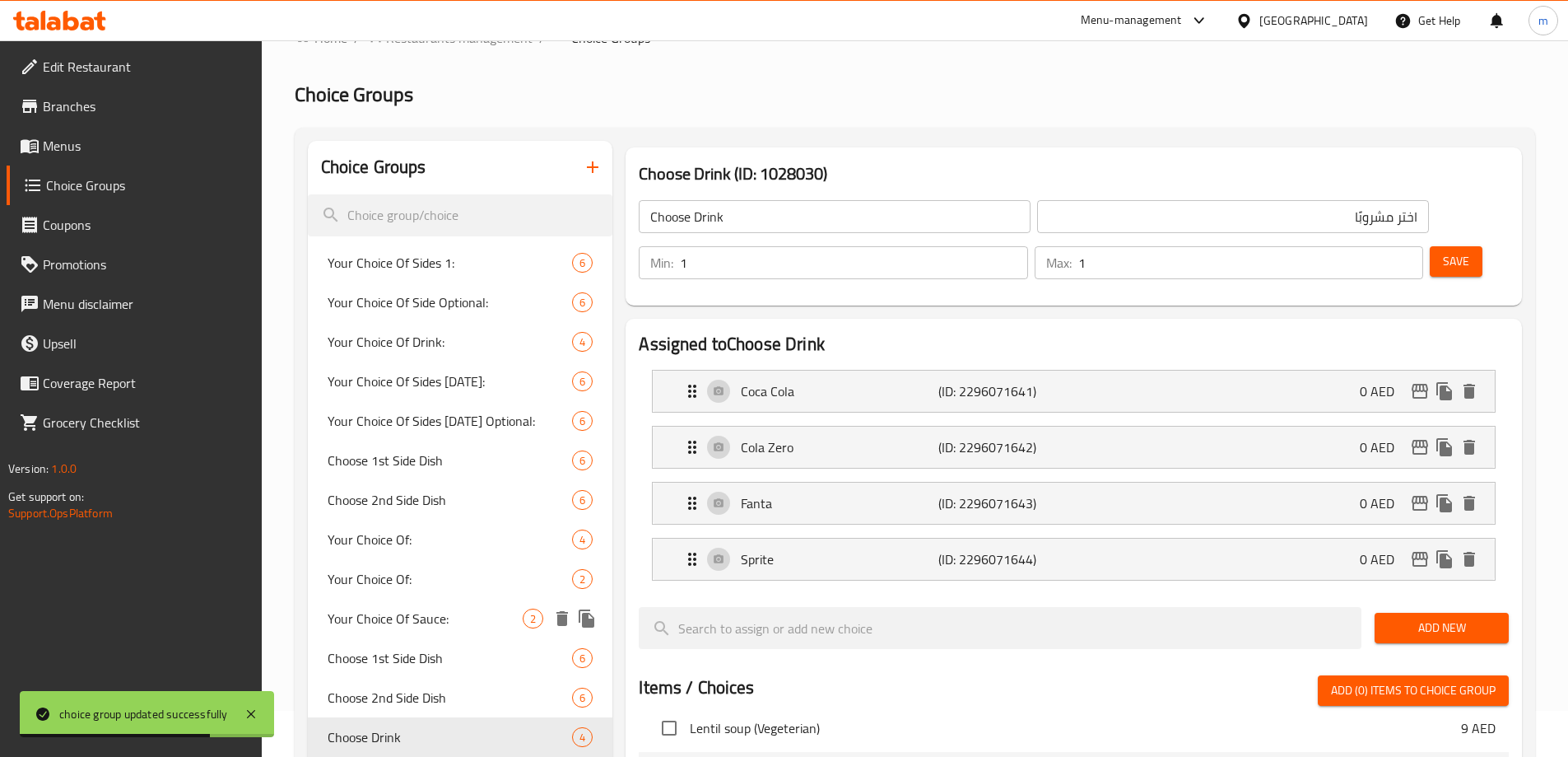
click at [438, 600] on div "Your Choice Of Sauce: 2" at bounding box center [460, 617] width 305 height 39
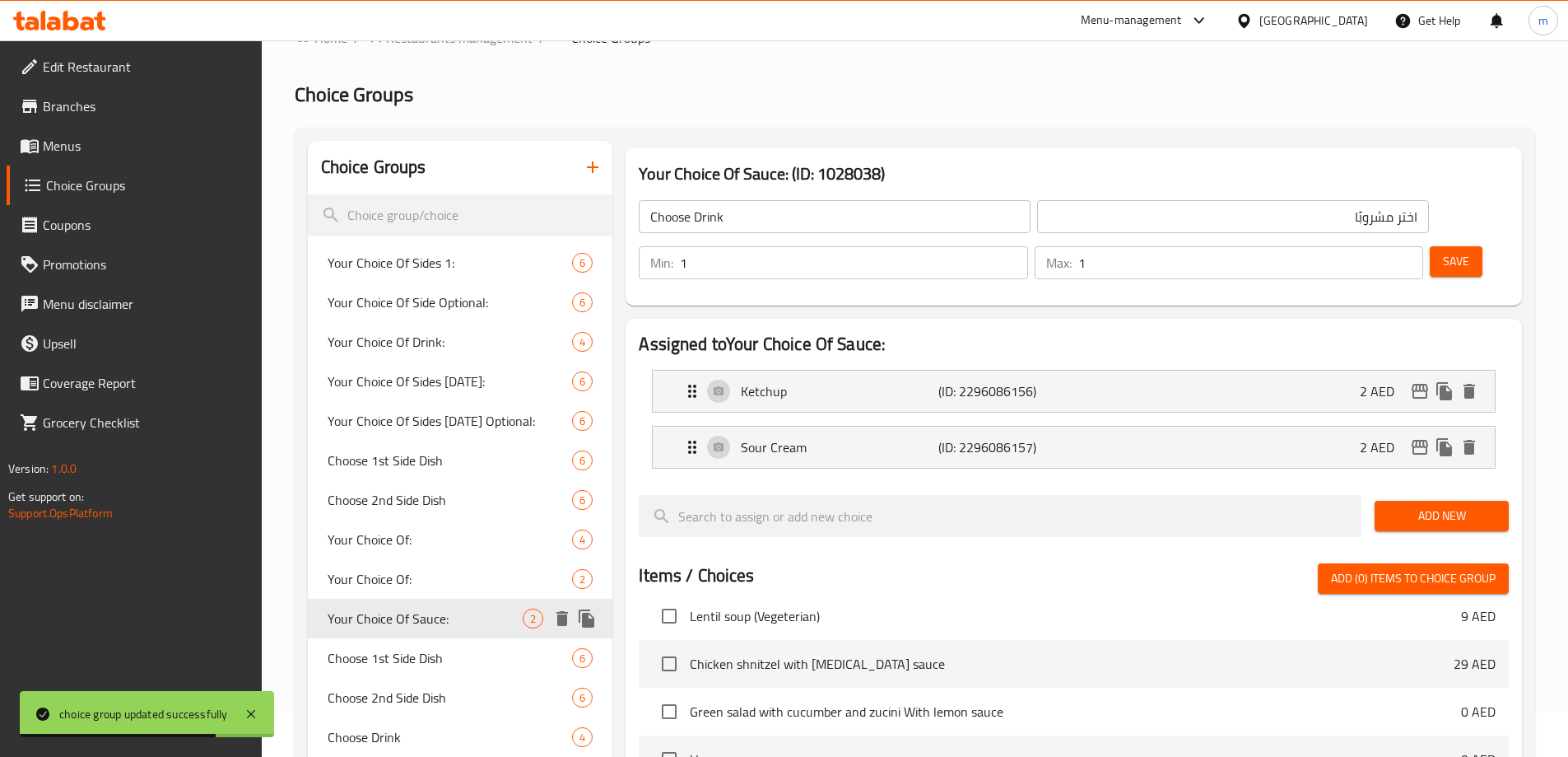
type input "Your Choice Of Sauce:"
type input "إختيارك من الصلصة:"
type input "0"
type input "2"
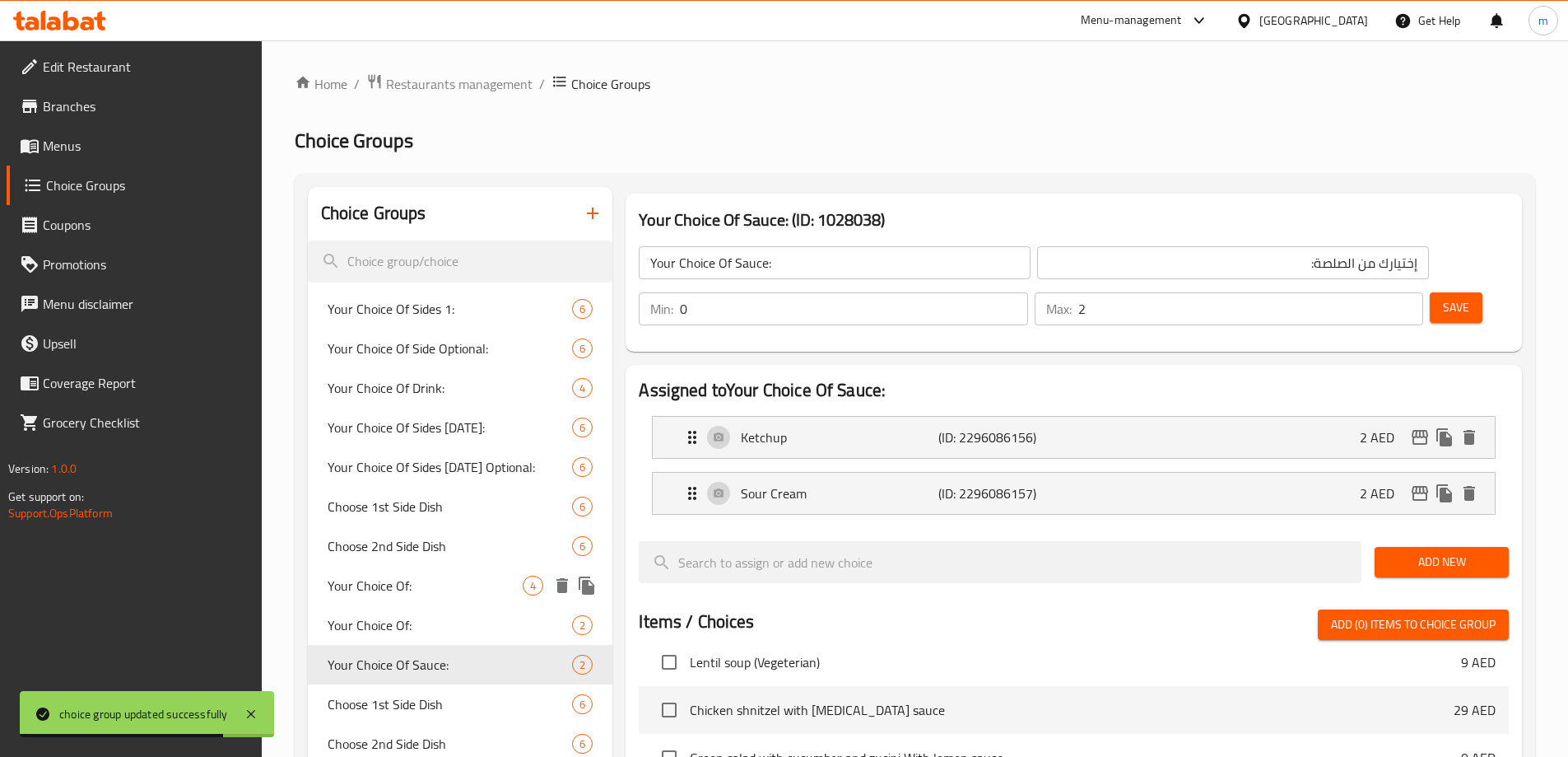
click at [444, 573] on div "Your Choice Of: 4" at bounding box center [460, 585] width 305 height 39
type input "Your Choice Of:"
type input "إختيارك من:"
type input "1"
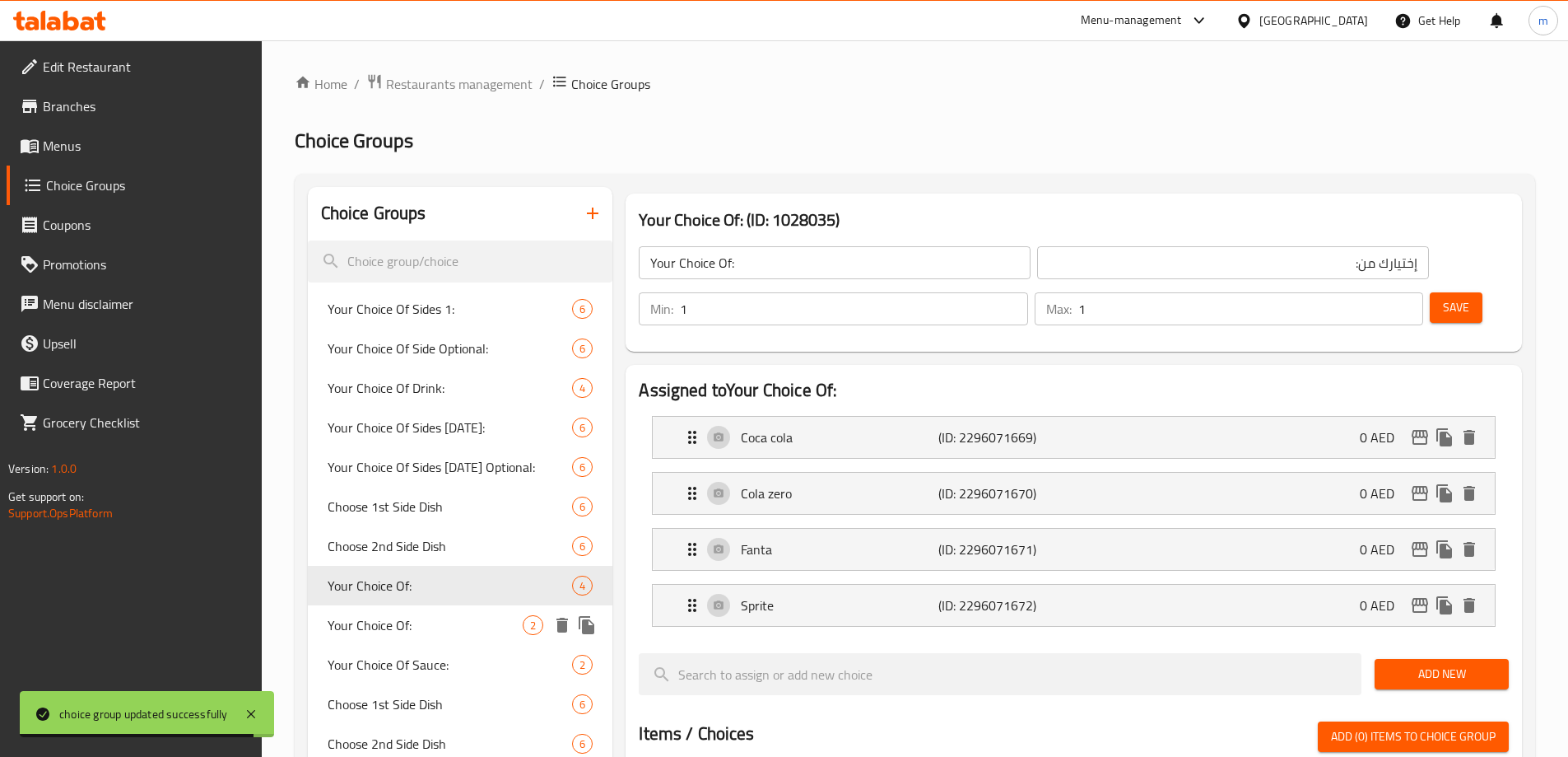
click at [426, 617] on span "Your Choice Of:" at bounding box center [425, 625] width 196 height 20
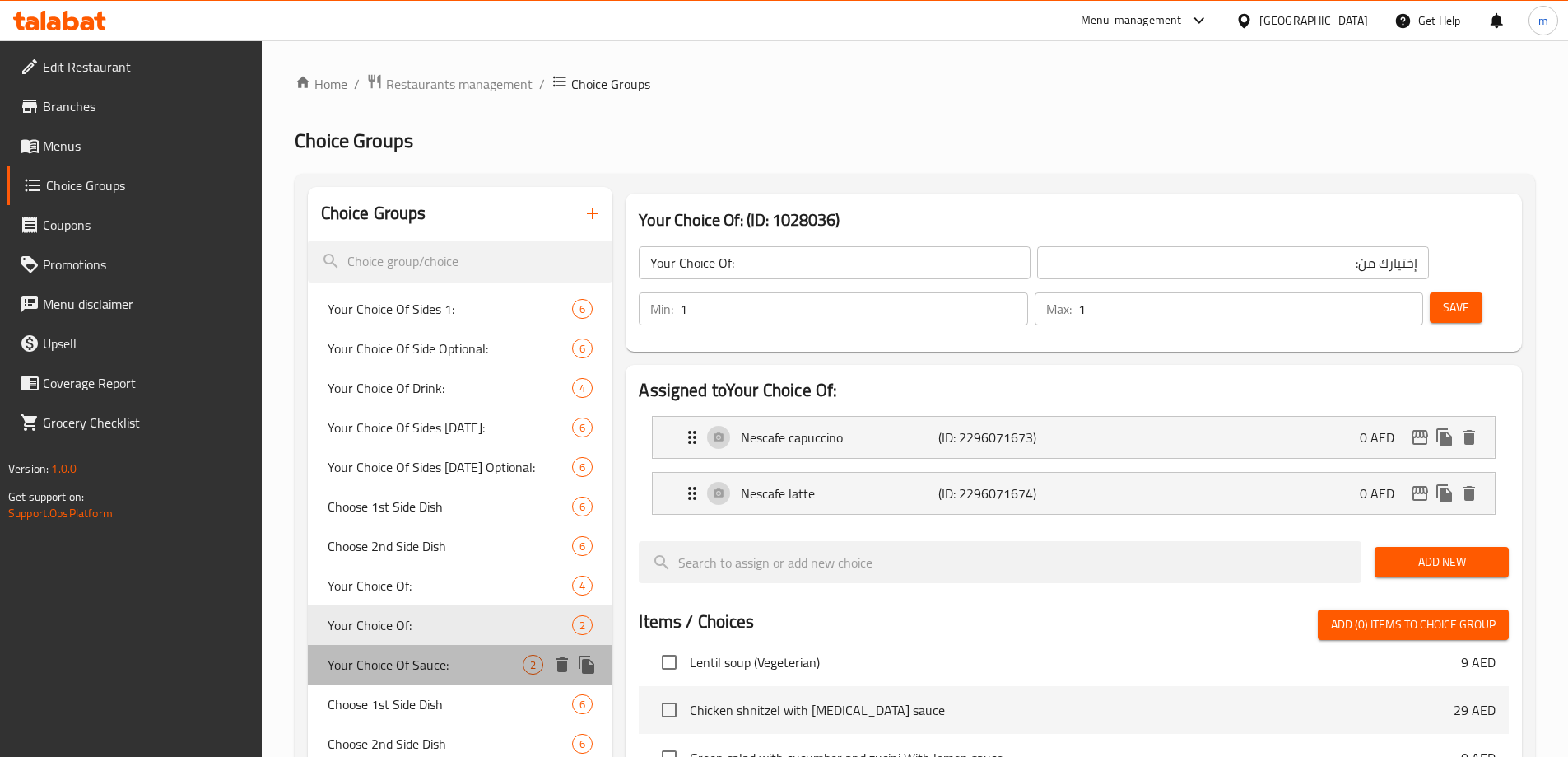
click at [416, 650] on div "Your Choice Of Sauce: 2" at bounding box center [460, 664] width 305 height 39
type input "Your Choice Of Sauce:"
type input "إختيارك من الصلصة:"
type input "0"
type input "2"
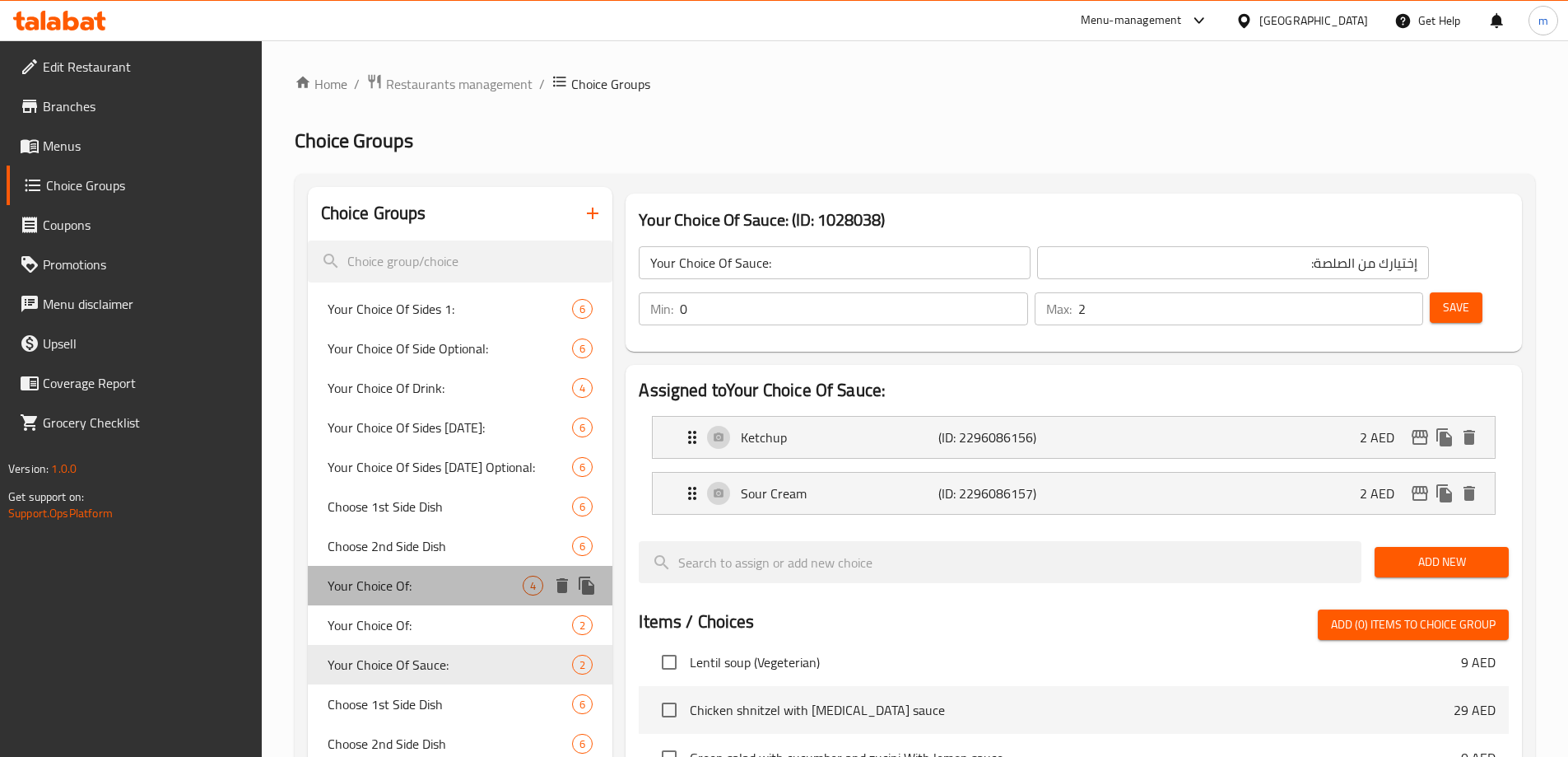
click at [432, 595] on div "Your Choice Of: 4" at bounding box center [460, 585] width 305 height 39
type input "Your Choice Of:"
type input "إختيارك من:"
type input "1"
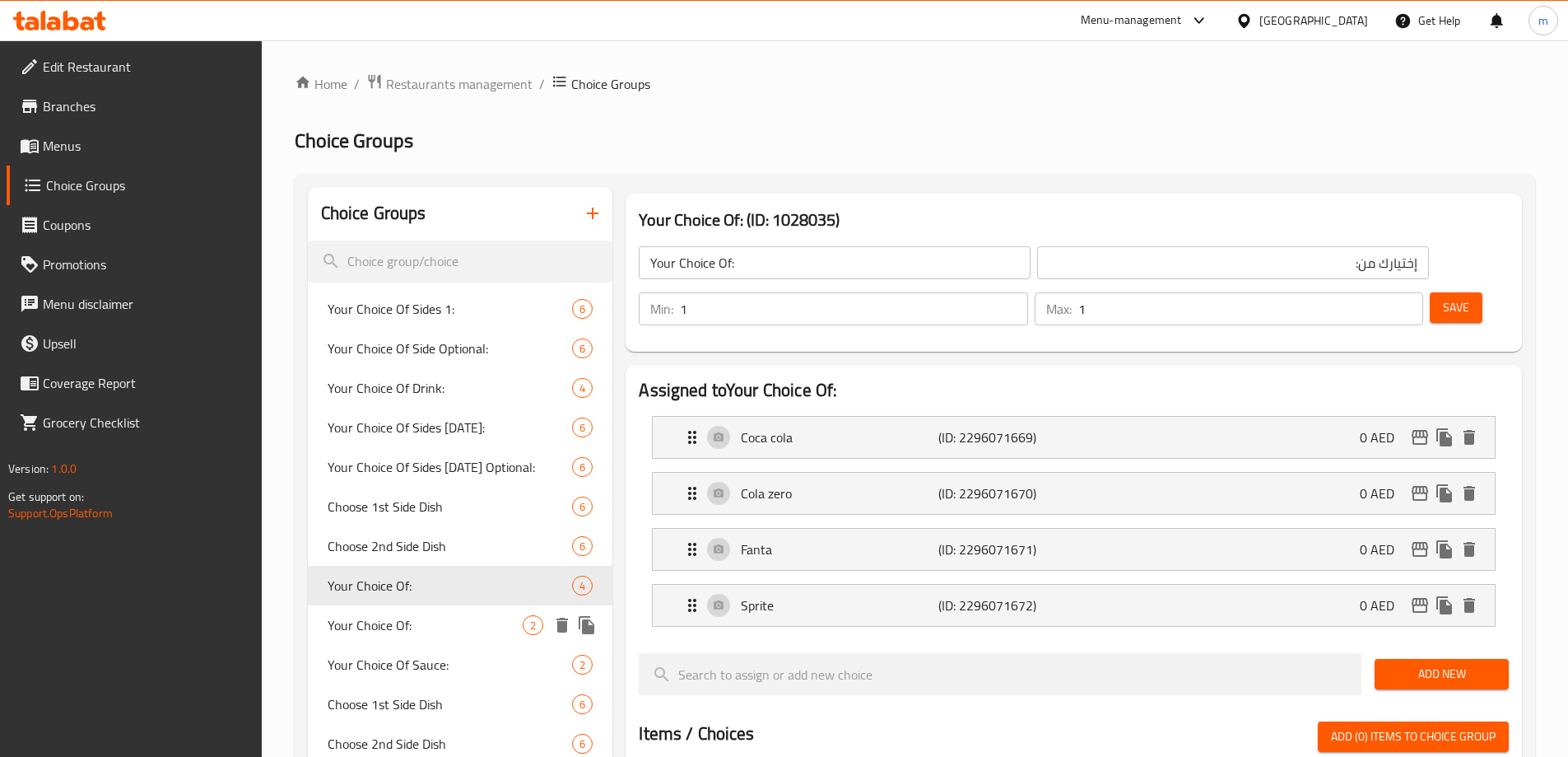
click at [422, 619] on span "Your Choice Of:" at bounding box center [425, 625] width 196 height 20
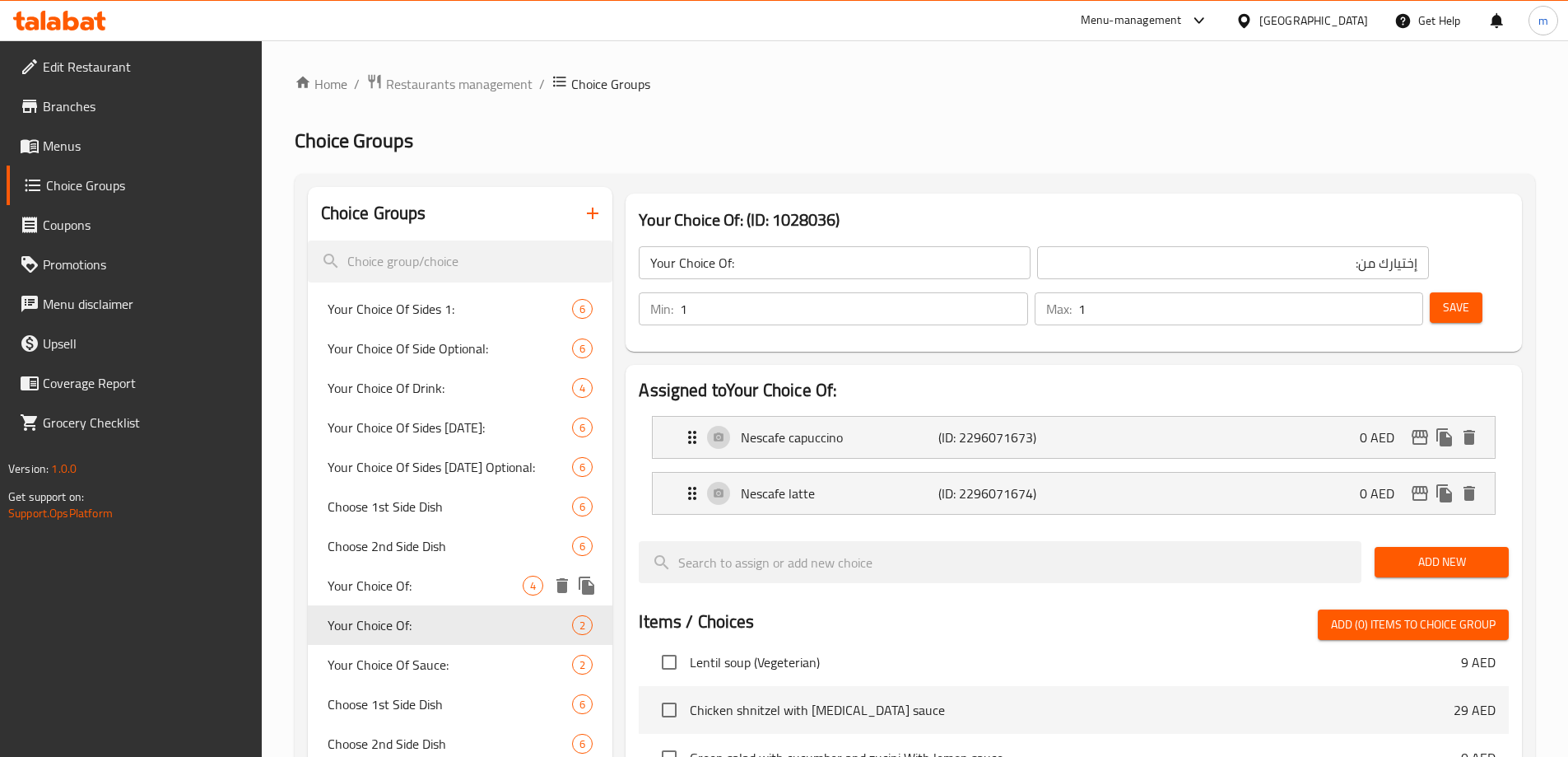
click at [432, 587] on span "Your Choice Of:" at bounding box center [425, 585] width 196 height 20
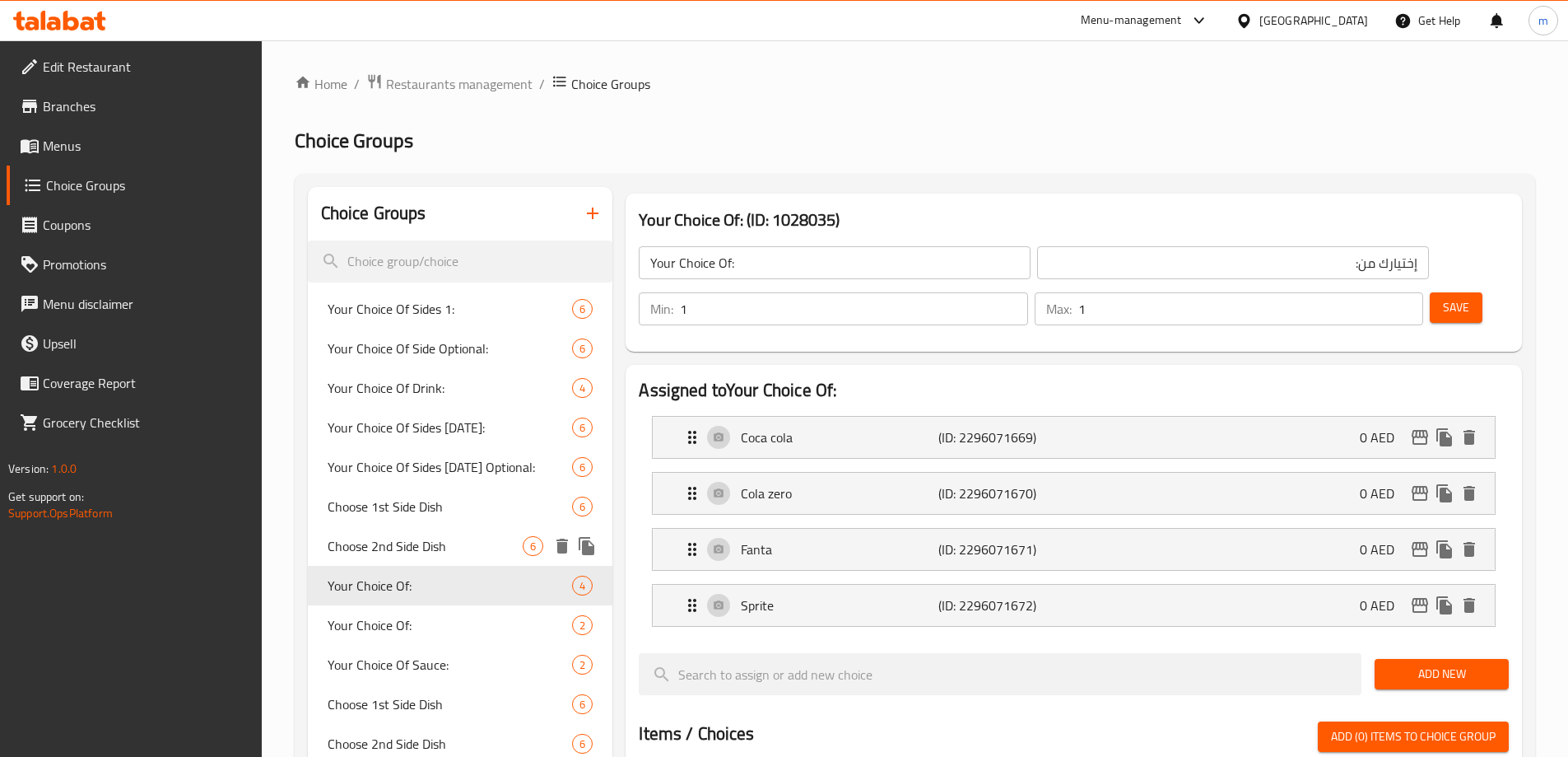
click at [427, 551] on span "Choose 2nd Side Dish" at bounding box center [425, 545] width 196 height 20
type input "Choose 2nd Side Dish"
type input "اختر الطبق الجانبي الثاني"
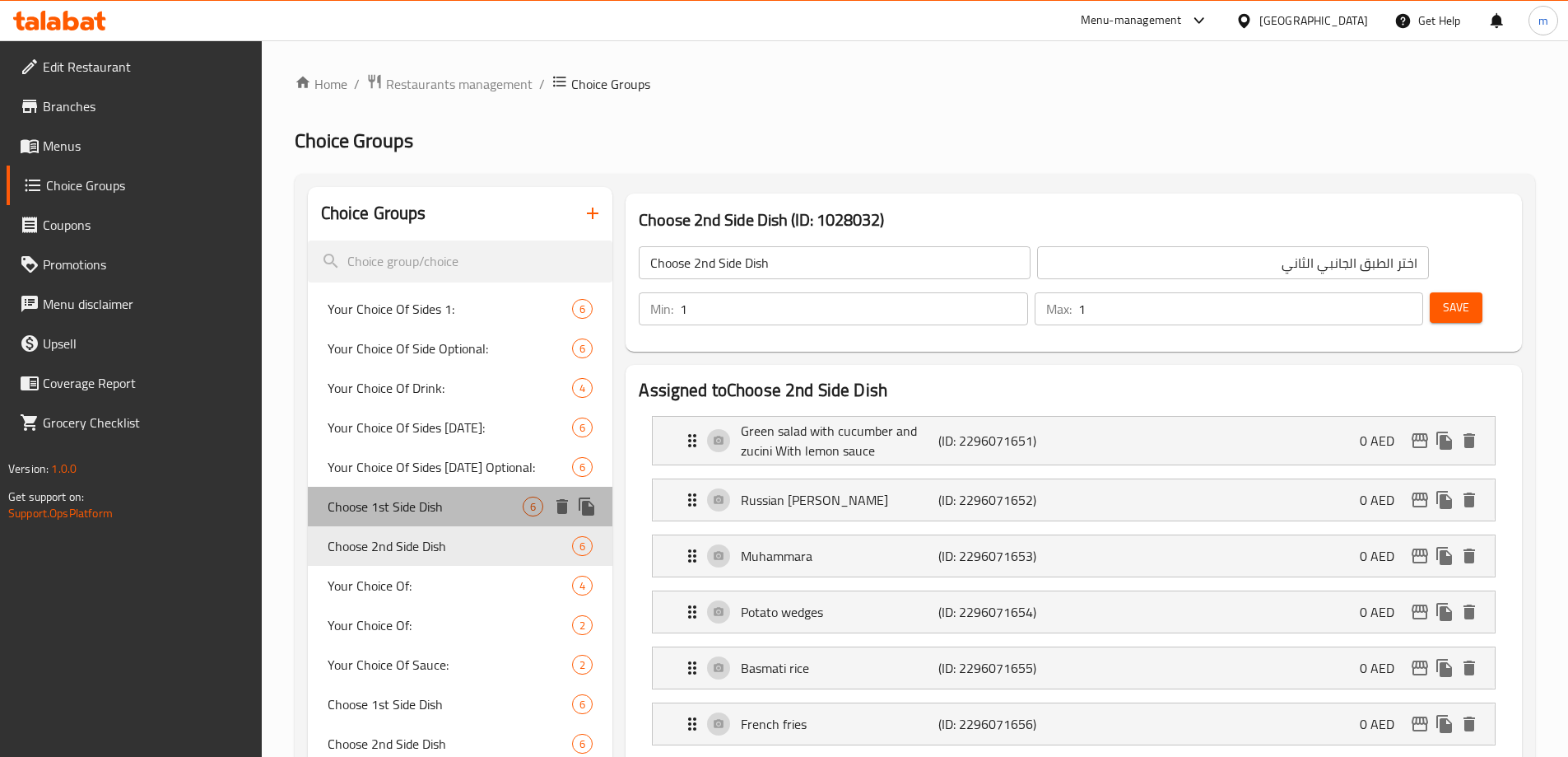
click at [442, 516] on span "Choose 1st Side Dish" at bounding box center [425, 506] width 196 height 20
type input "Choose 1st Side Dish"
type input "اختر الطبق الجانبي الأول"
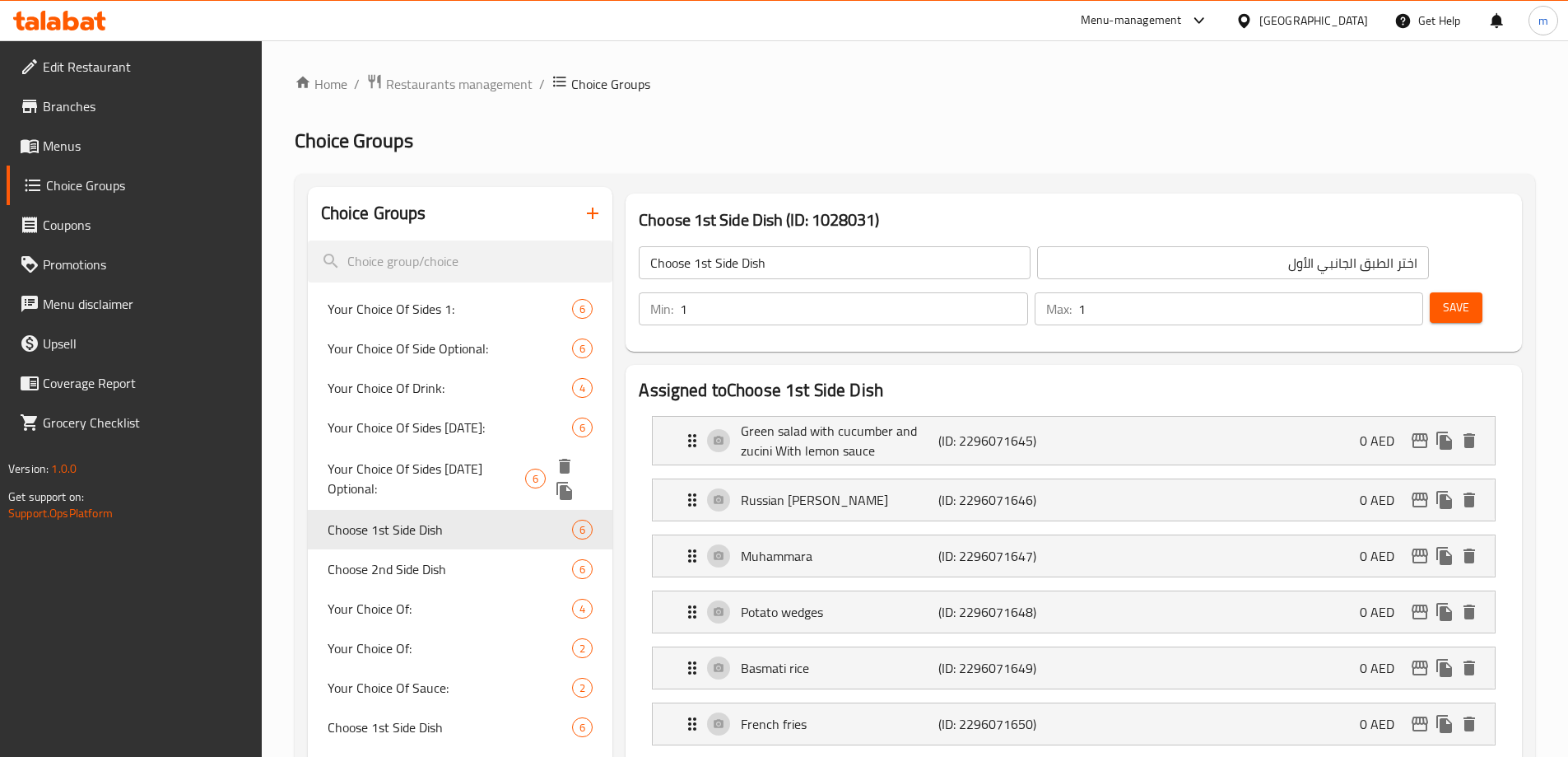
click at [438, 485] on span "Your Choice Of Sides Tuesday Optional:" at bounding box center [426, 478] width 197 height 39
type input "Your Choice Of Sides Tuesday Optional:"
type input "إختيارك للطبق الجانبى الثلاثاء اختيارى:"
type input "0"
type input "2"
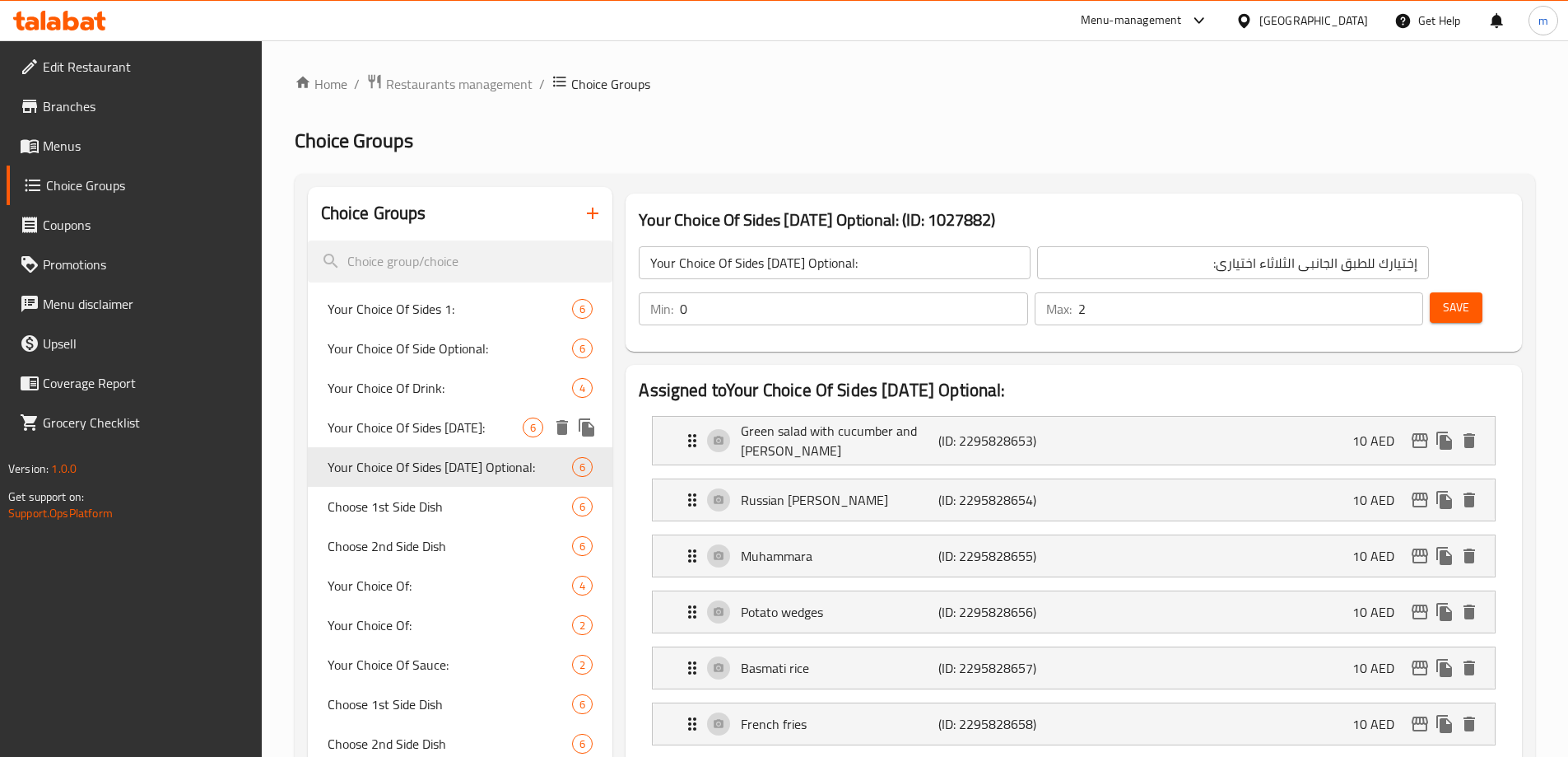
click at [434, 436] on span "Your Choice Of Sides Tuesday:" at bounding box center [425, 427] width 196 height 20
type input "Your Choice Of Sides Tuesday:"
type input "إختيارك من الاطباق الجانبية الثلاثاء:"
type input "2"
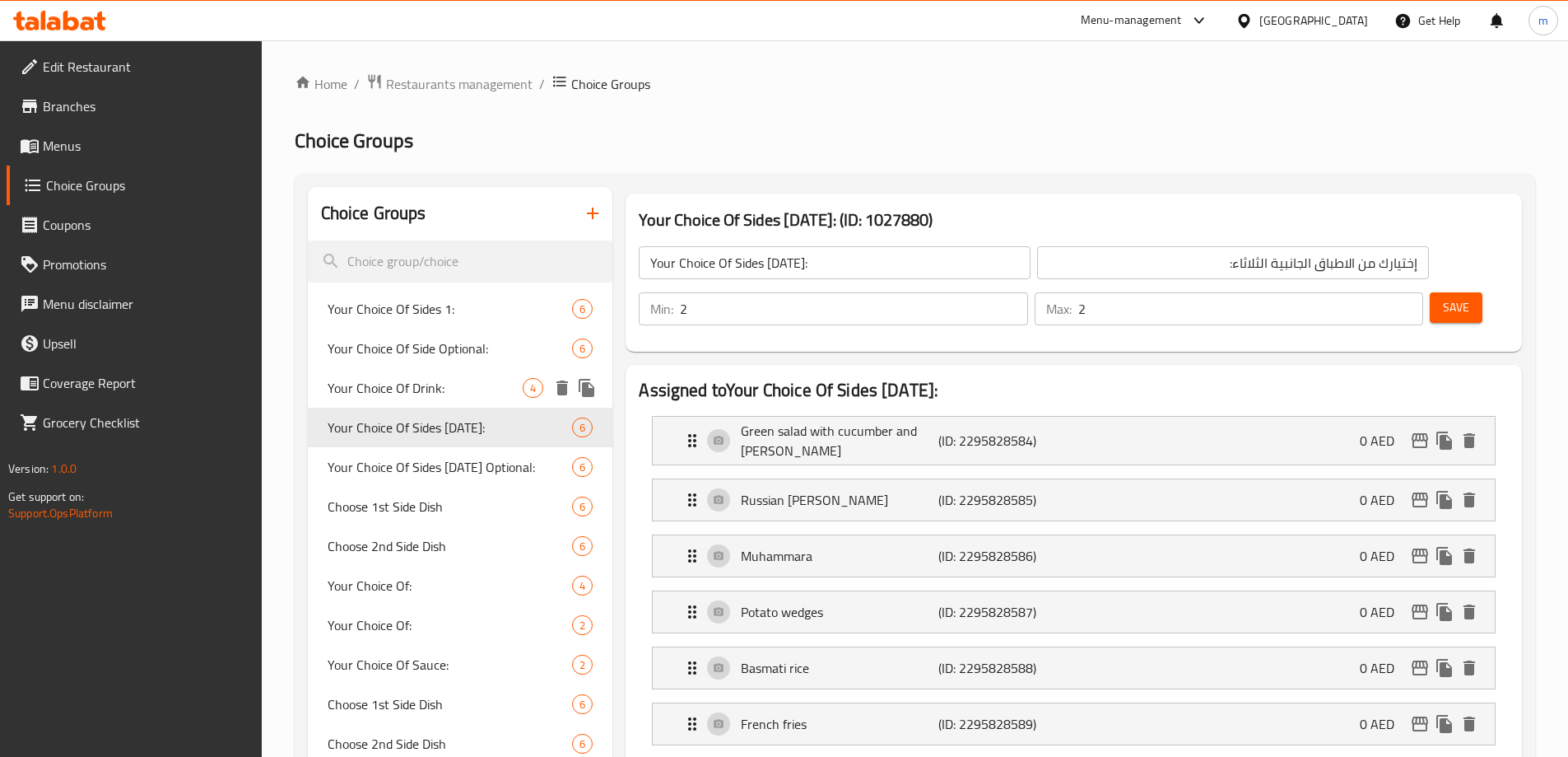
click at [438, 397] on span "Your Choice Of Drink:" at bounding box center [425, 388] width 196 height 20
type input "Your Choice Of Drink:"
type input "إختيارك من المشروب:"
type input "1"
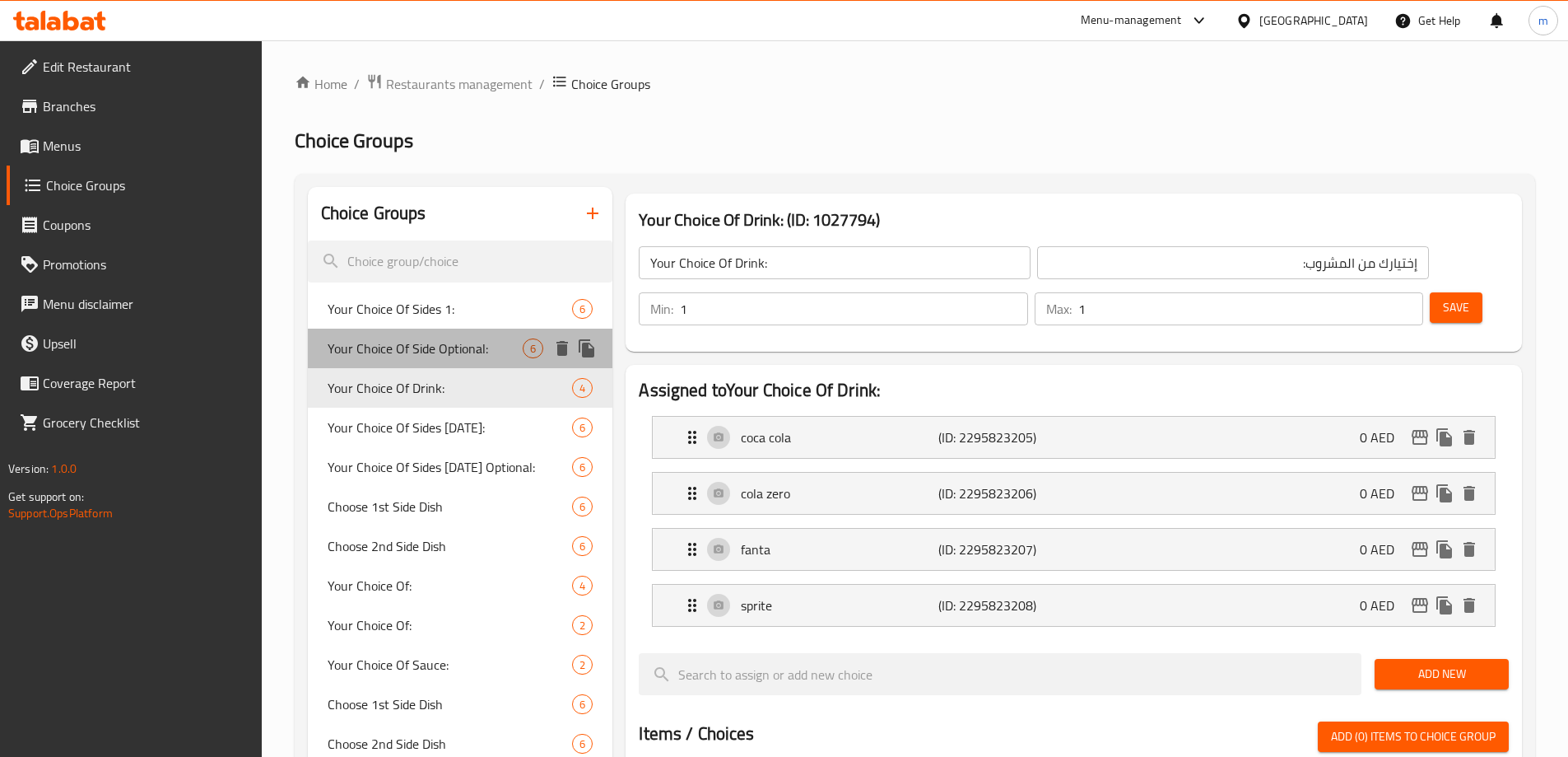
click at [436, 356] on span "Your Choice Of Side Optional:" at bounding box center [425, 348] width 196 height 20
type input "Your Choice Of Side Optional:"
type input "إختيارك للطبق الجانبى اختيارى:"
type input "0"
type input "2"
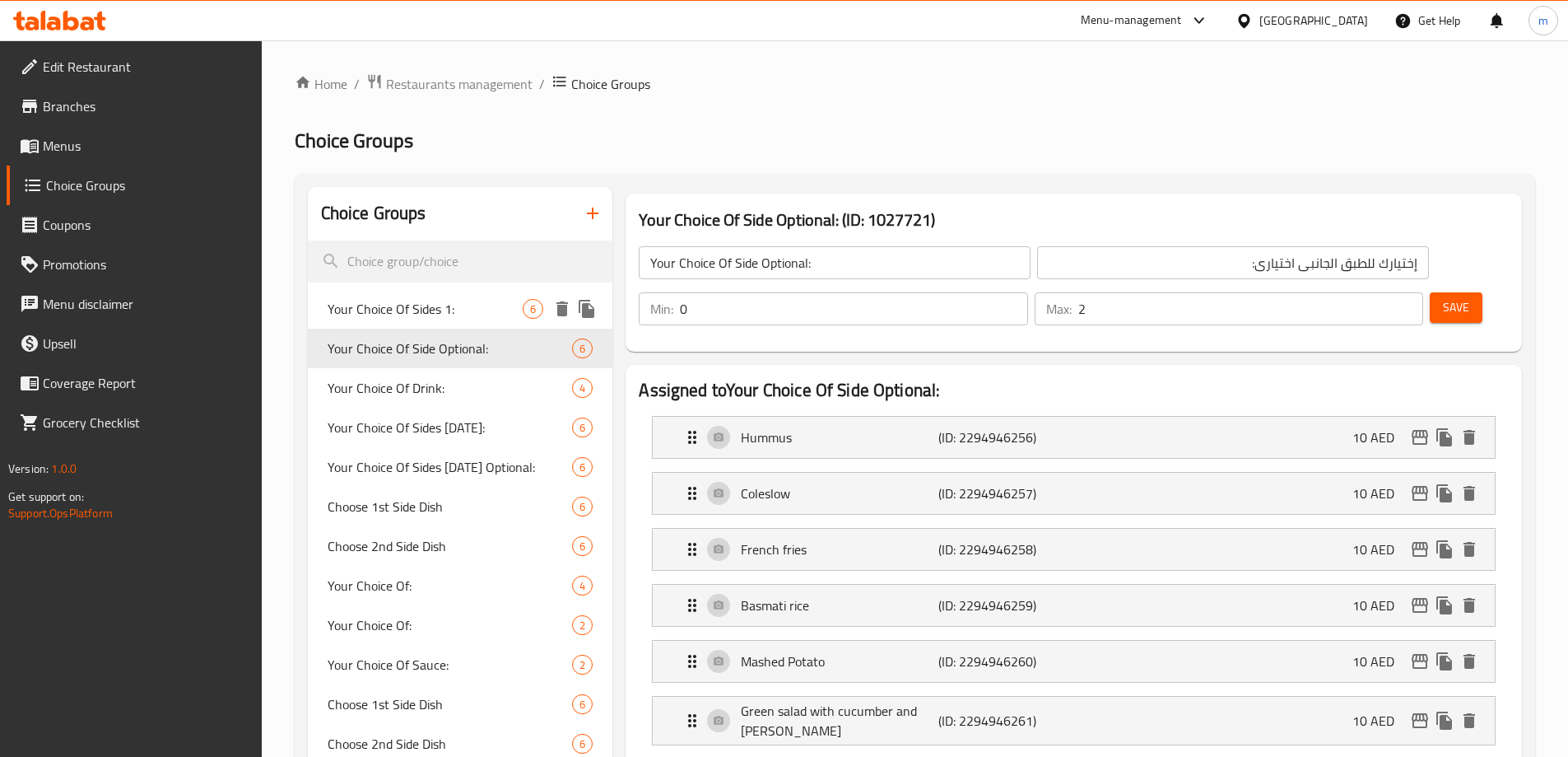
click at [440, 314] on span "Your Choice Of Sides 1:" at bounding box center [425, 308] width 196 height 20
type input "Your Choice Of Sides 1:"
type input "إختيارك من الاطباق الجانبية 1:"
type input "2"
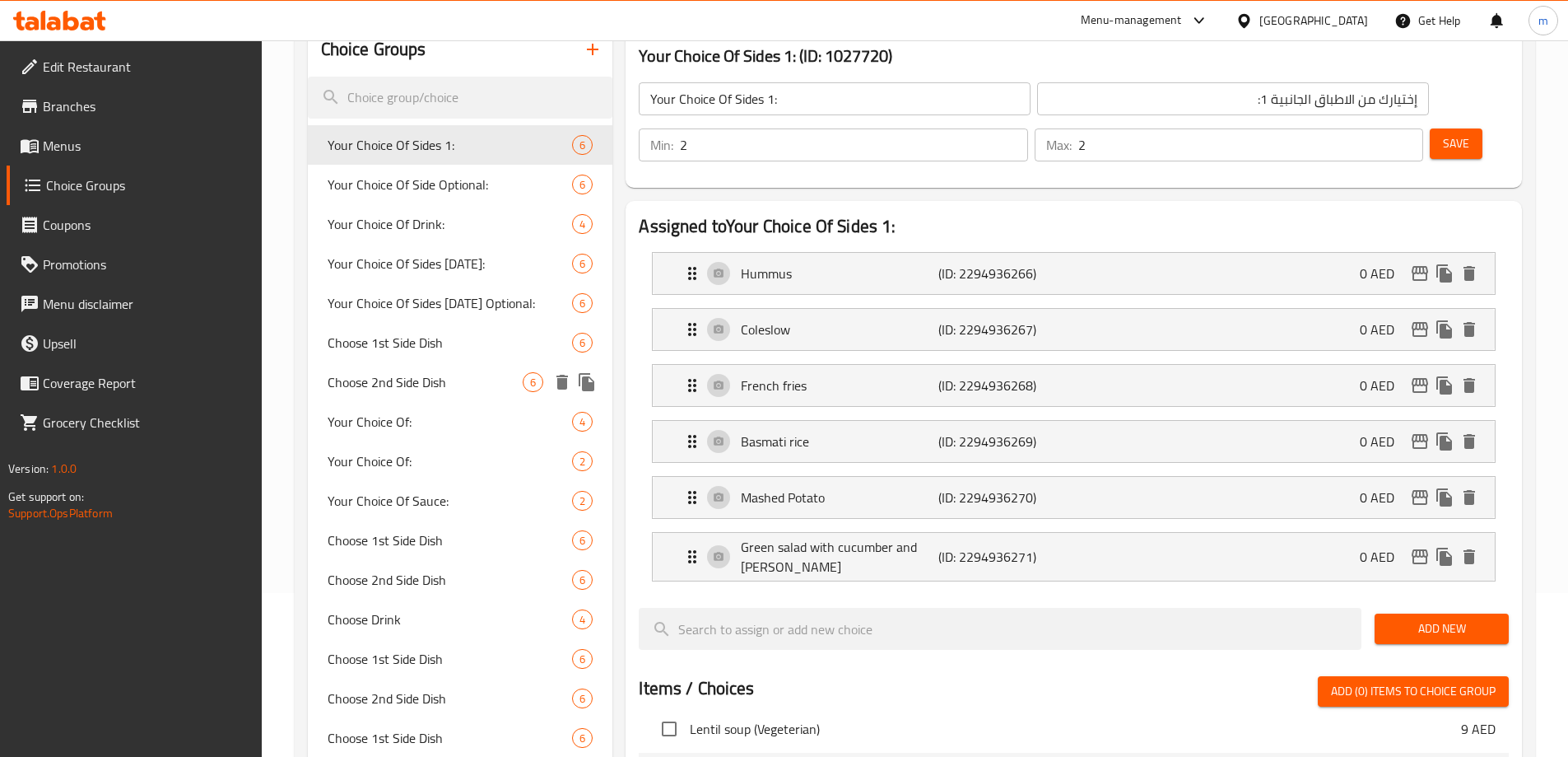
scroll to position [165, 0]
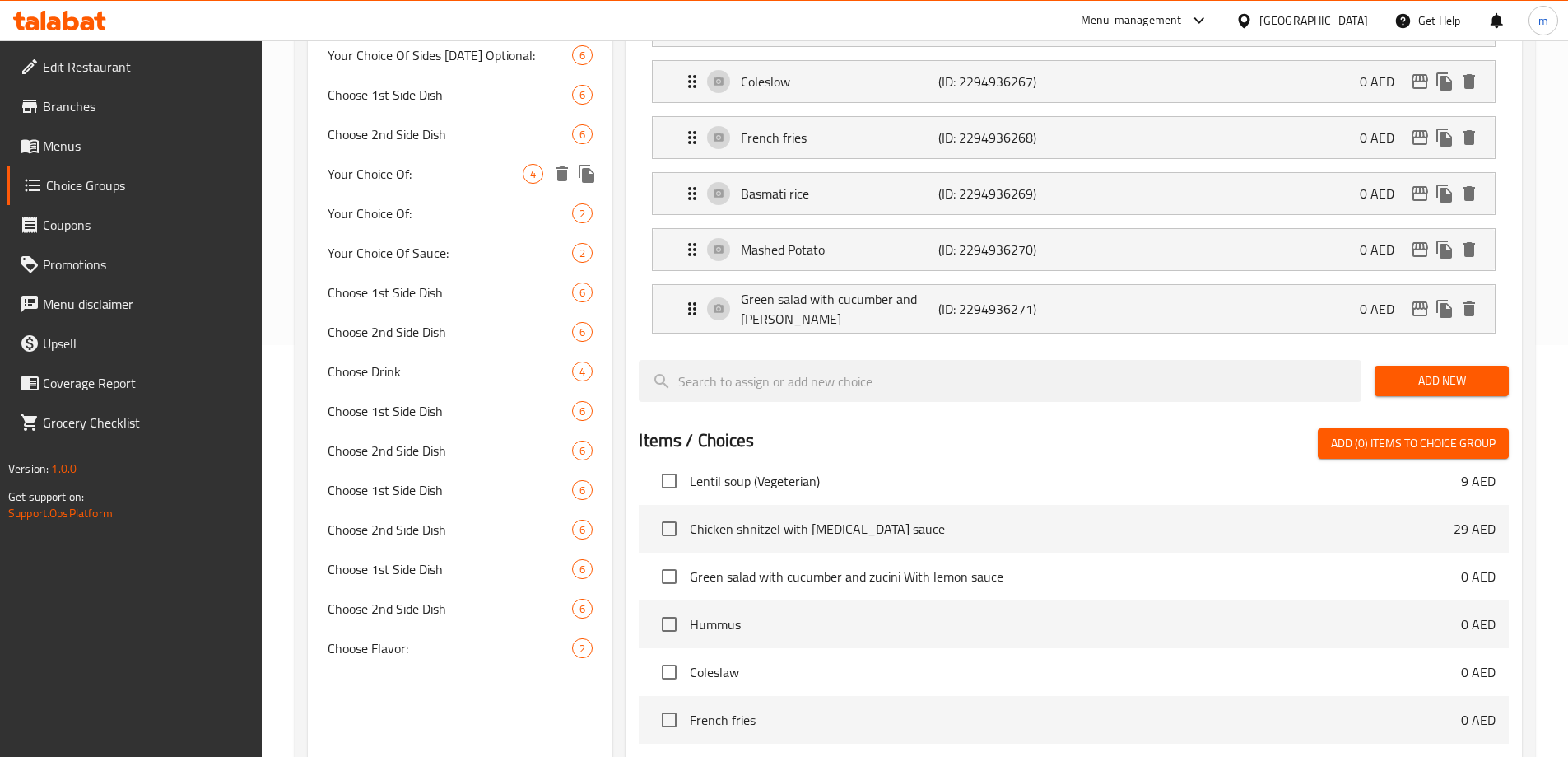
click at [427, 189] on div "Your Choice Of: 4" at bounding box center [460, 173] width 305 height 39
type input "Your Choice Of:"
type input "إختيارك من:"
type input "1"
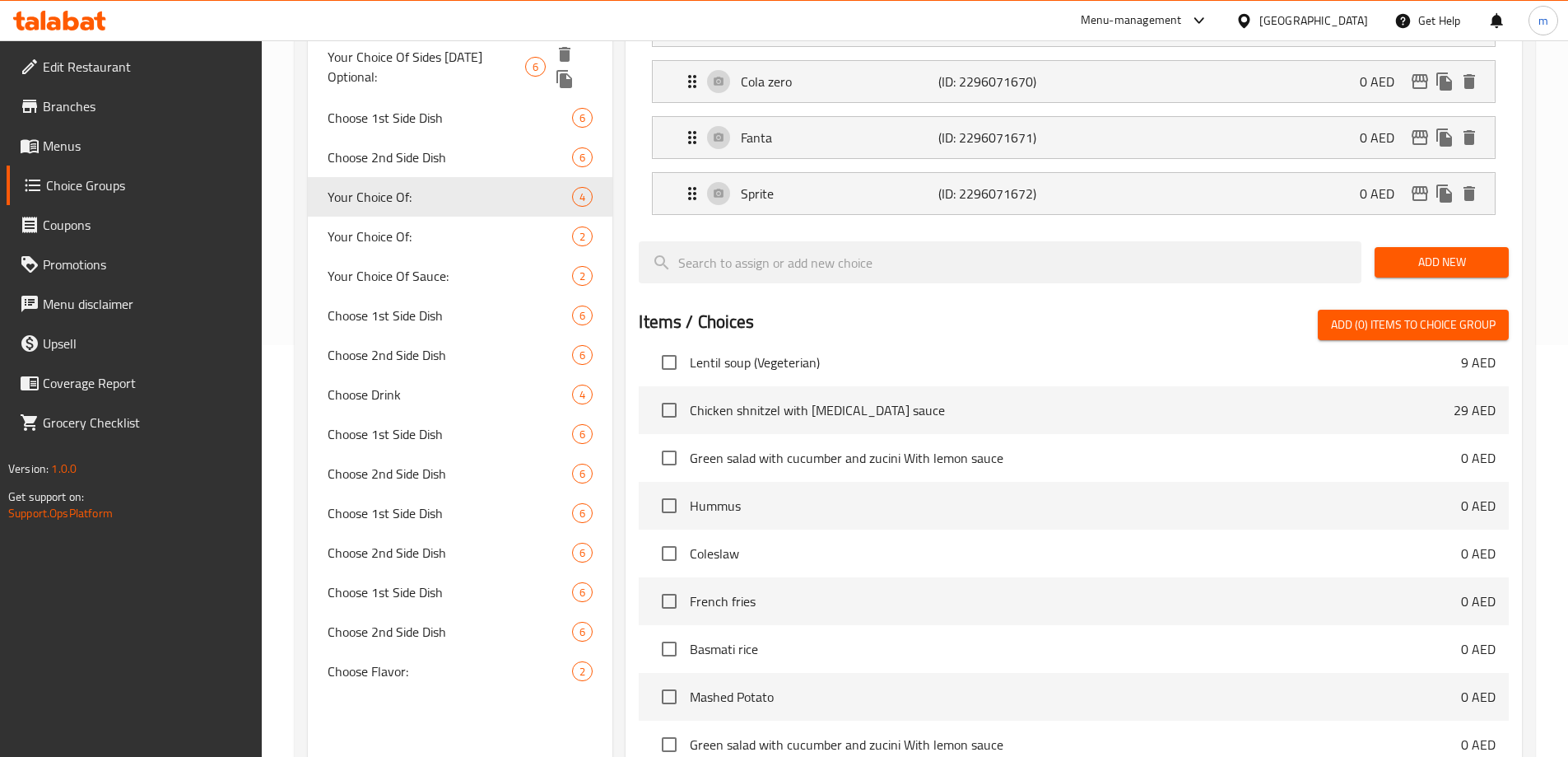
scroll to position [293, 0]
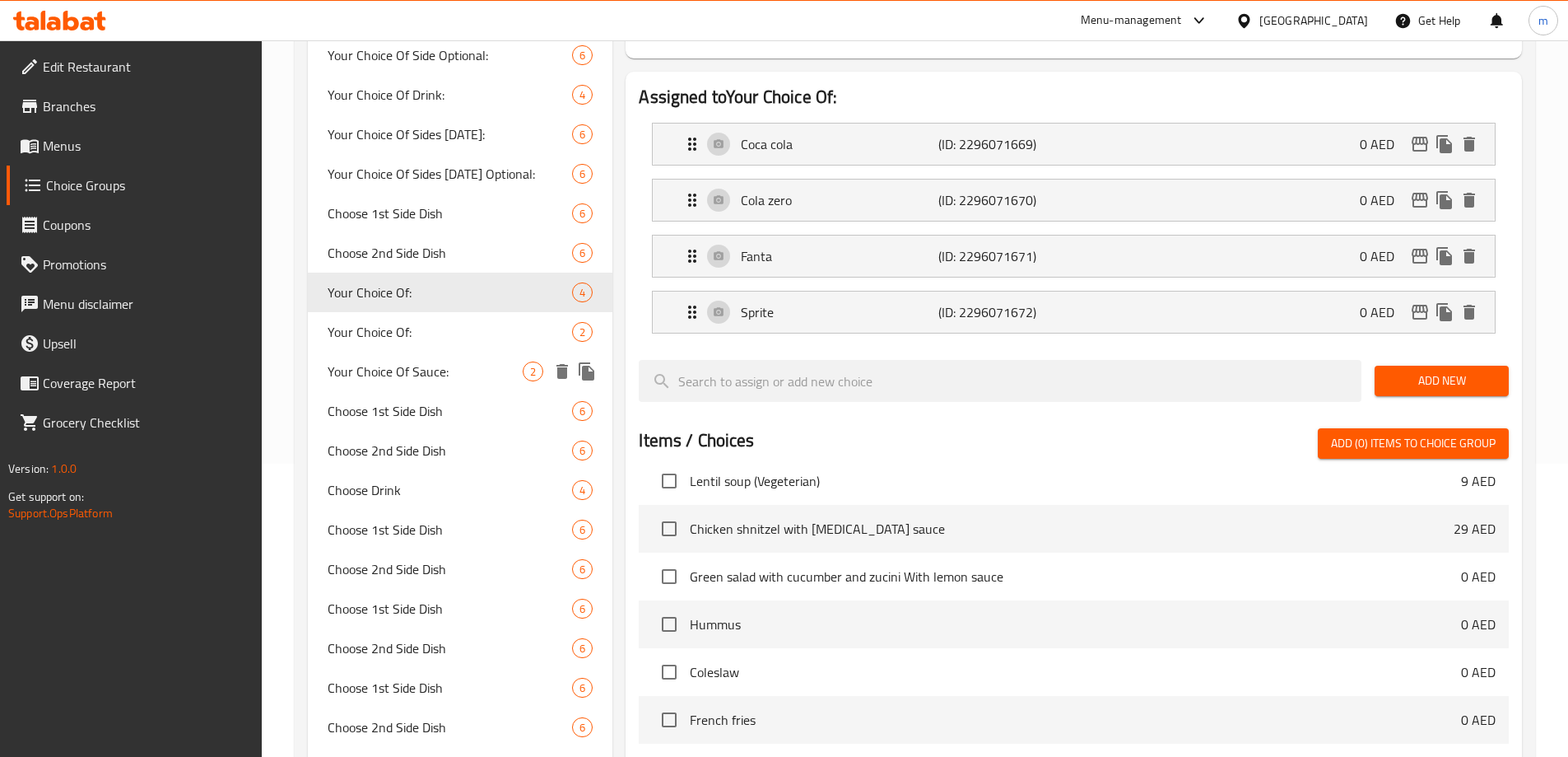
click at [458, 378] on span "Your Choice Of Sauce:" at bounding box center [425, 371] width 196 height 20
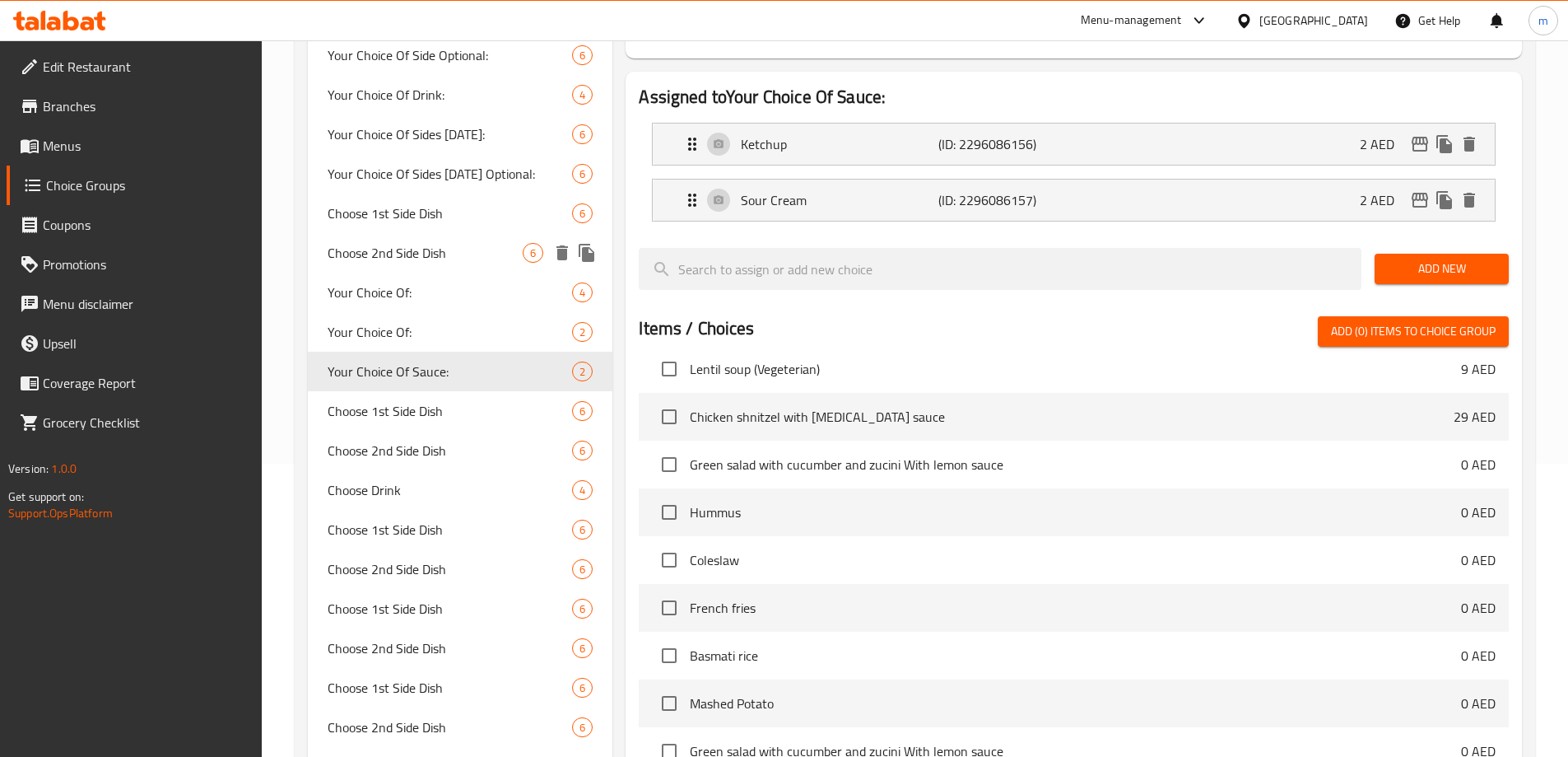
type input "Your Choice Of Sauce:"
type input "إختيارك من الصلصة:"
type input "0"
type input "2"
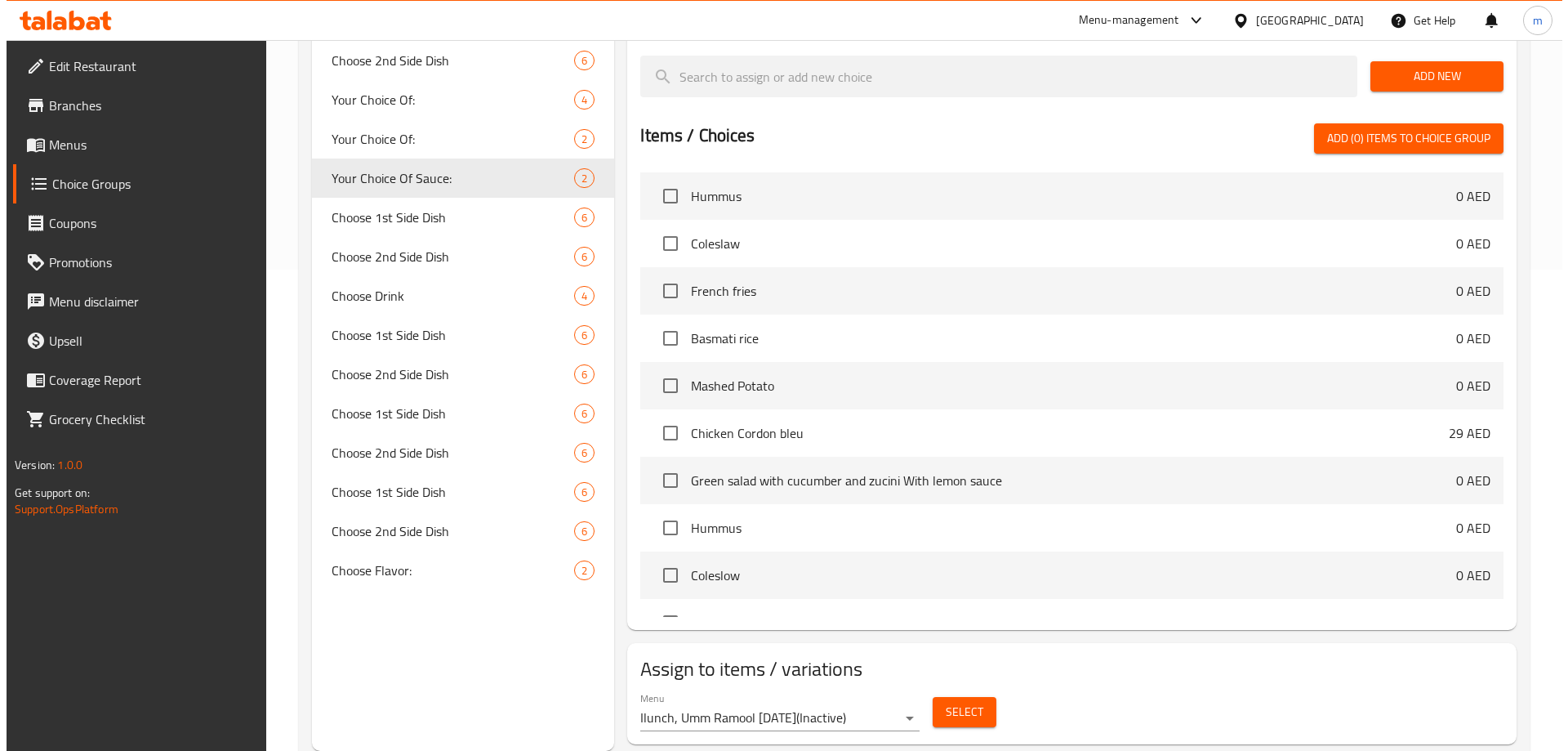
scroll to position [572, 0]
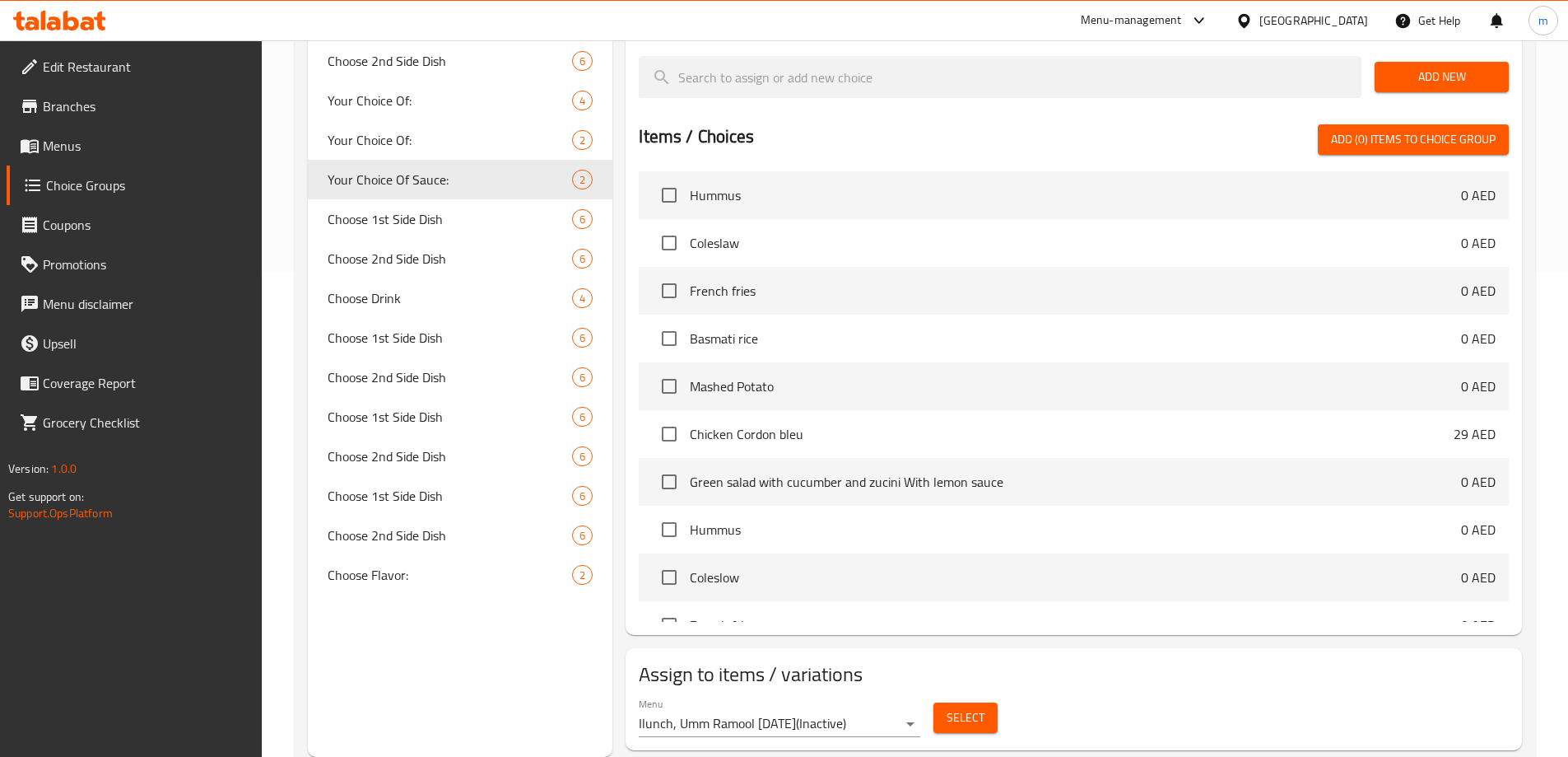
click at [951, 707] on span "Select" at bounding box center [965, 718] width 38 height 21
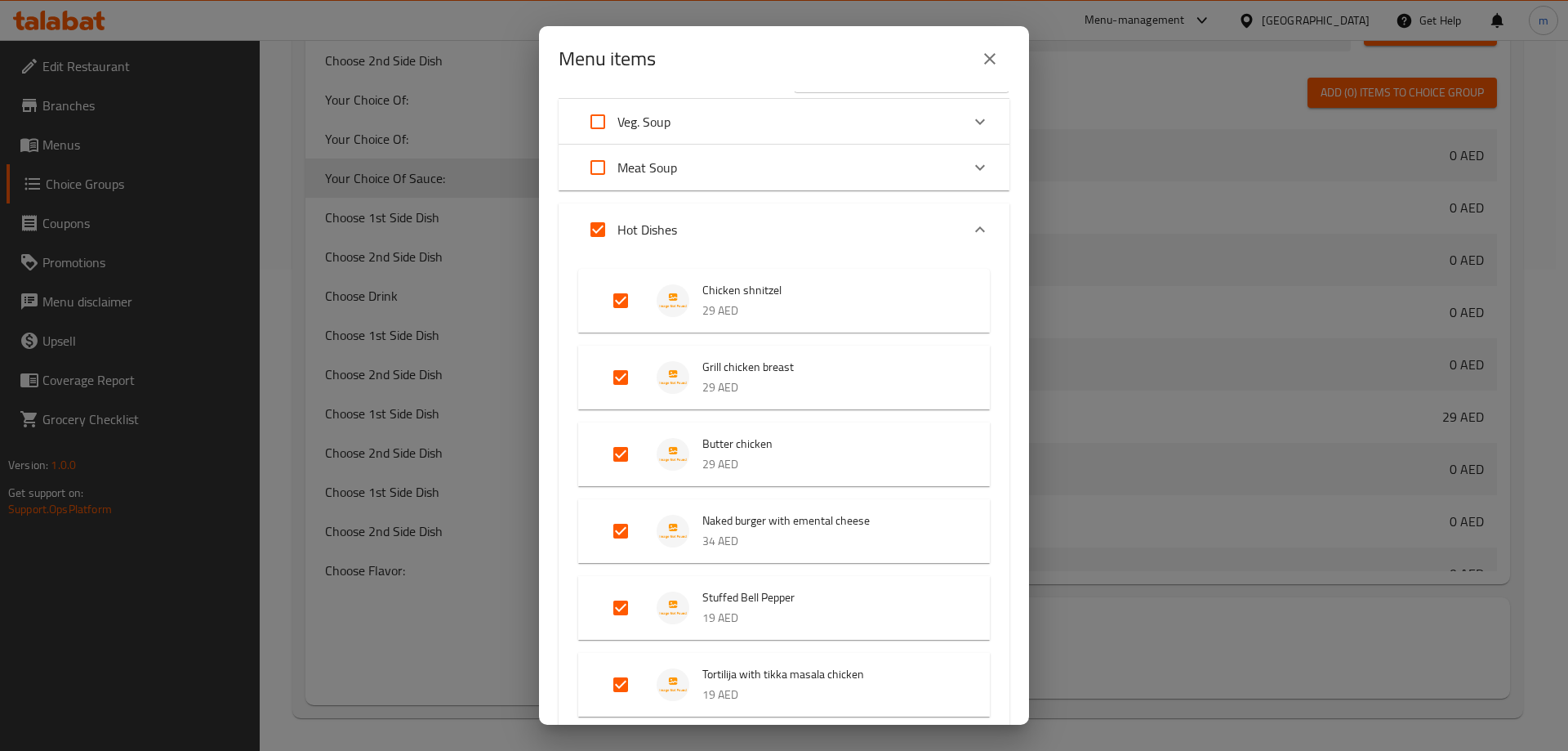
scroll to position [0, 0]
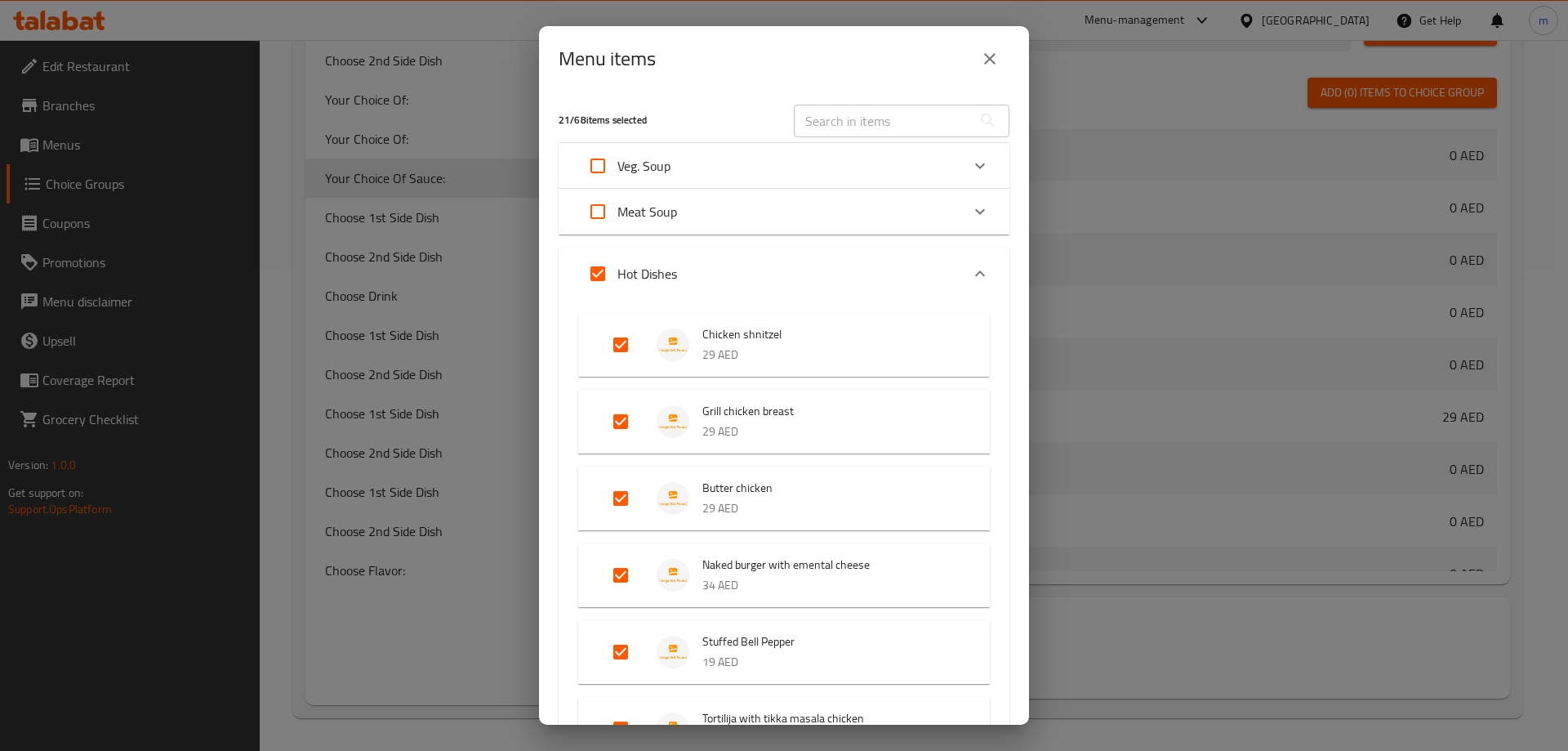
click at [609, 277] on input "Expand" at bounding box center [597, 273] width 39 height 39
checkbox input "false"
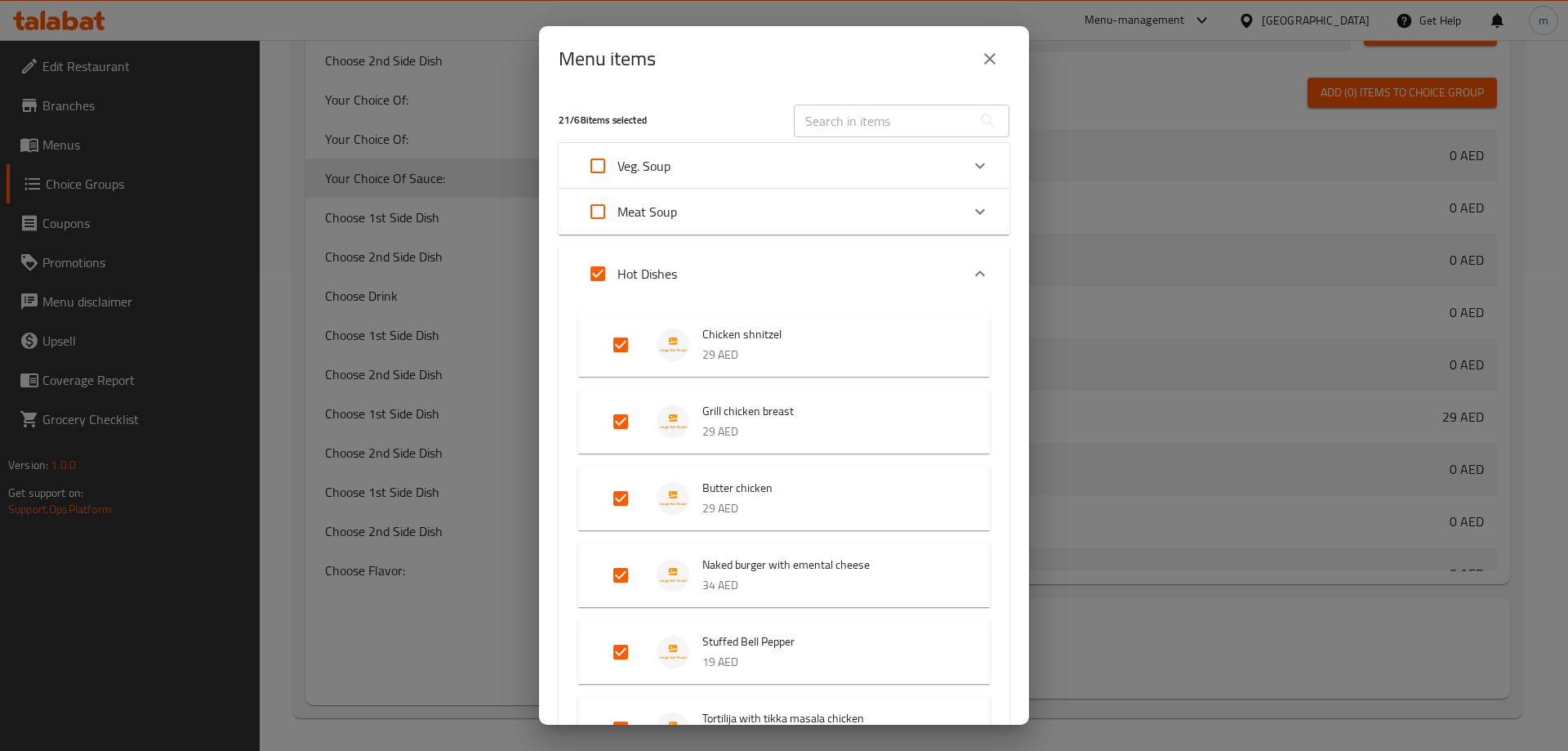
checkbox input "false"
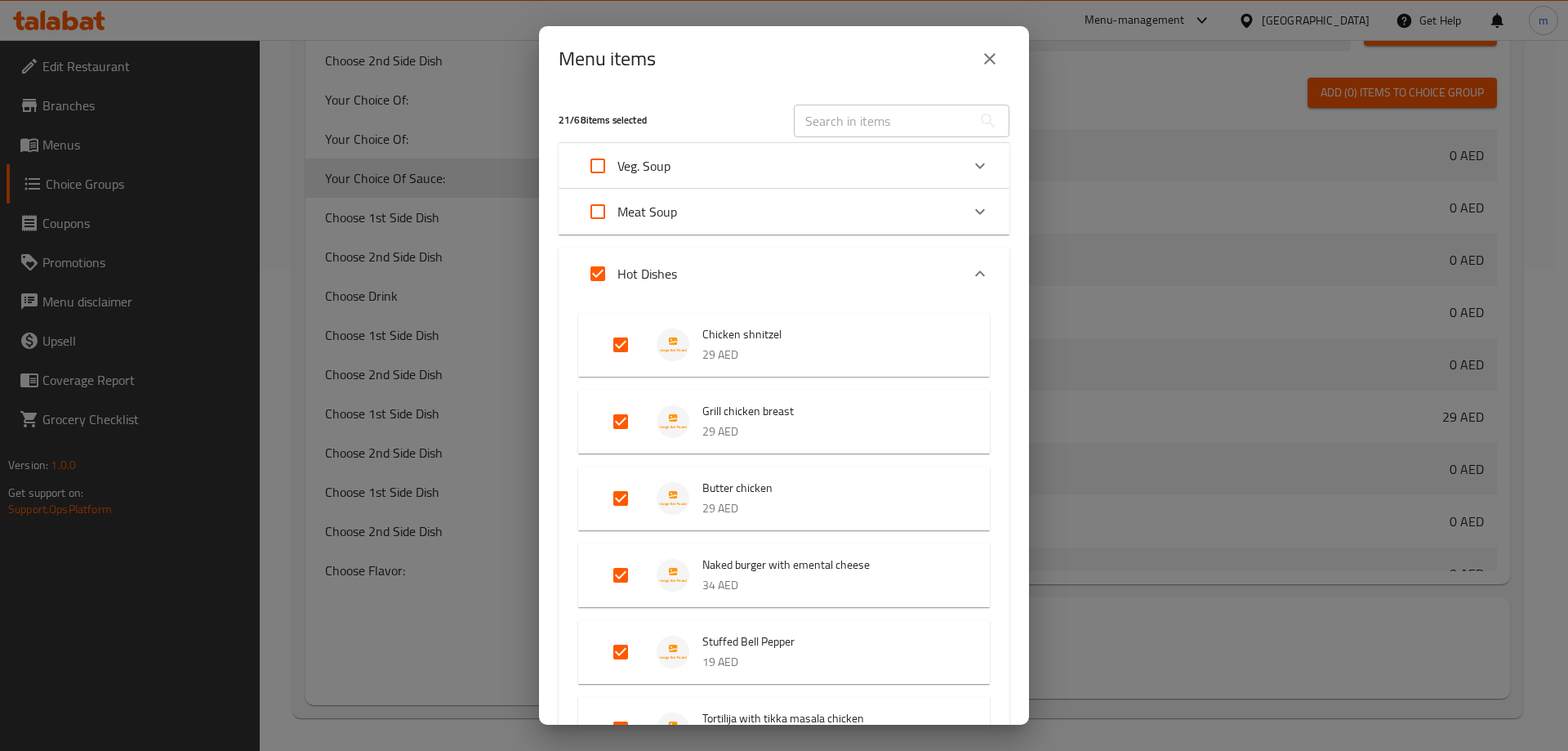
checkbox input "false"
click at [600, 277] on input "Expand" at bounding box center [597, 273] width 39 height 39
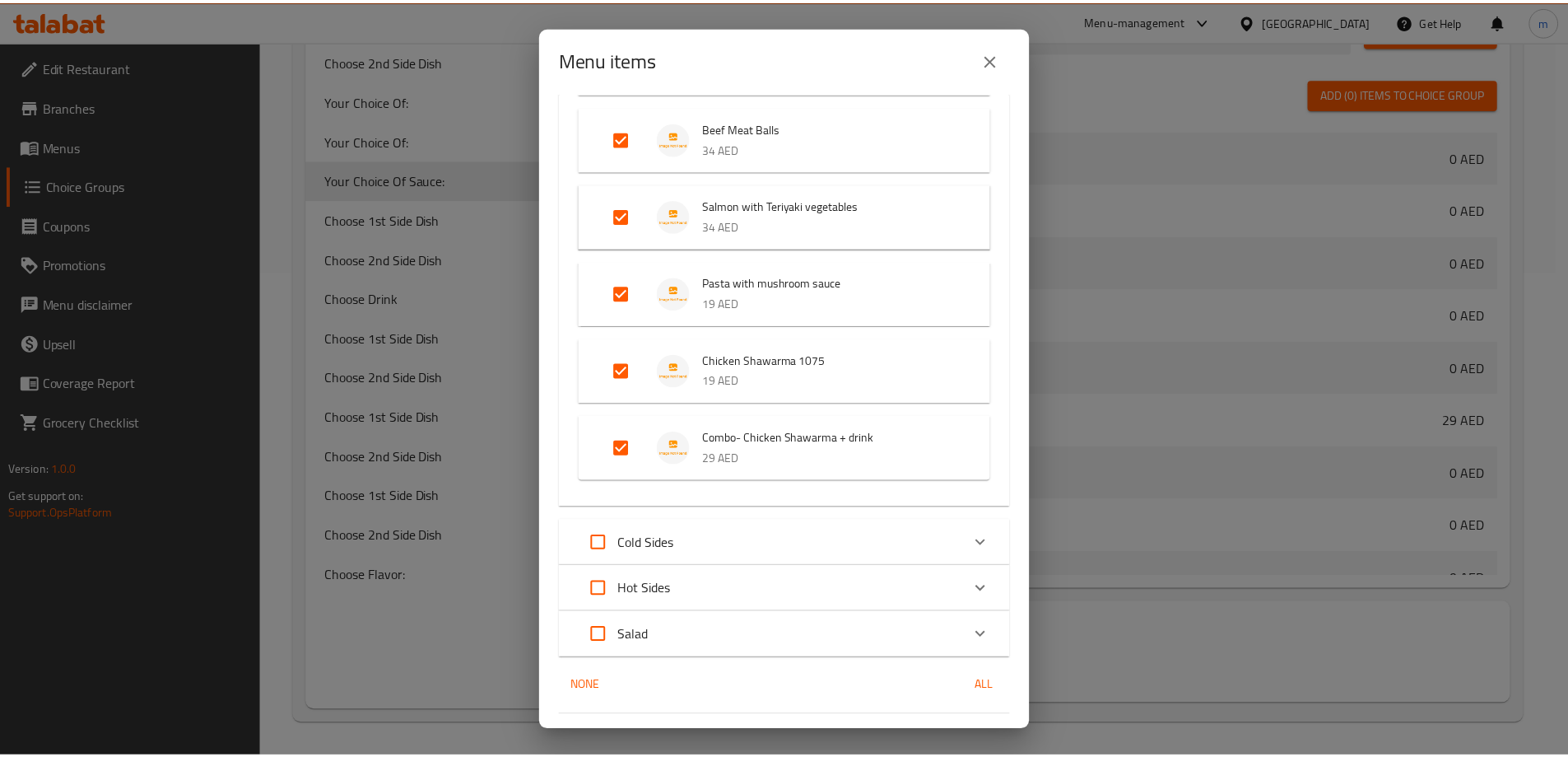
scroll to position [1489, 0]
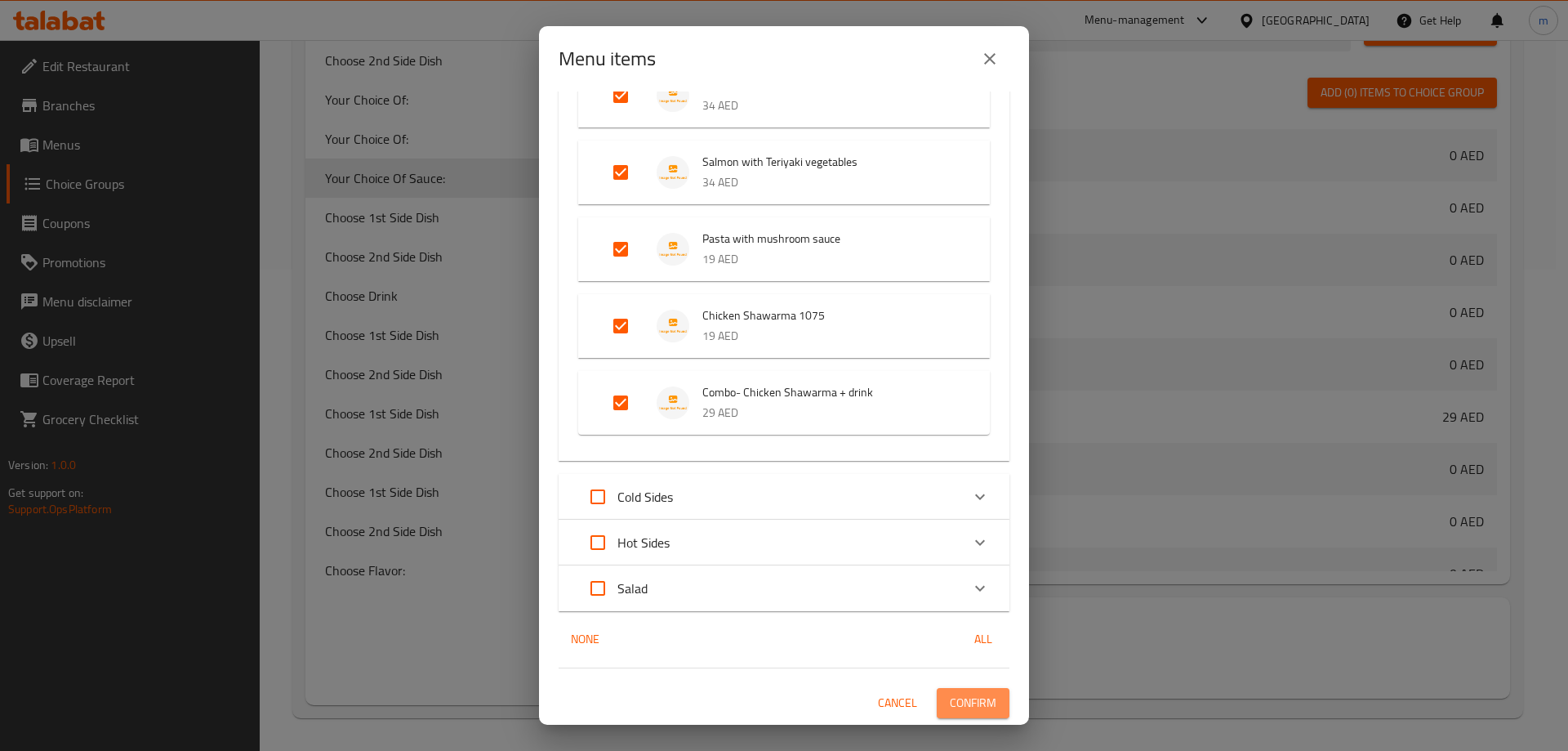
click at [942, 713] on button "Confirm" at bounding box center [973, 703] width 73 height 30
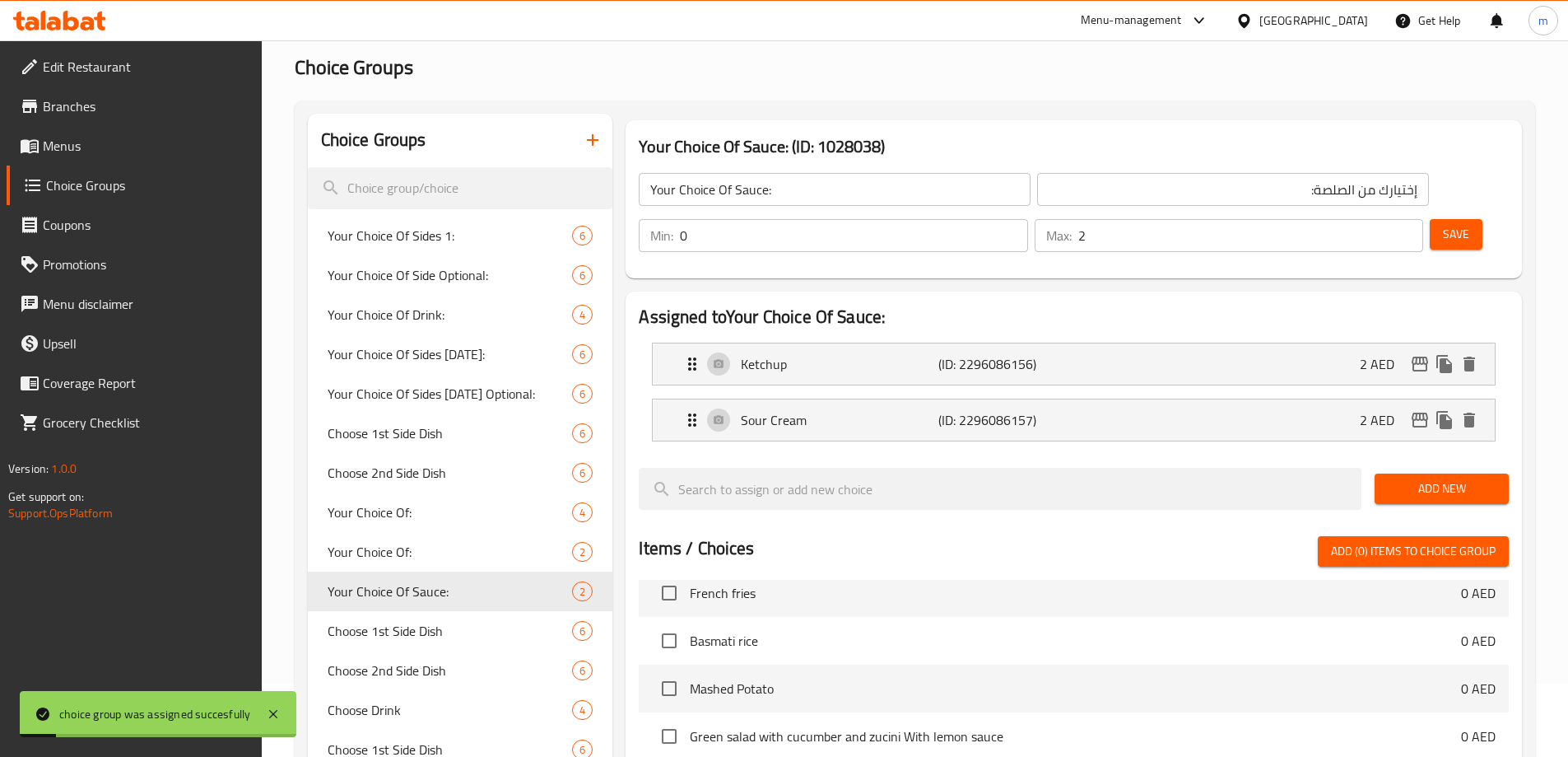
scroll to position [0, 0]
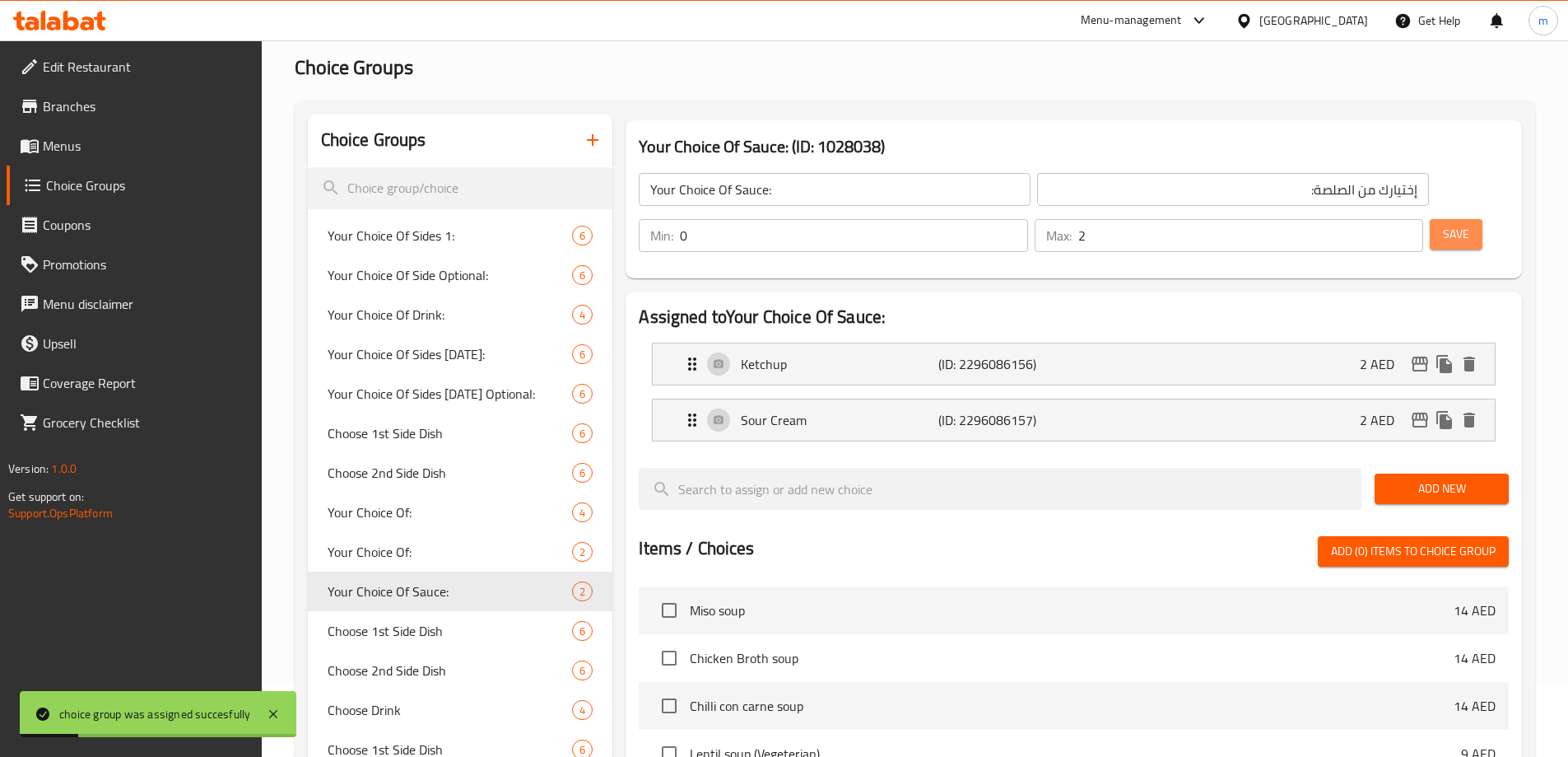
click at [1443, 224] on span "Save" at bounding box center [1456, 234] width 27 height 21
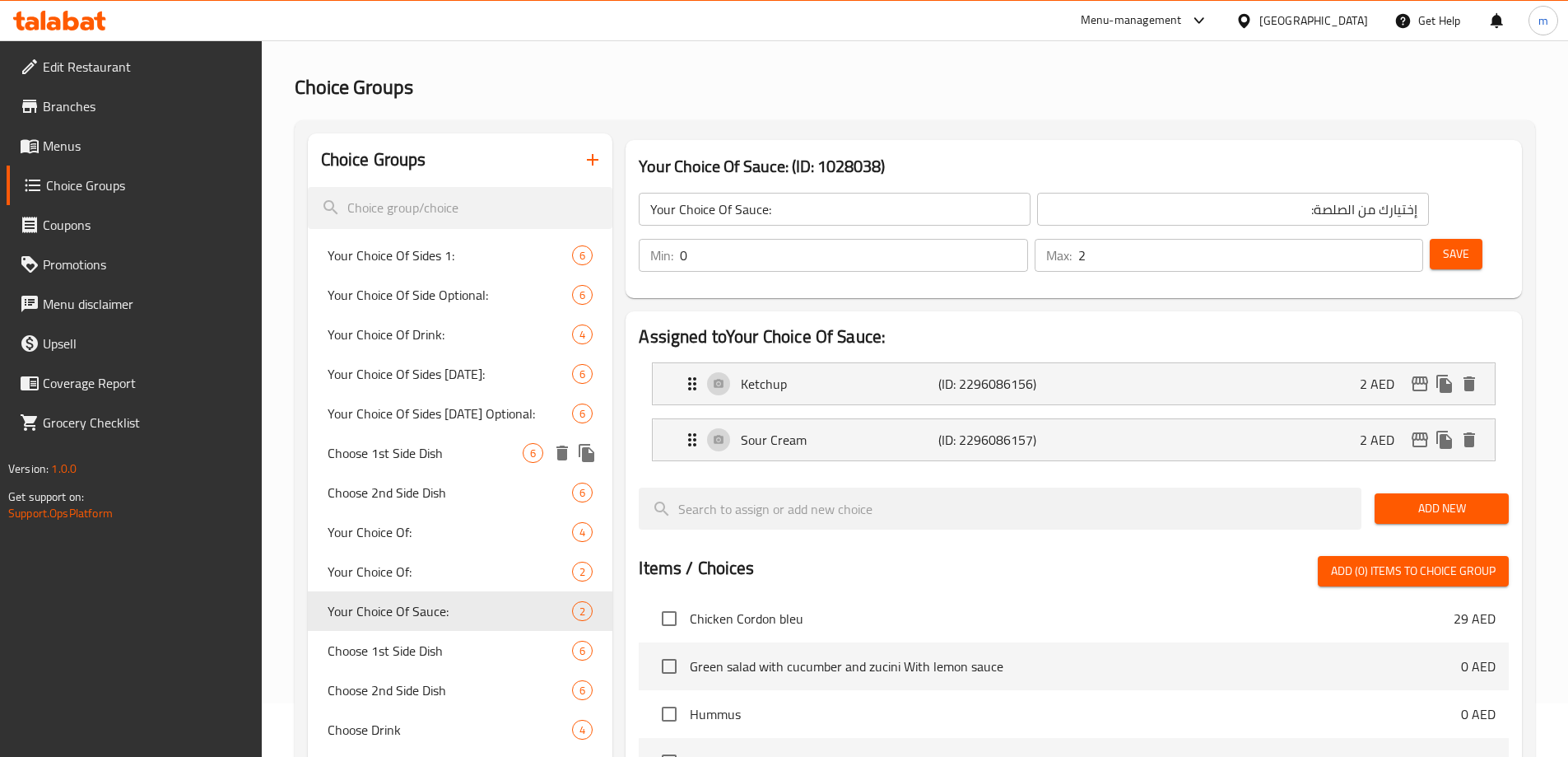
scroll to position [82, 0]
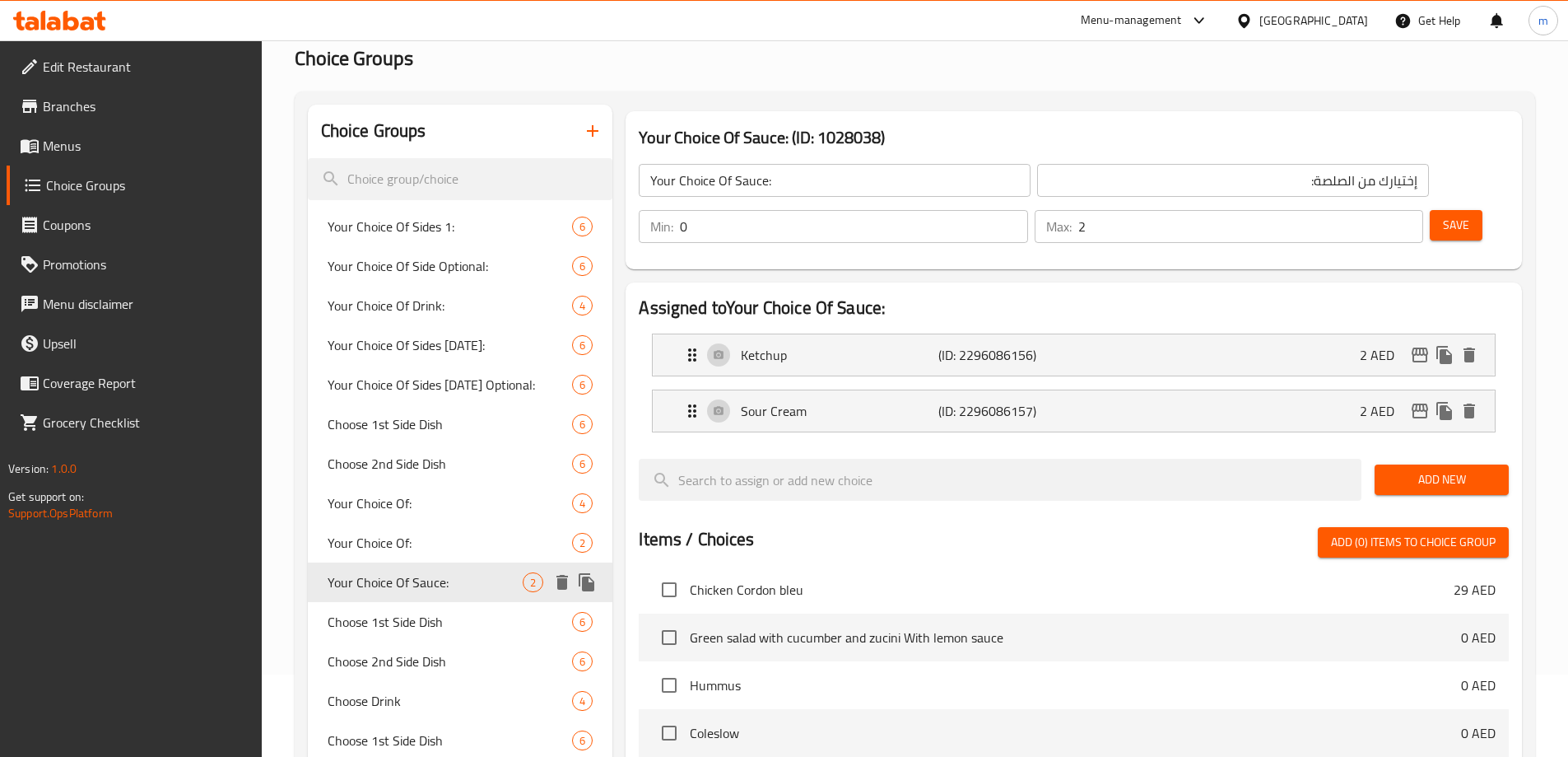
click at [567, 584] on icon "delete" at bounding box center [562, 581] width 11 height 14
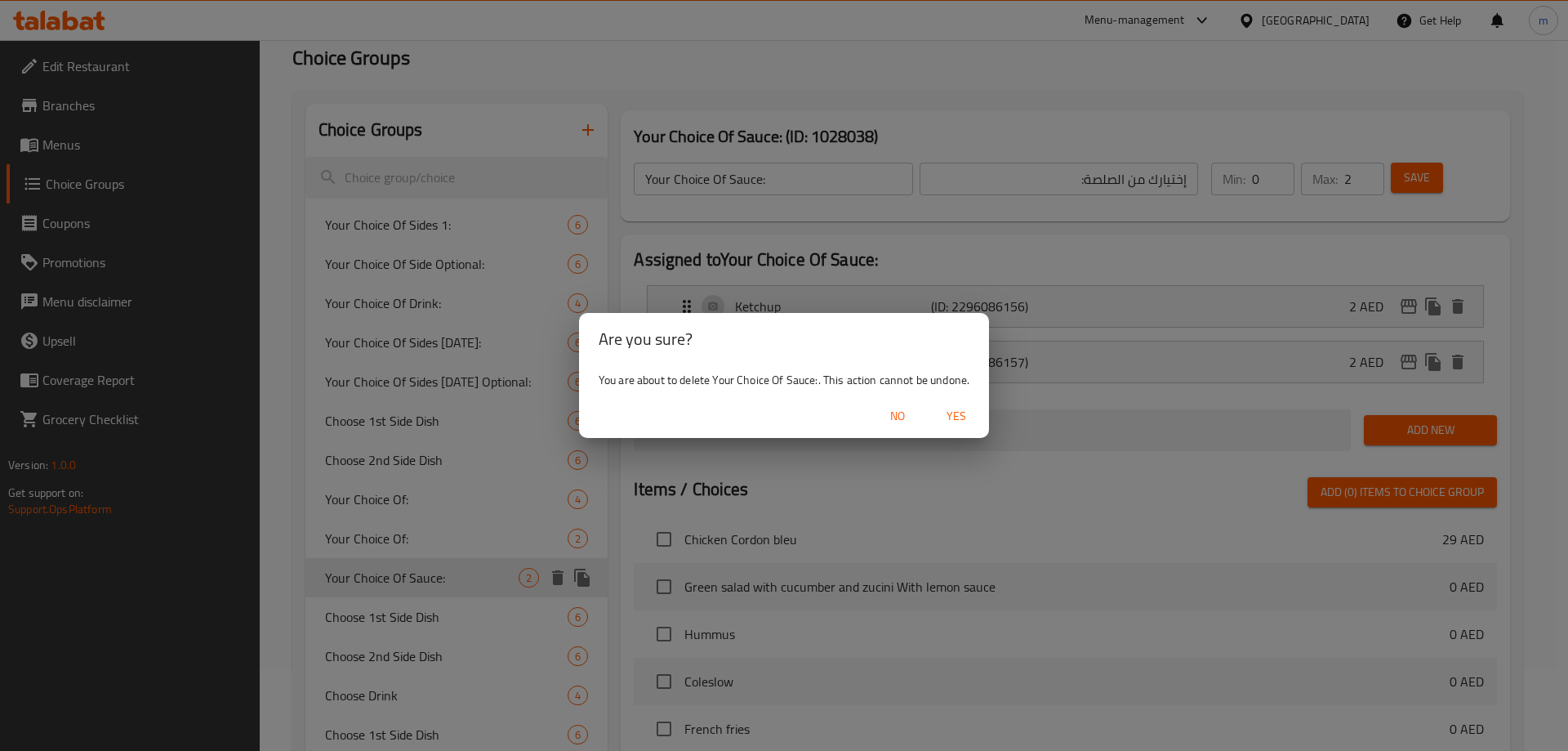
click at [957, 412] on span "Yes" at bounding box center [956, 417] width 39 height 21
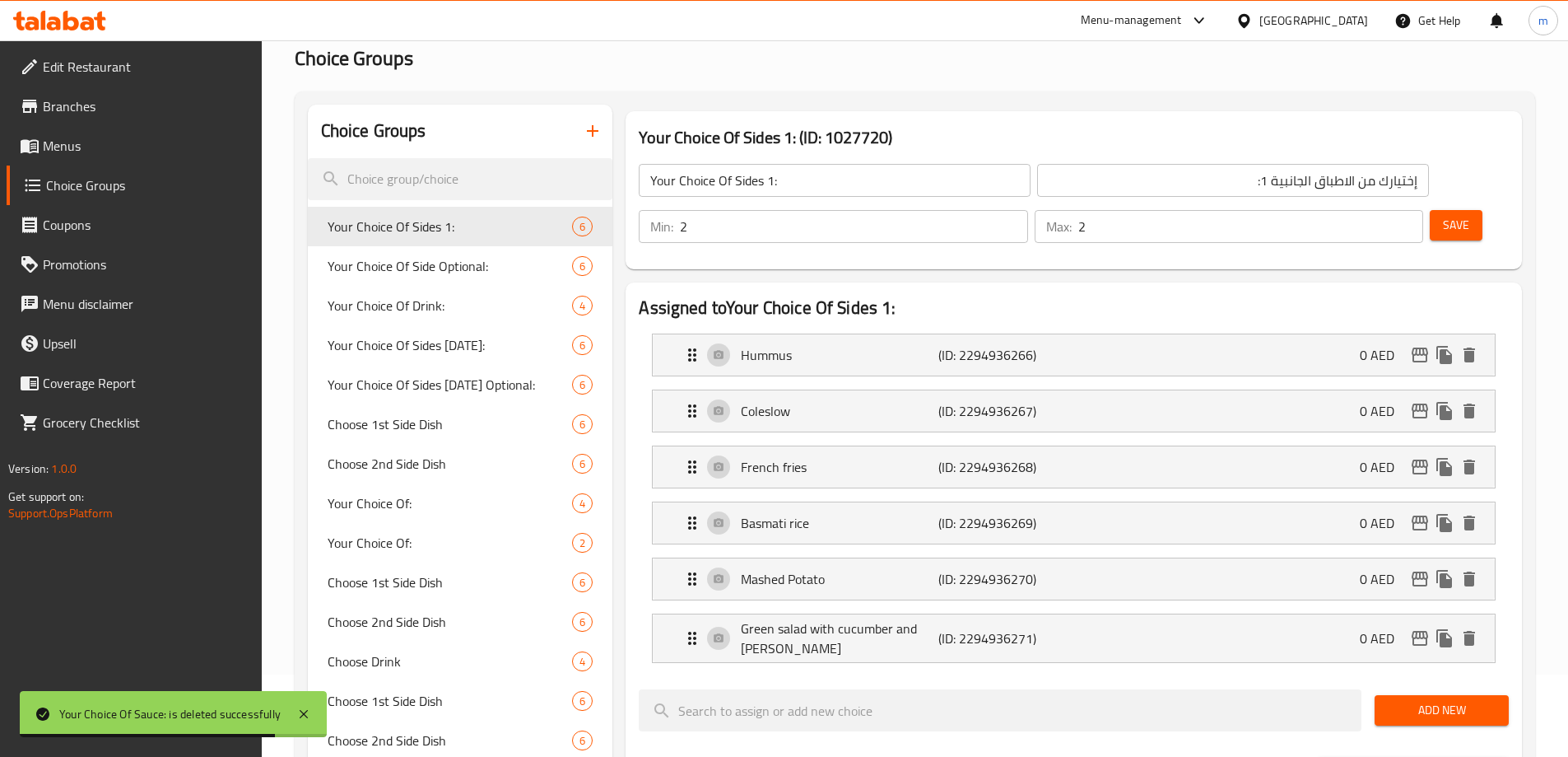
click at [126, 141] on span "Menus" at bounding box center [145, 145] width 206 height 20
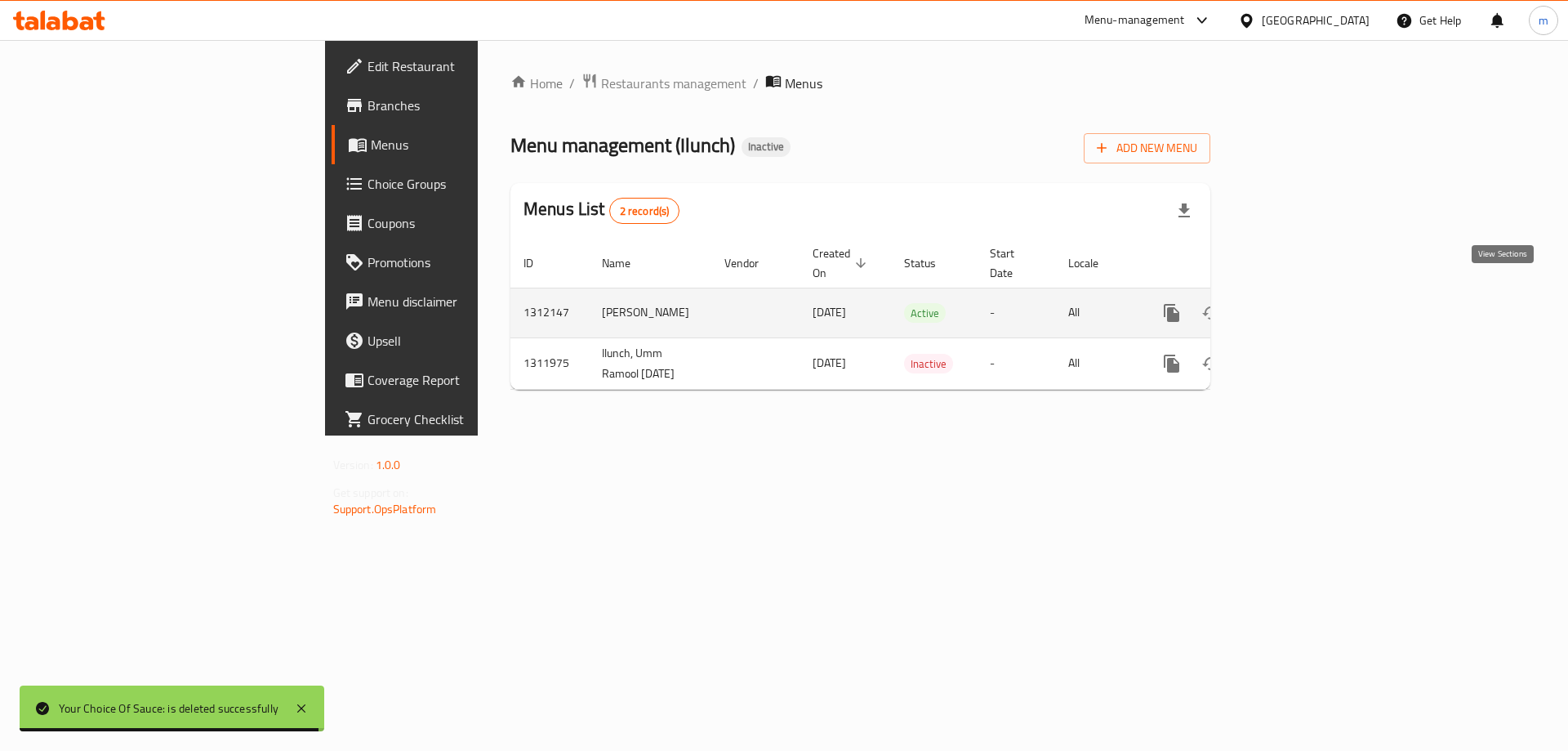
click at [1297, 306] on icon "enhanced table" at bounding box center [1288, 312] width 14 height 14
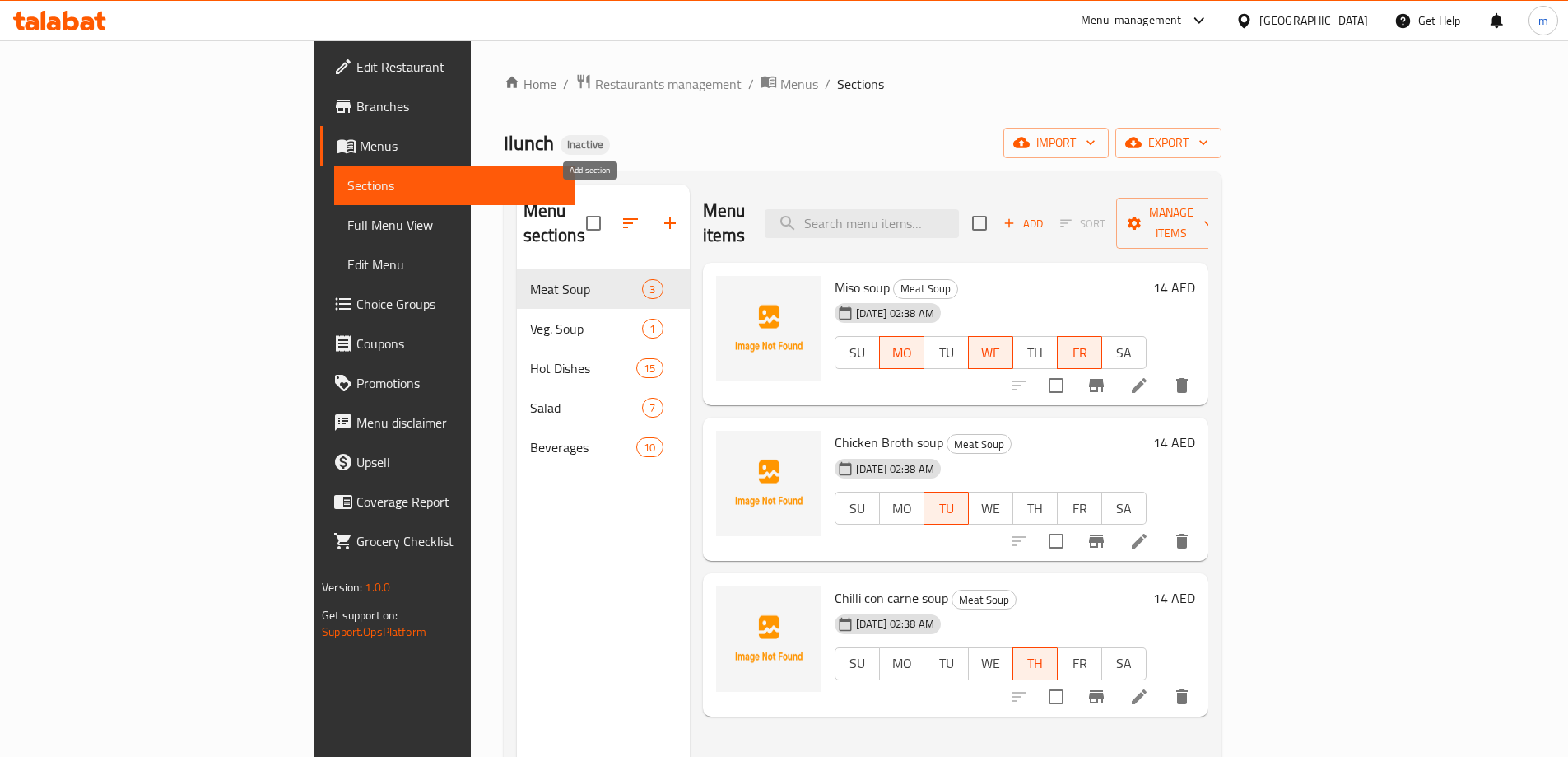
click at [664, 217] on icon "button" at bounding box center [670, 223] width 11 height 11
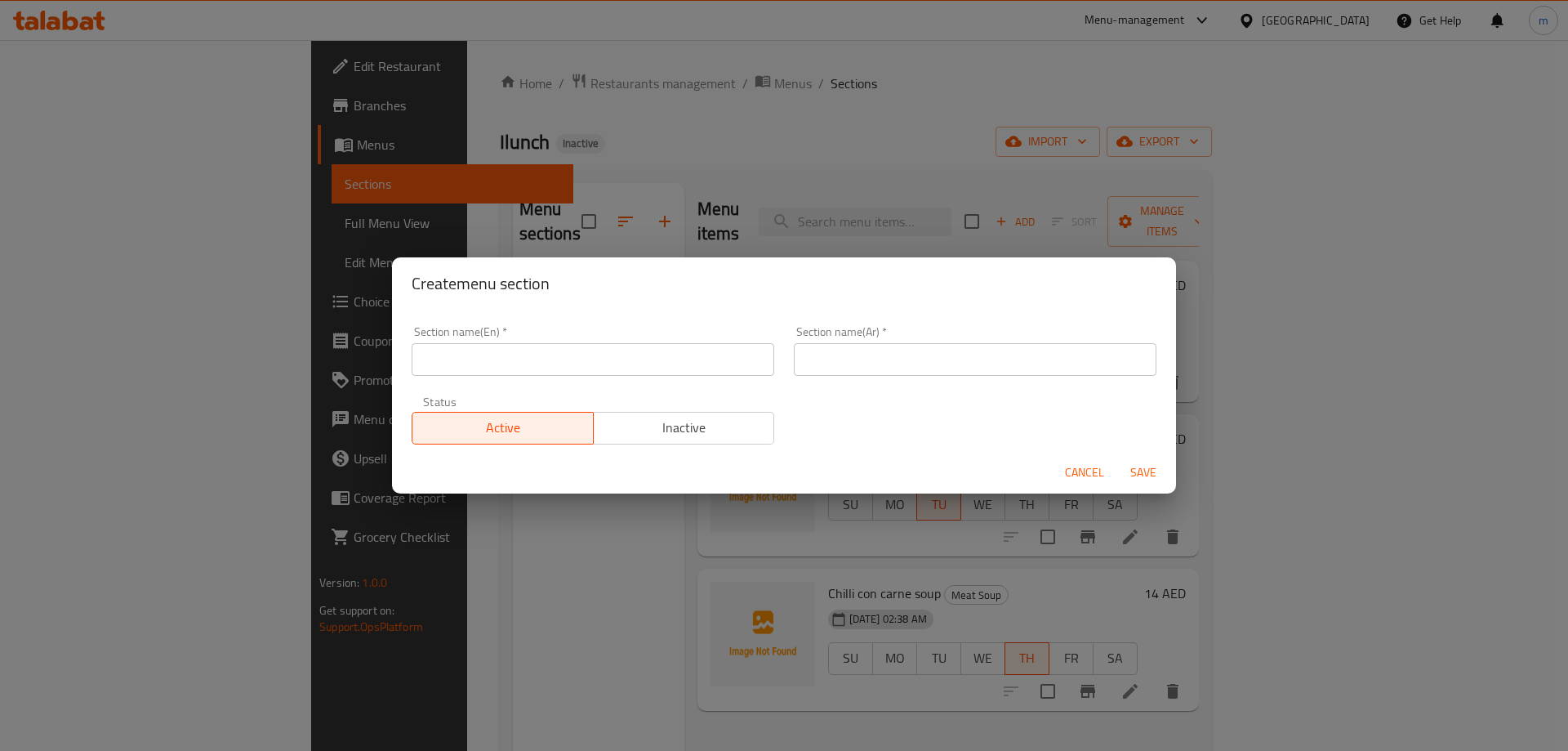
drag, startPoint x: 647, startPoint y: 338, endPoint x: 636, endPoint y: 347, distance: 14.2
click at [644, 342] on div "Section name(En)   * Section name(En) *" at bounding box center [593, 350] width 363 height 49
click at [627, 353] on input "text" at bounding box center [593, 359] width 363 height 32
paste input "Extra Sauces"
click at [989, 357] on input "text" at bounding box center [975, 359] width 363 height 32
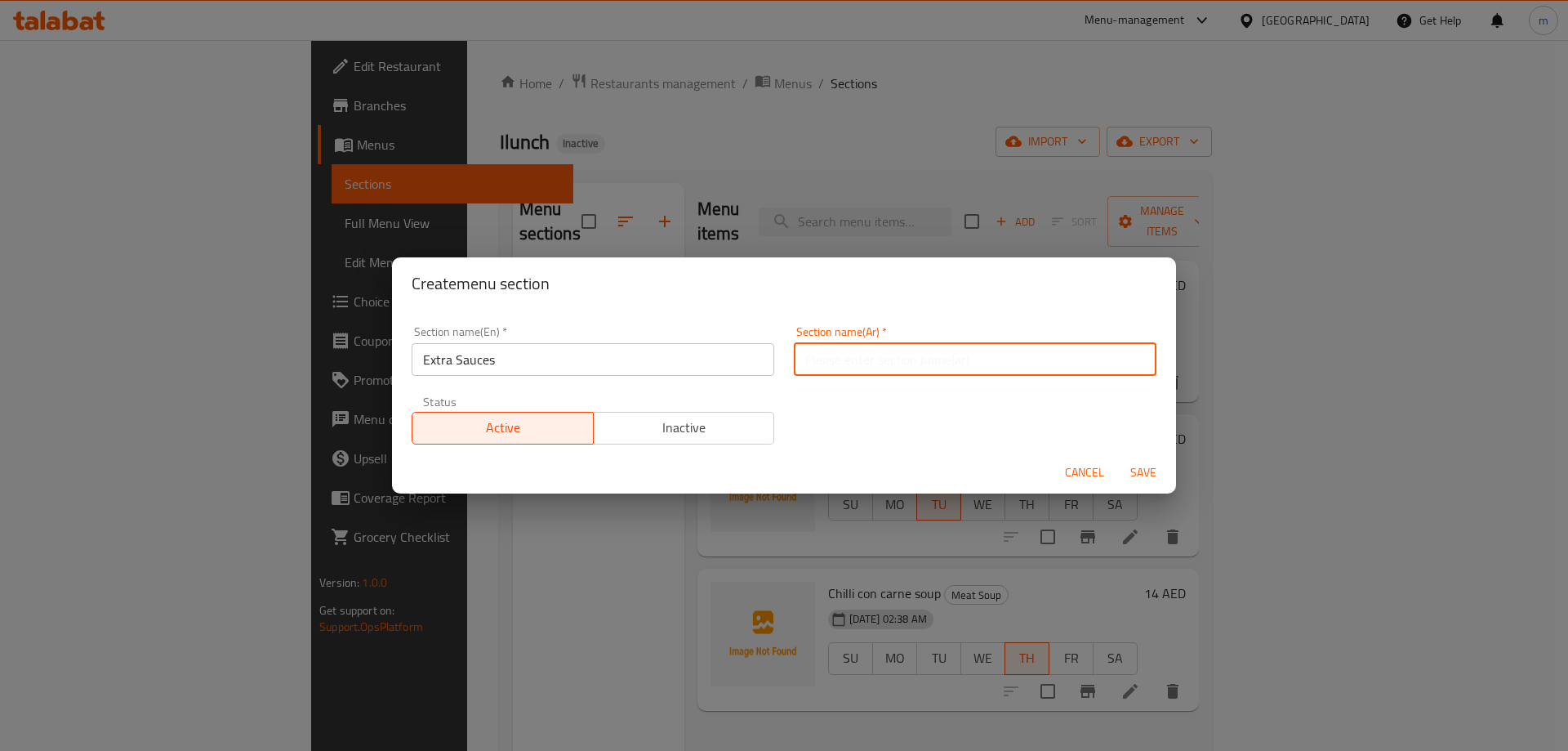
paste input "صلصات إضافية"
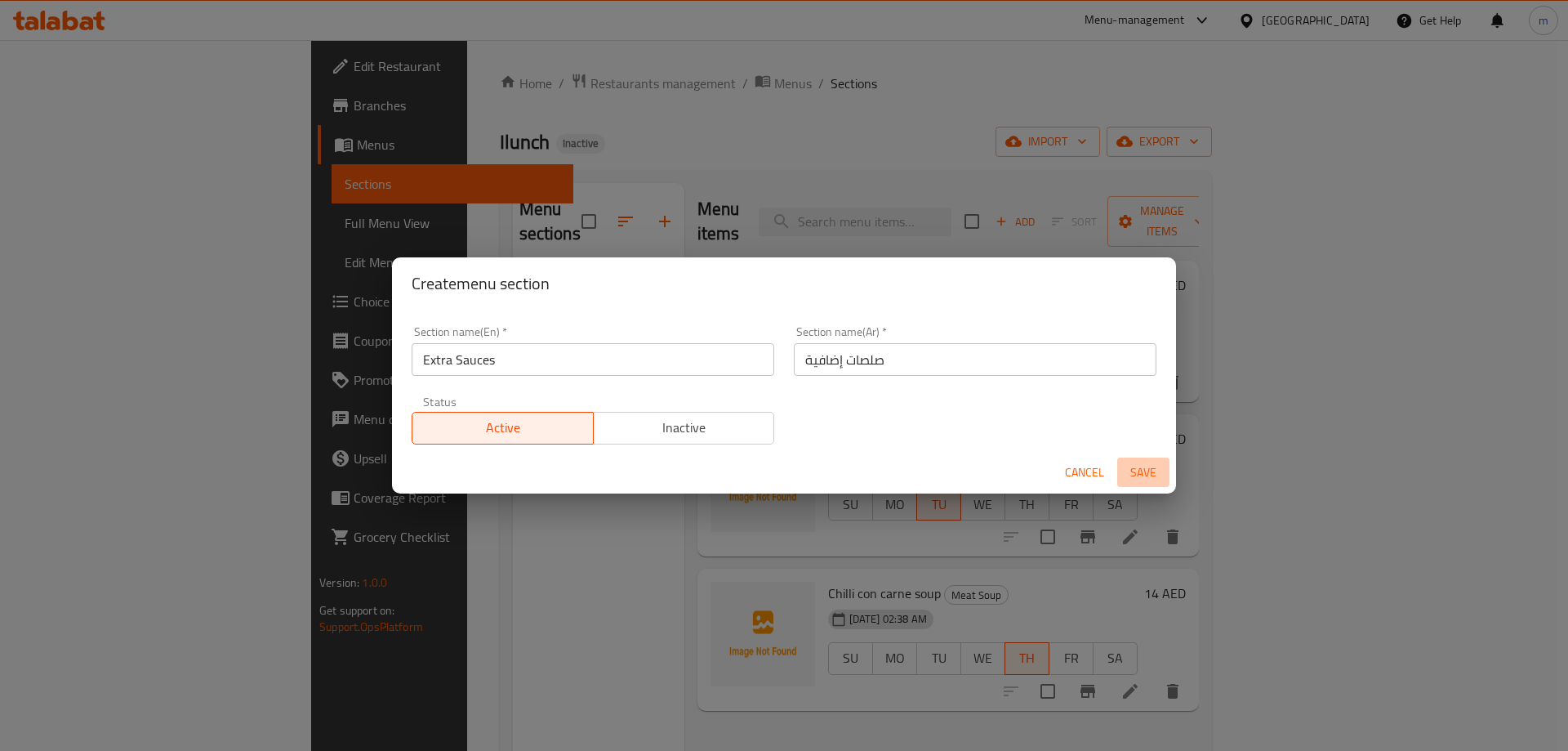
click at [1129, 474] on span "Save" at bounding box center [1143, 473] width 39 height 21
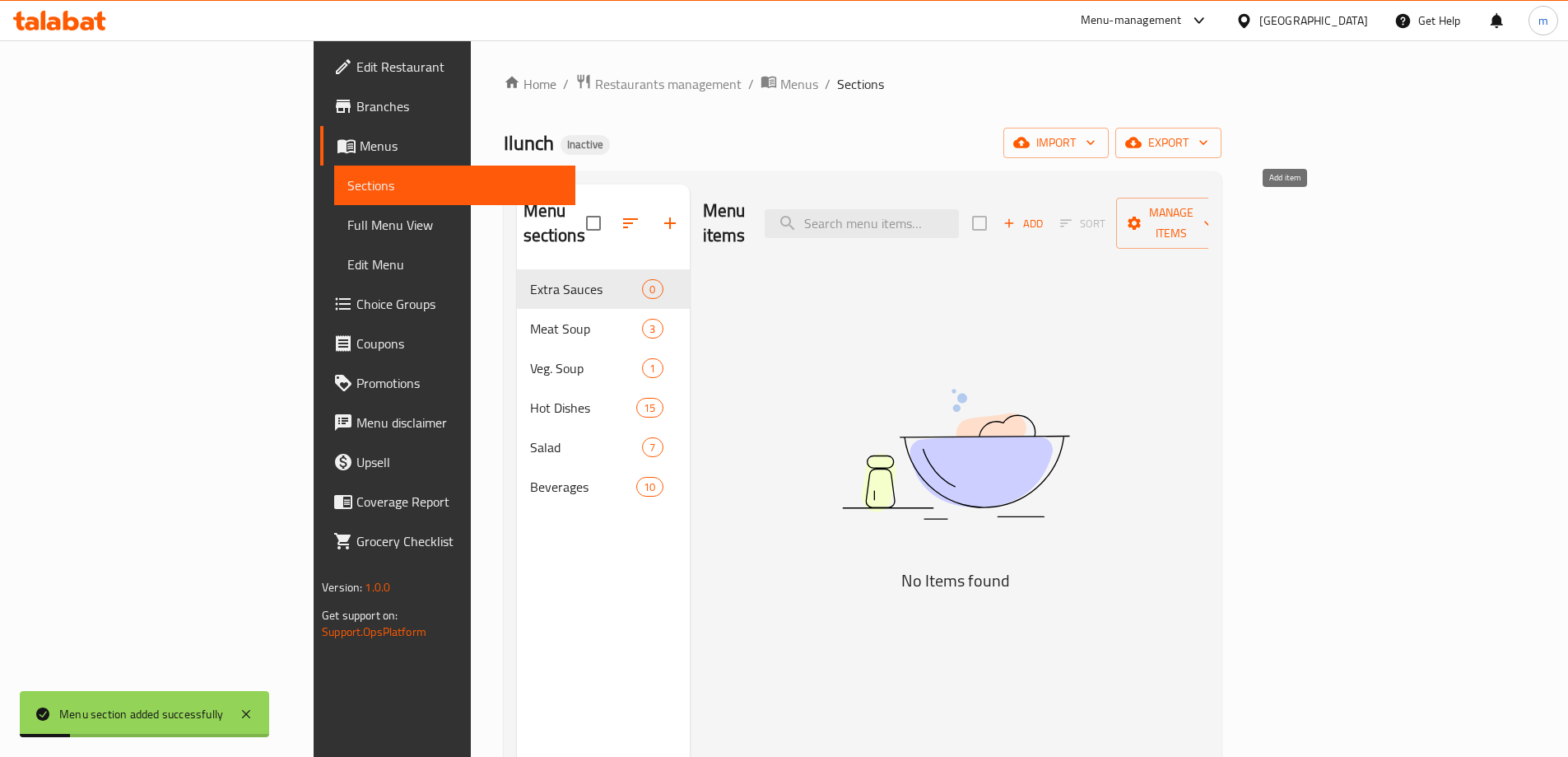
click at [1045, 214] on span "Add" at bounding box center [1023, 224] width 44 height 19
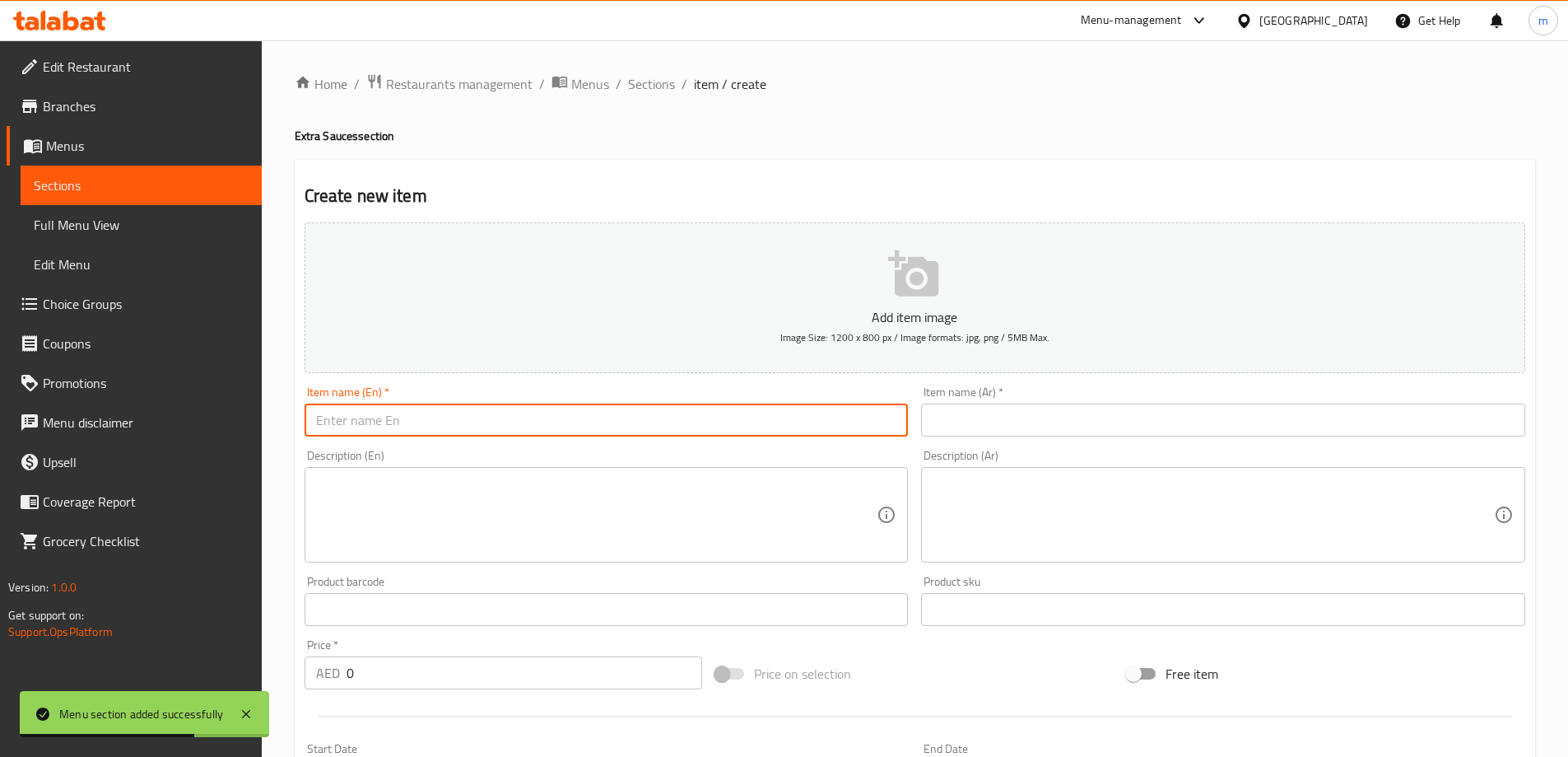
click at [469, 434] on input "text" at bounding box center [606, 419] width 604 height 33
paste input "Ketchup"
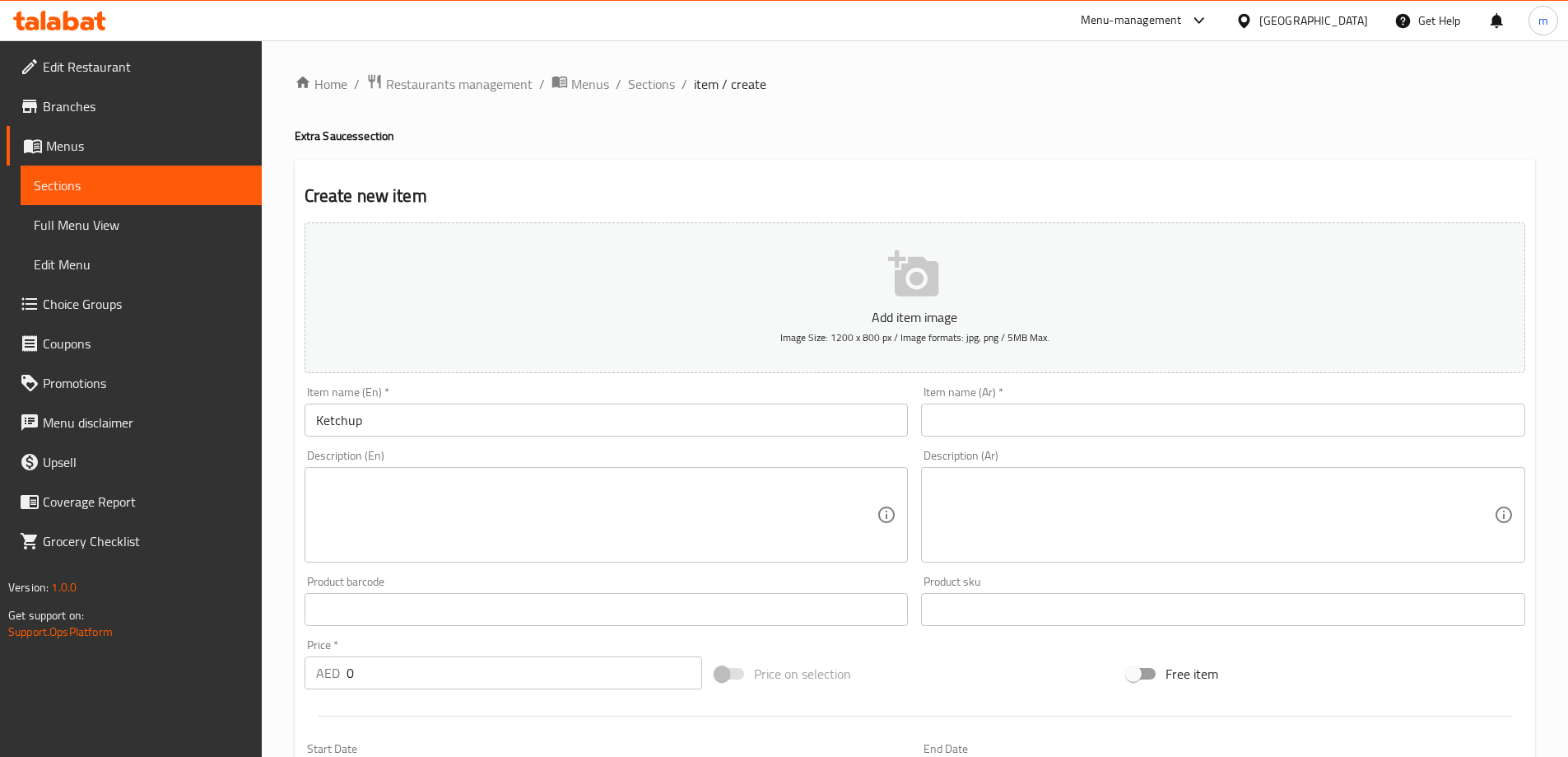
click at [1045, 424] on input "text" at bounding box center [1223, 419] width 604 height 33
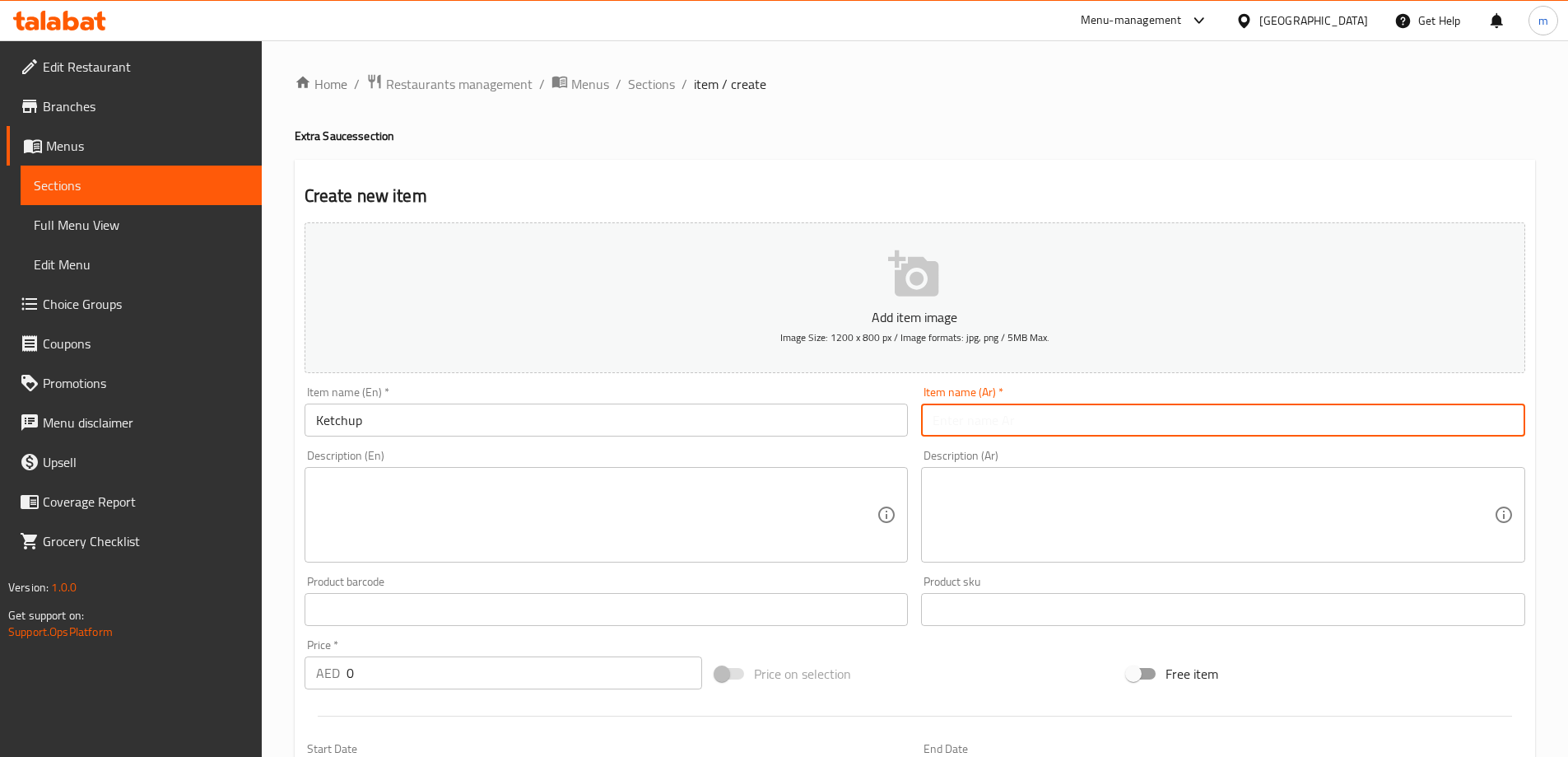
paste input "كاتشب"
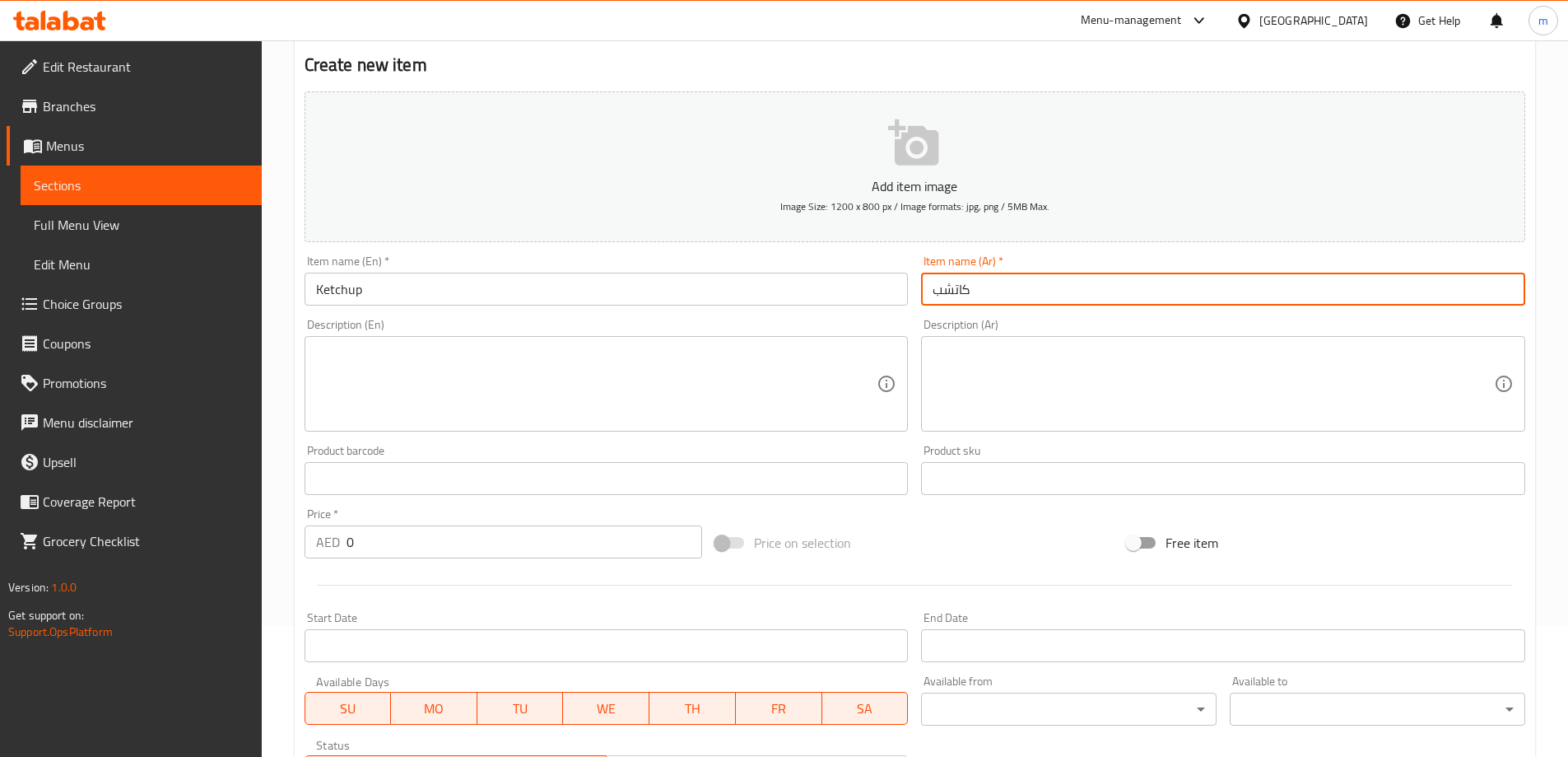
scroll to position [407, 0]
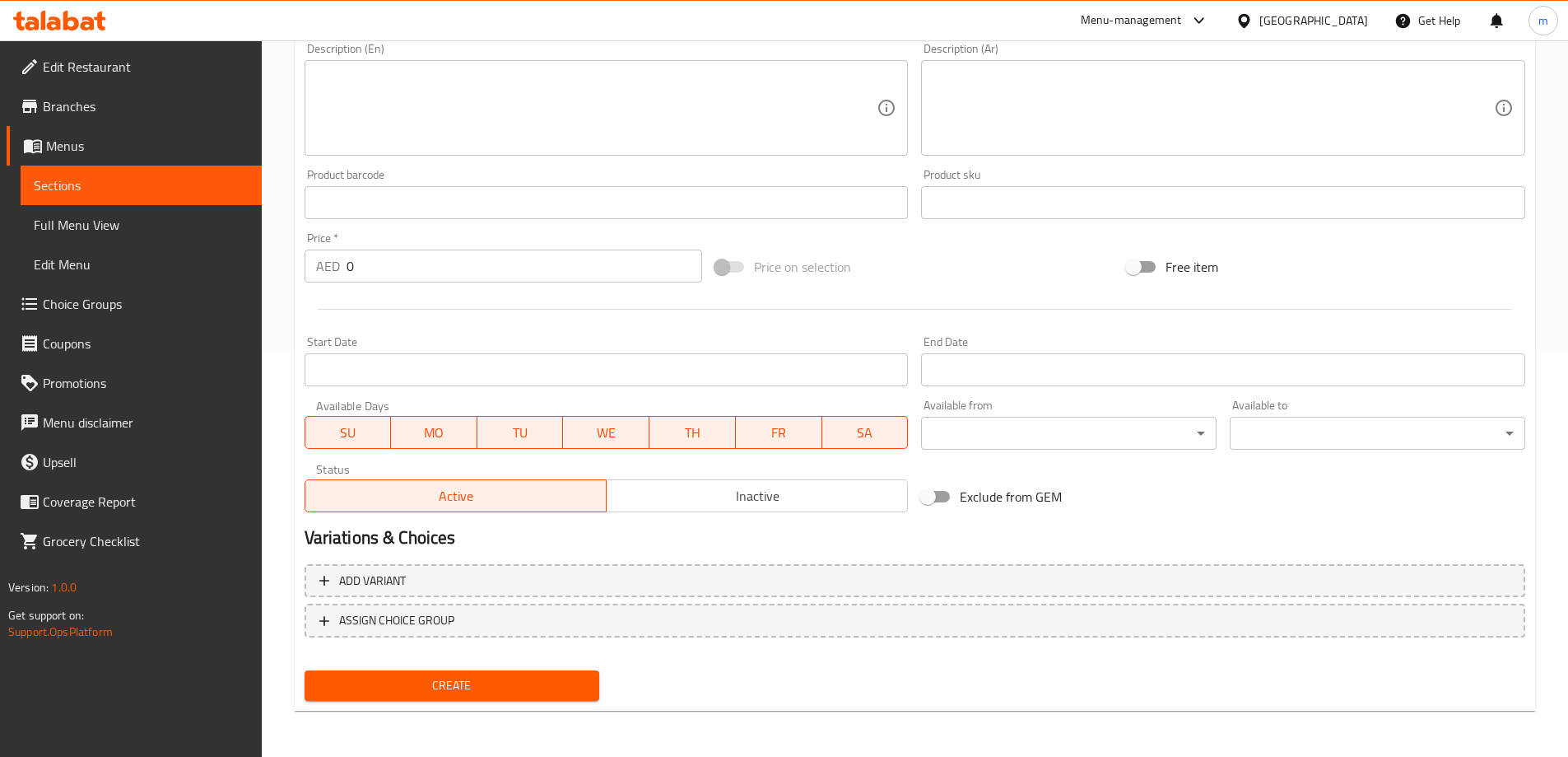
click at [397, 273] on input "0" at bounding box center [524, 266] width 356 height 33
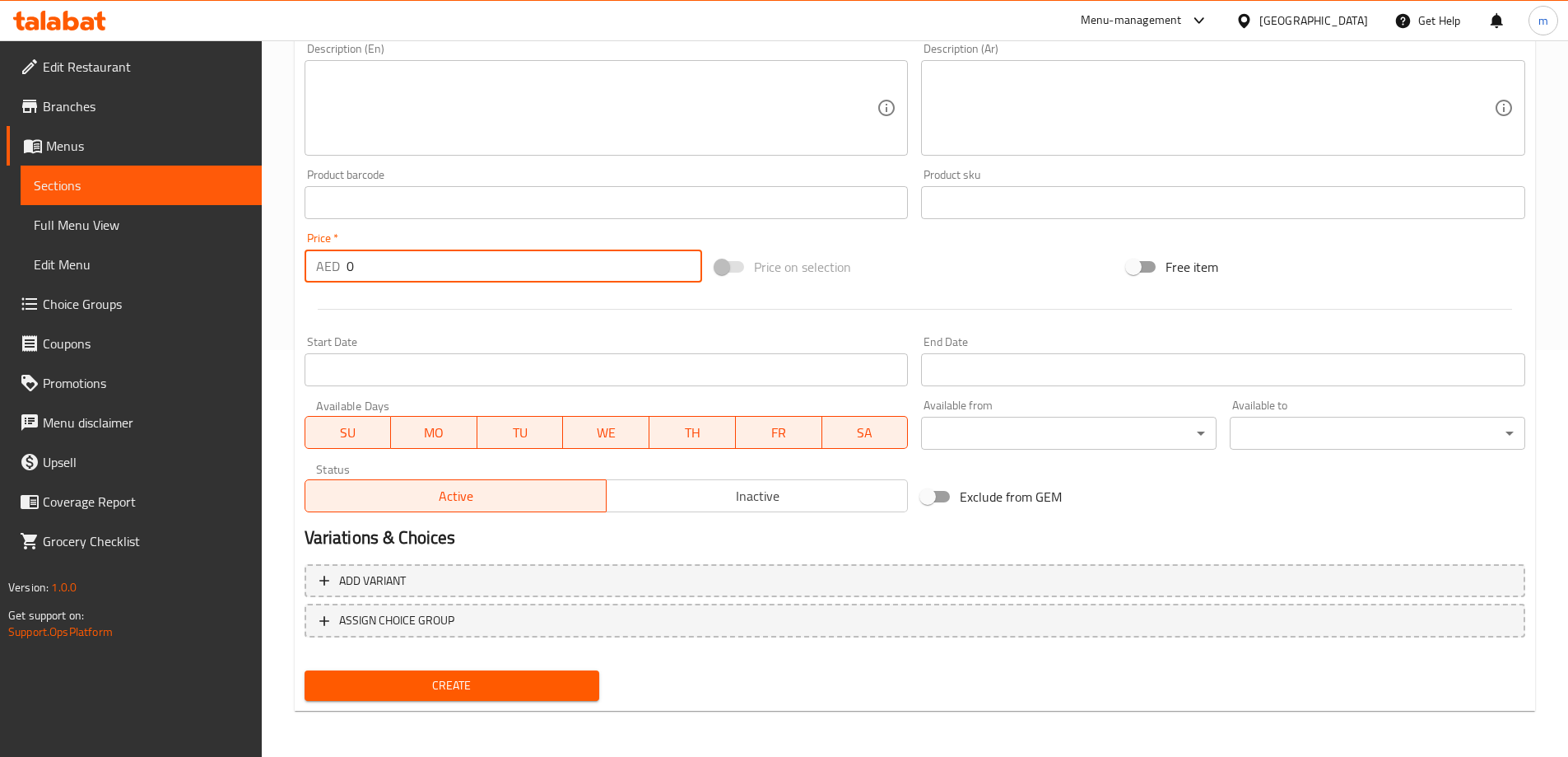
click at [397, 273] on input "0" at bounding box center [524, 266] width 356 height 33
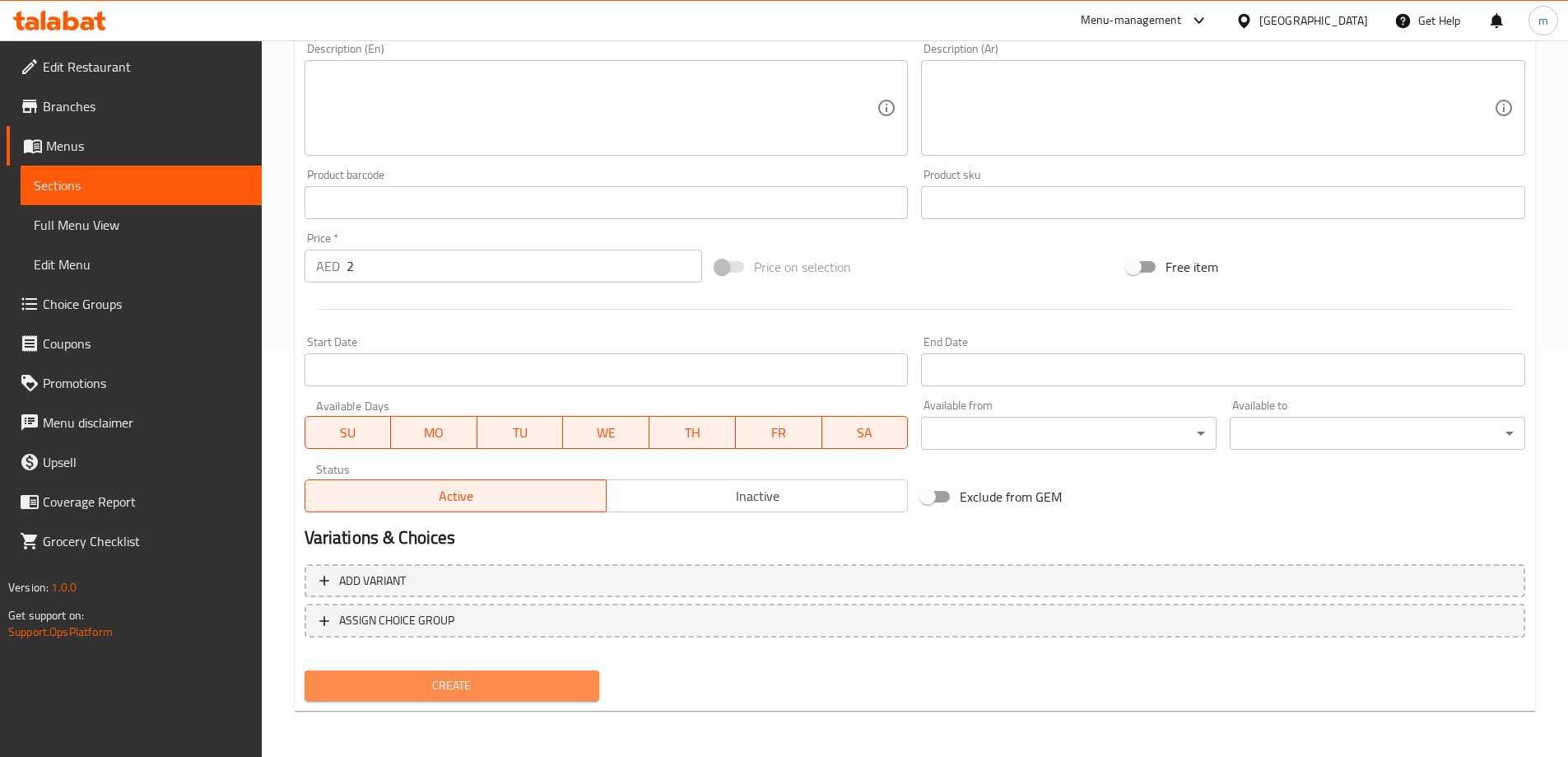
click at [408, 686] on span "Create" at bounding box center [452, 685] width 269 height 21
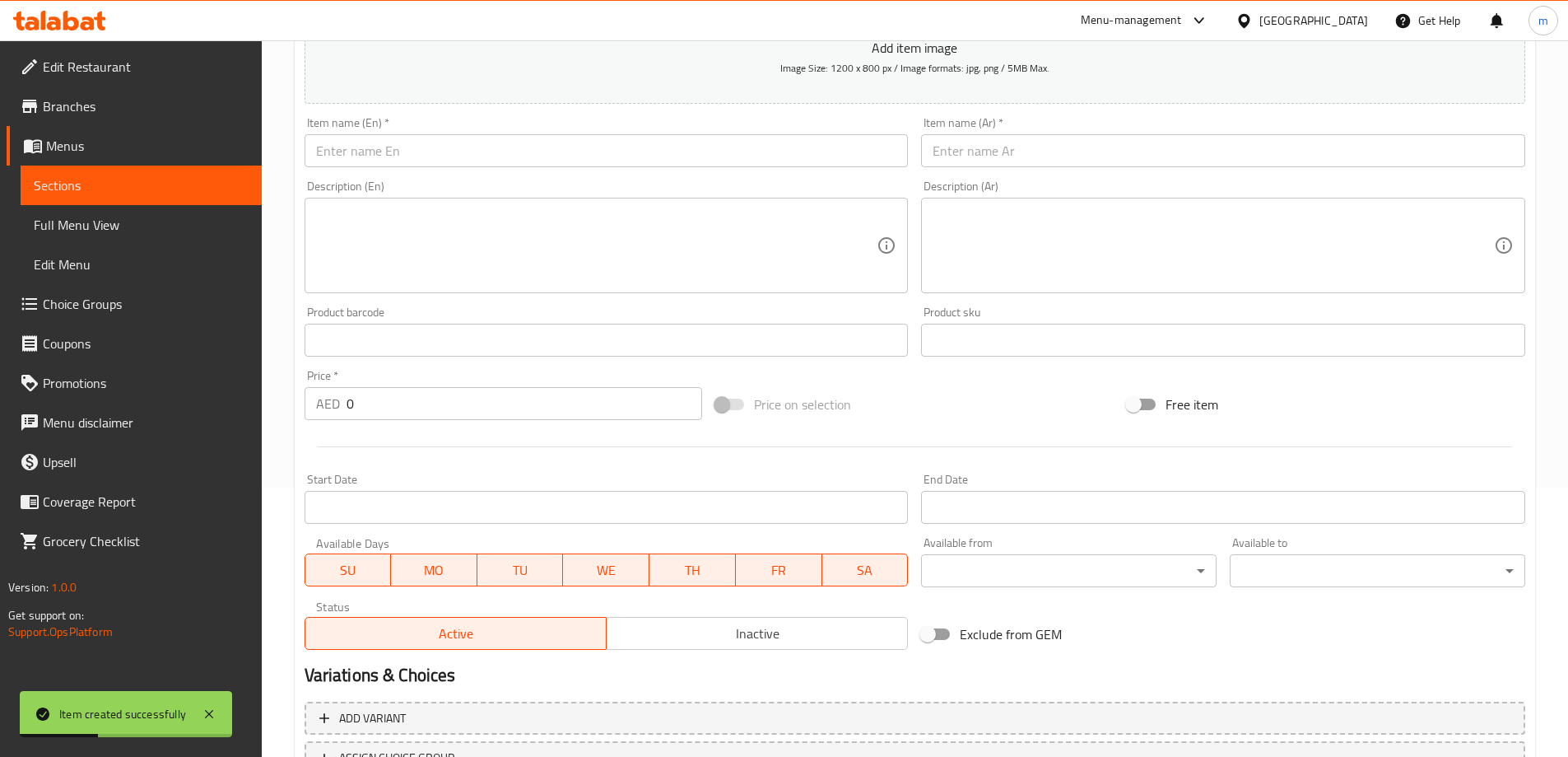
scroll to position [78, 0]
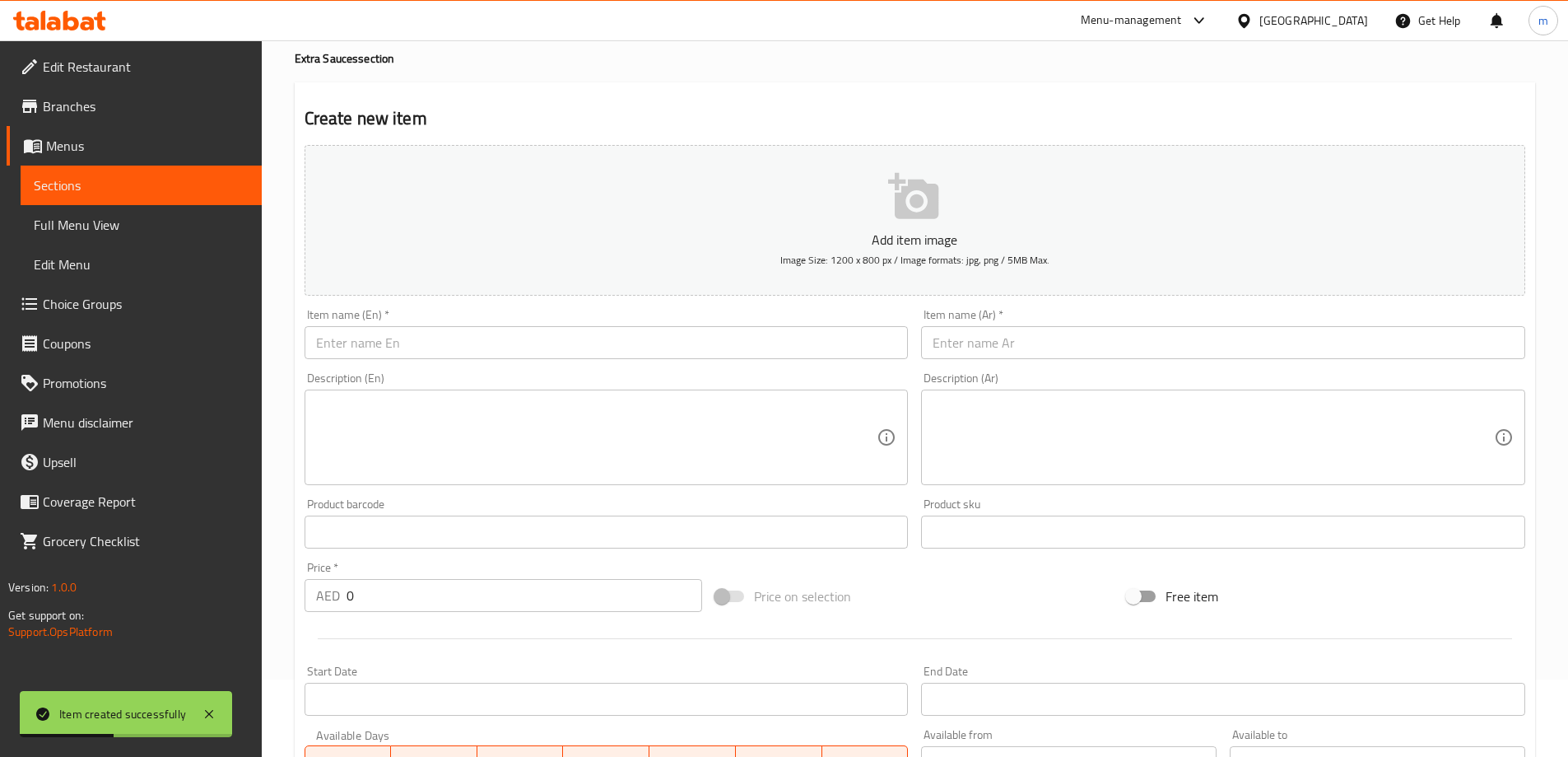
click at [409, 336] on input "text" at bounding box center [606, 343] width 604 height 33
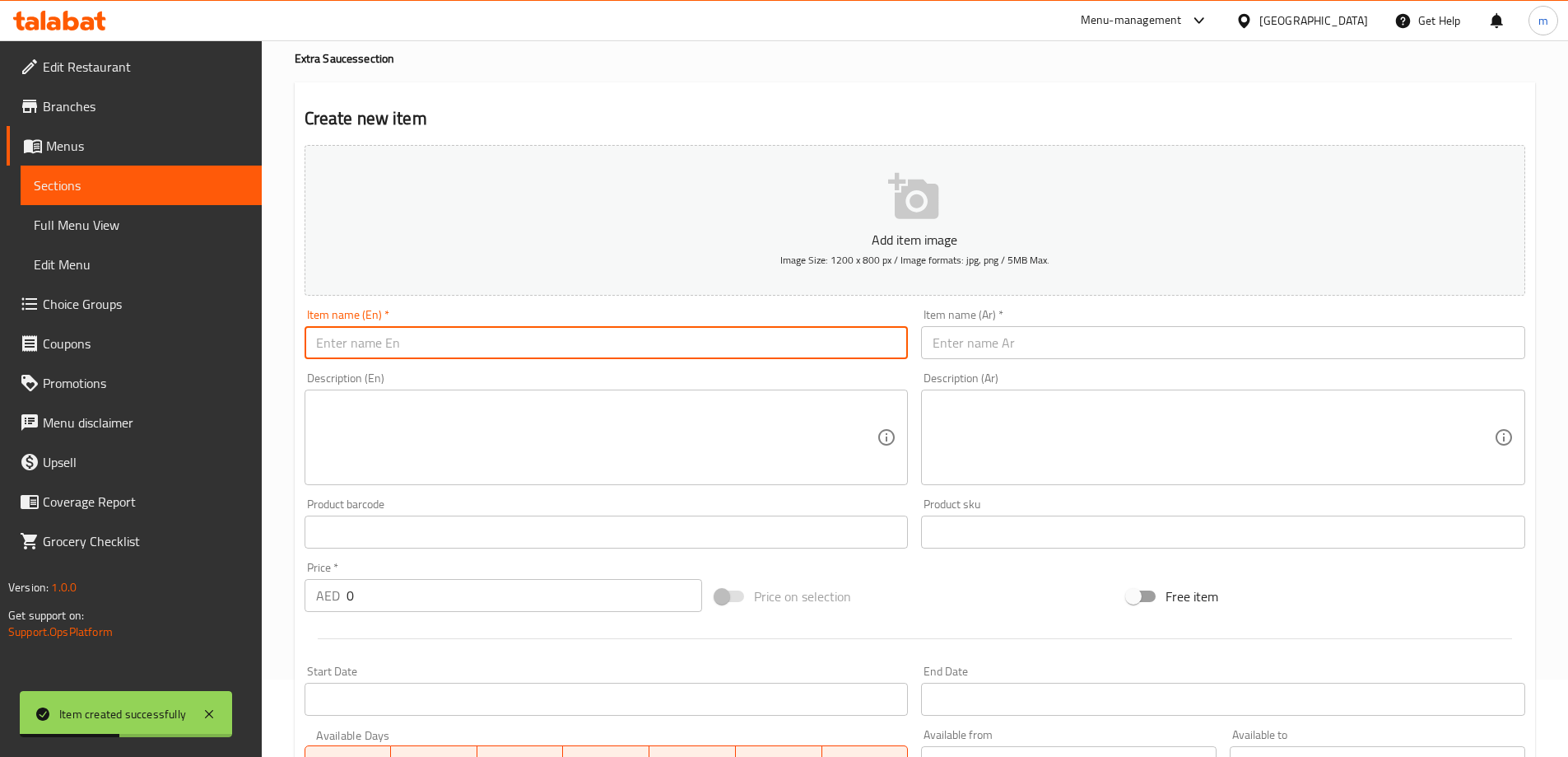
click at [409, 336] on input "text" at bounding box center [606, 343] width 604 height 33
paste input "sour cream"
click at [399, 339] on input "sour cream" at bounding box center [606, 343] width 604 height 33
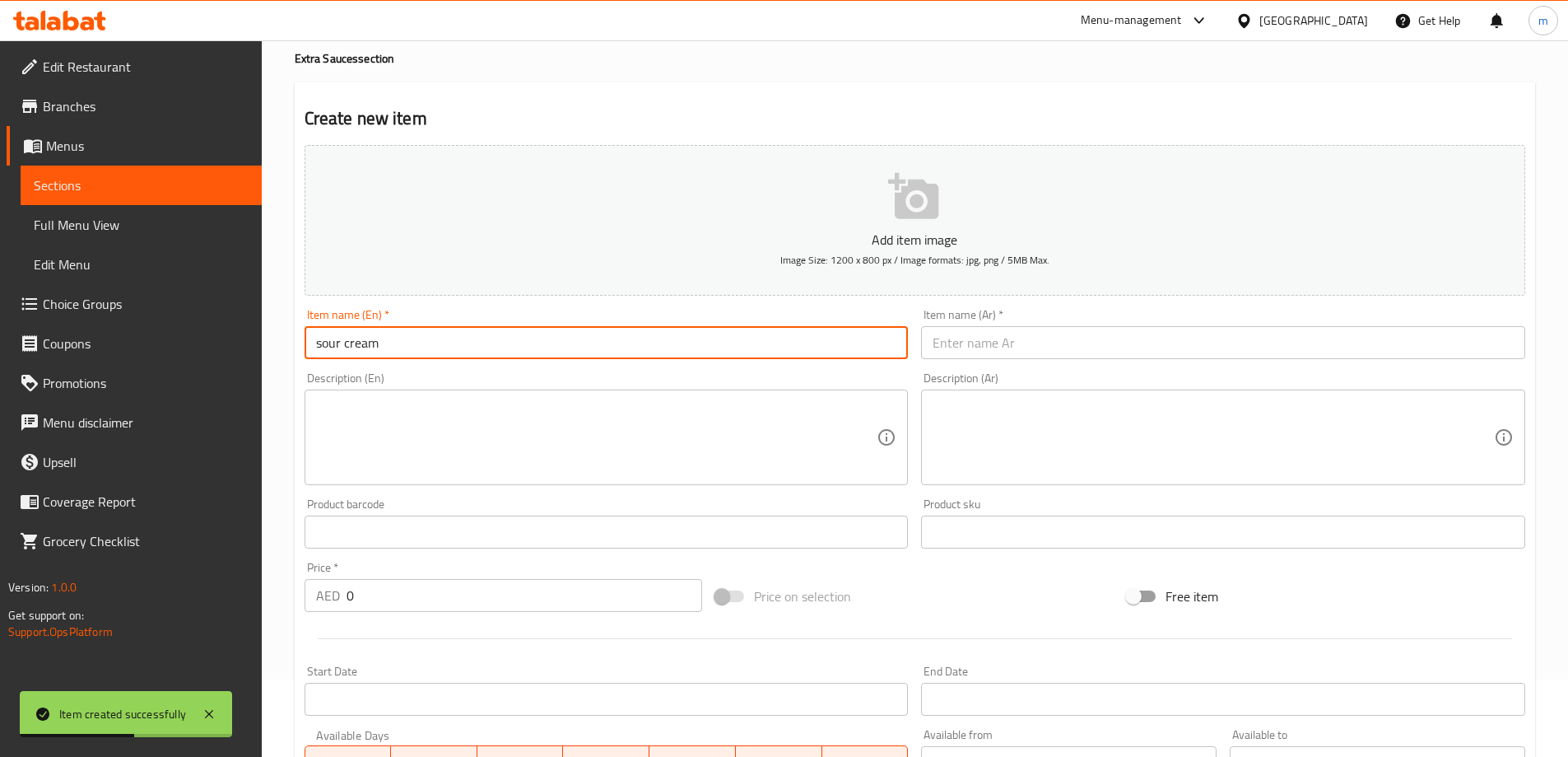
click at [399, 339] on input "sour cream" at bounding box center [606, 343] width 604 height 33
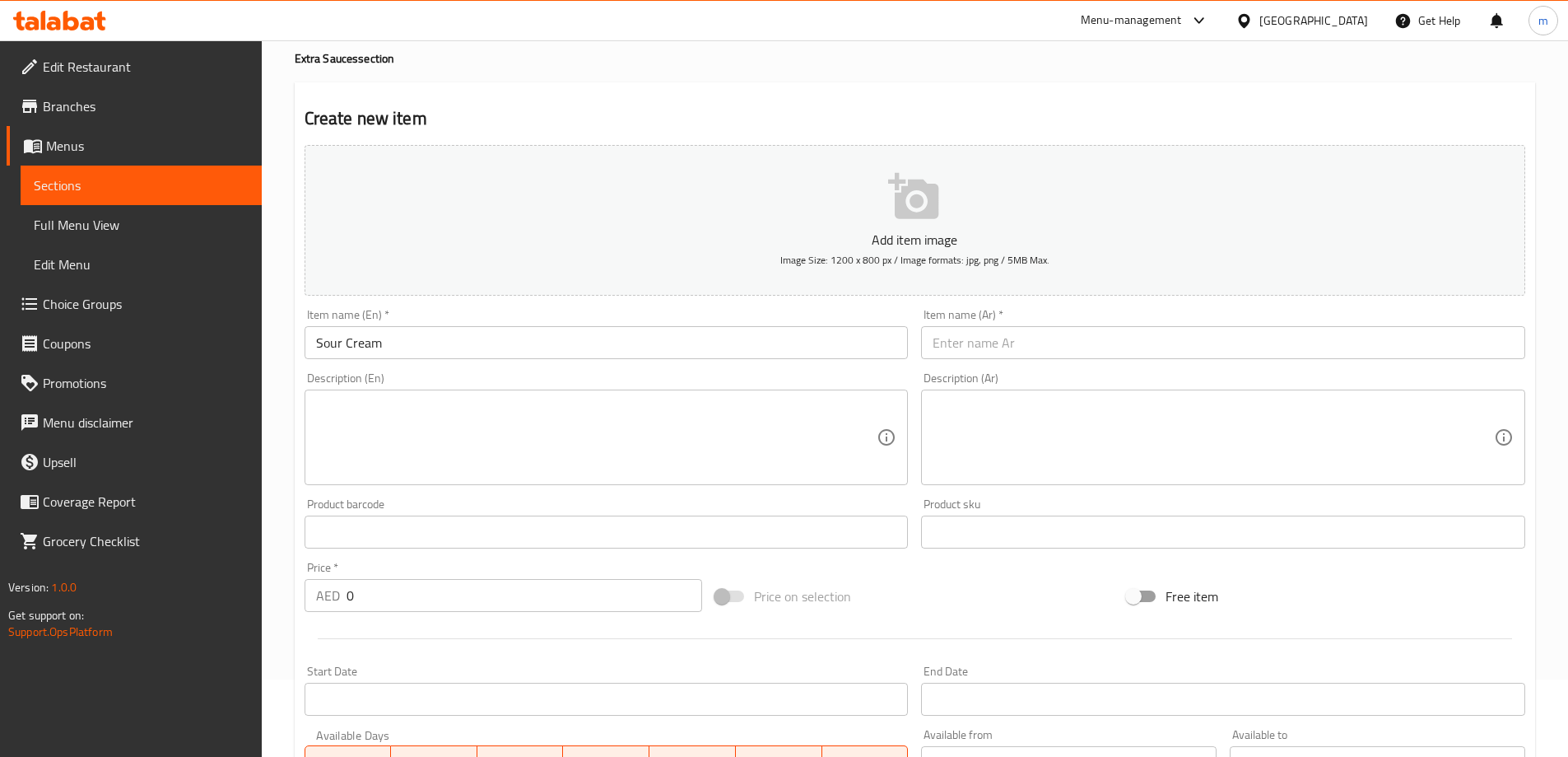
drag, startPoint x: 1041, startPoint y: 330, endPoint x: 1032, endPoint y: 336, distance: 10.8
click at [1041, 330] on input "text" at bounding box center [1223, 343] width 604 height 33
paste input "كريمة حامضة"
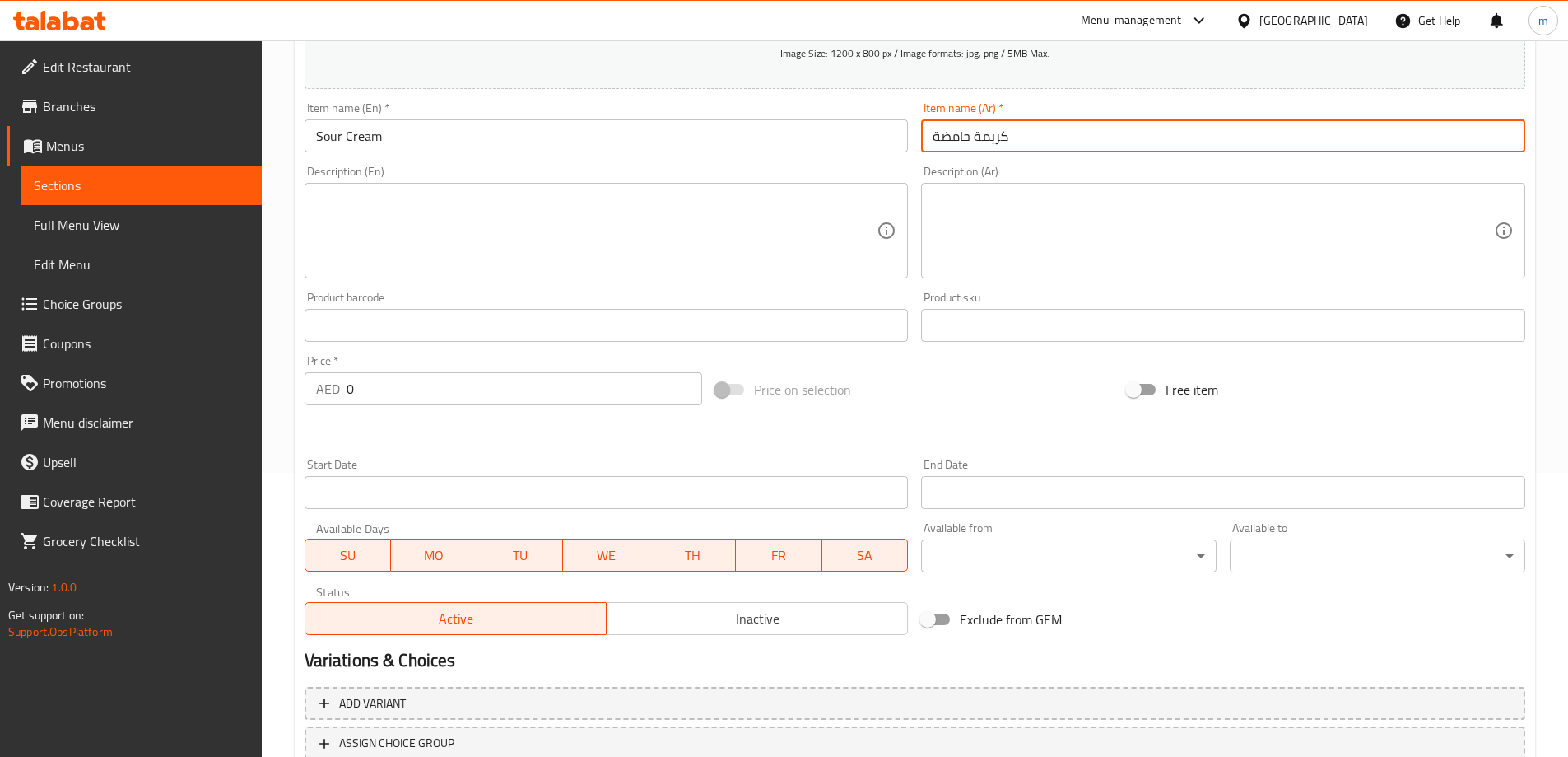
scroll to position [407, 0]
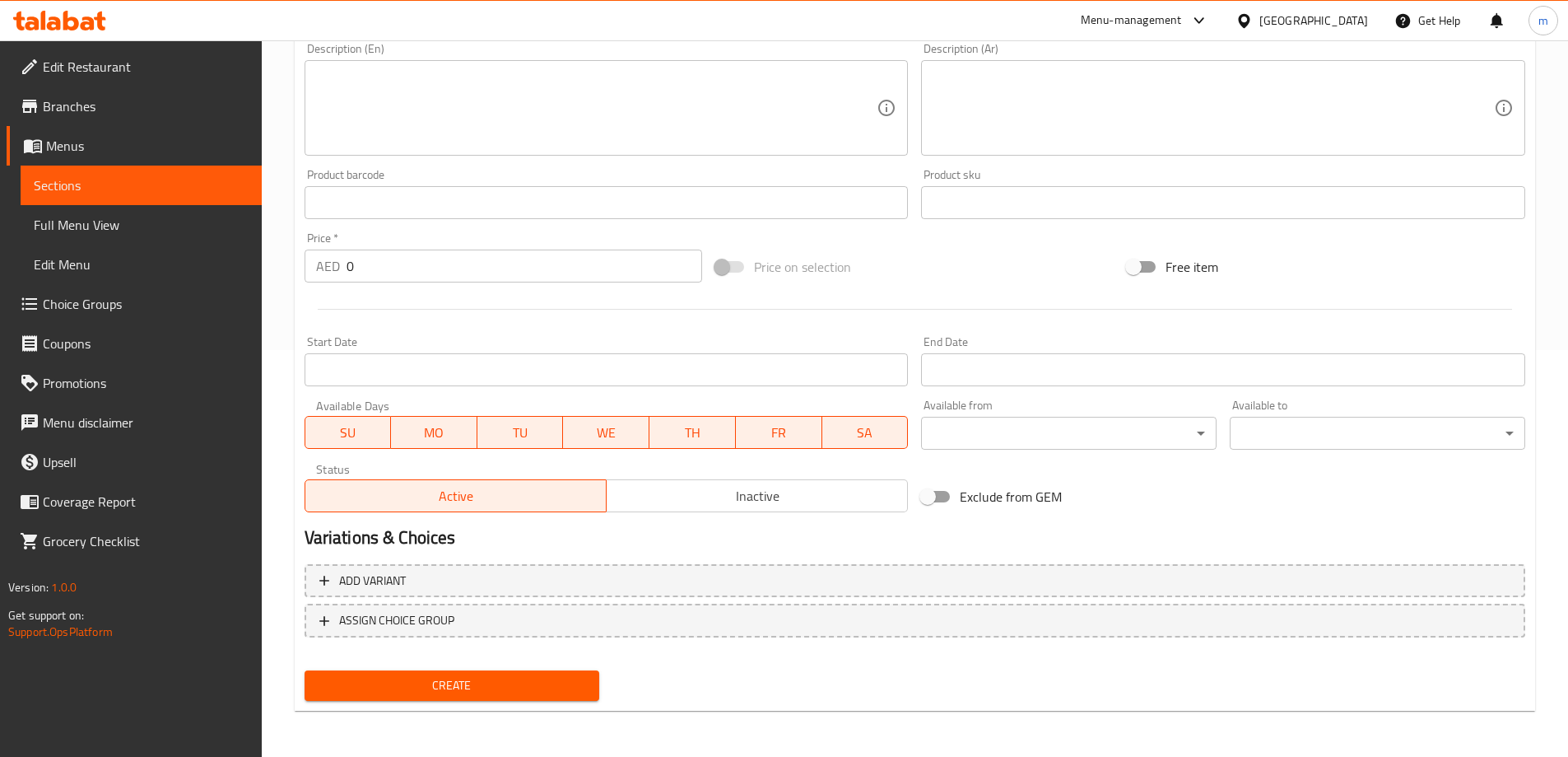
click at [375, 247] on div "Price   * AED 0 Price *" at bounding box center [503, 257] width 398 height 50
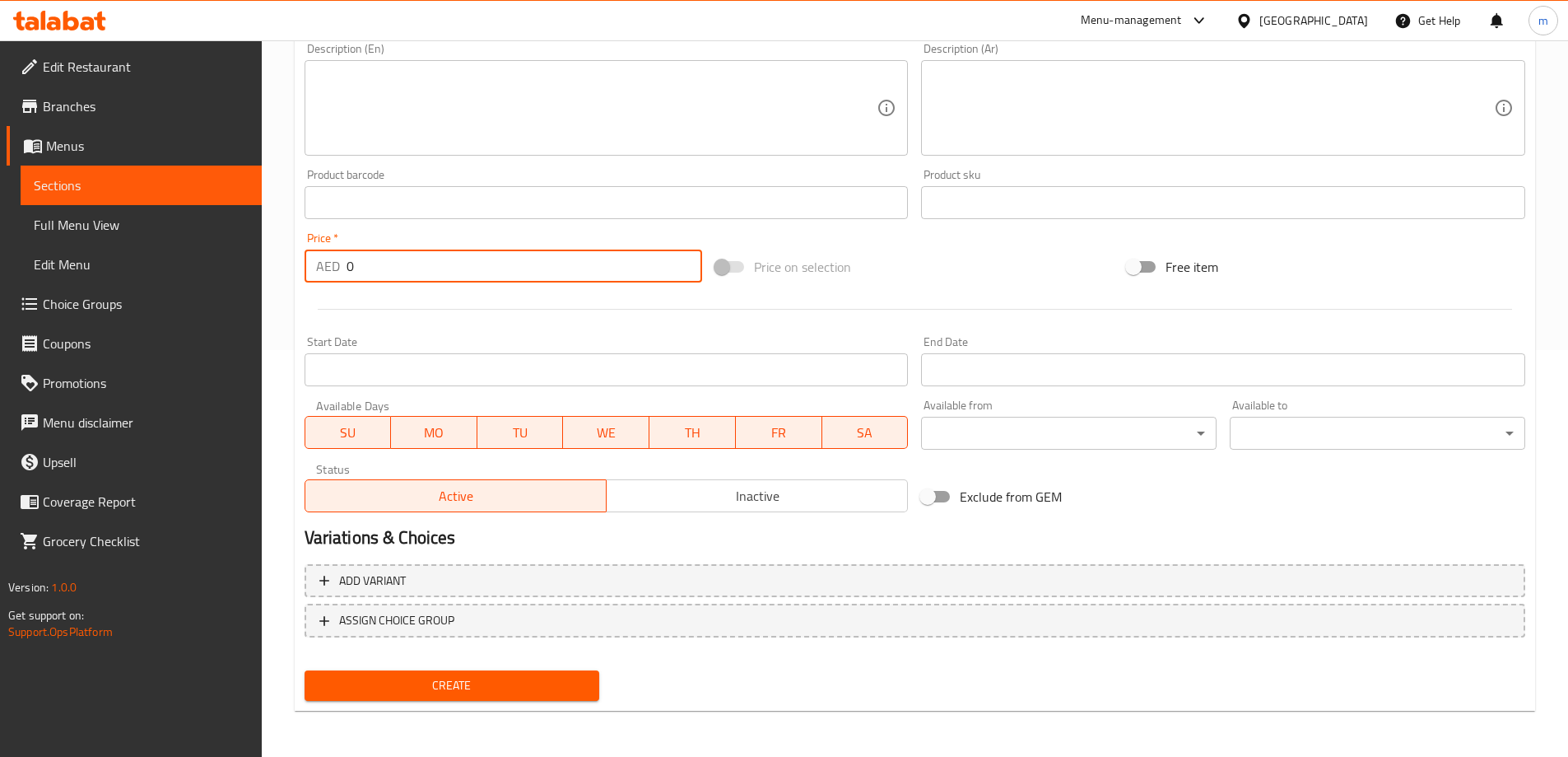
click at [369, 258] on input "0" at bounding box center [524, 266] width 356 height 33
click at [369, 258] on input "02" at bounding box center [524, 266] width 356 height 33
click at [426, 680] on span "Create" at bounding box center [452, 685] width 269 height 21
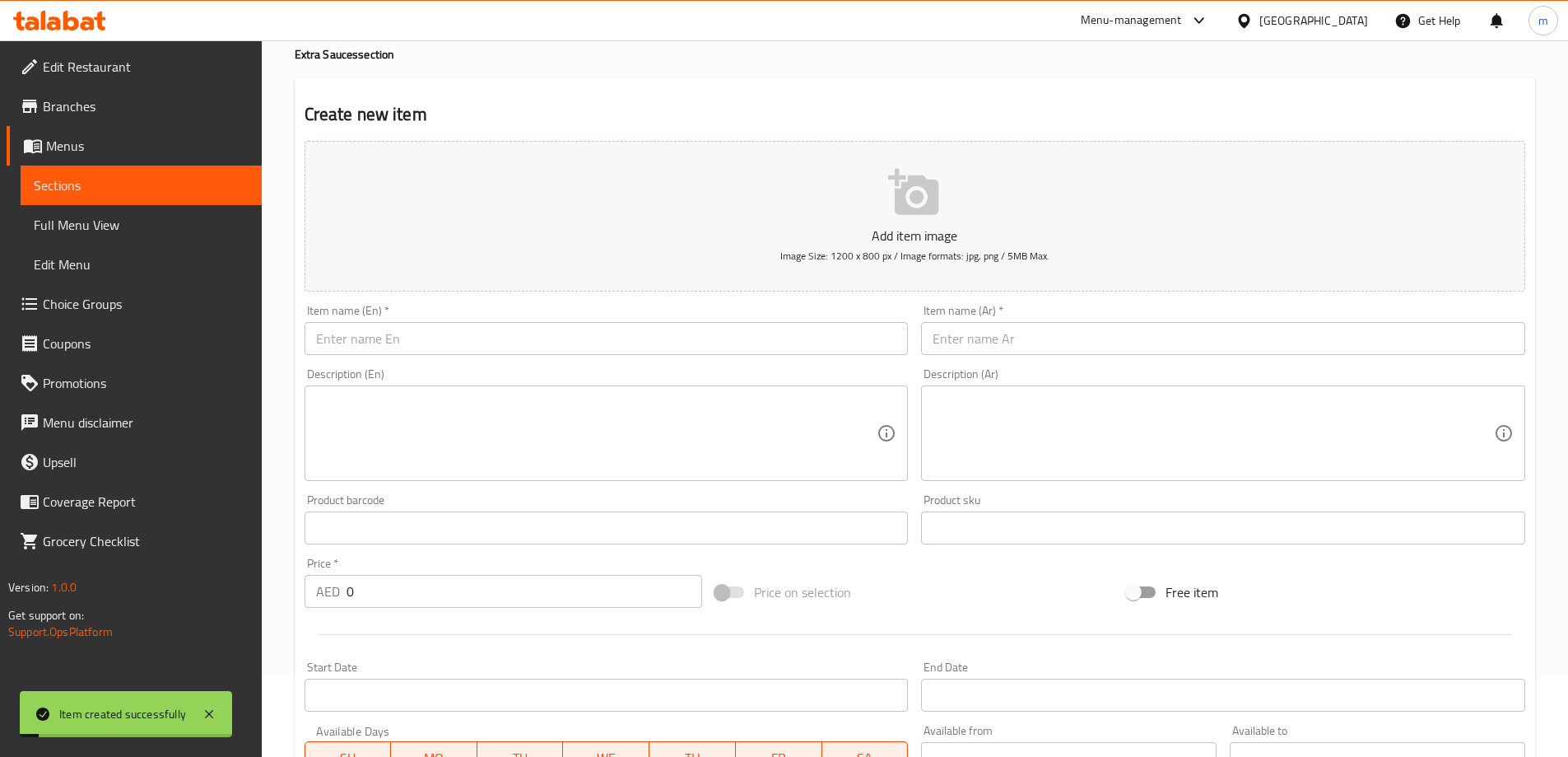
scroll to position [0, 0]
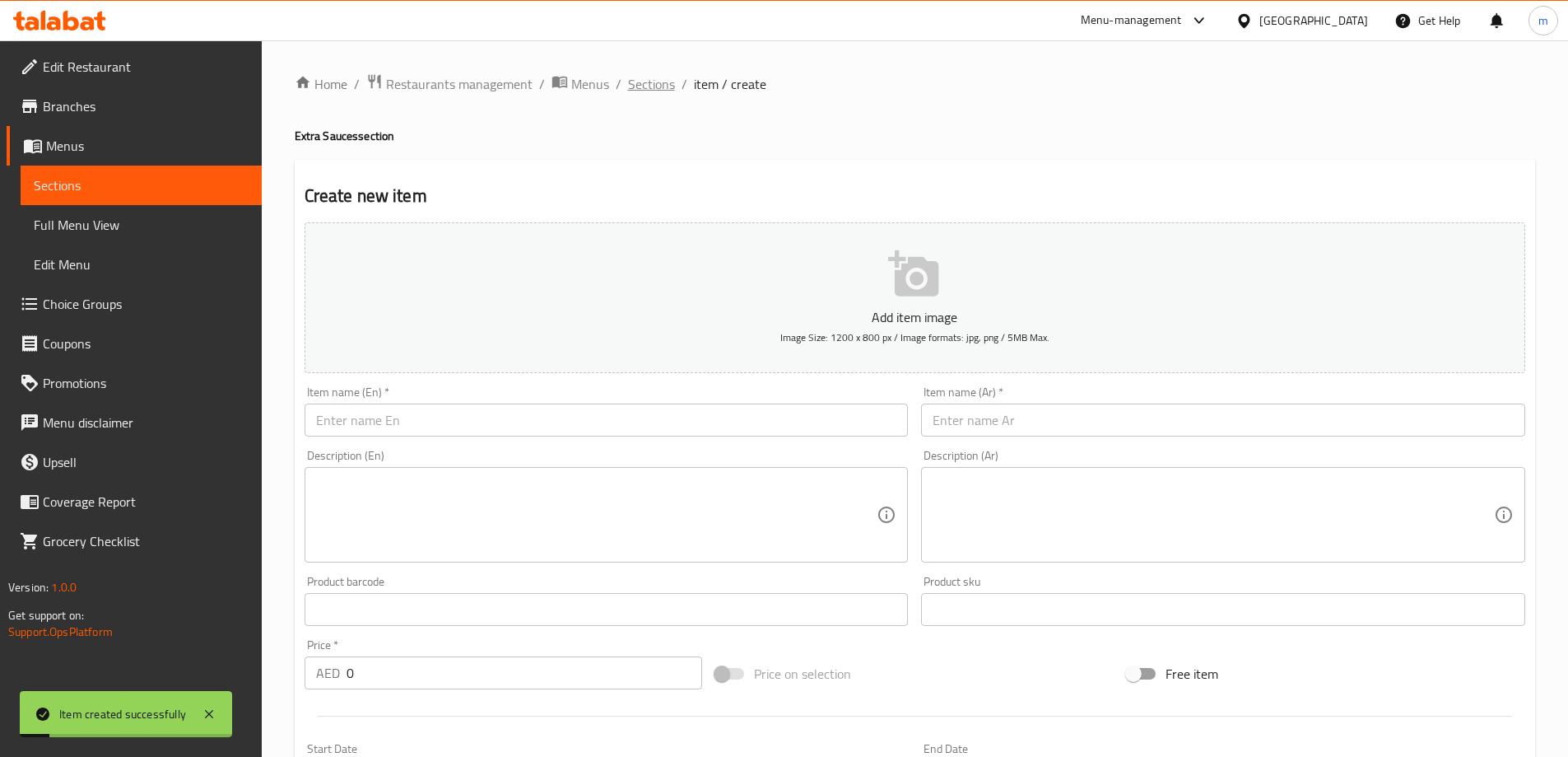
click at [643, 93] on span "Sections" at bounding box center [651, 83] width 47 height 20
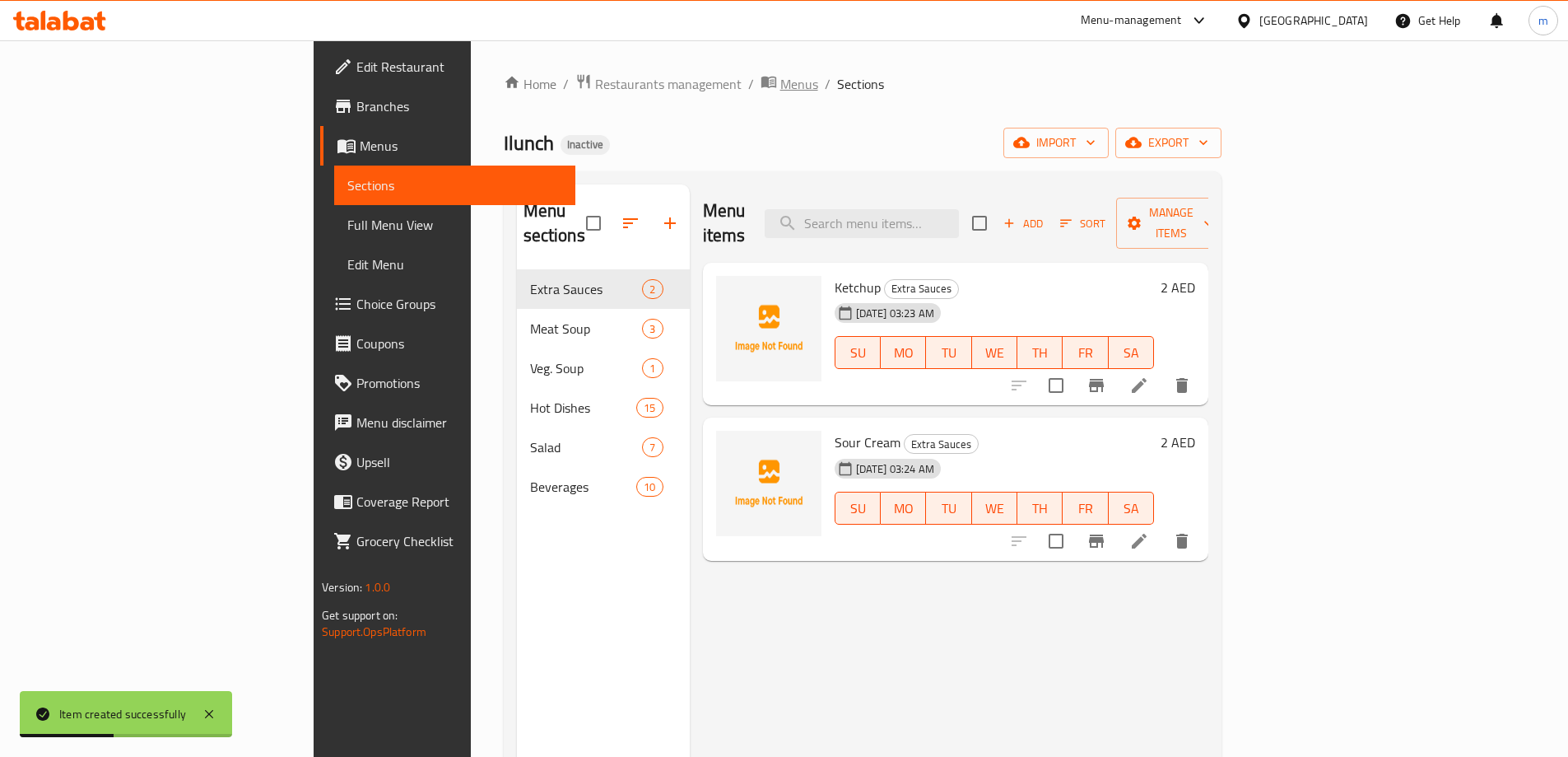
click at [780, 87] on span "Menus" at bounding box center [799, 83] width 38 height 20
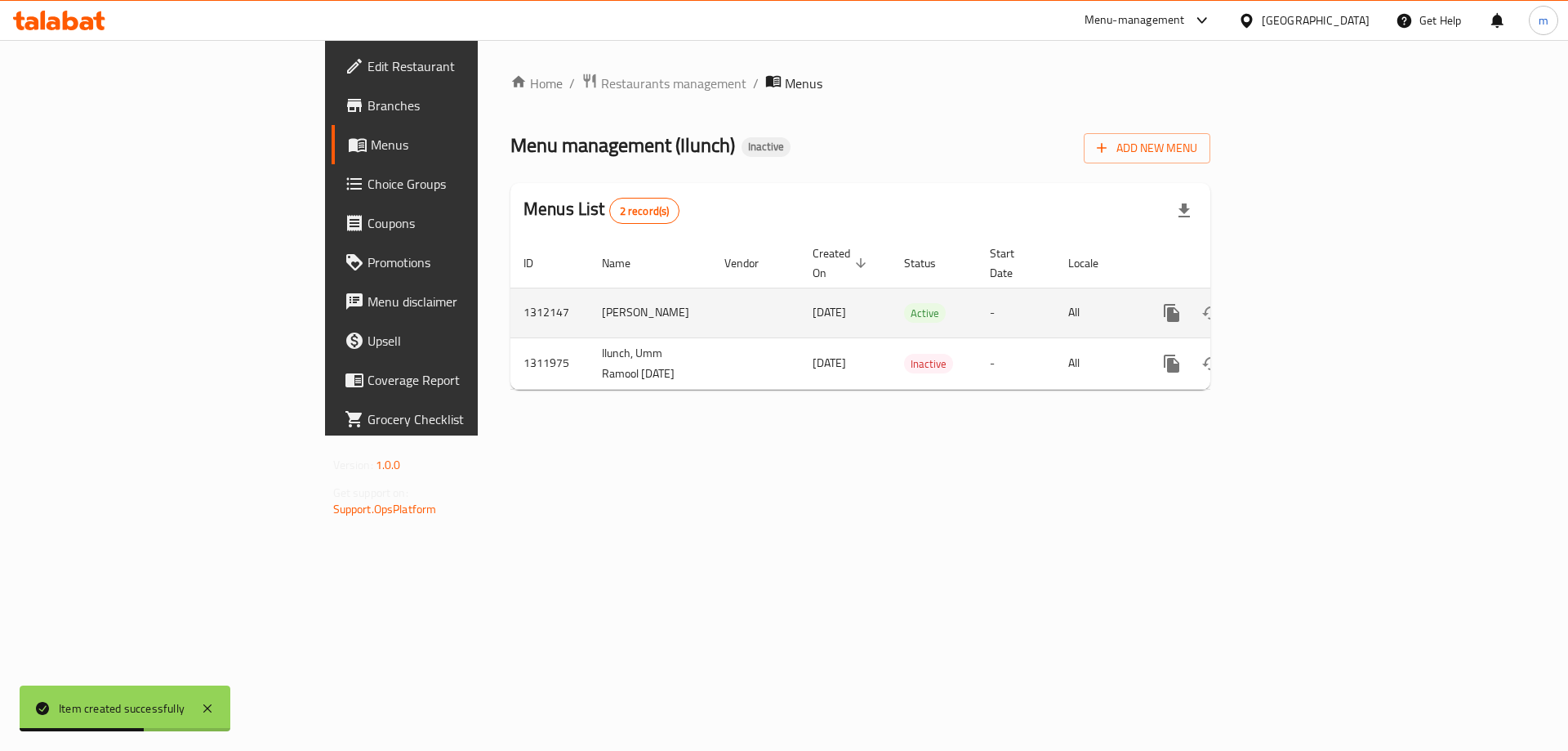
click at [1297, 306] on icon "enhanced table" at bounding box center [1288, 312] width 14 height 14
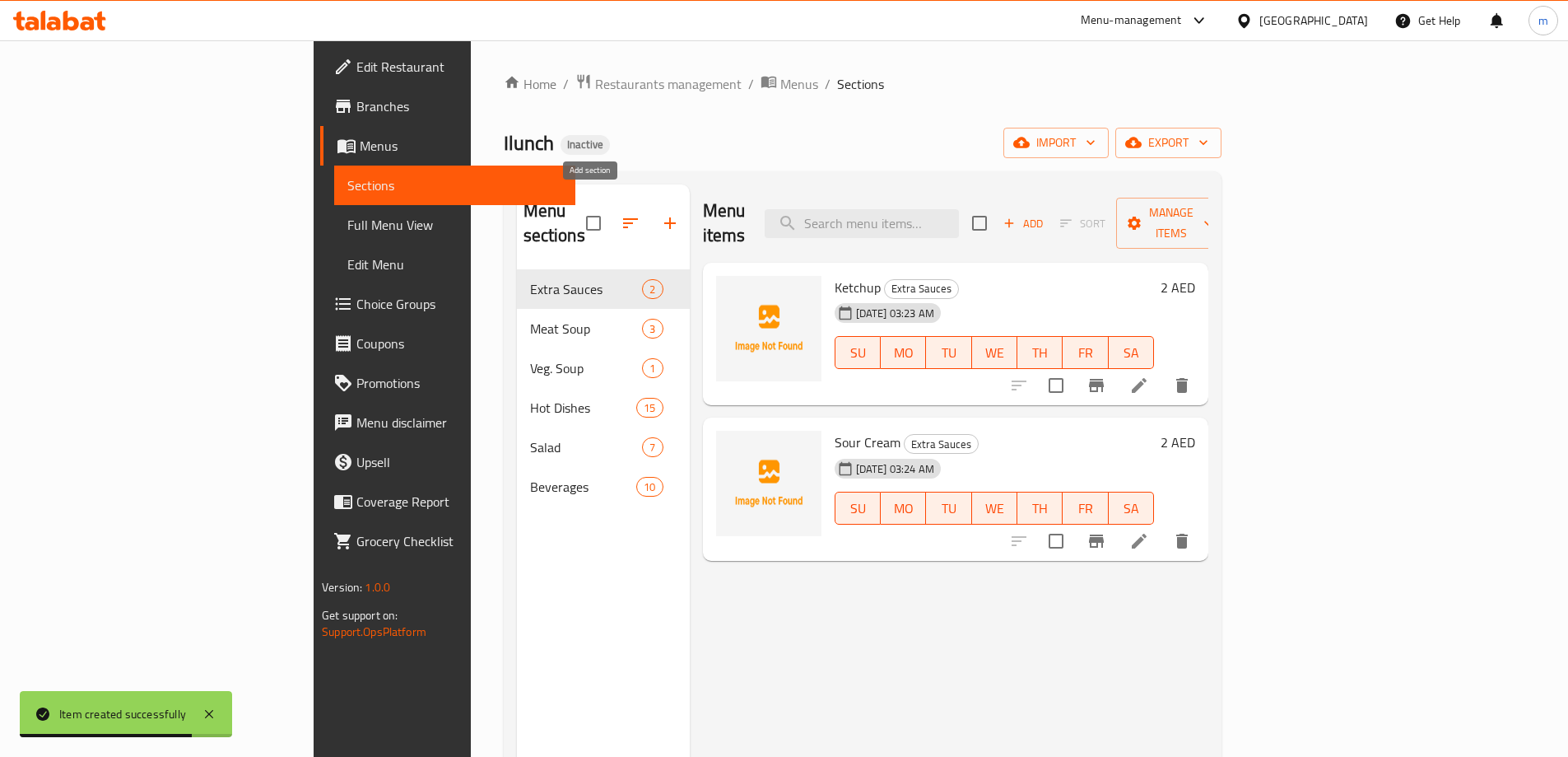
click at [651, 206] on button "button" at bounding box center [670, 222] width 39 height 39
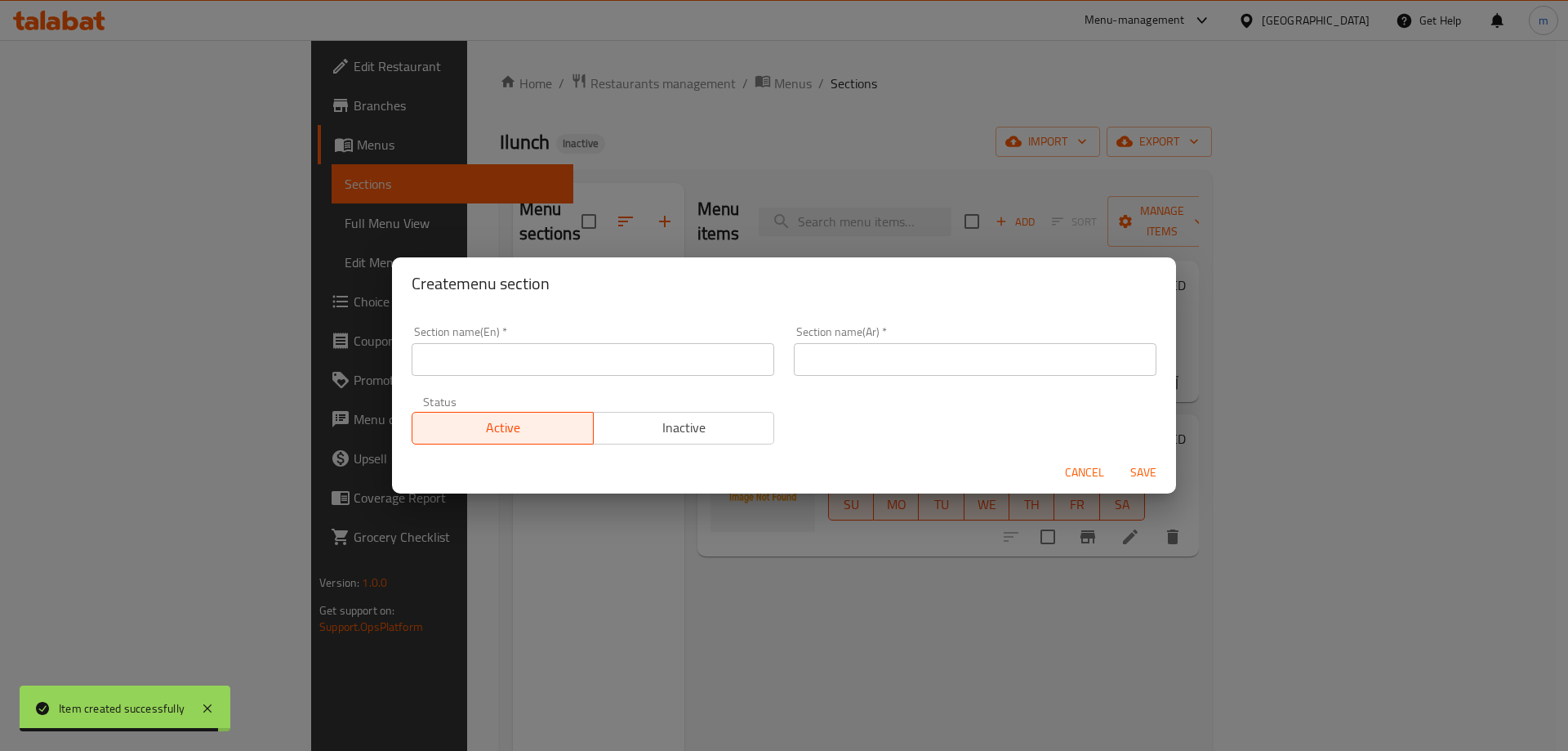
click at [1089, 474] on span "Cancel" at bounding box center [1084, 473] width 39 height 21
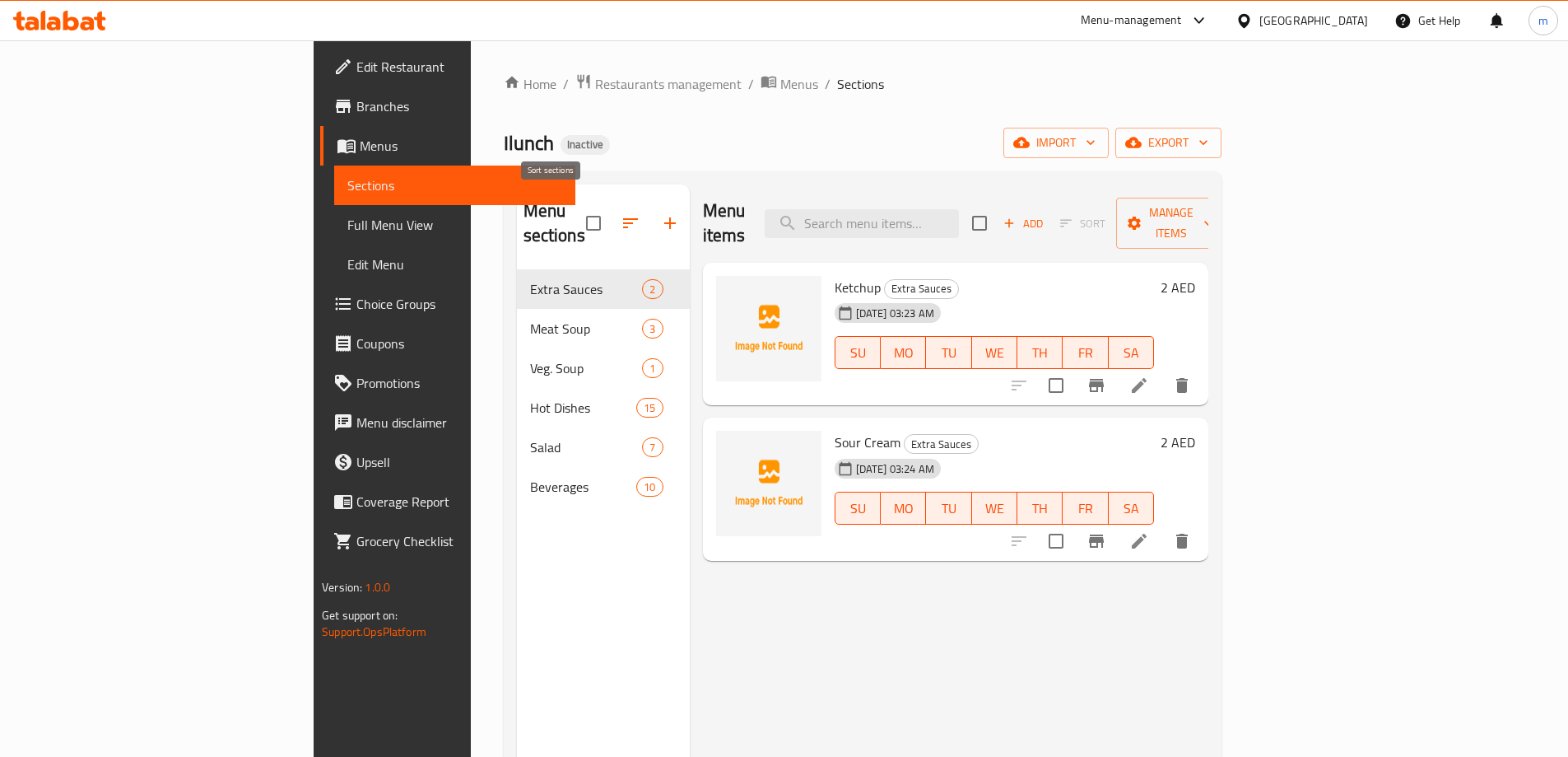
click at [621, 213] on icon "button" at bounding box center [630, 223] width 20 height 20
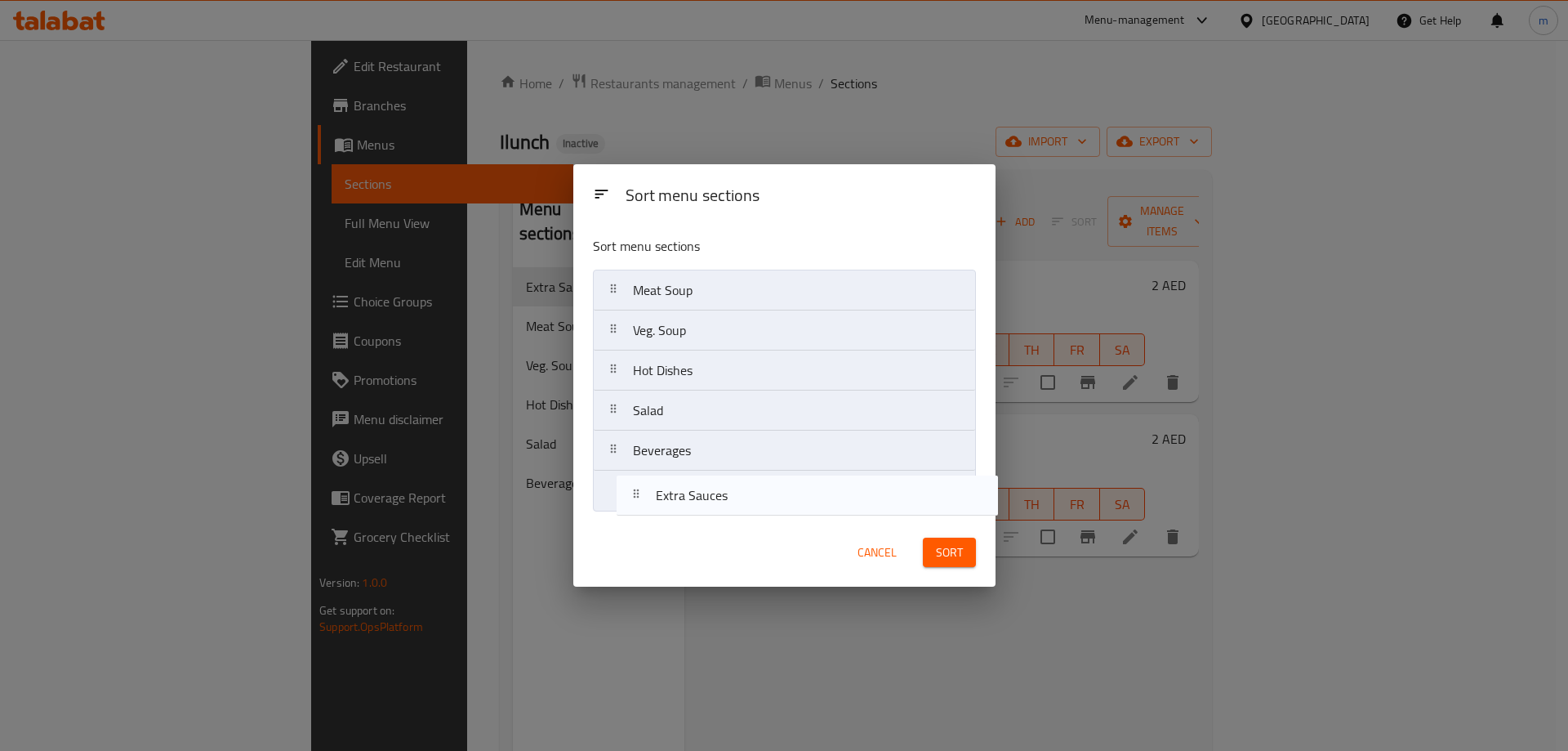
drag, startPoint x: 680, startPoint y: 288, endPoint x: 701, endPoint y: 483, distance: 196.1
click at [703, 498] on nav "Extra Sauces Meat Soup Veg. Soup Hot Dishes Salad Beverages" at bounding box center [783, 390] width 383 height 242
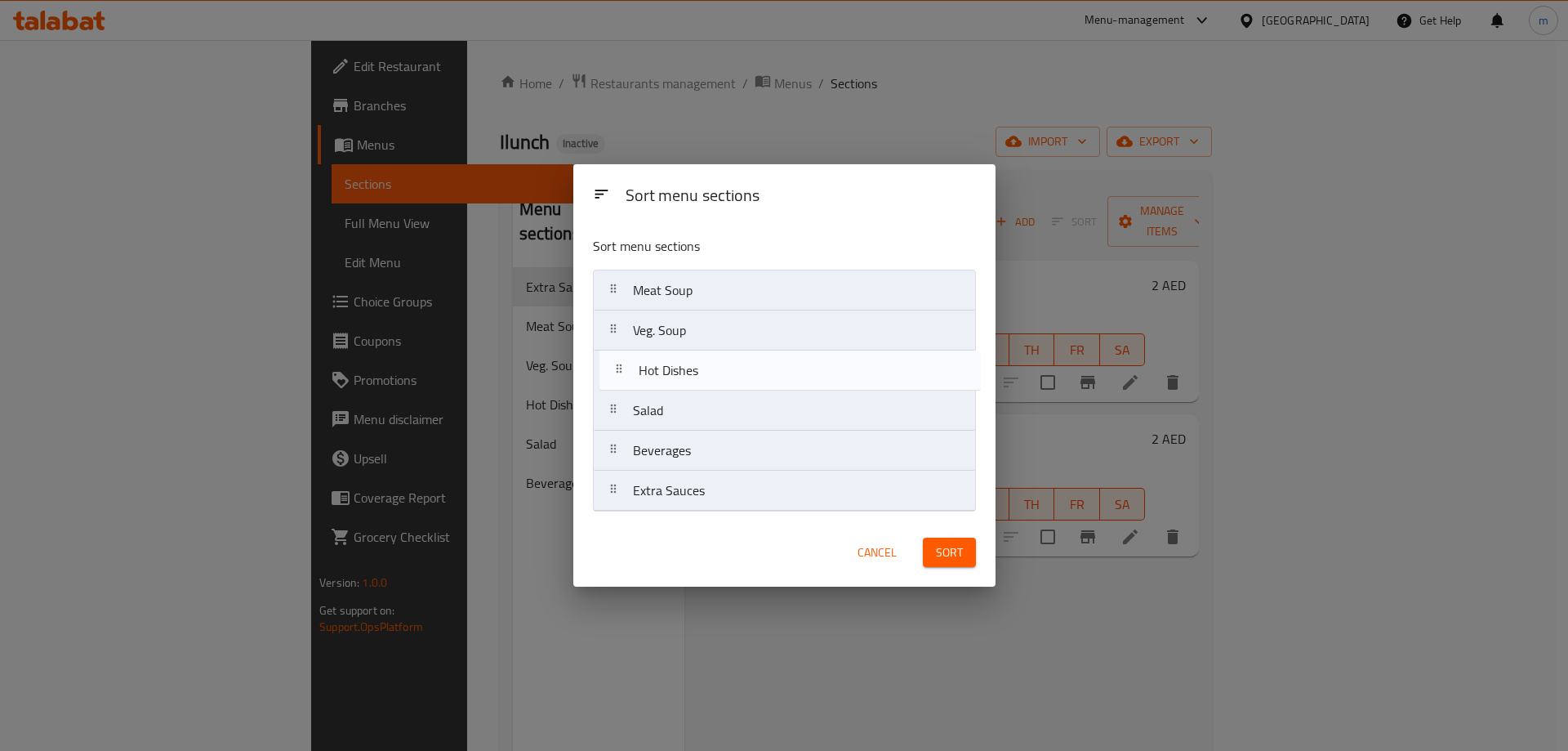
drag, startPoint x: 704, startPoint y: 378, endPoint x: 713, endPoint y: 373, distance: 10.3
click at [713, 373] on nav "Meat Soup Veg. Soup Hot Dishes Salad Beverages Extra Sauces" at bounding box center [783, 390] width 383 height 242
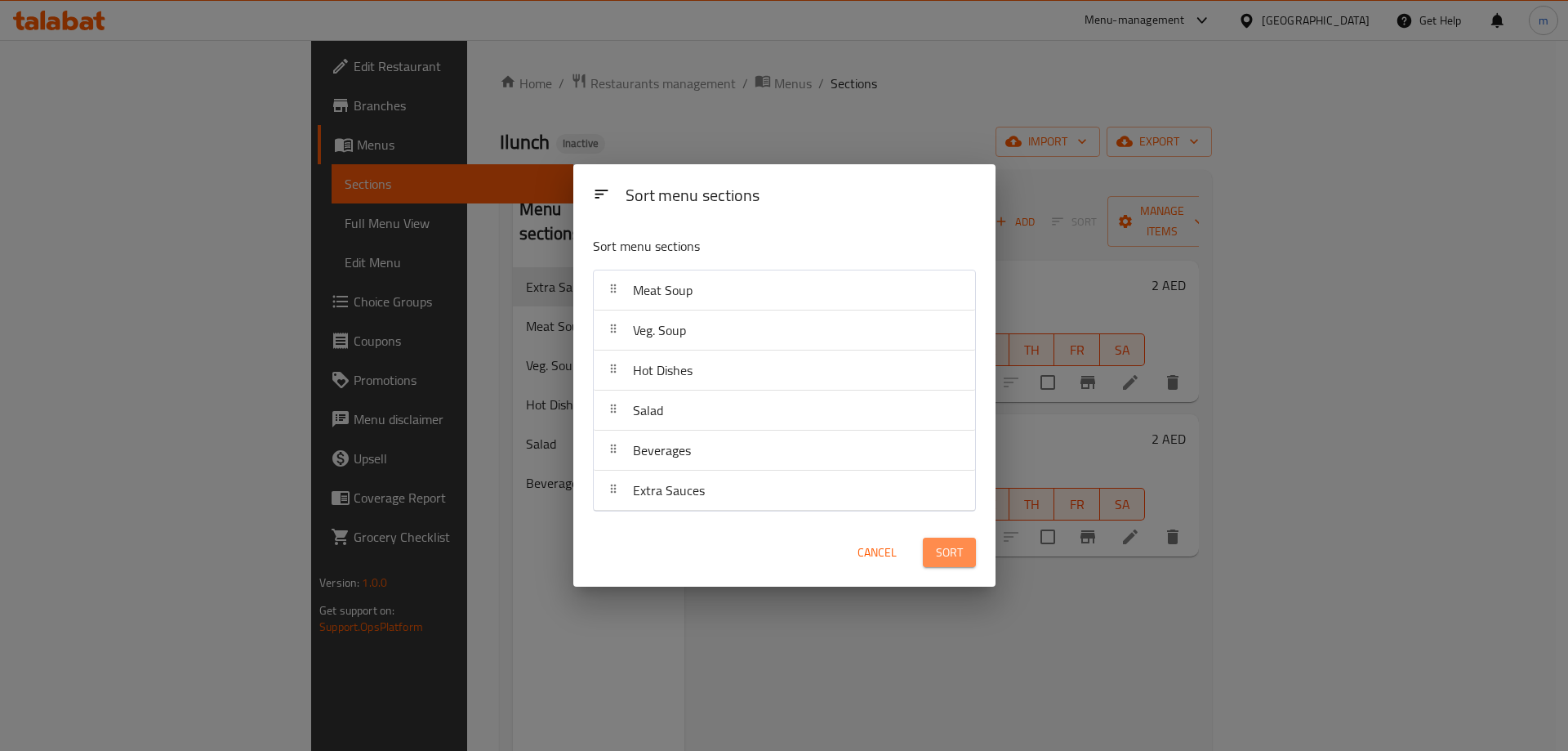
click at [957, 555] on span "Sort" at bounding box center [949, 553] width 27 height 21
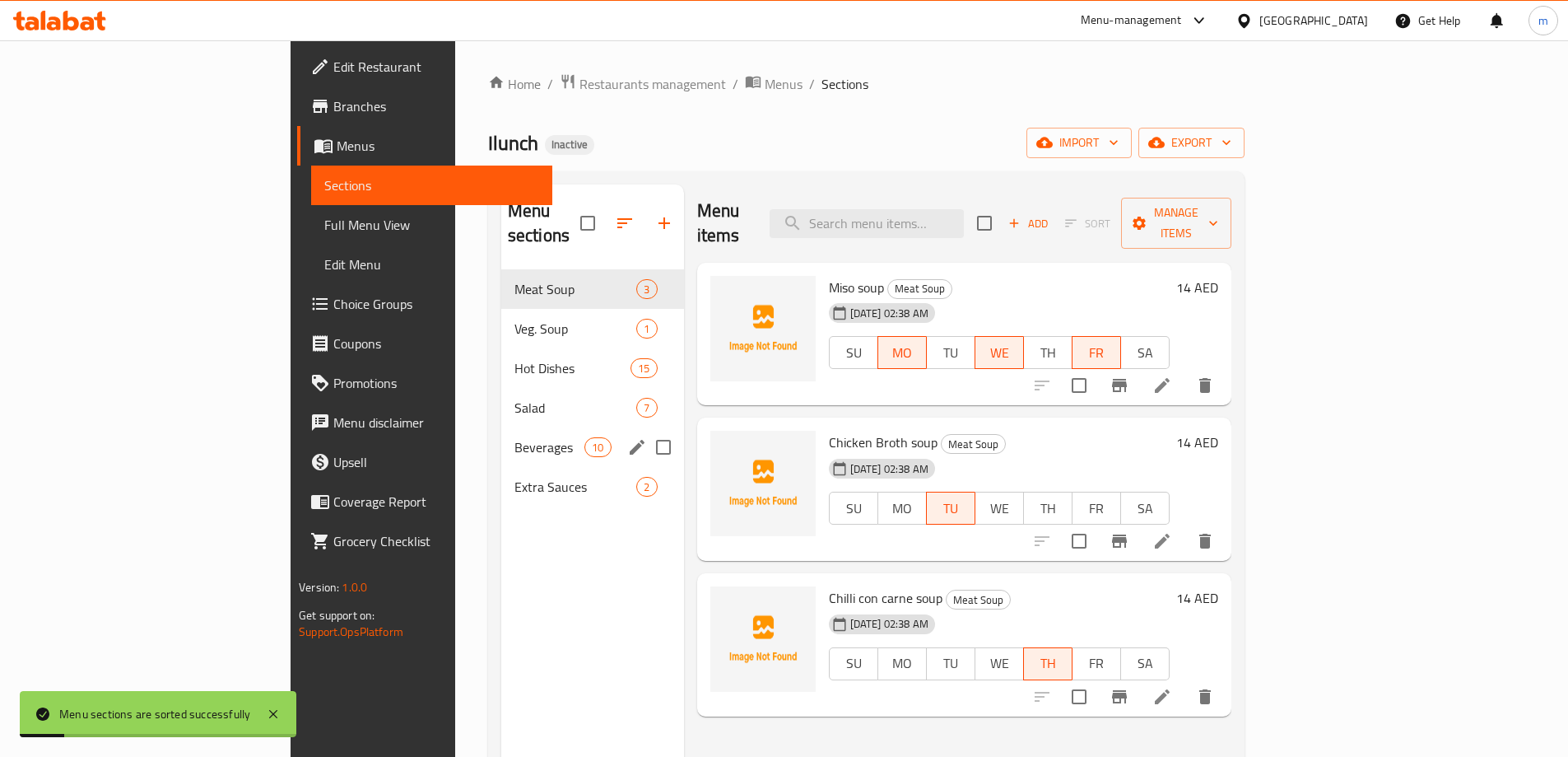
click at [501, 433] on div "Beverages 10" at bounding box center [592, 446] width 183 height 39
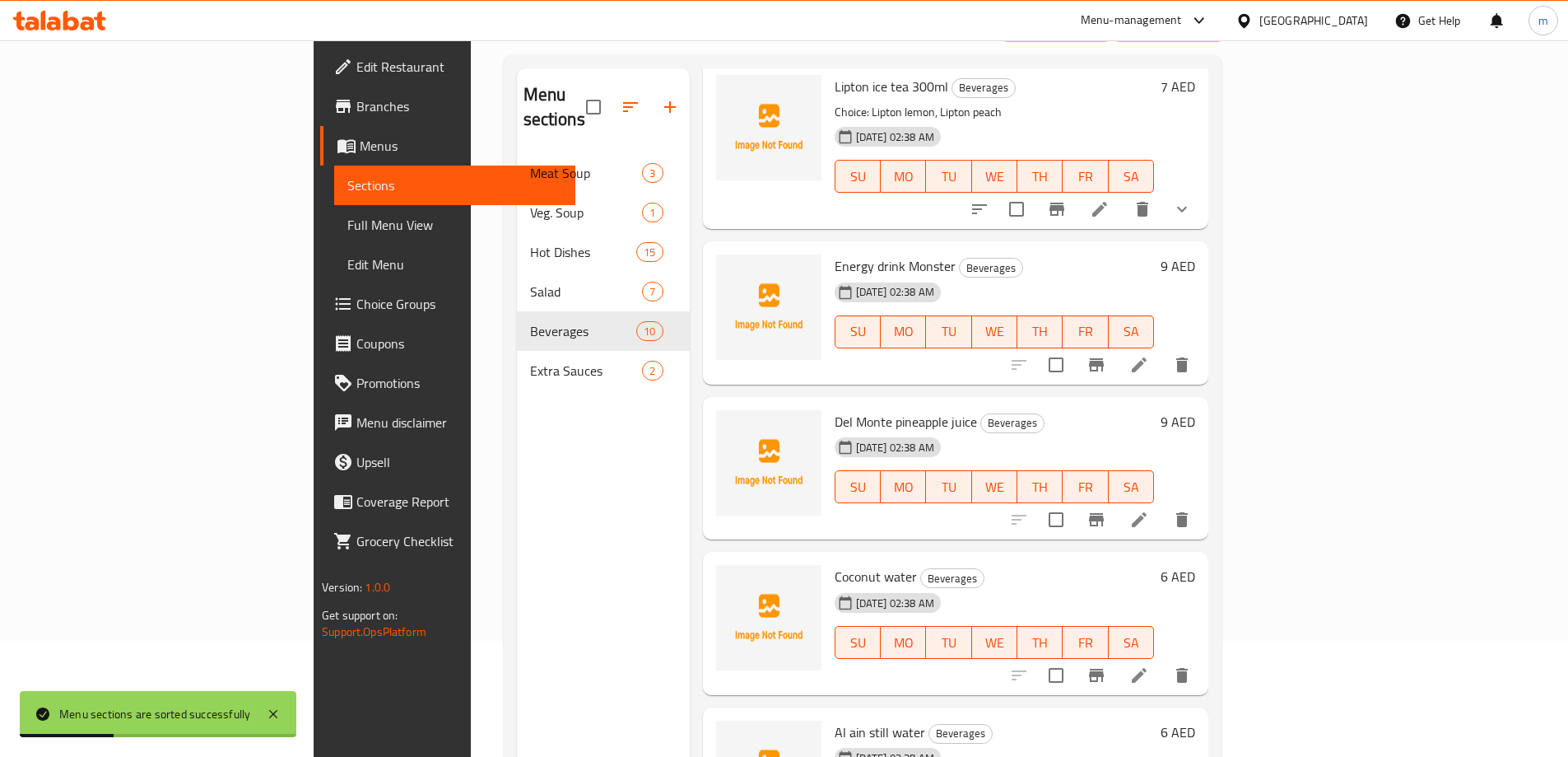
scroll to position [231, 0]
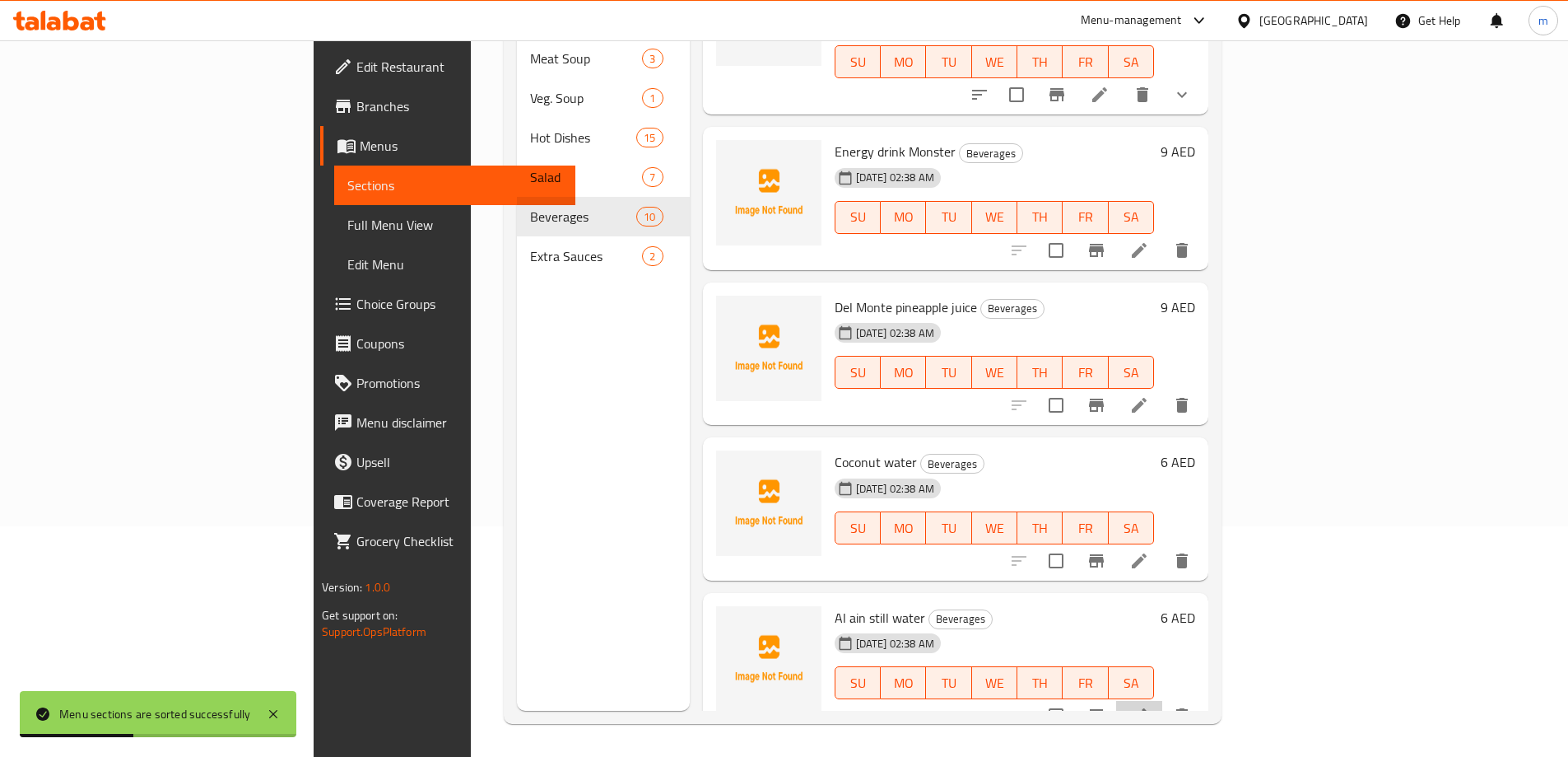
click at [1146, 708] on icon at bounding box center [1138, 715] width 14 height 14
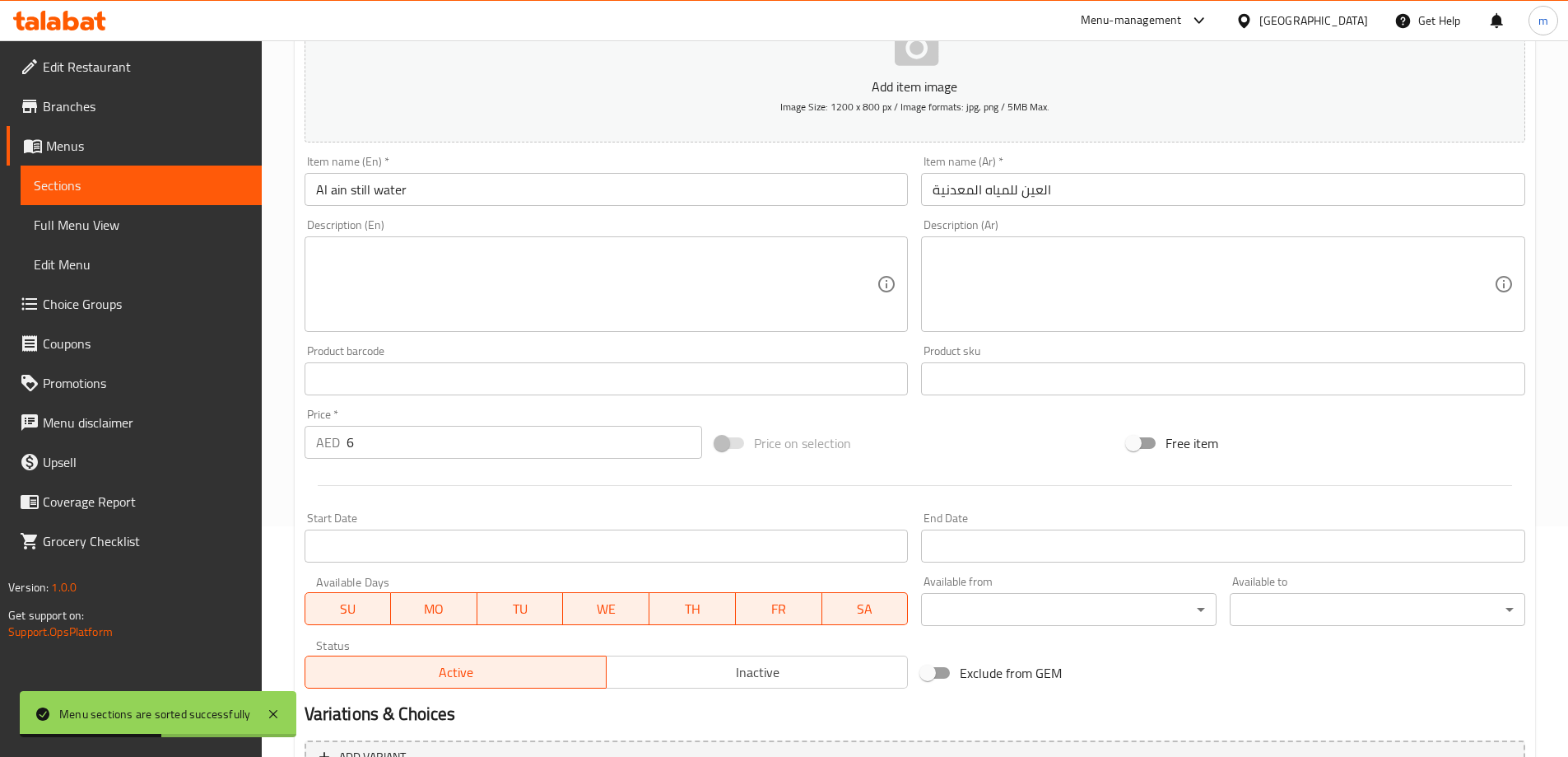
scroll to position [407, 0]
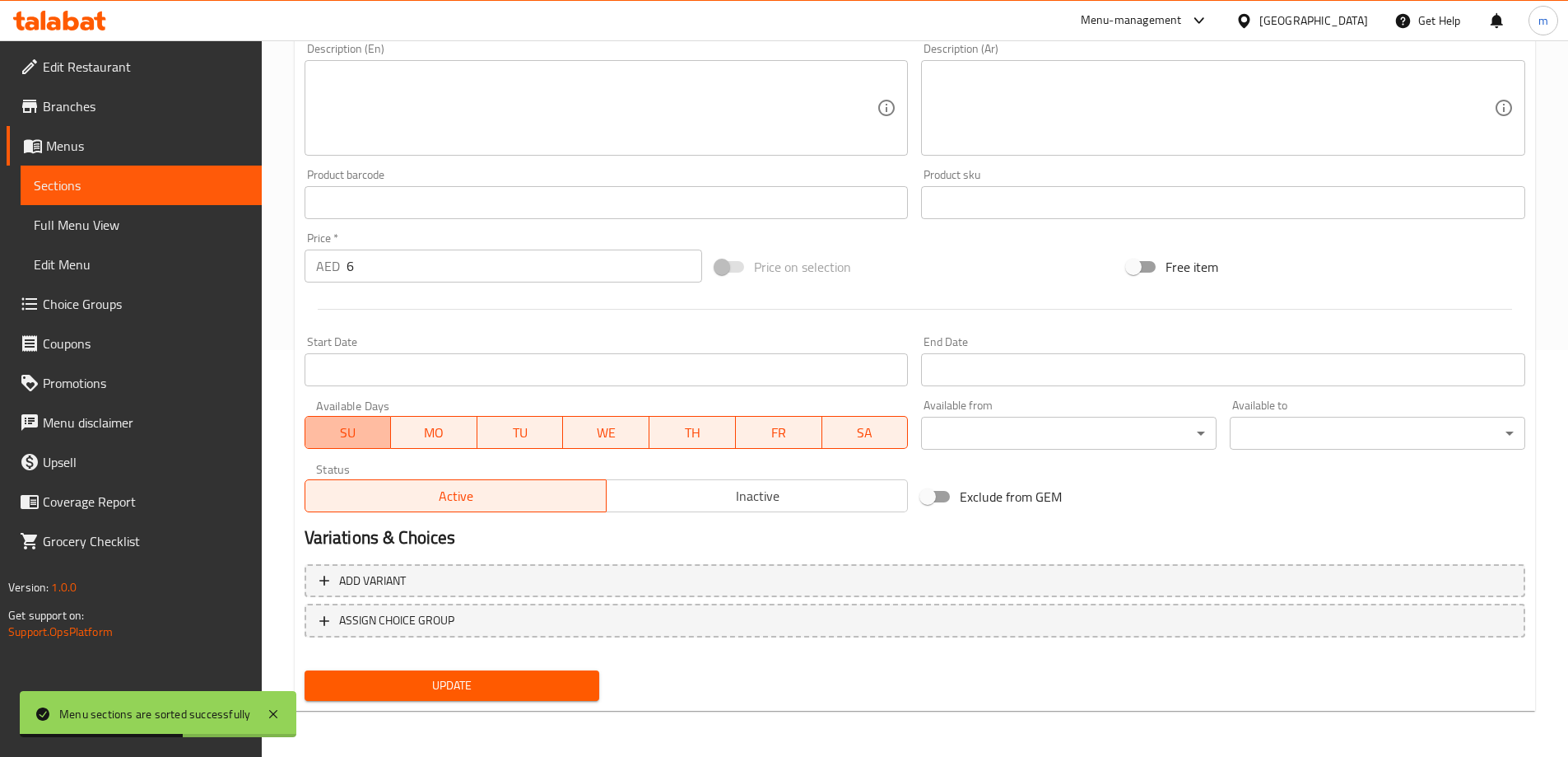
click at [340, 440] on span "SU" at bounding box center [348, 433] width 74 height 24
click at [859, 429] on span "SA" at bounding box center [865, 433] width 74 height 24
click at [515, 690] on span "Update" at bounding box center [452, 685] width 269 height 21
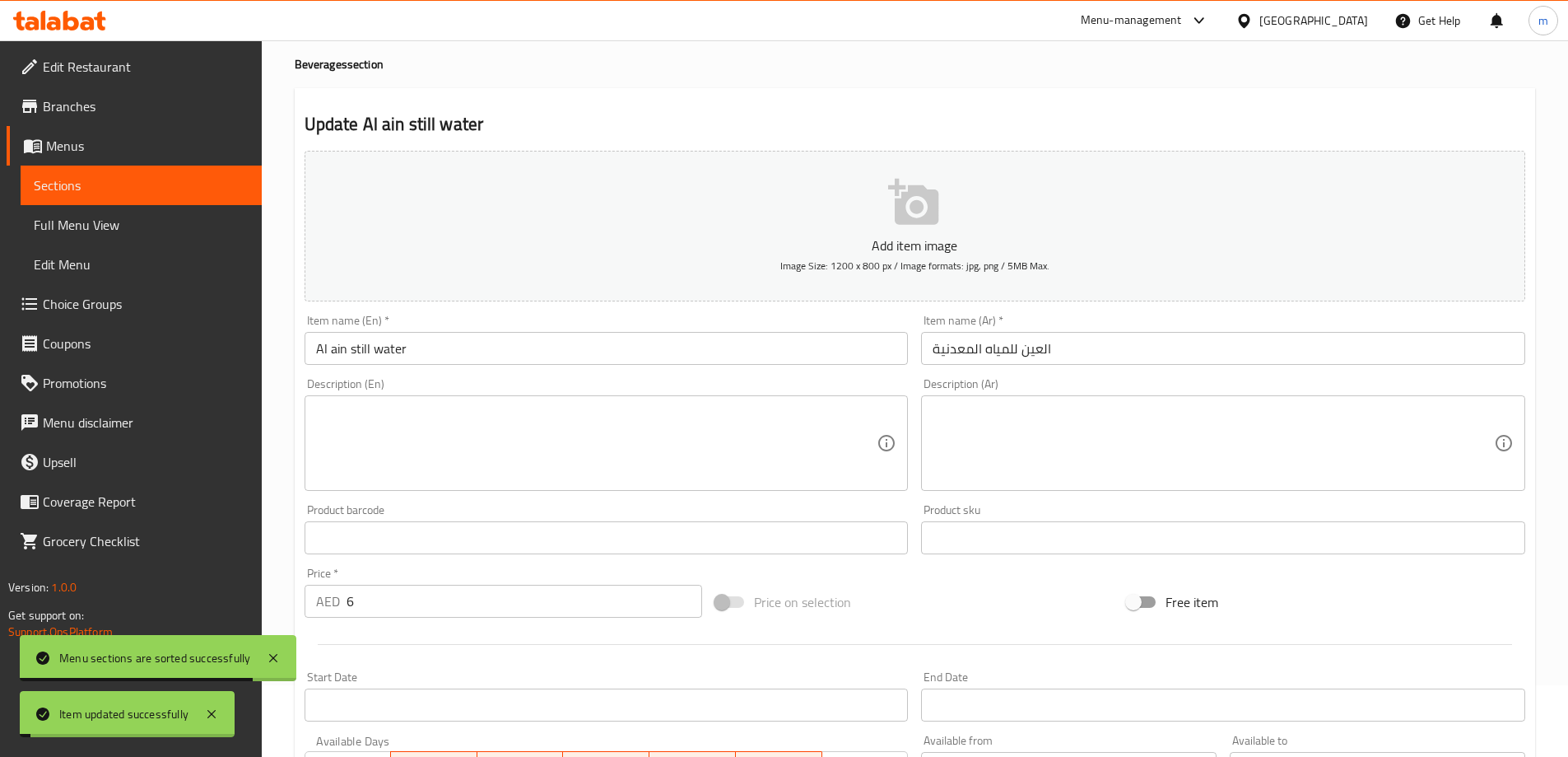
scroll to position [0, 0]
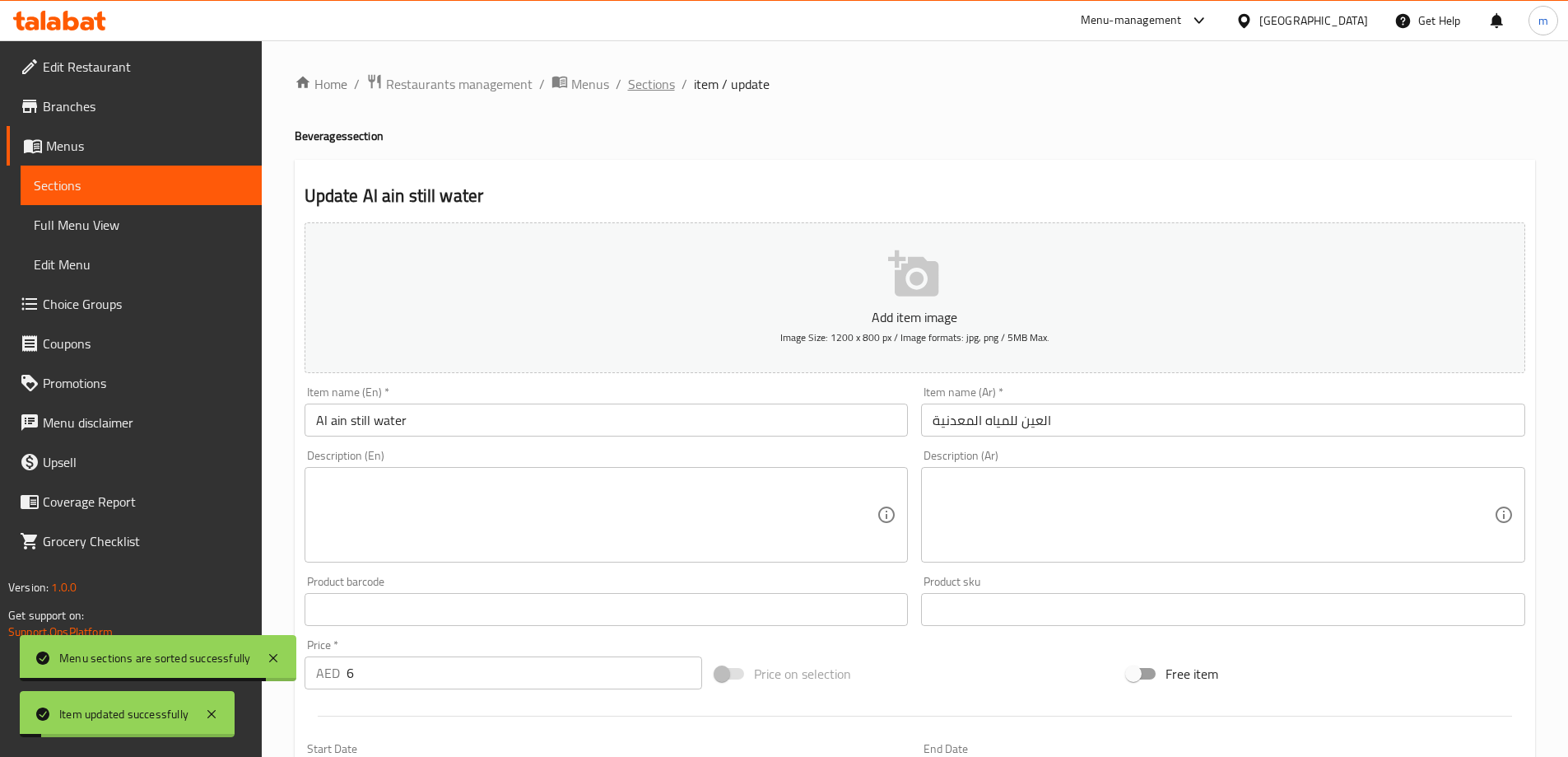
click at [644, 92] on span "Sections" at bounding box center [651, 83] width 47 height 20
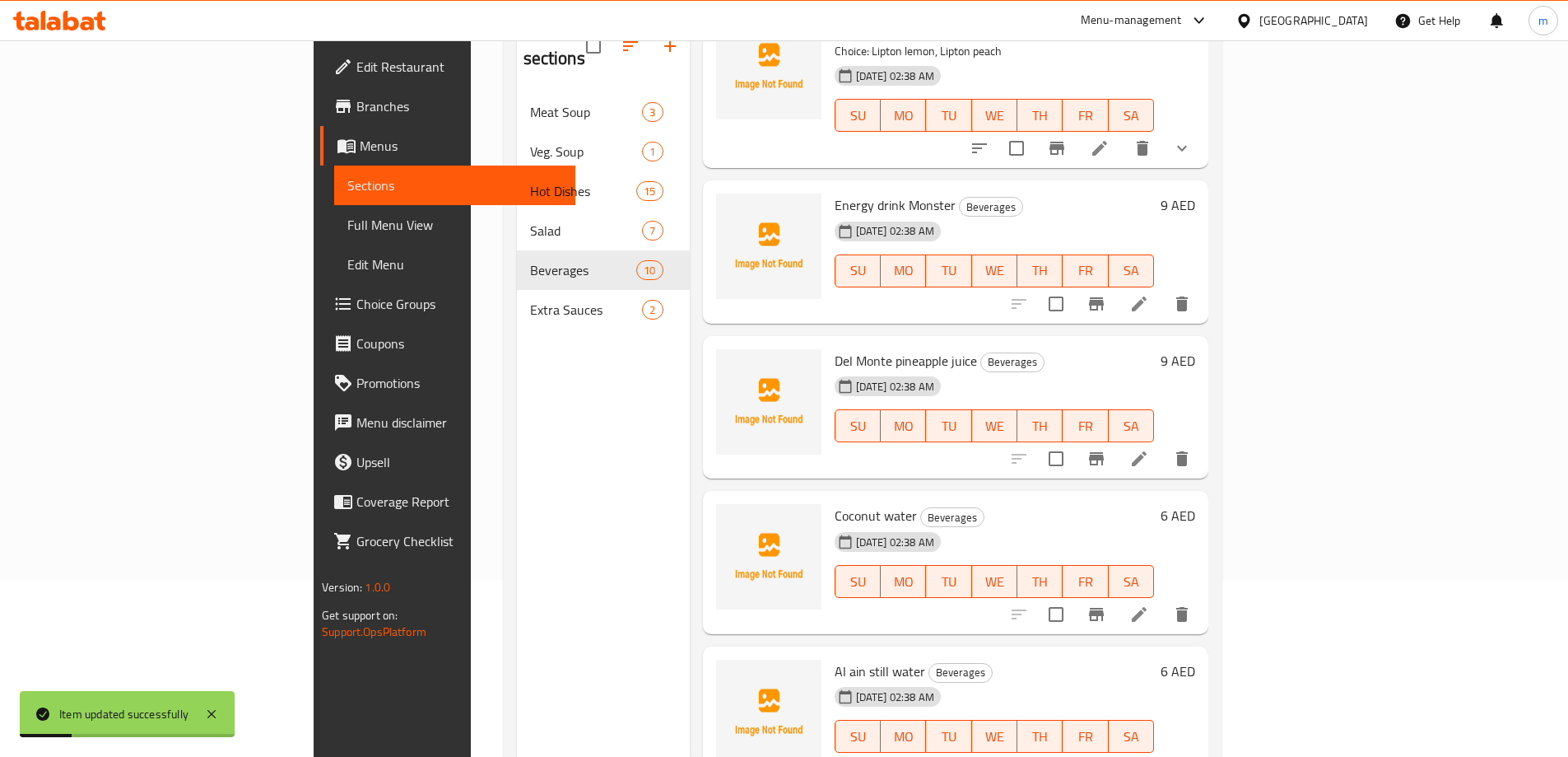
scroll to position [231, 0]
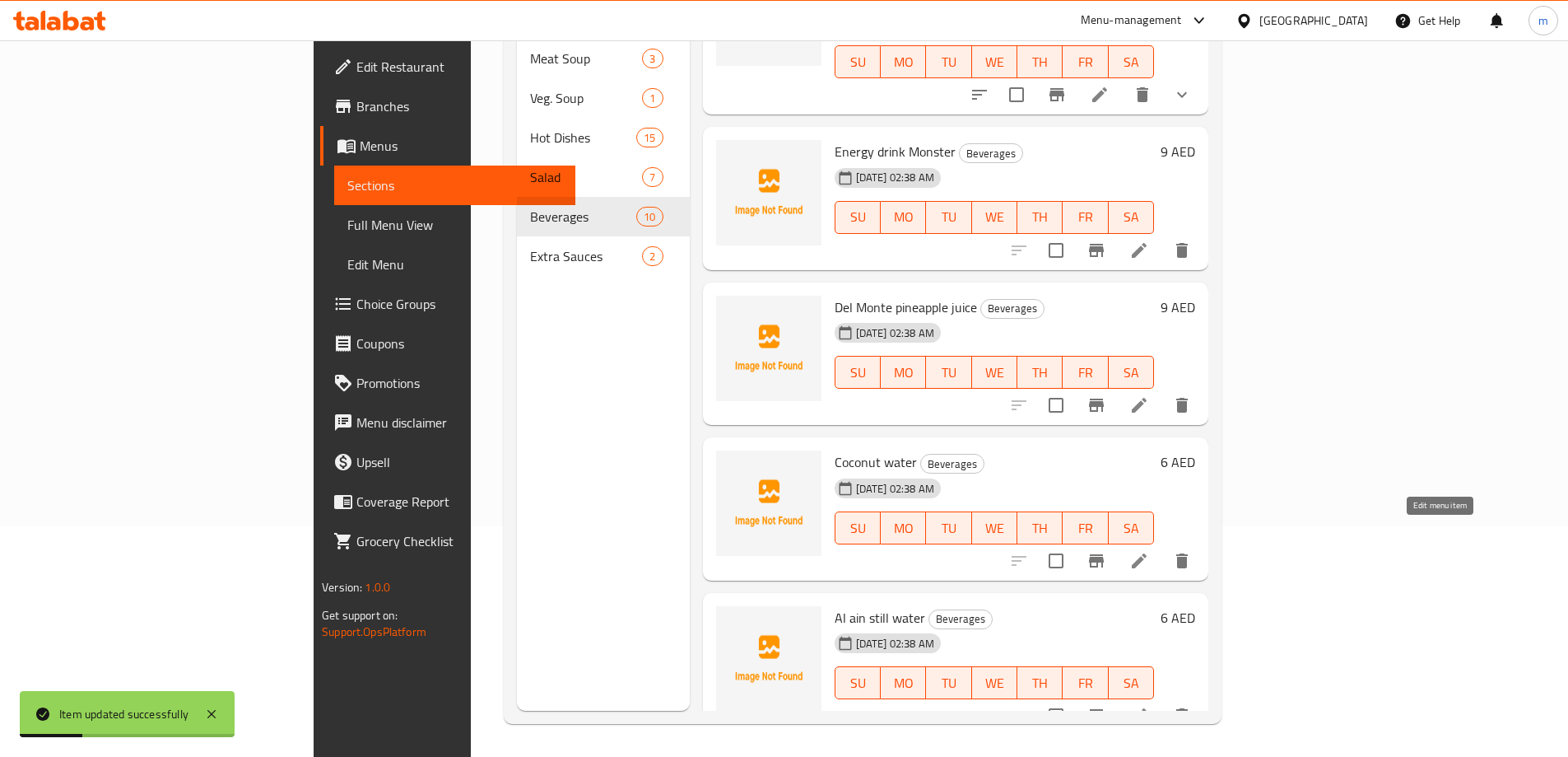
click at [1149, 550] on icon at bounding box center [1138, 560] width 20 height 20
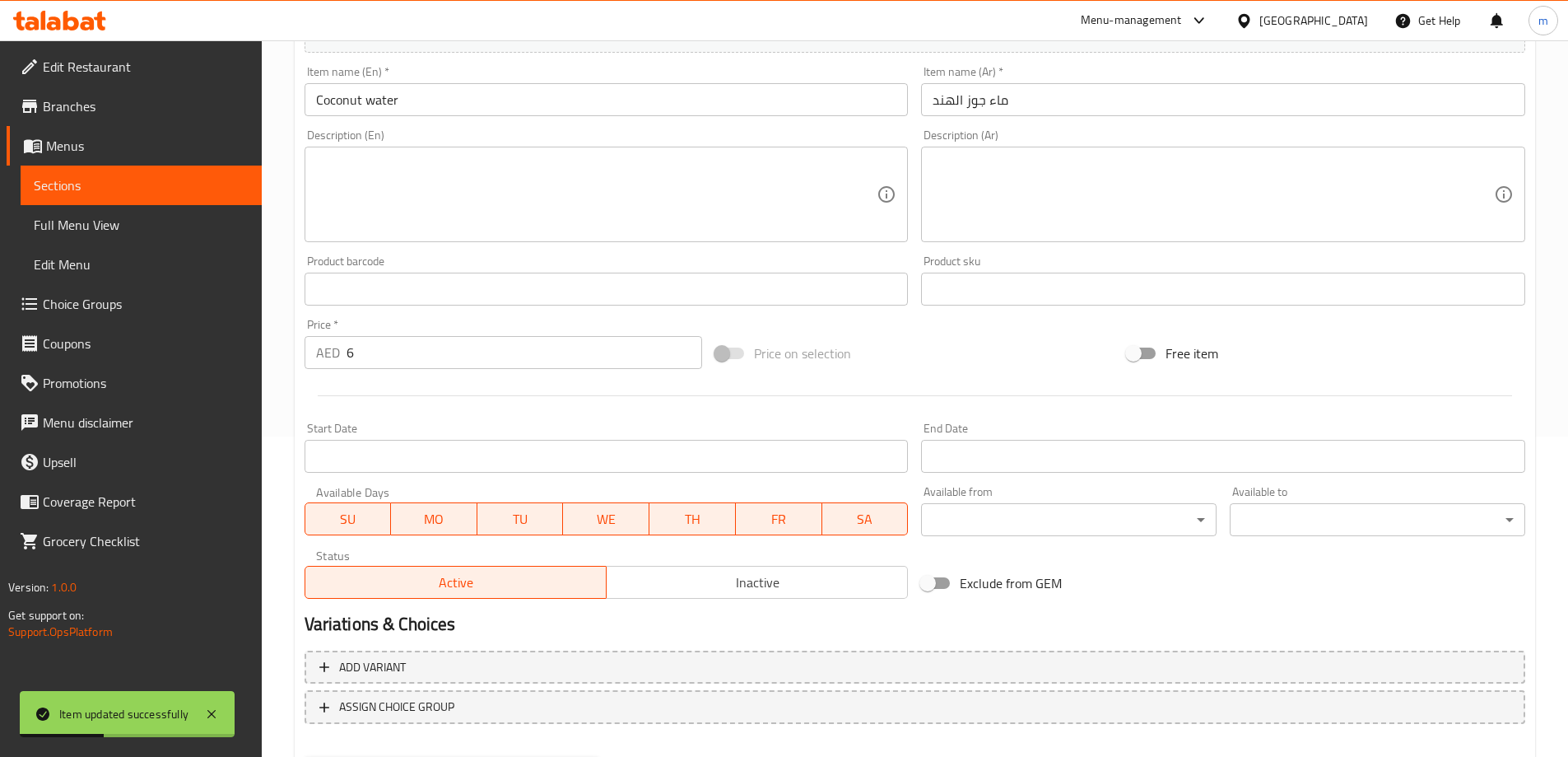
scroll to position [407, 0]
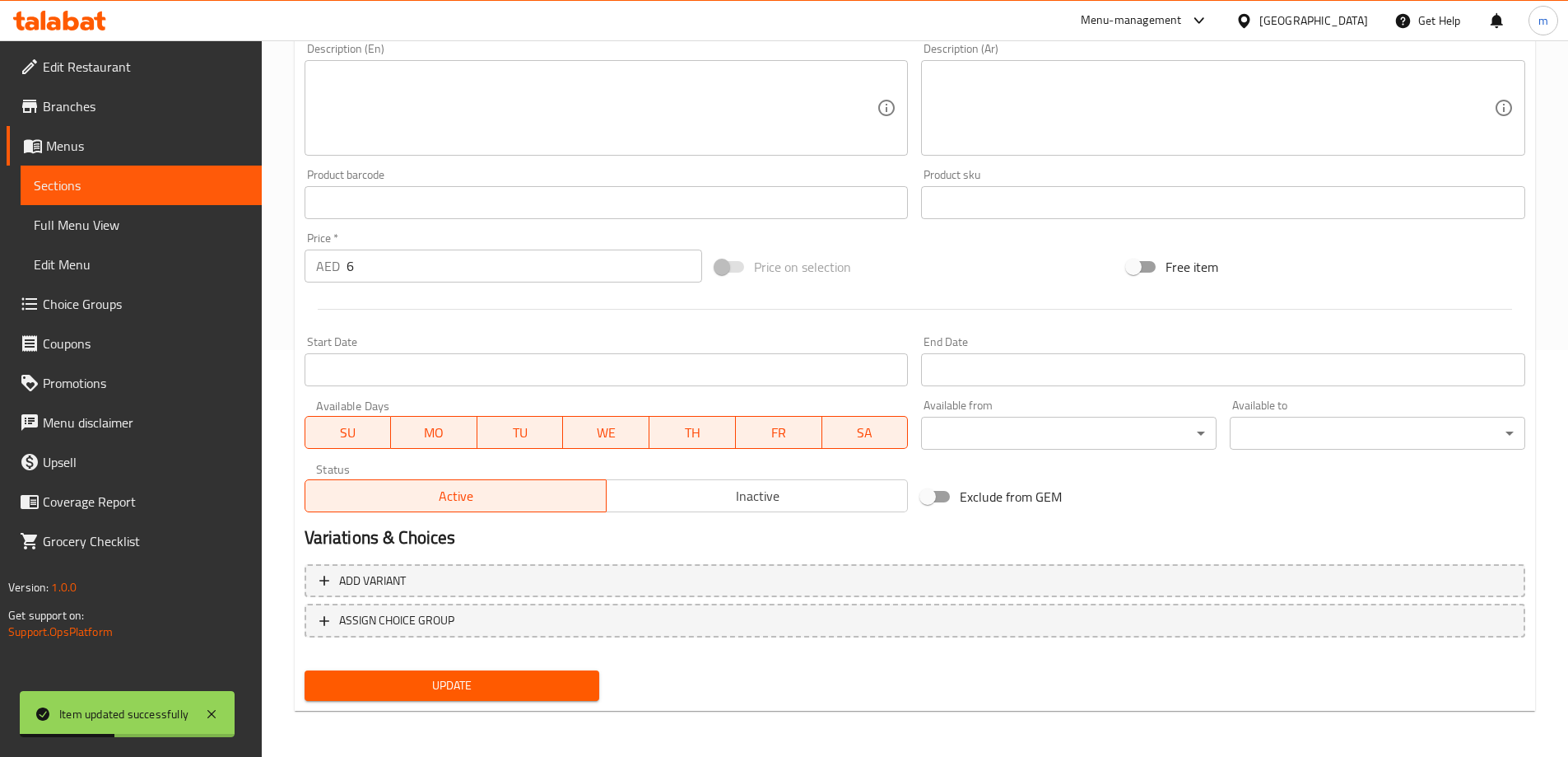
click at [350, 425] on span "SU" at bounding box center [348, 433] width 74 height 24
click at [869, 436] on span "SA" at bounding box center [865, 433] width 74 height 24
click at [539, 677] on span "Update" at bounding box center [452, 685] width 269 height 21
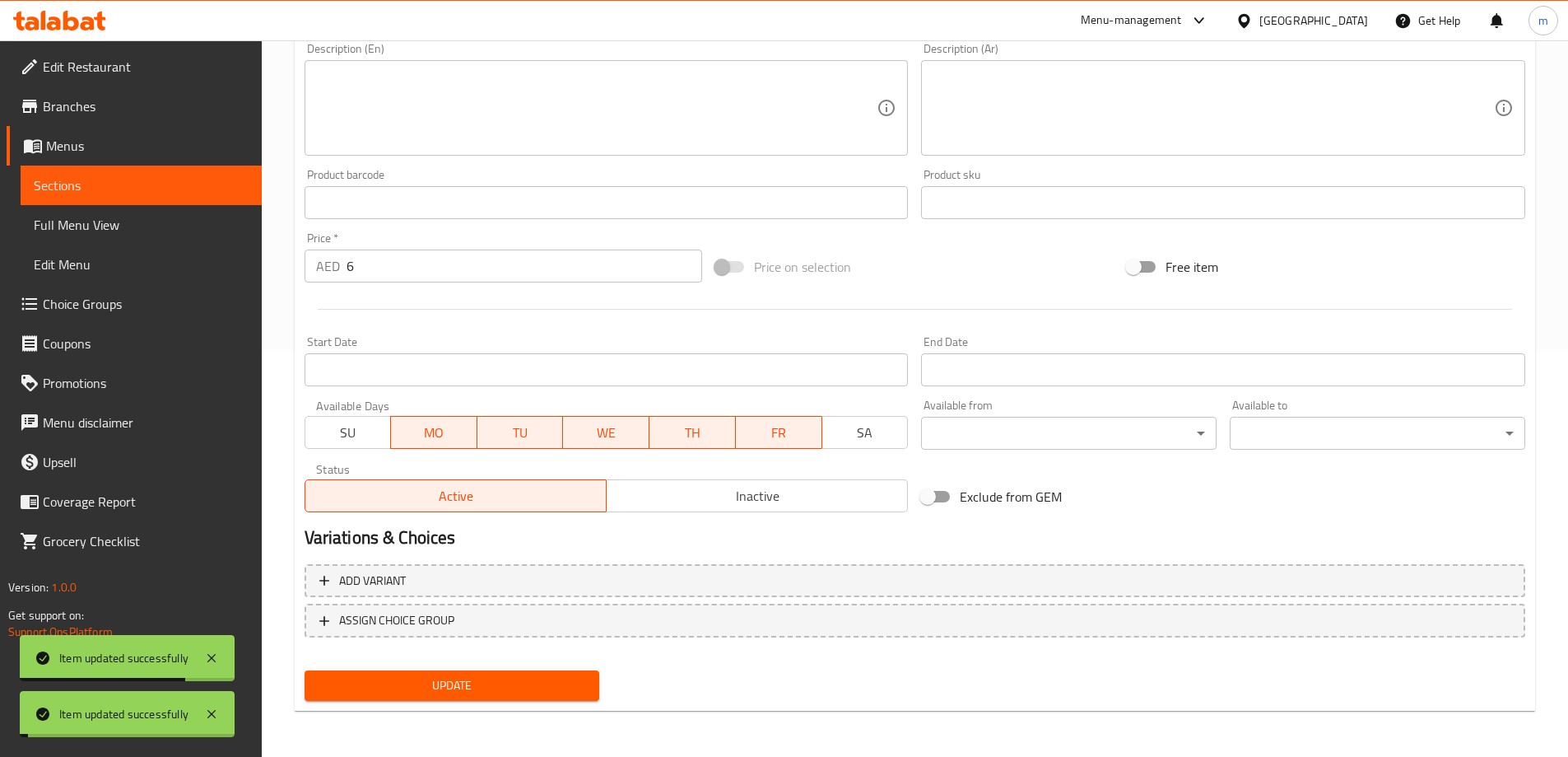
scroll to position [0, 0]
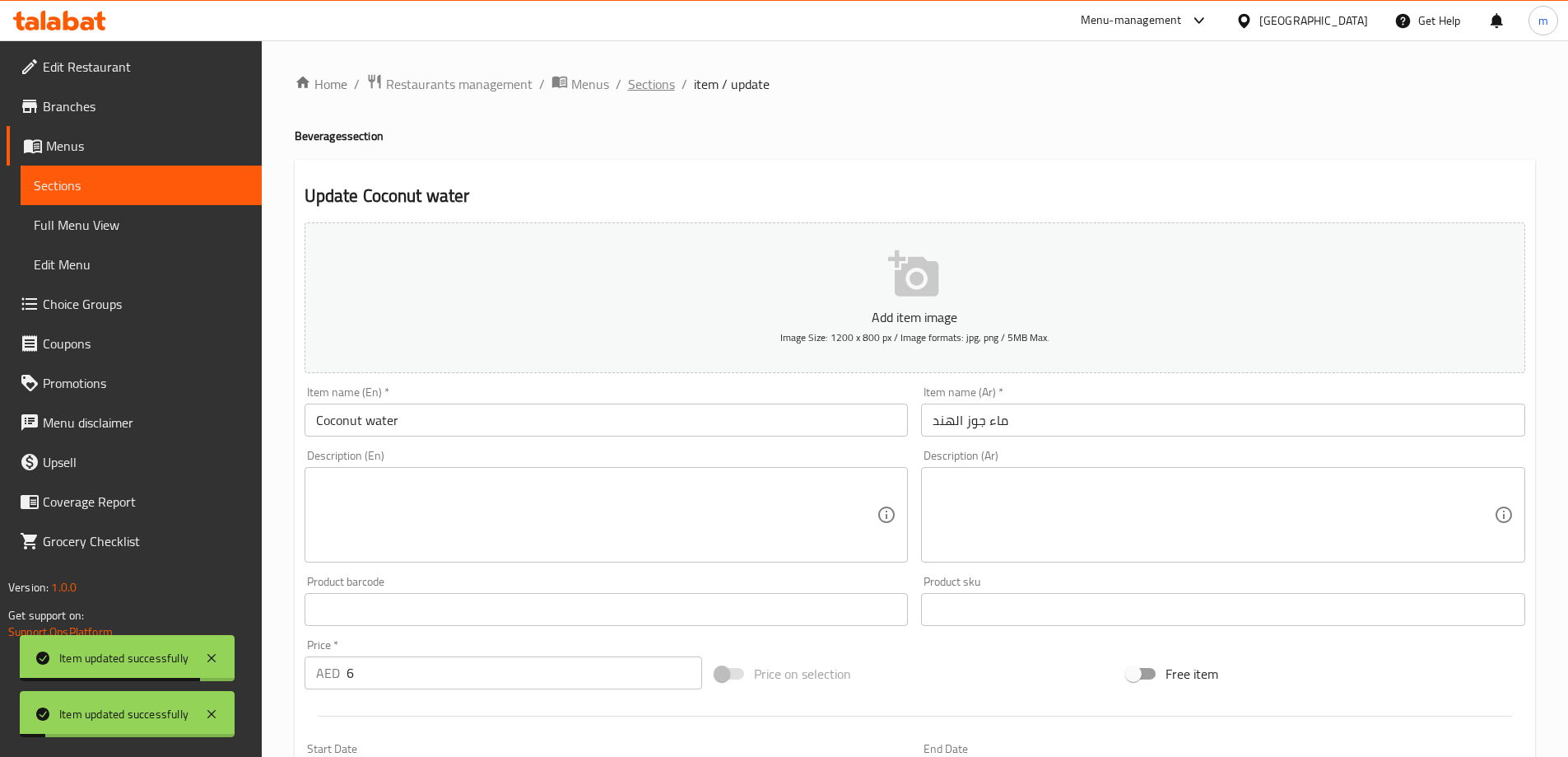
click at [645, 88] on span "Sections" at bounding box center [651, 83] width 47 height 20
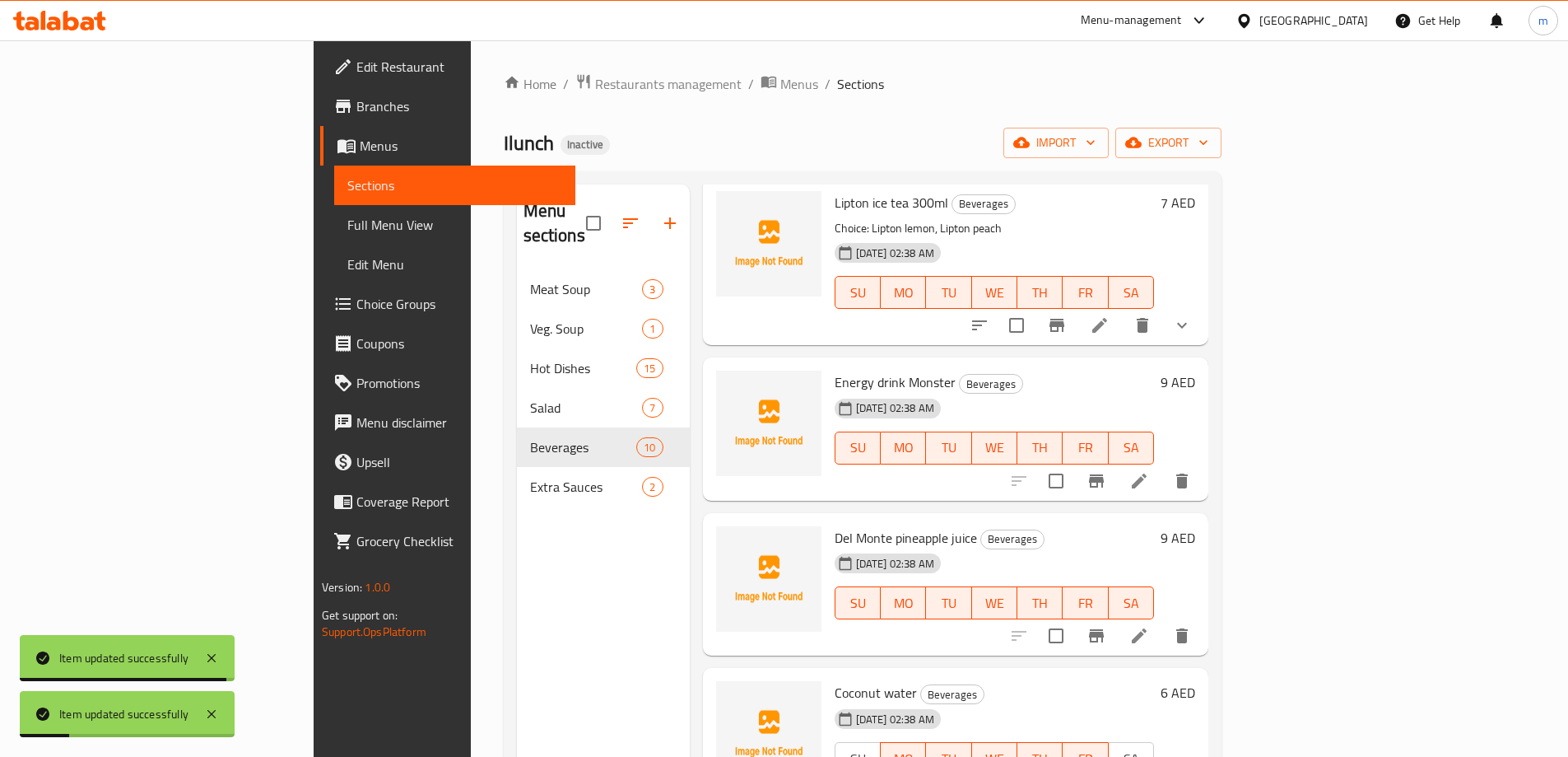
scroll to position [231, 0]
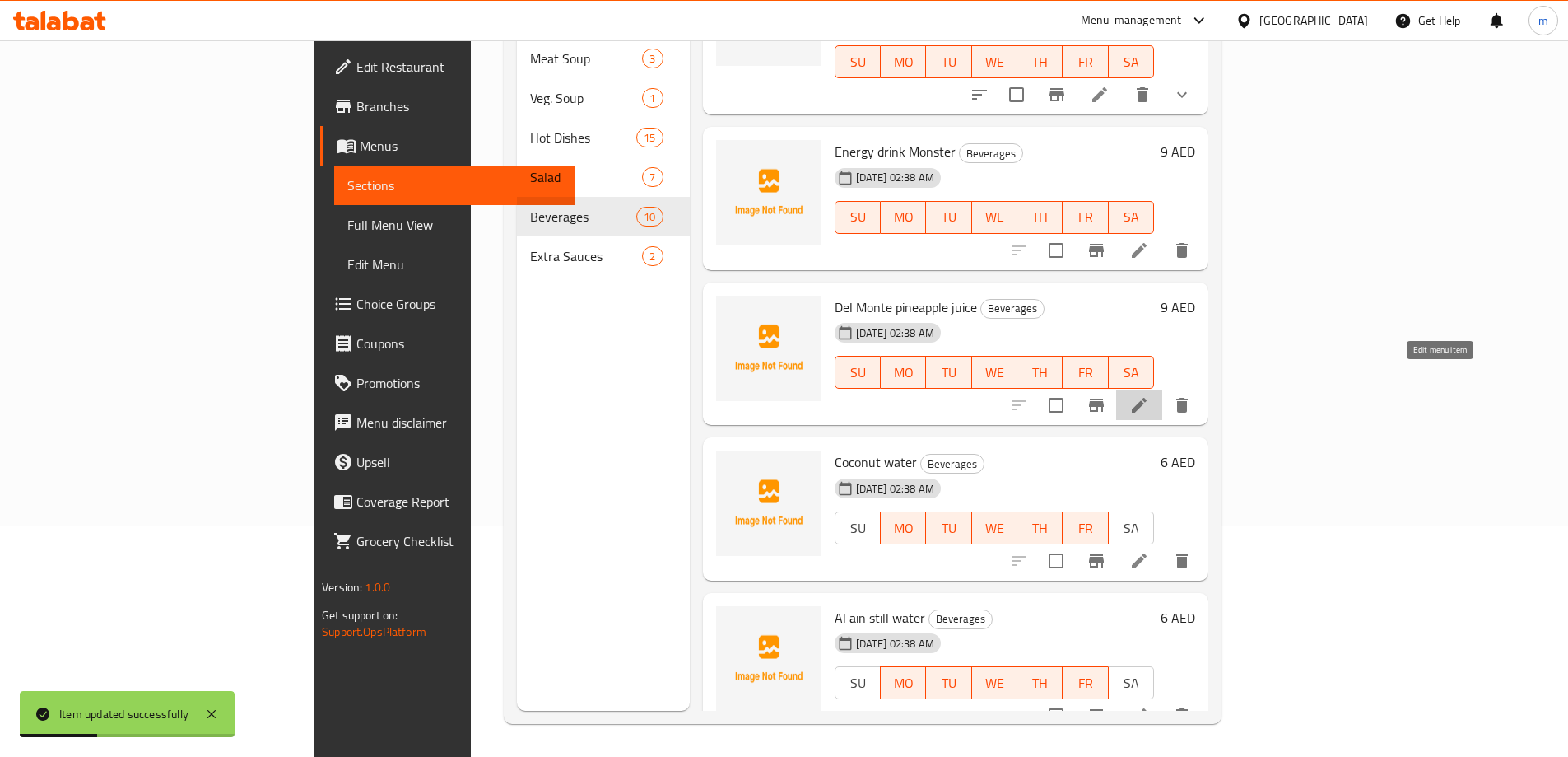
click at [1149, 395] on icon at bounding box center [1138, 405] width 20 height 20
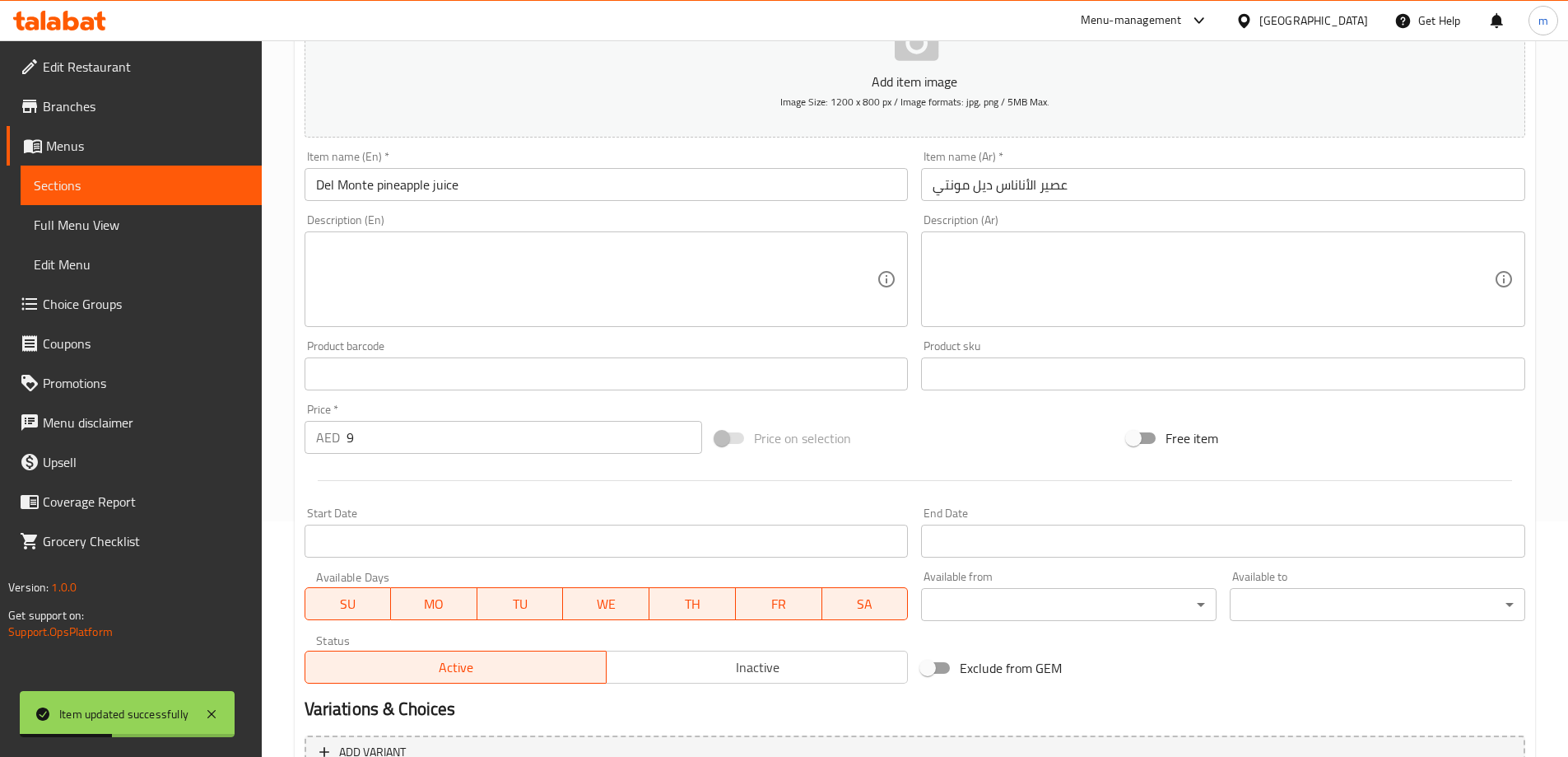
scroll to position [407, 0]
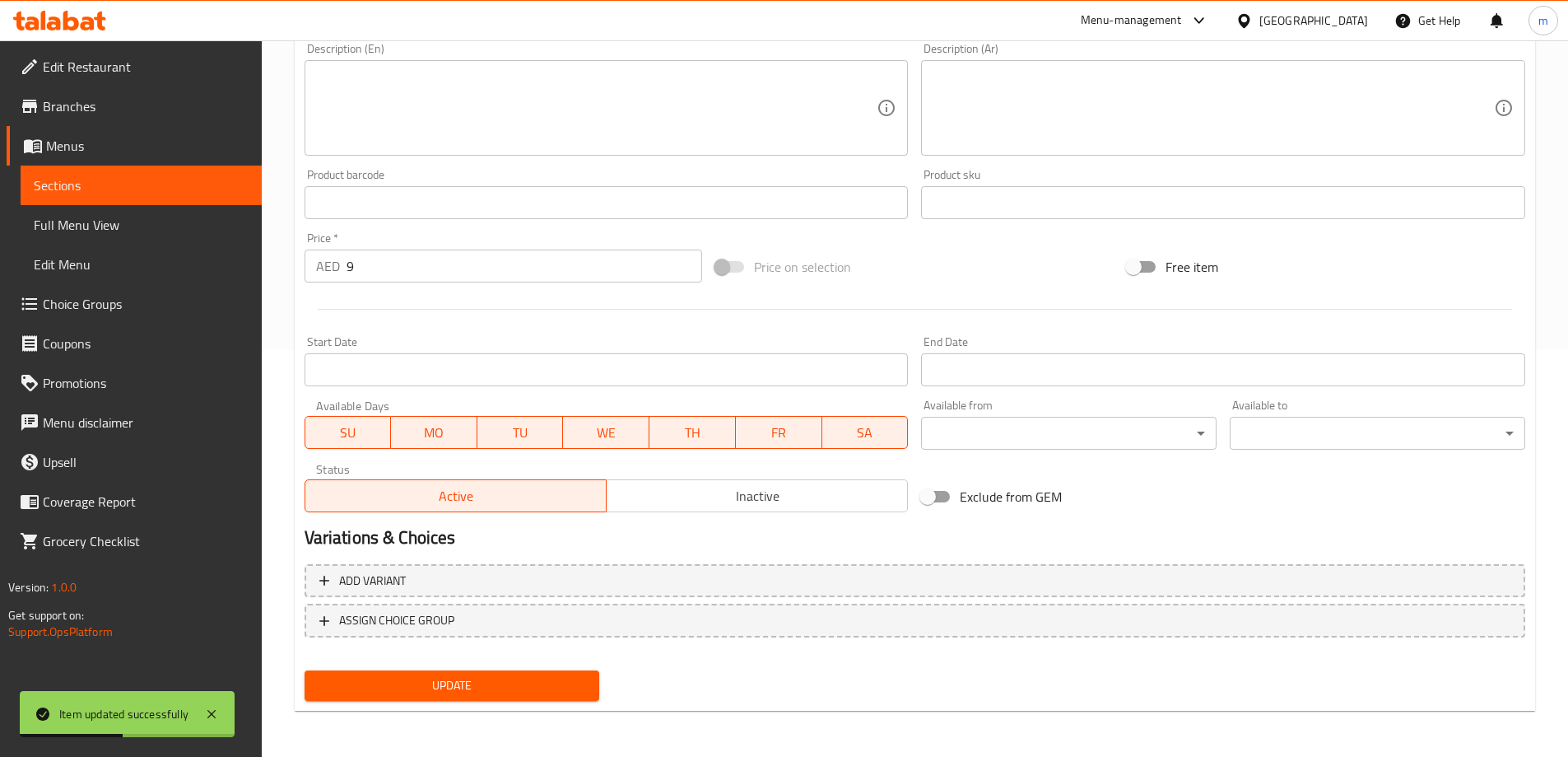
click at [374, 444] on span "SU" at bounding box center [348, 433] width 74 height 24
click at [853, 437] on span "SA" at bounding box center [865, 433] width 74 height 24
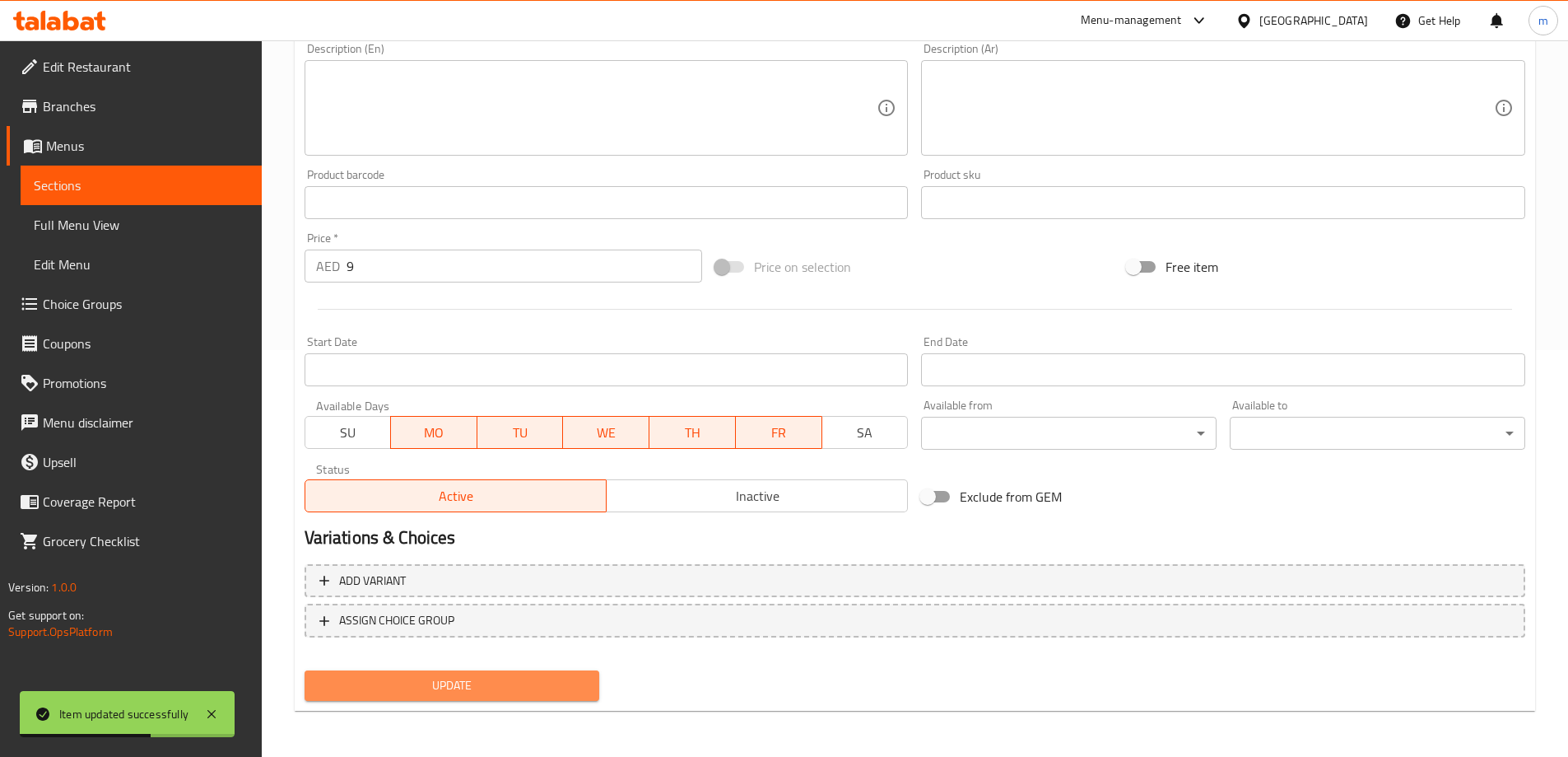
click at [497, 687] on span "Update" at bounding box center [452, 685] width 269 height 21
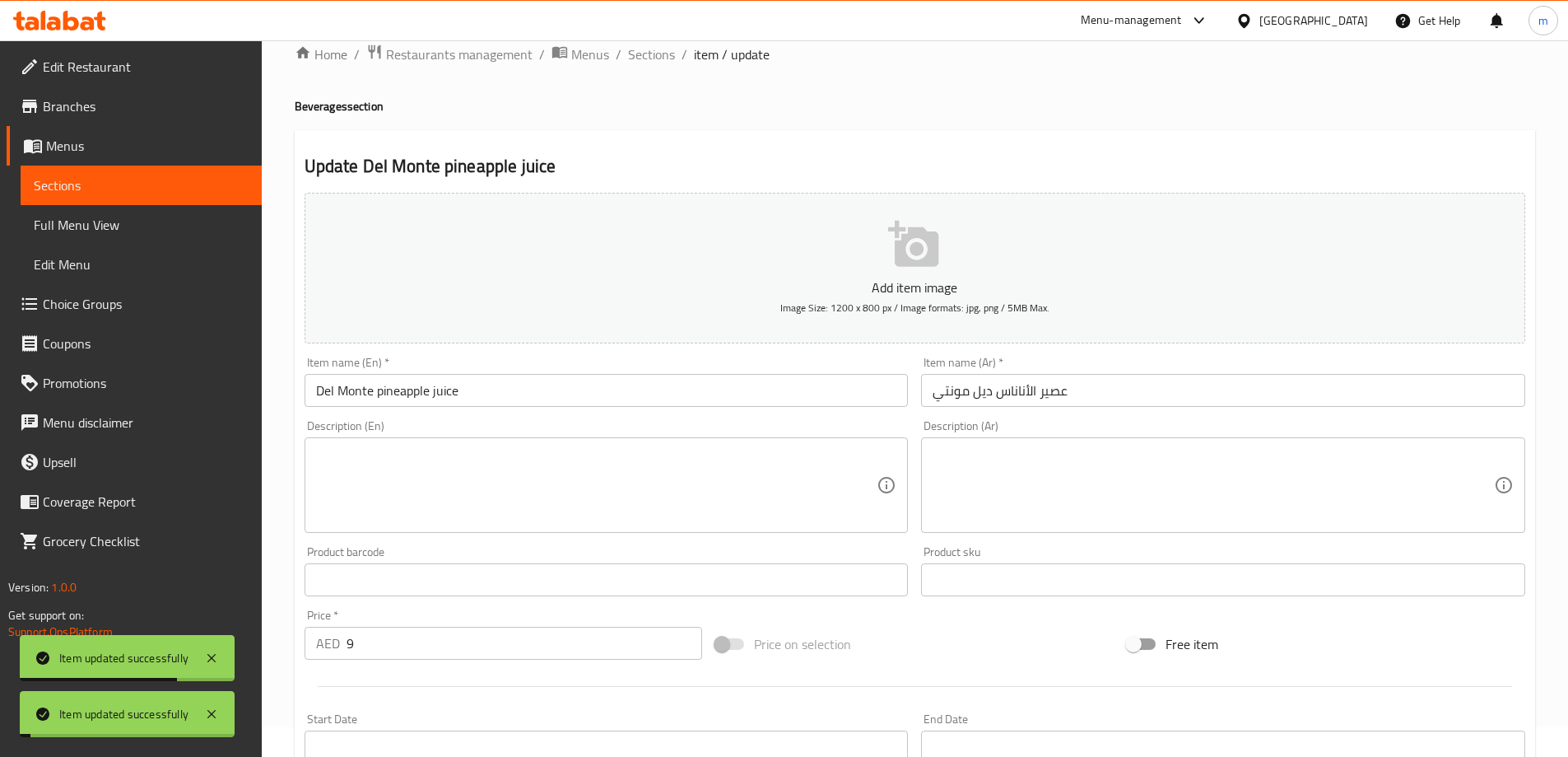
scroll to position [0, 0]
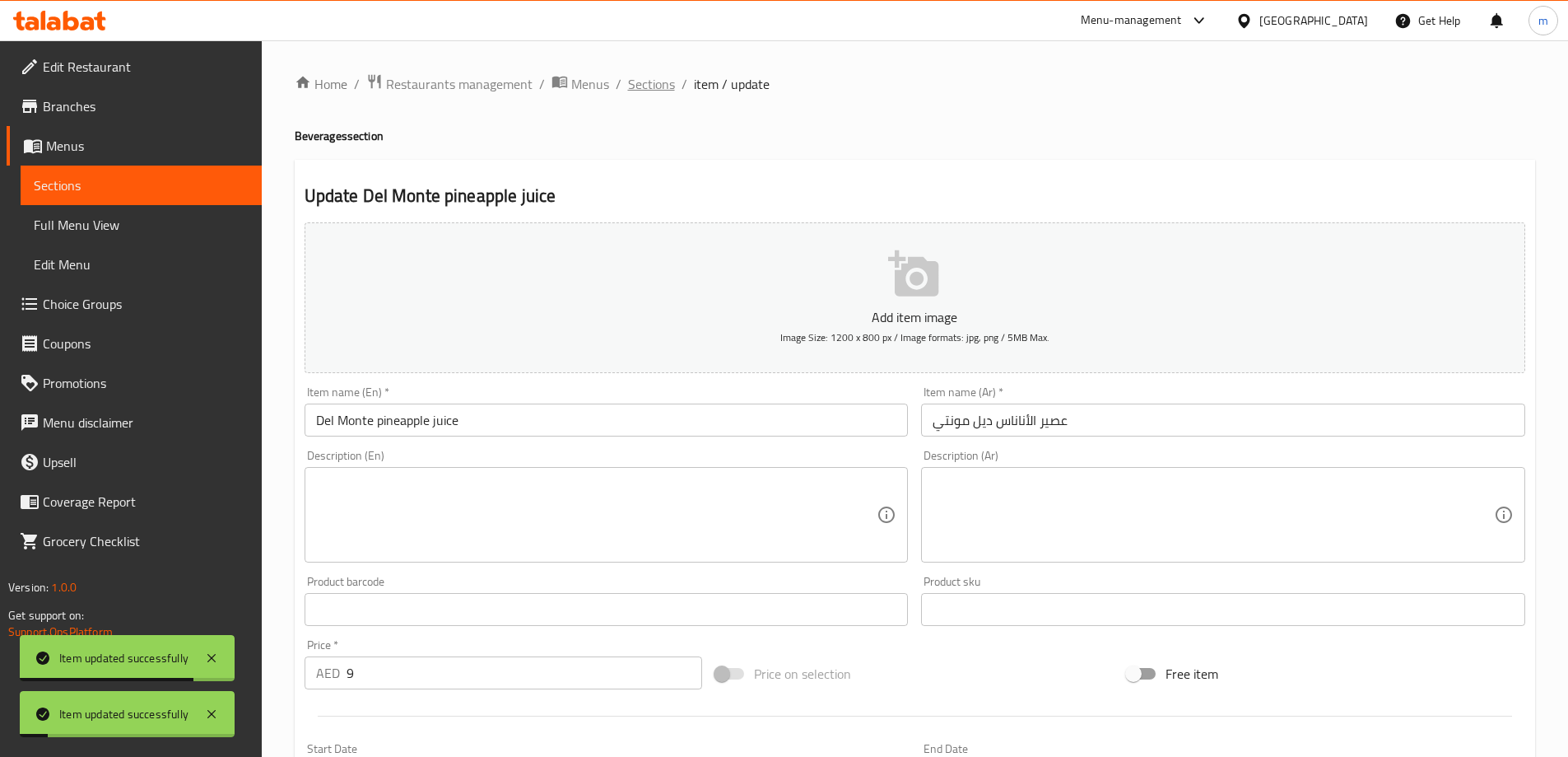
click at [645, 81] on span "Sections" at bounding box center [651, 83] width 47 height 20
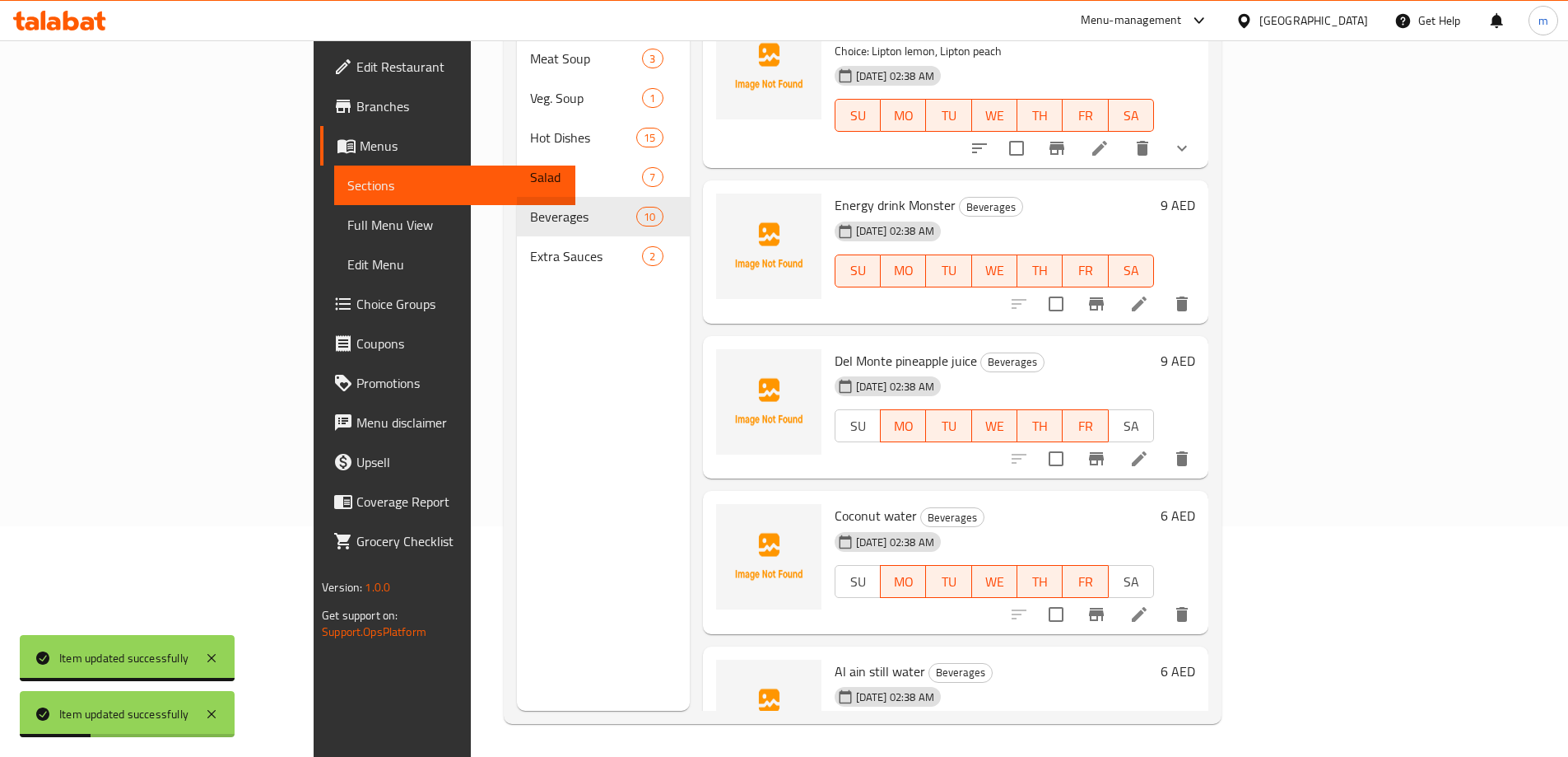
scroll to position [828, 0]
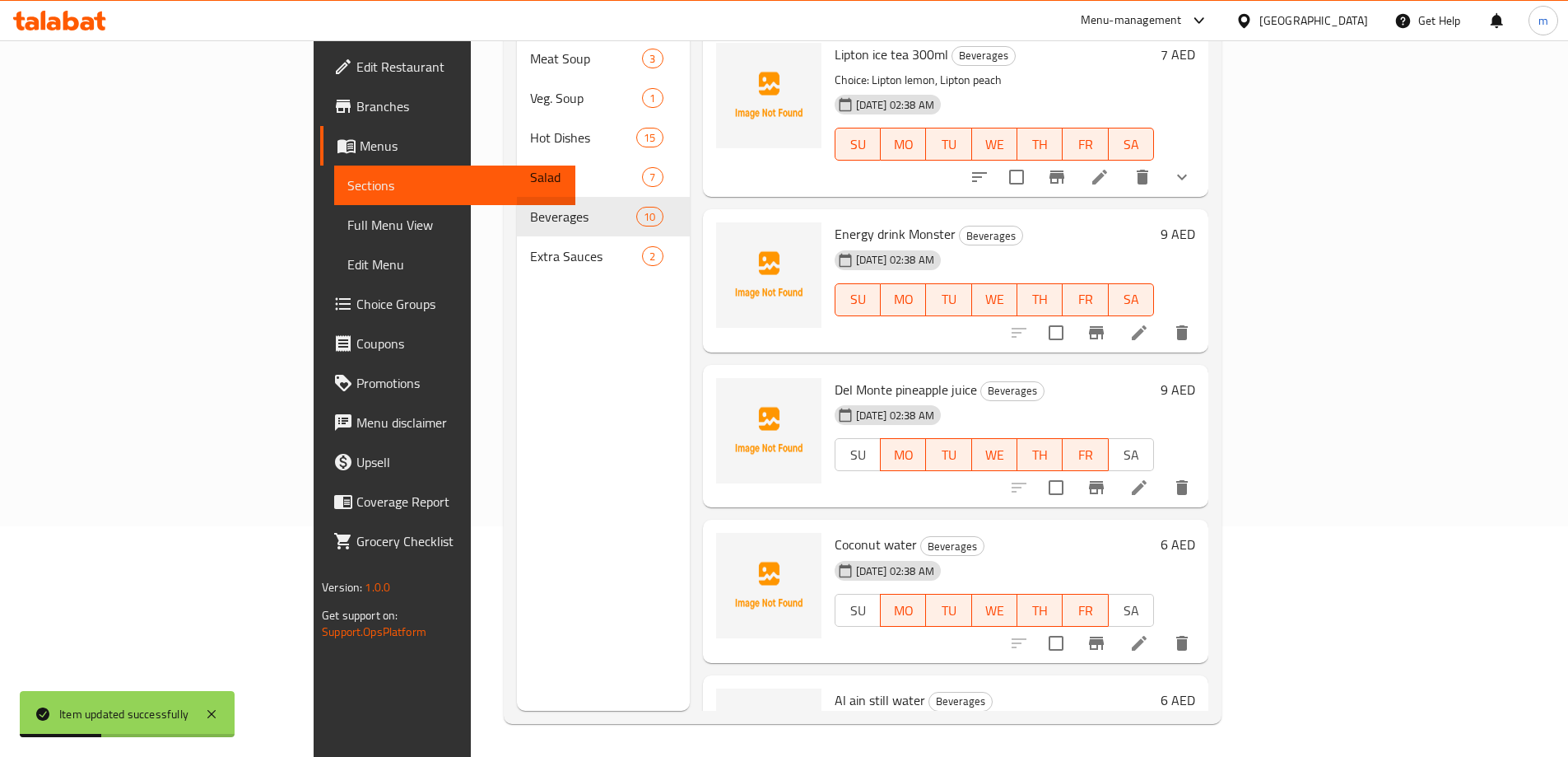
click at [1149, 323] on icon at bounding box center [1138, 332] width 20 height 20
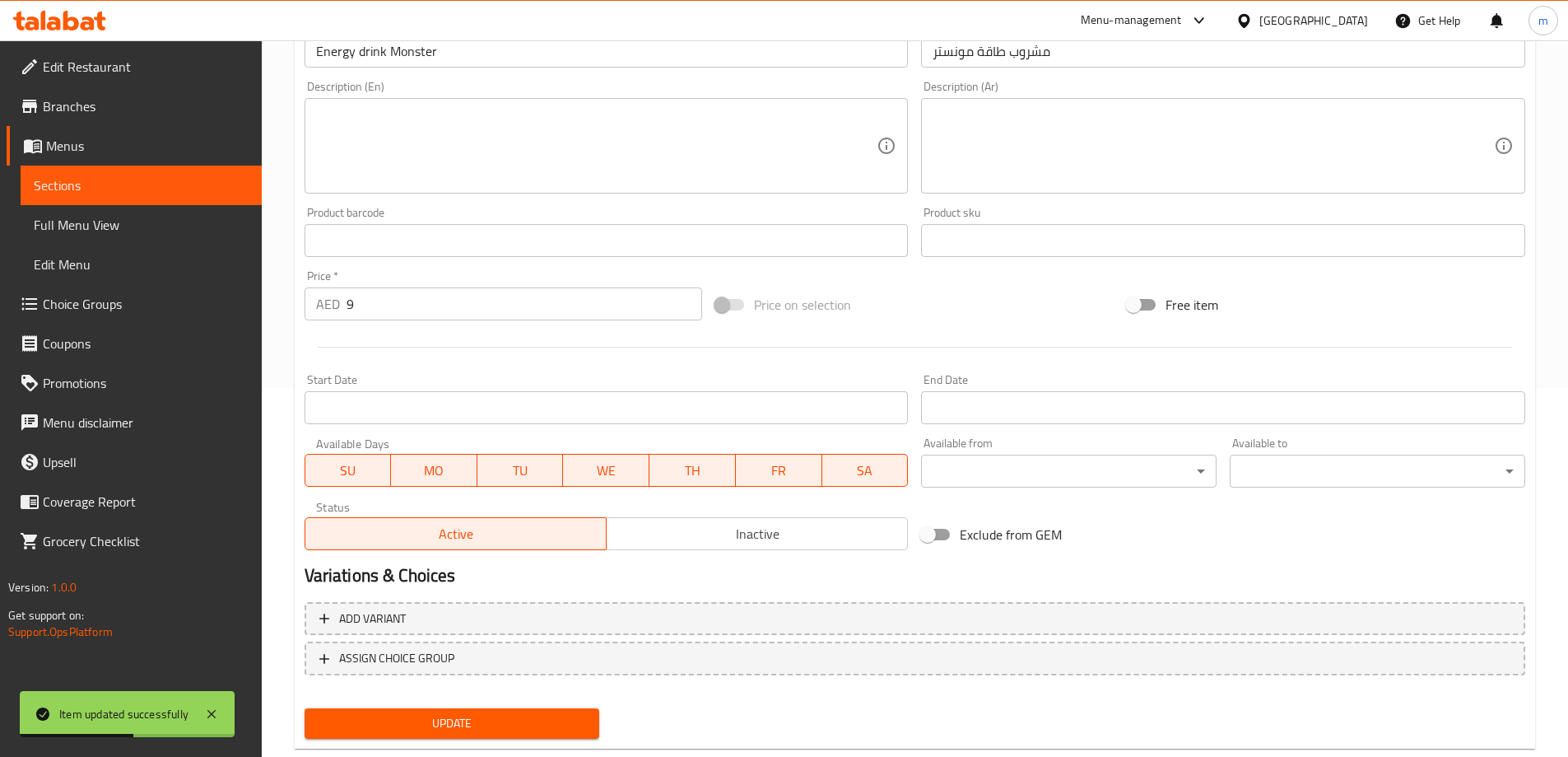
scroll to position [324, 0]
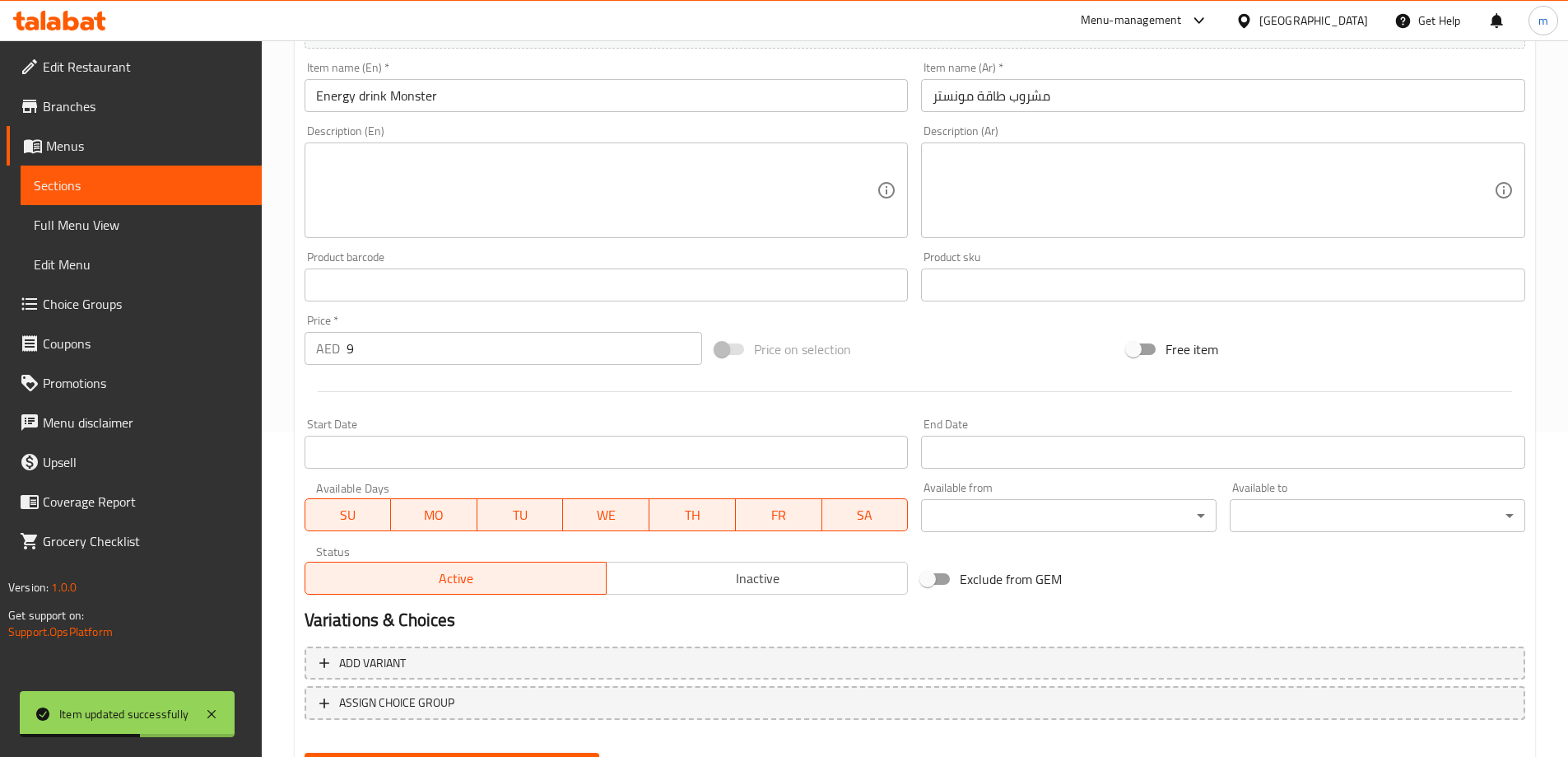
click at [335, 509] on span "SU" at bounding box center [348, 515] width 74 height 24
click at [879, 507] on span "SA" at bounding box center [865, 515] width 74 height 24
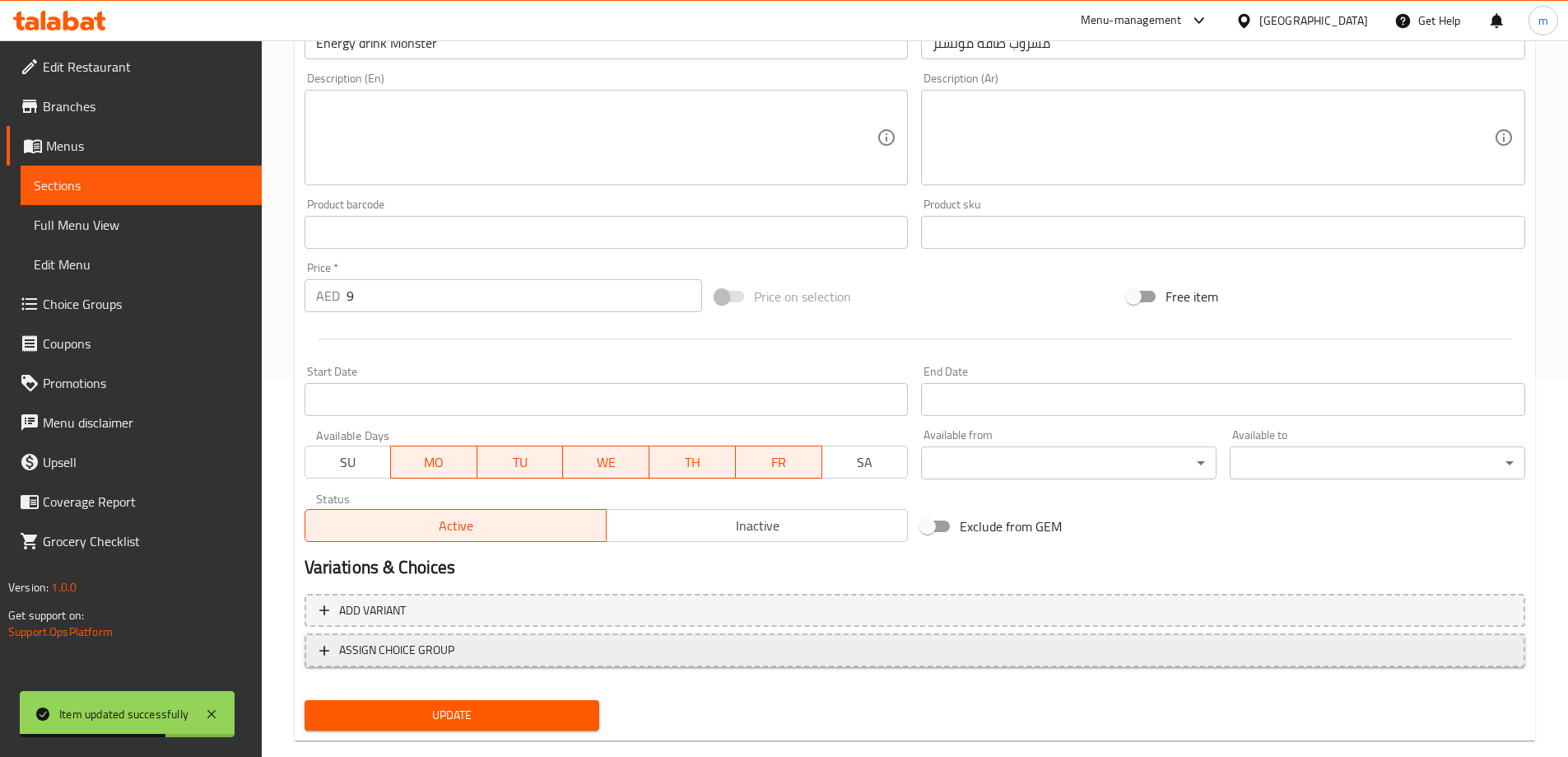
scroll to position [407, 0]
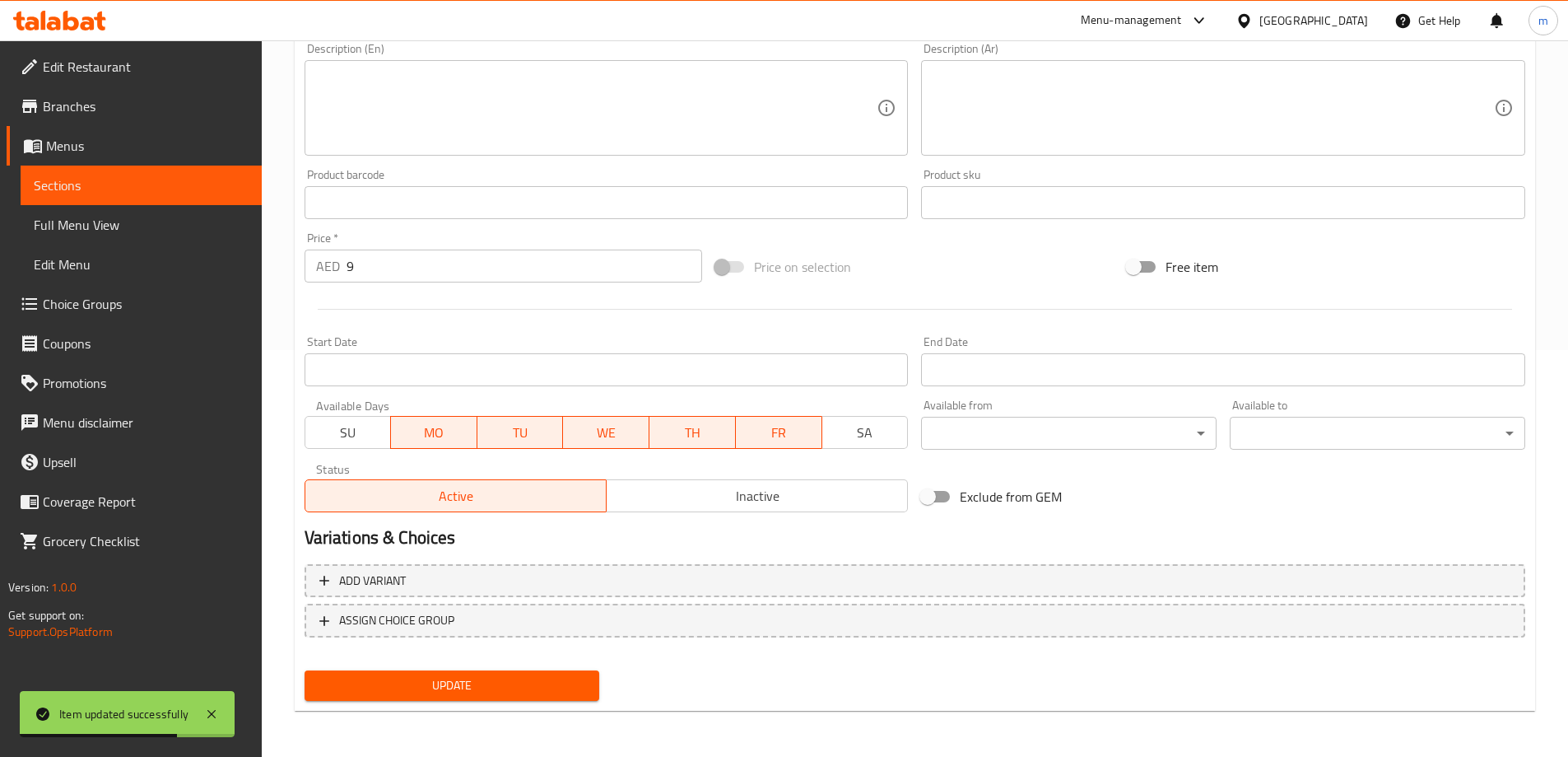
click at [497, 678] on span "Update" at bounding box center [452, 685] width 269 height 21
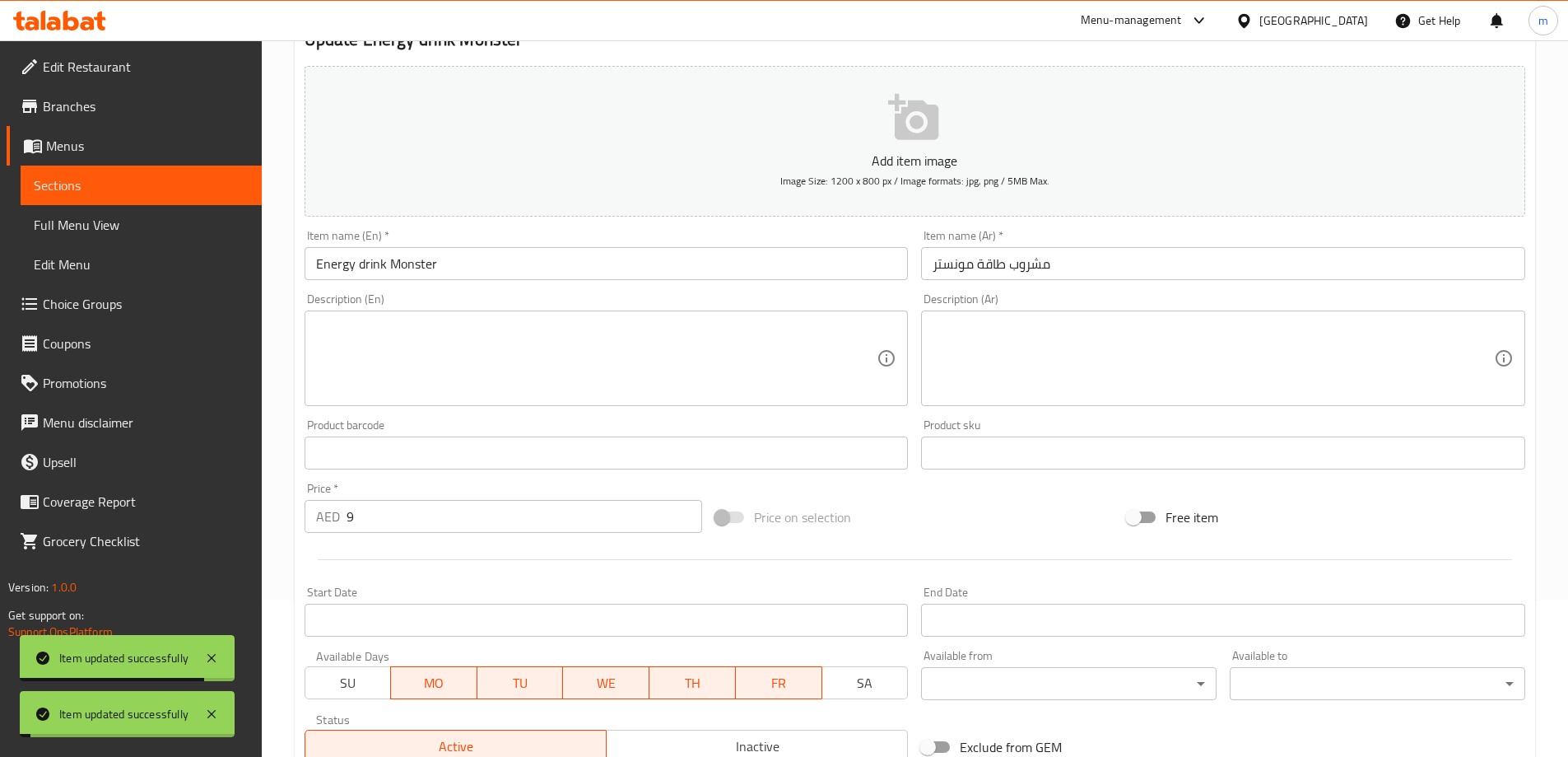
scroll to position [0, 0]
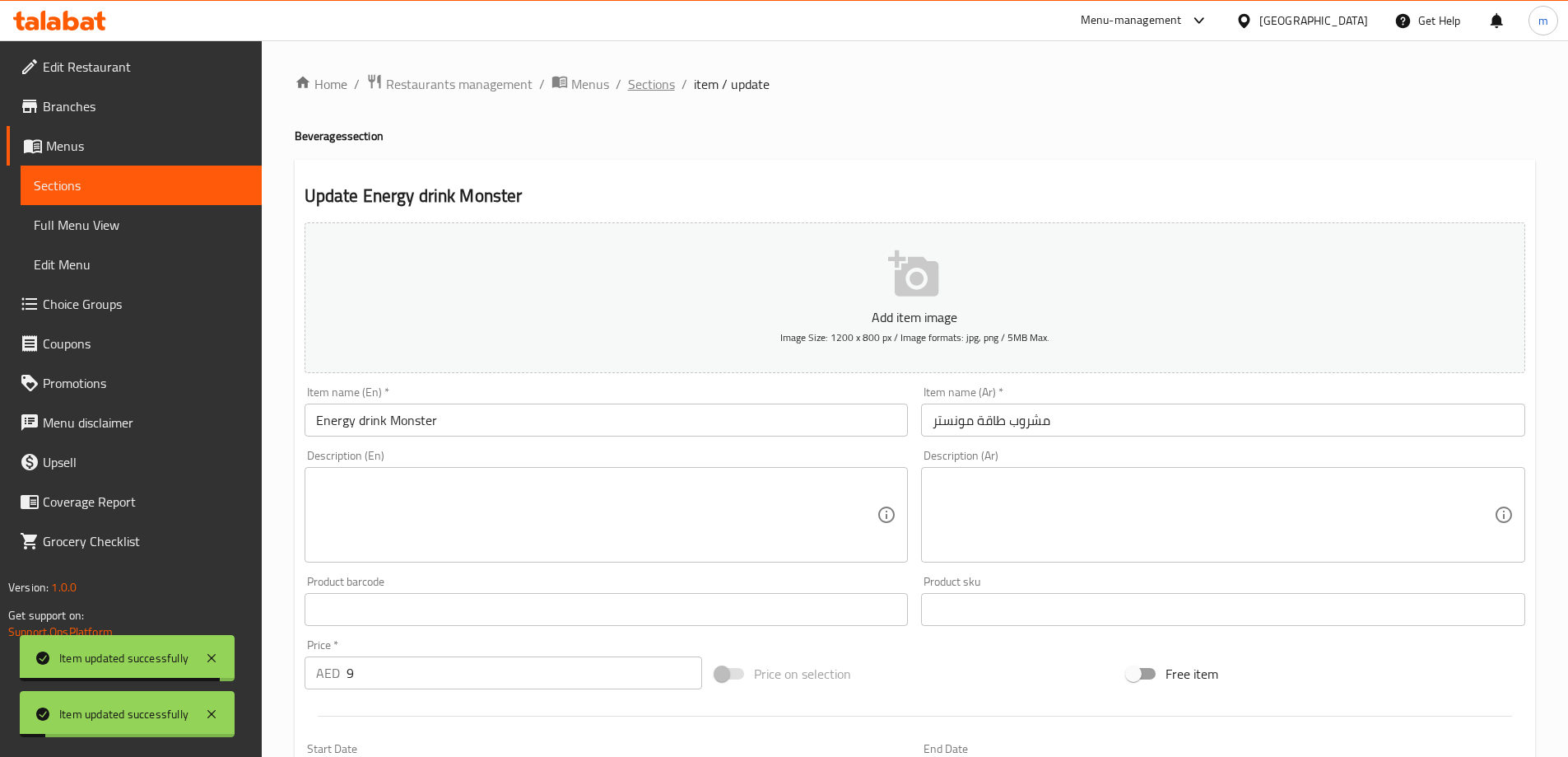
click at [655, 79] on span "Sections" at bounding box center [651, 83] width 47 height 20
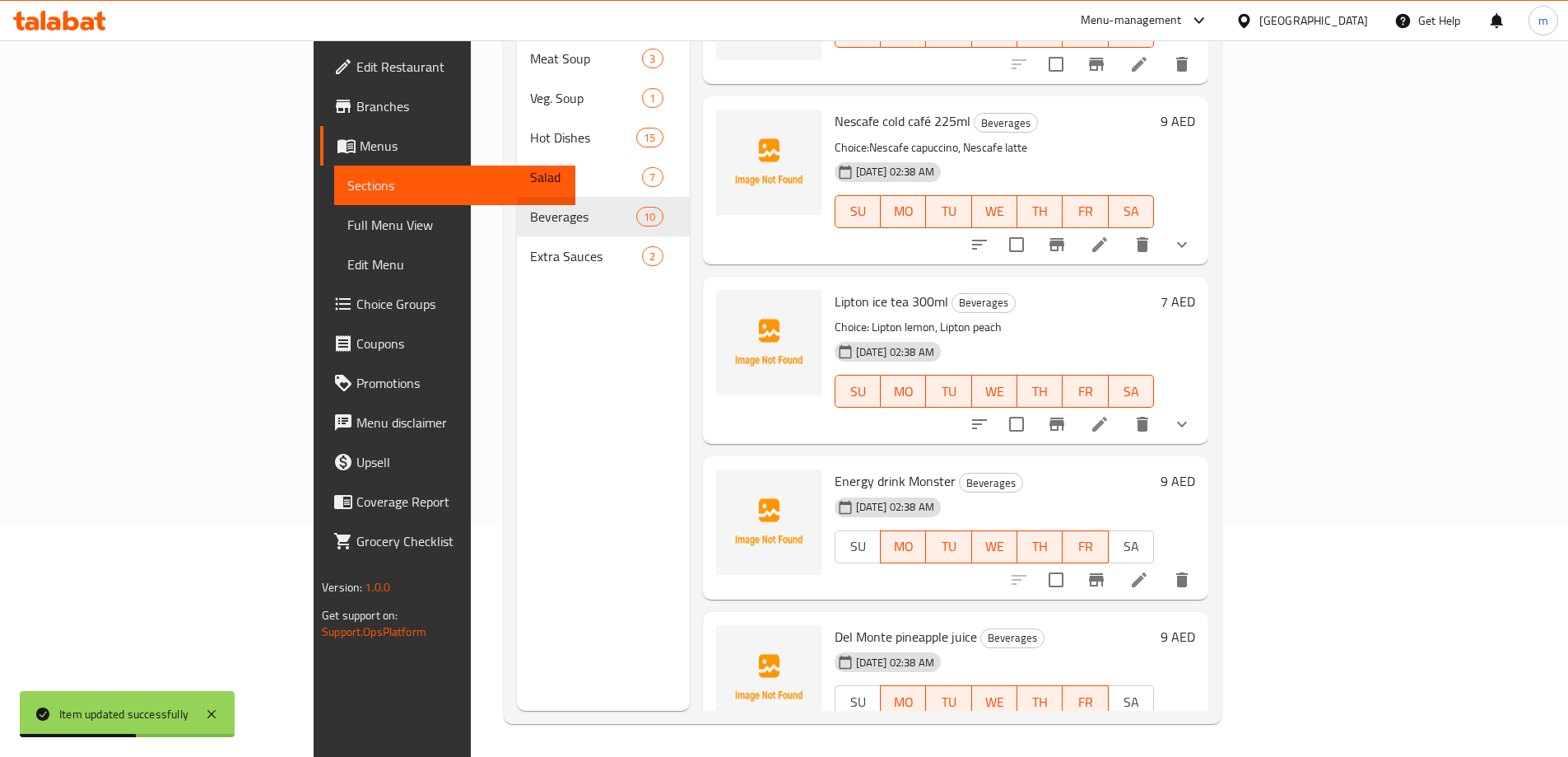
click at [1202, 404] on div at bounding box center [1080, 423] width 242 height 39
click at [1107, 416] on icon at bounding box center [1098, 423] width 14 height 14
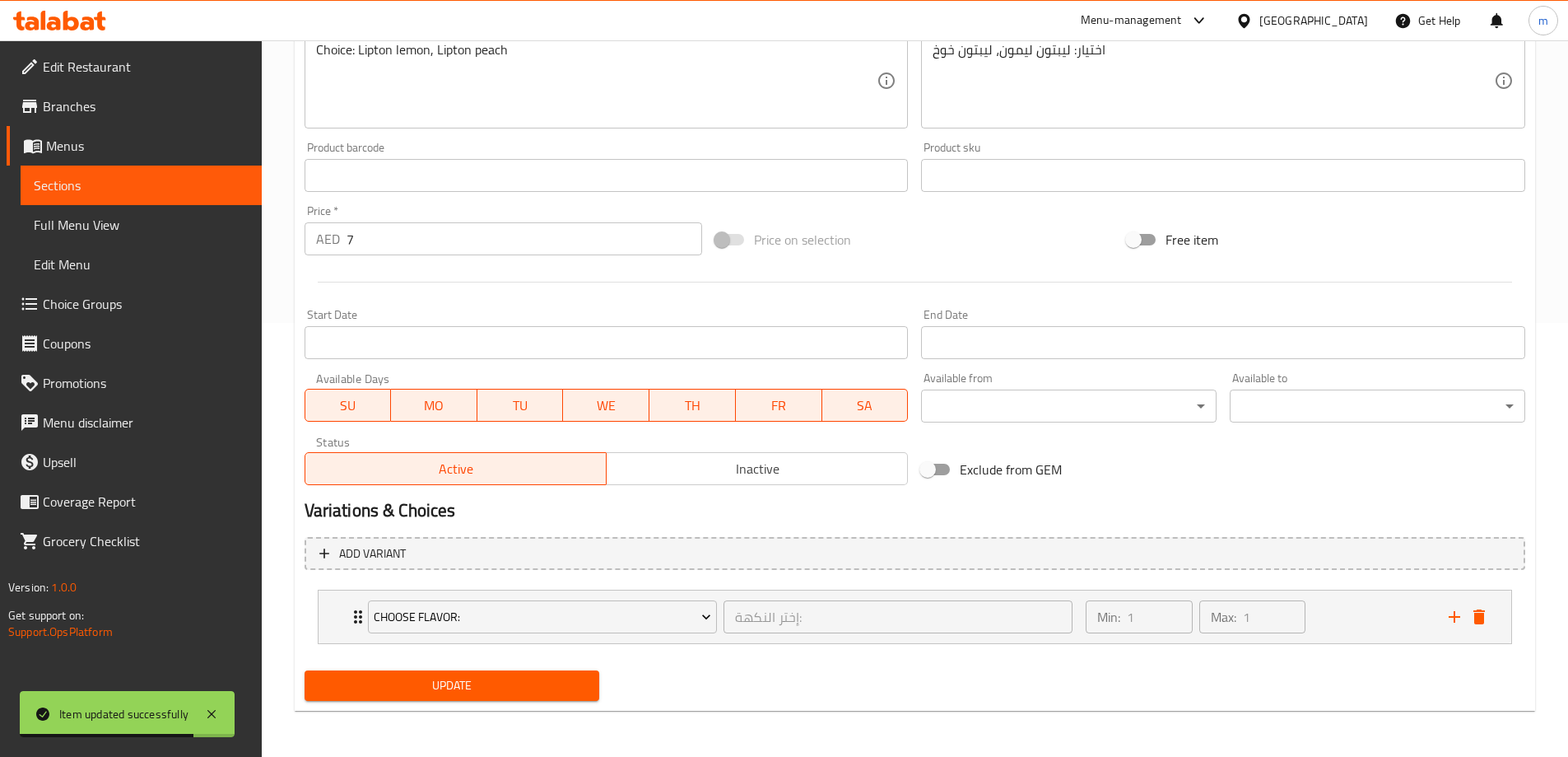
click at [352, 411] on span "SU" at bounding box center [348, 405] width 74 height 24
click at [850, 410] on span "SA" at bounding box center [865, 405] width 74 height 24
click at [509, 685] on span "Update" at bounding box center [452, 685] width 269 height 21
click at [335, 625] on div "Choose Flavor: إختر النكهة: ​ Min: 1 ​ Max: 1 ​" at bounding box center [915, 616] width 1192 height 53
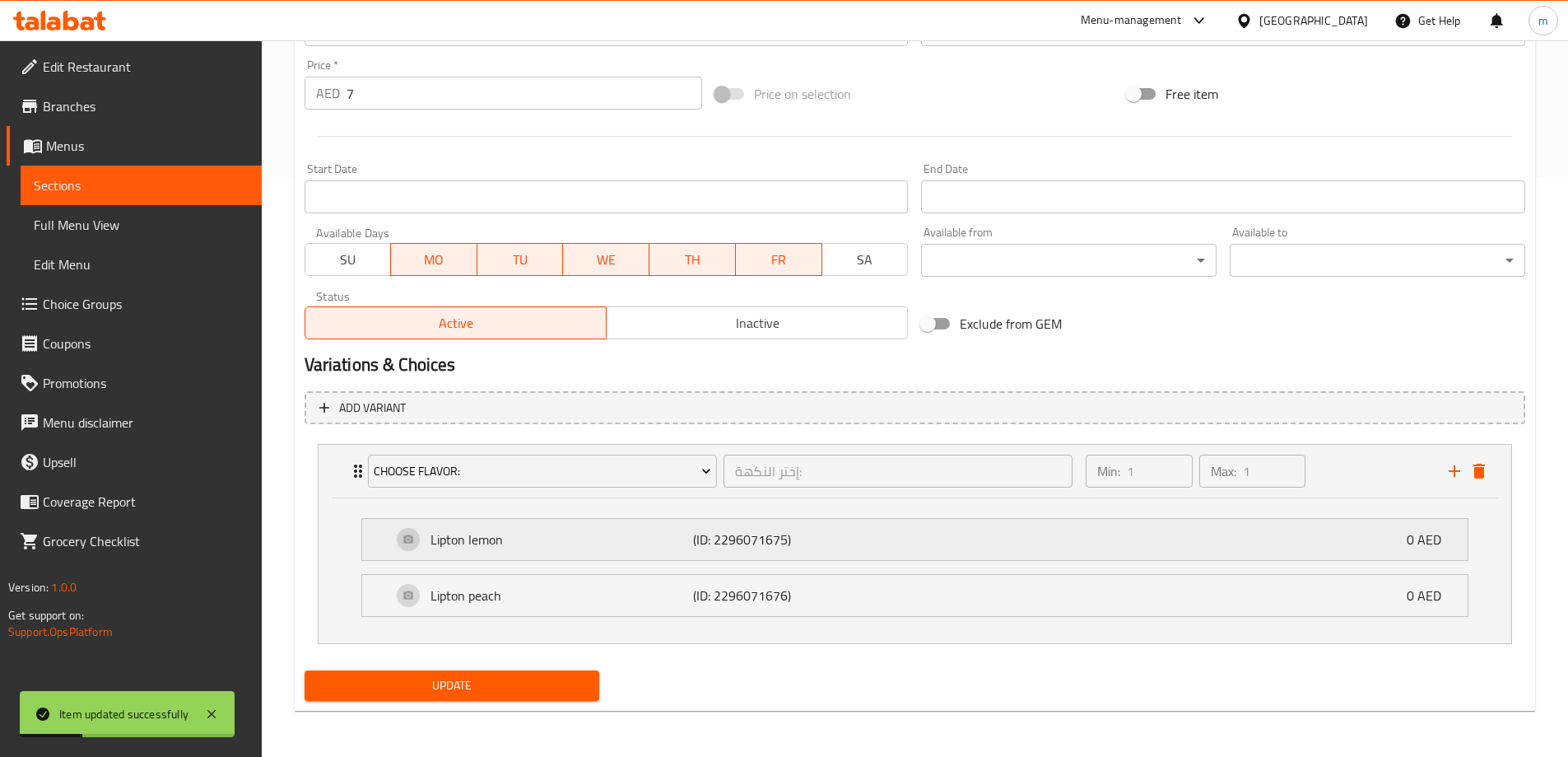
click at [629, 534] on p "Lipton lemon" at bounding box center [562, 539] width 263 height 20
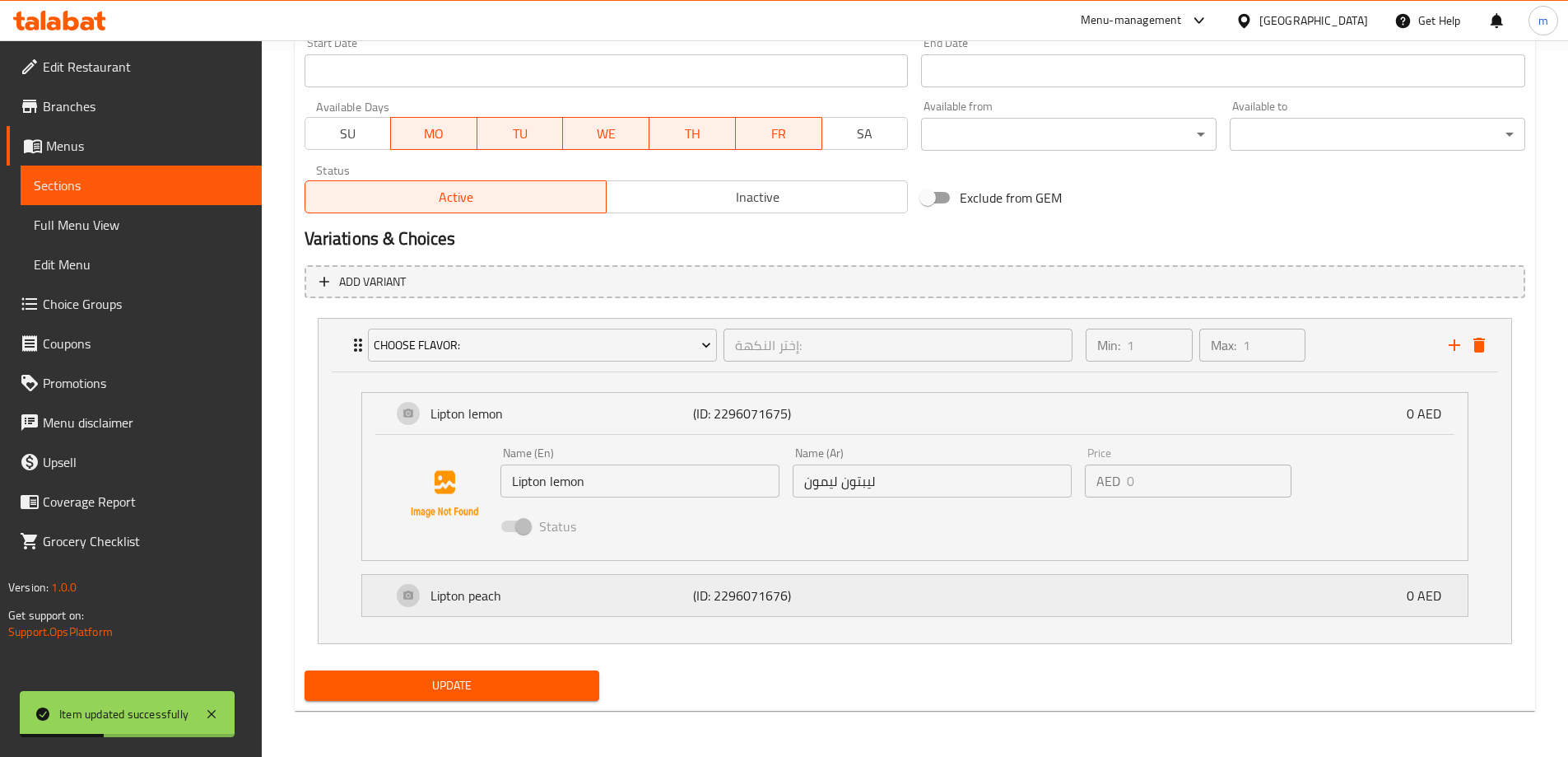
click at [606, 609] on div "Lipton peach (ID: 2296071676) 0 AED" at bounding box center [919, 594] width 1056 height 41
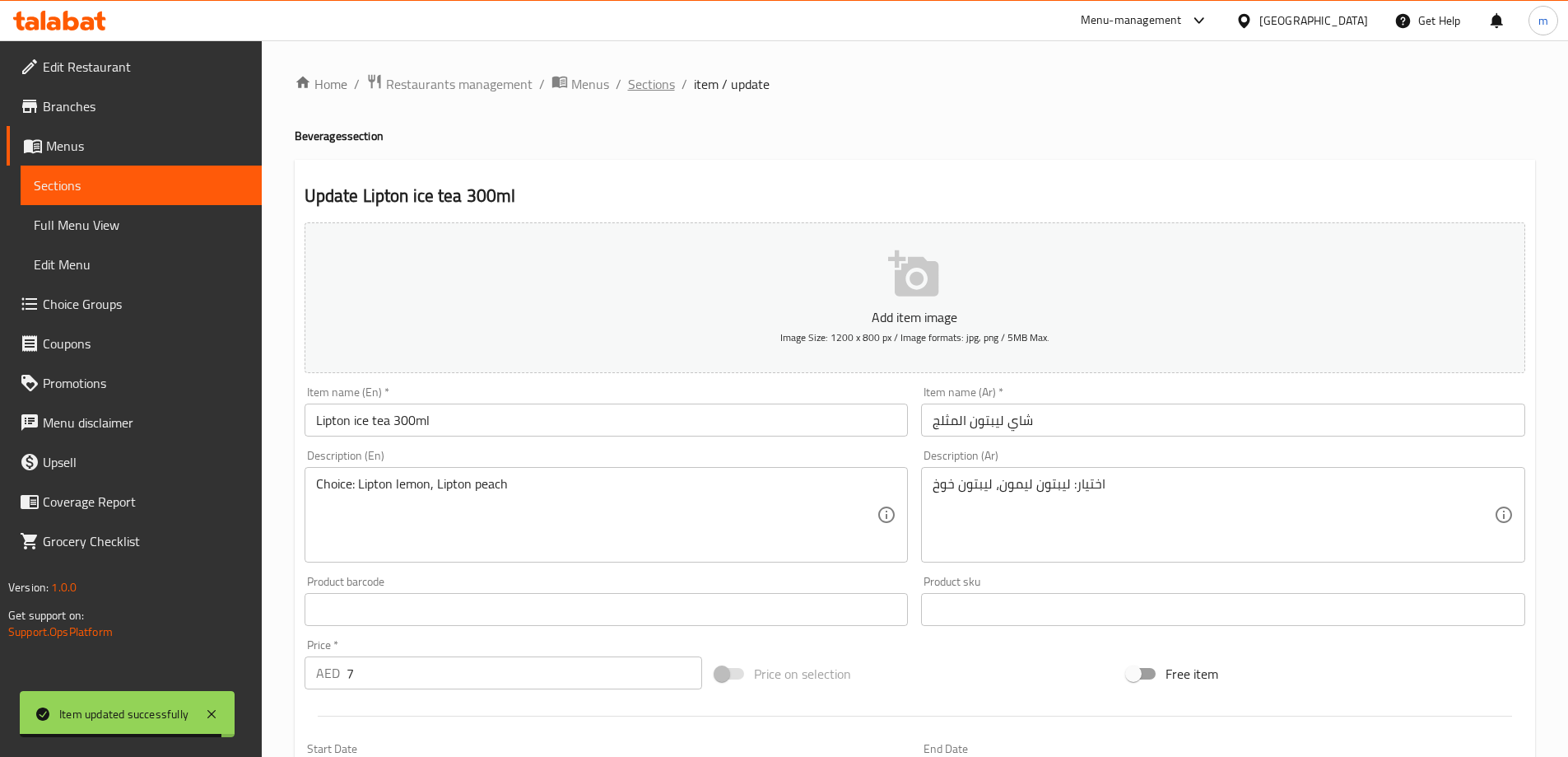
click at [661, 88] on span "Sections" at bounding box center [651, 83] width 47 height 20
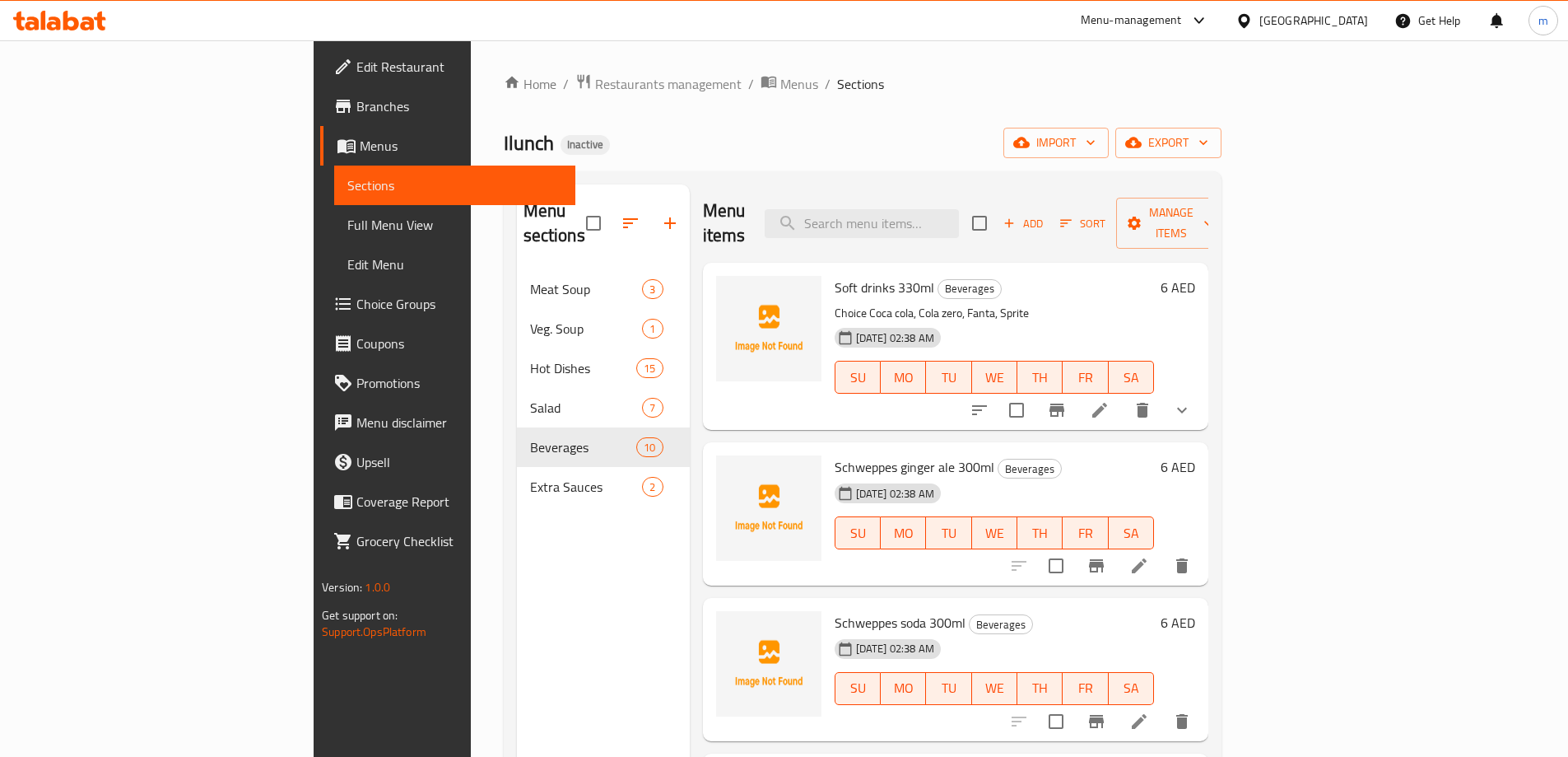
click at [1110, 400] on icon at bounding box center [1099, 410] width 20 height 20
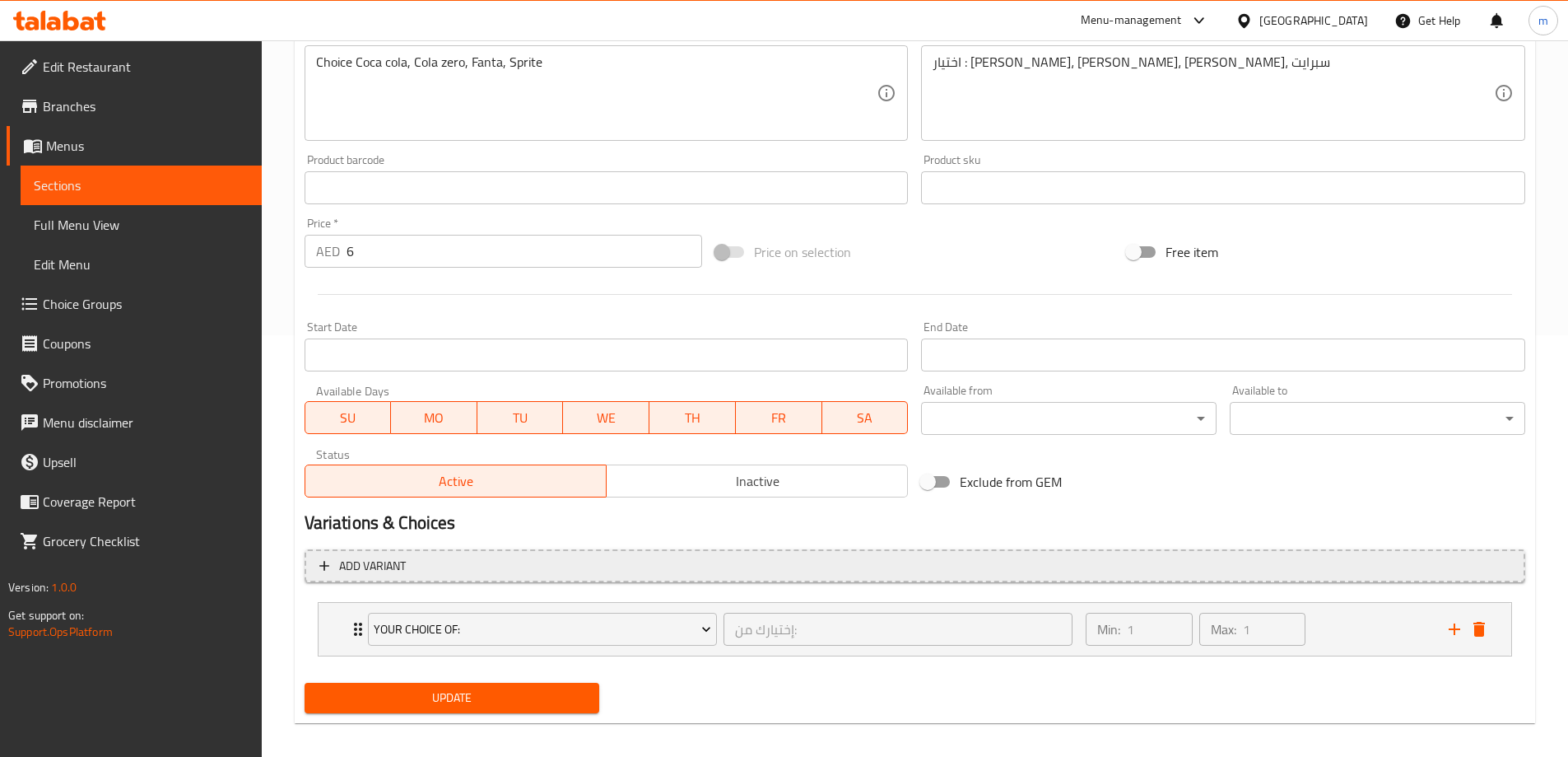
scroll to position [434, 0]
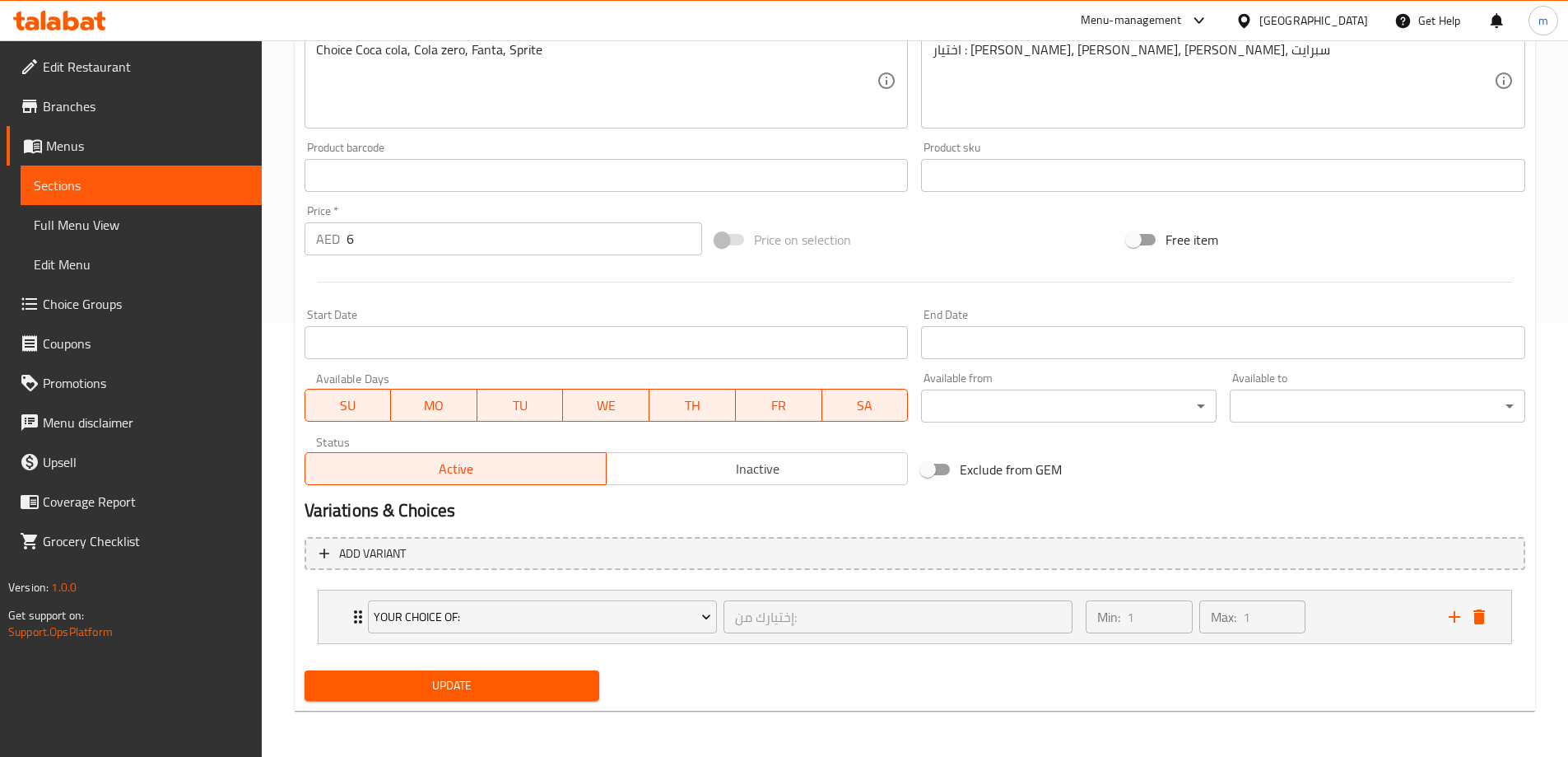
click at [873, 403] on span "SA" at bounding box center [865, 405] width 74 height 24
click at [346, 409] on span "SU" at bounding box center [348, 405] width 74 height 24
click at [475, 686] on span "Update" at bounding box center [452, 685] width 269 height 21
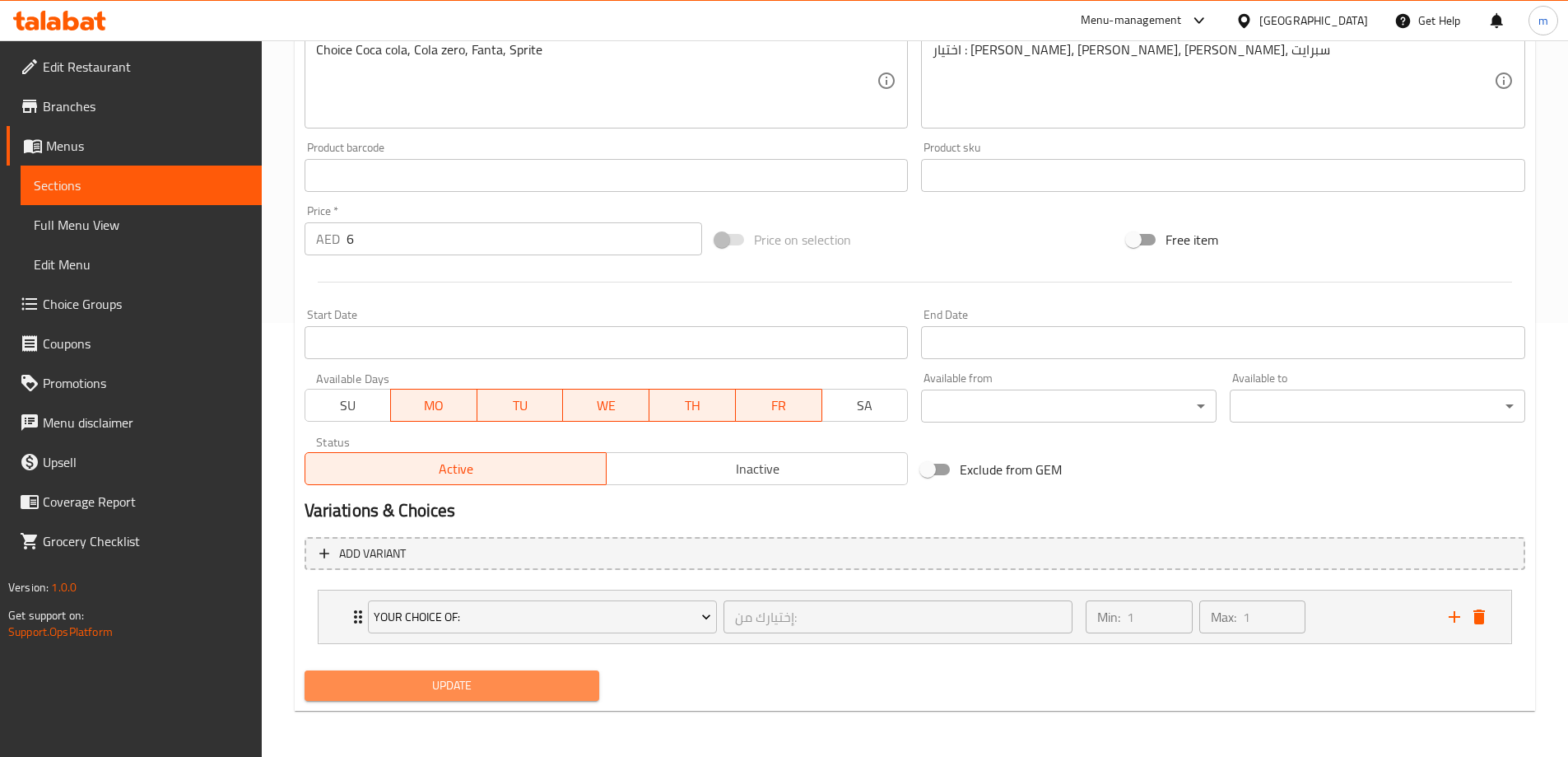
click at [528, 679] on span "Update" at bounding box center [452, 685] width 269 height 21
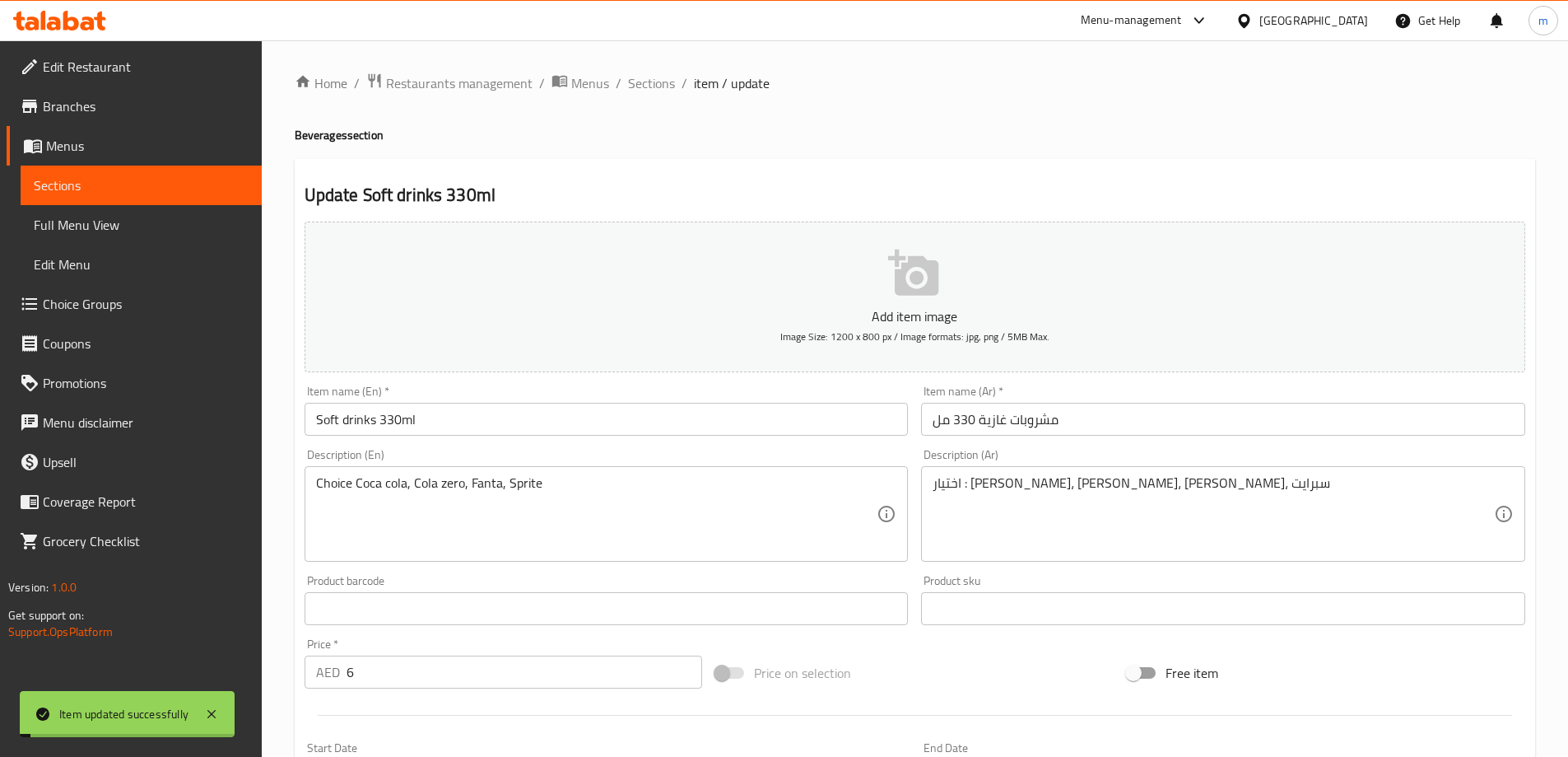
scroll to position [0, 0]
click at [644, 83] on span "Sections" at bounding box center [651, 83] width 47 height 20
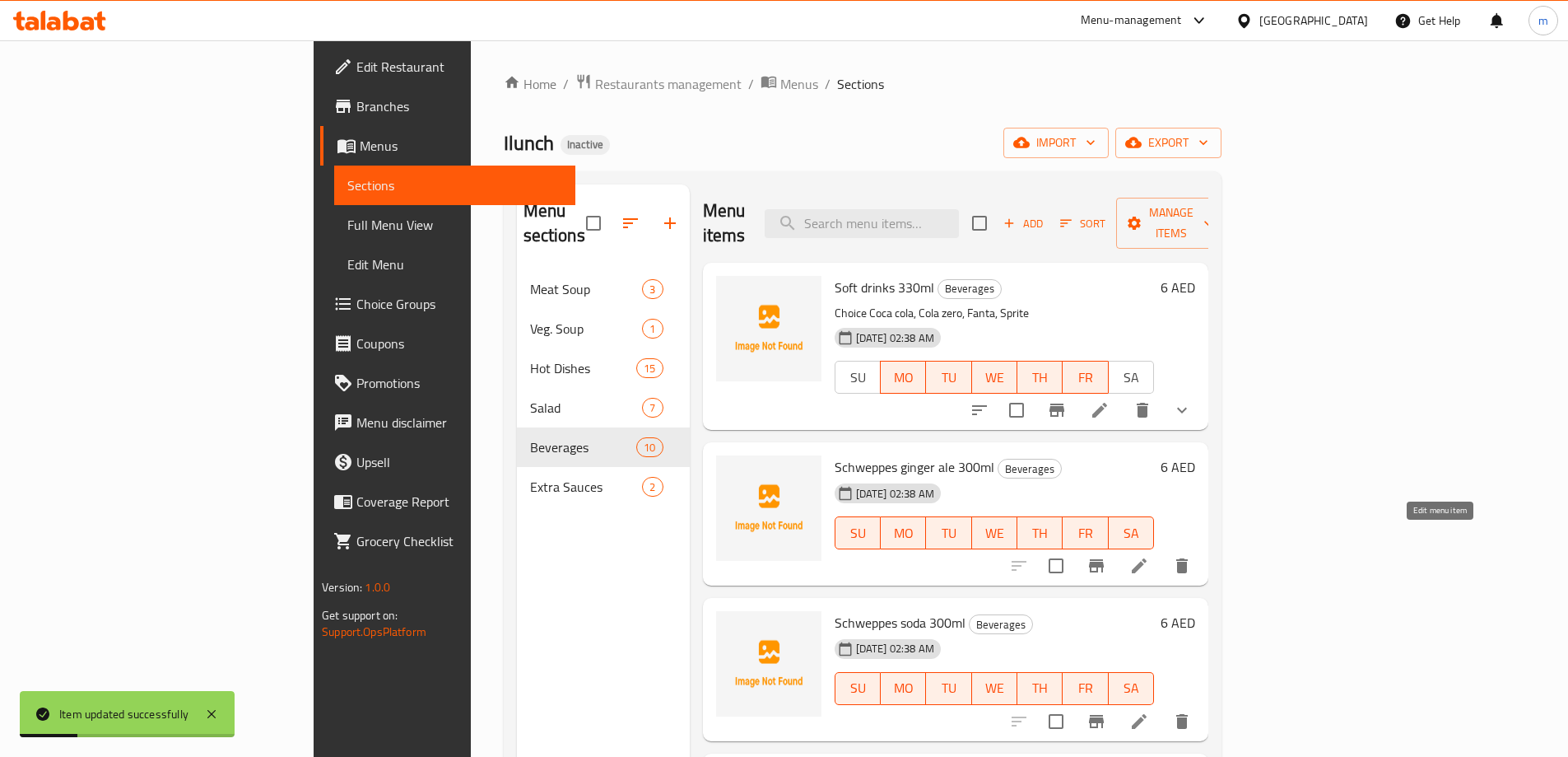
click at [1149, 556] on icon at bounding box center [1138, 566] width 20 height 20
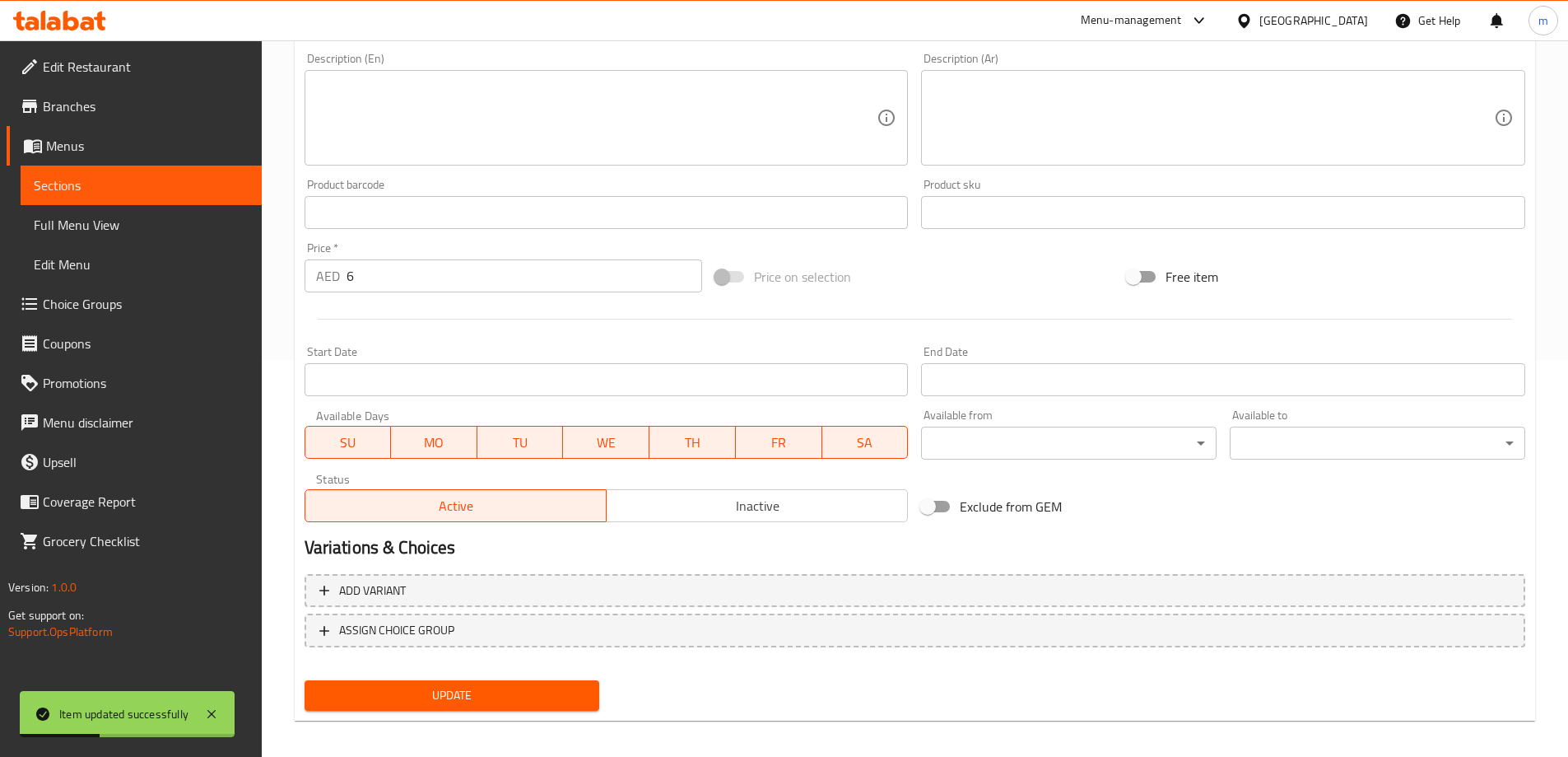
scroll to position [407, 0]
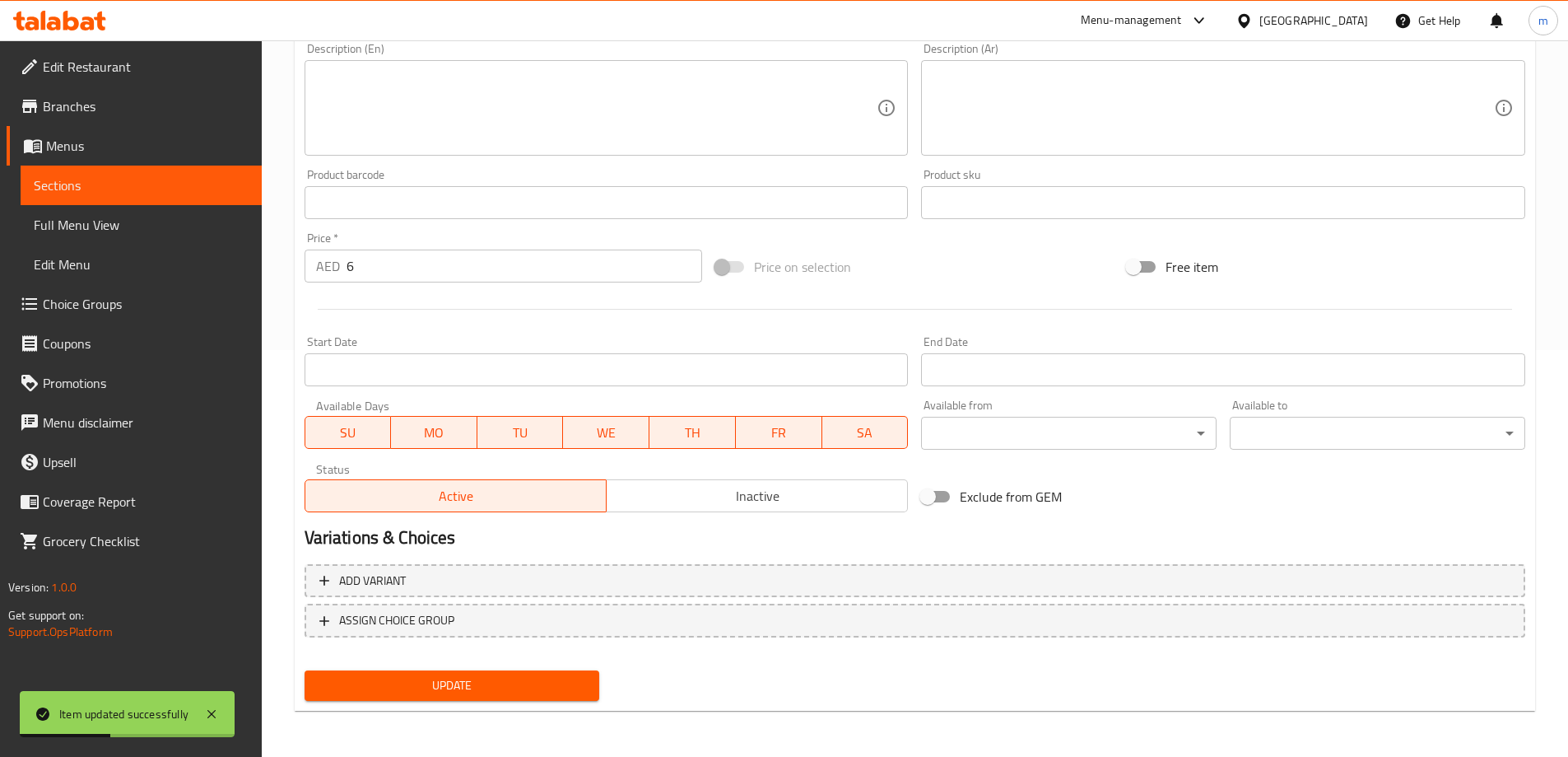
click at [894, 435] on span "SA" at bounding box center [865, 433] width 74 height 24
click at [321, 422] on span "SU" at bounding box center [348, 433] width 74 height 24
click at [456, 660] on div "Add variant ASSIGN CHOICE GROUP" at bounding box center [914, 611] width 1233 height 107
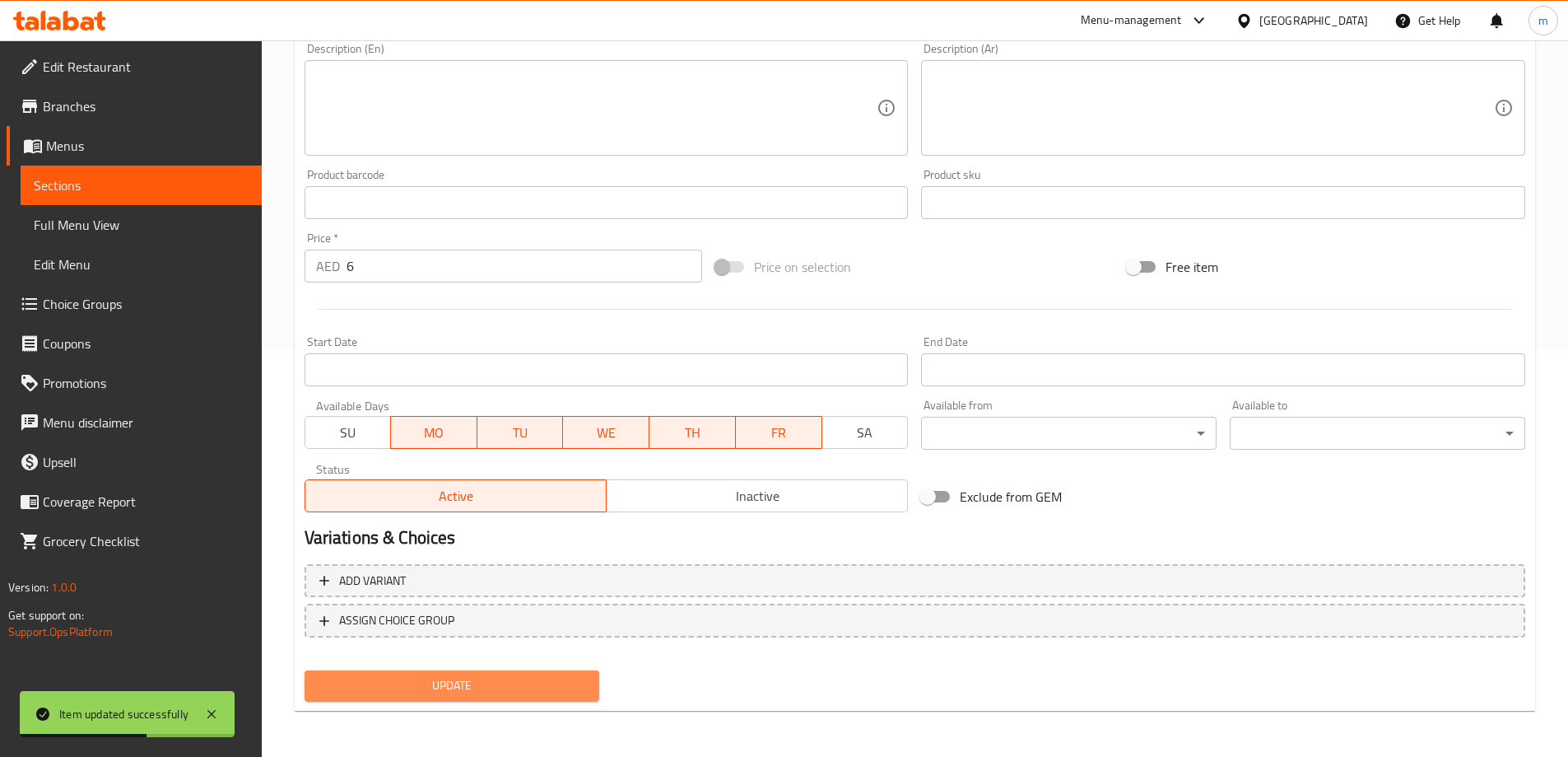
click at [455, 672] on button "Update" at bounding box center [452, 685] width 296 height 31
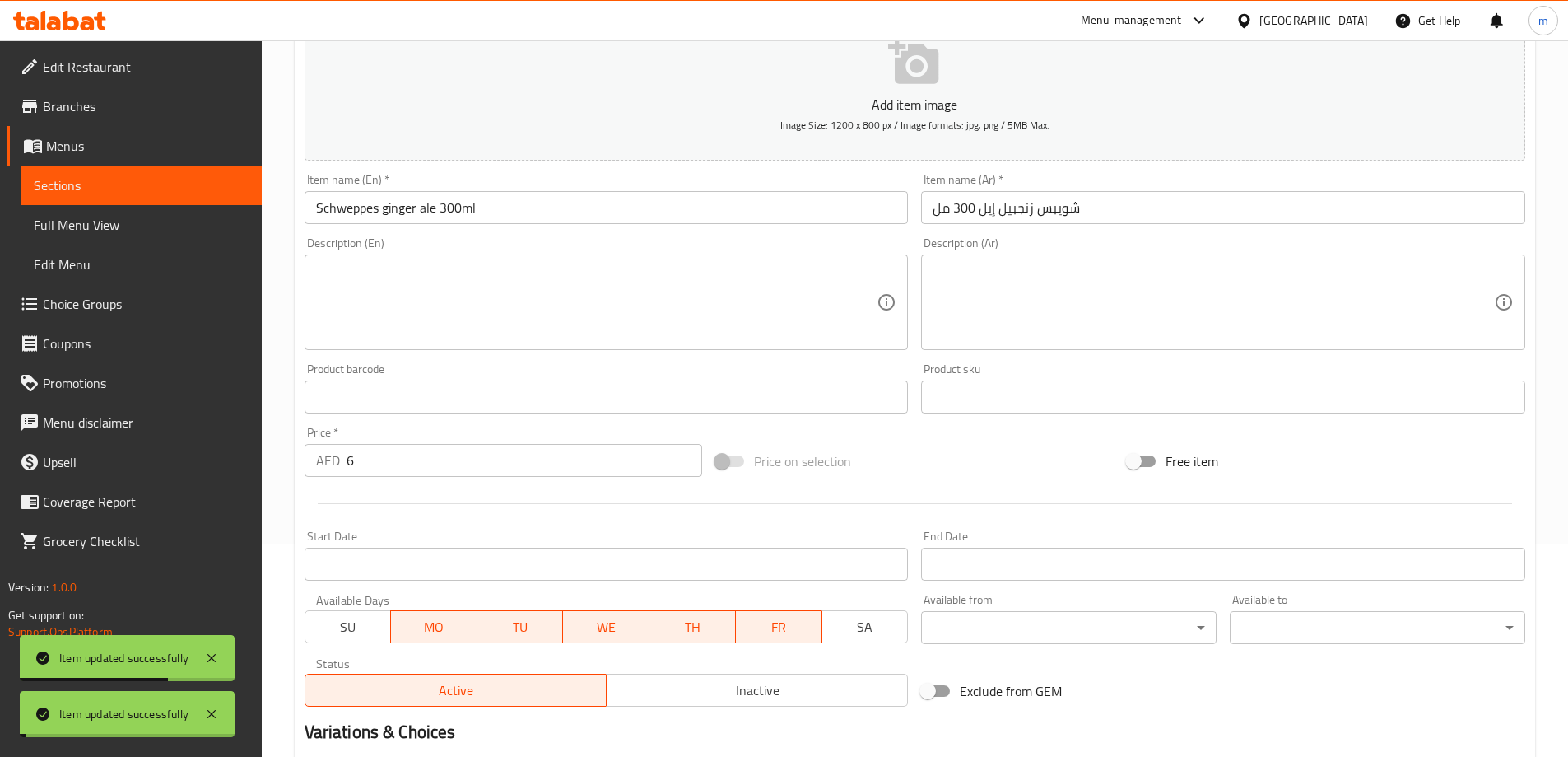
scroll to position [0, 0]
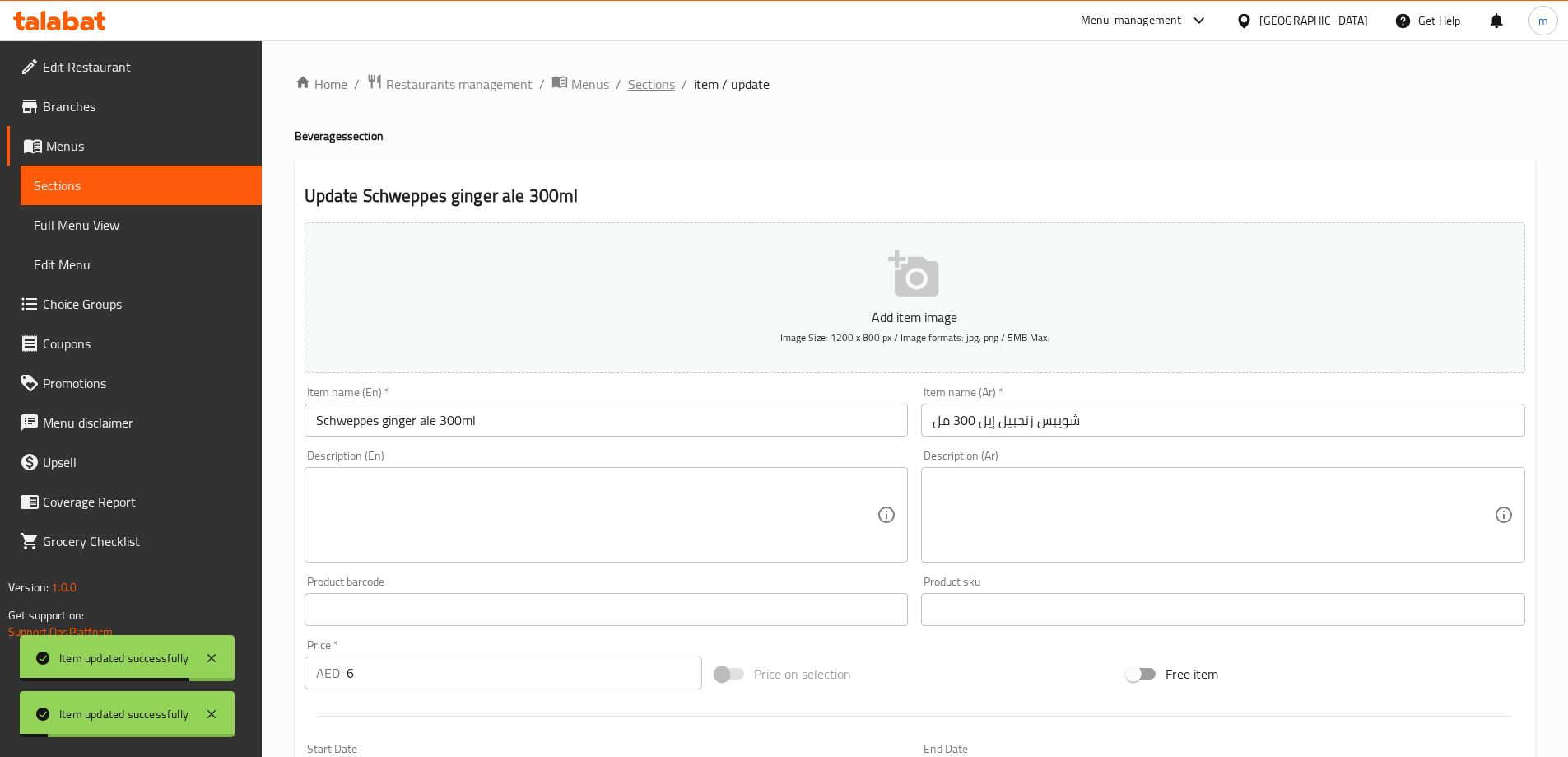
click at [660, 79] on span "Sections" at bounding box center [651, 83] width 47 height 20
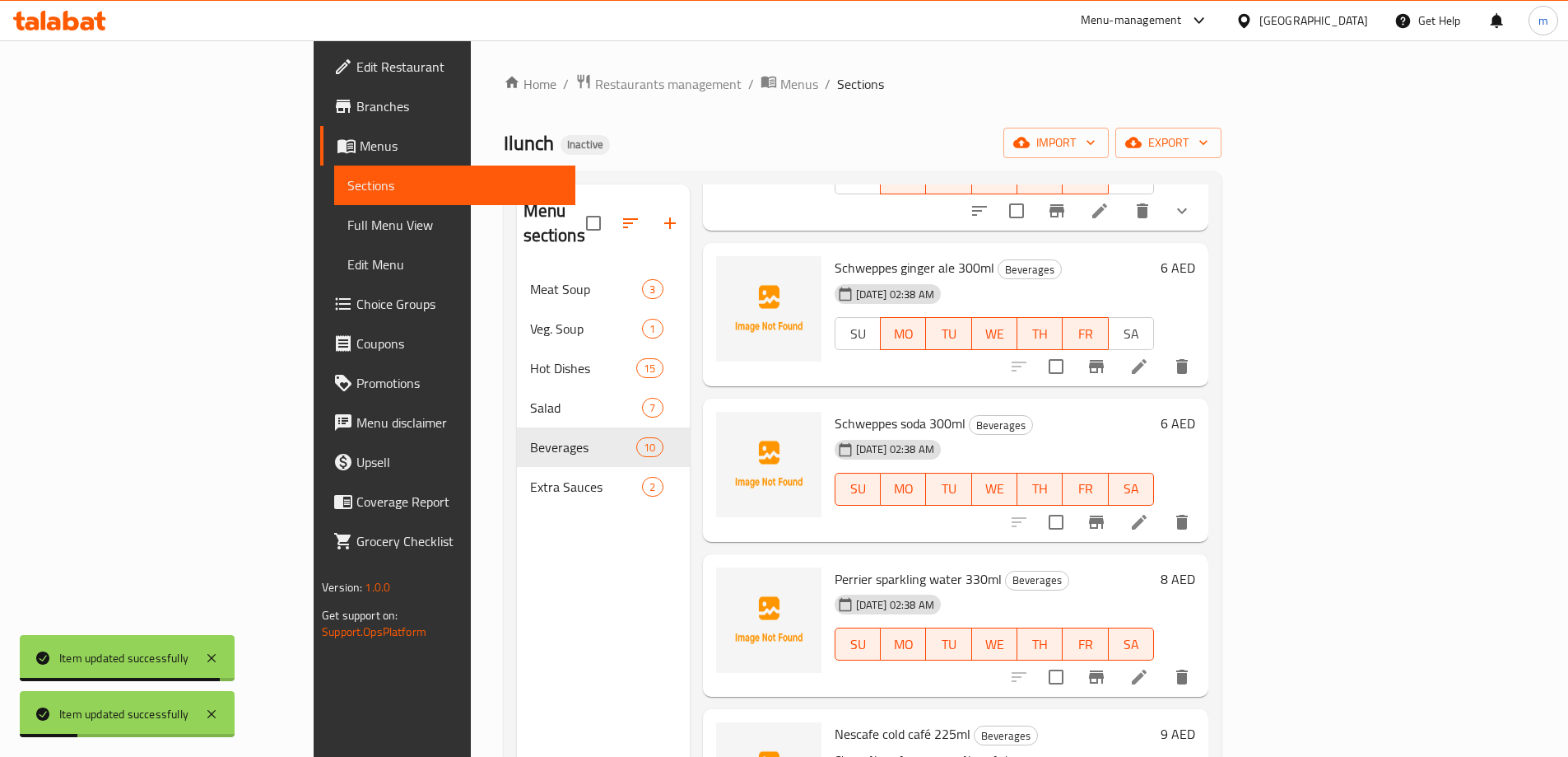
scroll to position [247, 0]
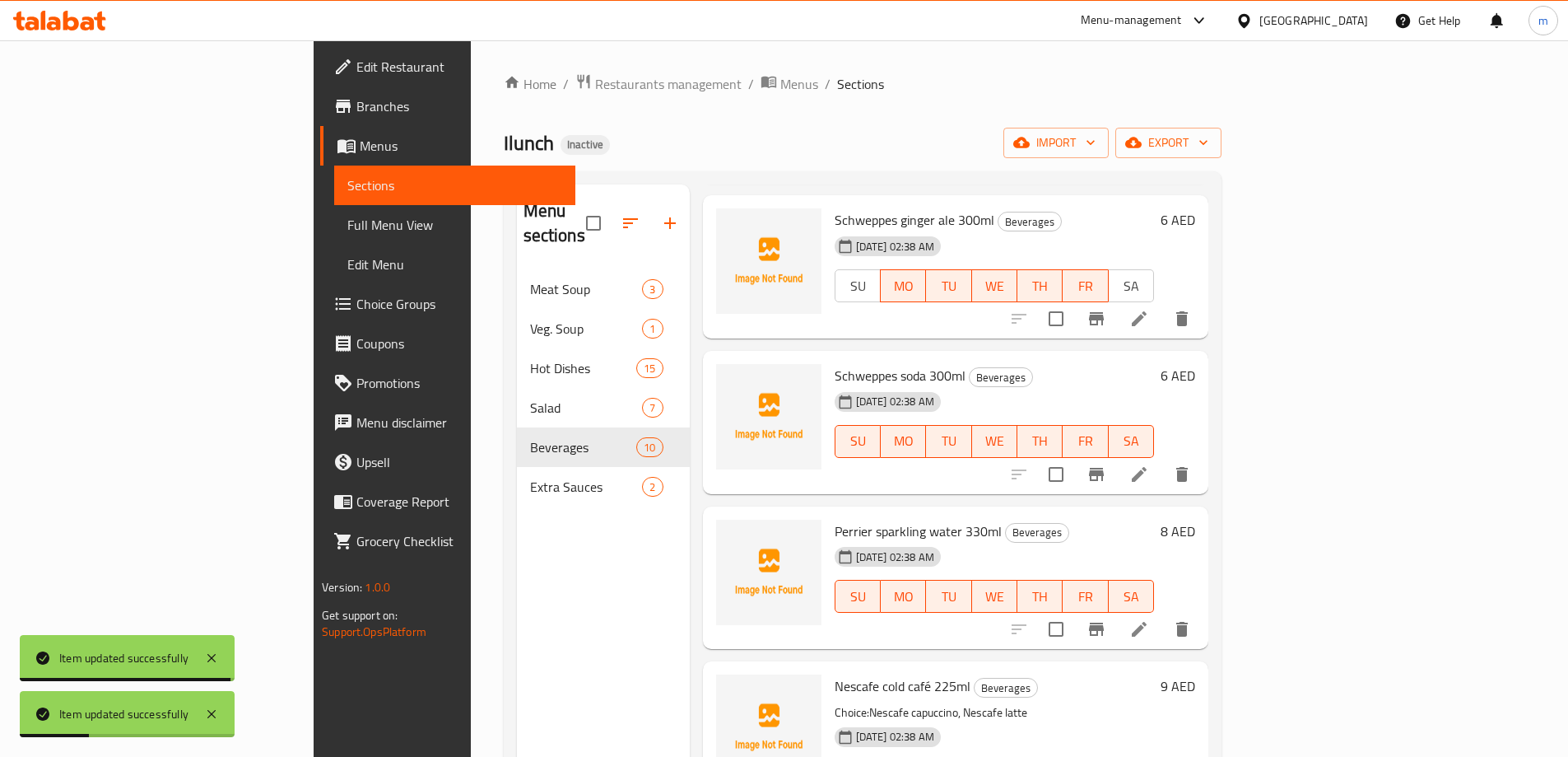
click at [1146, 467] on icon at bounding box center [1138, 474] width 14 height 14
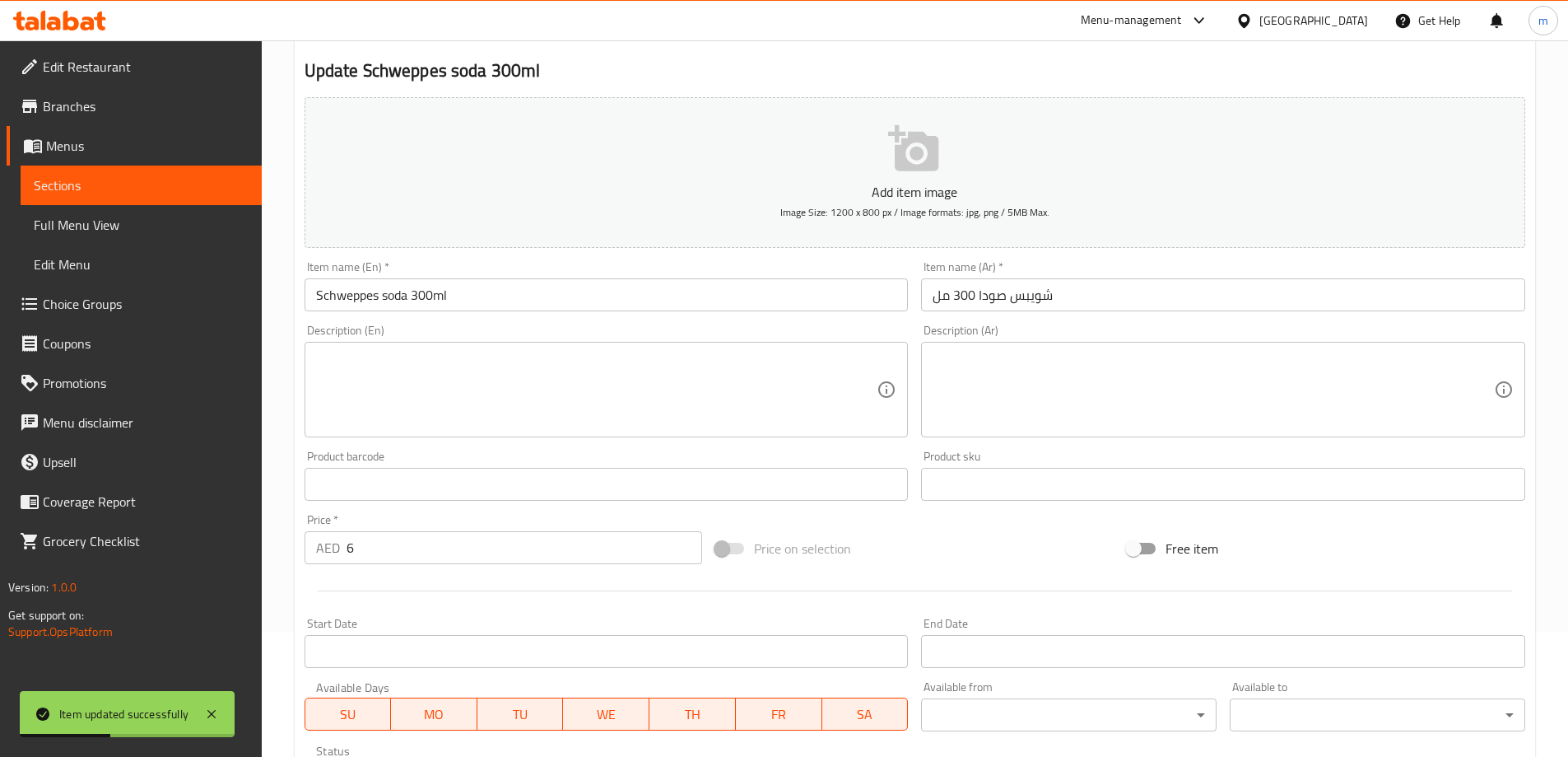
scroll to position [329, 0]
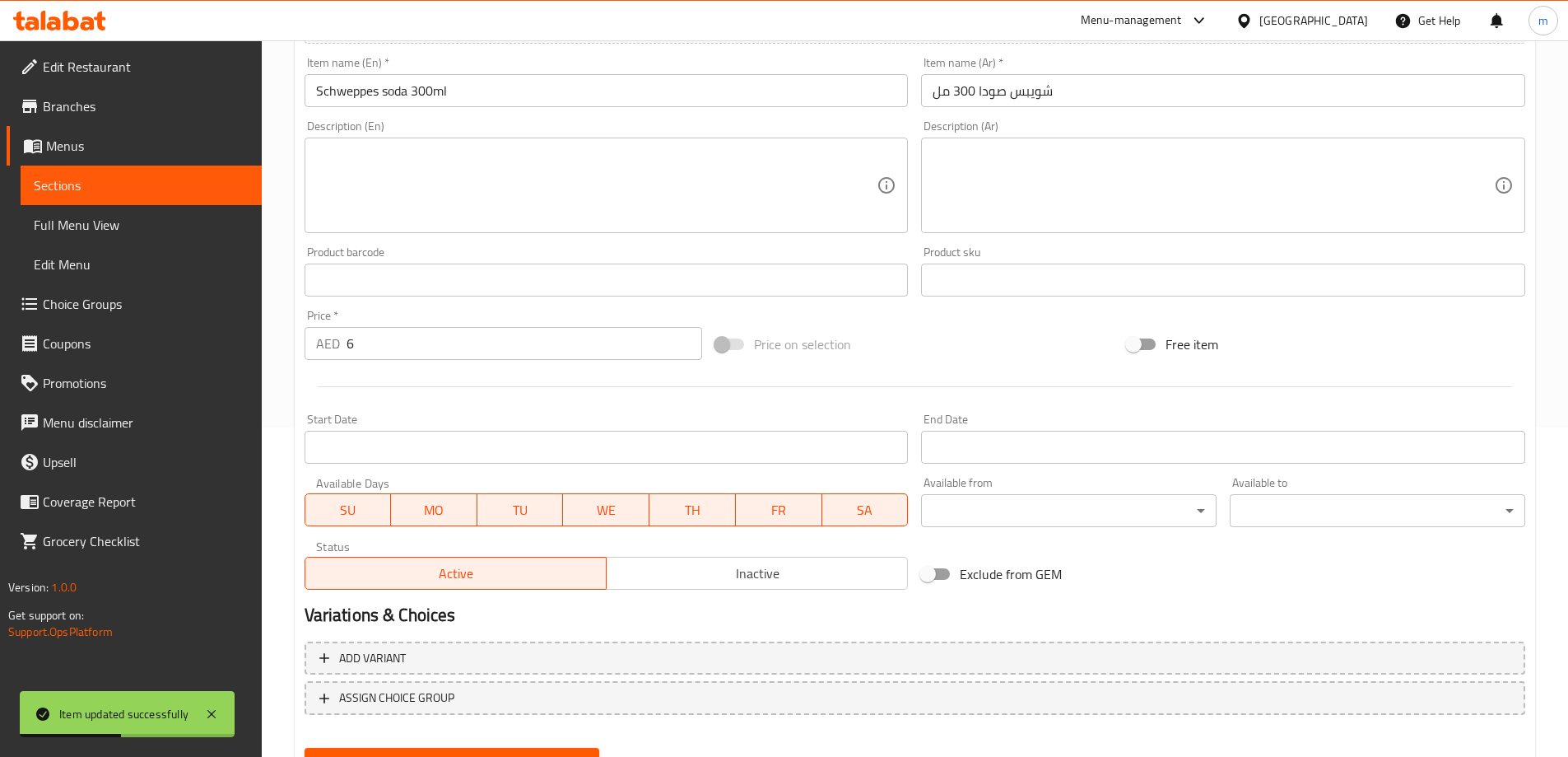
click at [871, 513] on span "SA" at bounding box center [865, 509] width 74 height 24
click at [369, 506] on span "SU" at bounding box center [348, 509] width 74 height 24
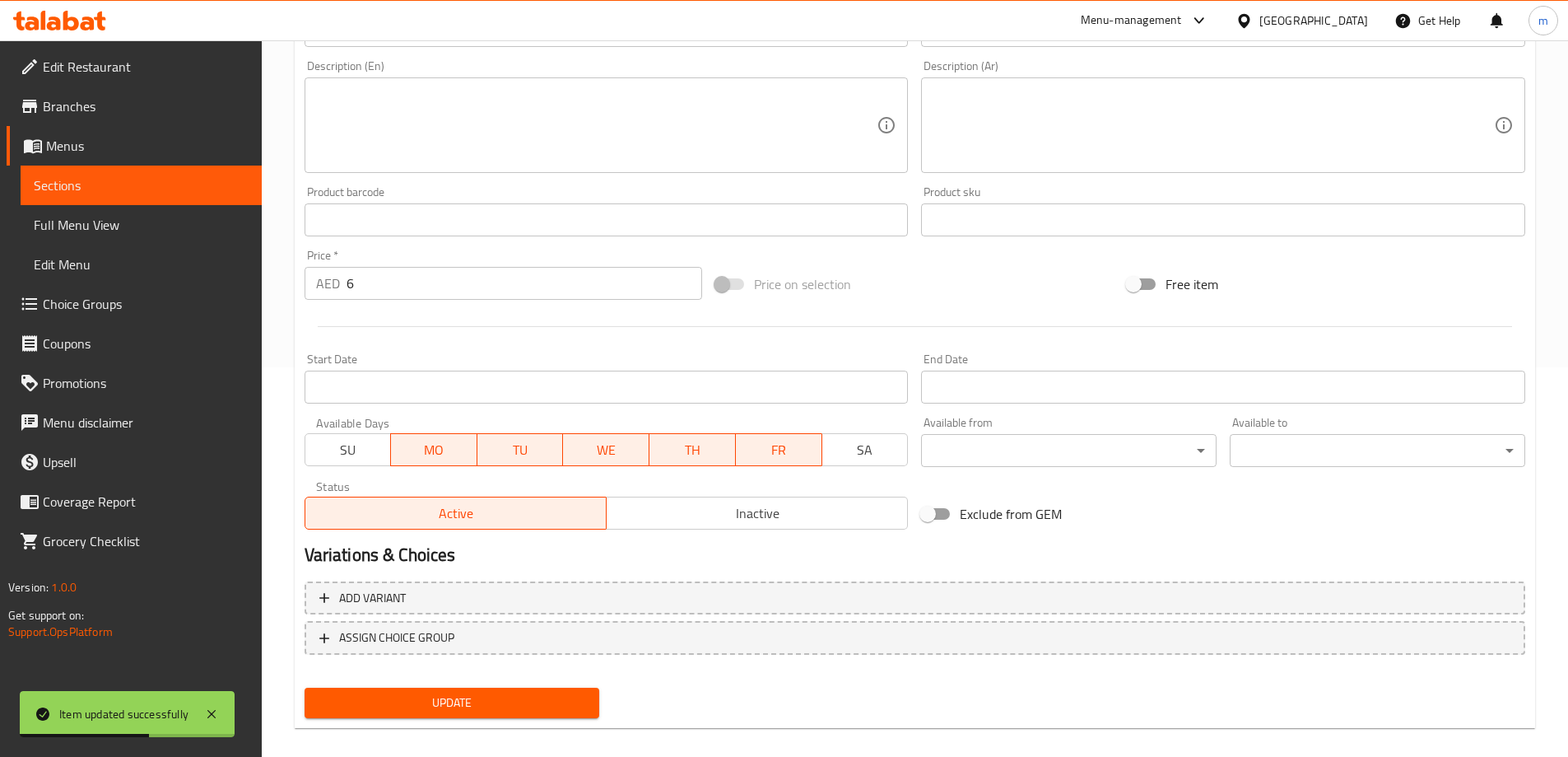
scroll to position [407, 0]
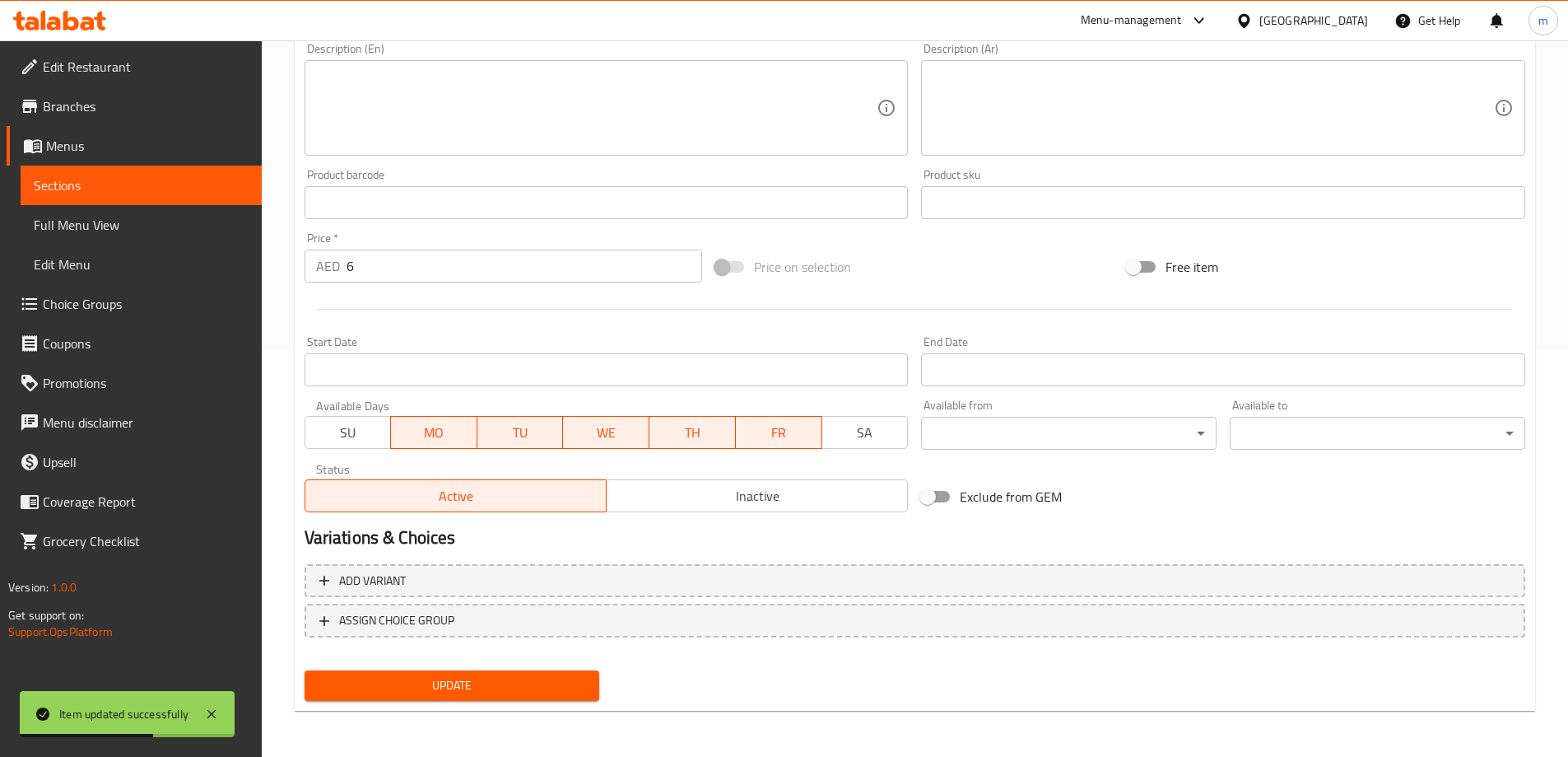
click at [450, 670] on button "Update" at bounding box center [452, 685] width 296 height 31
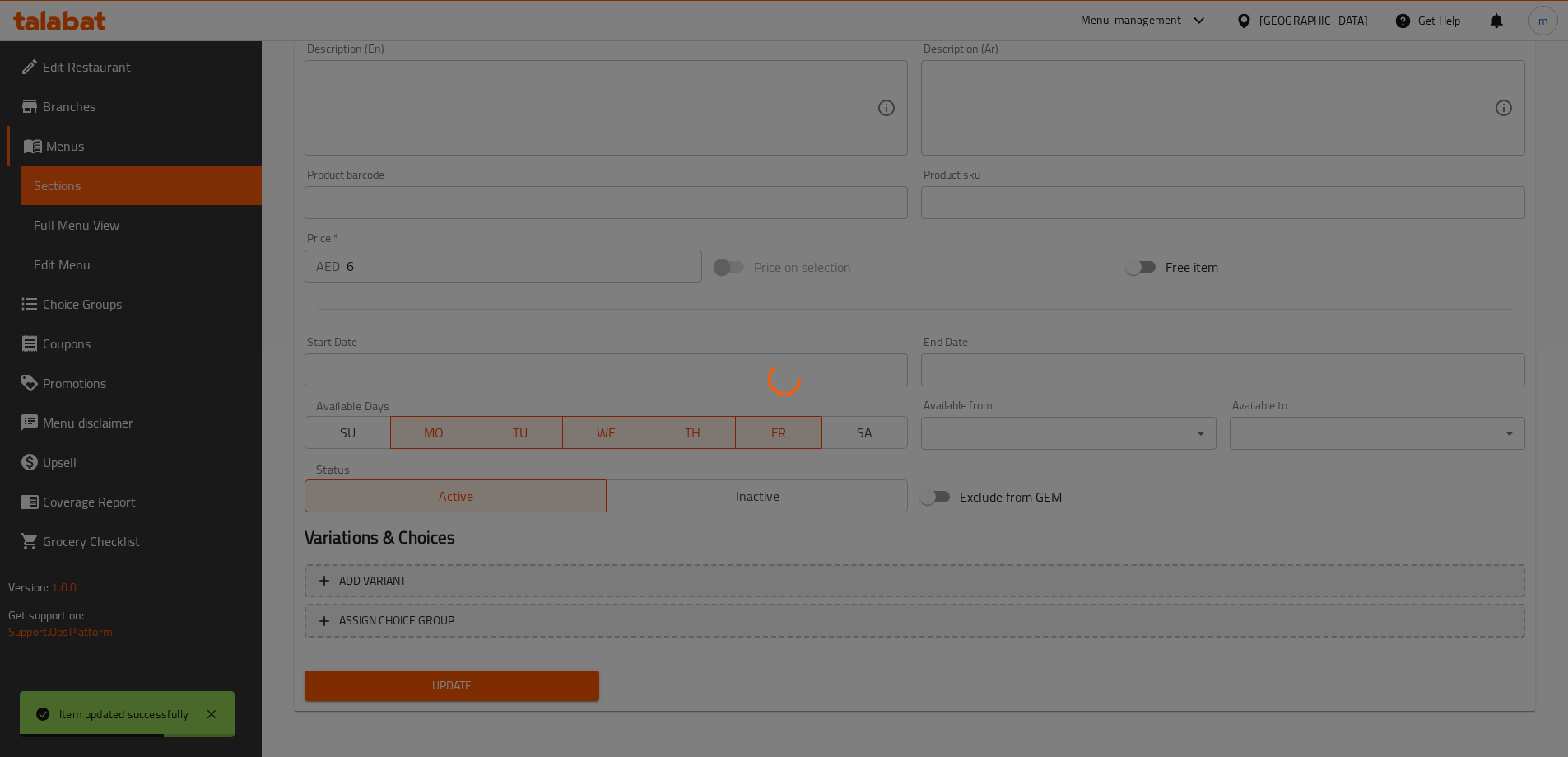
click at [450, 677] on div at bounding box center [784, 378] width 1568 height 757
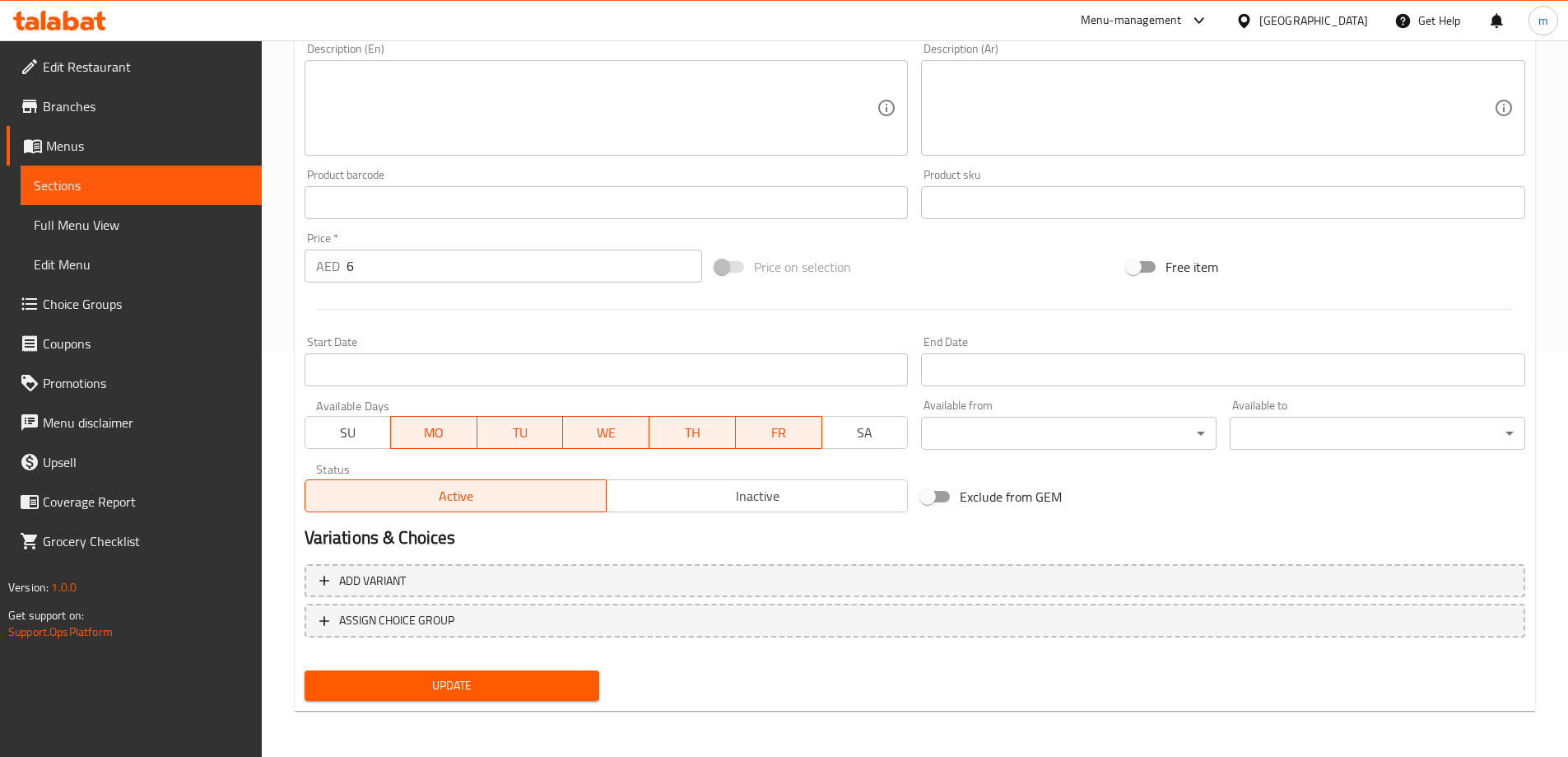
click at [561, 700] on button "Update" at bounding box center [452, 685] width 296 height 31
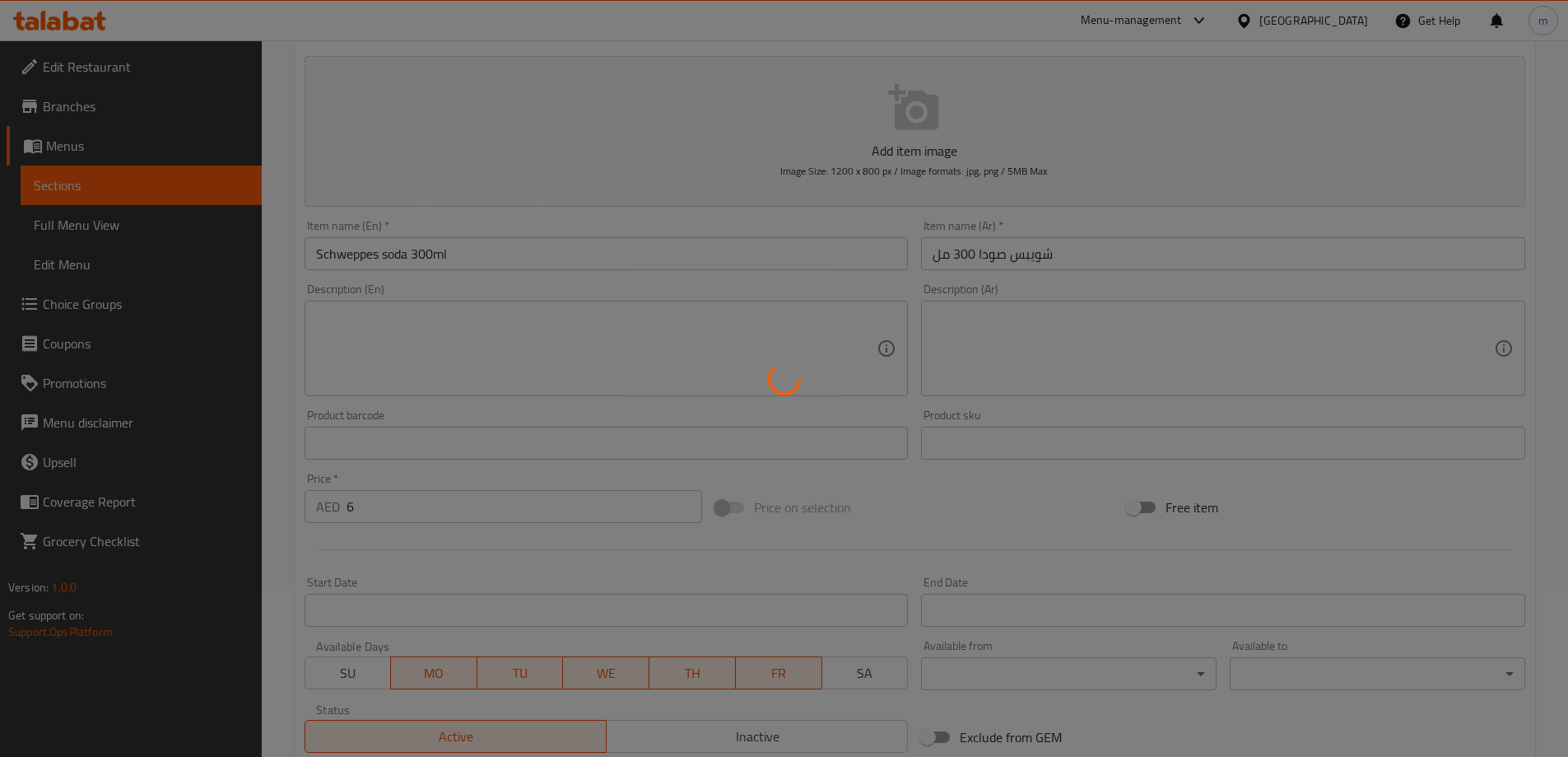
scroll to position [0, 0]
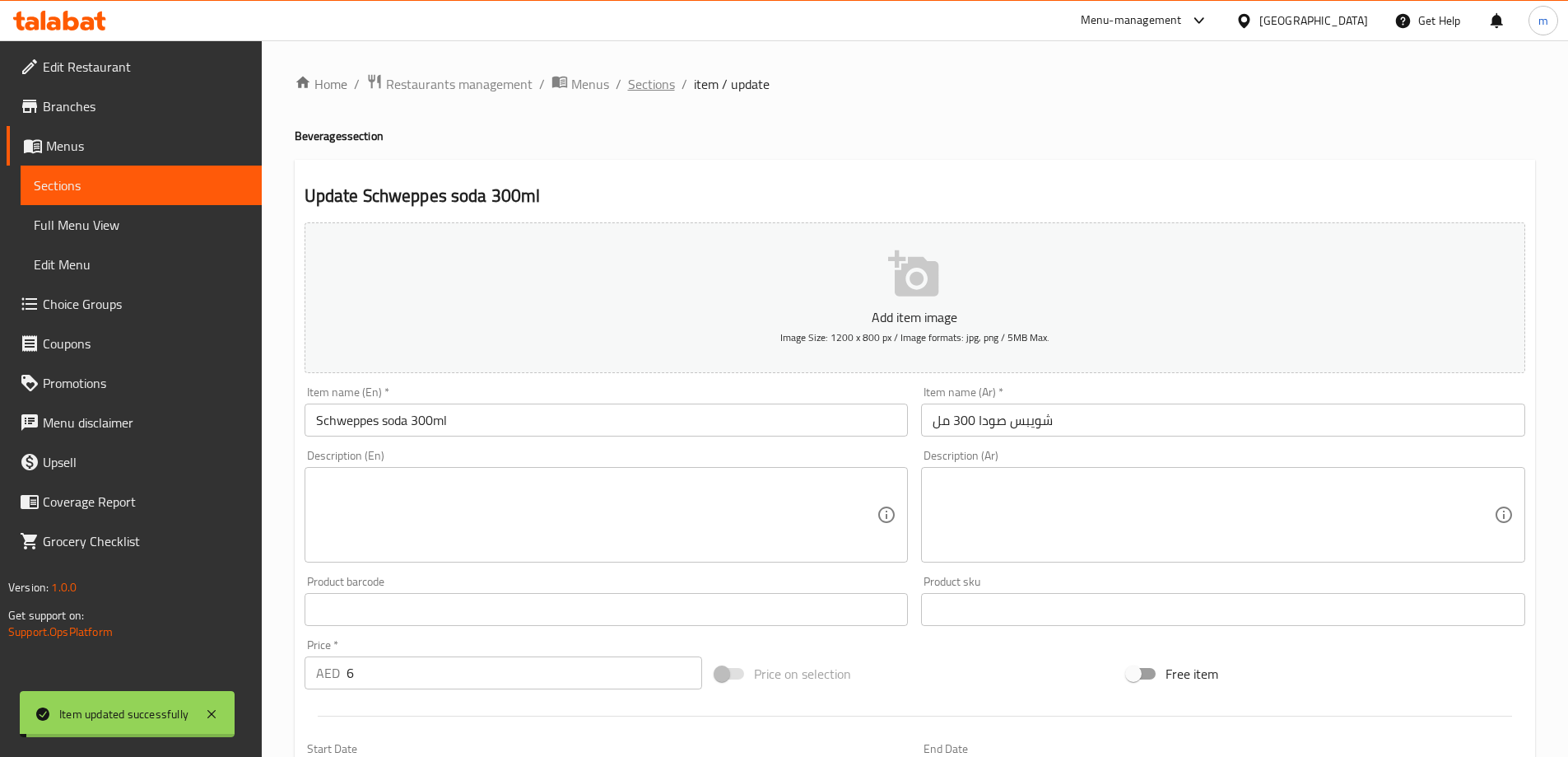
click at [662, 82] on span "Sections" at bounding box center [651, 83] width 47 height 20
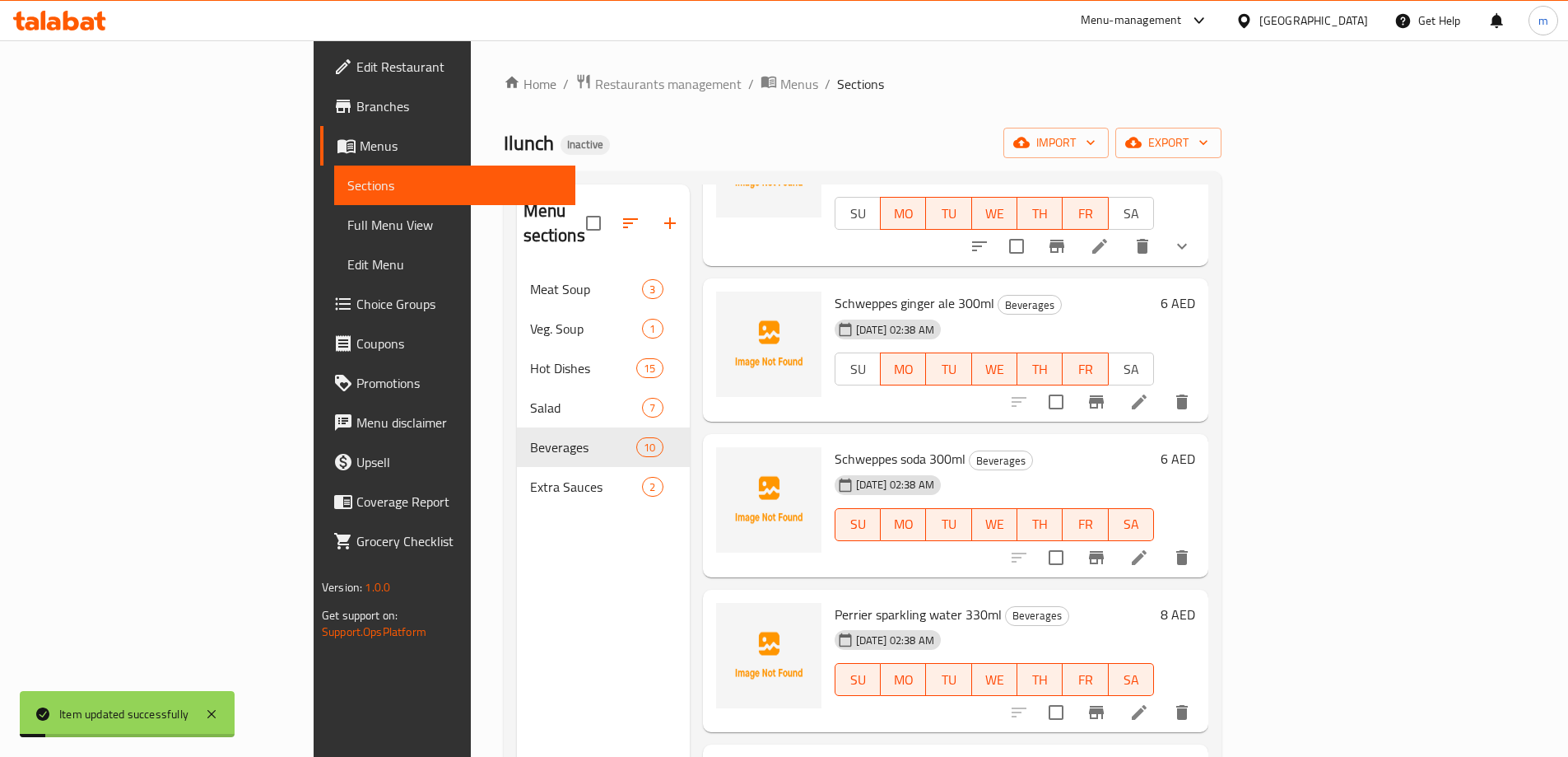
scroll to position [329, 0]
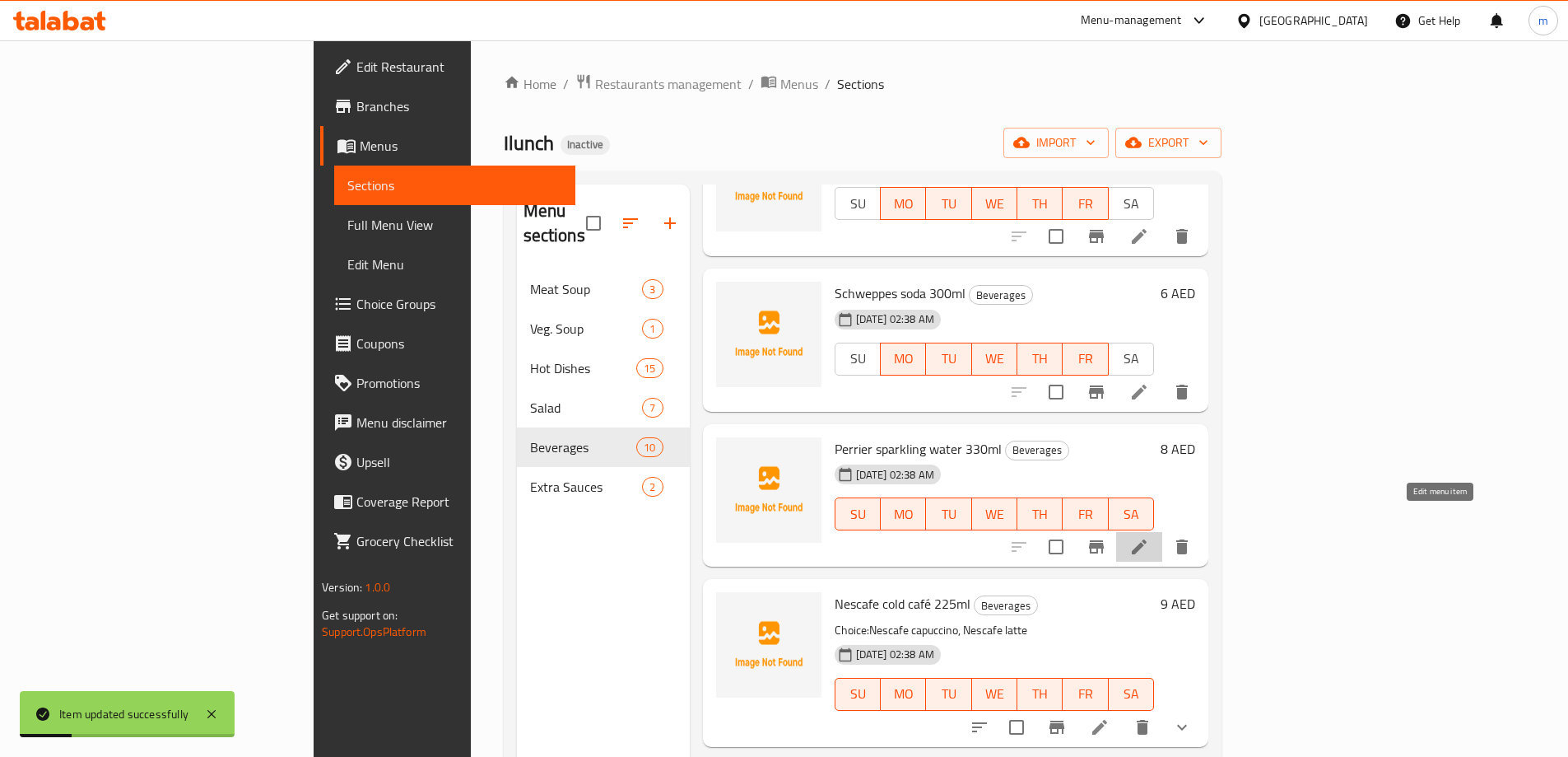
click at [1149, 537] on icon at bounding box center [1138, 546] width 20 height 20
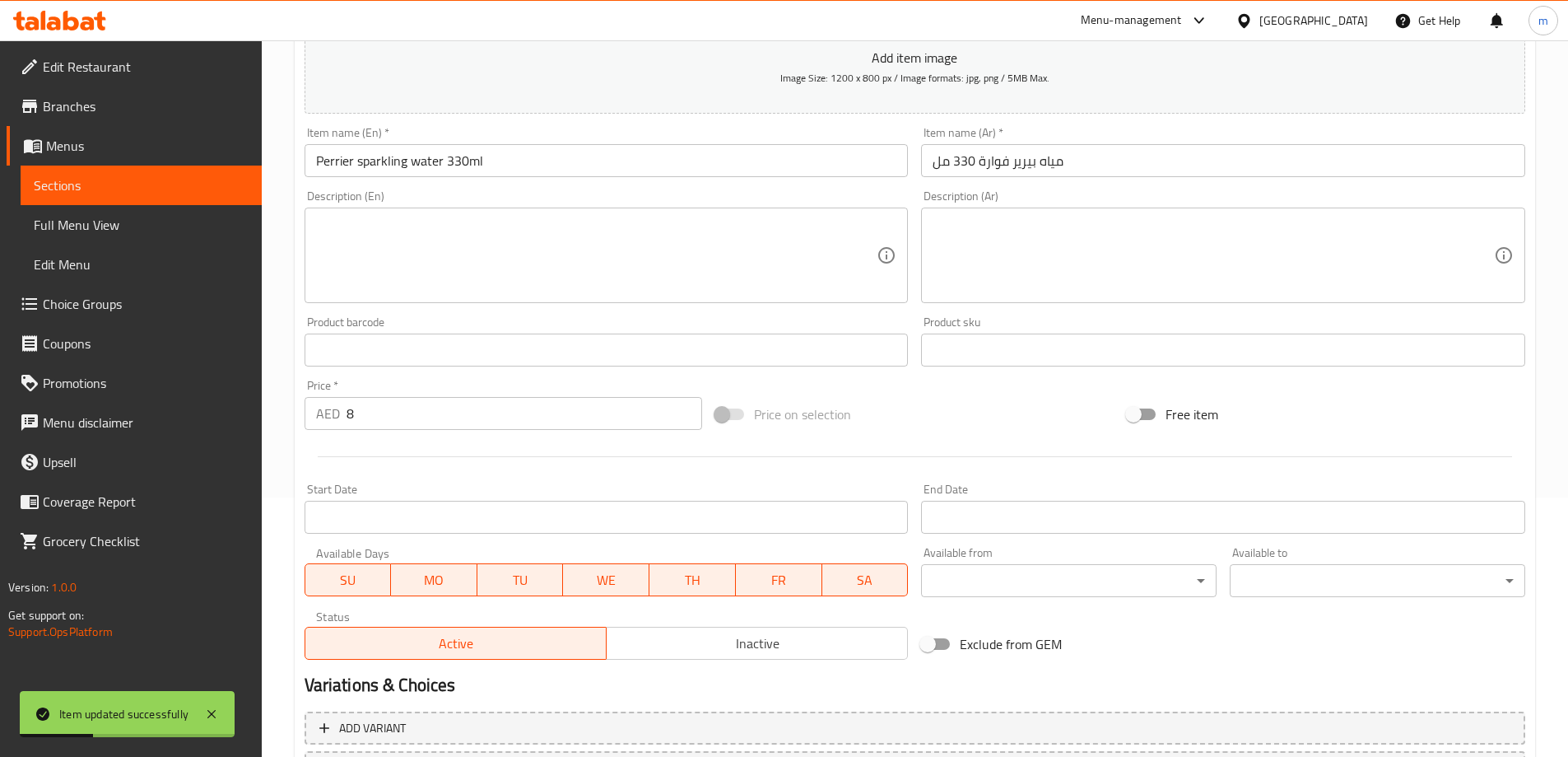
scroll to position [407, 0]
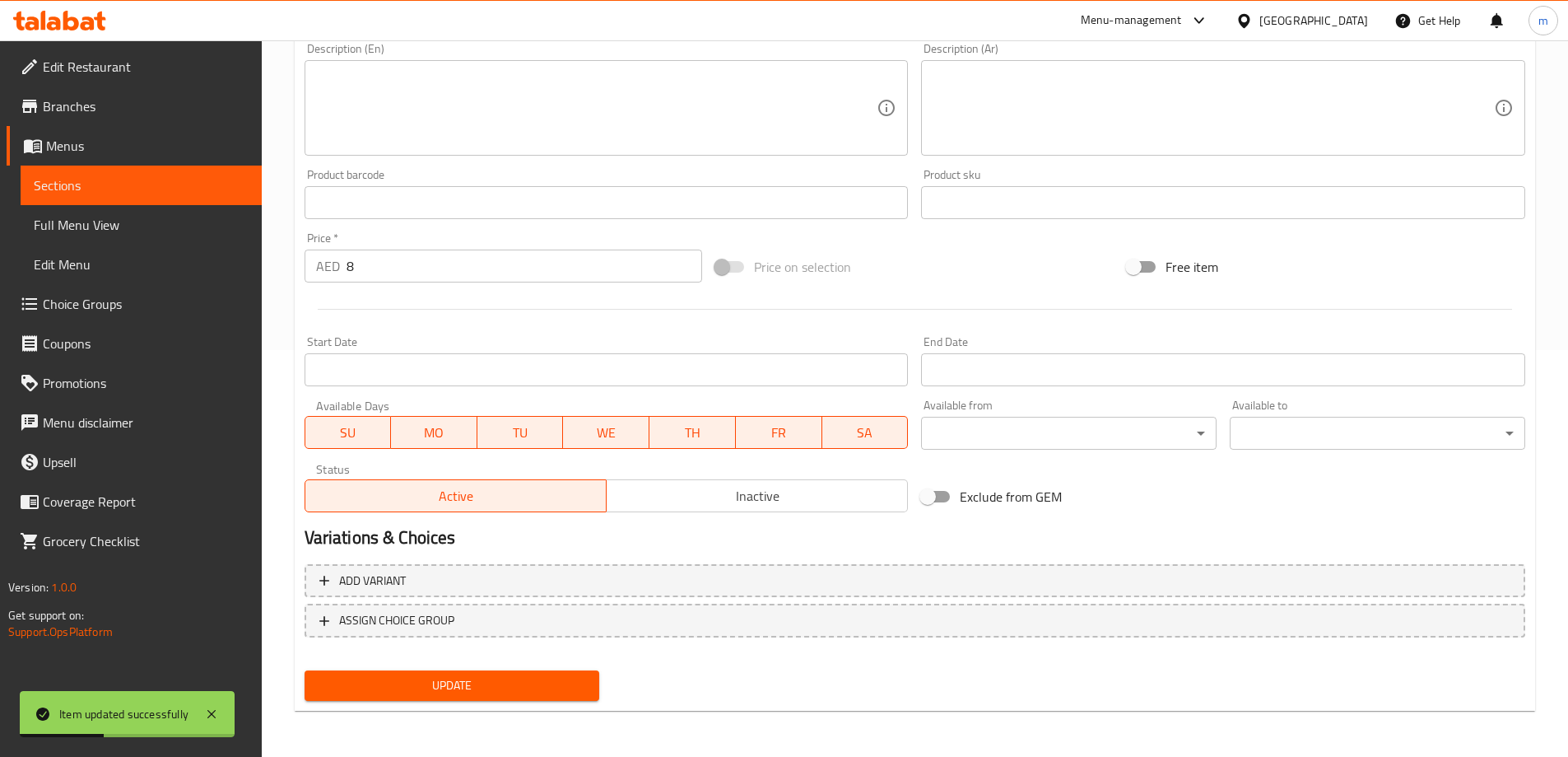
click at [881, 435] on span "SA" at bounding box center [865, 433] width 74 height 24
click at [327, 433] on span "SU" at bounding box center [348, 433] width 74 height 24
click at [475, 683] on span "Update" at bounding box center [452, 685] width 269 height 21
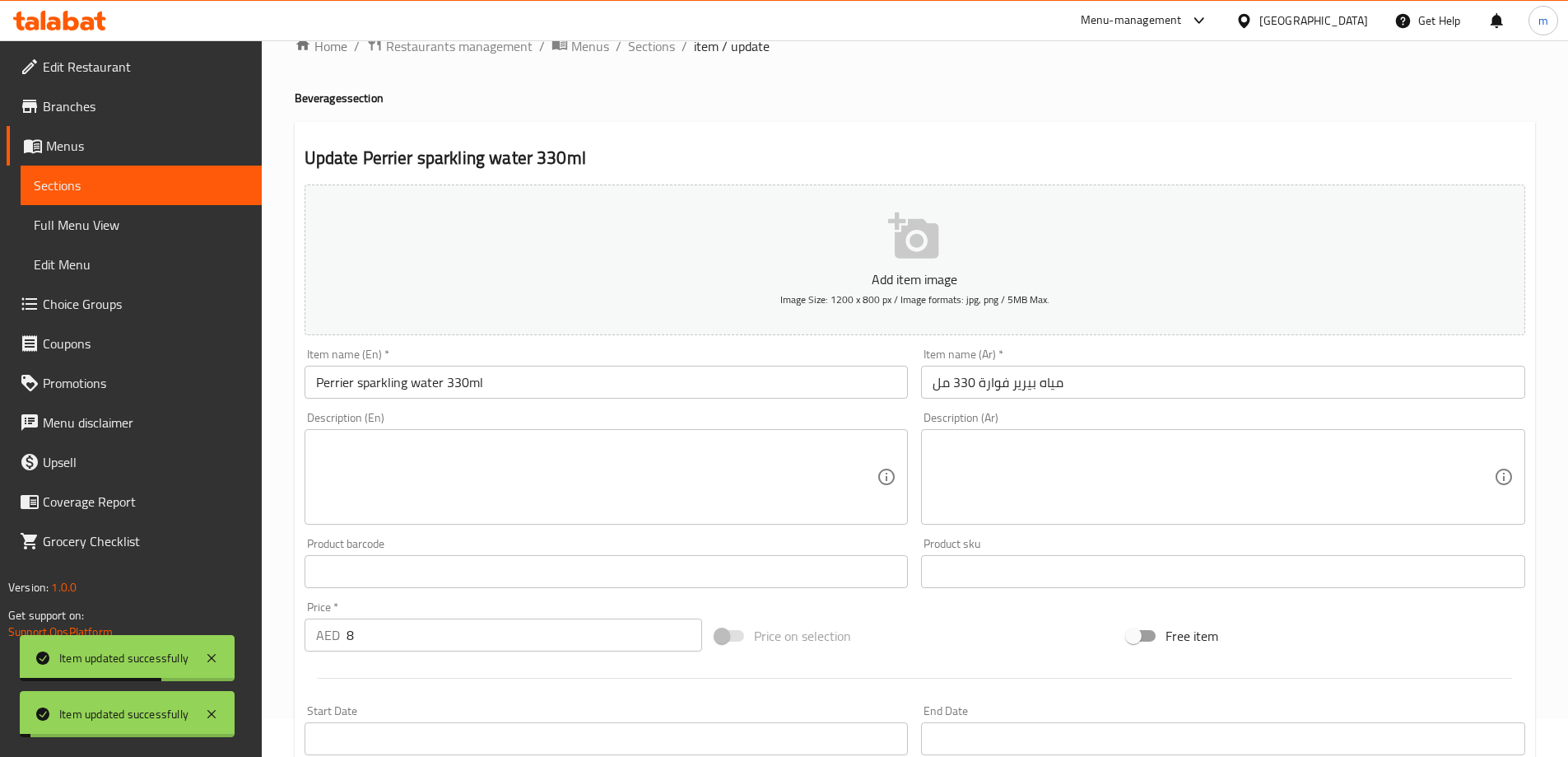
scroll to position [0, 0]
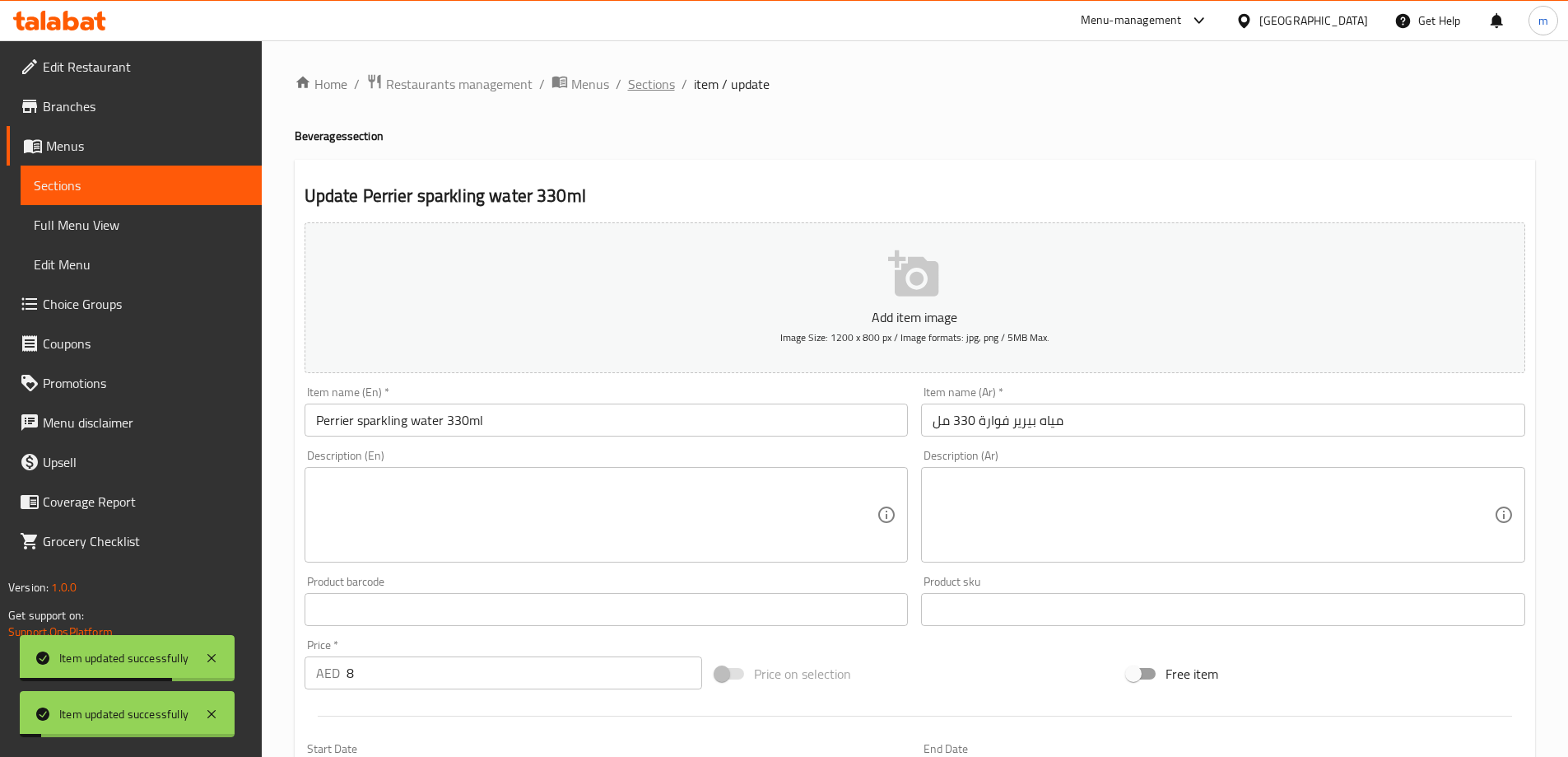
click at [650, 88] on span "Sections" at bounding box center [651, 83] width 47 height 20
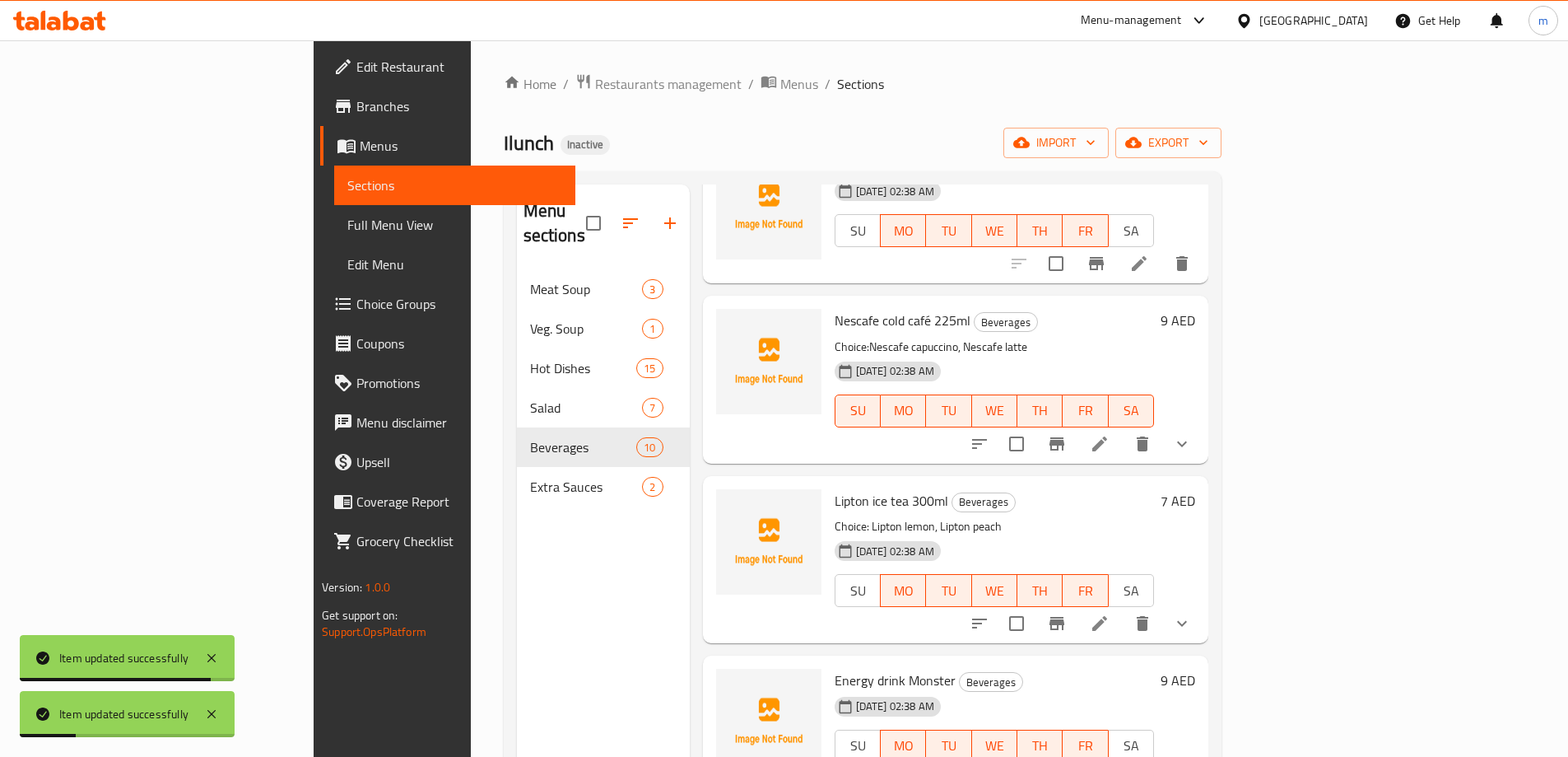
scroll to position [658, 0]
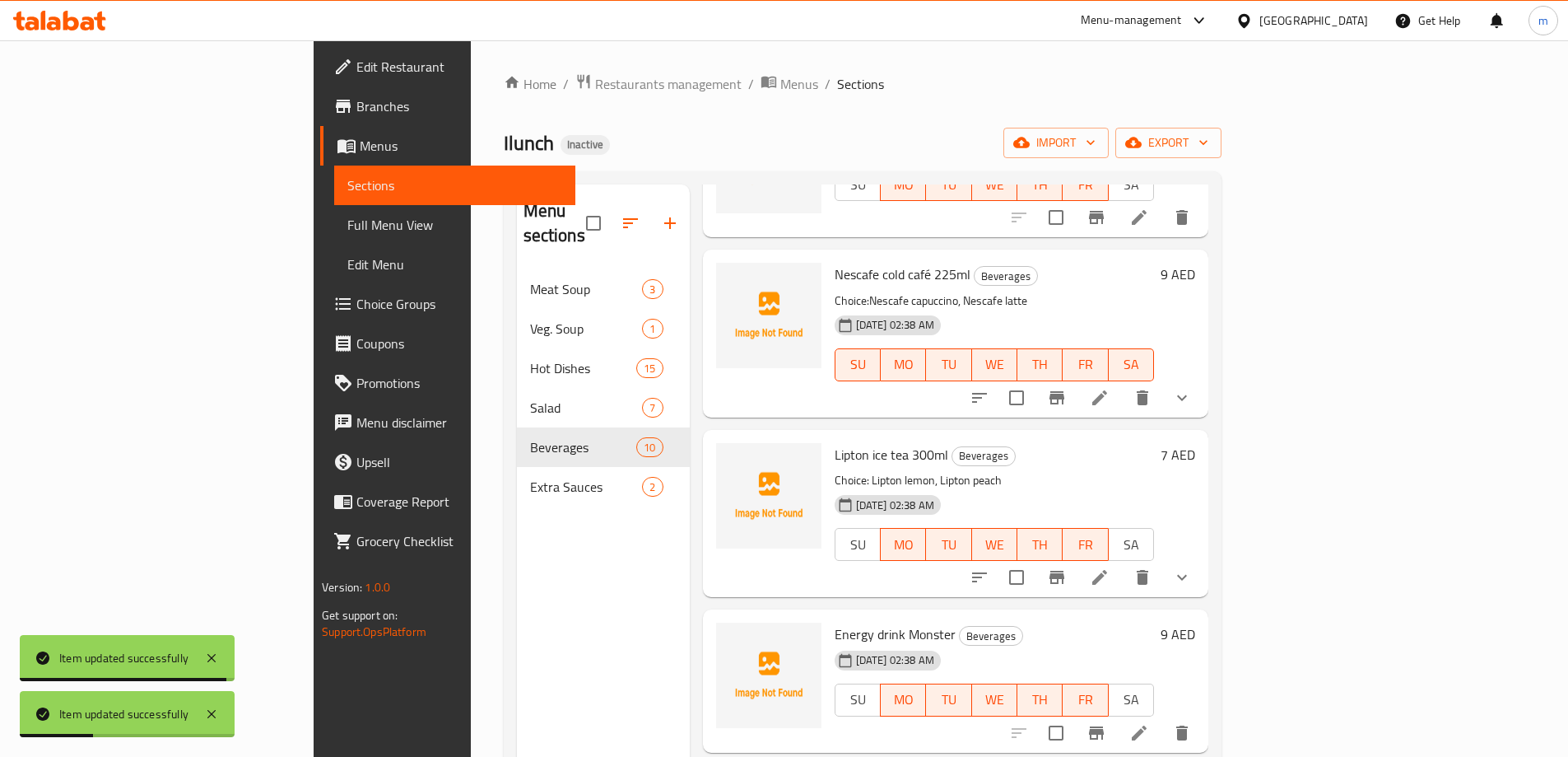
click at [1110, 388] on icon at bounding box center [1099, 397] width 20 height 20
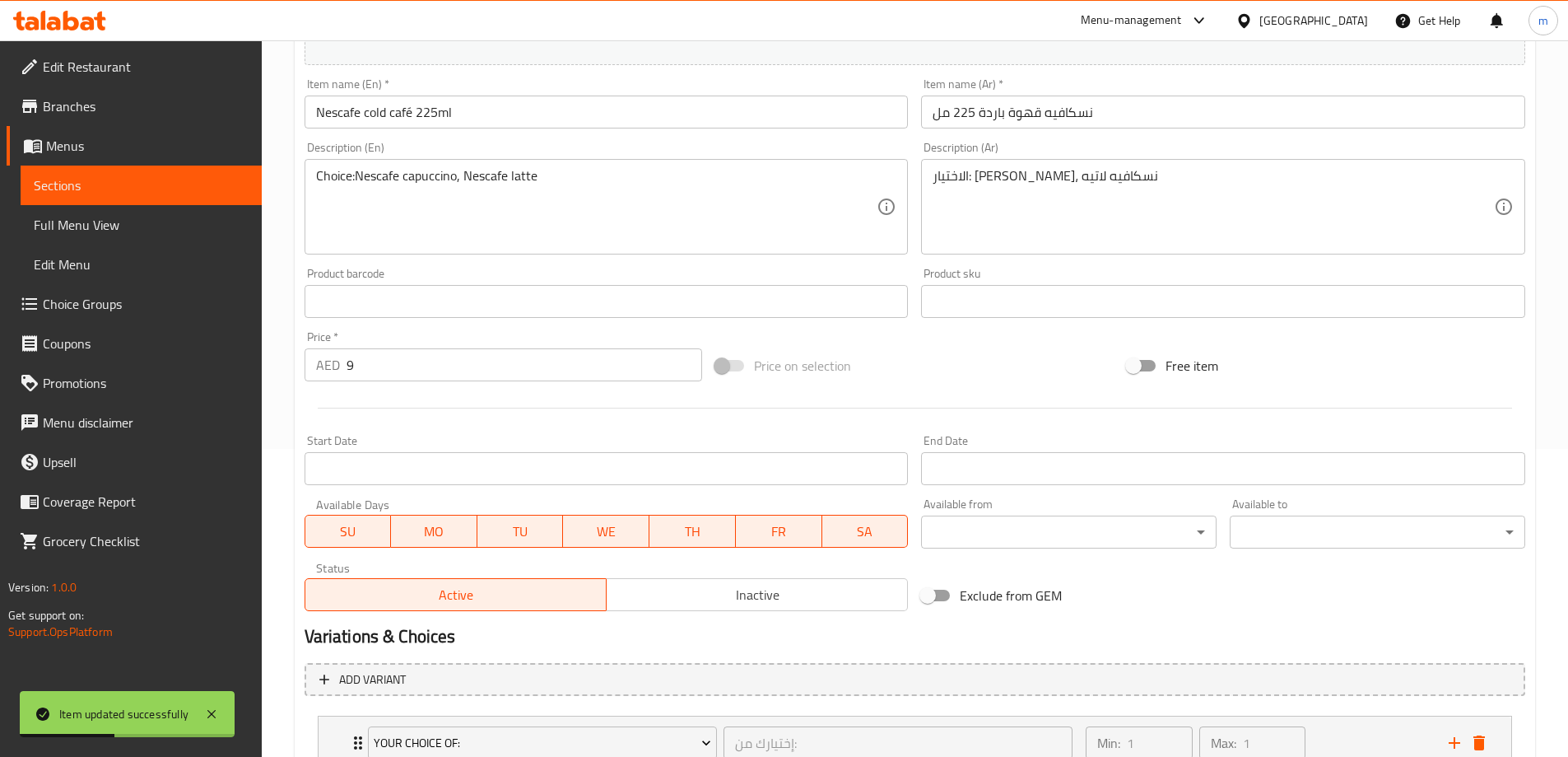
scroll to position [329, 0]
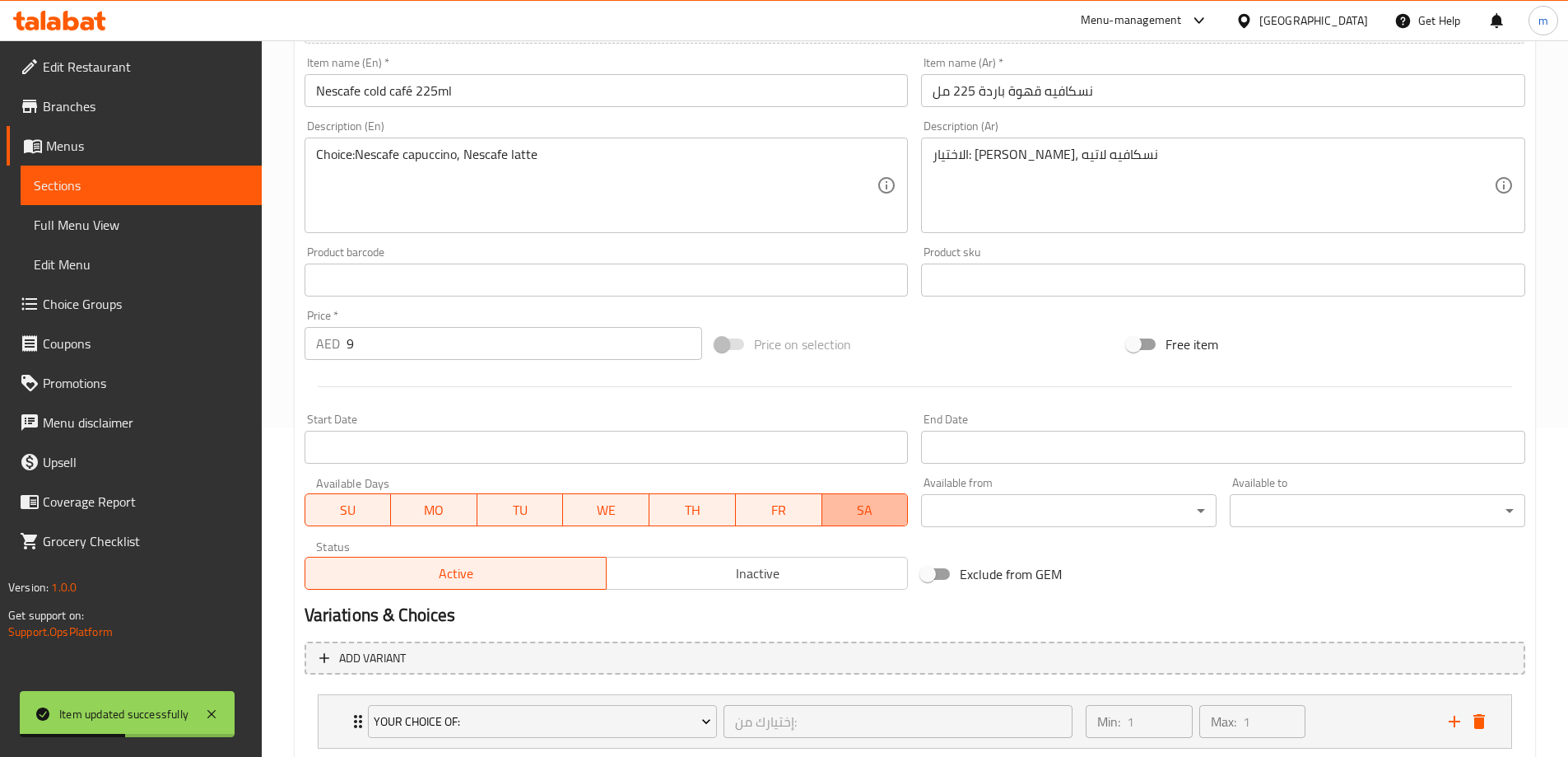
click at [849, 509] on span "SA" at bounding box center [865, 509] width 74 height 24
click at [330, 503] on span "SU" at bounding box center [348, 509] width 74 height 24
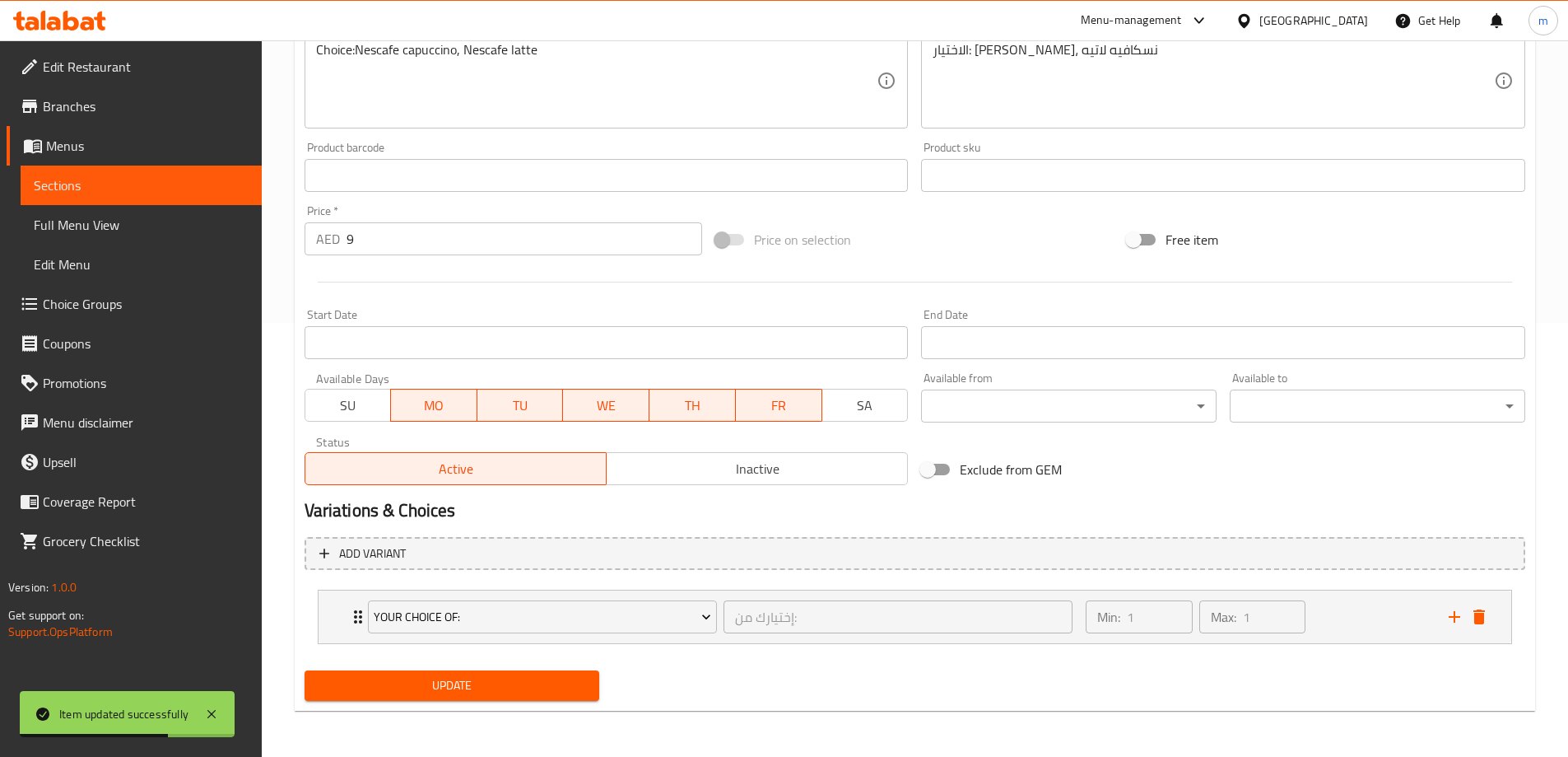
click at [480, 674] on button "Update" at bounding box center [452, 685] width 296 height 31
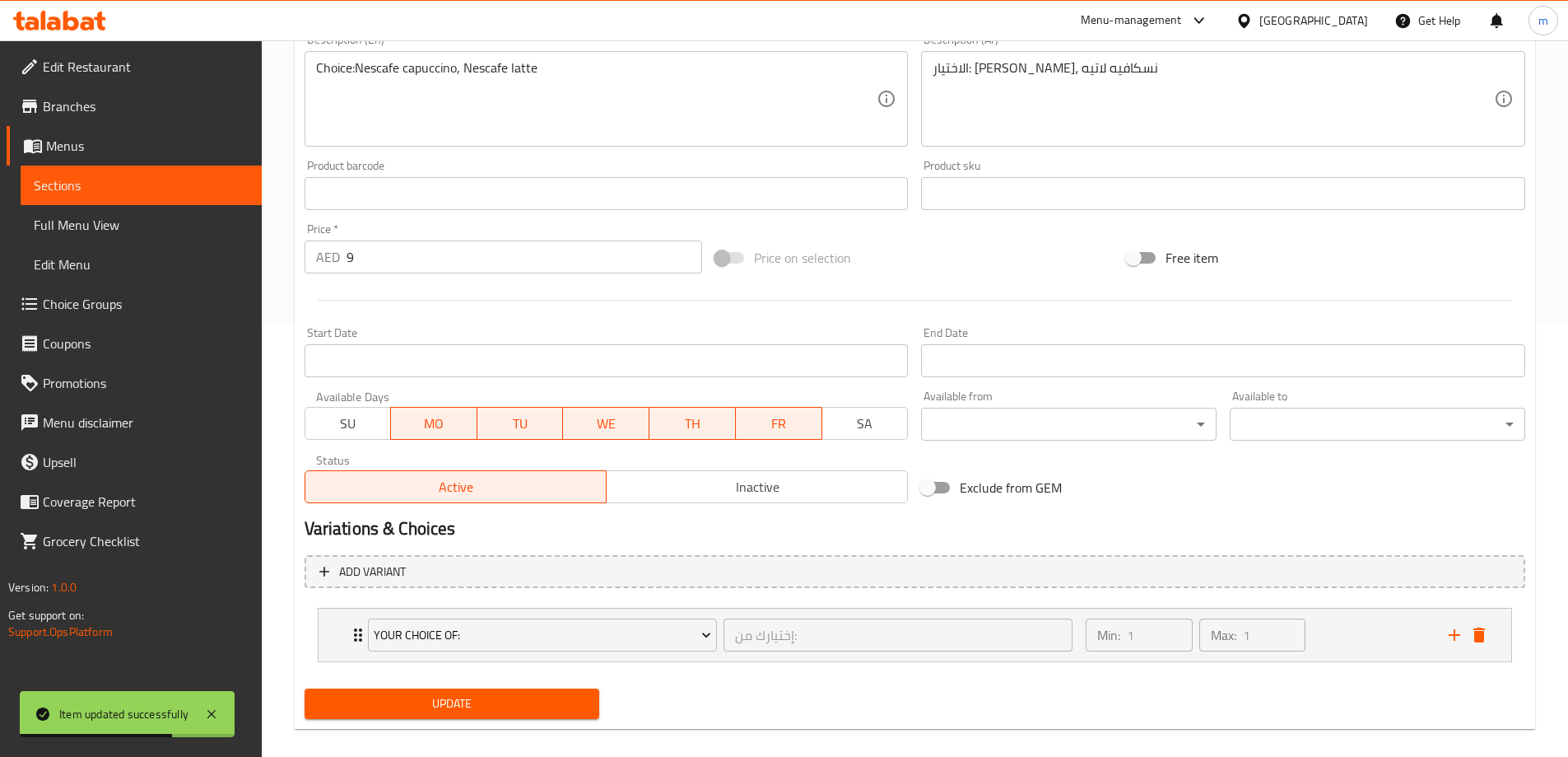
scroll to position [403, 0]
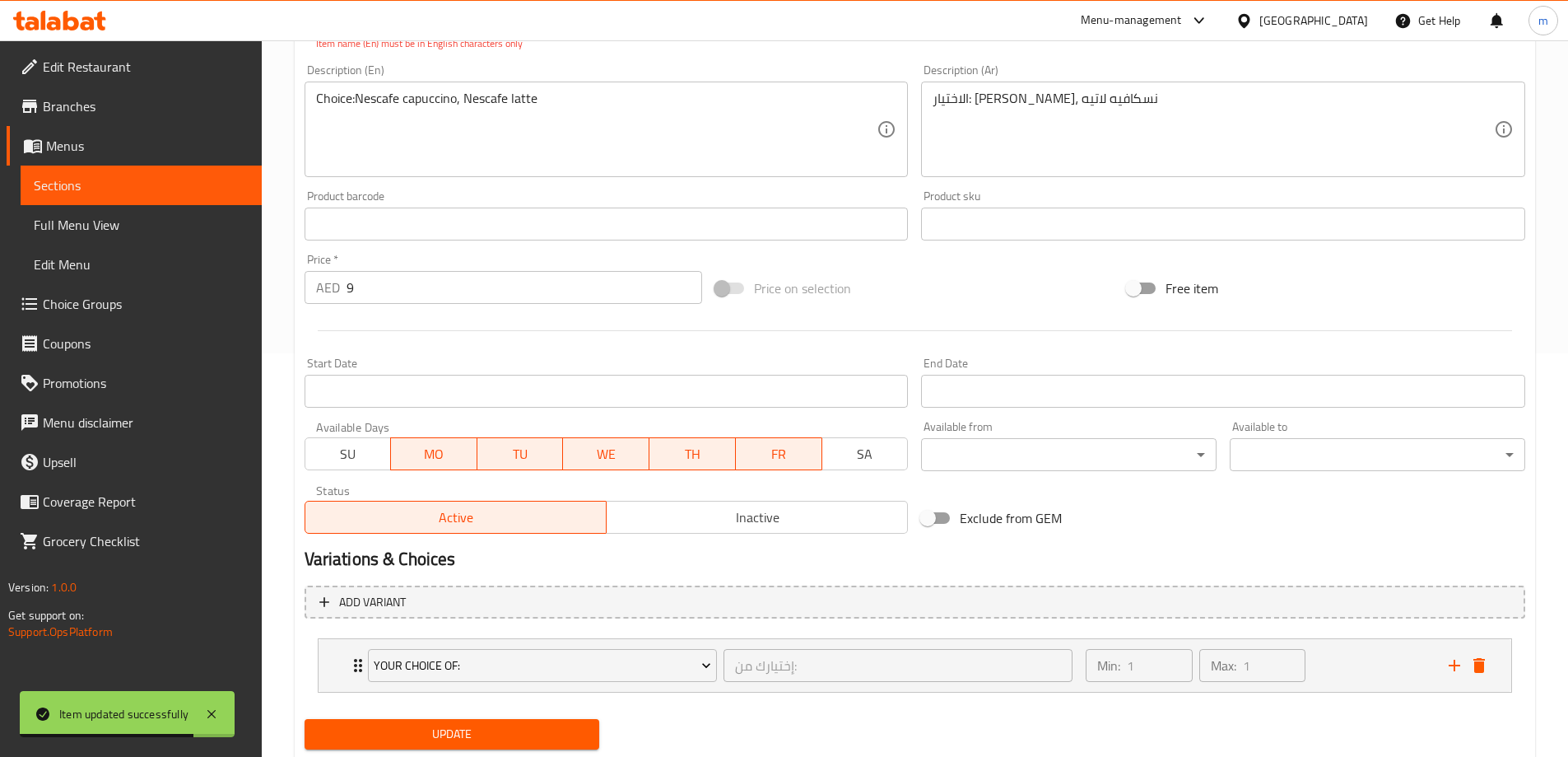
click at [511, 722] on button "Update" at bounding box center [452, 734] width 296 height 31
click at [503, 728] on span "Update" at bounding box center [452, 734] width 269 height 21
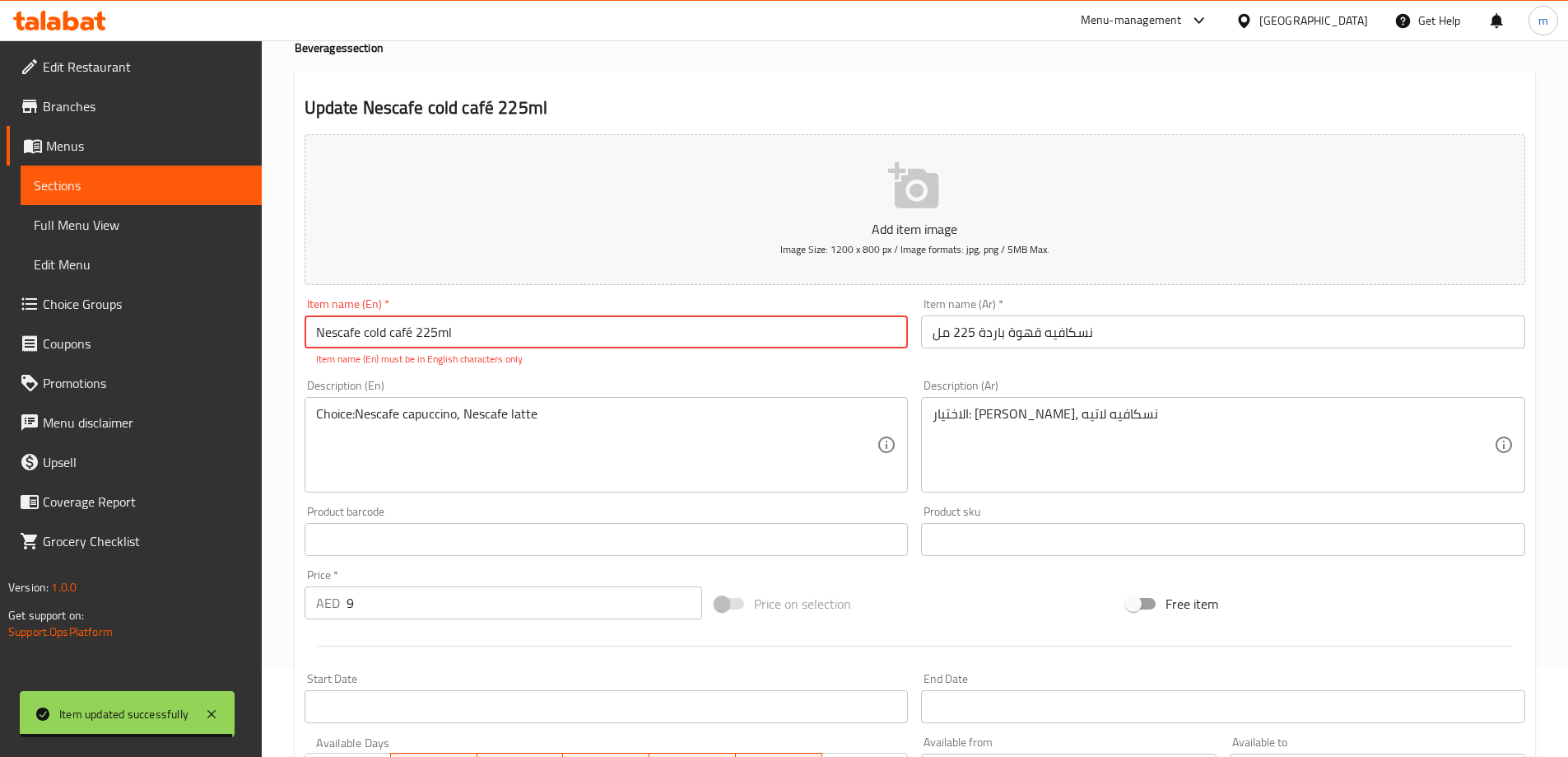
scroll to position [0, 0]
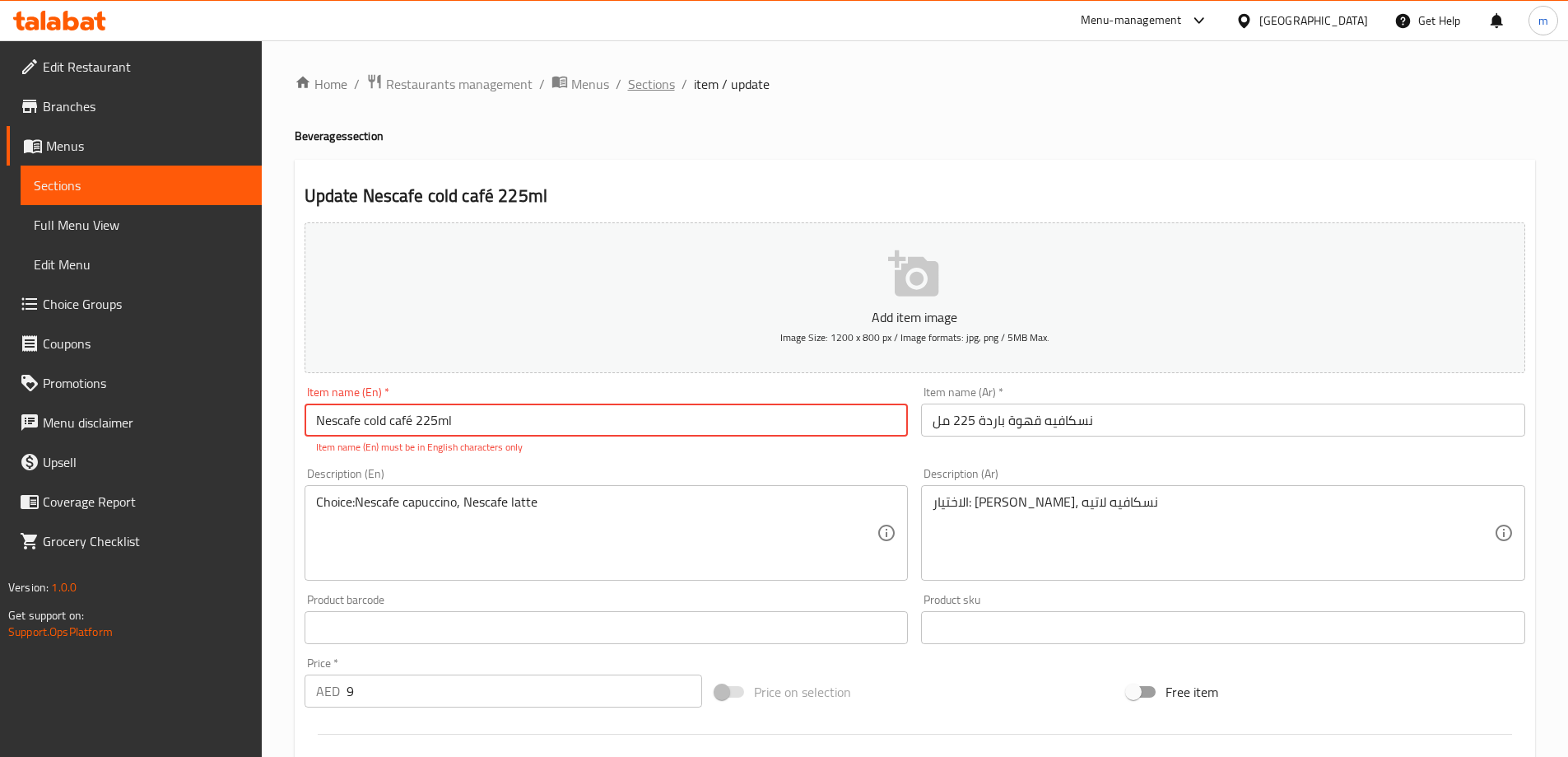
click at [662, 86] on span "Sections" at bounding box center [651, 83] width 47 height 20
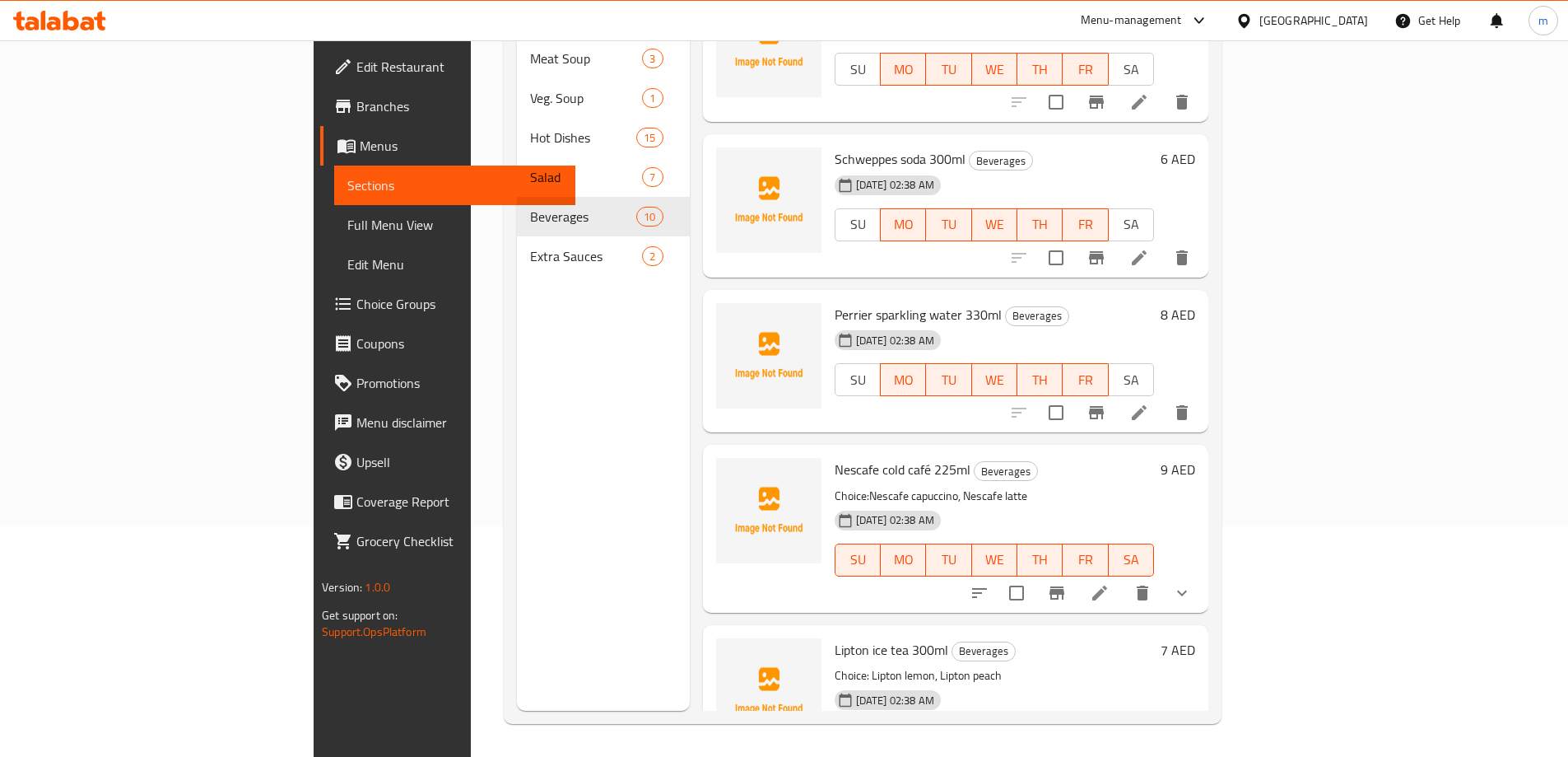
scroll to position [334, 0]
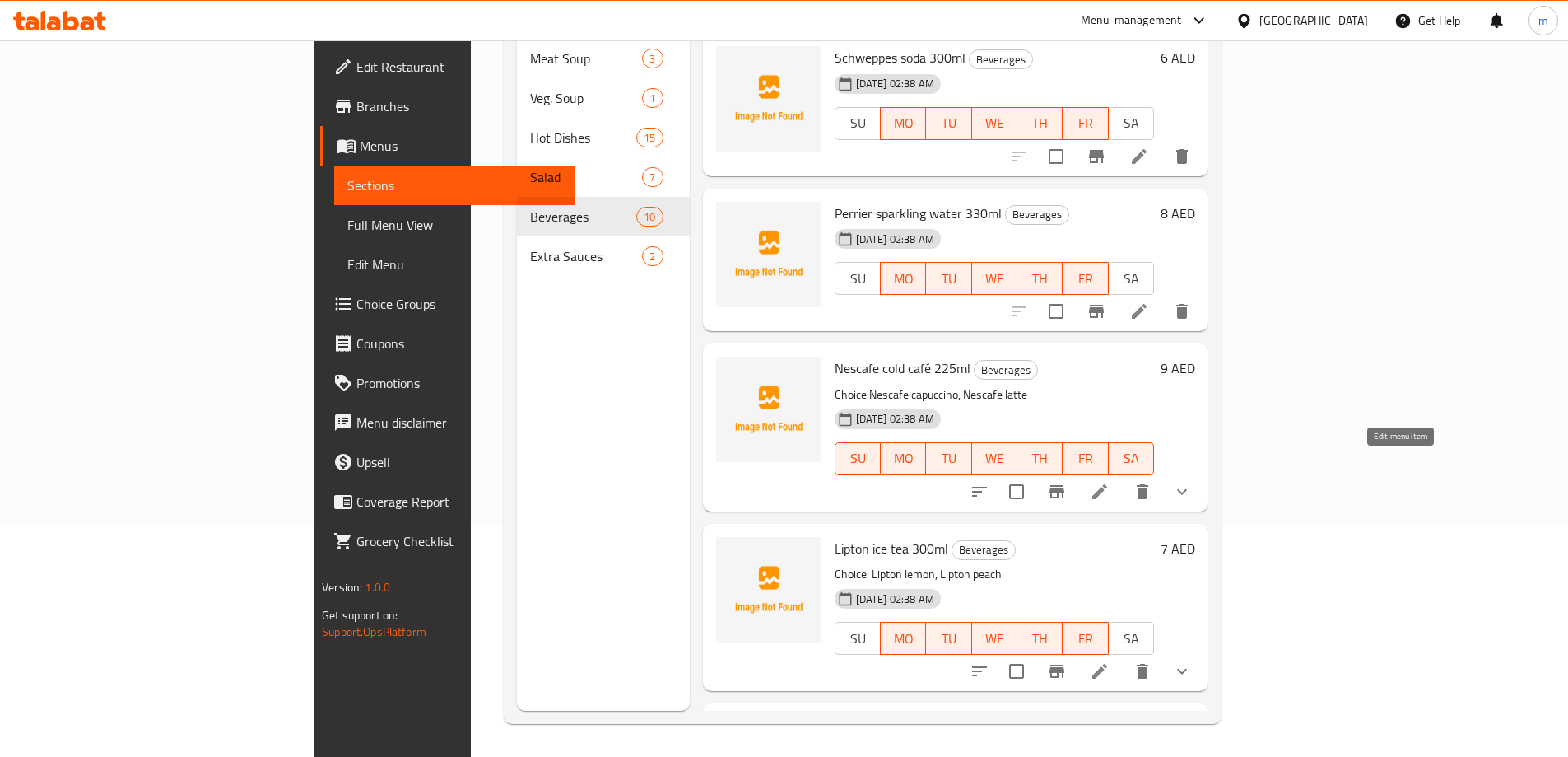
click at [1110, 481] on icon at bounding box center [1099, 491] width 20 height 20
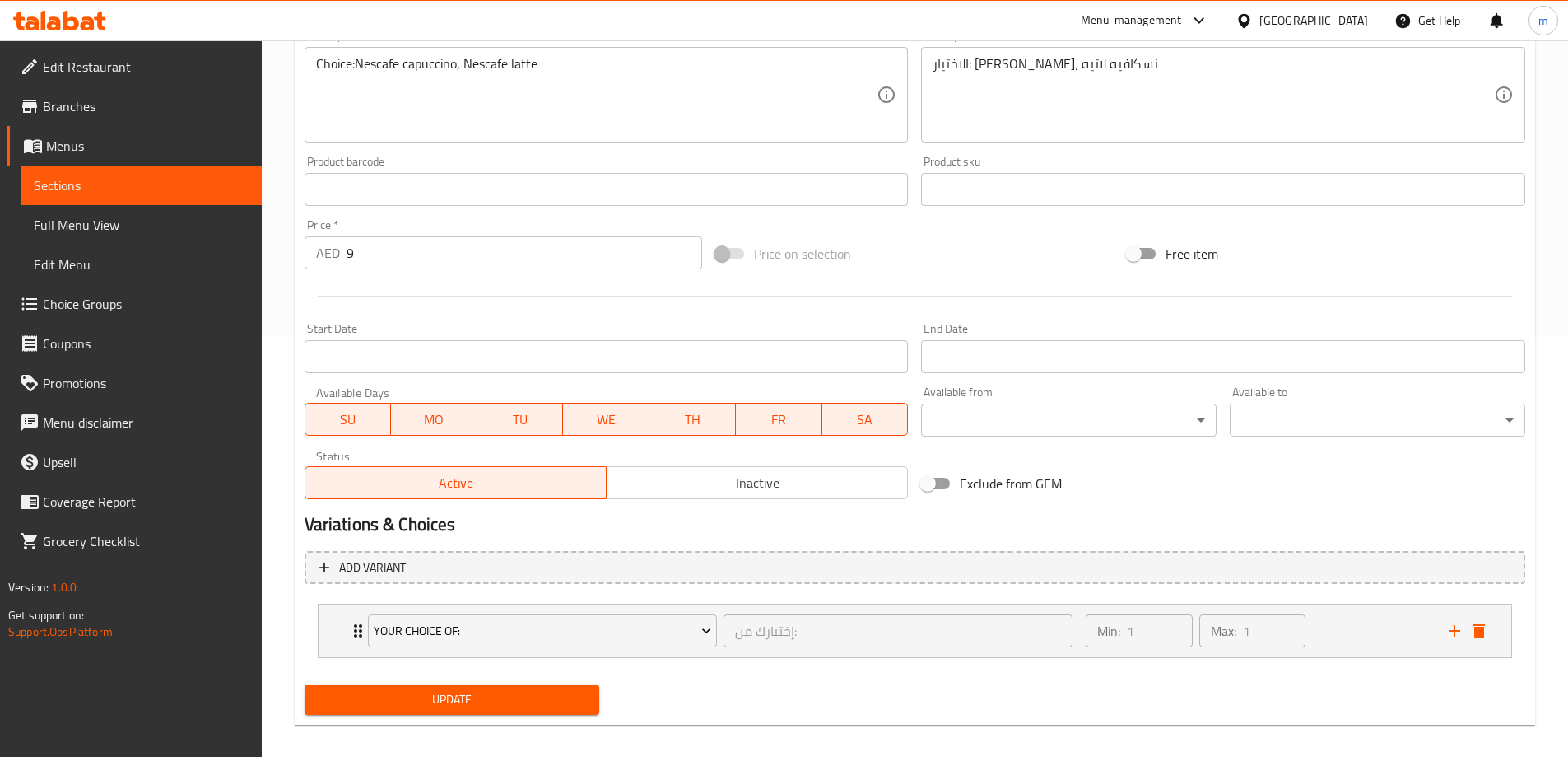
scroll to position [434, 0]
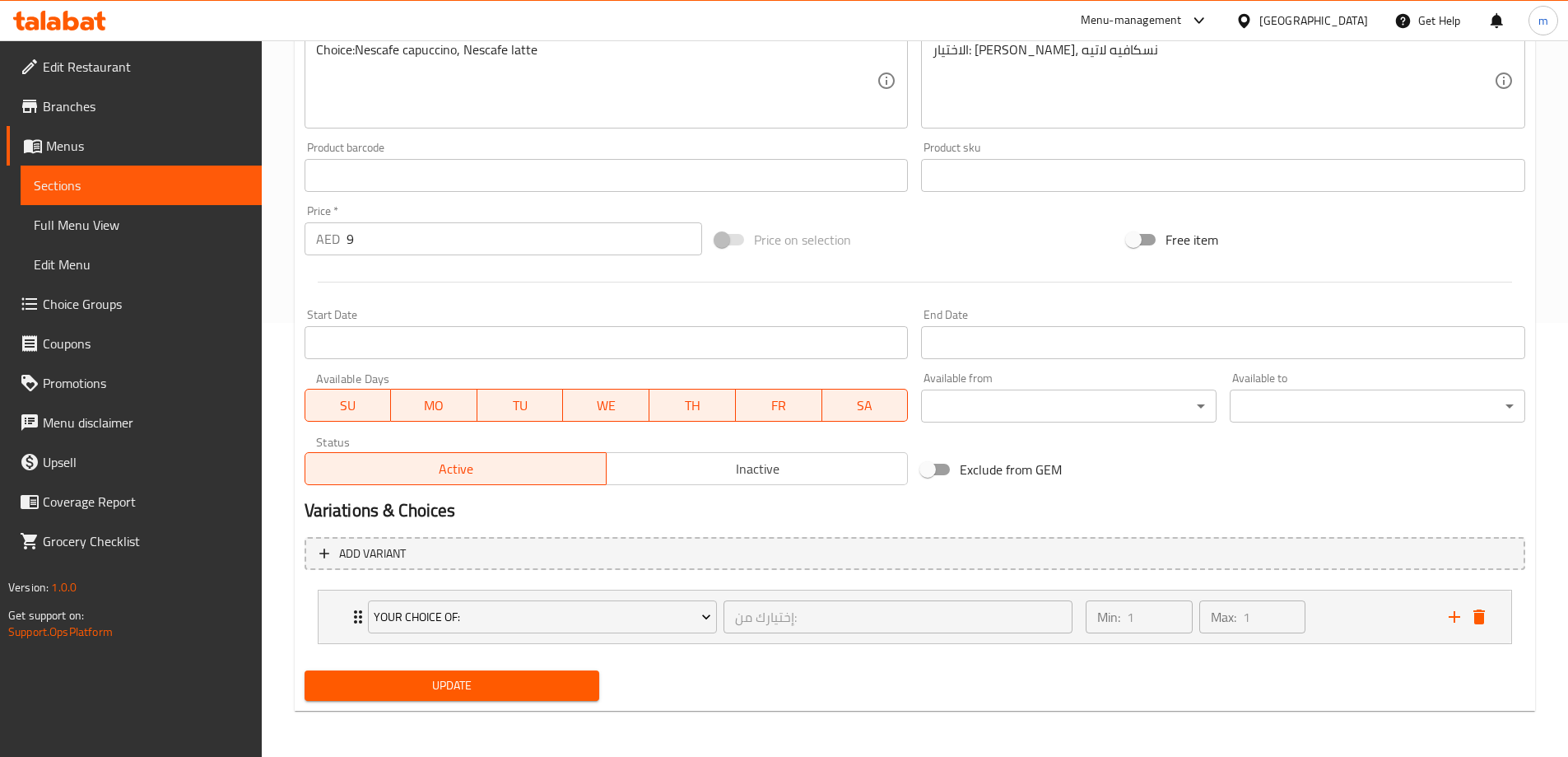
click at [862, 404] on span "SA" at bounding box center [865, 405] width 74 height 24
click at [346, 412] on span "SU" at bounding box center [348, 405] width 74 height 24
click at [442, 687] on span "Update" at bounding box center [452, 685] width 269 height 21
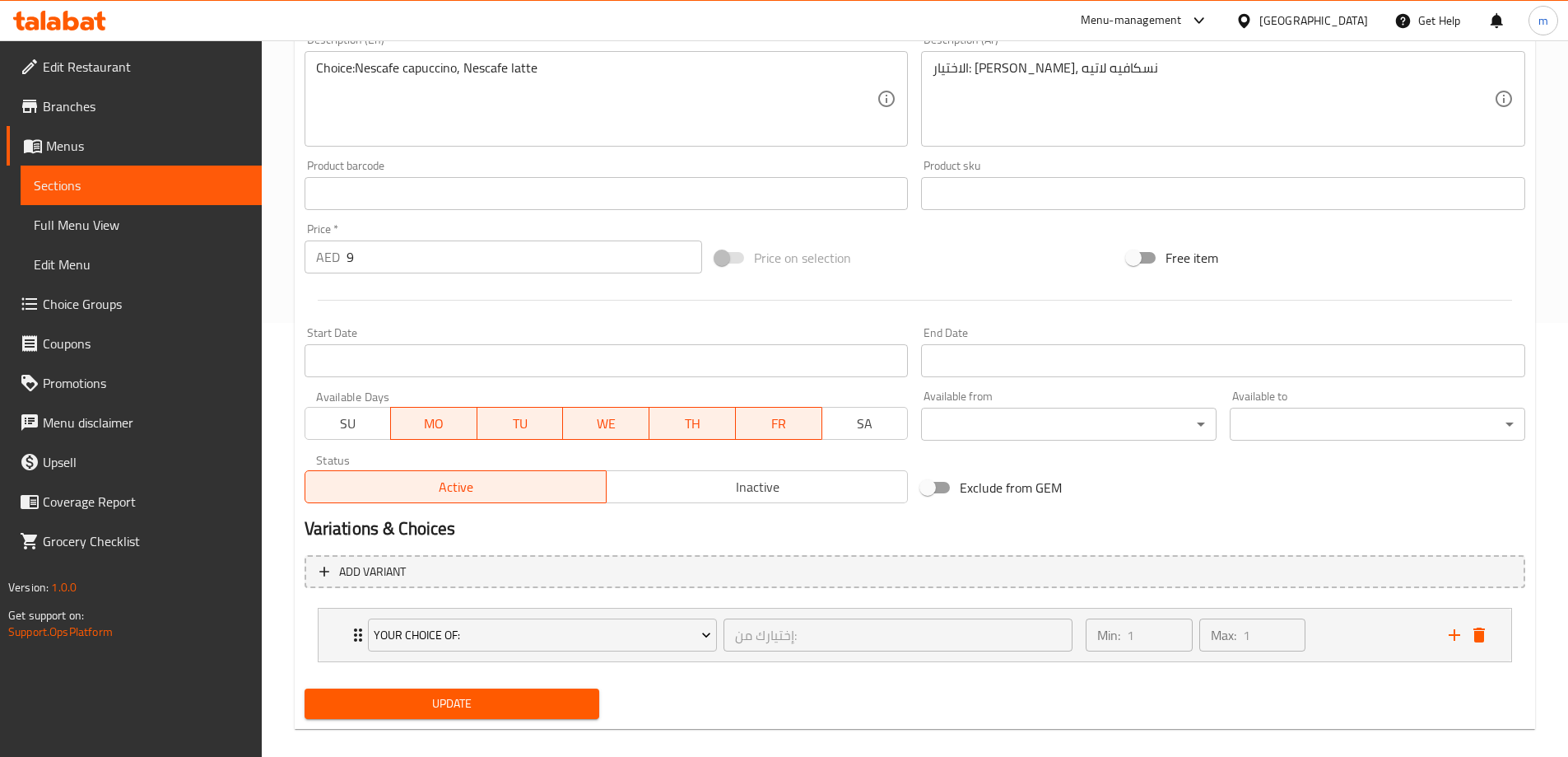
scroll to position [403, 0]
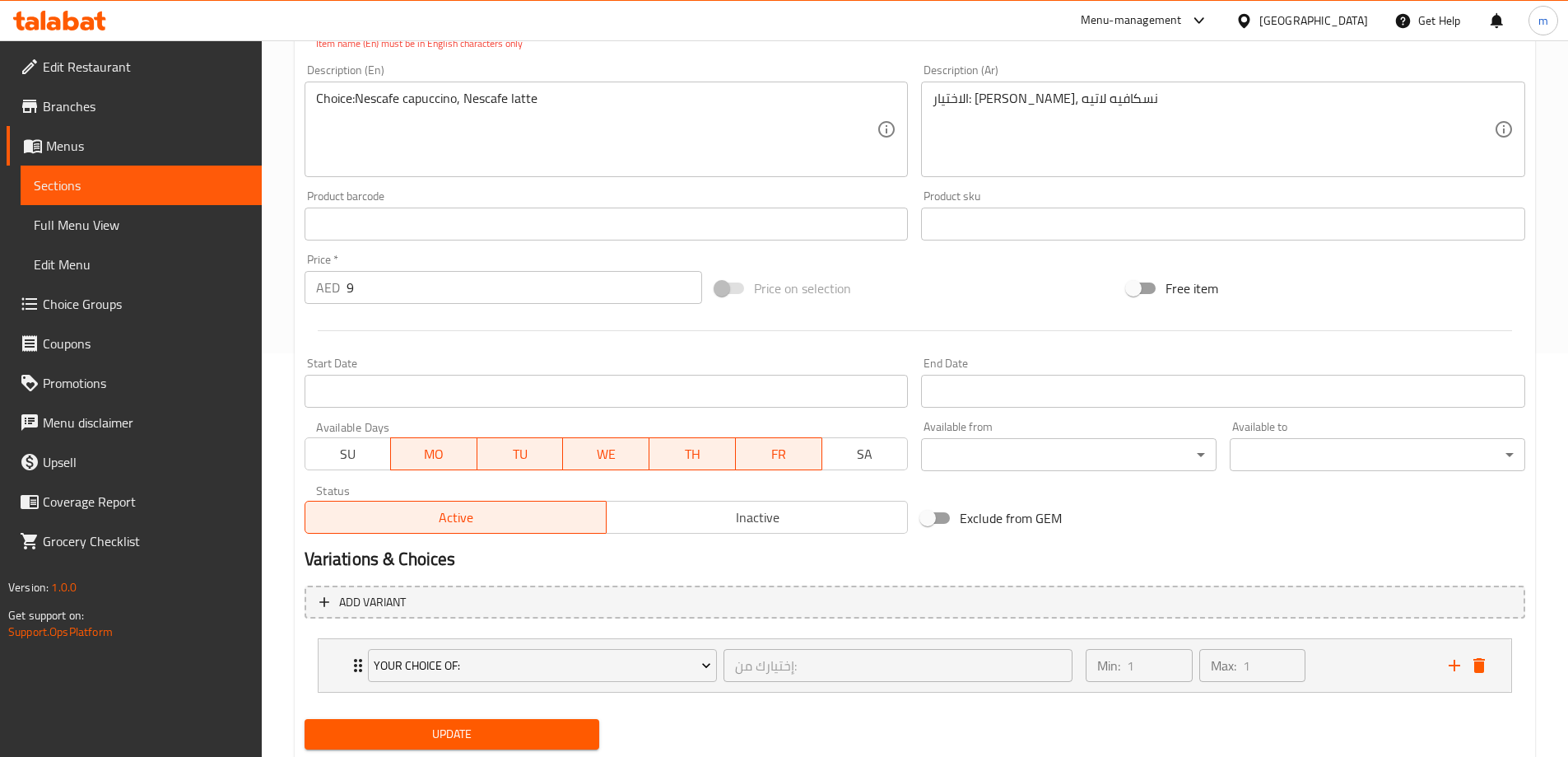
click at [475, 719] on button "Update" at bounding box center [452, 734] width 296 height 31
click at [475, 720] on button "Update" at bounding box center [452, 734] width 296 height 31
click at [474, 721] on button "Update" at bounding box center [452, 734] width 296 height 31
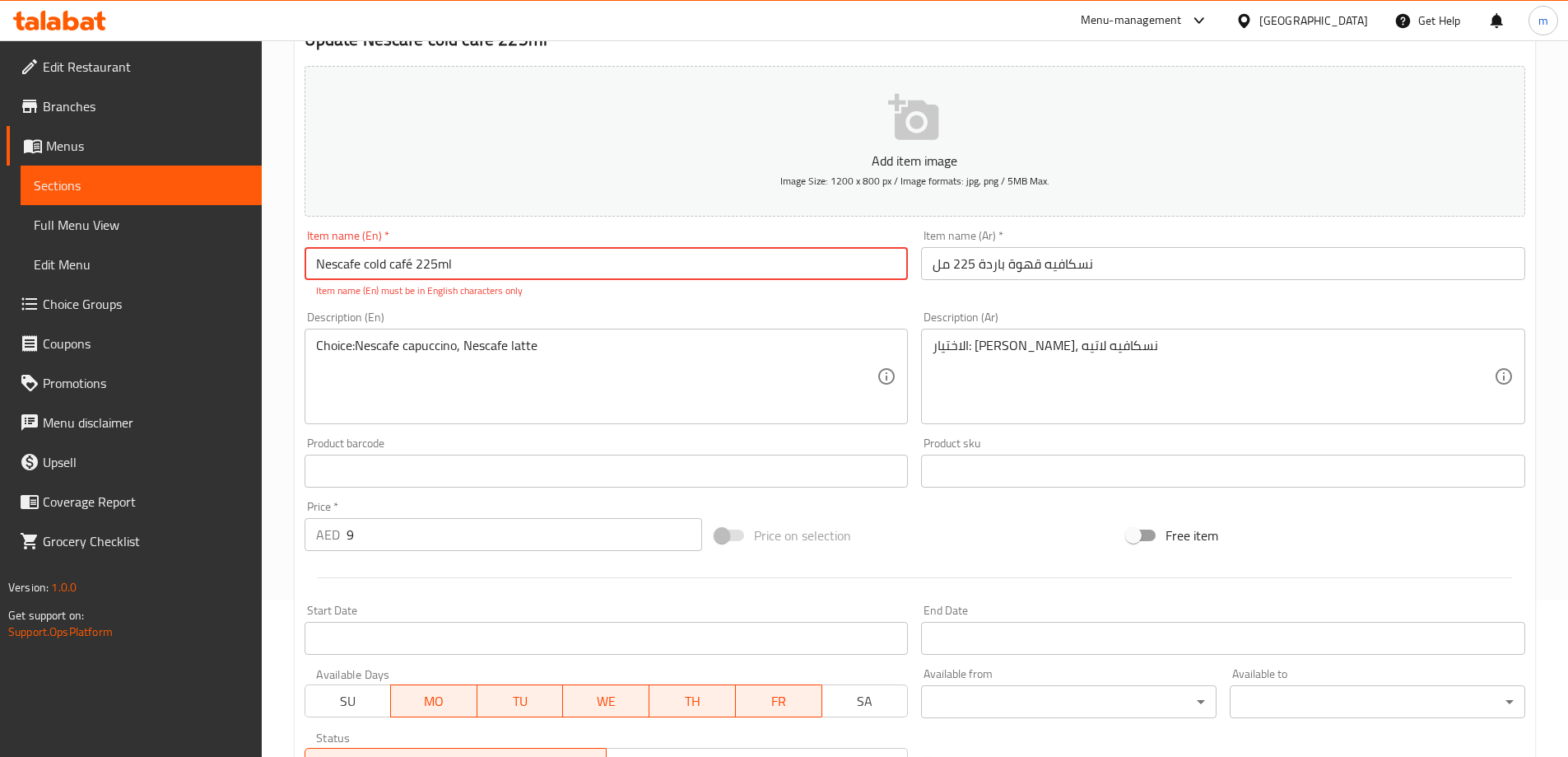
click at [412, 266] on input "Nescafe cold café 225ml" at bounding box center [606, 263] width 604 height 33
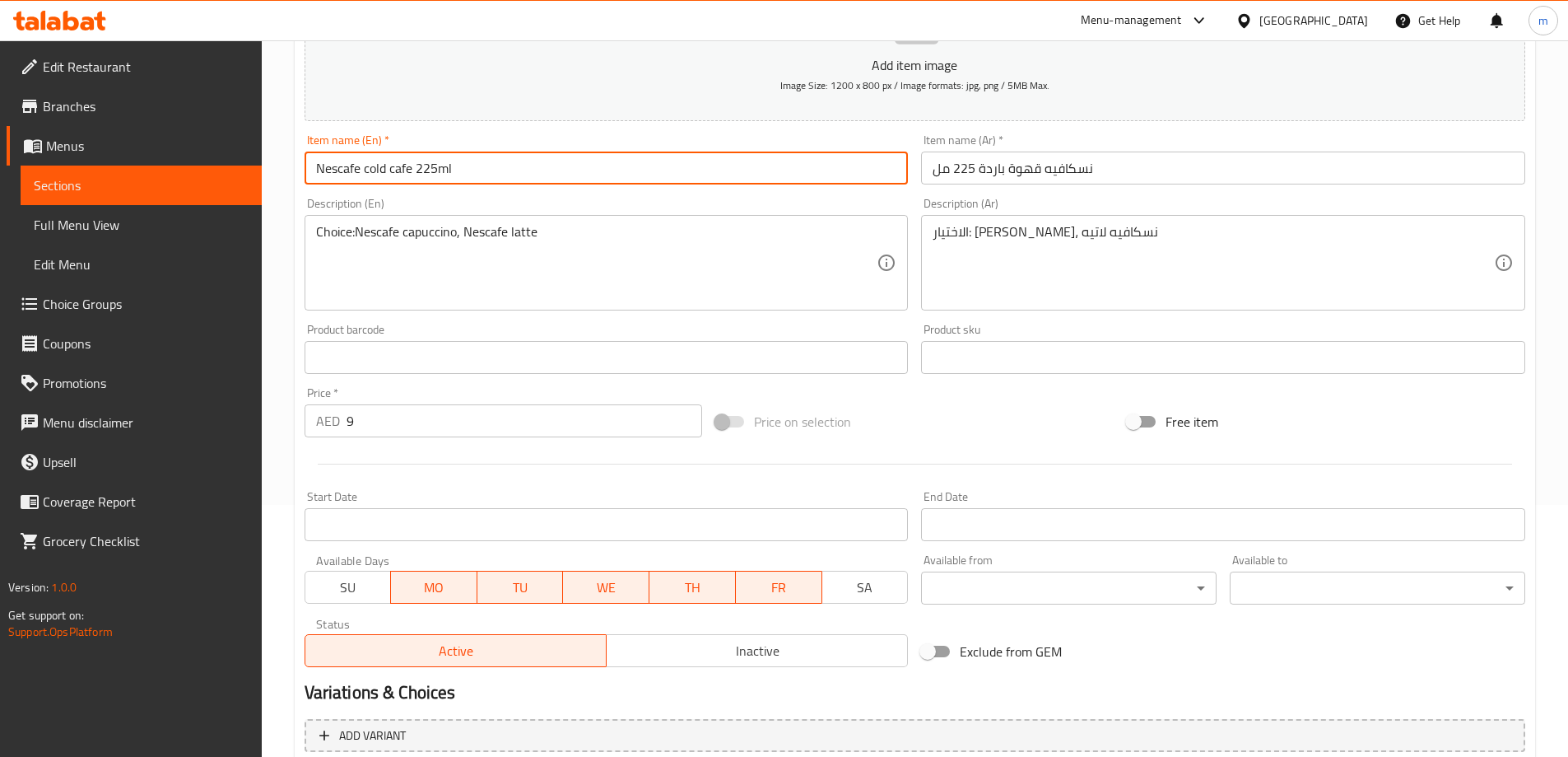
scroll to position [434, 0]
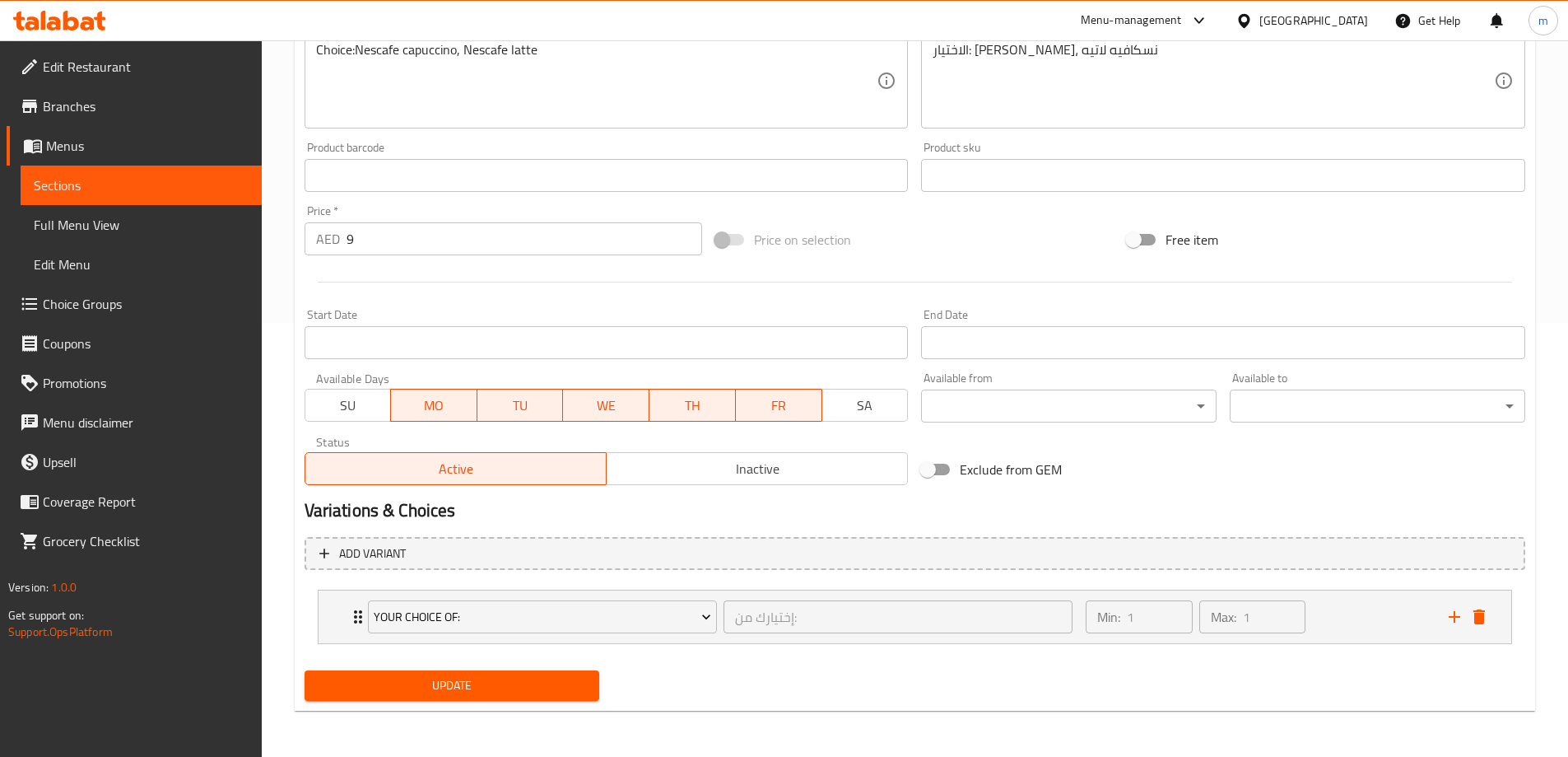
click at [533, 668] on div "Update" at bounding box center [452, 685] width 309 height 44
click at [533, 674] on button "Update" at bounding box center [452, 685] width 296 height 31
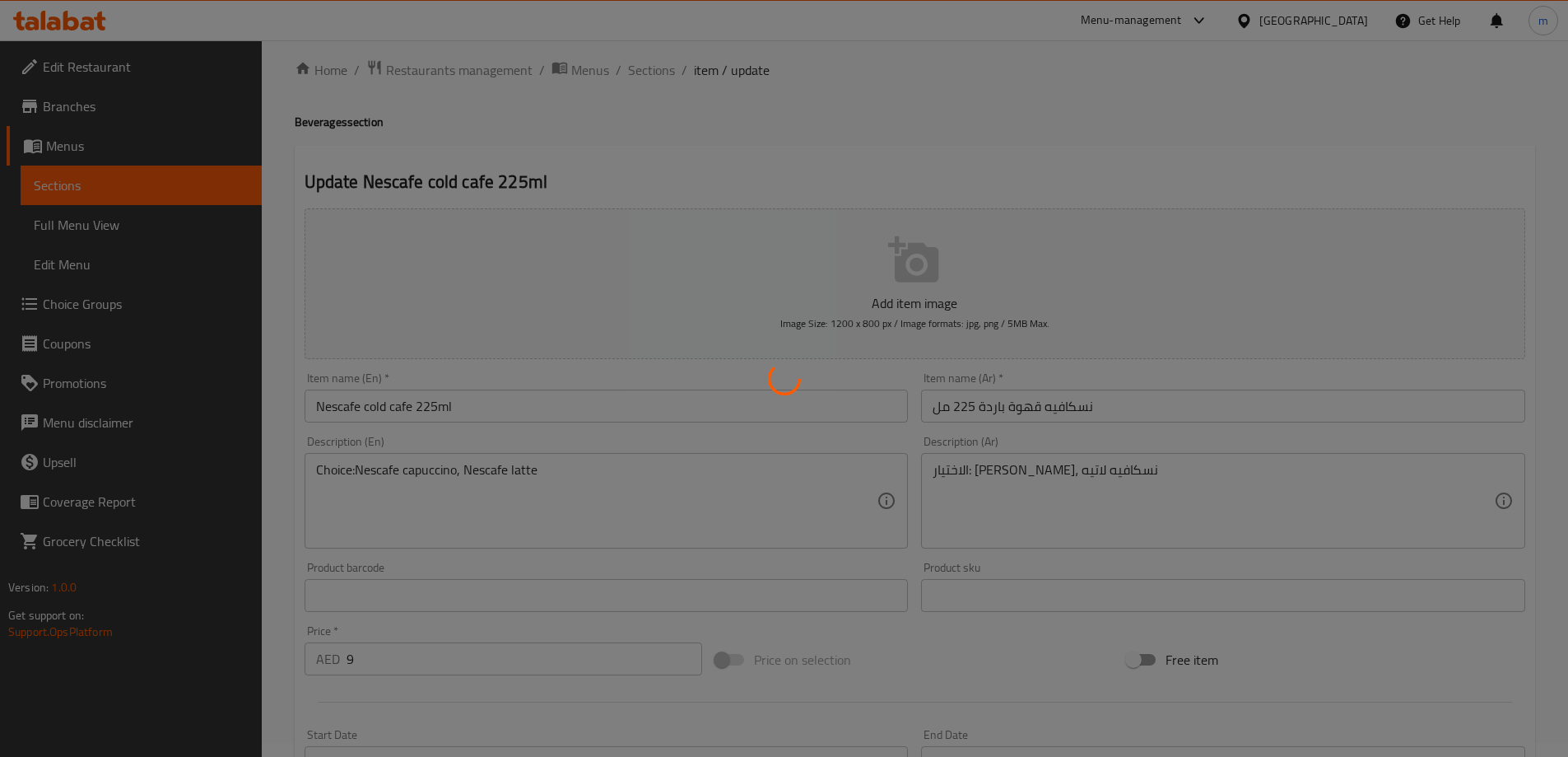
scroll to position [0, 0]
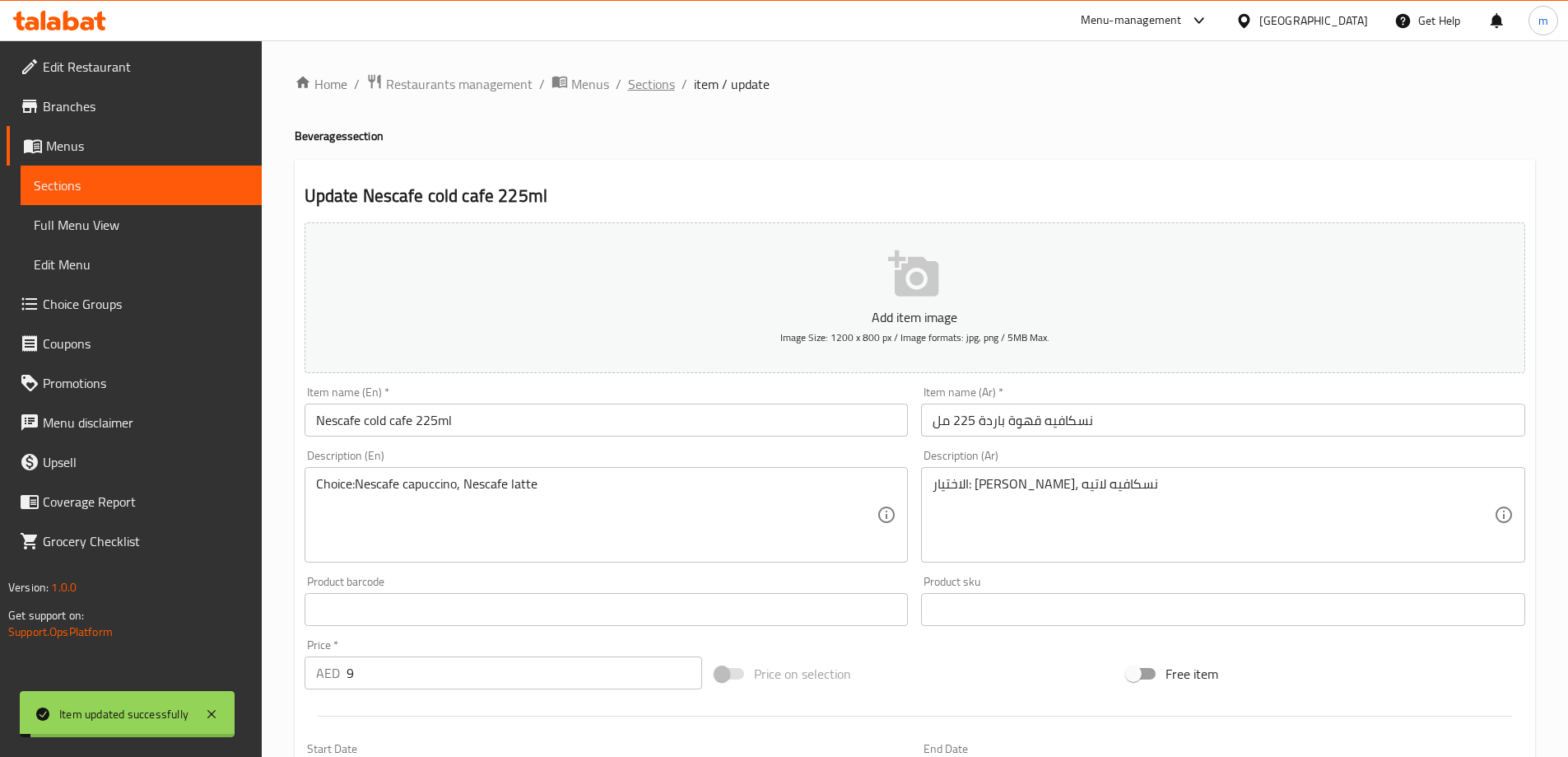
click at [652, 91] on span "Sections" at bounding box center [651, 83] width 47 height 20
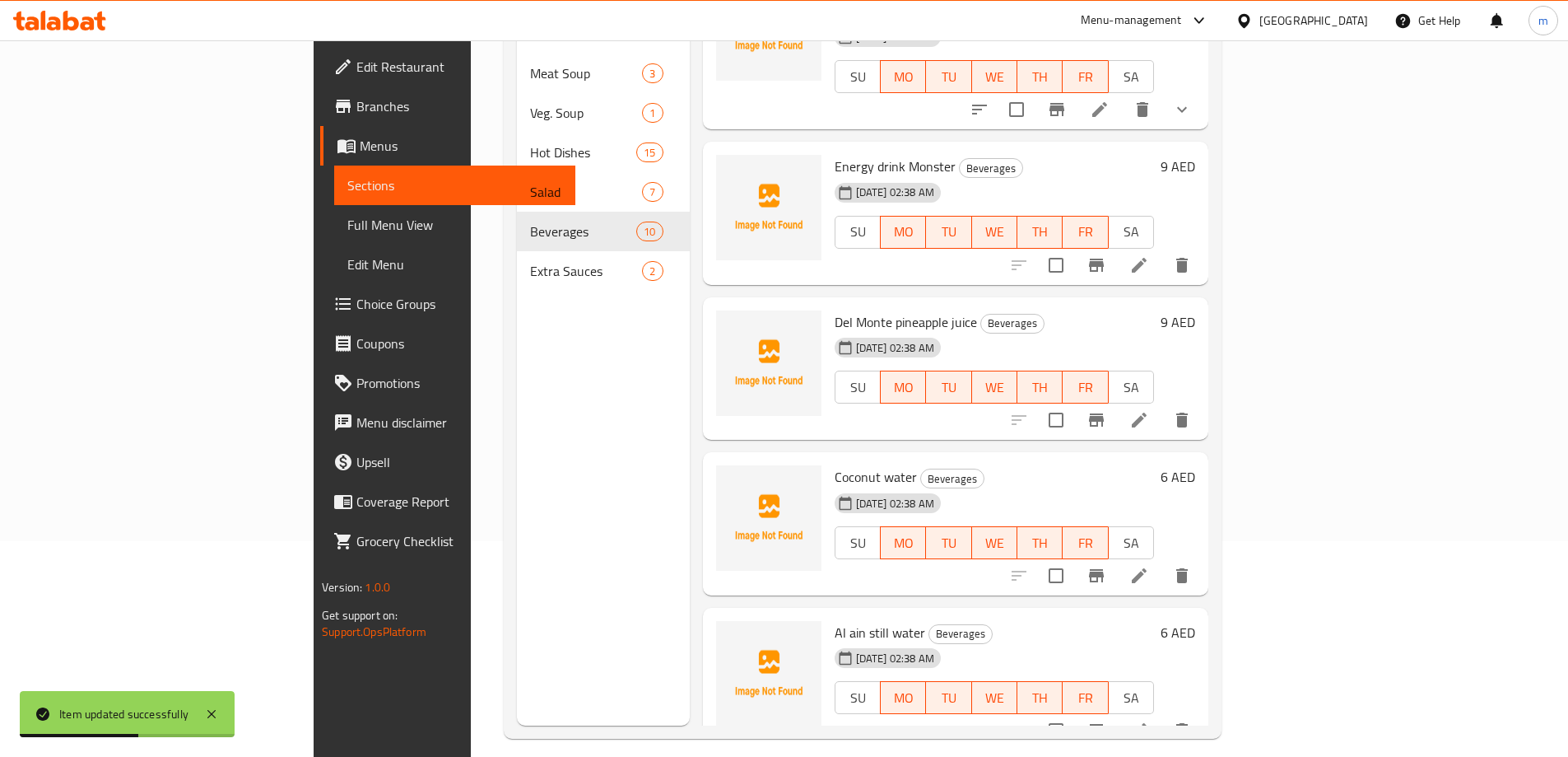
scroll to position [231, 0]
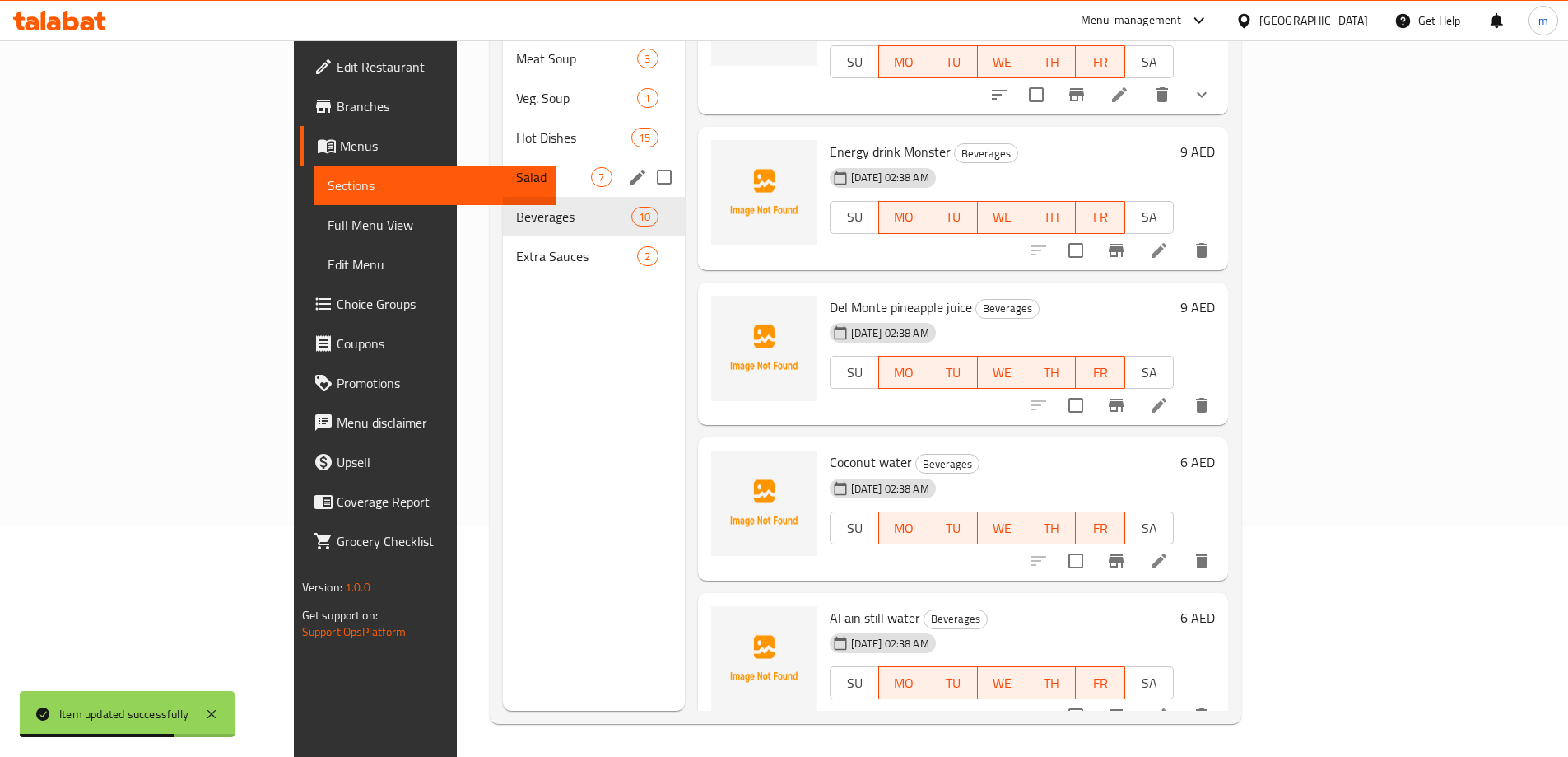
click at [503, 164] on div "Salad 7" at bounding box center [593, 176] width 181 height 39
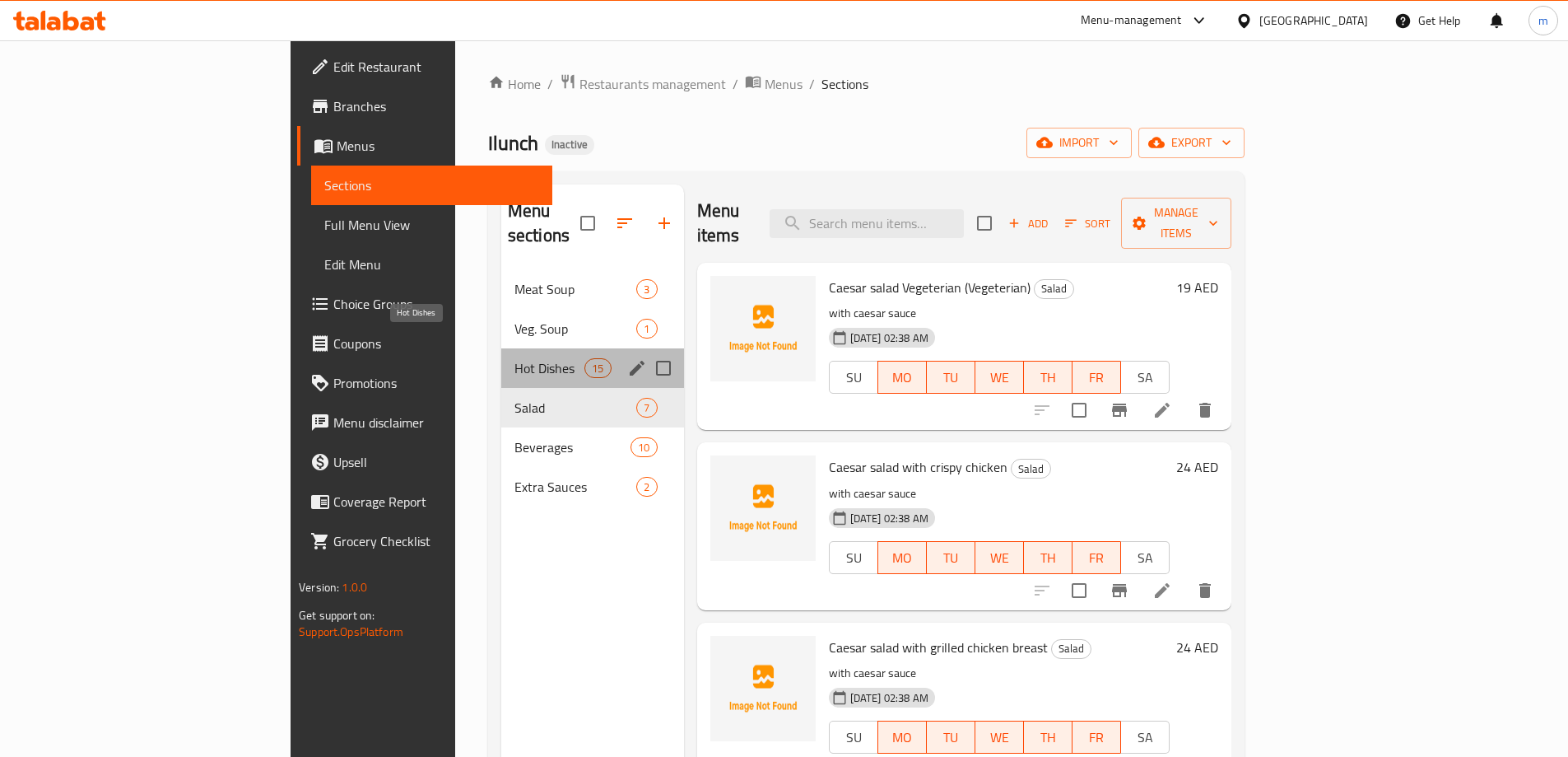
click at [515, 358] on span "Hot Dishes" at bounding box center [549, 367] width 70 height 20
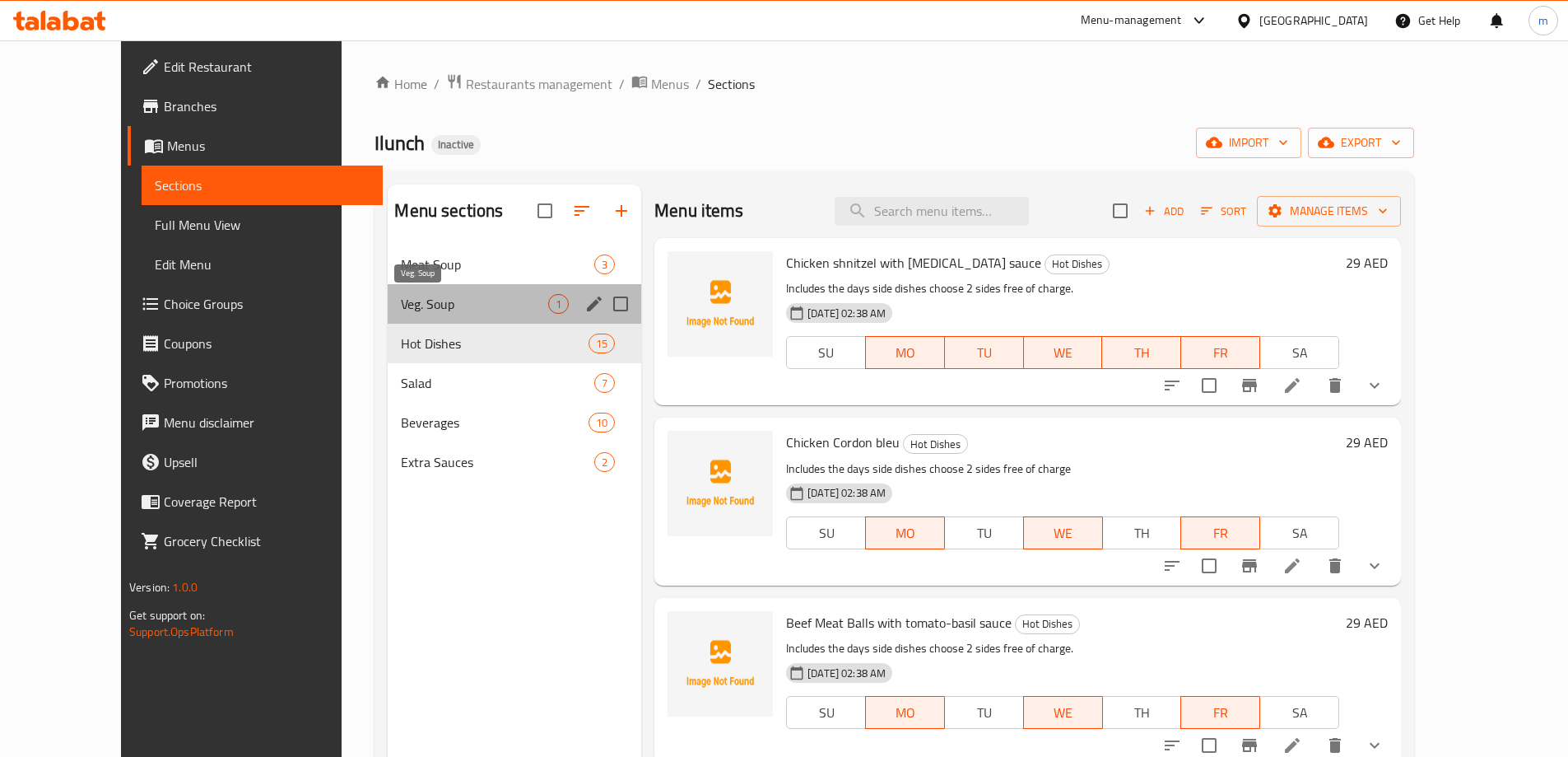
click at [411, 297] on span "Veg. Soup" at bounding box center [475, 303] width 147 height 20
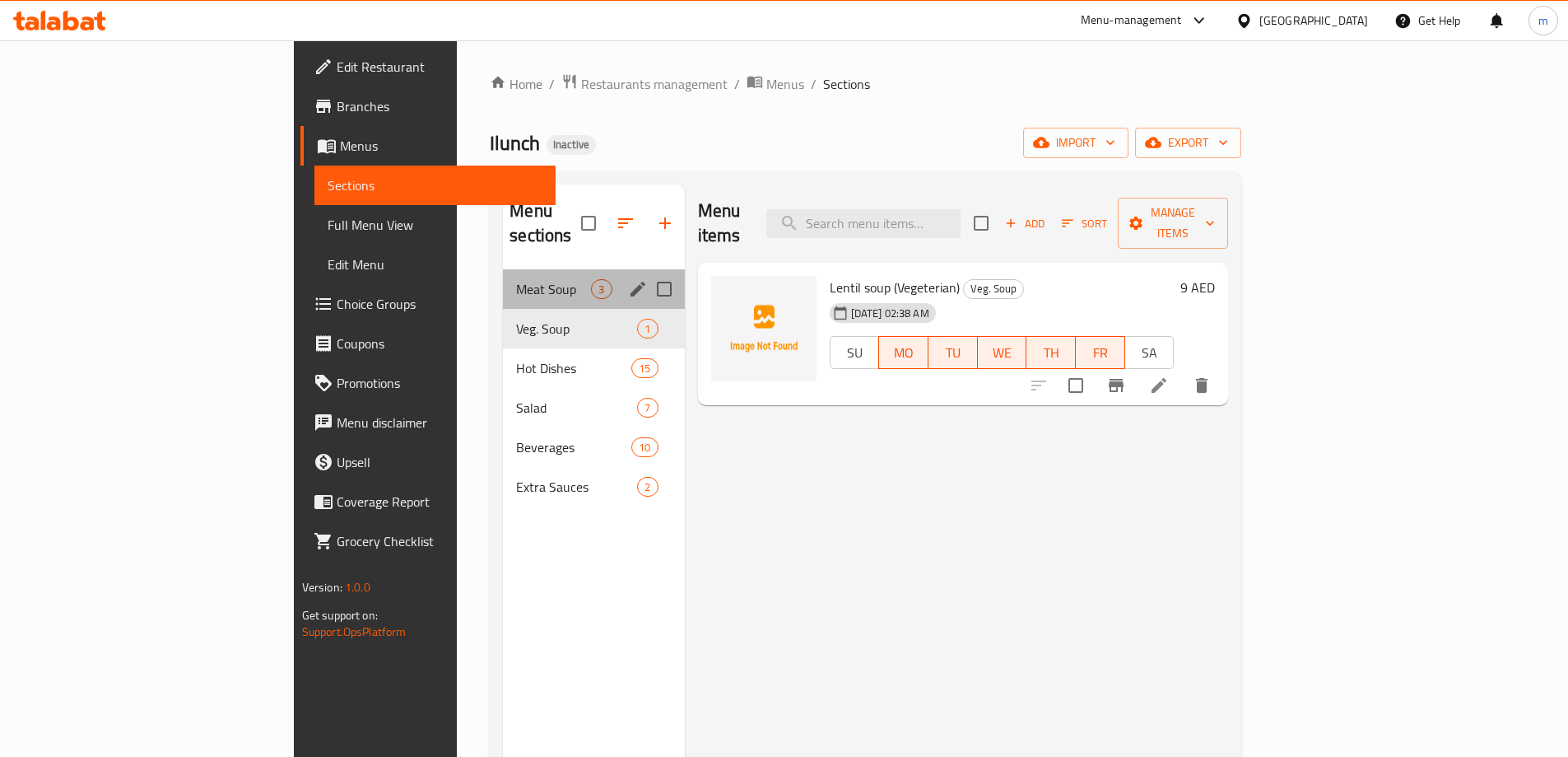
click at [503, 276] on div "Meat Soup 3" at bounding box center [593, 288] width 181 height 39
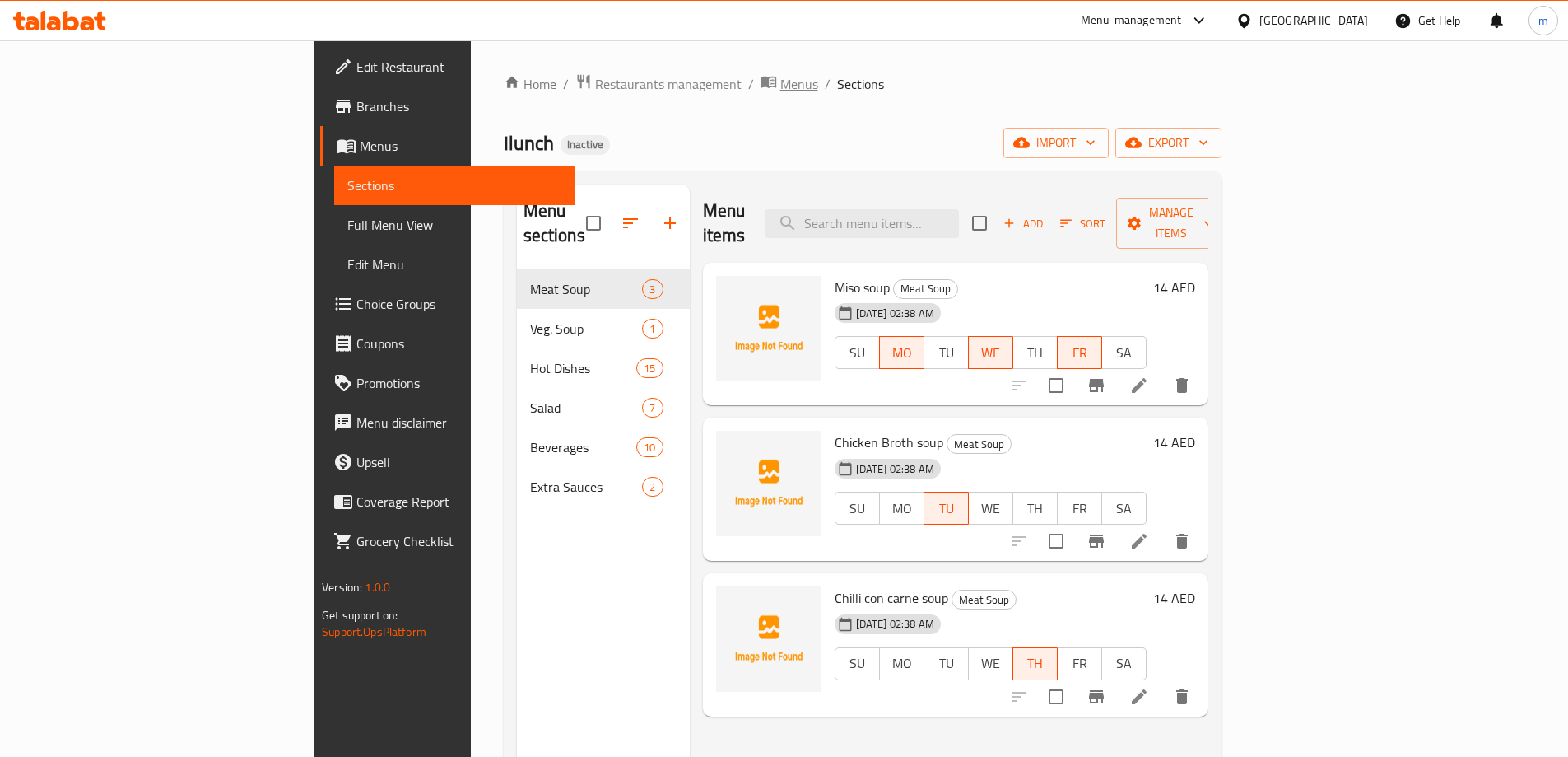
click at [780, 86] on span "Menus" at bounding box center [799, 83] width 38 height 20
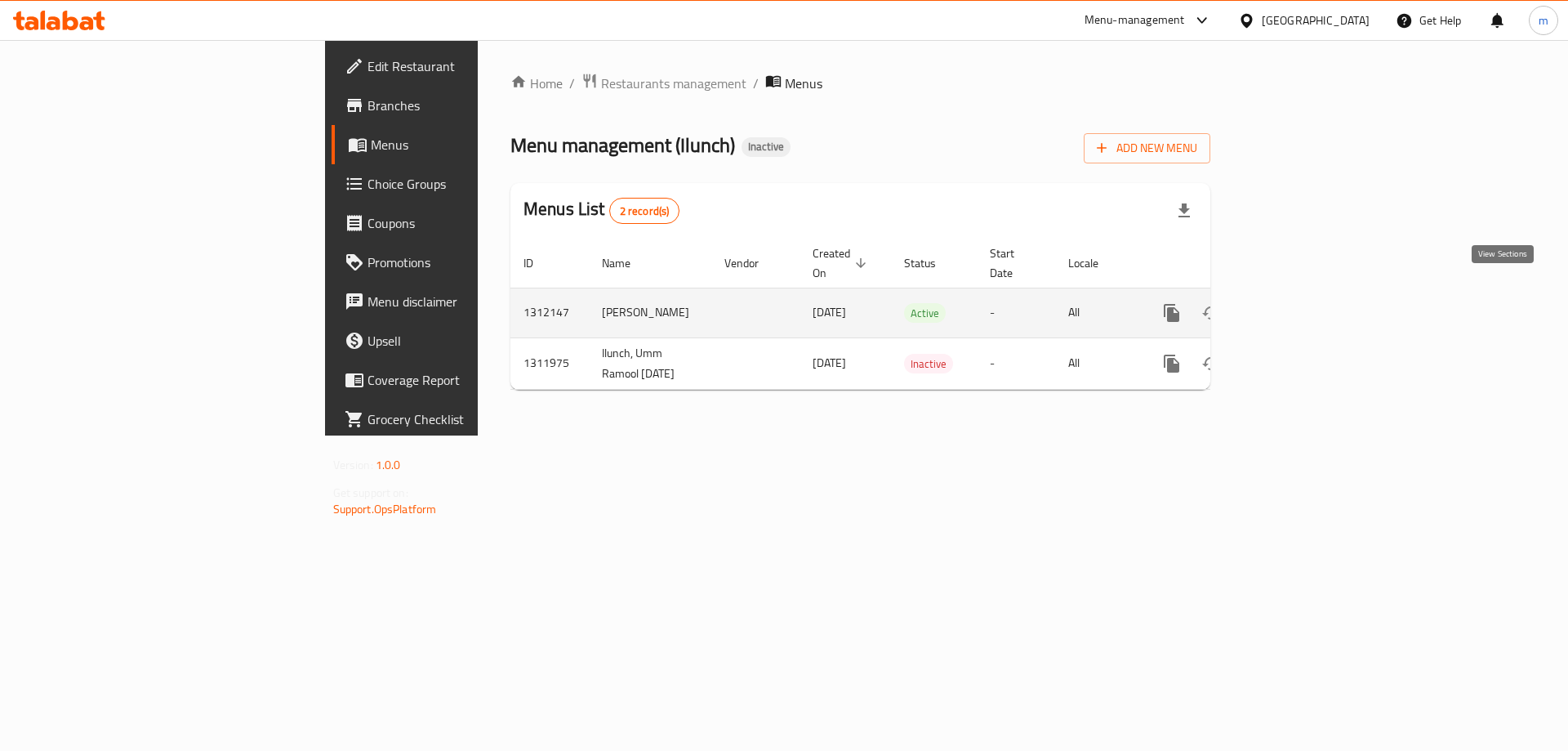
click at [1299, 303] on icon "enhanced table" at bounding box center [1289, 312] width 20 height 20
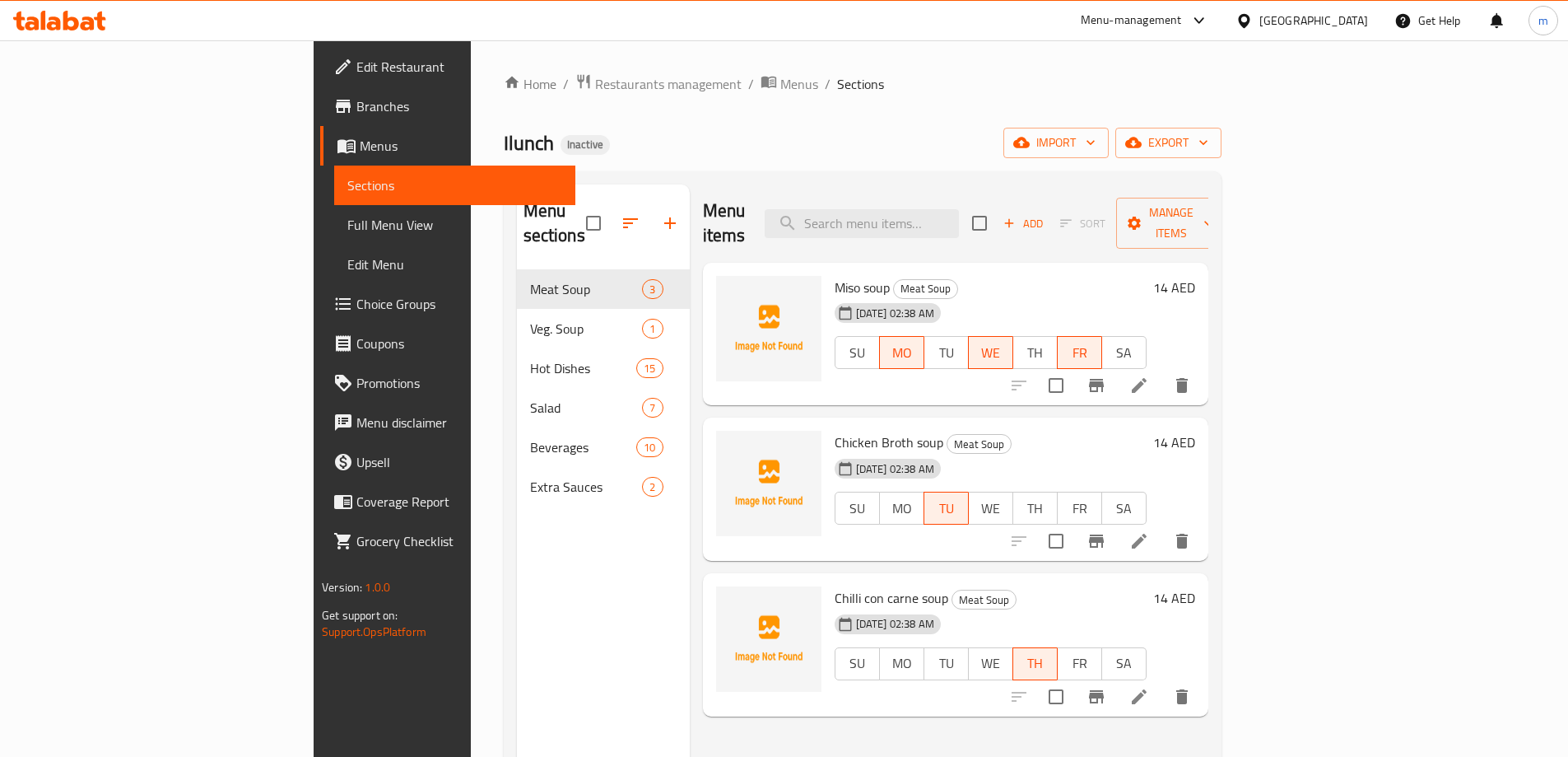
click at [334, 242] on link "Full Menu View" at bounding box center [454, 224] width 241 height 39
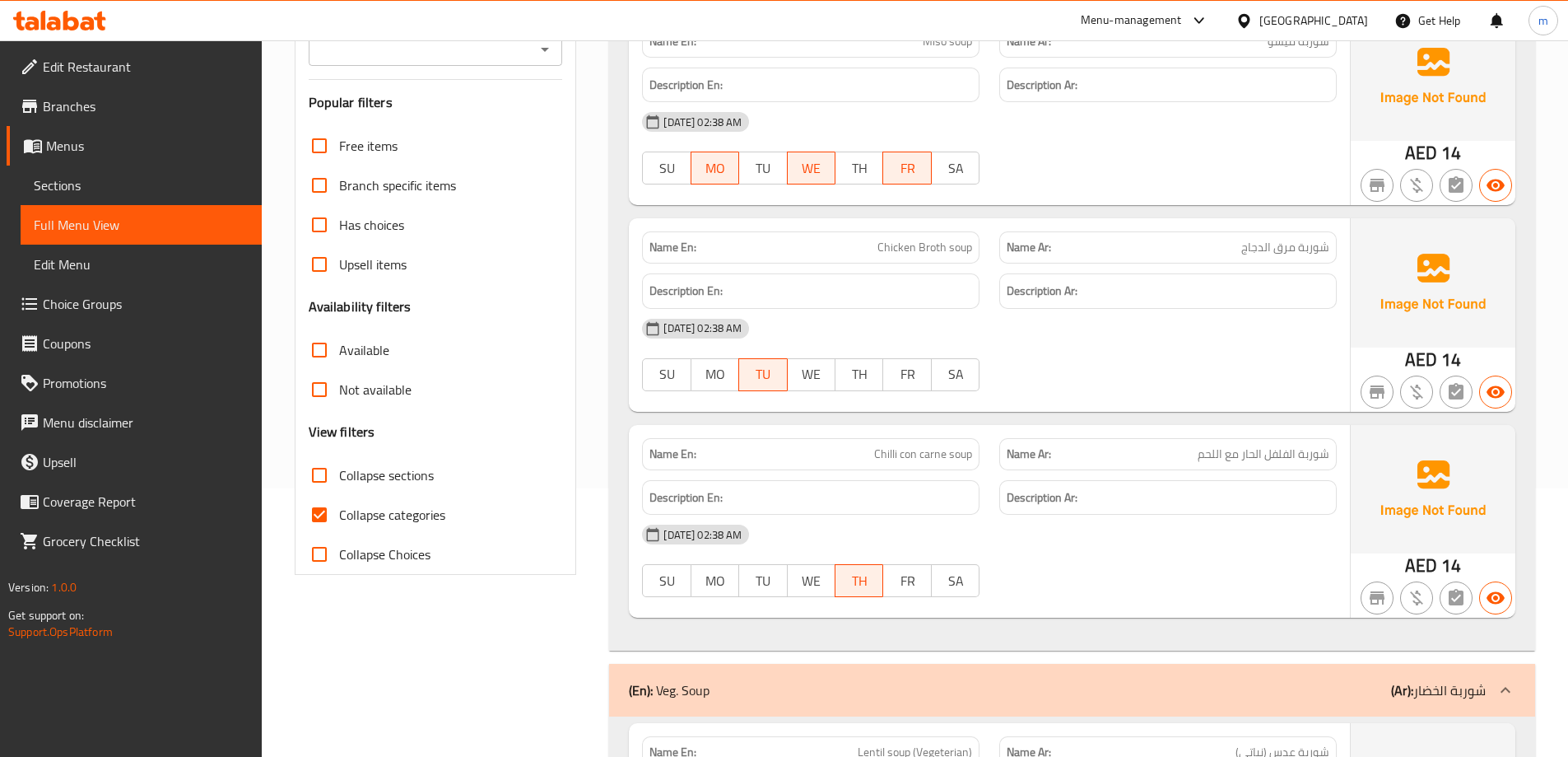
scroll to position [329, 0]
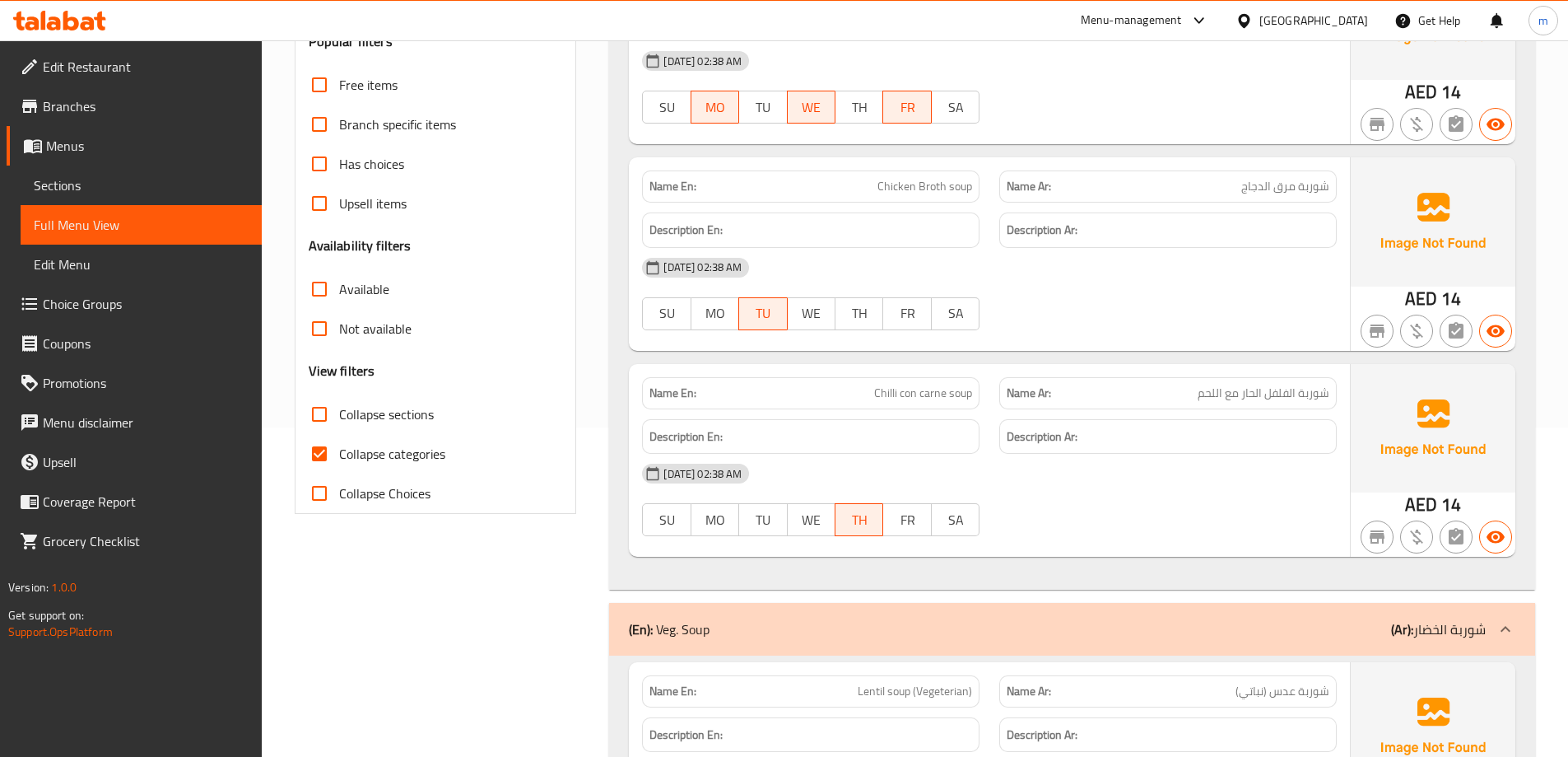
click at [961, 181] on span "Chicken Broth soup" at bounding box center [924, 187] width 95 height 17
copy span "soup"
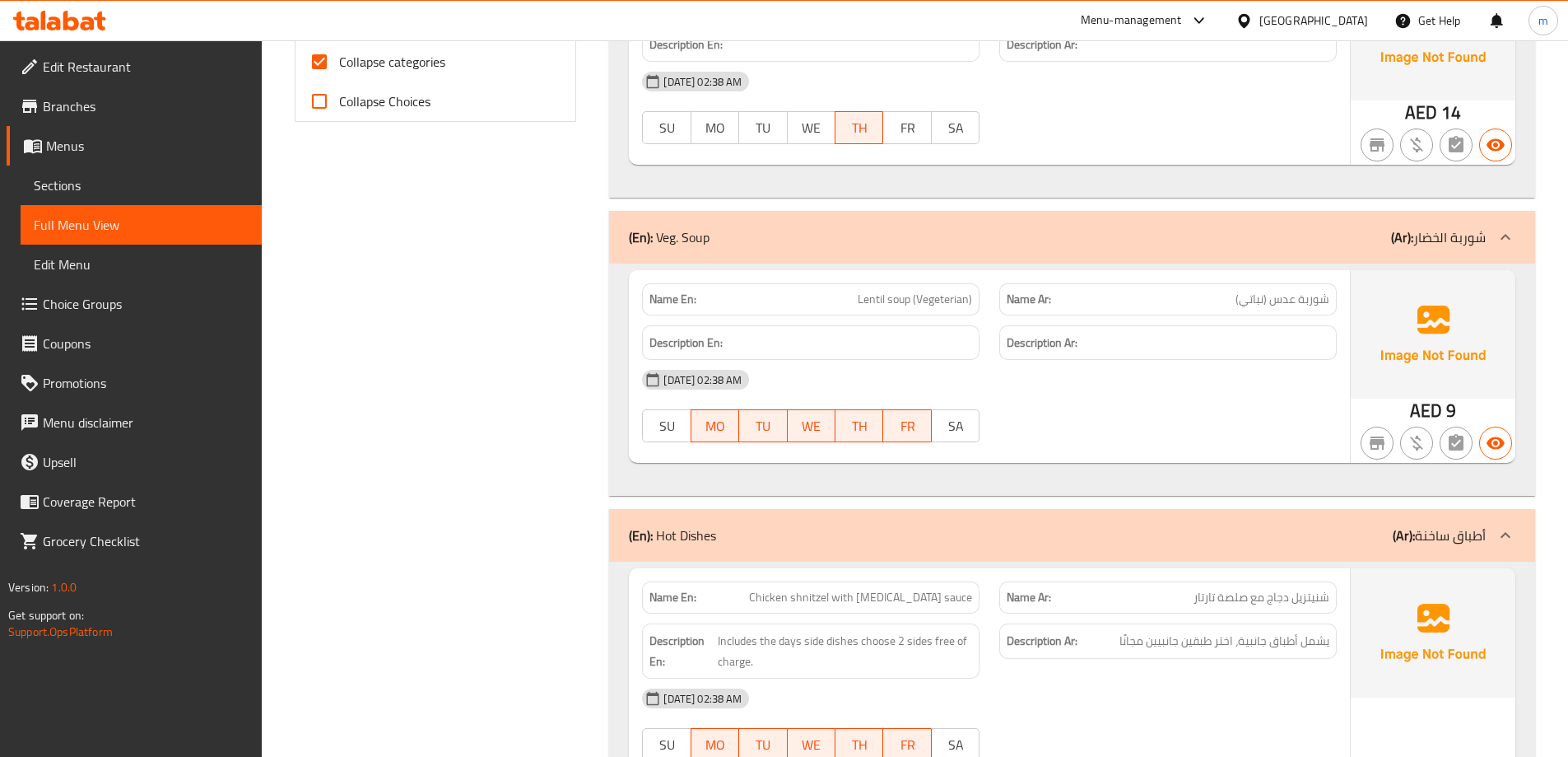
scroll to position [576, 0]
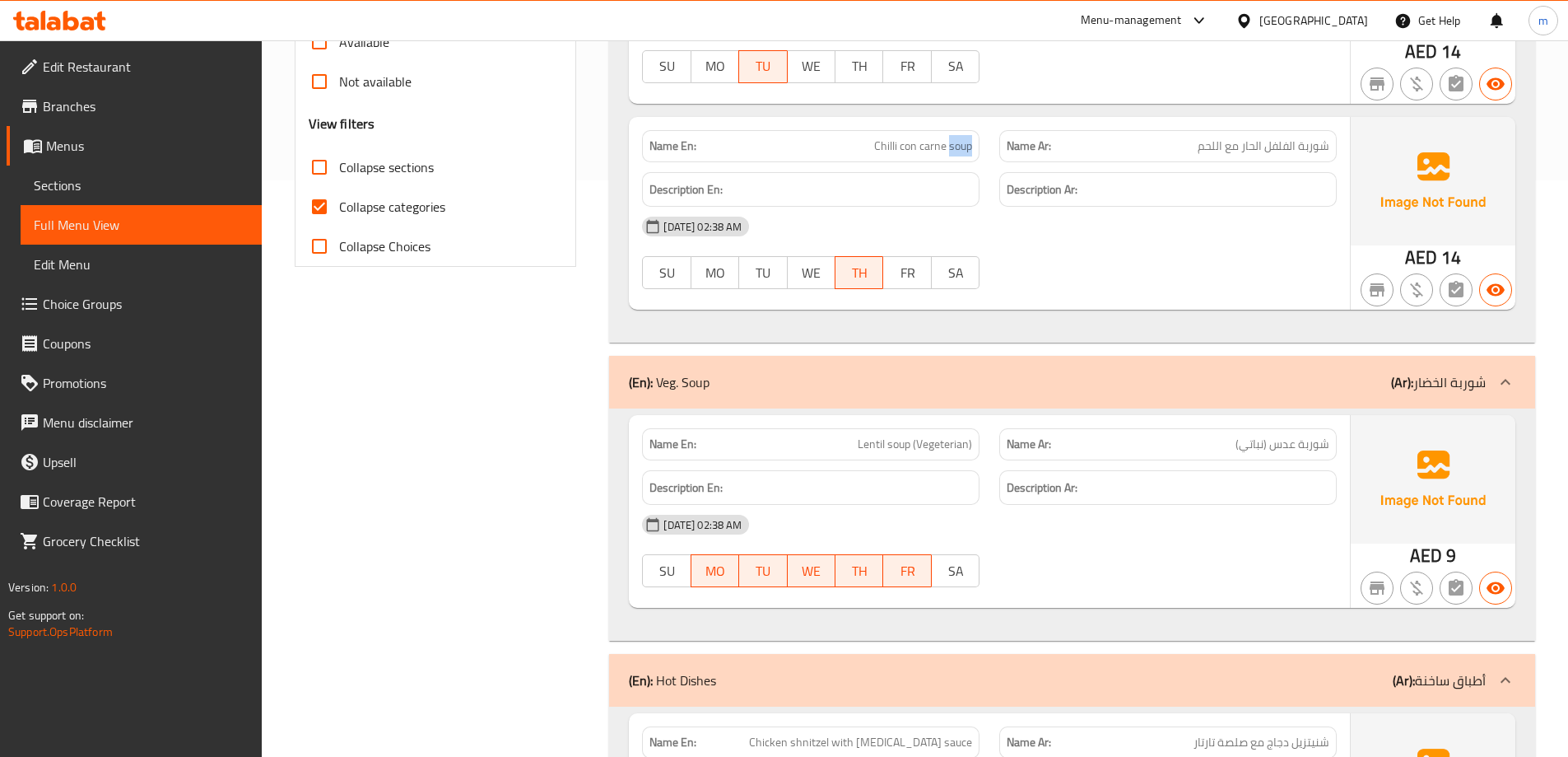
click at [384, 209] on span "Collapse categories" at bounding box center [391, 207] width 106 height 20
click at [339, 209] on input "Collapse categories" at bounding box center [319, 206] width 39 height 39
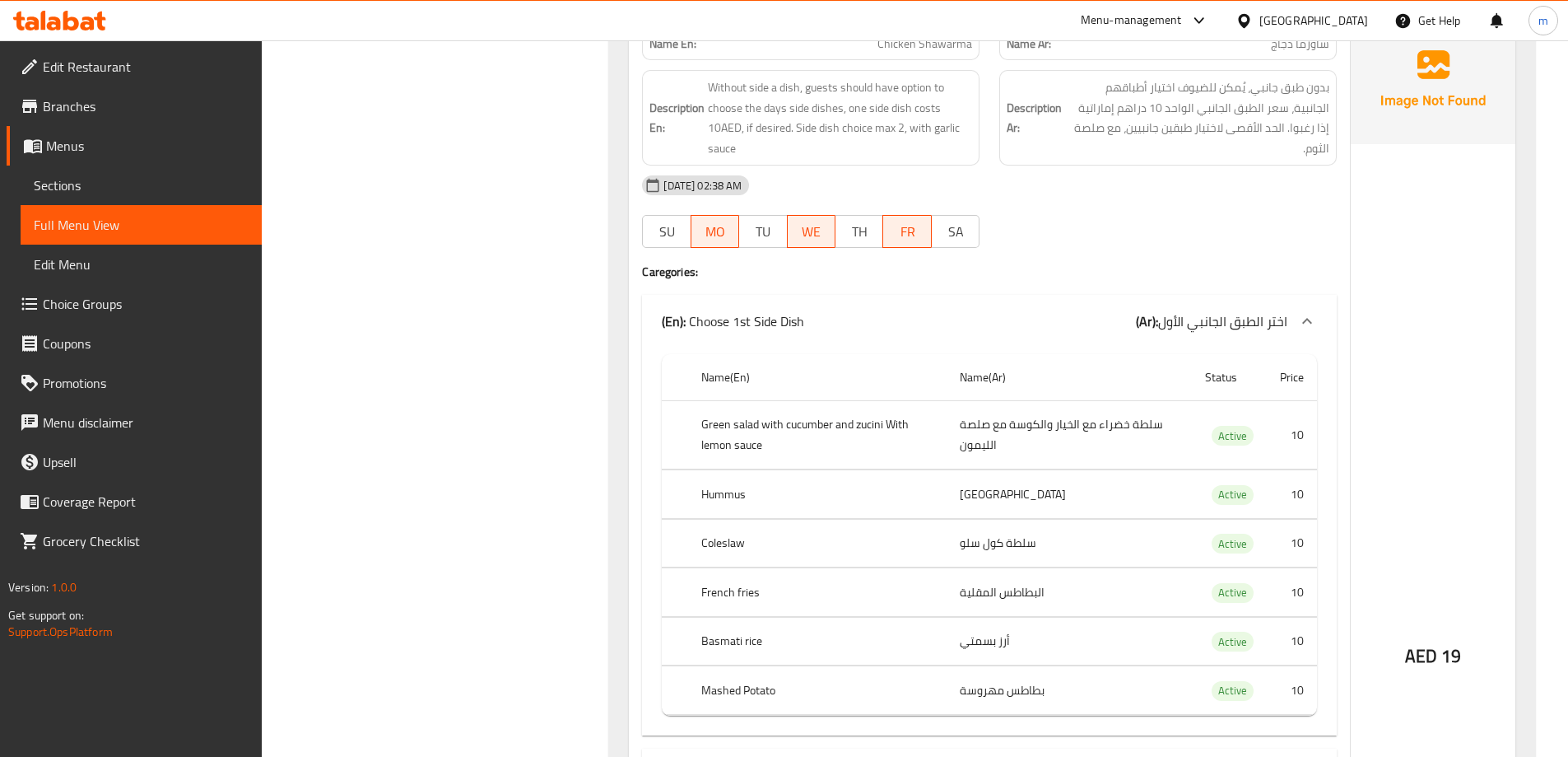
scroll to position [6091, 0]
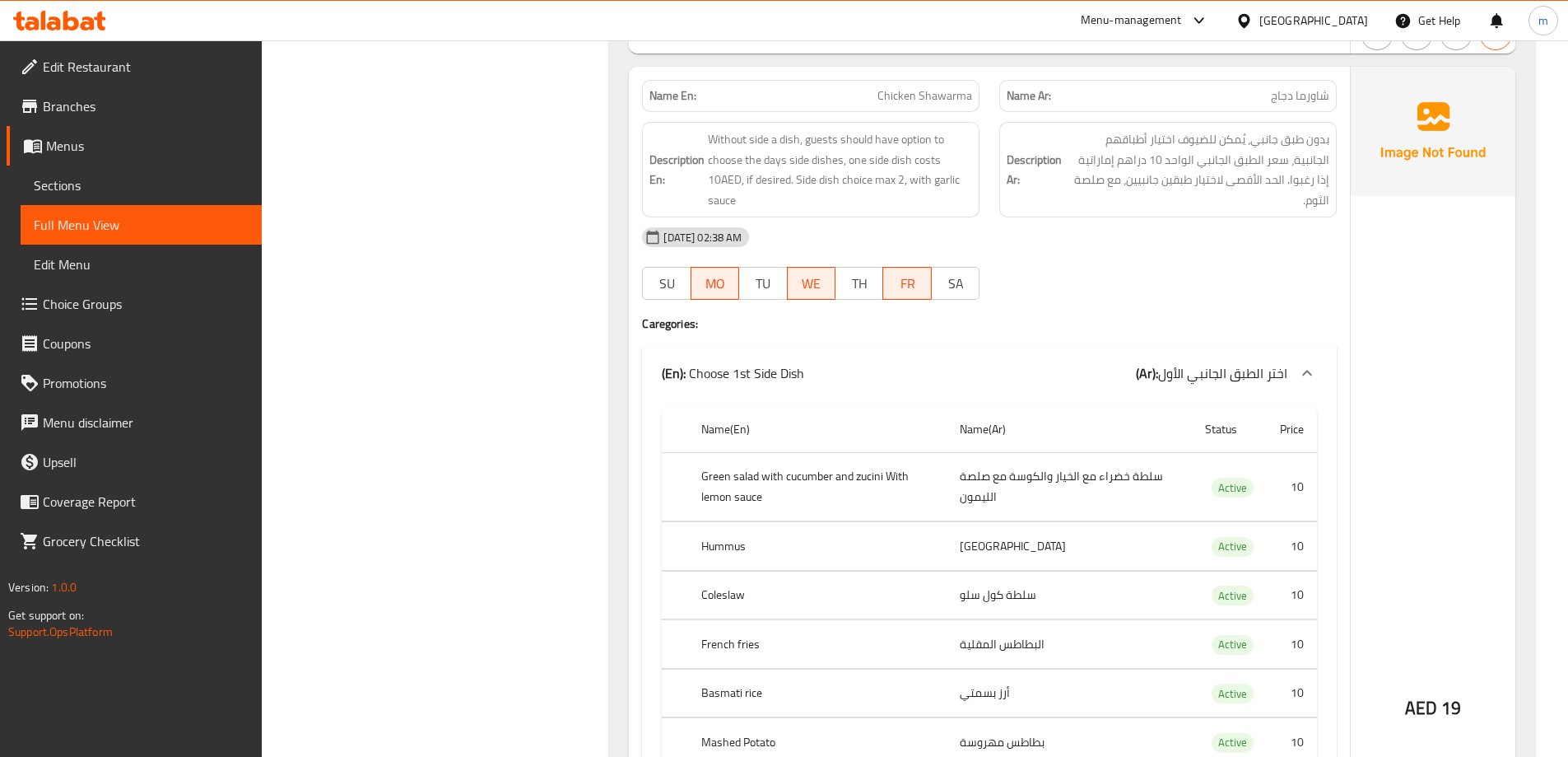
click at [939, 102] on span "Chicken Shawarma" at bounding box center [924, 96] width 95 height 17
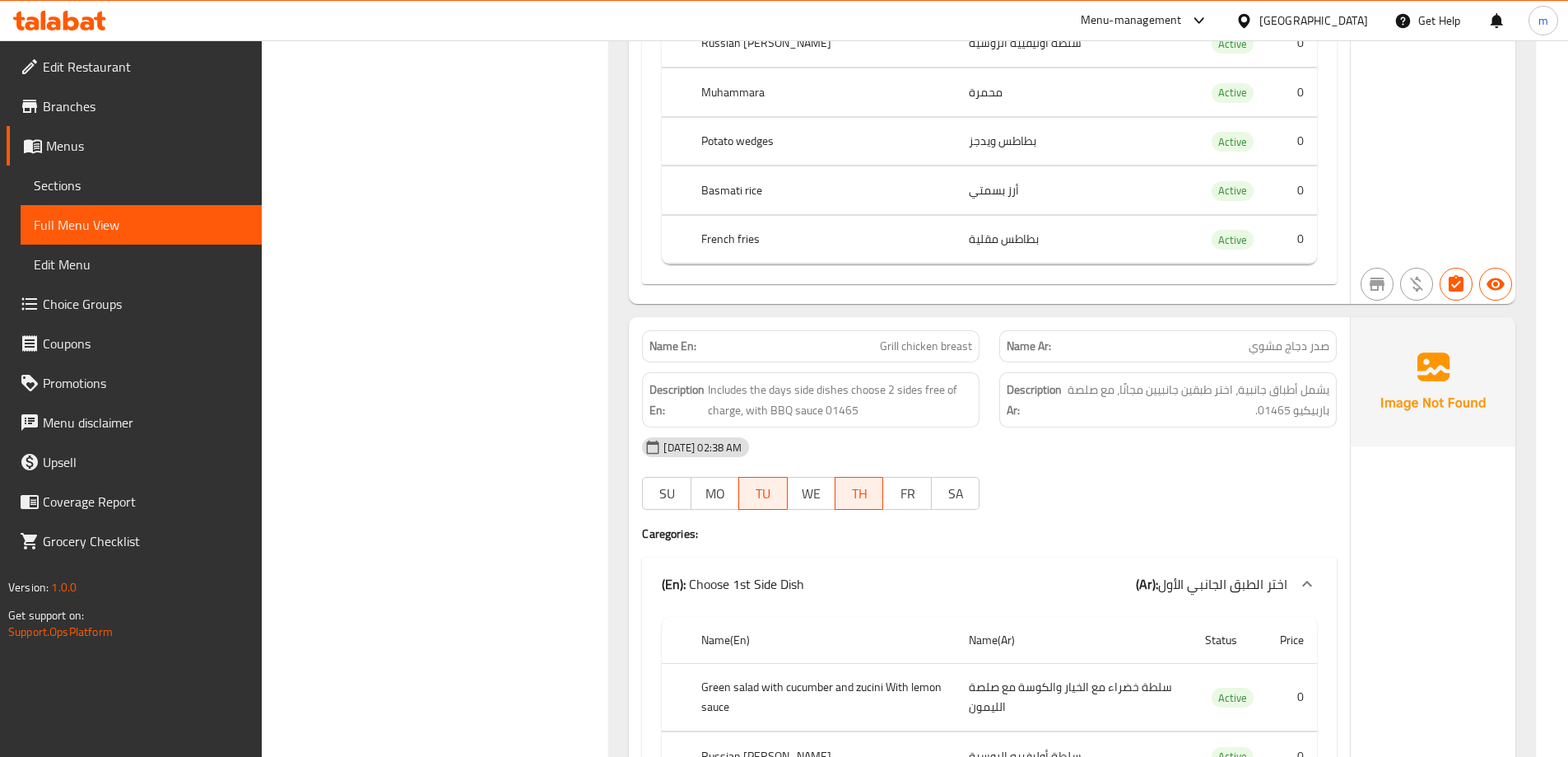
scroll to position [9714, 0]
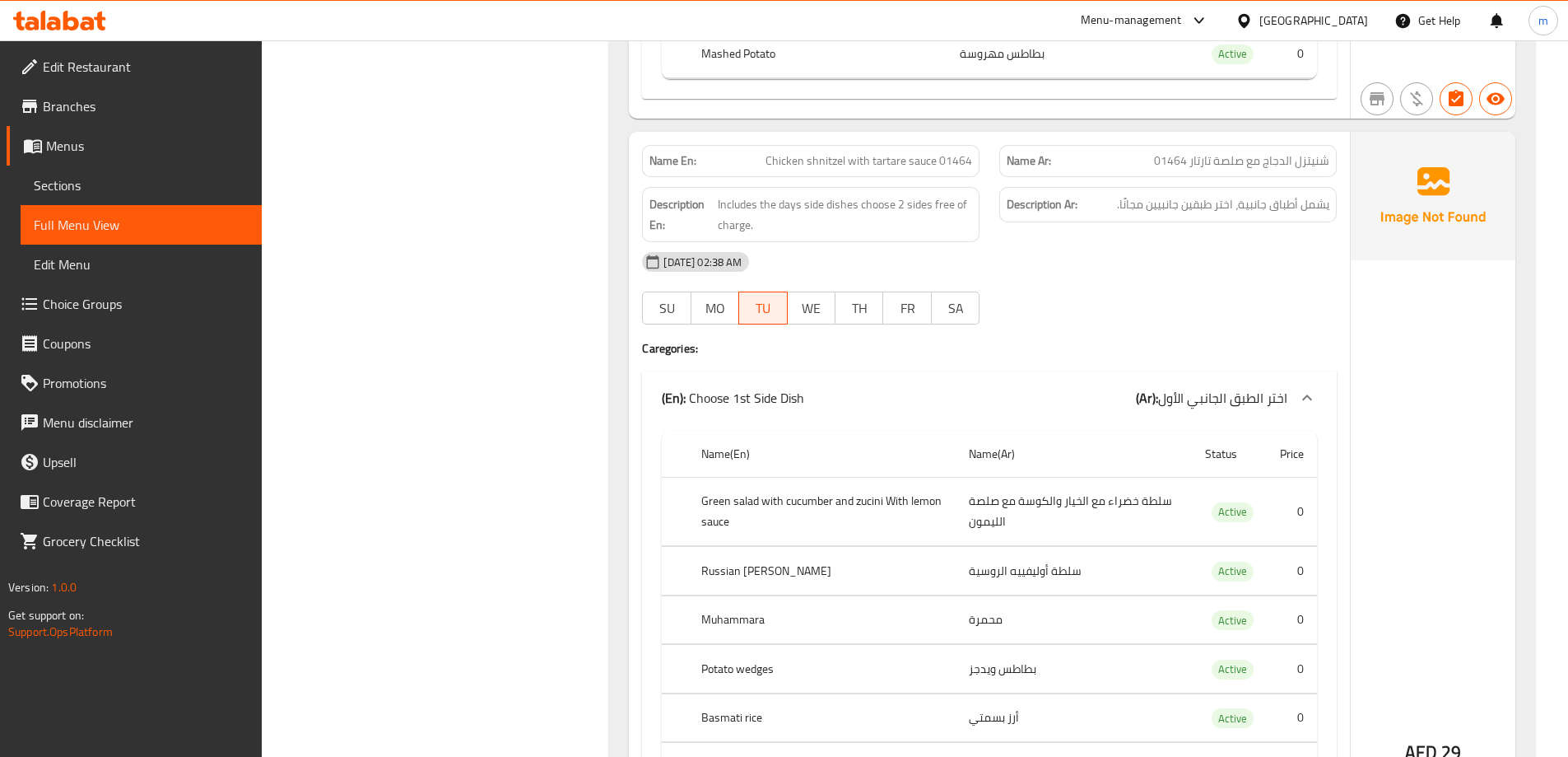
scroll to position [8783, 0]
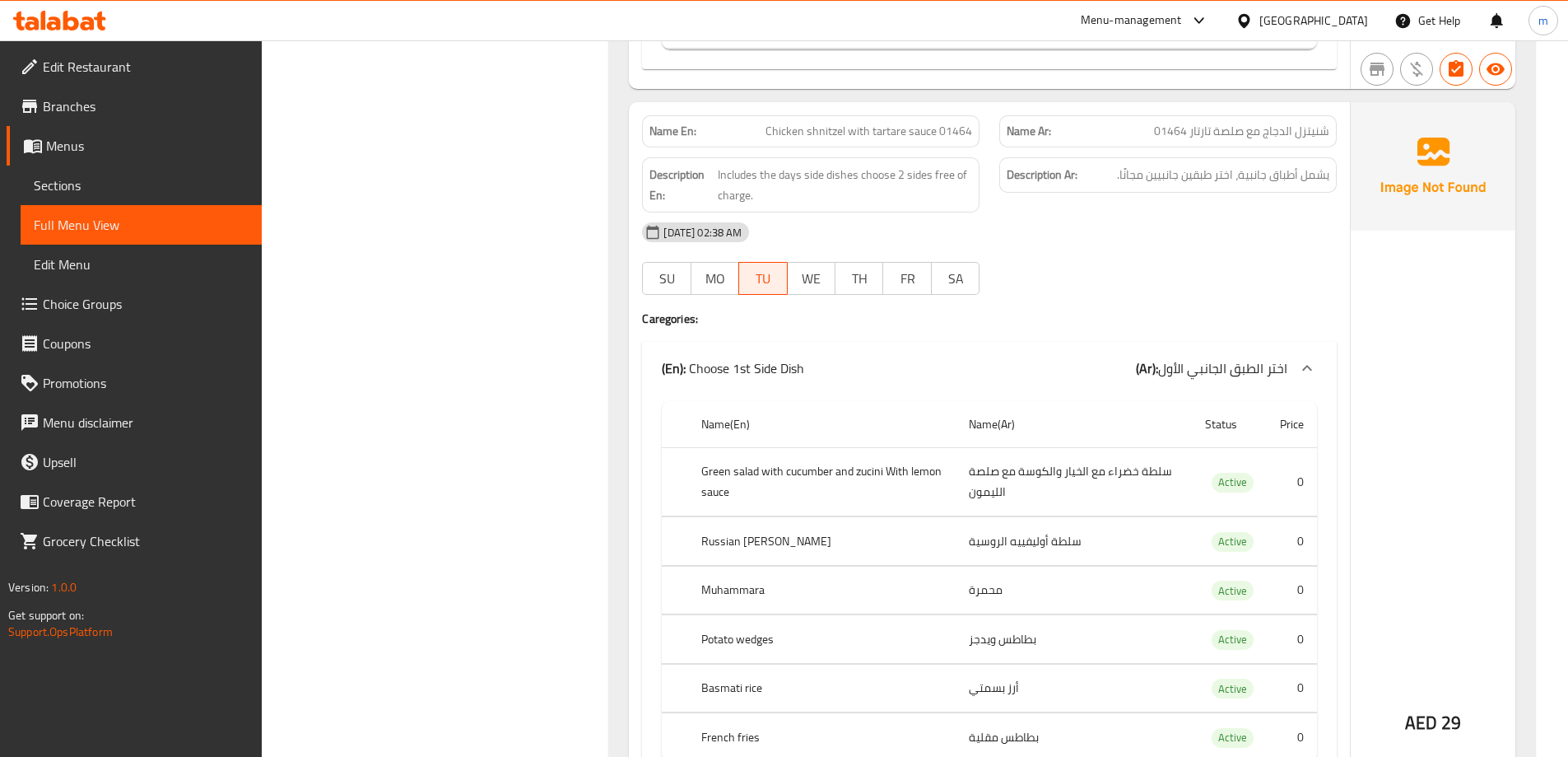
click at [1109, 280] on div "16-09-2025 02:38 AM SU MO TU WE TH FR SA" at bounding box center [989, 258] width 715 height 92
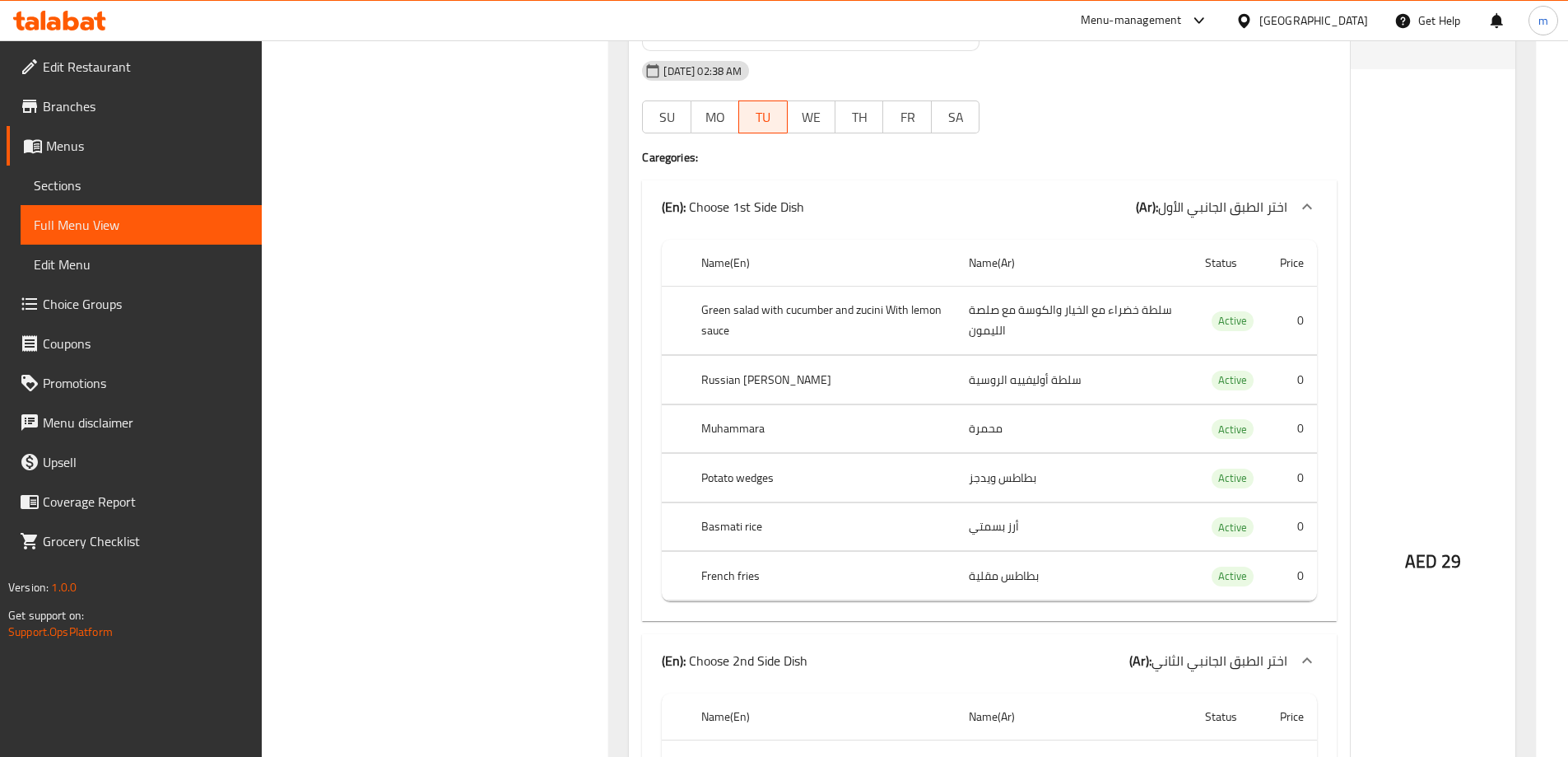
scroll to position [8948, 0]
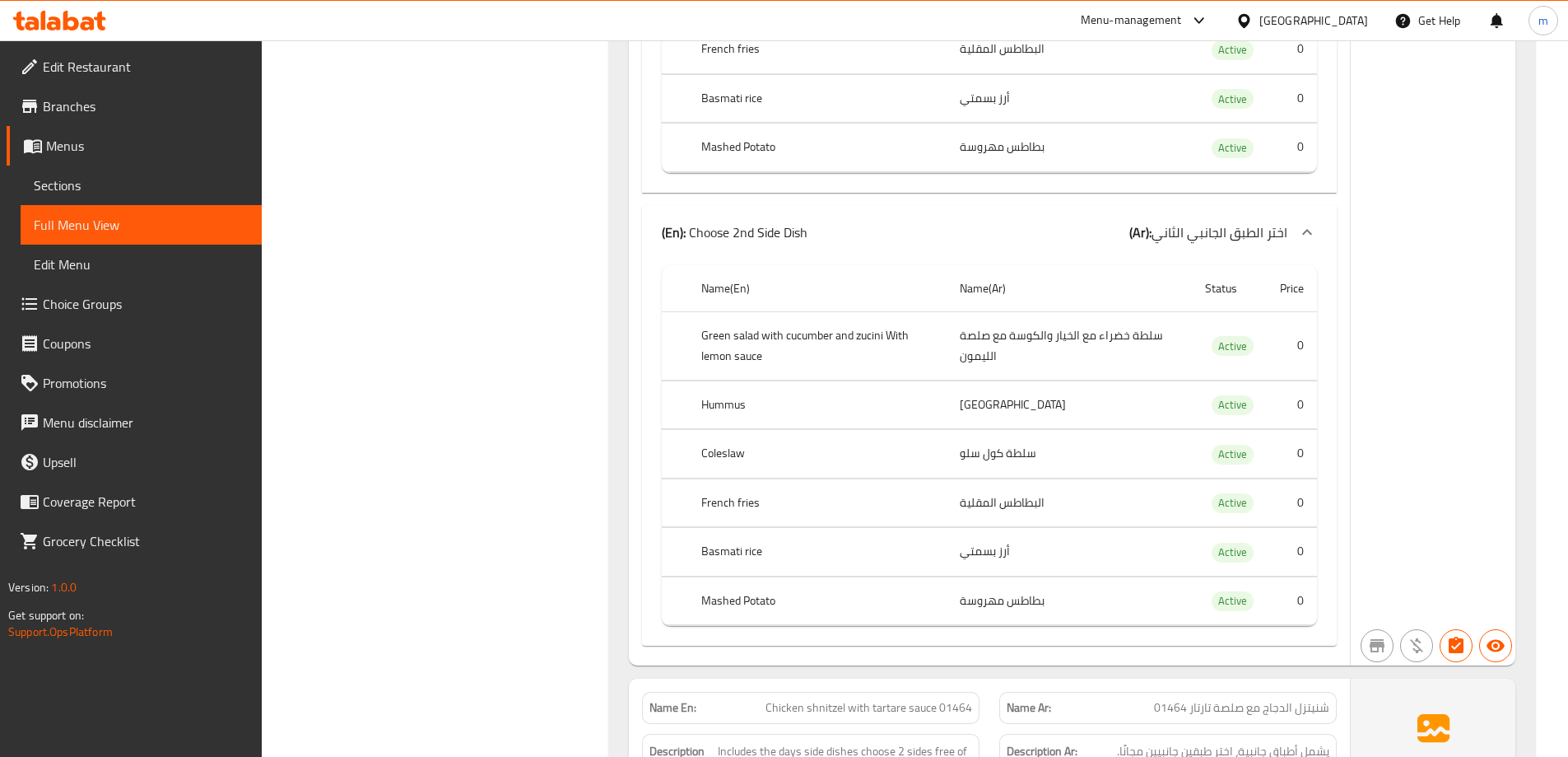
click at [132, 191] on span "Sections" at bounding box center [141, 185] width 215 height 20
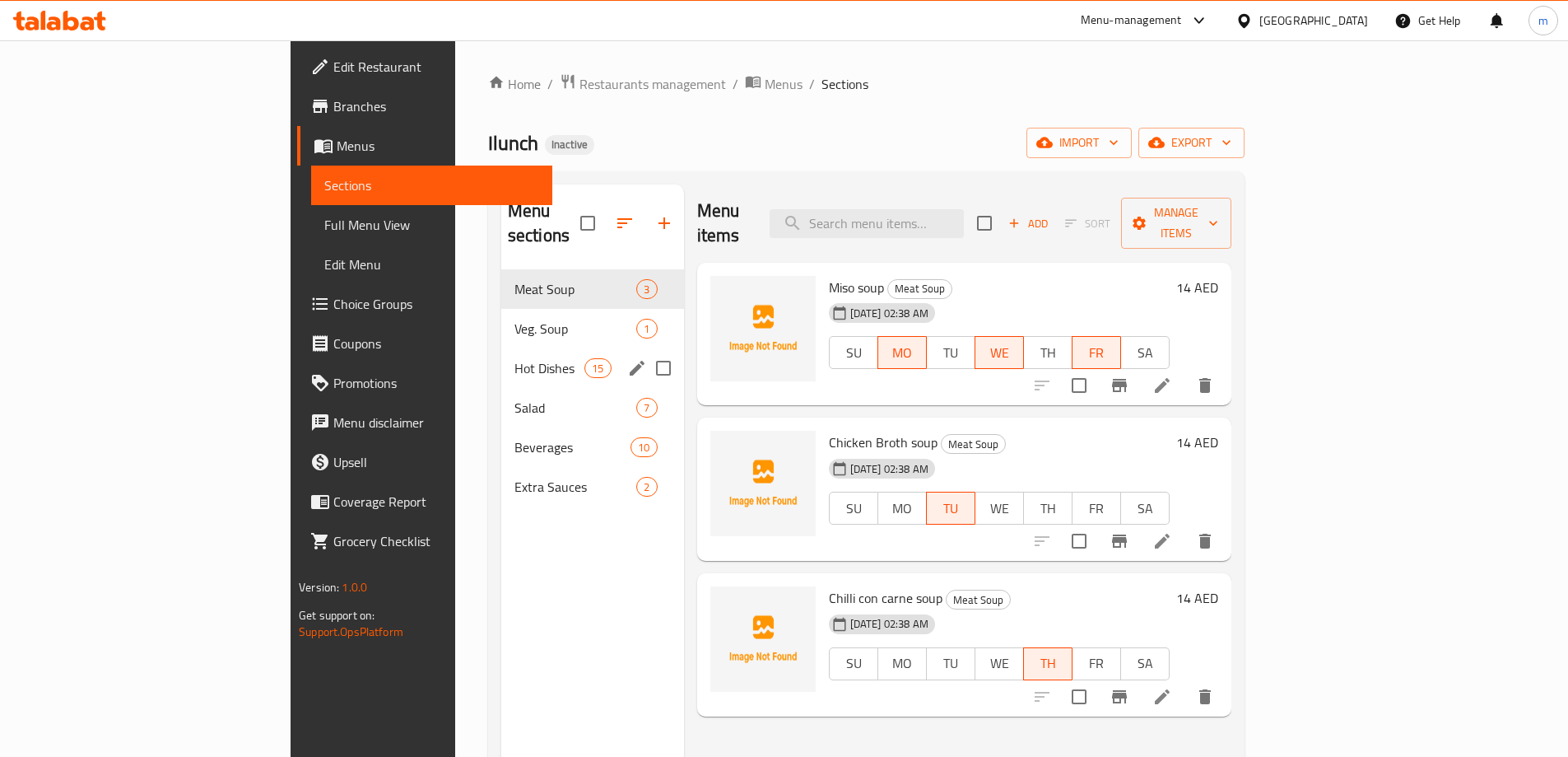
click at [501, 348] on div "Hot Dishes 15" at bounding box center [592, 367] width 183 height 39
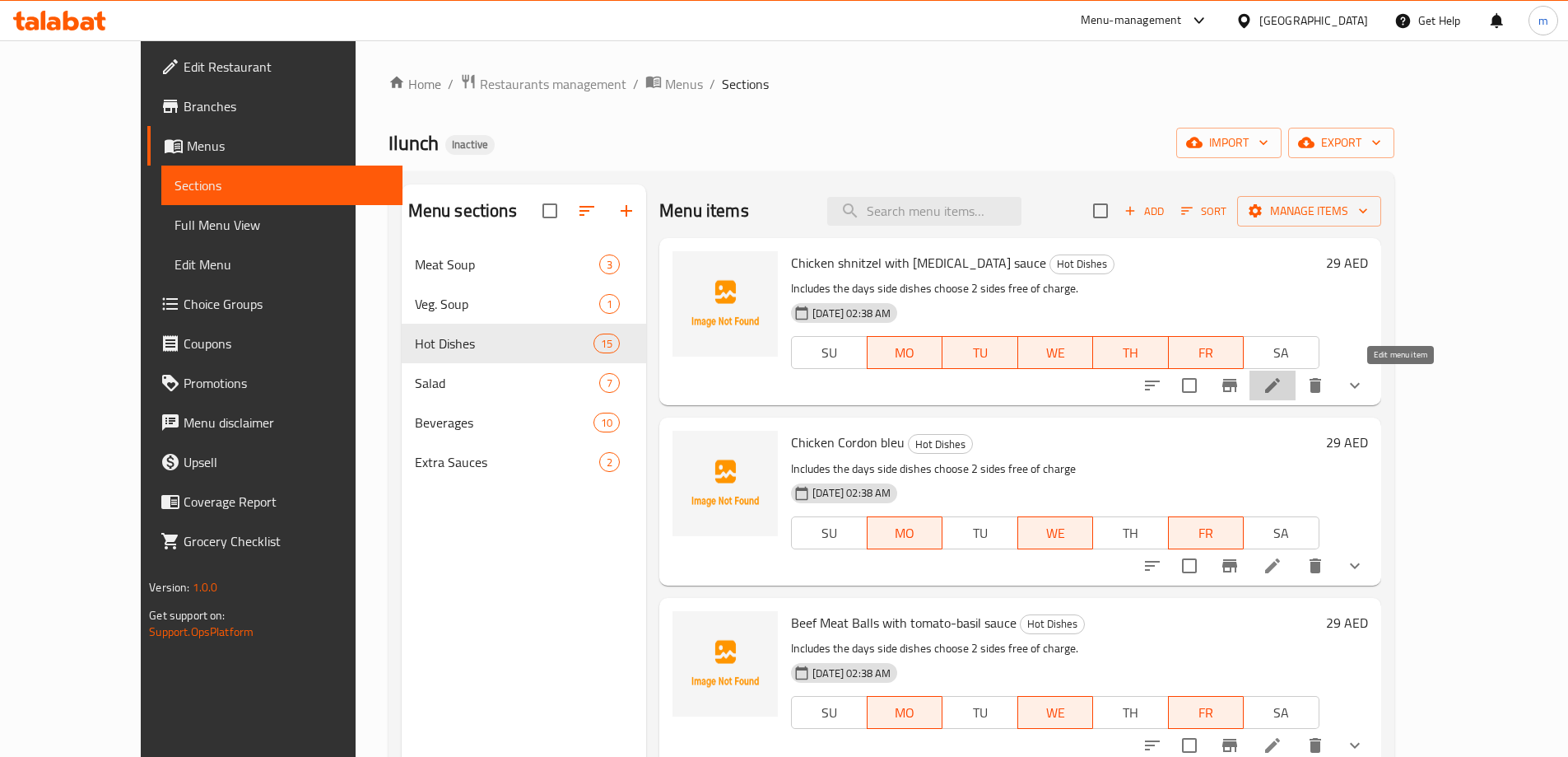
click at [1282, 390] on icon at bounding box center [1272, 385] width 20 height 20
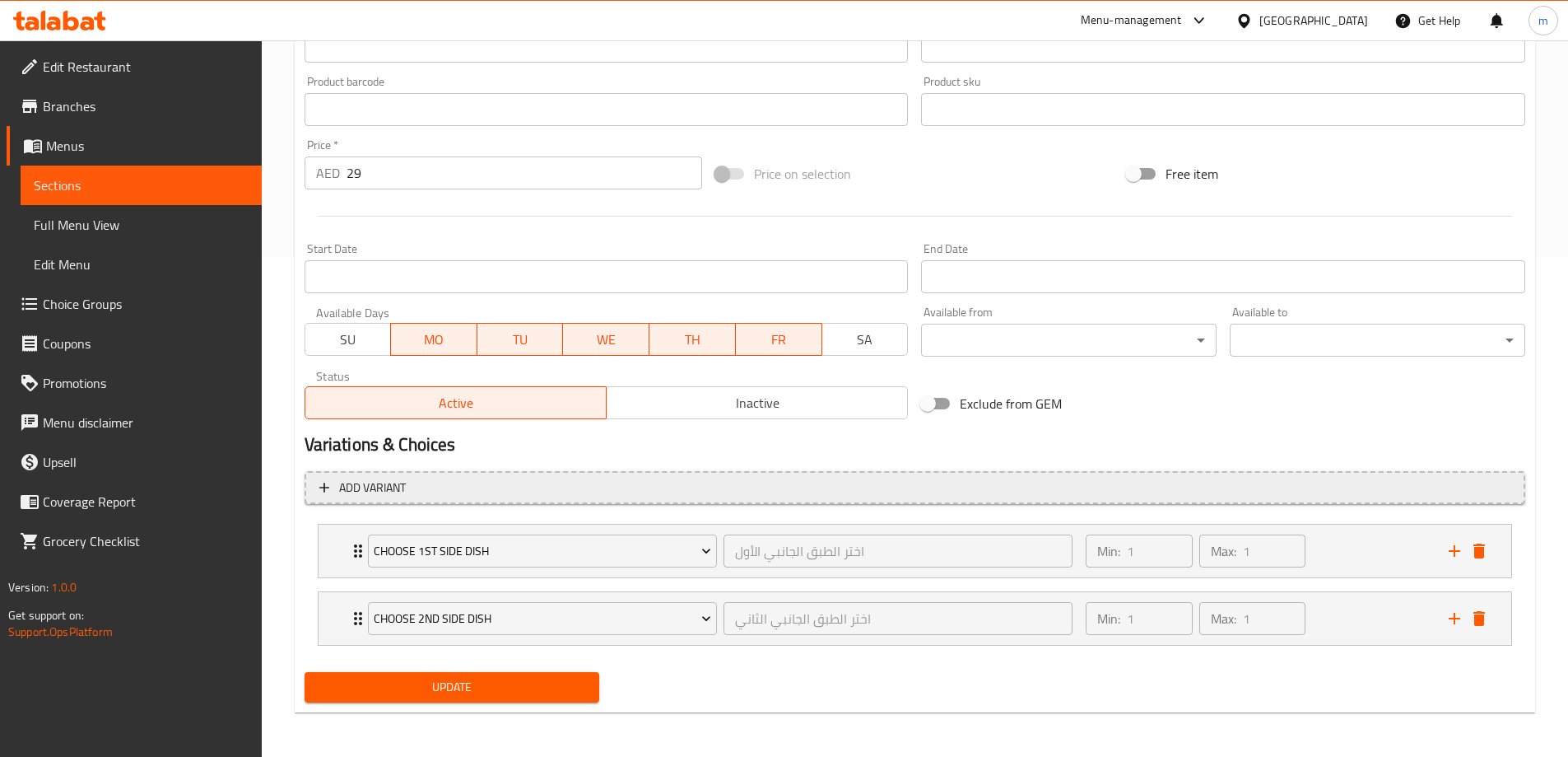
scroll to position [501, 0]
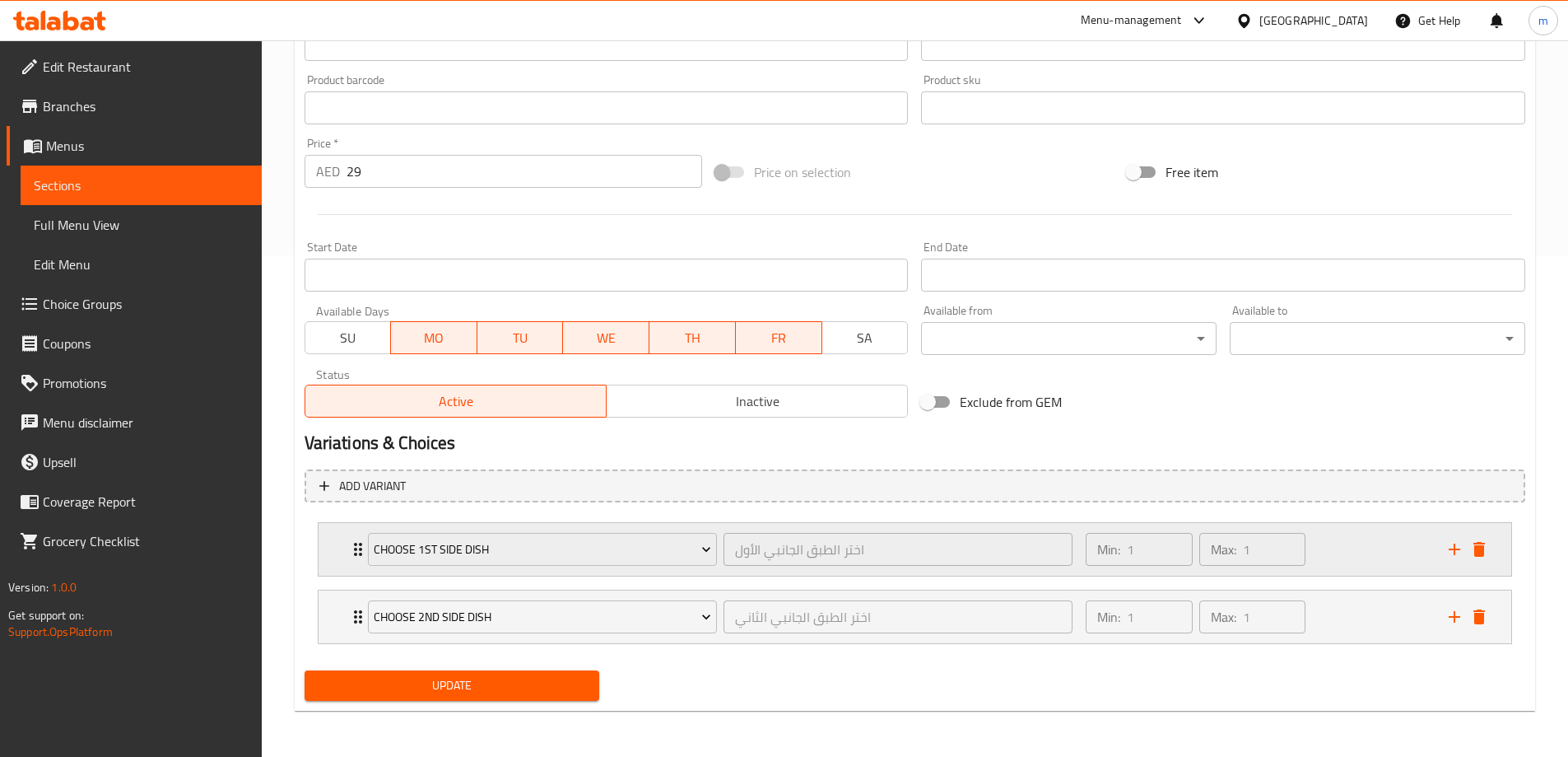
click at [341, 539] on div "Choose 1st Side Dish اختر الطبق الجانبي الأول ​ Min: 1 ​ Max: 1 ​" at bounding box center [915, 548] width 1192 height 53
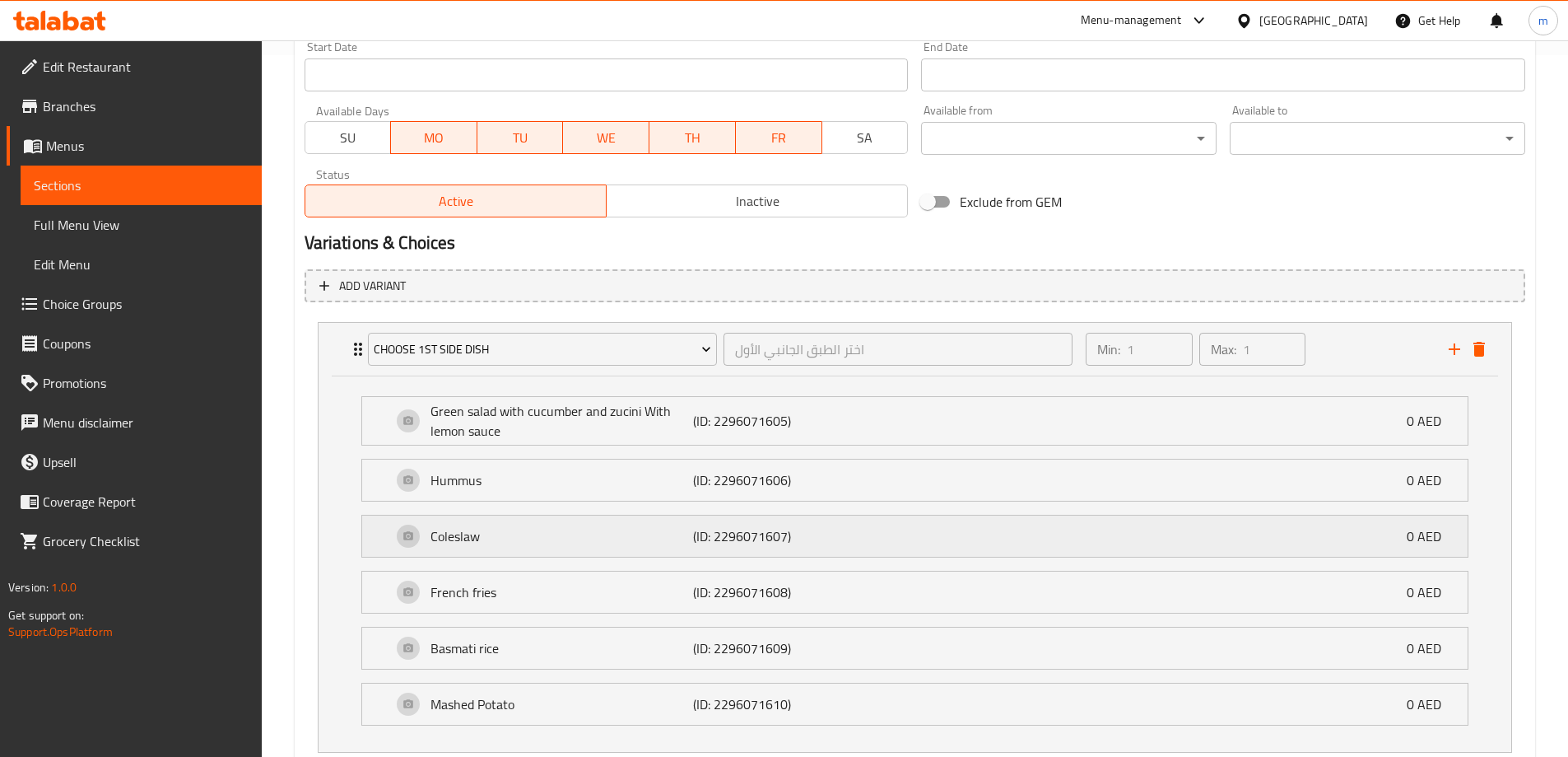
scroll to position [823, 0]
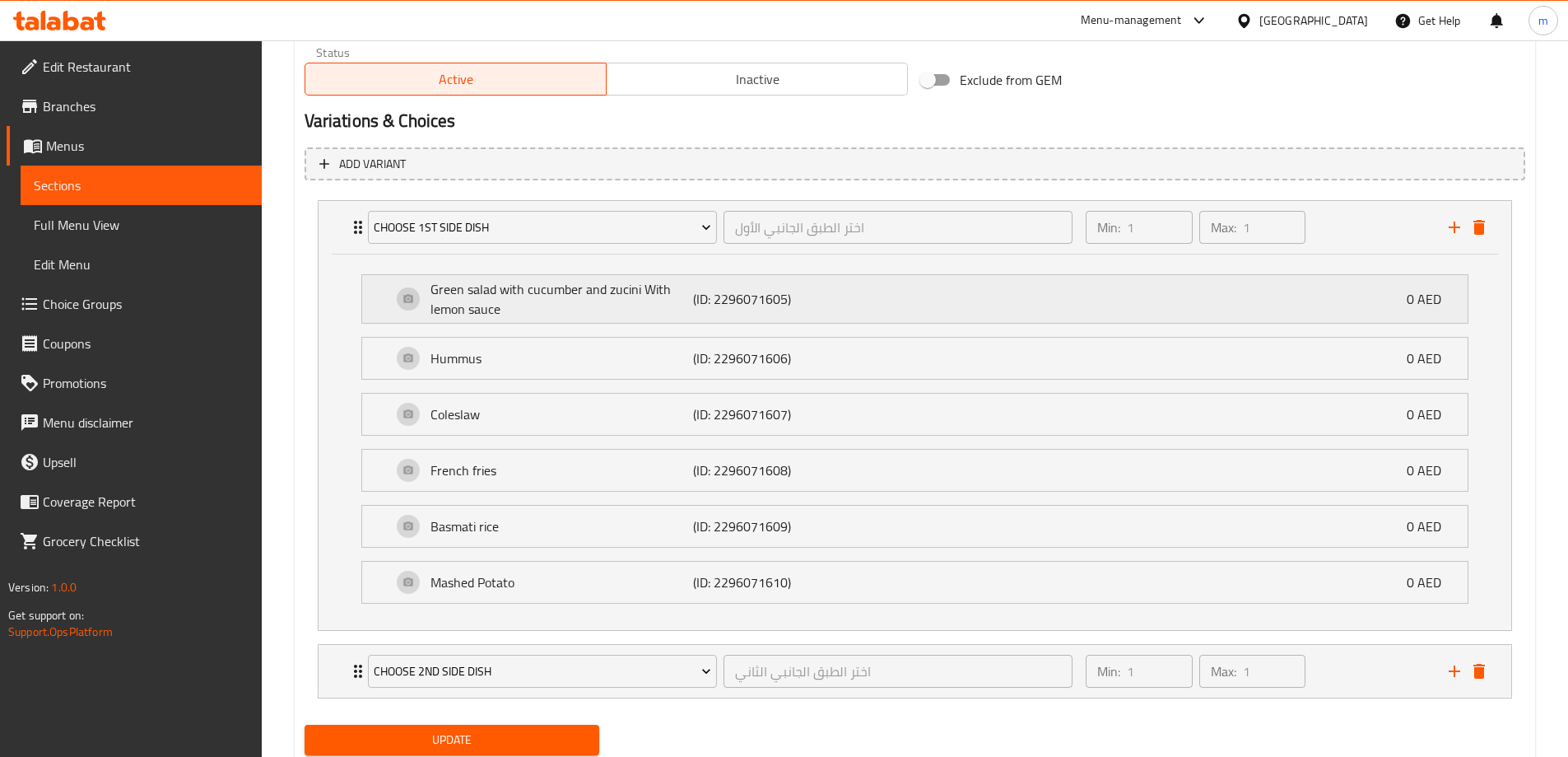
click at [1017, 285] on div "Green salad with cucumber and zucini With lemon sauce (ID: 2296071605) 0 AED" at bounding box center [919, 299] width 1056 height 48
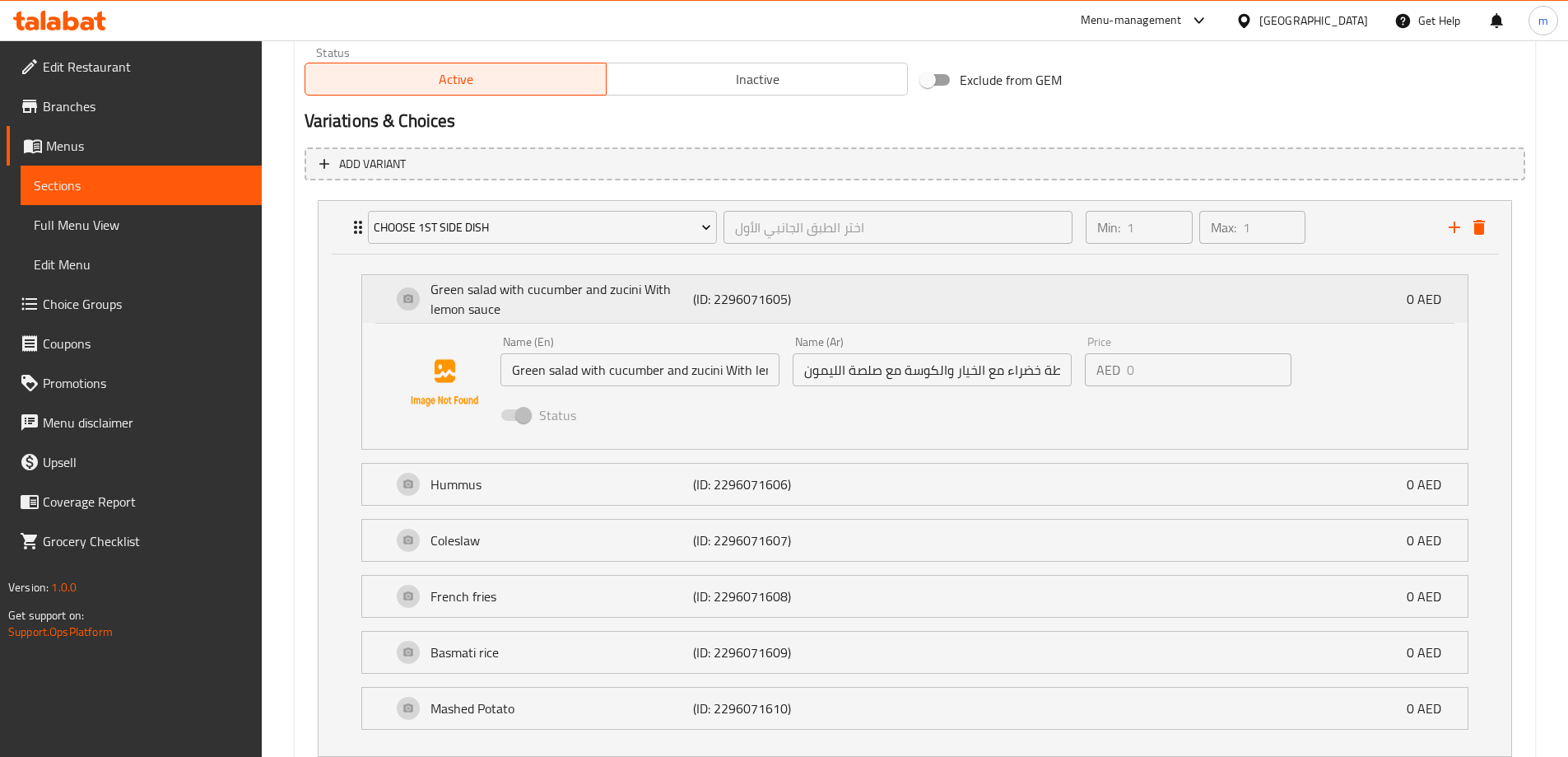
click at [862, 300] on p "(ID: 2296071605)" at bounding box center [780, 299] width 175 height 20
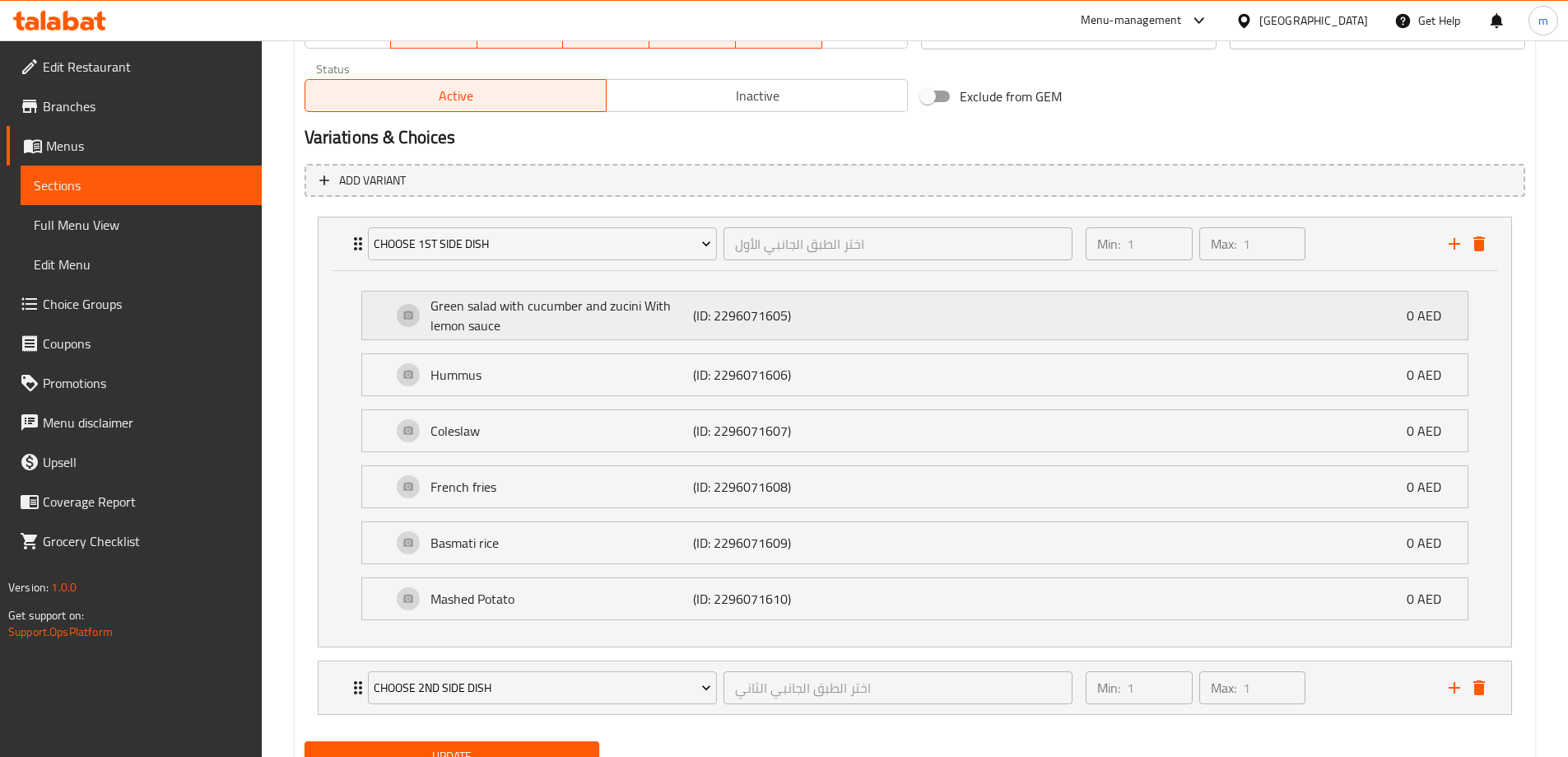
scroll to position [795, 0]
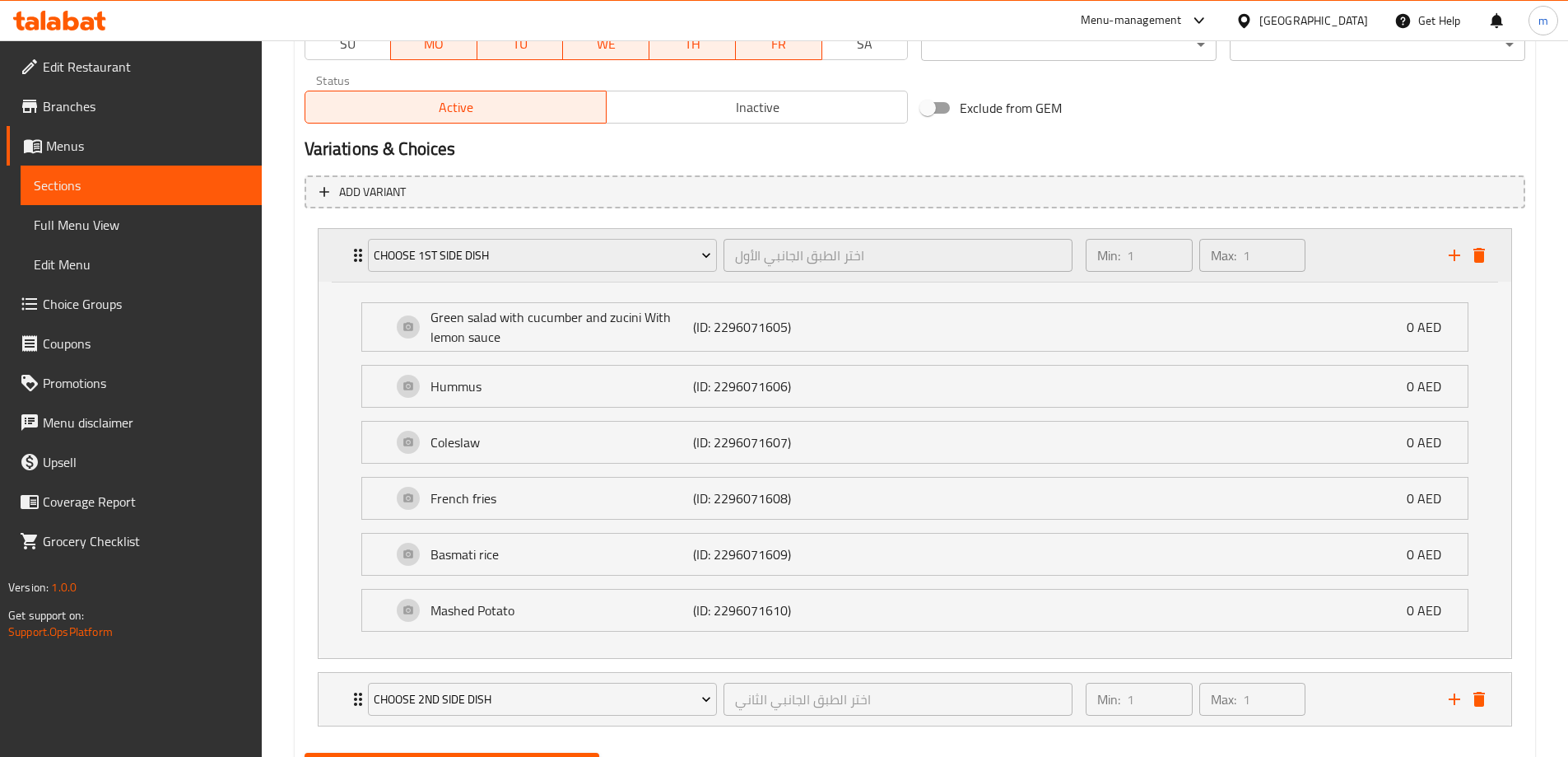
click at [334, 249] on div "Choose 1st Side Dish اختر الطبق الجانبي الأول ​ Min: 1 ​ Max: 1 ​" at bounding box center [915, 255] width 1192 height 53
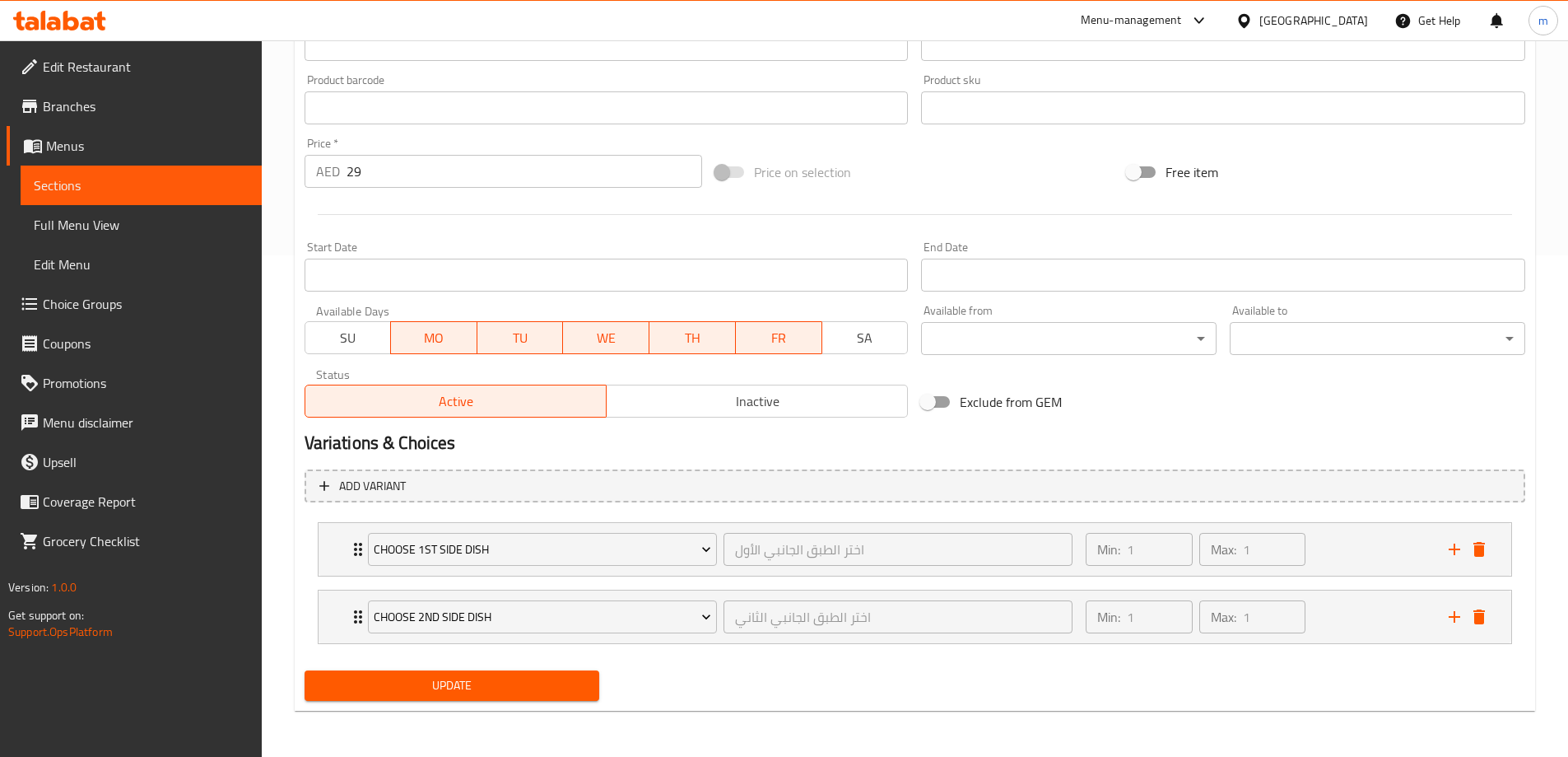
scroll to position [501, 0]
click at [154, 175] on span "Sections" at bounding box center [141, 185] width 215 height 20
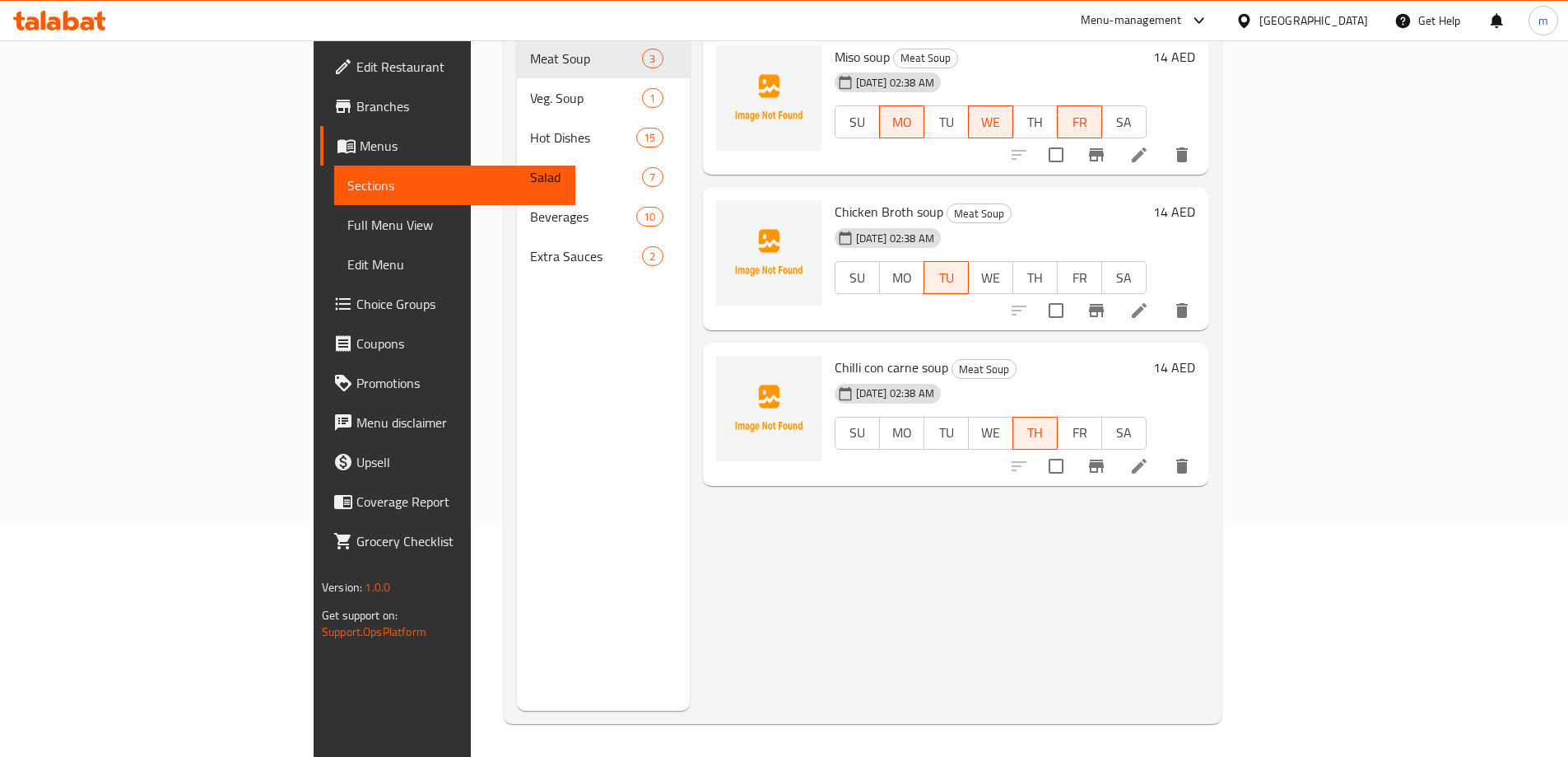
scroll to position [231, 0]
click at [1104, 303] on icon "Branch-specific-item" at bounding box center [1095, 310] width 14 height 13
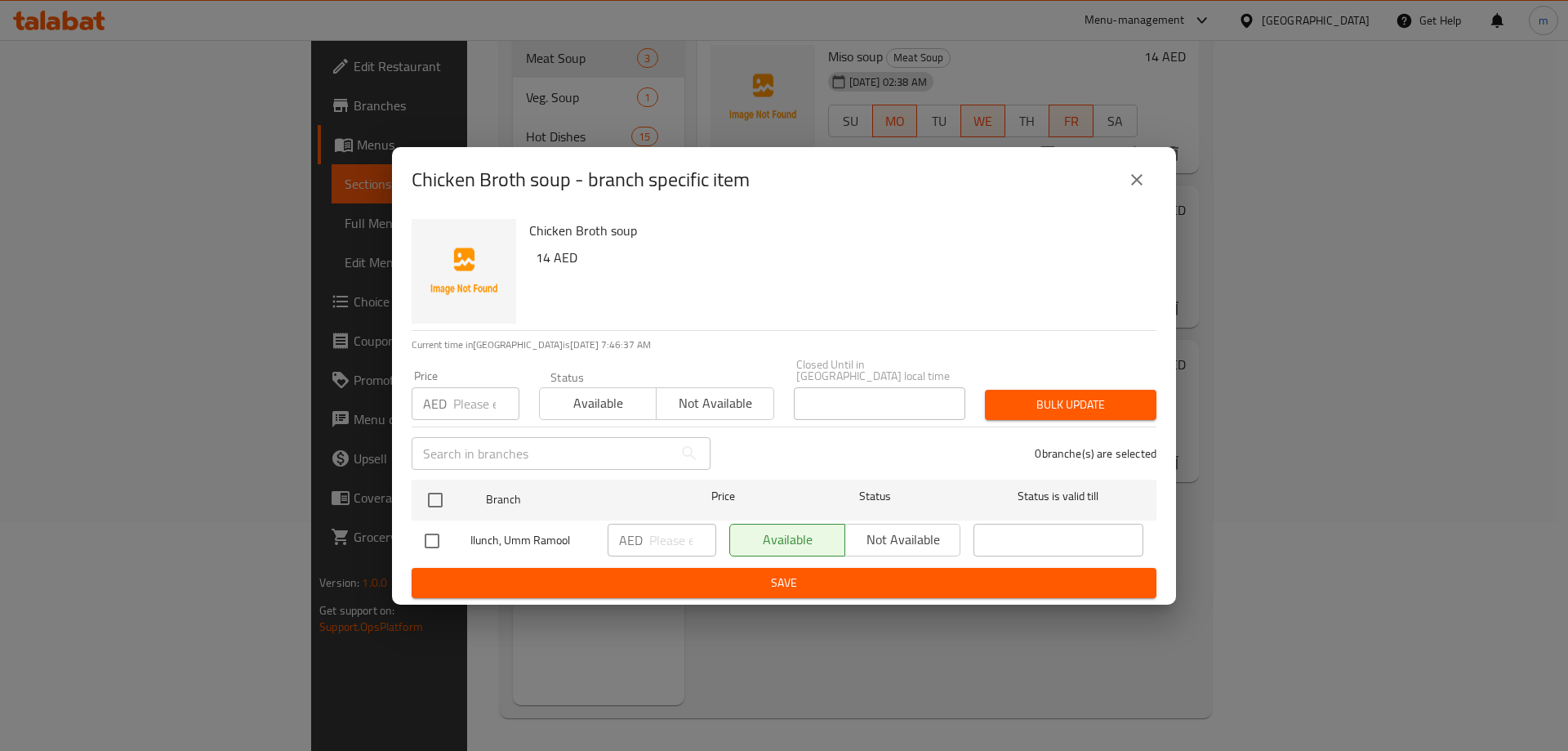
click at [430, 536] on input "checkbox" at bounding box center [432, 540] width 34 height 34
click at [436, 537] on input "checkbox" at bounding box center [432, 540] width 34 height 34
click at [1153, 192] on div "Chicken Broth soup - branch specific item" at bounding box center [784, 179] width 744 height 39
click at [1130, 183] on icon "close" at bounding box center [1136, 179] width 20 height 20
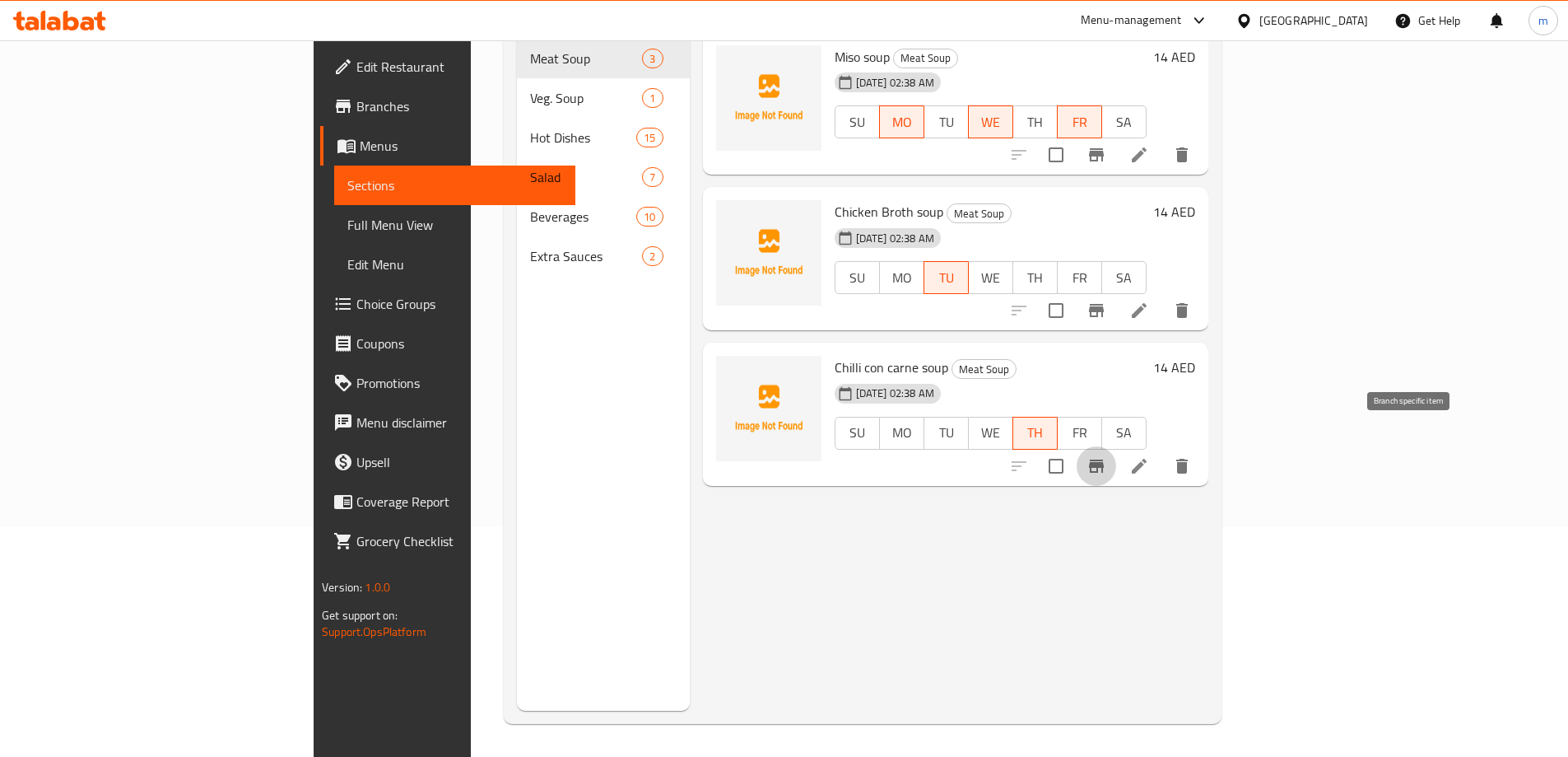
click at [1115, 446] on button "Branch-specific-item" at bounding box center [1095, 465] width 39 height 39
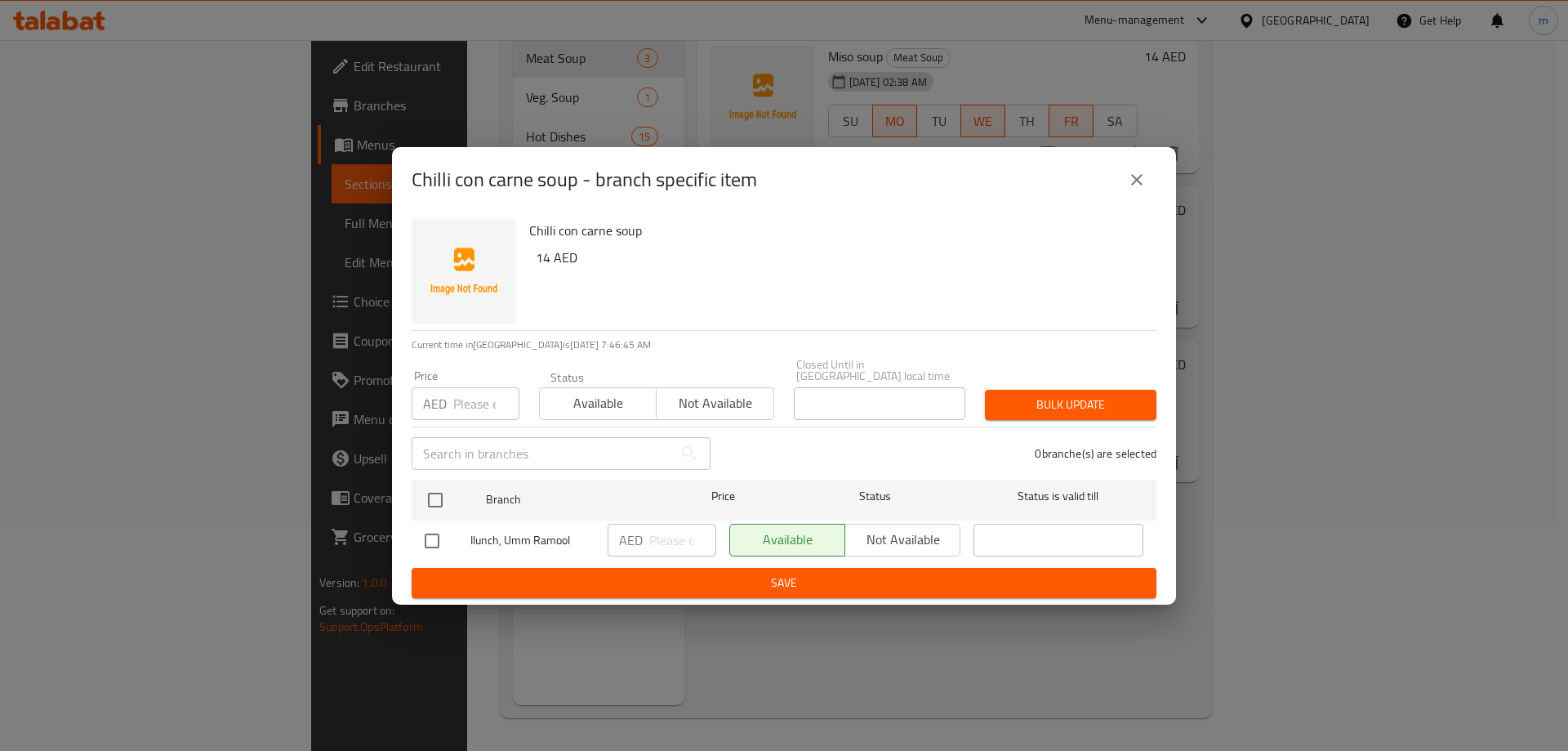
click at [1136, 189] on icon "close" at bounding box center [1136, 179] width 20 height 20
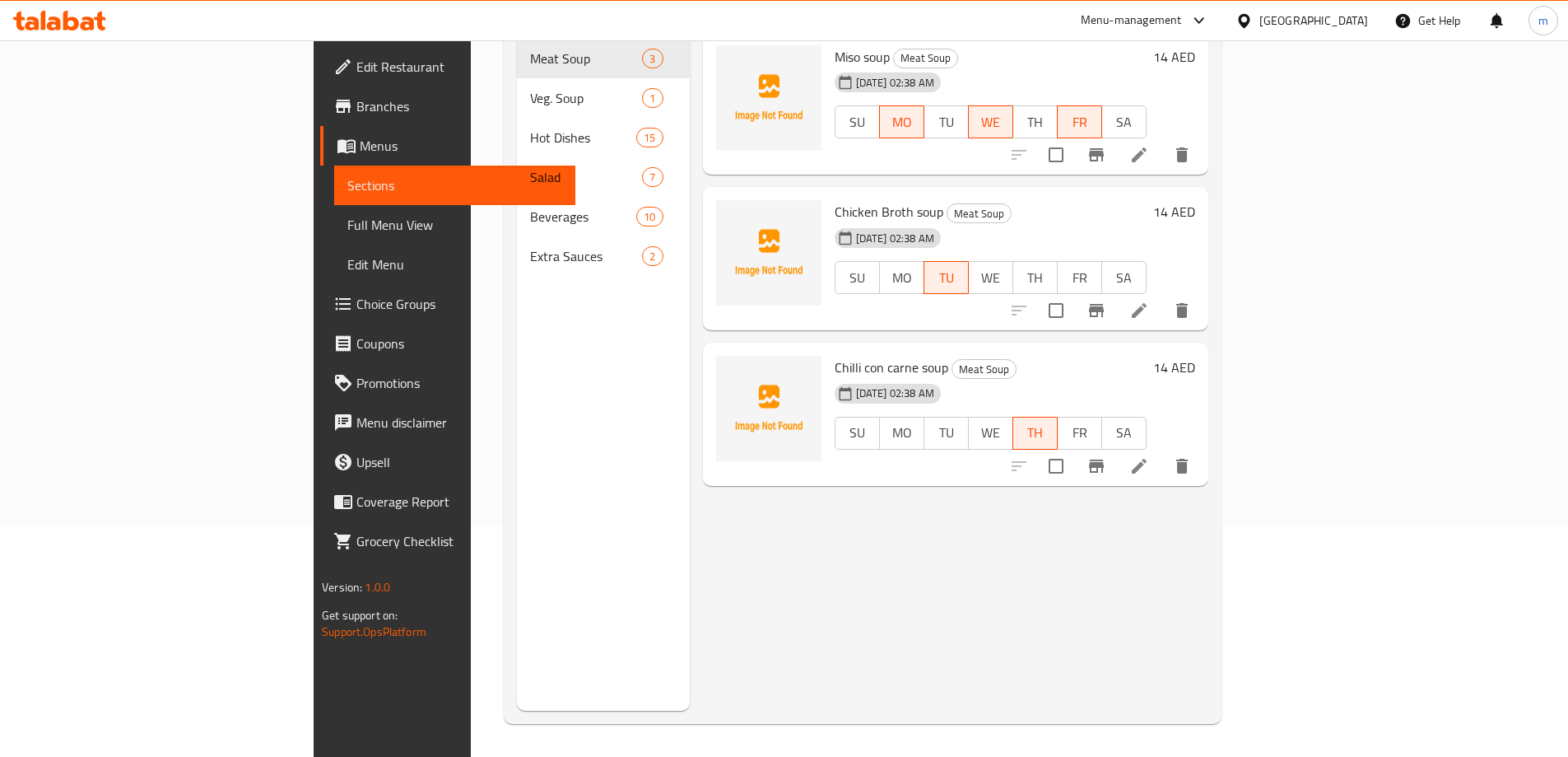
click at [1202, 446] on div at bounding box center [1100, 465] width 203 height 39
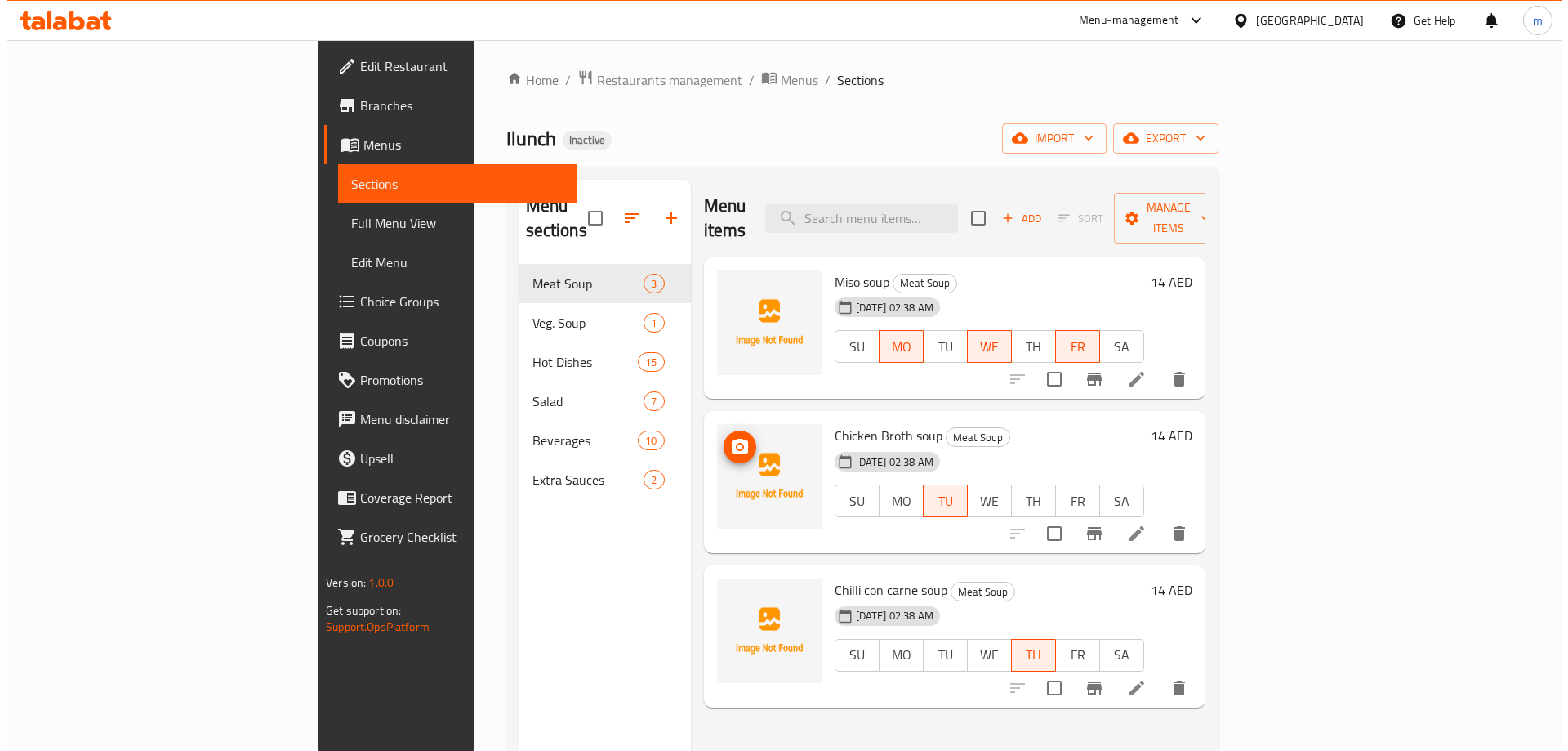
scroll to position [0, 0]
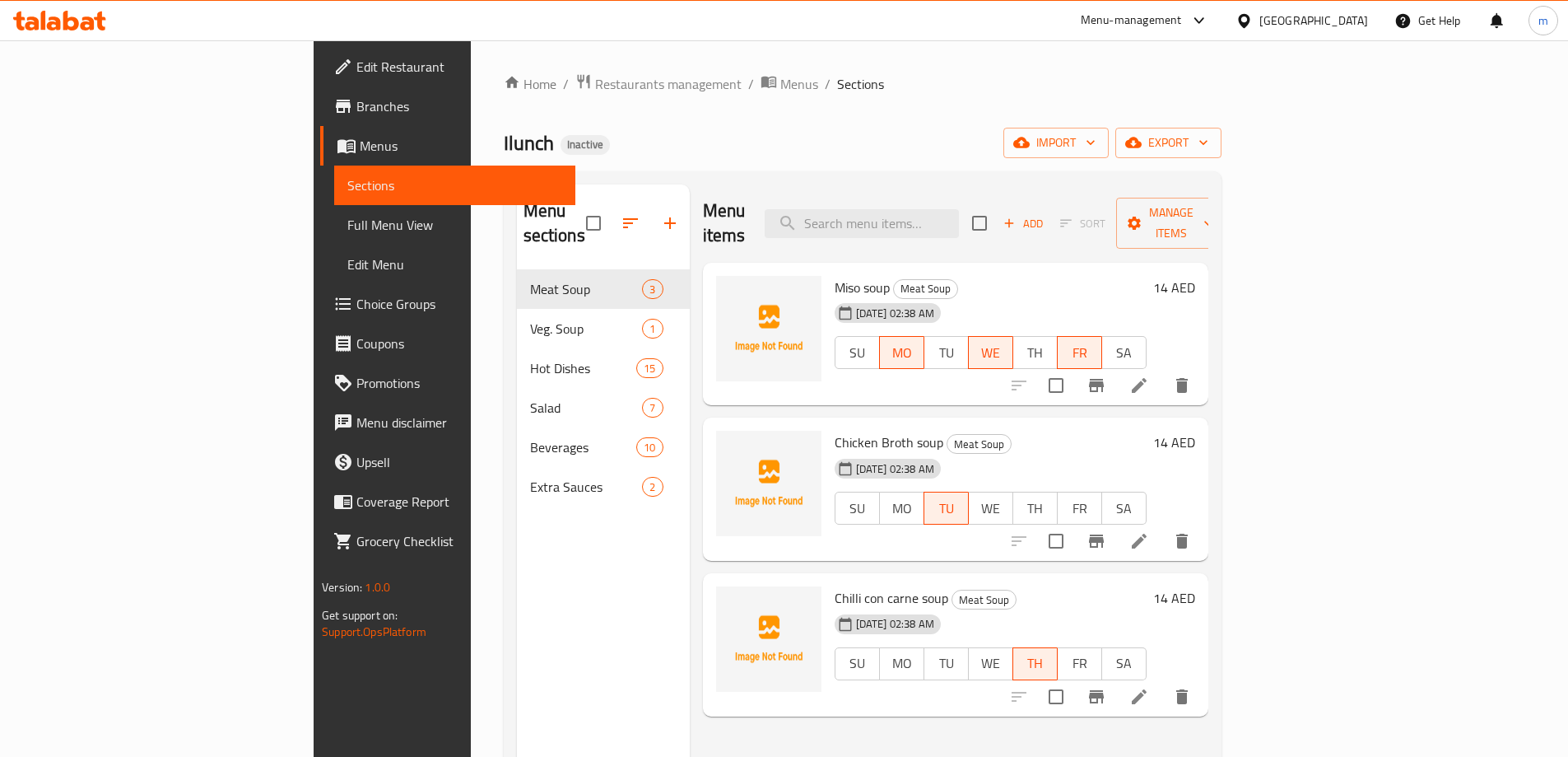
click at [834, 275] on span "Miso soup" at bounding box center [862, 287] width 55 height 25
click at [1162, 370] on li at bounding box center [1138, 385] width 46 height 30
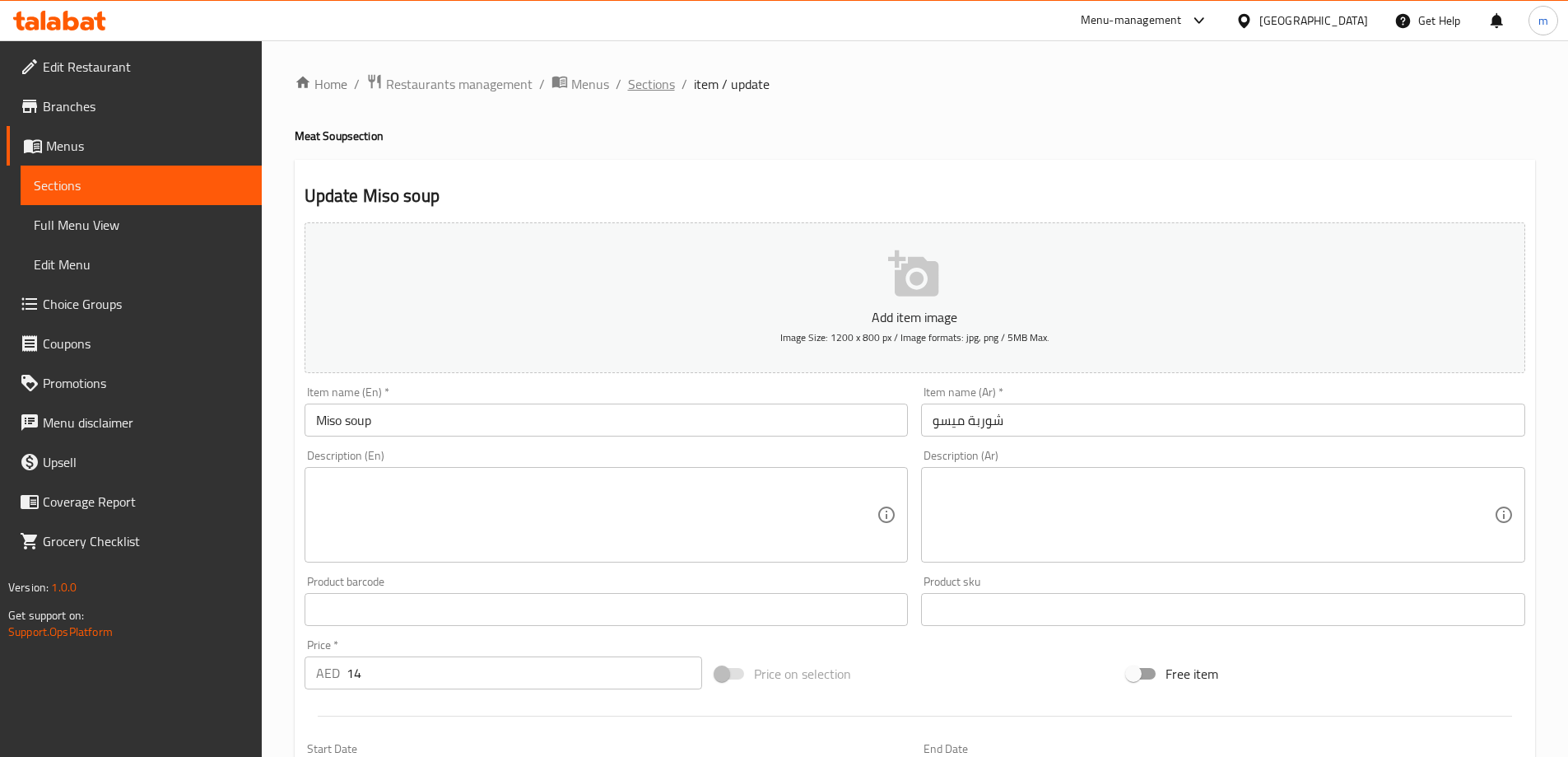
click at [649, 90] on span "Sections" at bounding box center [651, 83] width 47 height 20
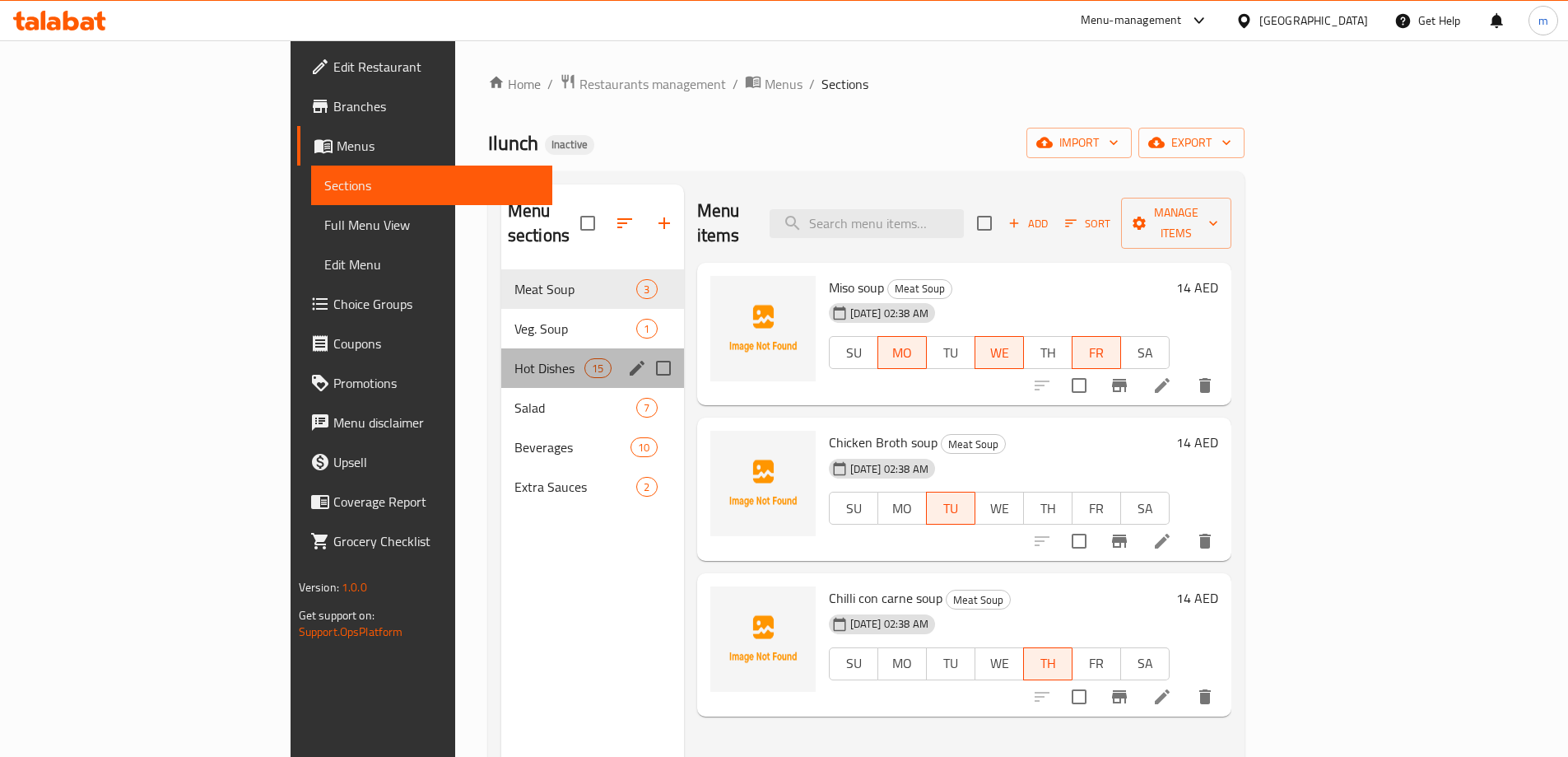
click at [501, 359] on div "Hot Dishes 15" at bounding box center [592, 367] width 183 height 39
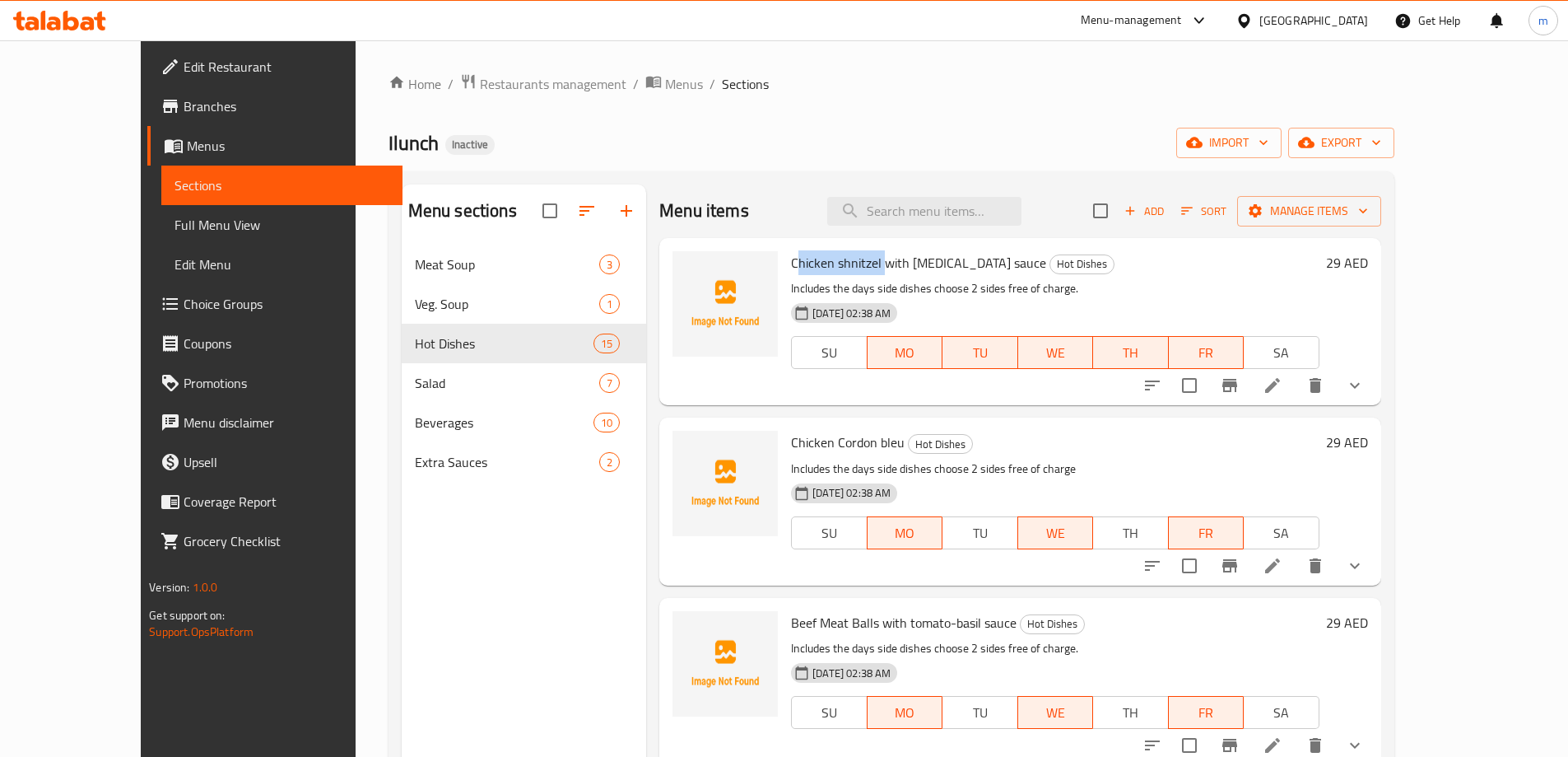
drag, startPoint x: 763, startPoint y: 263, endPoint x: 850, endPoint y: 272, distance: 87.5
click at [850, 272] on span "Chicken shnitzel with [MEDICAL_DATA] sauce" at bounding box center [918, 262] width 255 height 25
click at [918, 359] on span "MO" at bounding box center [905, 352] width 62 height 24
click at [986, 359] on span "TU" at bounding box center [980, 352] width 62 height 24
click at [1180, 286] on p "Includes the days side dishes choose 2 sides free of charge." at bounding box center [1054, 289] width 527 height 21
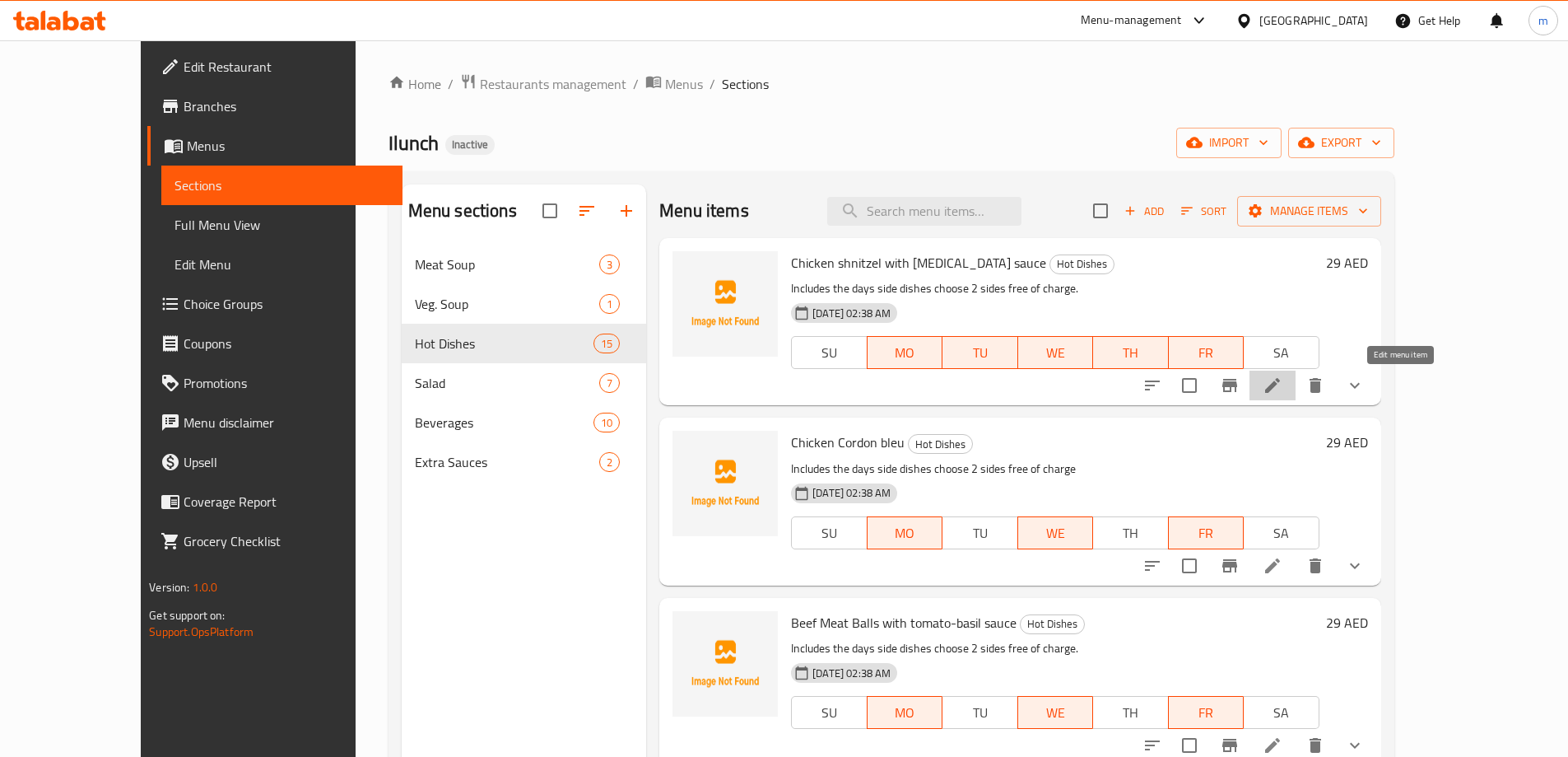
click at [1282, 388] on icon at bounding box center [1272, 385] width 20 height 20
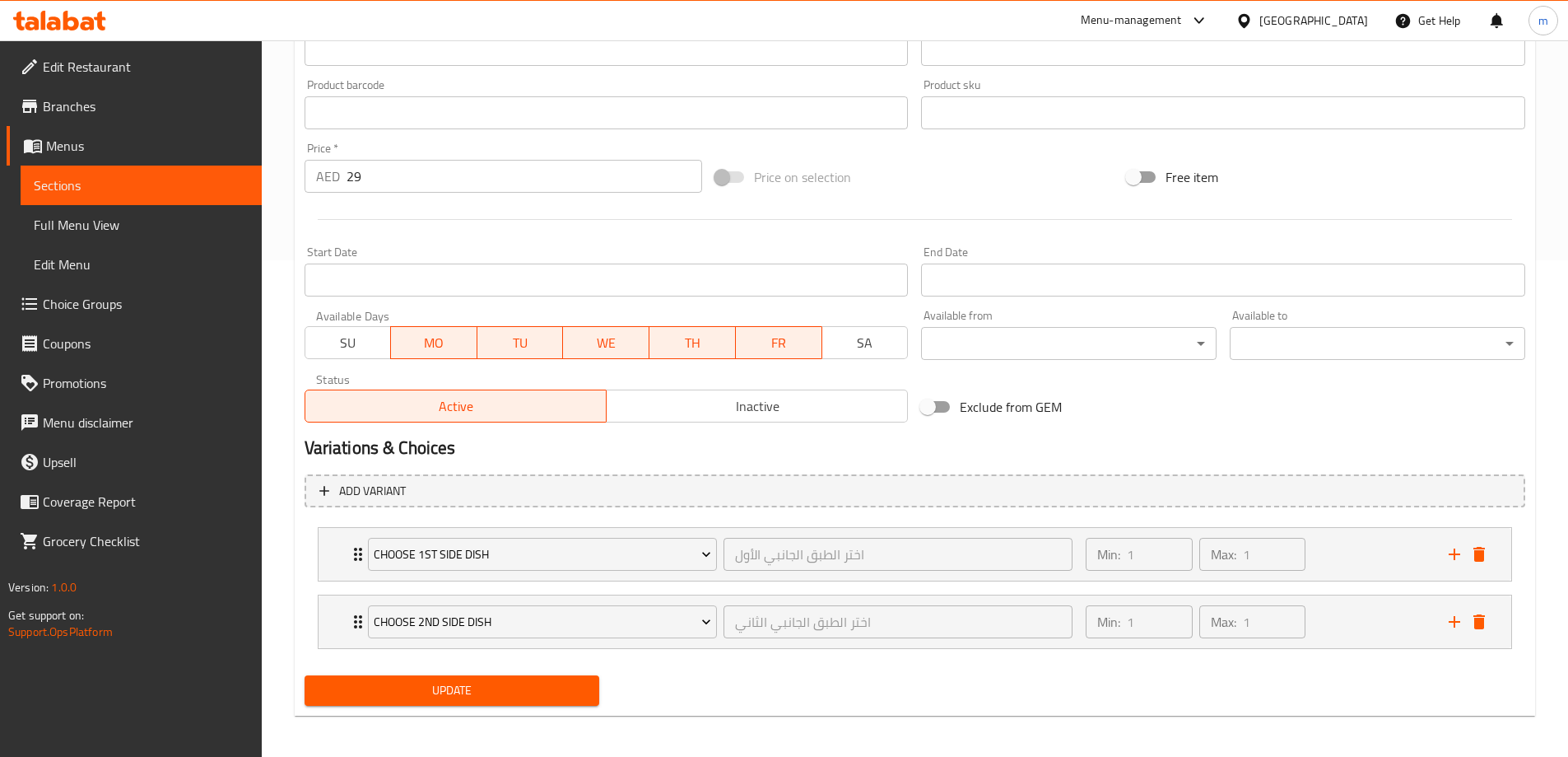
scroll to position [501, 0]
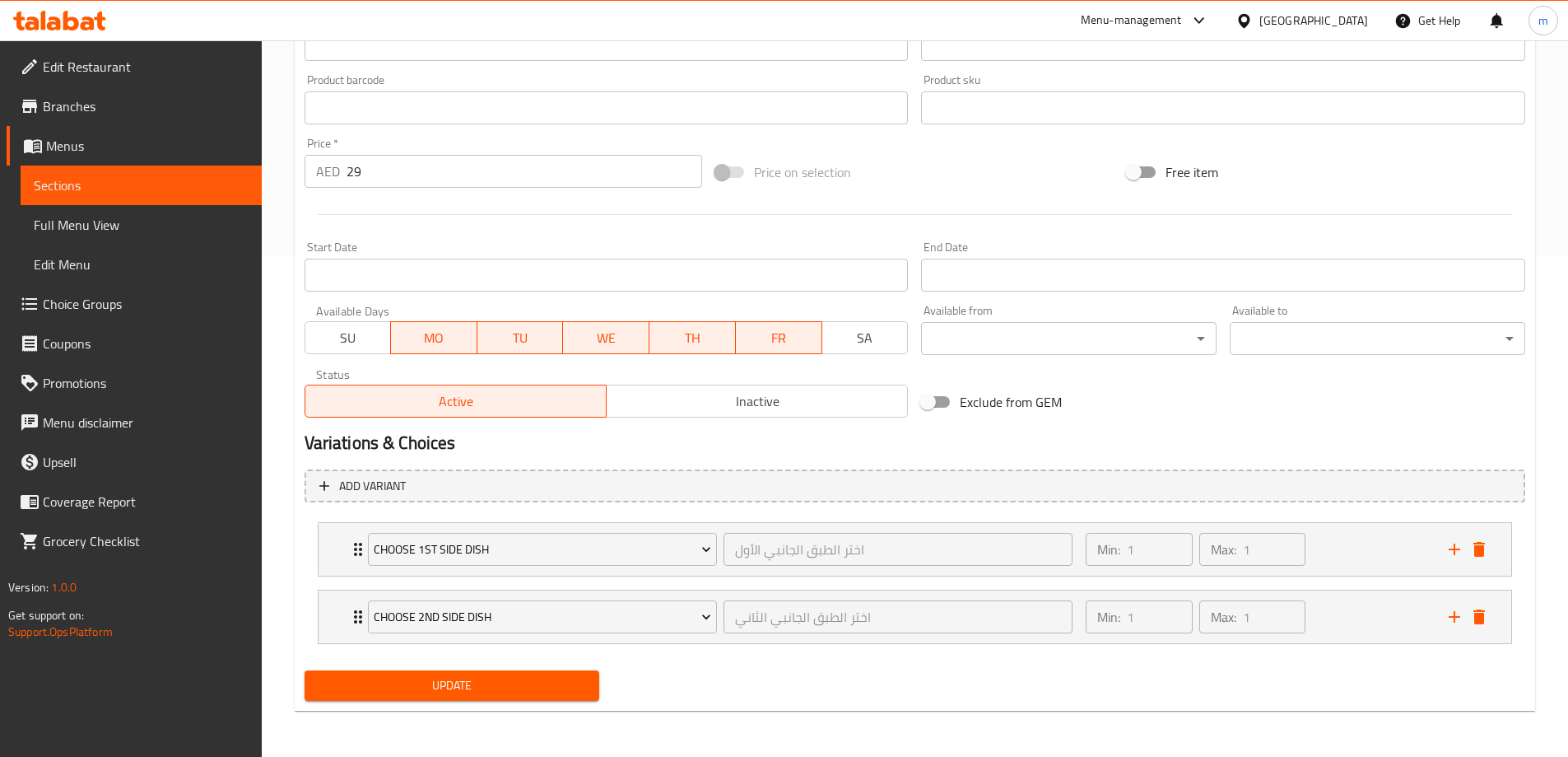
click at [526, 335] on span "TU" at bounding box center [520, 338] width 74 height 24
click at [697, 334] on span "TH" at bounding box center [693, 338] width 74 height 24
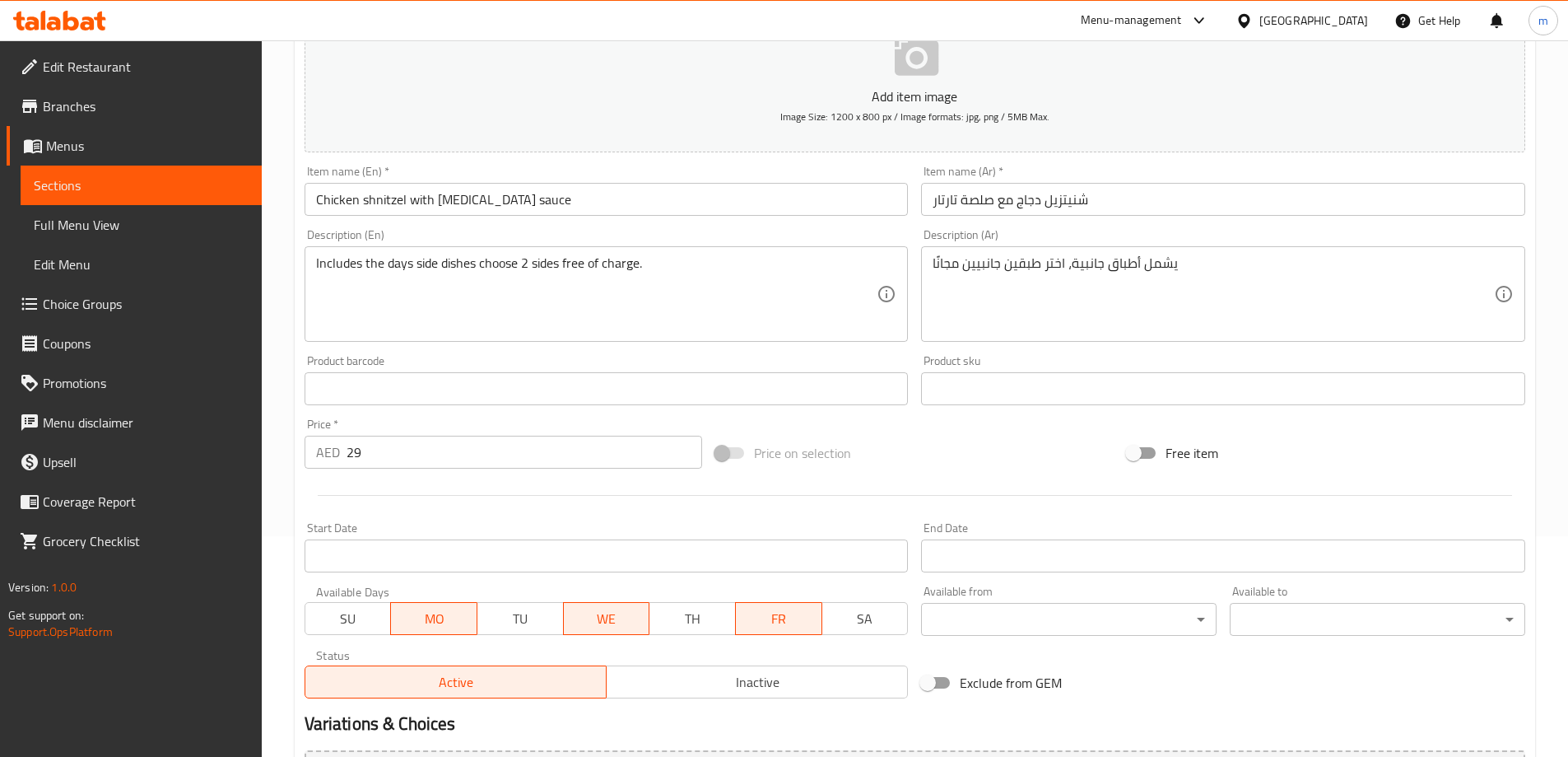
scroll to position [0, 0]
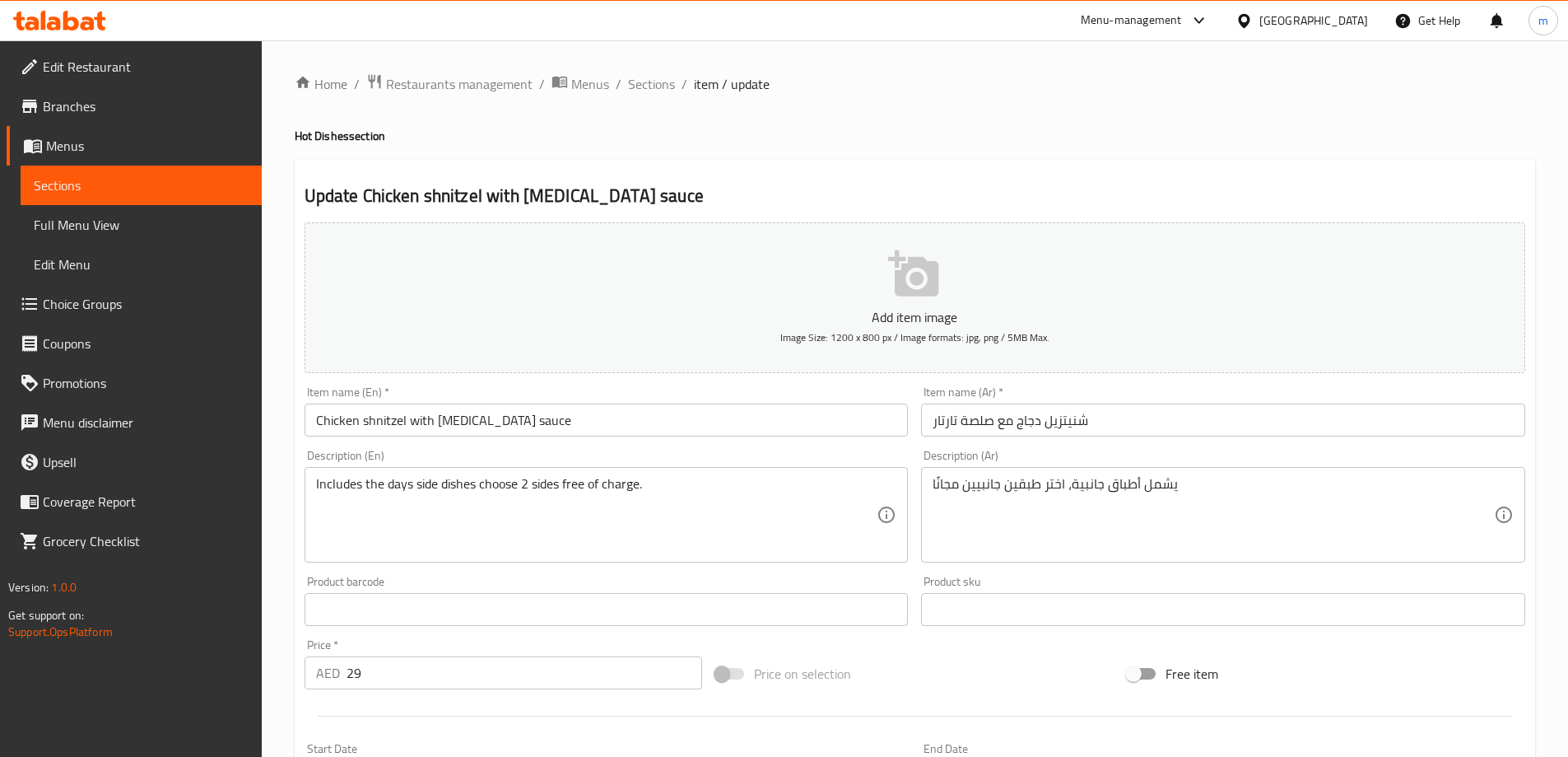
click at [568, 415] on input "Chicken shnitzel with [MEDICAL_DATA] sauce" at bounding box center [606, 419] width 604 height 33
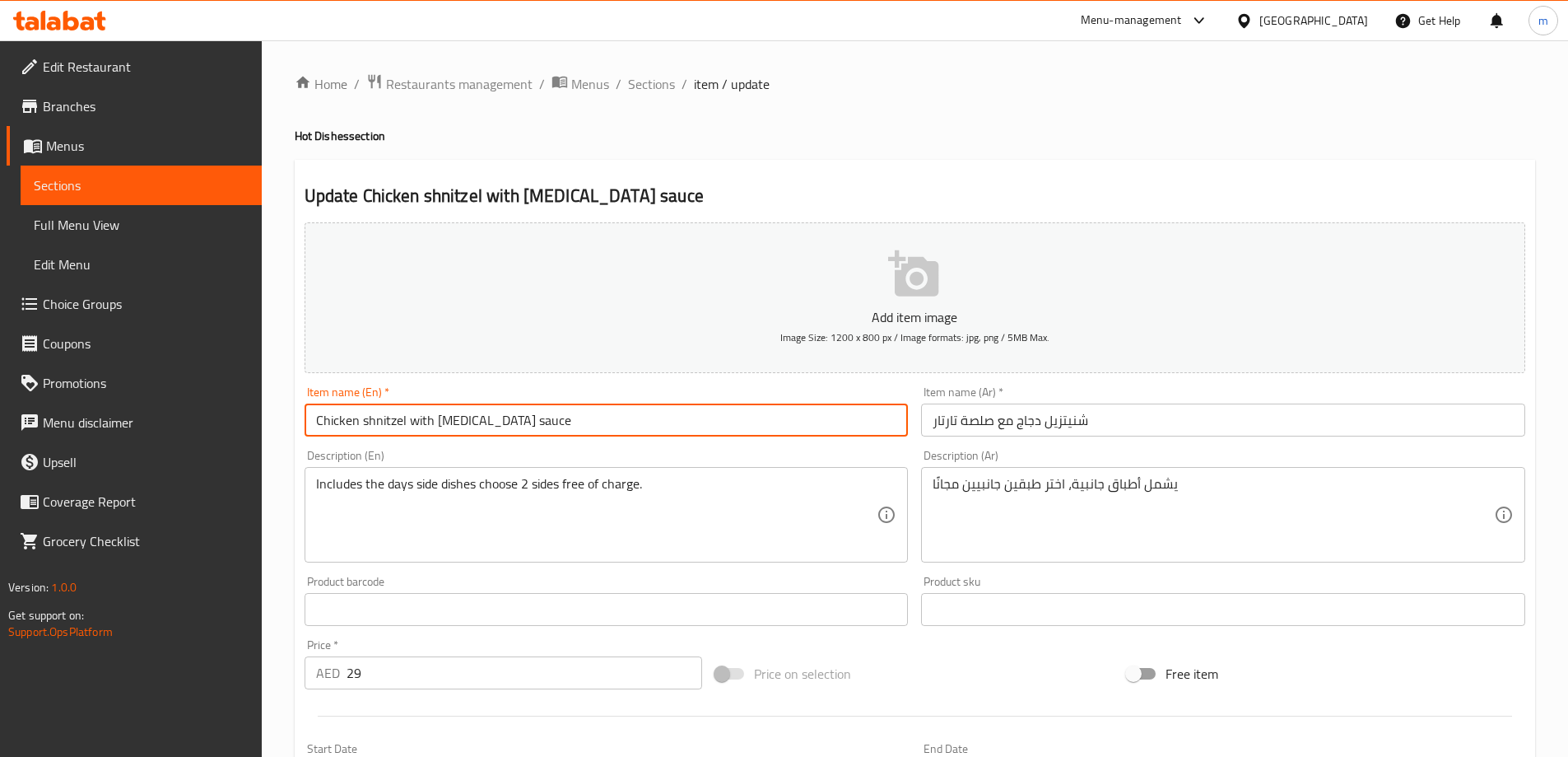
click at [568, 415] on input "Chicken shnitzel with [MEDICAL_DATA] sauce" at bounding box center [606, 419] width 604 height 33
click at [535, 420] on input "Chicken shnitzel with [MEDICAL_DATA] sauce" at bounding box center [606, 419] width 604 height 33
click at [557, 414] on input "Chicken shnitzel with [MEDICAL_DATA] sauce" at bounding box center [606, 419] width 604 height 33
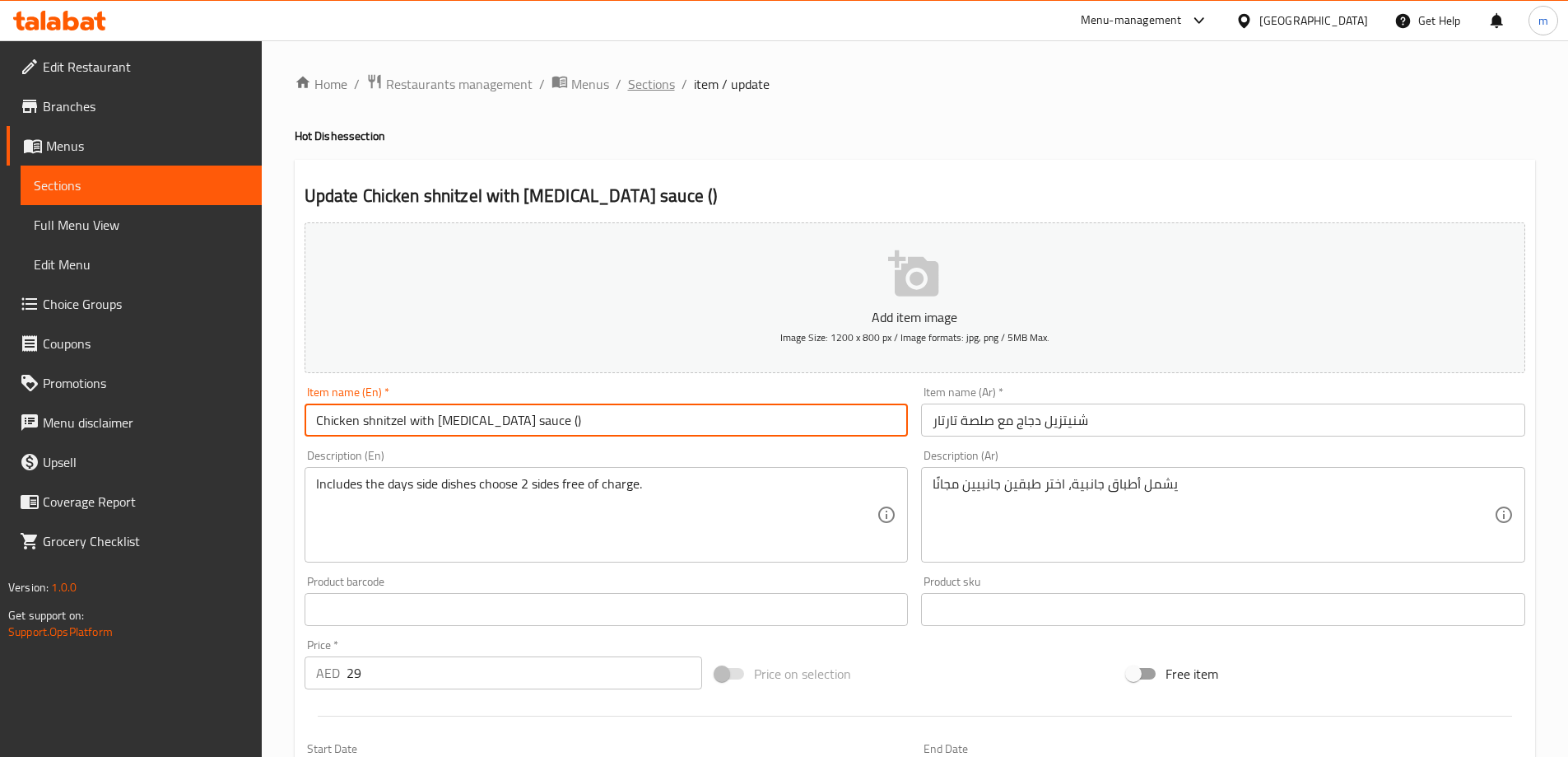
click at [646, 91] on span "Sections" at bounding box center [651, 83] width 47 height 20
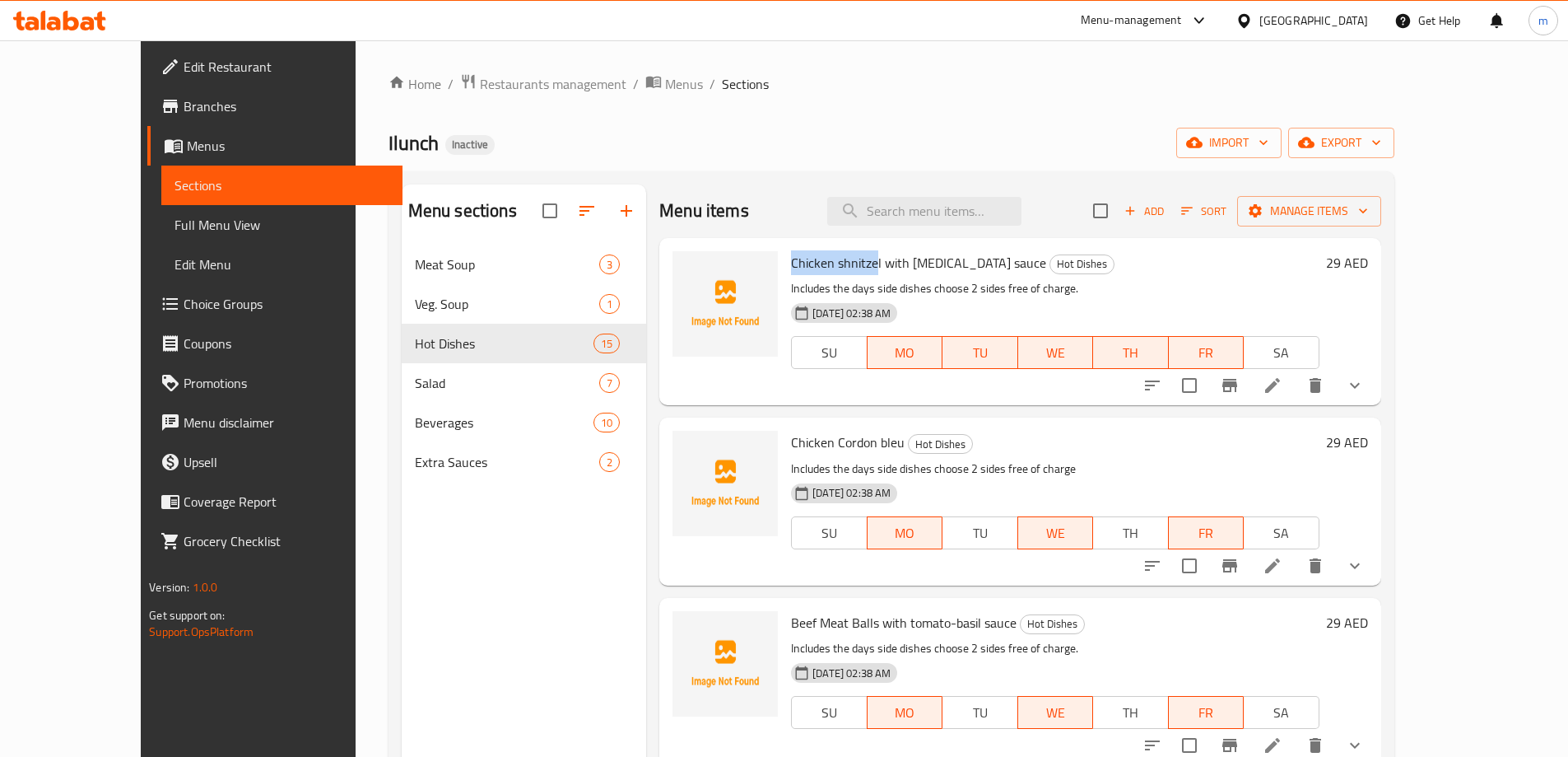
drag, startPoint x: 843, startPoint y: 260, endPoint x: 751, endPoint y: 266, distance: 92.2
click at [784, 266] on div "Chicken shnitzel with Tartar sauce Hot Dishes Includes the days side dishes cho…" at bounding box center [1054, 321] width 541 height 154
click at [816, 258] on span "Chicken shnitzel with [MEDICAL_DATA] sauce" at bounding box center [918, 262] width 255 height 25
drag, startPoint x: 844, startPoint y: 261, endPoint x: 756, endPoint y: 256, distance: 88.1
click at [791, 256] on span "Chicken shnitzel with [MEDICAL_DATA] sauce" at bounding box center [918, 262] width 255 height 25
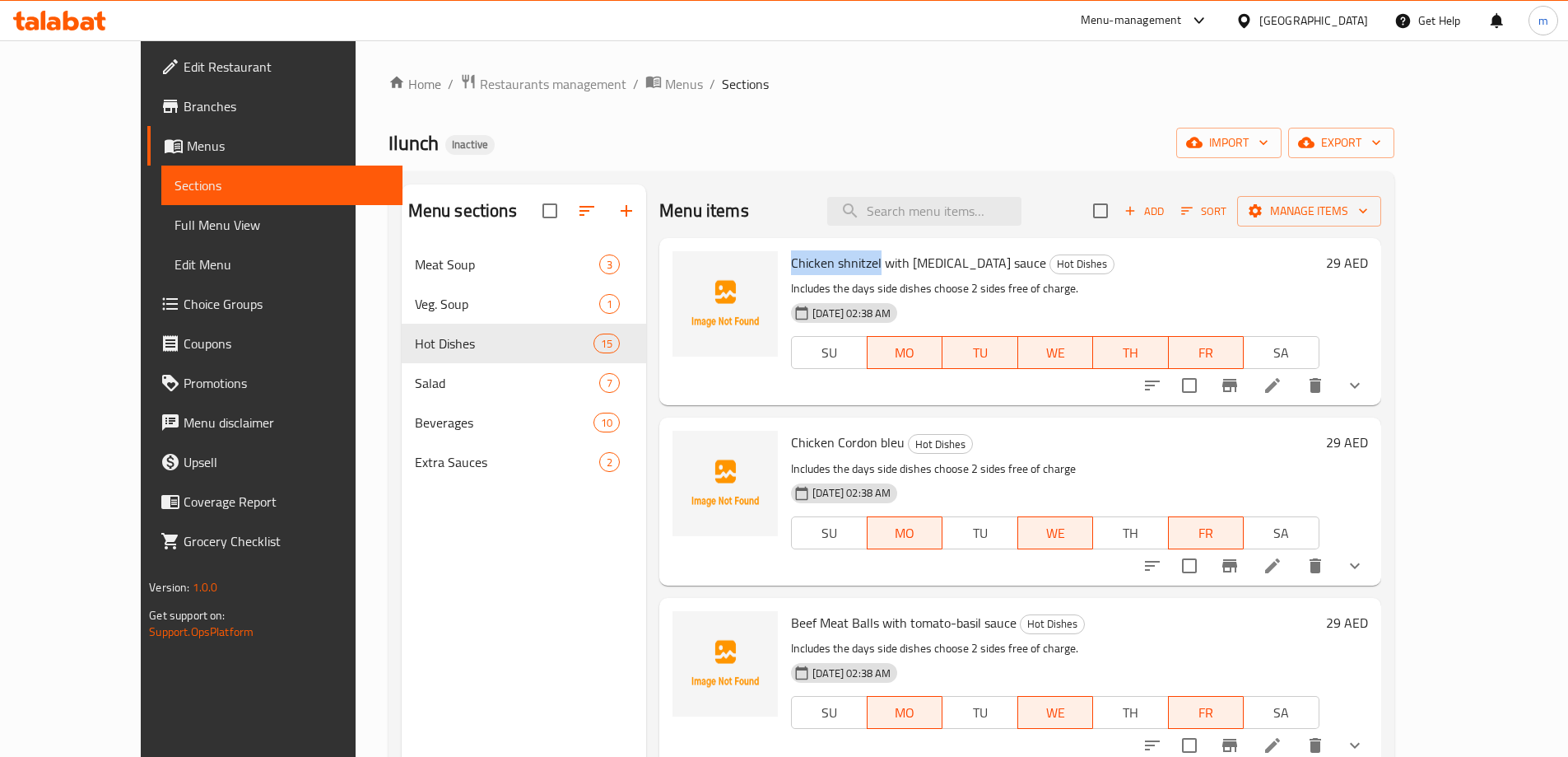
copy span "Chicken shnitzel"
click at [1282, 388] on icon at bounding box center [1272, 385] width 20 height 20
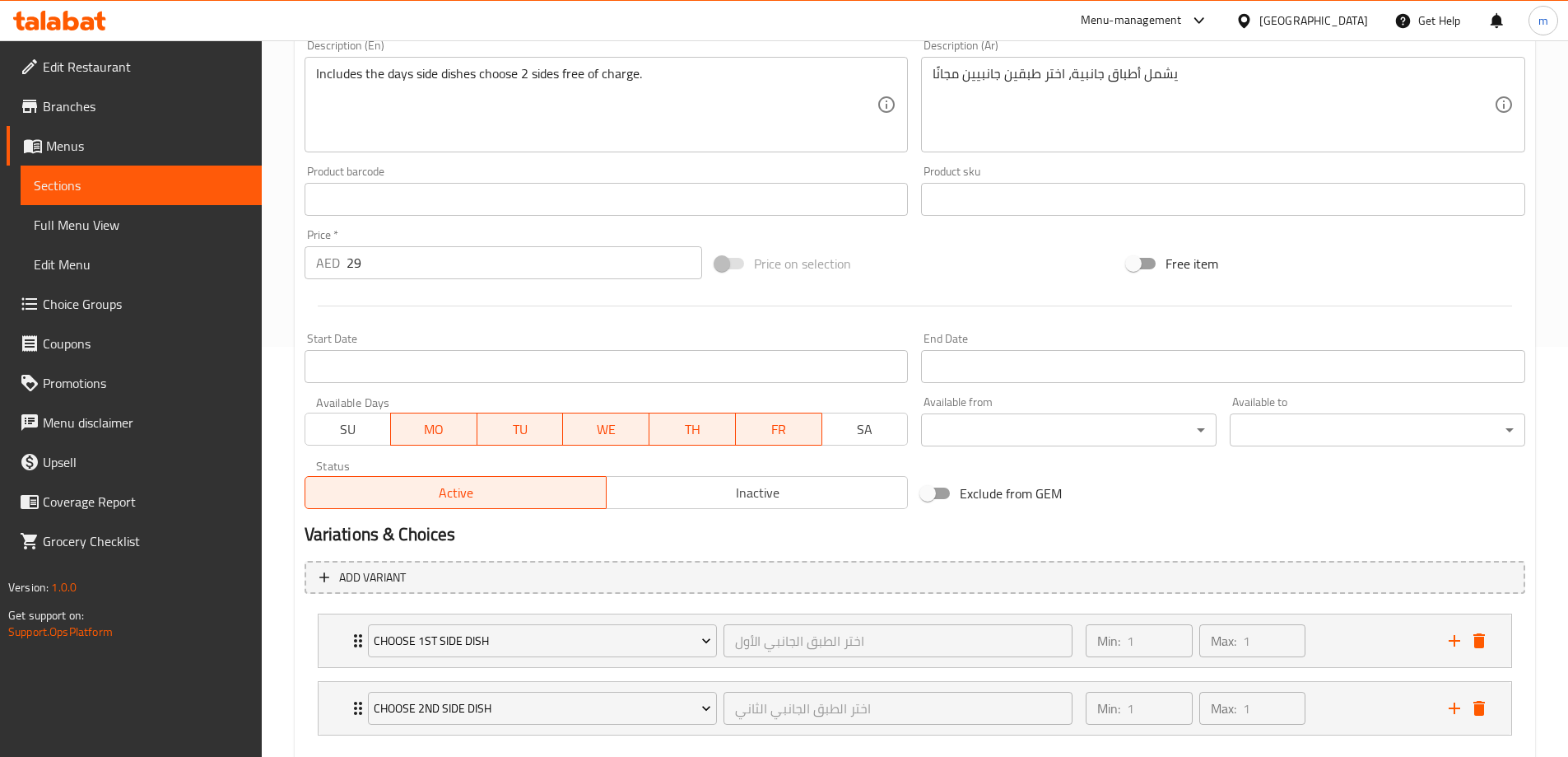
scroll to position [337, 0]
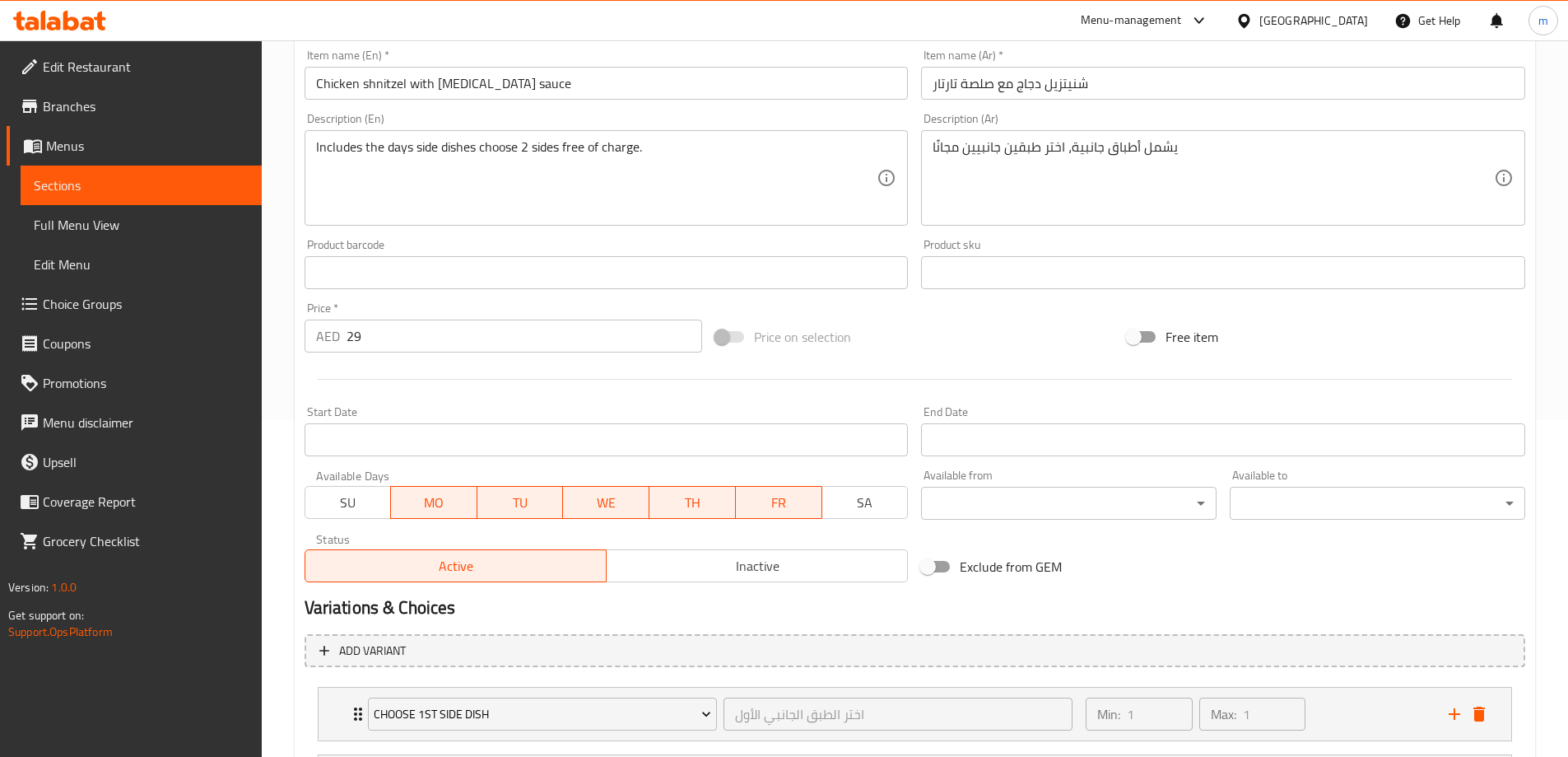
click at [523, 503] on span "TU" at bounding box center [520, 502] width 74 height 24
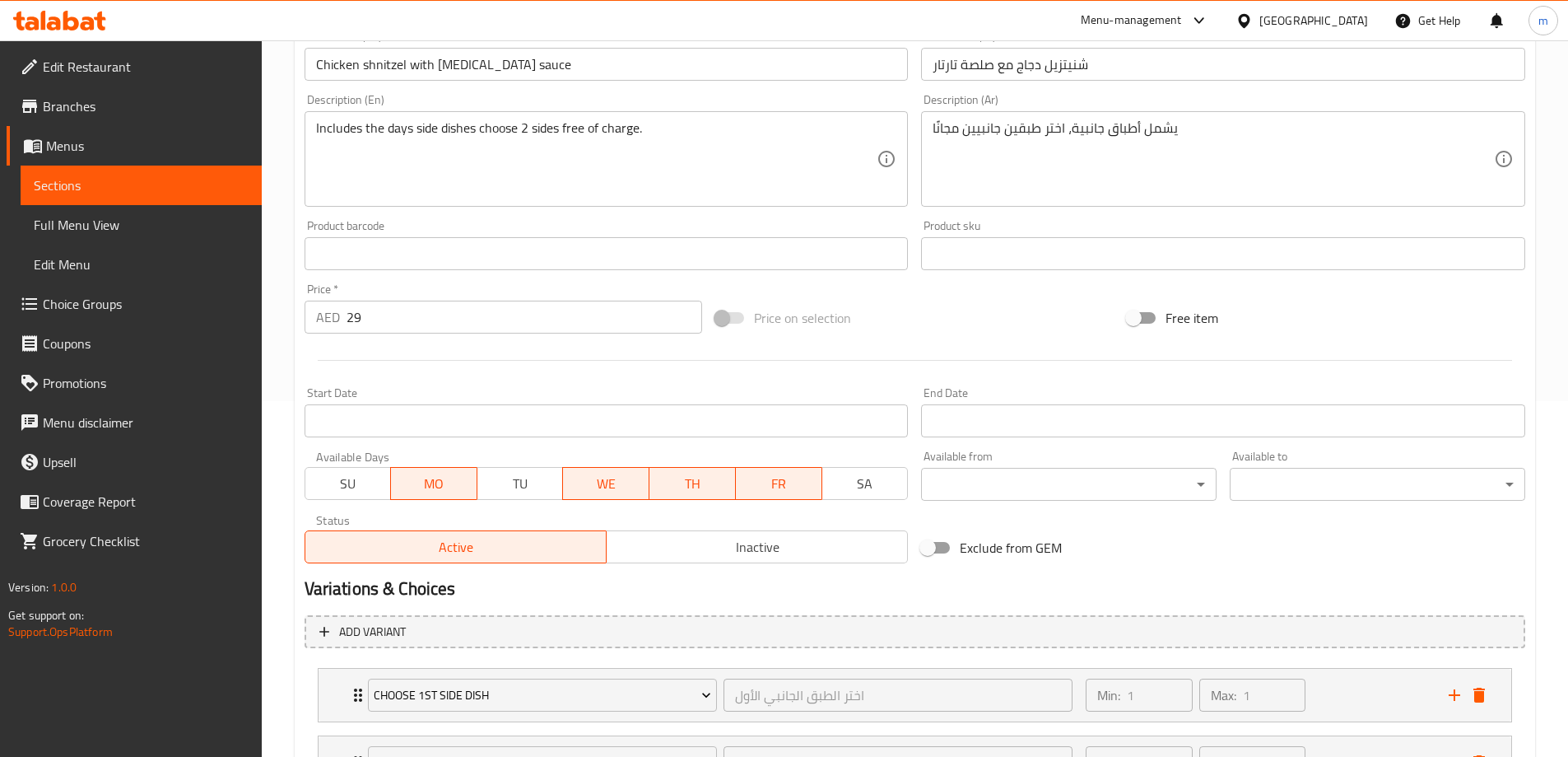
scroll to position [419, 0]
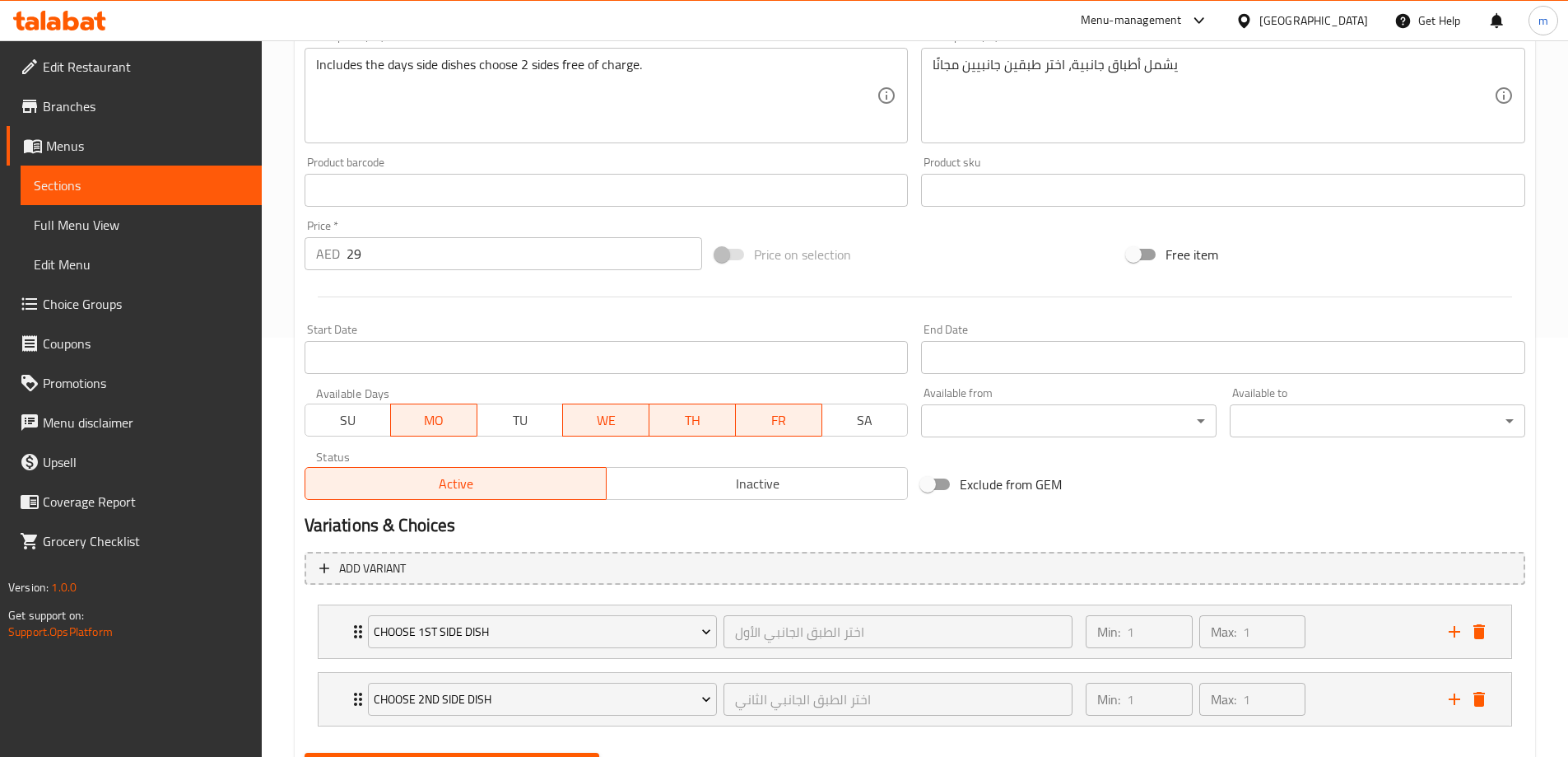
click at [688, 420] on span "TH" at bounding box center [693, 420] width 74 height 24
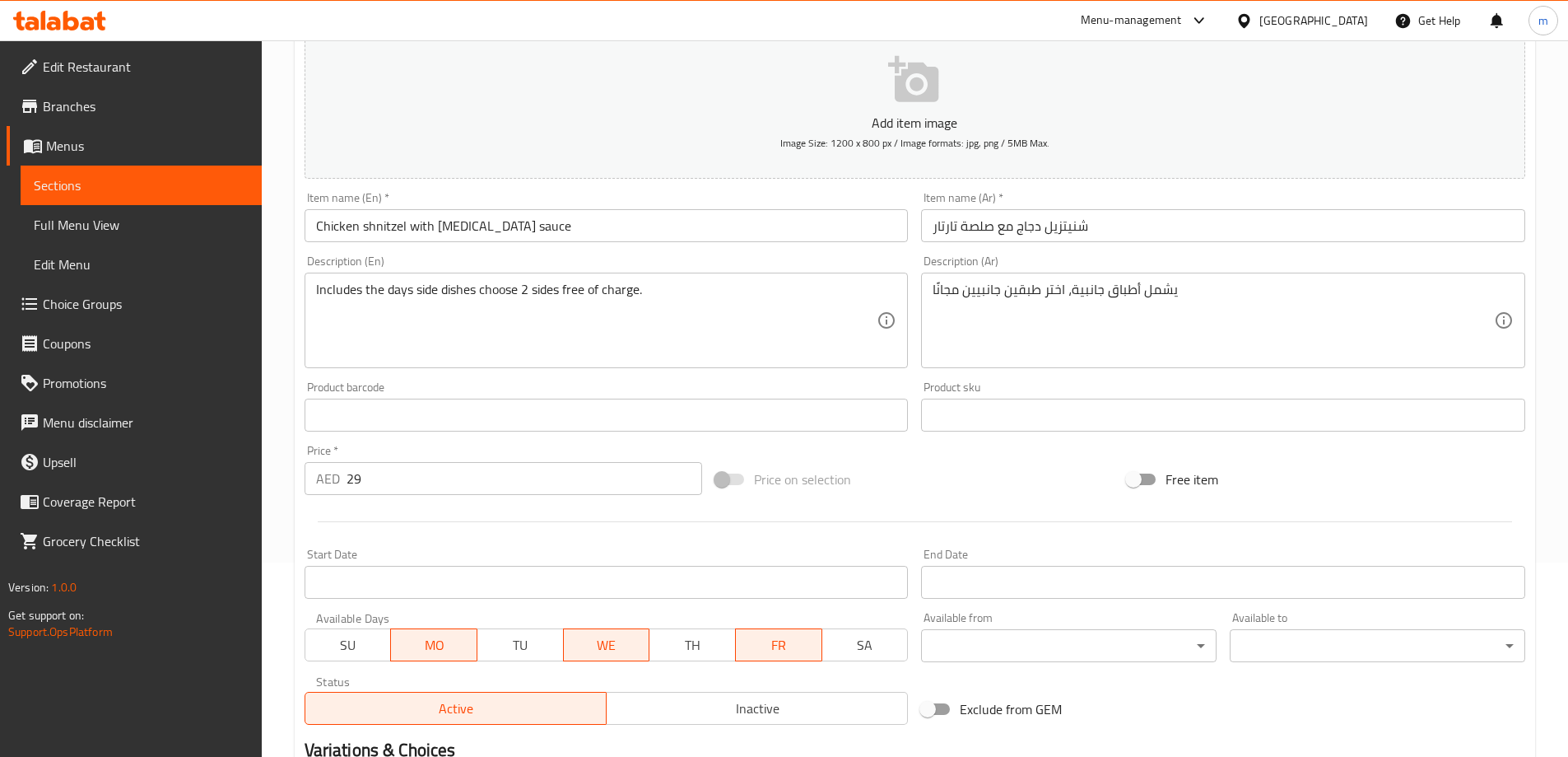
scroll to position [8, 0]
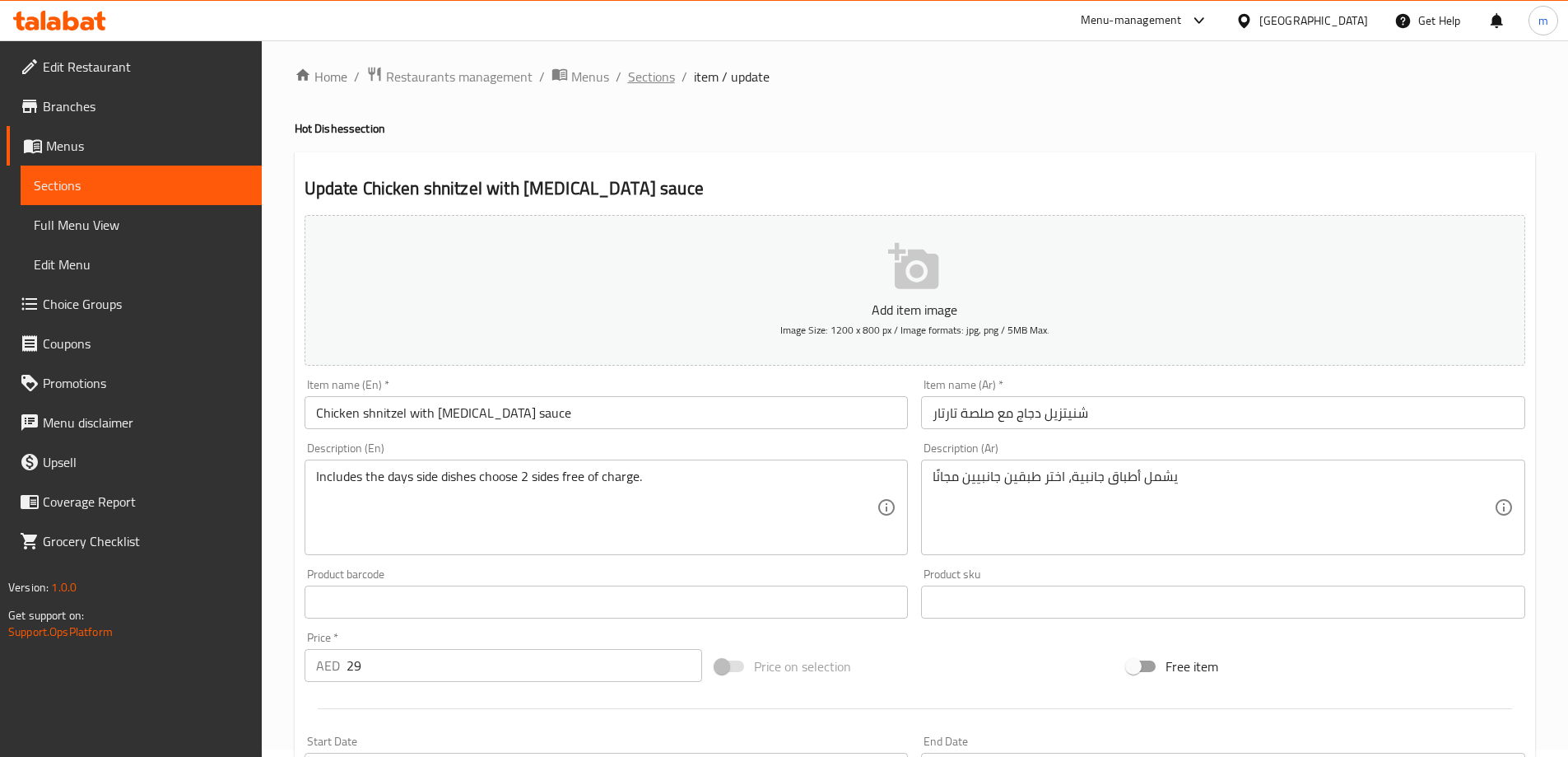
click at [632, 78] on span "Sections" at bounding box center [651, 77] width 47 height 20
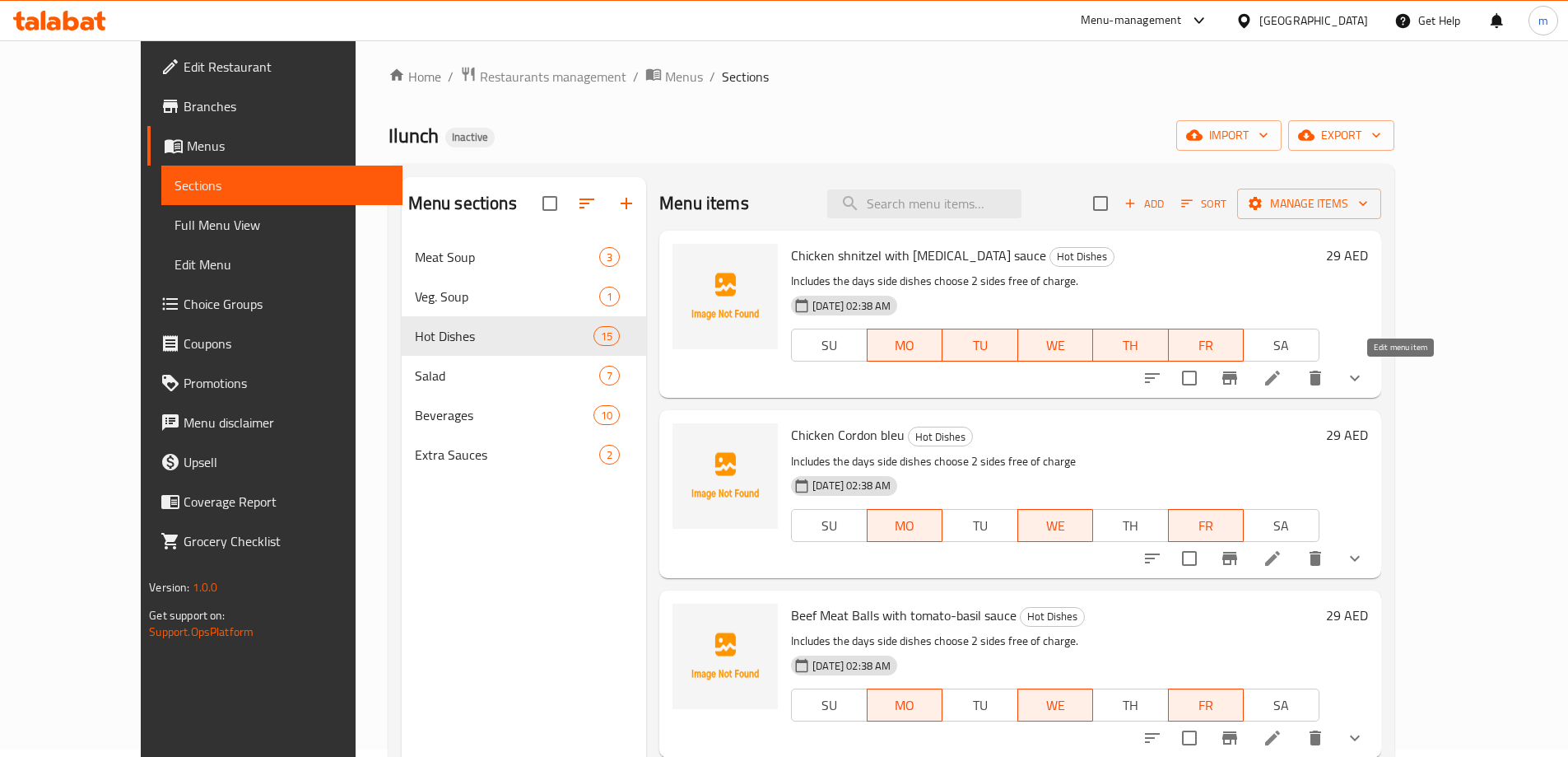
click at [1282, 374] on icon at bounding box center [1272, 378] width 20 height 20
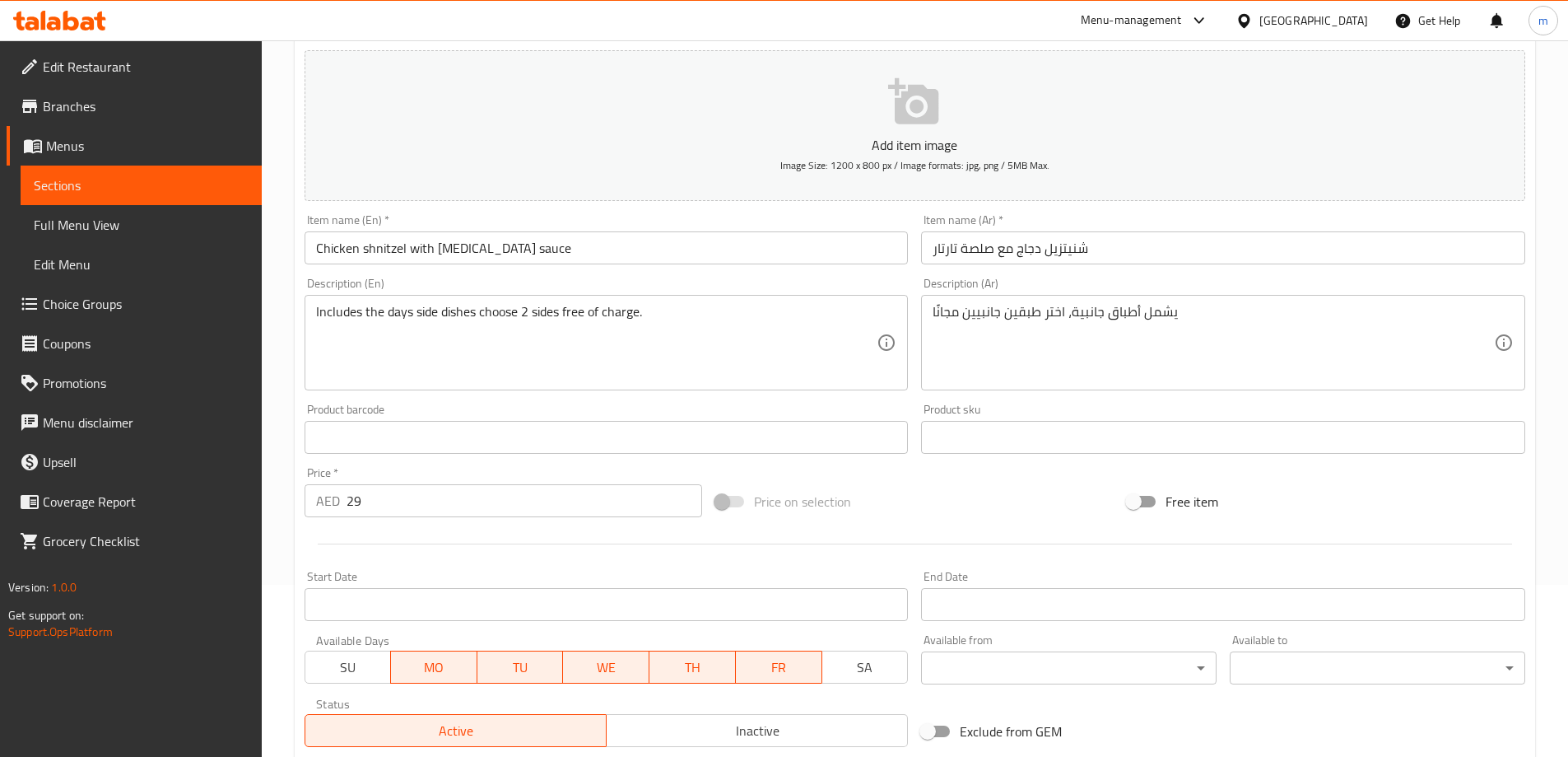
scroll to position [329, 0]
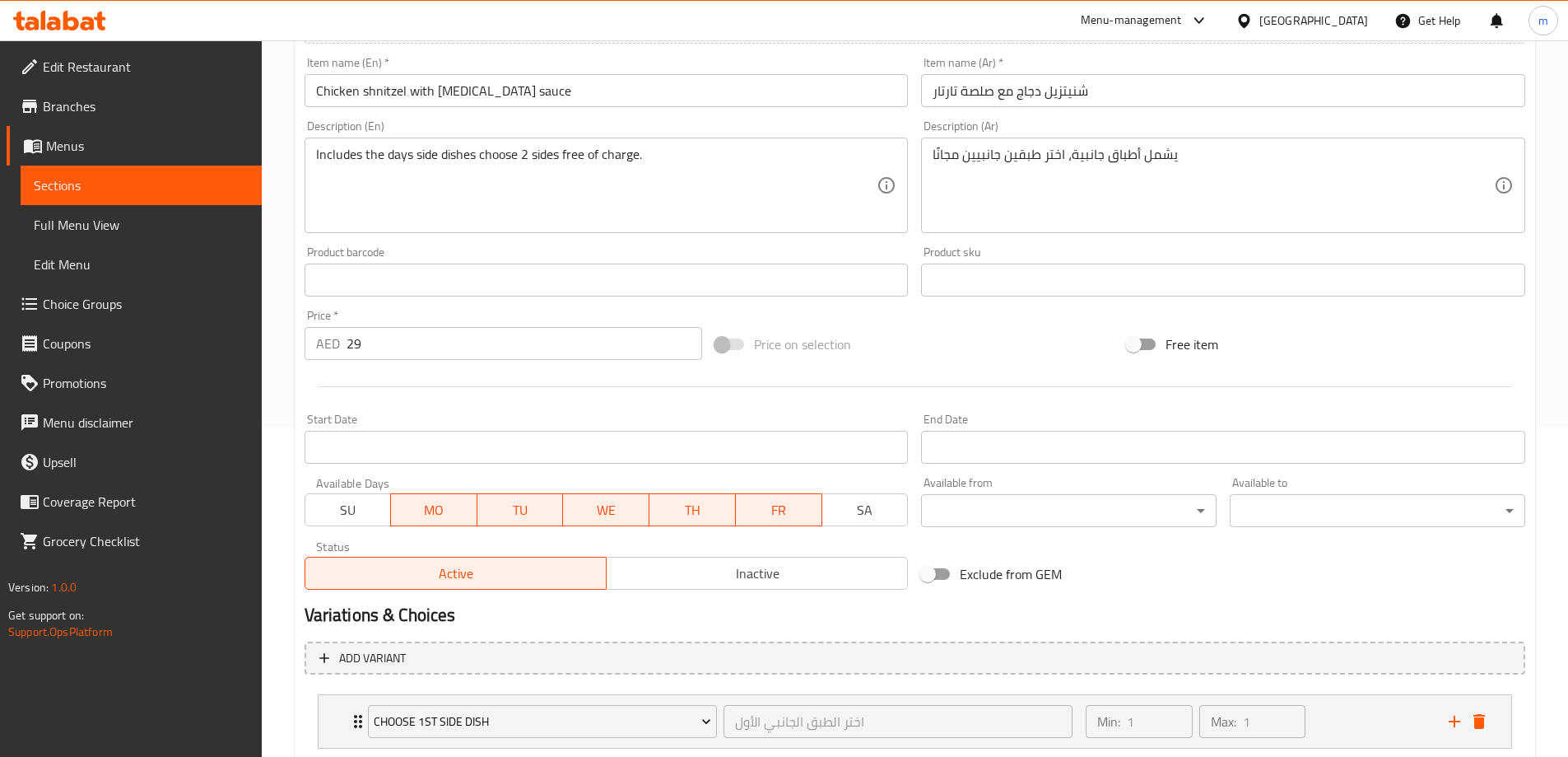
click at [518, 512] on span "TU" at bounding box center [520, 509] width 74 height 24
click at [679, 515] on span "TH" at bounding box center [693, 509] width 74 height 24
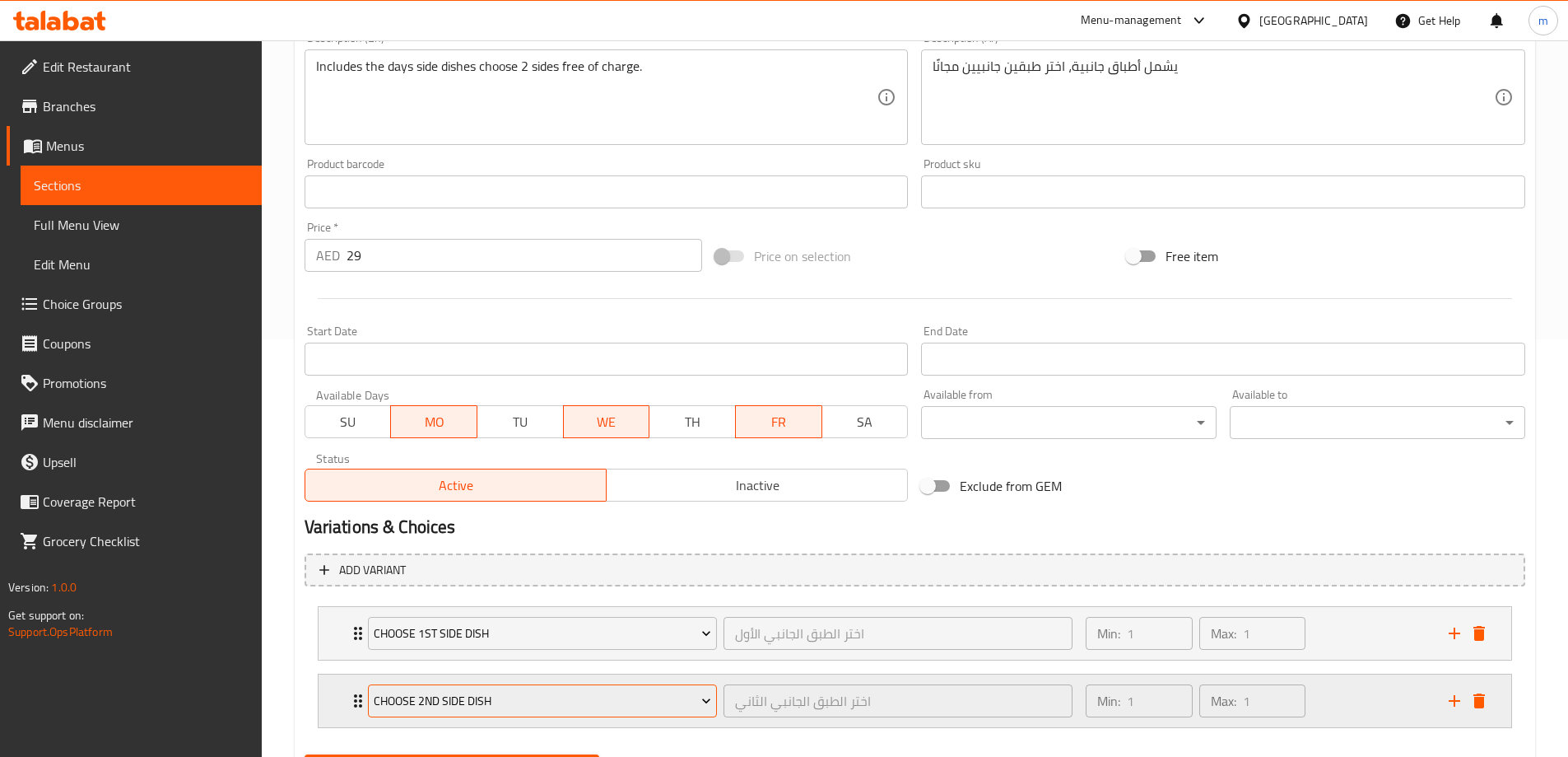
scroll to position [501, 0]
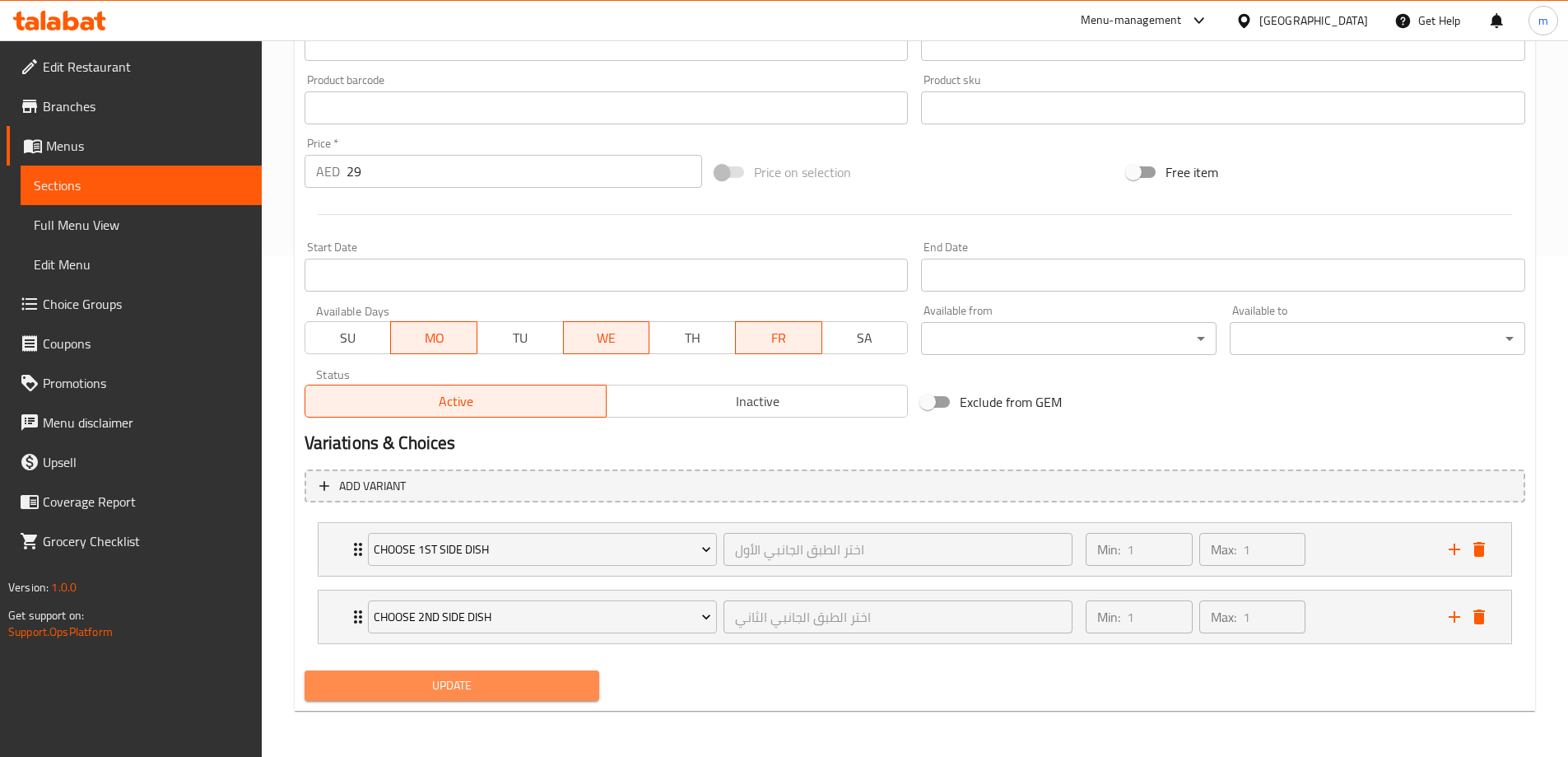
click at [537, 684] on span "Update" at bounding box center [452, 685] width 269 height 21
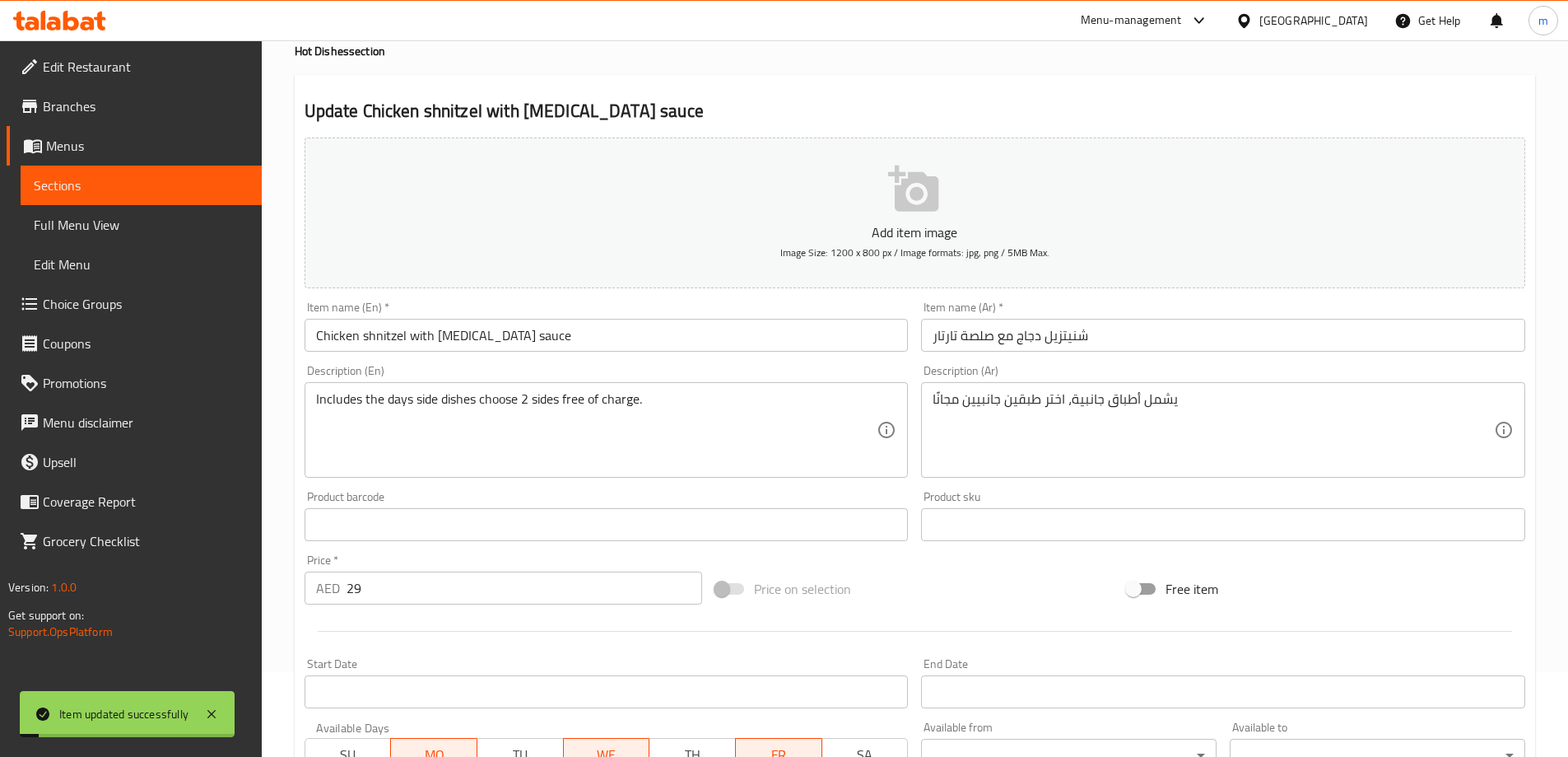
scroll to position [0, 0]
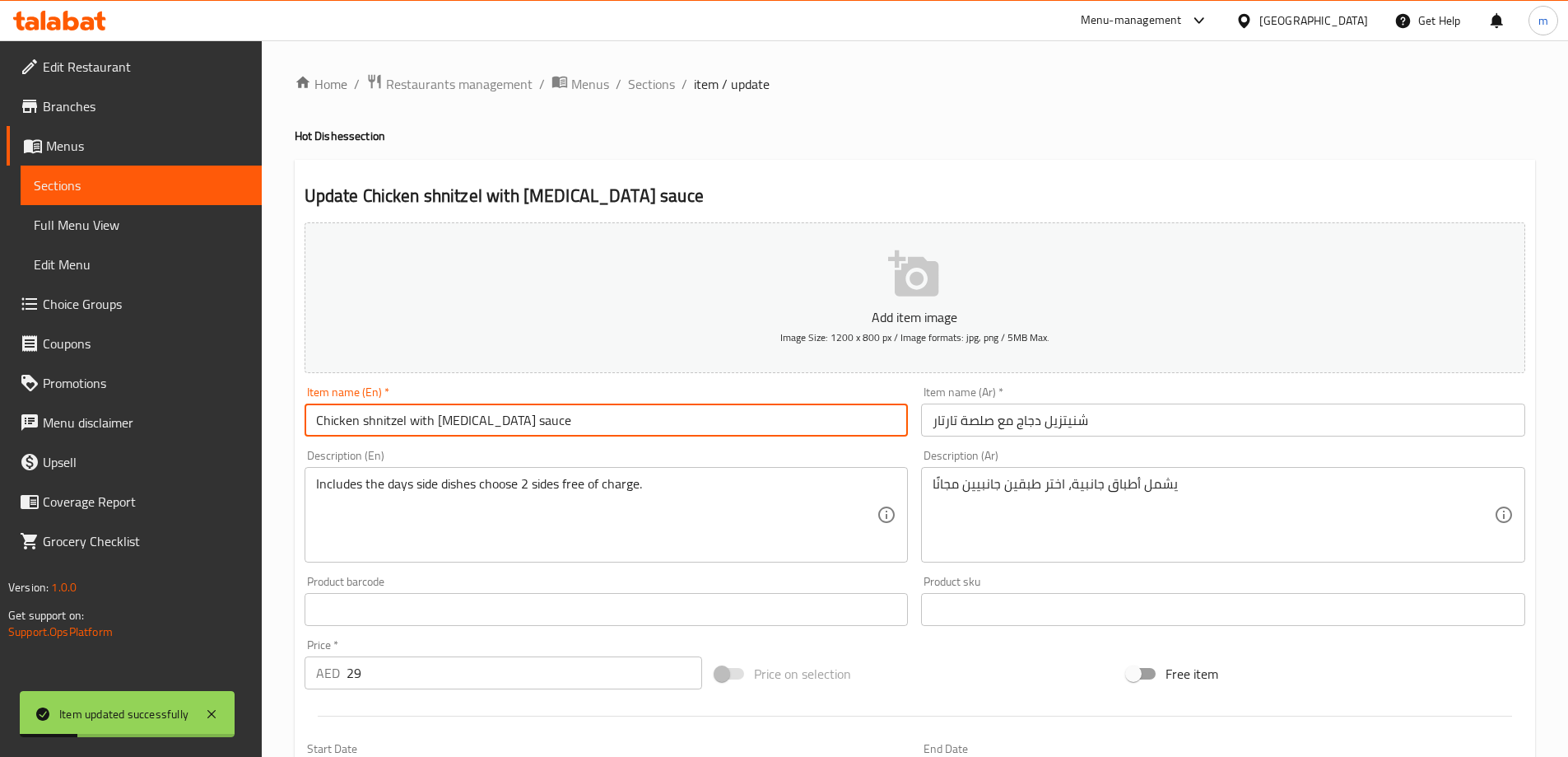
drag, startPoint x: 406, startPoint y: 421, endPoint x: 307, endPoint y: 382, distance: 106.4
click at [256, 413] on div "Edit Restaurant Branches Menus Sections Full Menu View Edit Menu Choice Groups …" at bounding box center [784, 649] width 1568 height 1217
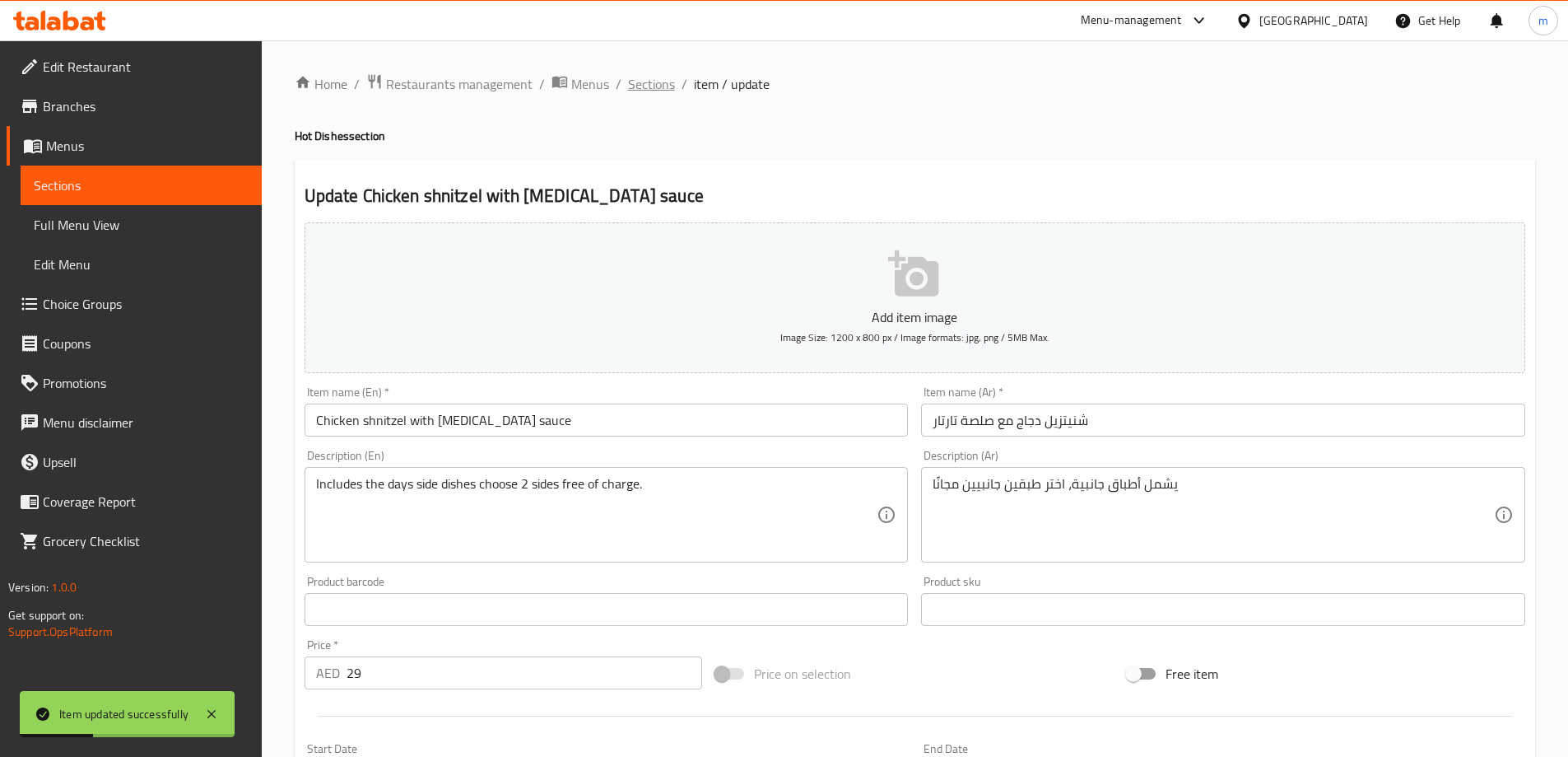
click at [661, 79] on span "Sections" at bounding box center [651, 83] width 47 height 20
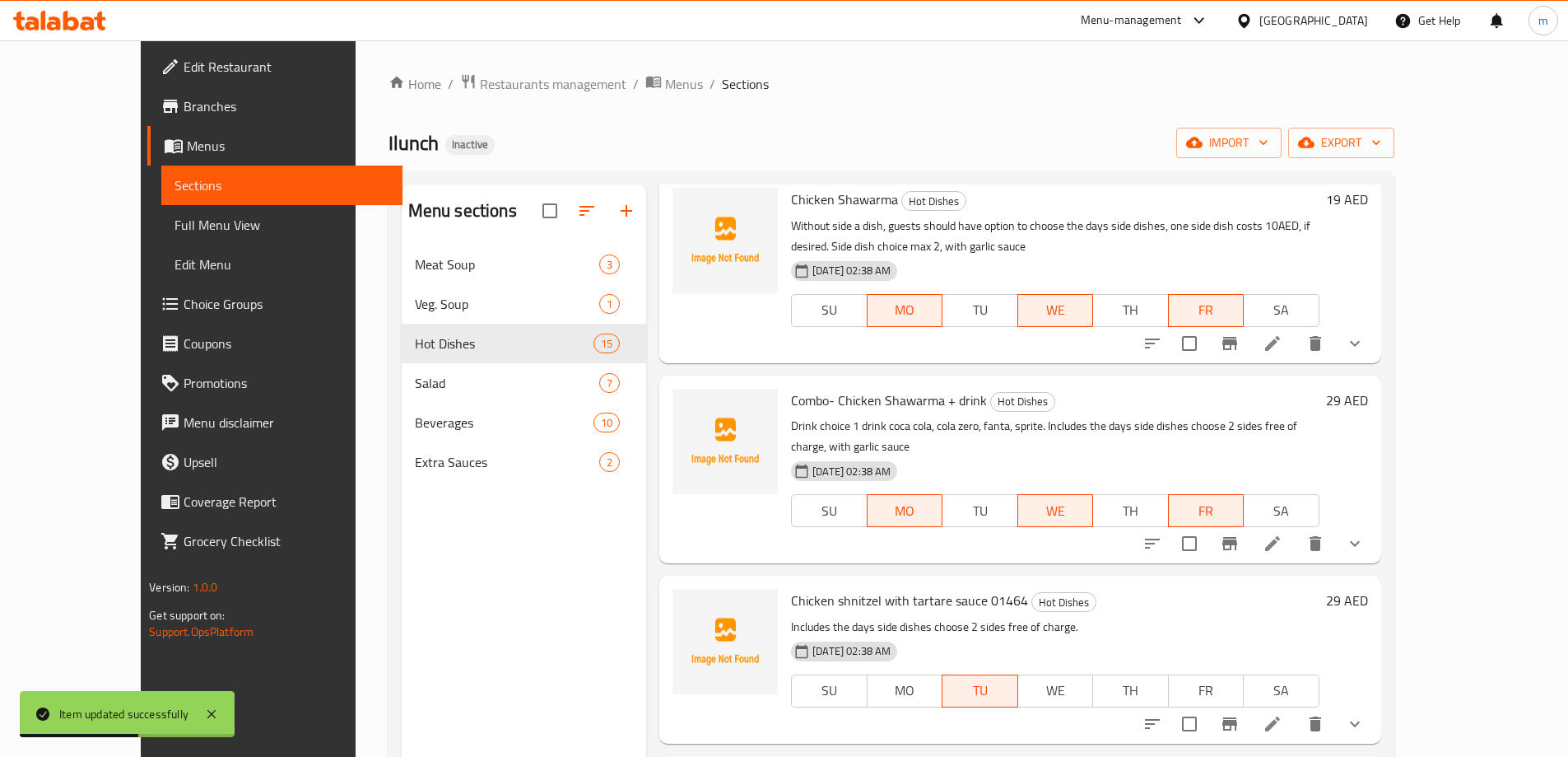
scroll to position [1152, 0]
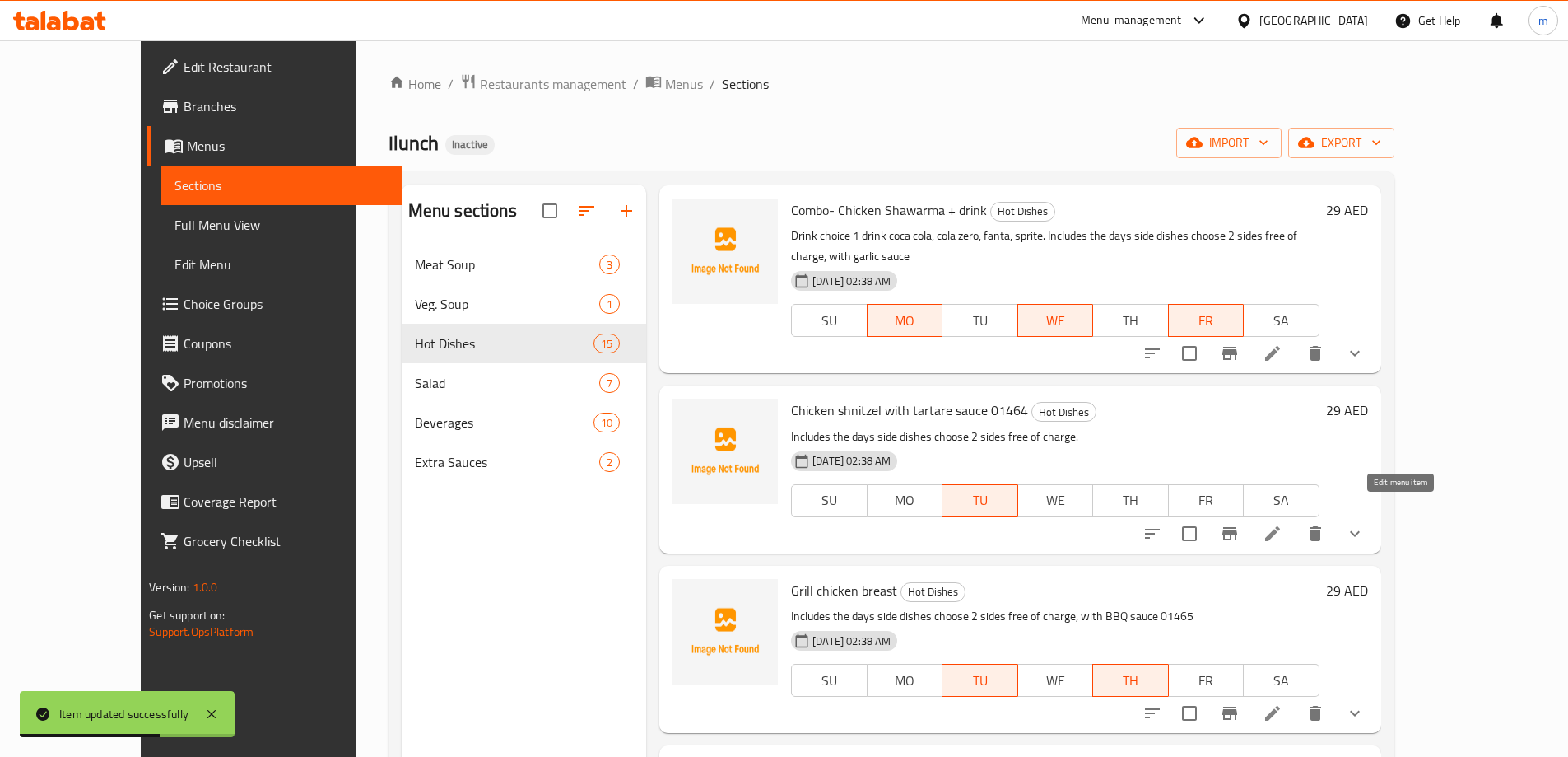
click at [1282, 523] on icon at bounding box center [1272, 533] width 20 height 20
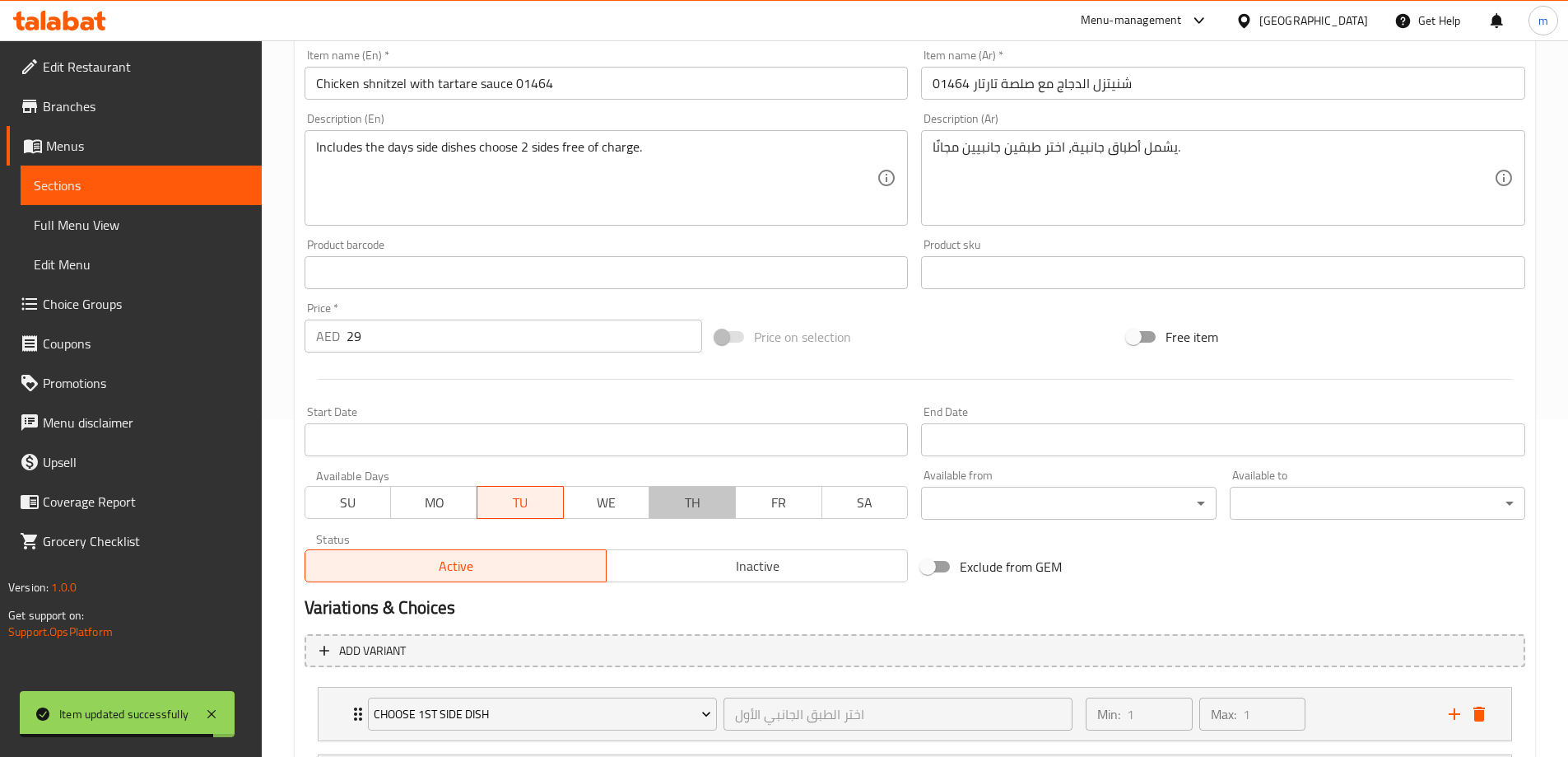
click at [694, 511] on span "TH" at bounding box center [693, 502] width 74 height 24
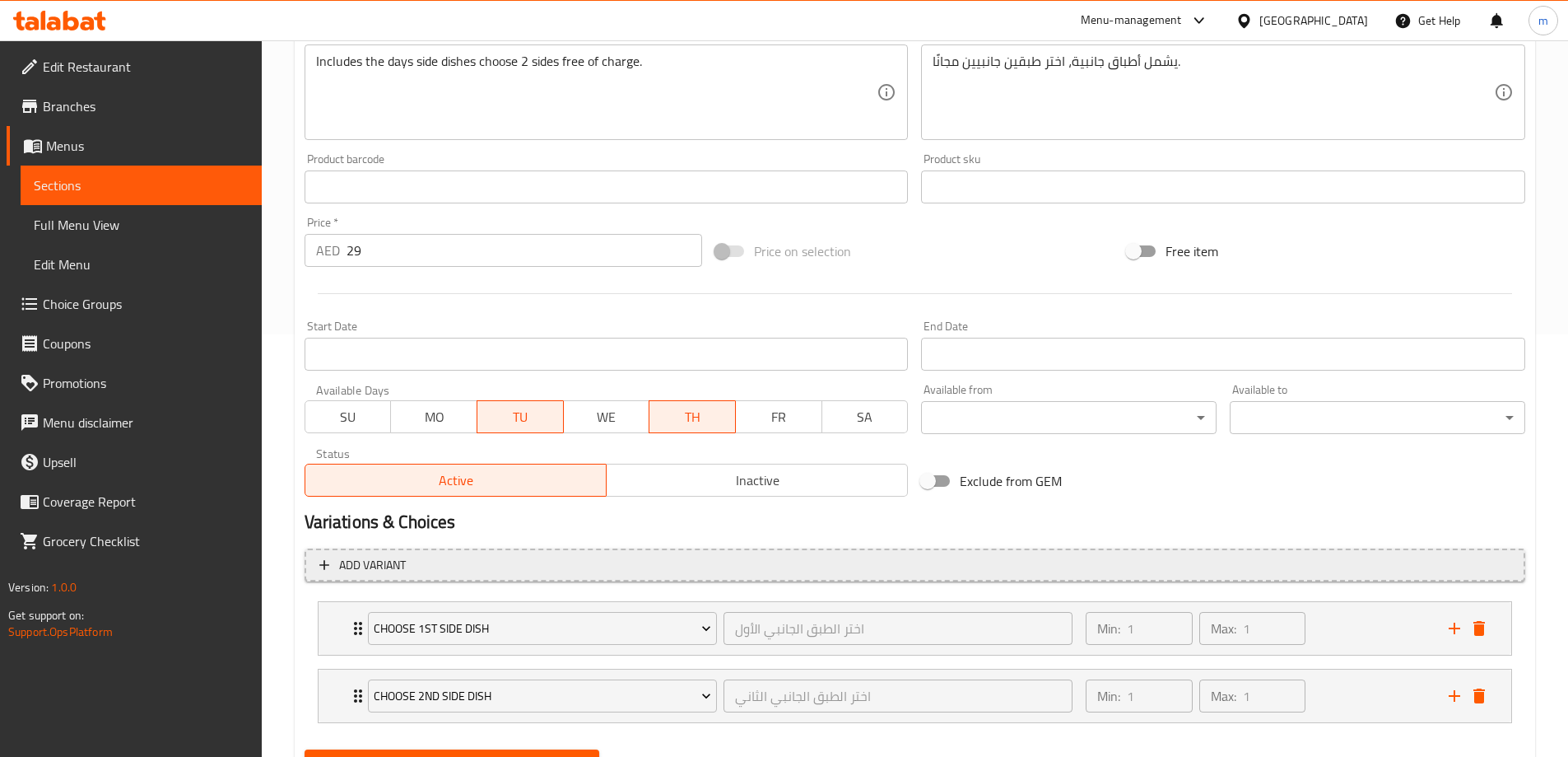
scroll to position [501, 0]
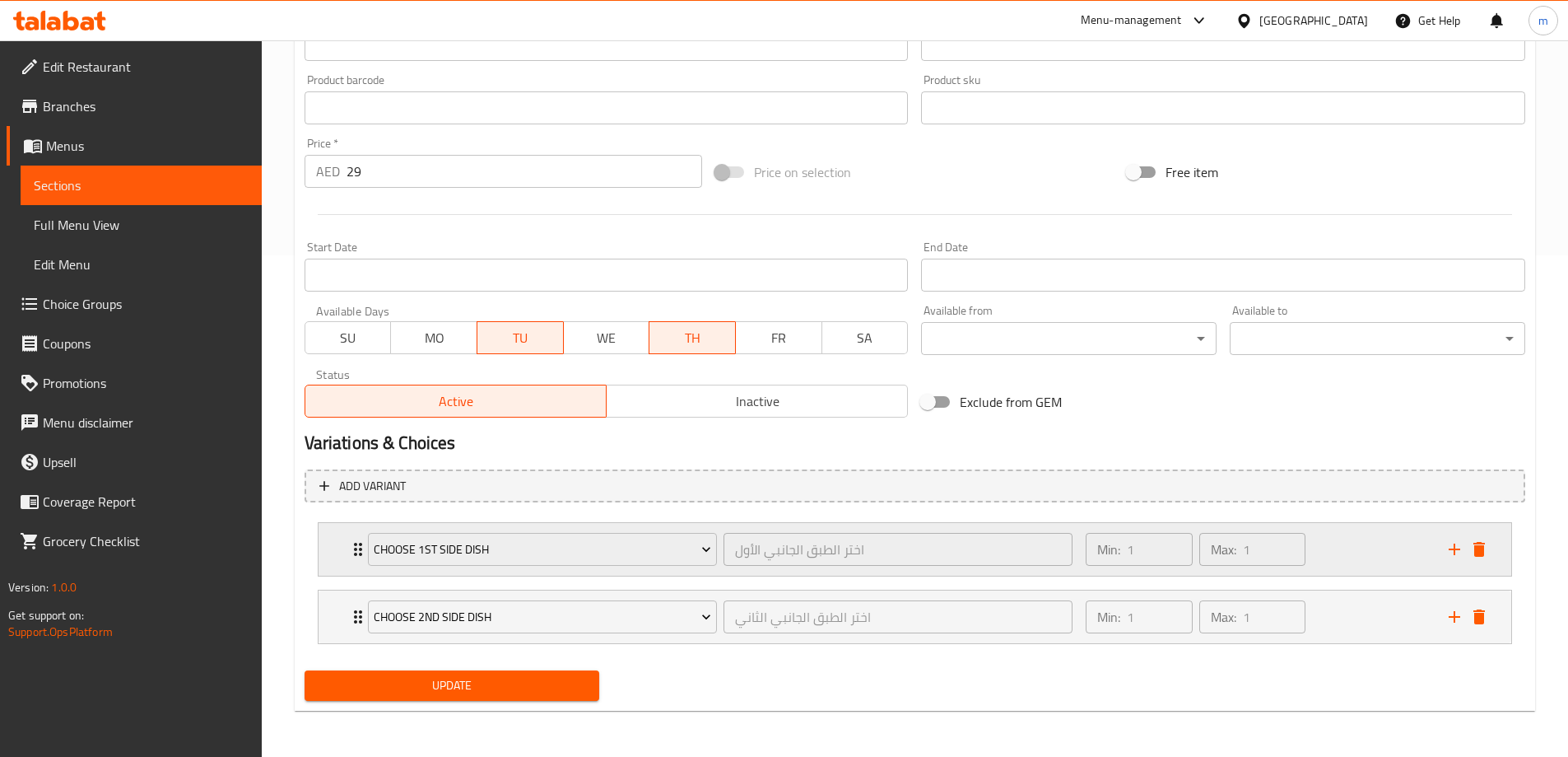
click at [330, 545] on div "Choose 1st Side Dish اختر الطبق الجانبي الأول ​ Min: 1 ​ Max: 1 ​" at bounding box center [915, 548] width 1192 height 53
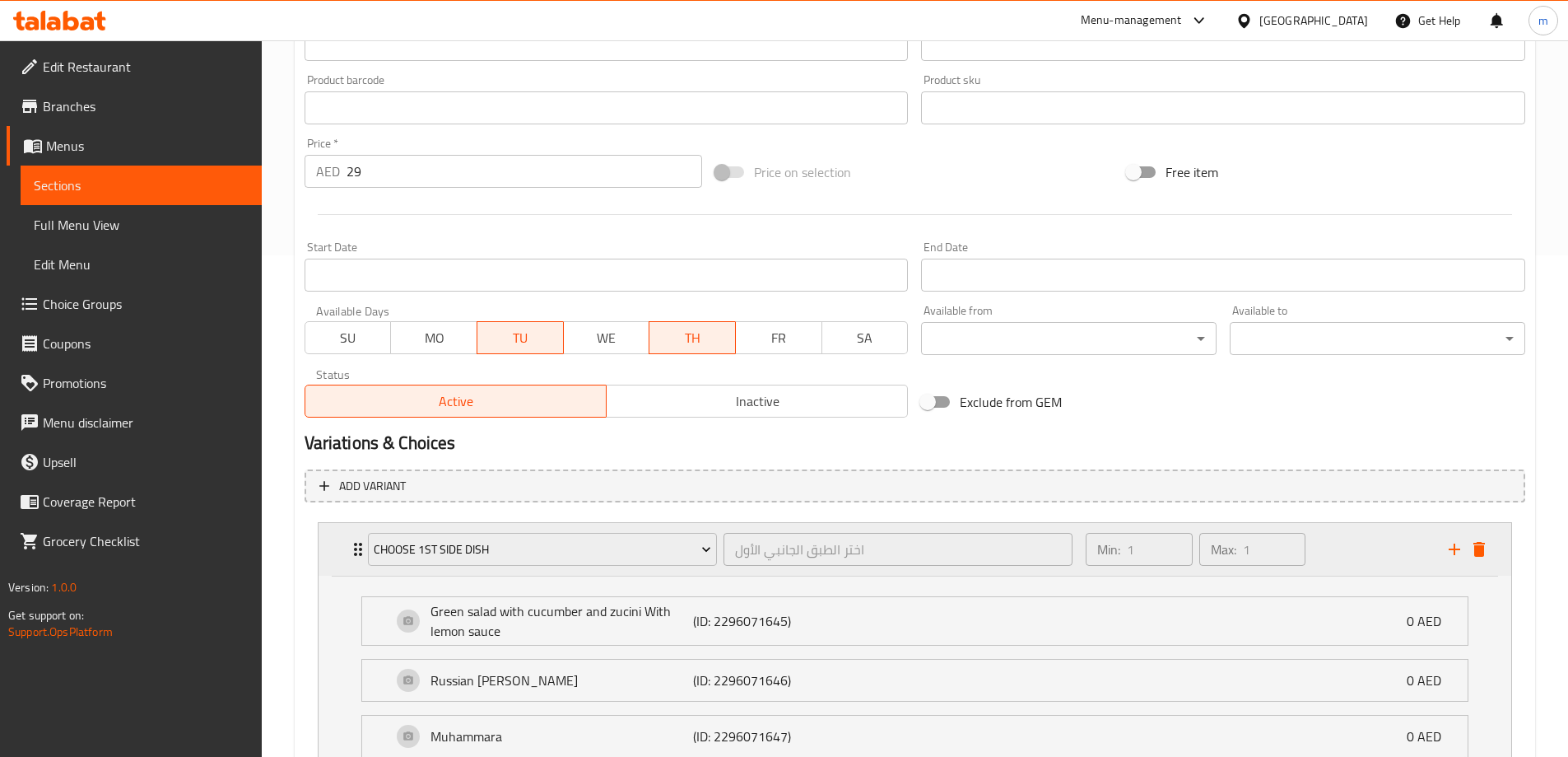
click at [346, 533] on div "Choose 1st Side Dish اختر الطبق الجانبي الأول ​ Min: 1 ​ Max: 1 ​" at bounding box center [915, 548] width 1192 height 53
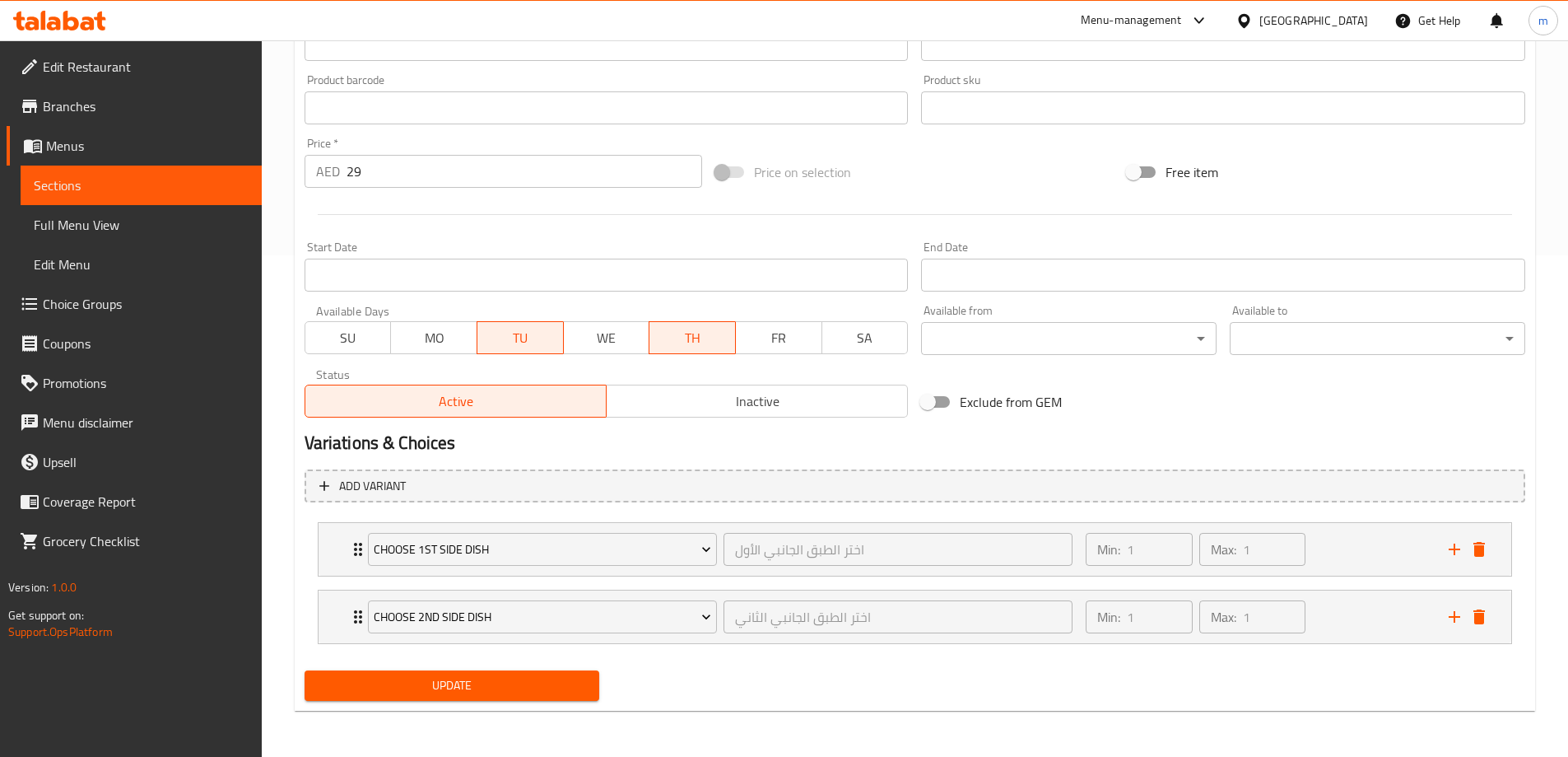
click at [394, 686] on span "Update" at bounding box center [452, 685] width 269 height 21
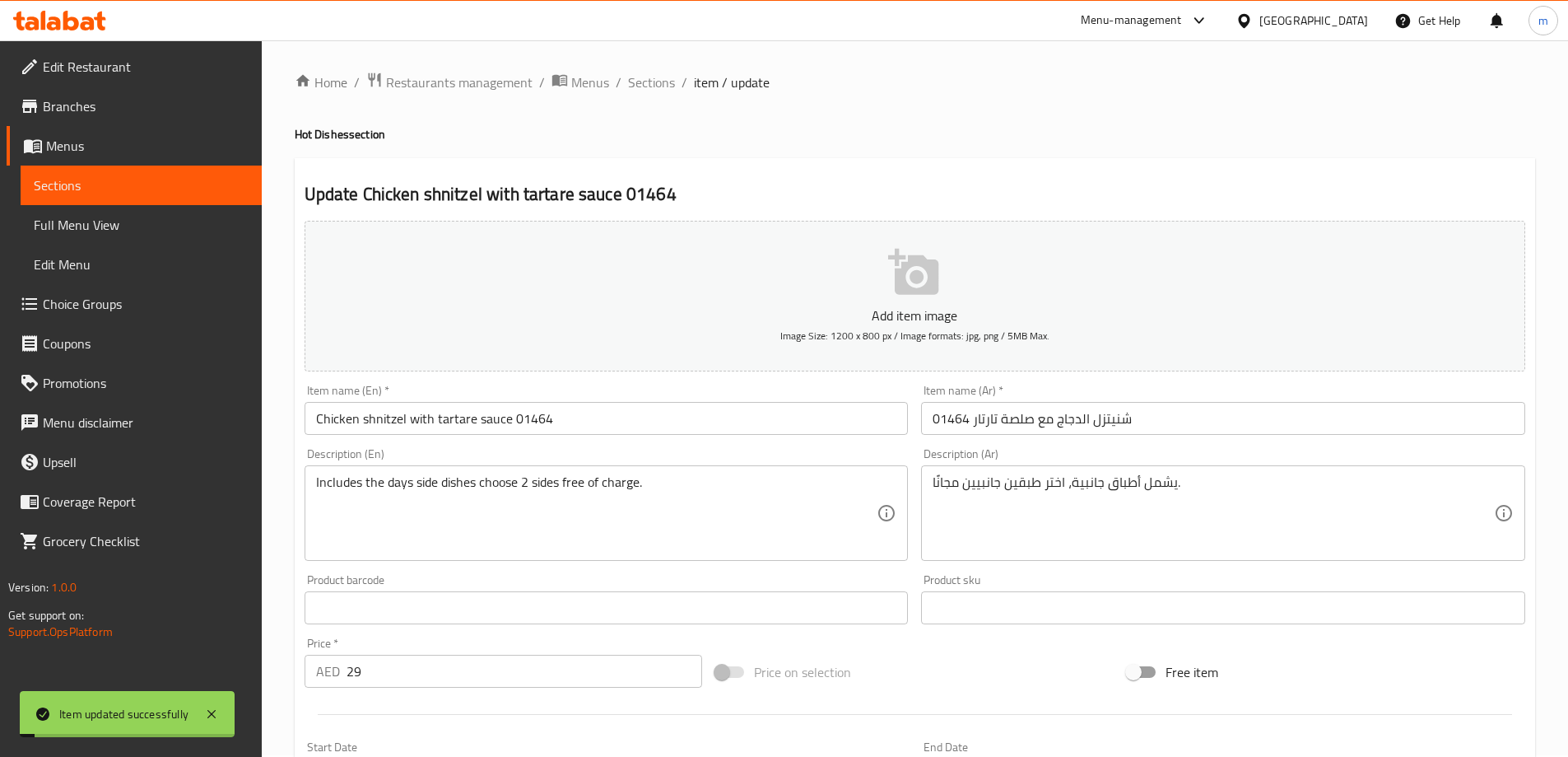
scroll to position [0, 0]
click at [548, 414] on input "Chicken shnitzel with tartare sauce 01464" at bounding box center [606, 419] width 604 height 33
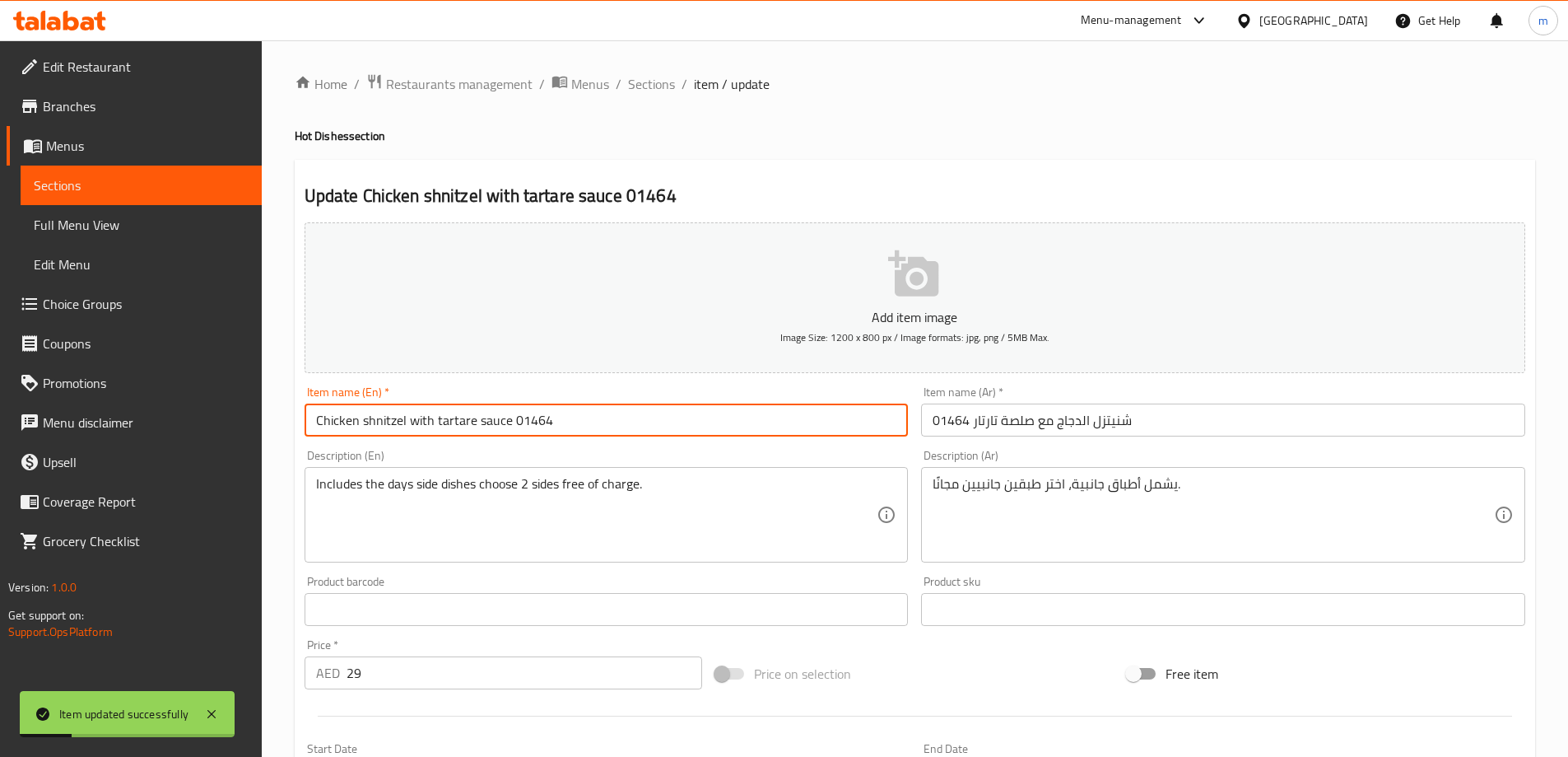
click at [538, 414] on input "Chicken shnitzel with tartare sauce 01464" at bounding box center [606, 419] width 604 height 33
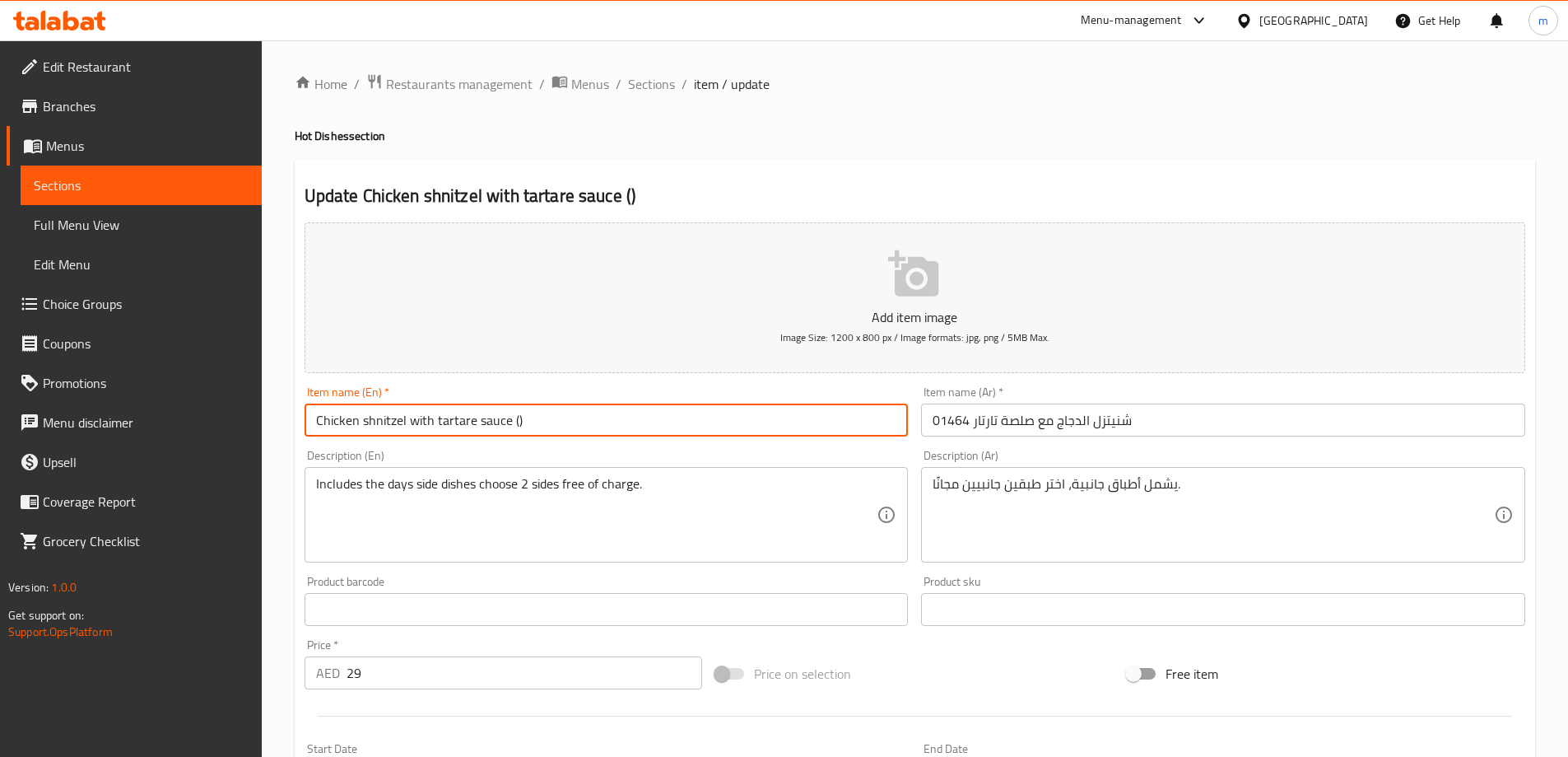
click at [512, 415] on input "Chicken shnitzel with tartare sauce ()" at bounding box center [606, 419] width 604 height 33
click at [515, 416] on input "Chicken shnitzel with tartare sauce ()" at bounding box center [606, 419] width 604 height 33
paste input "Thursday"
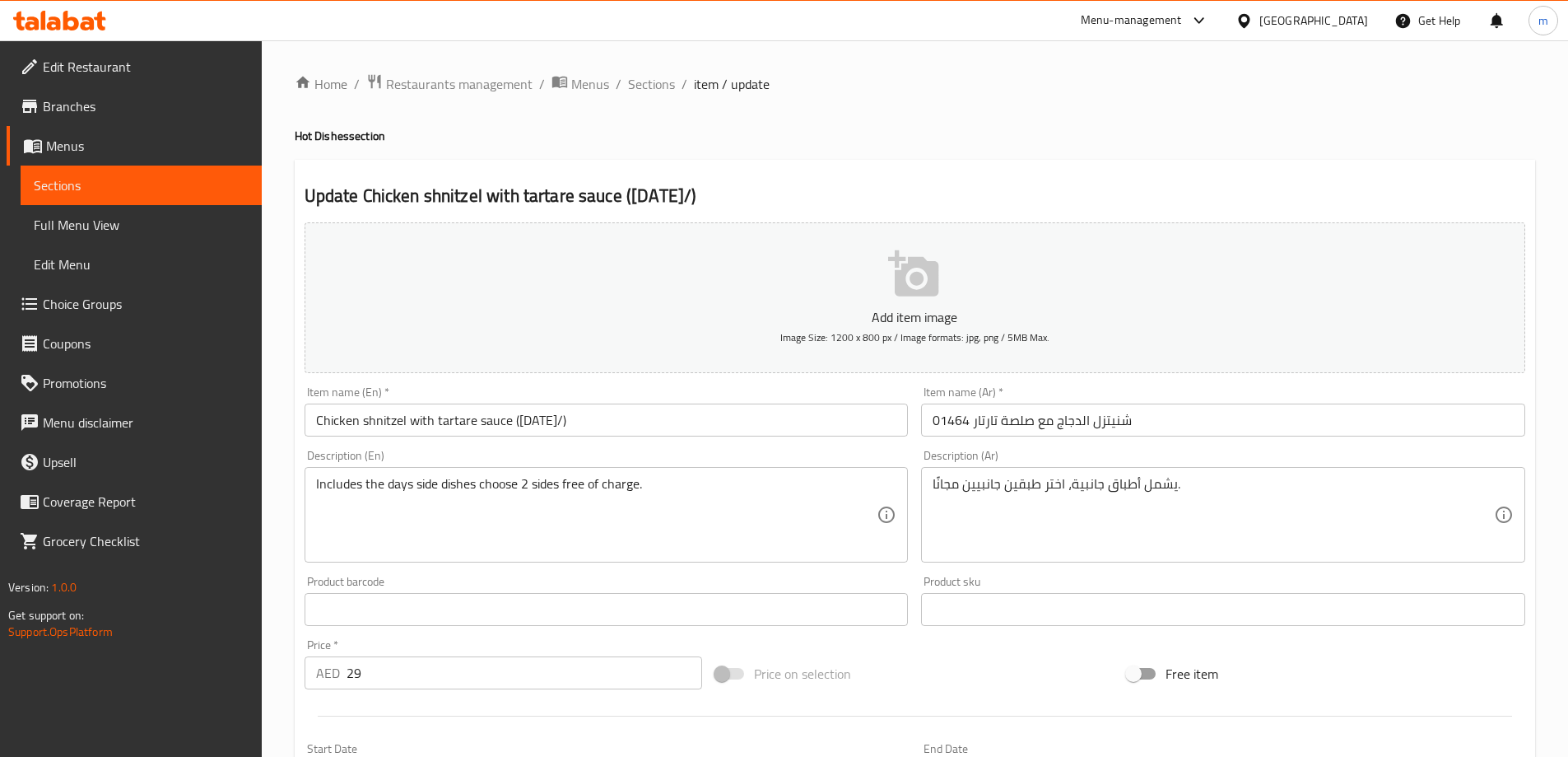
click at [569, 421] on input "Chicken shnitzel with tartare sauce (Thursday/)" at bounding box center [606, 419] width 604 height 33
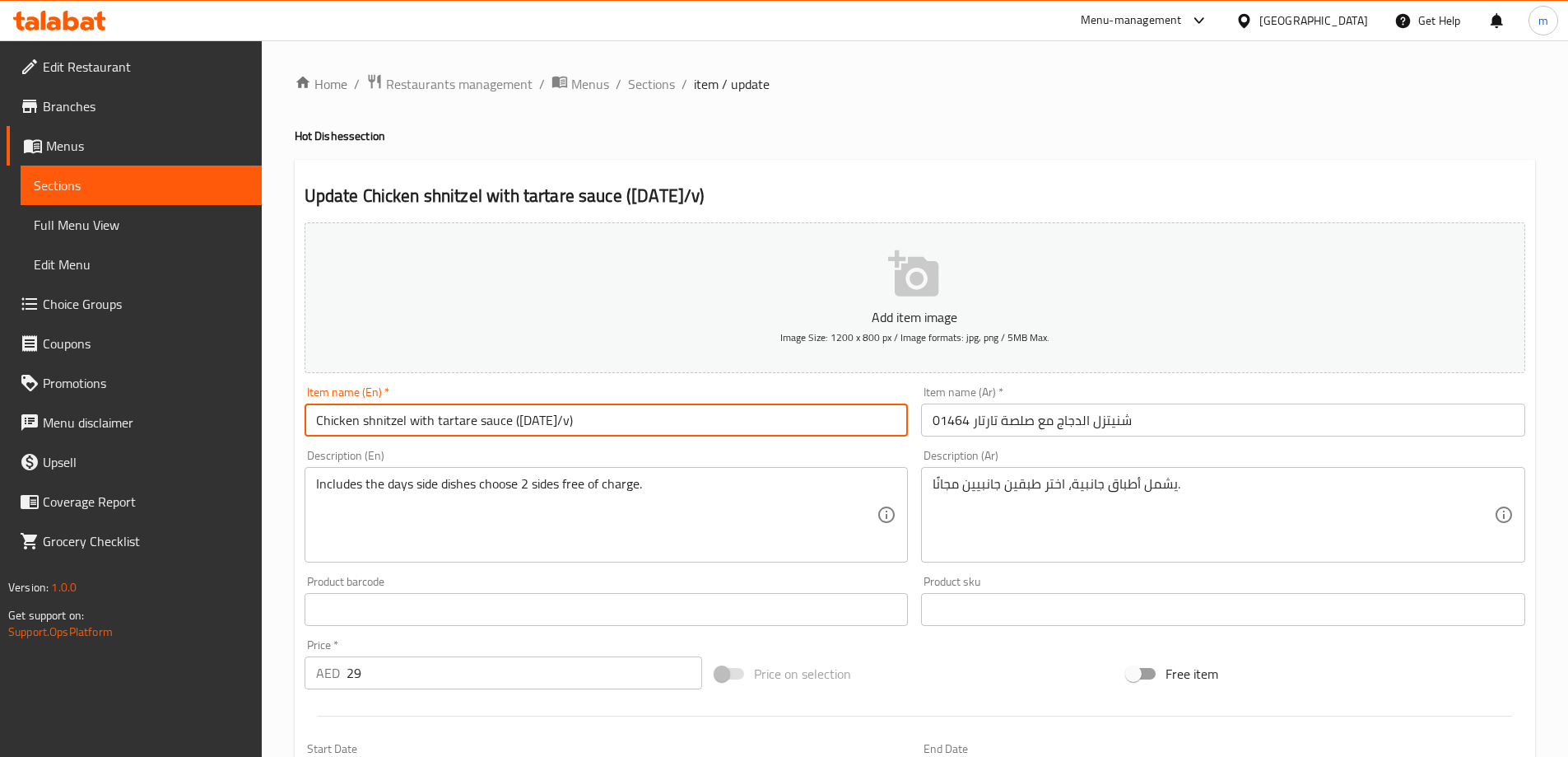
click at [573, 422] on input "Chicken shnitzel with tartare sauce (Thursday/v)" at bounding box center [606, 419] width 604 height 33
paste input "Tuesday"
click at [547, 425] on input "Chicken shnitzel with tartare sauce (Thursday/Tuesday)" at bounding box center [606, 419] width 604 height 33
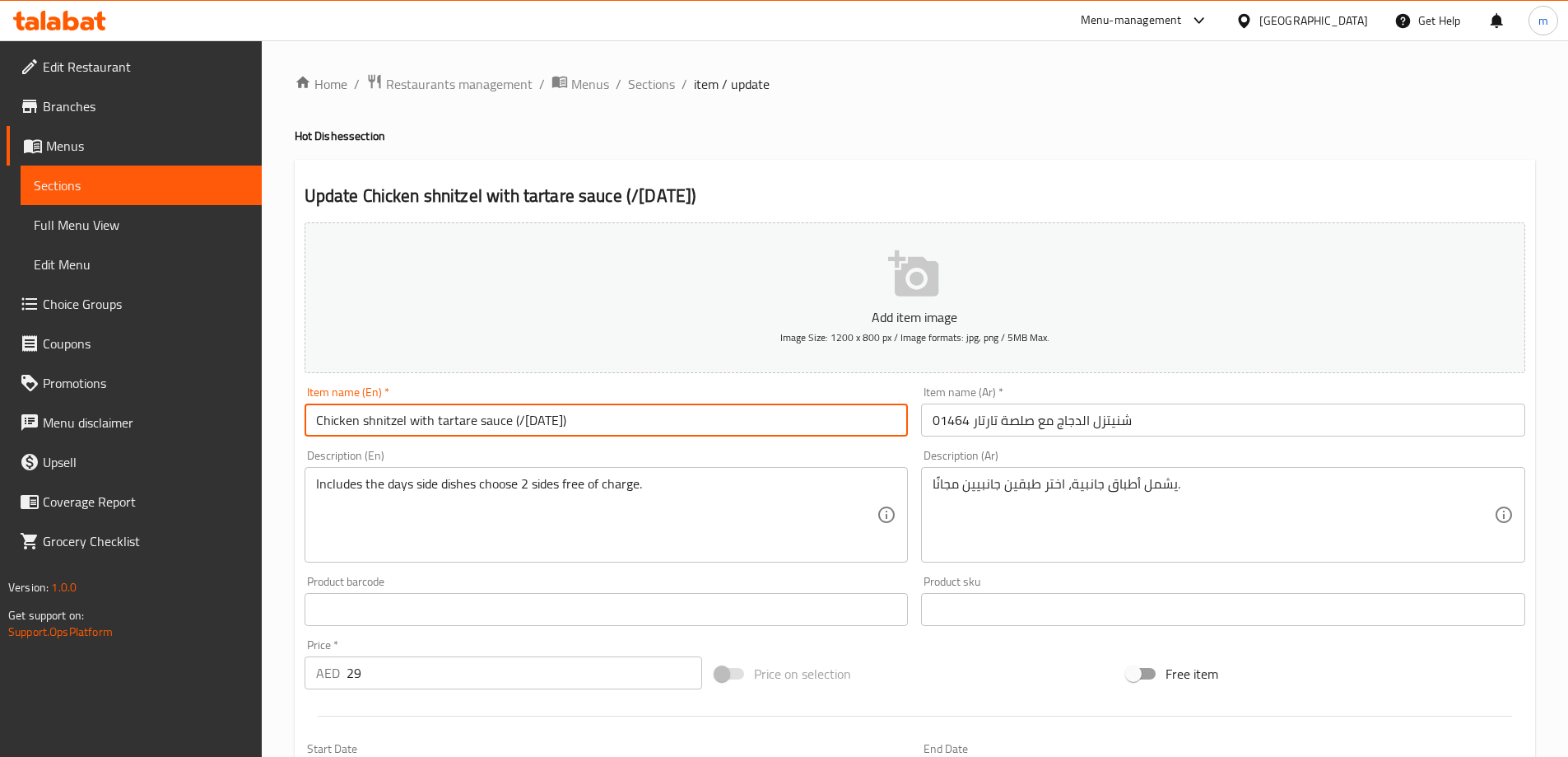
click at [519, 421] on input "Chicken shnitzel with tartare sauce (/Tuesday)" at bounding box center [606, 419] width 604 height 33
click at [557, 421] on input "Chicken shnitzel with tartare sauce (Tuesday)" at bounding box center [606, 419] width 604 height 33
paste input "Thursday"
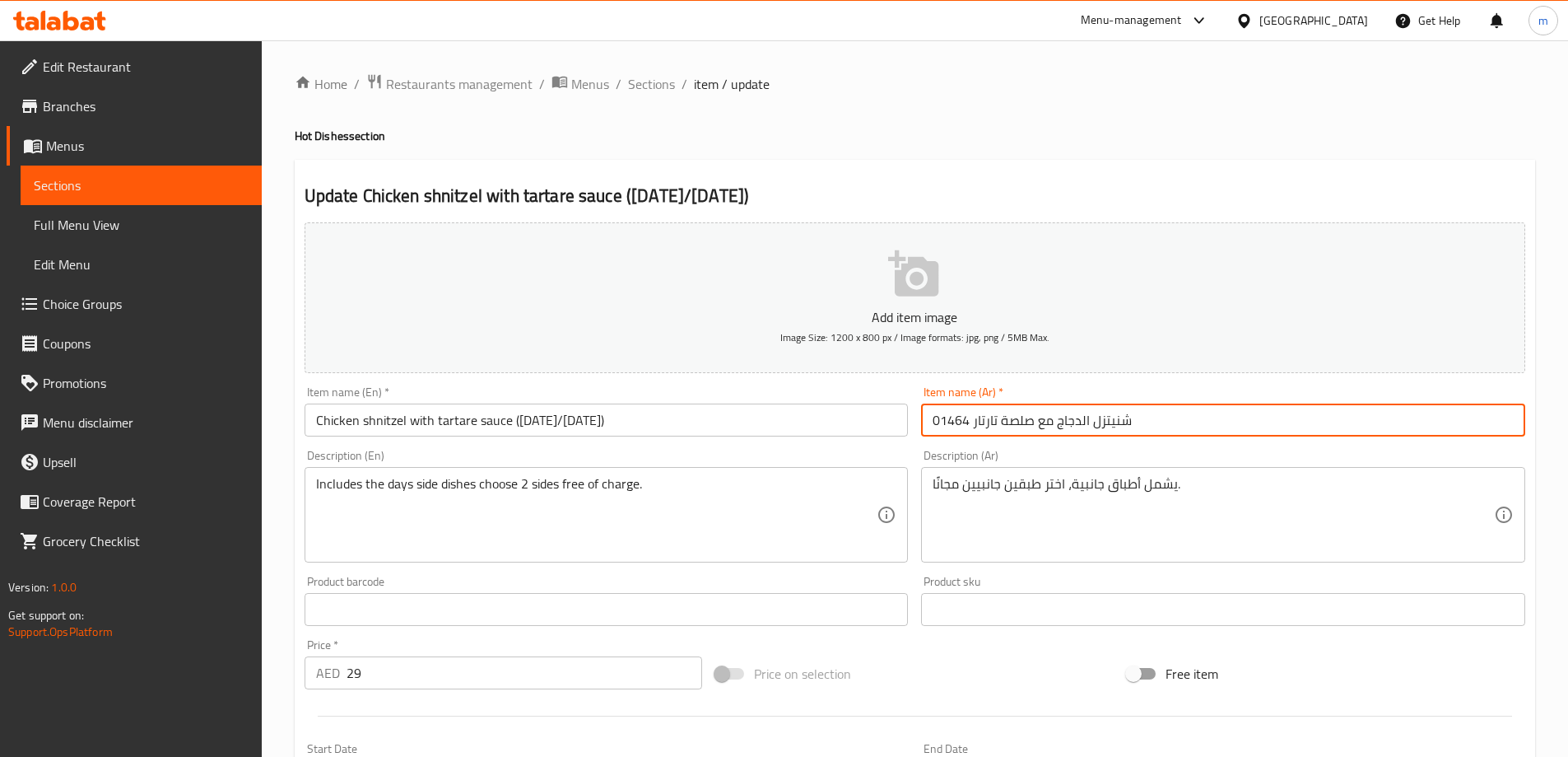
click at [1159, 427] on input "شنيتزل الدجاج مع صلصة تارتار 01464" at bounding box center [1223, 419] width 604 height 33
click at [948, 414] on input "شنيتزل الدجاج مع صلصة تارتار 01464" at bounding box center [1223, 419] width 604 height 33
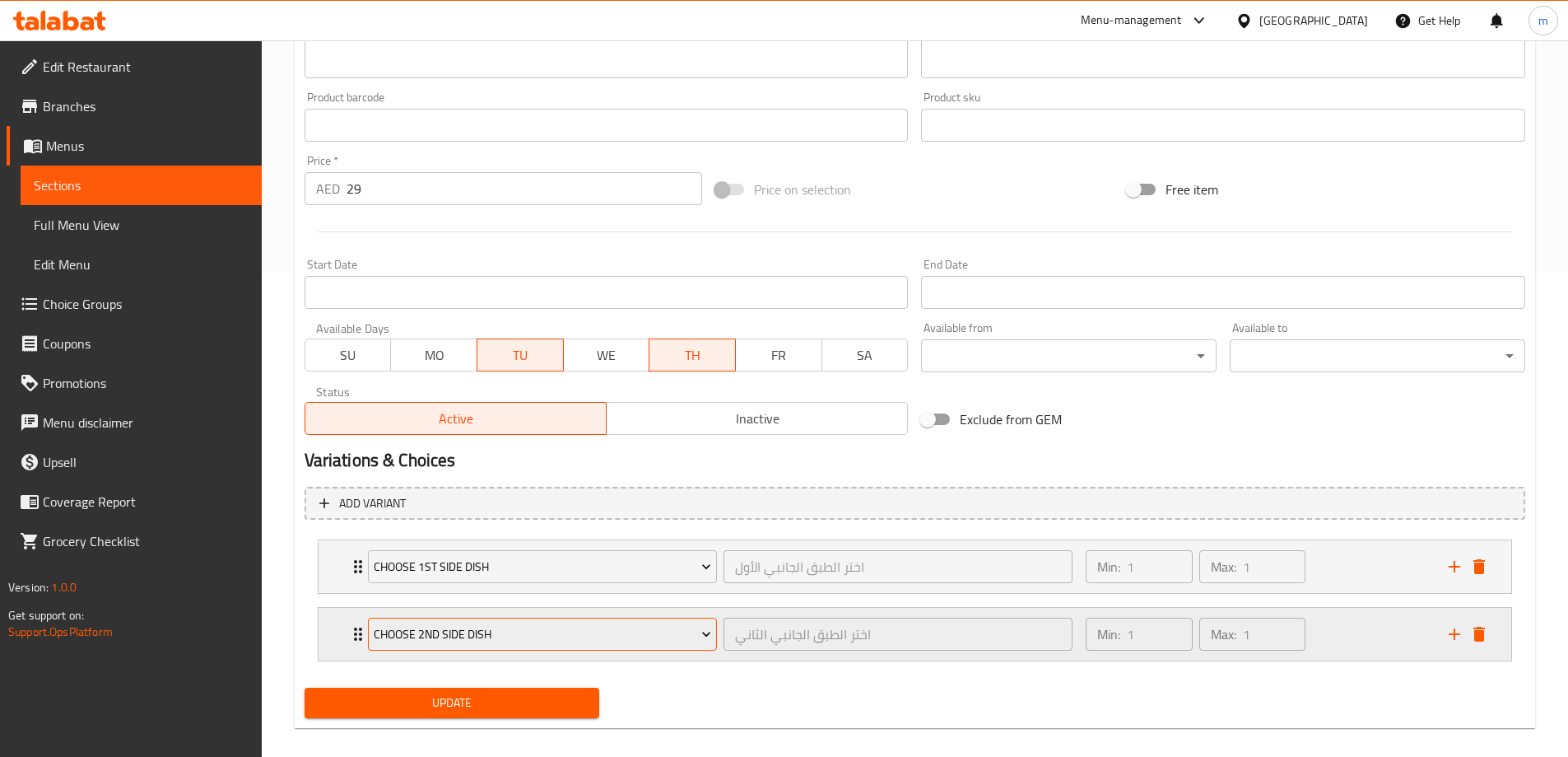
scroll to position [494, 0]
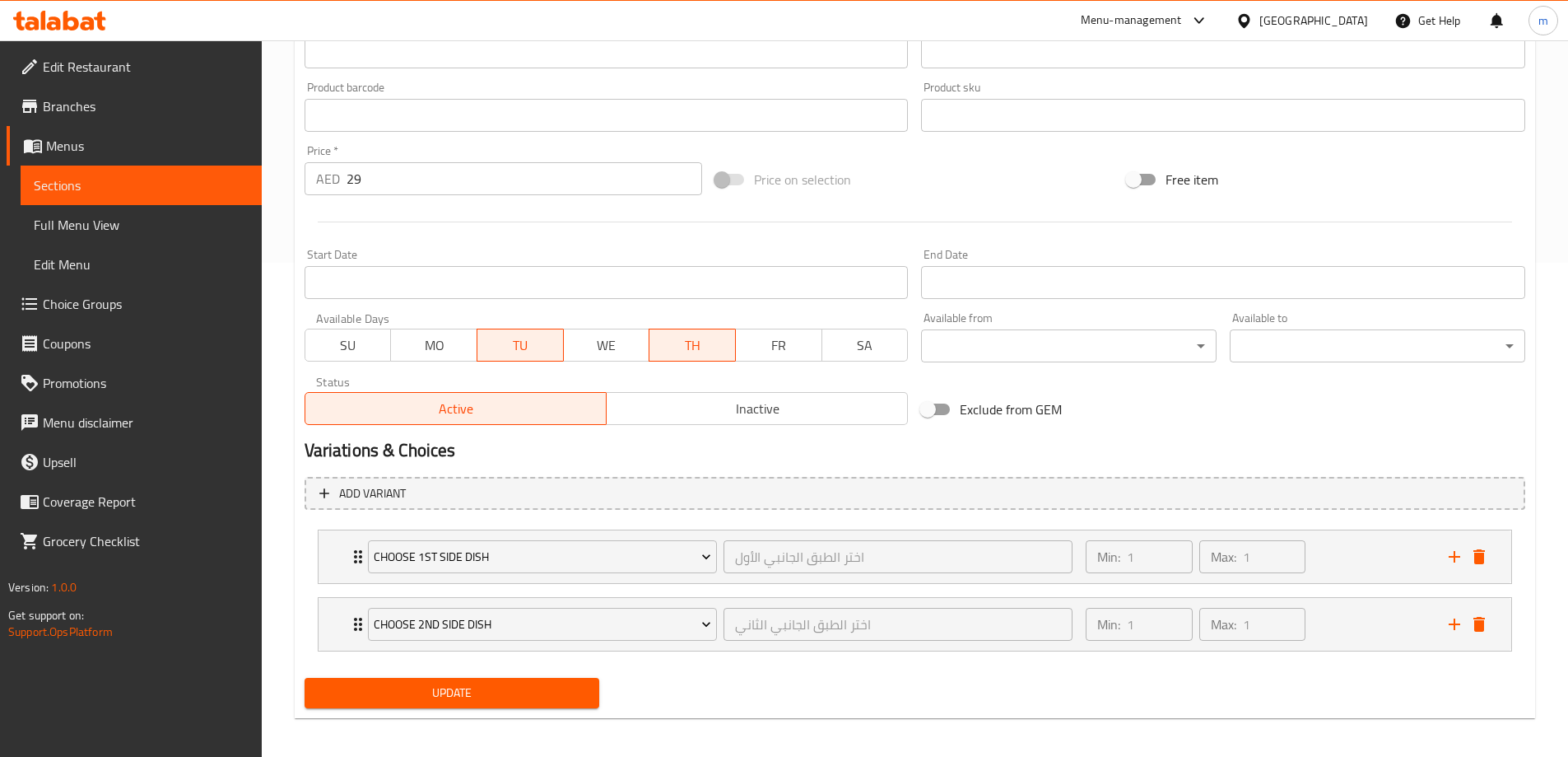
click at [494, 698] on span "Update" at bounding box center [452, 693] width 269 height 21
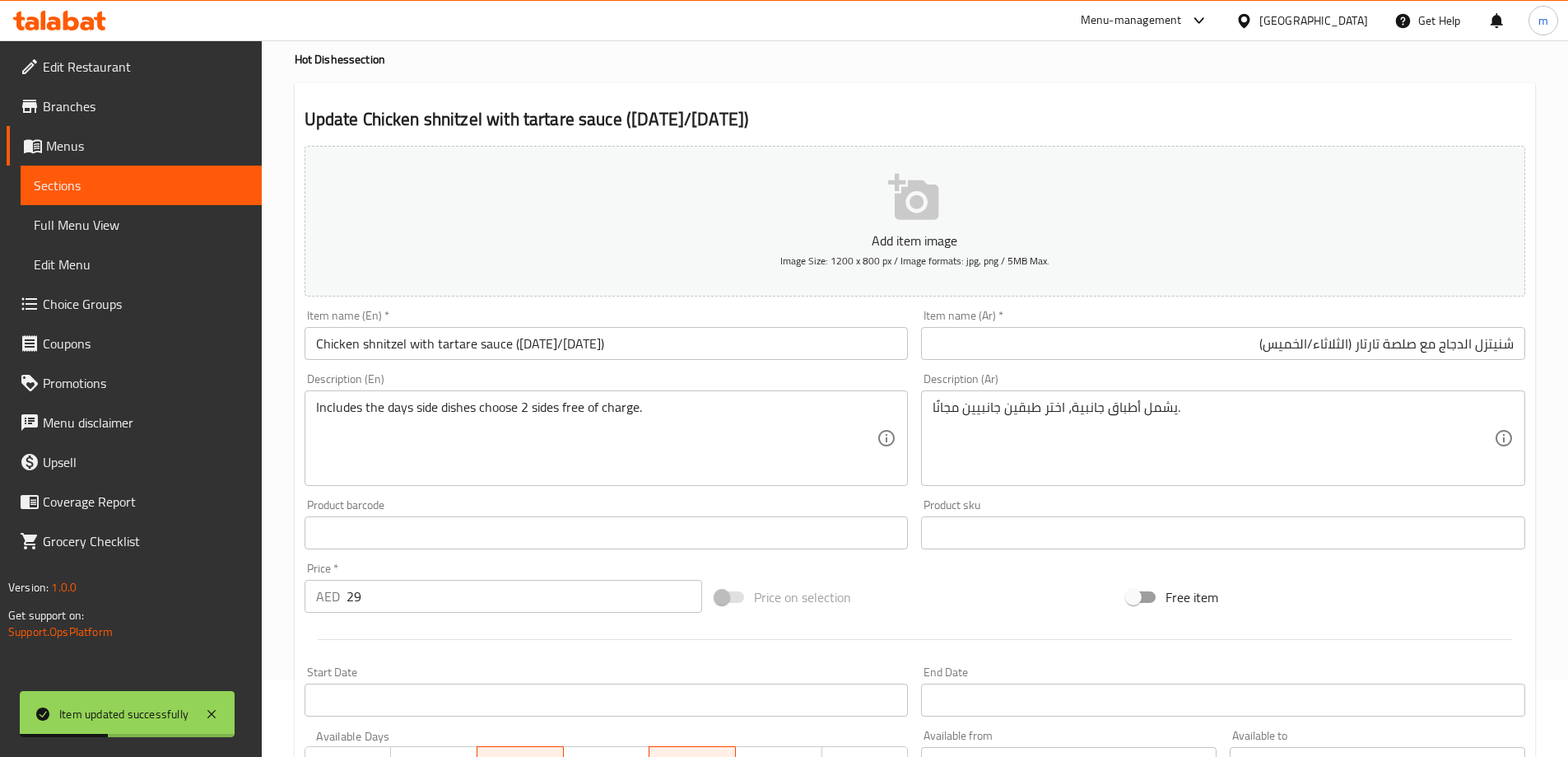
scroll to position [0, 0]
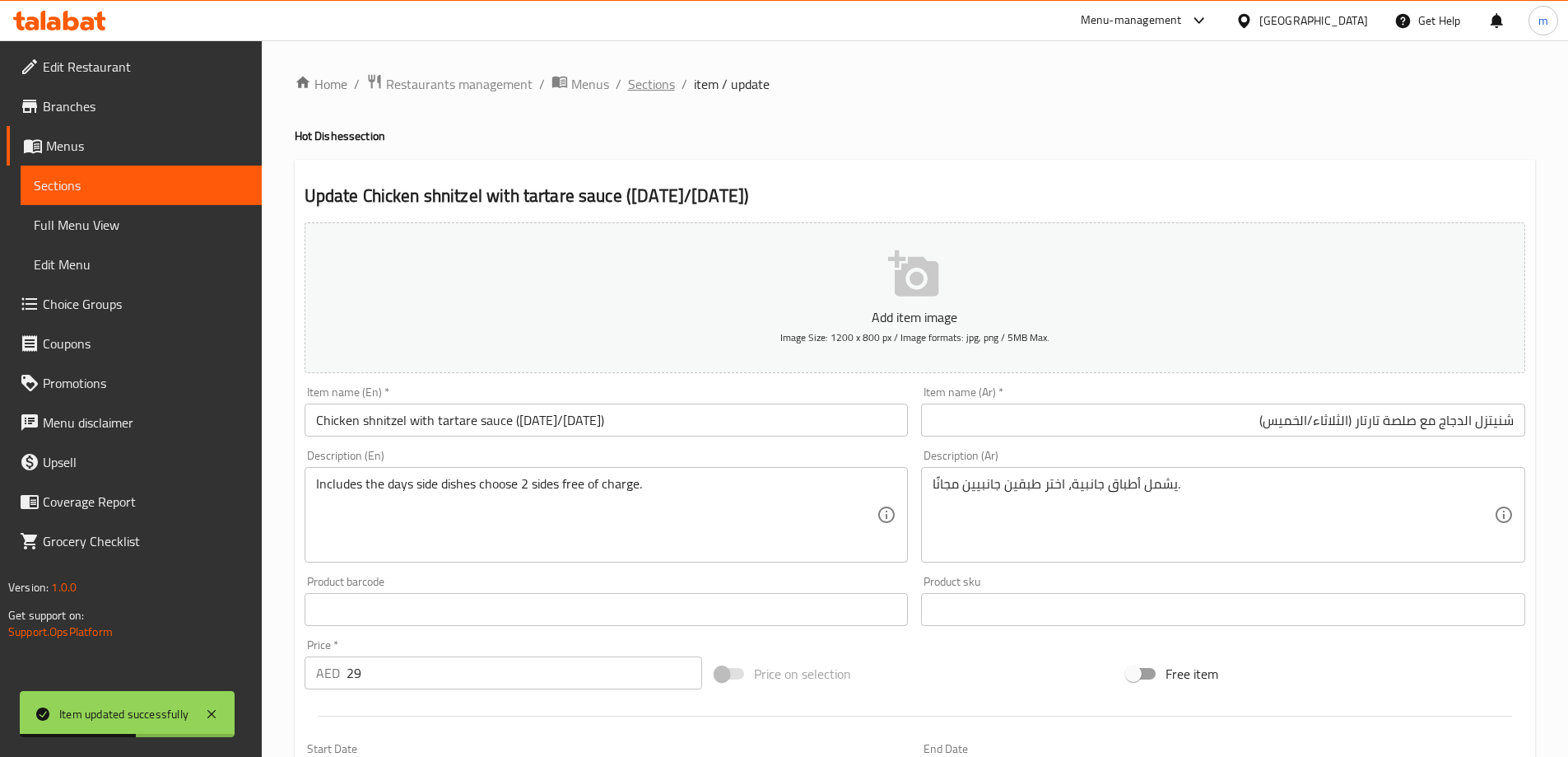
click at [663, 84] on span "Sections" at bounding box center [651, 83] width 47 height 20
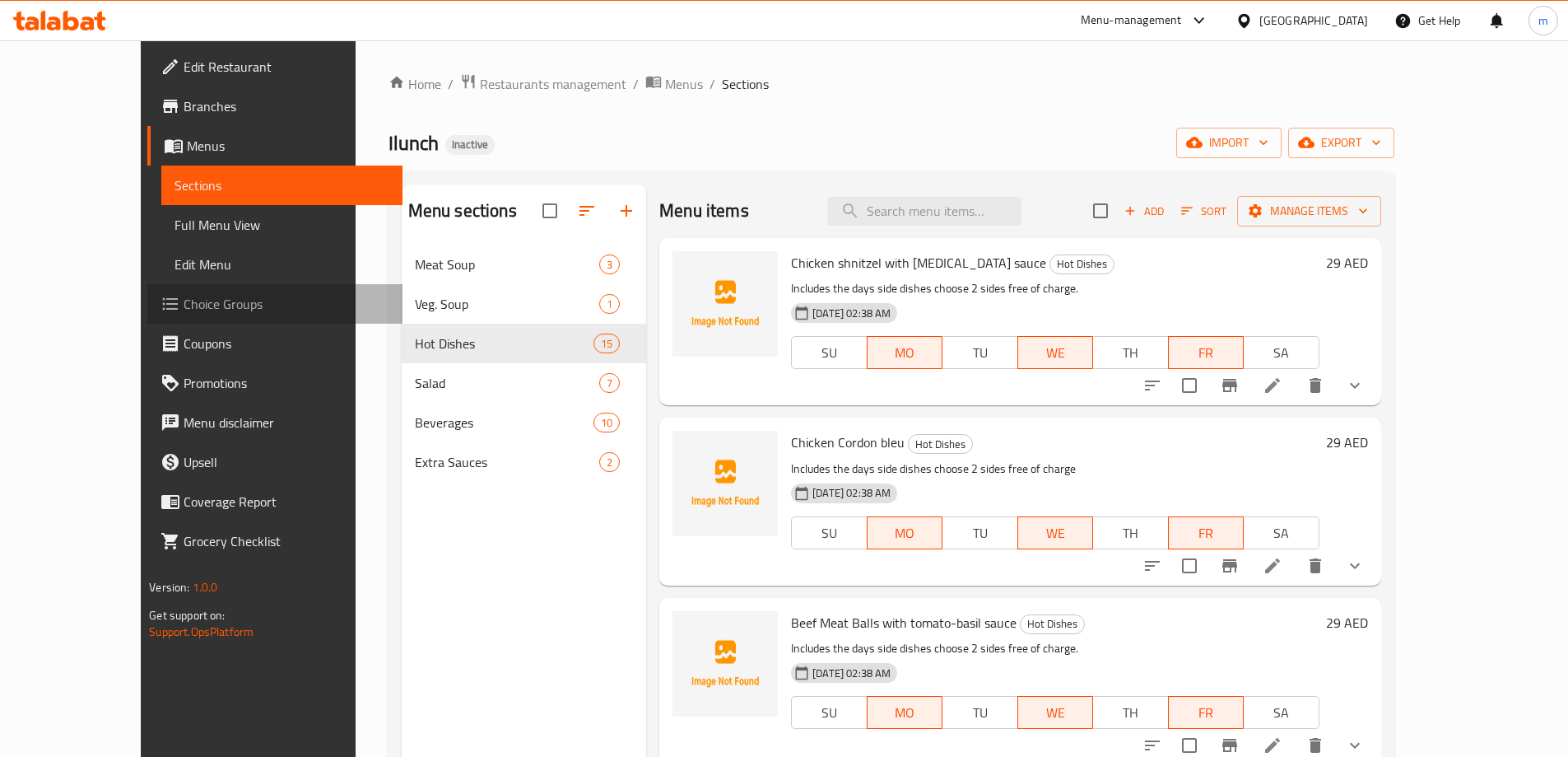
click at [184, 309] on span "Choice Groups" at bounding box center [286, 303] width 206 height 20
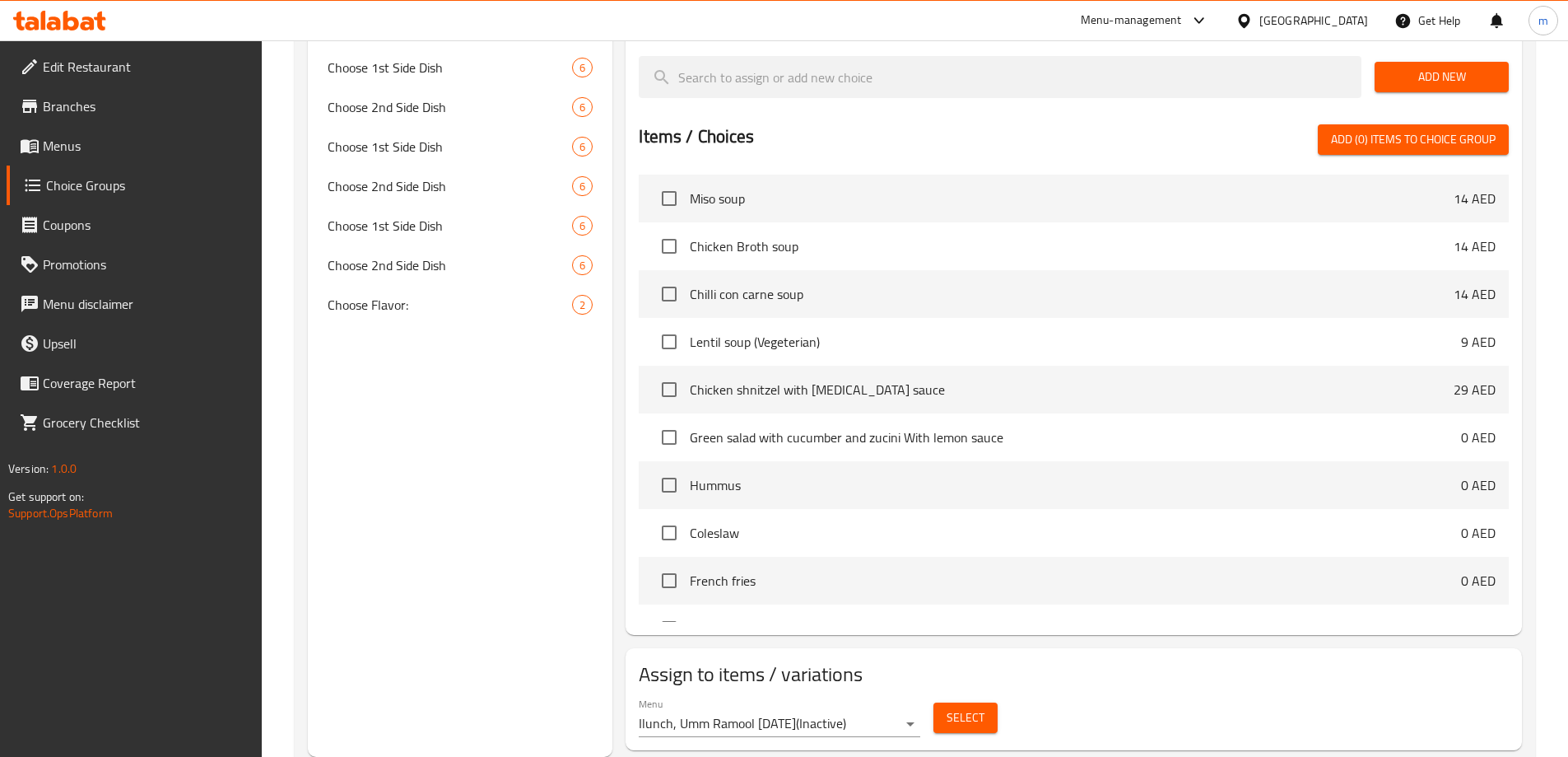
scroll to position [550, 0]
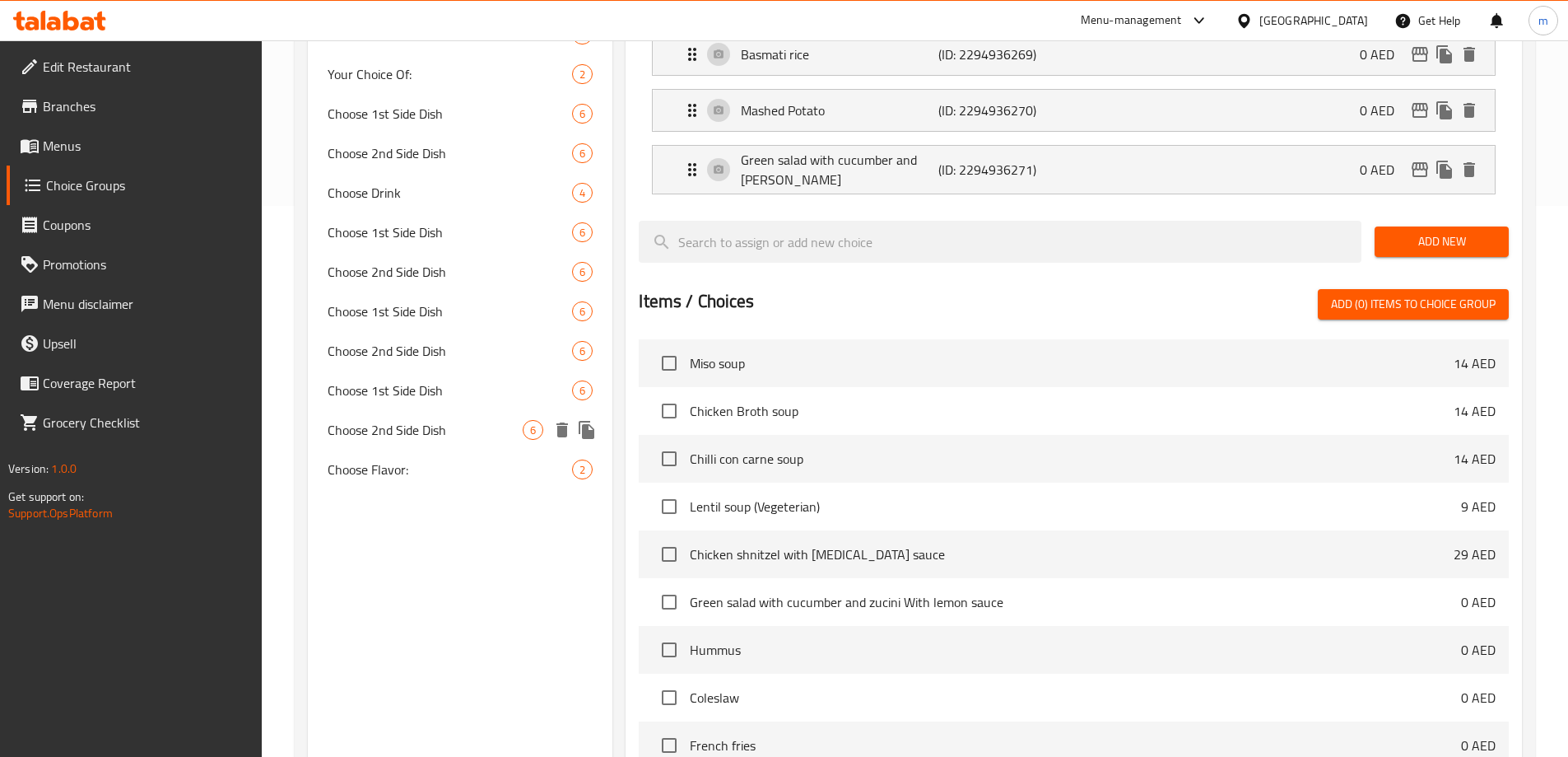
click at [451, 410] on div "Choose 2nd Side Dish 6" at bounding box center [460, 429] width 305 height 39
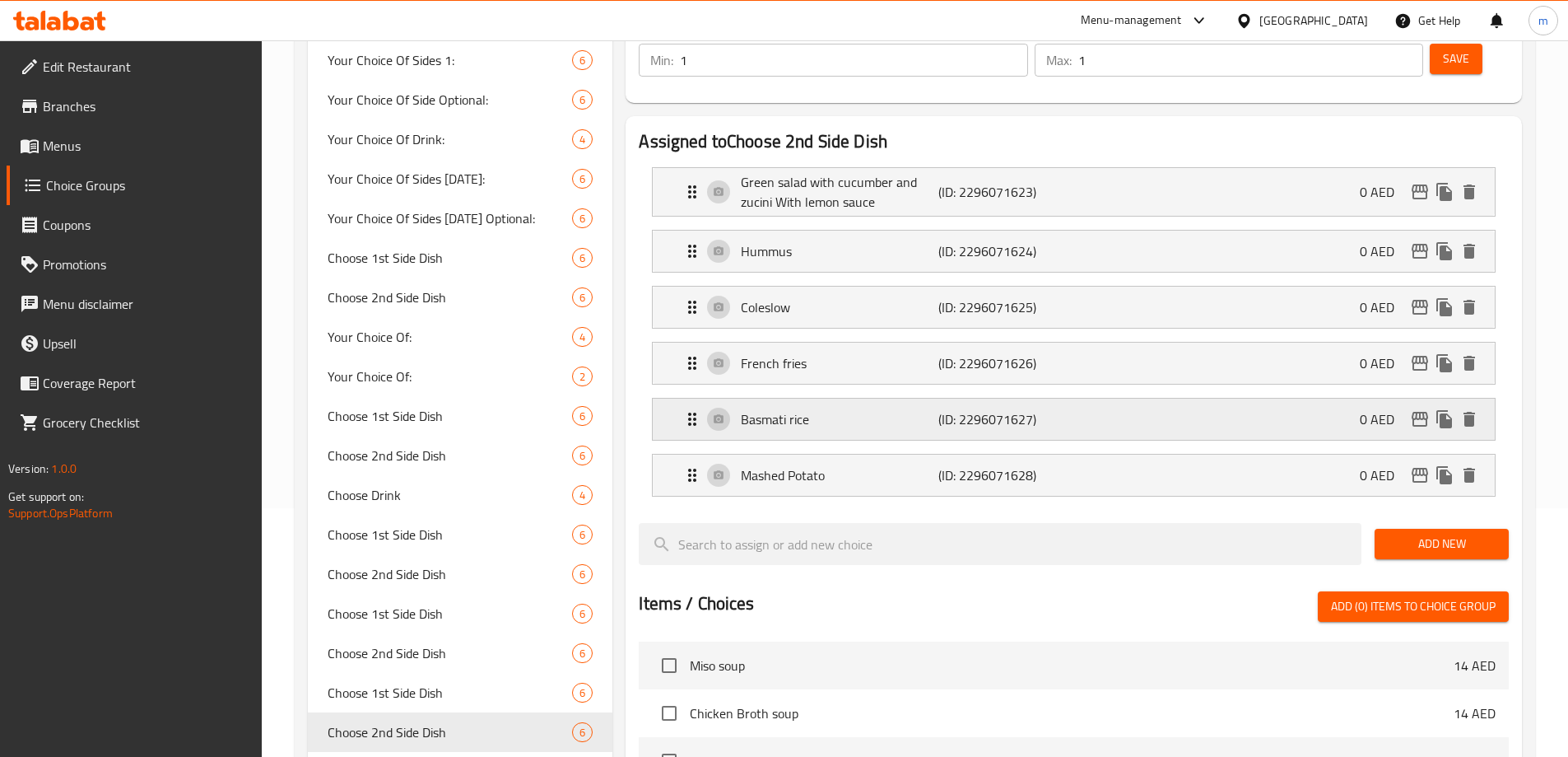
scroll to position [56, 0]
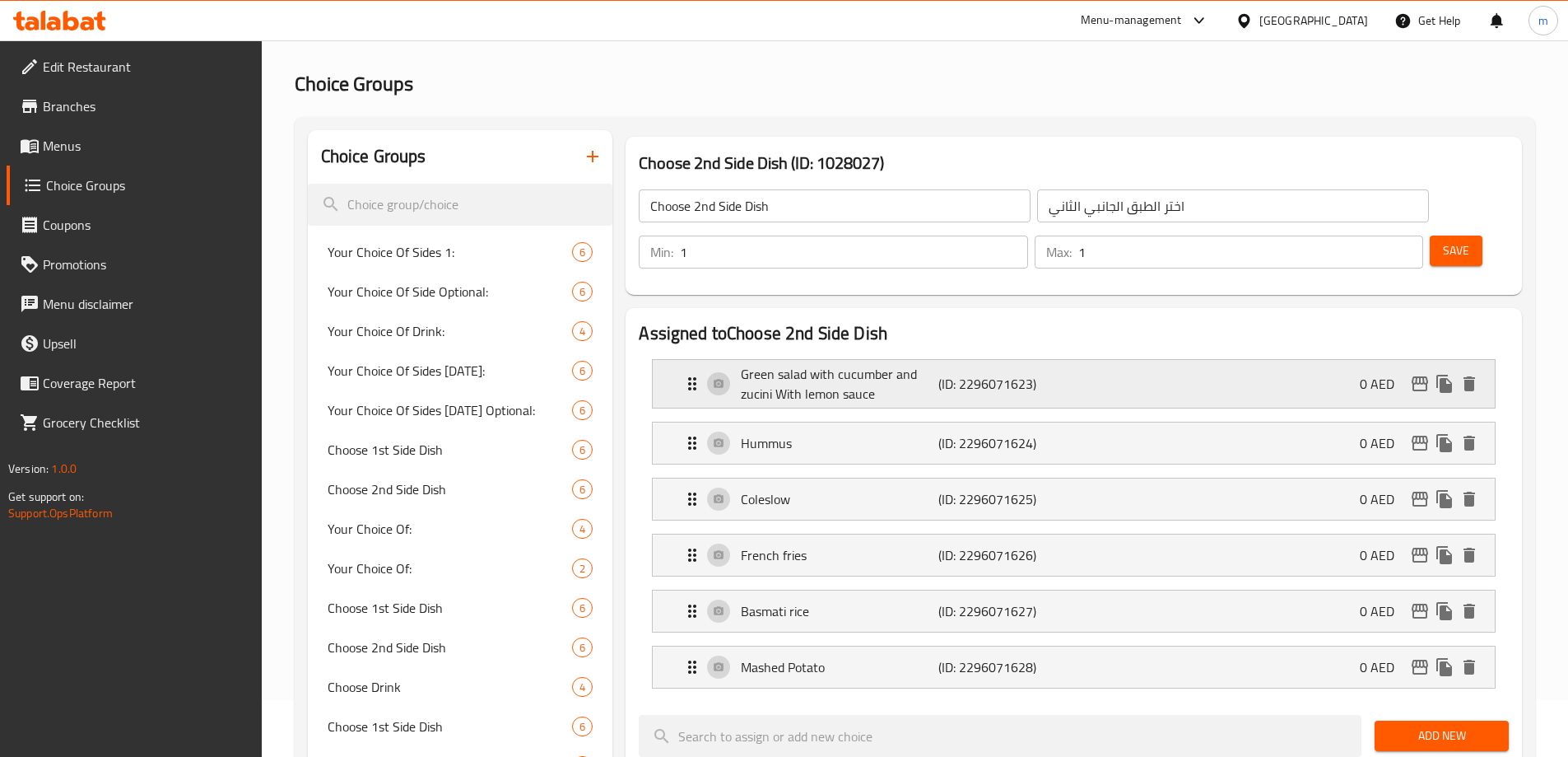
click at [792, 364] on p "Green salad with cucumber and zucini With lemon sauce" at bounding box center [839, 383] width 197 height 39
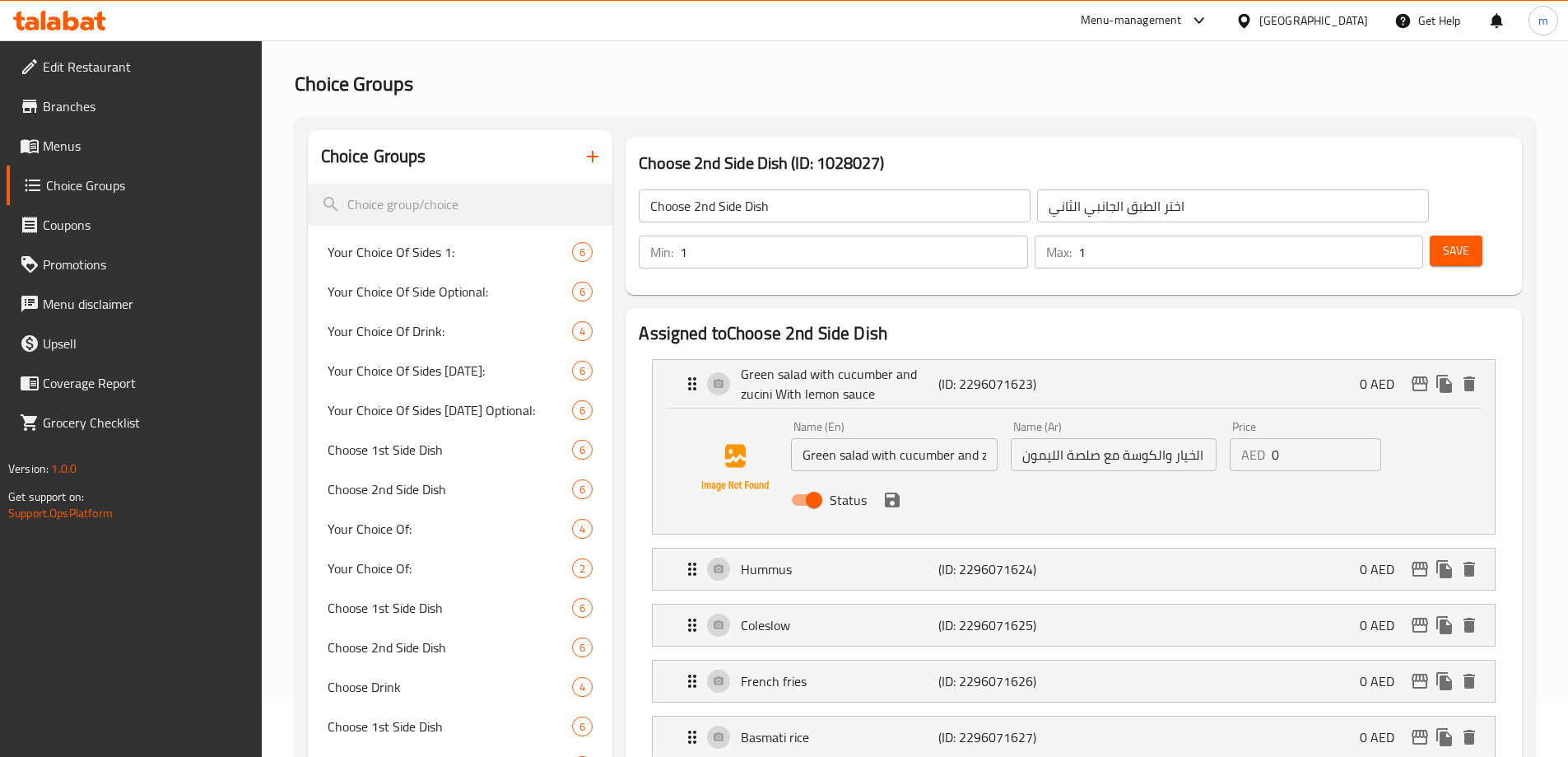
click at [974, 438] on input "Green salad with cucumber and zucini With lemon sauce" at bounding box center [894, 455] width 206 height 33
click at [945, 438] on input "Green salad with cucumber and zucini With lemon sauce" at bounding box center [894, 455] width 206 height 33
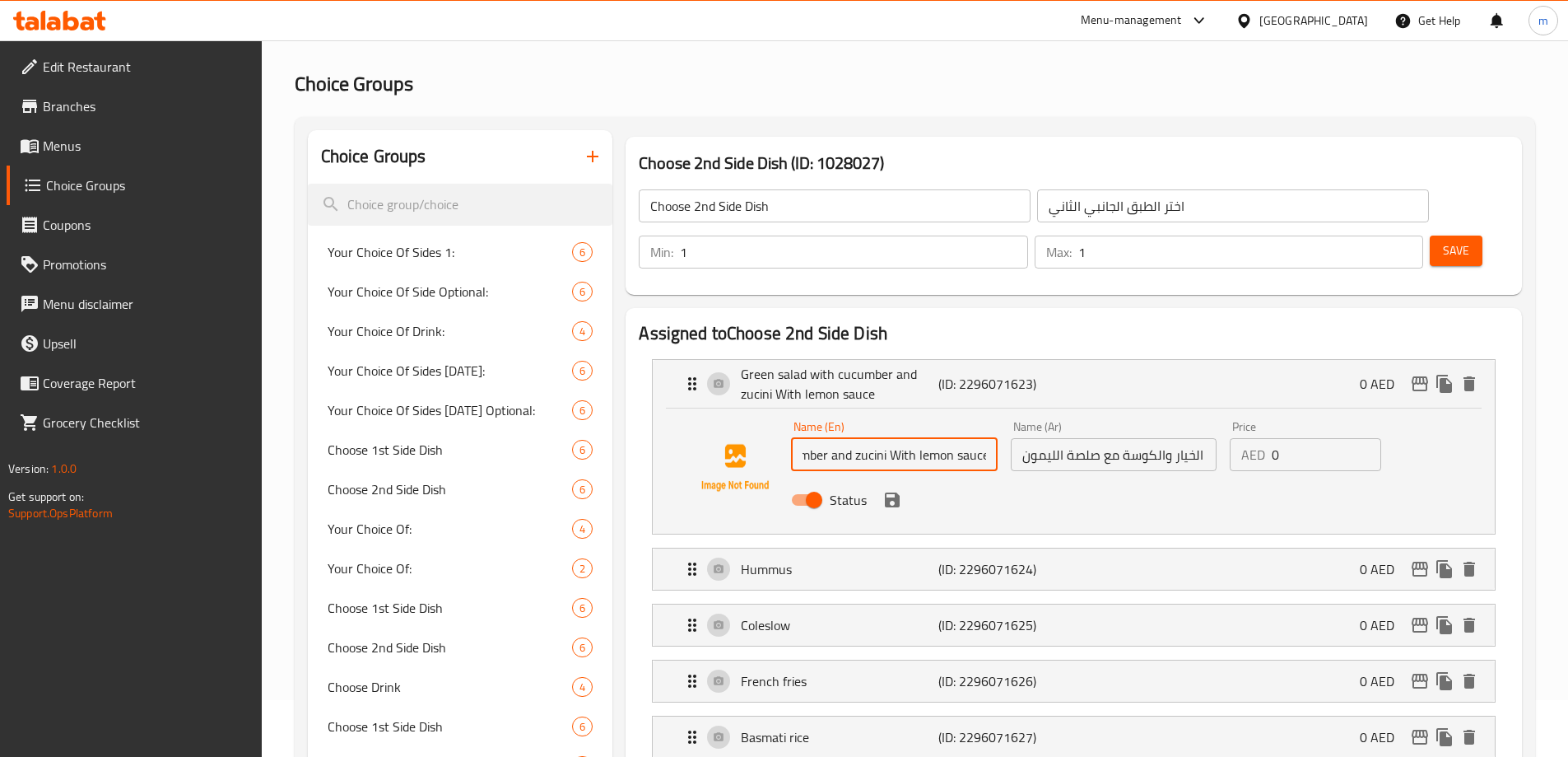
drag, startPoint x: 861, startPoint y: 405, endPoint x: 1095, endPoint y: 406, distance: 234.0
click at [1142, 416] on div "Name (En) Green salad with cucumber and zucini With lemon sauce Name (En) Name …" at bounding box center [1113, 468] width 657 height 108
click at [986, 438] on input "Green salad with cucumber and zucini With lemon sauce" at bounding box center [894, 455] width 206 height 33
drag, startPoint x: 958, startPoint y: 409, endPoint x: 1018, endPoint y: 413, distance: 60.1
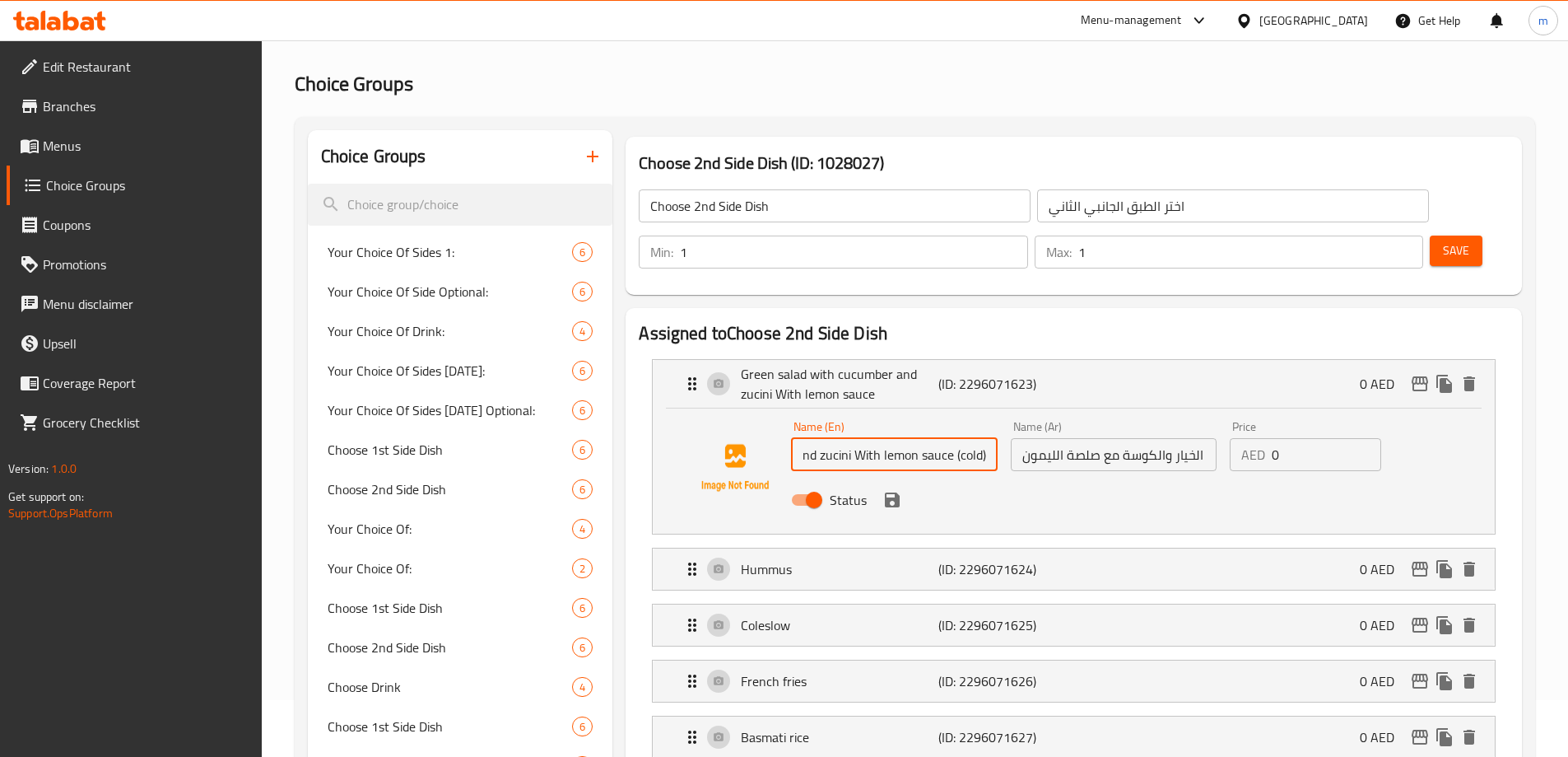
click at [1018, 414] on div "Name (En) Green salad with cucumber and zucini With lemon sauce (cold)) Name (E…" at bounding box center [1113, 468] width 657 height 108
click at [983, 438] on input "Green salad with cucumber and zucini With lemon sauce (cold))" at bounding box center [894, 455] width 206 height 33
click at [969, 438] on input "Green salad with cucumber and zucini With lemon sauce (cold)" at bounding box center [894, 455] width 206 height 33
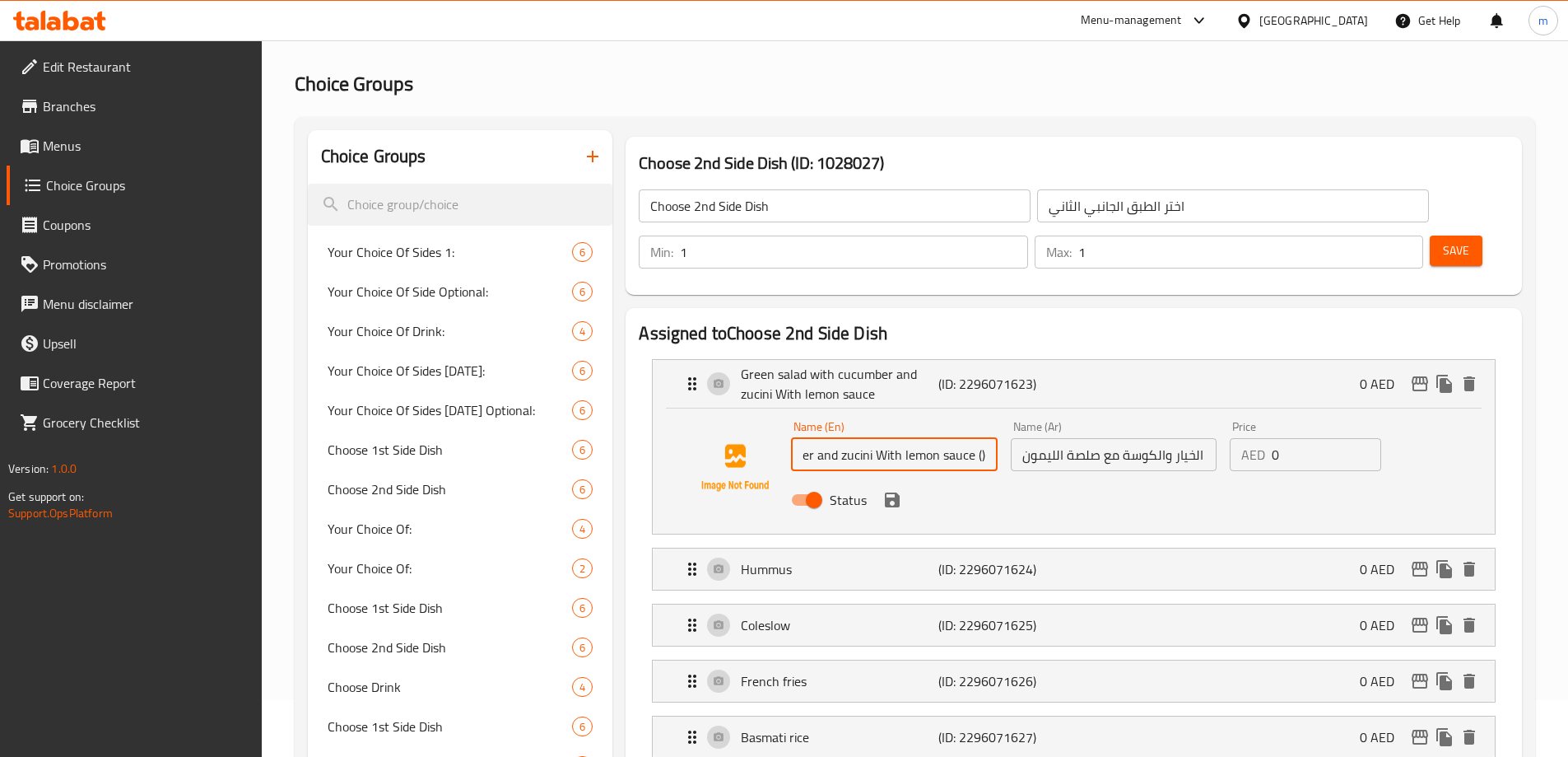
scroll to position [0, 137]
drag, startPoint x: 979, startPoint y: 409, endPoint x: 988, endPoint y: 412, distance: 9.5
click at [988, 438] on input "Green salad with cucumber and zucini With lemon sauce ()" at bounding box center [894, 455] width 206 height 33
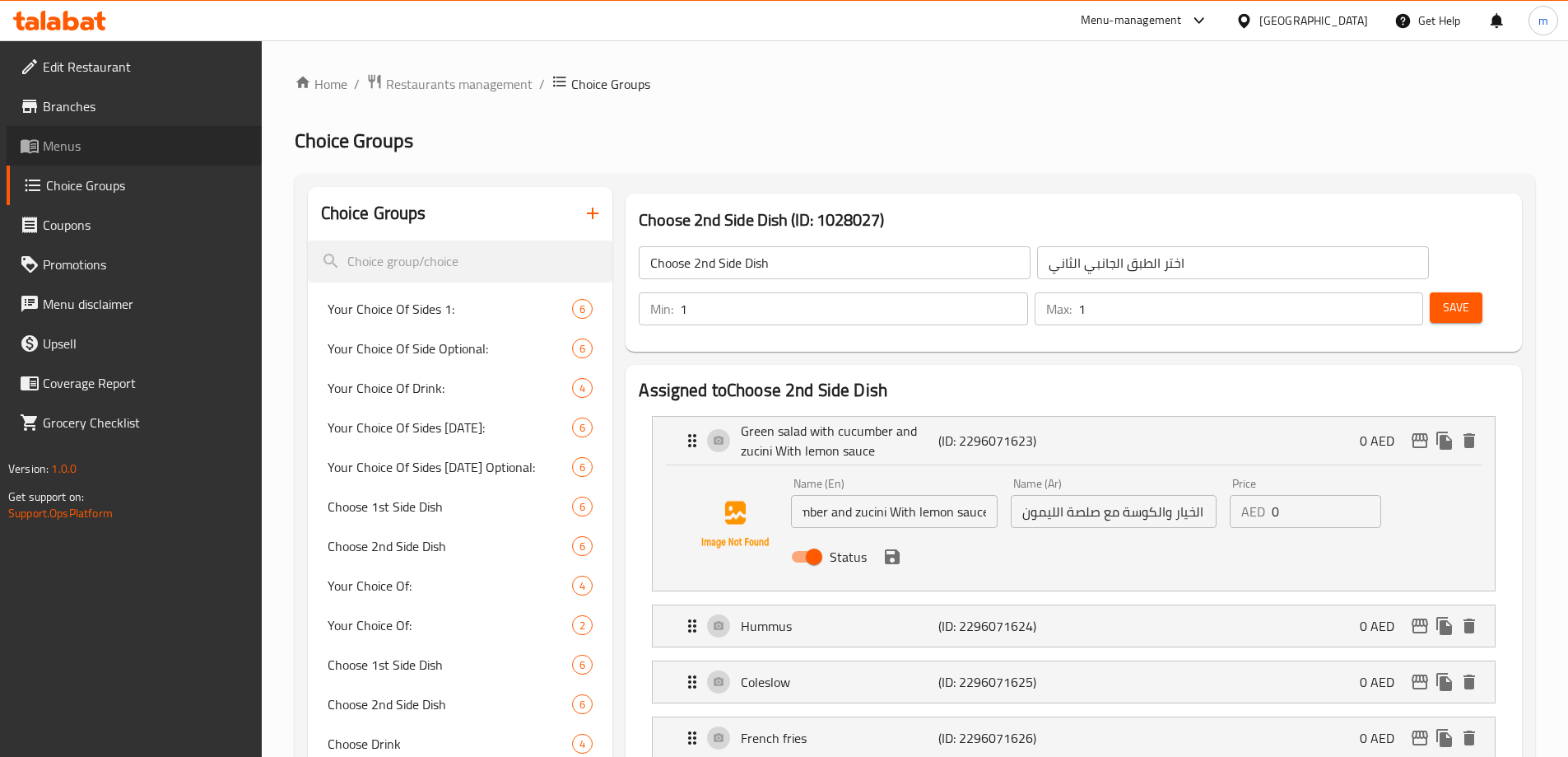
scroll to position [0, 0]
click at [70, 146] on span "Menus" at bounding box center [145, 145] width 206 height 20
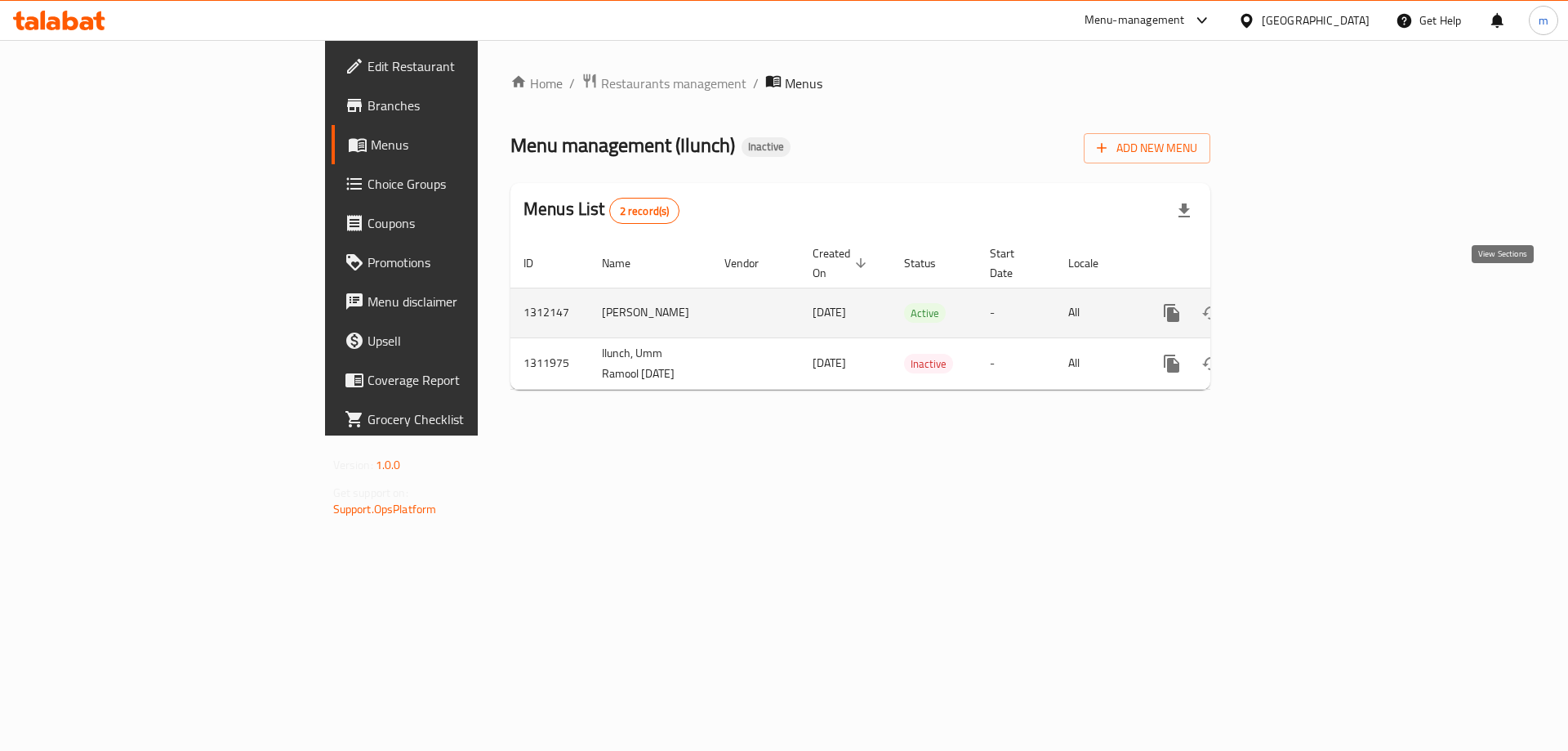
click at [1299, 303] on icon "enhanced table" at bounding box center [1289, 312] width 20 height 20
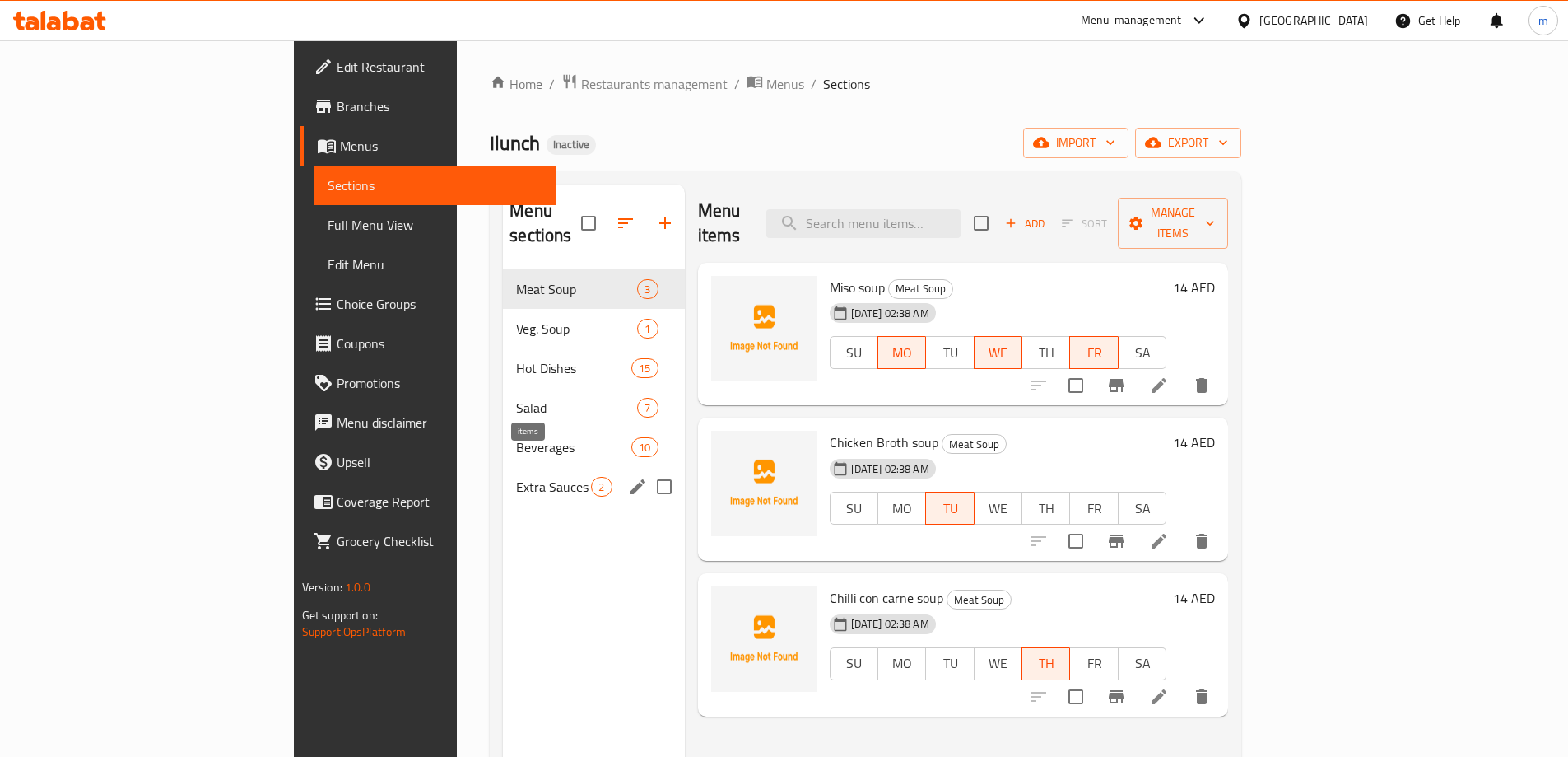
click at [591, 479] on span "2" at bounding box center [601, 487] width 19 height 15
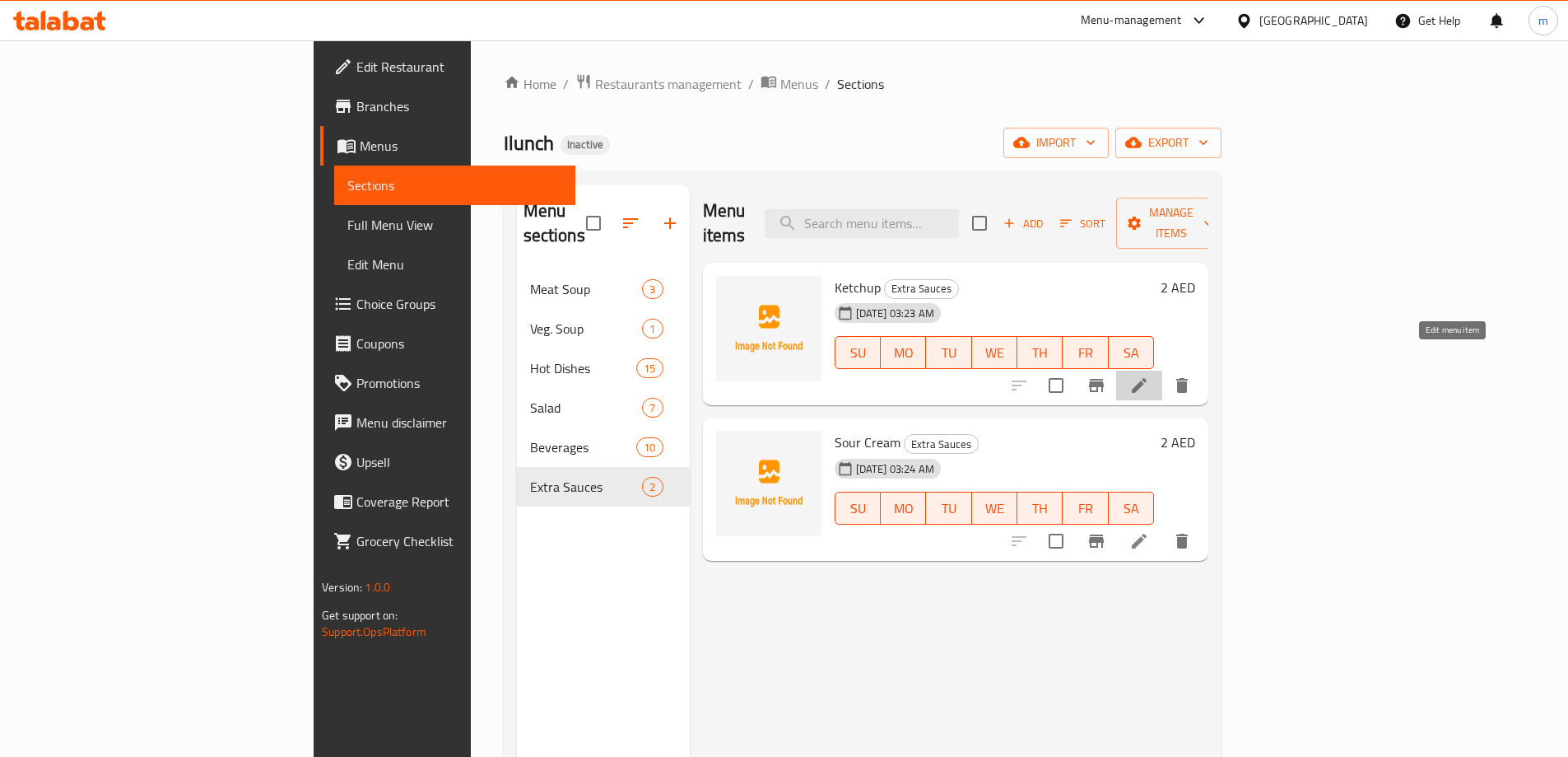
click at [1149, 375] on icon at bounding box center [1138, 385] width 20 height 20
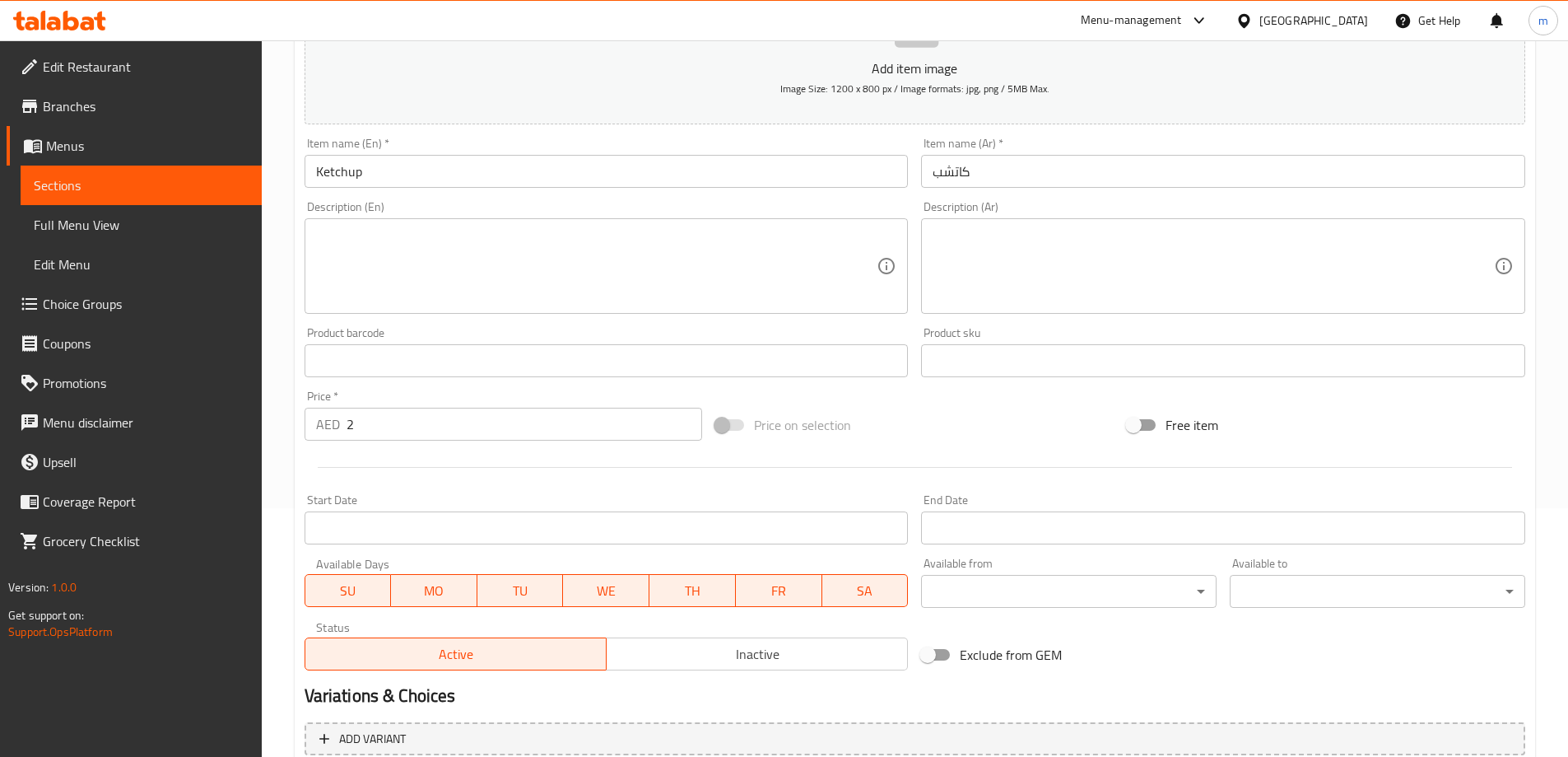
scroll to position [329, 0]
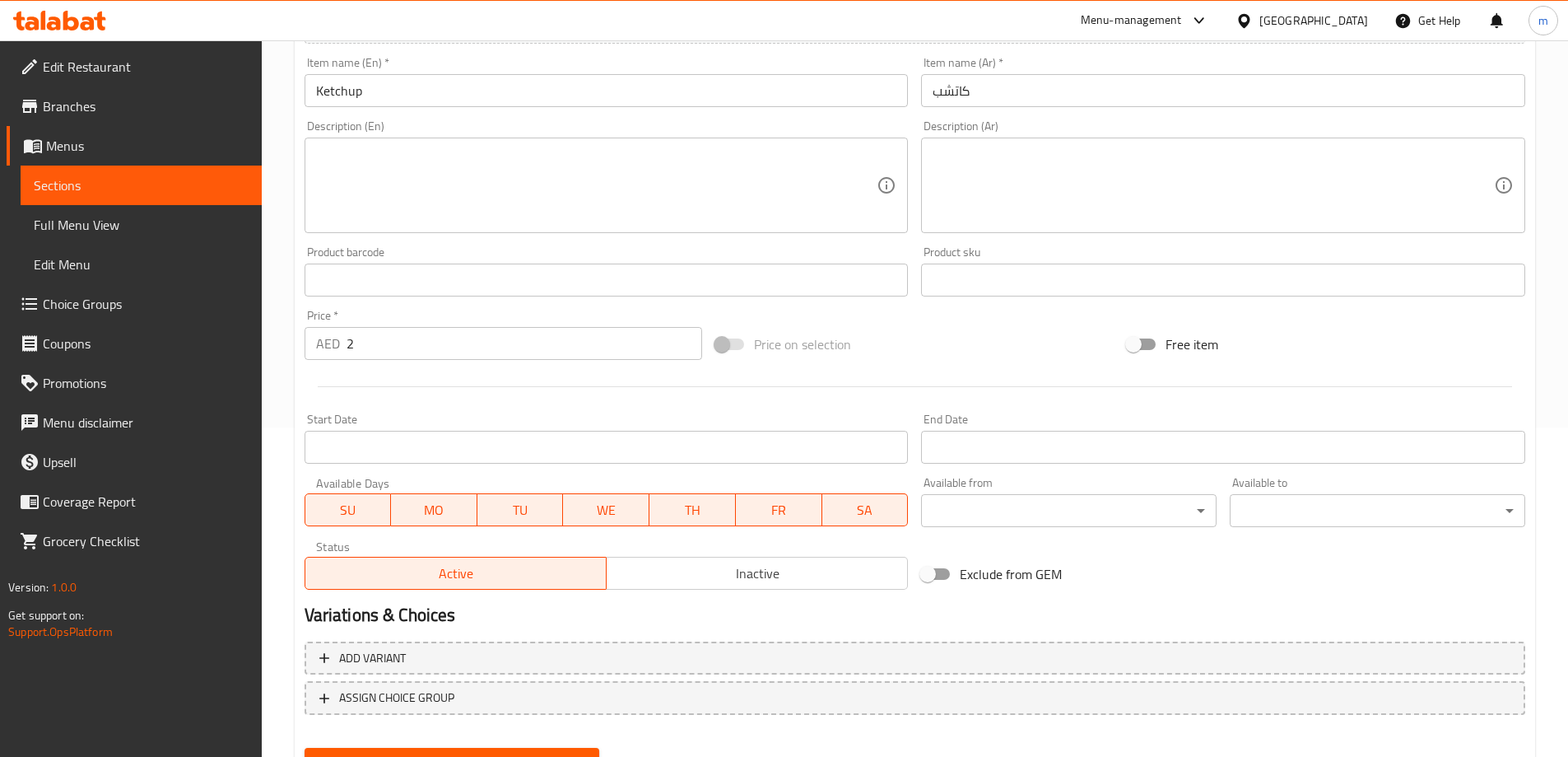
click at [350, 503] on span "SU" at bounding box center [348, 509] width 74 height 24
click at [851, 519] on span "SA" at bounding box center [865, 509] width 74 height 24
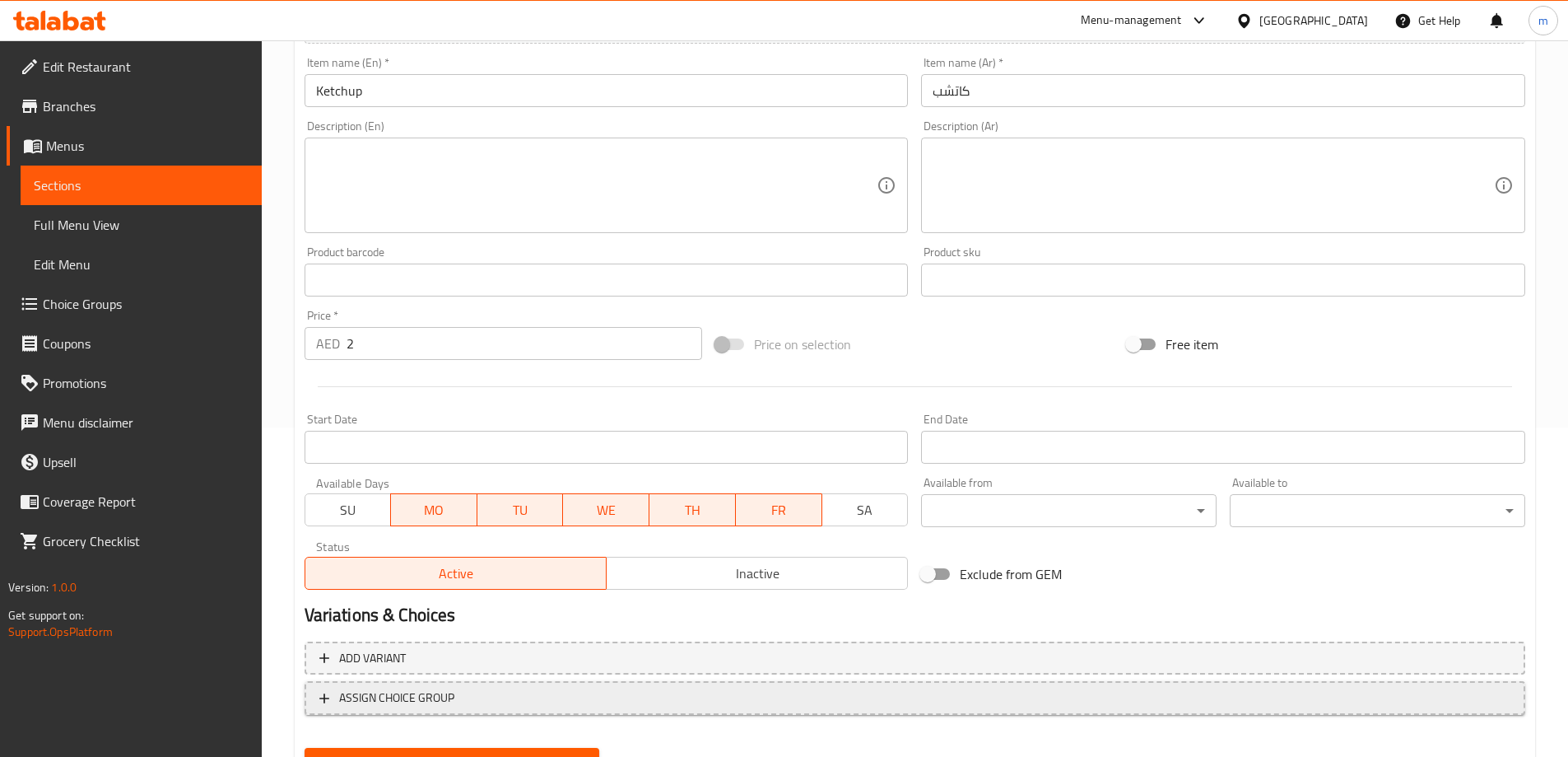
scroll to position [407, 0]
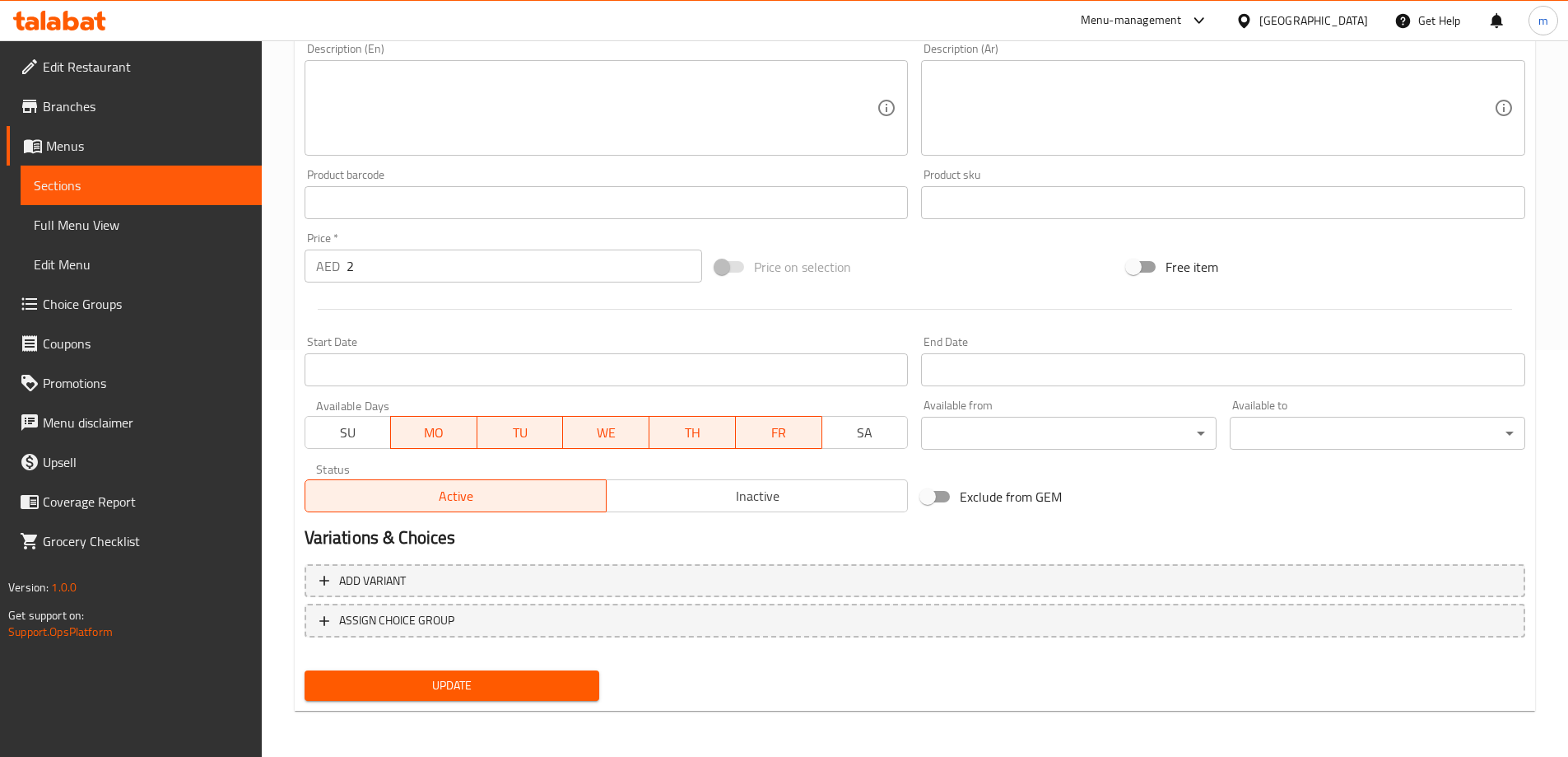
click at [456, 668] on div "Update" at bounding box center [452, 685] width 309 height 44
click at [451, 682] on span "Update" at bounding box center [452, 685] width 269 height 21
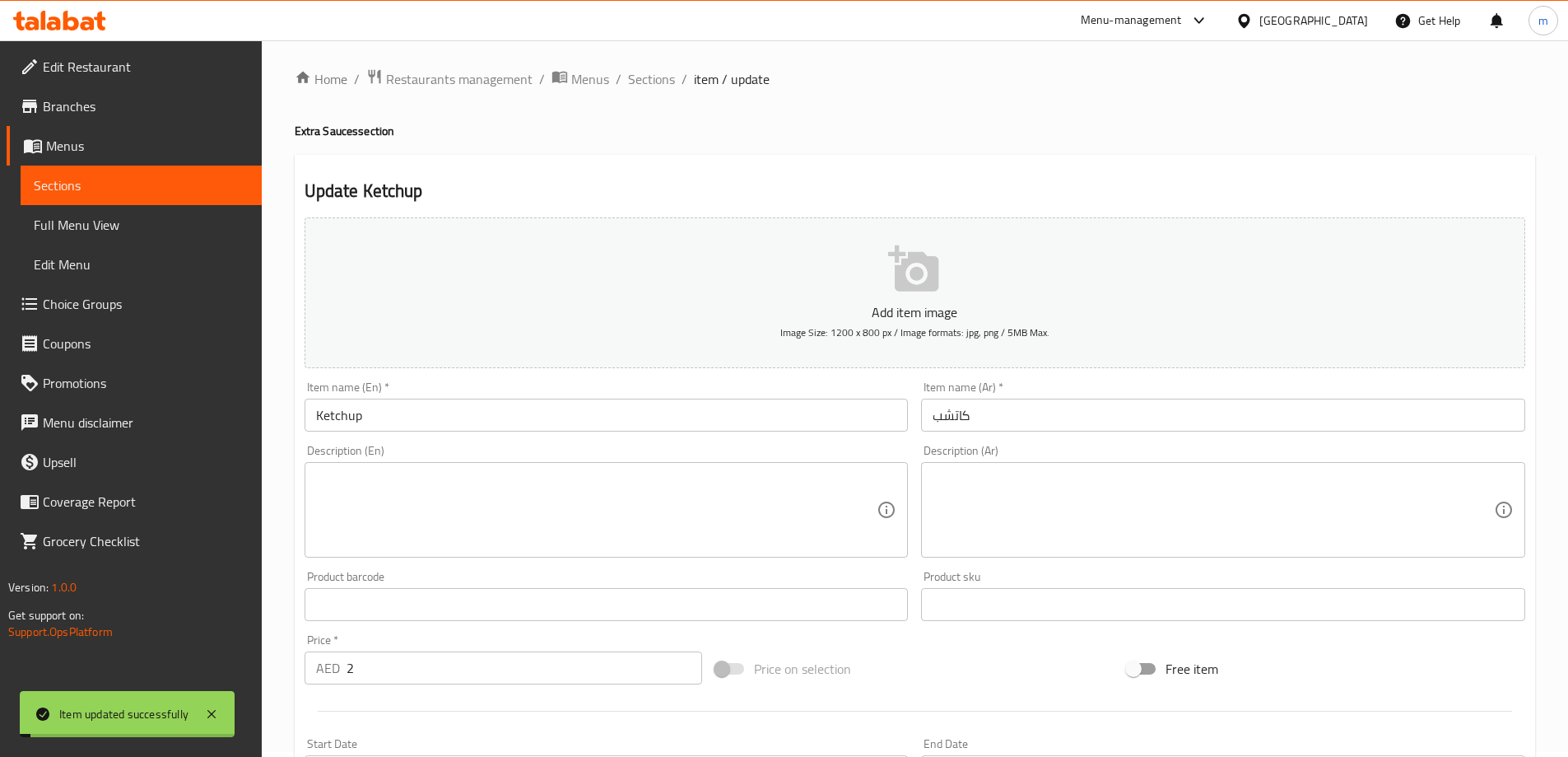
scroll to position [0, 0]
click at [654, 89] on span "Sections" at bounding box center [651, 83] width 47 height 20
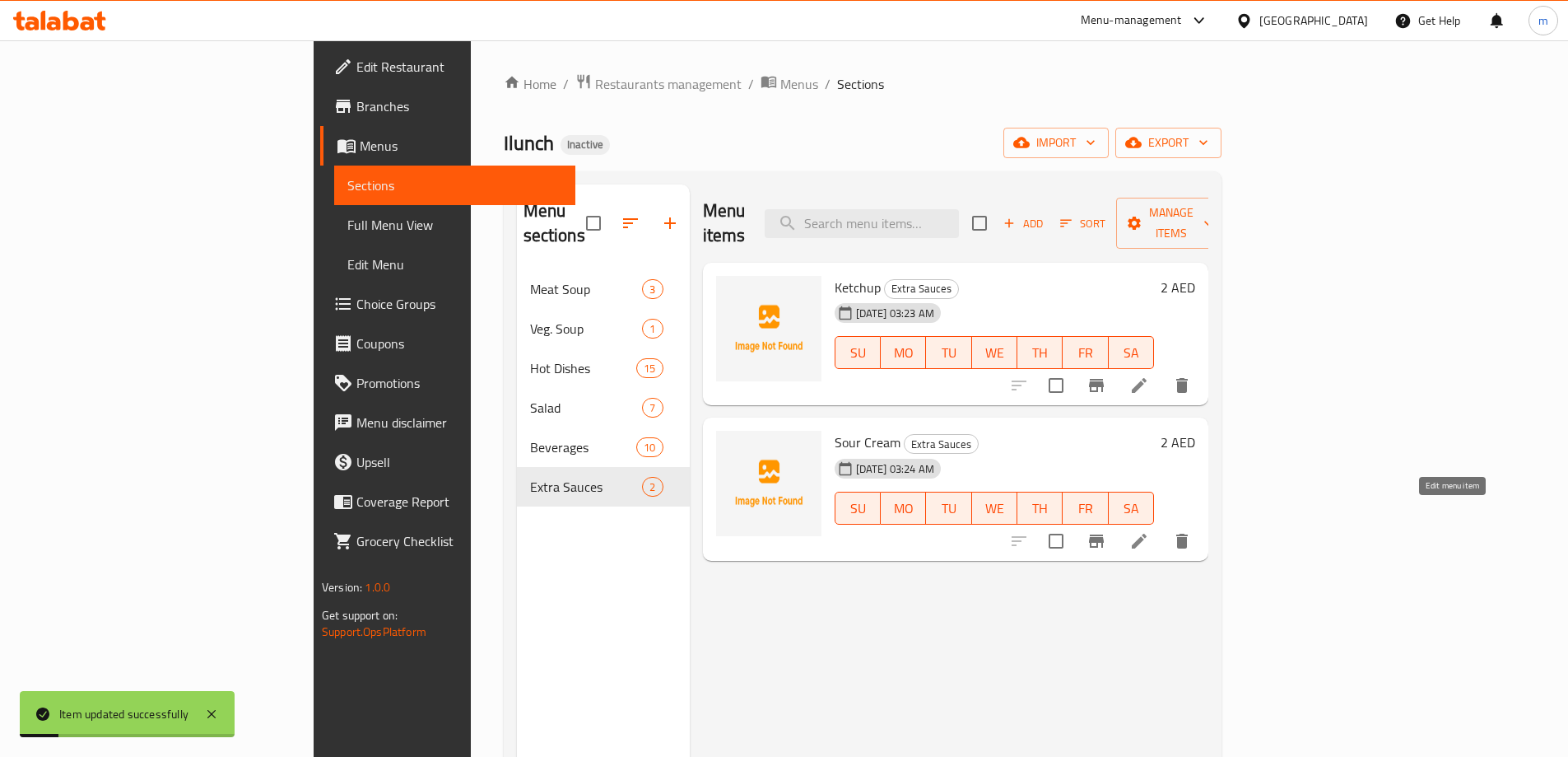
click at [1149, 531] on icon at bounding box center [1138, 541] width 20 height 20
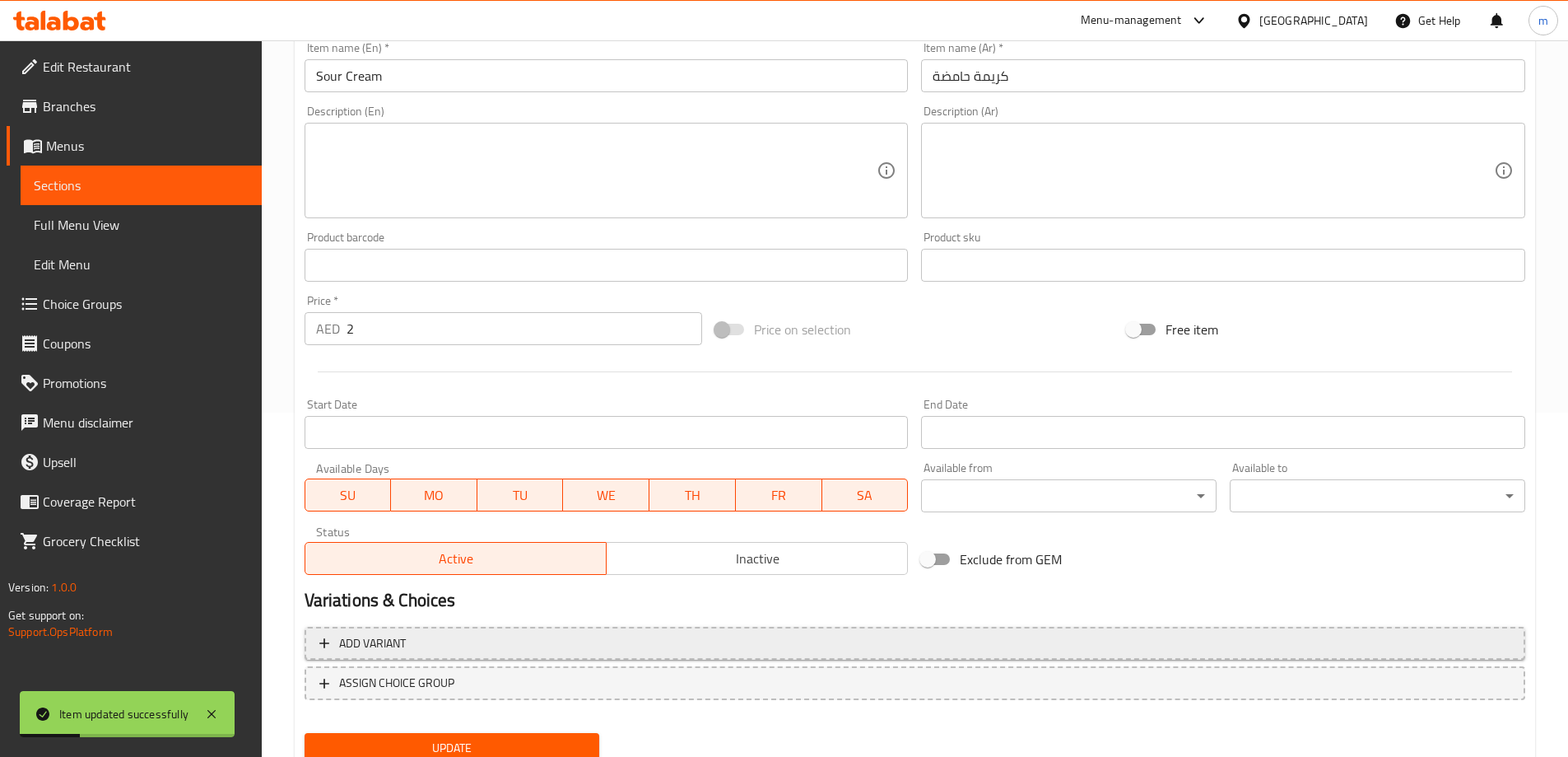
scroll to position [407, 0]
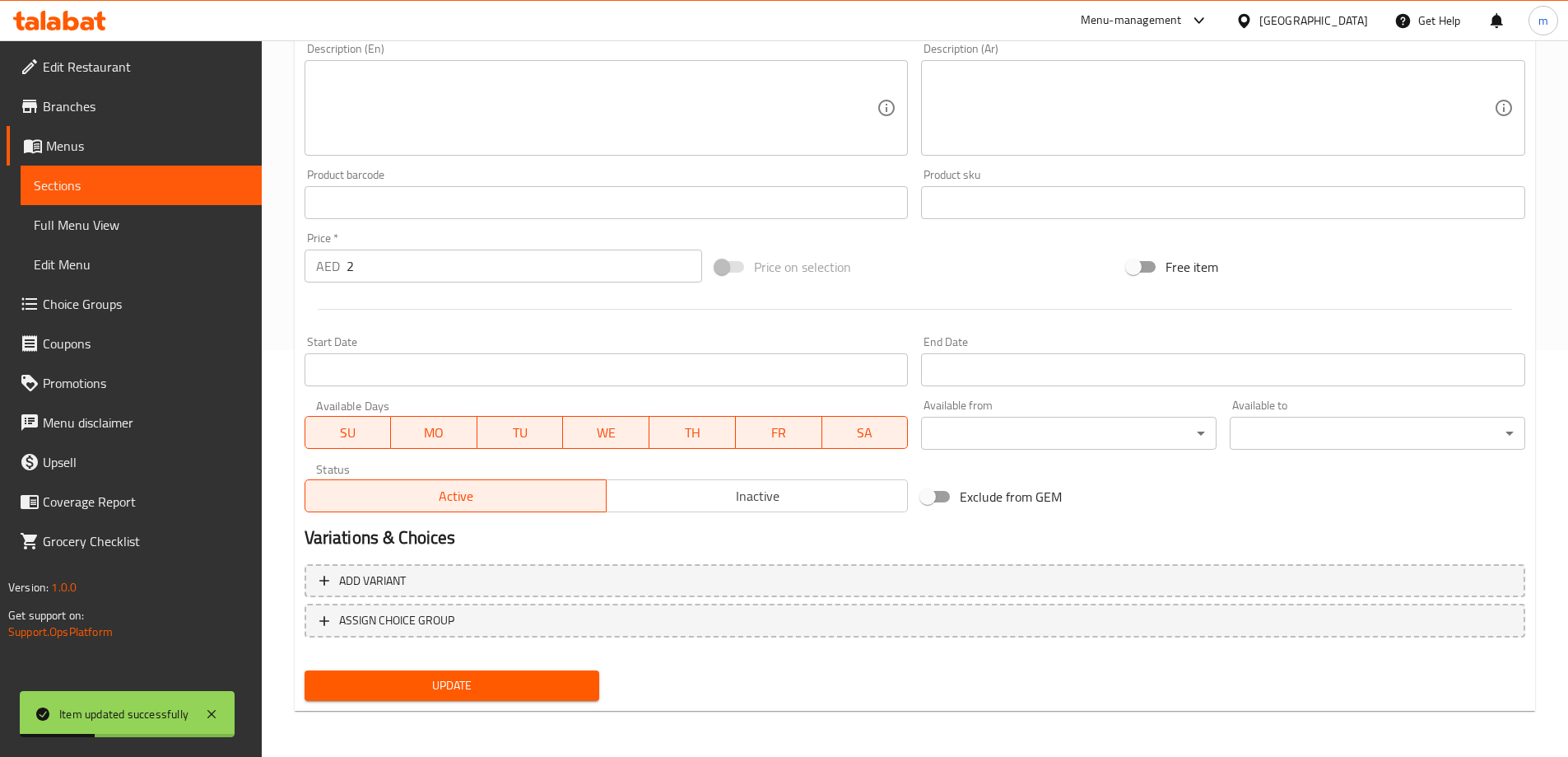
click at [358, 421] on span "SU" at bounding box center [348, 433] width 74 height 24
click at [870, 435] on span "SA" at bounding box center [865, 433] width 74 height 24
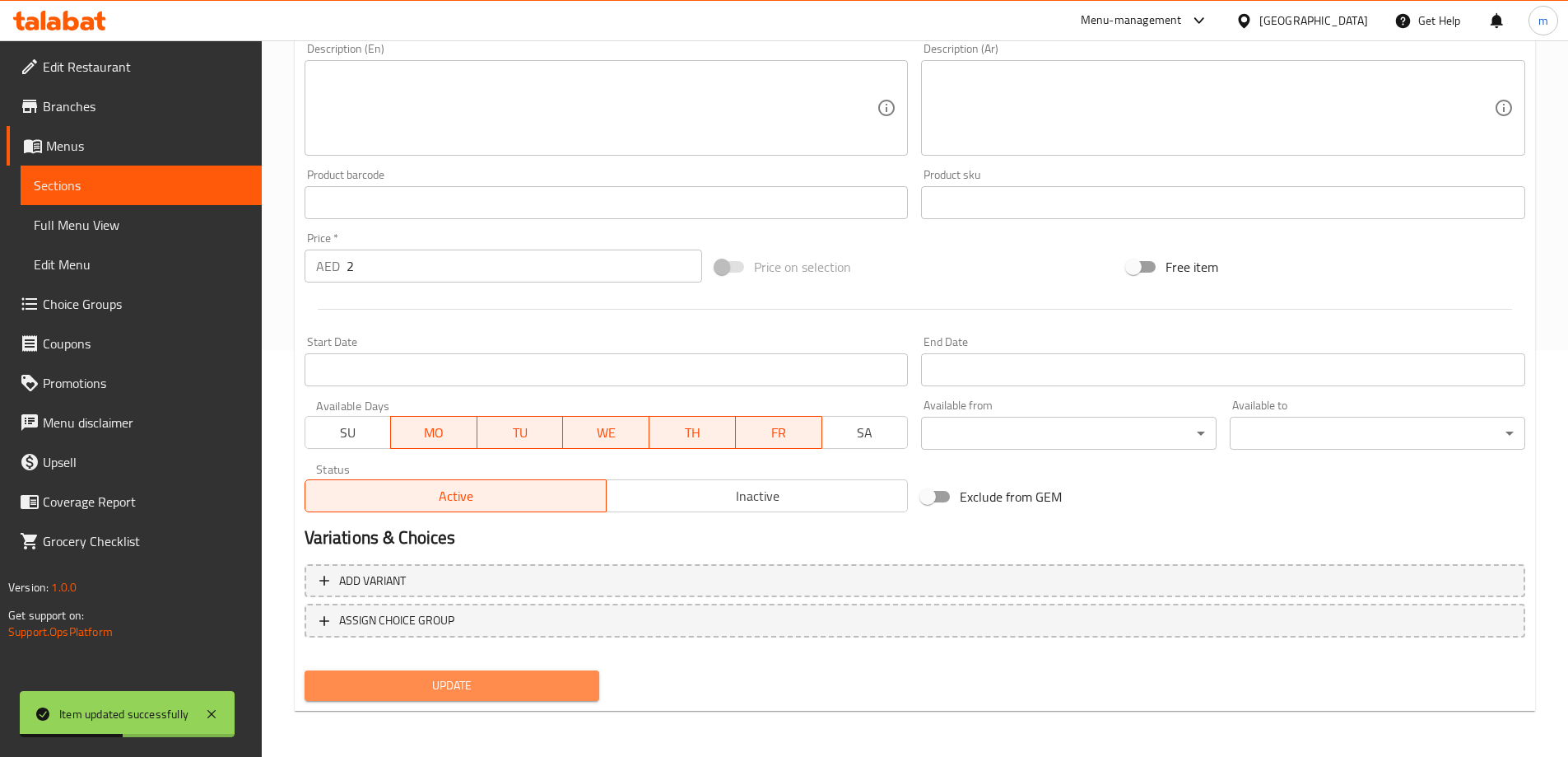
click at [484, 695] on span "Update" at bounding box center [452, 685] width 269 height 21
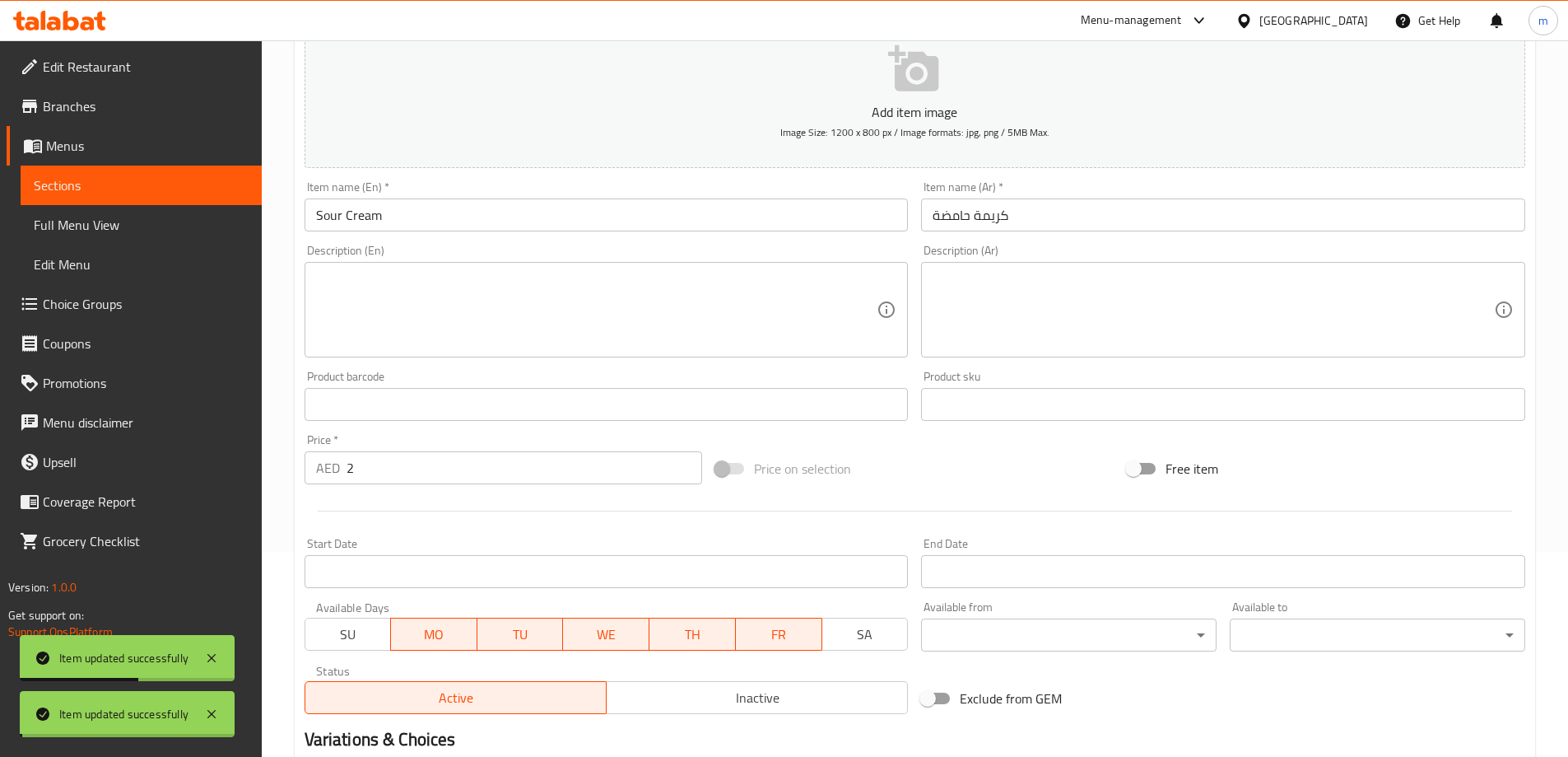
scroll to position [0, 0]
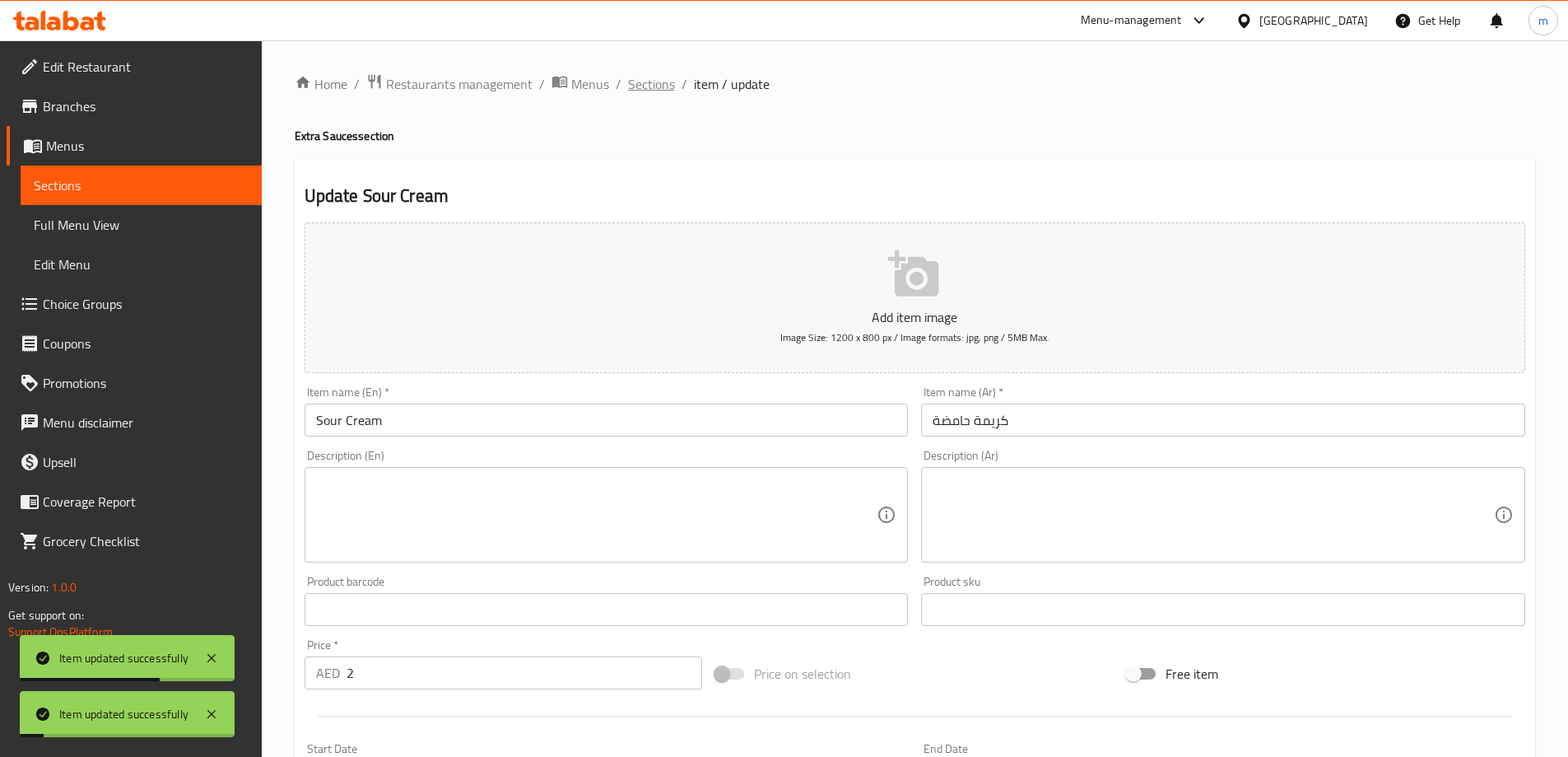
click at [645, 90] on span "Sections" at bounding box center [651, 83] width 47 height 20
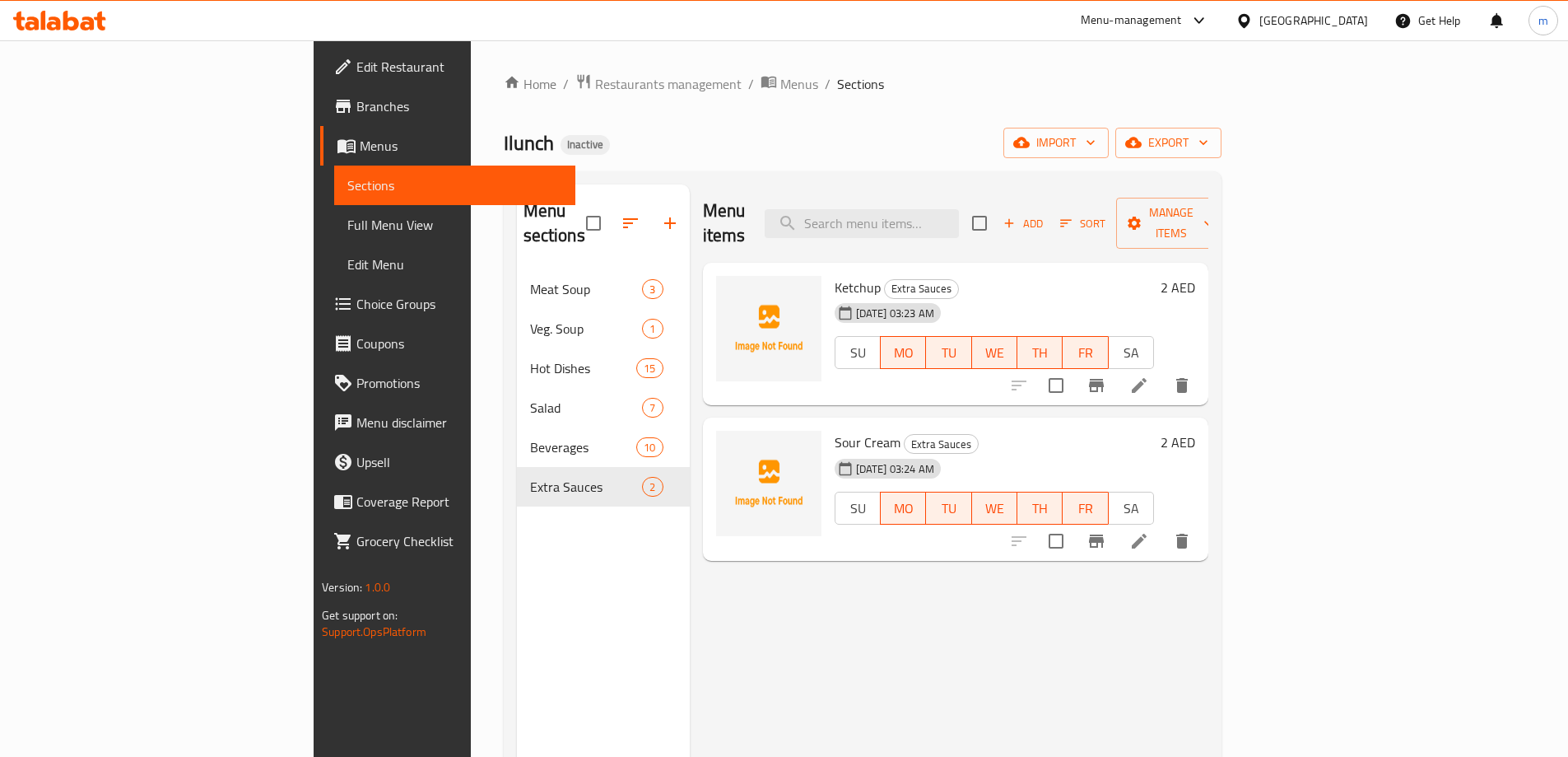
click at [347, 233] on span "Full Menu View" at bounding box center [454, 225] width 215 height 20
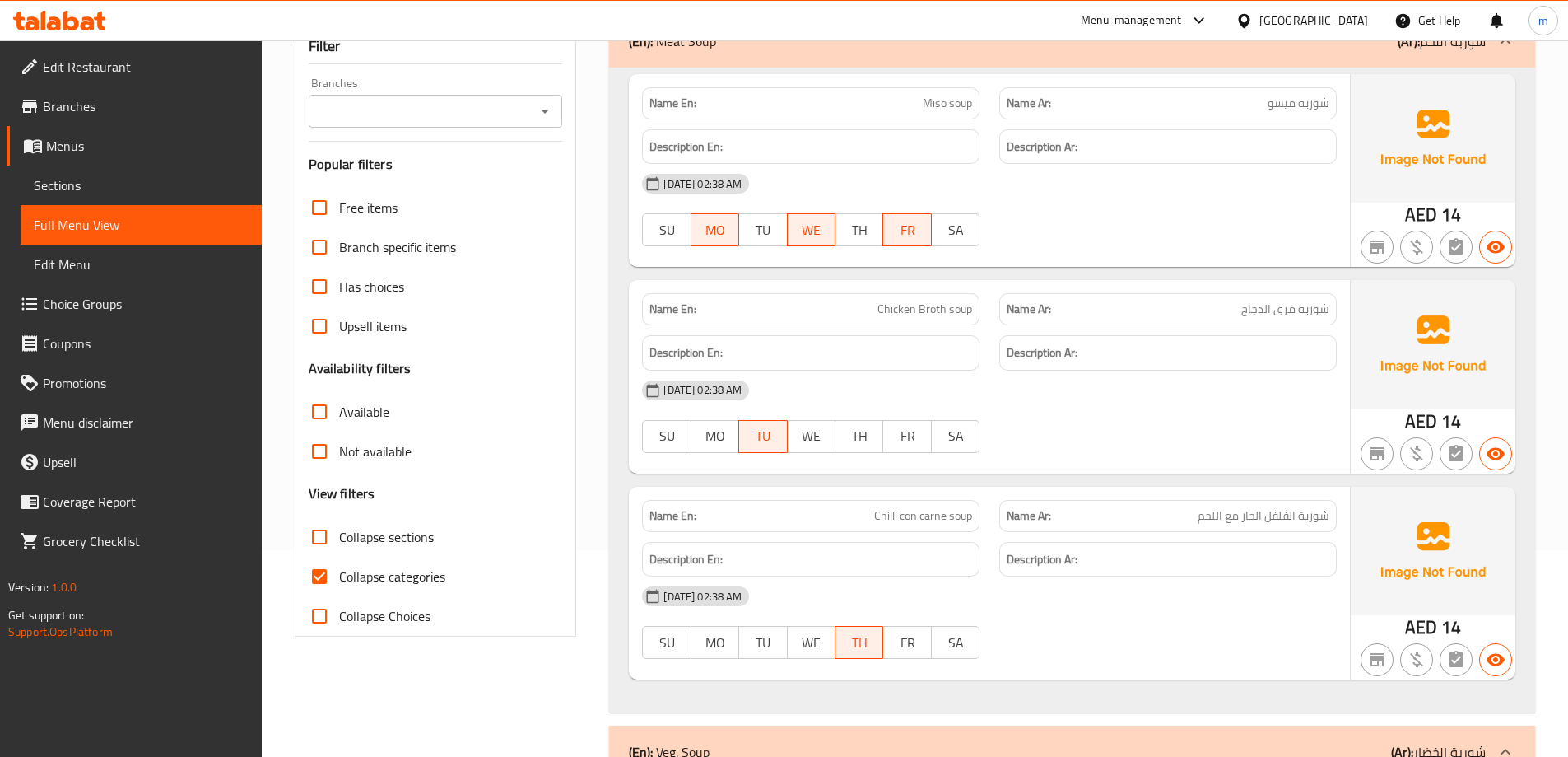
scroll to position [329, 0]
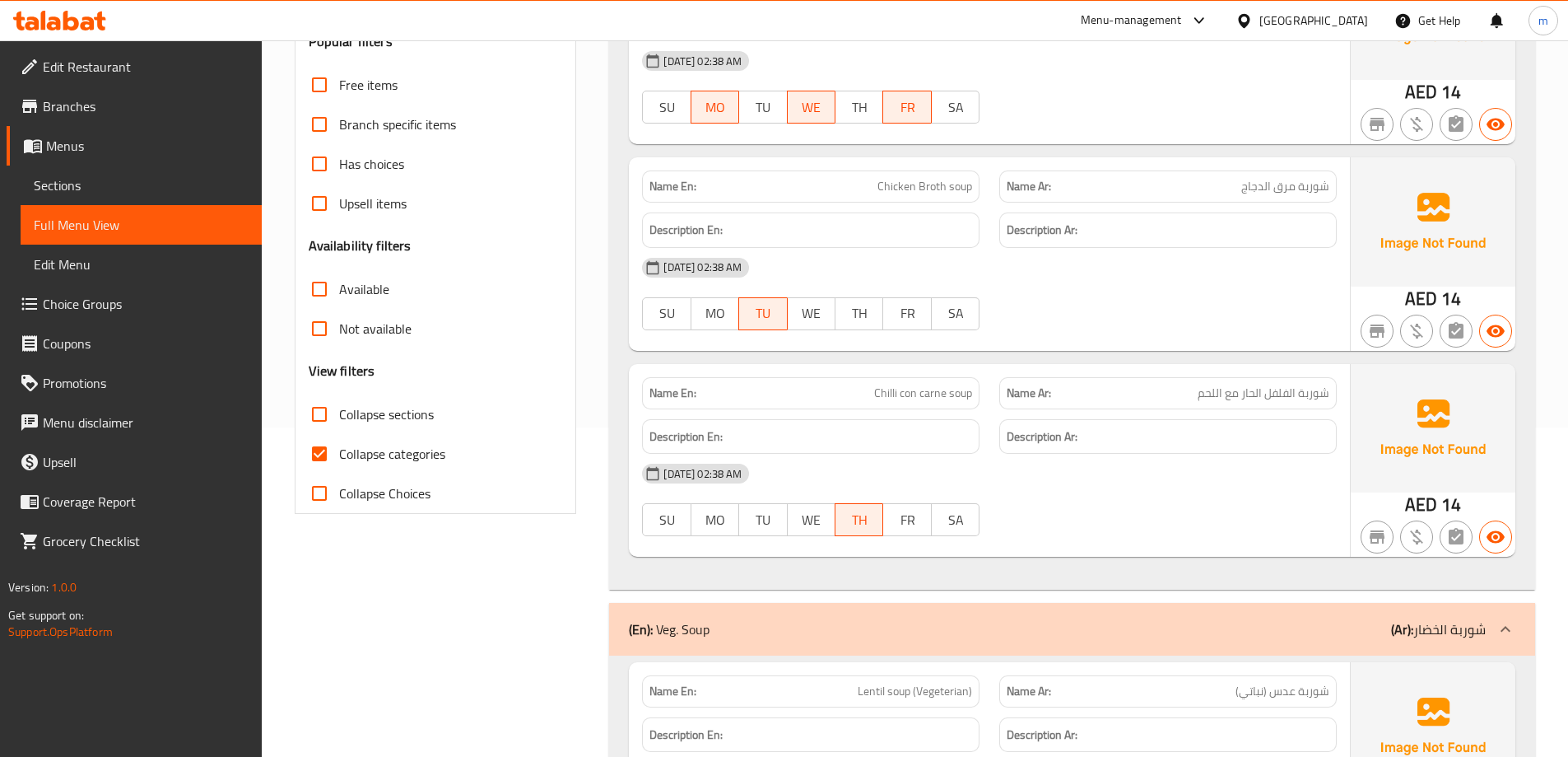
click at [429, 456] on span "Collapse categories" at bounding box center [391, 454] width 106 height 20
click at [339, 456] on input "Collapse categories" at bounding box center [319, 453] width 39 height 39
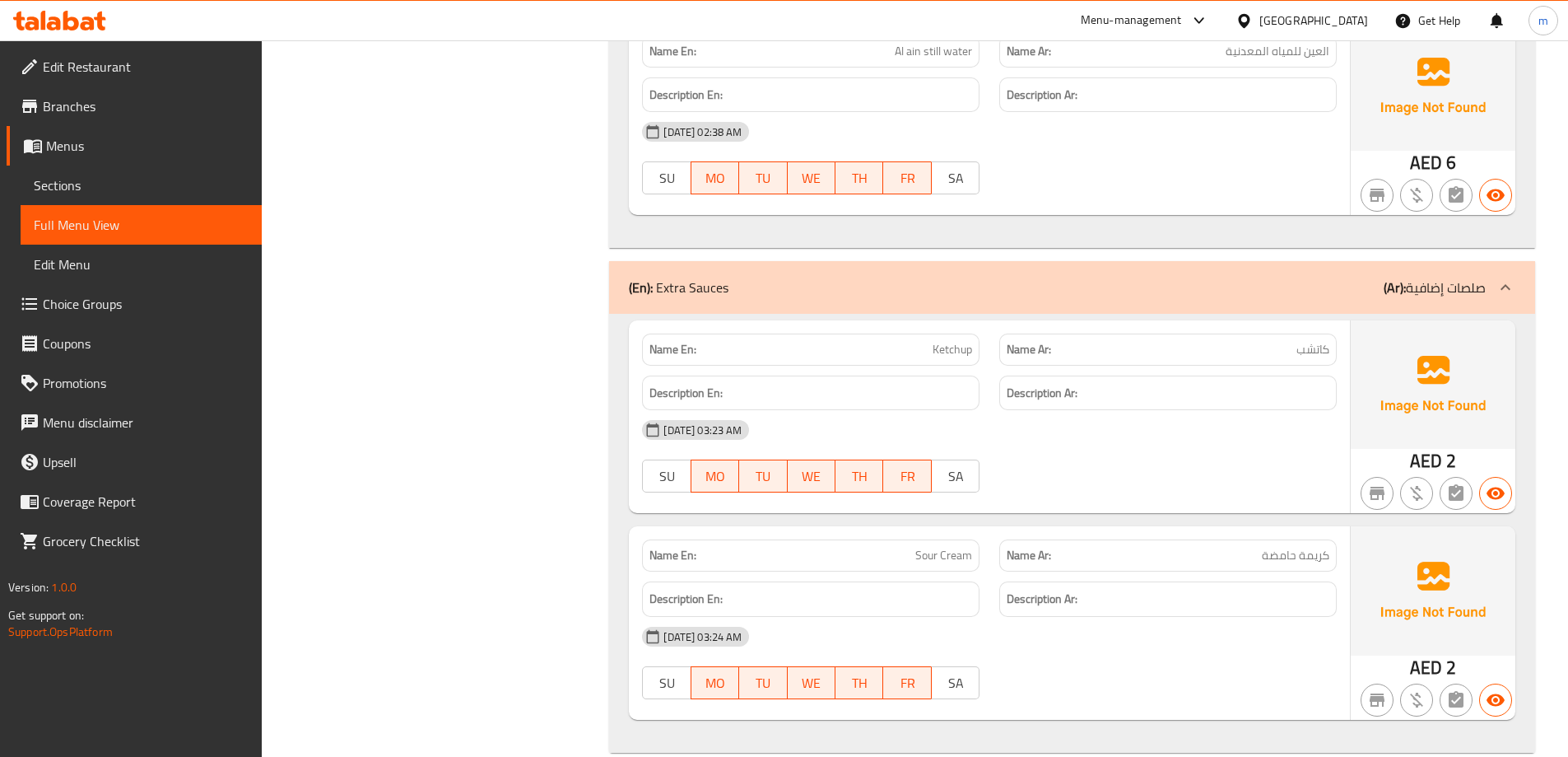
scroll to position [22985, 0]
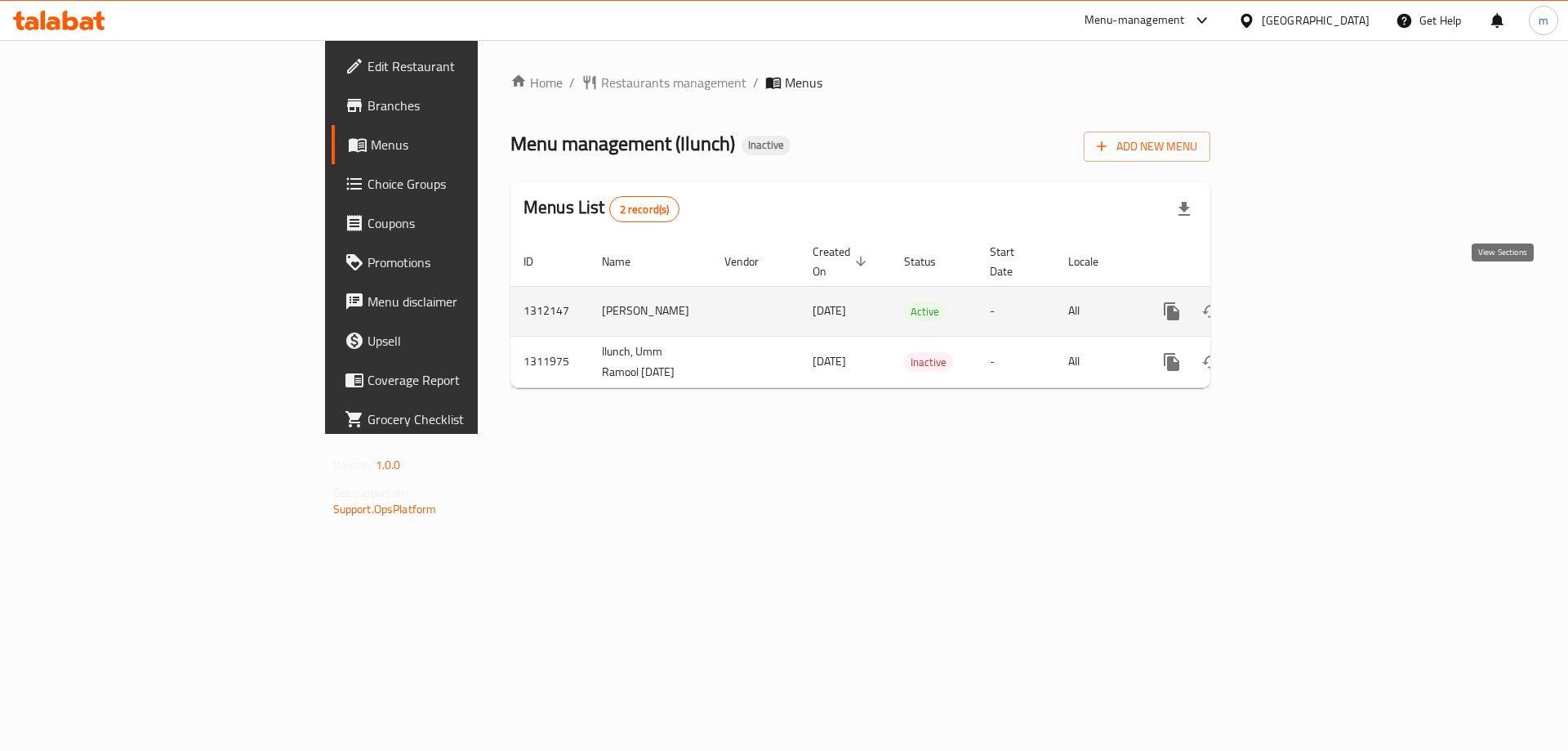
click at [1299, 302] on icon "enhanced table" at bounding box center [1289, 310] width 20 height 20
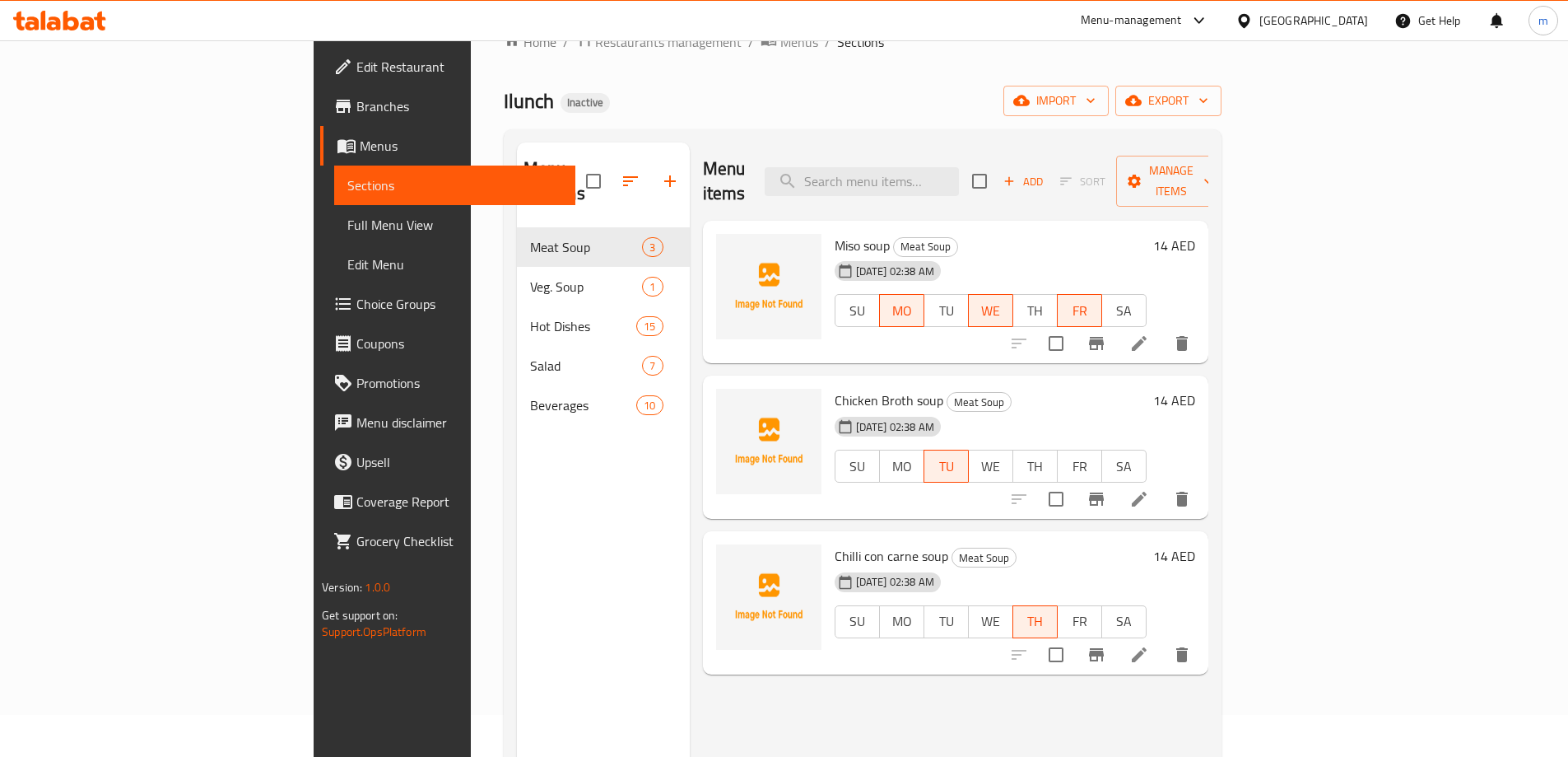
scroll to position [82, 0]
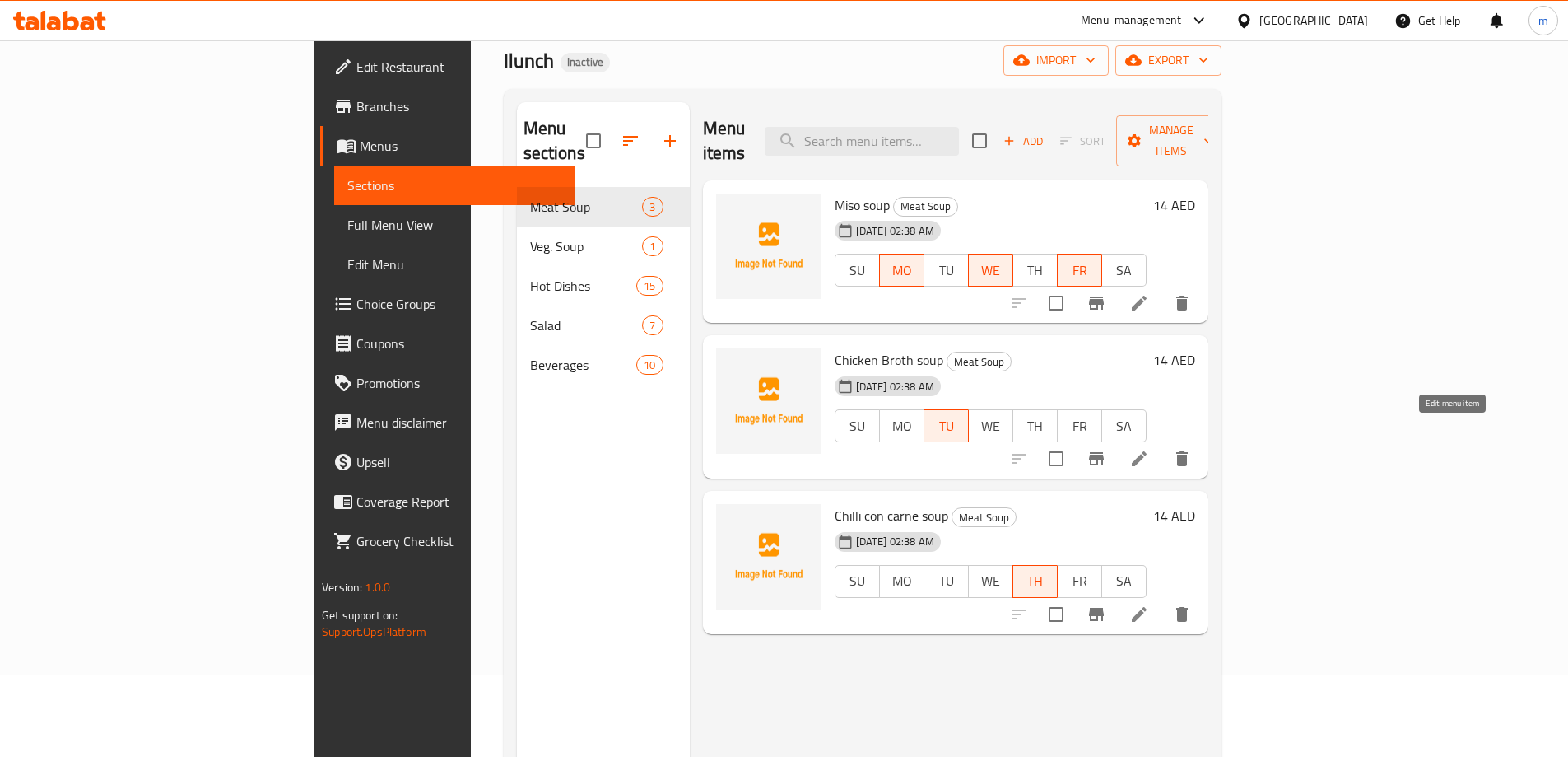
click at [1149, 449] on icon at bounding box center [1138, 458] width 20 height 20
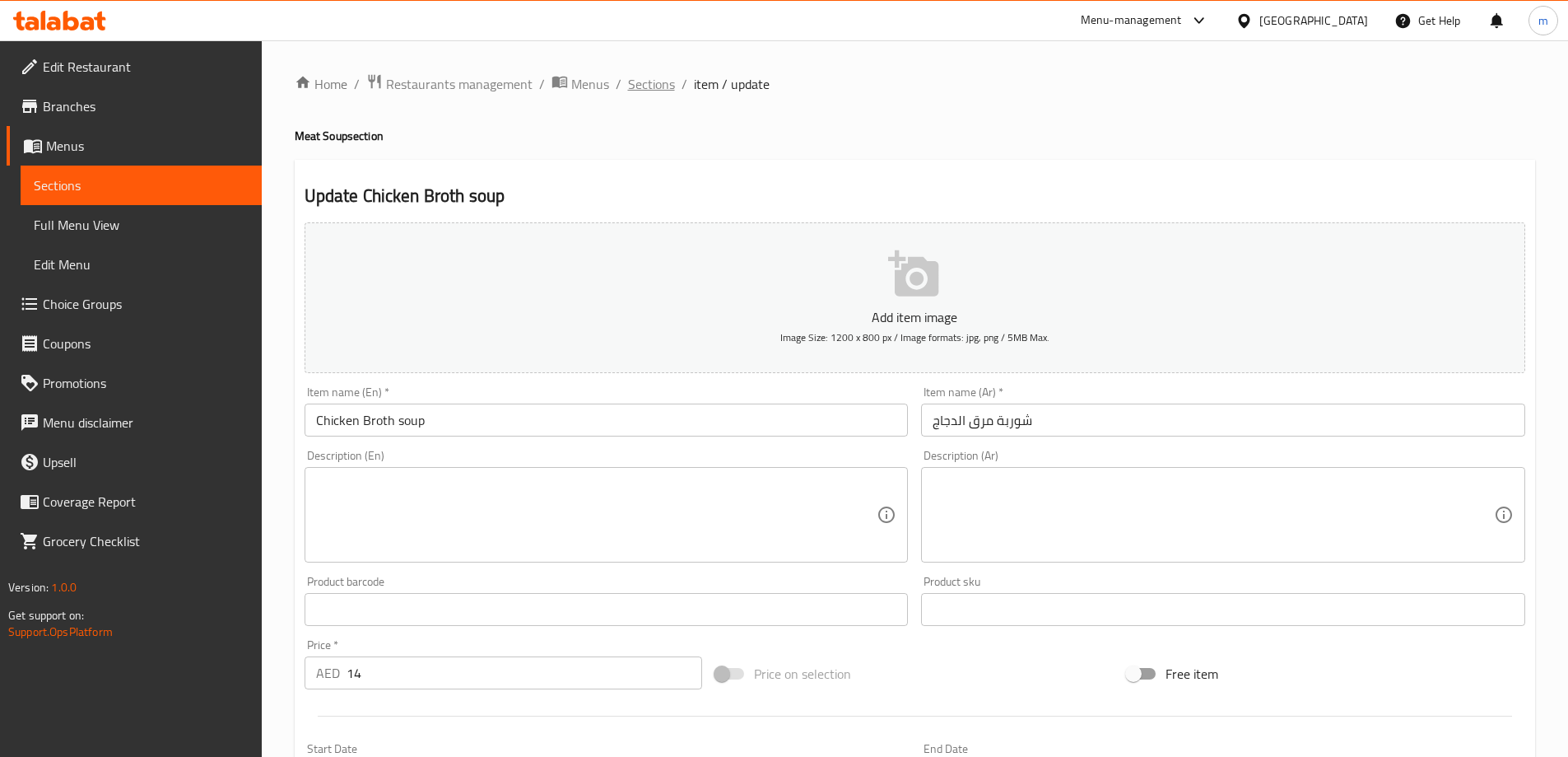
click at [645, 91] on span "Sections" at bounding box center [651, 83] width 47 height 20
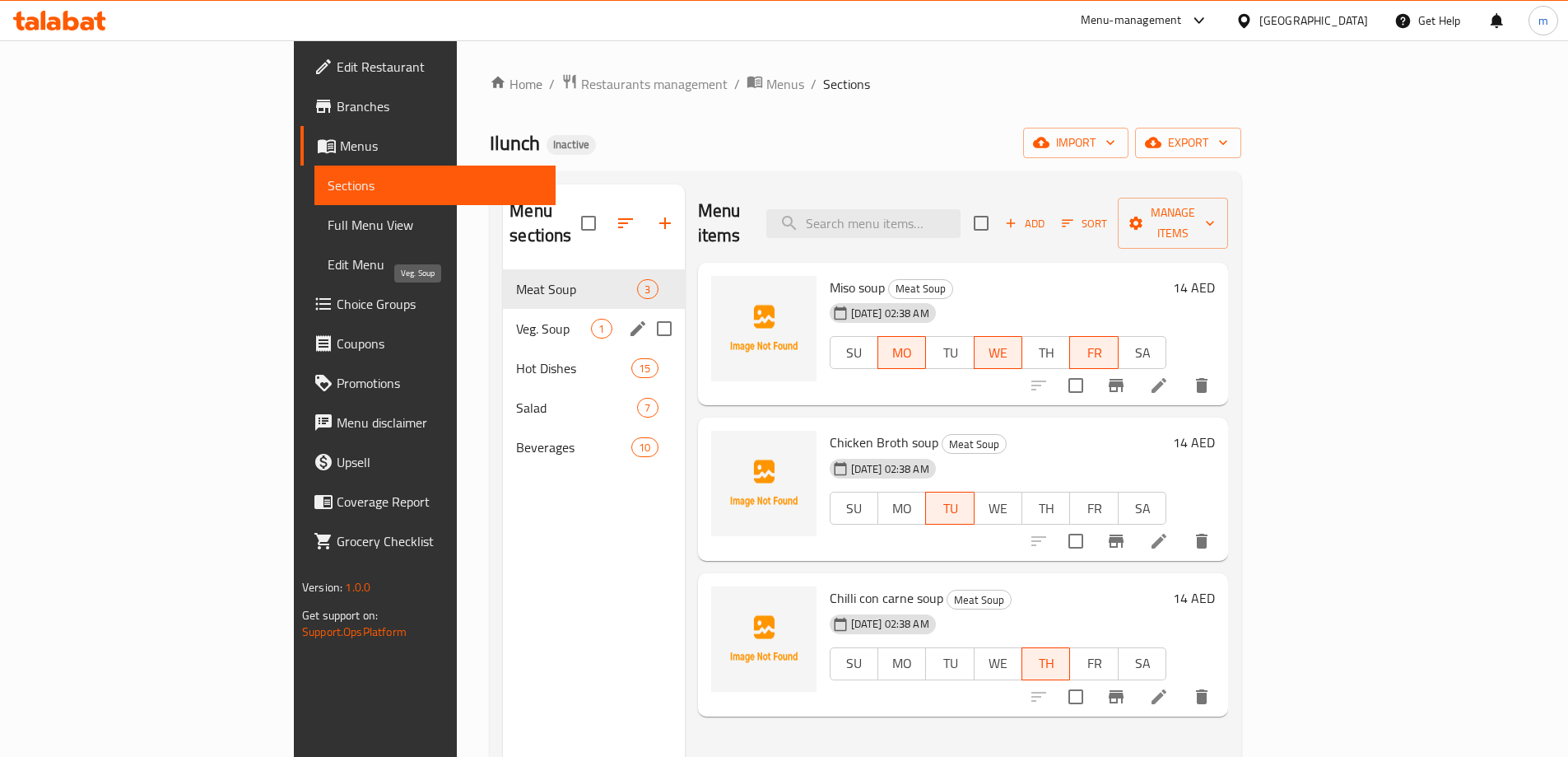
click at [516, 319] on span "Veg. Soup" at bounding box center [553, 328] width 75 height 20
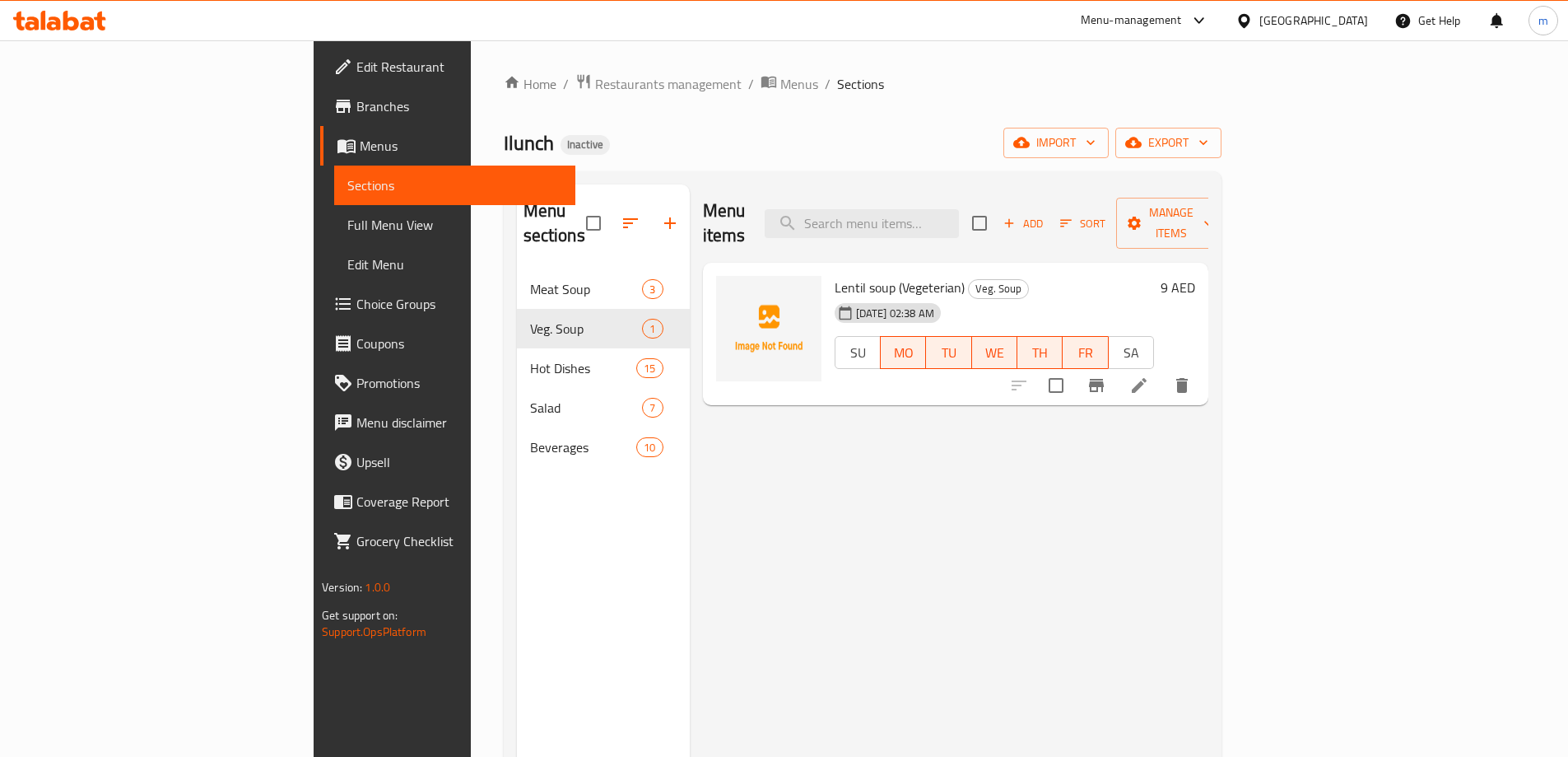
click at [347, 228] on span "Full Menu View" at bounding box center [454, 225] width 215 height 20
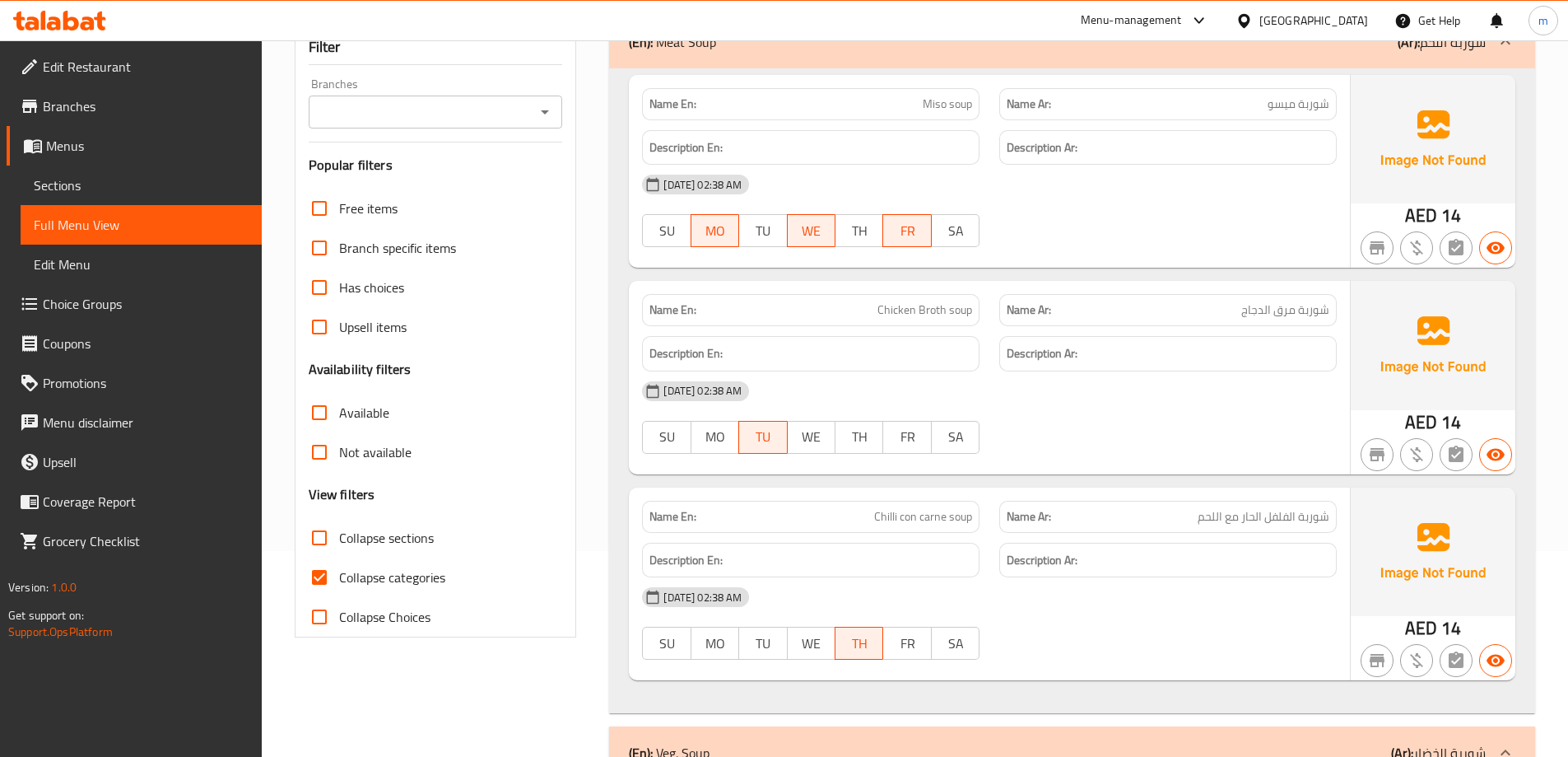
scroll to position [247, 0]
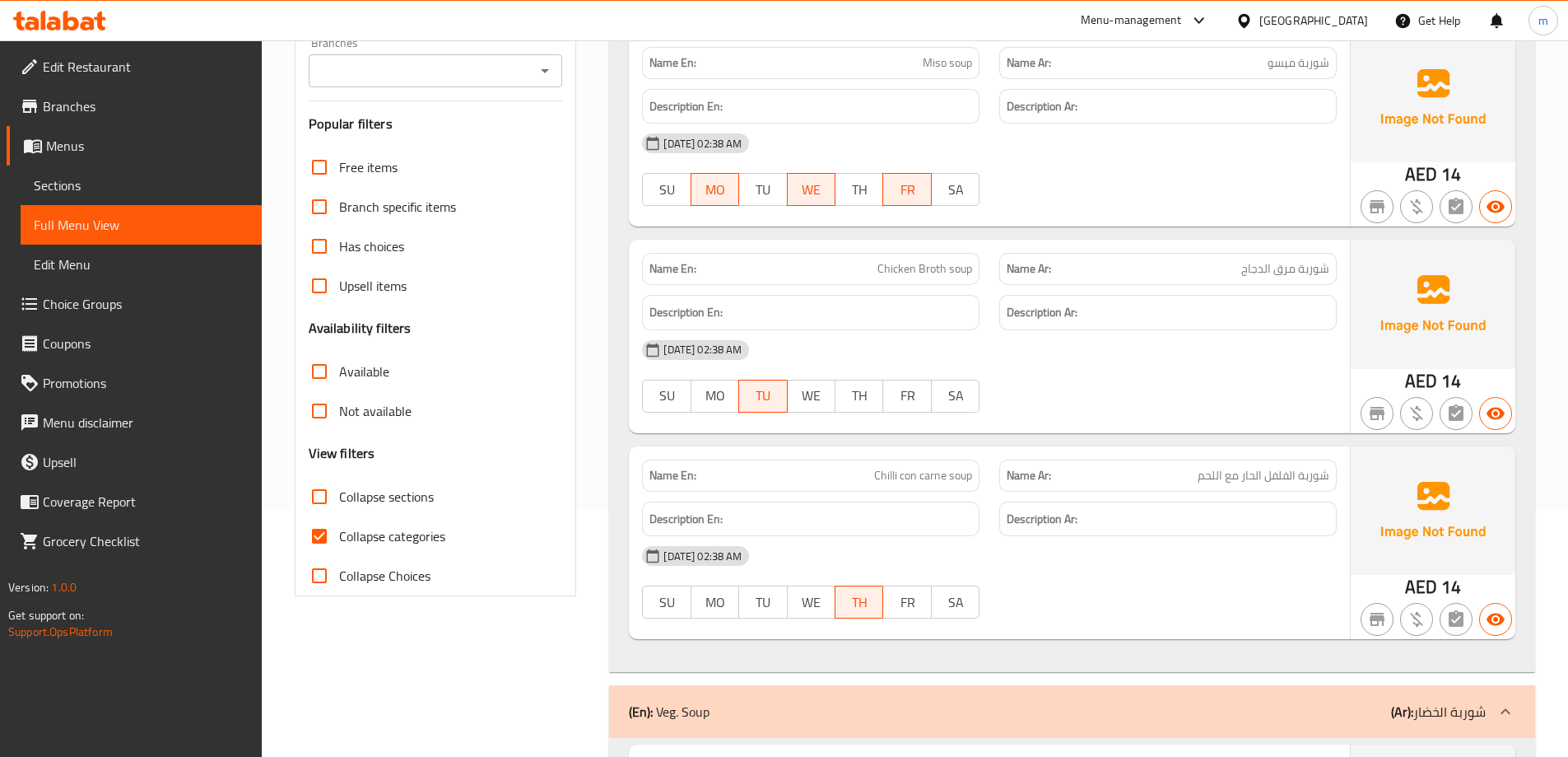
click at [386, 540] on span "Collapse categories" at bounding box center [391, 536] width 106 height 20
click at [339, 540] on input "Collapse categories" at bounding box center [319, 535] width 39 height 39
checkbox input "false"
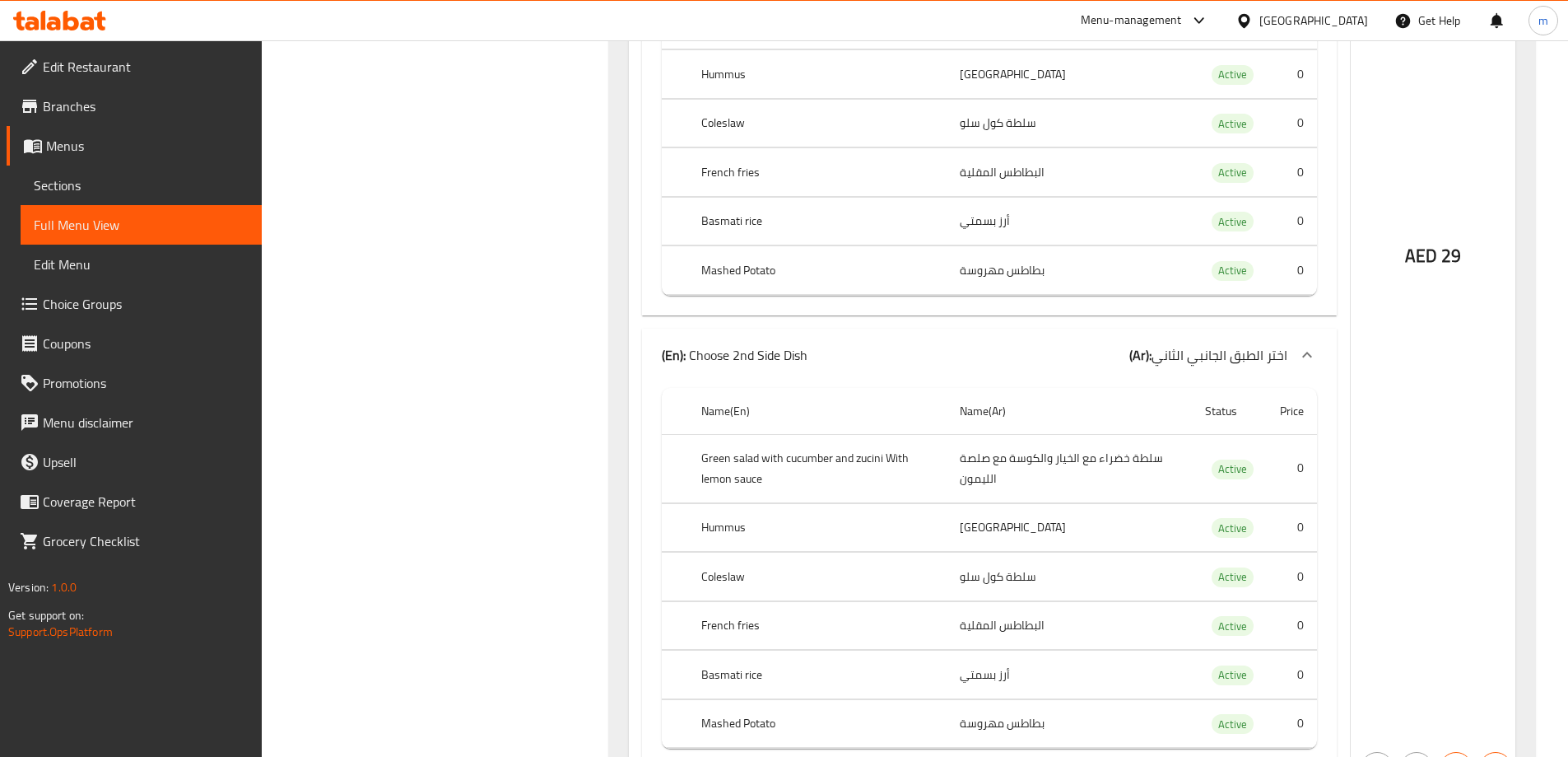
scroll to position [1646, 0]
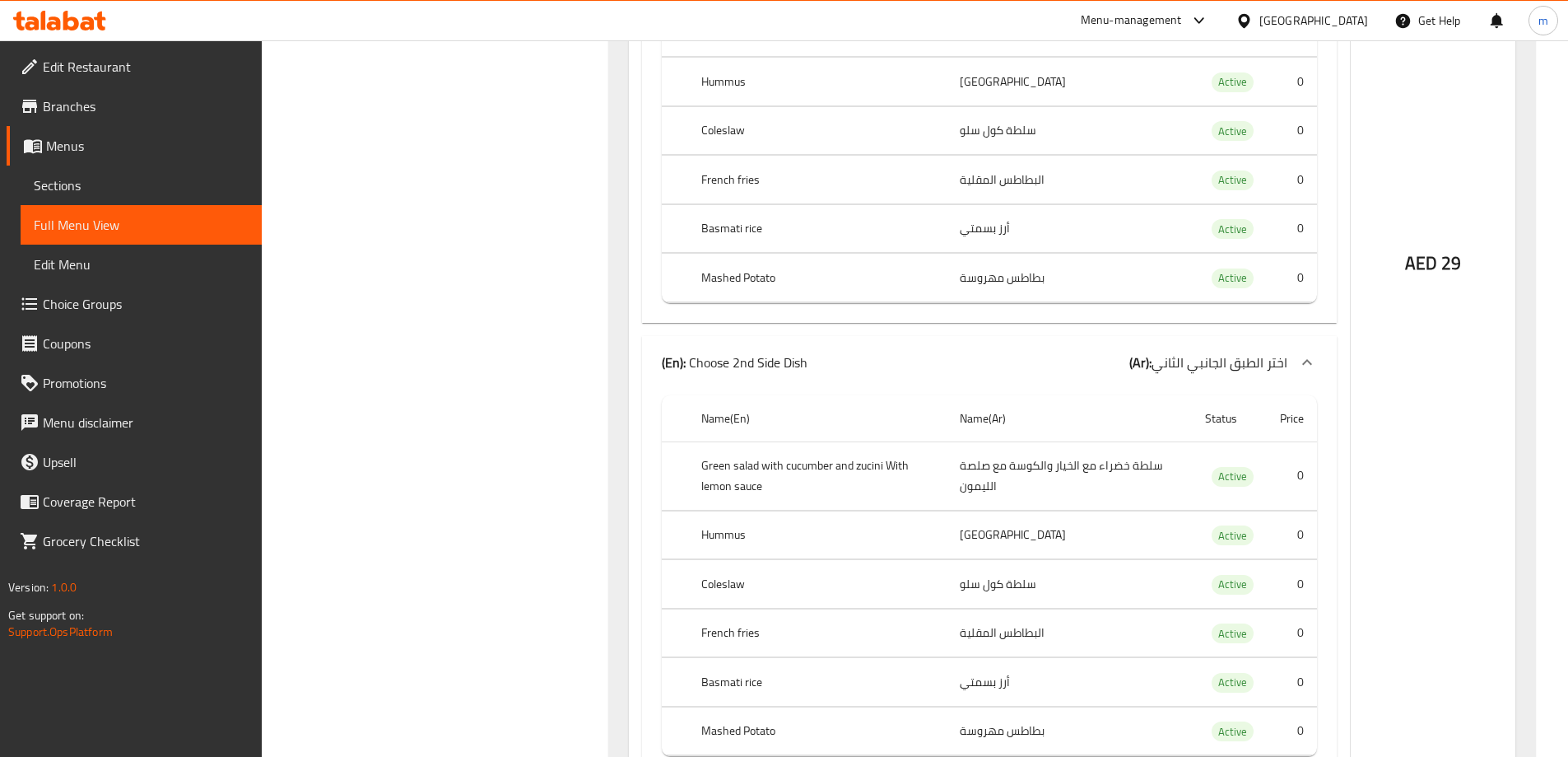
click at [780, 354] on p "(En): Choose 2nd Side Dish" at bounding box center [735, 362] width 145 height 20
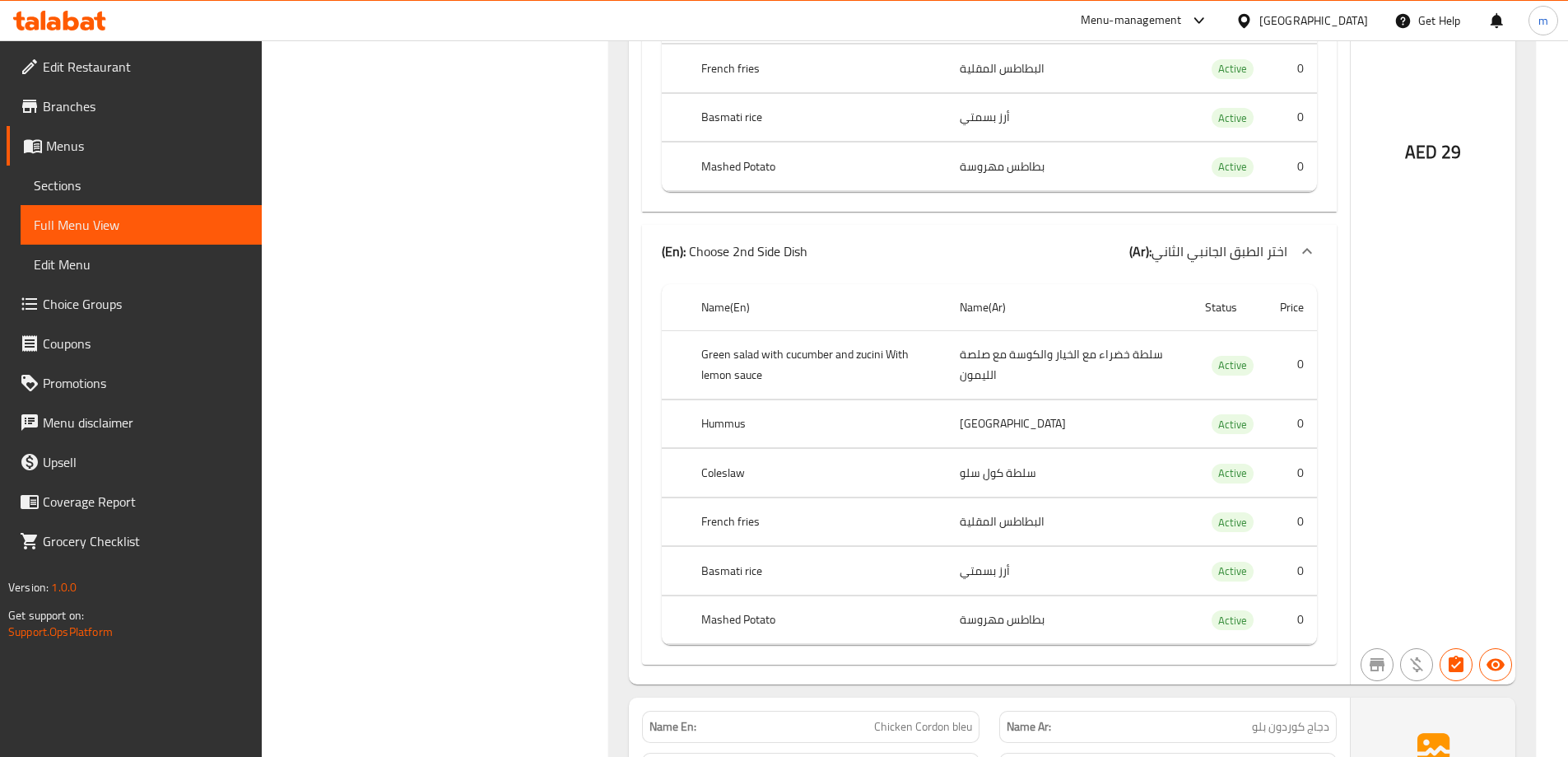
scroll to position [1728, 0]
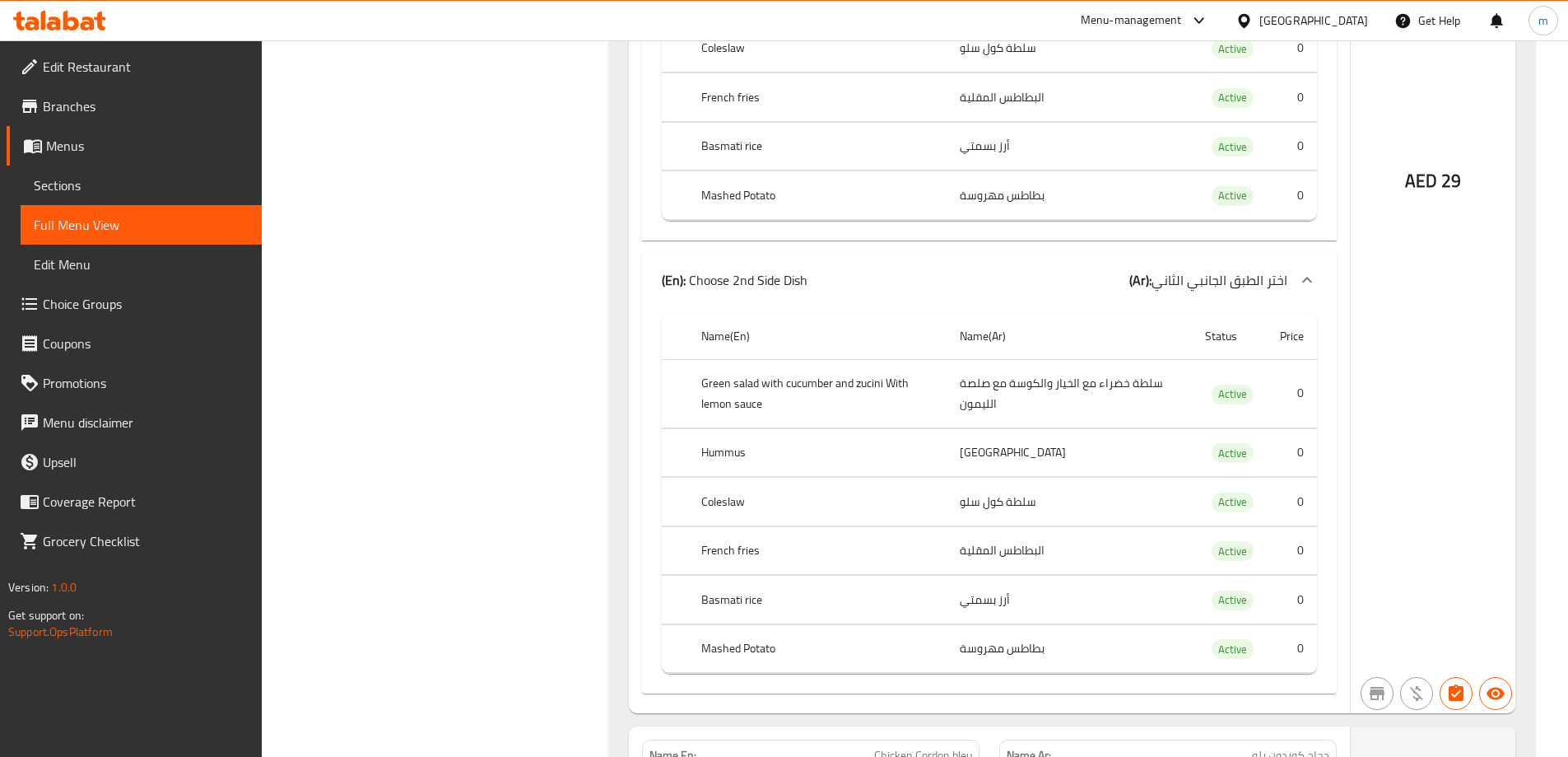
click at [785, 284] on p "(En): Choose 2nd Side Dish" at bounding box center [735, 279] width 145 height 20
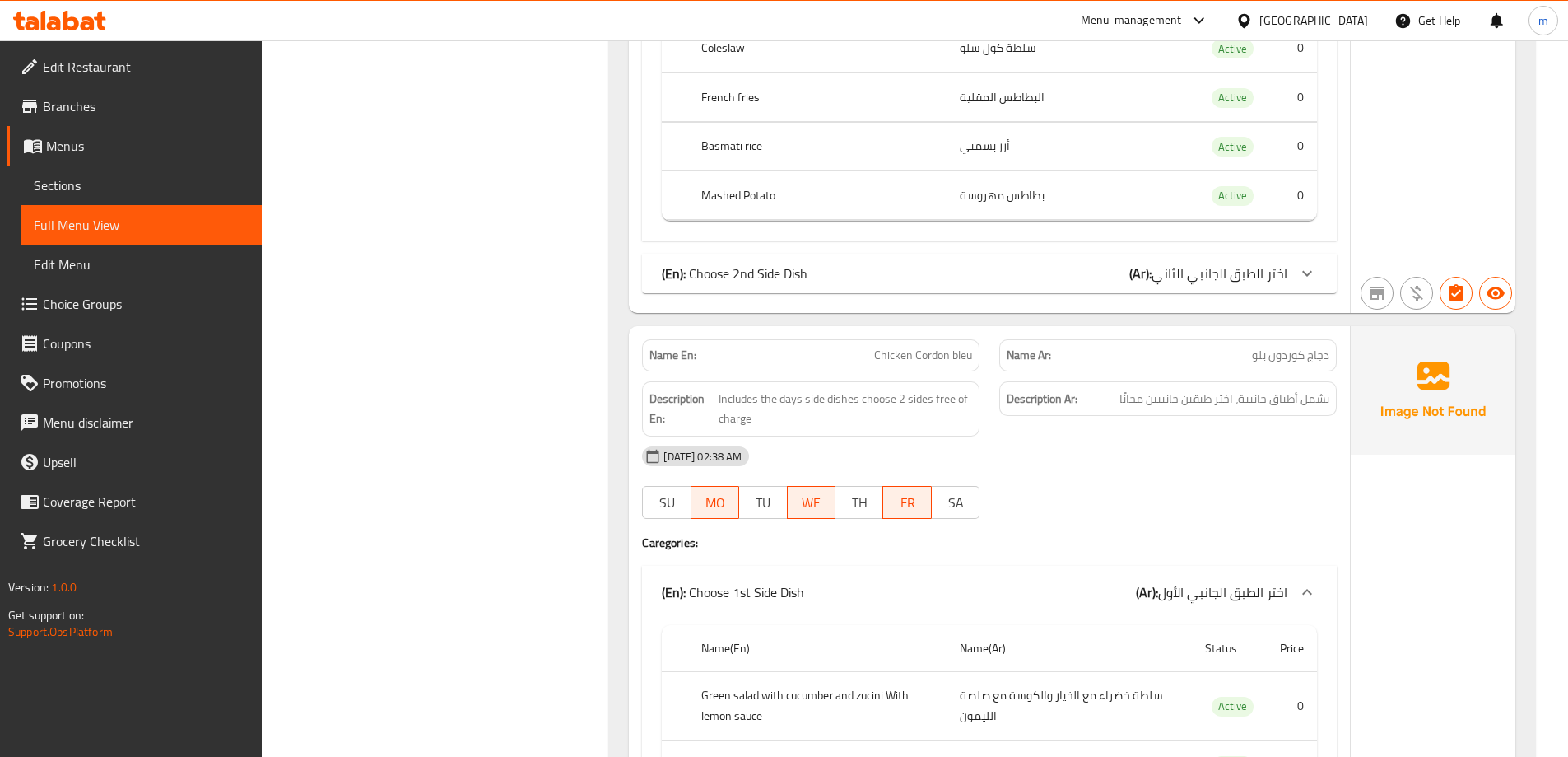
click at [785, 283] on p "(En): Choose 2nd Side Dish" at bounding box center [735, 273] width 145 height 20
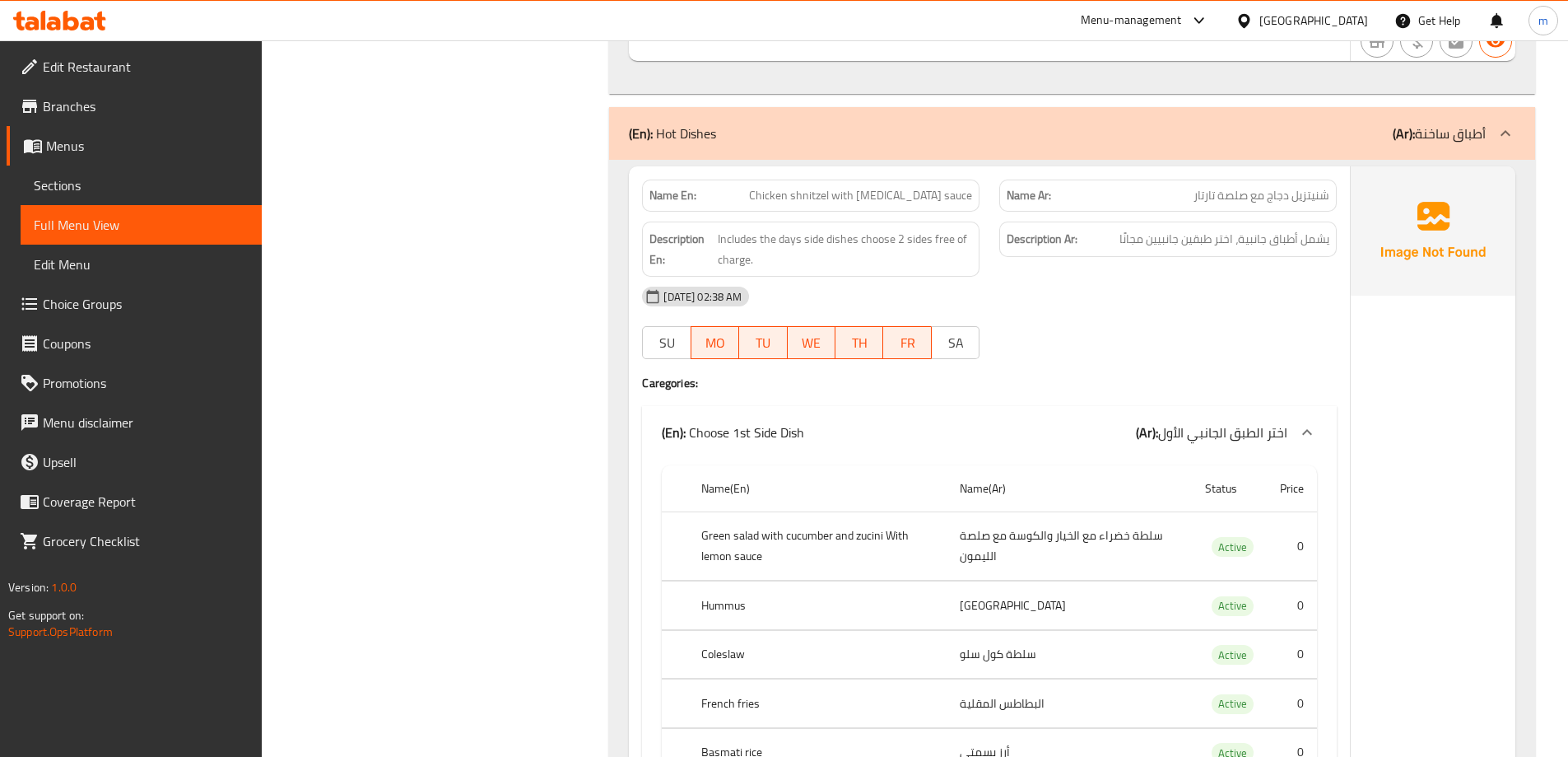
scroll to position [1152, 0]
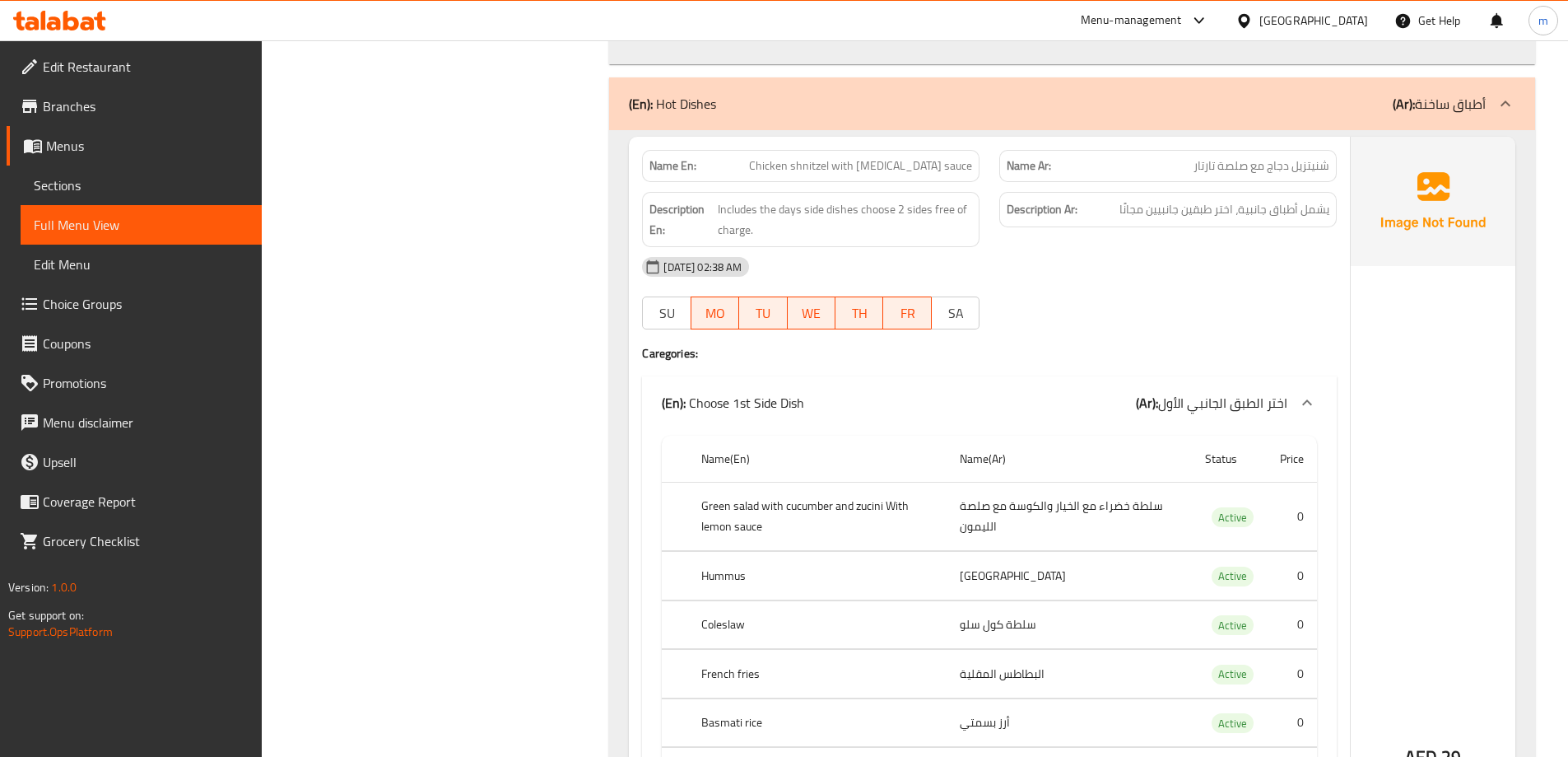
click at [886, 157] on span "Chicken shnitzel with [MEDICAL_DATA] sauce" at bounding box center [860, 166] width 223 height 17
copy span "Chicken shnitzel with [MEDICAL_DATA] sauce"
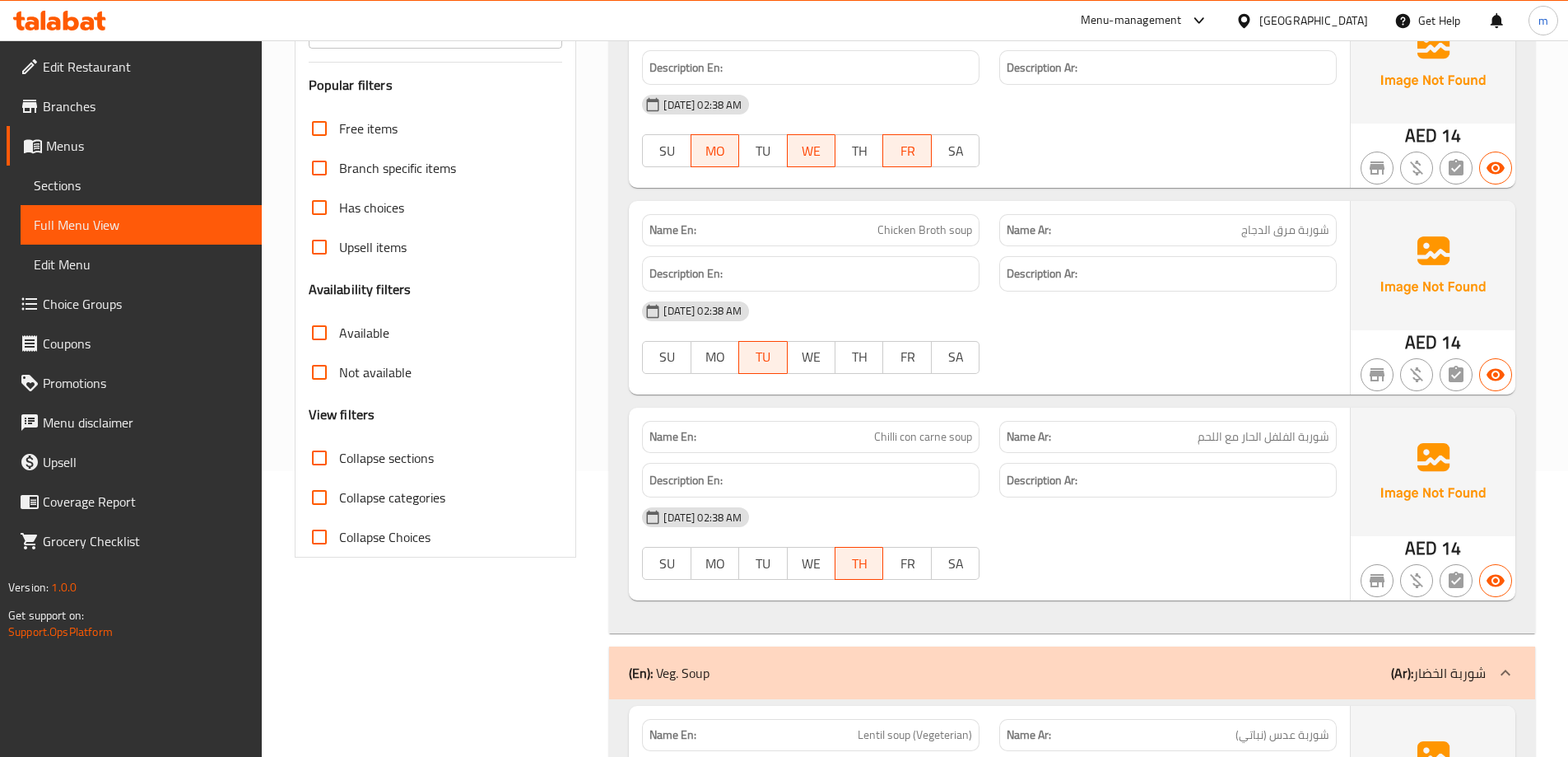
scroll to position [0, 0]
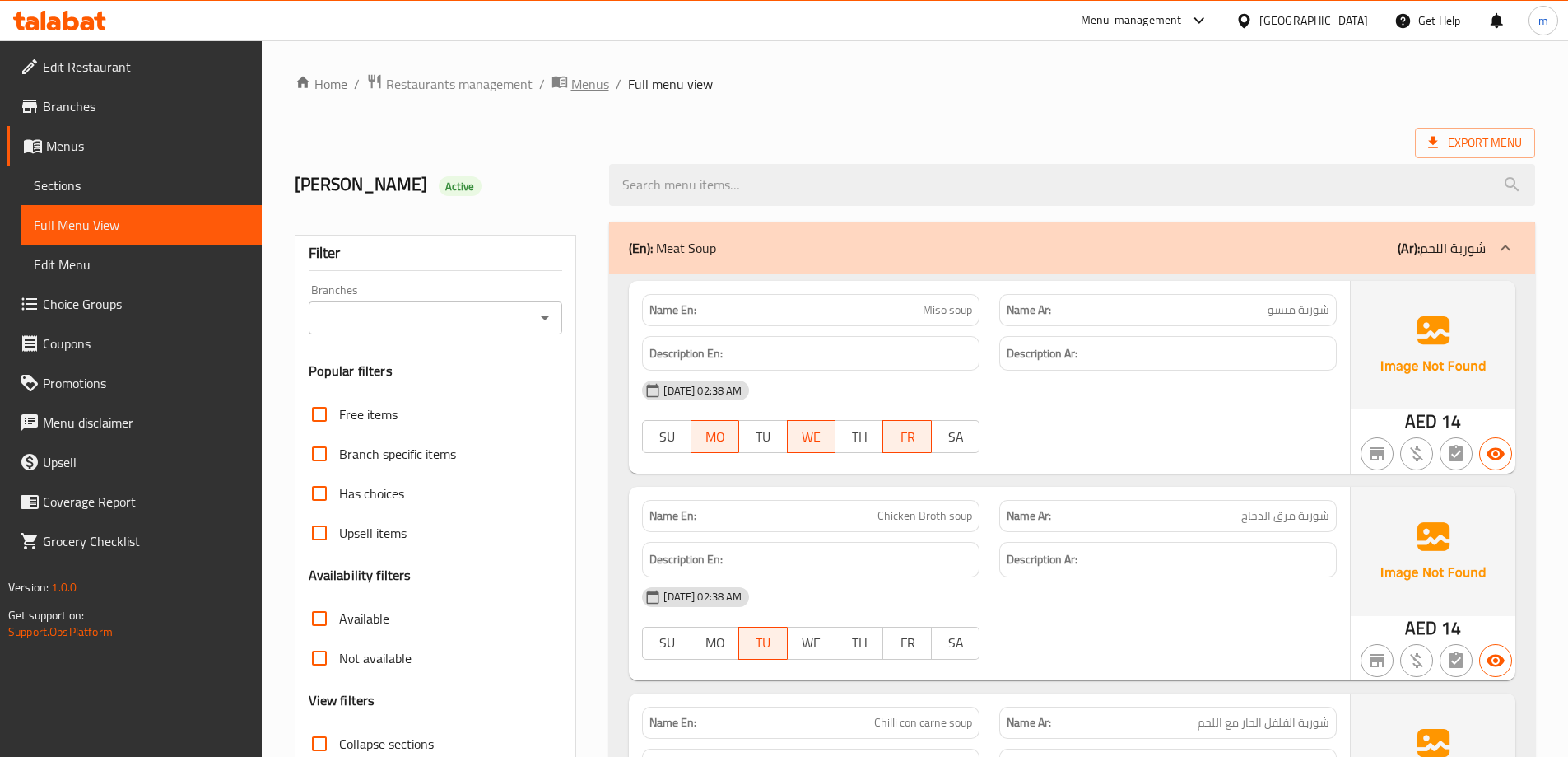
click at [580, 85] on span "Menus" at bounding box center [590, 83] width 38 height 20
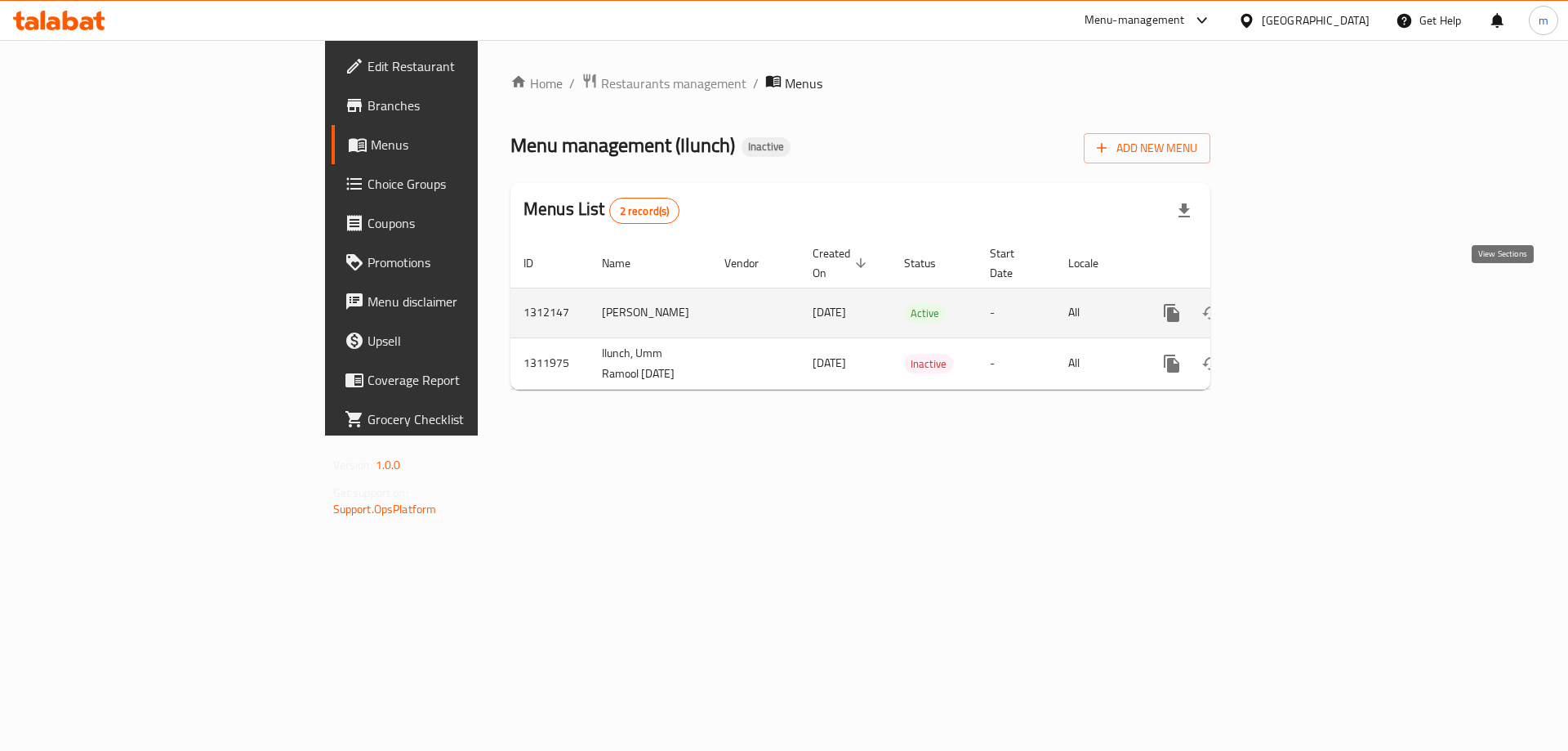
click at [1299, 303] on icon "enhanced table" at bounding box center [1289, 312] width 20 height 20
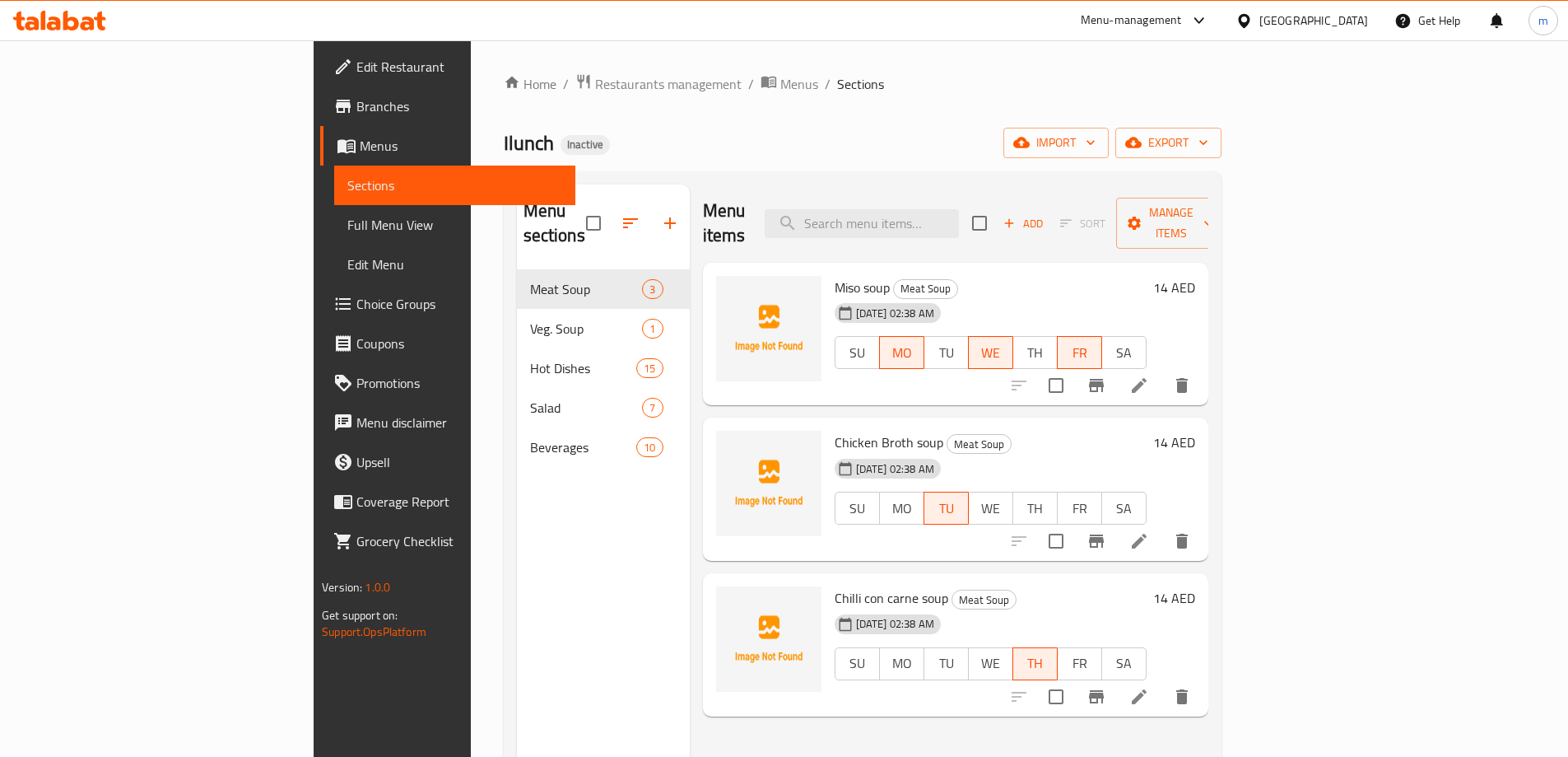
click at [347, 222] on span "Full Menu View" at bounding box center [454, 225] width 215 height 20
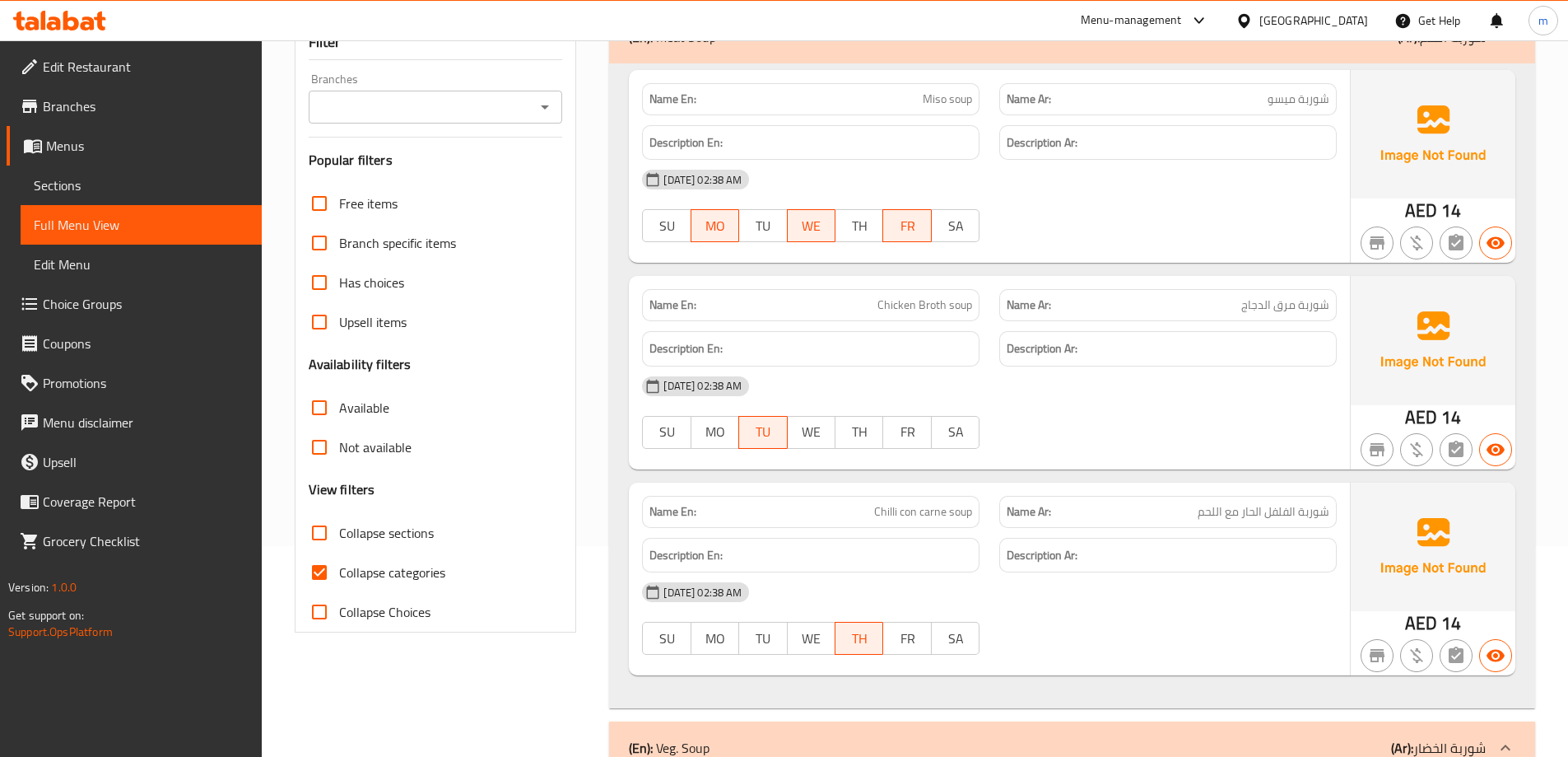
scroll to position [329, 0]
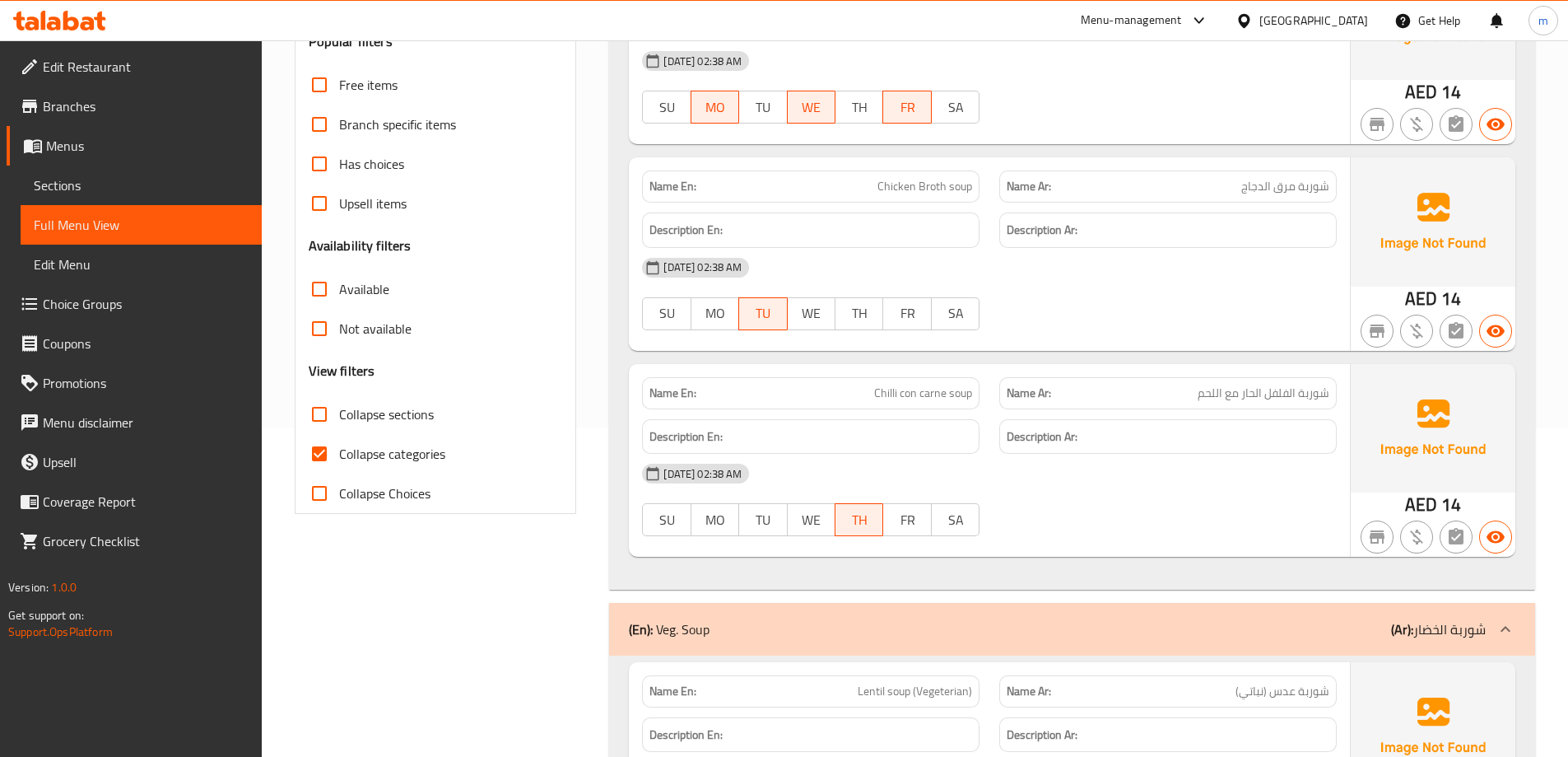
click at [398, 459] on span "Collapse categories" at bounding box center [391, 454] width 106 height 20
click at [339, 459] on input "Collapse categories" at bounding box center [319, 453] width 39 height 39
checkbox input "false"
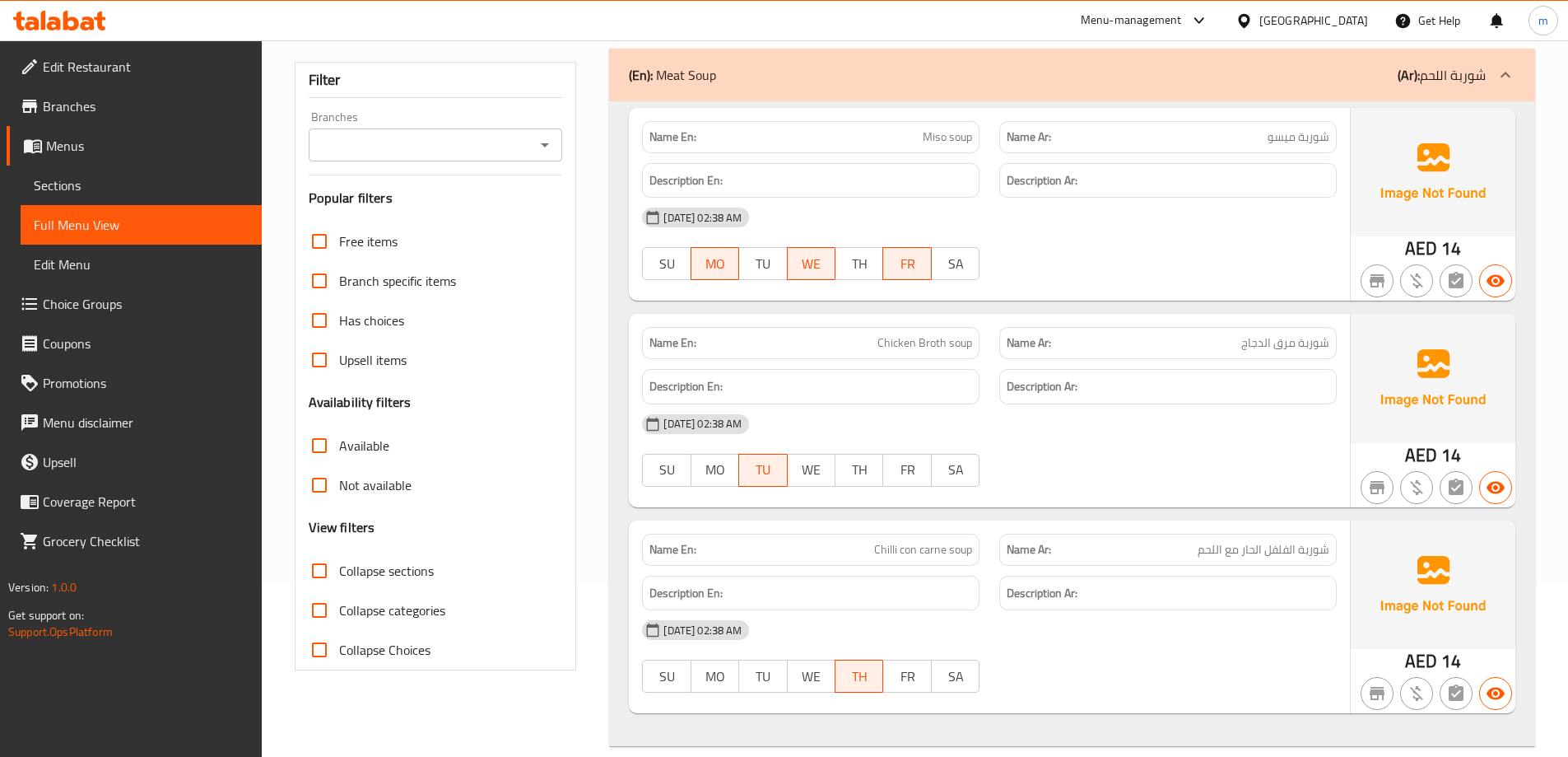
scroll to position [247, 0]
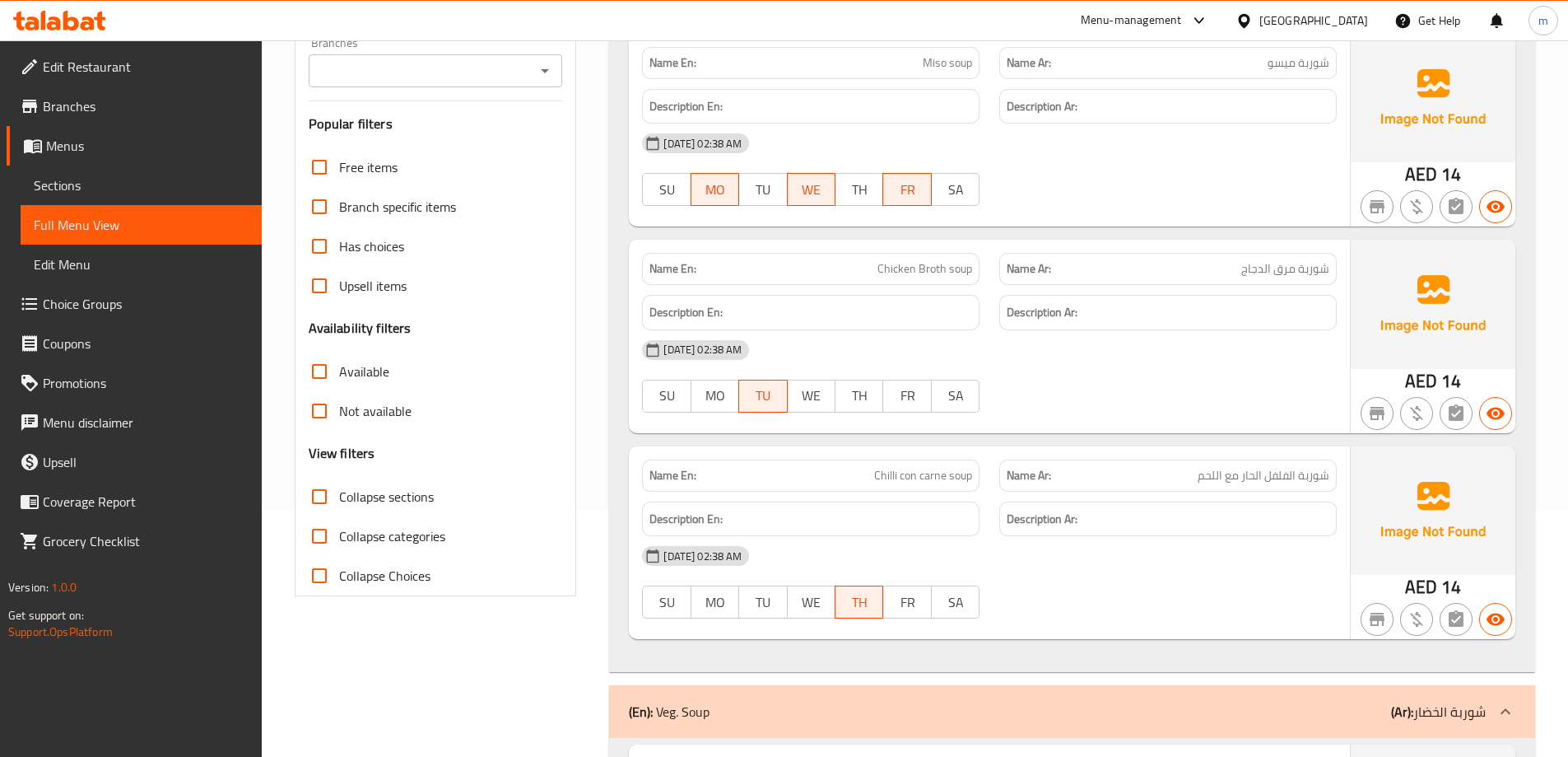
click at [377, 499] on span "Collapse sections" at bounding box center [386, 496] width 95 height 20
click at [339, 499] on input "Collapse sections" at bounding box center [319, 496] width 39 height 39
checkbox input "true"
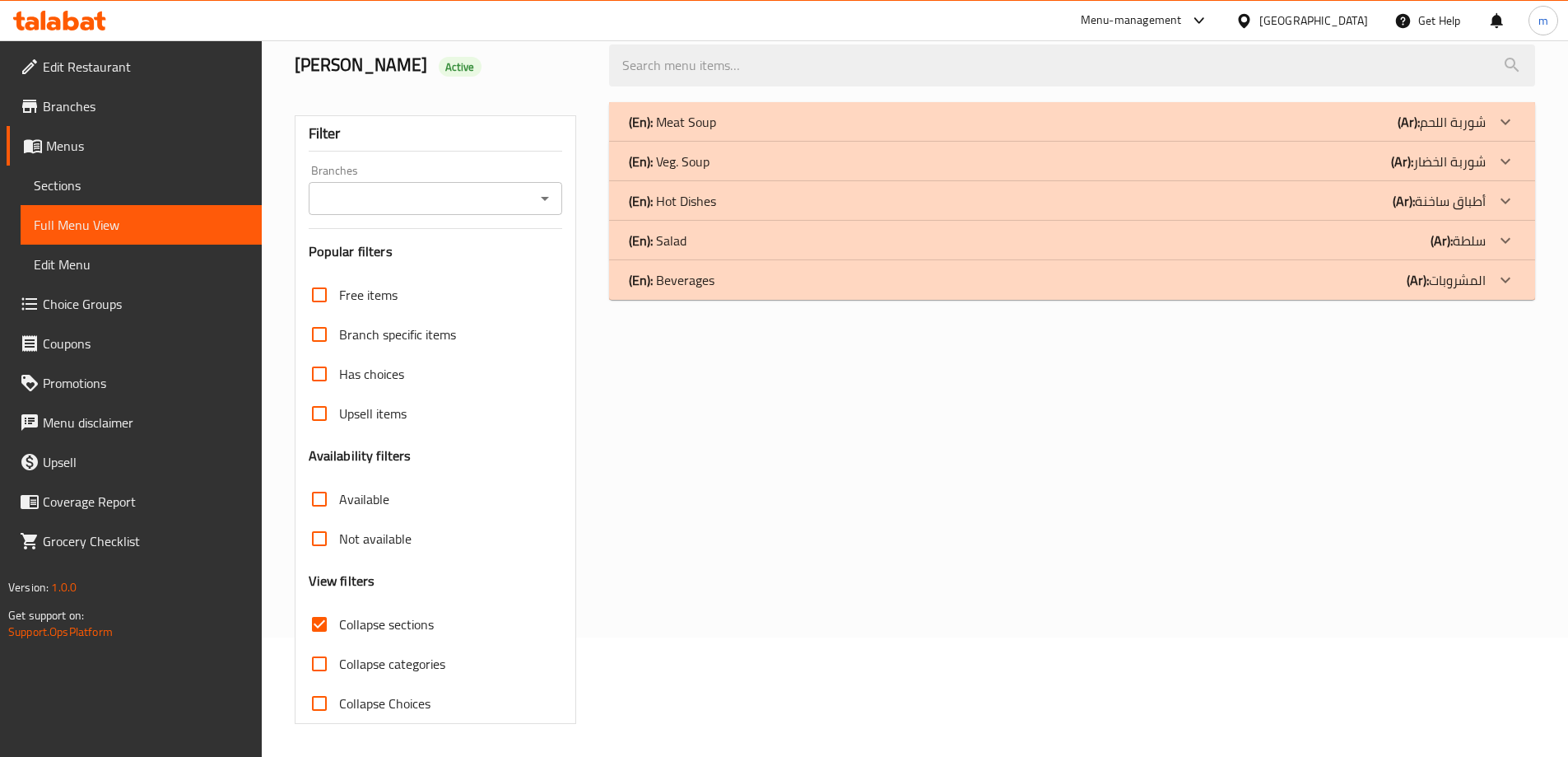
scroll to position [120, 0]
click at [748, 197] on div "(En): Hot Dishes (Ar): أطباق ساخنة" at bounding box center [1056, 201] width 856 height 20
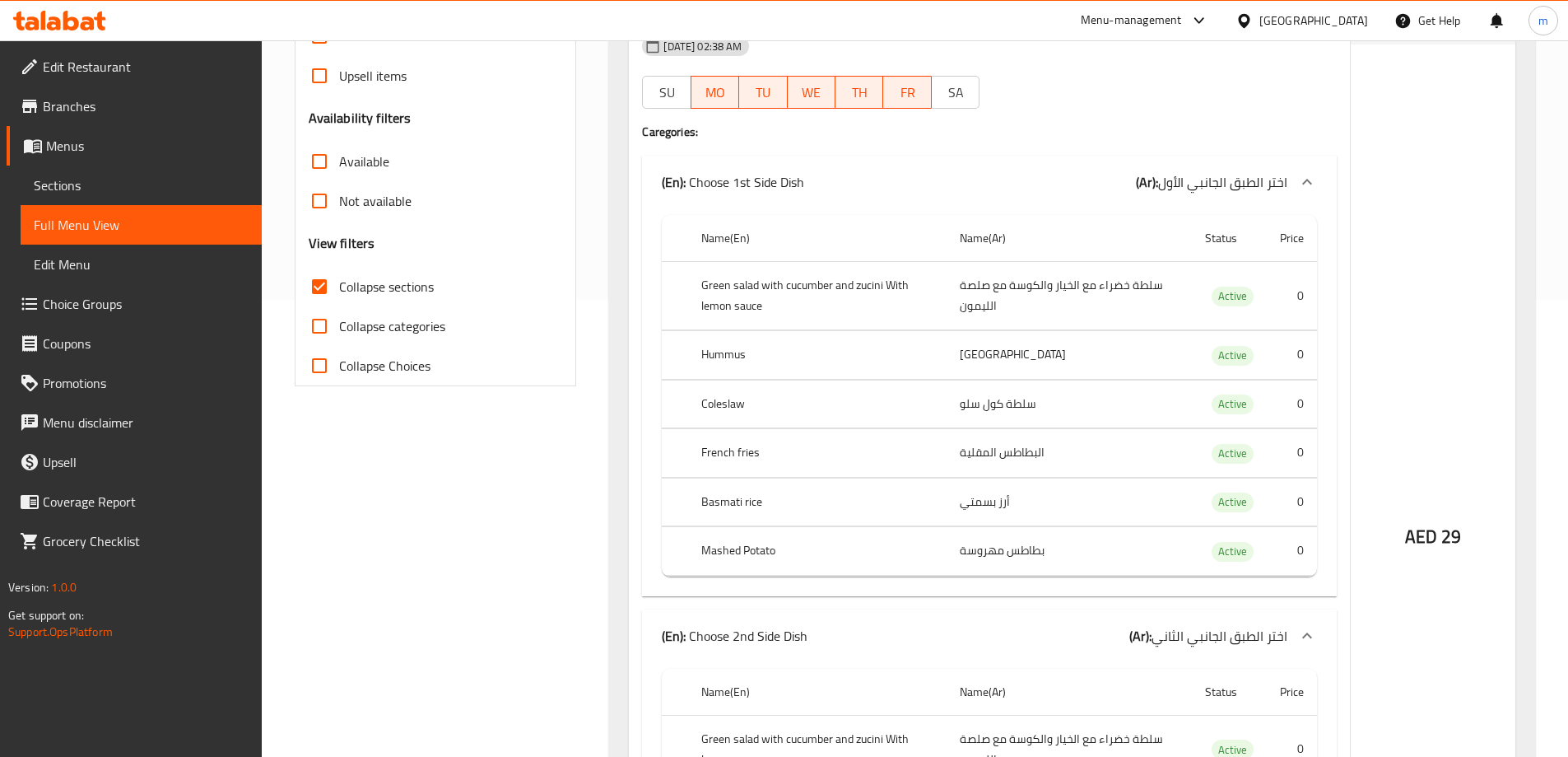
scroll to position [284, 0]
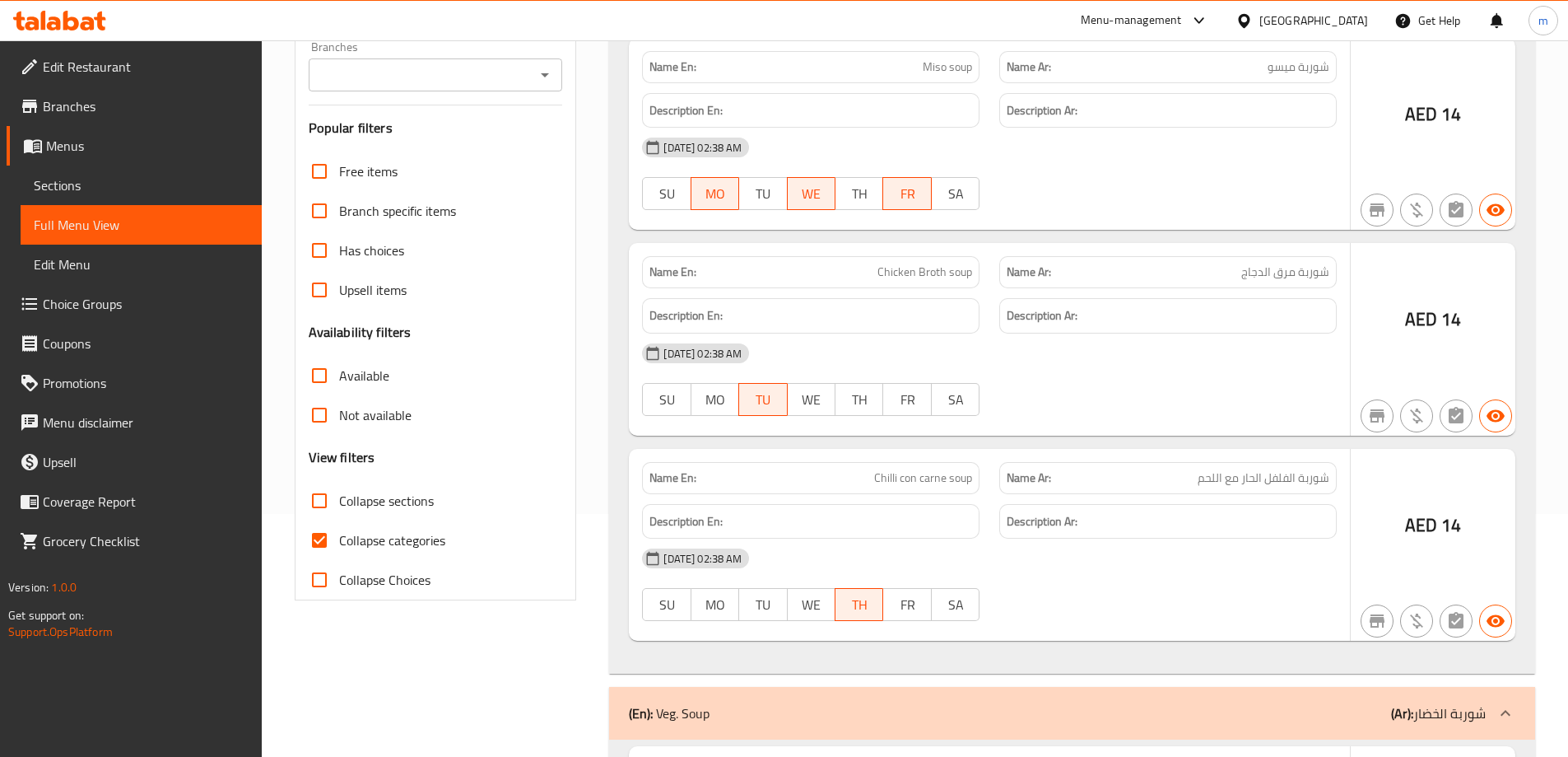
scroll to position [284, 0]
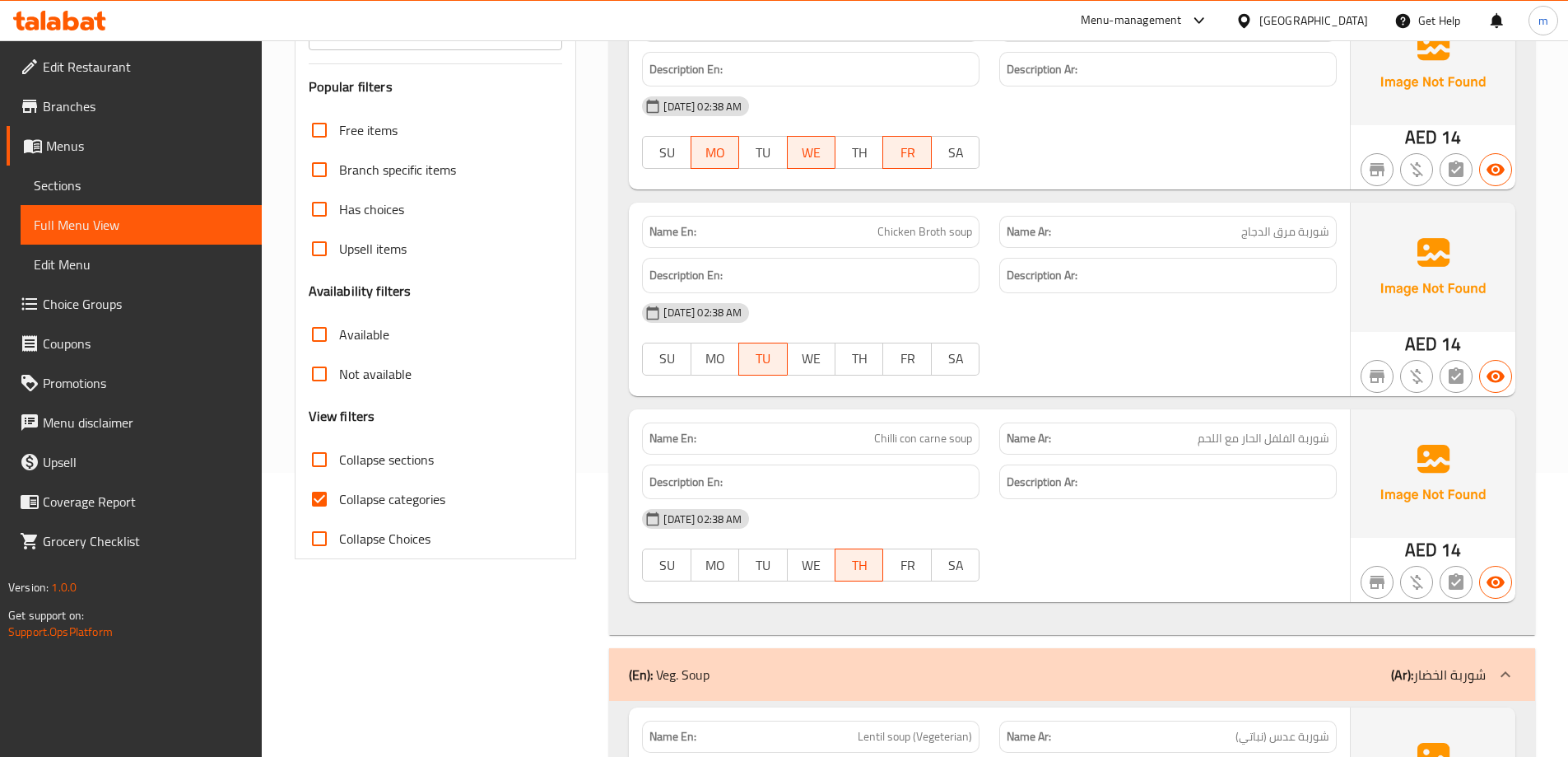
click at [378, 485] on label "Collapse categories" at bounding box center [372, 499] width 145 height 39
click at [339, 485] on input "Collapse categories" at bounding box center [319, 499] width 39 height 39
checkbox input "false"
click at [380, 465] on span "Collapse sections" at bounding box center [386, 459] width 95 height 20
click at [339, 465] on input "Collapse sections" at bounding box center [319, 458] width 39 height 39
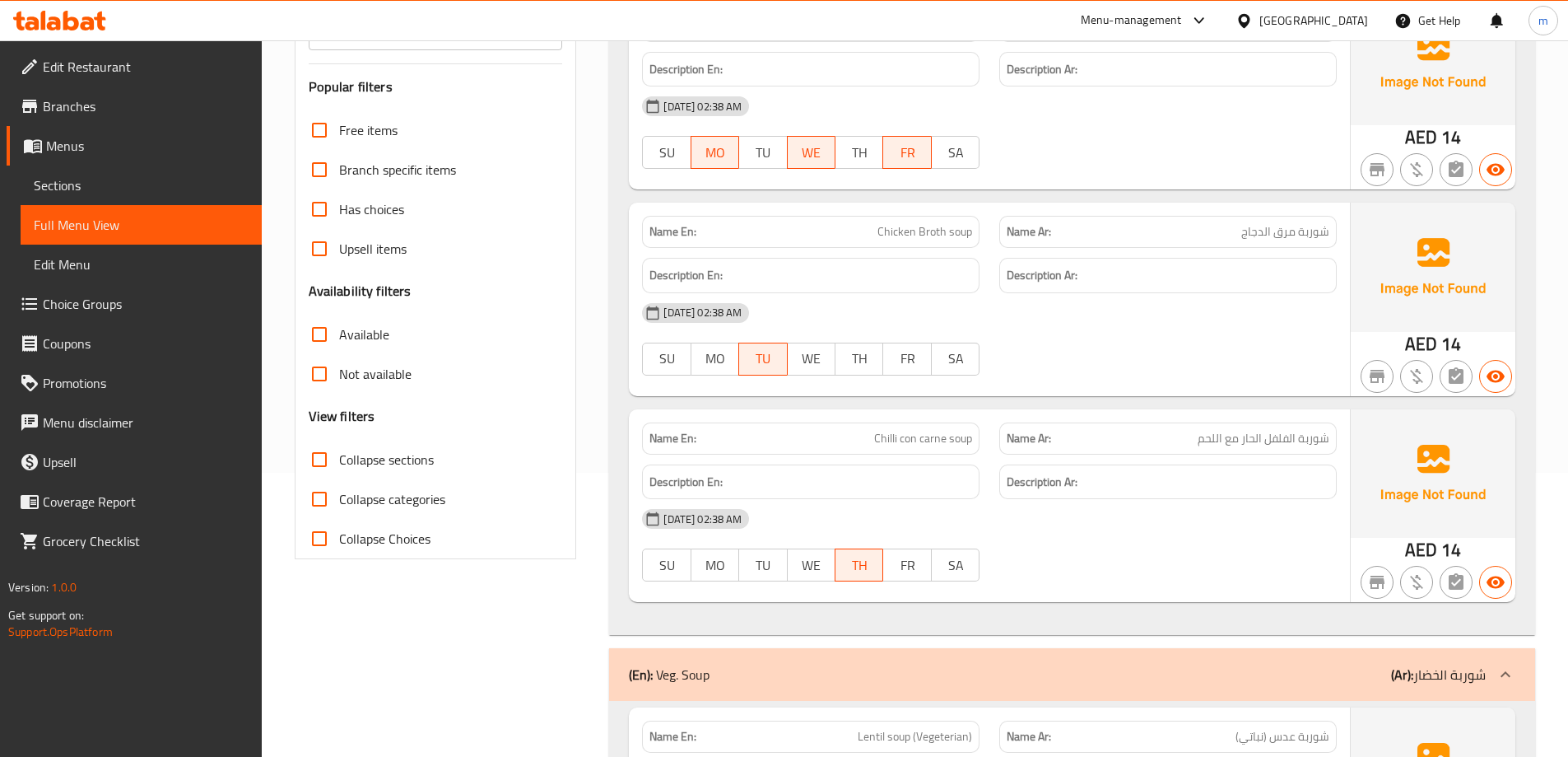
checkbox input "true"
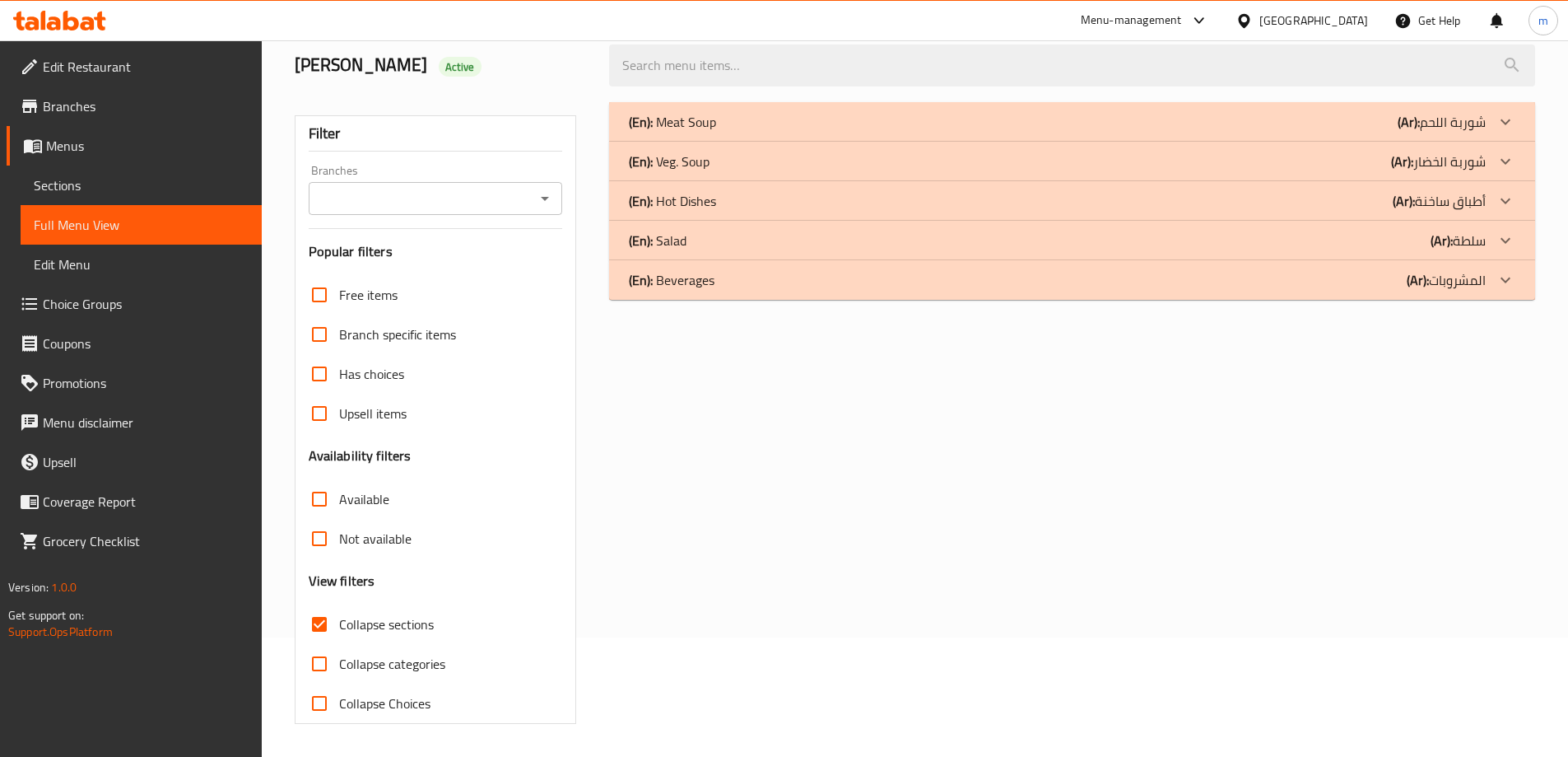
scroll to position [120, 0]
click at [748, 200] on div "(En): Hot Dishes (Ar): أطباق ساخنة" at bounding box center [1056, 201] width 856 height 20
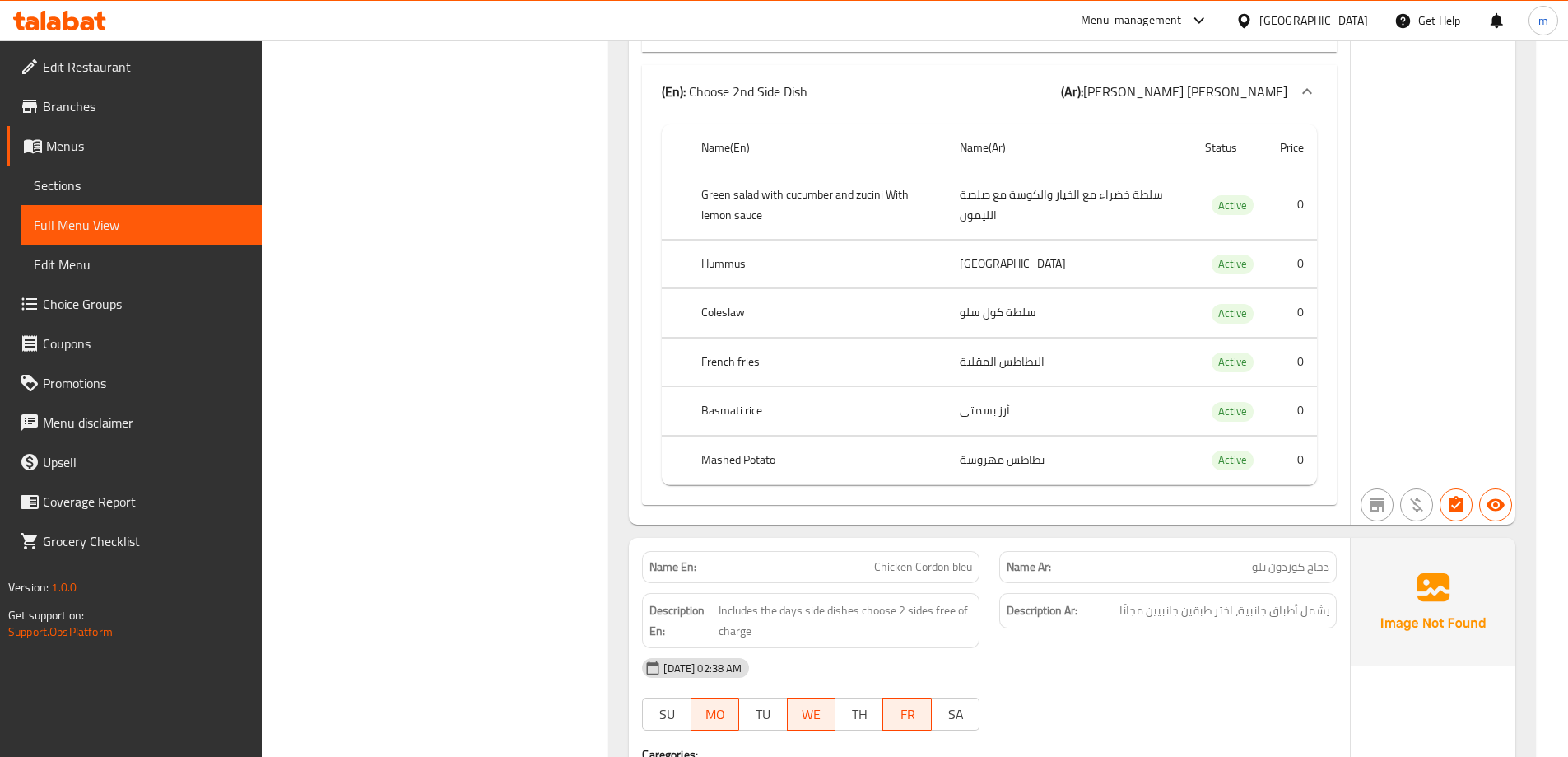
scroll to position [1190, 0]
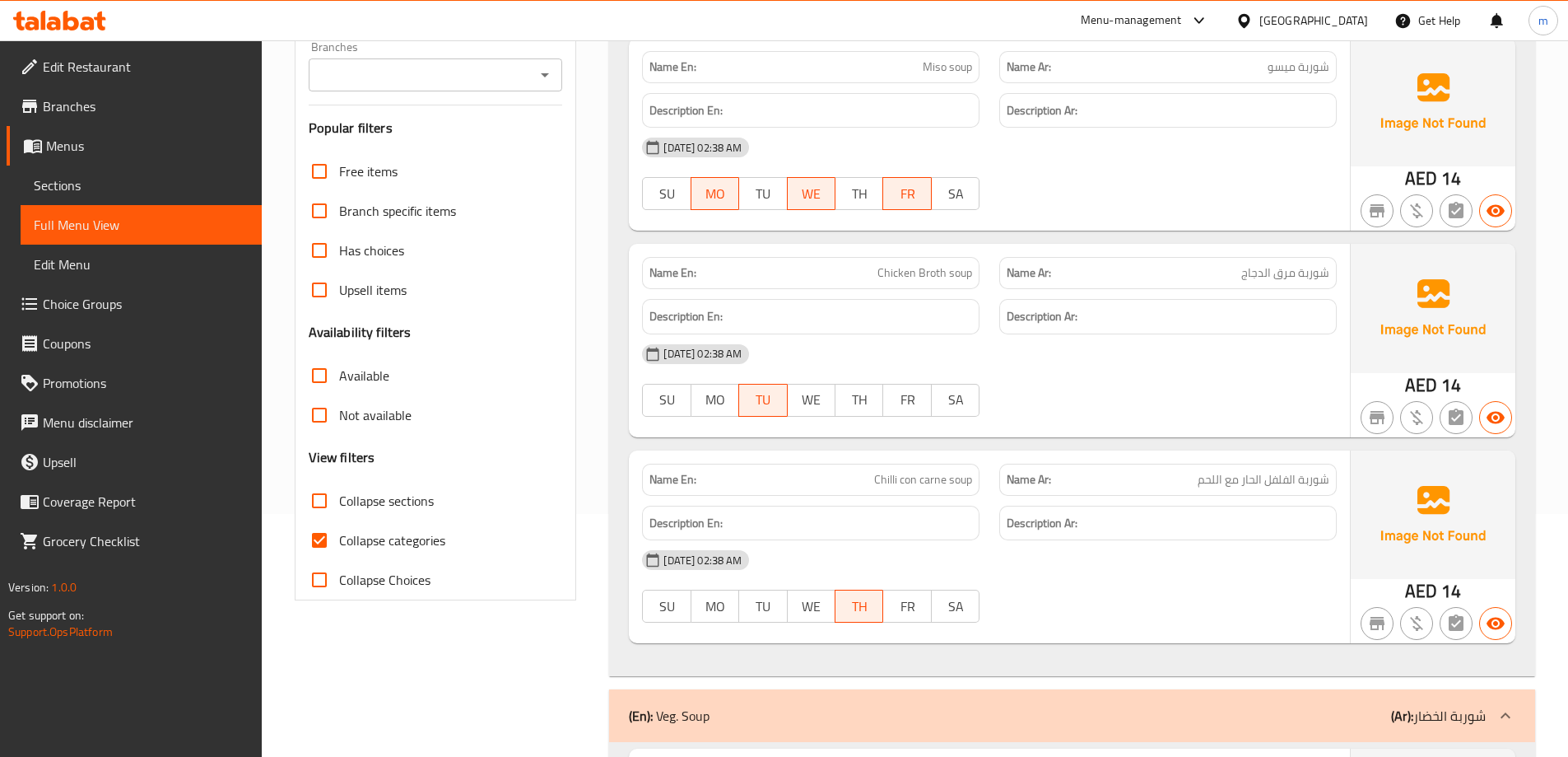
scroll to position [284, 0]
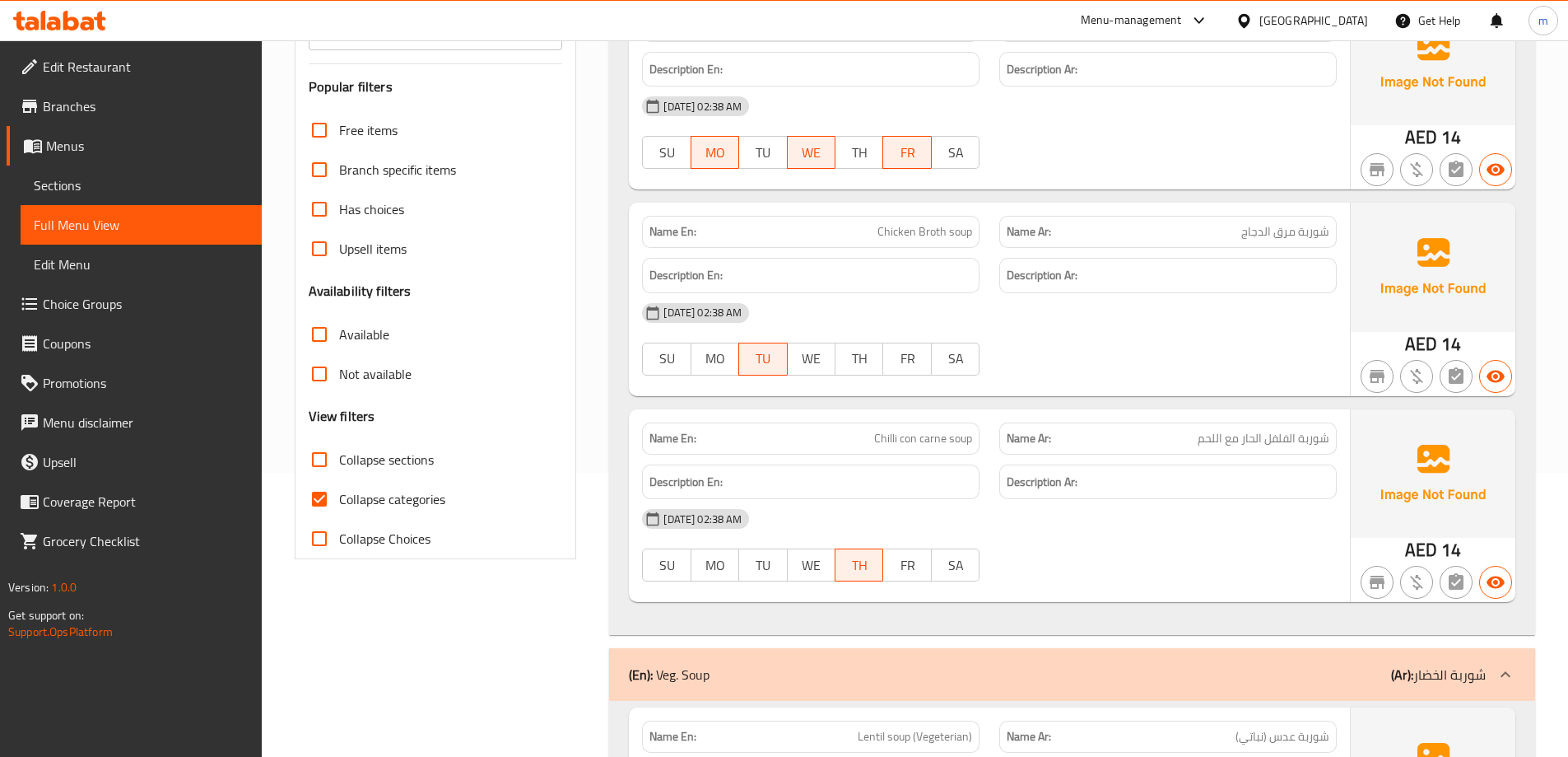
click at [427, 493] on span "Collapse categories" at bounding box center [391, 499] width 106 height 20
click at [339, 493] on input "Collapse categories" at bounding box center [319, 499] width 39 height 39
checkbox input "false"
click at [395, 464] on span "Collapse sections" at bounding box center [386, 459] width 95 height 20
click at [339, 464] on input "Collapse sections" at bounding box center [319, 458] width 39 height 39
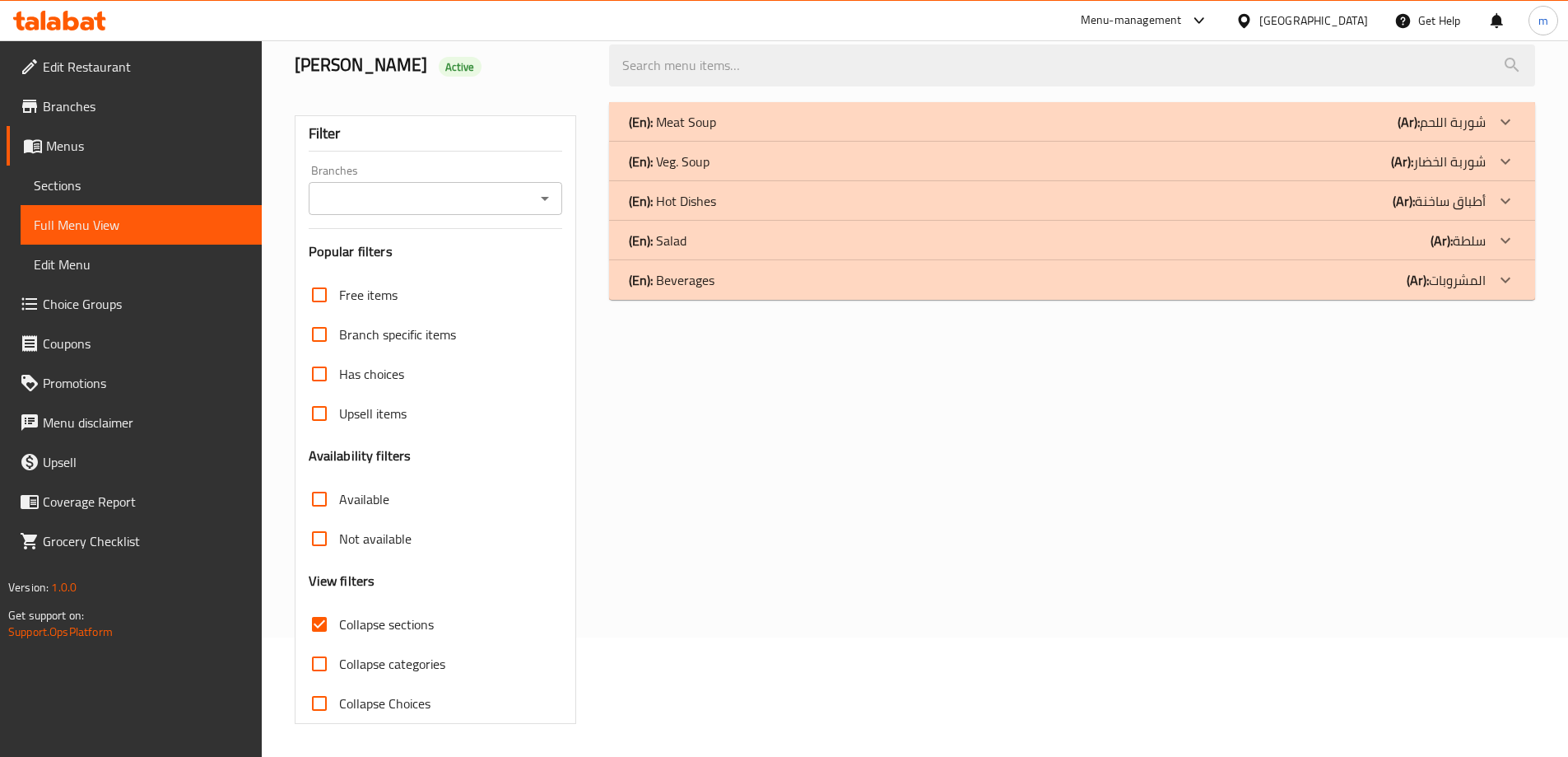
scroll to position [120, 0]
click at [948, 181] on div "(En): Hot Dishes (Ar): أطباق ساخنة" at bounding box center [1072, 200] width 926 height 39
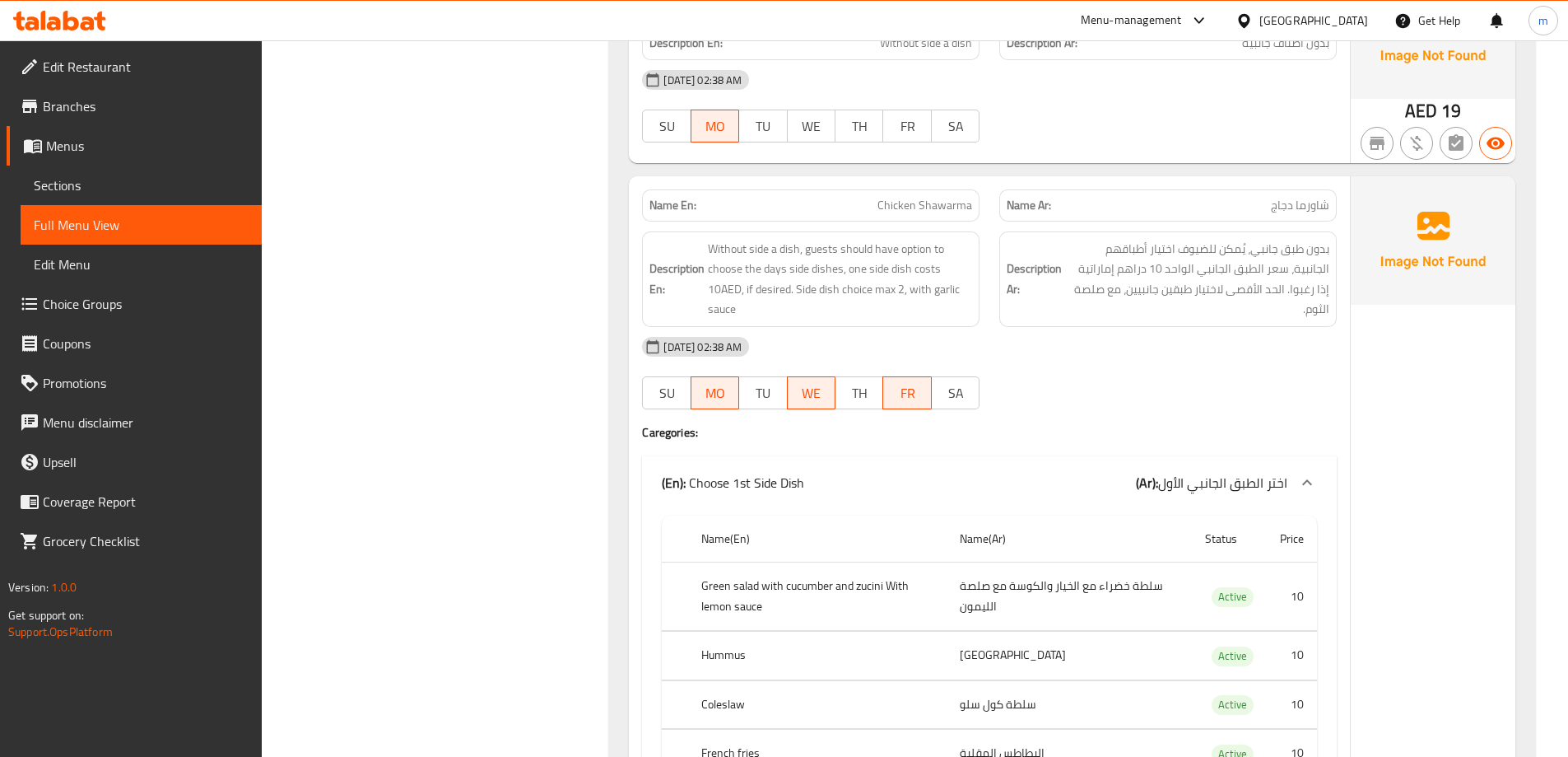
scroll to position [4894, 0]
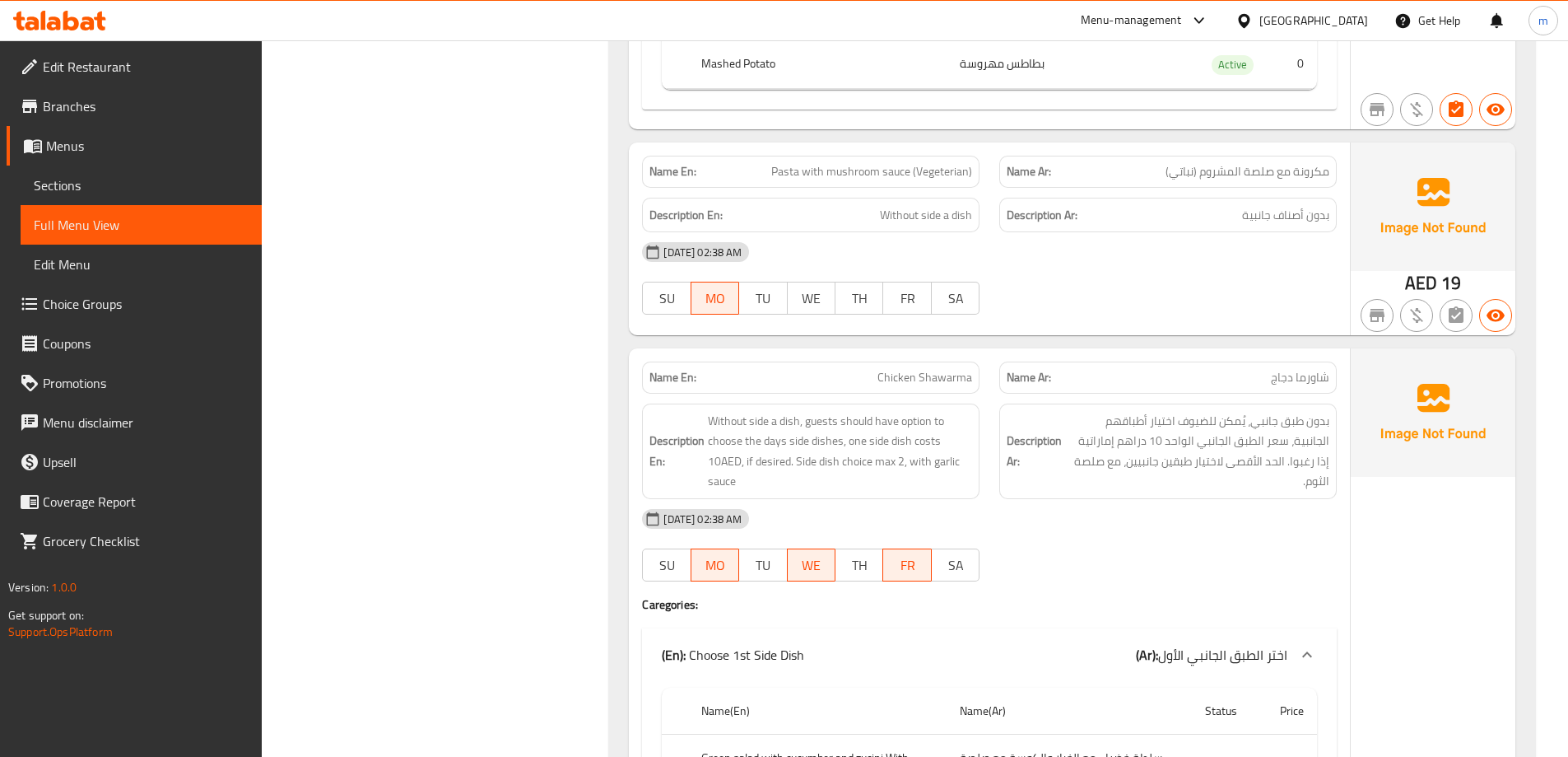
click at [937, 173] on span "Pasta with mushroom sauce (Vegeterian)" at bounding box center [872, 171] width 201 height 17
click at [910, 173] on span "Pasta with mushroom sauce (Vegeterian)" at bounding box center [872, 171] width 201 height 17
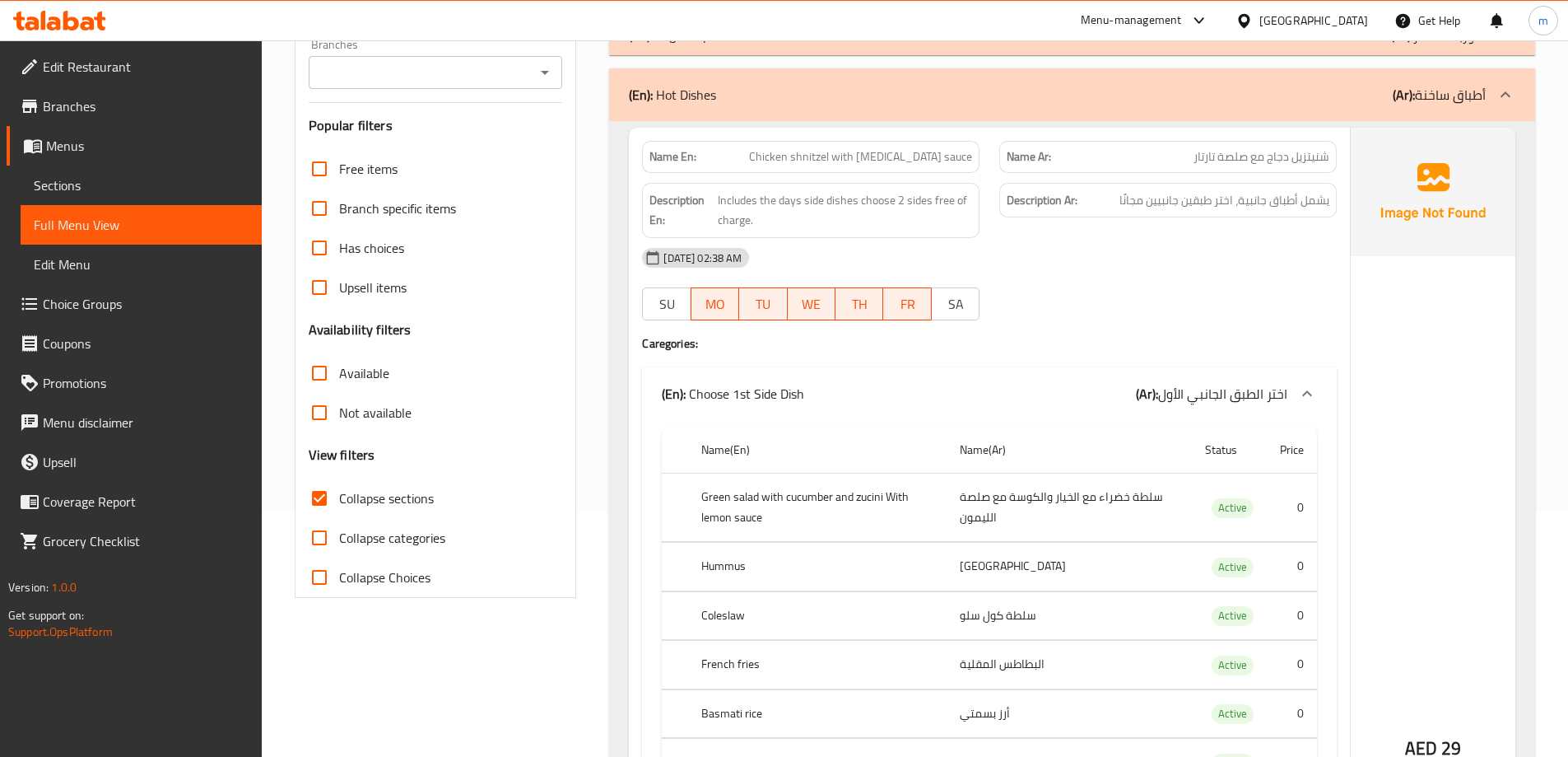
scroll to position [247, 0]
click at [391, 506] on span "Collapse sections" at bounding box center [386, 496] width 95 height 20
click at [339, 507] on input "Collapse sections" at bounding box center [319, 496] width 39 height 39
checkbox input "false"
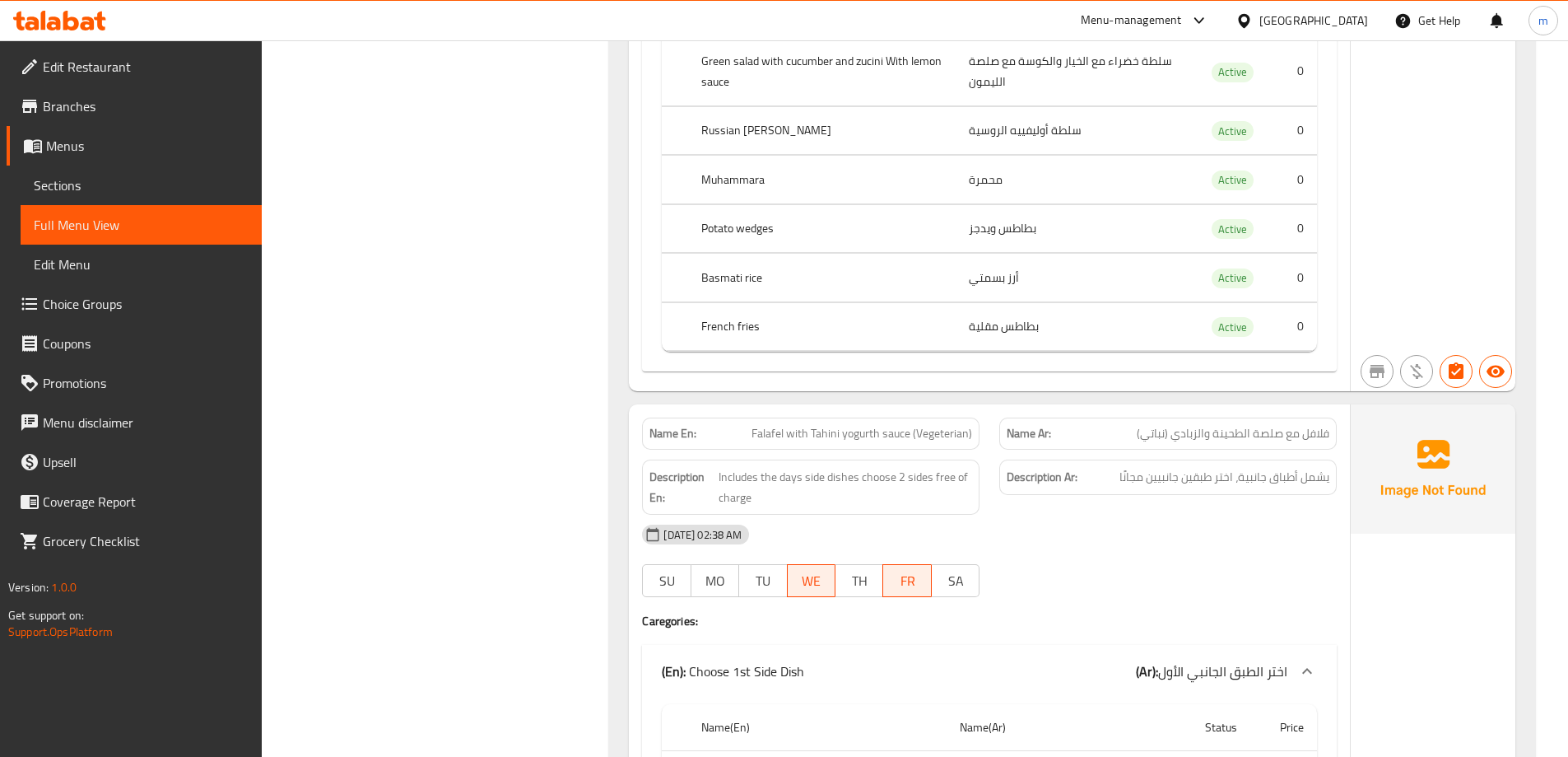
scroll to position [16800, 0]
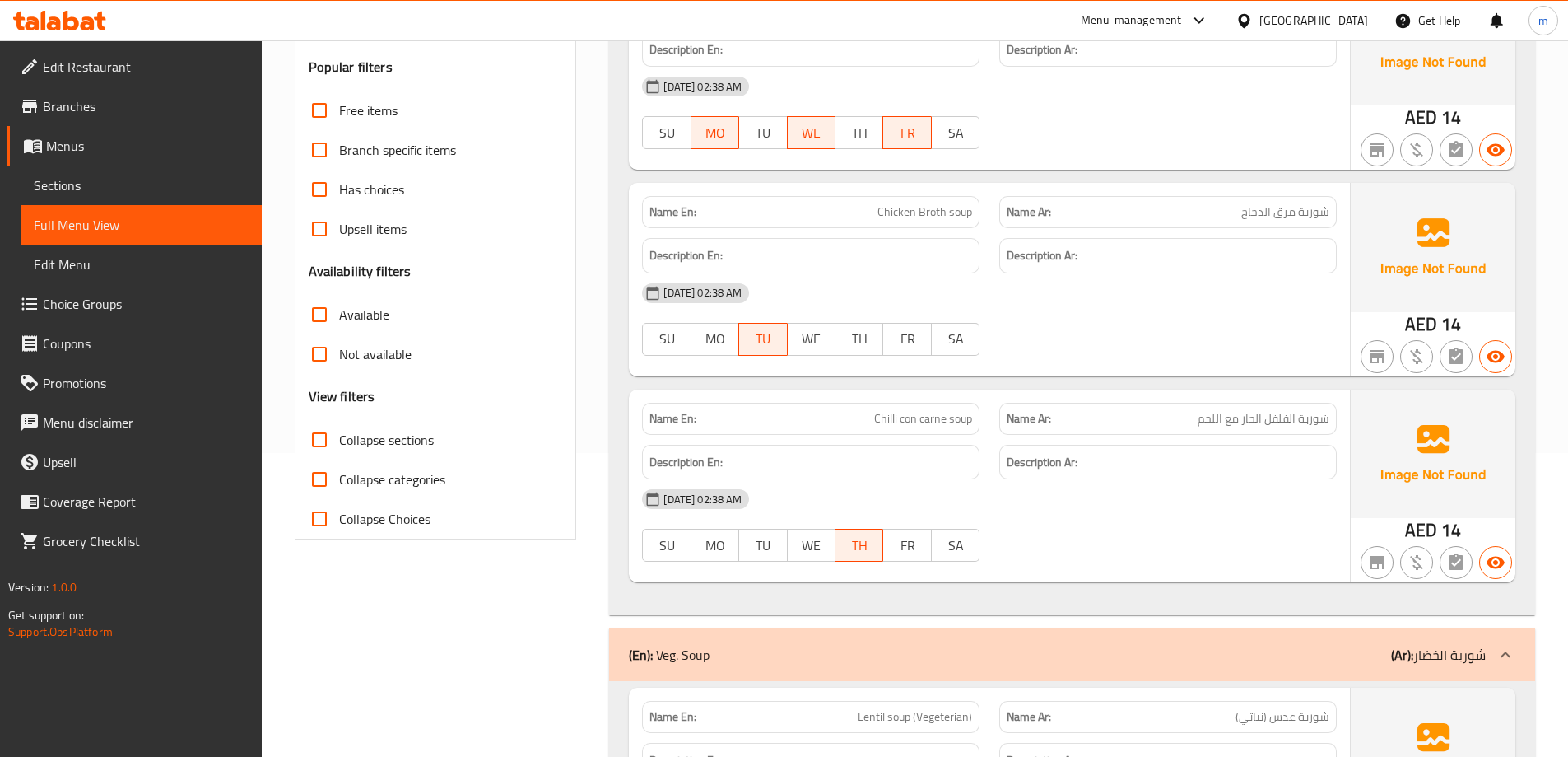
scroll to position [0, 0]
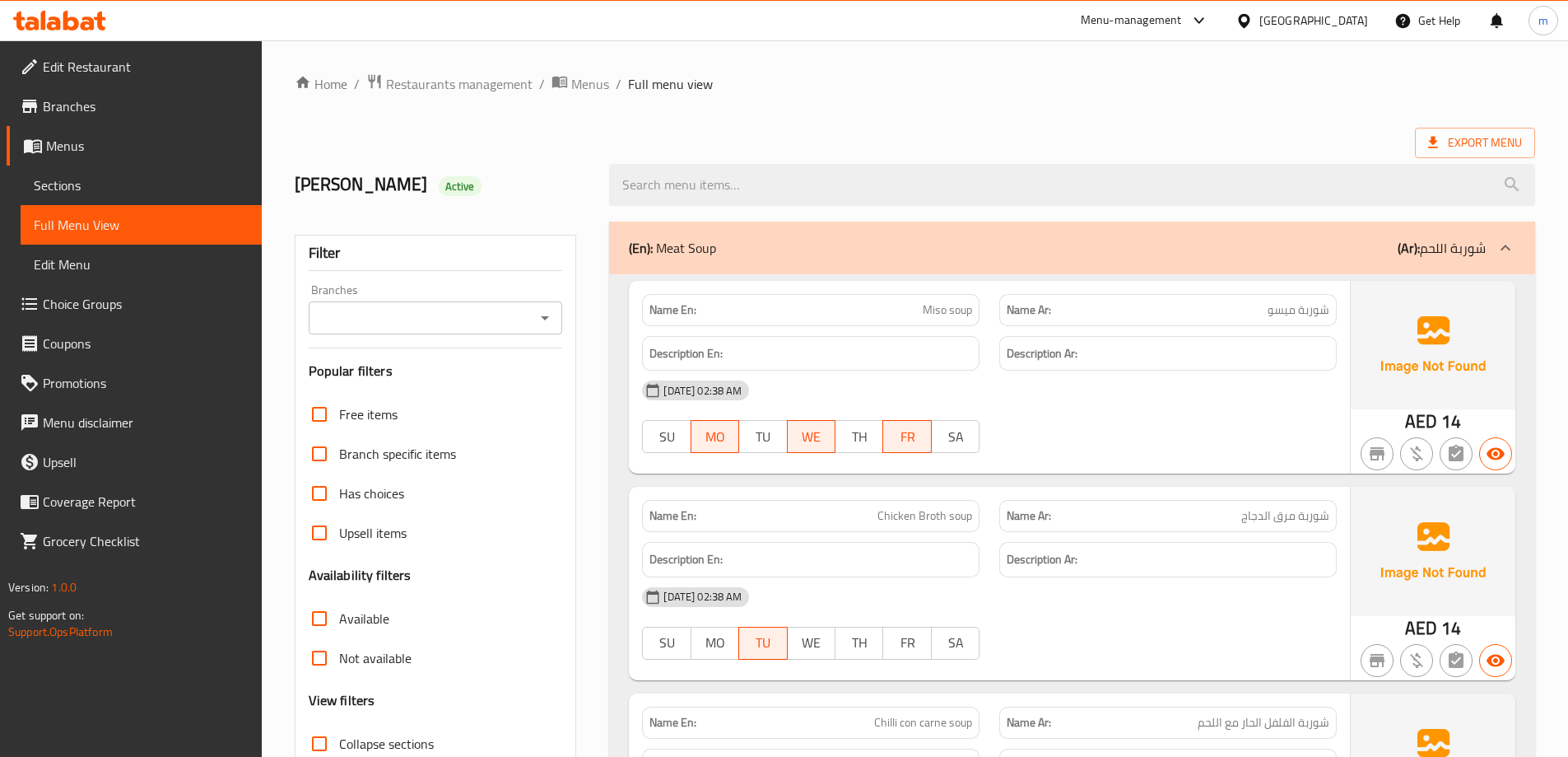
click at [107, 184] on span "Sections" at bounding box center [141, 185] width 215 height 20
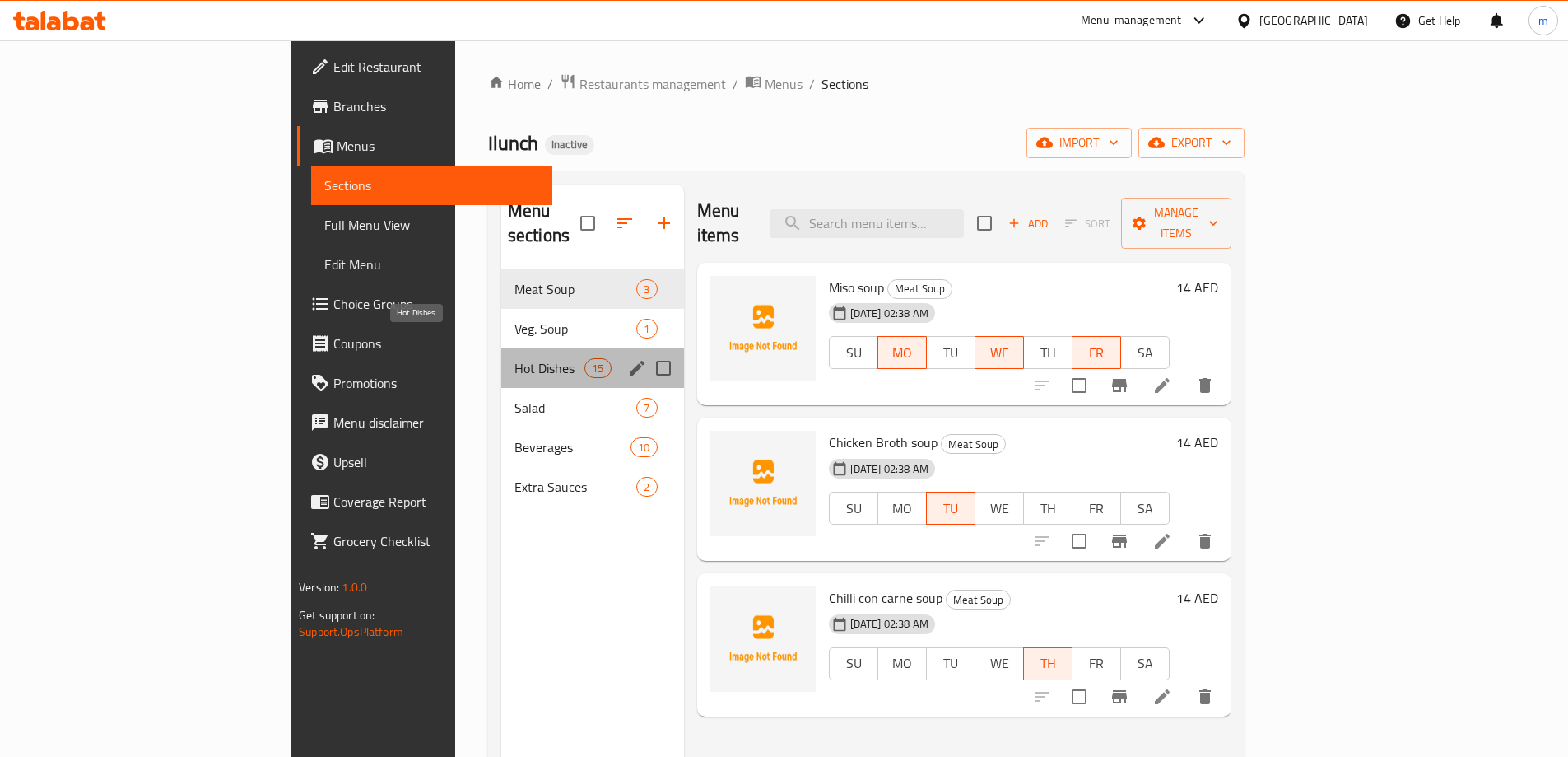
click at [515, 358] on span "Hot Dishes" at bounding box center [549, 367] width 70 height 20
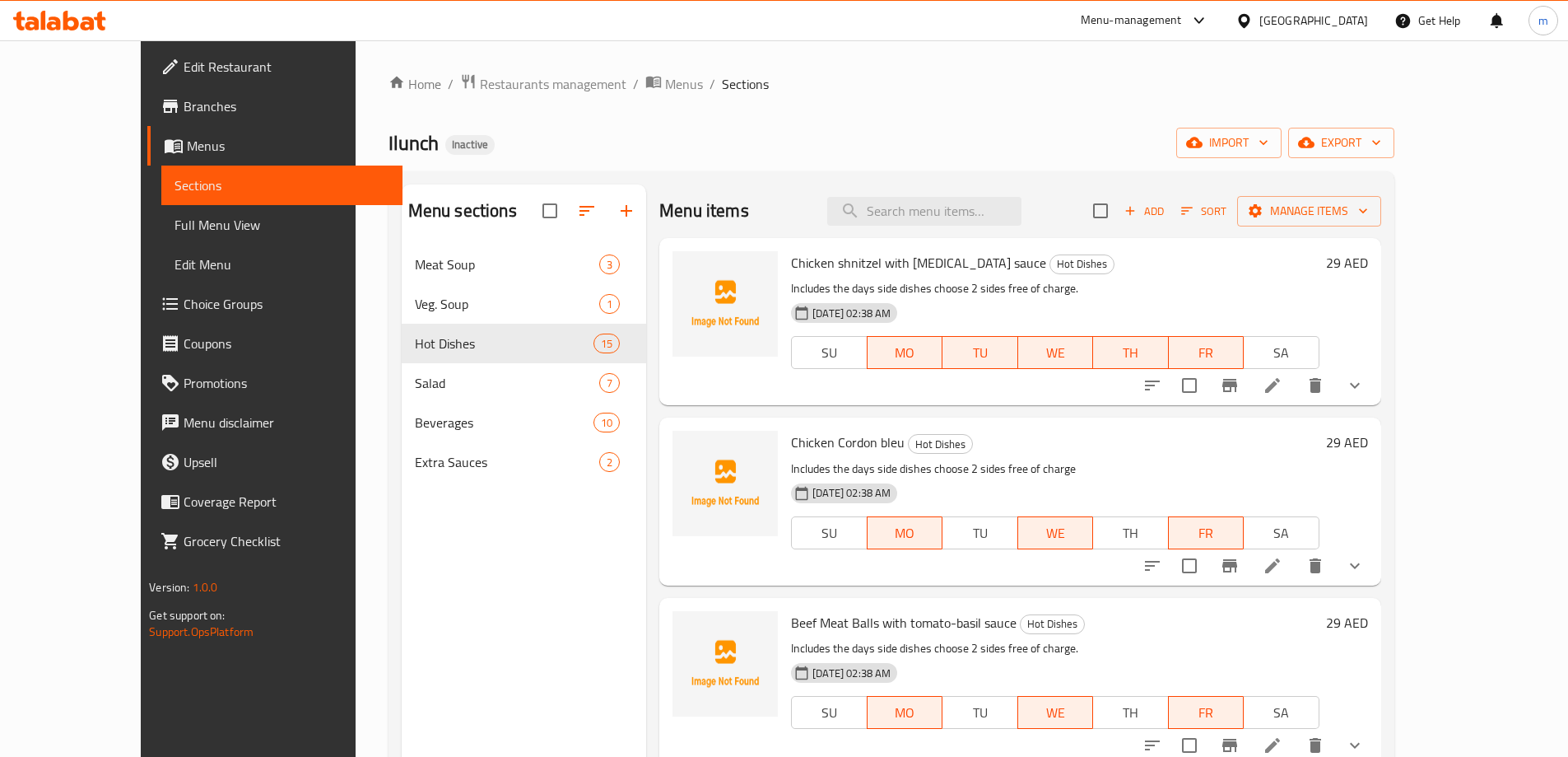
click at [1295, 391] on li at bounding box center [1272, 385] width 46 height 30
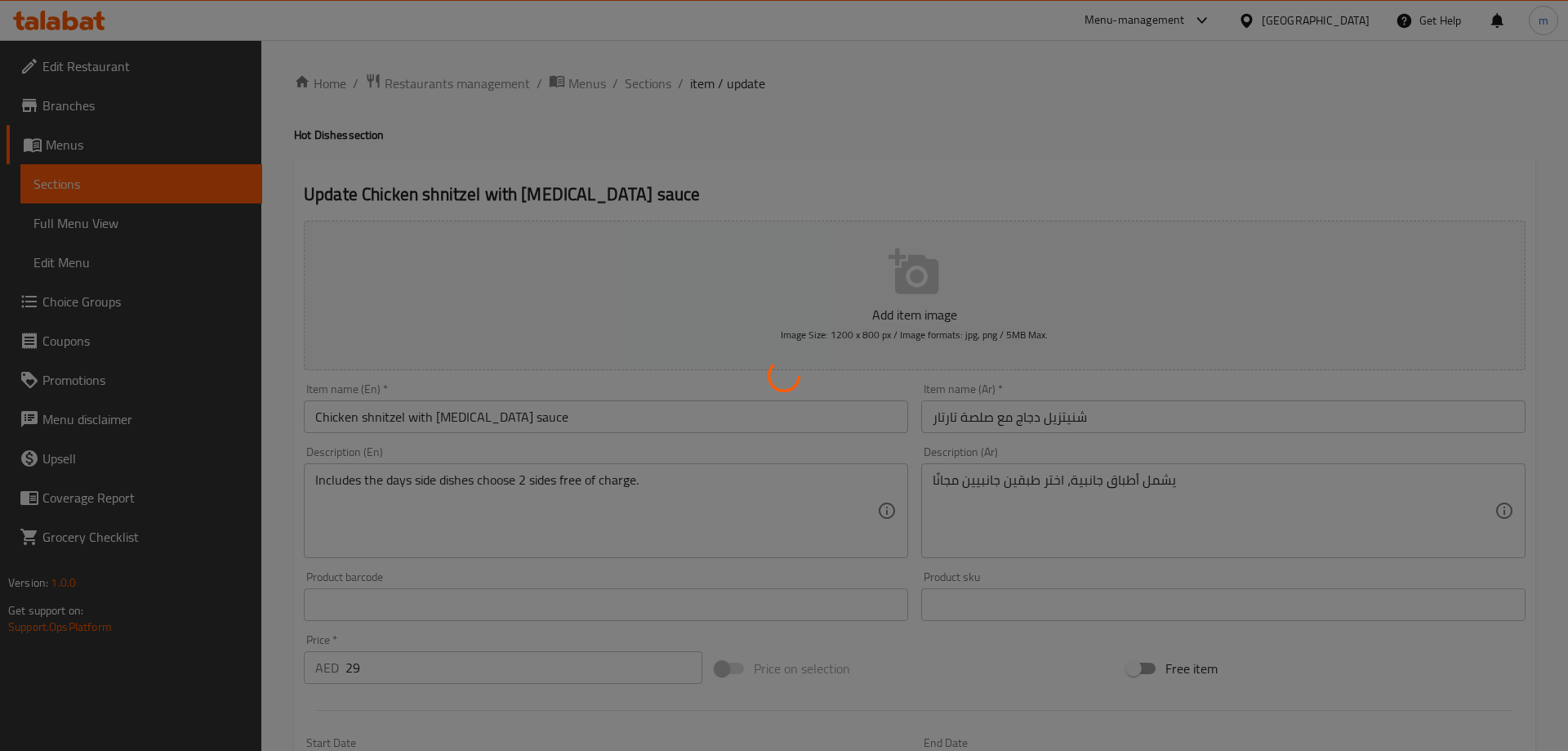
type input "اختر الطبق الجانبي الأول"
type input "1"
type input "اختر الطبق الجانبي الثاني"
type input "1"
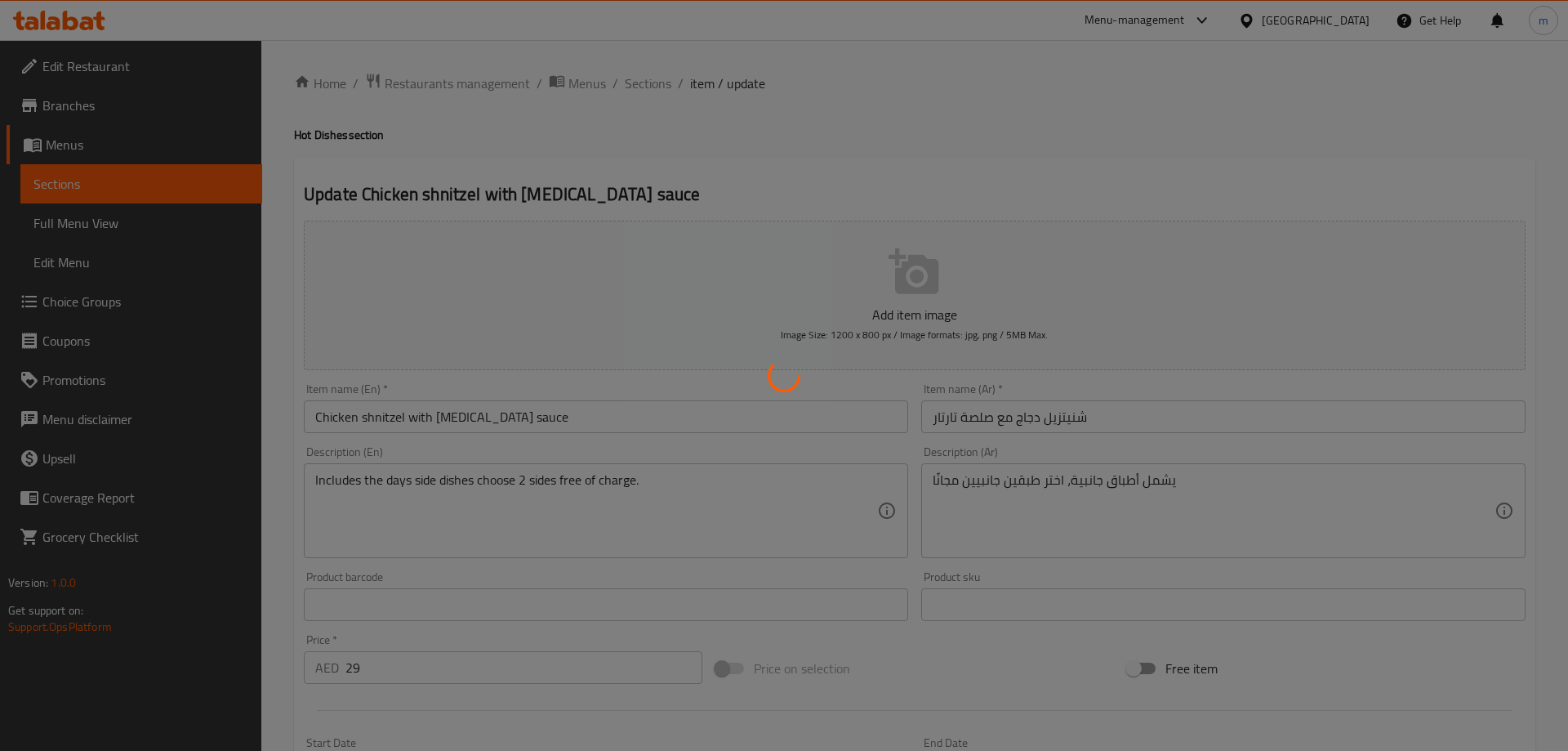
type input "1"
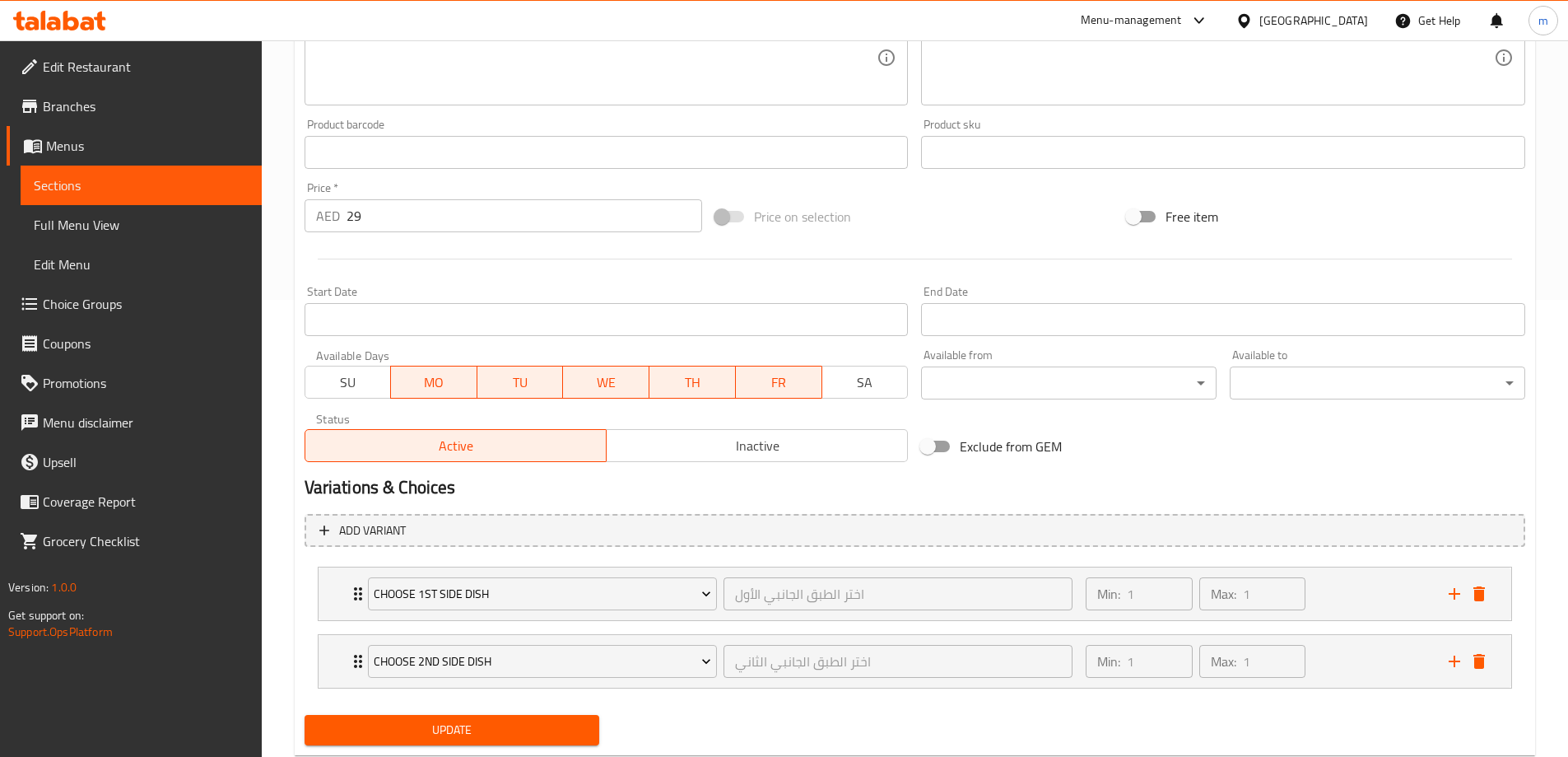
scroll to position [501, 0]
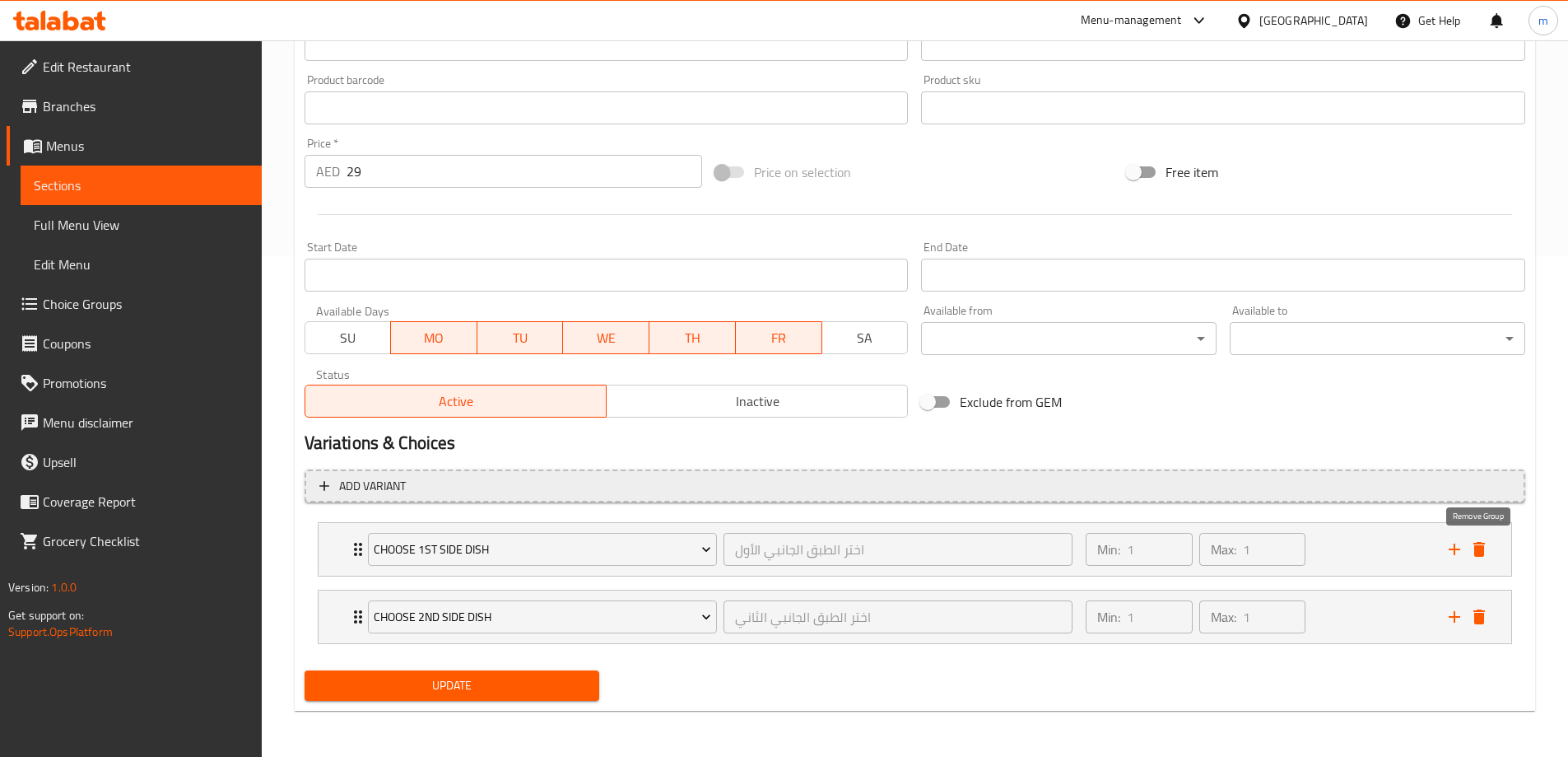
click at [1475, 546] on icon "delete" at bounding box center [1479, 548] width 11 height 14
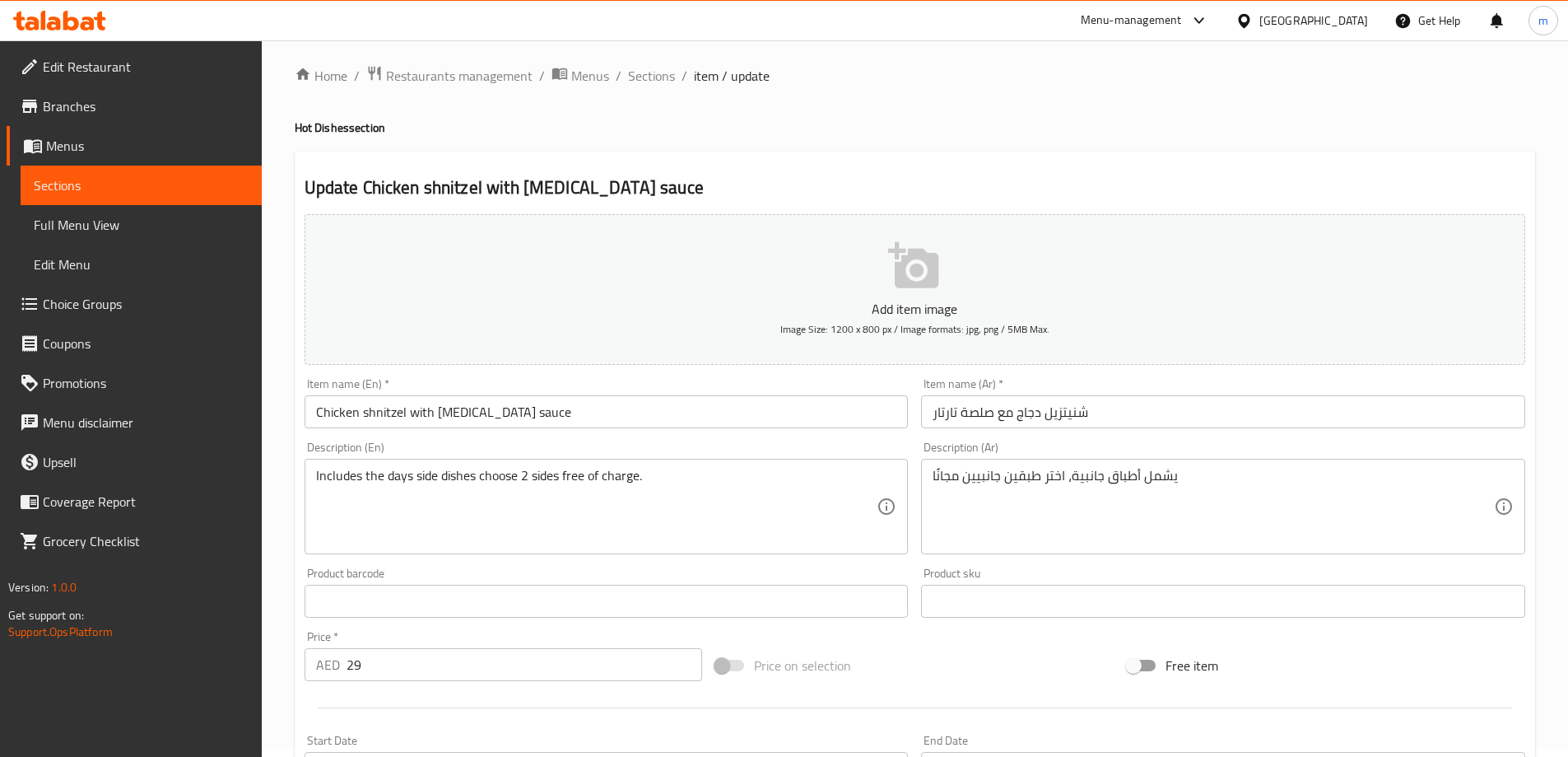
scroll to position [0, 0]
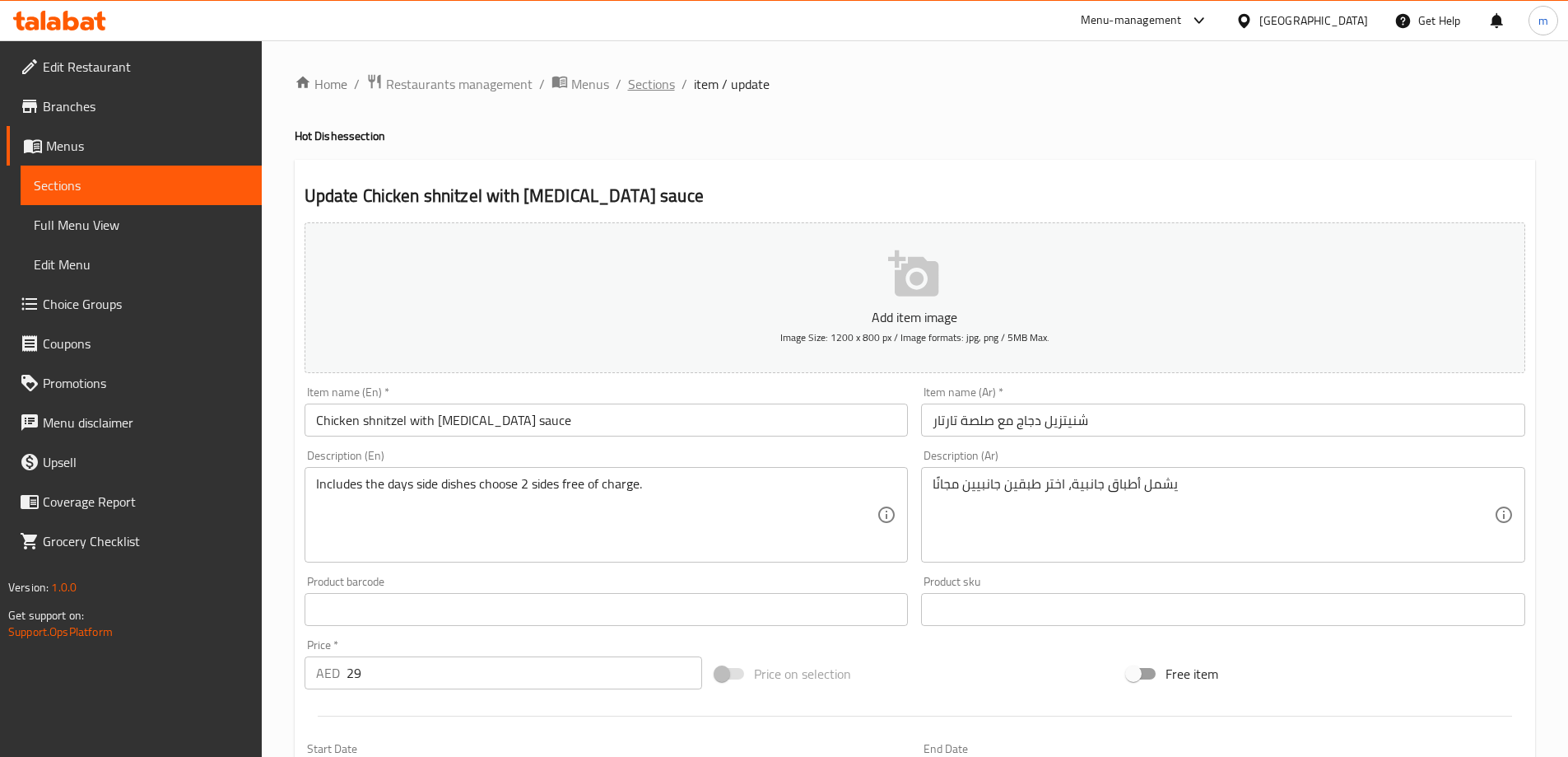
click at [643, 86] on span "Sections" at bounding box center [651, 83] width 47 height 20
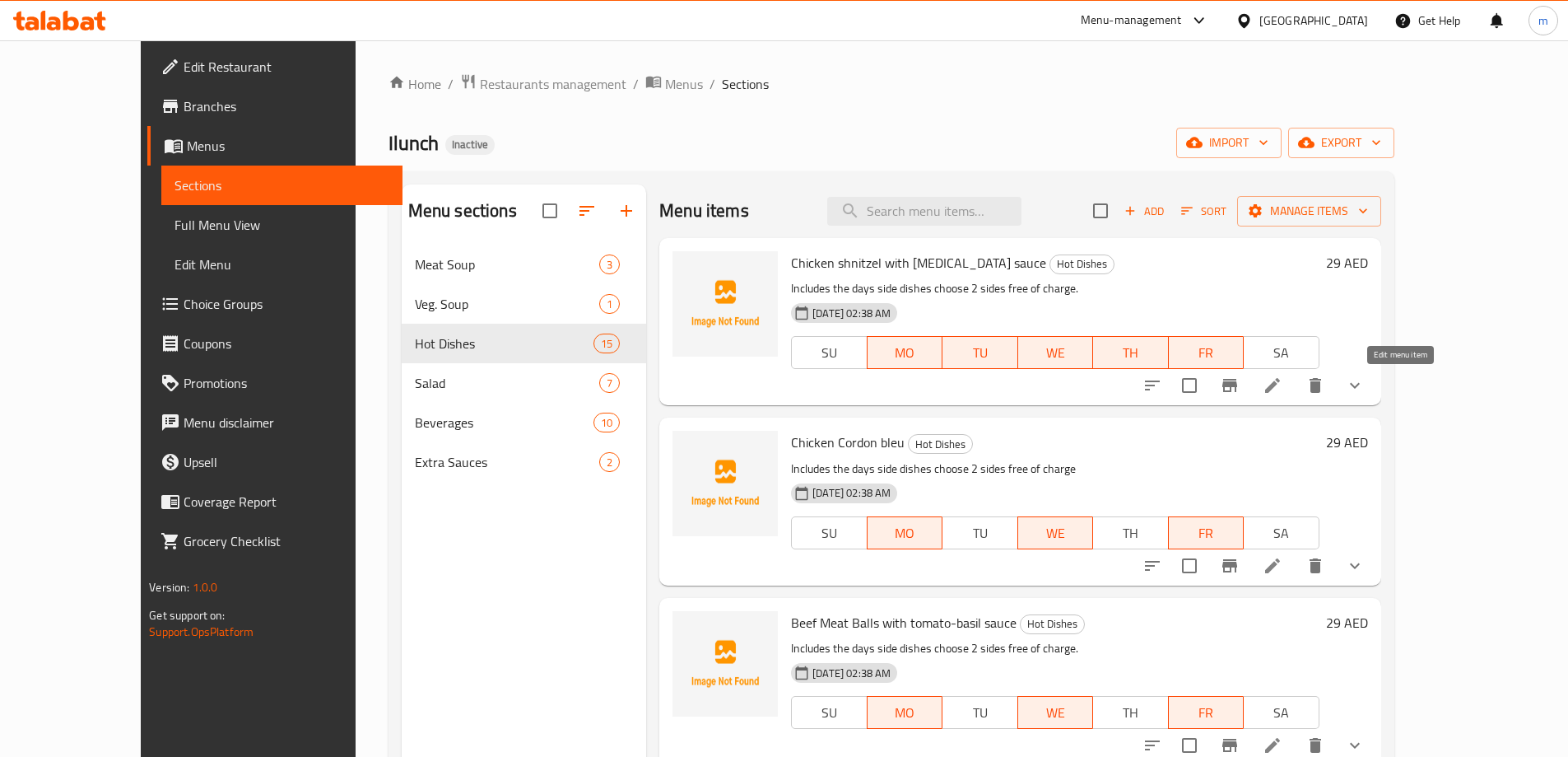
click at [1280, 390] on icon at bounding box center [1271, 385] width 14 height 14
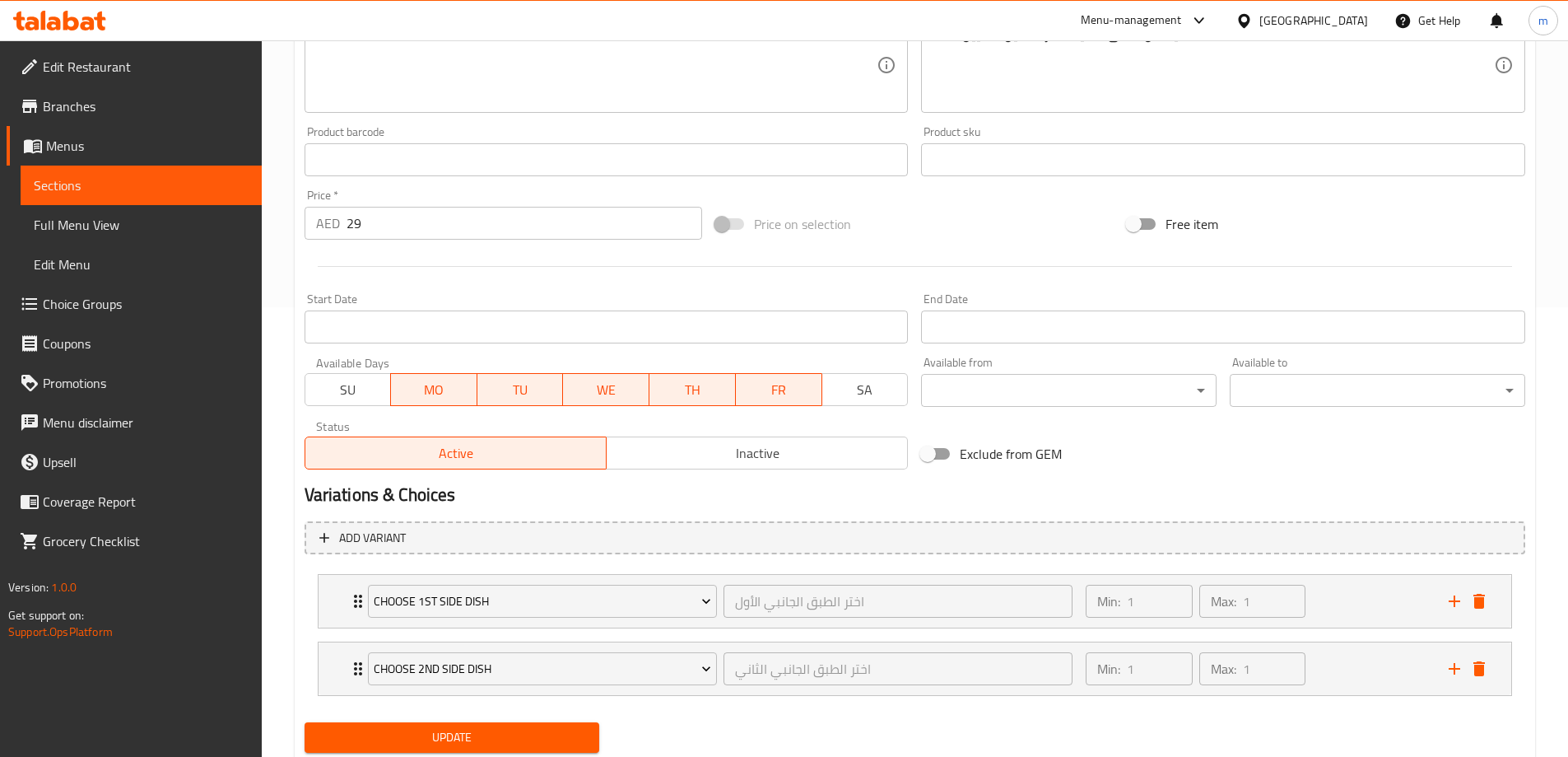
scroll to position [501, 0]
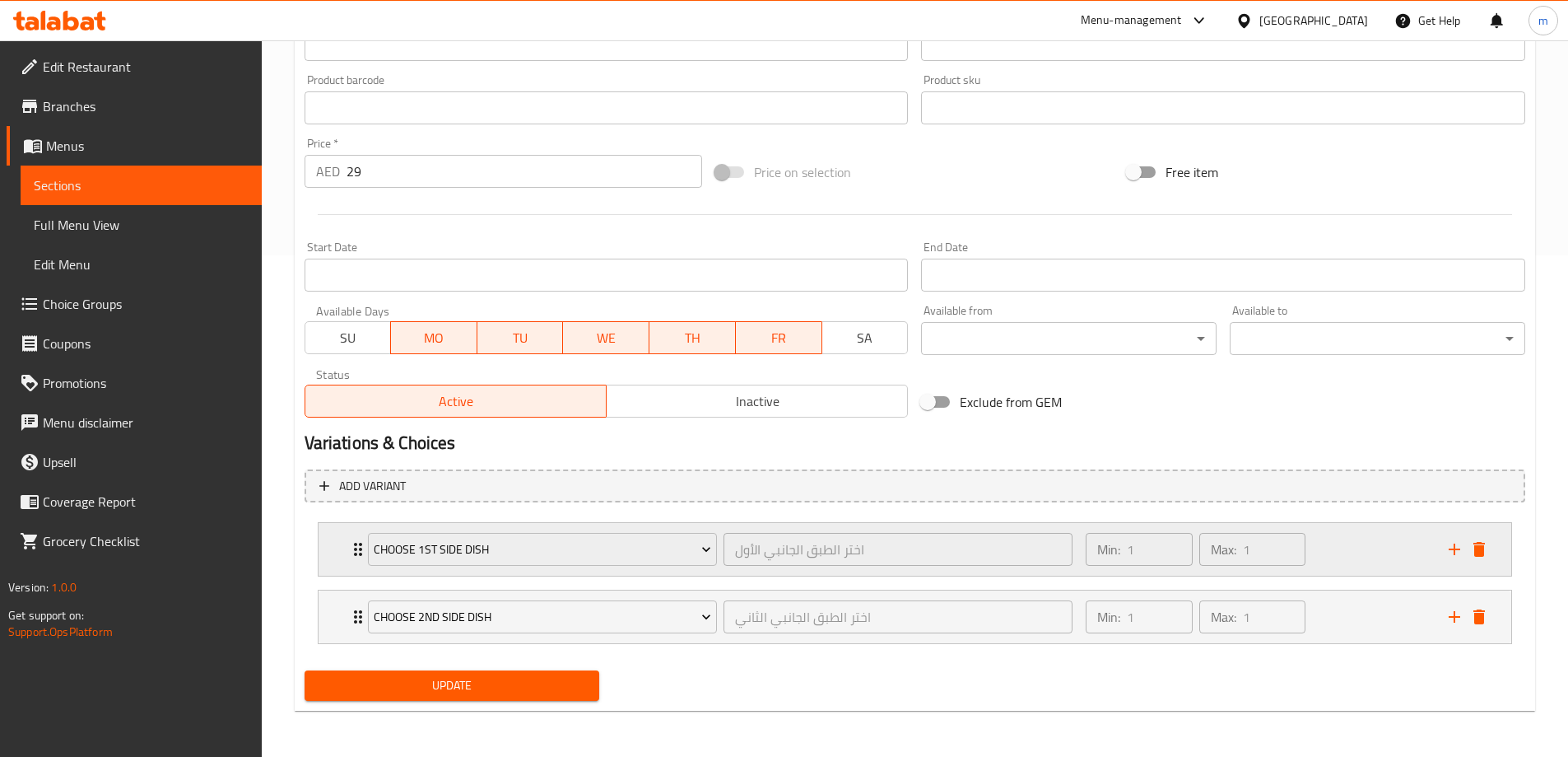
click at [344, 533] on div "Choose 1st Side Dish اختر الطبق الجانبي الأول ​ Min: 1 ​ Max: 1 ​" at bounding box center [915, 548] width 1192 height 53
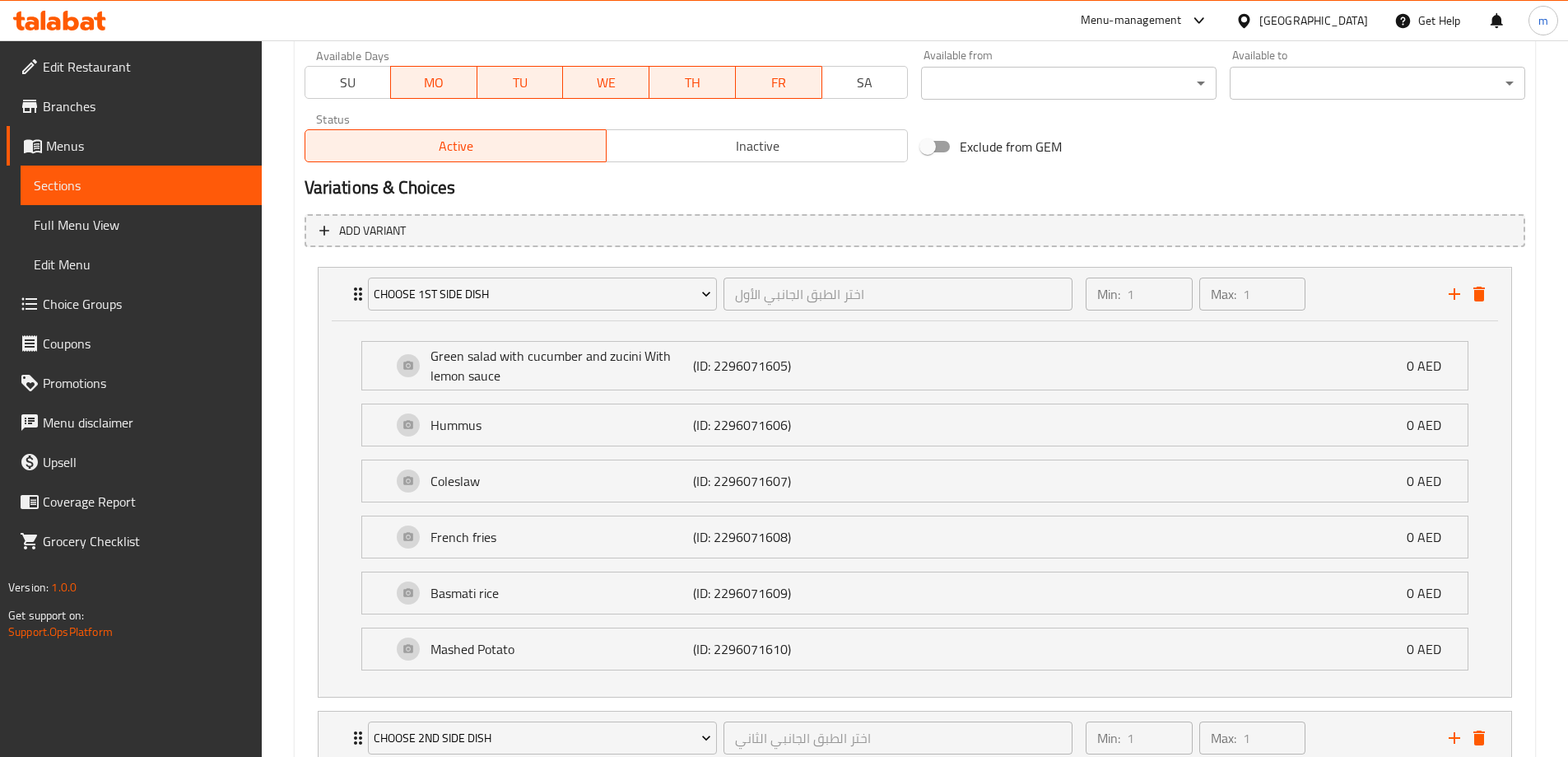
scroll to position [548, 0]
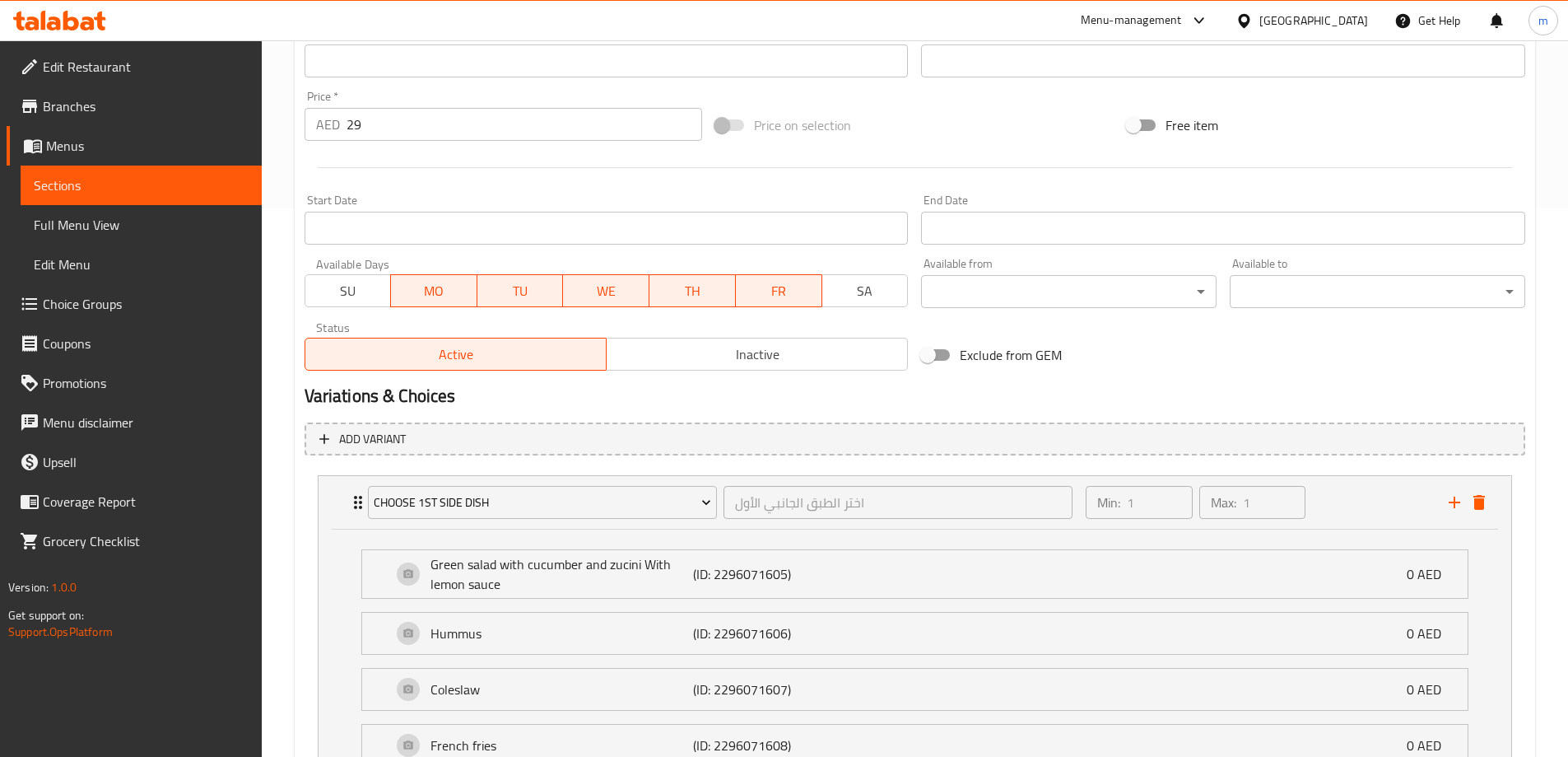
click at [93, 298] on span "Choice Groups" at bounding box center [145, 303] width 206 height 20
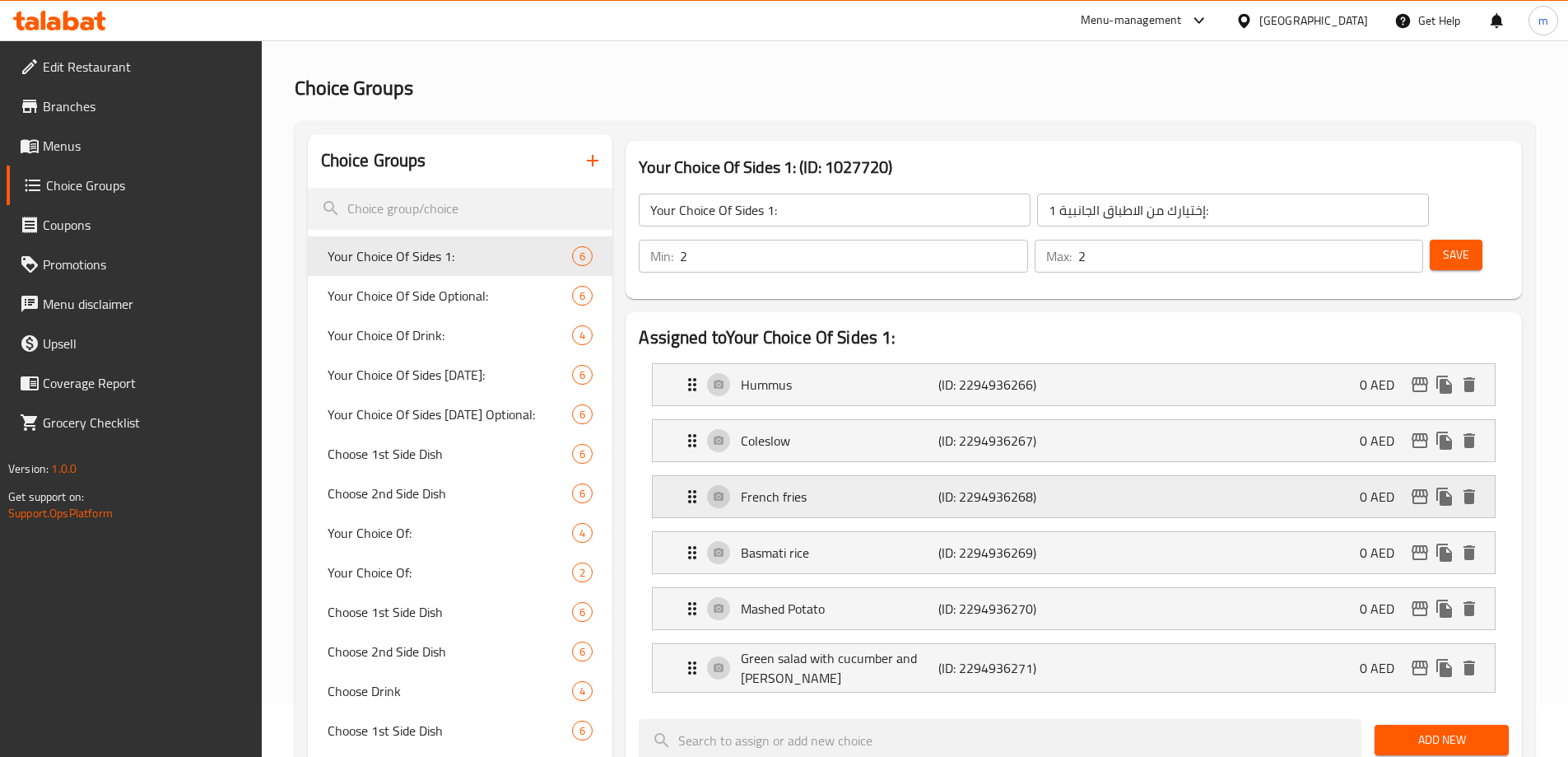
scroll to position [82, 0]
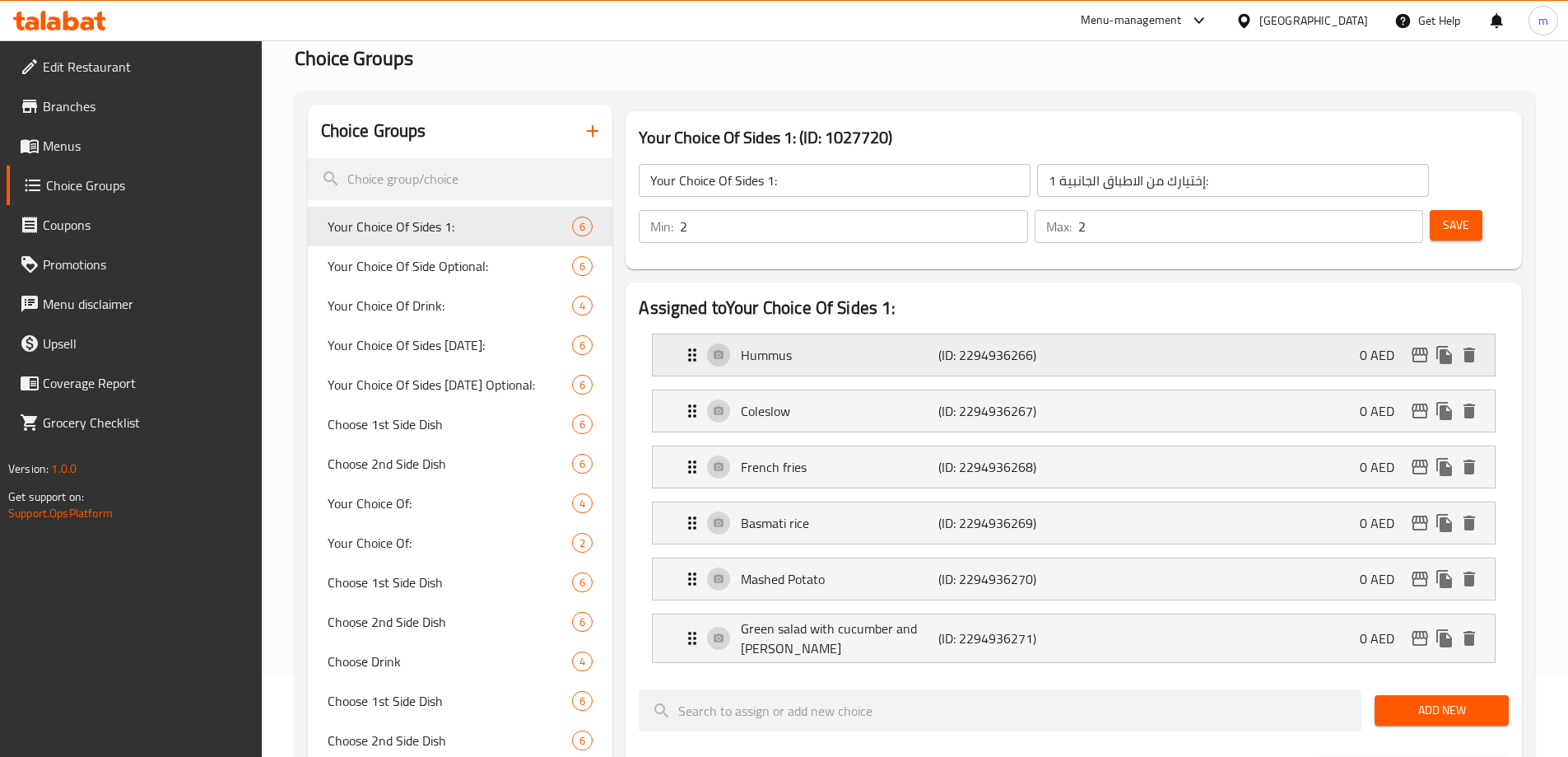
click at [1192, 334] on div "Hummus (ID: 2294936266) 0 AED" at bounding box center [1078, 354] width 792 height 41
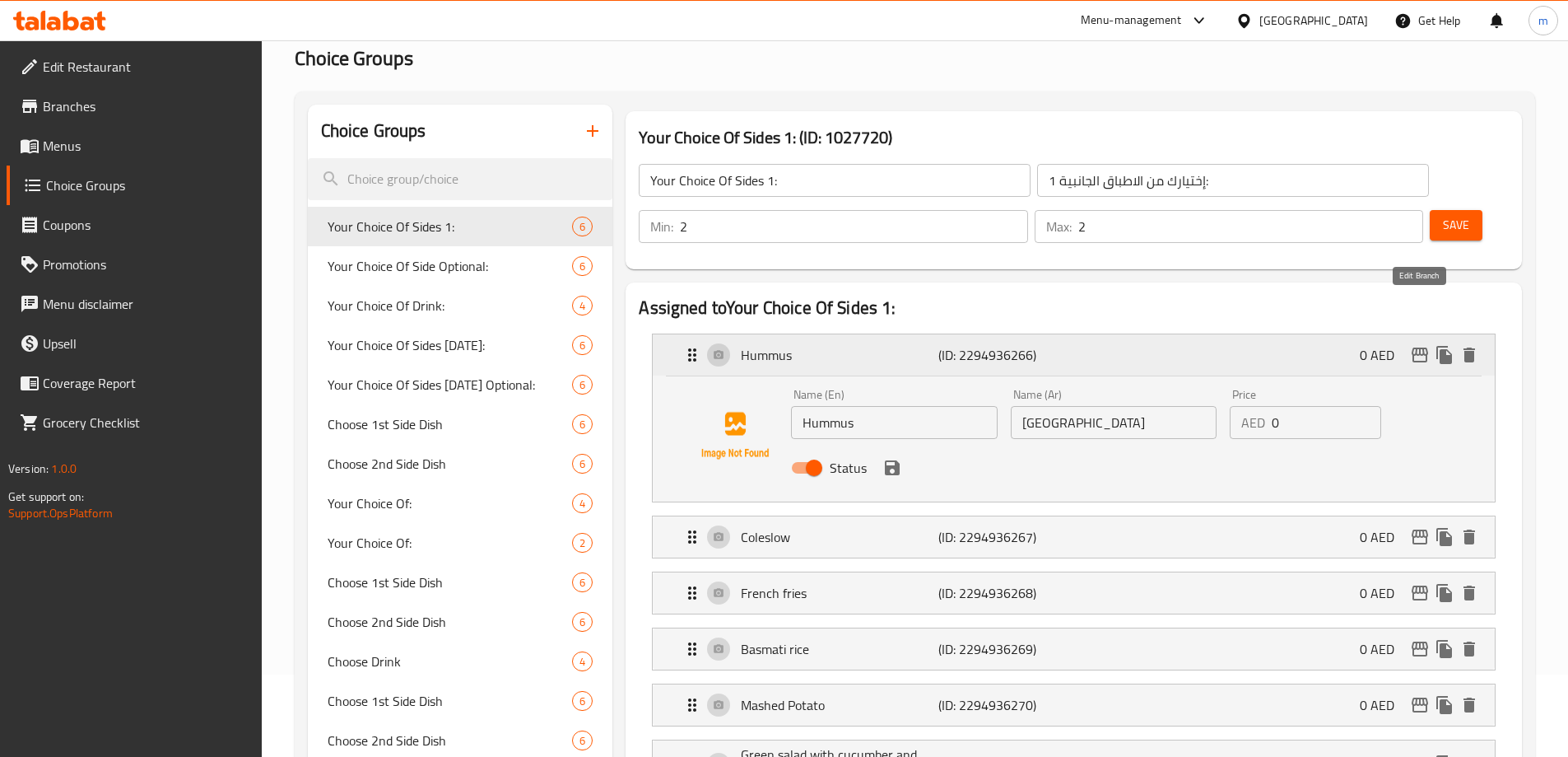
click at [1421, 345] on icon "edit" at bounding box center [1420, 354] width 20 height 20
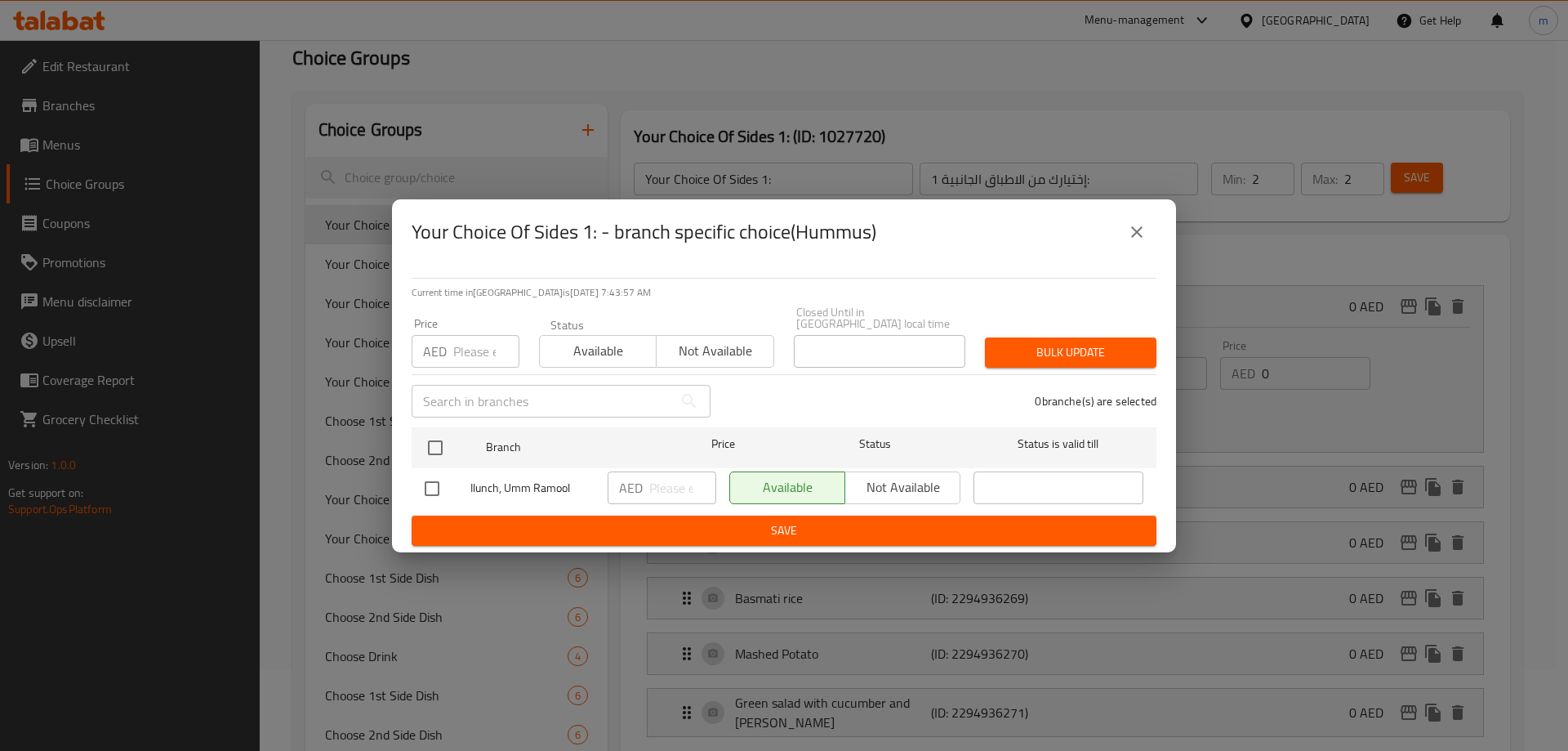
drag, startPoint x: 1149, startPoint y: 235, endPoint x: 1156, endPoint y: 242, distance: 9.9
click at [1148, 235] on button "close" at bounding box center [1136, 232] width 39 height 39
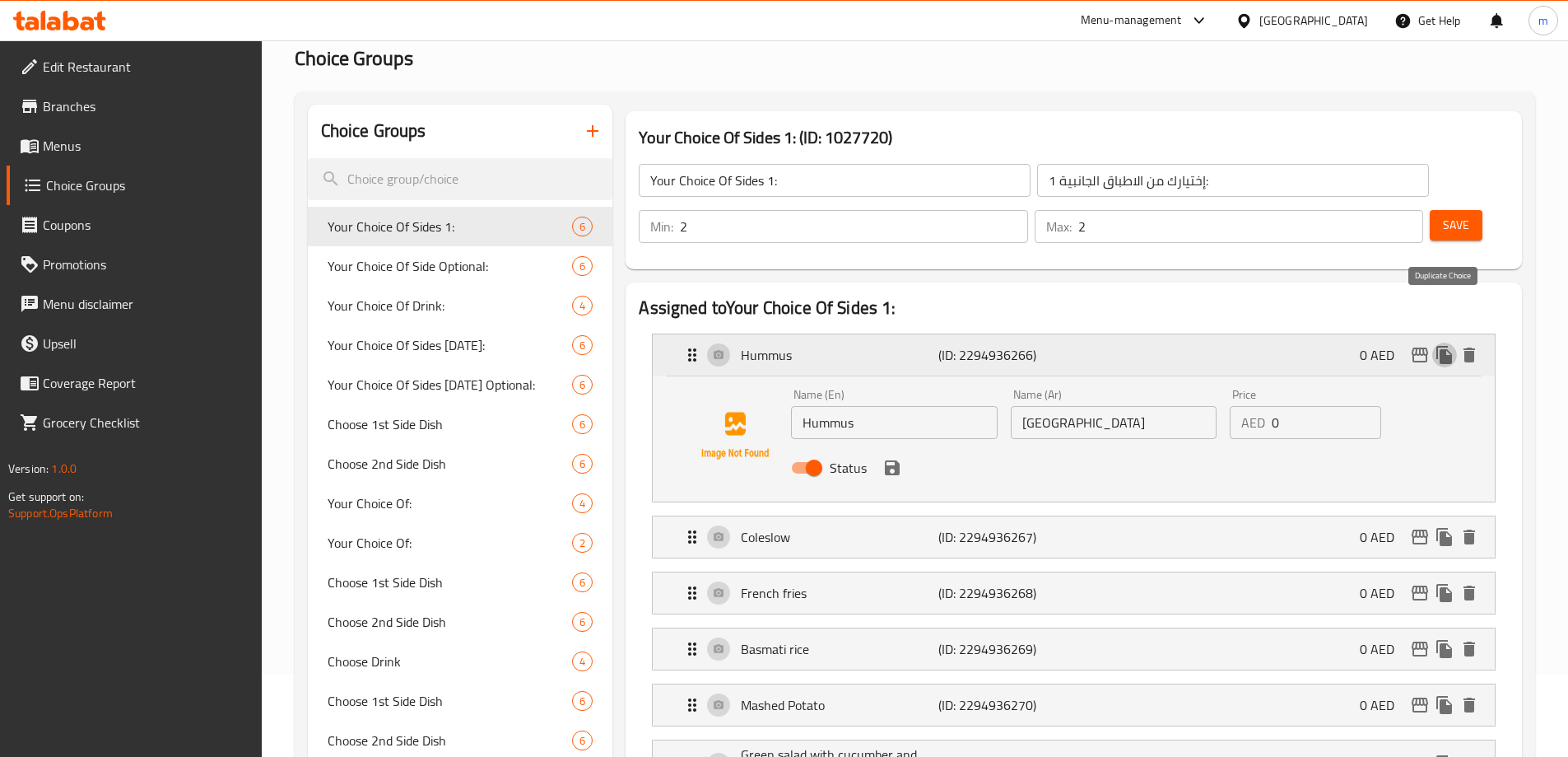
click at [1442, 345] on icon "duplicate" at bounding box center [1444, 354] width 15 height 18
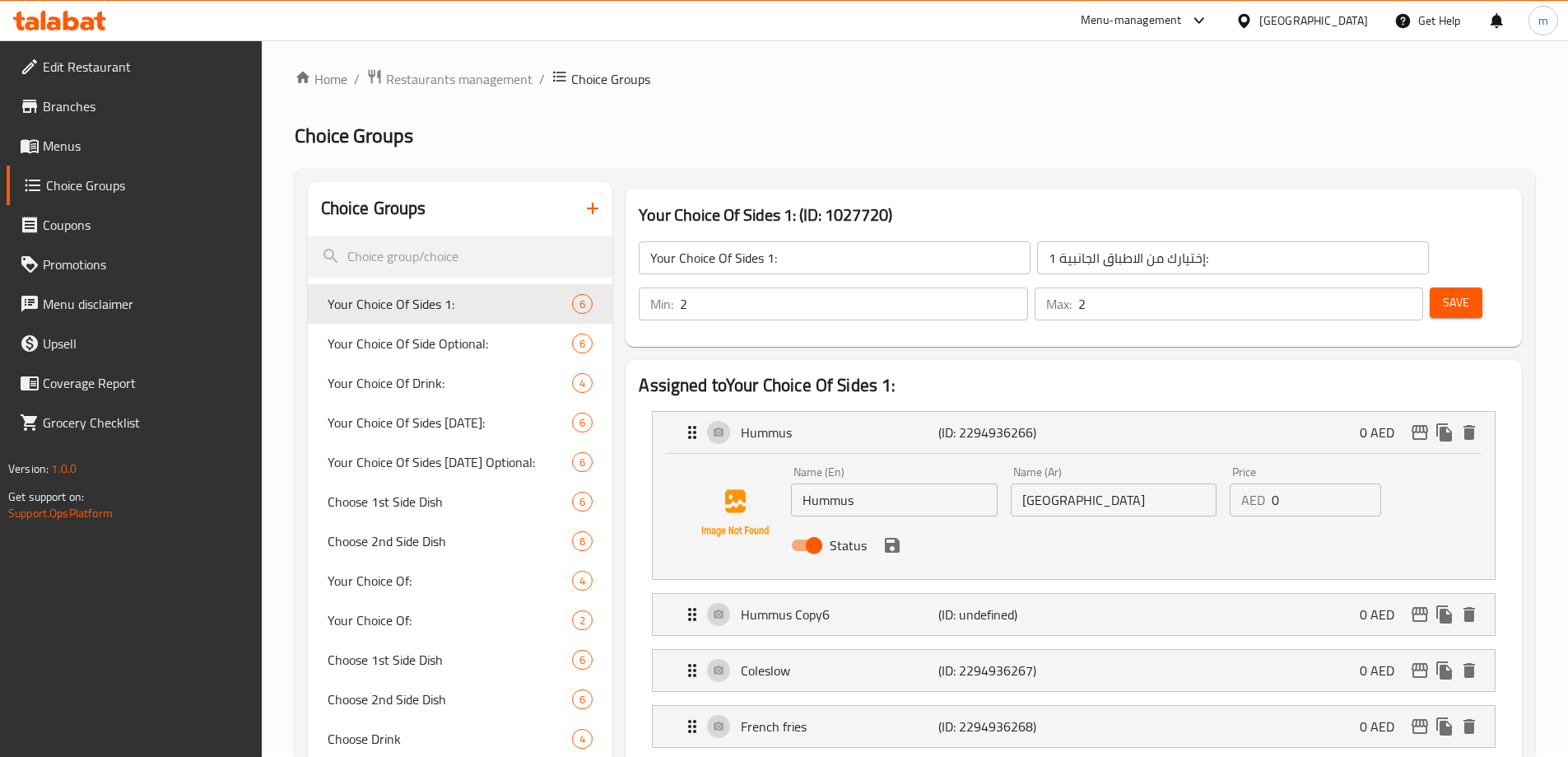
scroll to position [0, 0]
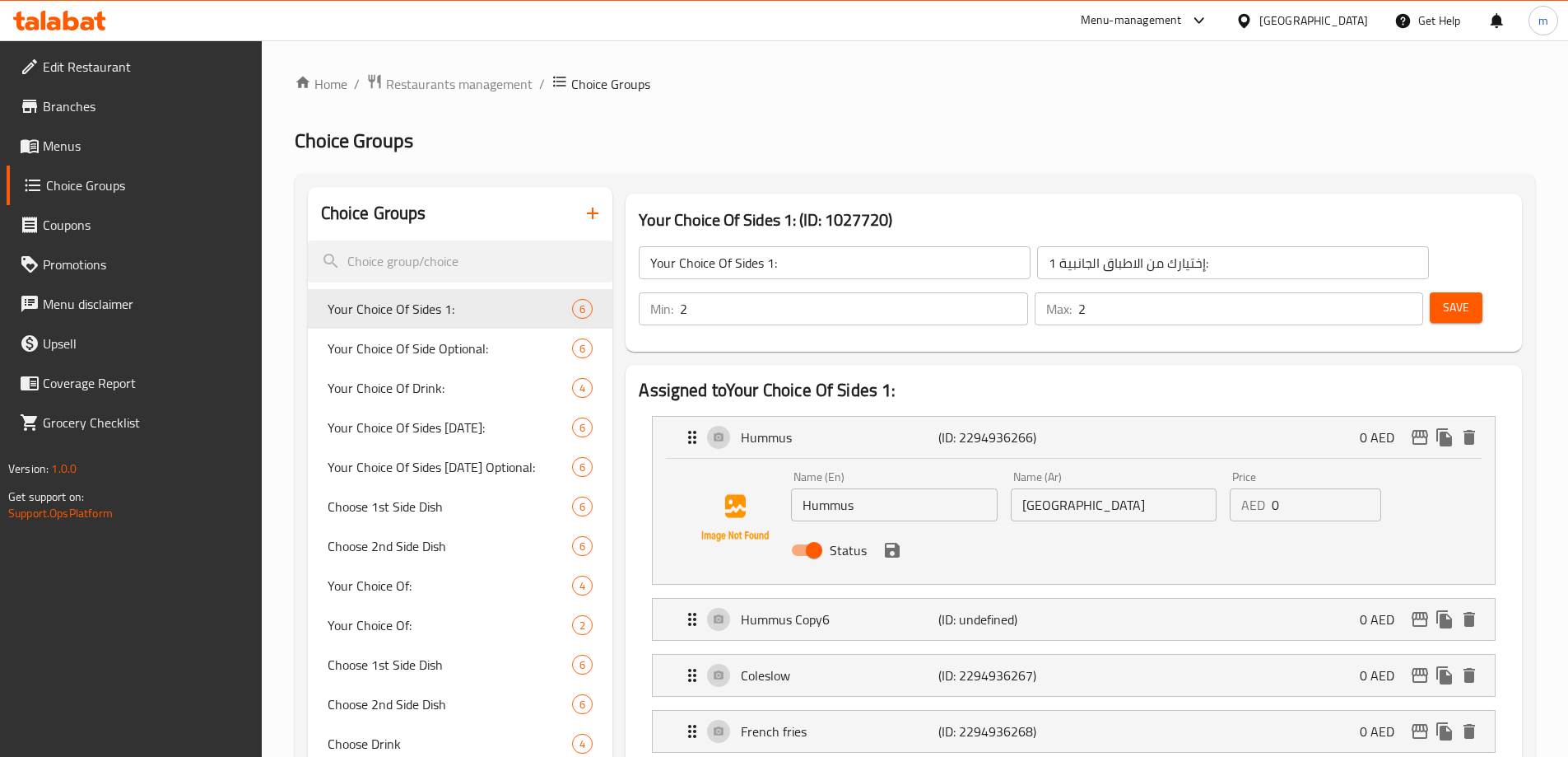
click at [96, 178] on span "Choice Groups" at bounding box center [147, 185] width 203 height 20
click at [87, 161] on link "Menus" at bounding box center [134, 145] width 255 height 39
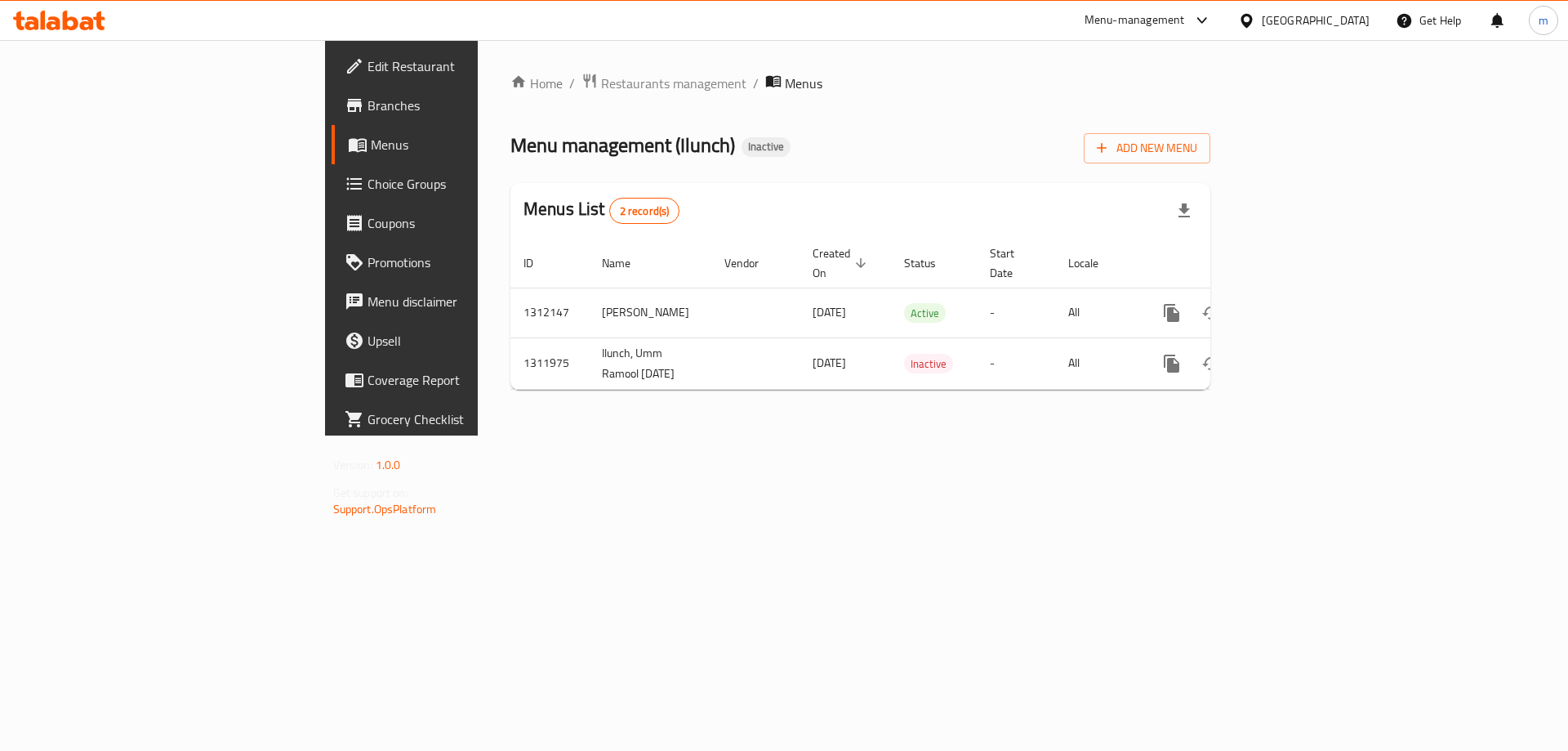
click at [367, 177] on span "Choice Groups" at bounding box center [471, 183] width 207 height 20
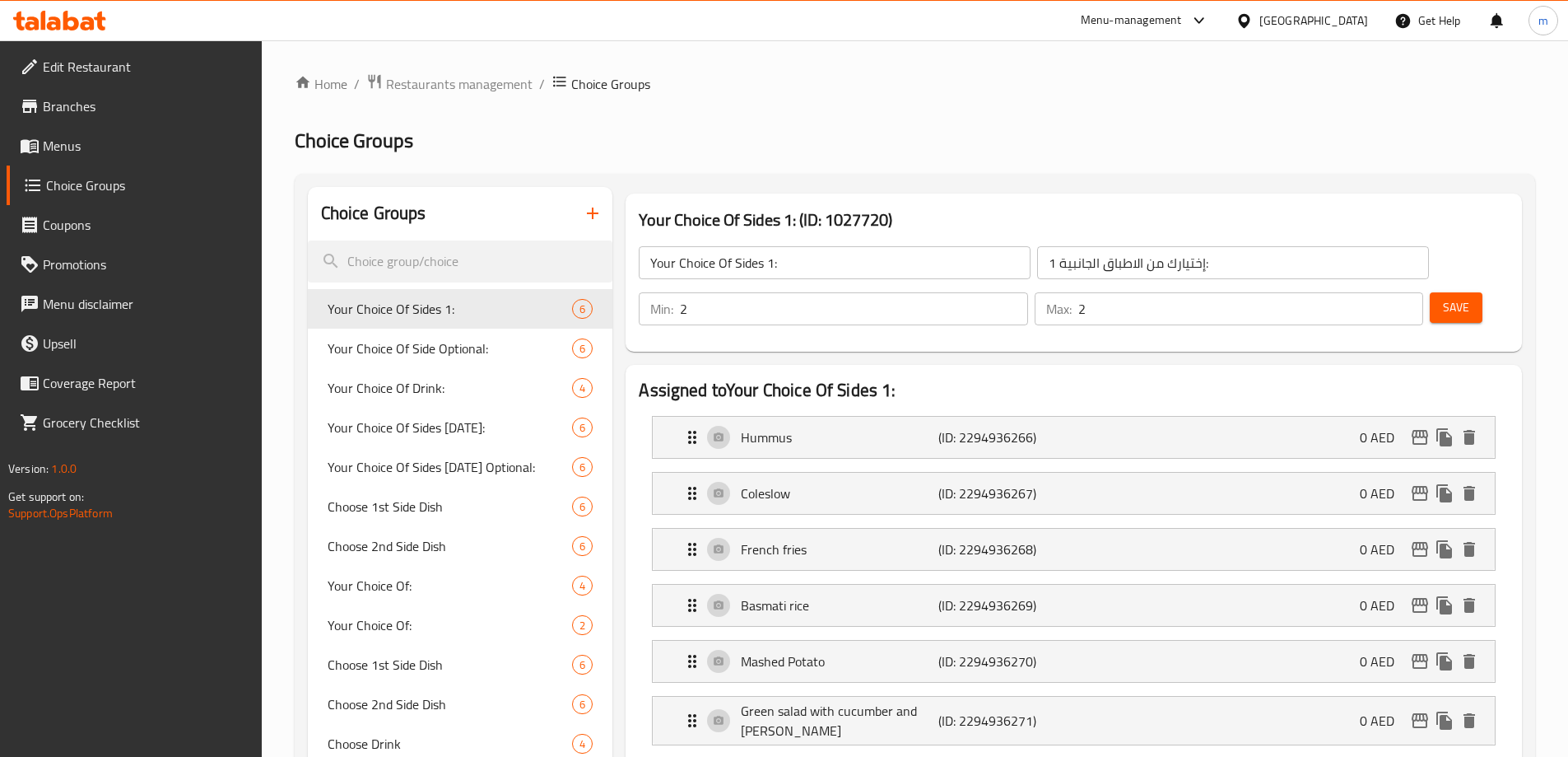
click at [977, 191] on div "Your Choice Of Sides 1: (ID: 1027720) Your Choice Of Sides 1: ​ إختيارك من الاط…" at bounding box center [1073, 272] width 910 height 171
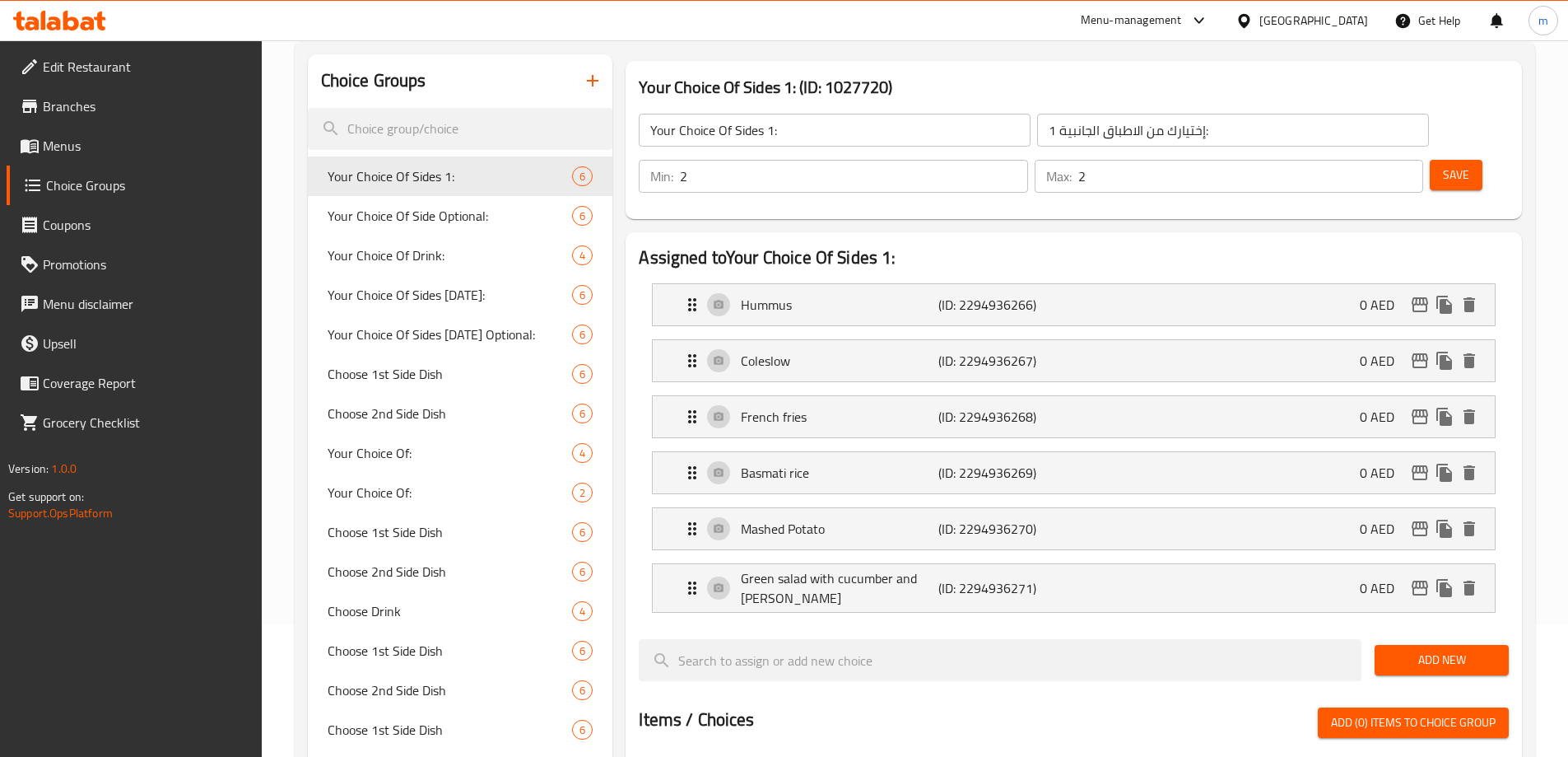
scroll to position [165, 0]
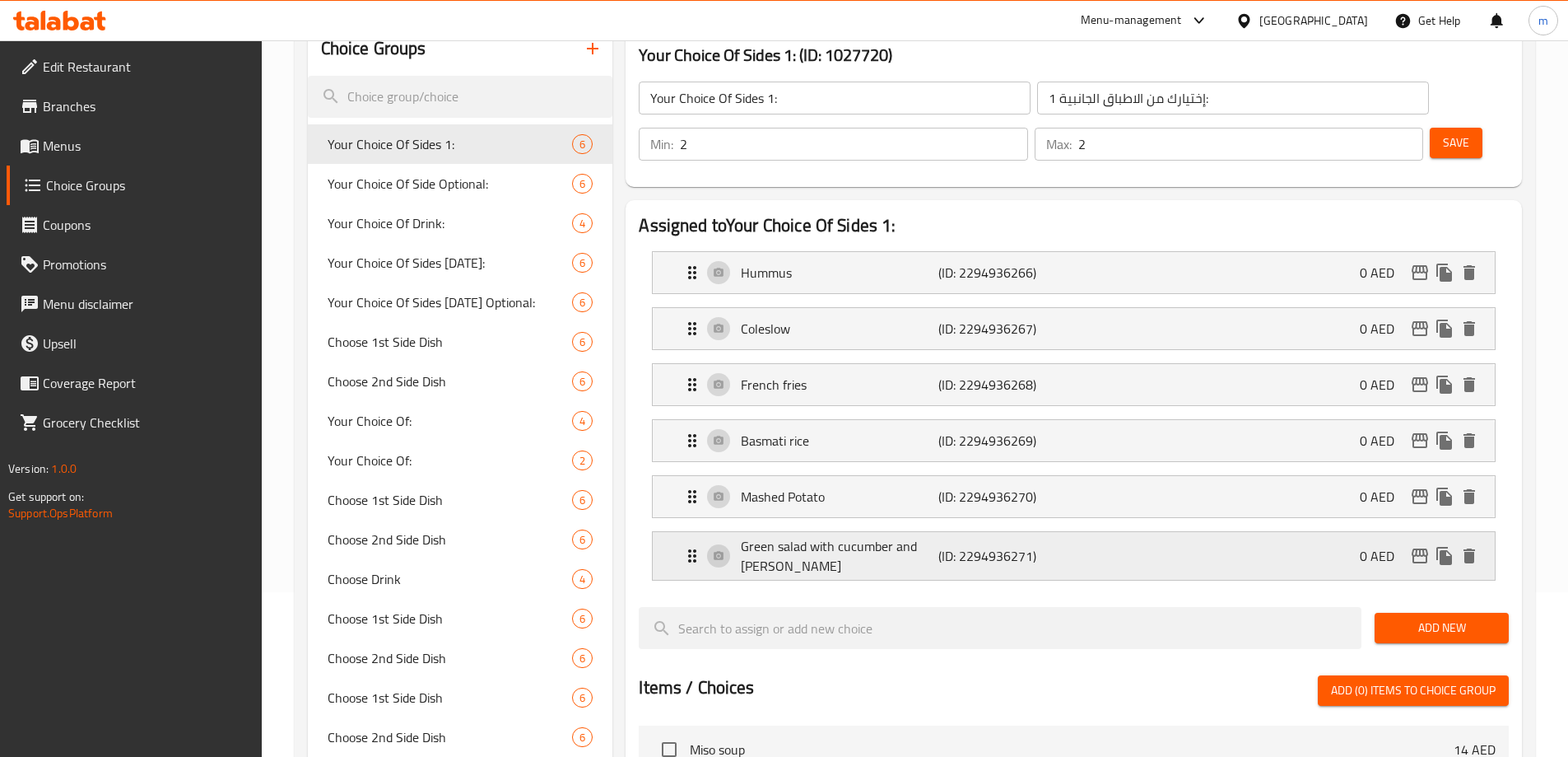
click at [1417, 545] on icon "edit" at bounding box center [1420, 555] width 20 height 20
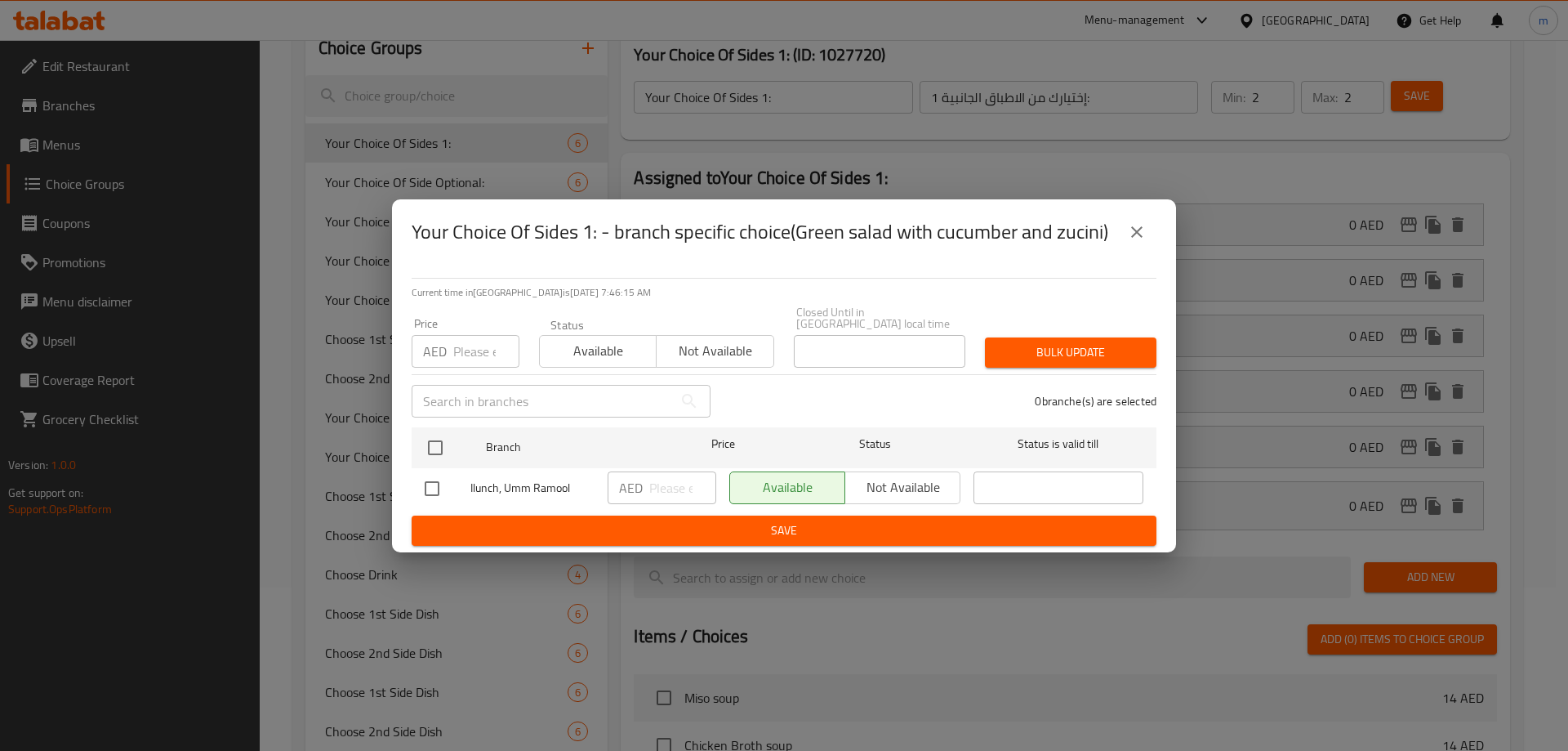
click at [519, 491] on span "Ilunch, Umm Ramool" at bounding box center [532, 488] width 124 height 21
click at [425, 494] on input "checkbox" at bounding box center [432, 488] width 34 height 34
checkbox input "true"
click at [608, 359] on span "Available" at bounding box center [597, 350] width 103 height 24
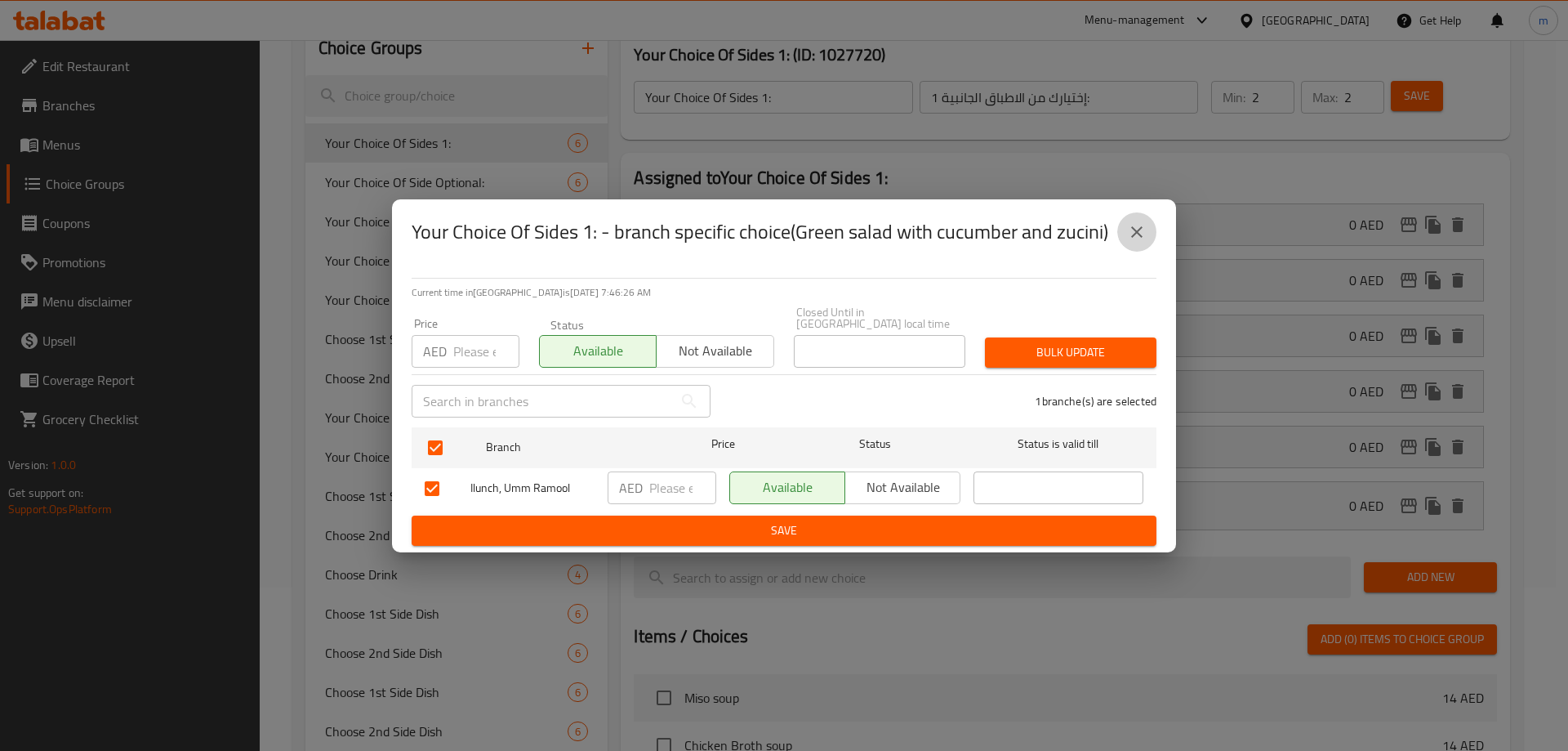
click at [1135, 229] on icon "close" at bounding box center [1136, 232] width 20 height 20
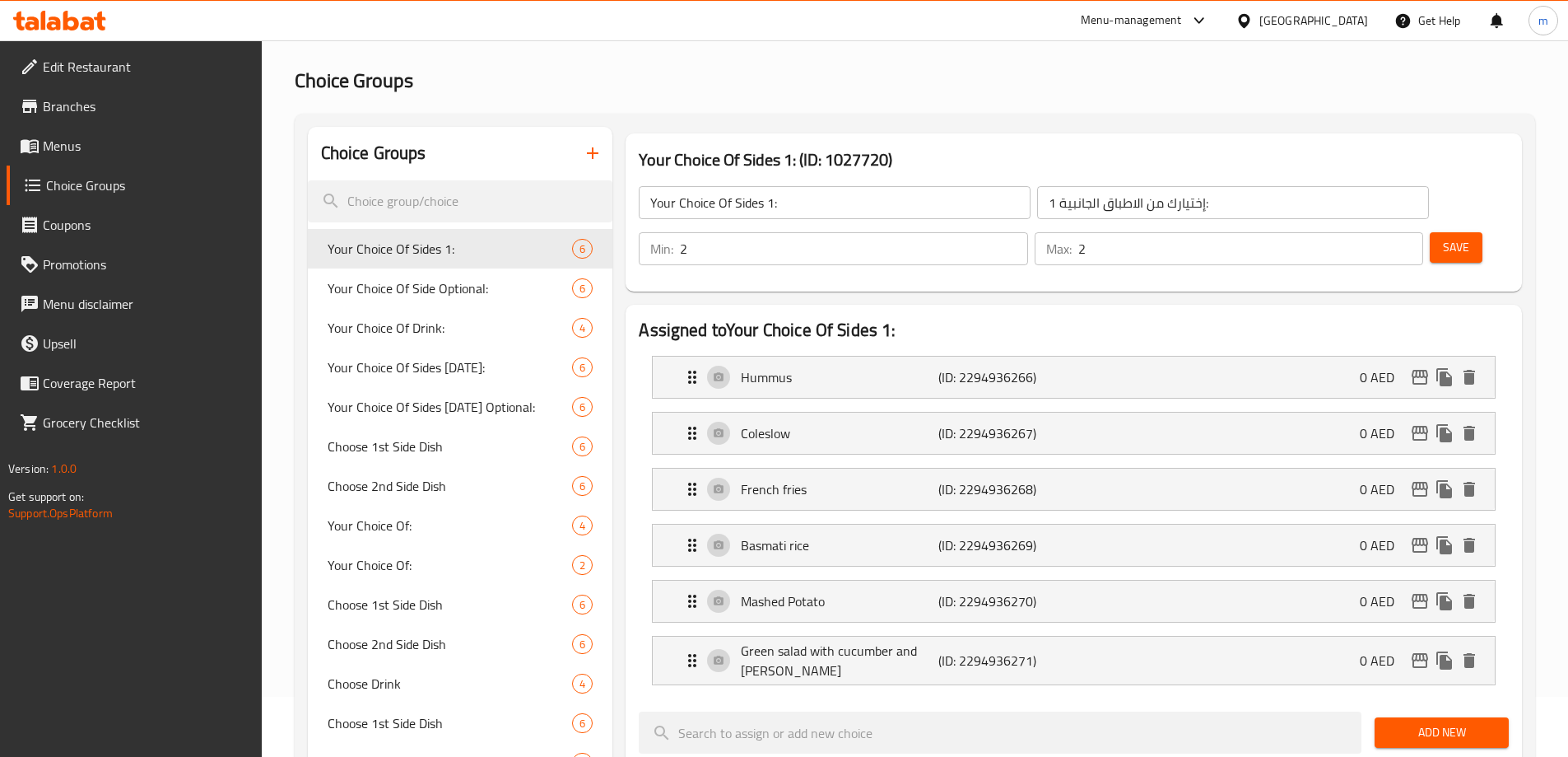
scroll to position [0, 0]
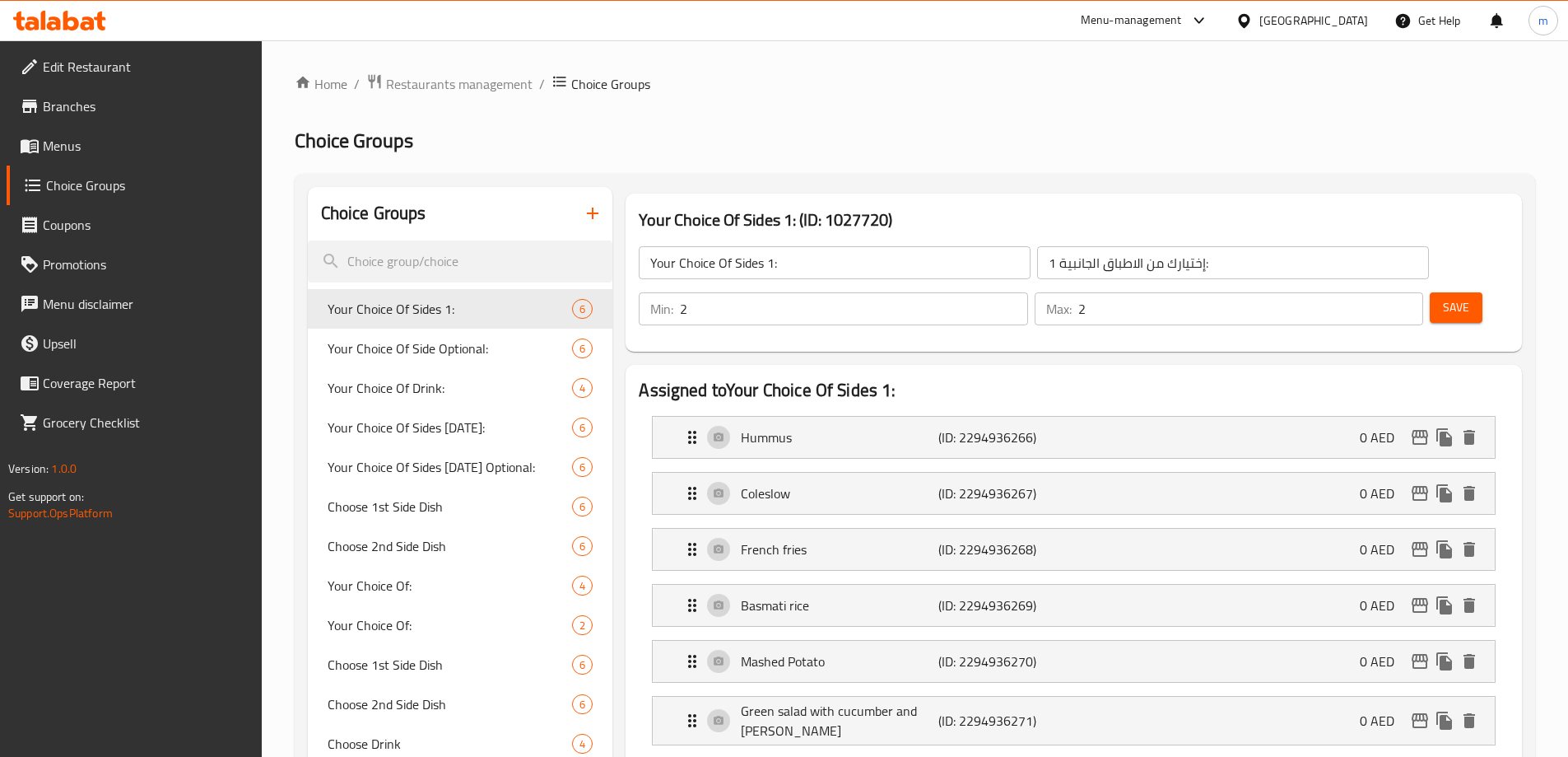
click at [101, 138] on span "Menus" at bounding box center [145, 145] width 206 height 20
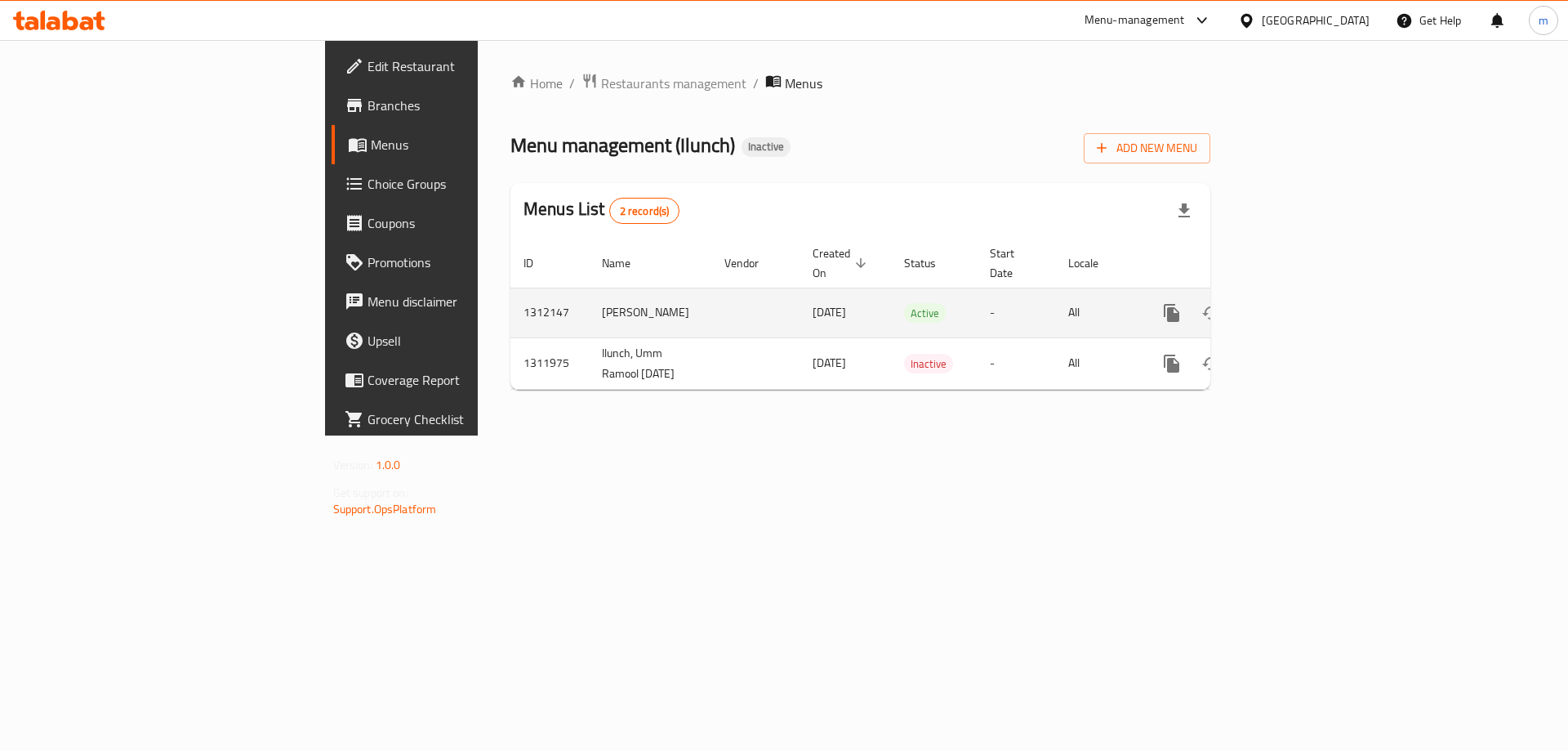
click at [1299, 303] on icon "enhanced table" at bounding box center [1289, 312] width 20 height 20
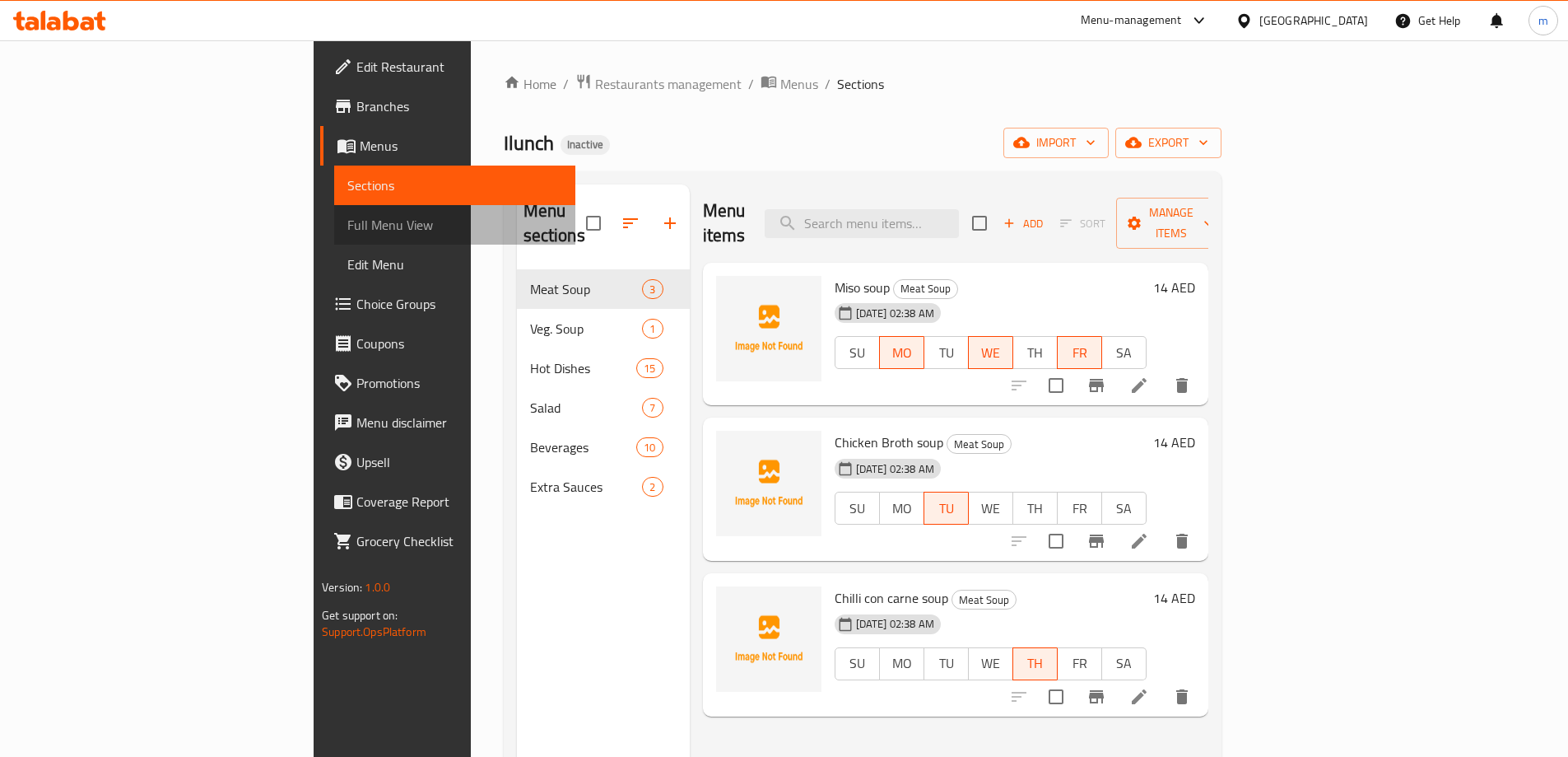
click at [347, 228] on span "Full Menu View" at bounding box center [454, 225] width 215 height 20
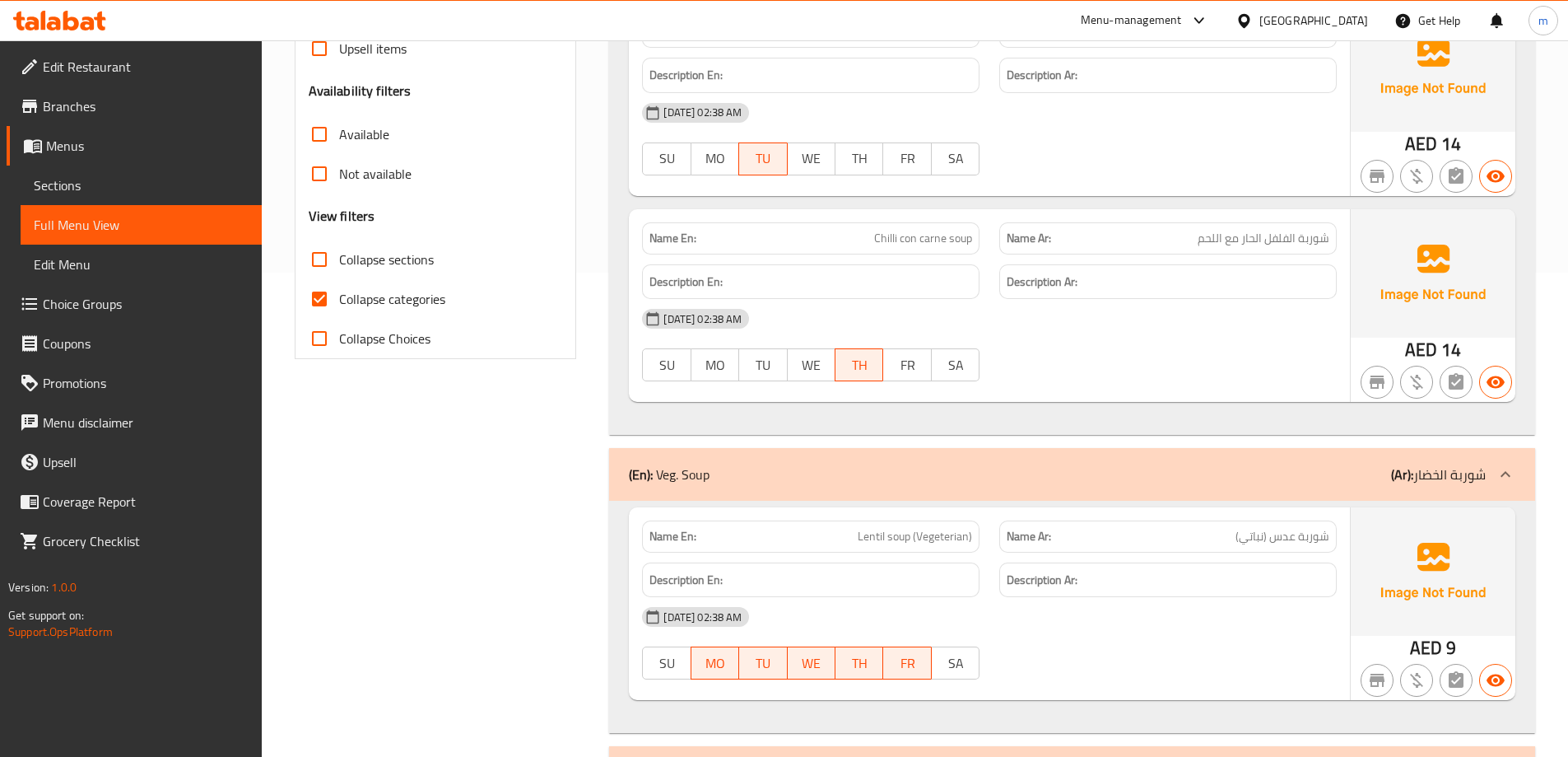
scroll to position [247, 0]
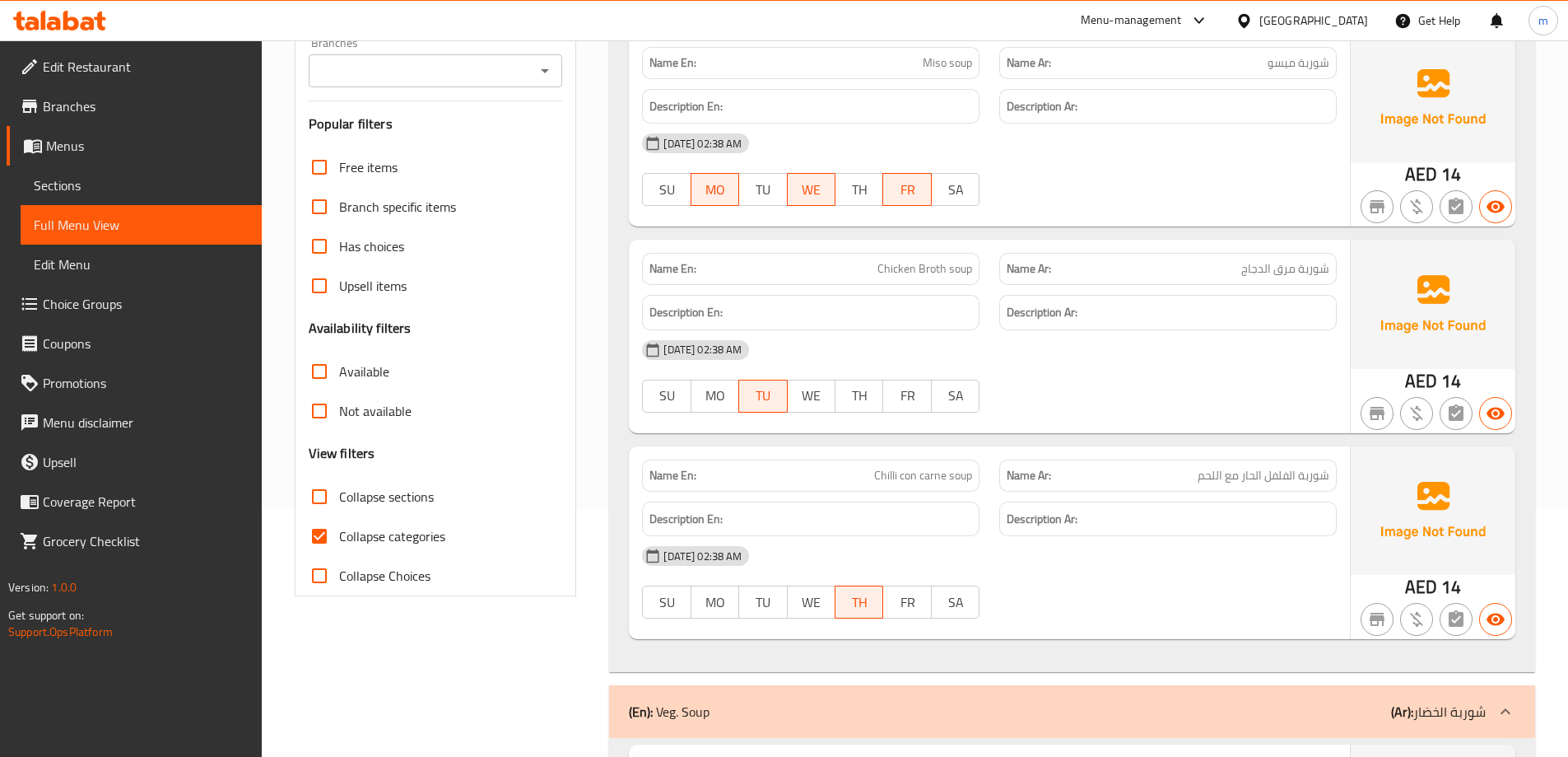
click at [356, 529] on span "Collapse categories" at bounding box center [391, 536] width 106 height 20
click at [339, 529] on input "Collapse categories" at bounding box center [319, 535] width 39 height 39
checkbox input "false"
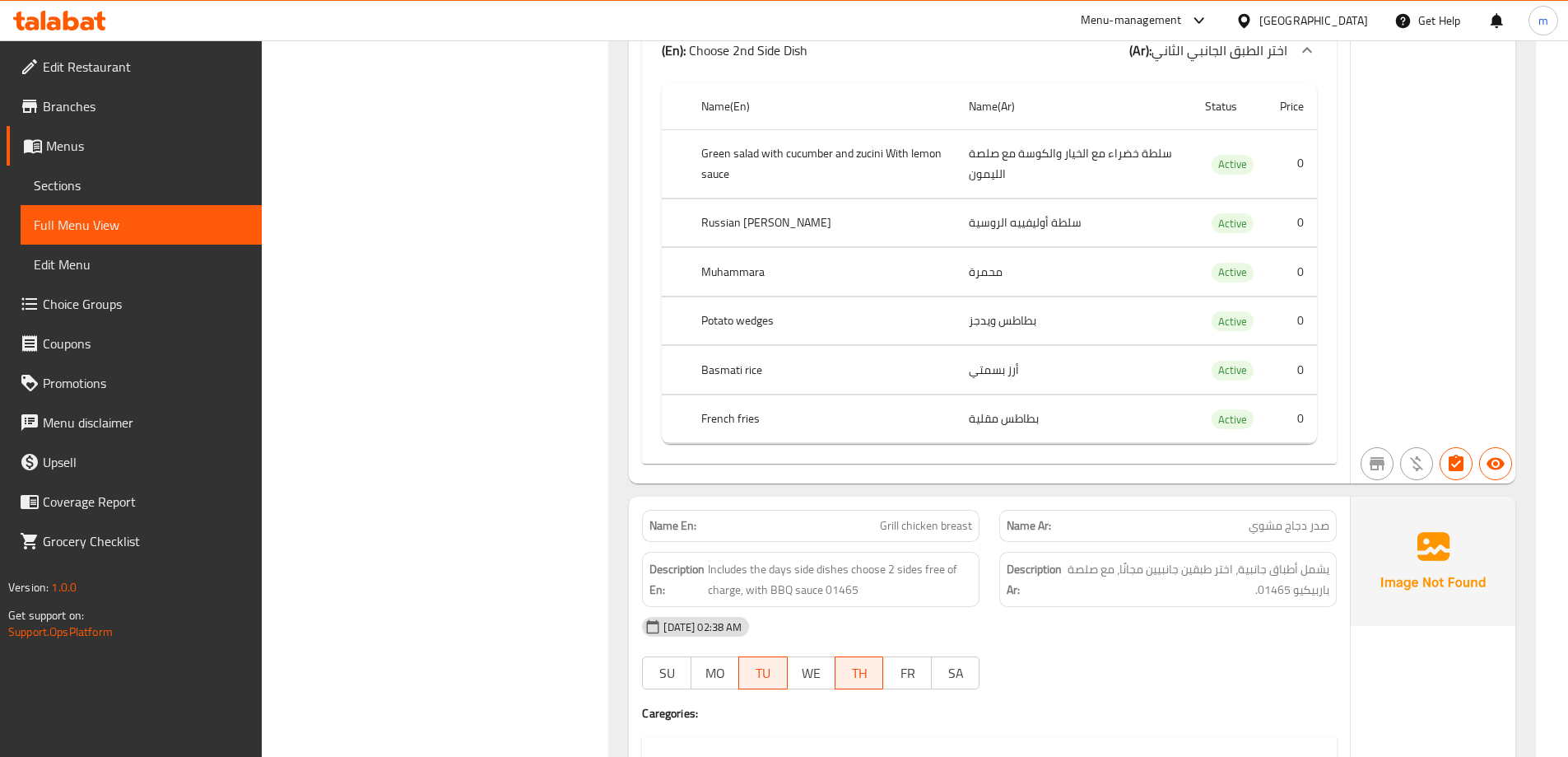
scroll to position [9731, 0]
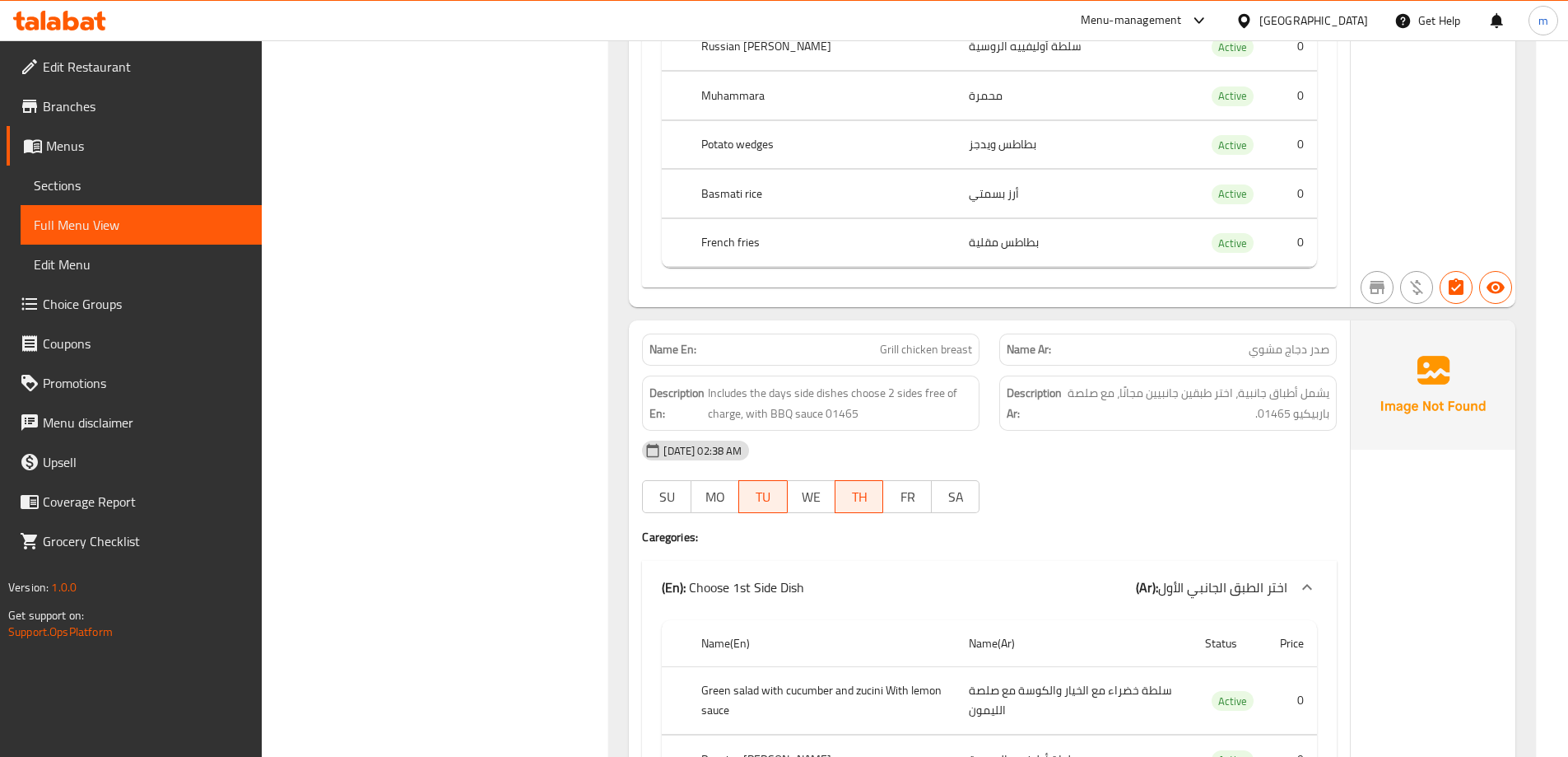
drag, startPoint x: 823, startPoint y: 588, endPoint x: 765, endPoint y: 589, distance: 58.0
click at [765, 589] on div "(En): Choose 1st Side Dish (Ar): اختر الطبق الجانبي الأول" at bounding box center [975, 587] width 626 height 20
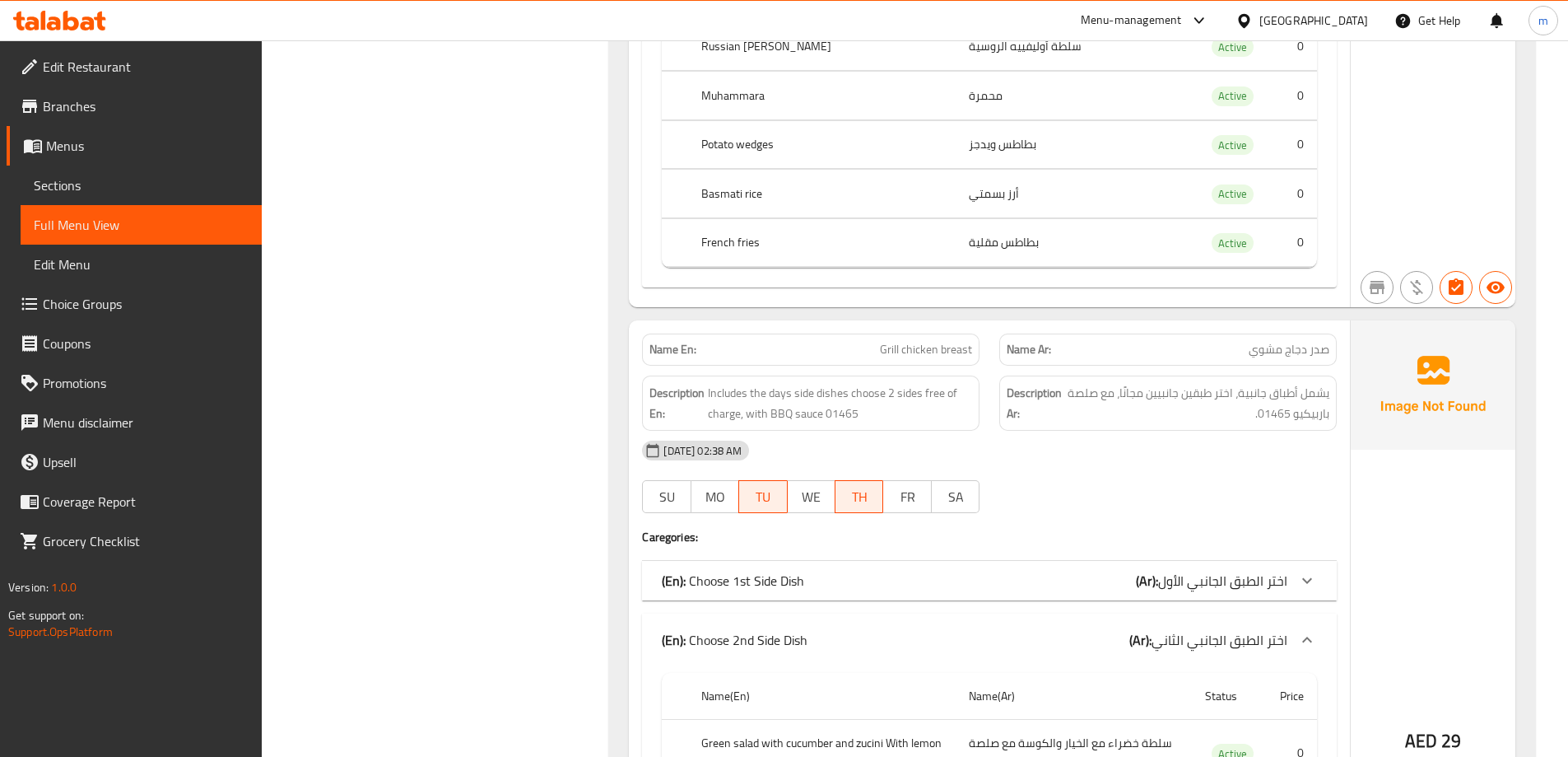
click at [757, 586] on p "(En): Choose 1st Side Dish" at bounding box center [733, 580] width 143 height 20
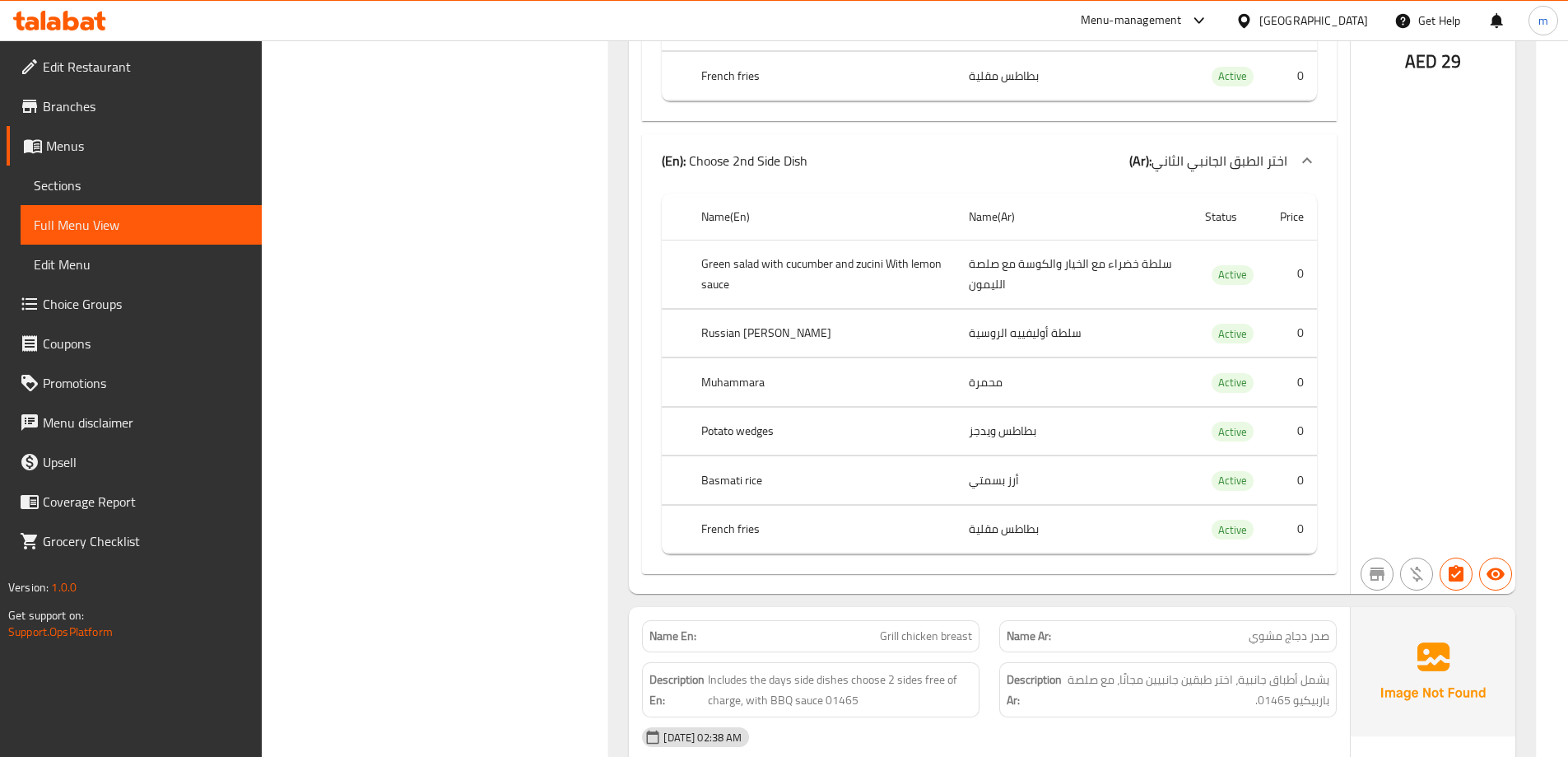
scroll to position [9073, 0]
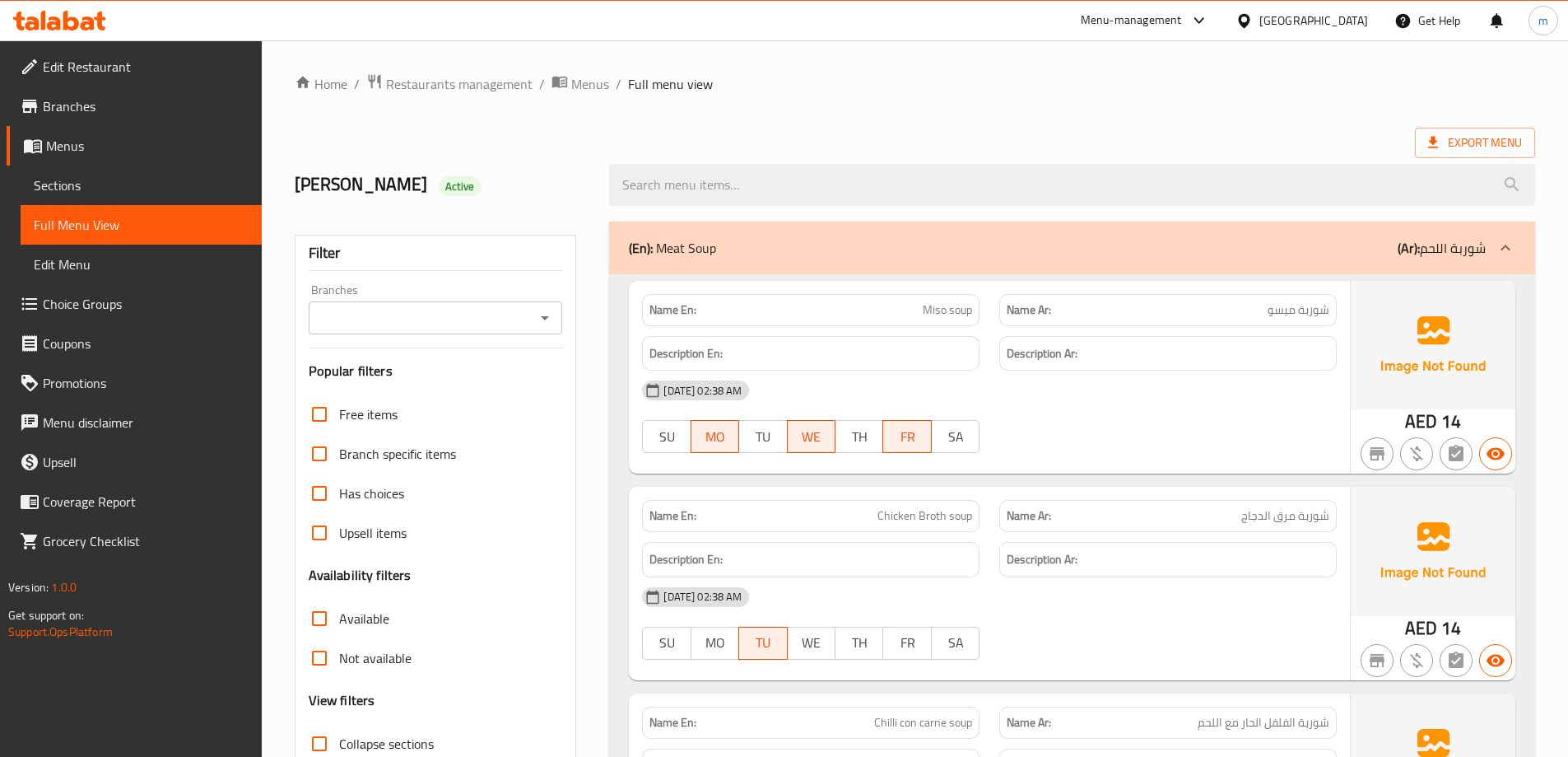
scroll to position [120, 0]
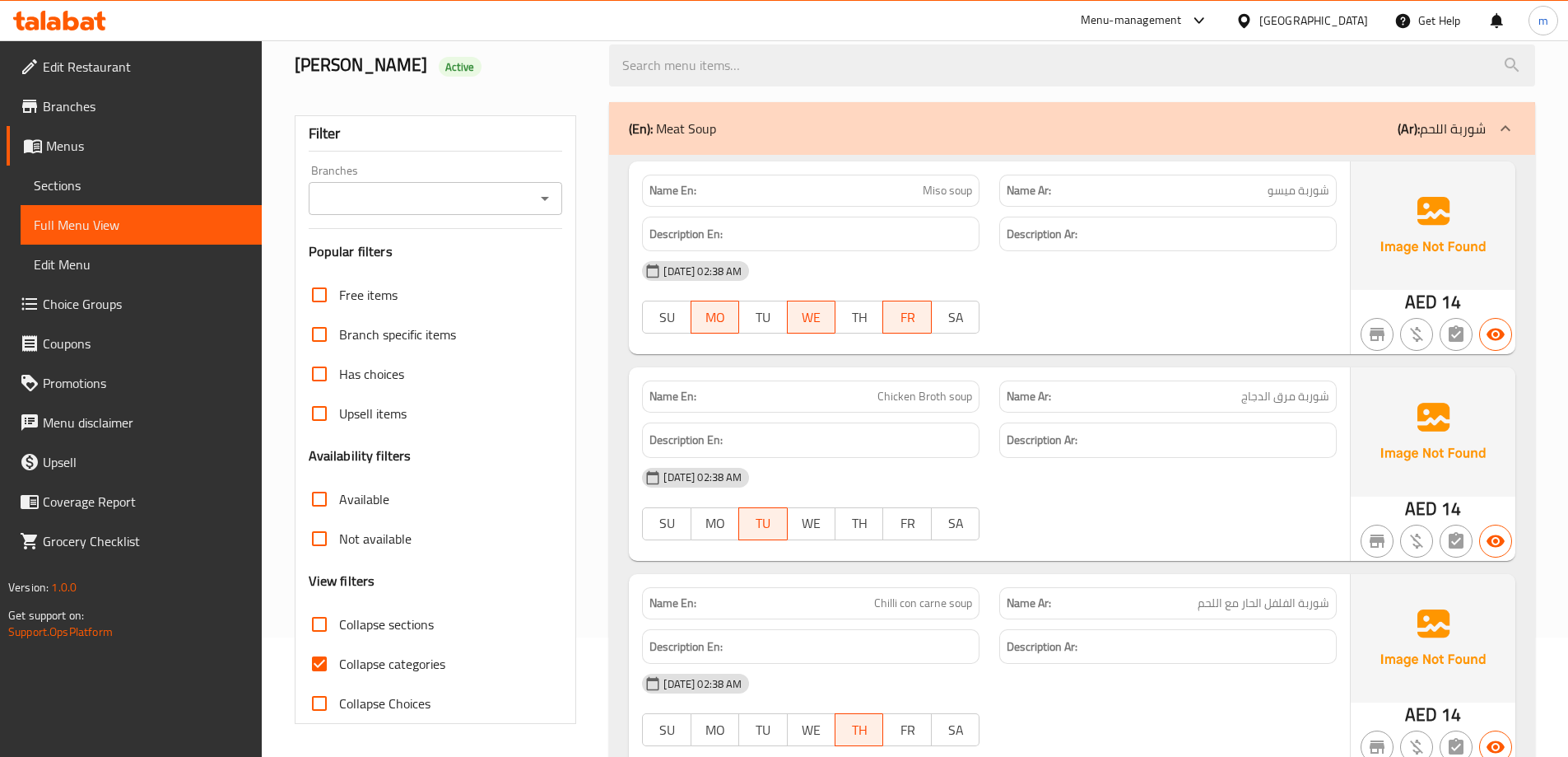
click at [357, 667] on span "Collapse categories" at bounding box center [391, 663] width 106 height 20
click at [339, 667] on input "Collapse categories" at bounding box center [319, 663] width 39 height 39
checkbox input "false"
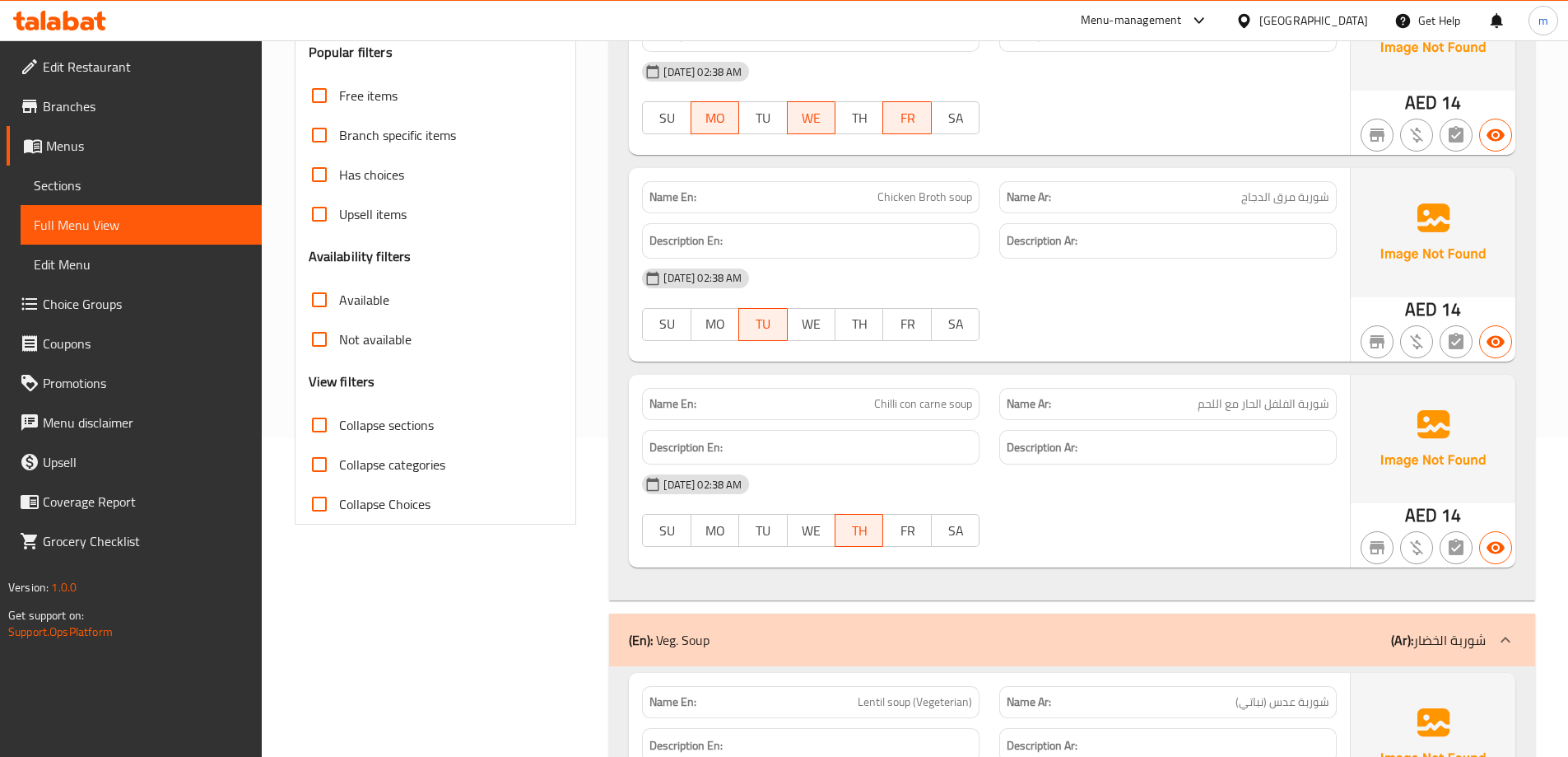
scroll to position [0, 0]
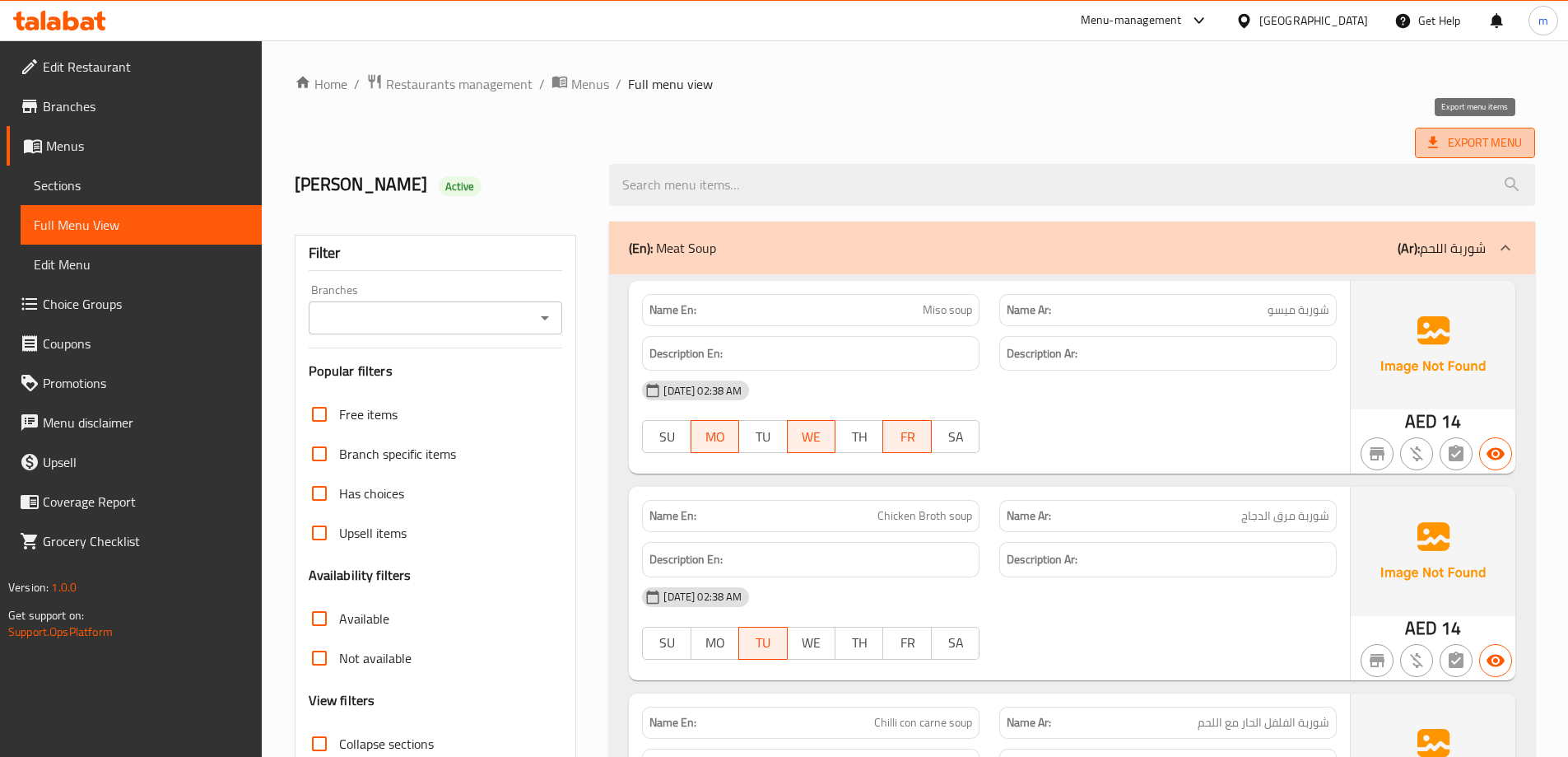
click at [1443, 144] on span "Export Menu" at bounding box center [1474, 143] width 94 height 21
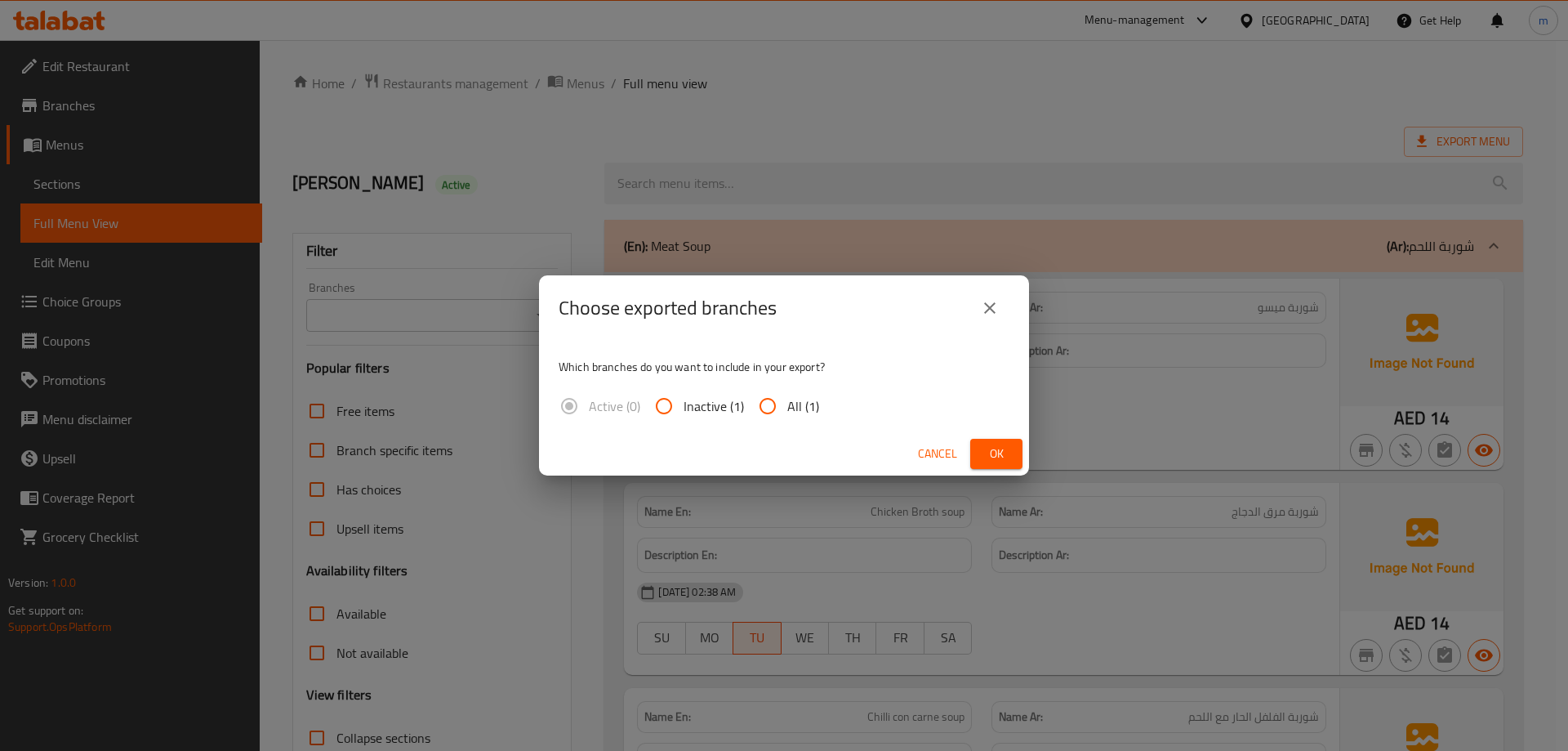
click at [809, 388] on label "All (1)" at bounding box center [783, 405] width 71 height 39
click at [787, 388] on input "All (1)" at bounding box center [767, 405] width 39 height 39
radio input "true"
click at [999, 460] on span "Ok" at bounding box center [997, 454] width 27 height 21
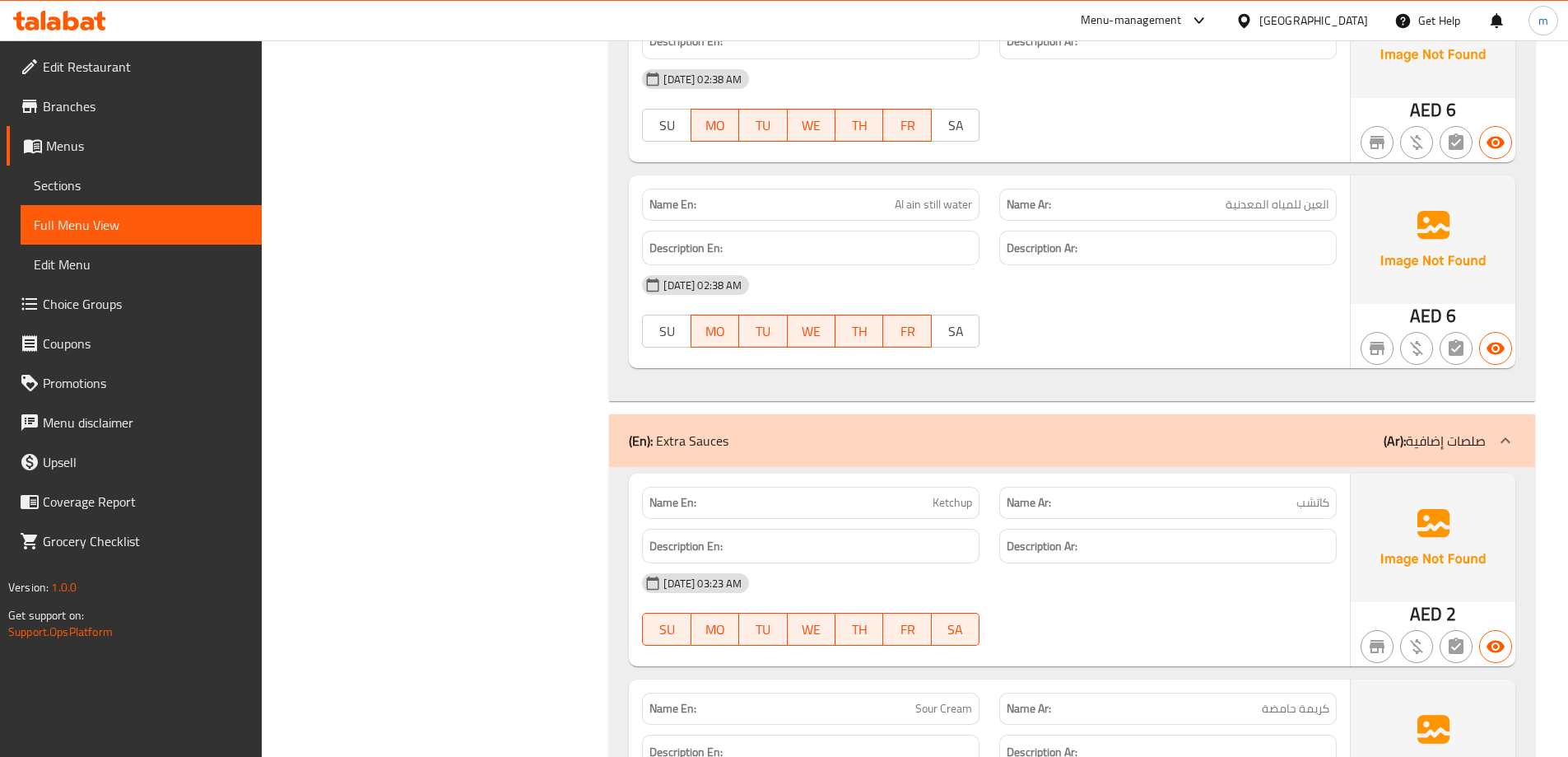
scroll to position [22985, 0]
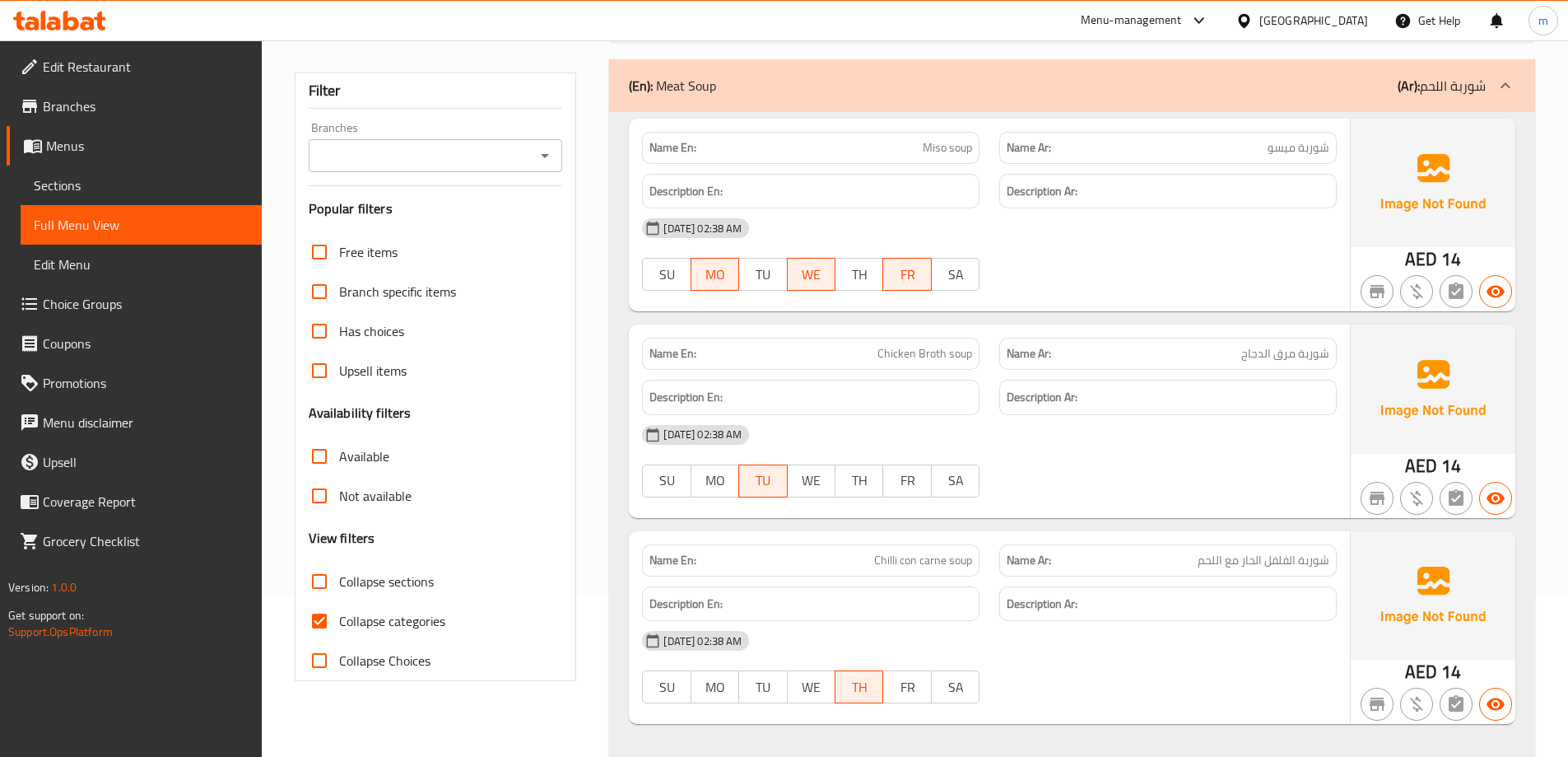
scroll to position [494, 0]
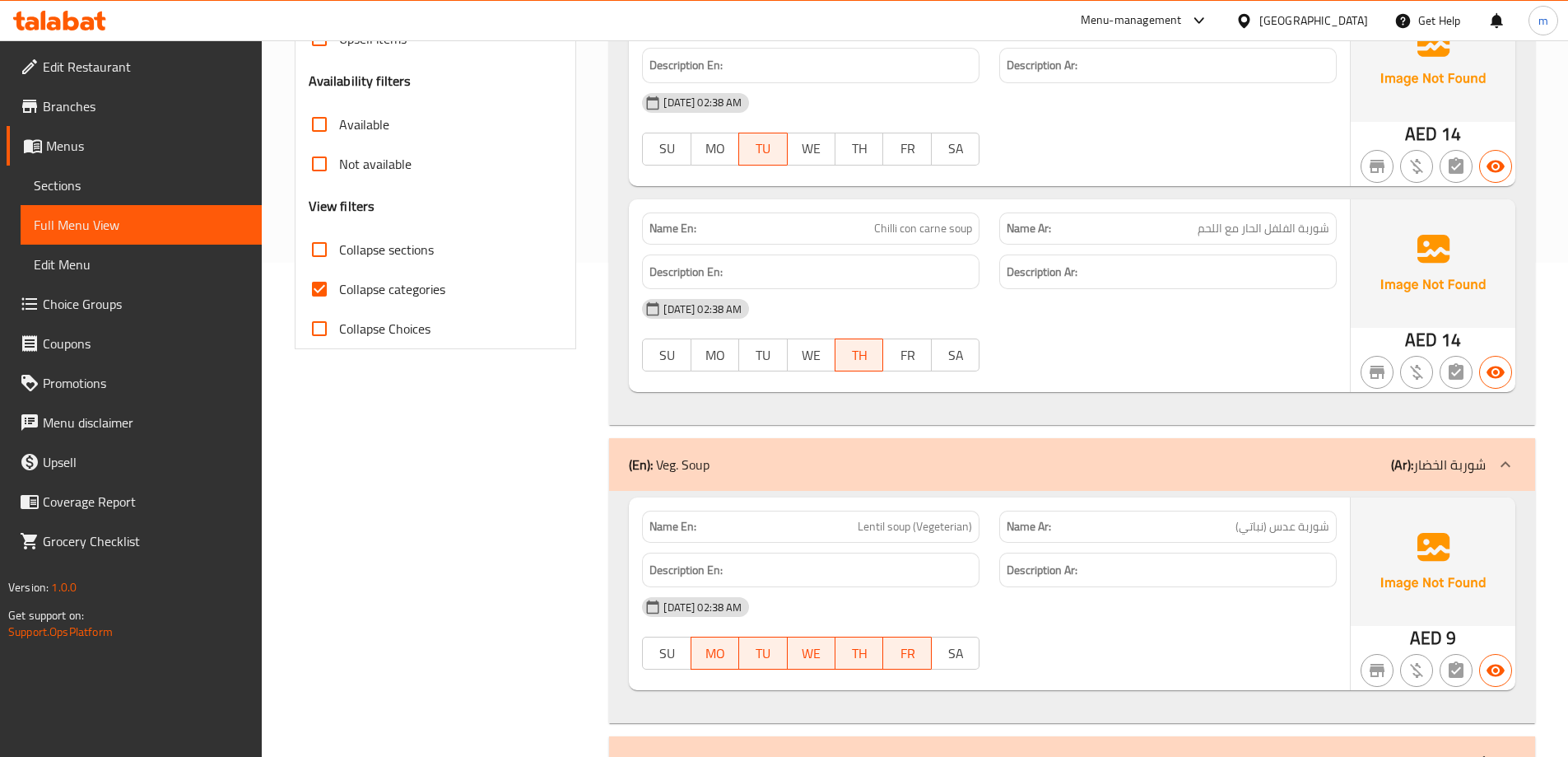
click at [391, 290] on span "Collapse categories" at bounding box center [391, 289] width 106 height 20
click at [339, 290] on input "Collapse categories" at bounding box center [319, 288] width 39 height 39
checkbox input "false"
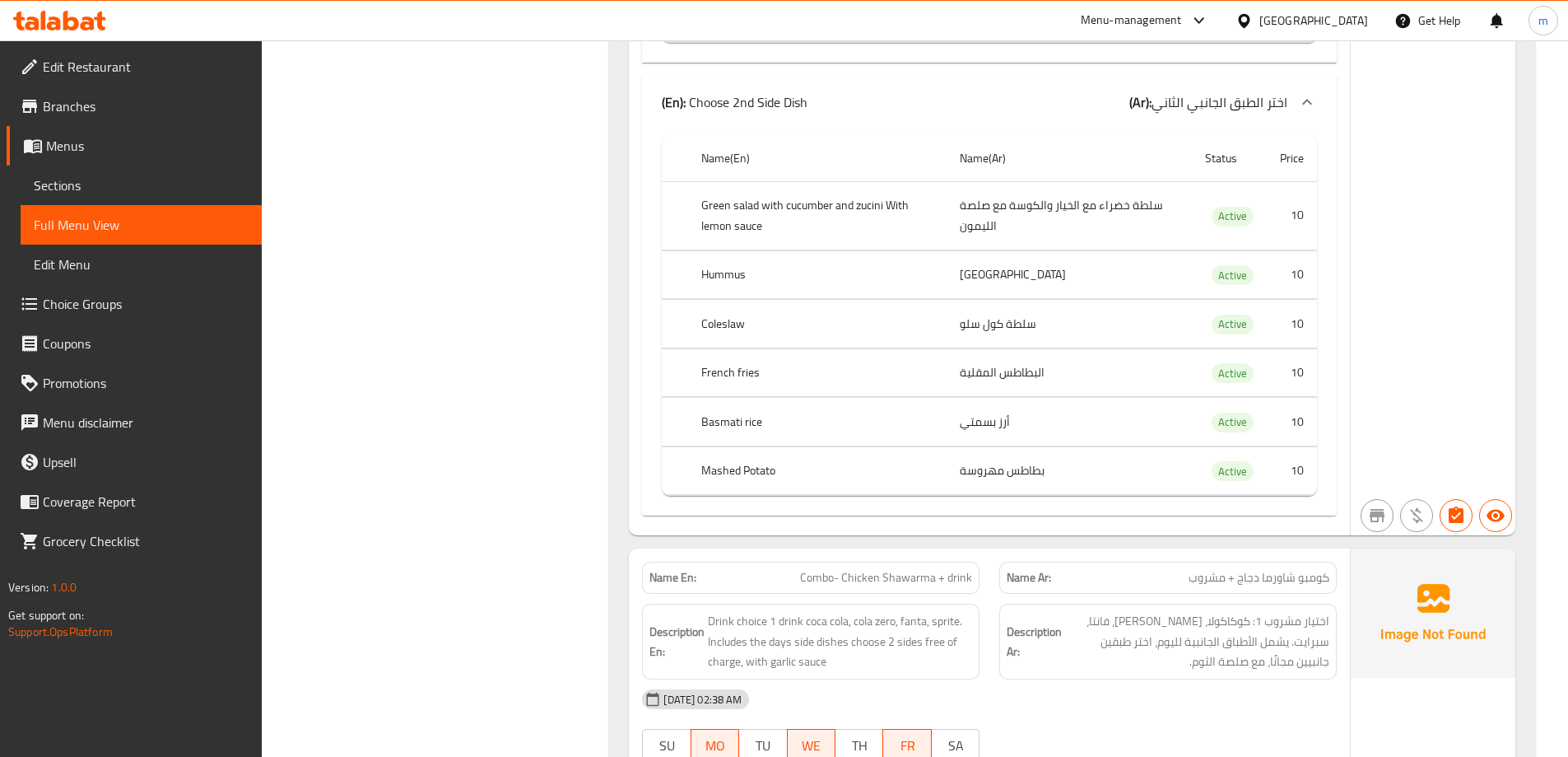
scroll to position [6831, 0]
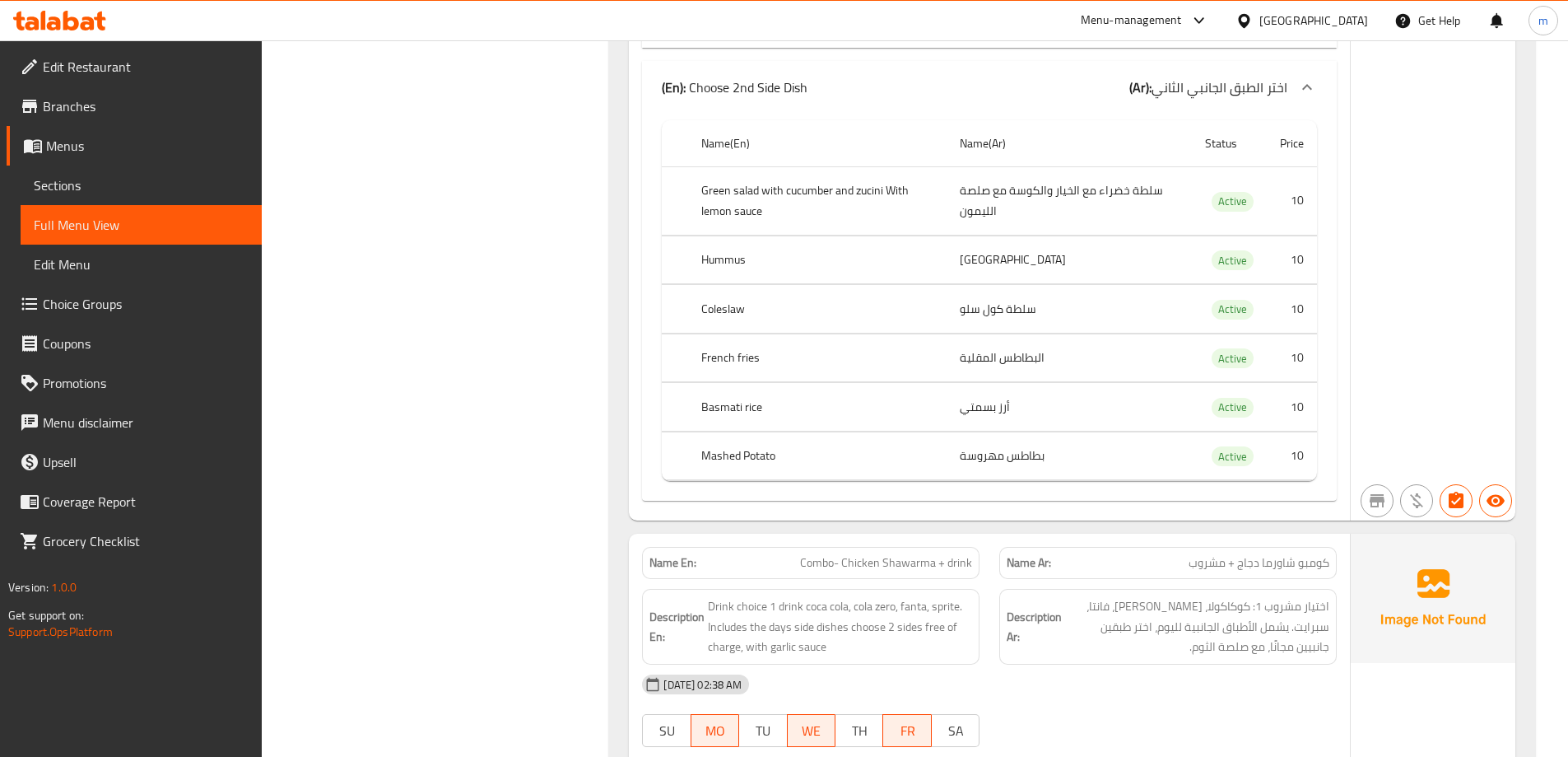
drag, startPoint x: 1567, startPoint y: 238, endPoint x: 1569, endPoint y: 202, distance: 36.1
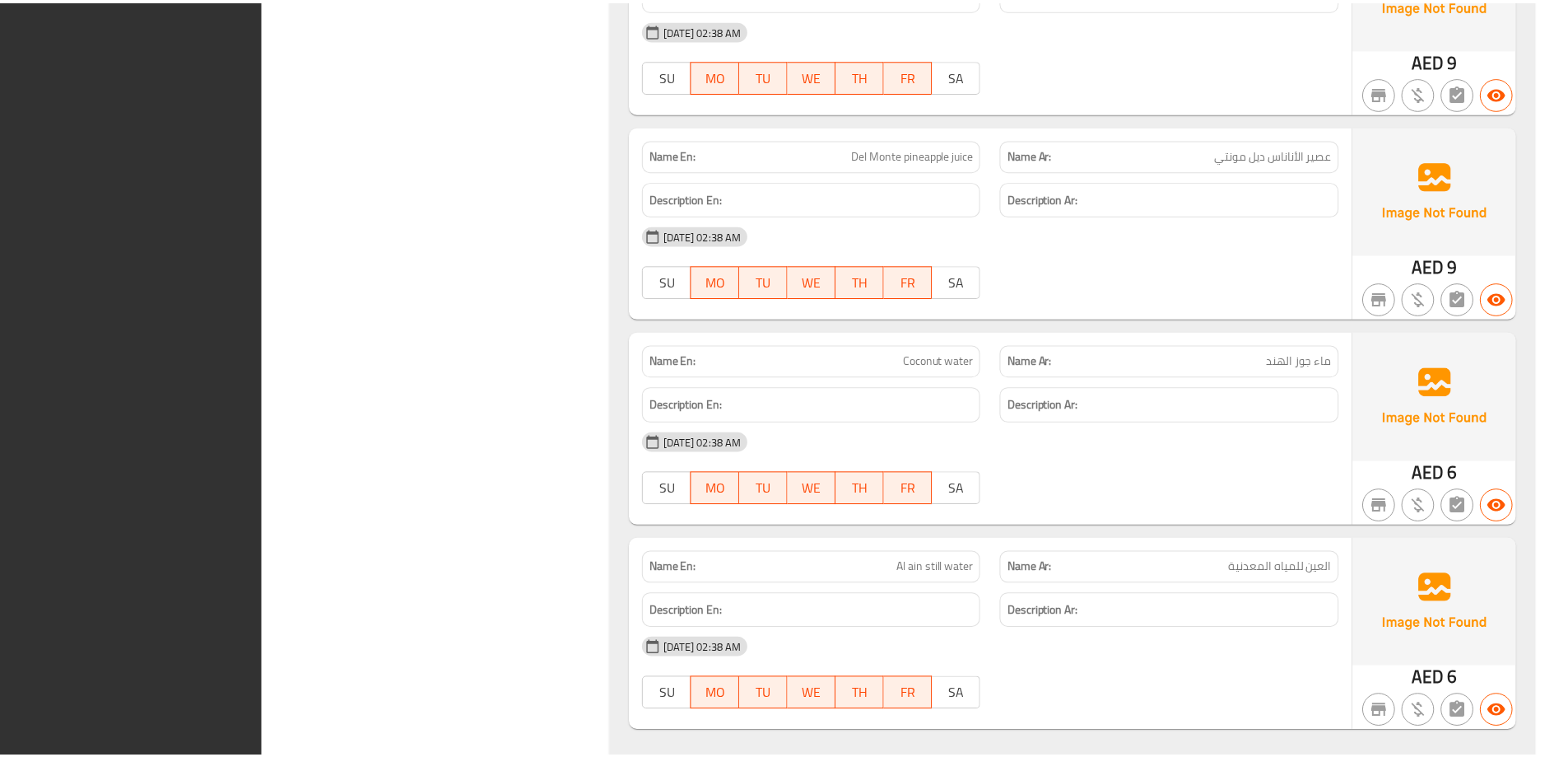
scroll to position [22984, 0]
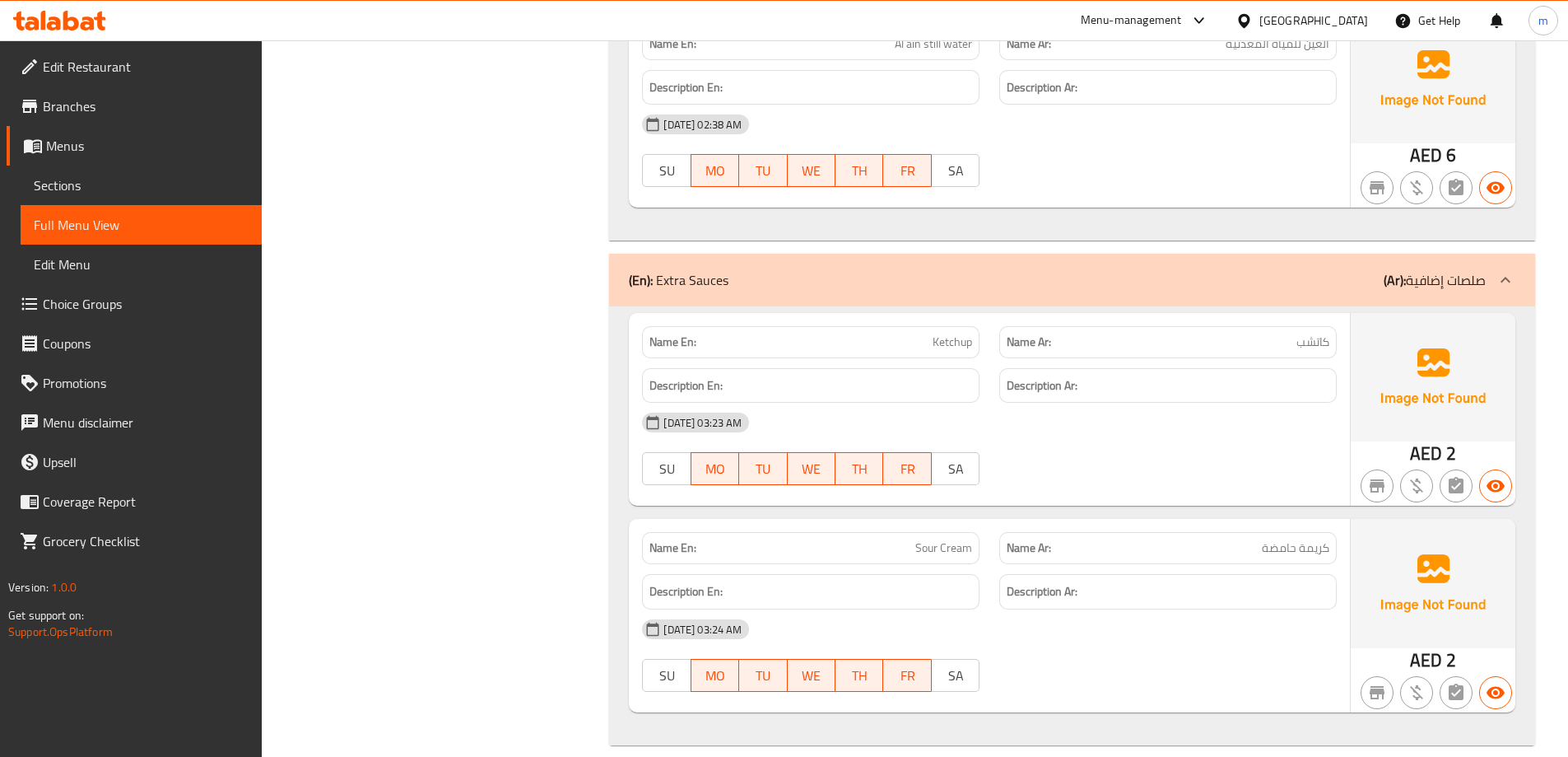
click at [982, 109] on div "[DATE] 02:38 AM" at bounding box center [989, 123] width 715 height 39
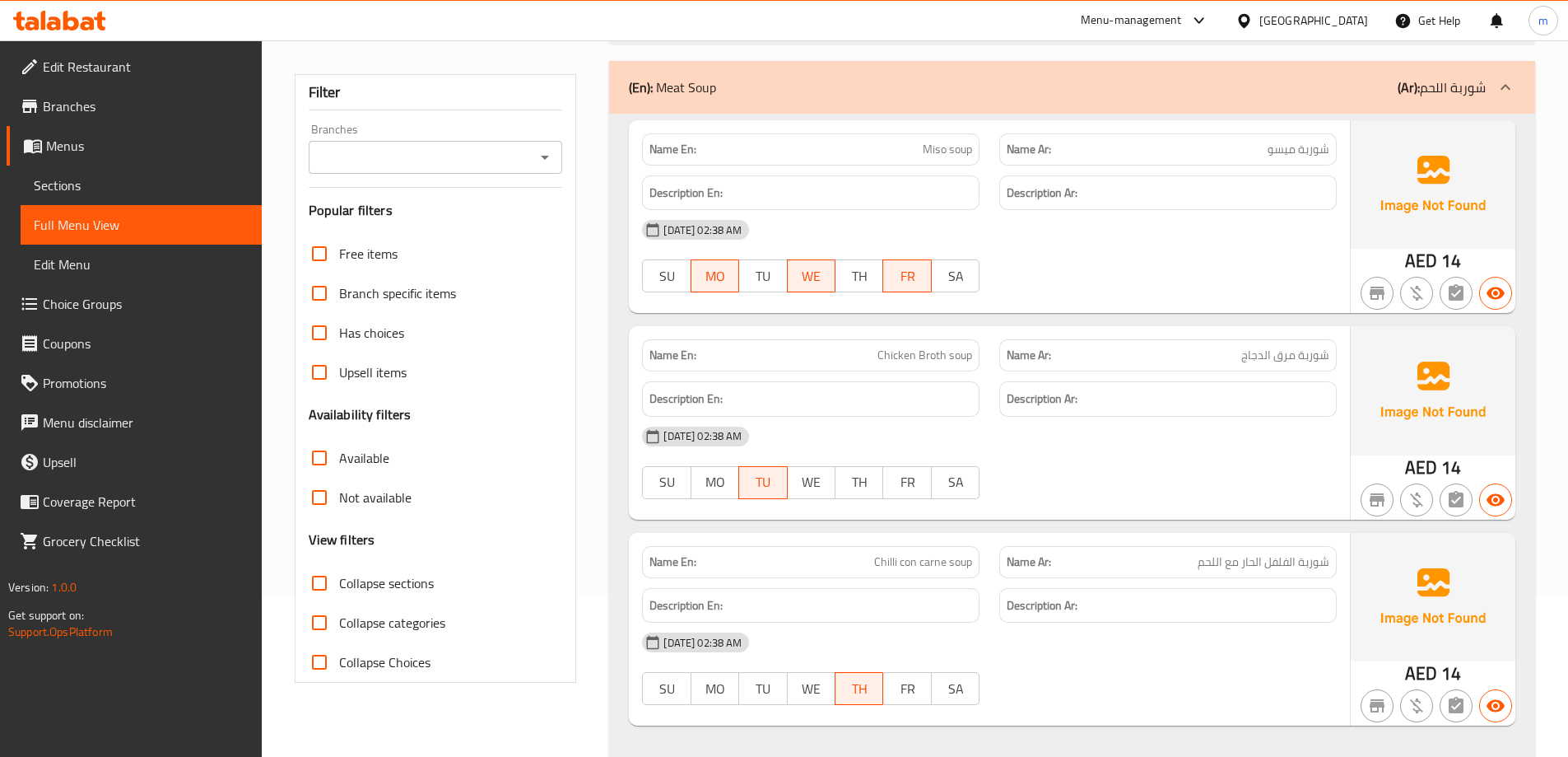
scroll to position [0, 0]
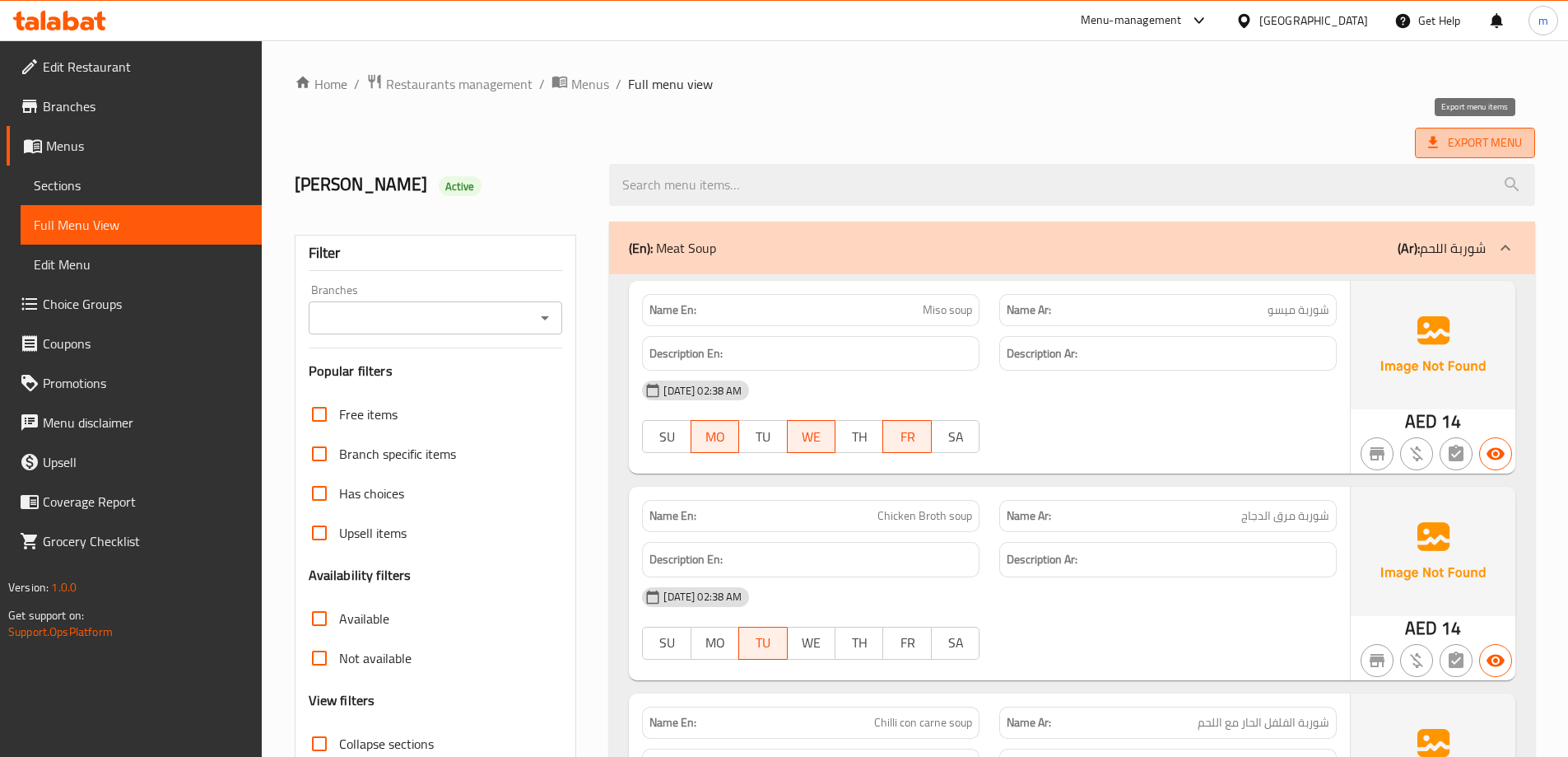
click at [1445, 131] on span "Export Menu" at bounding box center [1475, 143] width 121 height 31
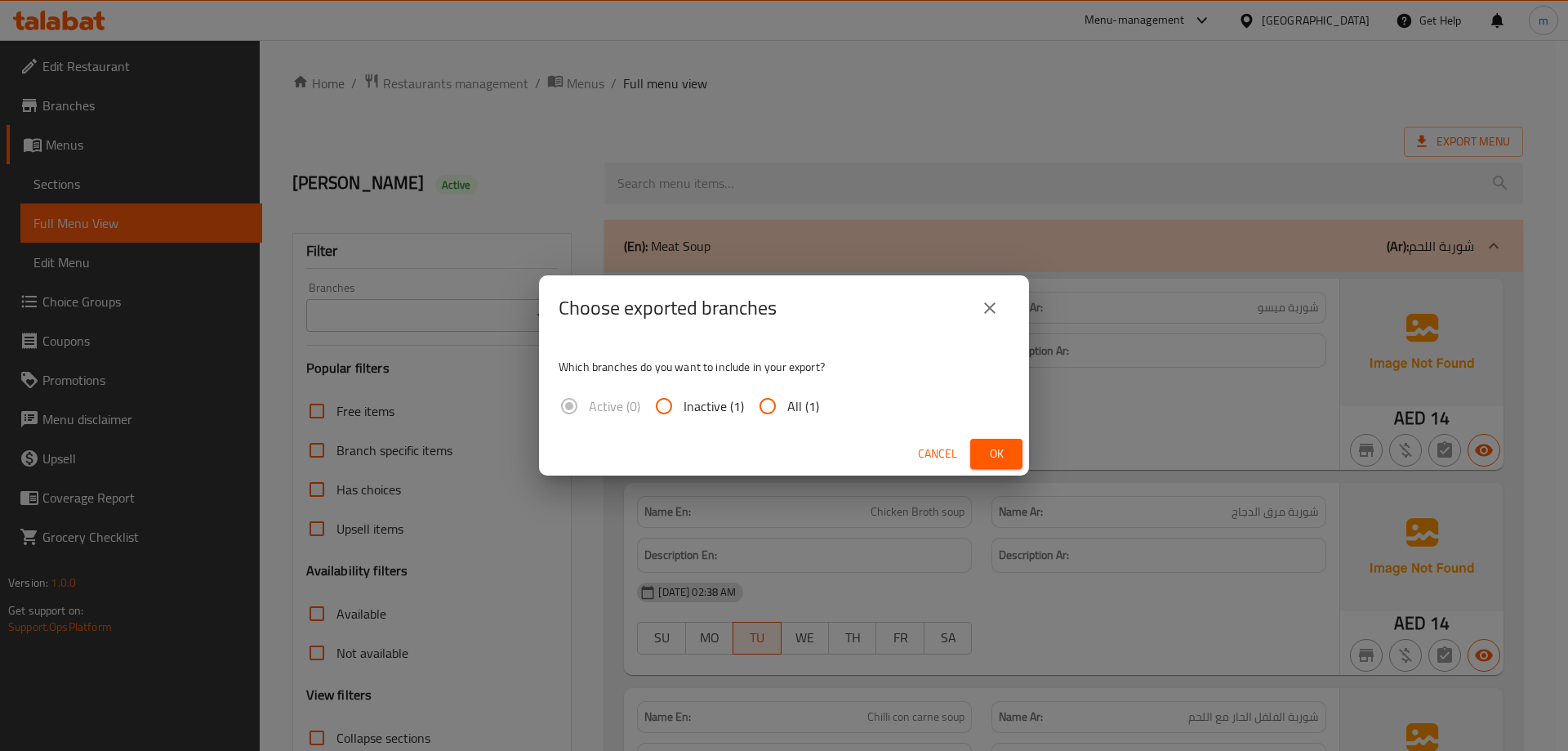
click at [764, 400] on input "All (1)" at bounding box center [767, 405] width 39 height 39
radio input "true"
click at [991, 445] on span "Ok" at bounding box center [997, 454] width 27 height 21
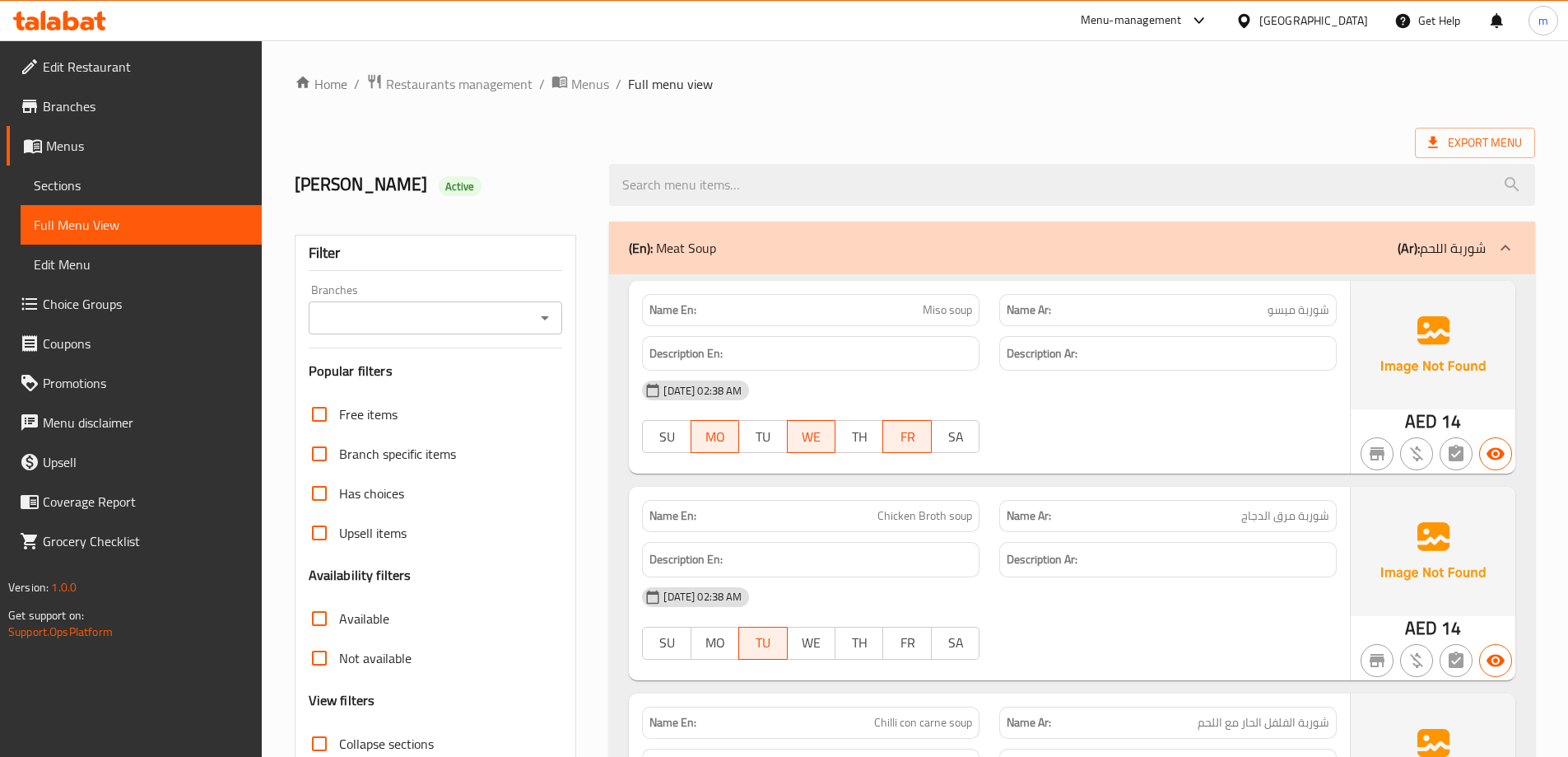
scroll to position [22985, 0]
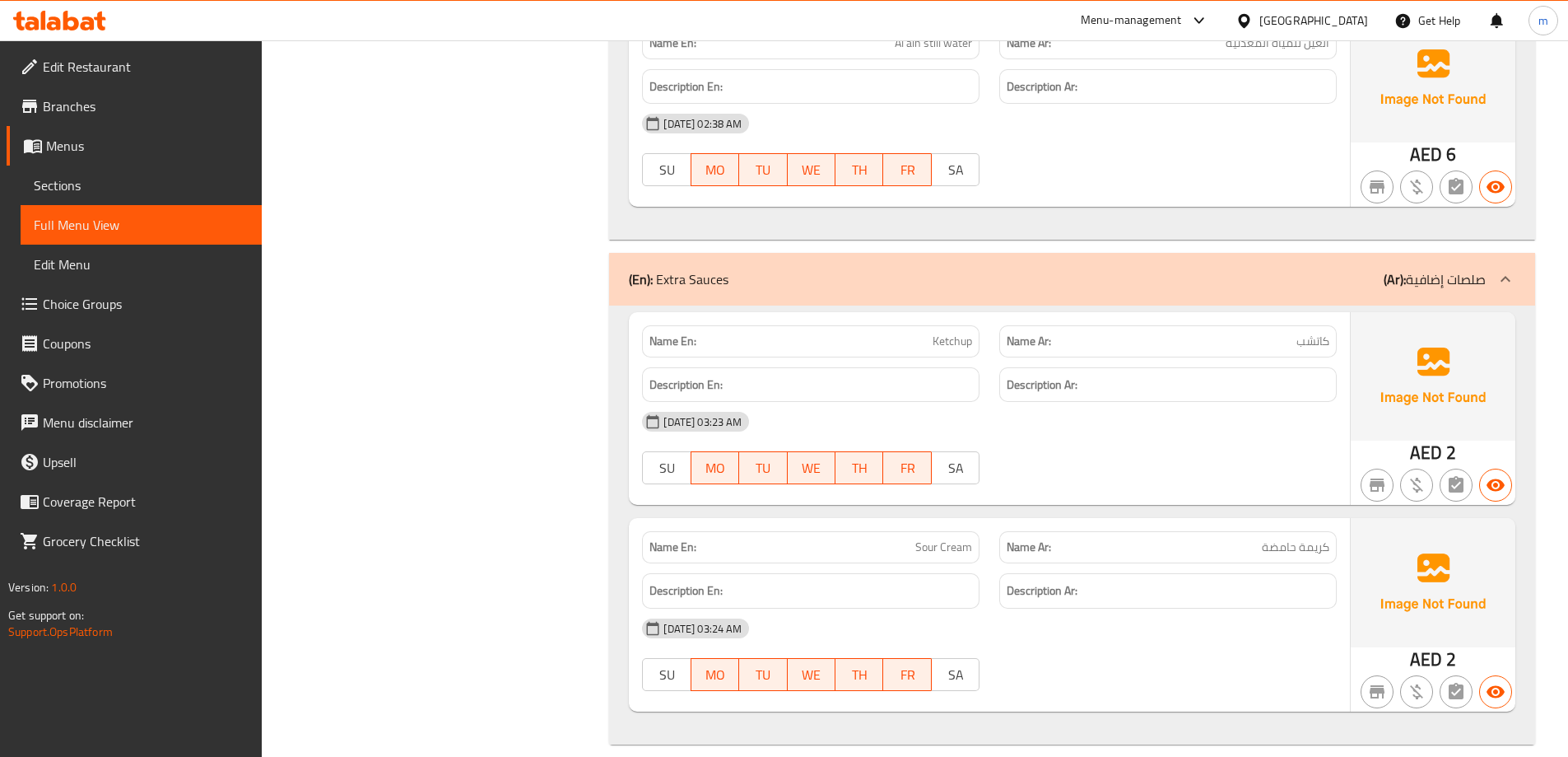
click at [80, 56] on span "Edit Restaurant" at bounding box center [145, 66] width 206 height 20
